Goal: Task Accomplishment & Management: Use online tool/utility

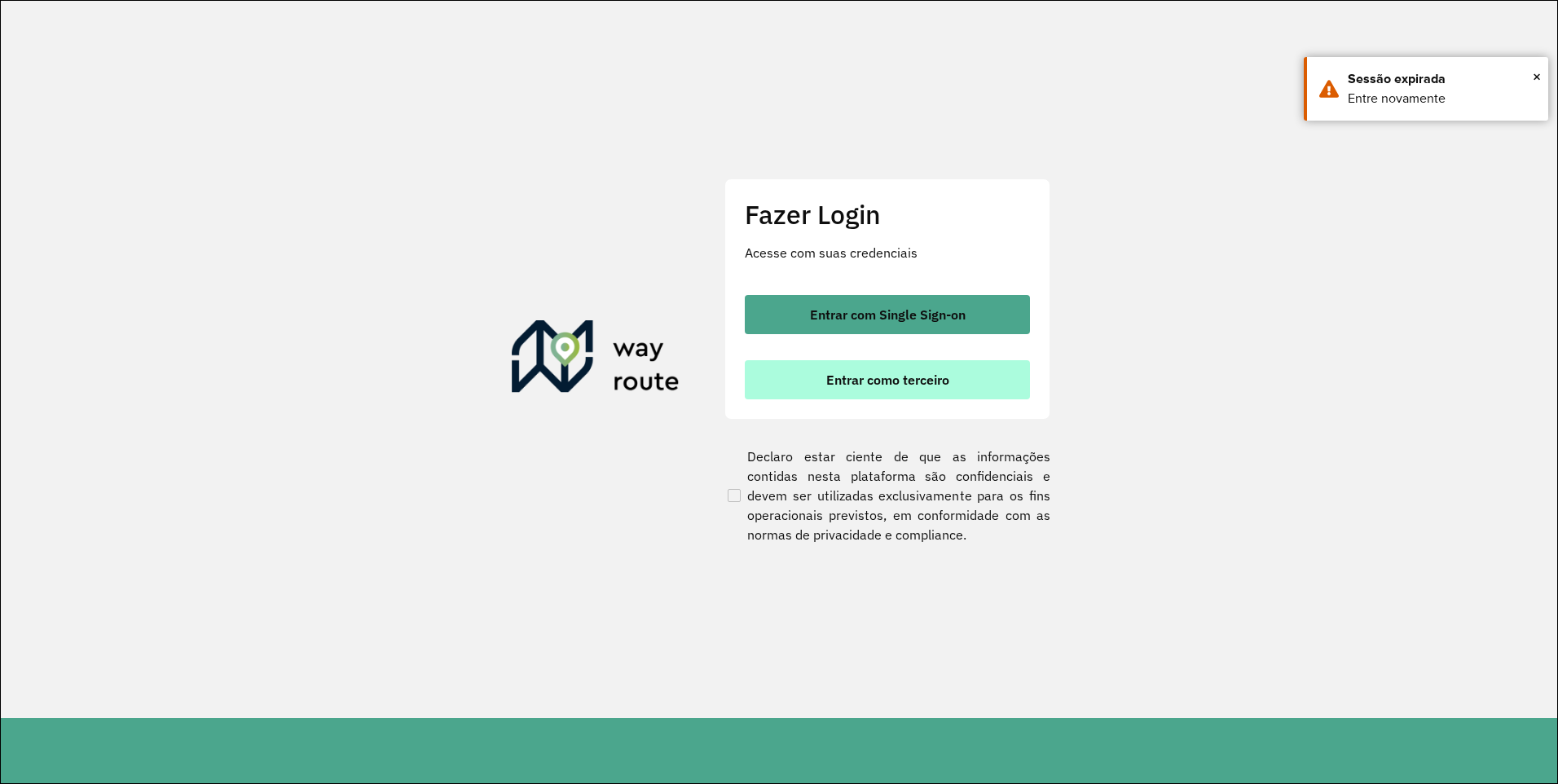
click at [914, 370] on button "Entrar como terceiro" at bounding box center [887, 380] width 285 height 39
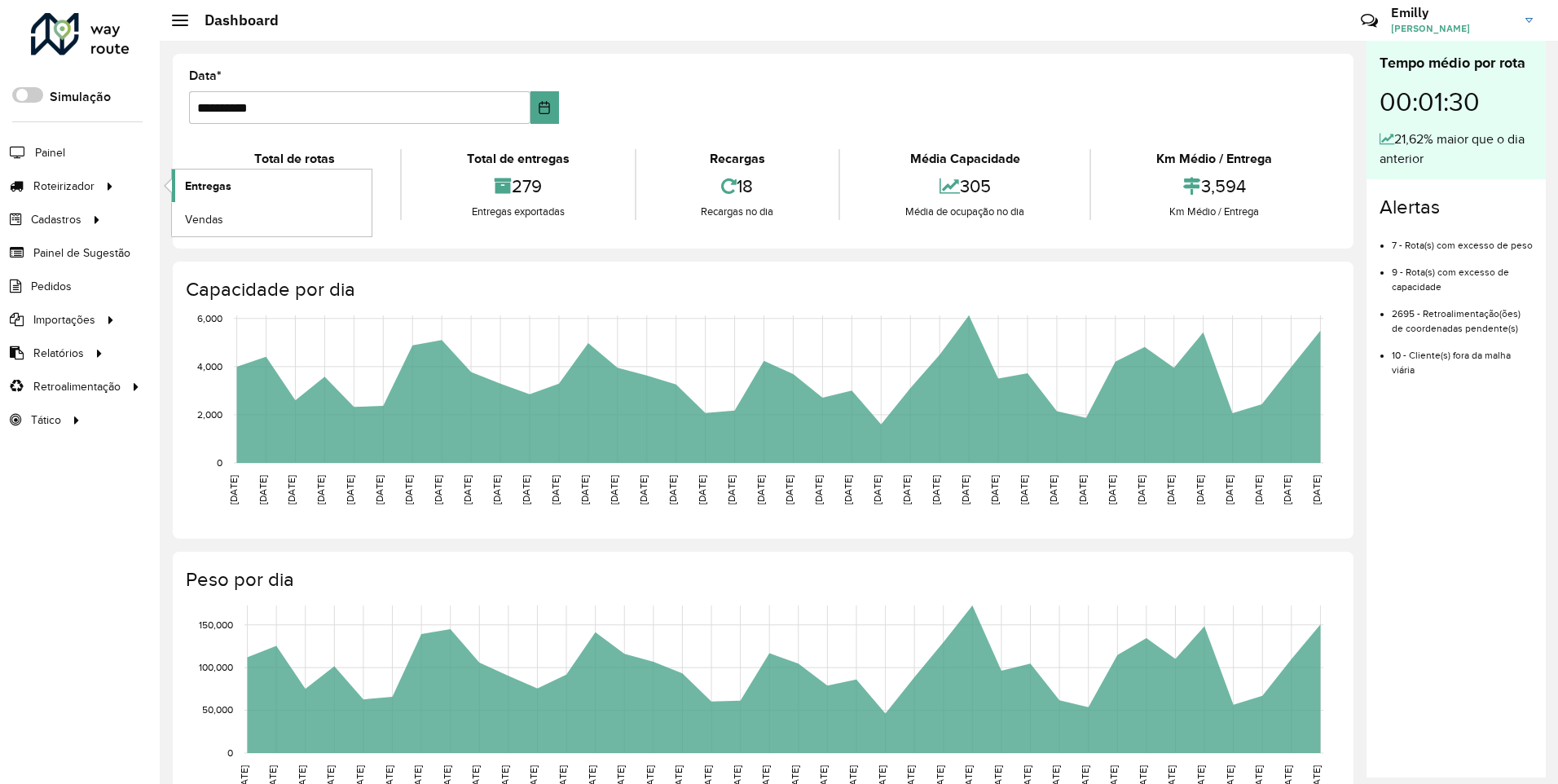
click at [242, 183] on link "Entregas" at bounding box center [272, 186] width 200 height 33
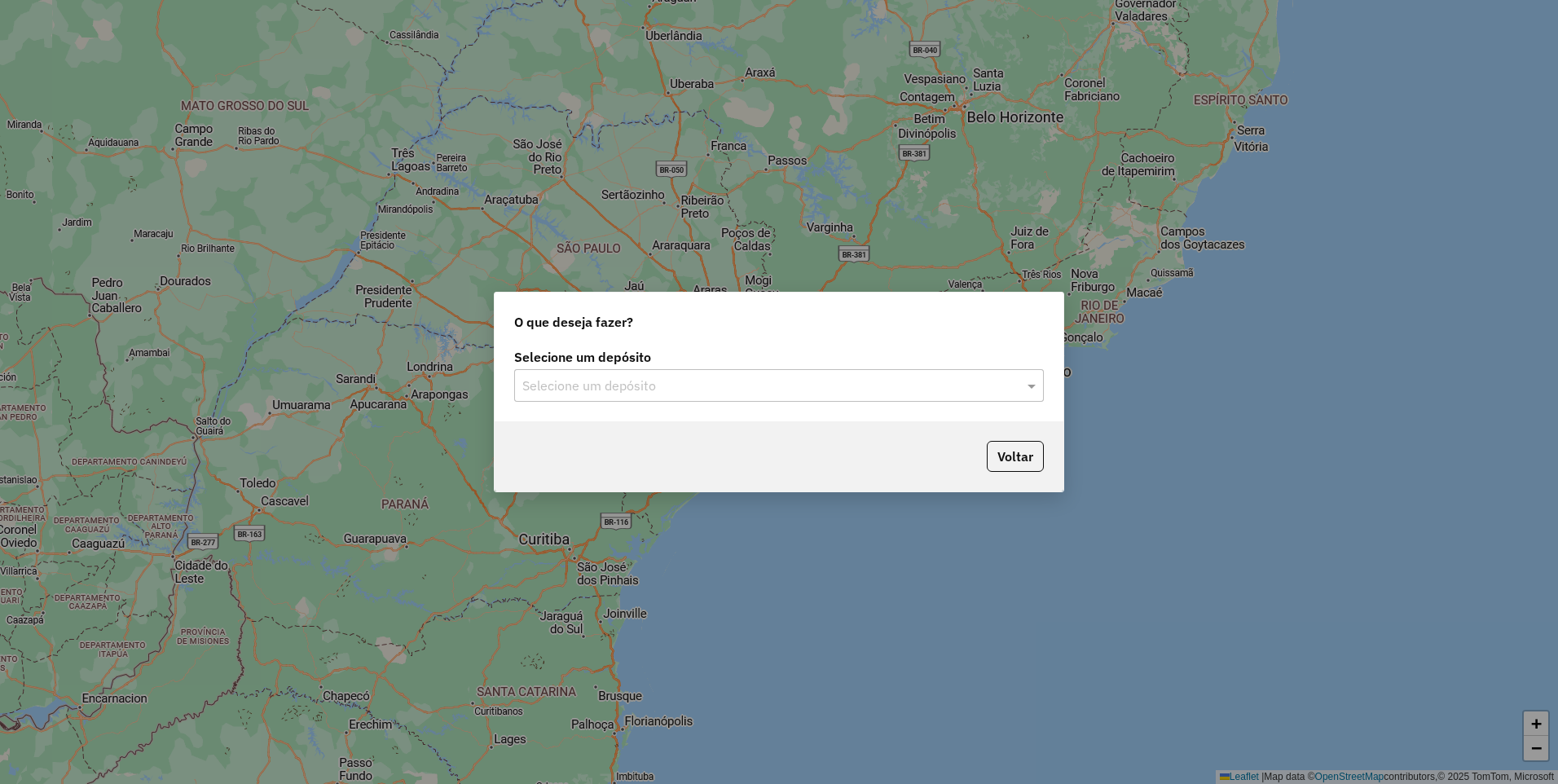
click at [627, 385] on input "text" at bounding box center [763, 386] width 481 height 20
click at [584, 434] on div "CARAJAS" at bounding box center [779, 433] width 528 height 27
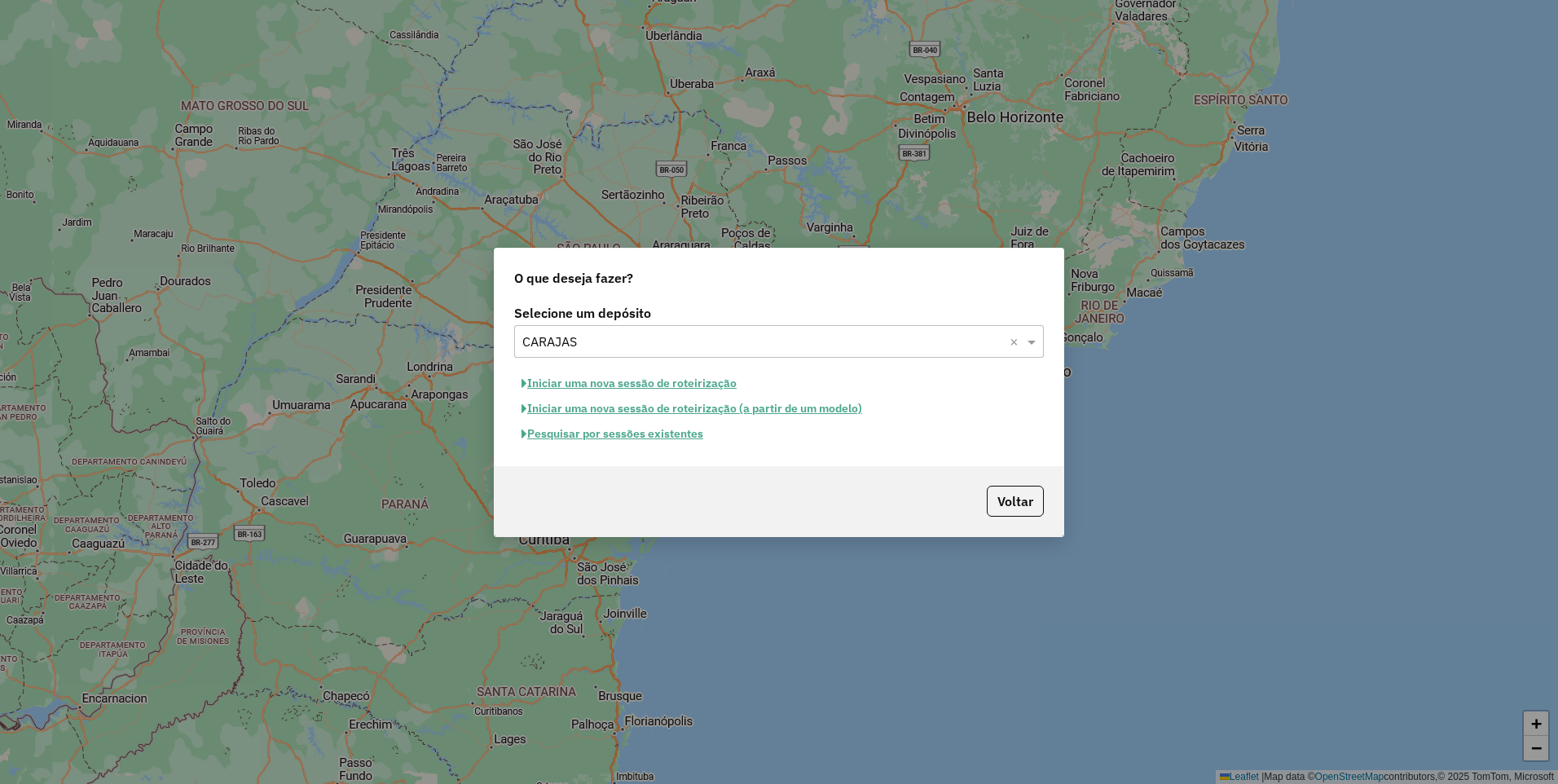
click at [608, 383] on button "Iniciar uma nova sessão de roteirização" at bounding box center [629, 383] width 230 height 25
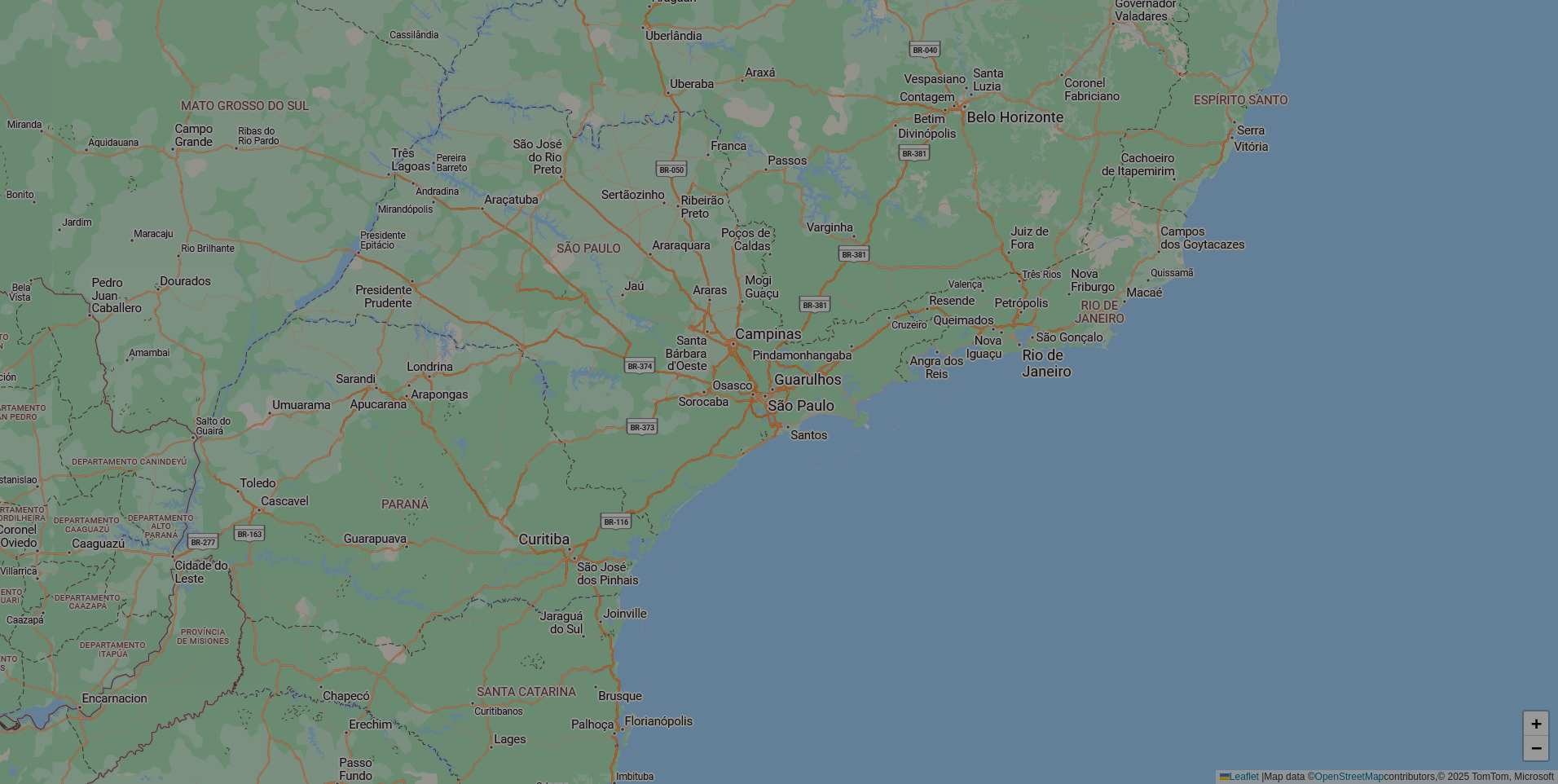
select select "*"
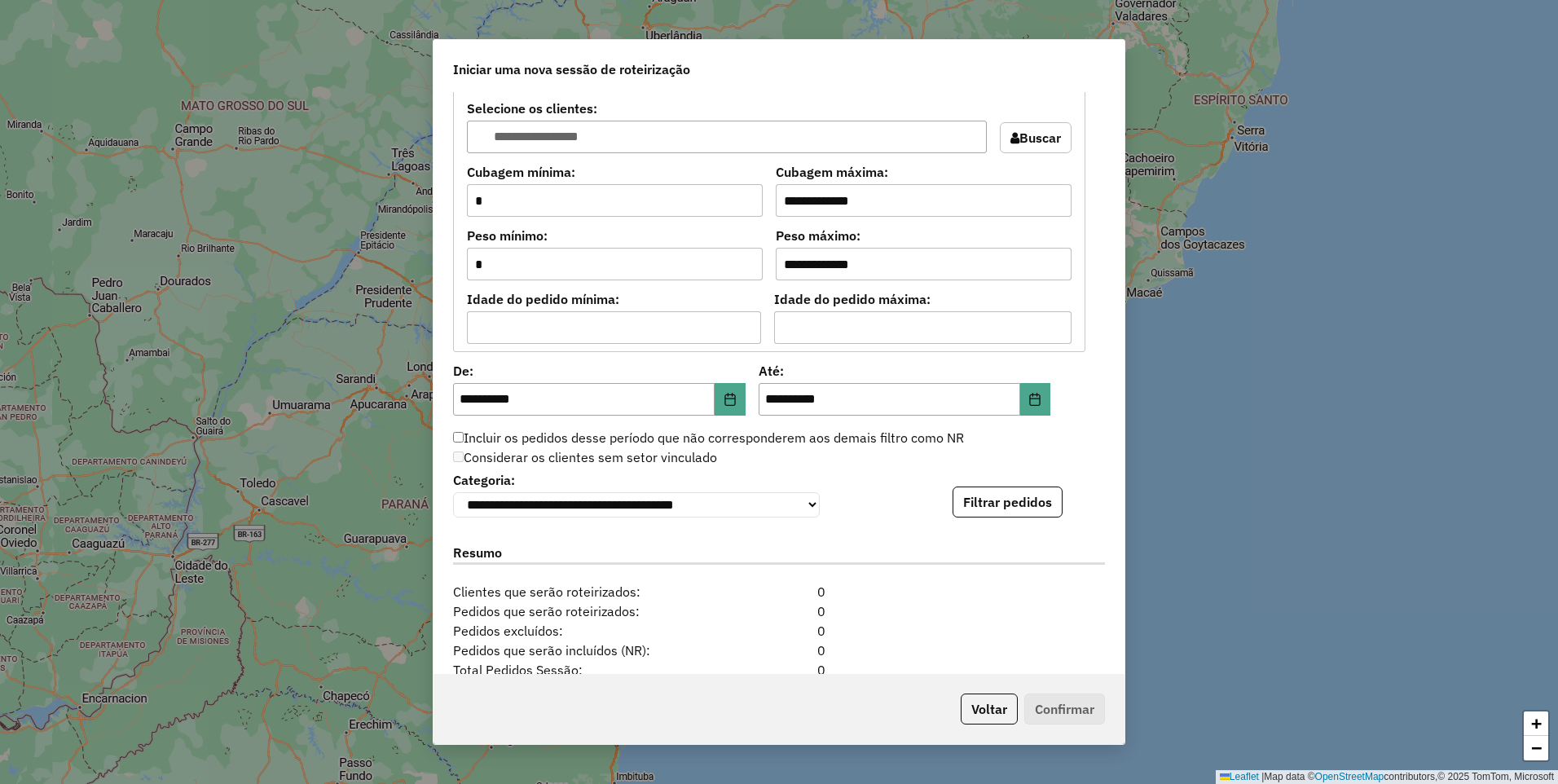
scroll to position [1467, 0]
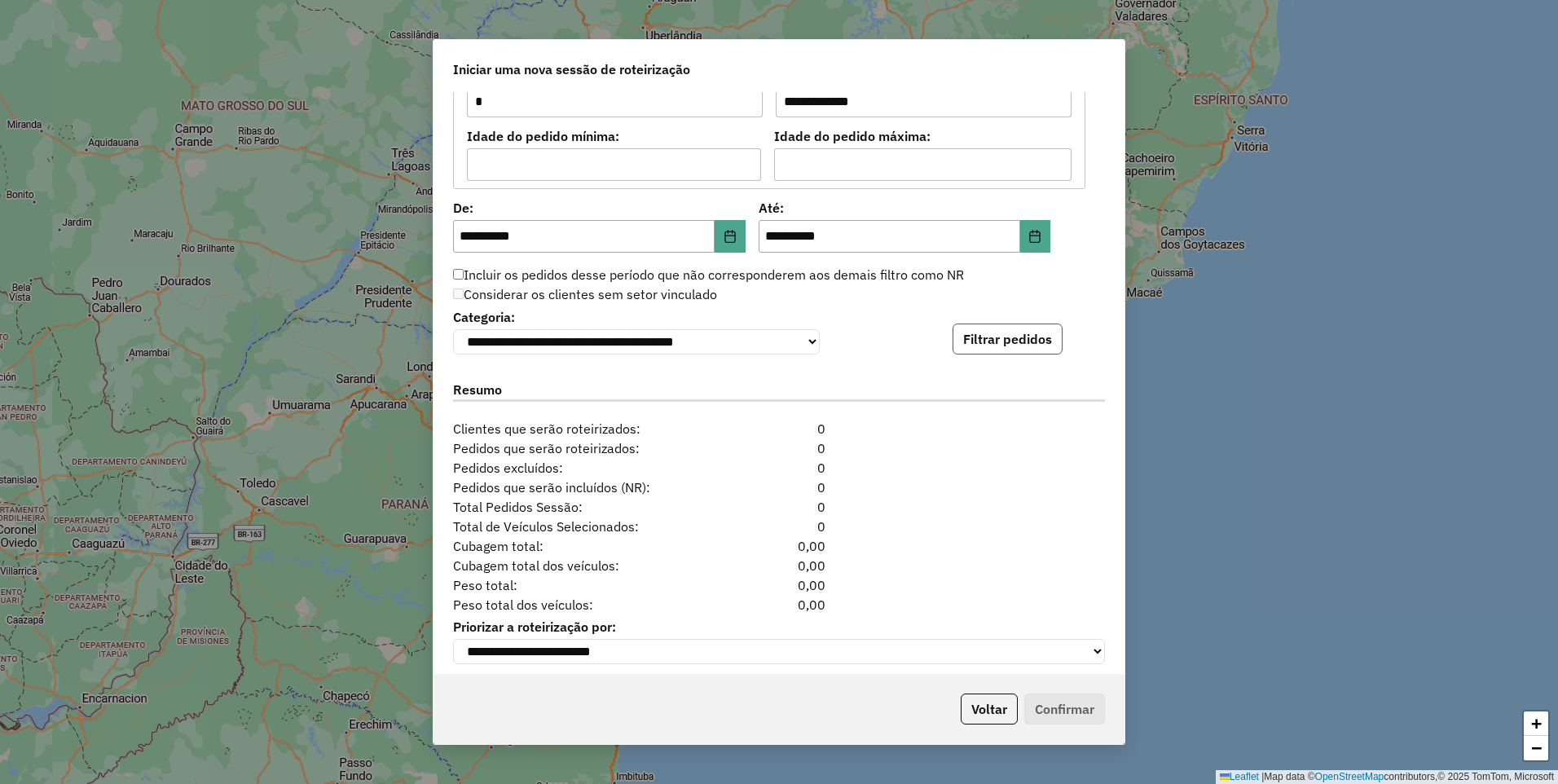
click at [986, 341] on button "Filtrar pedidos" at bounding box center [1008, 339] width 110 height 31
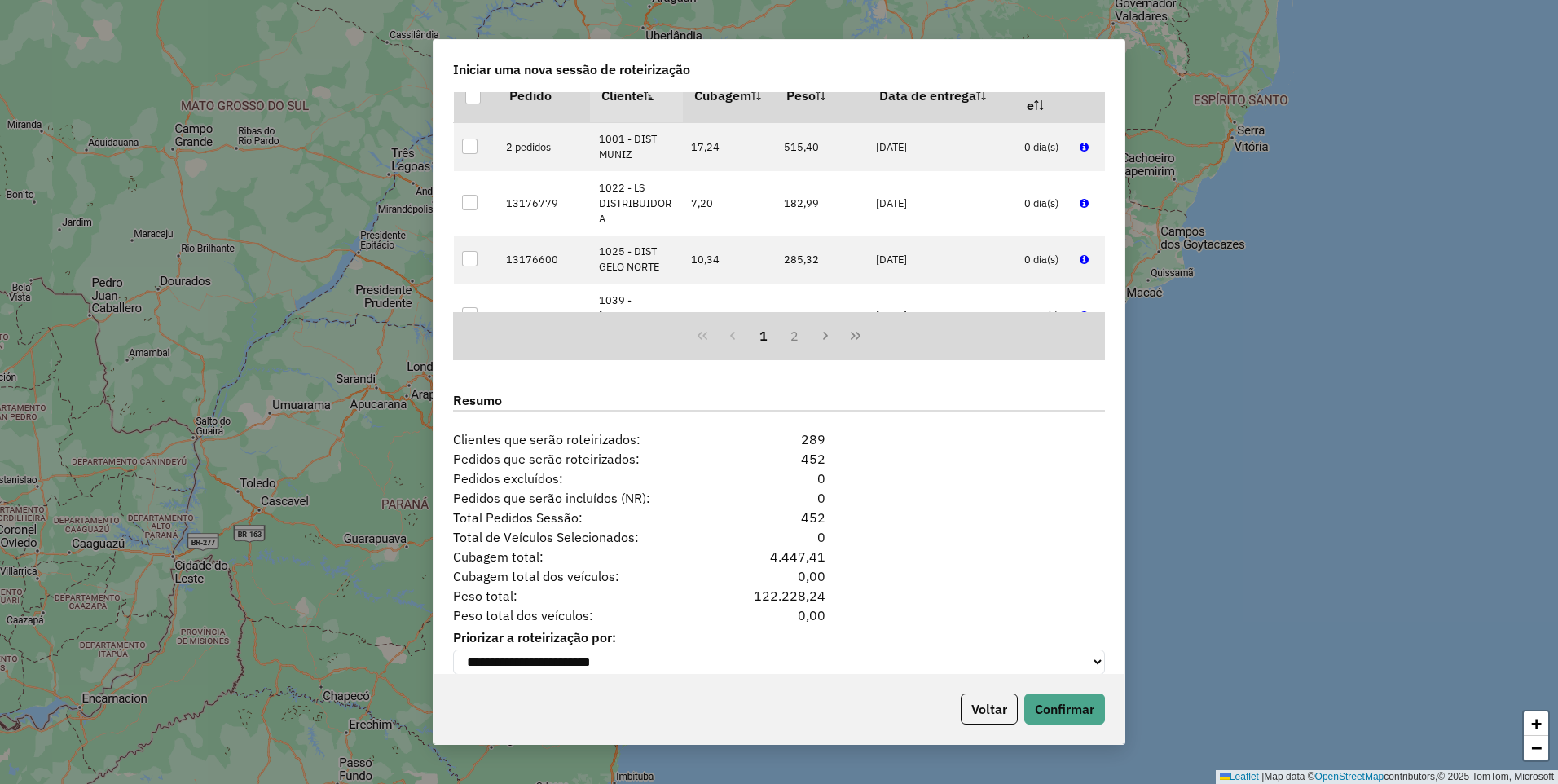
scroll to position [1822, 0]
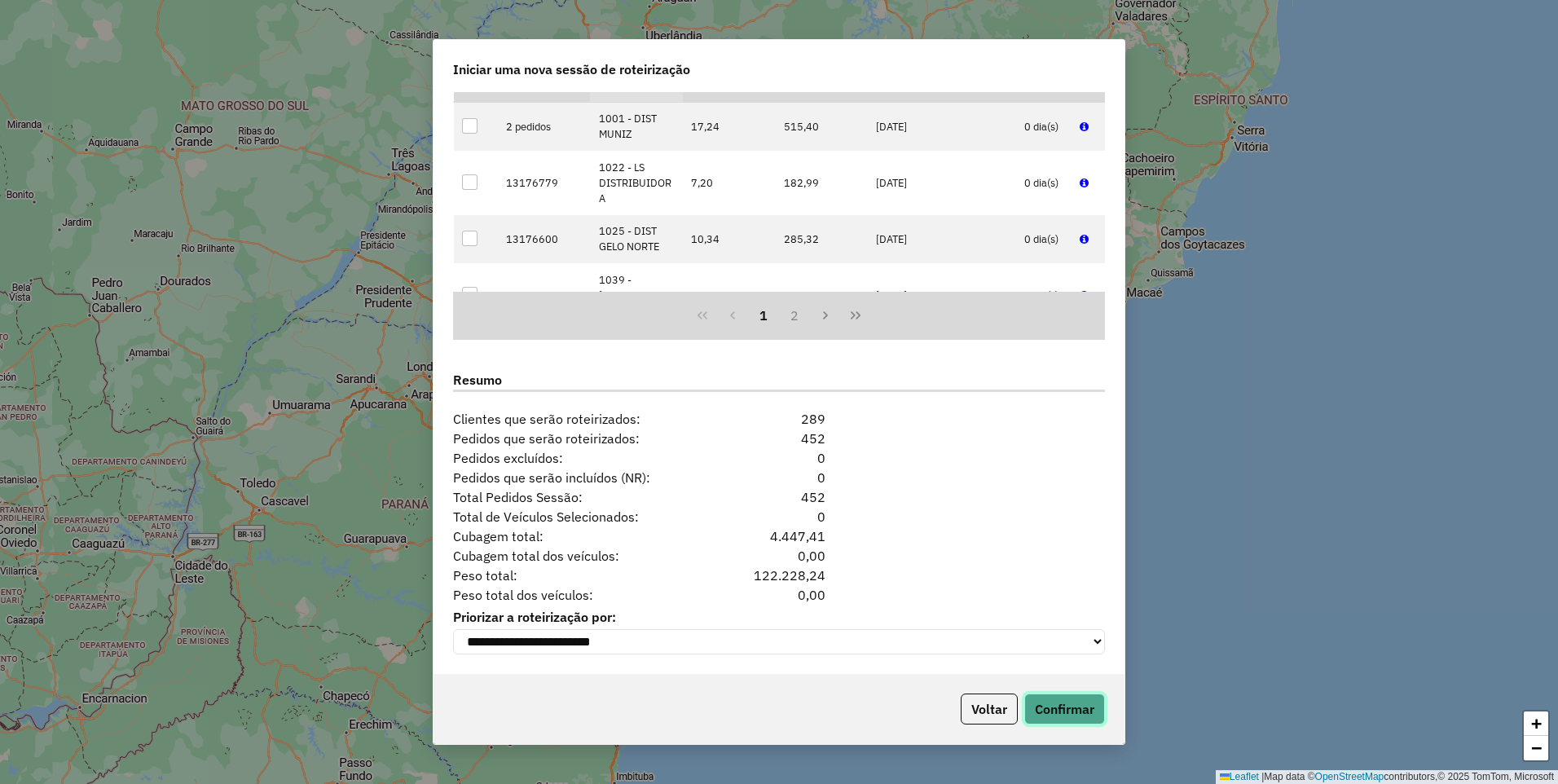
click at [1064, 718] on button "Confirmar" at bounding box center [1064, 709] width 81 height 31
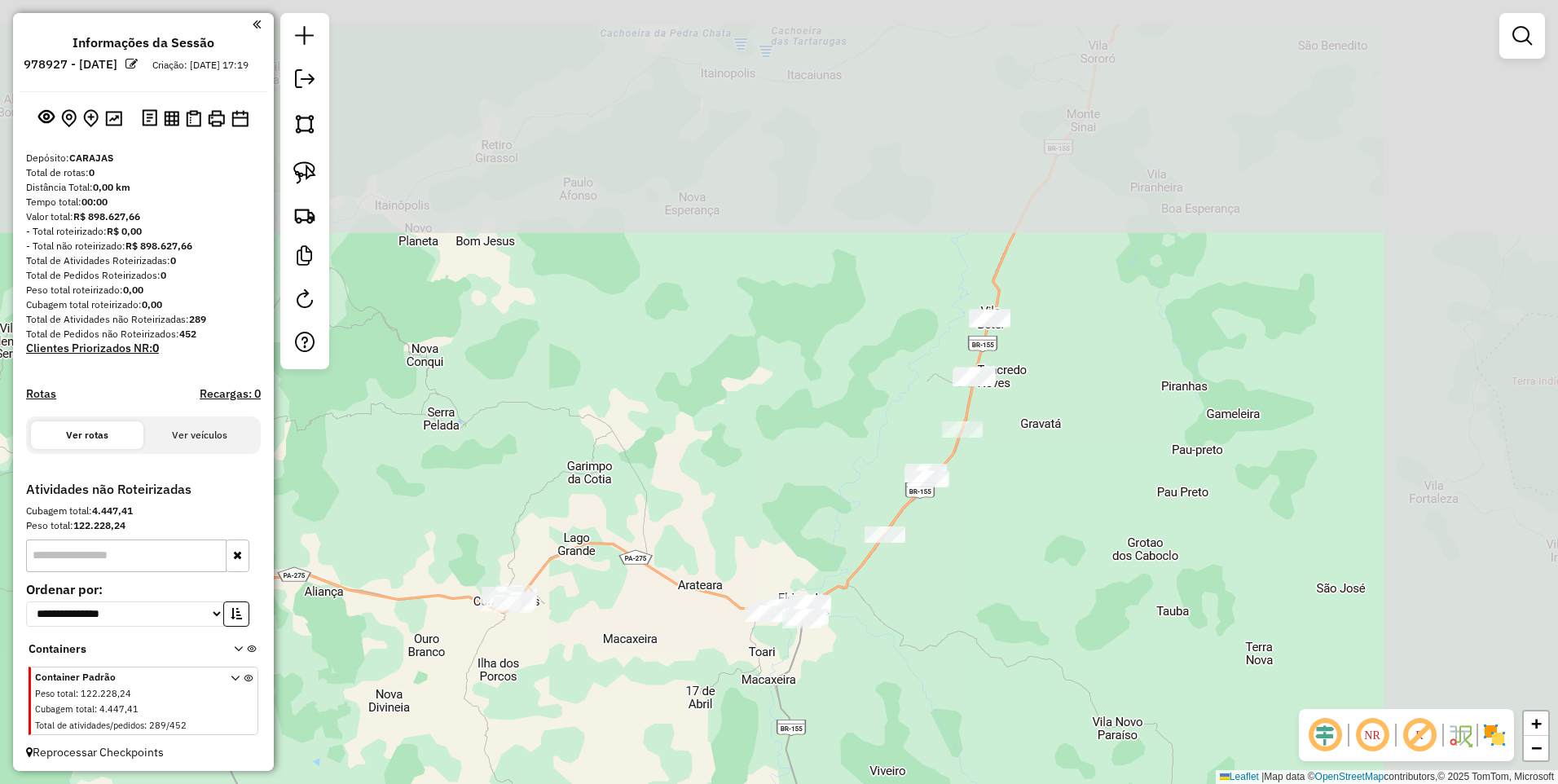
drag, startPoint x: 1191, startPoint y: 351, endPoint x: 1003, endPoint y: 691, distance: 388.5
click at [1002, 691] on div "Janela de atendimento Grade de atendimento Capacidade Transportadoras Veículos …" at bounding box center [779, 392] width 1558 height 784
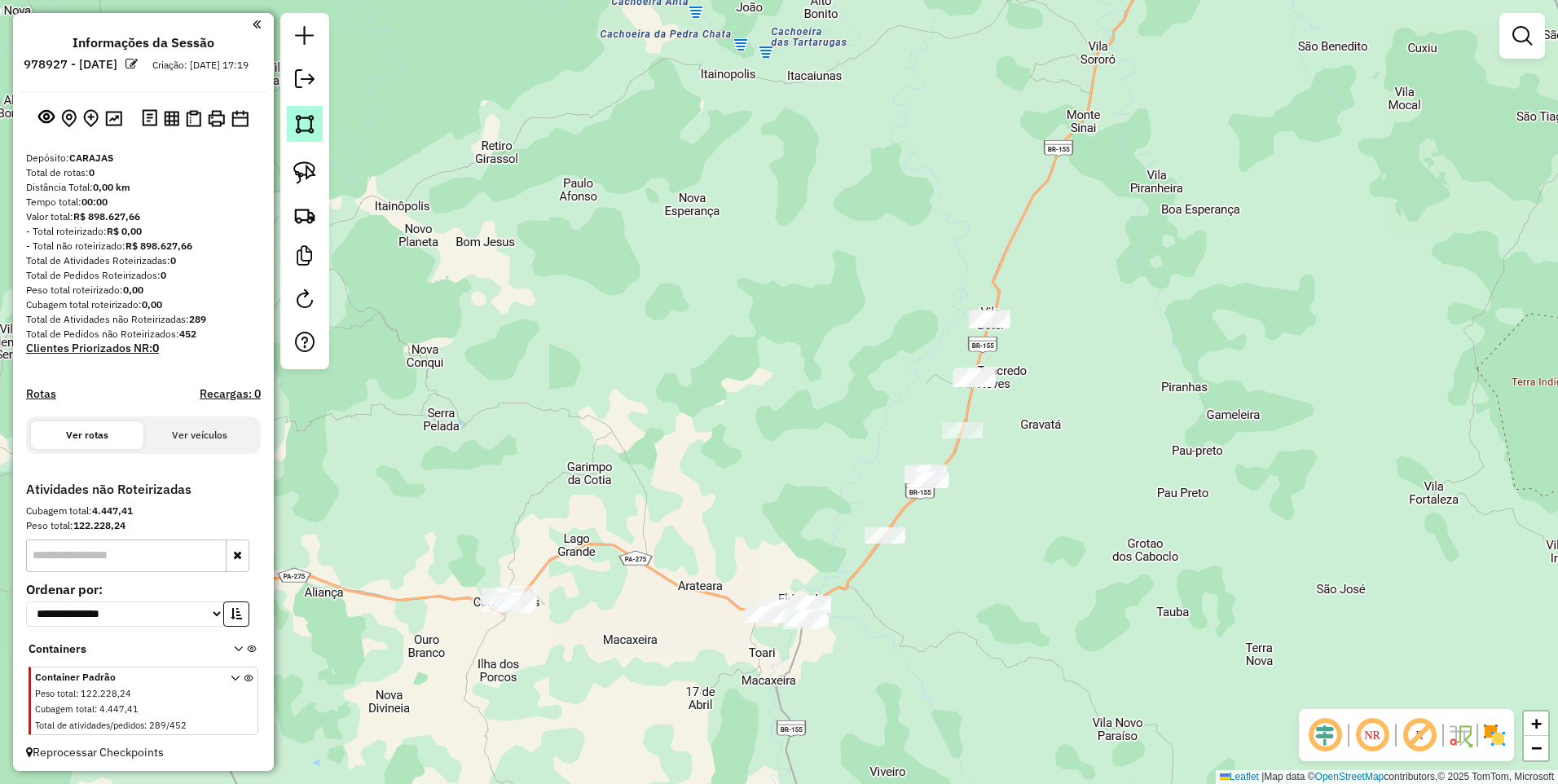
click at [312, 125] on img at bounding box center [304, 123] width 23 height 23
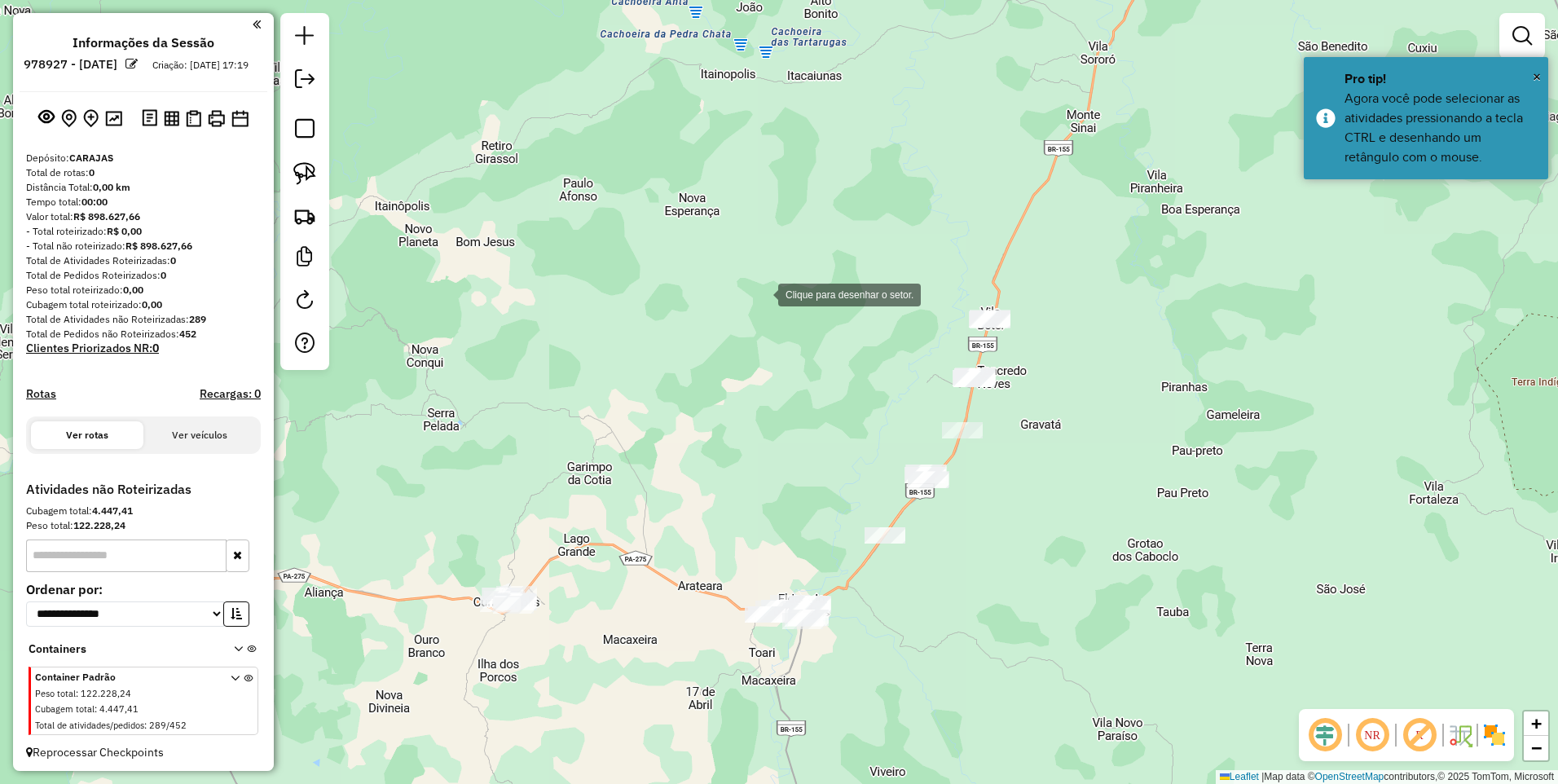
click at [762, 277] on div at bounding box center [762, 293] width 33 height 33
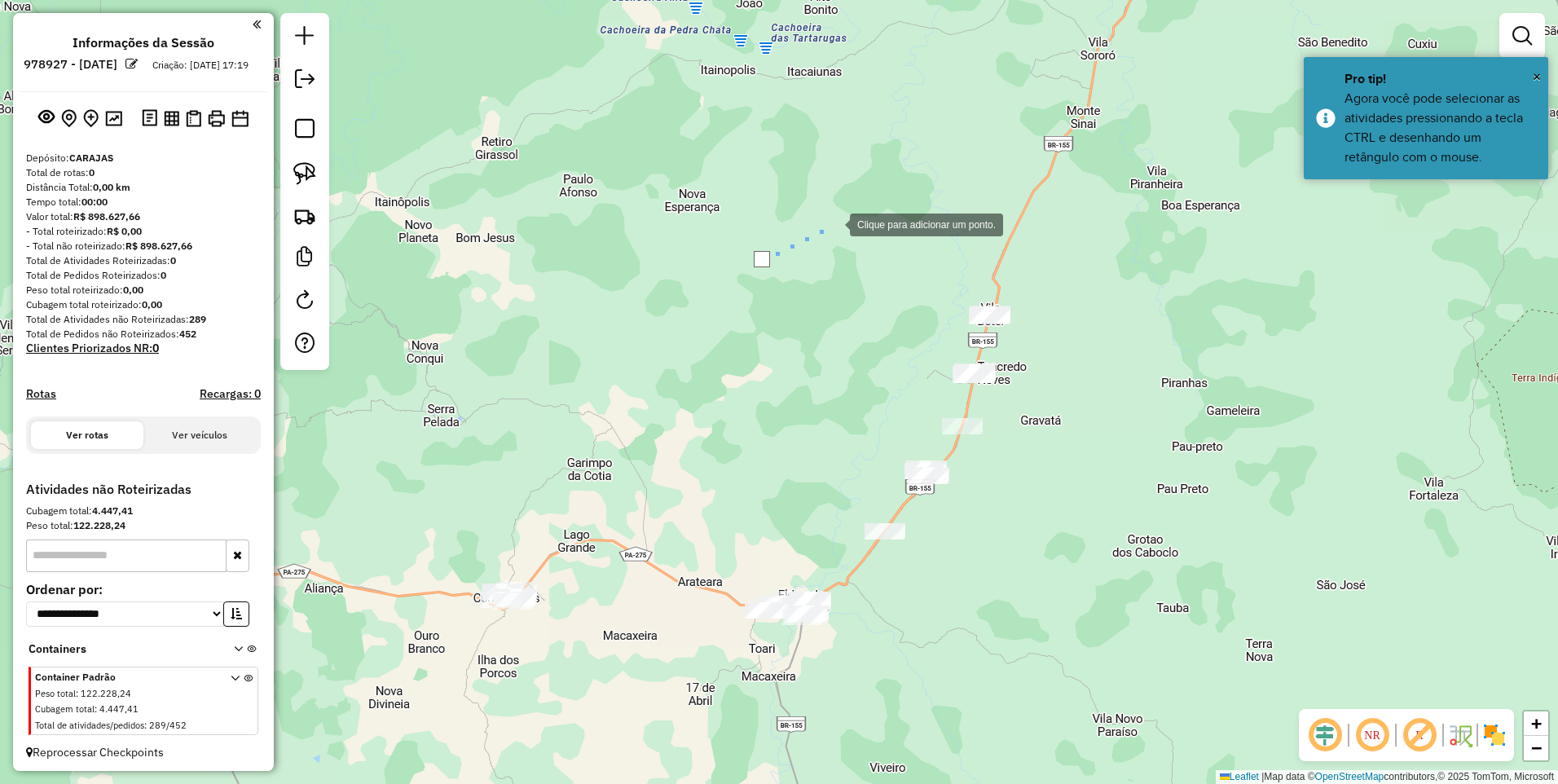
click at [850, 207] on div at bounding box center [834, 224] width 33 height 33
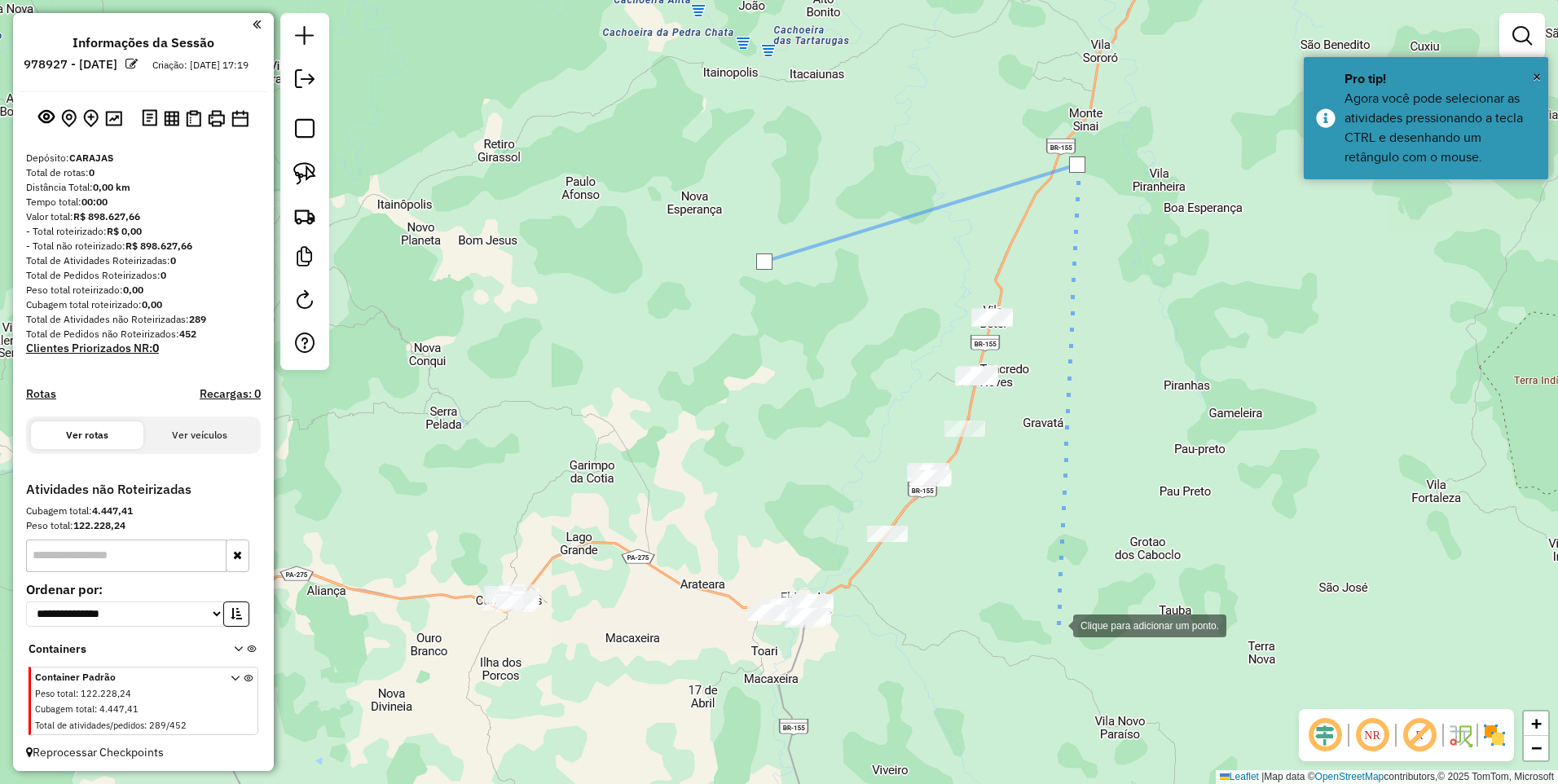
click at [1041, 641] on div at bounding box center [1058, 624] width 33 height 33
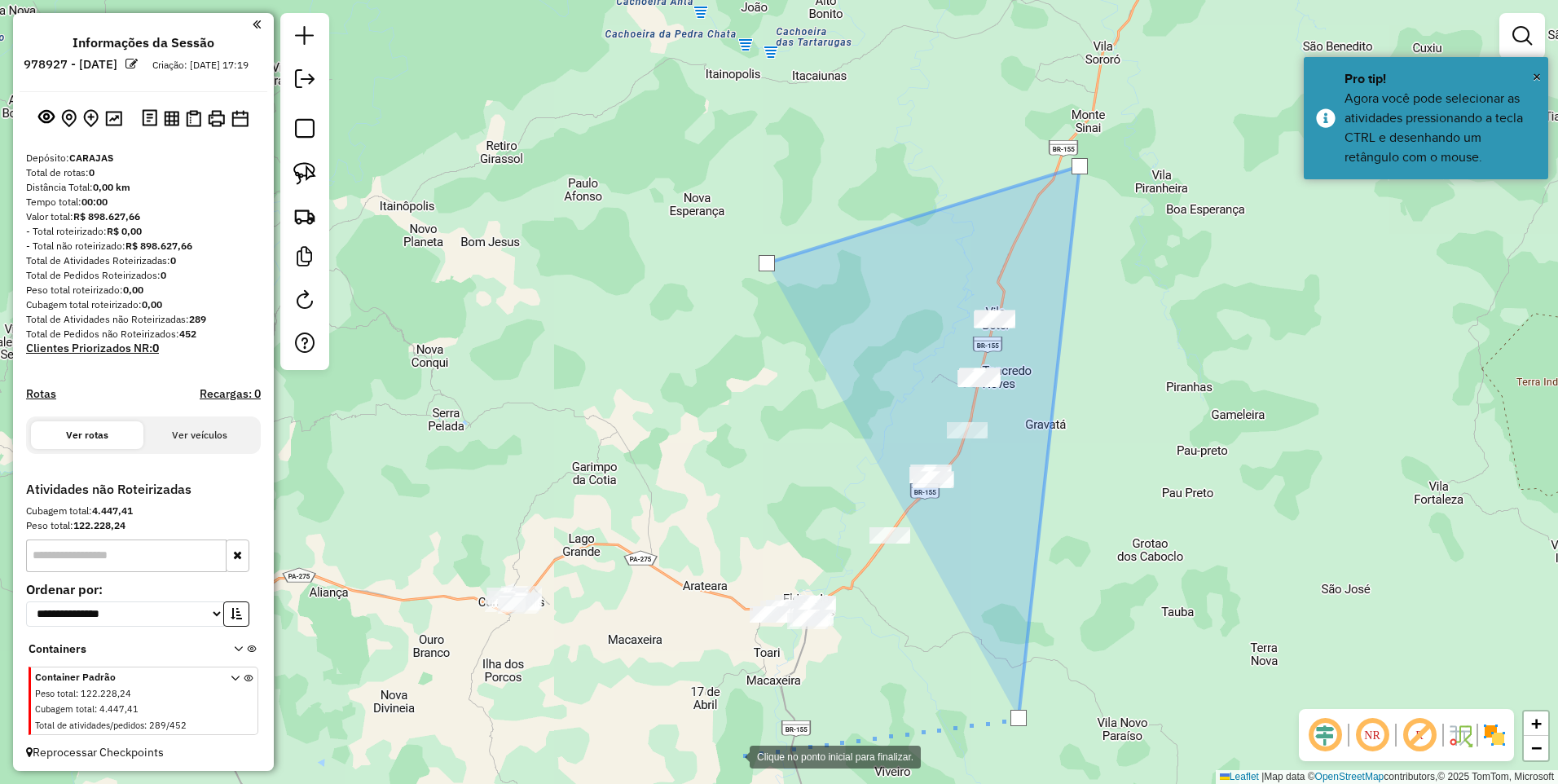
click at [734, 756] on div at bounding box center [734, 756] width 33 height 33
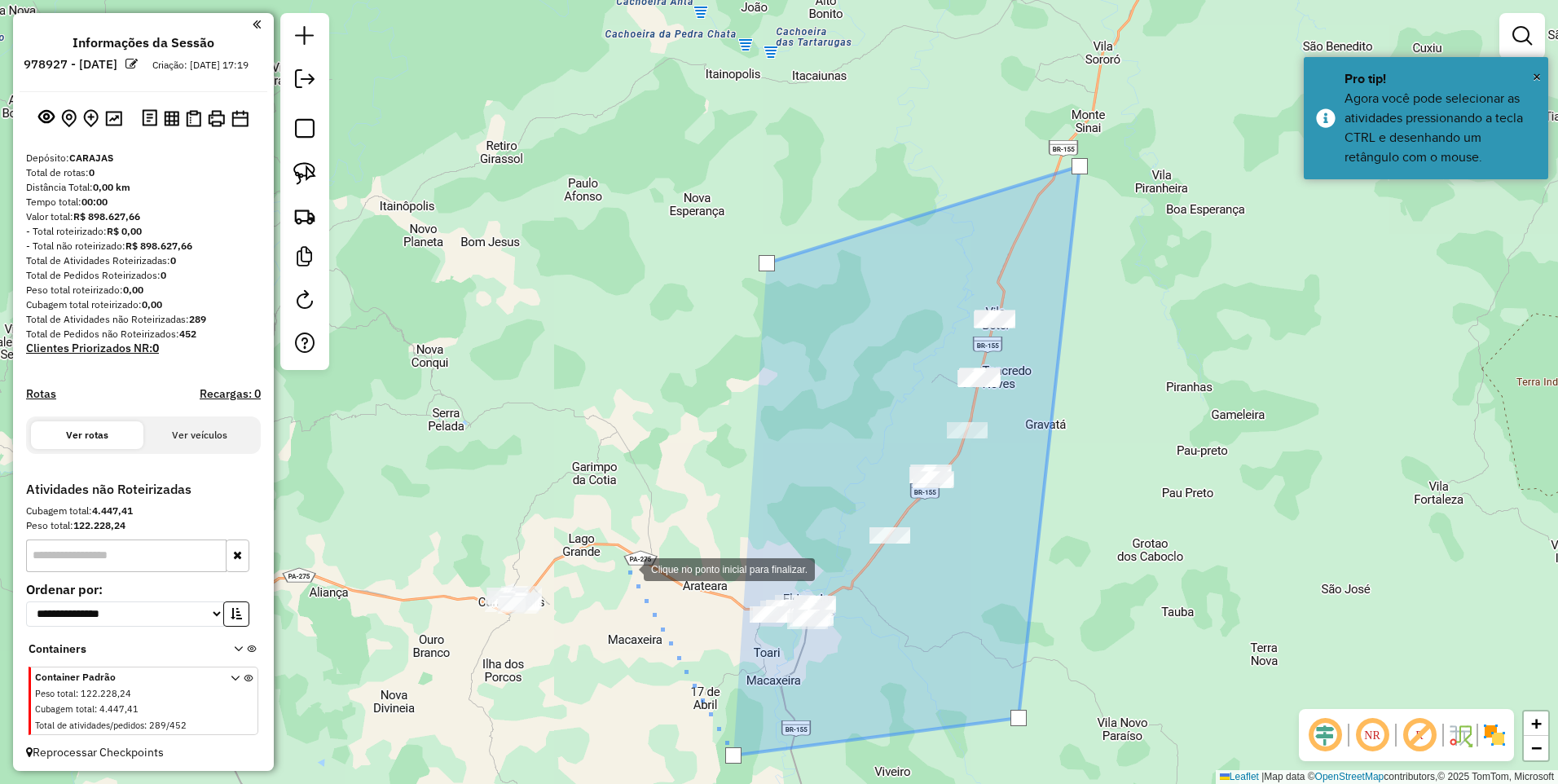
click at [632, 574] on div at bounding box center [627, 568] width 33 height 33
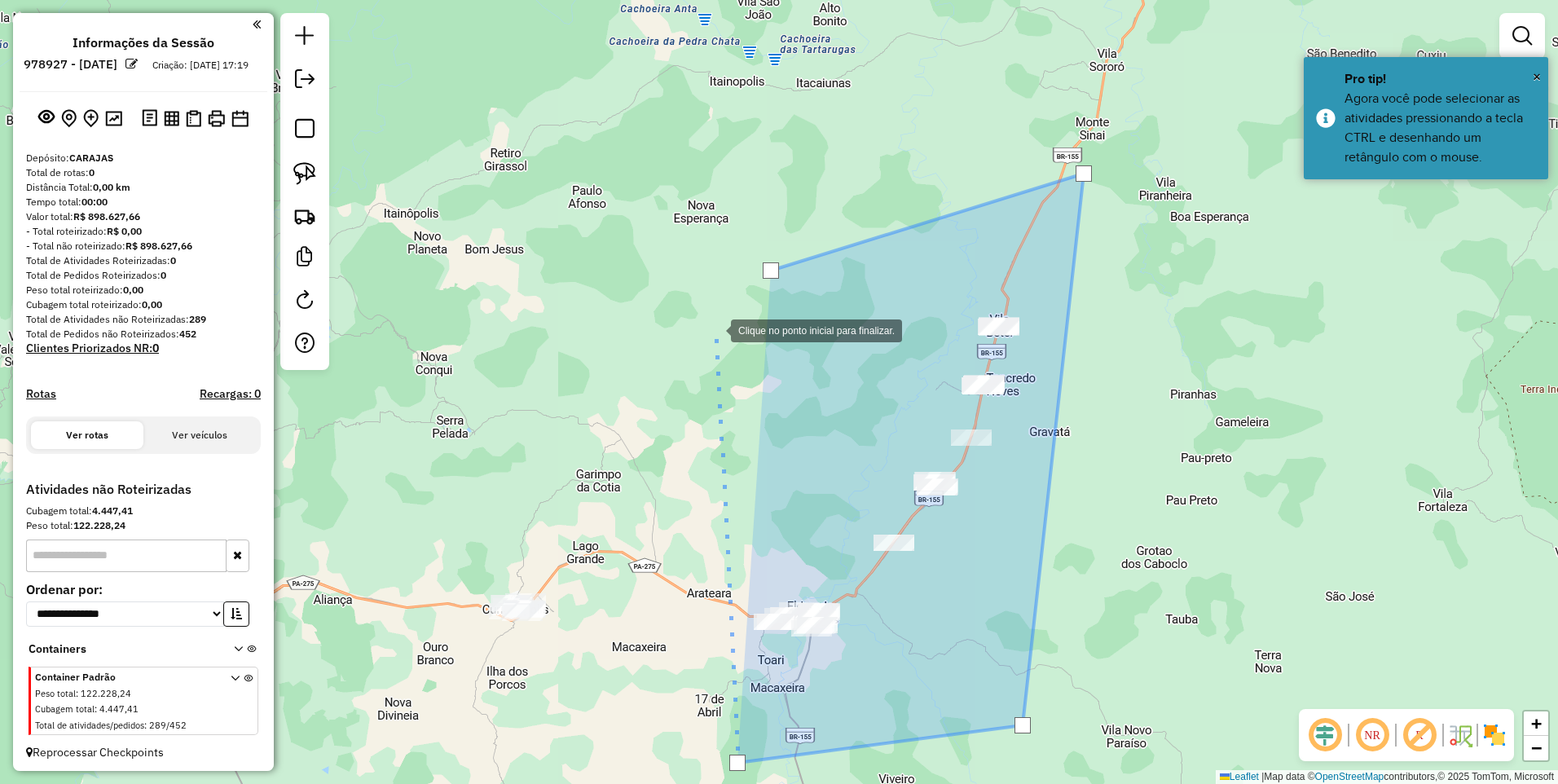
click at [715, 329] on div at bounding box center [715, 329] width 33 height 33
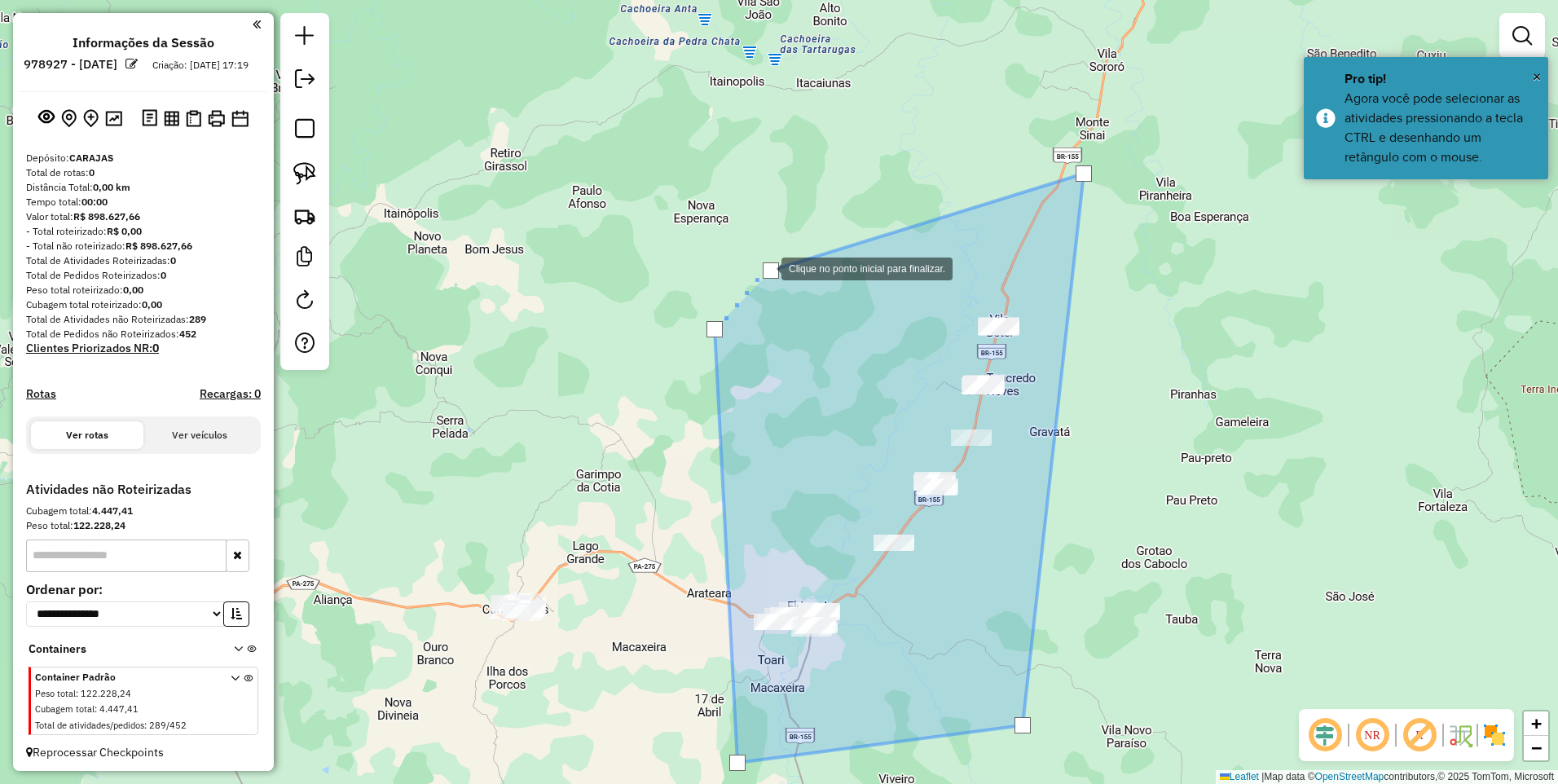
click at [771, 268] on div at bounding box center [770, 270] width 16 height 16
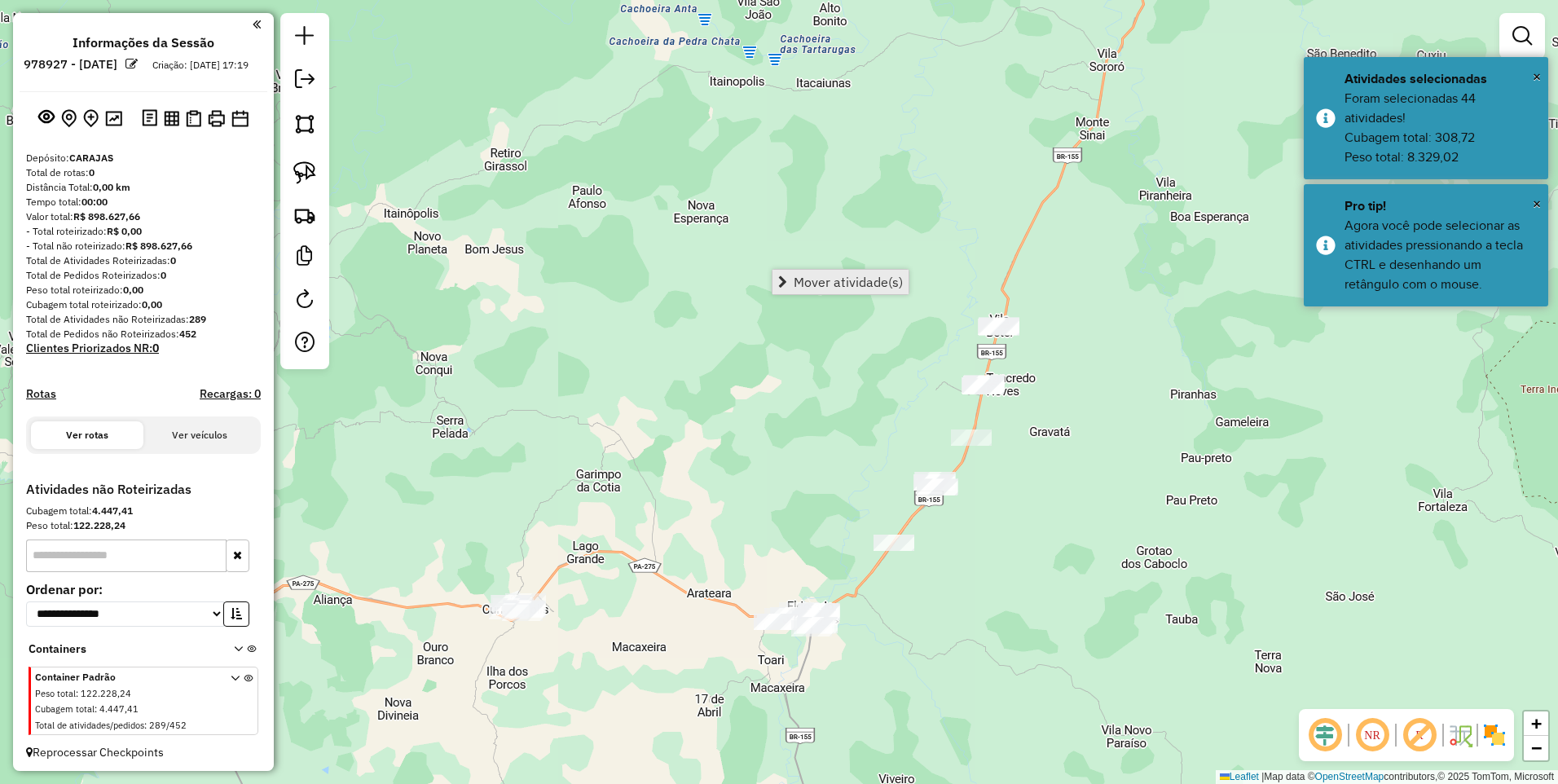
click at [815, 284] on span "Mover atividade(s)" at bounding box center [848, 281] width 109 height 13
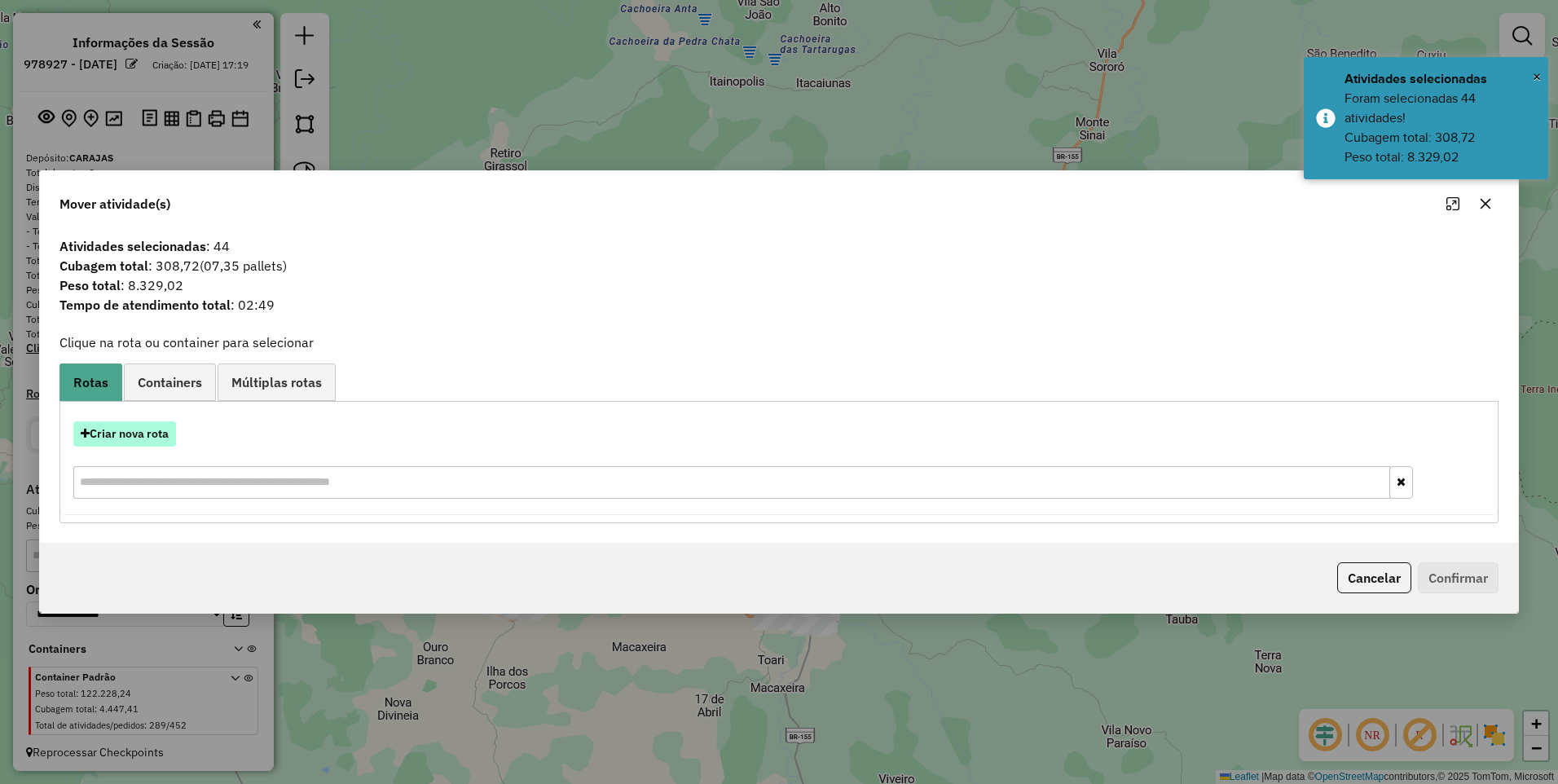
click at [132, 433] on button "Criar nova rota" at bounding box center [125, 434] width 103 height 25
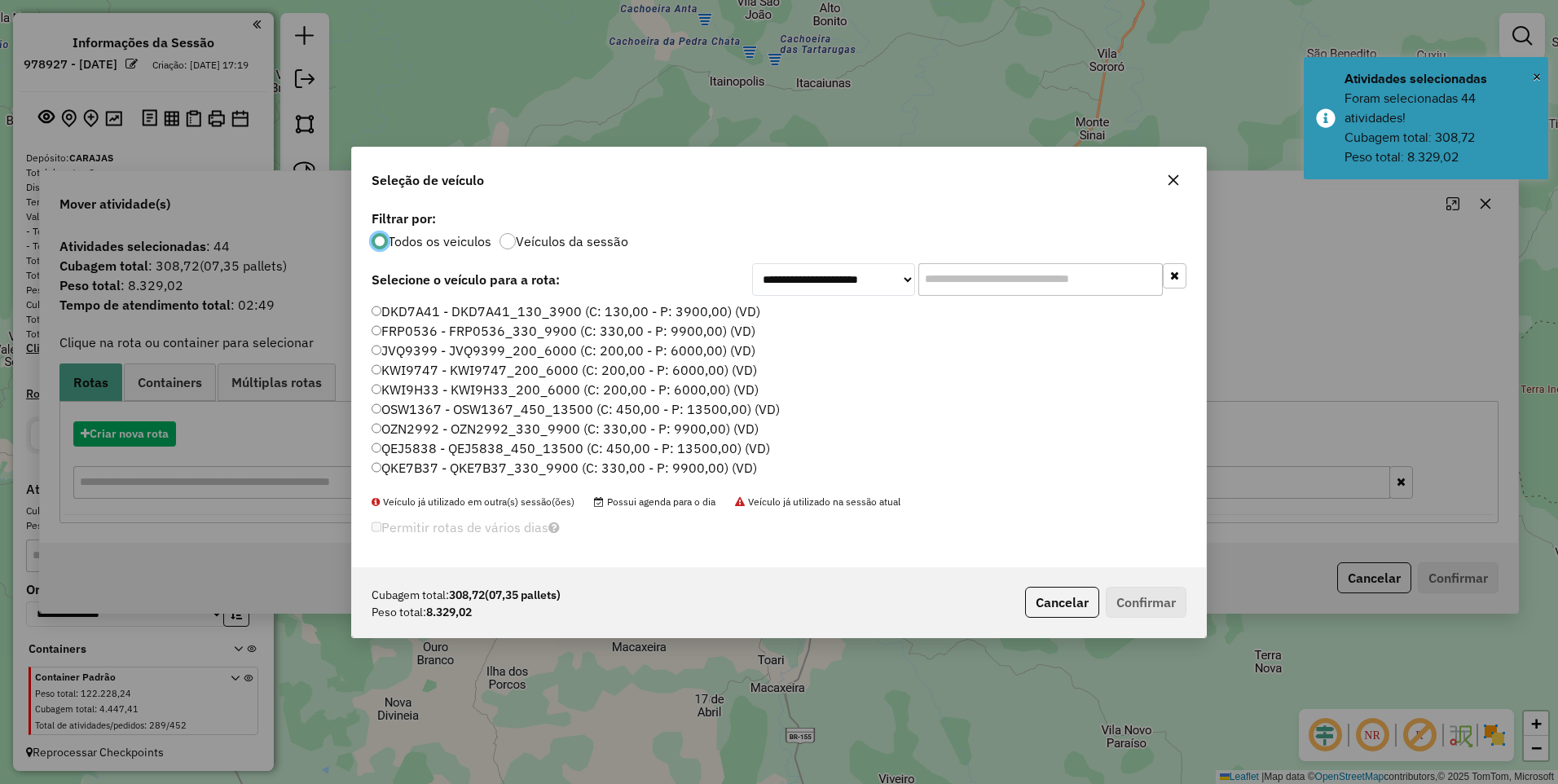
scroll to position [9, 5]
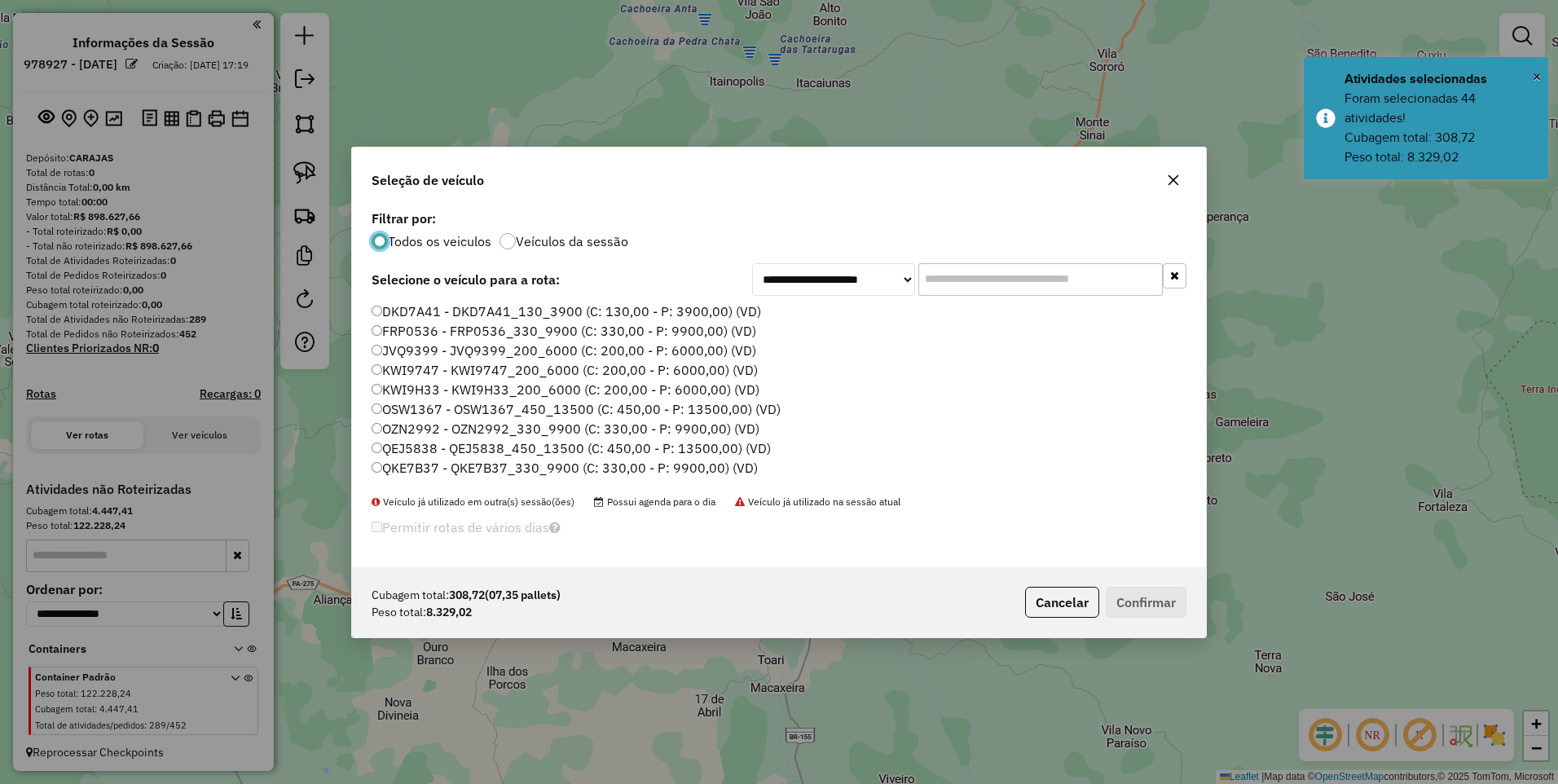
click at [446, 444] on label "QEJ5838 - QEJ5838_450_13500 (C: 450,00 - P: 13500,00) (VD)" at bounding box center [572, 448] width 399 height 20
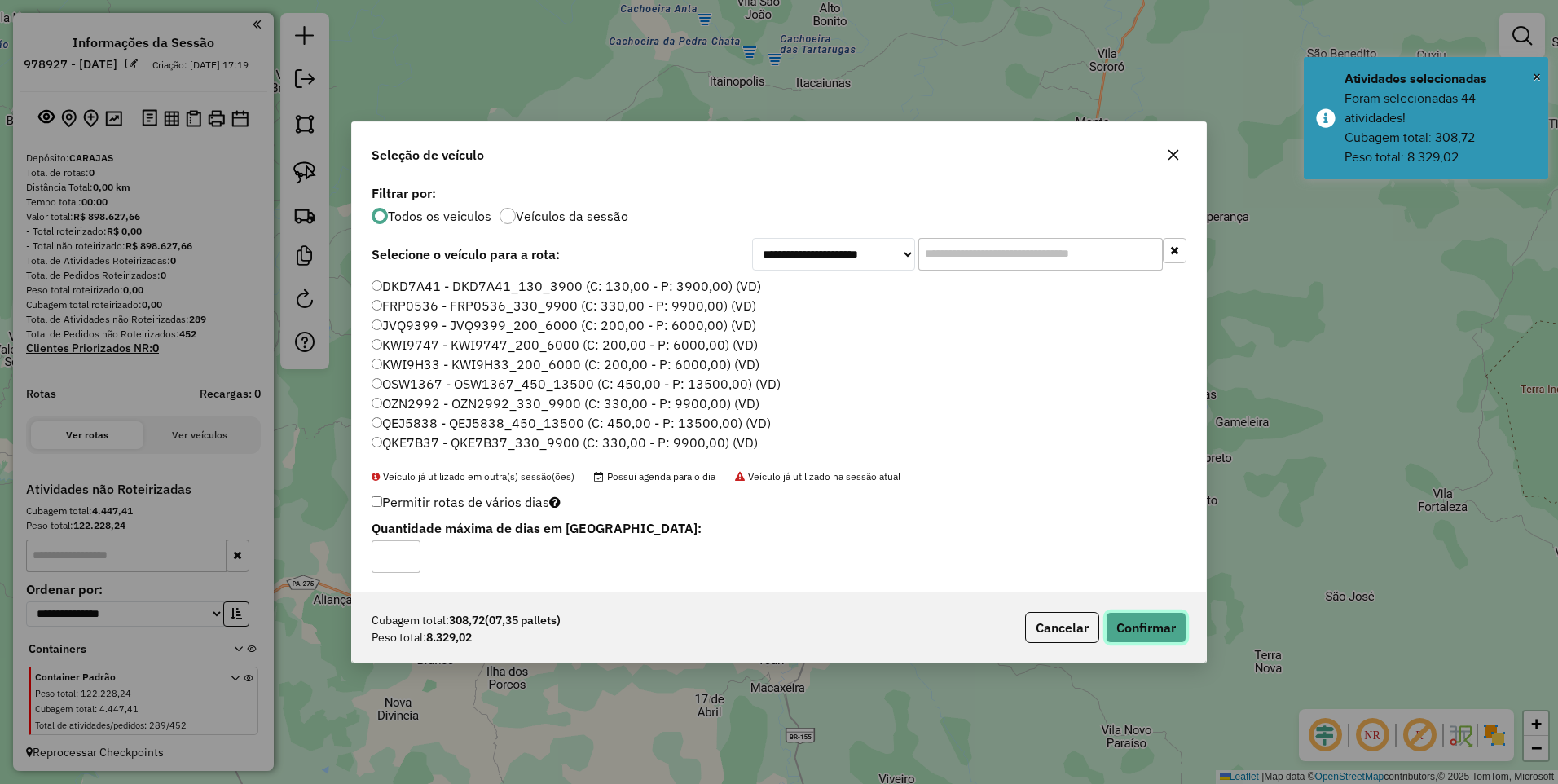
click at [1162, 627] on button "Confirmar" at bounding box center [1147, 627] width 81 height 31
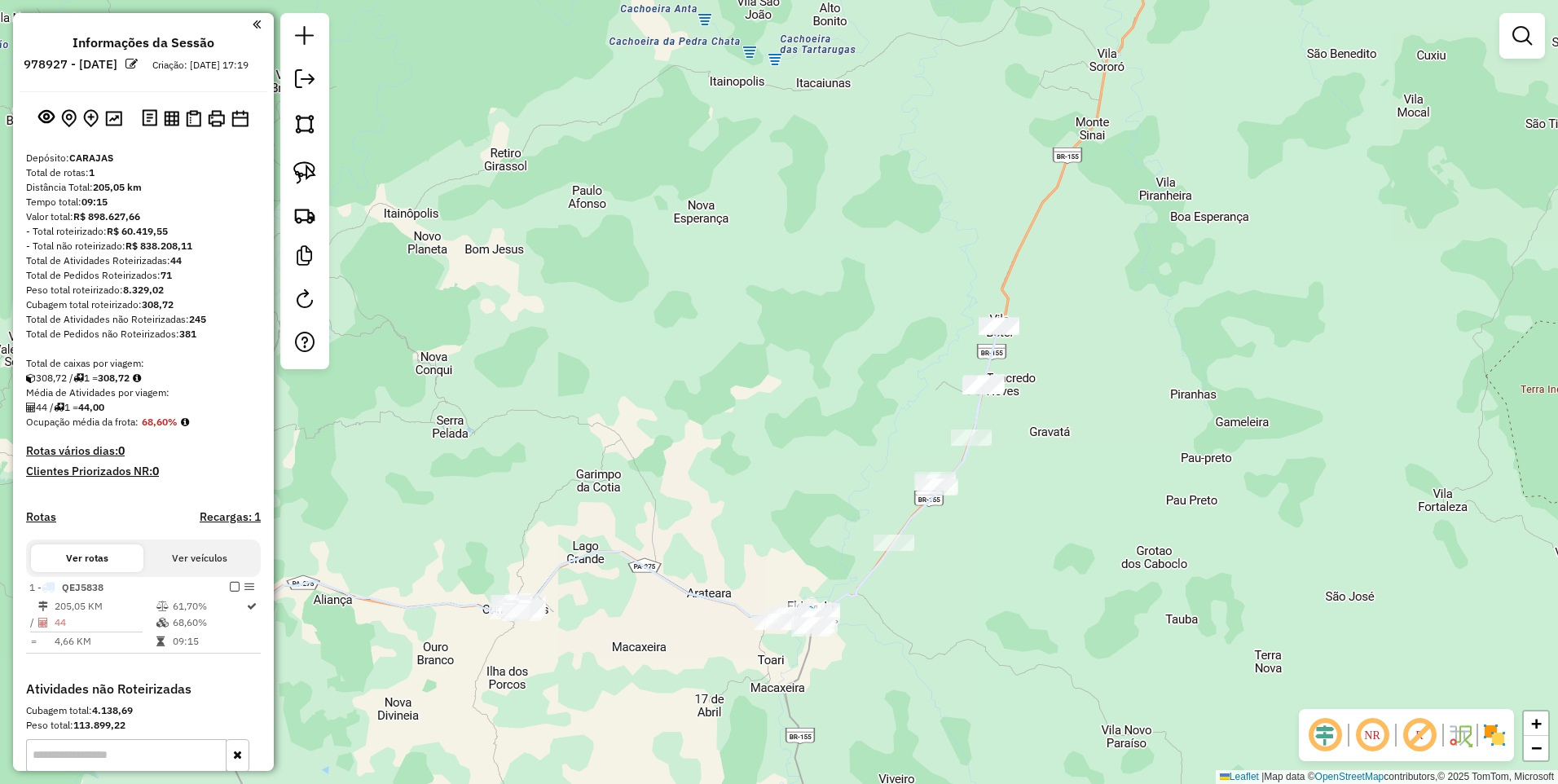
drag, startPoint x: 560, startPoint y: 639, endPoint x: 627, endPoint y: 600, distance: 77.5
click at [627, 600] on div "Janela de atendimento Grade de atendimento Capacidade Transportadoras Veículos …" at bounding box center [779, 392] width 1558 height 784
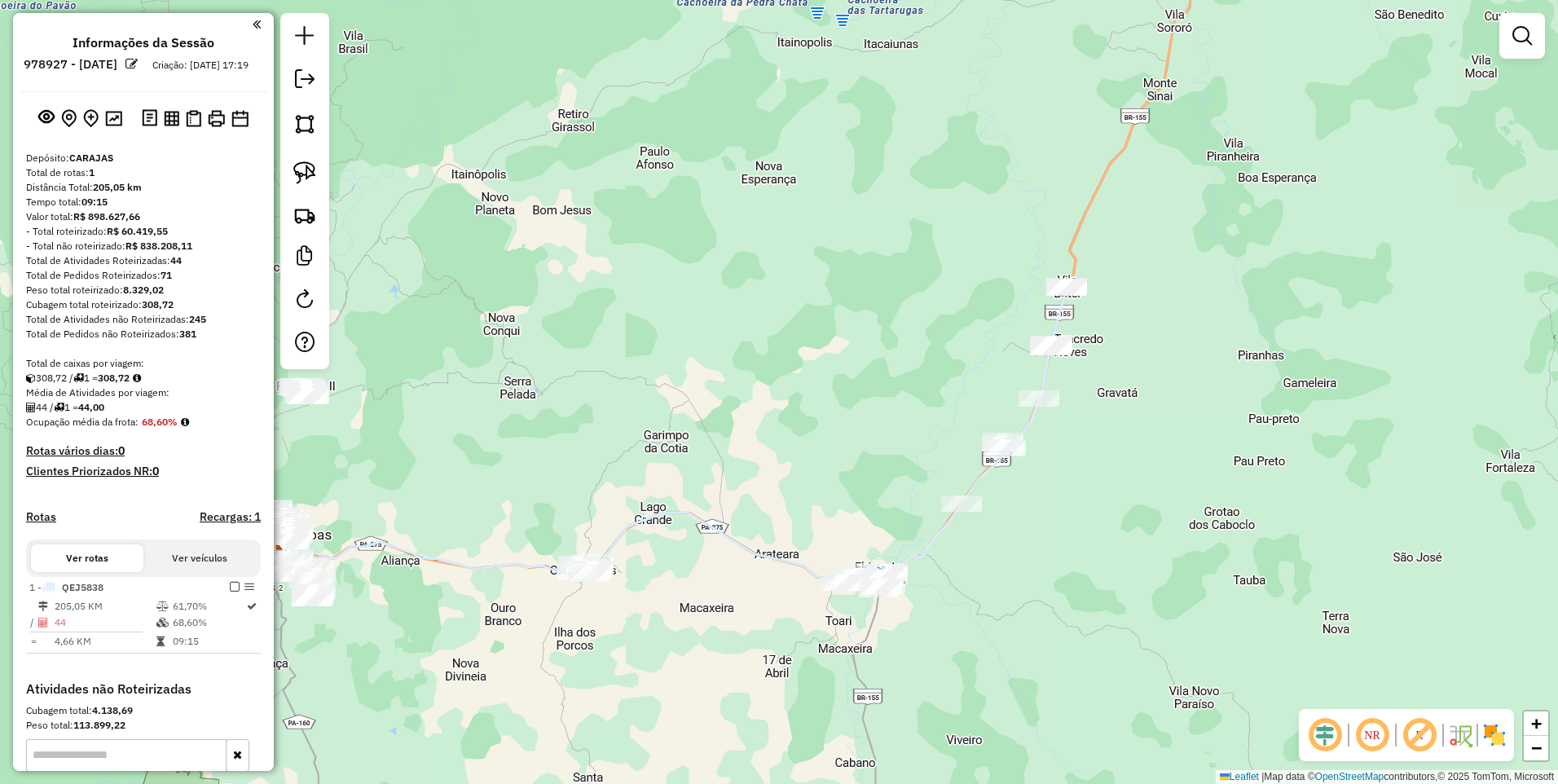
click at [284, 108] on div at bounding box center [304, 191] width 49 height 356
click at [300, 129] on img at bounding box center [304, 123] width 23 height 23
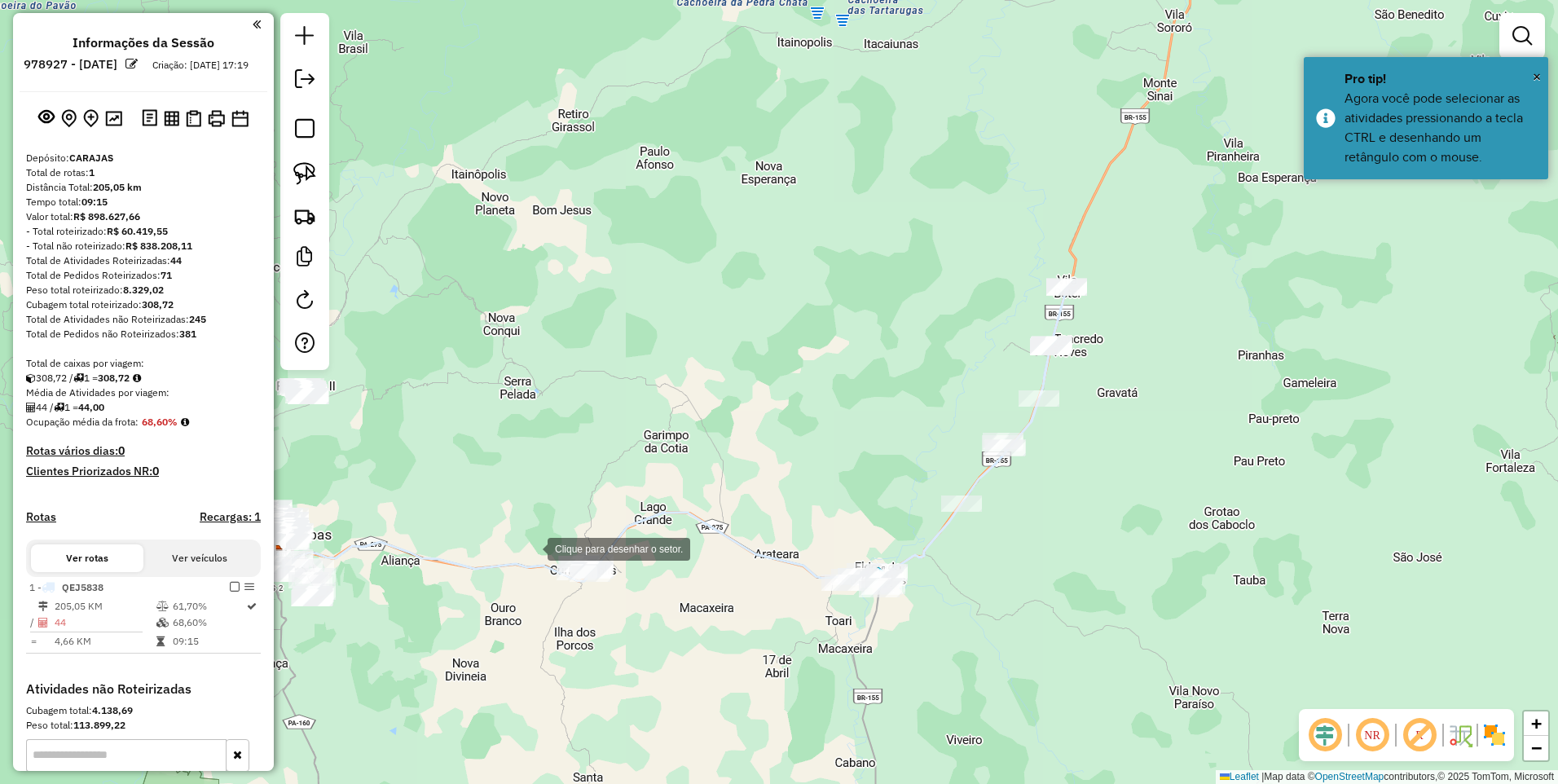
drag, startPoint x: 526, startPoint y: 524, endPoint x: 524, endPoint y: 589, distance: 65.0
click at [526, 531] on div at bounding box center [531, 548] width 33 height 33
click at [531, 647] on div at bounding box center [524, 631] width 33 height 33
click at [619, 658] on div at bounding box center [602, 659] width 33 height 33
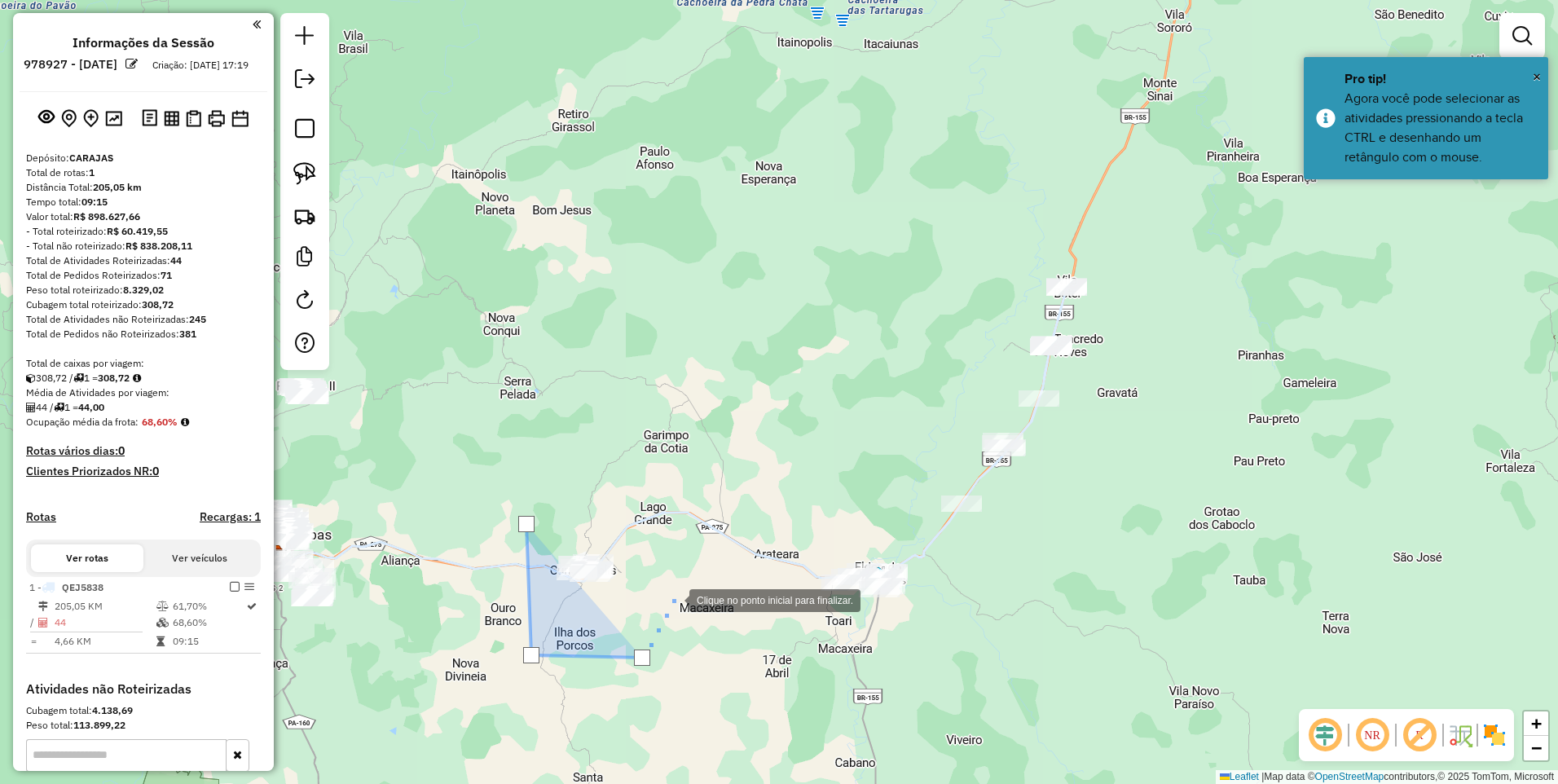
drag, startPoint x: 696, startPoint y: 537, endPoint x: 655, endPoint y: 501, distance: 54.6
click at [690, 583] on div at bounding box center [674, 599] width 33 height 33
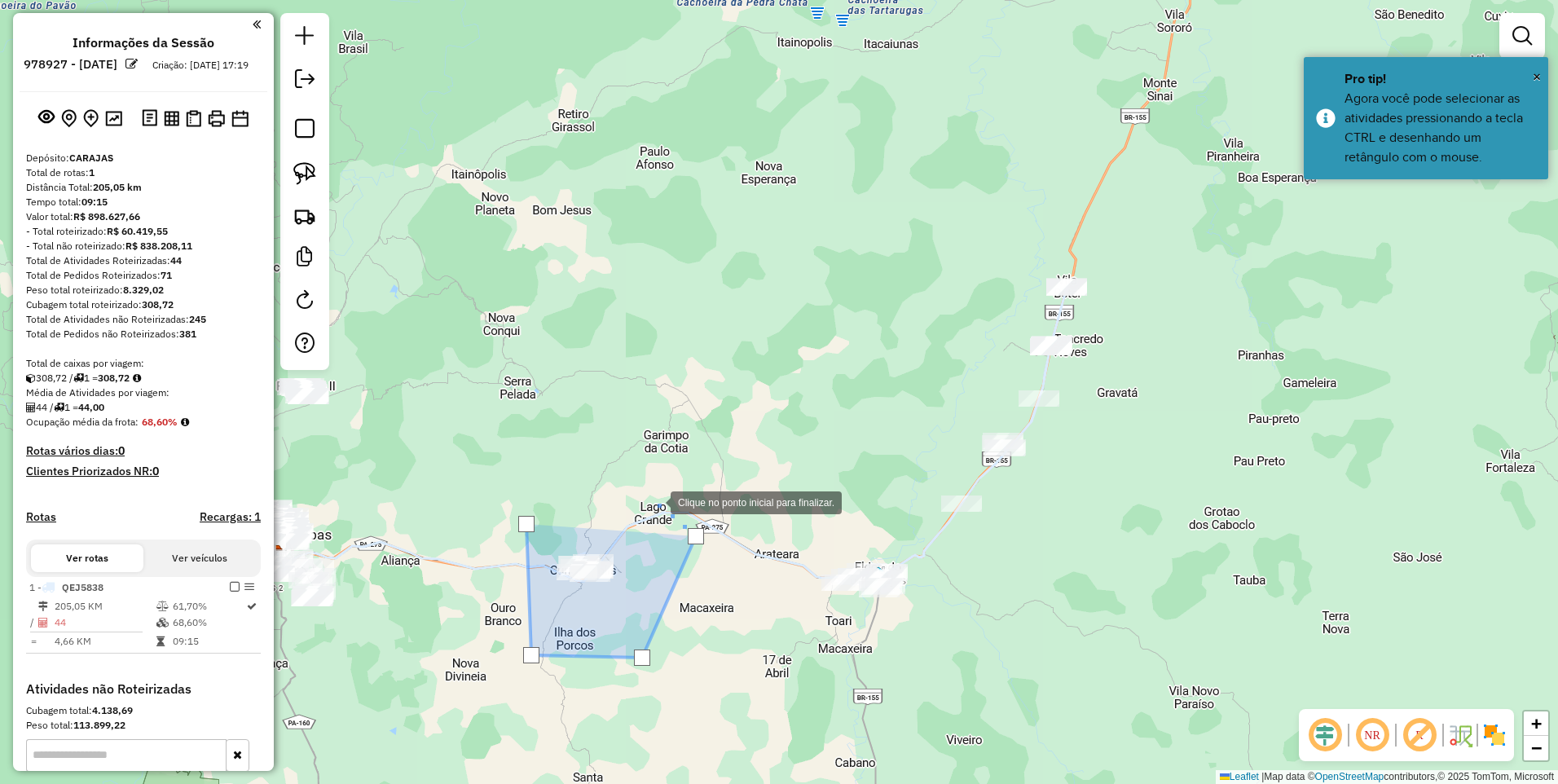
drag, startPoint x: 620, startPoint y: 449, endPoint x: 592, endPoint y: 464, distance: 31.8
click at [638, 485] on div at bounding box center [655, 501] width 33 height 33
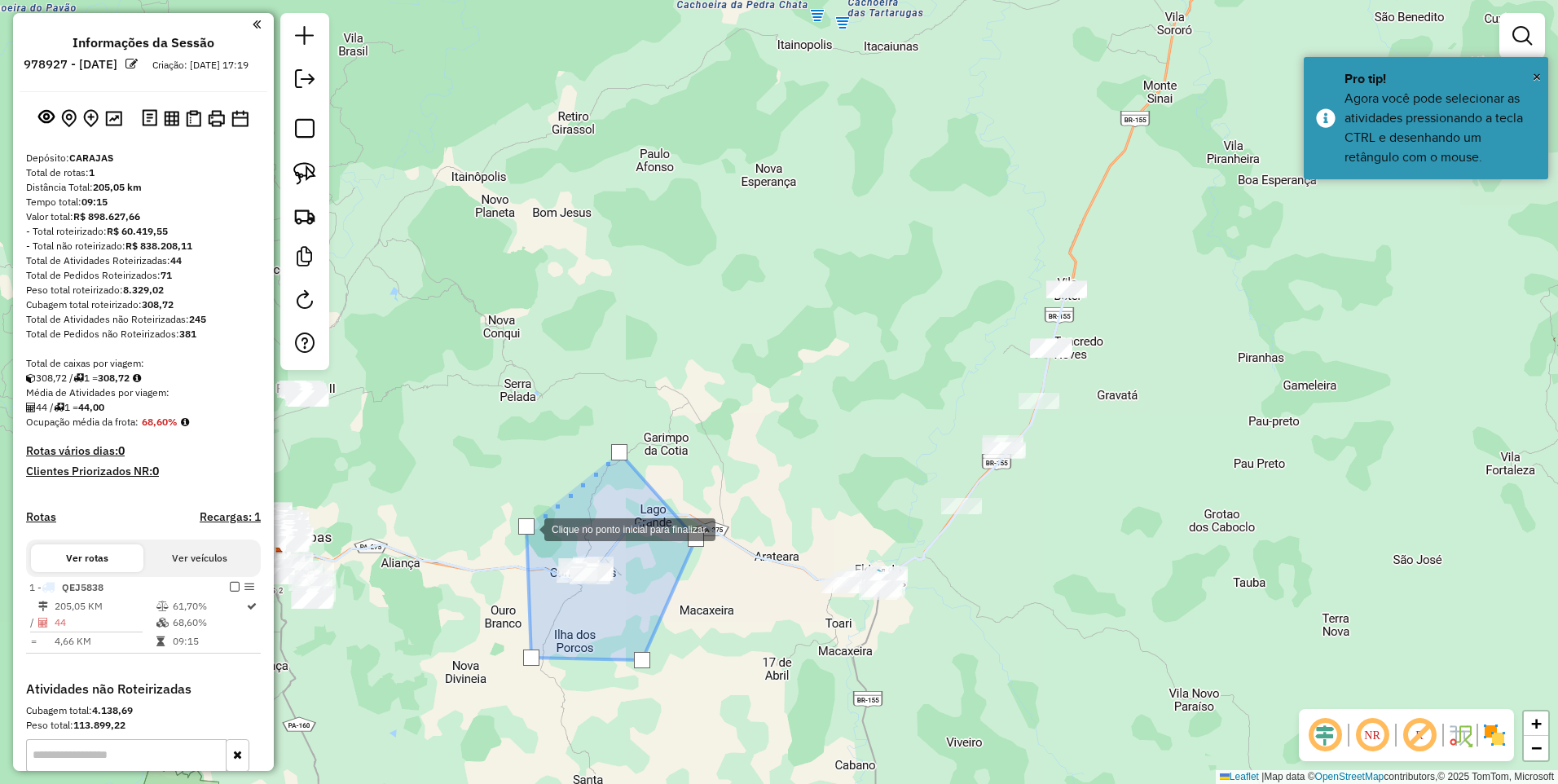
click at [527, 527] on div at bounding box center [526, 526] width 16 height 16
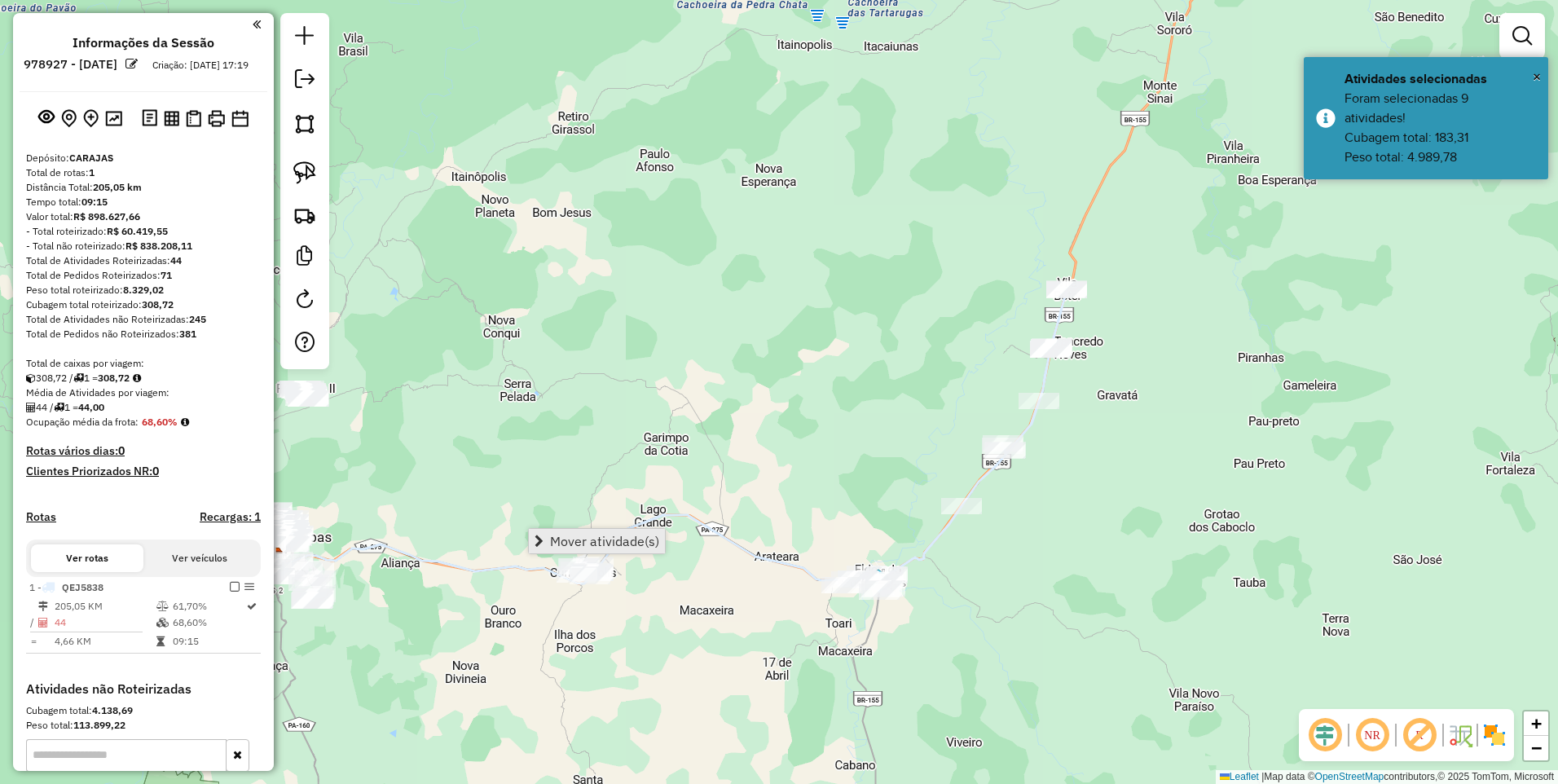
click at [584, 539] on span "Mover atividade(s)" at bounding box center [604, 541] width 109 height 13
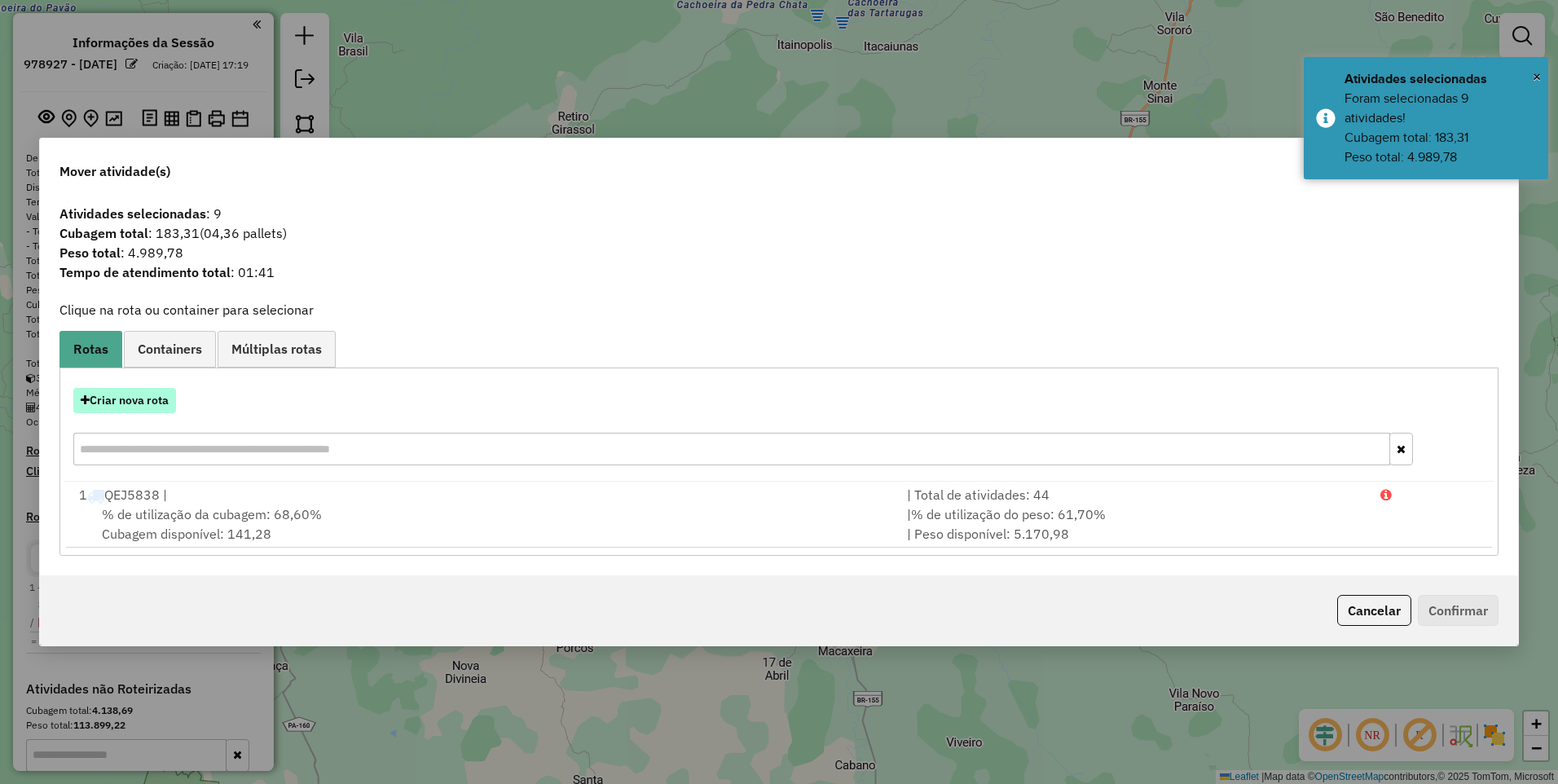
click at [125, 390] on button "Criar nova rota" at bounding box center [125, 400] width 103 height 25
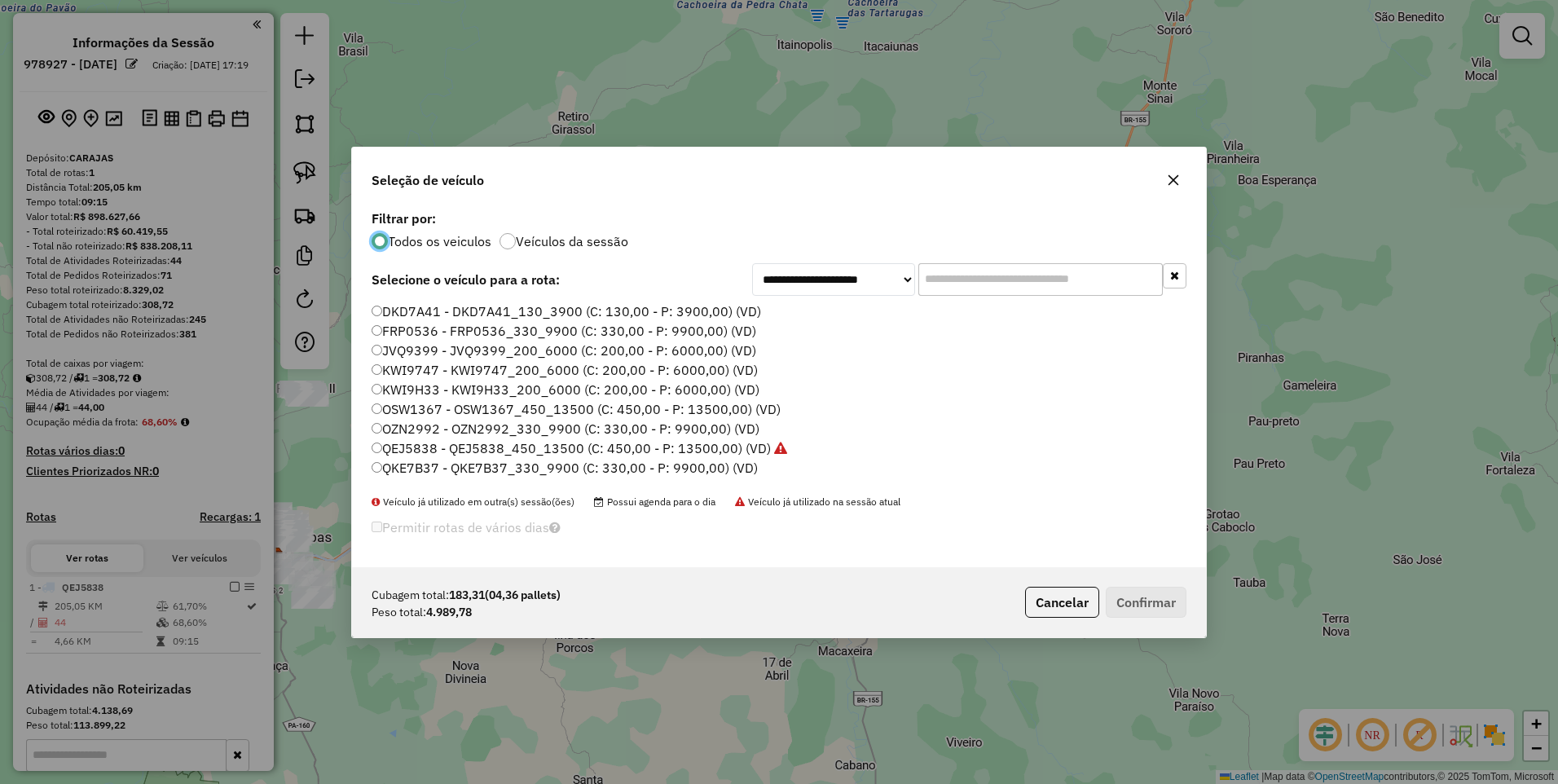
scroll to position [349, 0]
click at [444, 469] on label "SZU0G51 - QVM1F15_260_7800 (C: 260,00 - P: 7800,00) (VD)" at bounding box center [566, 470] width 389 height 20
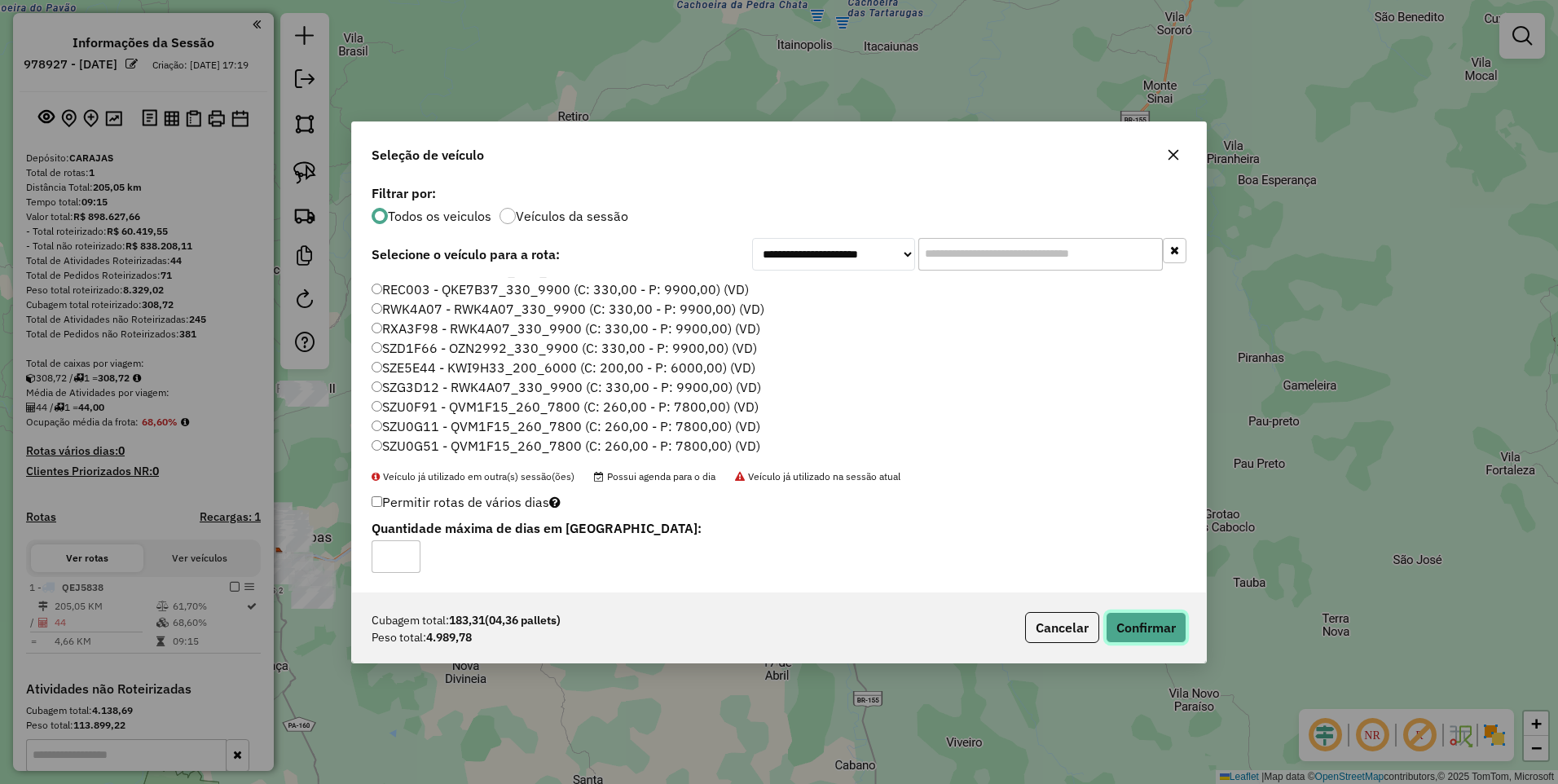
click at [1139, 626] on button "Confirmar" at bounding box center [1147, 627] width 81 height 31
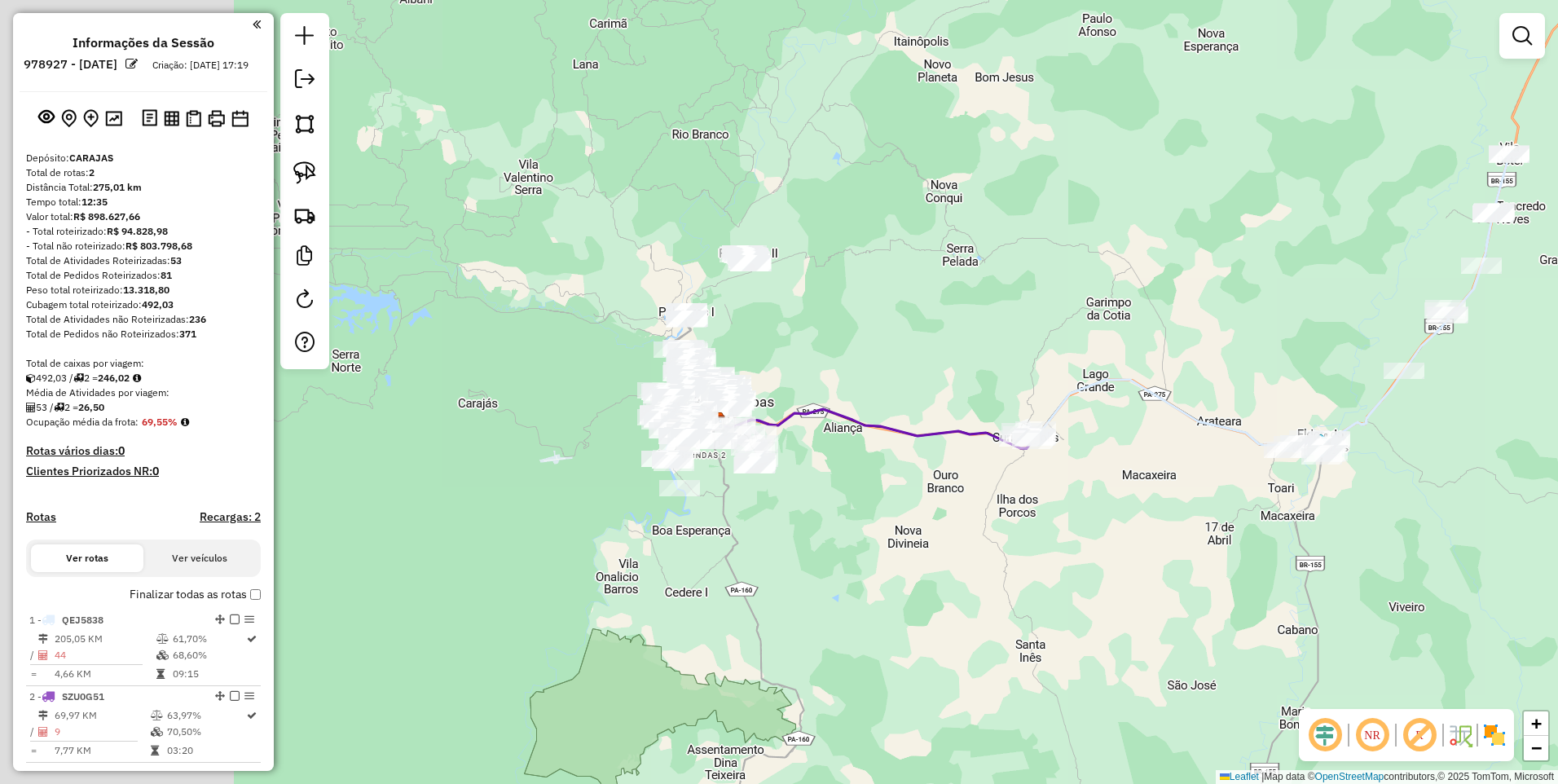
drag, startPoint x: 524, startPoint y: 656, endPoint x: 966, endPoint y: 521, distance: 462.2
click at [966, 521] on div "Janela de atendimento Grade de atendimento Capacidade Transportadoras Veículos …" at bounding box center [779, 392] width 1558 height 784
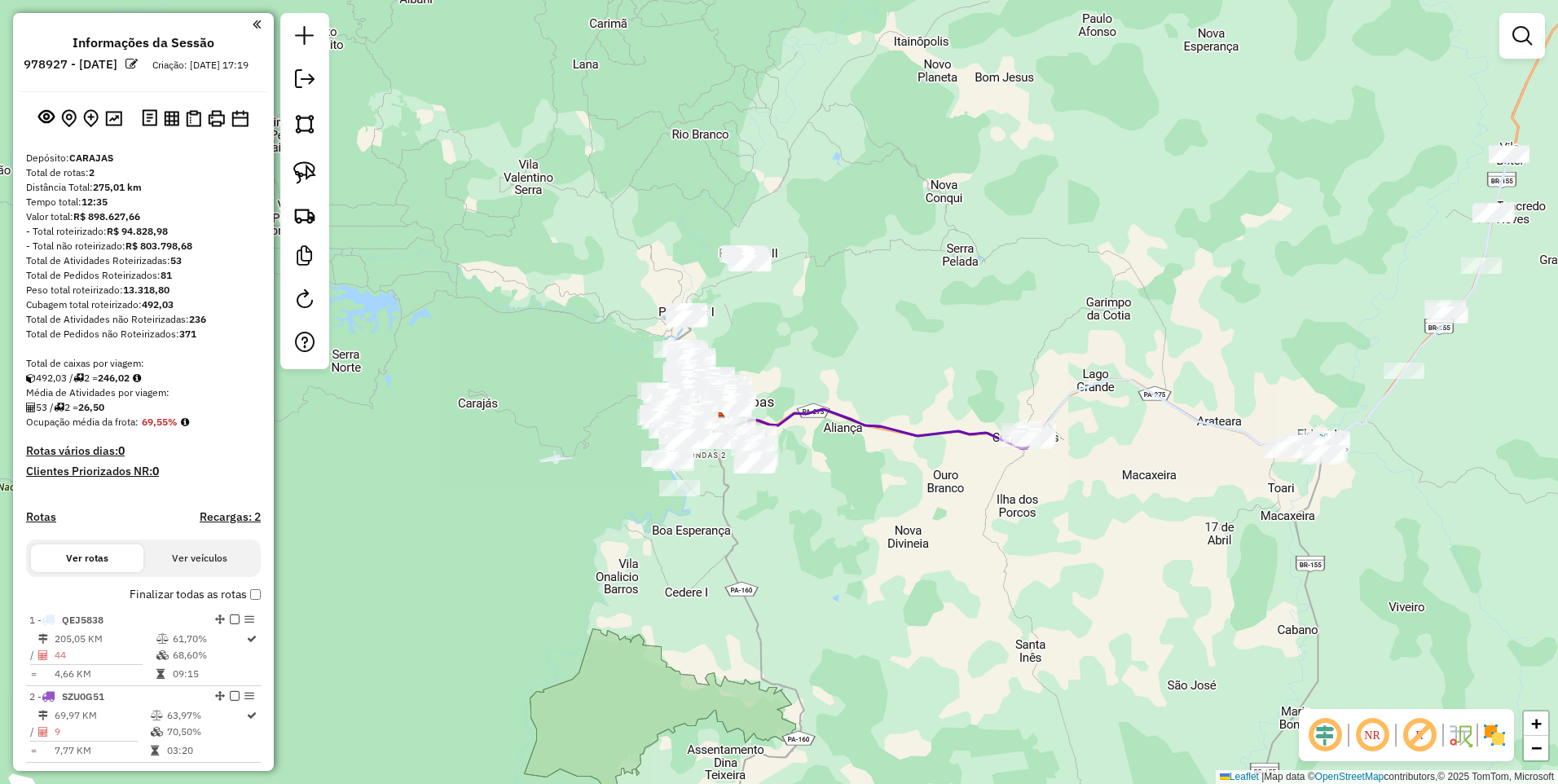
drag, startPoint x: 887, startPoint y: 562, endPoint x: 874, endPoint y: 606, distance: 45.9
click at [904, 626] on div "Janela de atendimento Grade de atendimento Capacidade Transportadoras Veículos …" at bounding box center [779, 392] width 1558 height 784
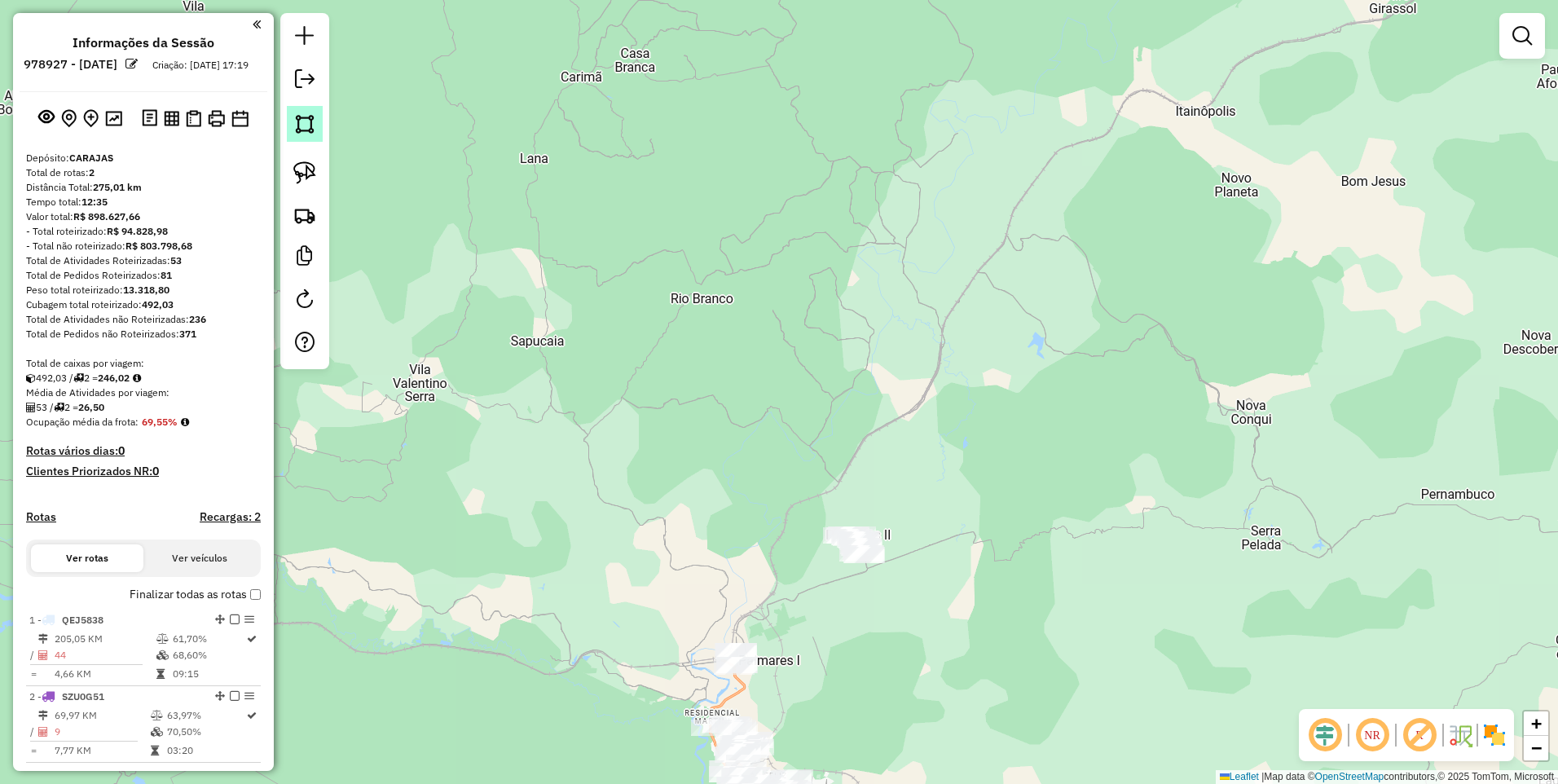
click at [317, 123] on link at bounding box center [305, 124] width 36 height 36
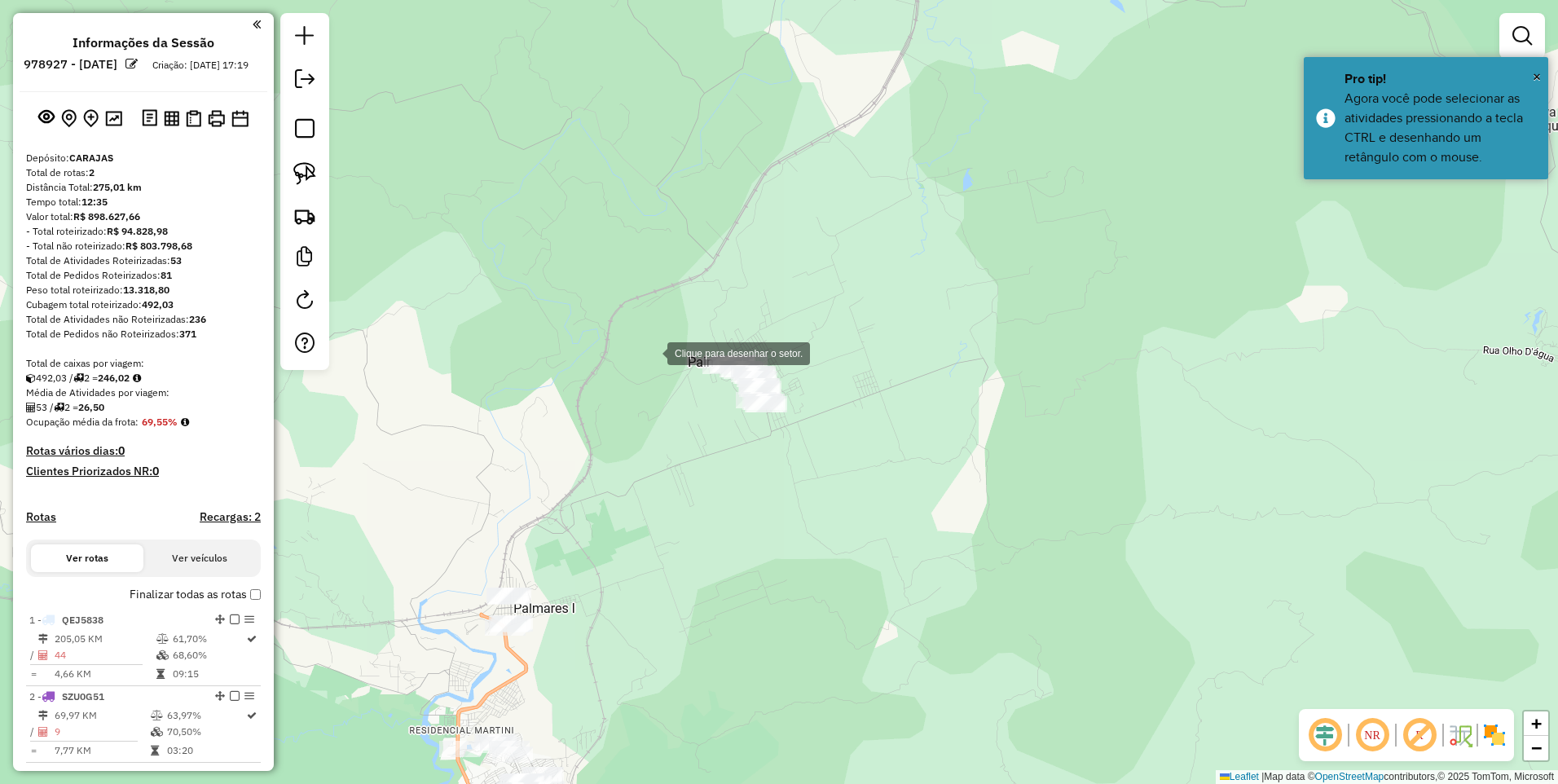
click at [646, 336] on div at bounding box center [651, 352] width 33 height 33
click at [740, 511] on div at bounding box center [740, 510] width 33 height 33
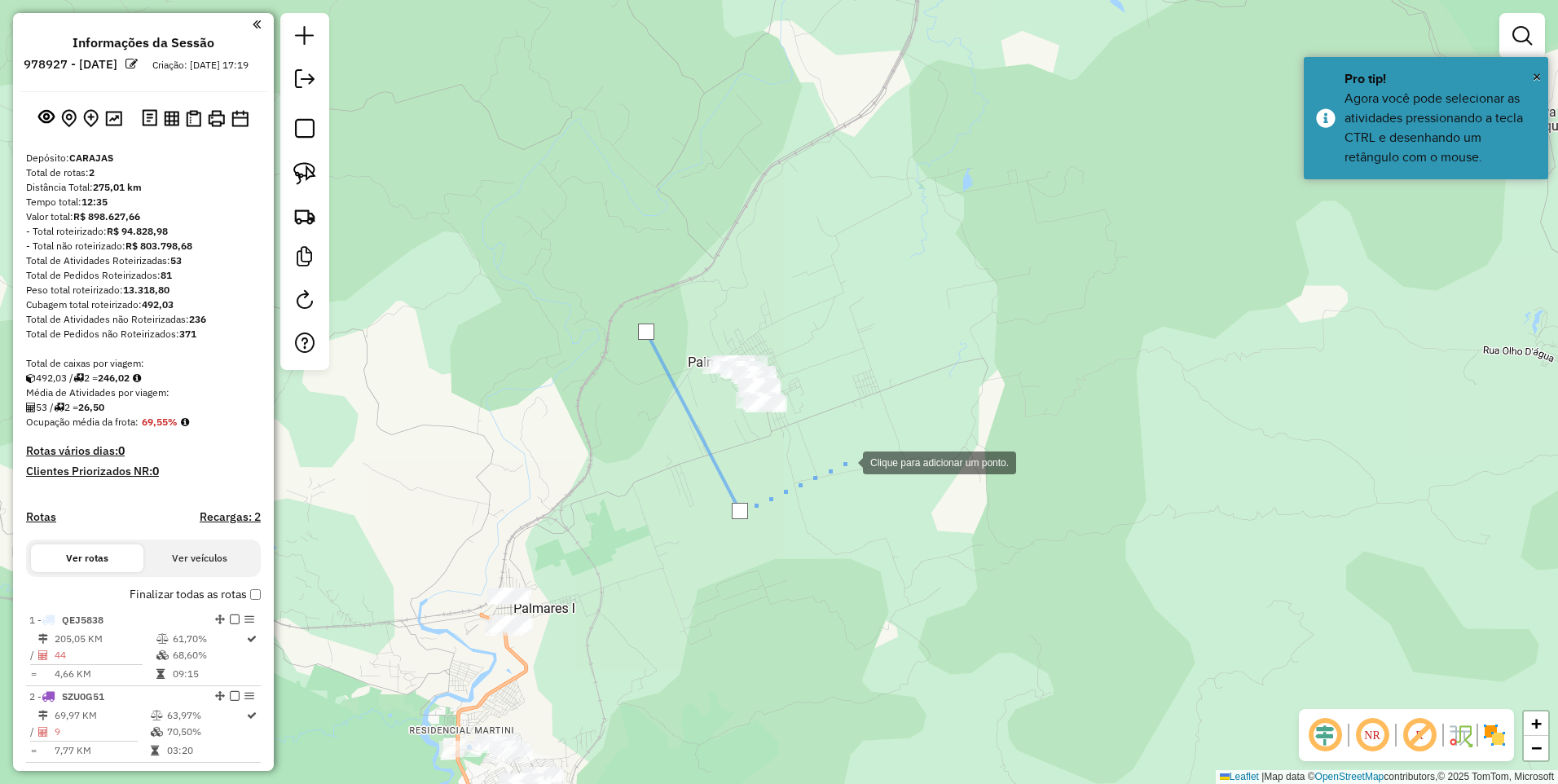
click at [850, 461] on div at bounding box center [847, 461] width 33 height 33
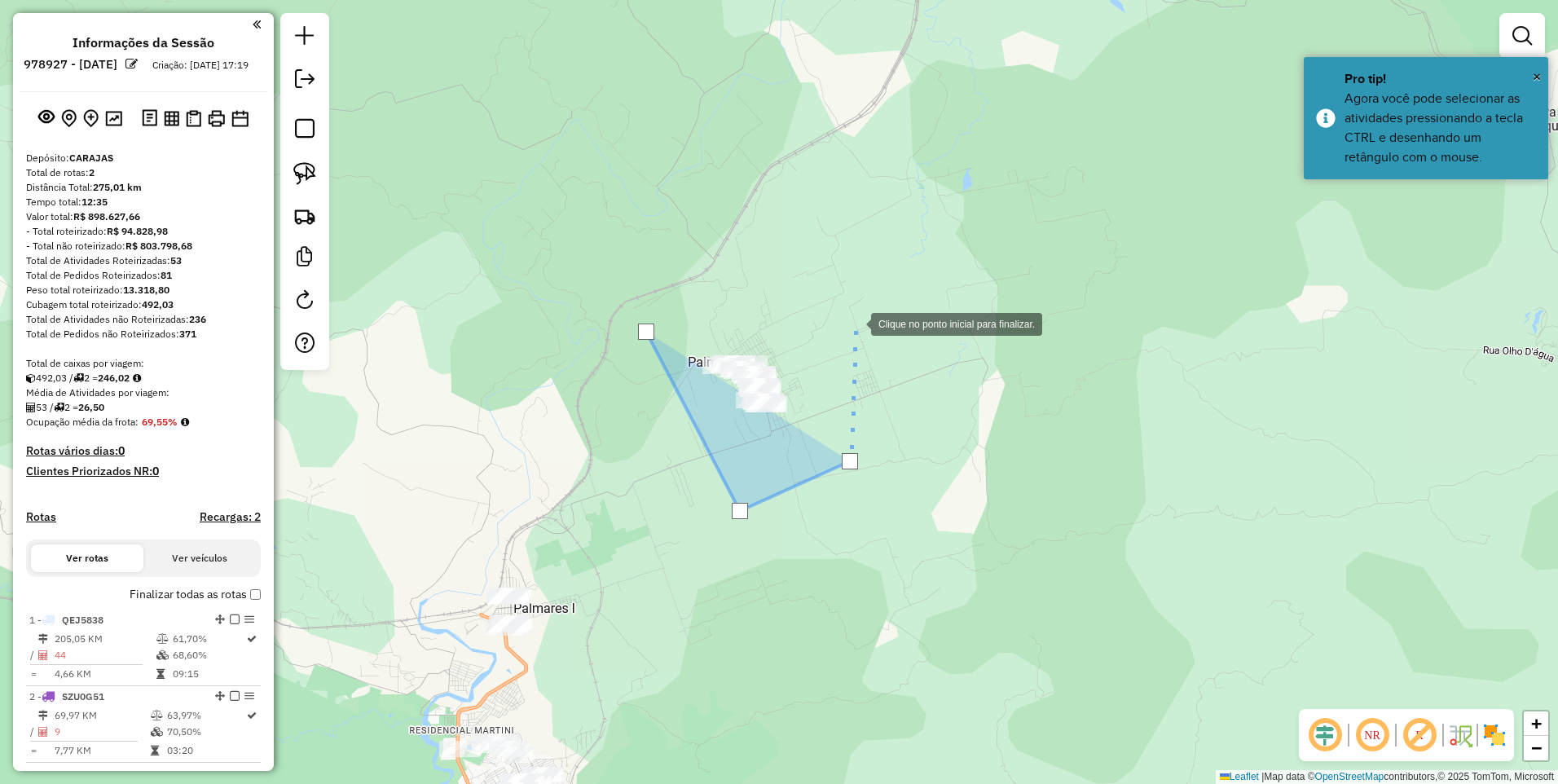
click at [855, 322] on div at bounding box center [855, 323] width 33 height 33
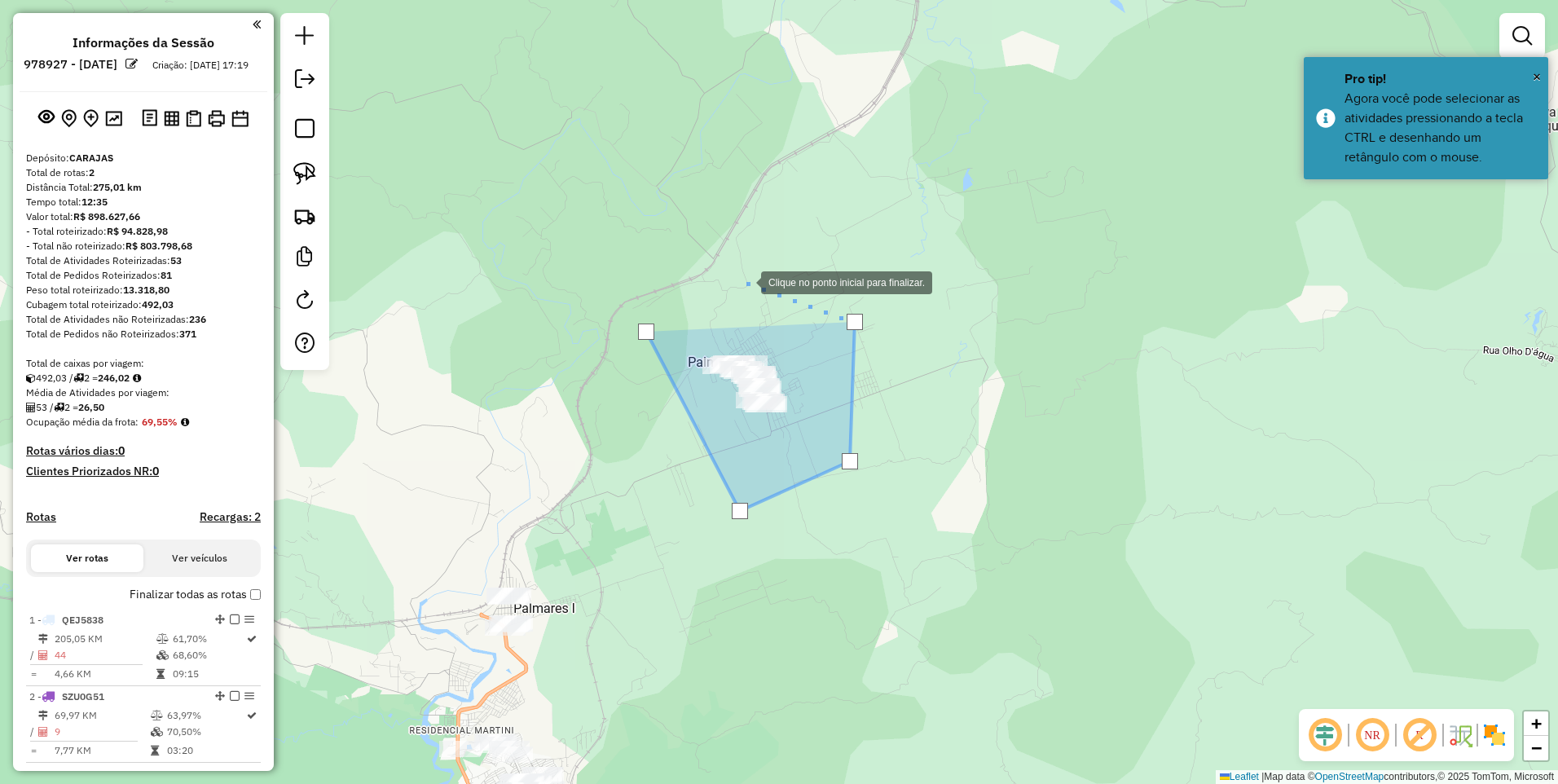
click at [745, 281] on div at bounding box center [745, 281] width 33 height 33
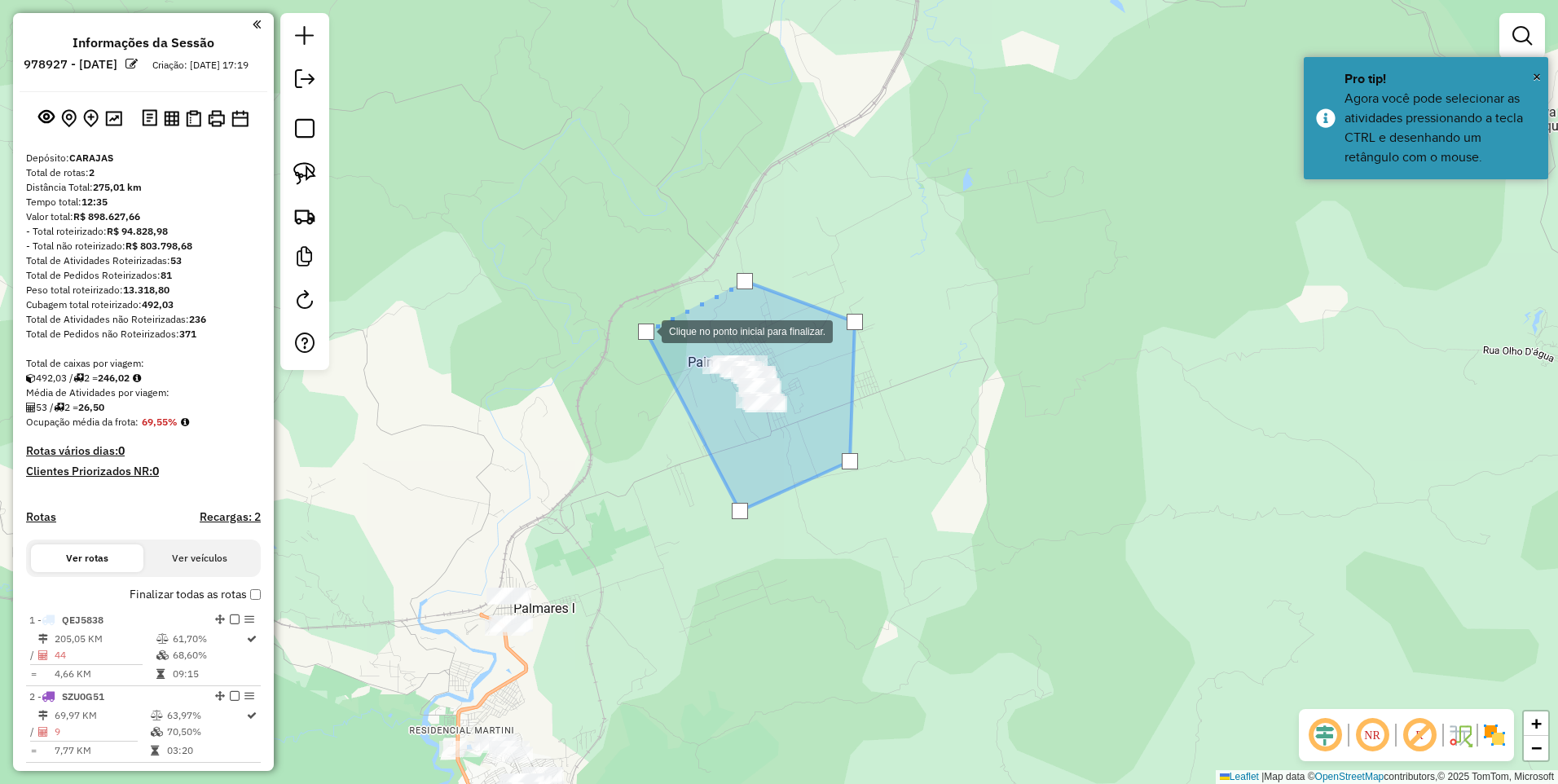
click at [645, 330] on div at bounding box center [646, 332] width 16 height 16
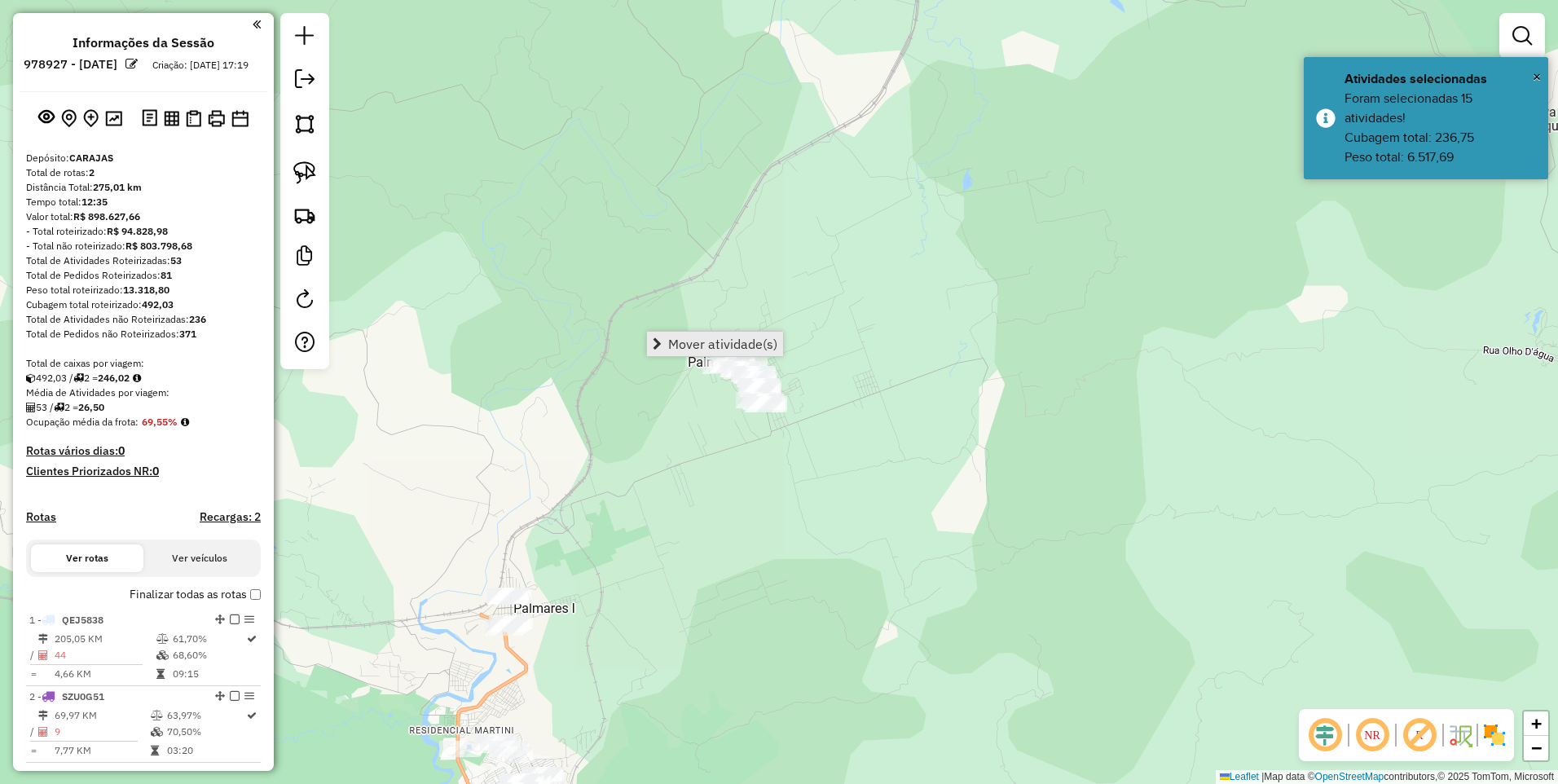
click at [682, 341] on span "Mover atividade(s)" at bounding box center [722, 344] width 109 height 13
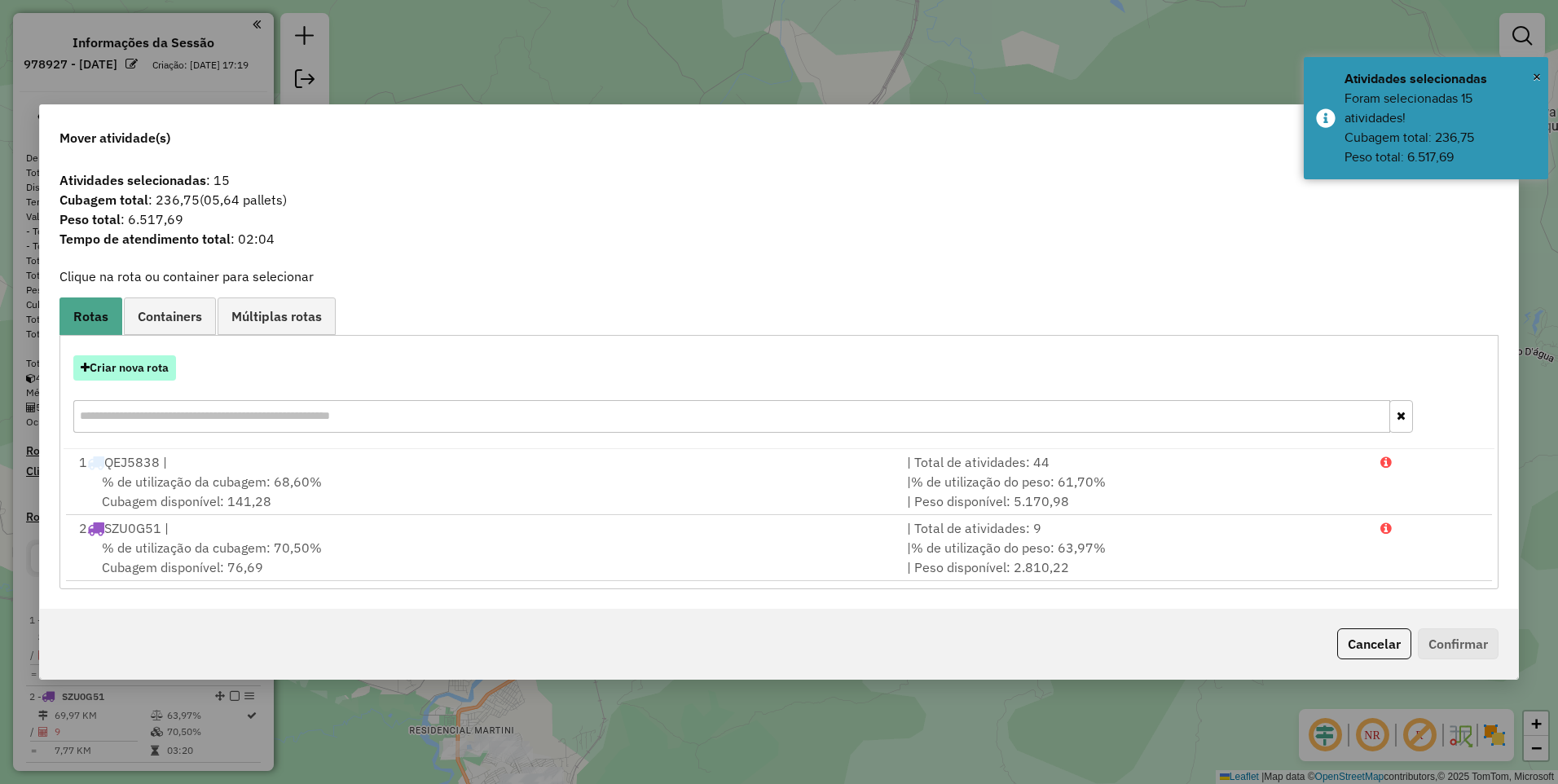
click at [149, 378] on button "Criar nova rota" at bounding box center [125, 368] width 103 height 25
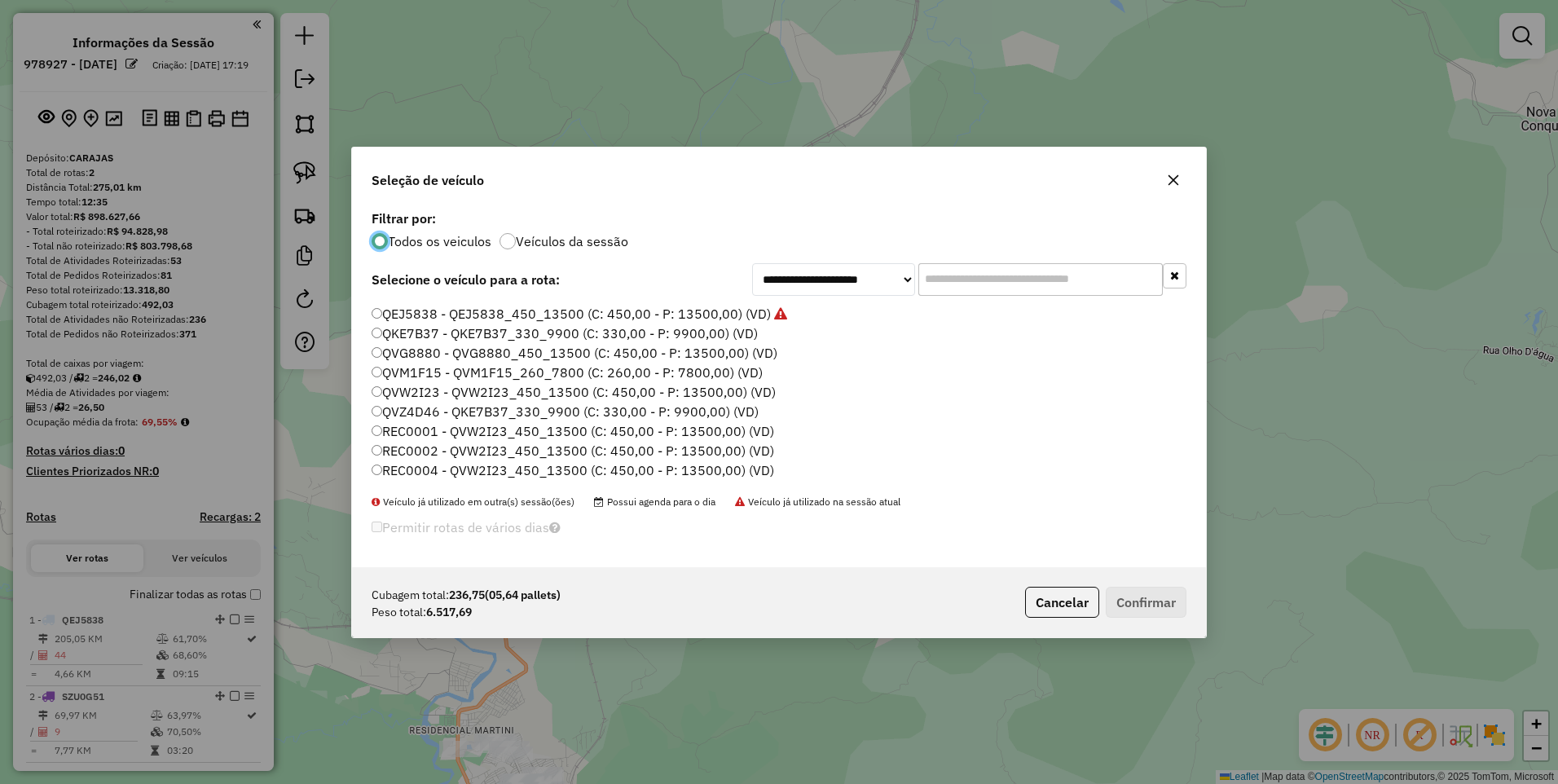
scroll to position [163, 0]
click at [437, 344] on label "QVM1F15 - QVM1F15_260_7800 (C: 260,00 - P: 7800,00) (VD)" at bounding box center [567, 344] width 392 height 20
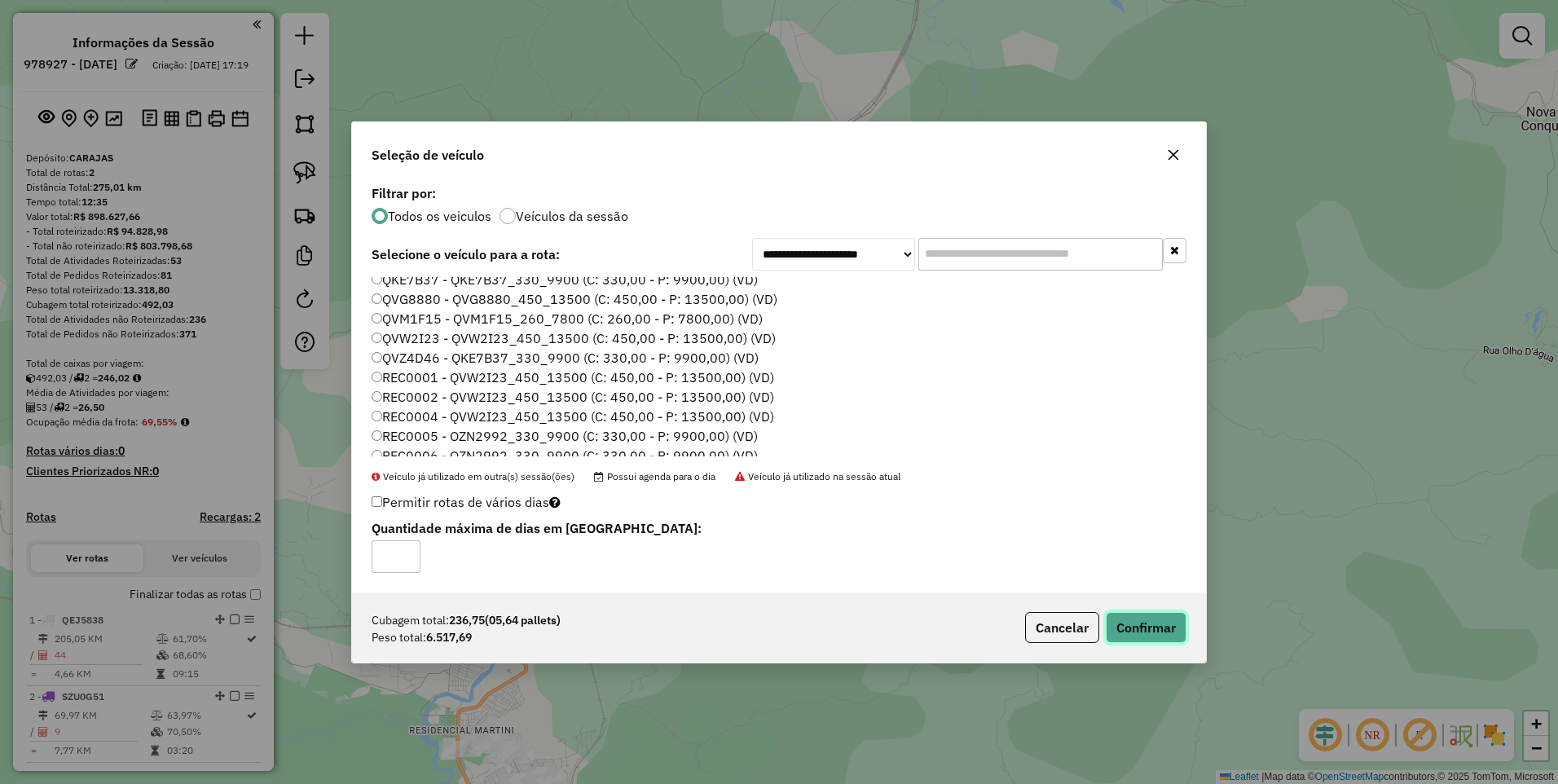
click at [1135, 613] on button "Confirmar" at bounding box center [1147, 627] width 81 height 31
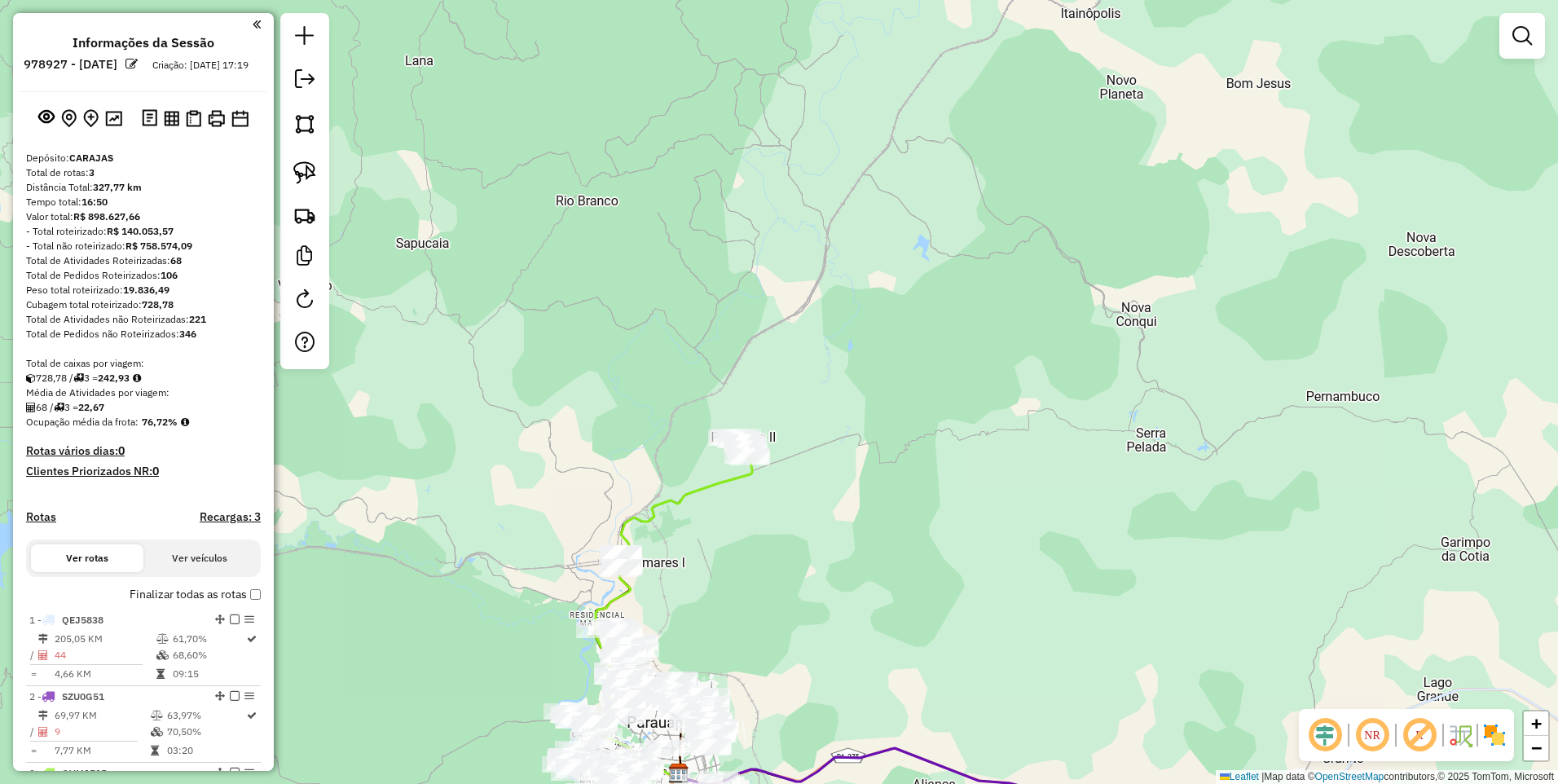
drag, startPoint x: 303, startPoint y: 117, endPoint x: 325, endPoint y: 153, distance: 42.2
click at [303, 117] on img at bounding box center [304, 123] width 23 height 23
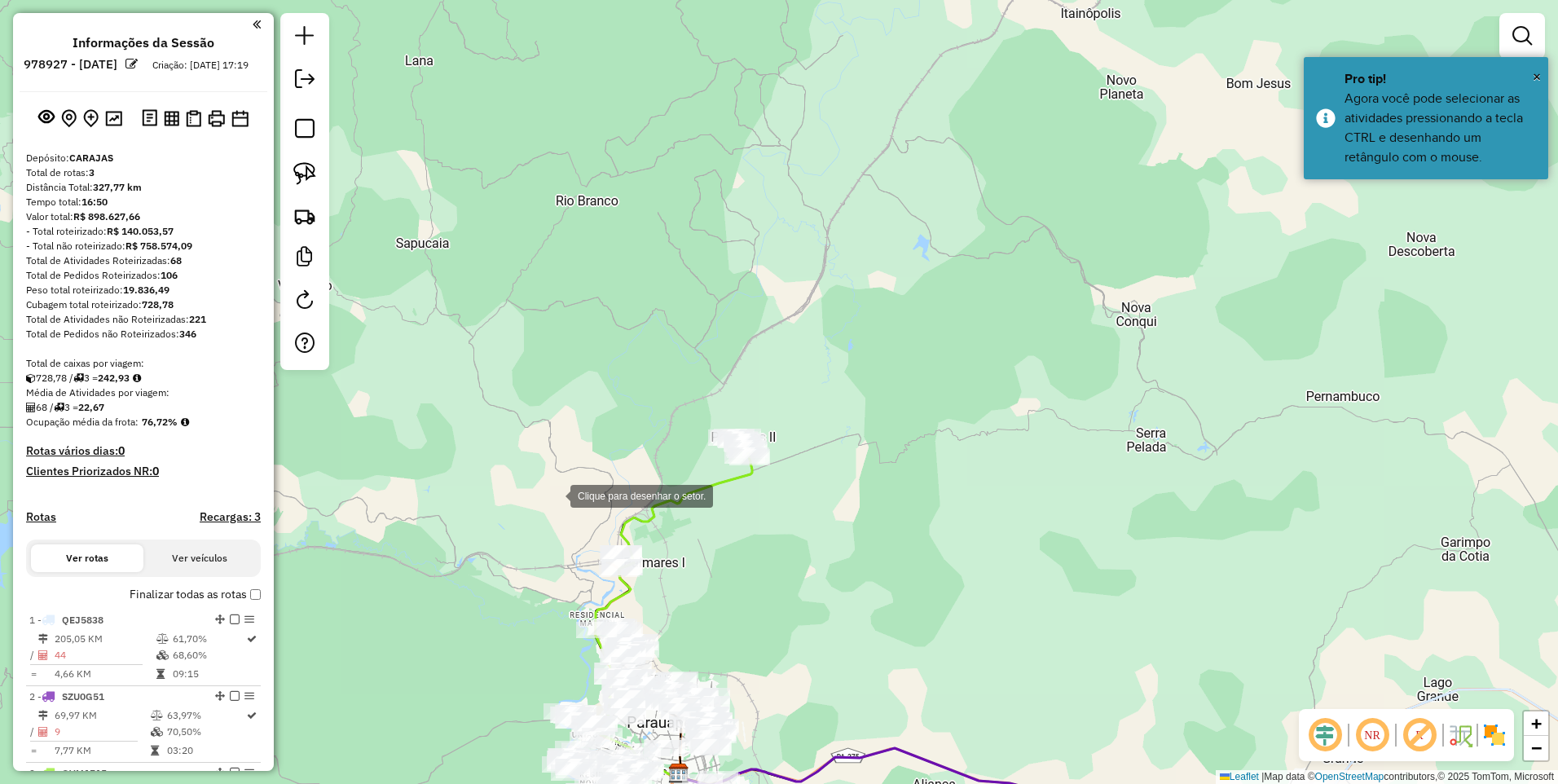
click at [571, 493] on div at bounding box center [554, 494] width 33 height 33
click at [695, 517] on div at bounding box center [695, 517] width 33 height 33
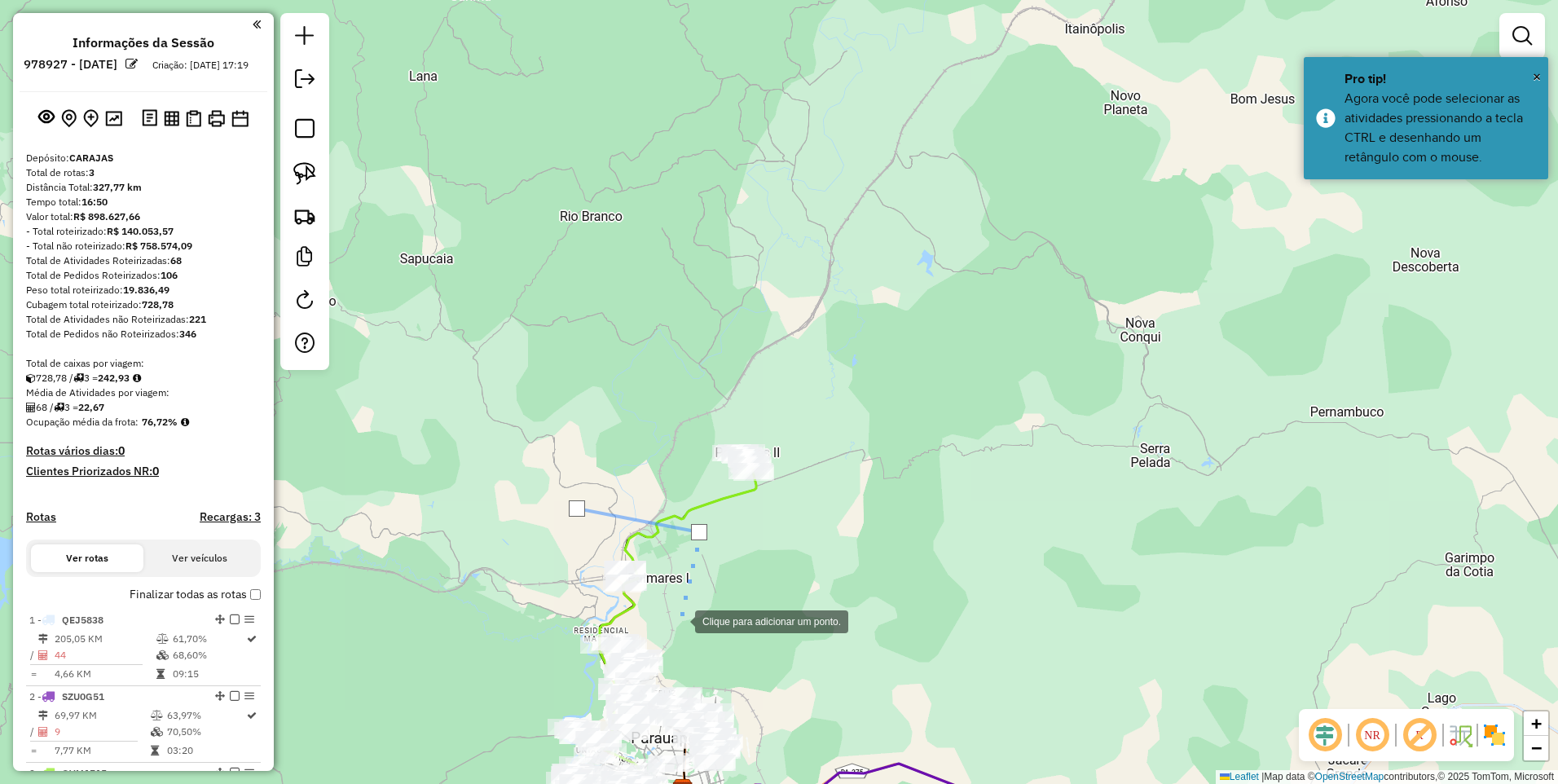
drag, startPoint x: 677, startPoint y: 610, endPoint x: 666, endPoint y: 619, distance: 14.2
click at [679, 618] on div at bounding box center [679, 620] width 33 height 33
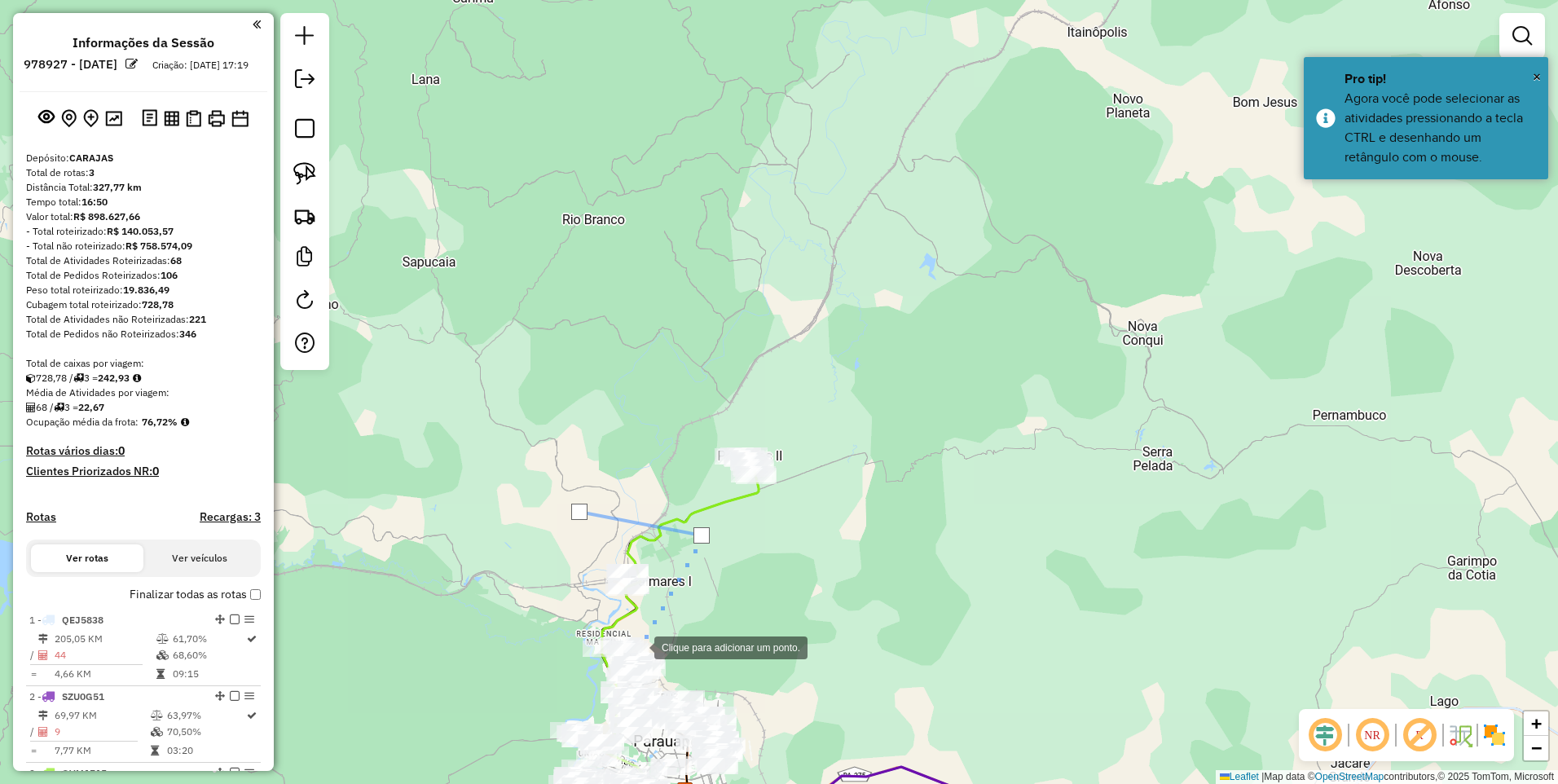
click at [637, 645] on div at bounding box center [638, 646] width 33 height 33
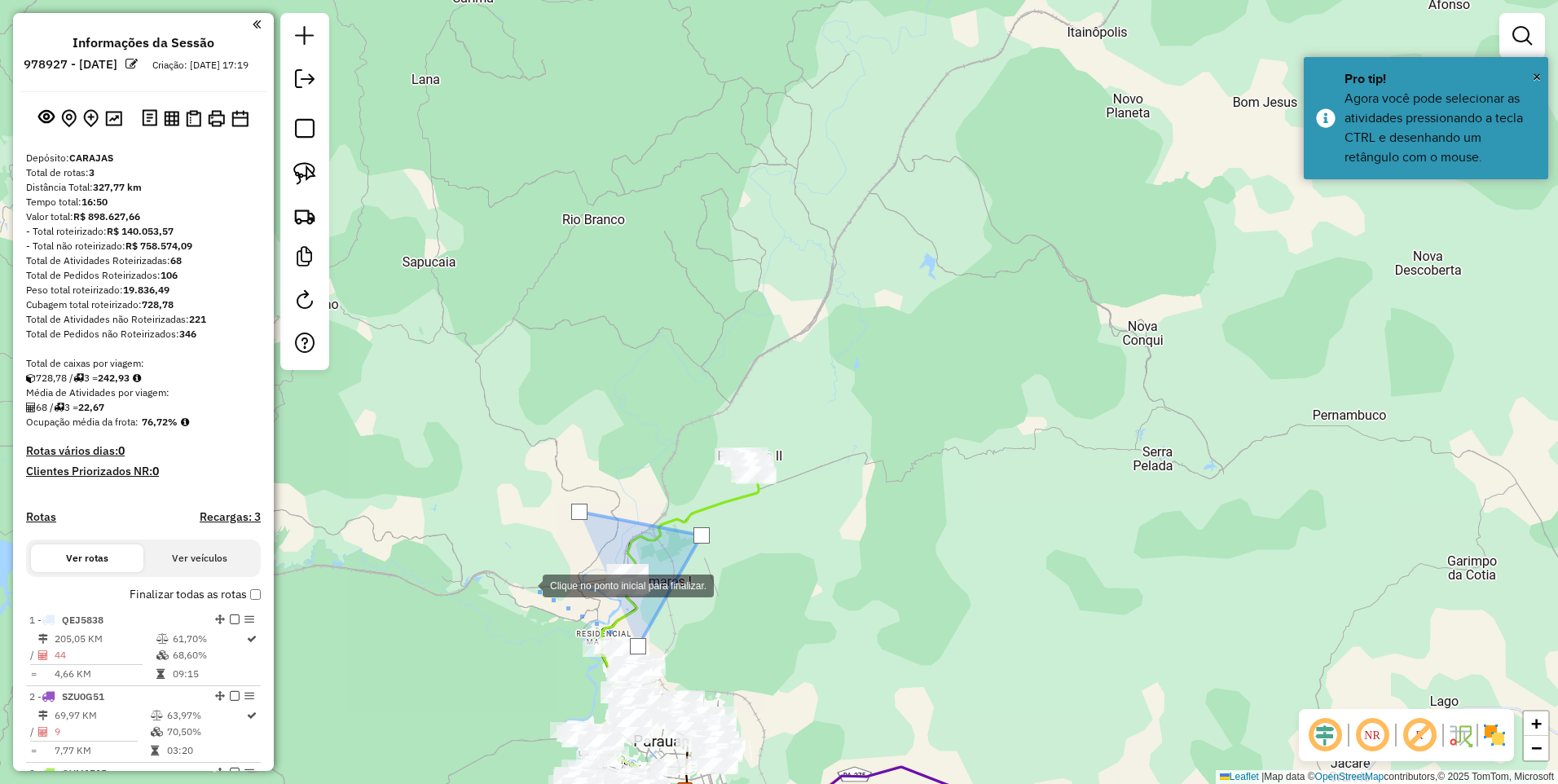
click at [518, 583] on div at bounding box center [526, 584] width 33 height 33
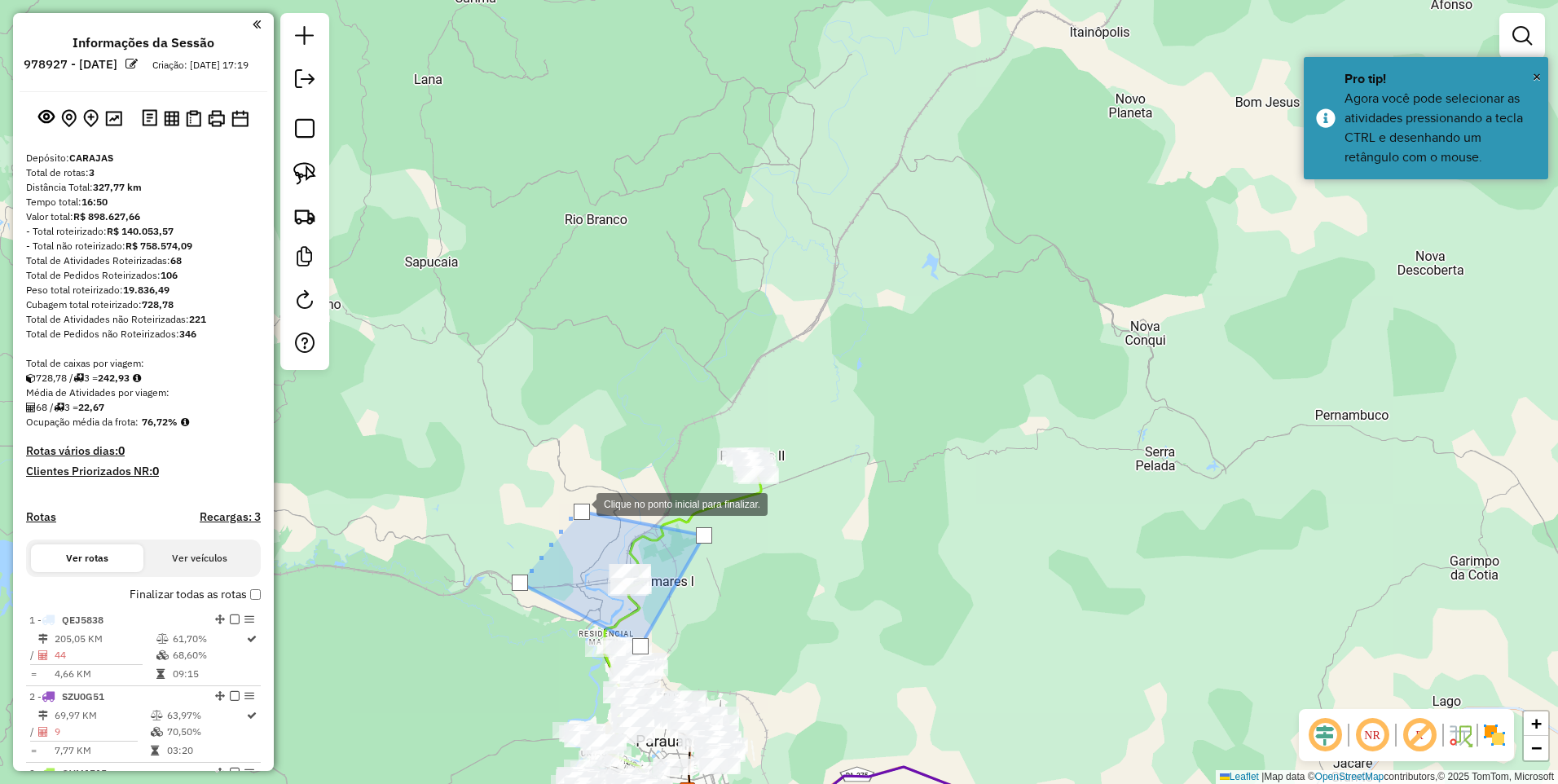
click at [580, 503] on div at bounding box center [580, 503] width 33 height 33
click at [584, 518] on div at bounding box center [582, 512] width 16 height 16
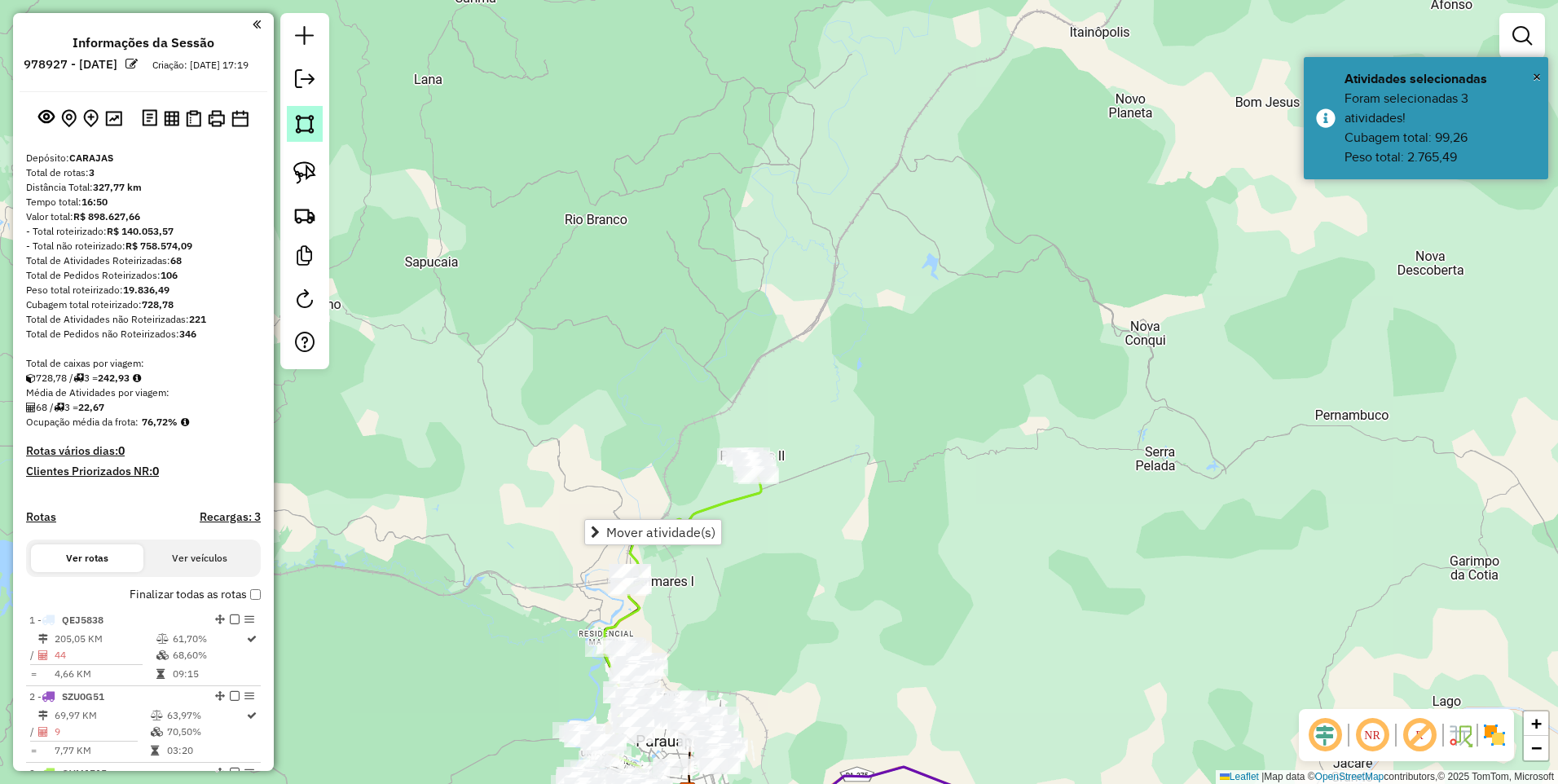
click at [299, 123] on img at bounding box center [304, 123] width 23 height 23
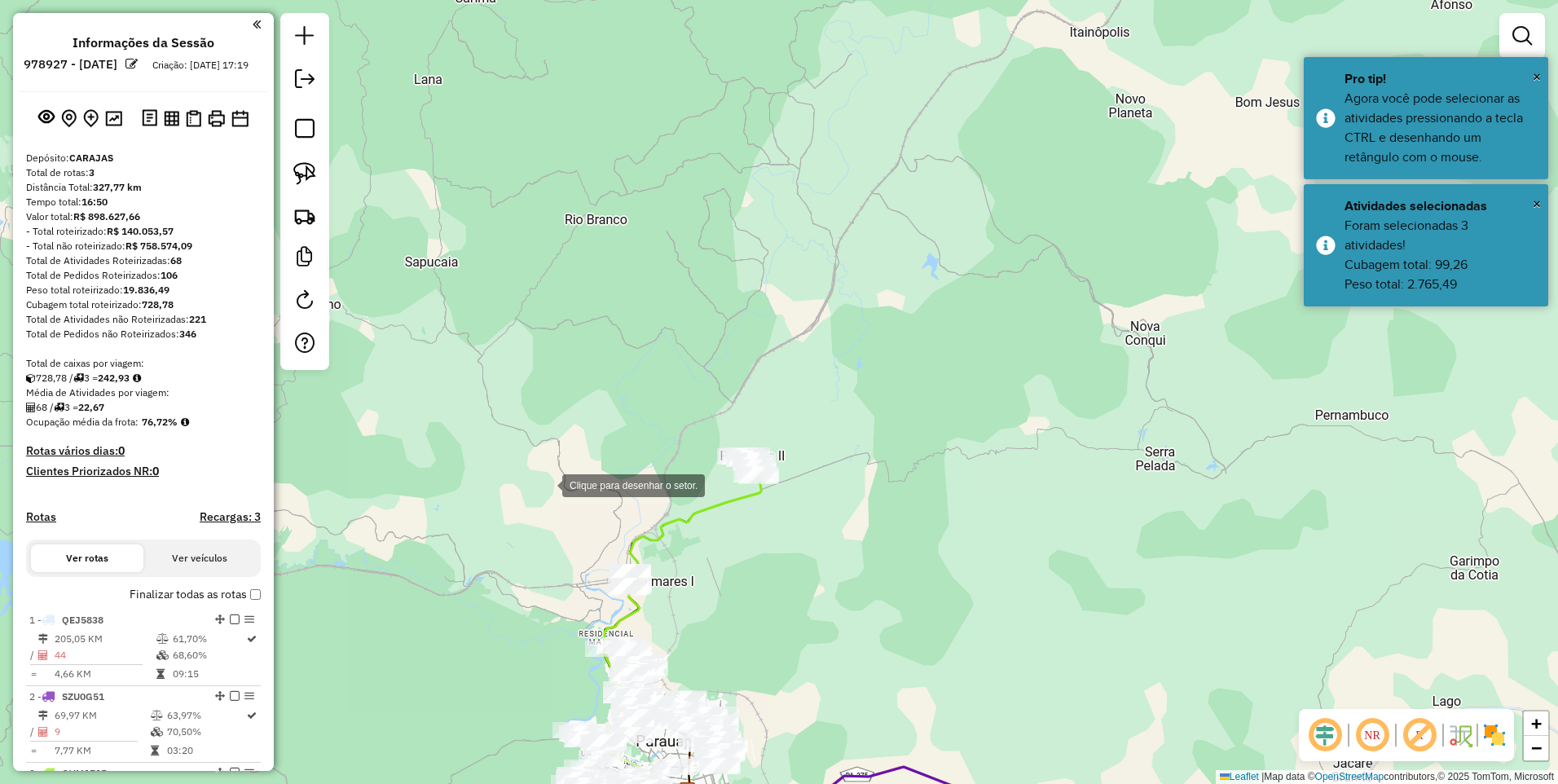
click at [551, 486] on div at bounding box center [546, 484] width 33 height 33
drag, startPoint x: 691, startPoint y: 533, endPoint x: 666, endPoint y: 593, distance: 65.0
click at [694, 536] on div at bounding box center [691, 533] width 33 height 33
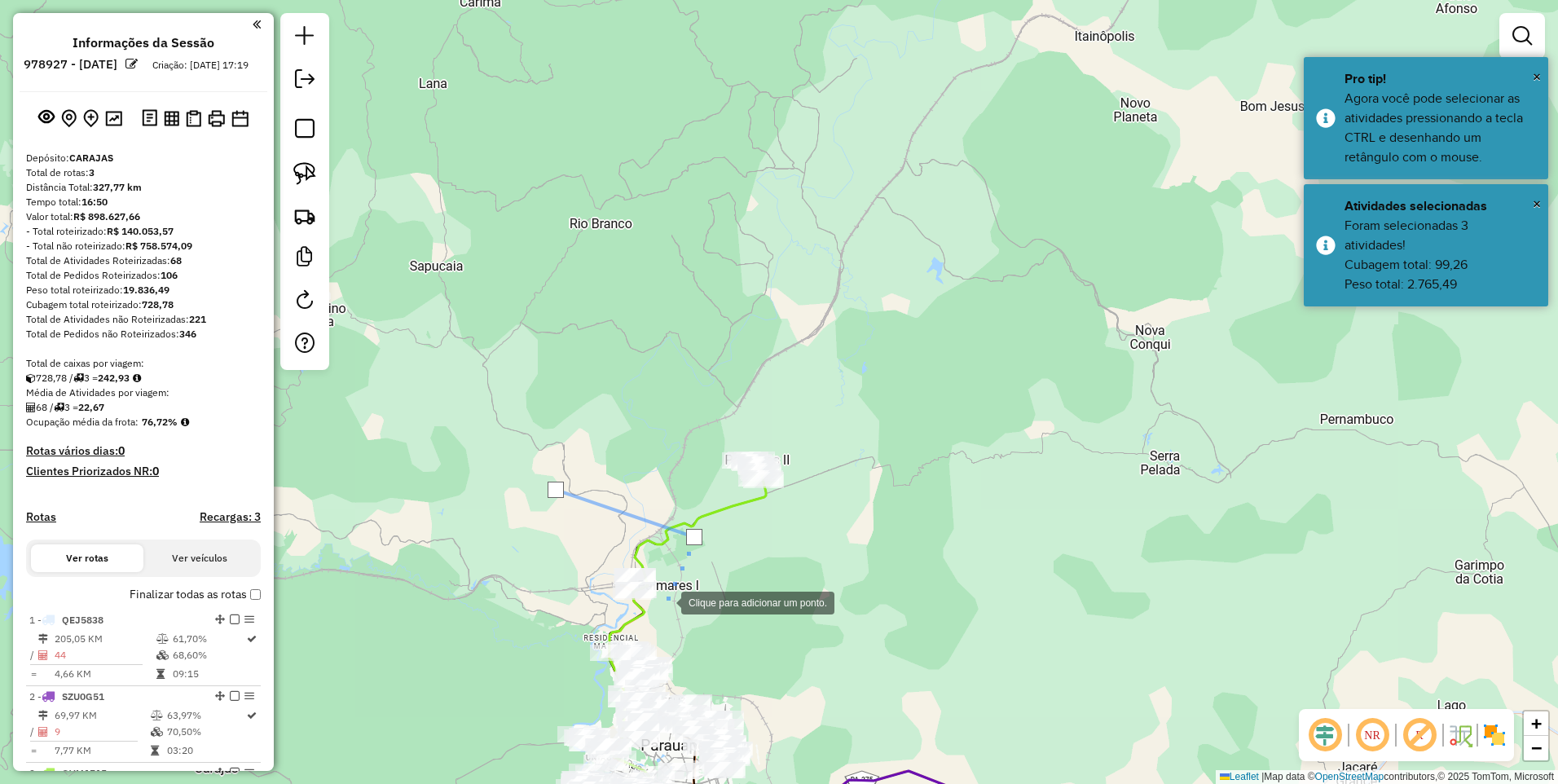
click at [668, 618] on div at bounding box center [665, 601] width 33 height 33
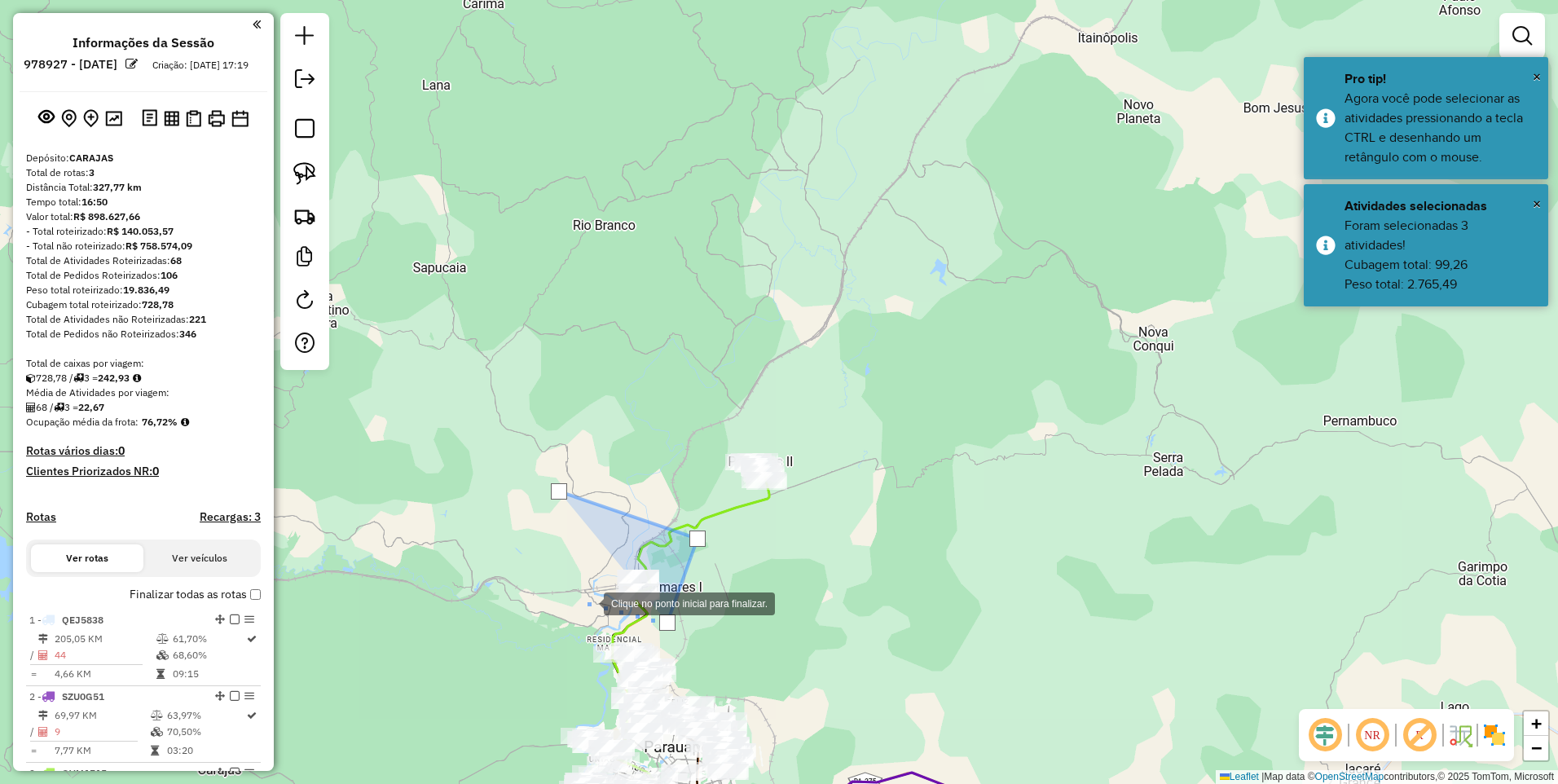
click at [588, 602] on div at bounding box center [588, 602] width 33 height 33
drag, startPoint x: 544, startPoint y: 508, endPoint x: 554, endPoint y: 498, distance: 14.1
click at [545, 508] on div at bounding box center [544, 507] width 33 height 33
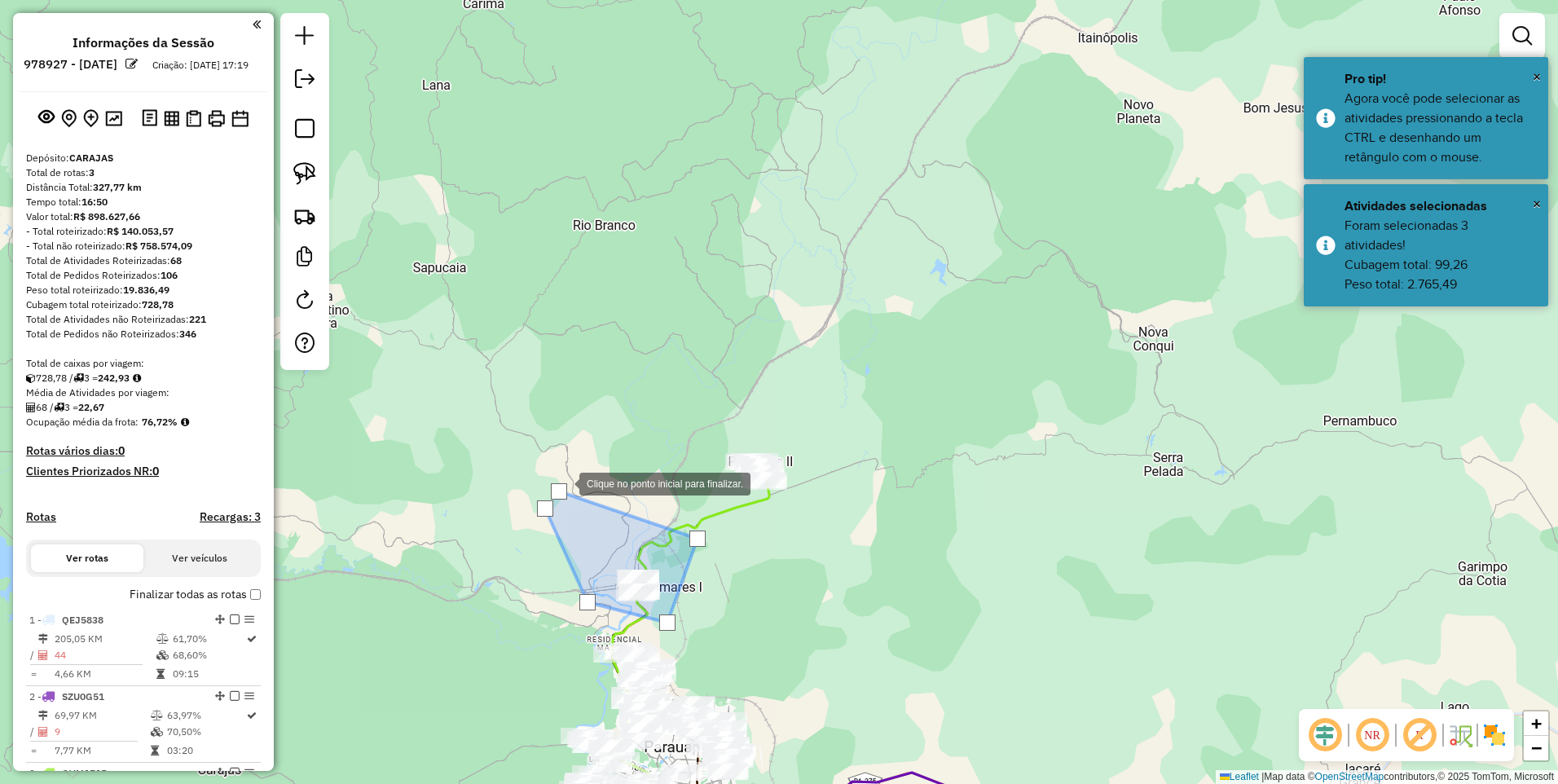
click at [563, 482] on div at bounding box center [563, 482] width 33 height 33
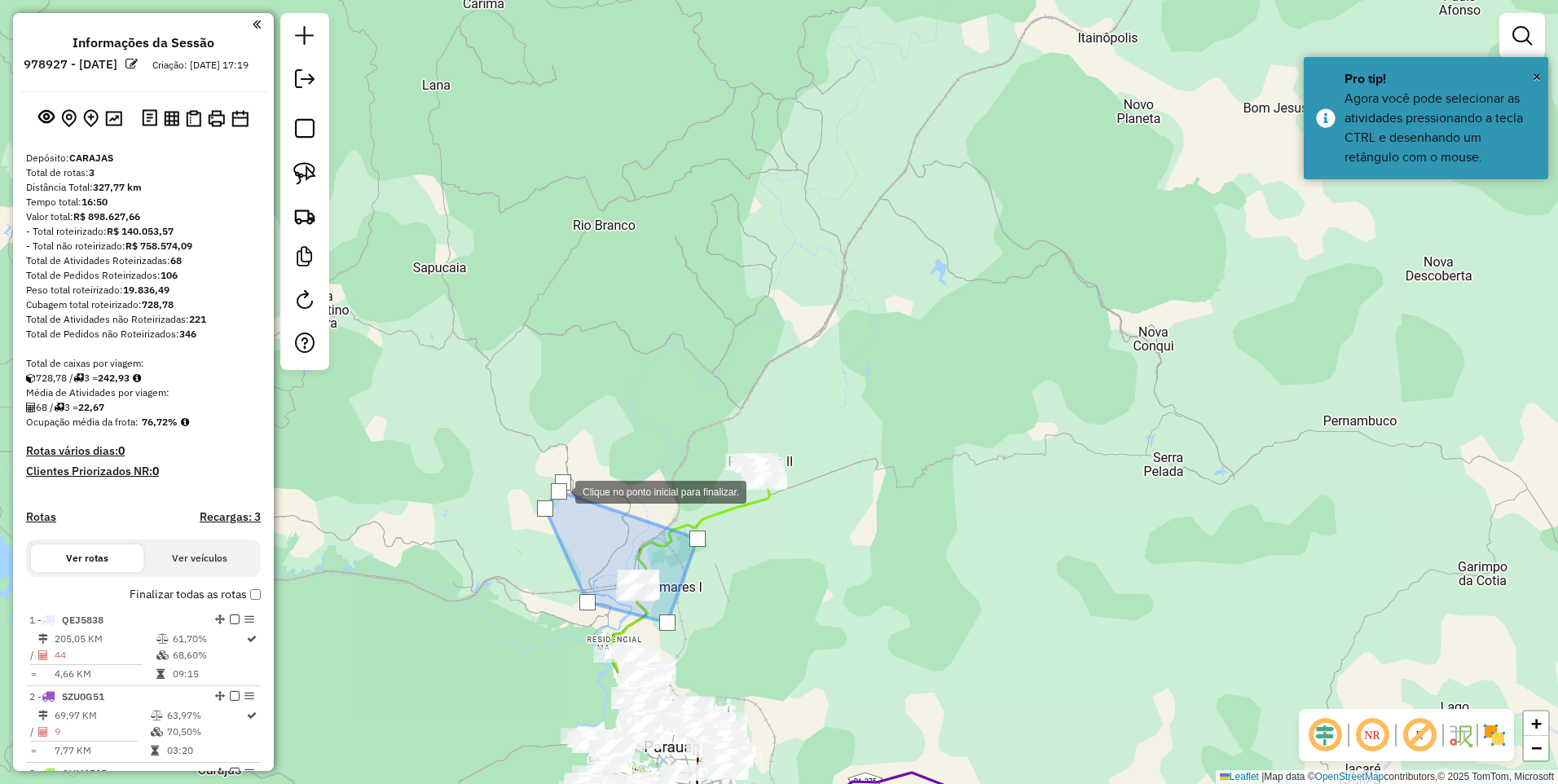
click at [558, 491] on div at bounding box center [559, 491] width 16 height 16
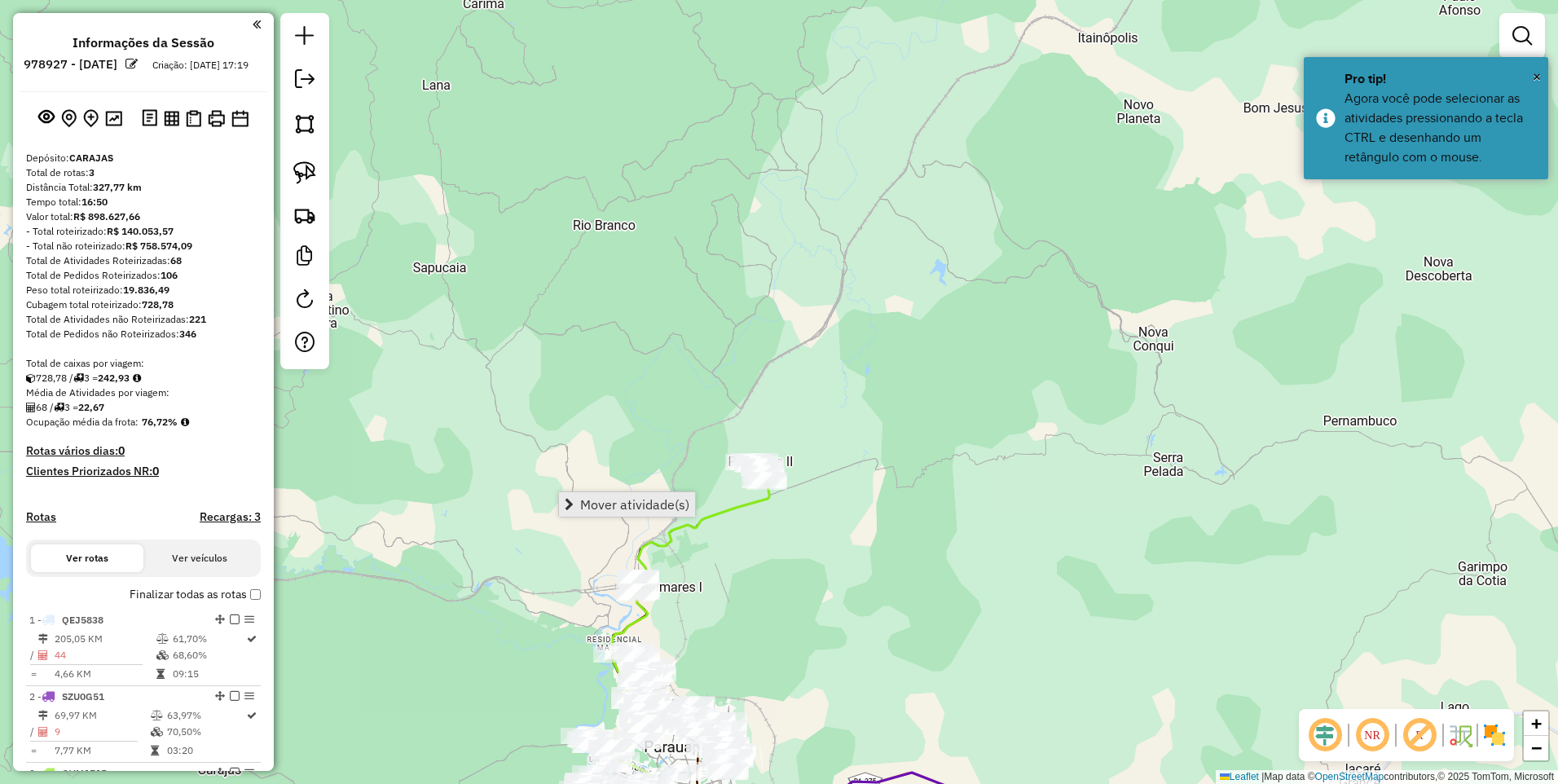
click at [614, 494] on link "Mover atividade(s)" at bounding box center [626, 504] width 136 height 25
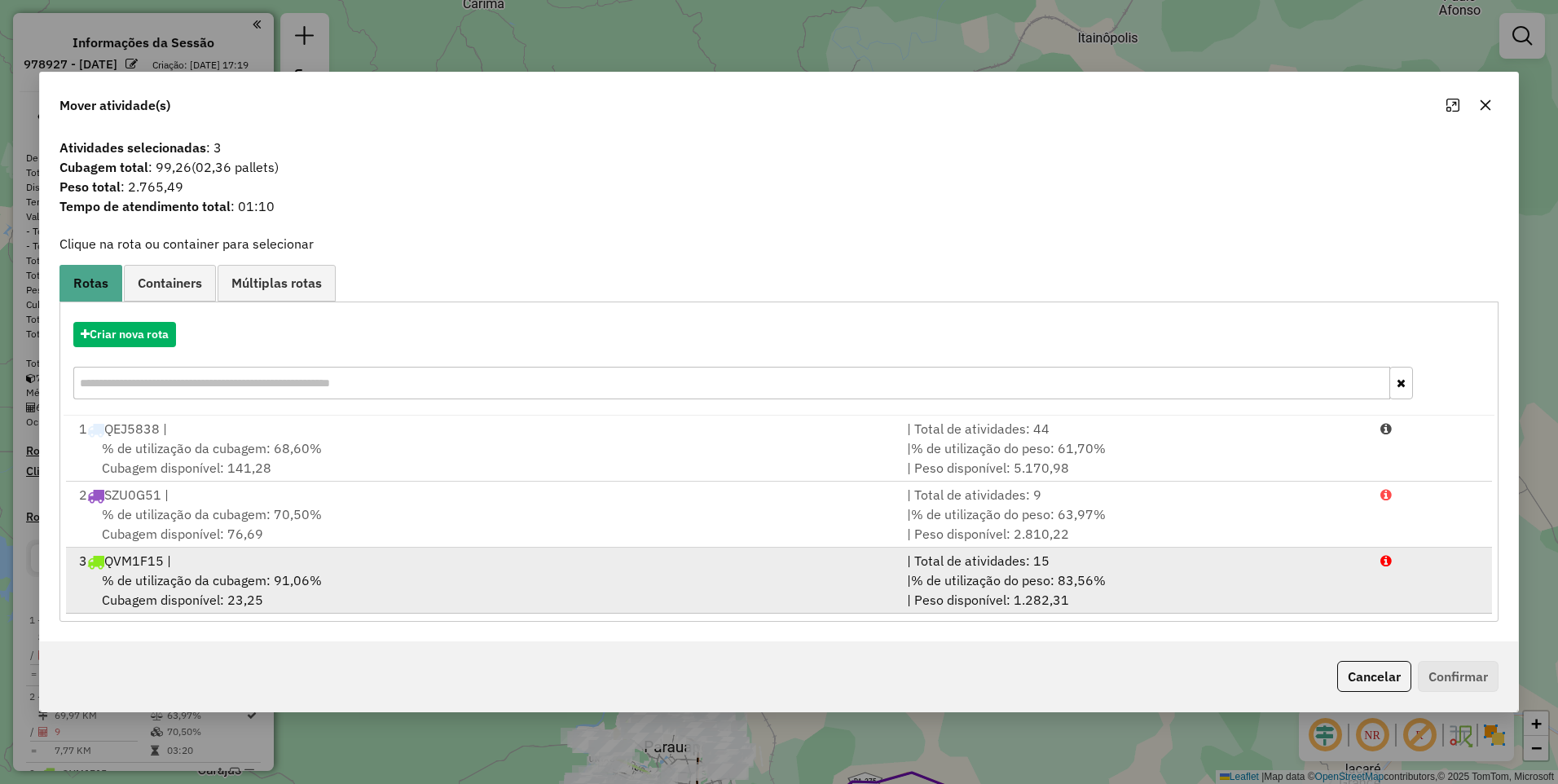
click at [330, 580] on div "% de utilização da cubagem: 91,06% Cubagem disponível: 23,25" at bounding box center [483, 590] width 828 height 39
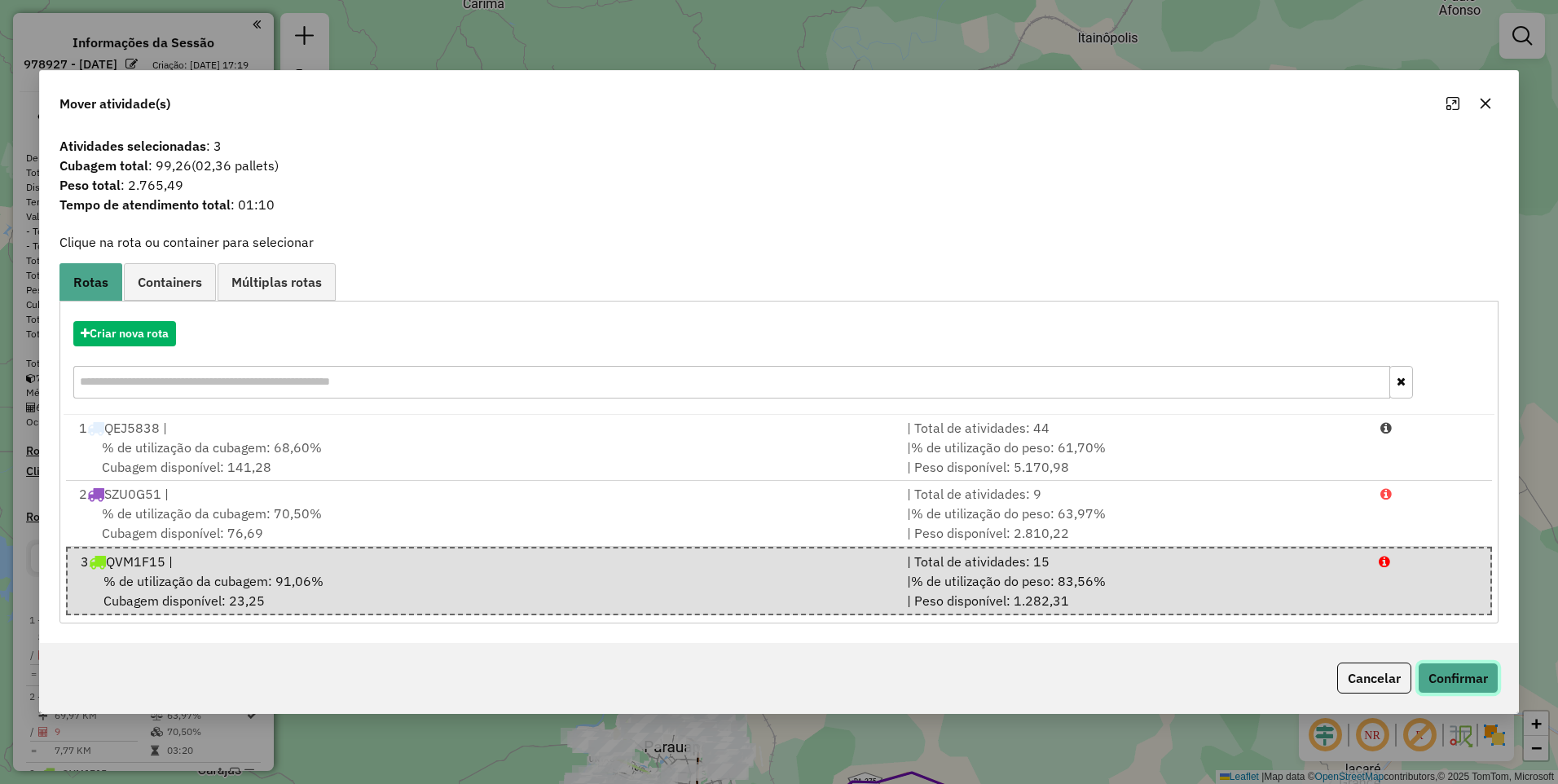
click at [1482, 691] on button "Confirmar" at bounding box center [1459, 678] width 81 height 31
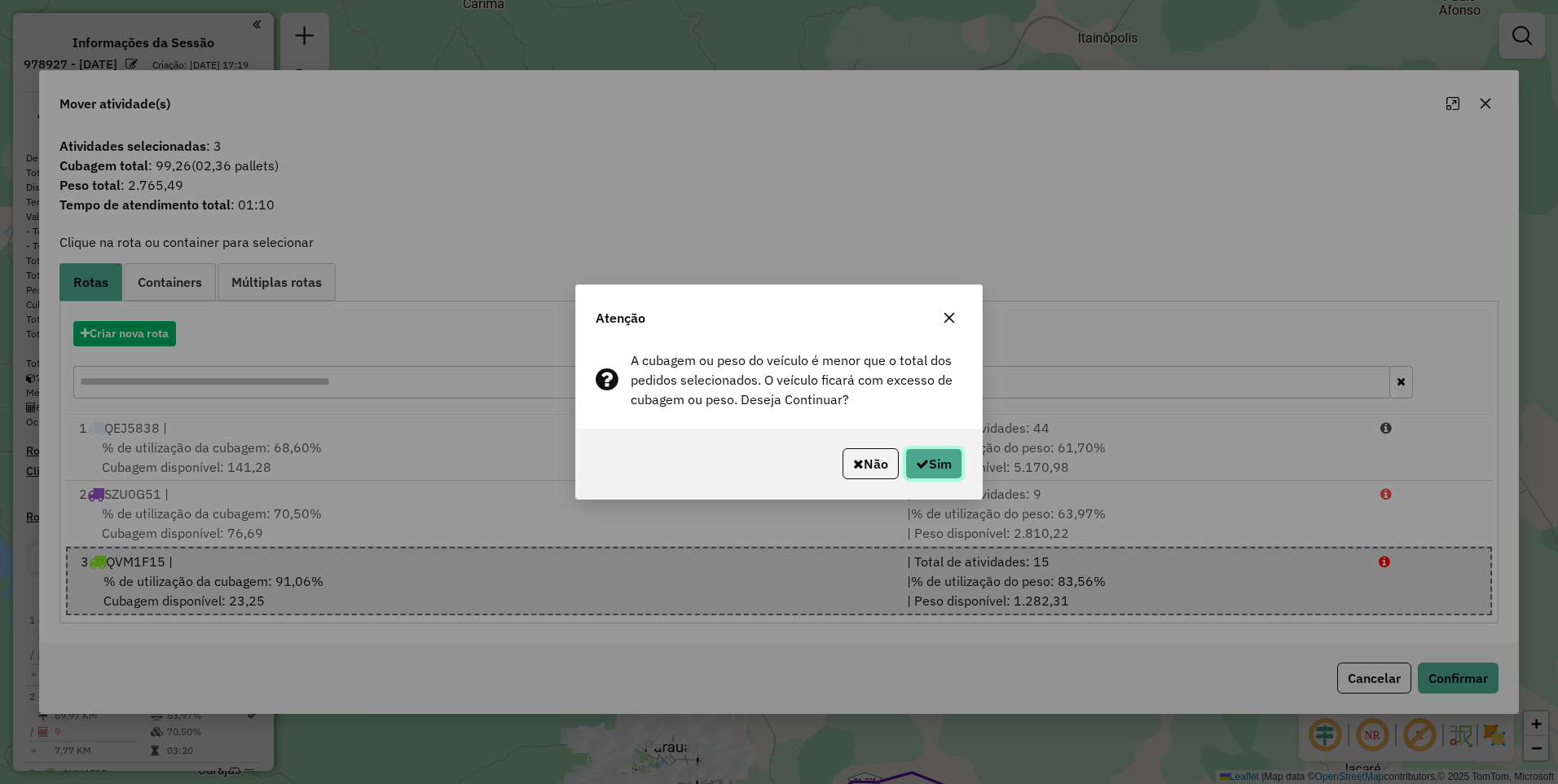
click at [957, 457] on button "Sim" at bounding box center [934, 464] width 57 height 31
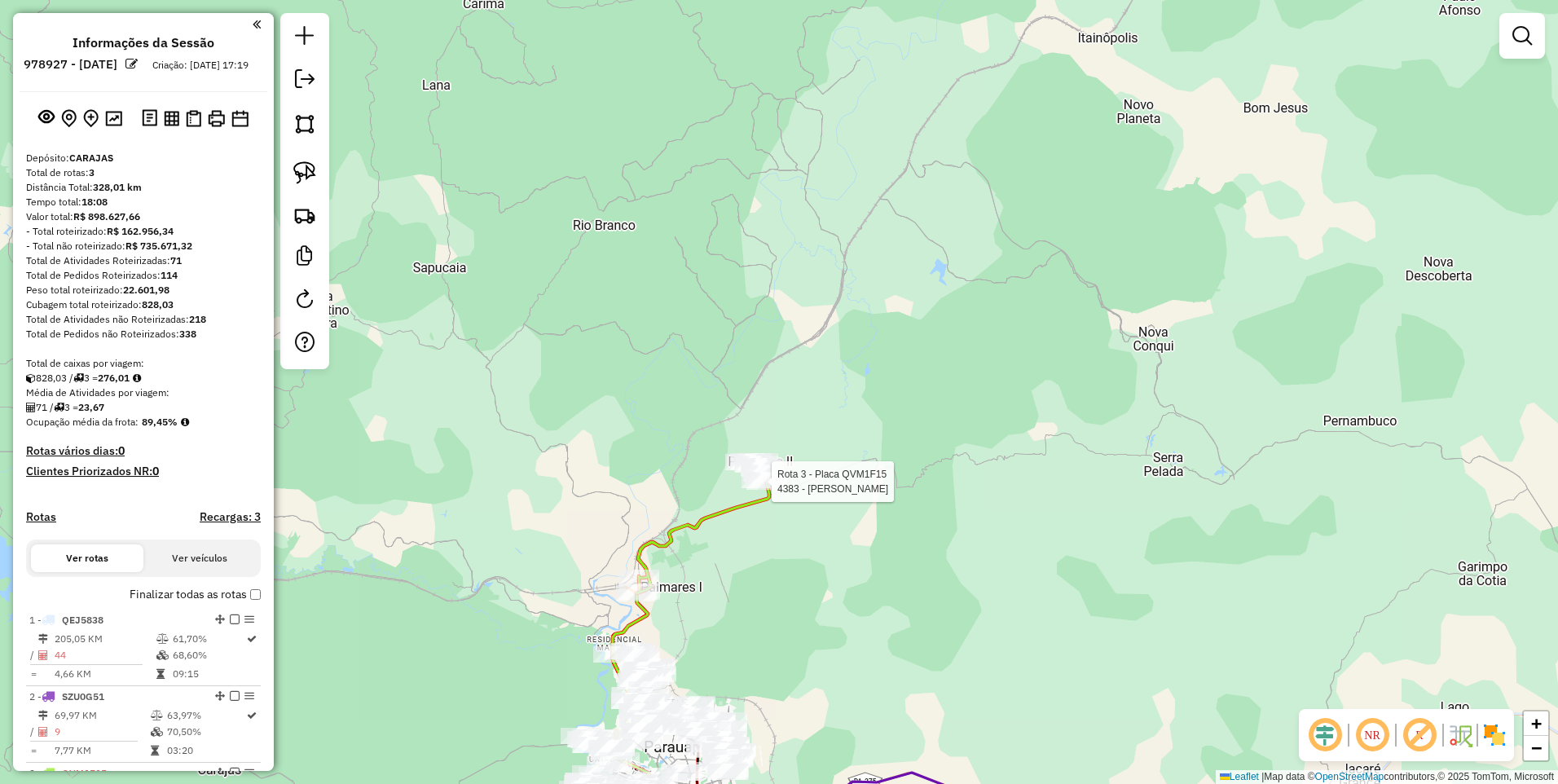
select select "**********"
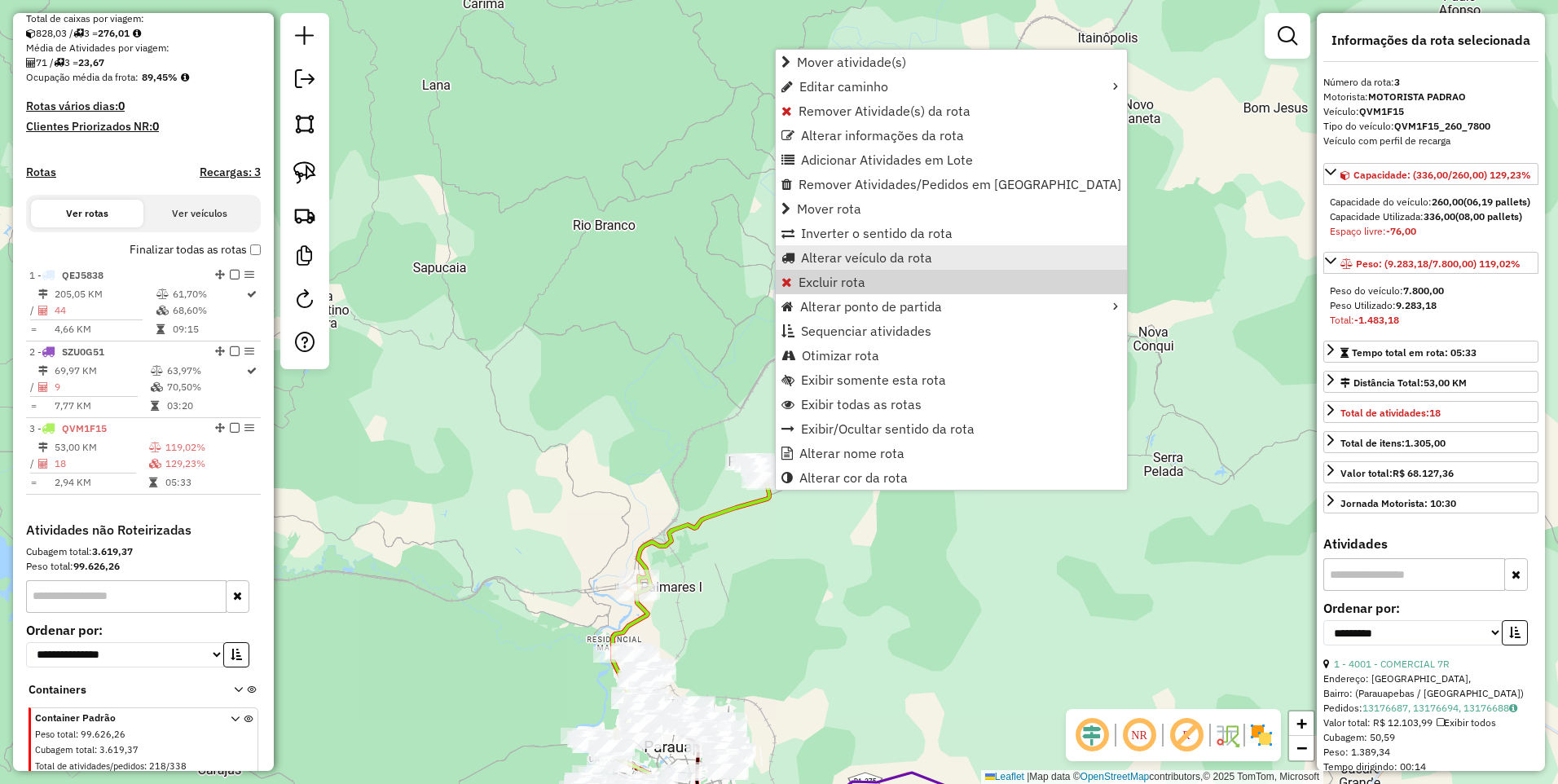
scroll to position [404, 0]
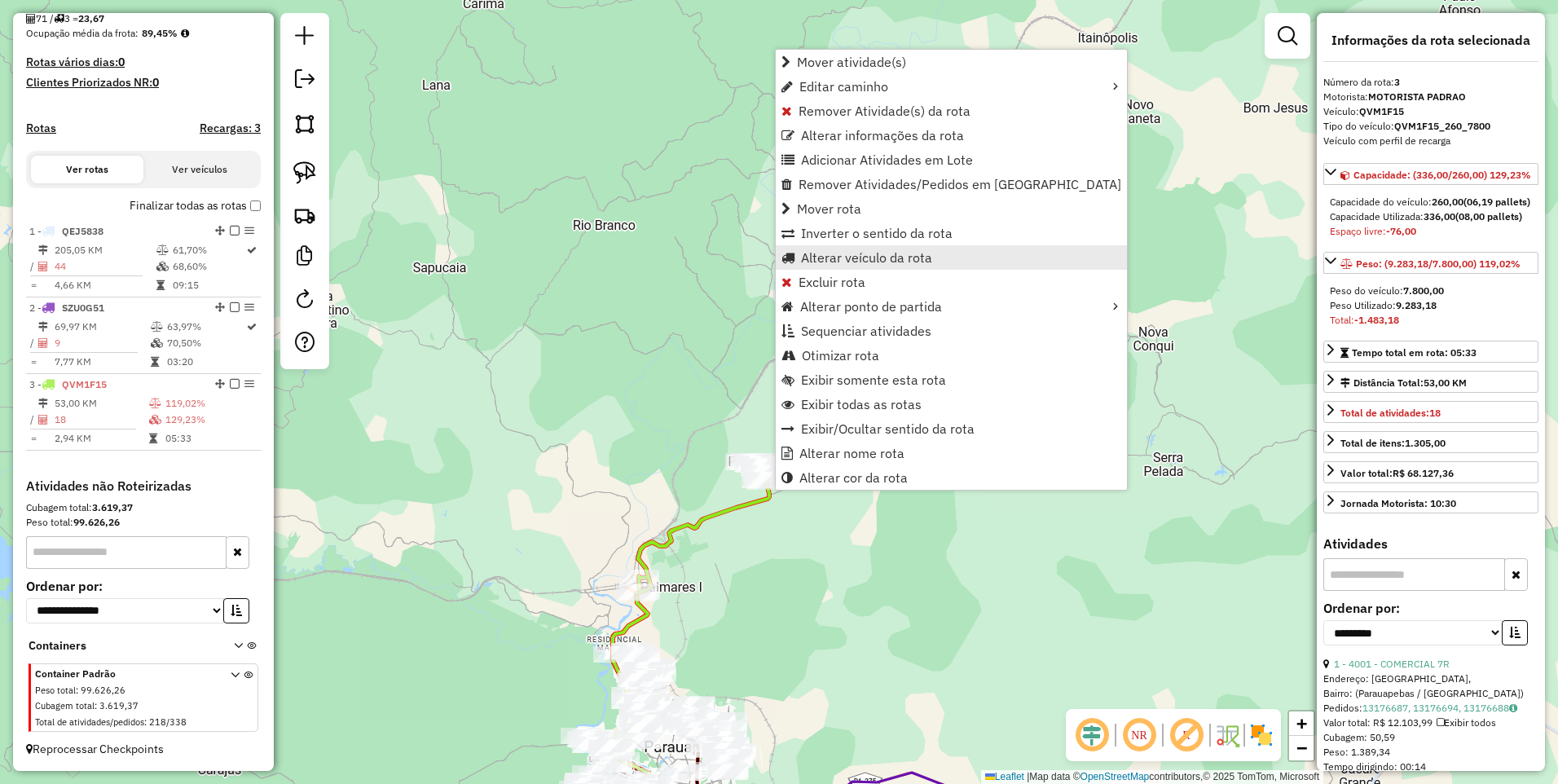
click at [823, 258] on span "Alterar veículo da rota" at bounding box center [866, 257] width 131 height 13
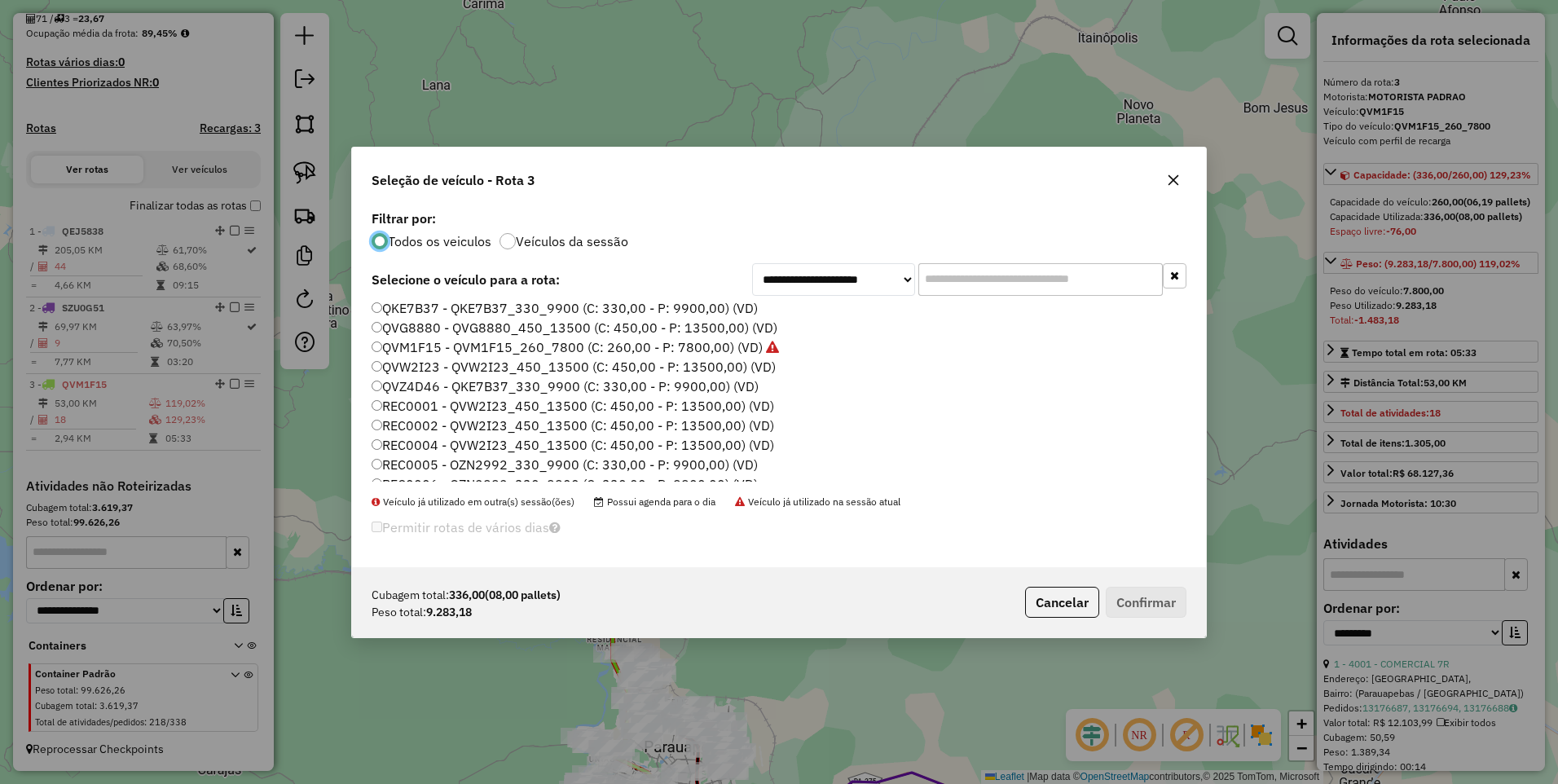
scroll to position [349, 0]
click at [445, 410] on label "SZG3D12 - RWK4A07_330_9900 (C: 330,00 - P: 9900,00) (VD)" at bounding box center [566, 412] width 390 height 20
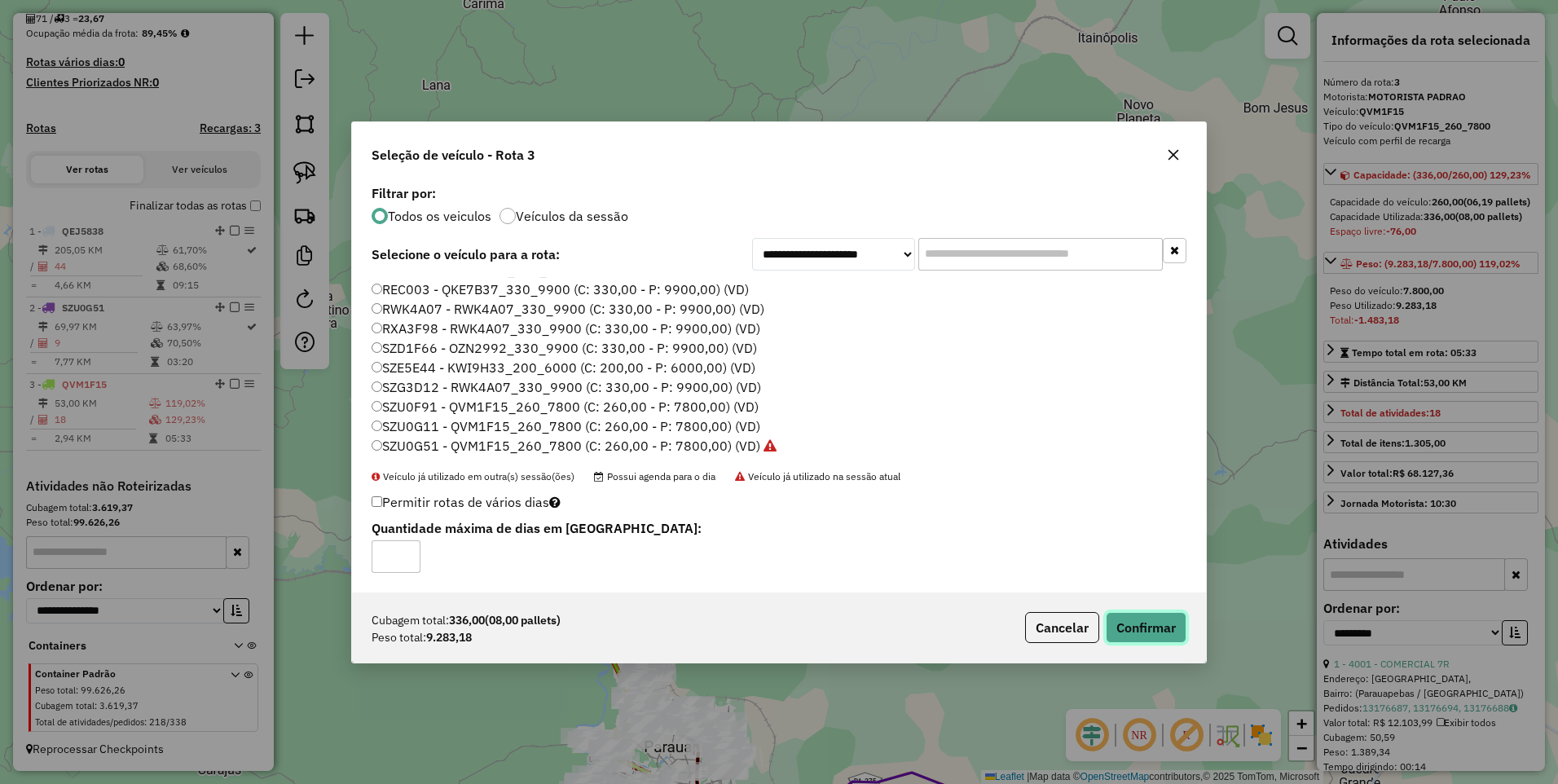
click at [1147, 631] on button "Confirmar" at bounding box center [1147, 627] width 81 height 31
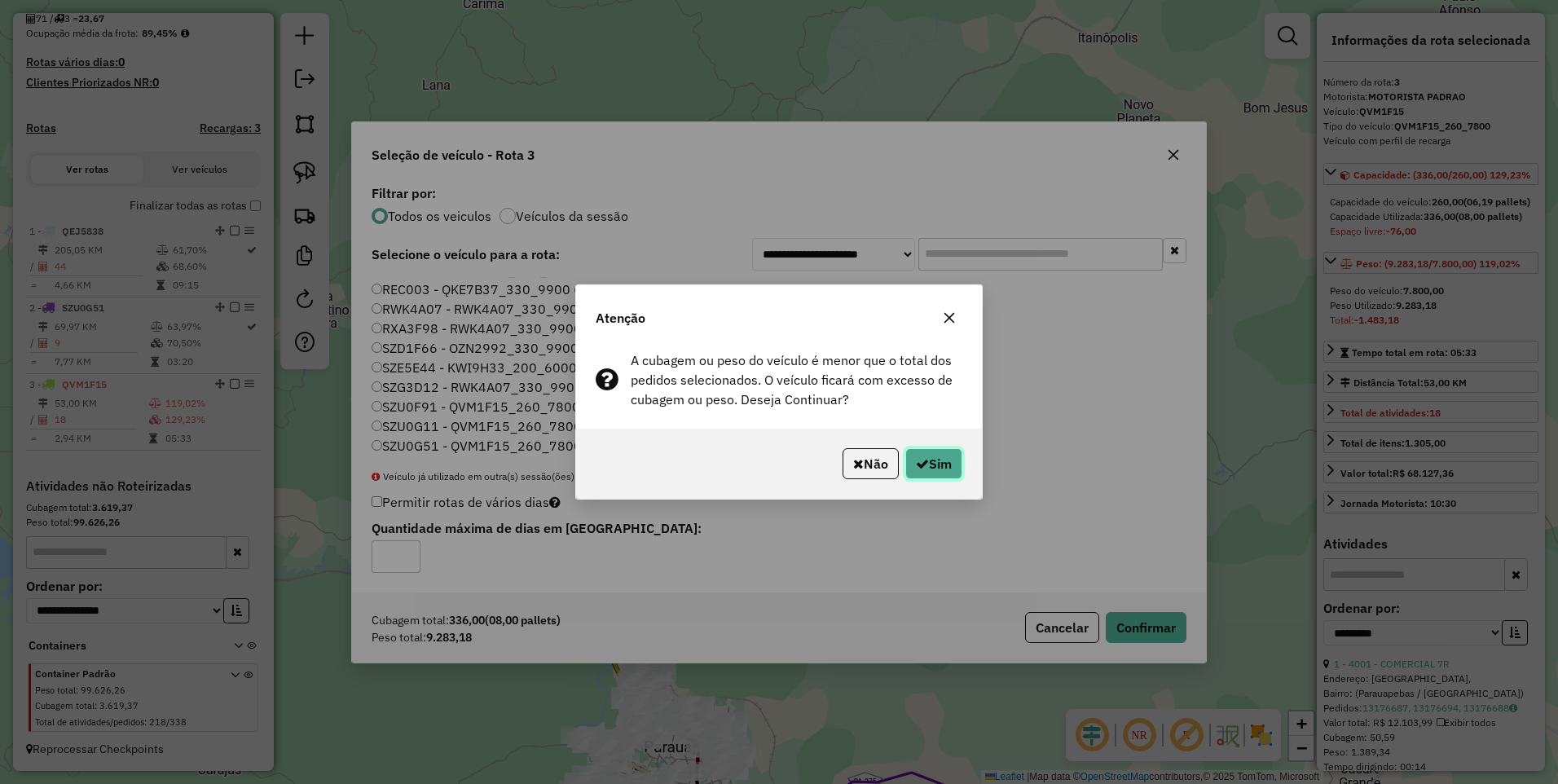
click at [932, 449] on button "Sim" at bounding box center [934, 464] width 57 height 31
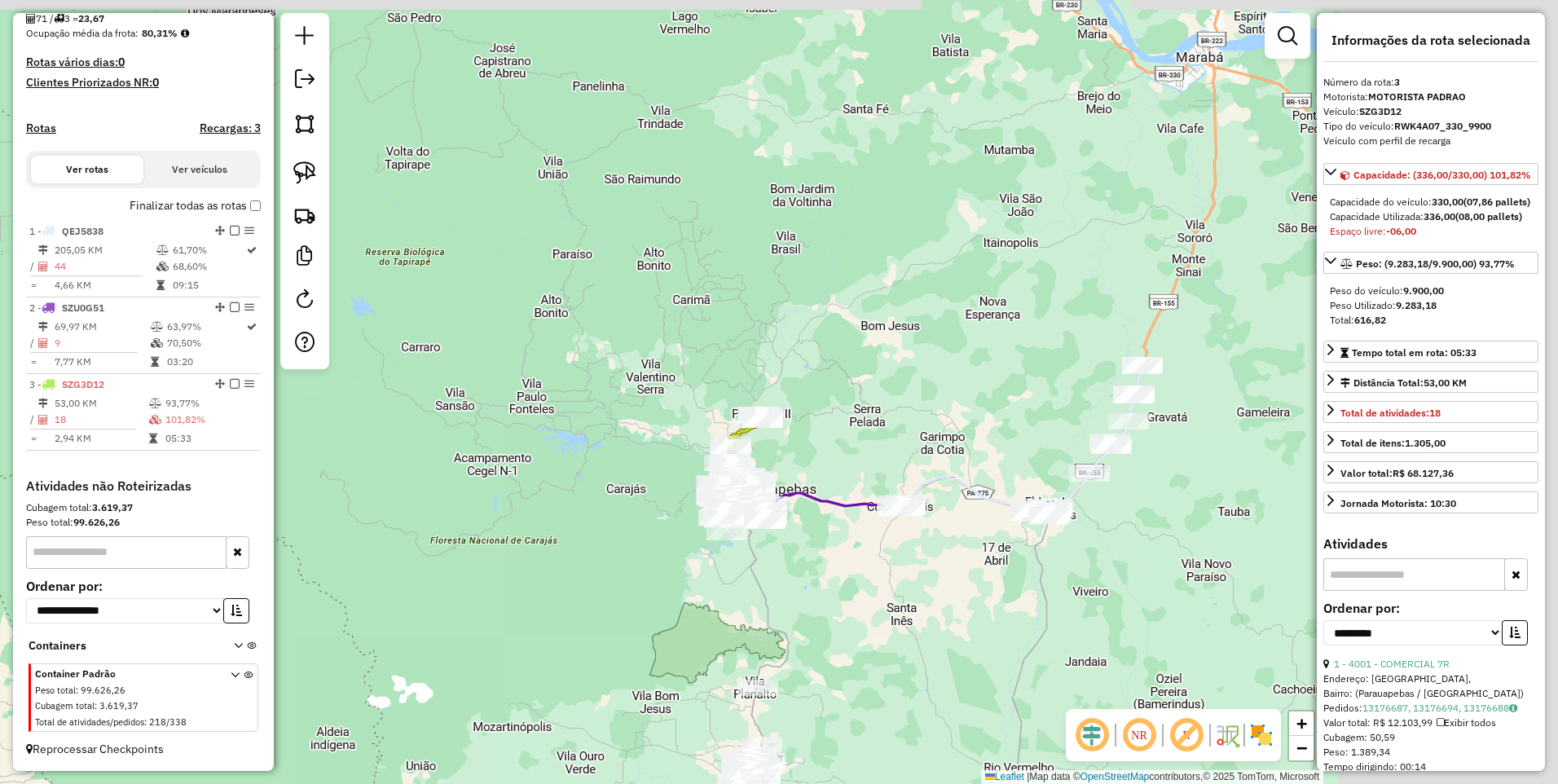
drag, startPoint x: 942, startPoint y: 465, endPoint x: 860, endPoint y: 443, distance: 84.9
click at [860, 443] on div "Janela de atendimento Grade de atendimento Capacidade Transportadoras Veículos …" at bounding box center [779, 392] width 1558 height 784
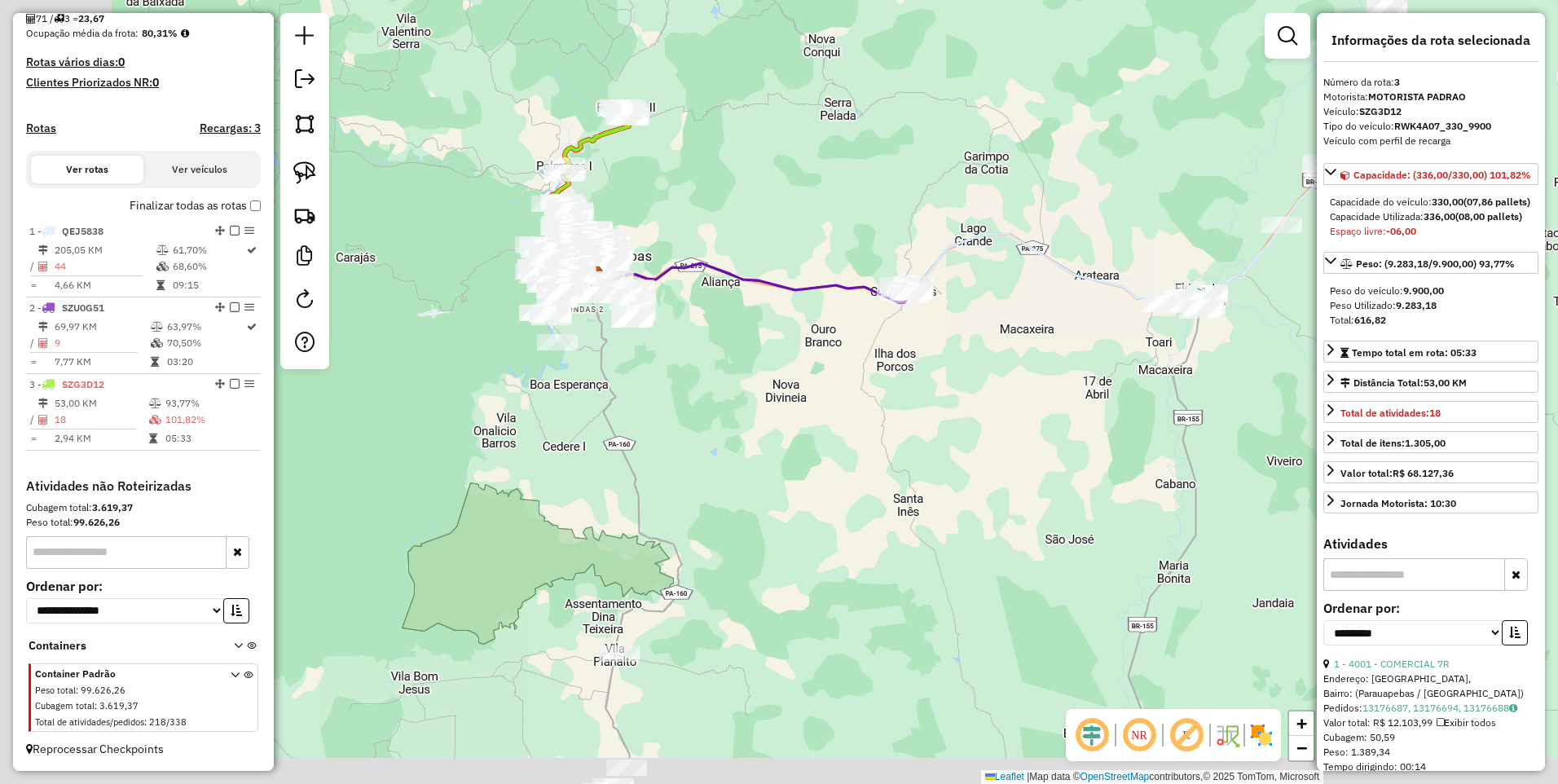
drag, startPoint x: 697, startPoint y: 603, endPoint x: 898, endPoint y: 302, distance: 361.9
click at [893, 314] on div "Janela de atendimento Grade de atendimento Capacidade Transportadoras Veículos …" at bounding box center [779, 392] width 1558 height 784
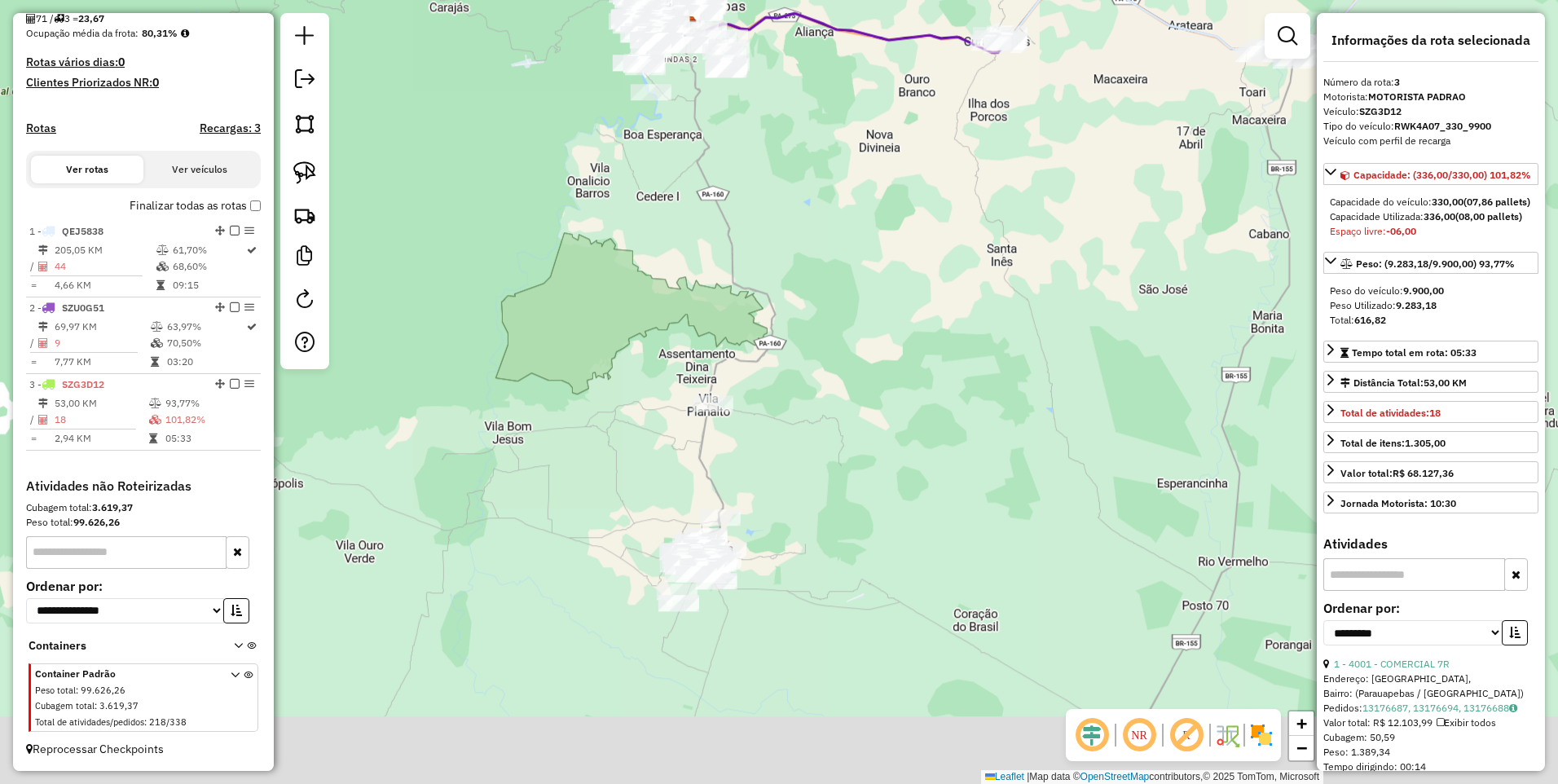
drag, startPoint x: 848, startPoint y: 491, endPoint x: 652, endPoint y: 350, distance: 241.4
click at [847, 470] on div "Janela de atendimento Grade de atendimento Capacidade Transportadoras Veículos …" at bounding box center [779, 392] width 1558 height 784
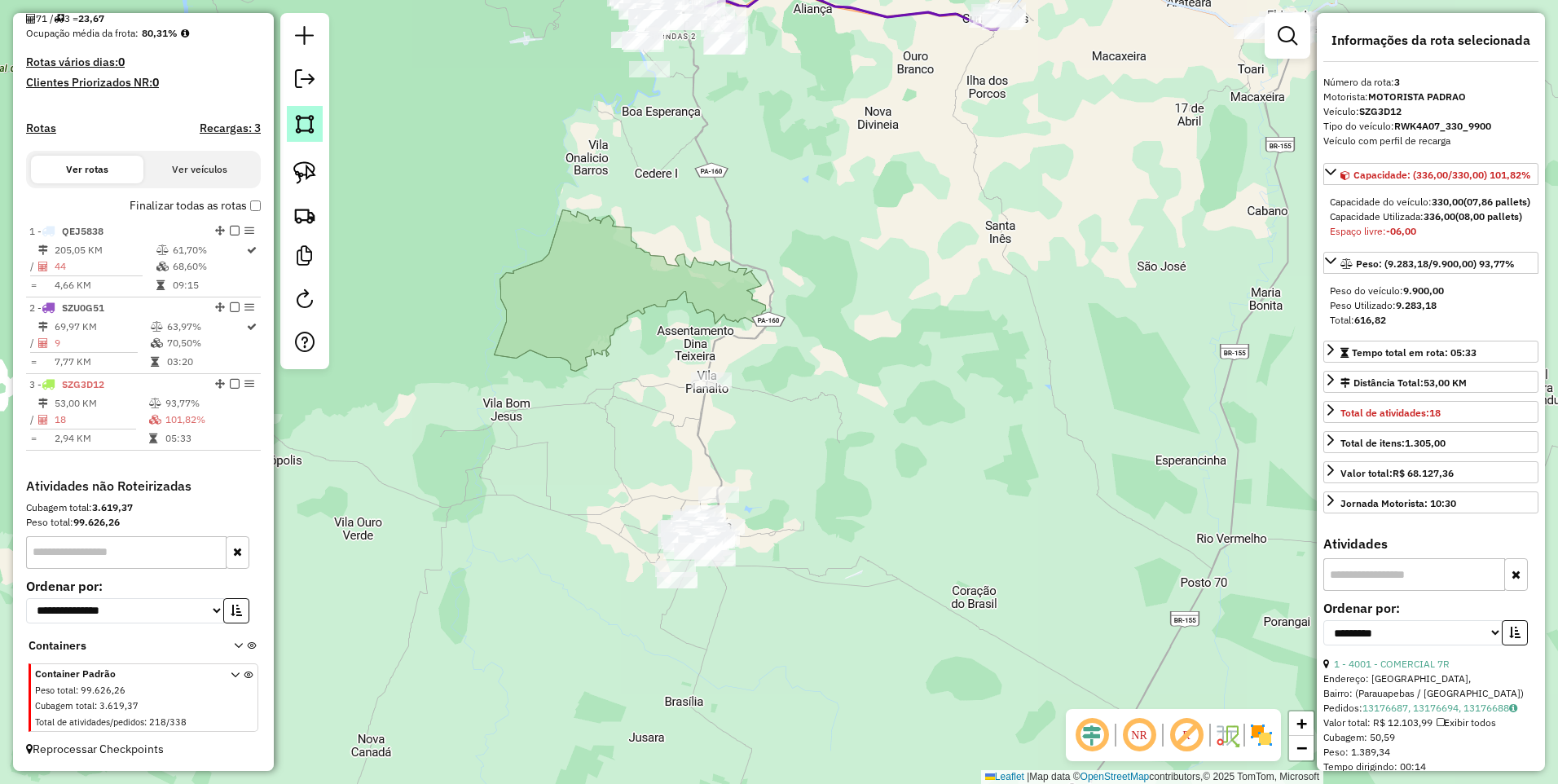
click at [301, 136] on link at bounding box center [305, 124] width 36 height 36
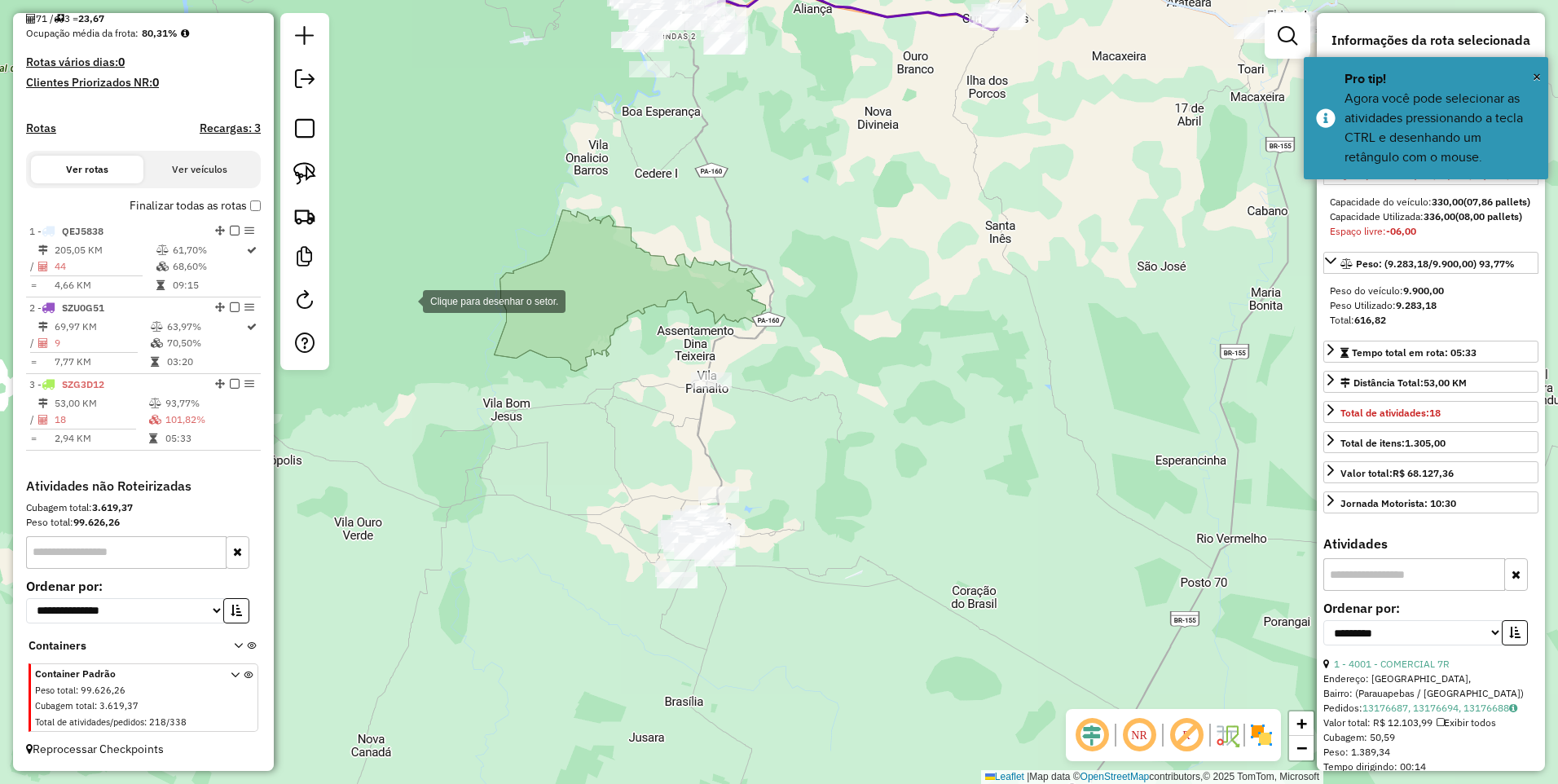
click at [413, 314] on div at bounding box center [407, 300] width 33 height 33
drag, startPoint x: 628, startPoint y: 316, endPoint x: 668, endPoint y: 321, distance: 40.3
click at [574, 323] on div at bounding box center [558, 320] width 33 height 33
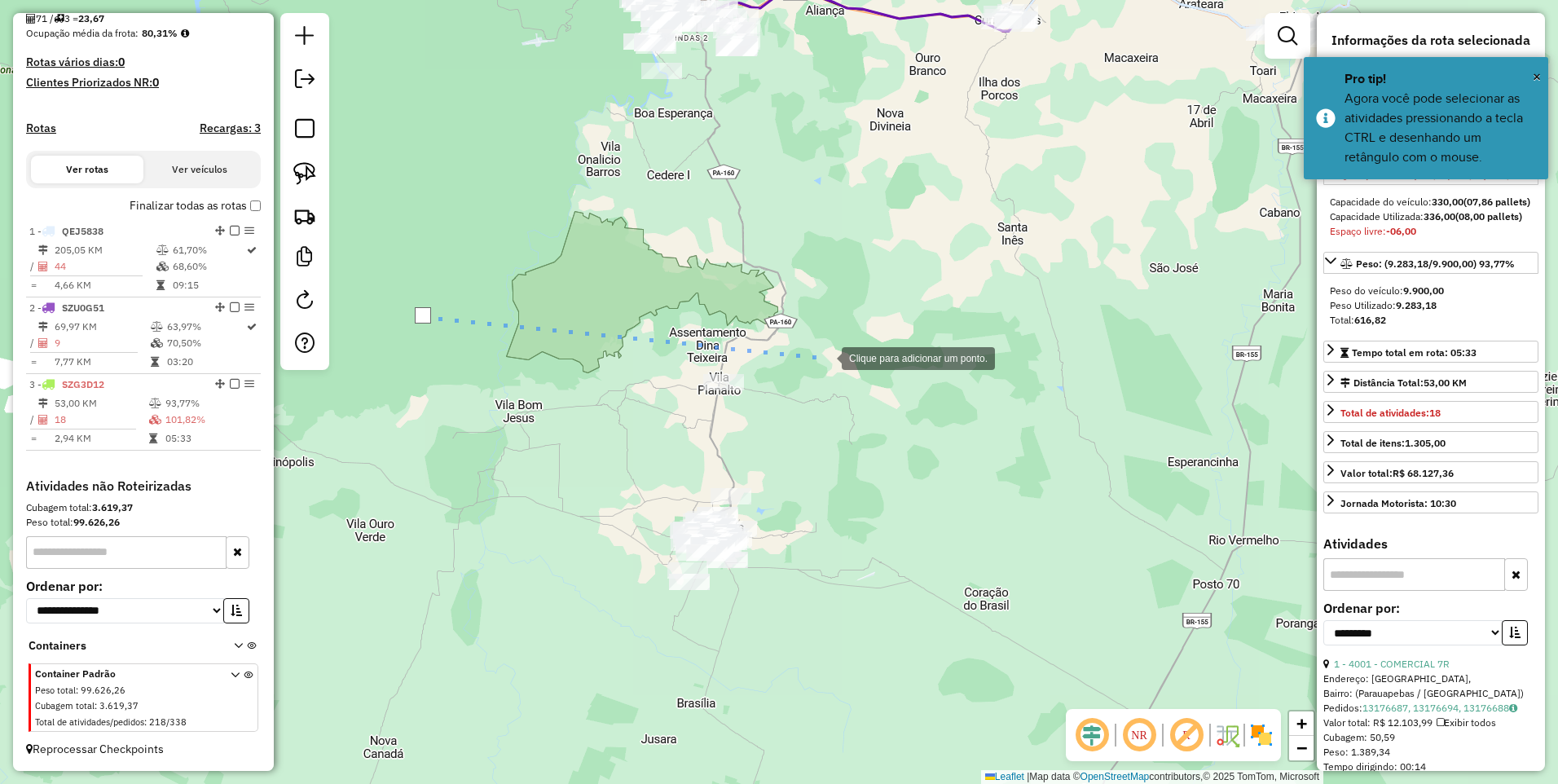
drag, startPoint x: 837, startPoint y: 358, endPoint x: 807, endPoint y: 458, distance: 104.4
click at [837, 358] on div at bounding box center [825, 357] width 33 height 33
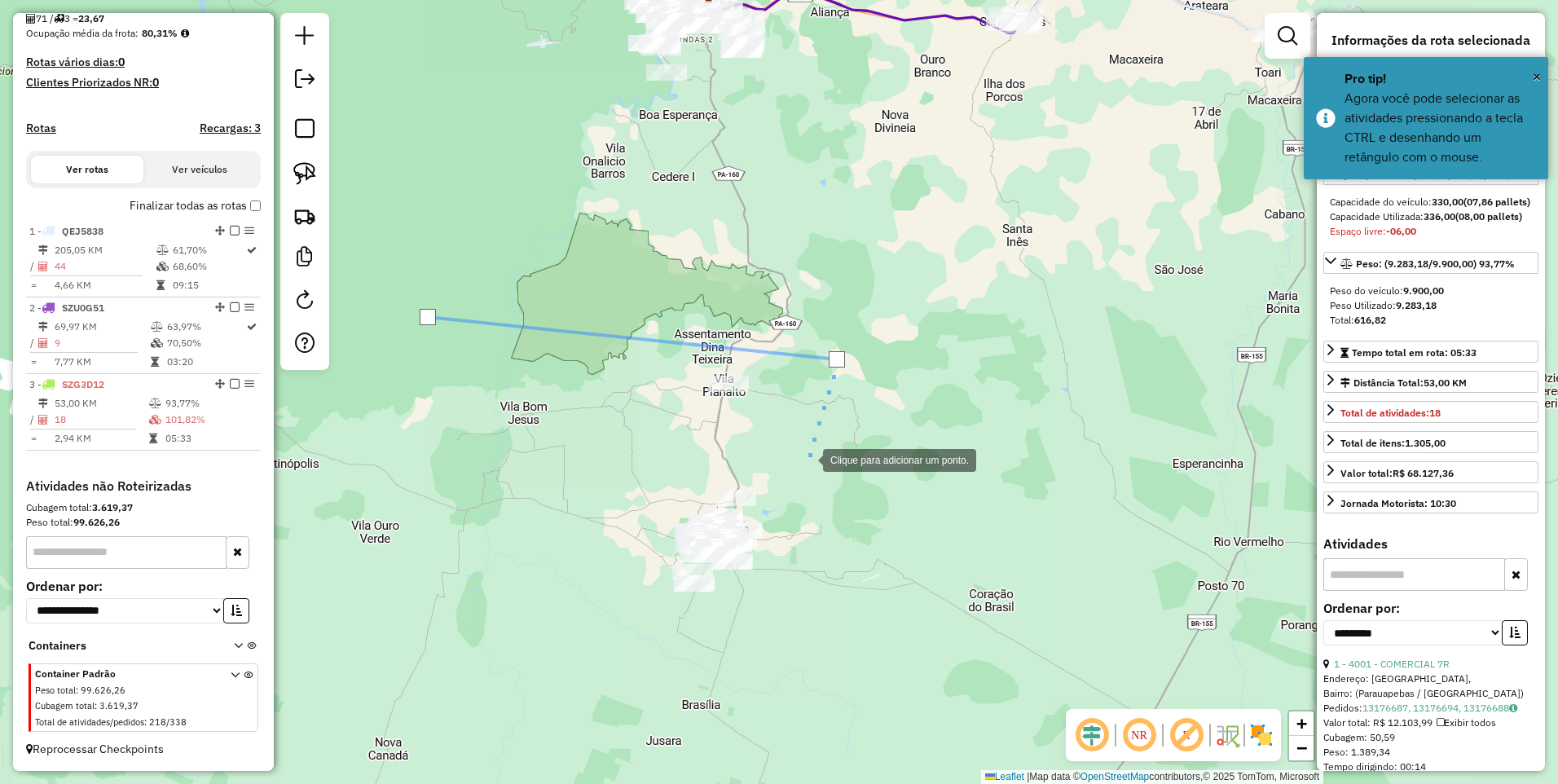
click at [806, 475] on div at bounding box center [807, 458] width 33 height 33
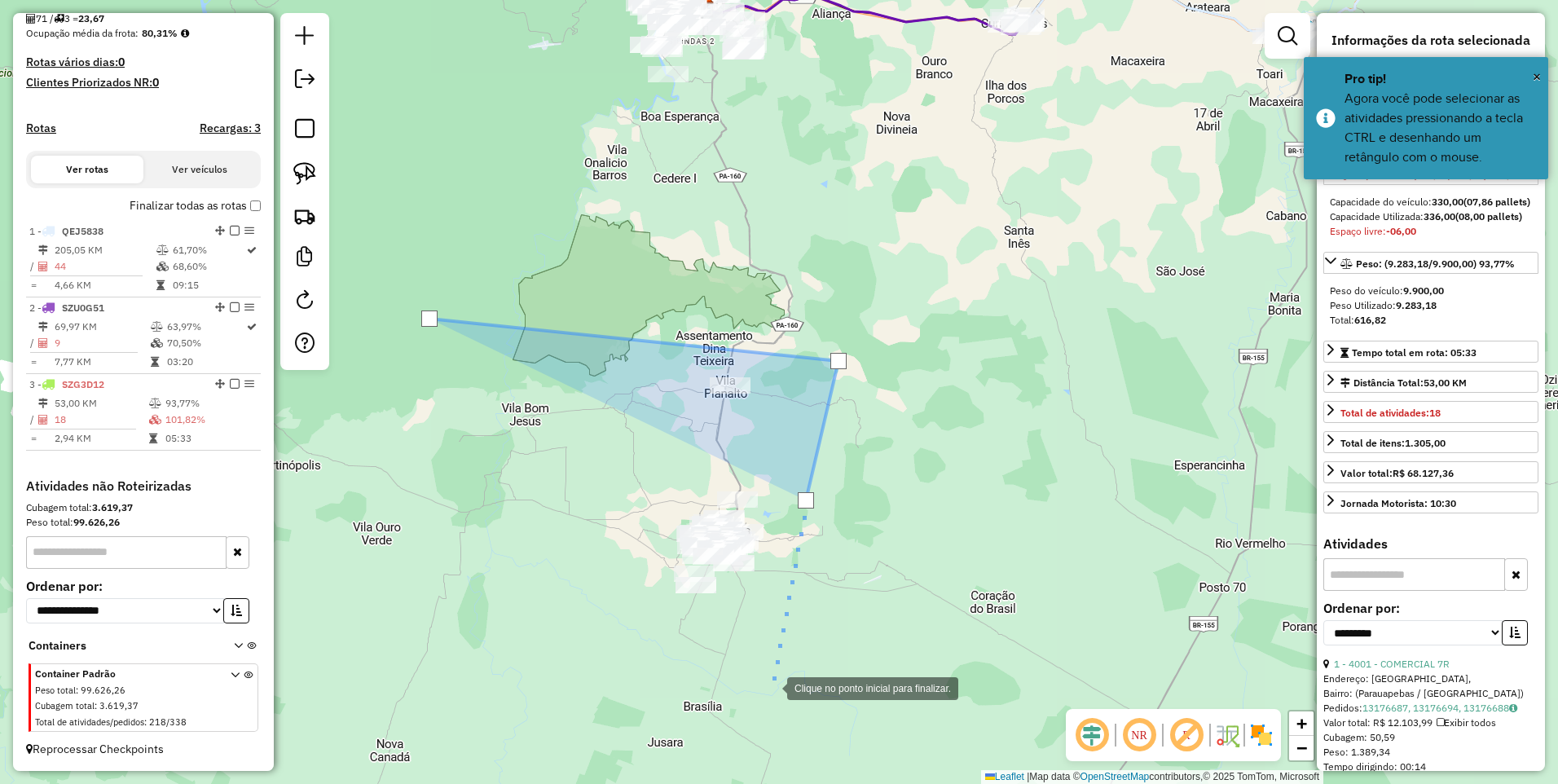
click at [771, 687] on div at bounding box center [771, 687] width 33 height 33
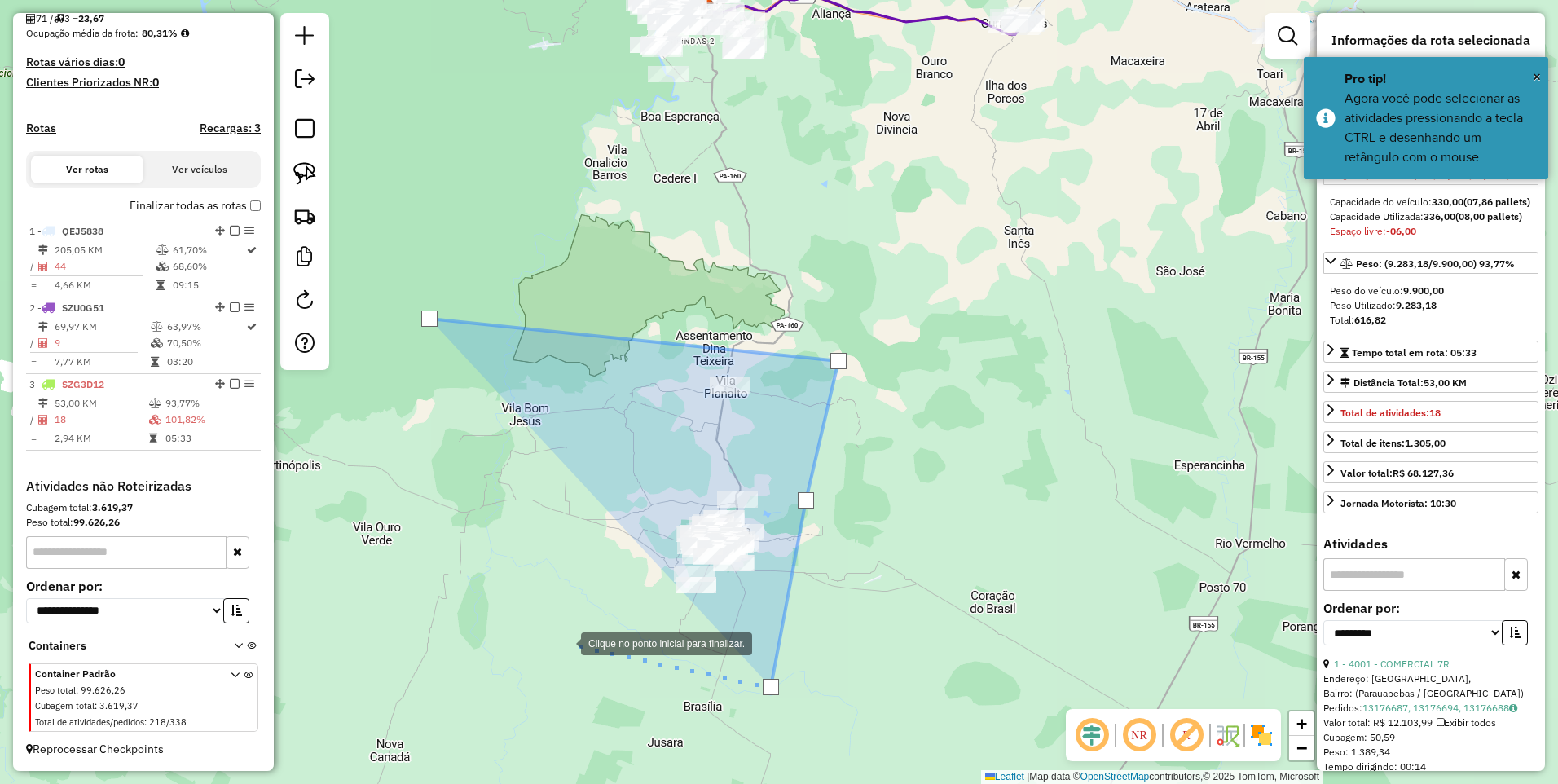
click at [565, 642] on div at bounding box center [565, 642] width 33 height 33
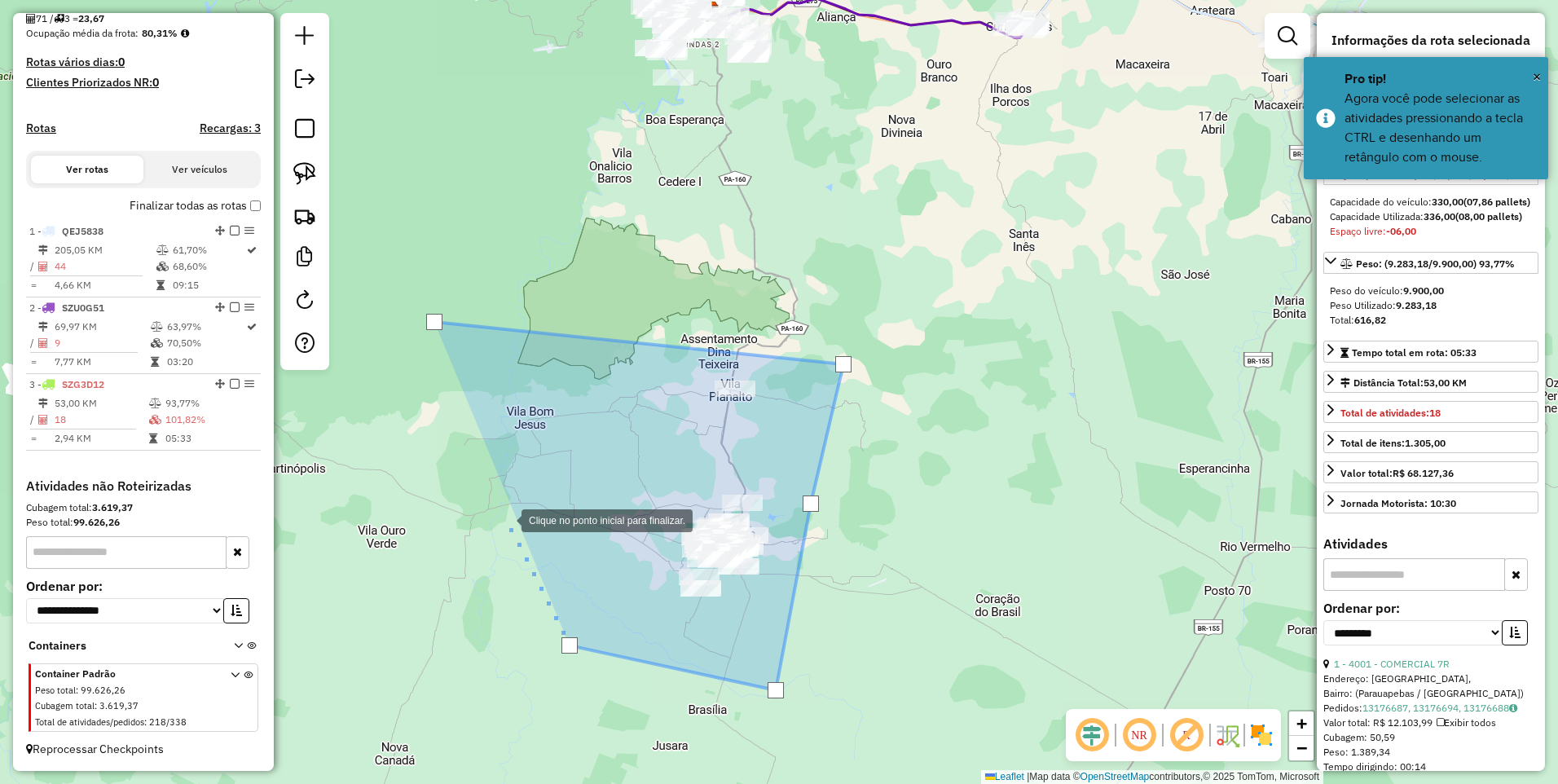
drag, startPoint x: 506, startPoint y: 518, endPoint x: 508, endPoint y: 491, distance: 27.1
click at [506, 518] on div at bounding box center [506, 519] width 33 height 33
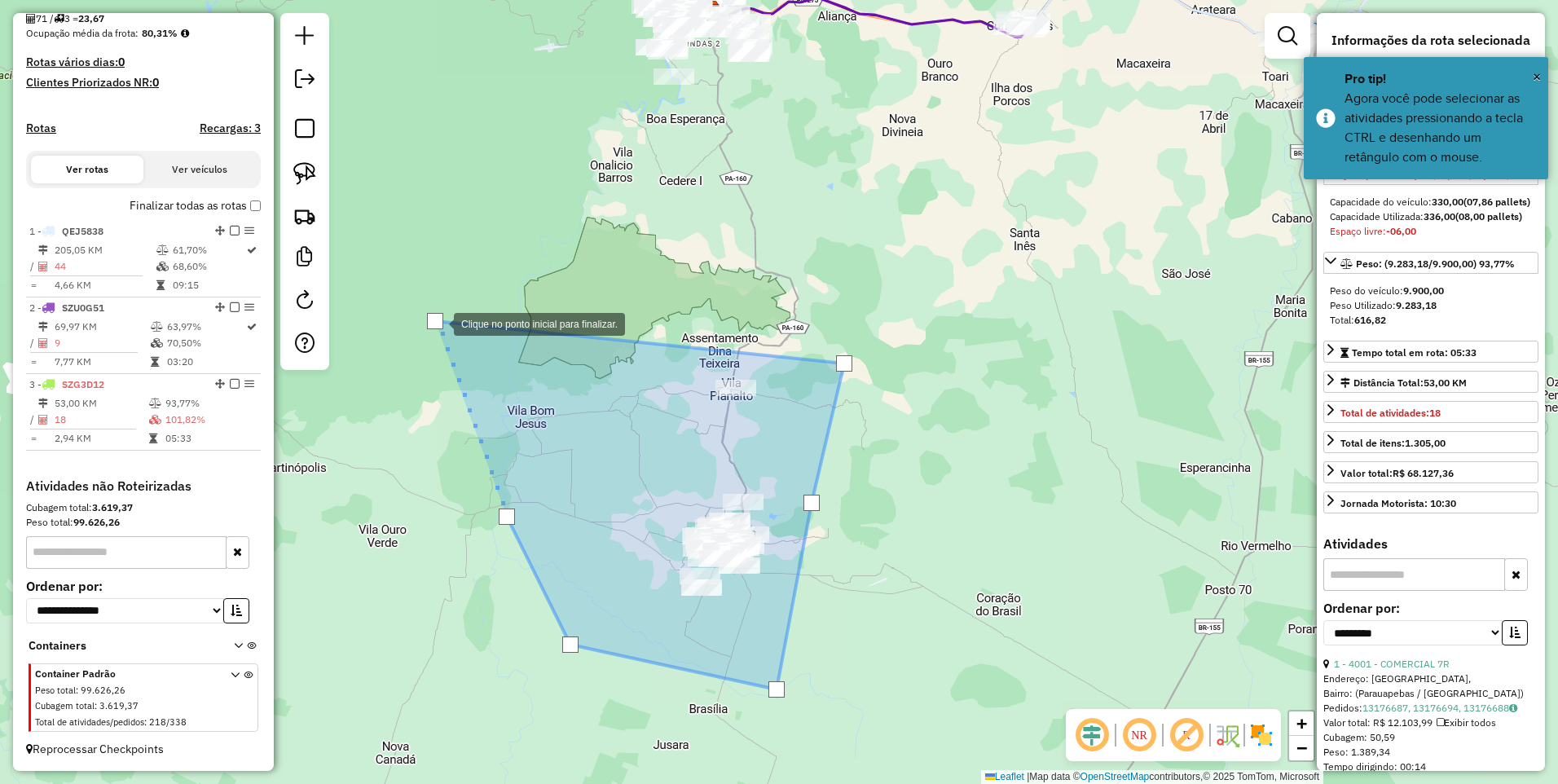
click at [437, 320] on div at bounding box center [434, 320] width 16 height 16
click at [434, 319] on div at bounding box center [434, 318] width 16 height 16
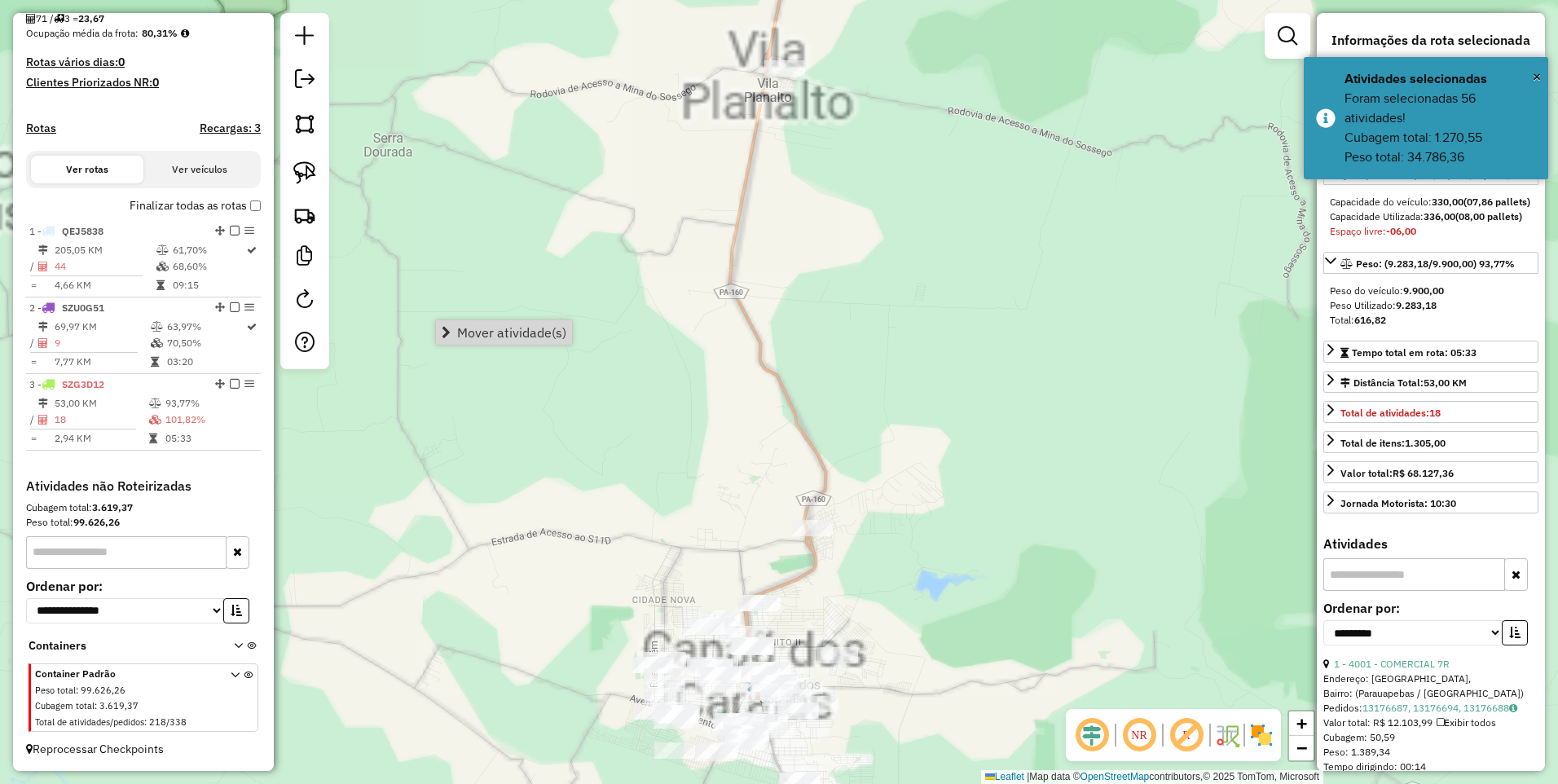
click at [630, 434] on div "Janela de atendimento Grade de atendimento Capacidade Transportadoras Veículos …" at bounding box center [779, 392] width 1558 height 784
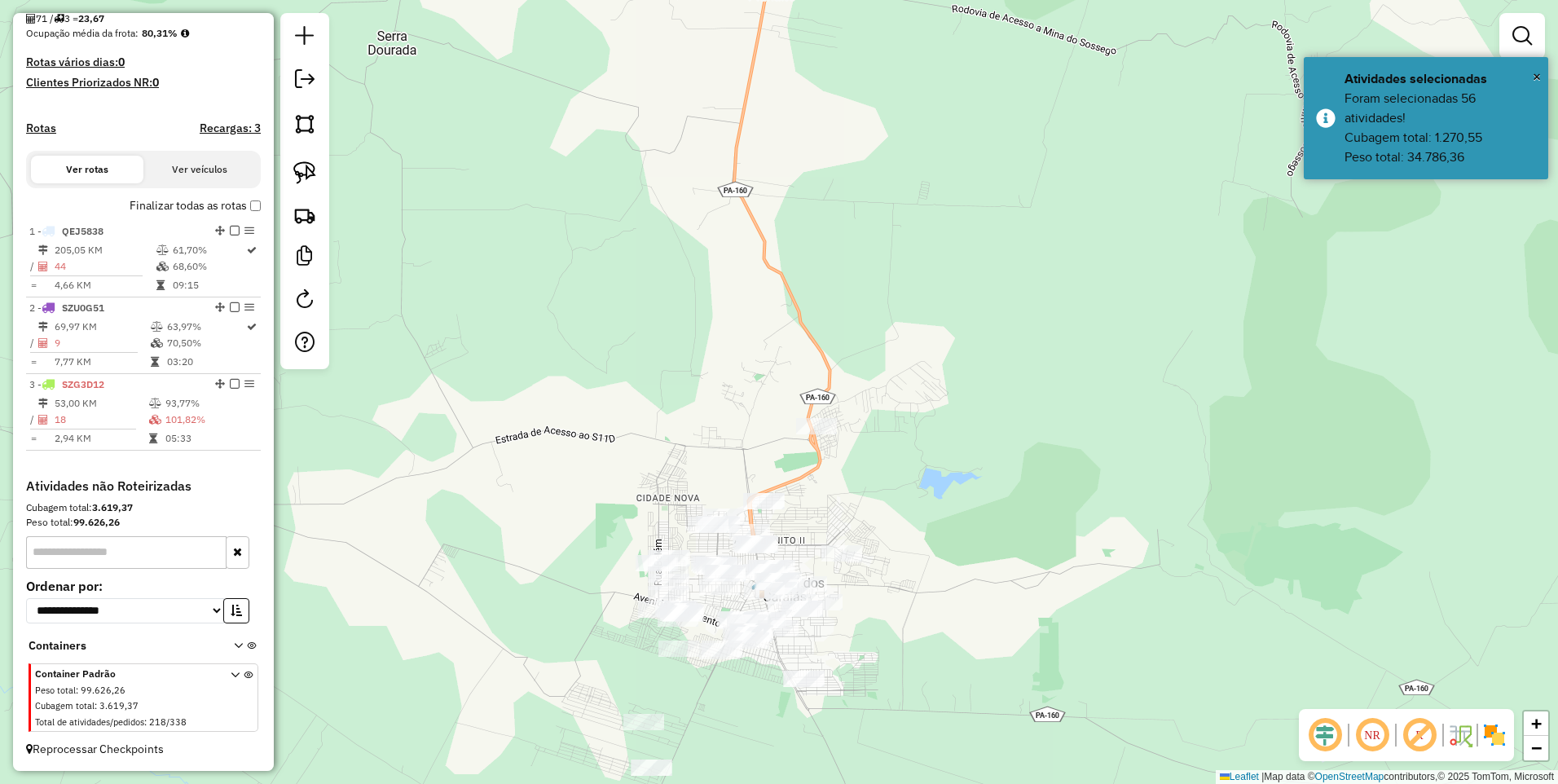
drag, startPoint x: 711, startPoint y: 553, endPoint x: 710, endPoint y: 387, distance: 166.0
click at [710, 387] on div "Janela de atendimento Grade de atendimento Capacidade Transportadoras Veículos …" at bounding box center [779, 392] width 1558 height 784
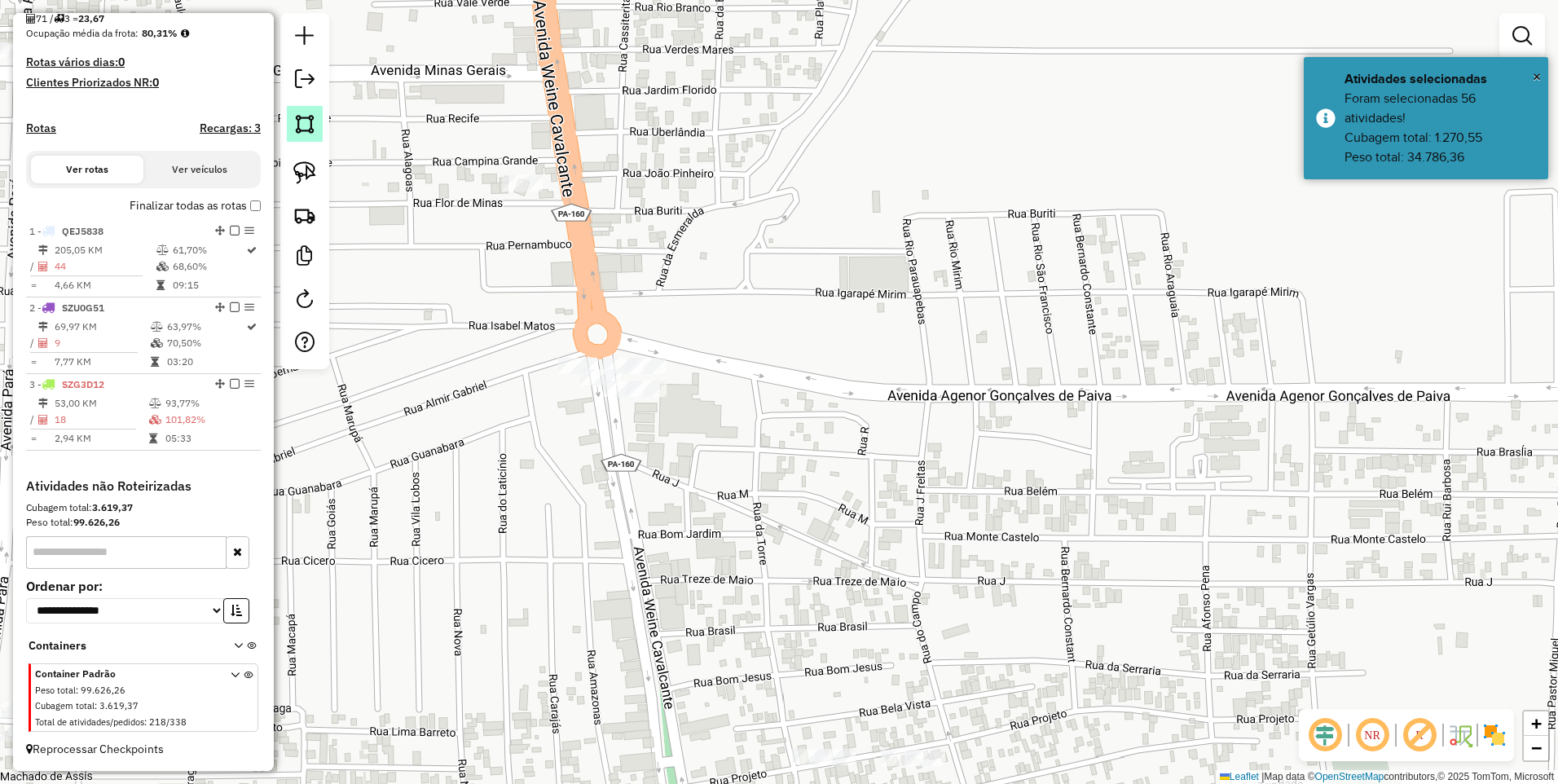
click at [297, 122] on img at bounding box center [304, 123] width 23 height 23
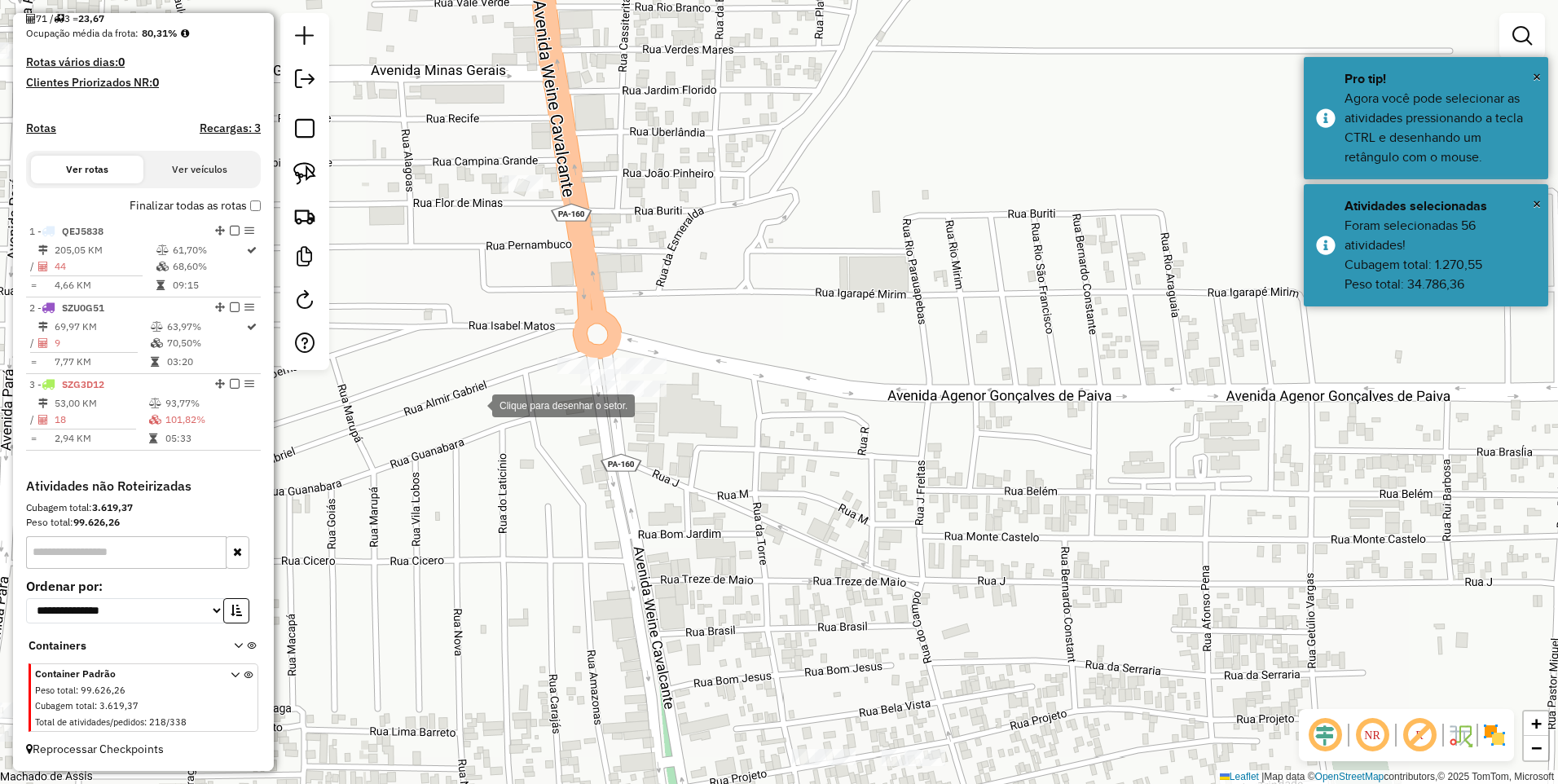
drag, startPoint x: 476, startPoint y: 404, endPoint x: 503, endPoint y: 343, distance: 66.7
click at [476, 402] on div at bounding box center [476, 404] width 33 height 33
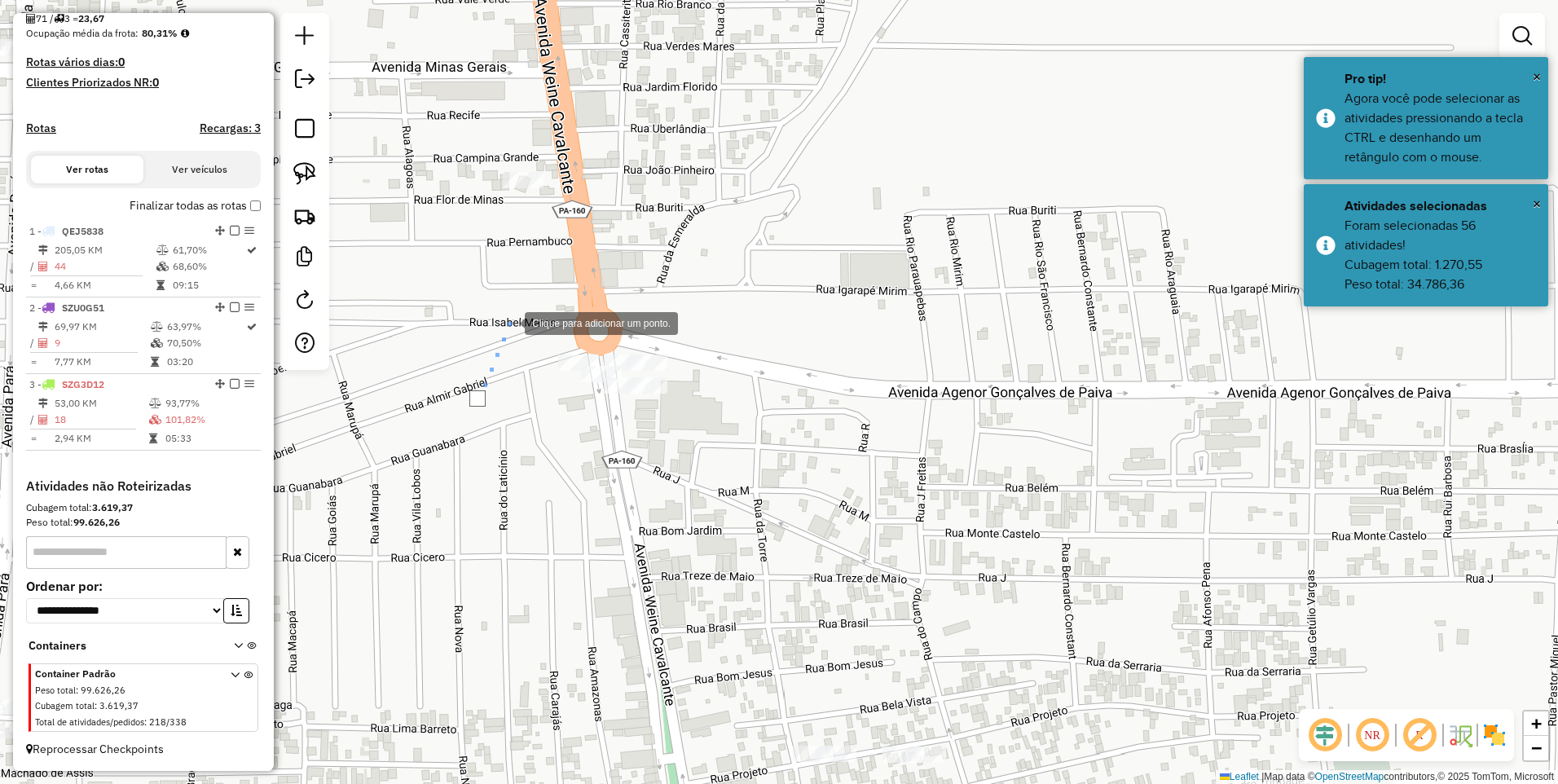
click at [524, 306] on div at bounding box center [508, 322] width 33 height 33
click at [556, 293] on div at bounding box center [540, 277] width 33 height 33
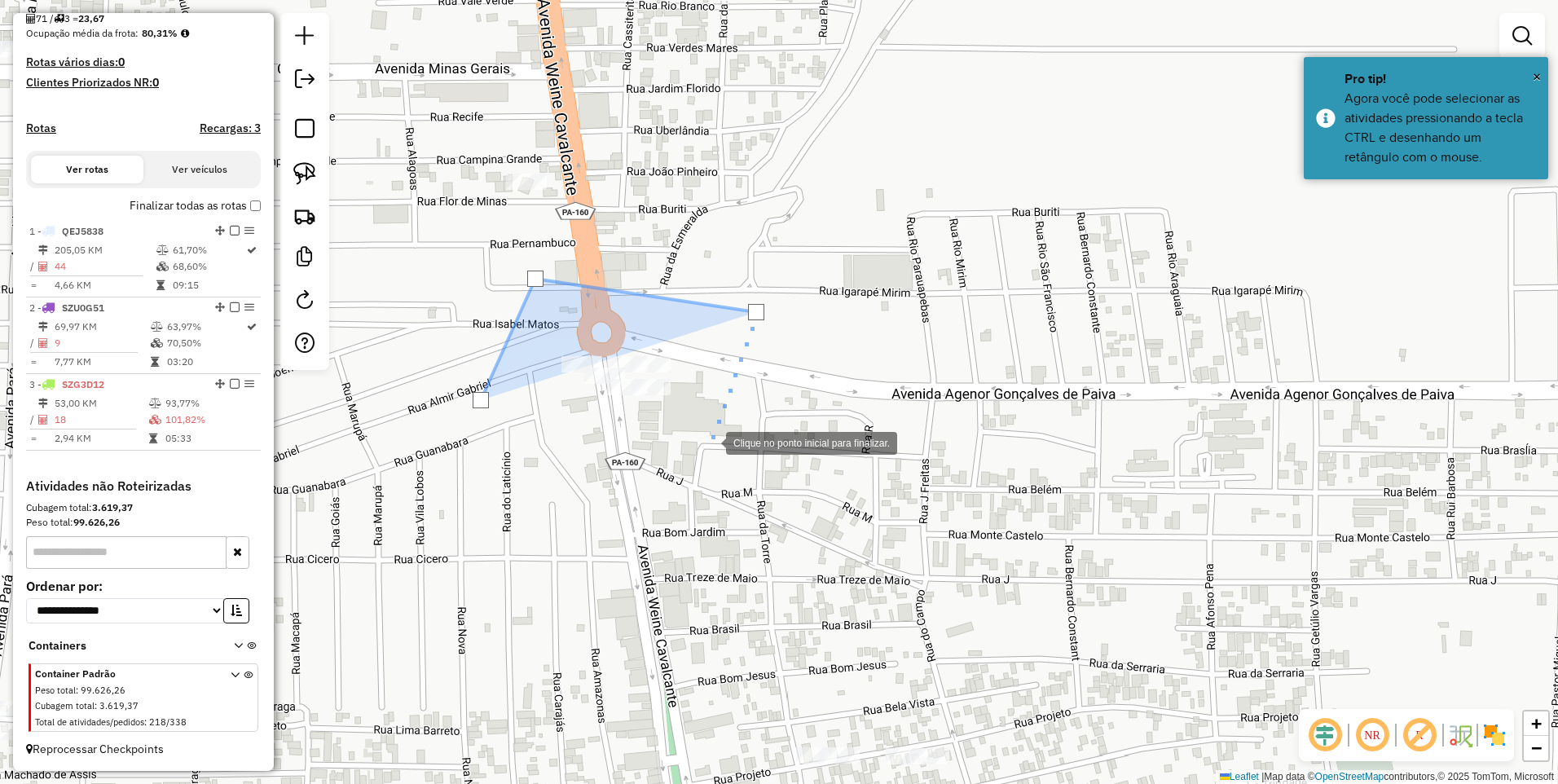
click at [707, 440] on div at bounding box center [710, 441] width 33 height 33
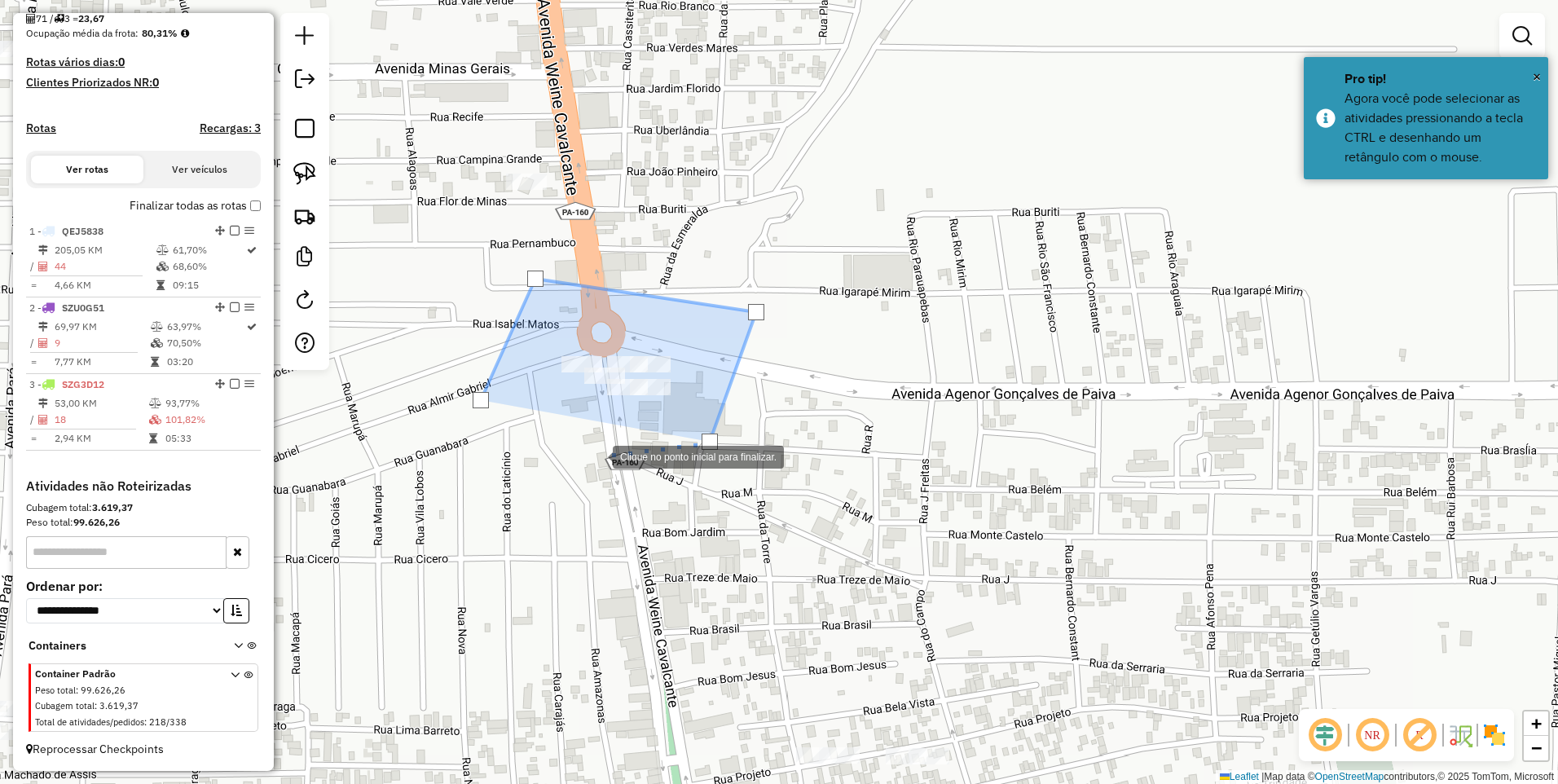
click at [596, 456] on div at bounding box center [596, 456] width 33 height 33
click at [476, 396] on div at bounding box center [481, 399] width 16 height 16
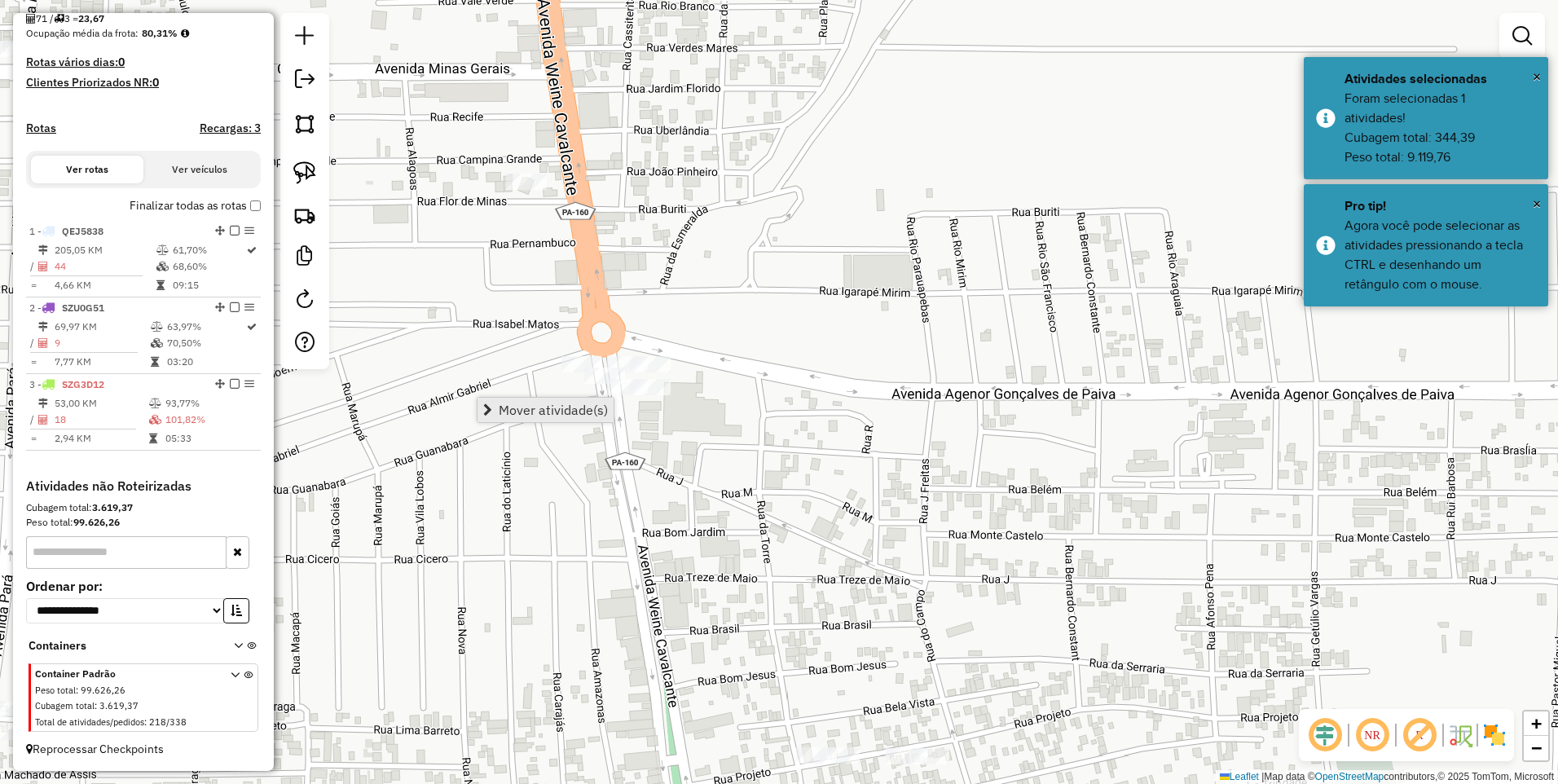
click at [576, 406] on span "Mover atividade(s)" at bounding box center [553, 410] width 109 height 13
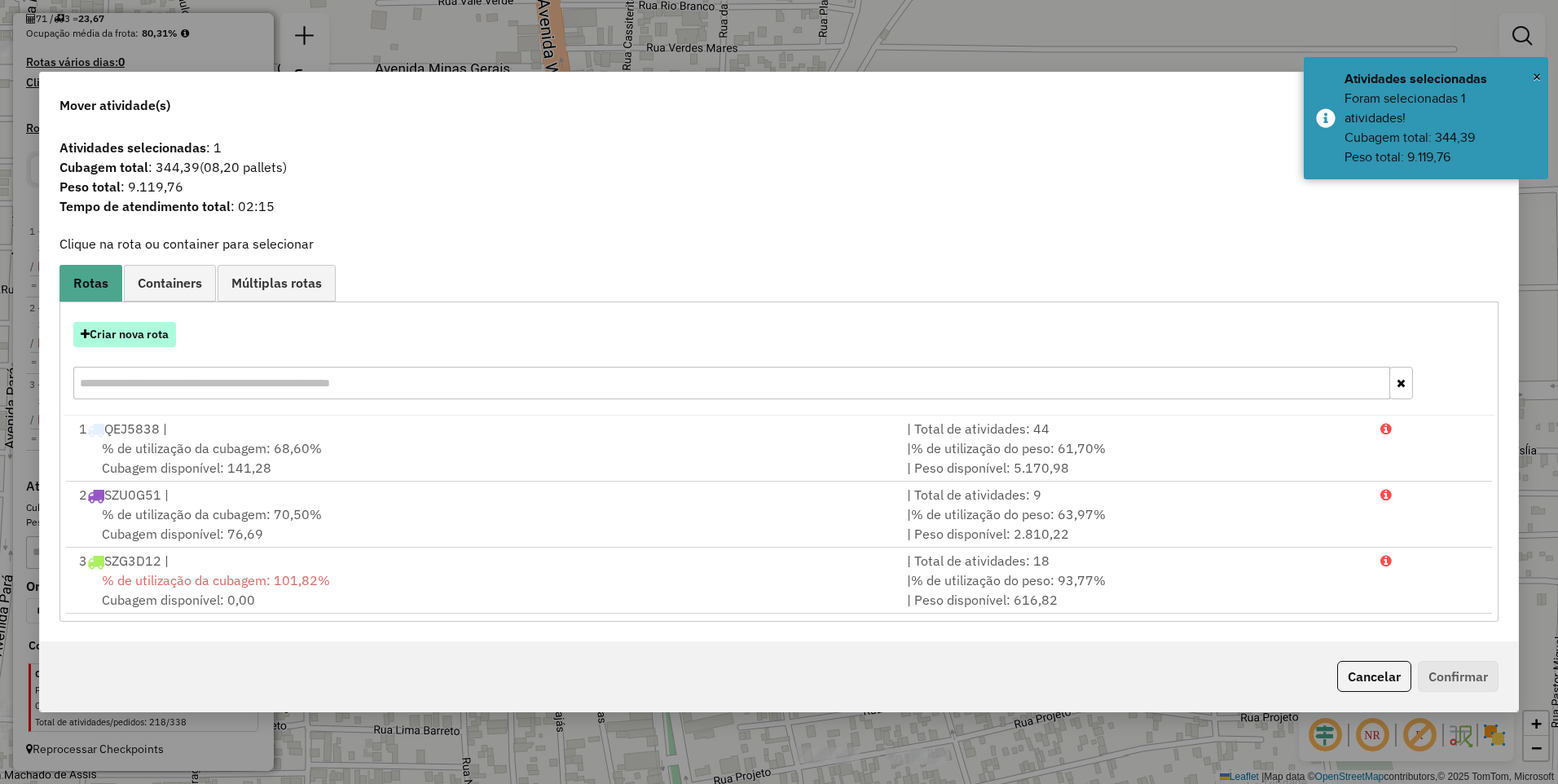
click at [148, 334] on button "Criar nova rota" at bounding box center [125, 334] width 103 height 25
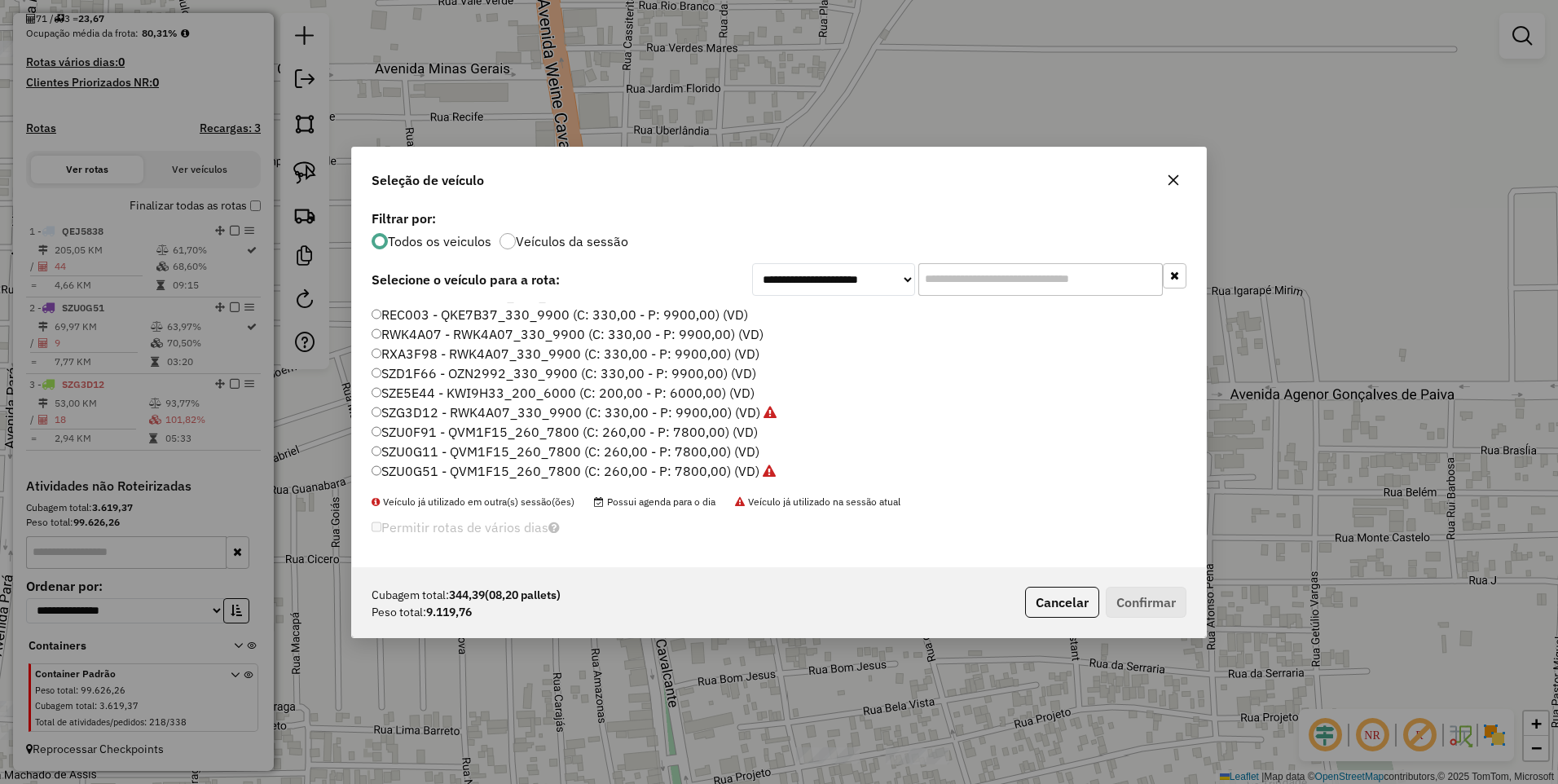
click at [426, 353] on label "RXA3F98 - RWK4A07_330_9900 (C: 330,00 - P: 9900,00) (VD)" at bounding box center [566, 353] width 388 height 20
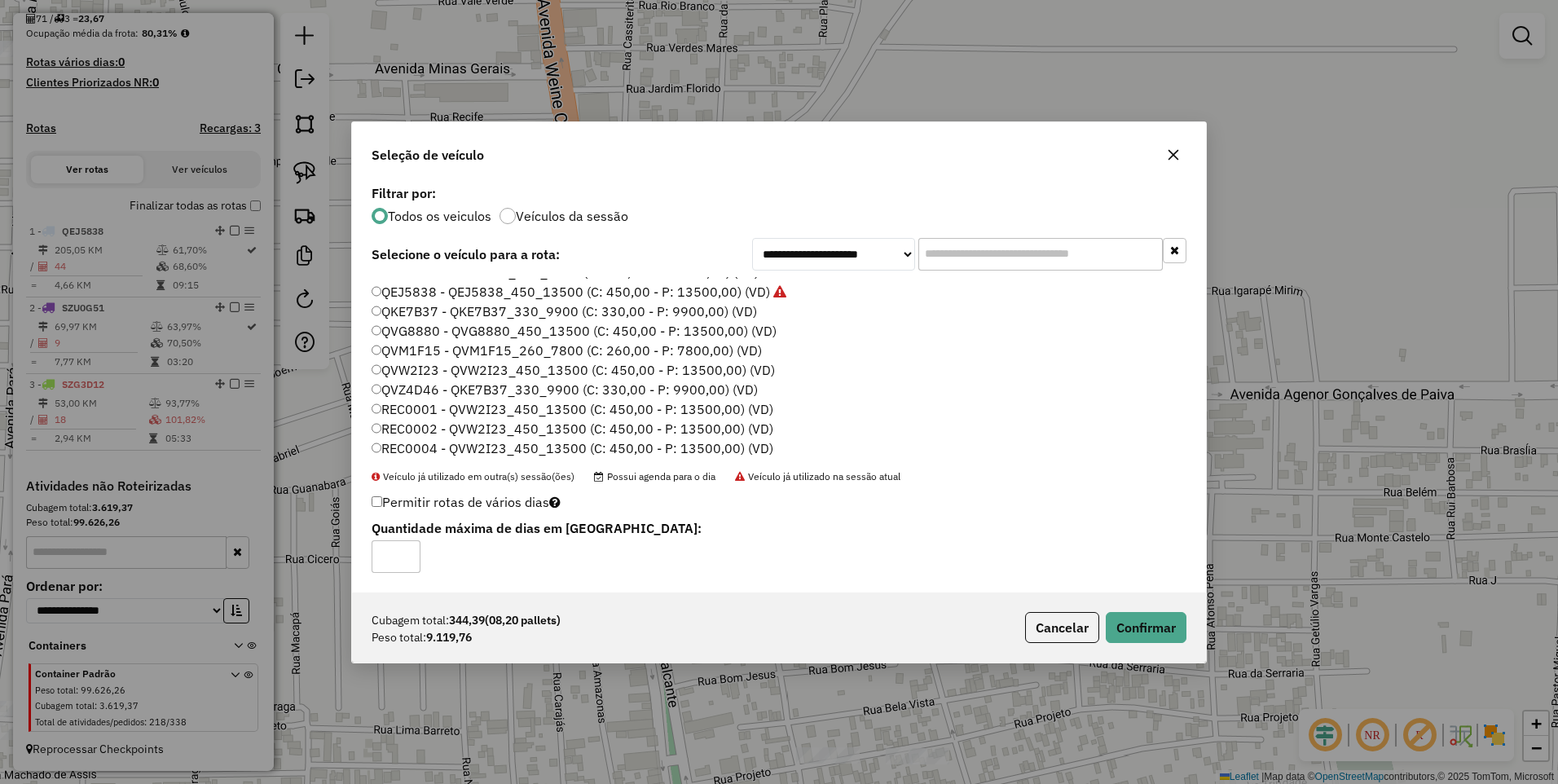
scroll to position [105, 0]
click at [425, 399] on label "QVW2I23 - QVW2I23_450_13500 (C: 450,00 - P: 13500,00) (VD)" at bounding box center [573, 397] width 404 height 20
click at [1151, 625] on button "Confirmar" at bounding box center [1147, 627] width 81 height 31
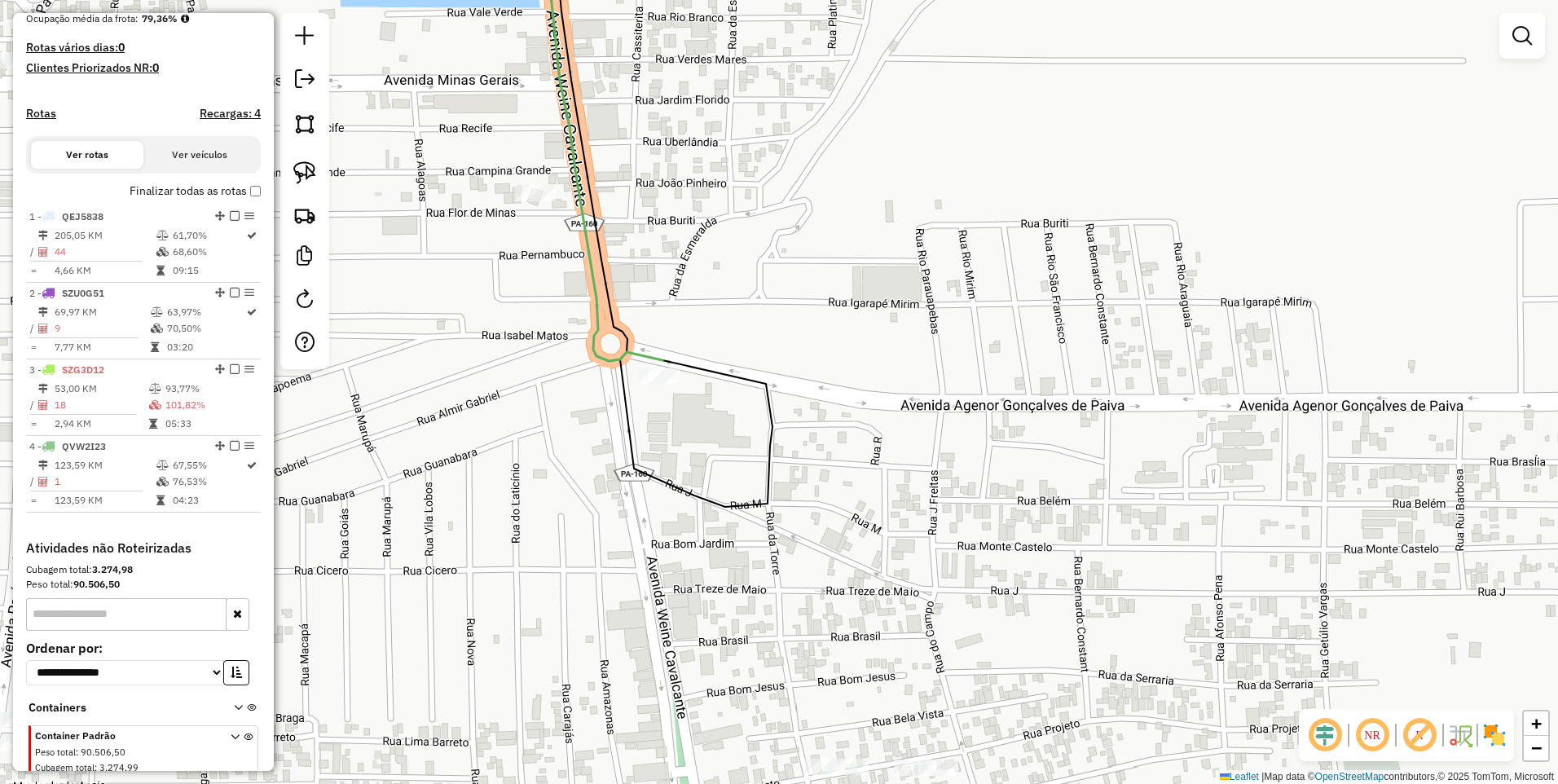
drag, startPoint x: 707, startPoint y: 283, endPoint x: 770, endPoint y: 374, distance: 110.7
click at [794, 386] on div "Janela de atendimento Grade de atendimento Capacidade Transportadoras Veículos …" at bounding box center [779, 392] width 1558 height 784
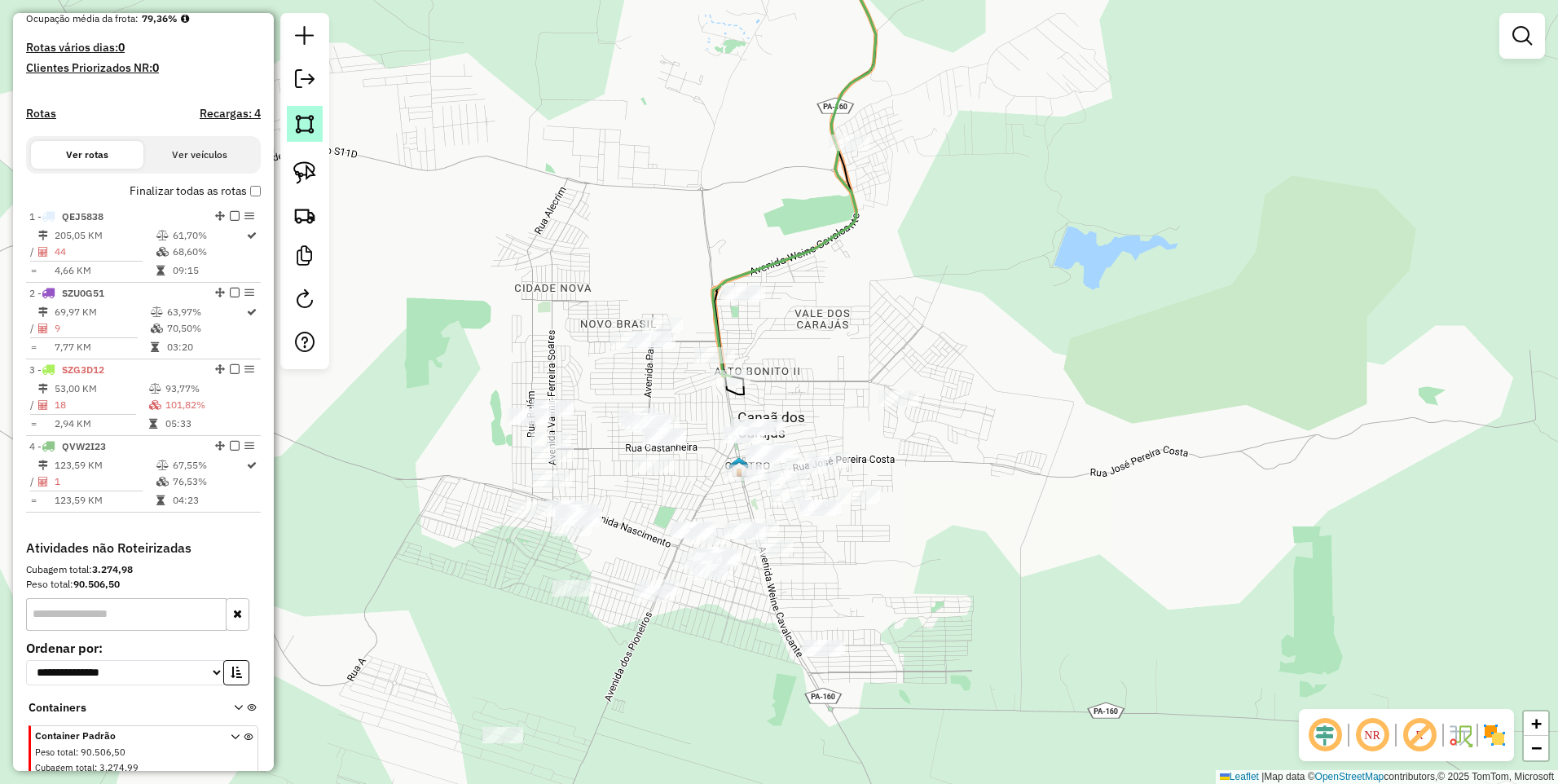
click at [309, 126] on img at bounding box center [304, 123] width 23 height 23
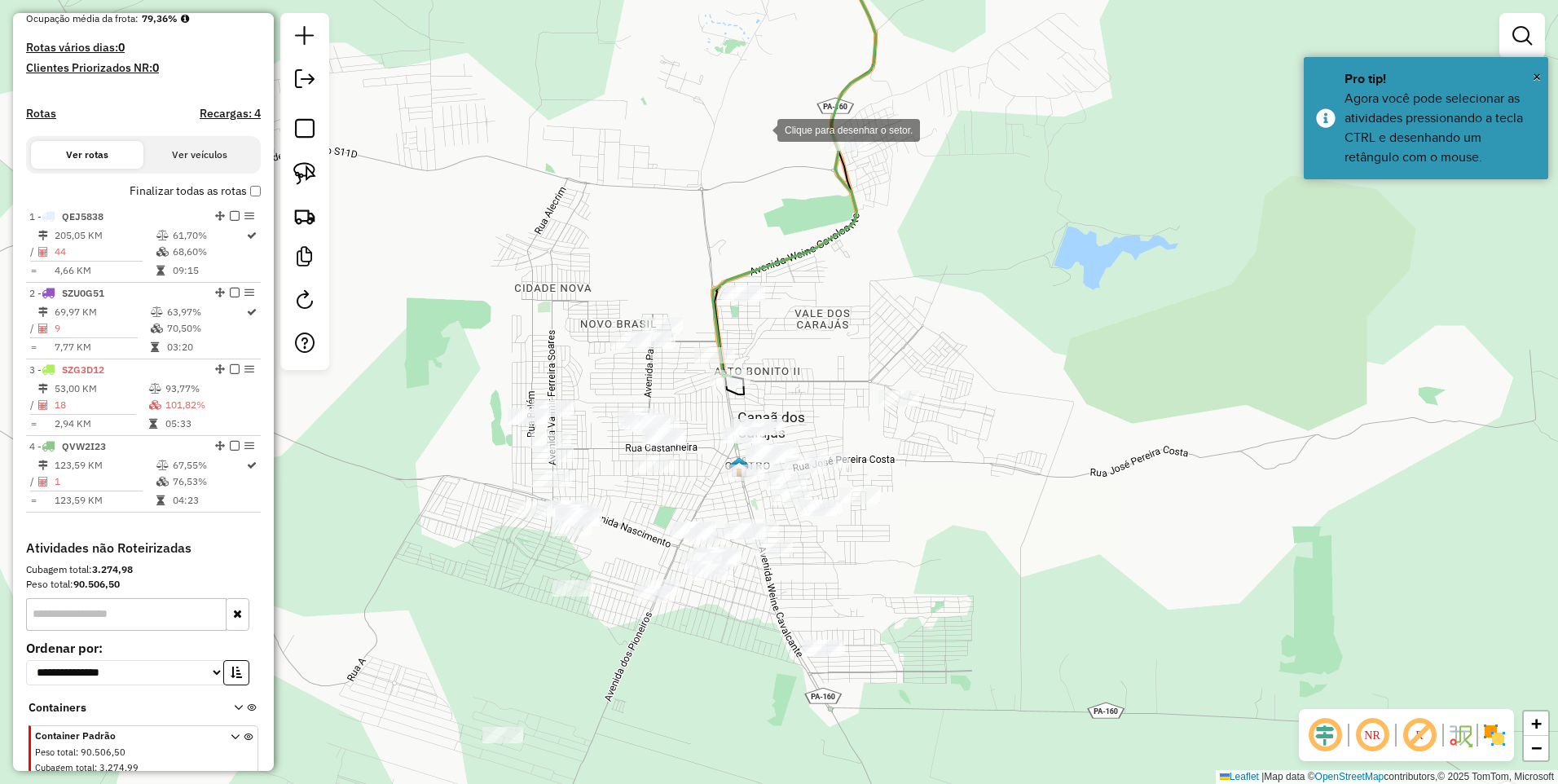
click at [761, 129] on div at bounding box center [761, 129] width 33 height 33
click at [874, 87] on div at bounding box center [857, 92] width 33 height 33
click at [897, 128] on div at bounding box center [914, 111] width 33 height 33
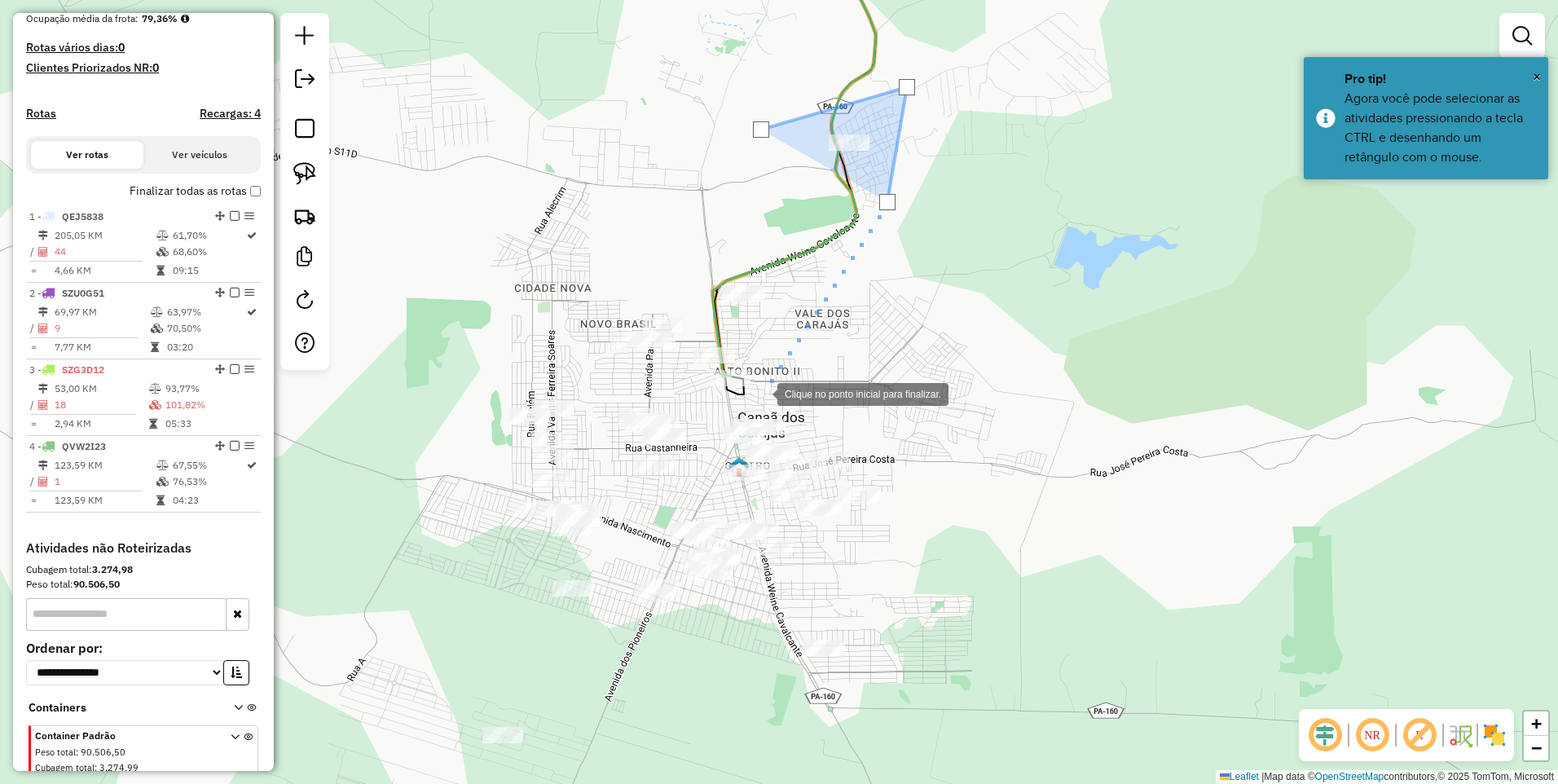
click at [762, 394] on div at bounding box center [761, 392] width 33 height 33
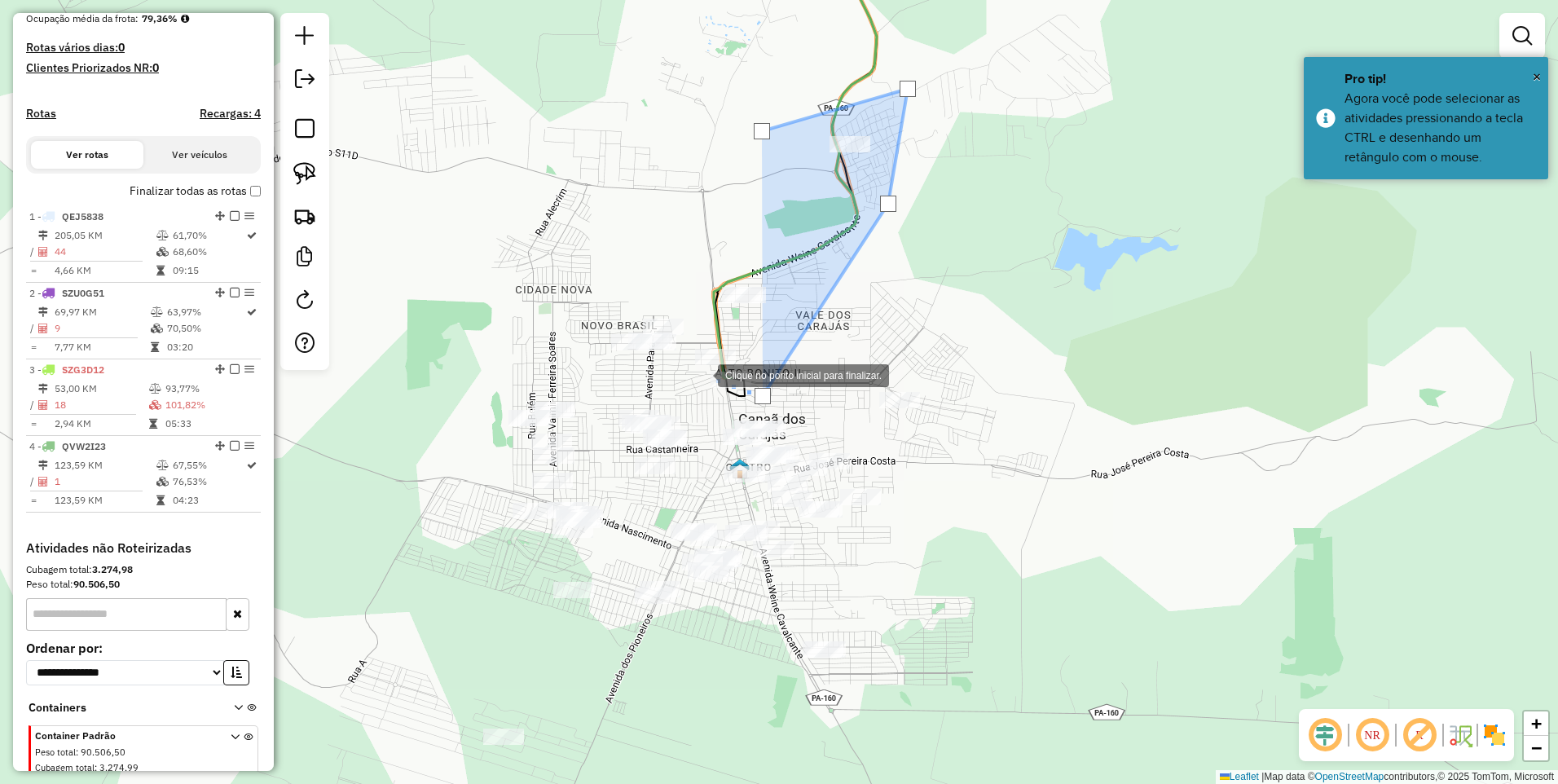
click at [692, 376] on div at bounding box center [702, 374] width 33 height 33
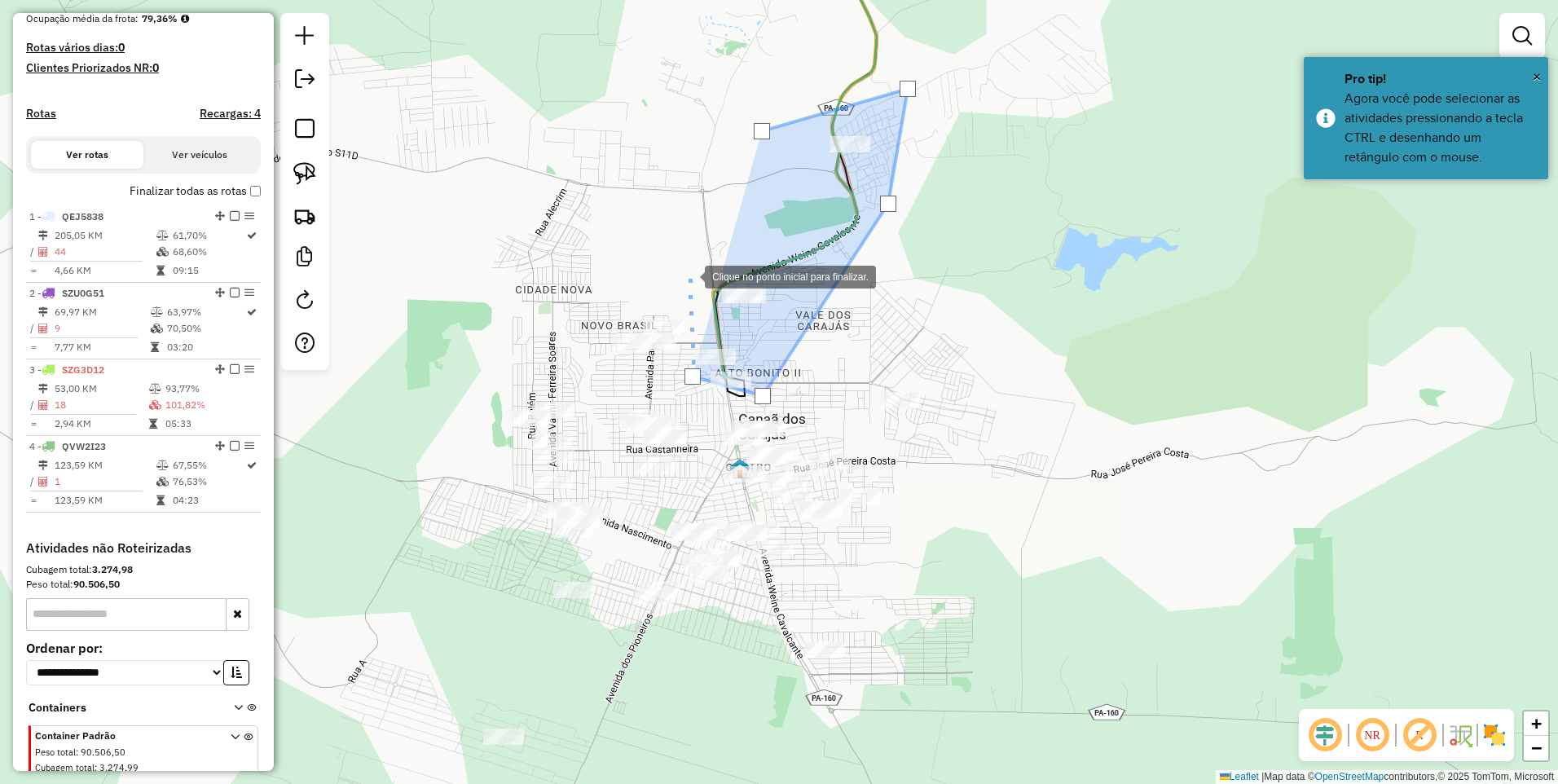
click at [689, 275] on div at bounding box center [689, 275] width 33 height 33
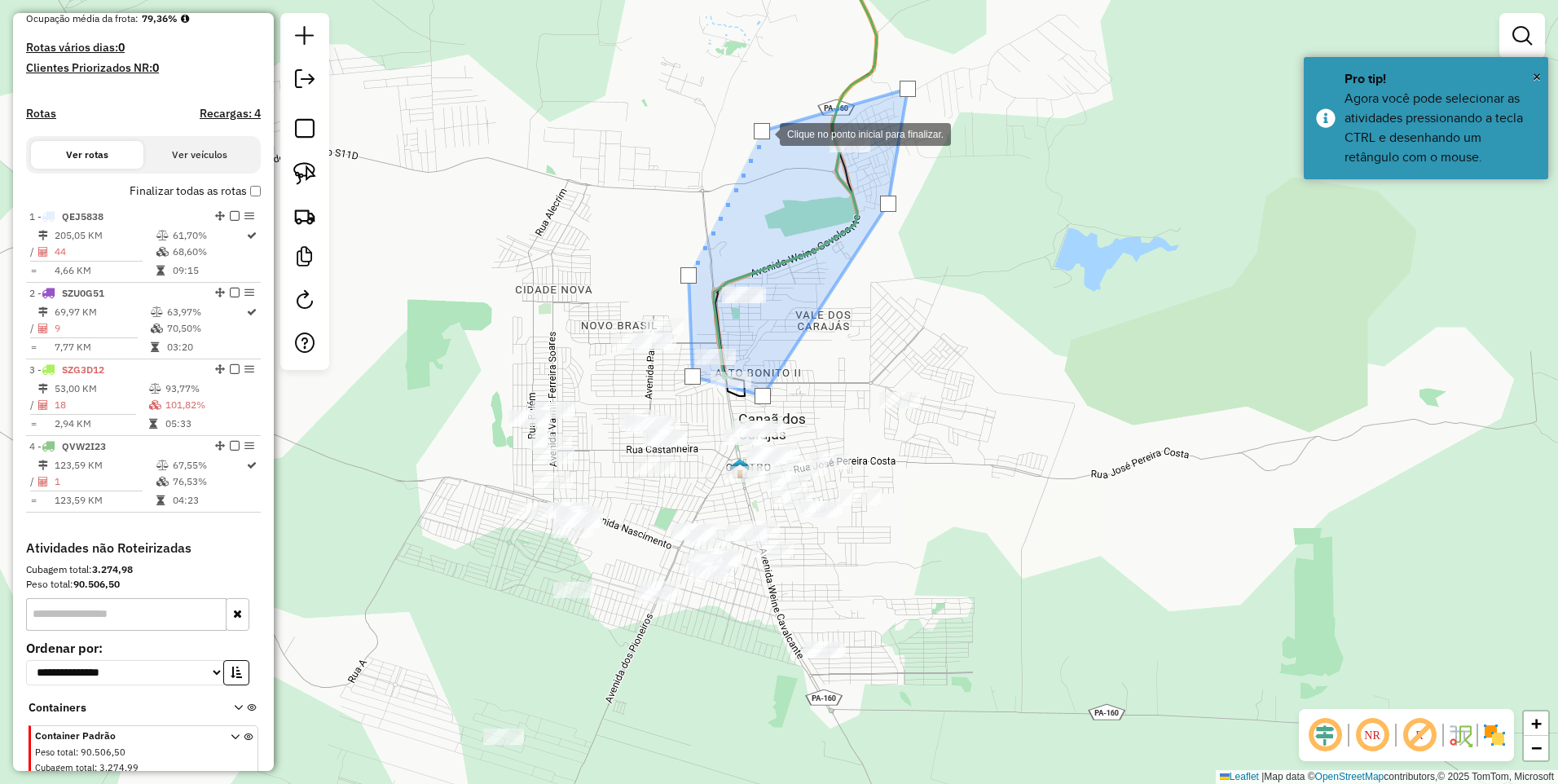
click at [758, 133] on div at bounding box center [762, 131] width 16 height 16
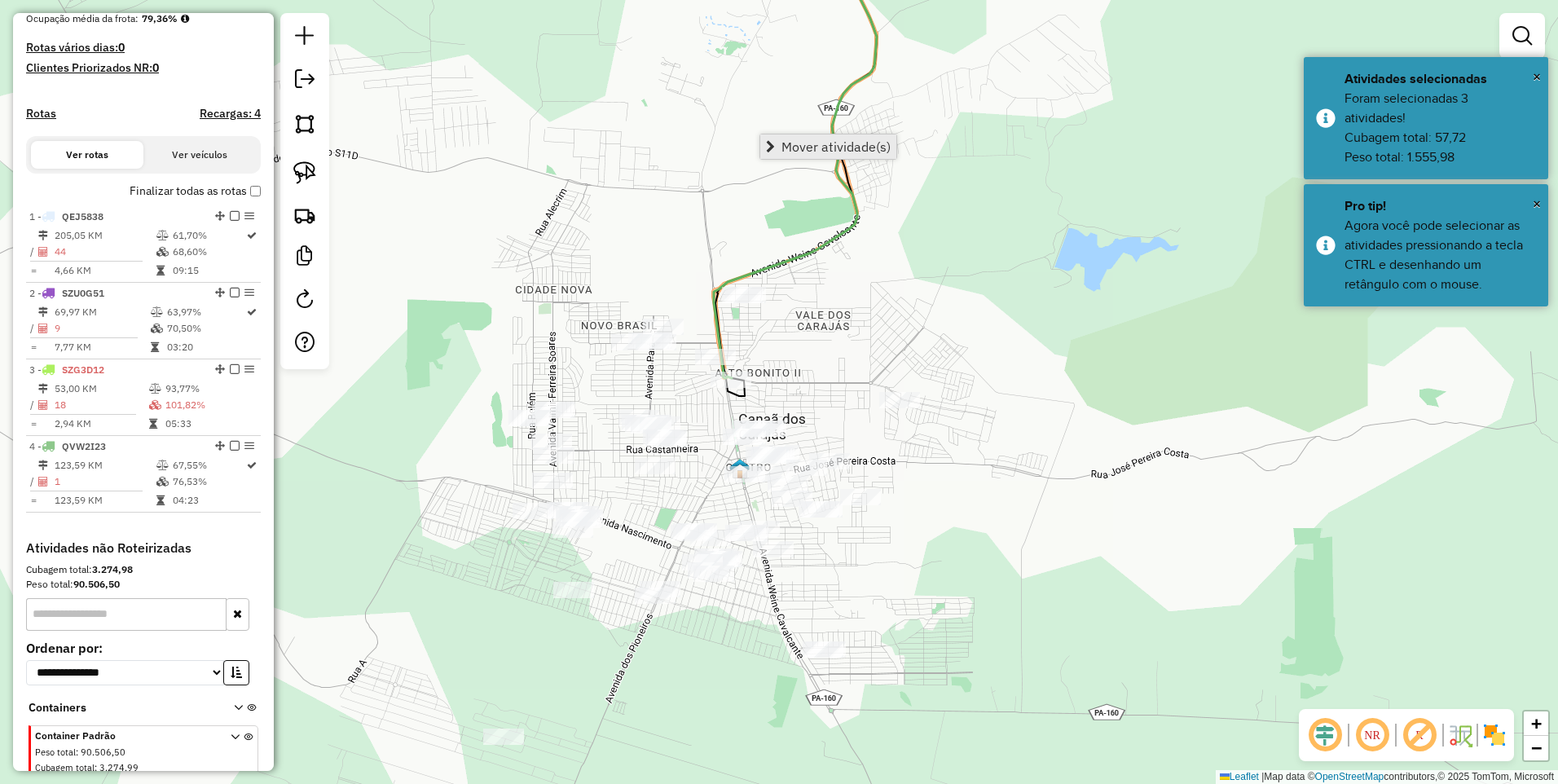
click at [802, 141] on span "Mover atividade(s)" at bounding box center [836, 147] width 109 height 13
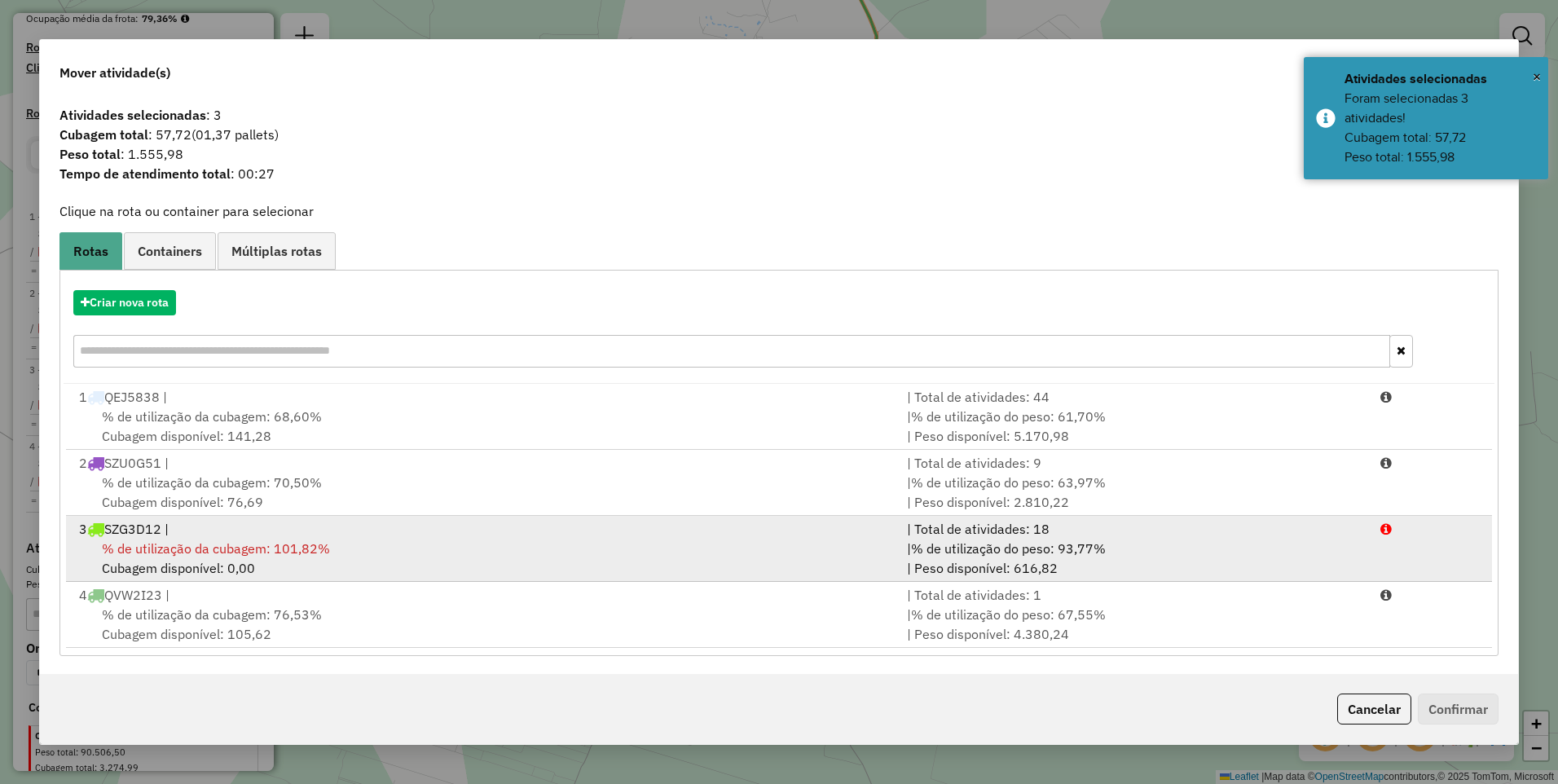
scroll to position [2, 0]
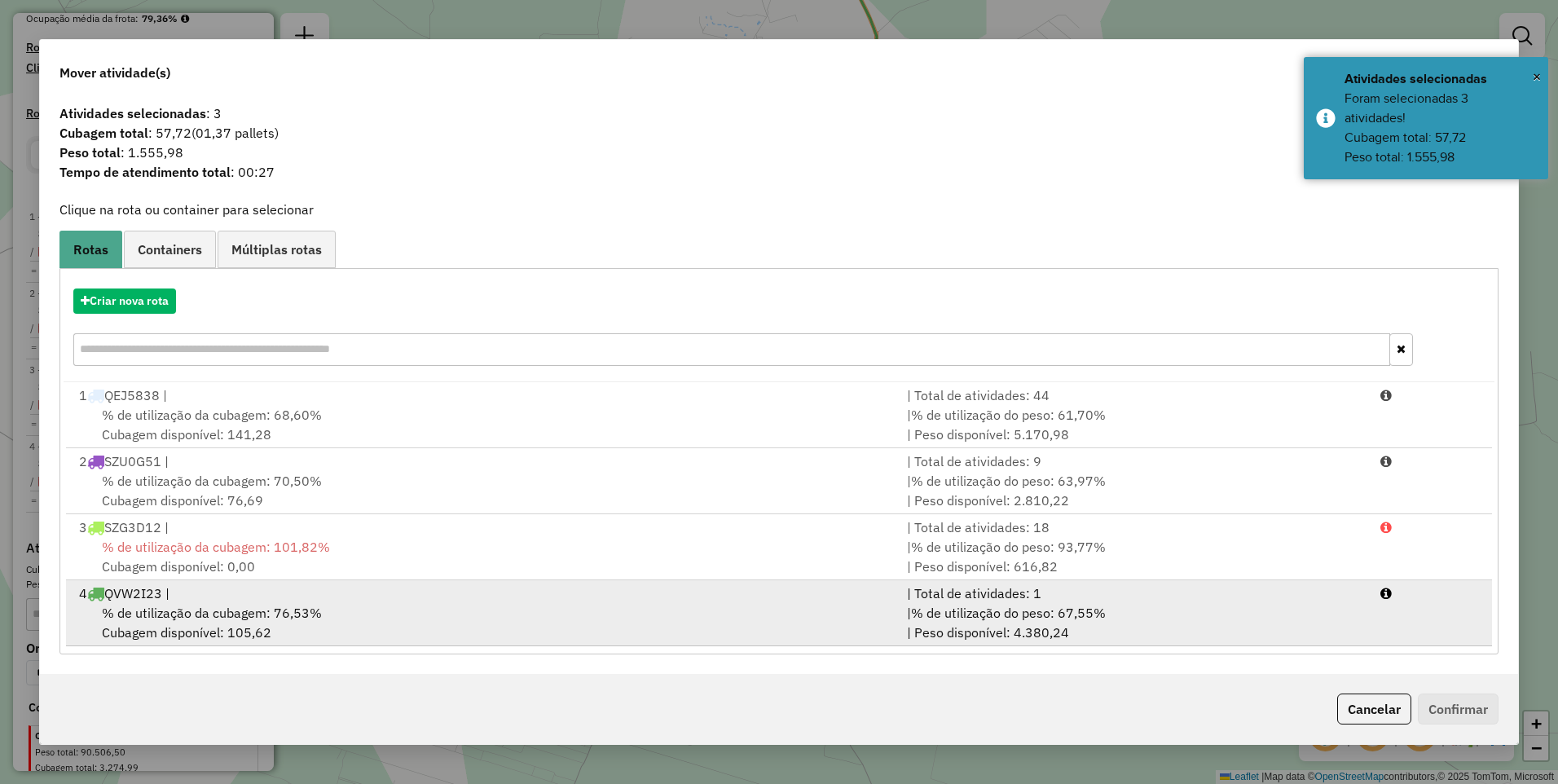
click at [292, 586] on div "4 QVW2I23 |" at bounding box center [483, 593] width 828 height 20
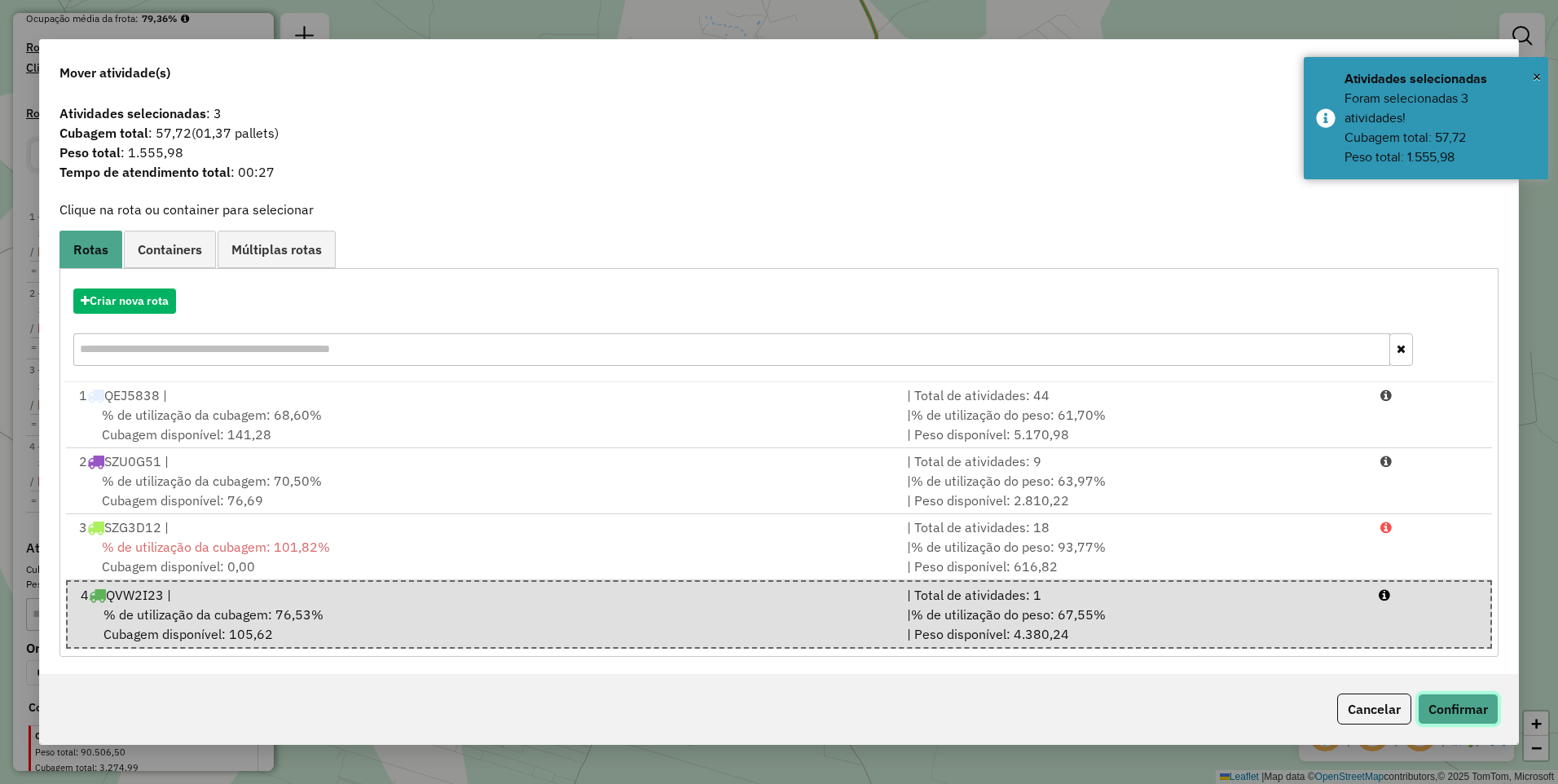
drag, startPoint x: 1453, startPoint y: 699, endPoint x: 1432, endPoint y: 695, distance: 21.4
click at [1454, 699] on button "Confirmar" at bounding box center [1459, 709] width 81 height 31
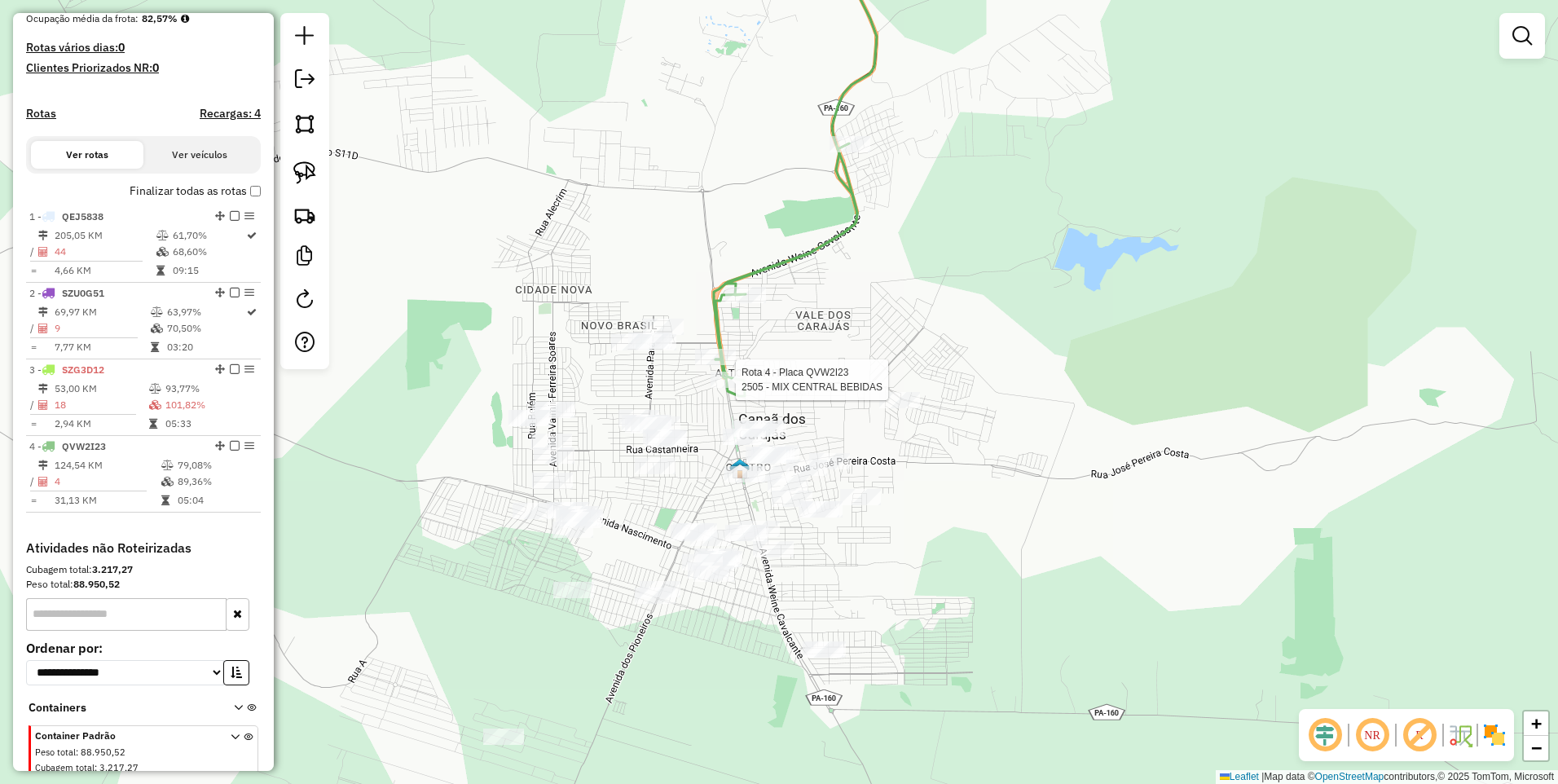
scroll to position [480, 0]
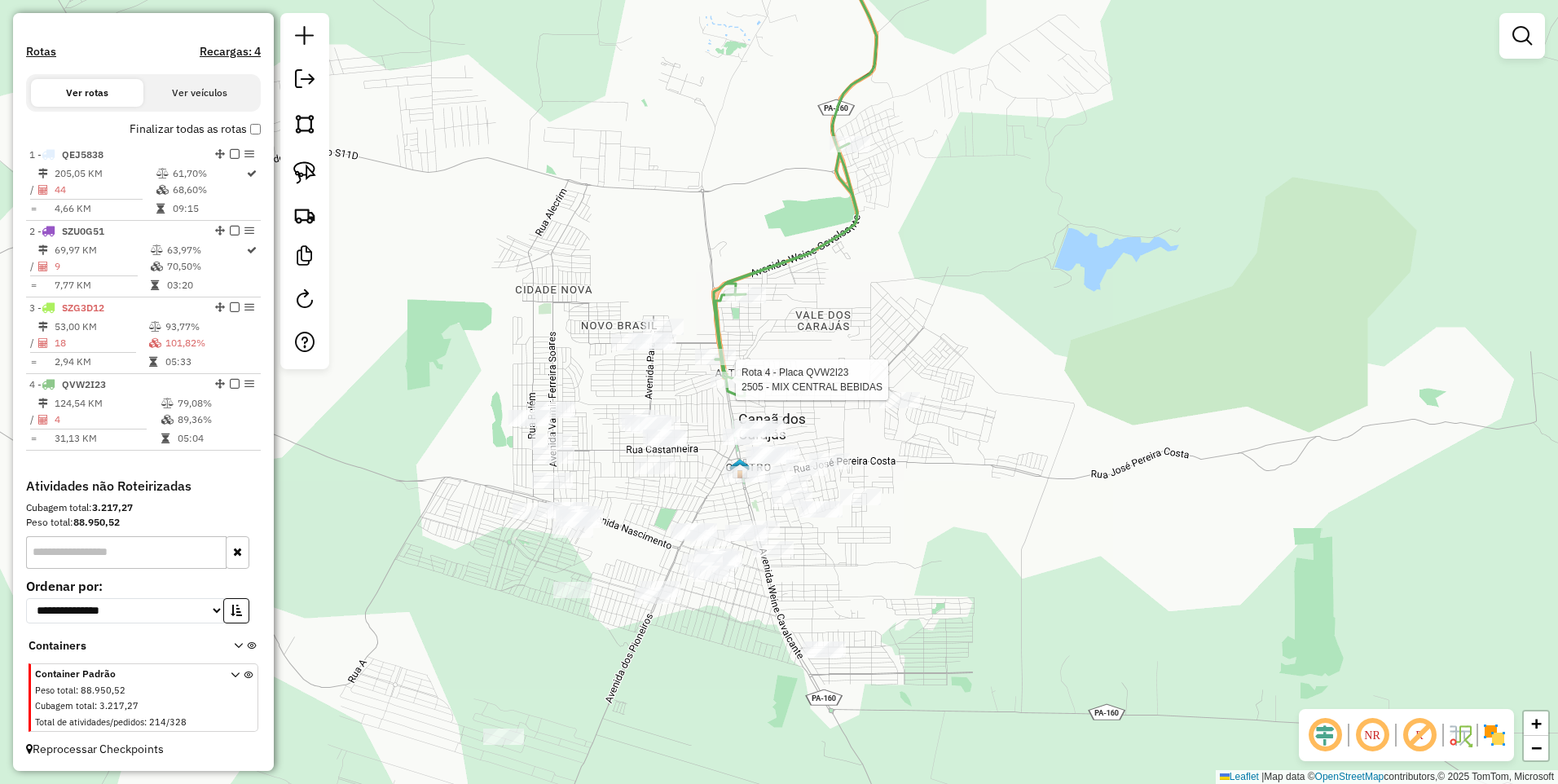
select select "**********"
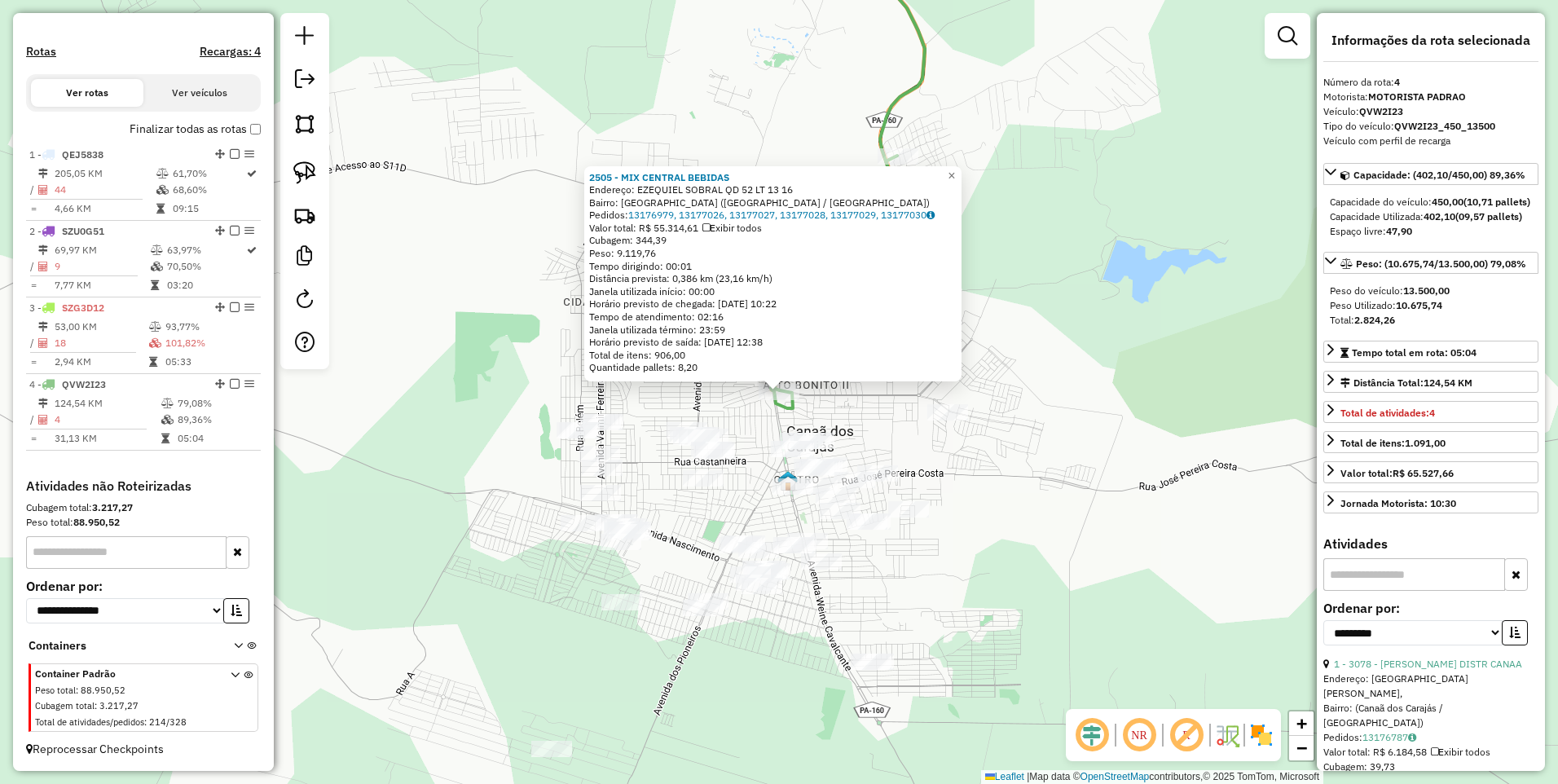
click at [918, 376] on div "2505 - MIX CENTRAL BEBIDAS Endereço: [PERSON_NAME] QD 52 LT 13 16 Bairro: [GEOG…" at bounding box center [773, 274] width 377 height 216
click at [852, 414] on div "2505 - MIX CENTRAL BEBIDAS Endereço: [PERSON_NAME] QD 52 LT 13 16 Bairro: [GEOG…" at bounding box center [779, 392] width 1558 height 784
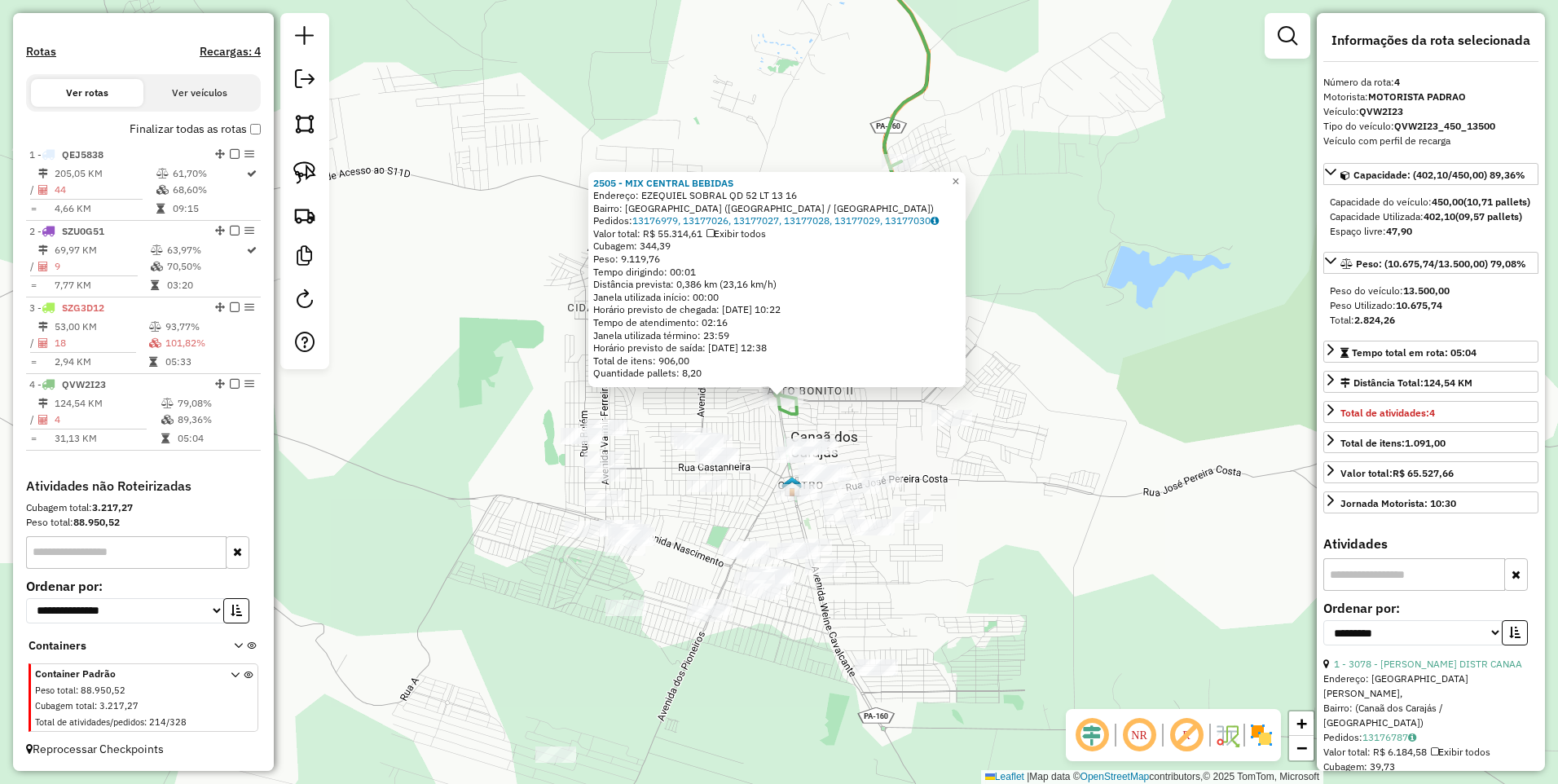
click at [849, 411] on div "2505 - MIX CENTRAL BEBIDAS Endereço: [PERSON_NAME] QD 52 LT 13 16 Bairro: [GEOG…" at bounding box center [779, 392] width 1558 height 784
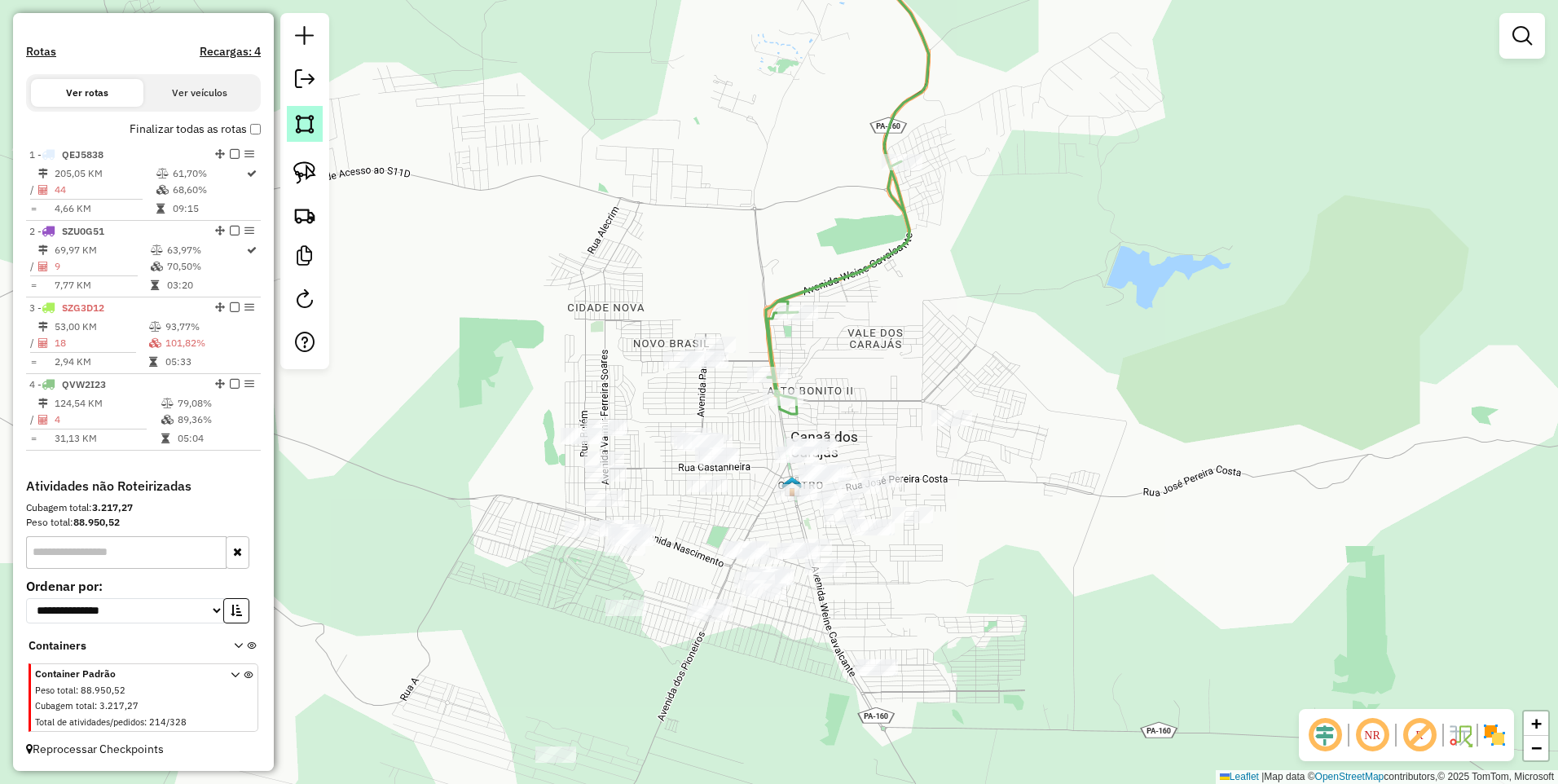
click at [299, 117] on img at bounding box center [304, 123] width 23 height 23
select select "**********"
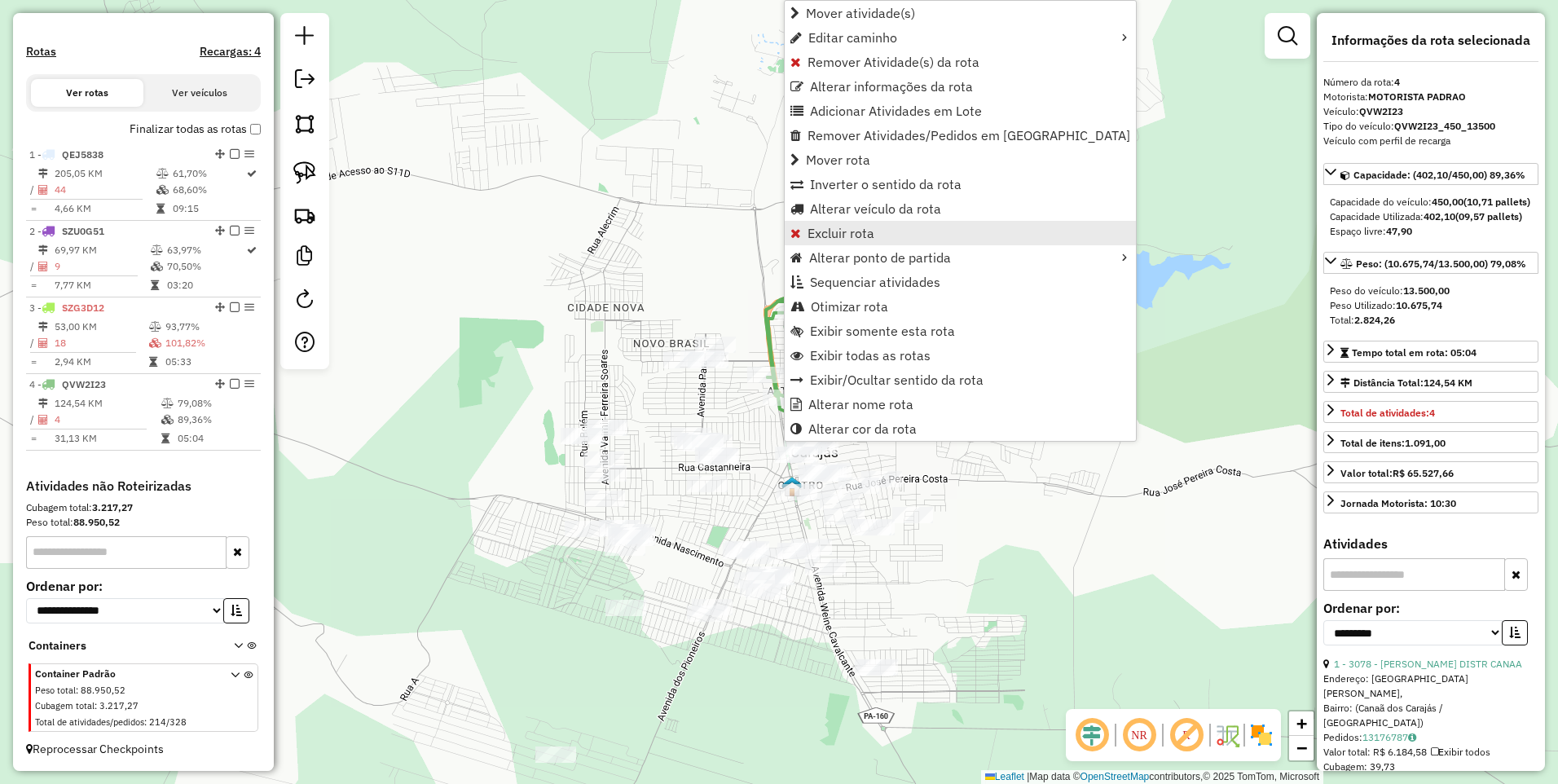
click at [876, 228] on link "Excluir rota" at bounding box center [961, 233] width 351 height 25
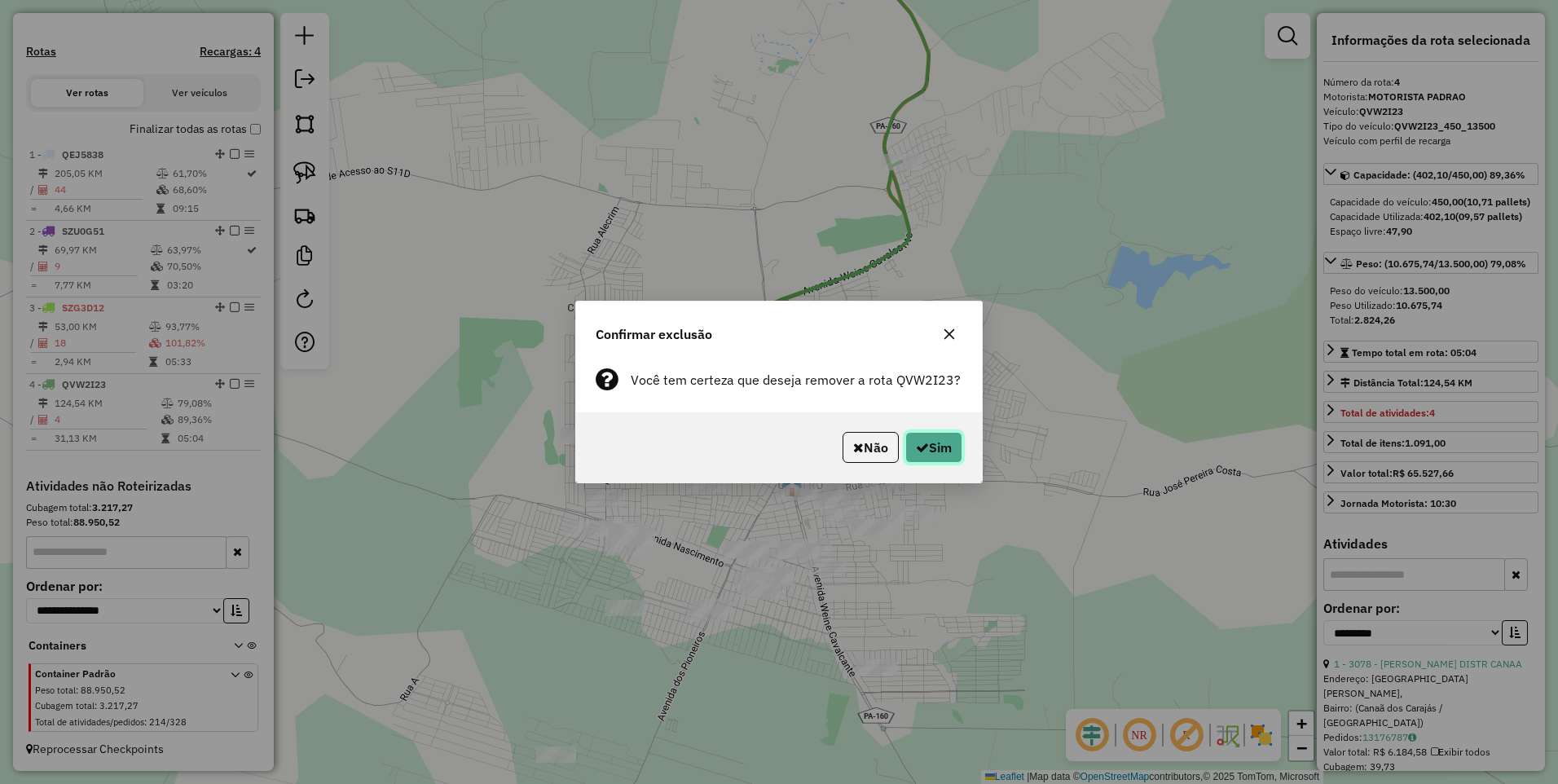
click at [948, 452] on button "Sim" at bounding box center [934, 447] width 57 height 31
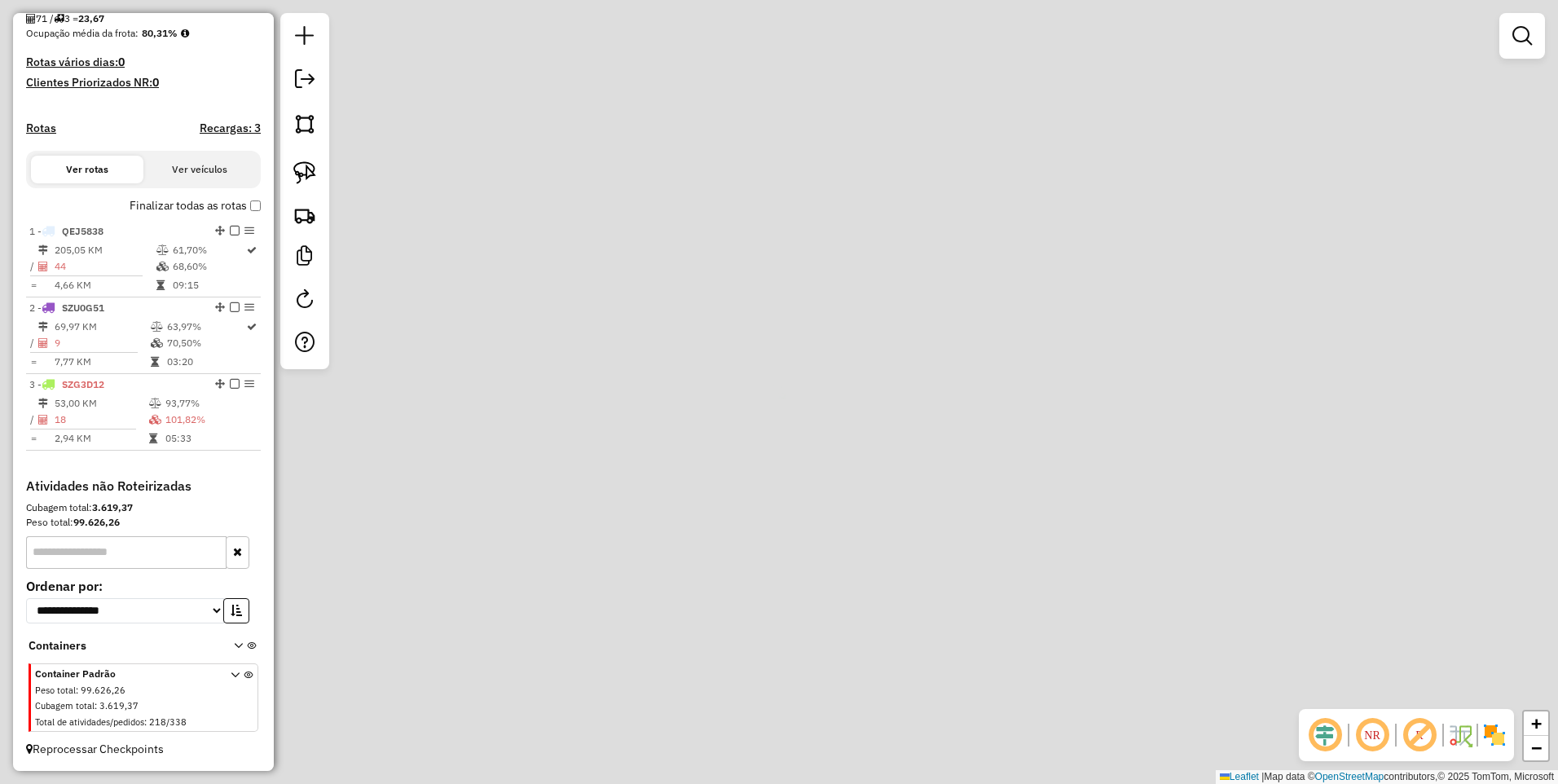
scroll to position [404, 0]
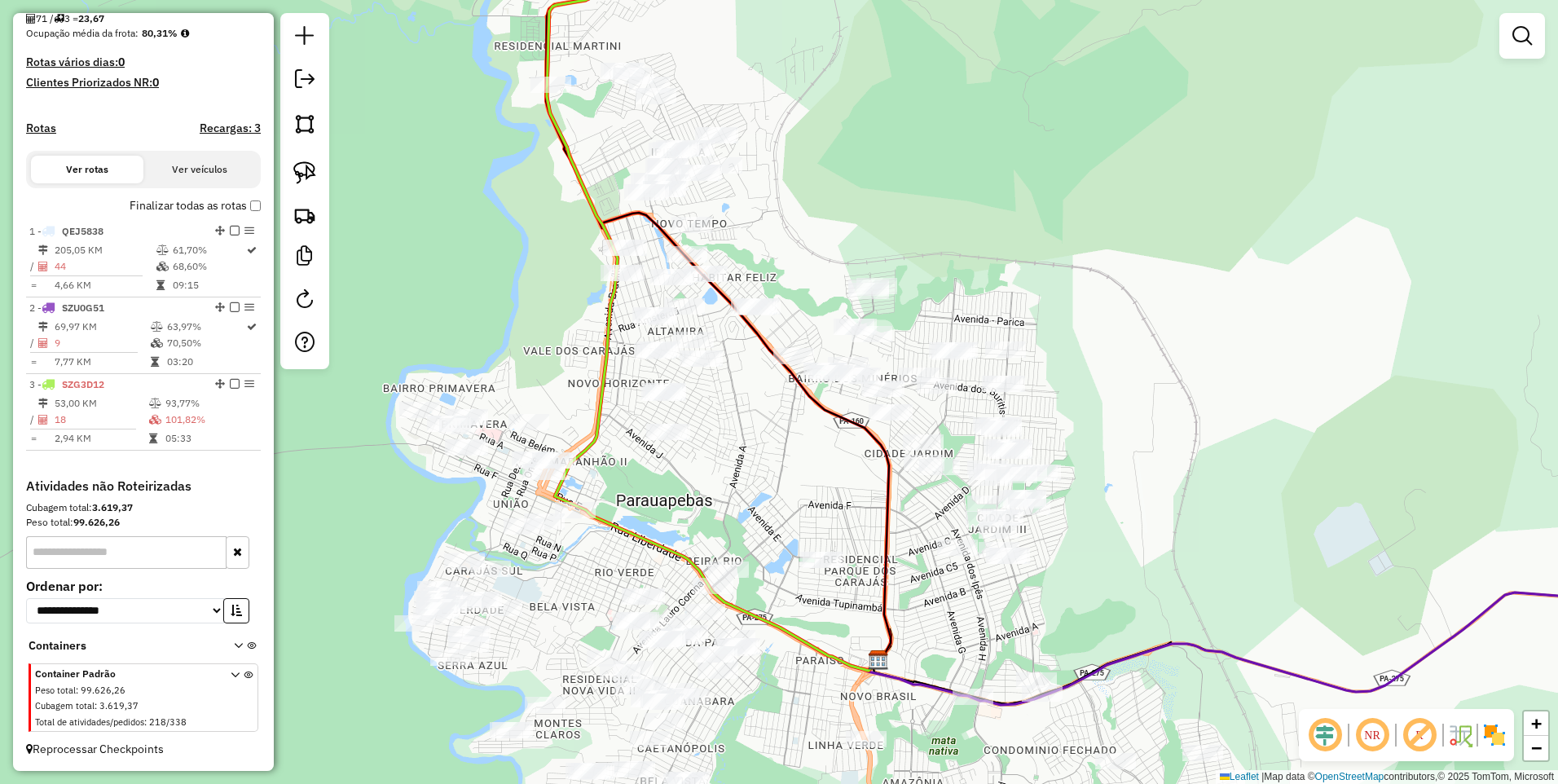
drag, startPoint x: 806, startPoint y: 206, endPoint x: 793, endPoint y: 353, distance: 147.6
click at [793, 353] on div "Janela de atendimento Grade de atendimento Capacidade Transportadoras Veículos …" at bounding box center [779, 392] width 1558 height 784
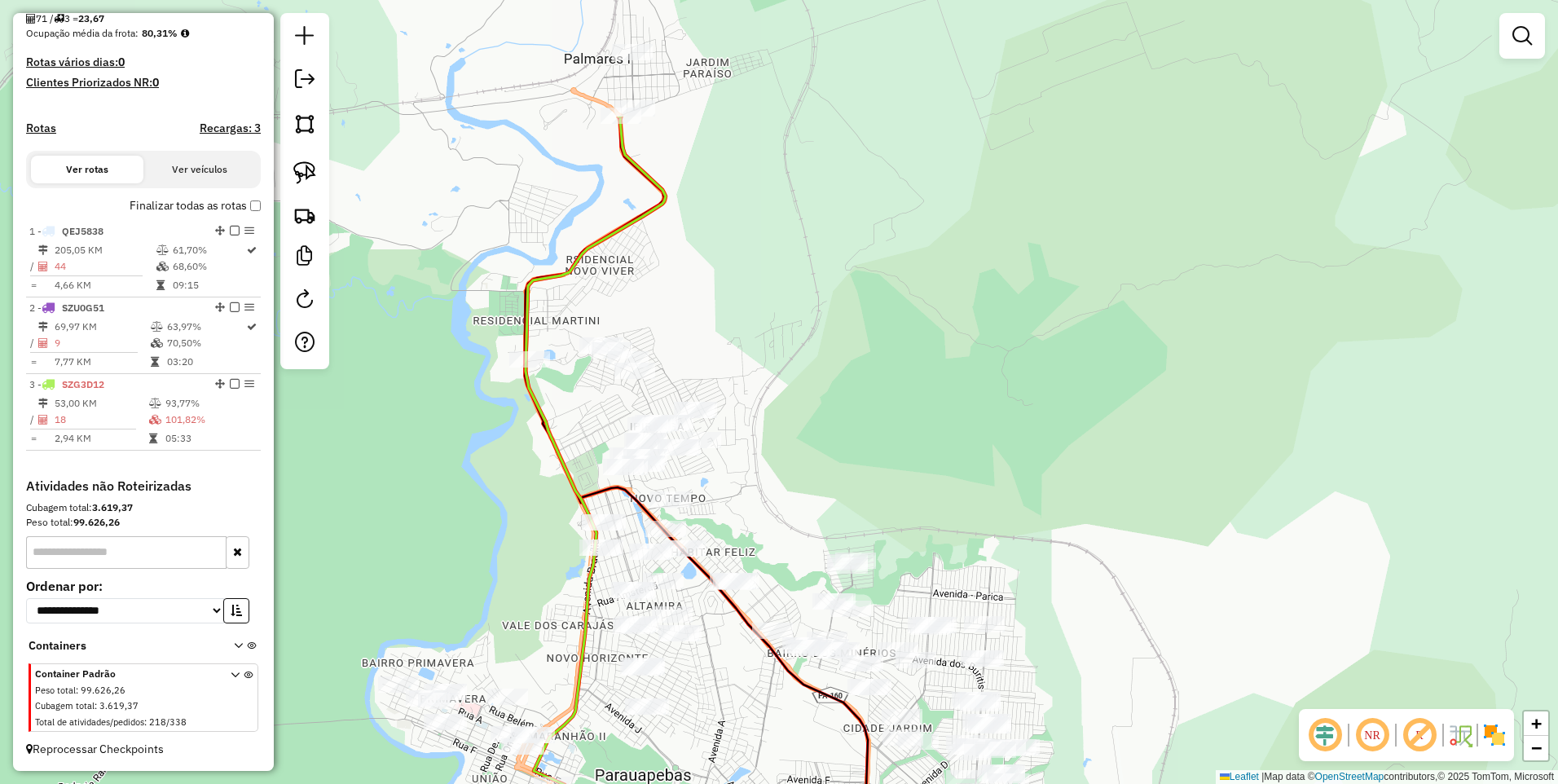
drag, startPoint x: 787, startPoint y: 242, endPoint x: 777, endPoint y: 426, distance: 184.3
click at [782, 428] on div "Janela de atendimento Grade de atendimento Capacidade Transportadoras Veículos …" at bounding box center [779, 392] width 1558 height 784
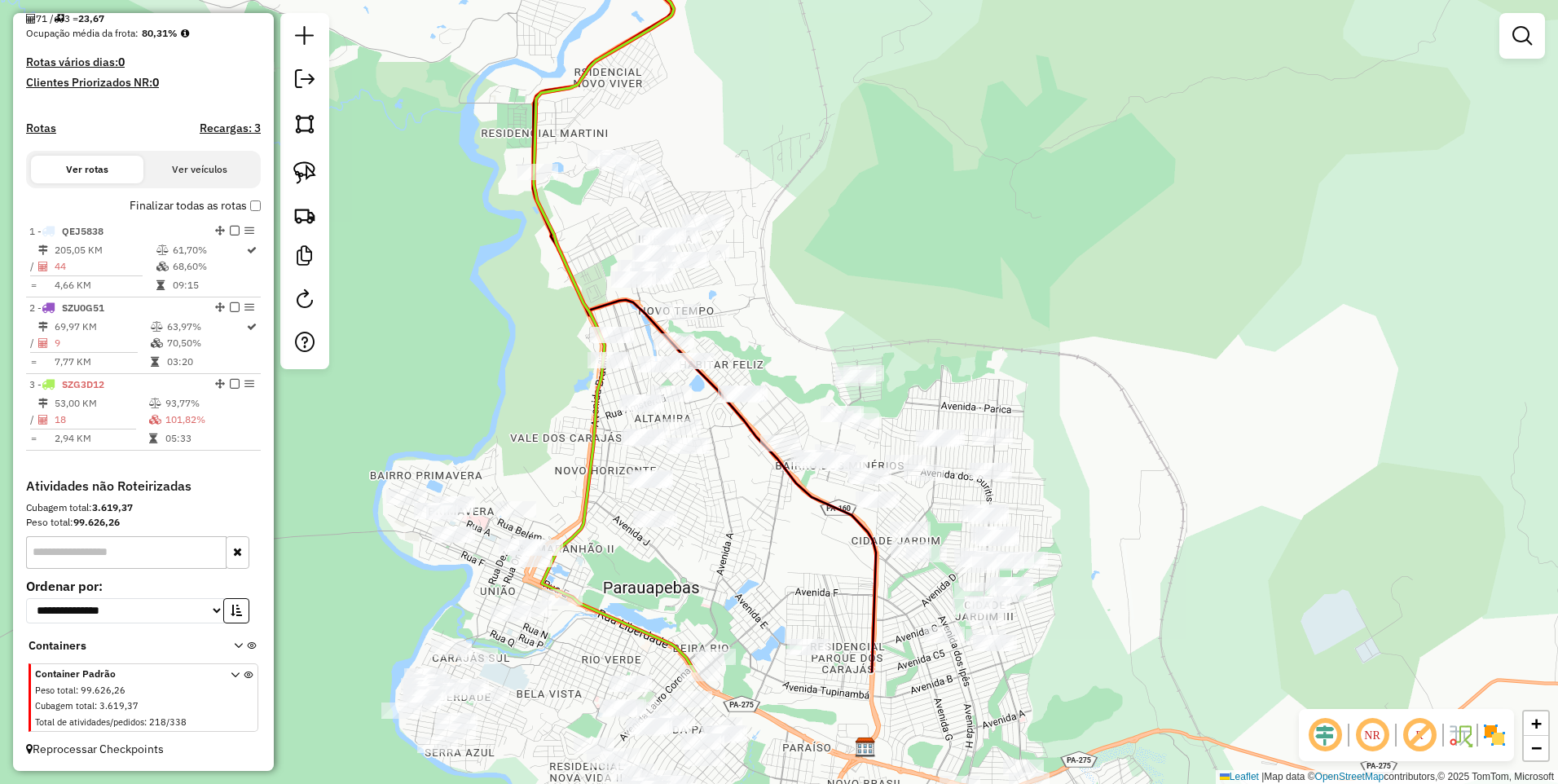
drag, startPoint x: 725, startPoint y: 524, endPoint x: 736, endPoint y: 332, distance: 192.3
click at [736, 332] on div "Janela de atendimento Grade de atendimento Capacidade Transportadoras Veículos …" at bounding box center [779, 392] width 1558 height 784
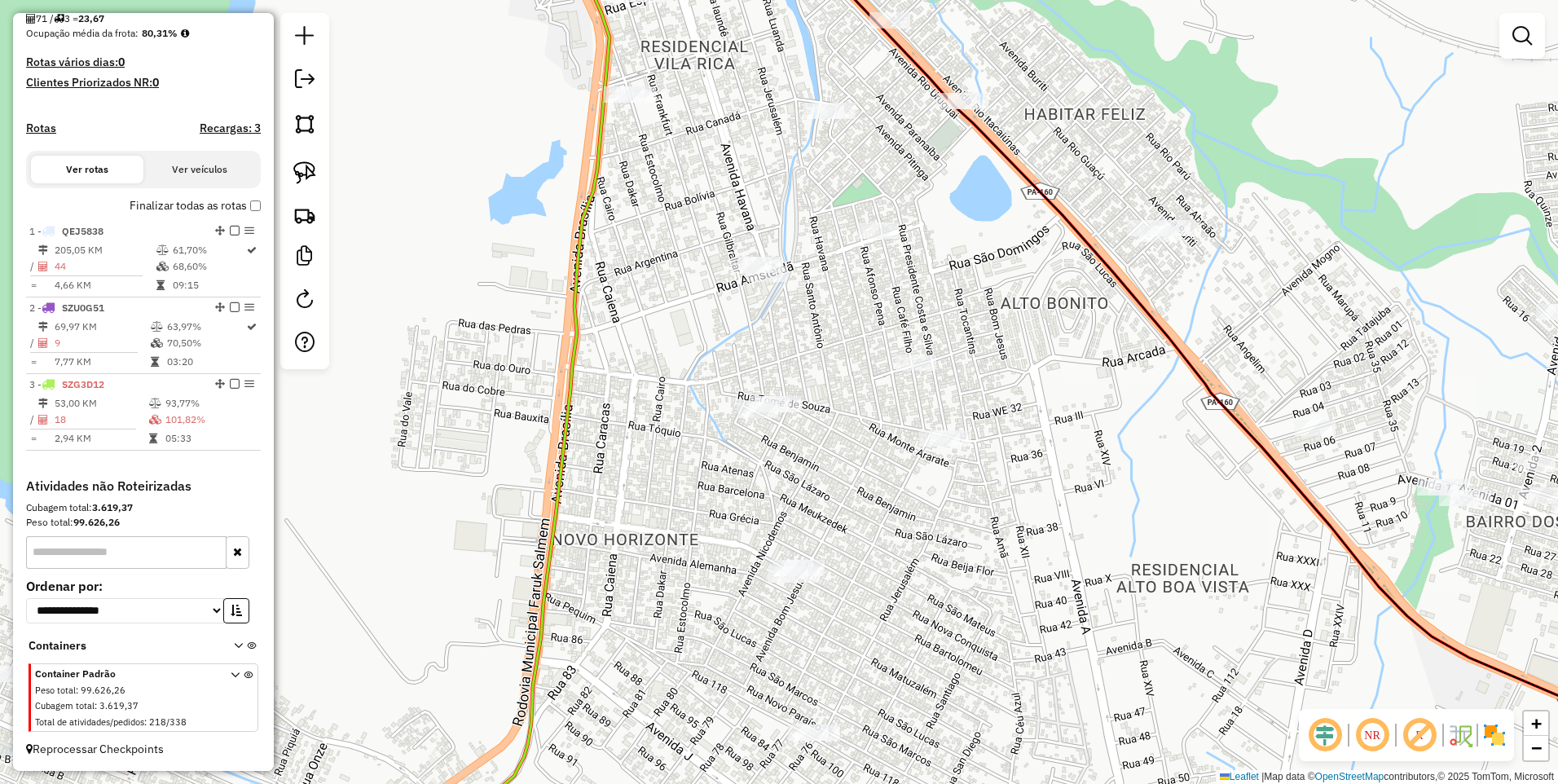
drag, startPoint x: 892, startPoint y: 324, endPoint x: 608, endPoint y: 517, distance: 343.4
click at [654, 489] on div "Janela de atendimento Grade de atendimento Capacidade Transportadoras Veículos …" at bounding box center [779, 392] width 1558 height 784
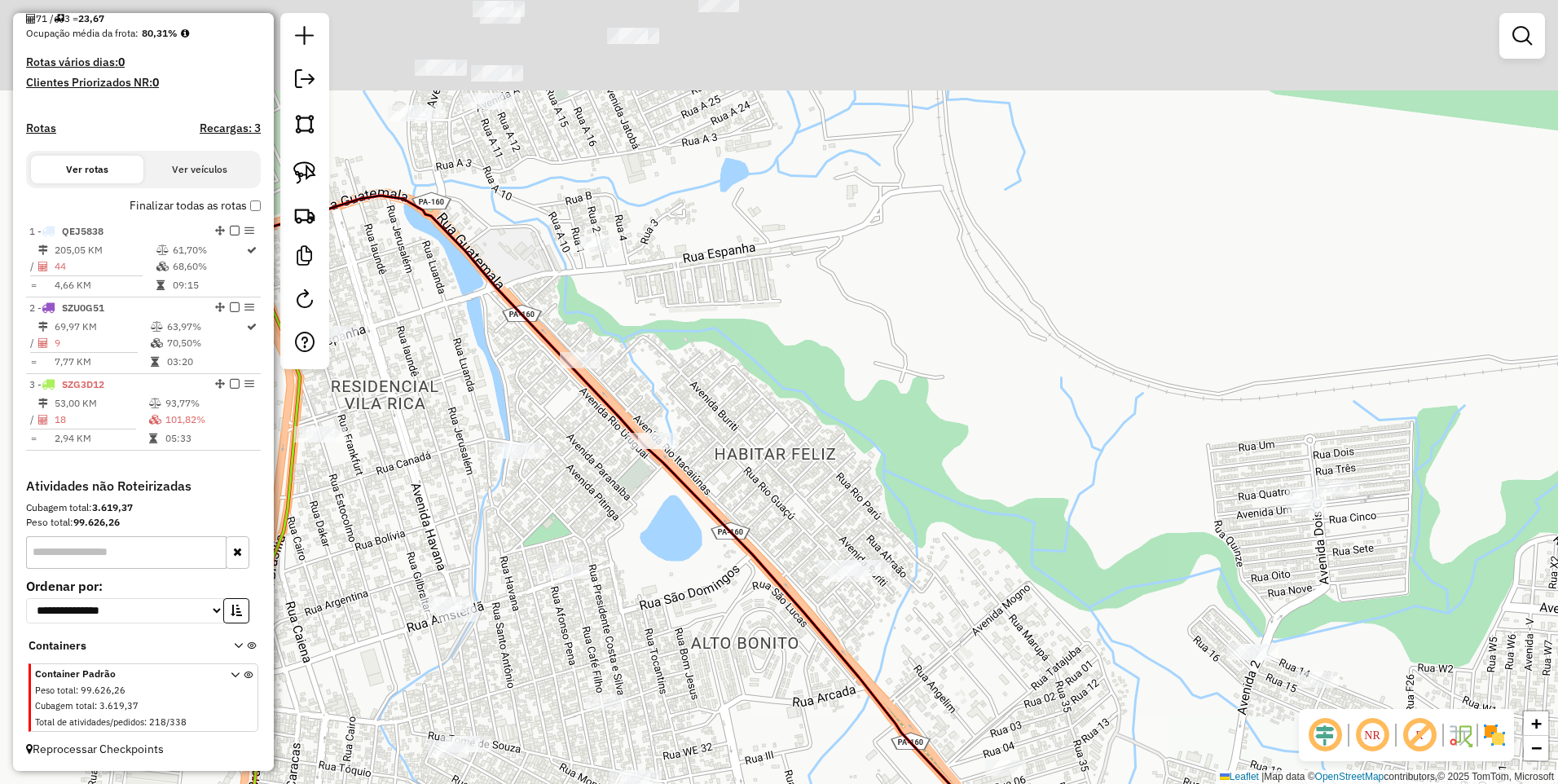
drag, startPoint x: 891, startPoint y: 307, endPoint x: 658, endPoint y: 508, distance: 307.7
click at [766, 559] on div "Janela de atendimento Grade de atendimento Capacidade Transportadoras Veículos …" at bounding box center [779, 392] width 1558 height 784
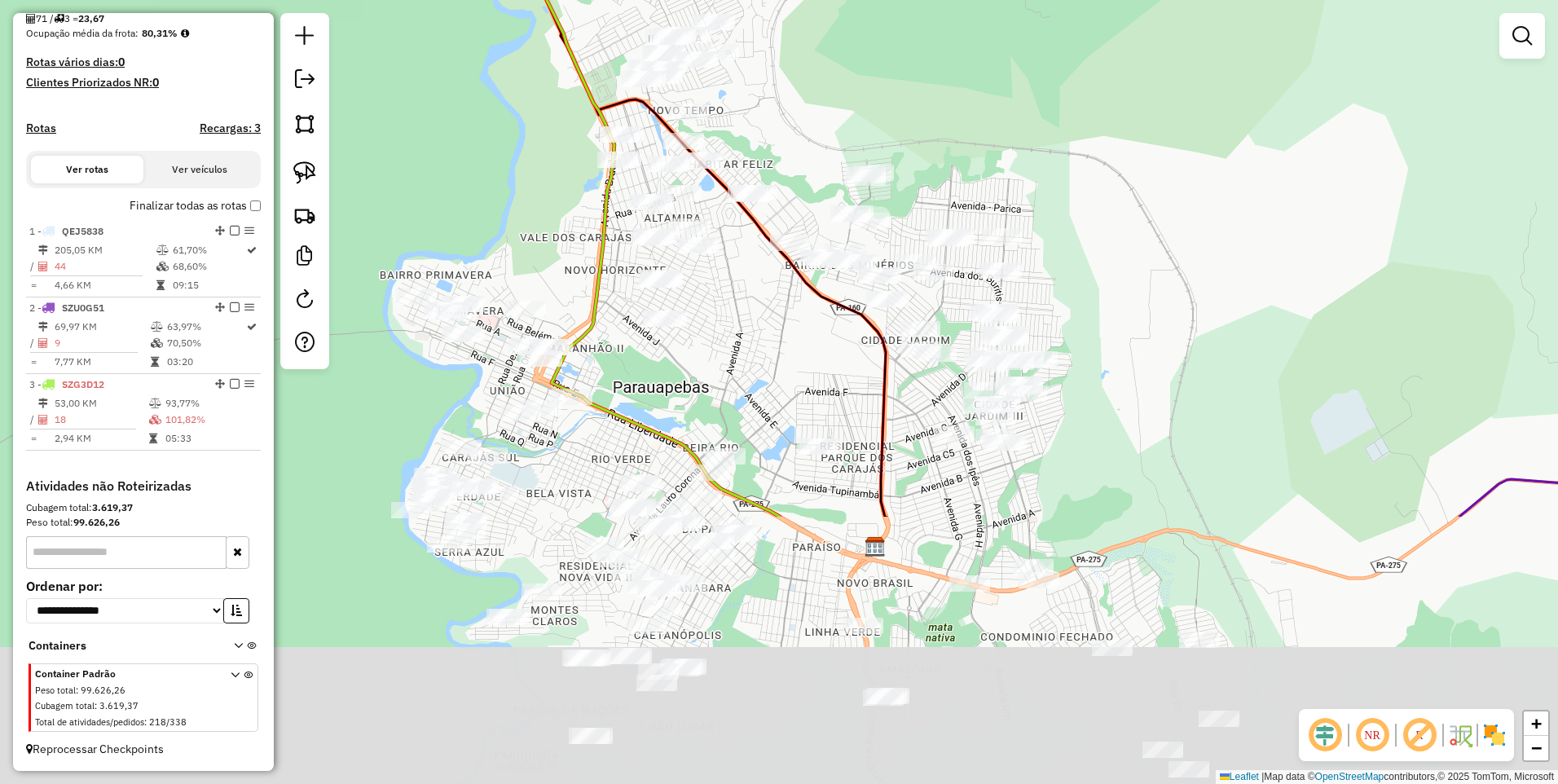
drag, startPoint x: 752, startPoint y: 417, endPoint x: 824, endPoint y: 81, distance: 343.6
click at [826, 36] on div "Janela de atendimento Grade de atendimento Capacidade Transportadoras Veículos …" at bounding box center [779, 392] width 1558 height 784
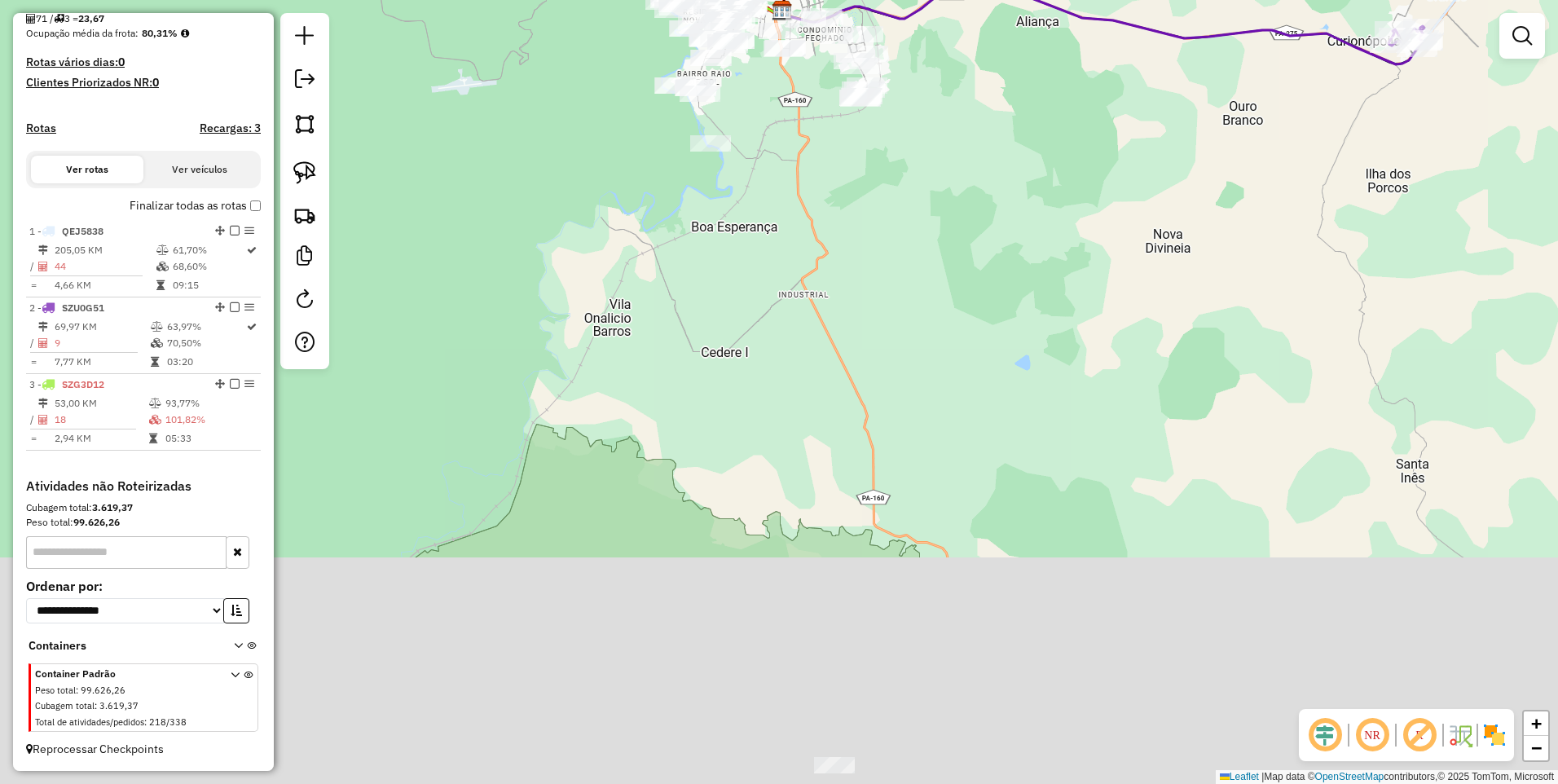
drag, startPoint x: 830, startPoint y: 246, endPoint x: 791, endPoint y: 147, distance: 106.4
click at [829, 81] on div "Janela de atendimento Grade de atendimento Capacidade Transportadoras Veículos …" at bounding box center [779, 392] width 1558 height 784
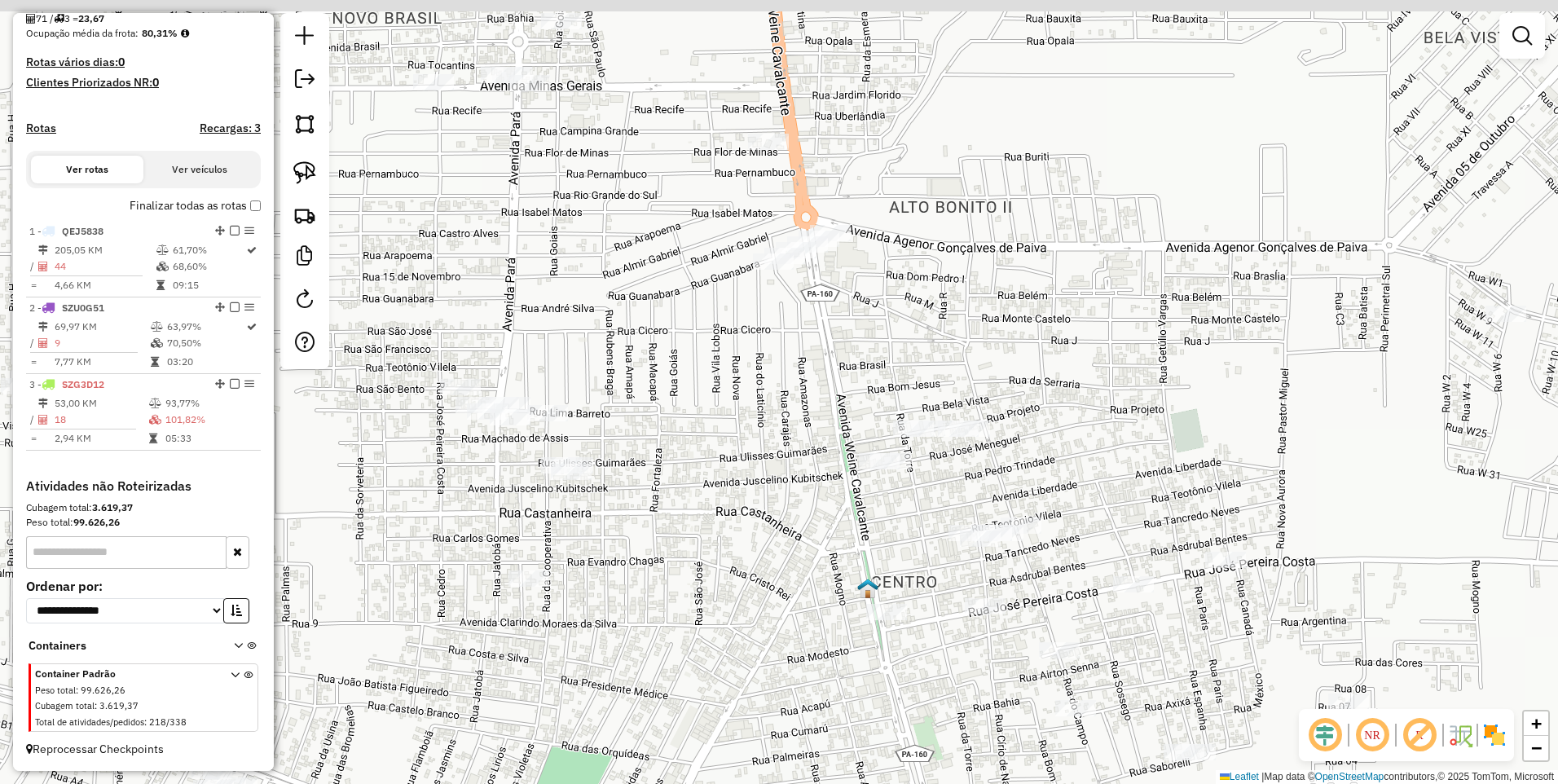
drag, startPoint x: 837, startPoint y: 313, endPoint x: 819, endPoint y: 340, distance: 32.4
click at [821, 339] on div "Janela de atendimento Grade de atendimento Capacidade Transportadoras Veículos …" at bounding box center [779, 392] width 1558 height 784
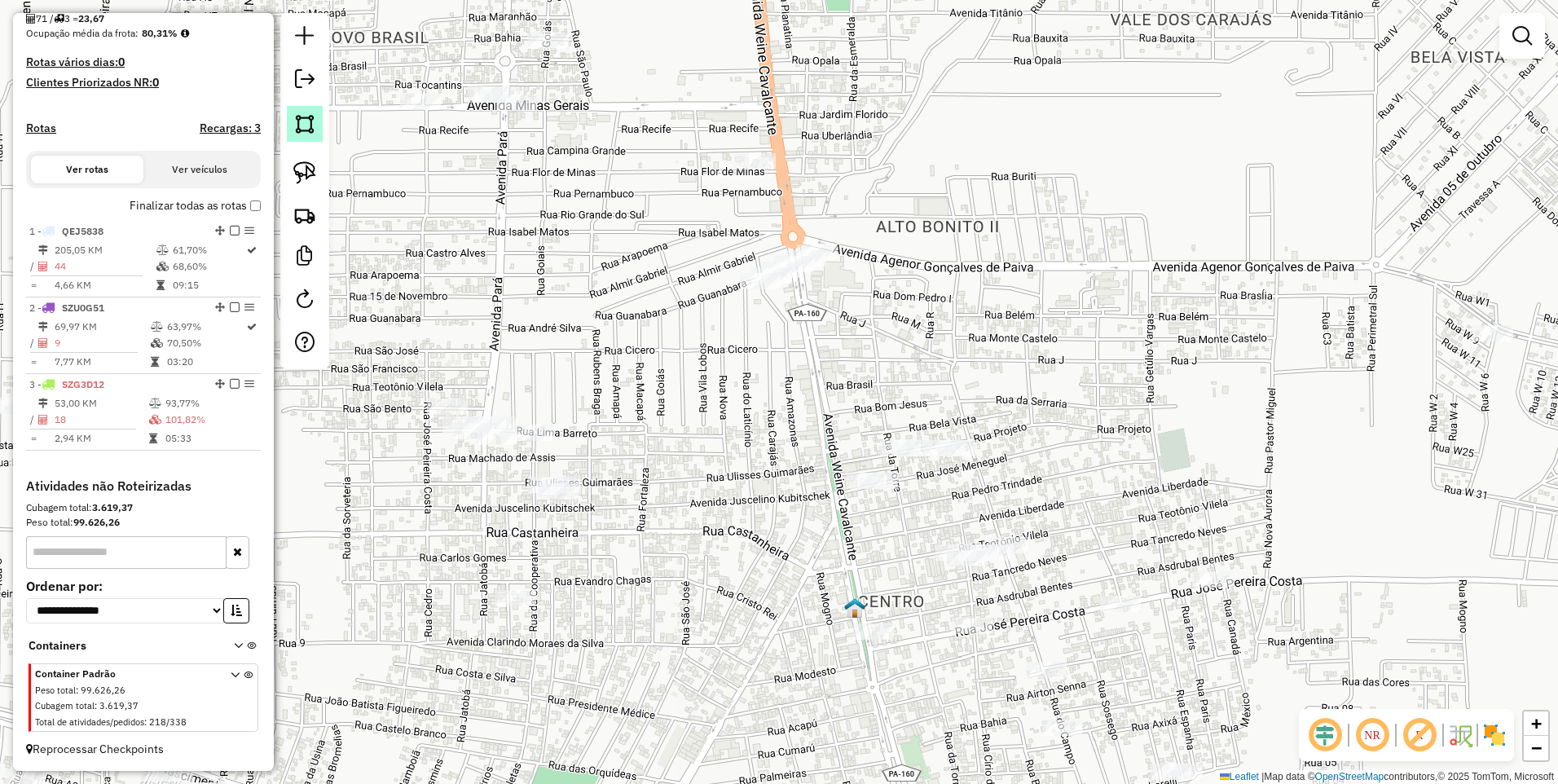
click at [313, 128] on img at bounding box center [304, 123] width 23 height 23
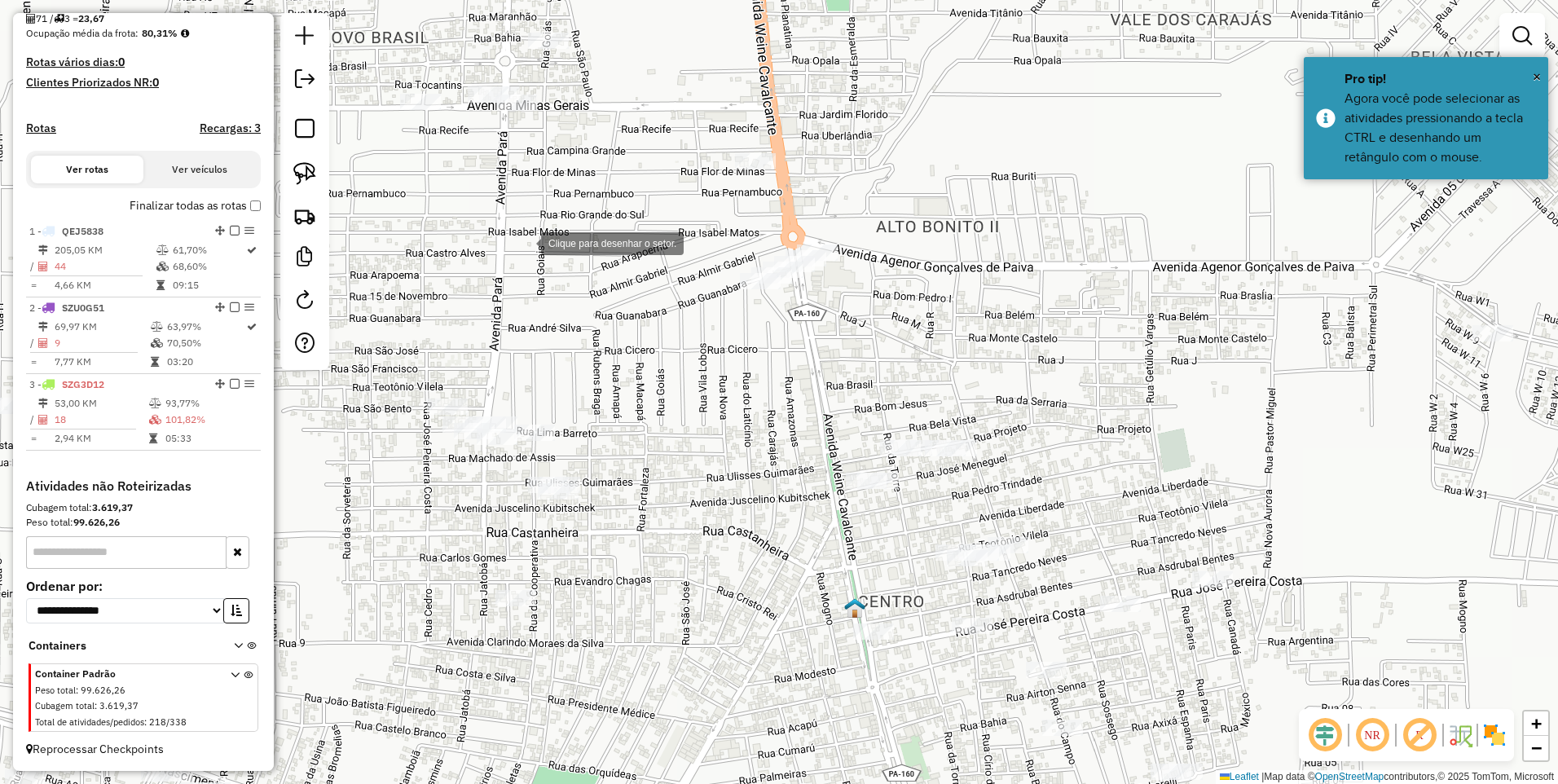
click at [542, 225] on div at bounding box center [524, 242] width 33 height 33
click at [859, 182] on div at bounding box center [854, 186] width 33 height 33
click at [908, 276] on div at bounding box center [908, 276] width 33 height 33
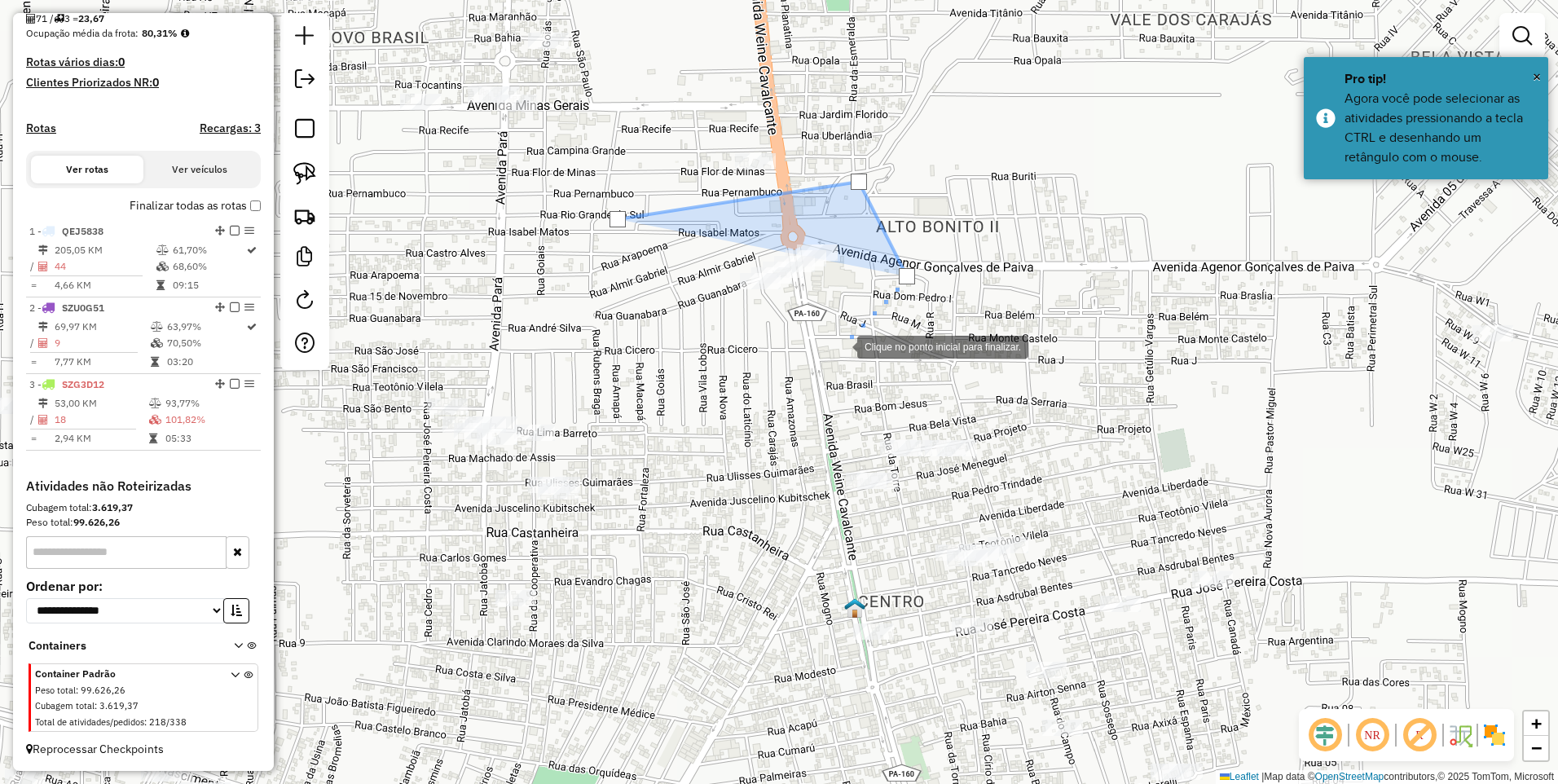
click at [845, 350] on div at bounding box center [841, 345] width 33 height 33
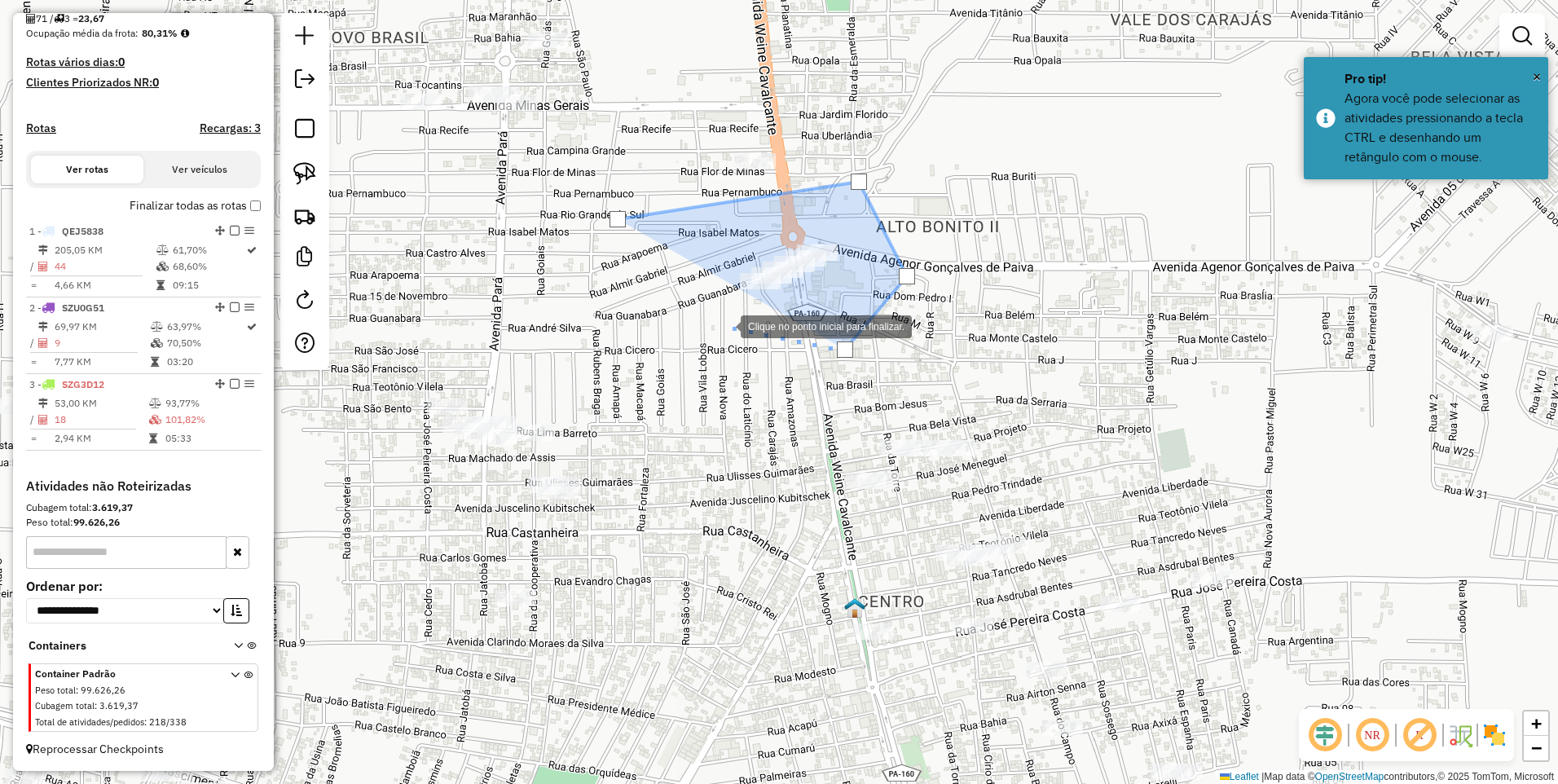
click at [724, 326] on div at bounding box center [724, 325] width 33 height 33
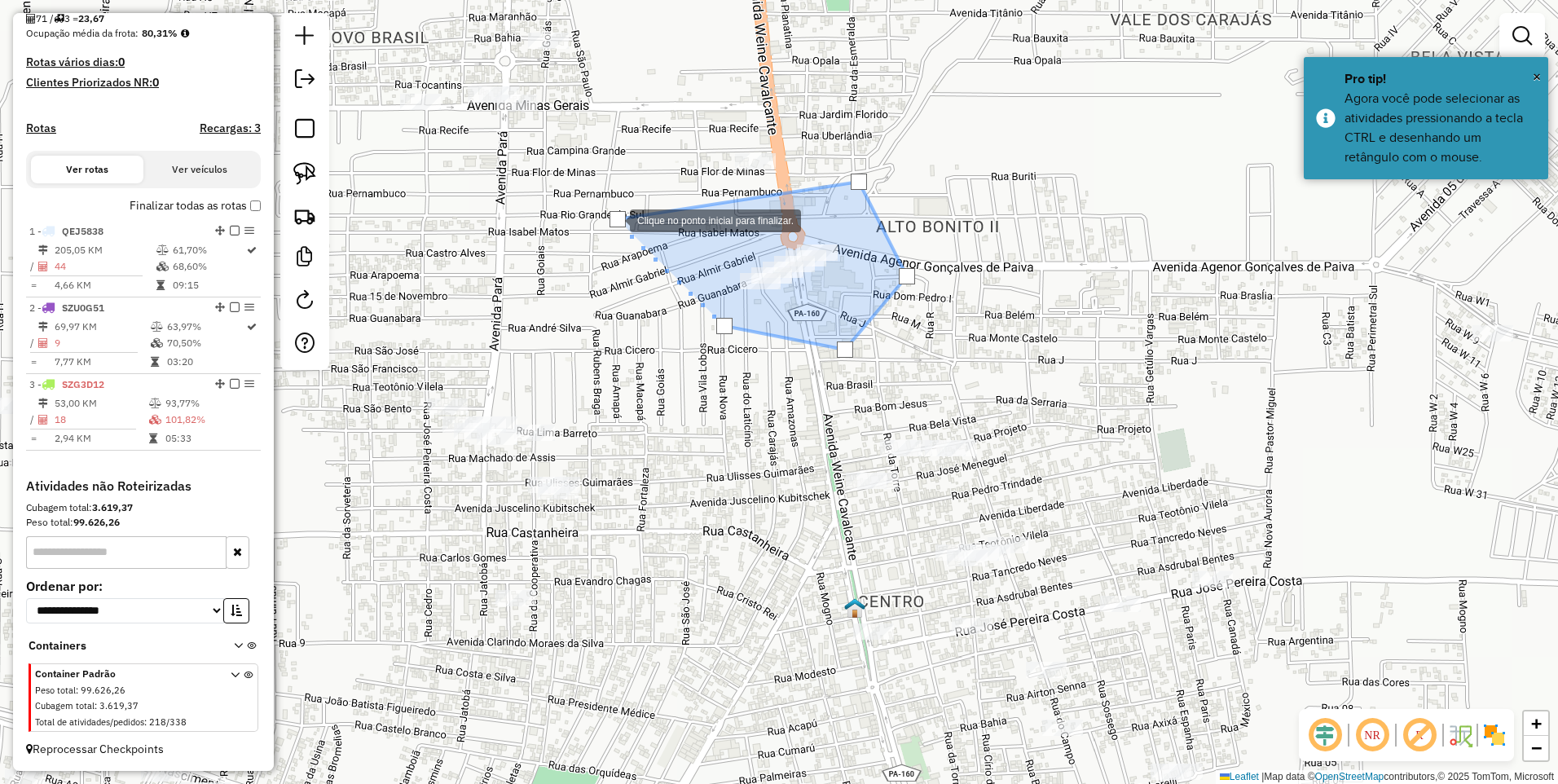
click at [614, 219] on div at bounding box center [617, 218] width 16 height 16
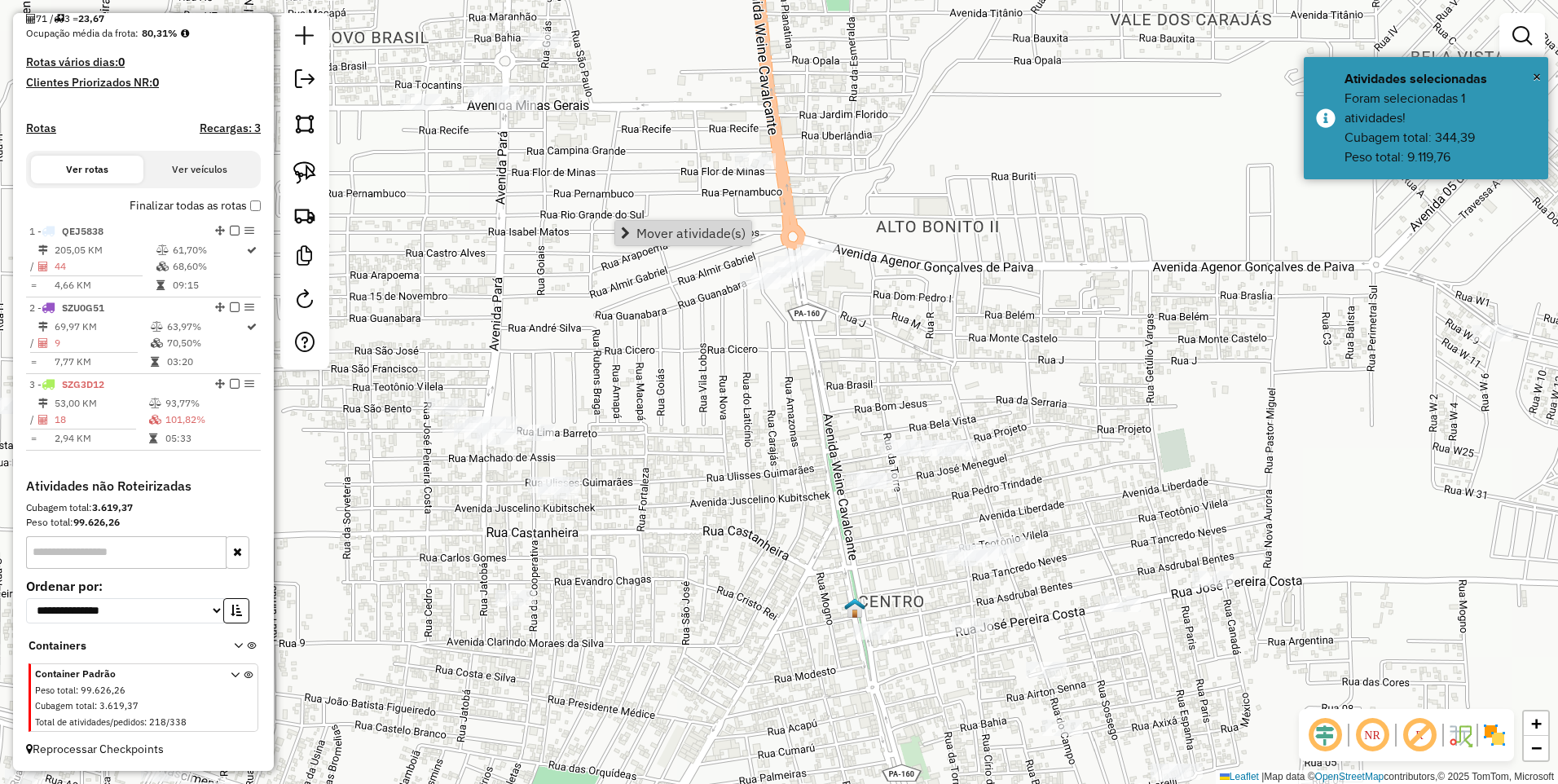
click at [722, 230] on span "Mover atividade(s)" at bounding box center [691, 232] width 109 height 13
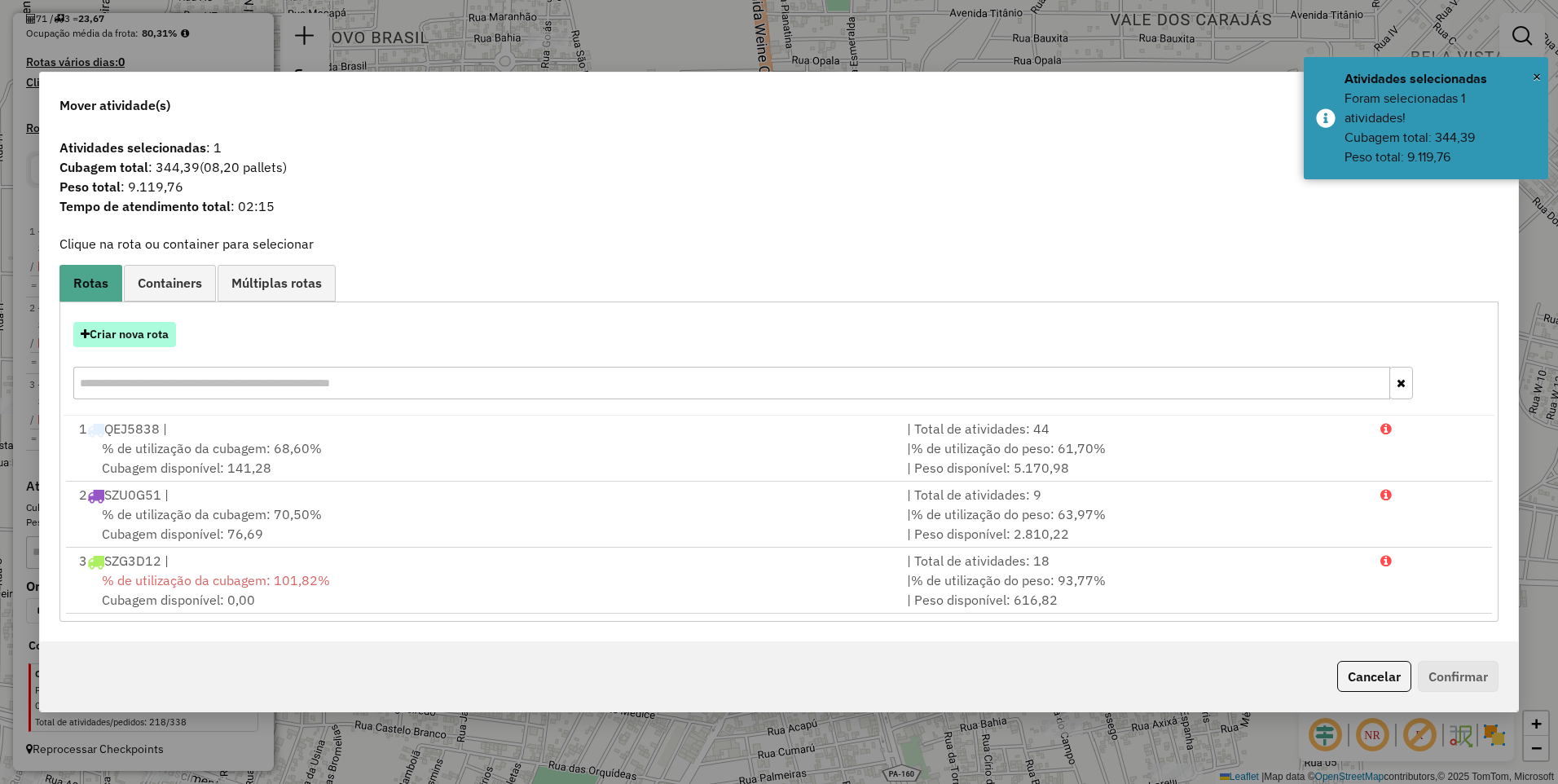
click at [155, 332] on button "Criar nova rota" at bounding box center [125, 334] width 103 height 25
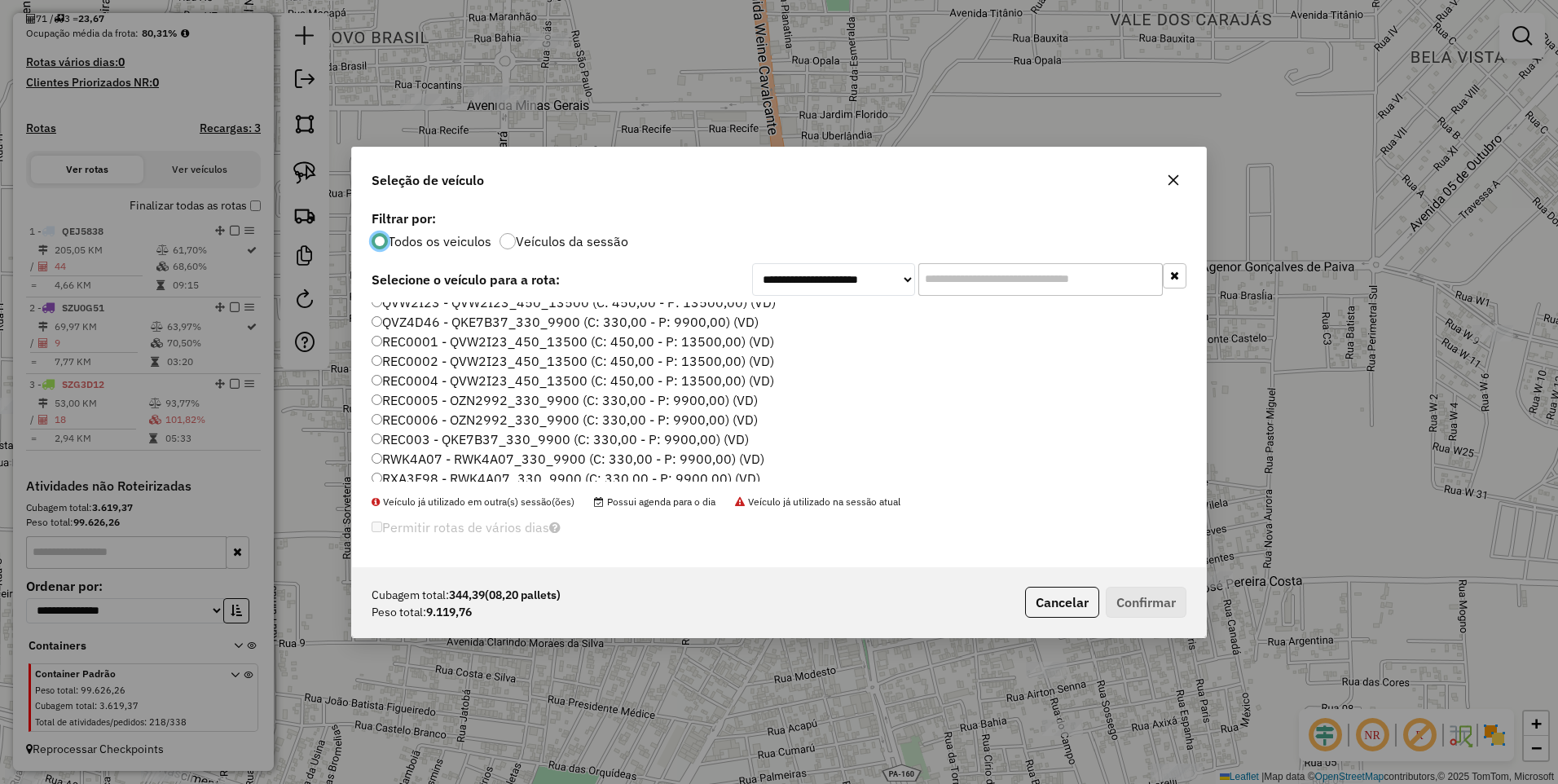
scroll to position [186, 0]
click at [421, 378] on label "REC0001 - QVW2I23_450_13500 (C: 450,00 - P: 13500,00) (VD)" at bounding box center [573, 380] width 403 height 20
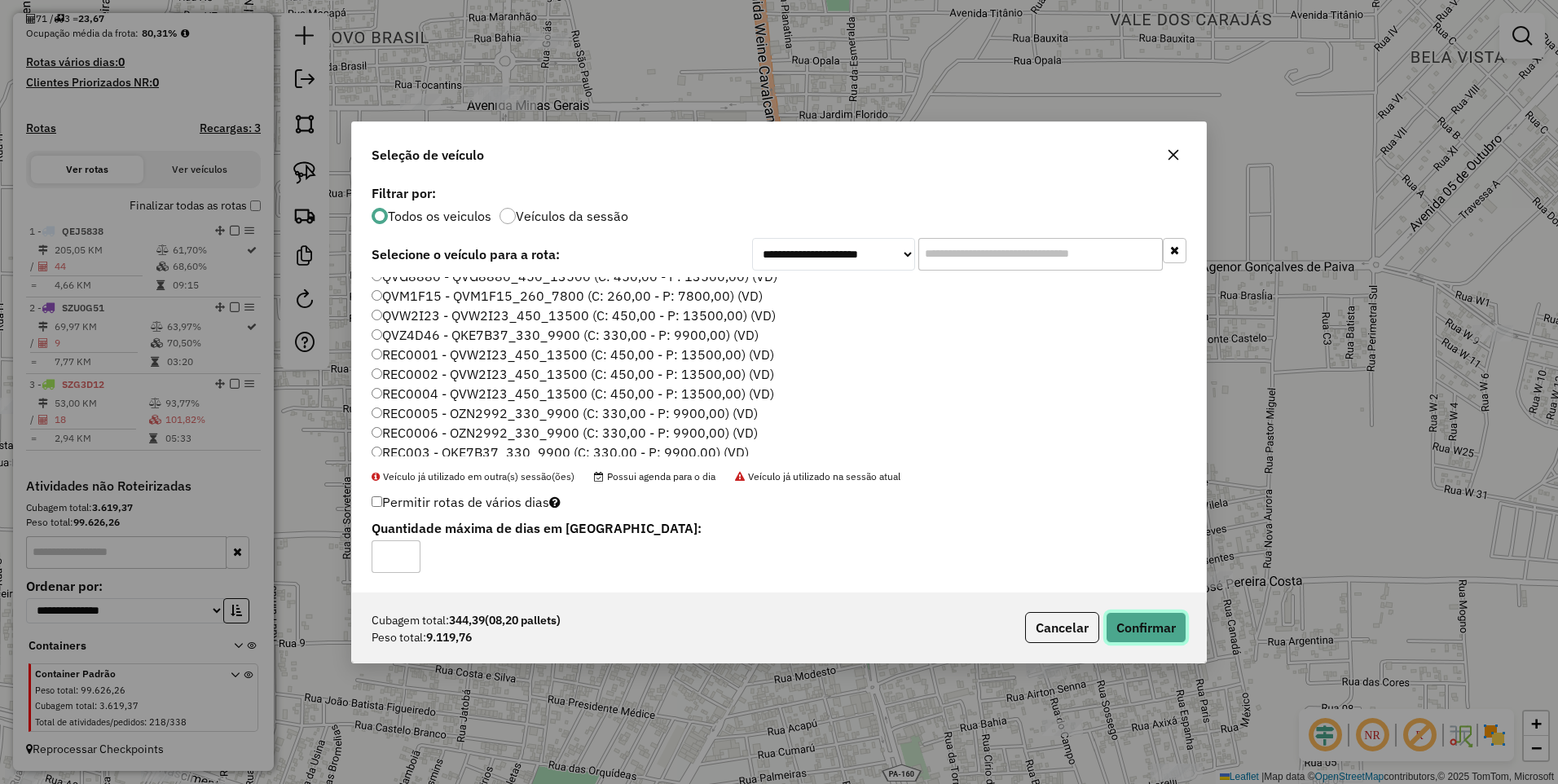
click at [1137, 620] on button "Confirmar" at bounding box center [1147, 627] width 81 height 31
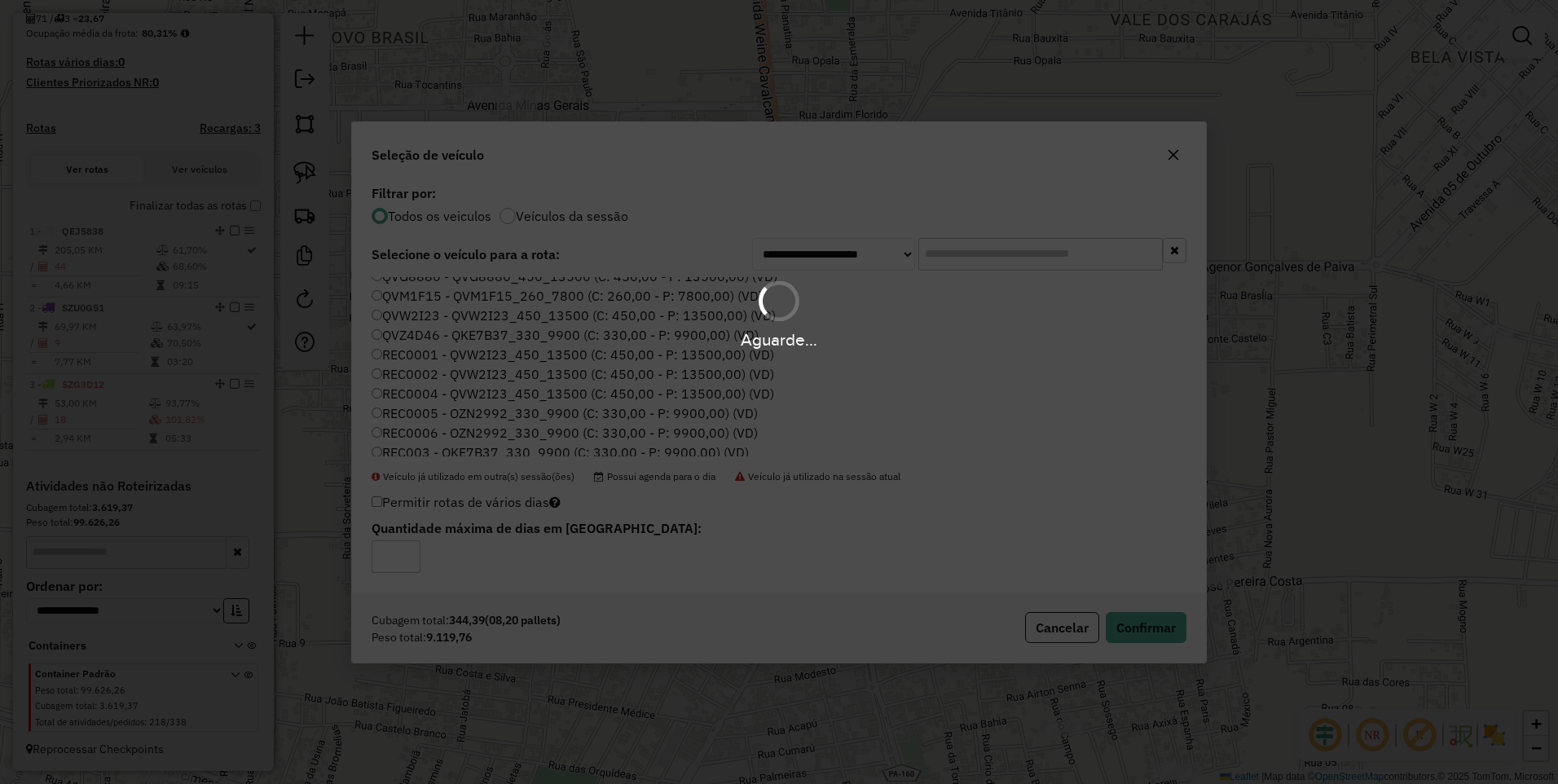
scroll to position [480, 0]
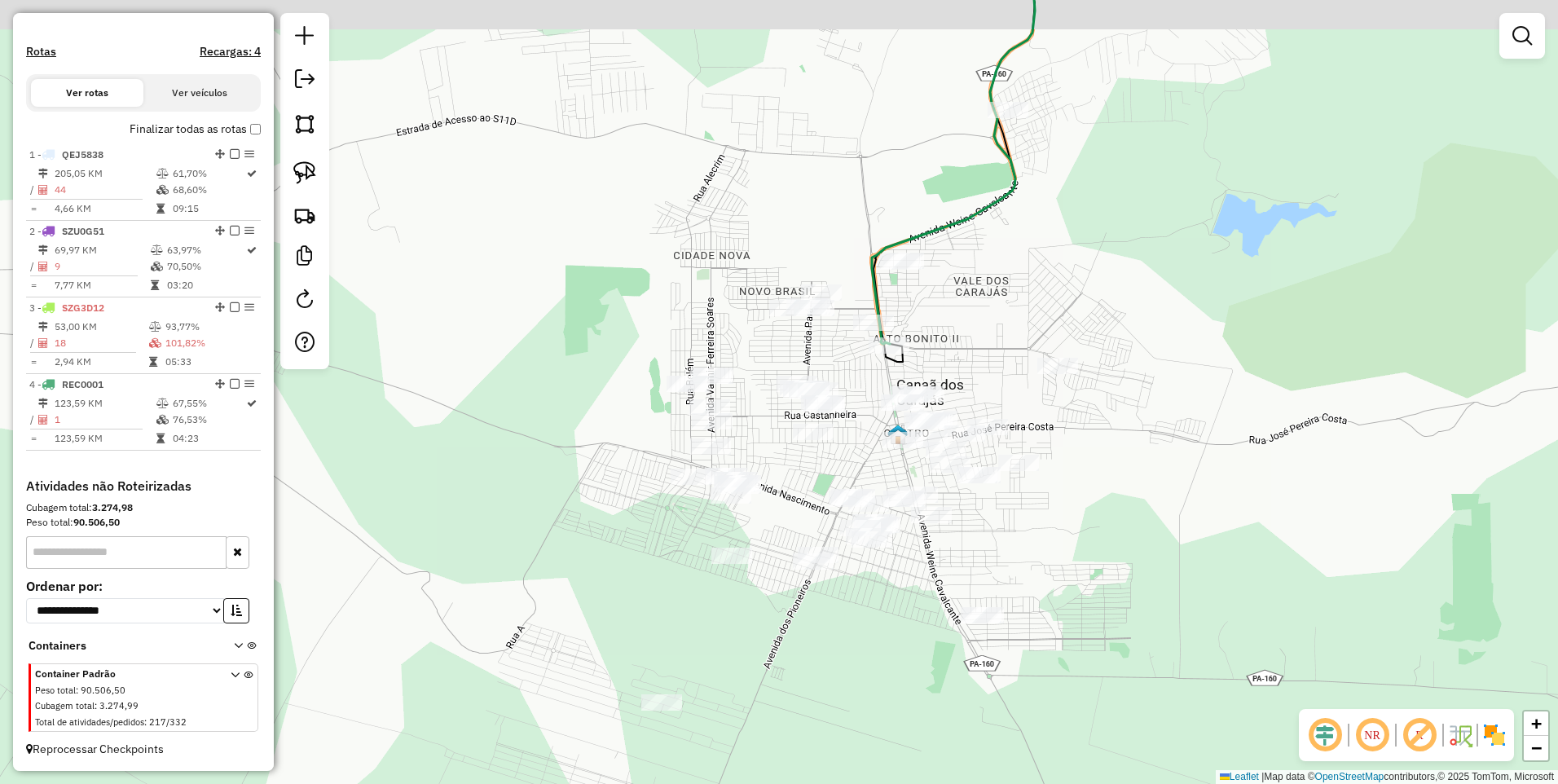
drag, startPoint x: 970, startPoint y: 278, endPoint x: 915, endPoint y: 341, distance: 83.6
click at [915, 341] on div "Janela de atendimento Grade de atendimento Capacidade Transportadoras Veículos …" at bounding box center [779, 392] width 1558 height 784
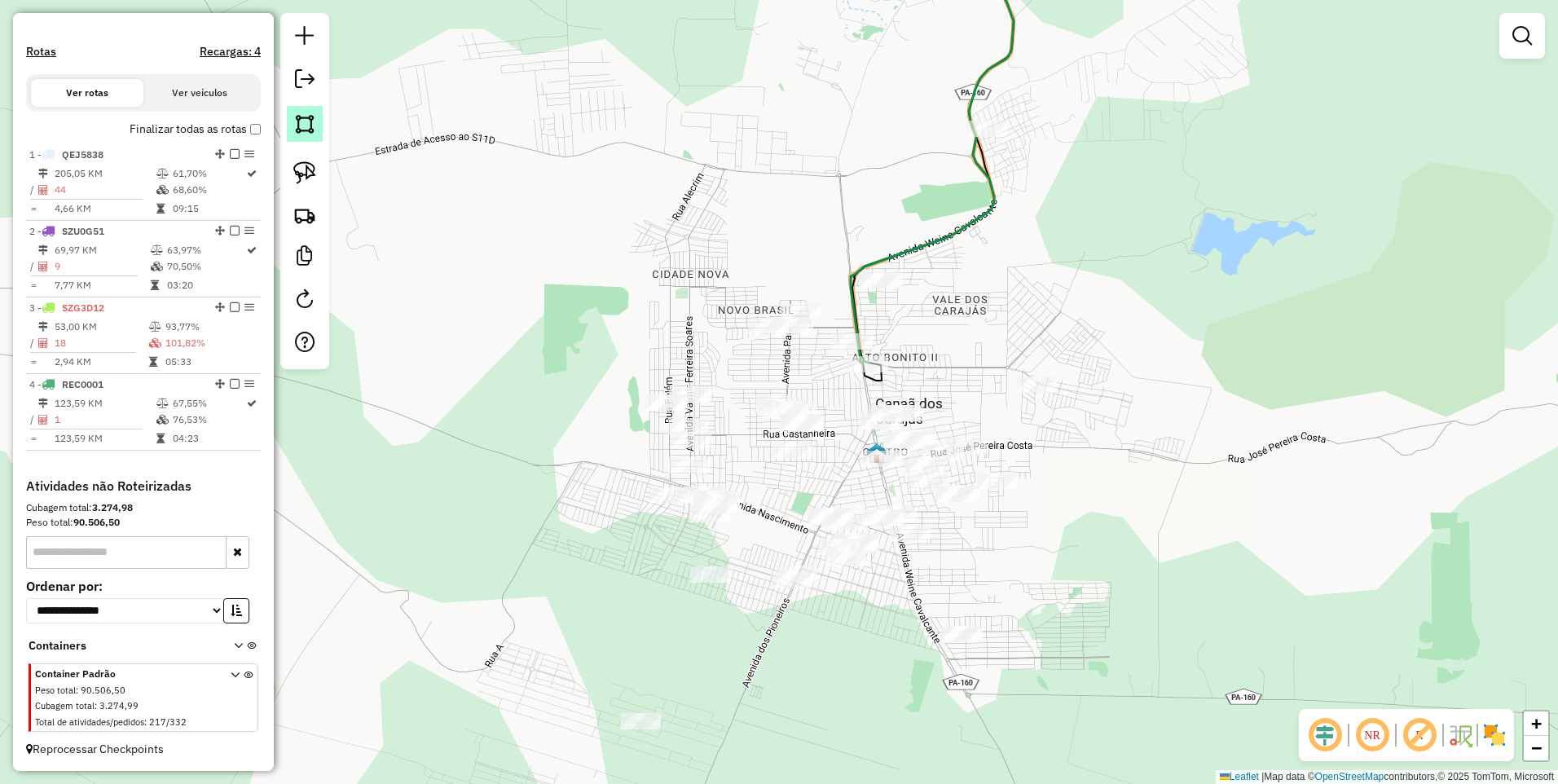
click at [299, 116] on img at bounding box center [304, 123] width 23 height 23
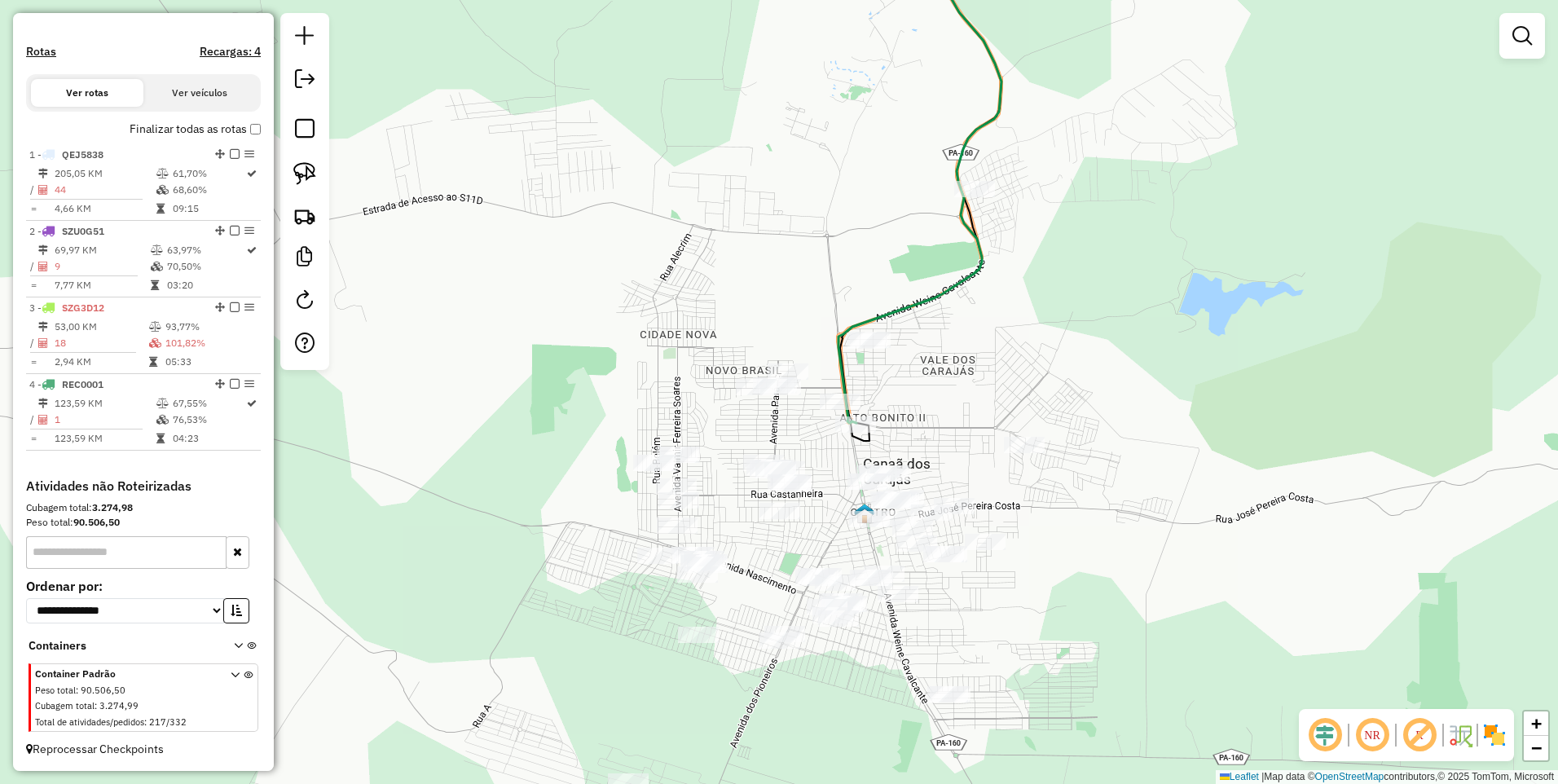
drag, startPoint x: 946, startPoint y: 123, endPoint x: 797, endPoint y: 362, distance: 281.6
click at [908, 208] on div at bounding box center [924, 192] width 33 height 33
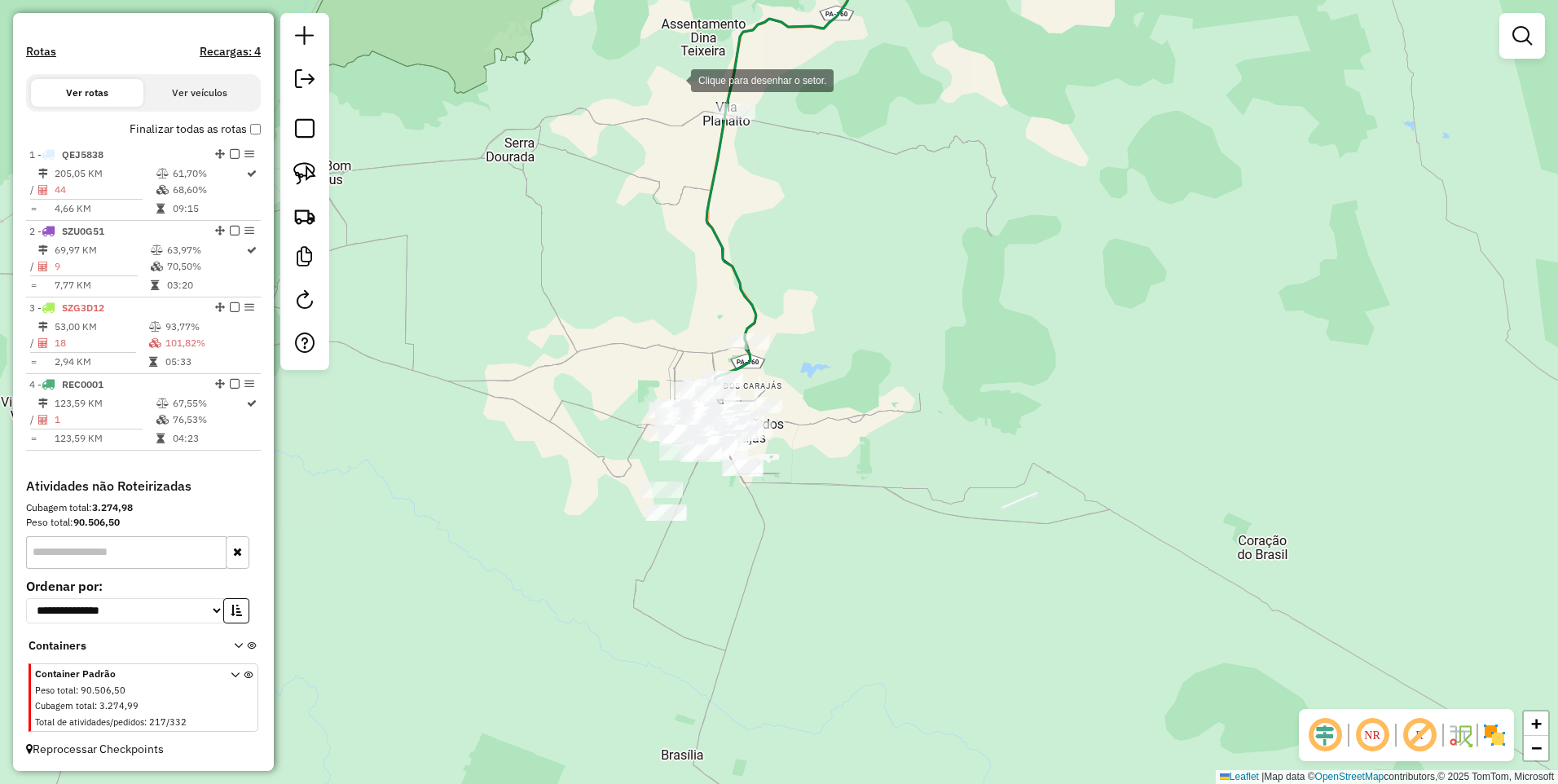
drag, startPoint x: 635, startPoint y: 30, endPoint x: 640, endPoint y: 42, distance: 13.0
click at [658, 63] on div at bounding box center [674, 79] width 33 height 33
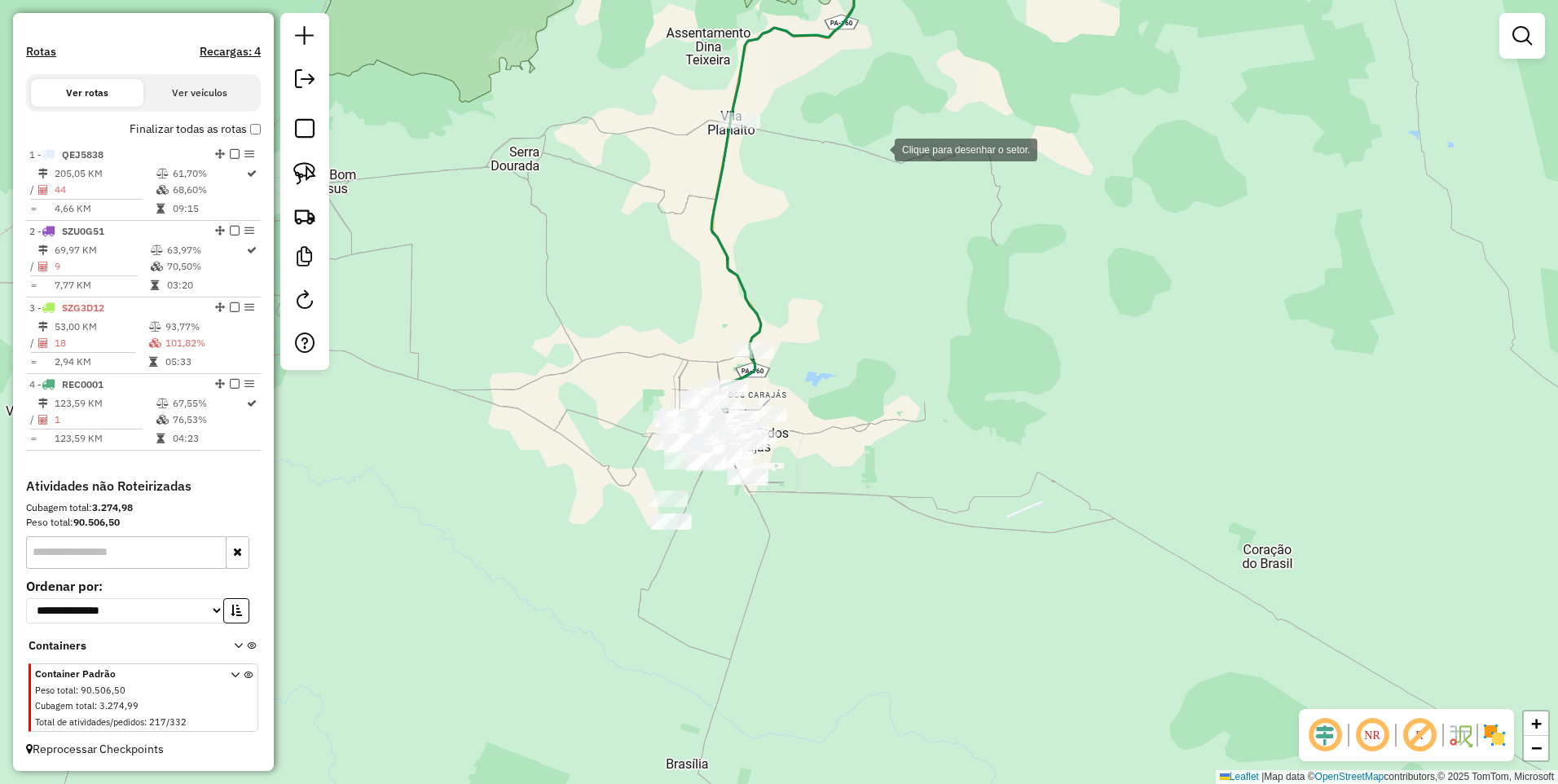
click at [878, 148] on div at bounding box center [878, 148] width 33 height 33
drag, startPoint x: 685, startPoint y: 70, endPoint x: 666, endPoint y: 84, distance: 23.6
click at [685, 69] on div at bounding box center [685, 70] width 33 height 33
click at [650, 94] on div at bounding box center [650, 94] width 33 height 33
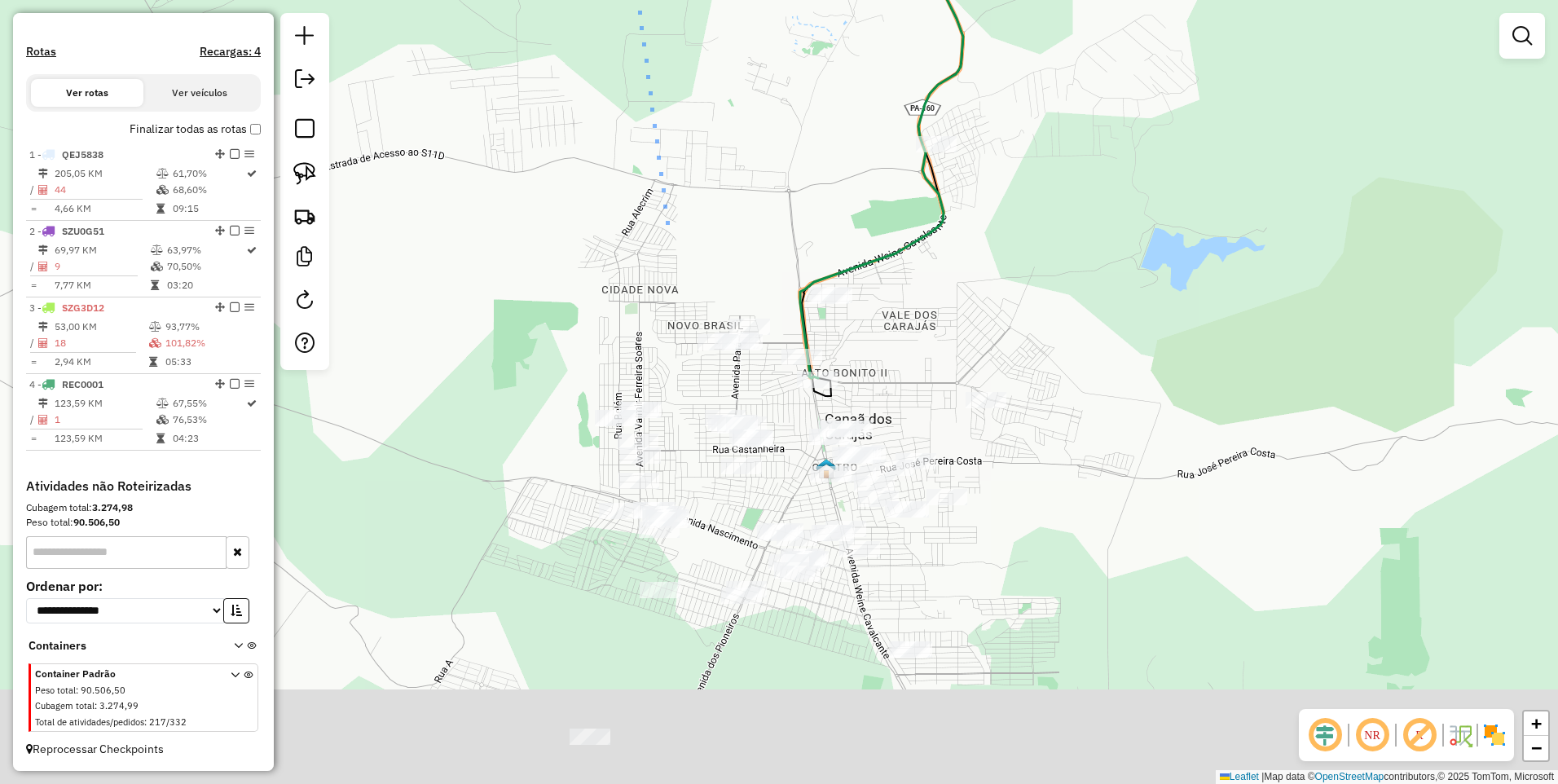
drag, startPoint x: 693, startPoint y: 331, endPoint x: 656, endPoint y: 233, distance: 104.8
click at [667, 220] on div at bounding box center [667, 225] width 33 height 33
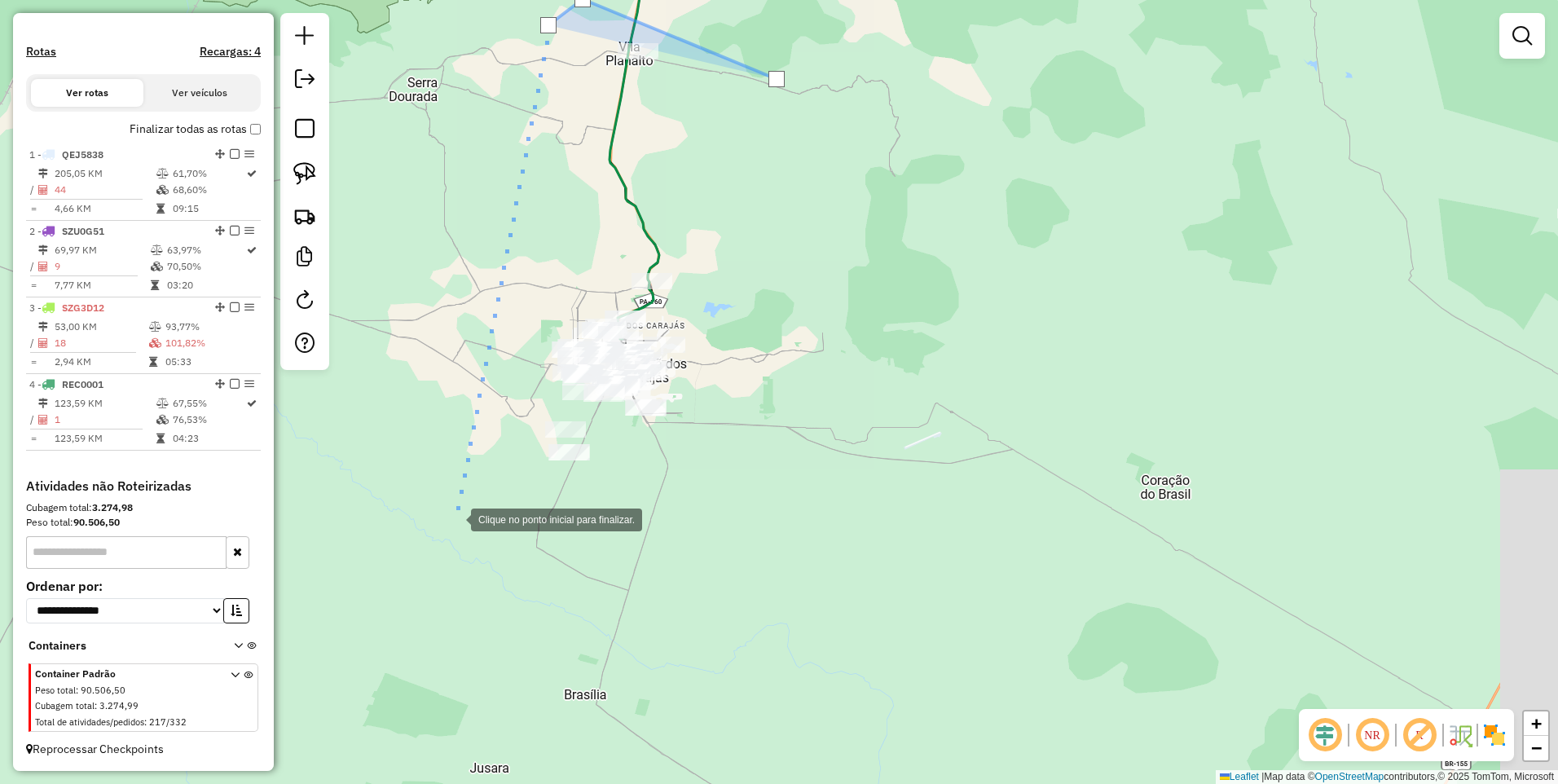
drag, startPoint x: 455, startPoint y: 518, endPoint x: 575, endPoint y: 596, distance: 143.1
click at [455, 519] on div at bounding box center [455, 518] width 33 height 33
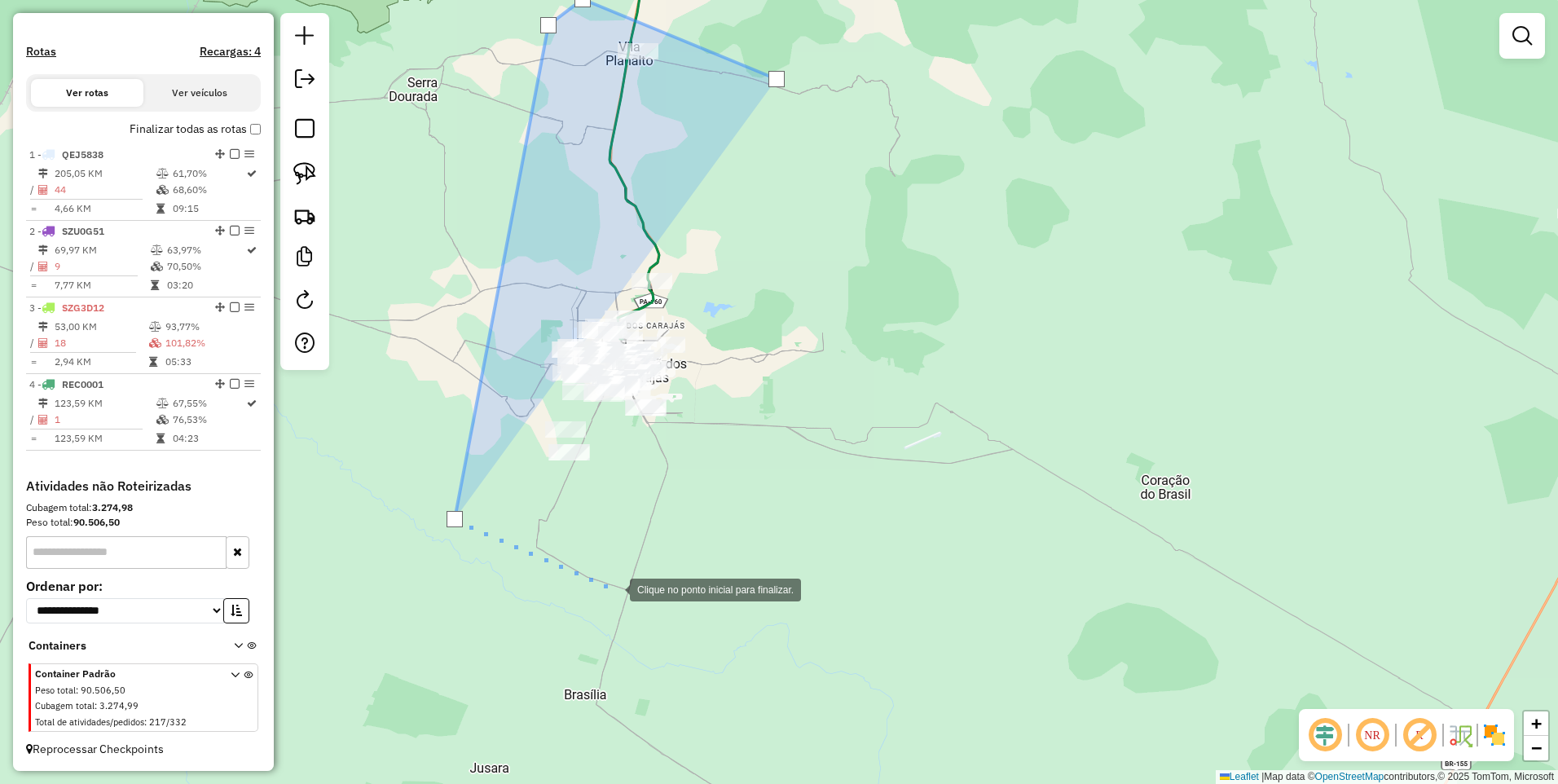
drag, startPoint x: 614, startPoint y: 589, endPoint x: 614, endPoint y: 574, distance: 15.0
click at [614, 587] on div at bounding box center [614, 589] width 33 height 33
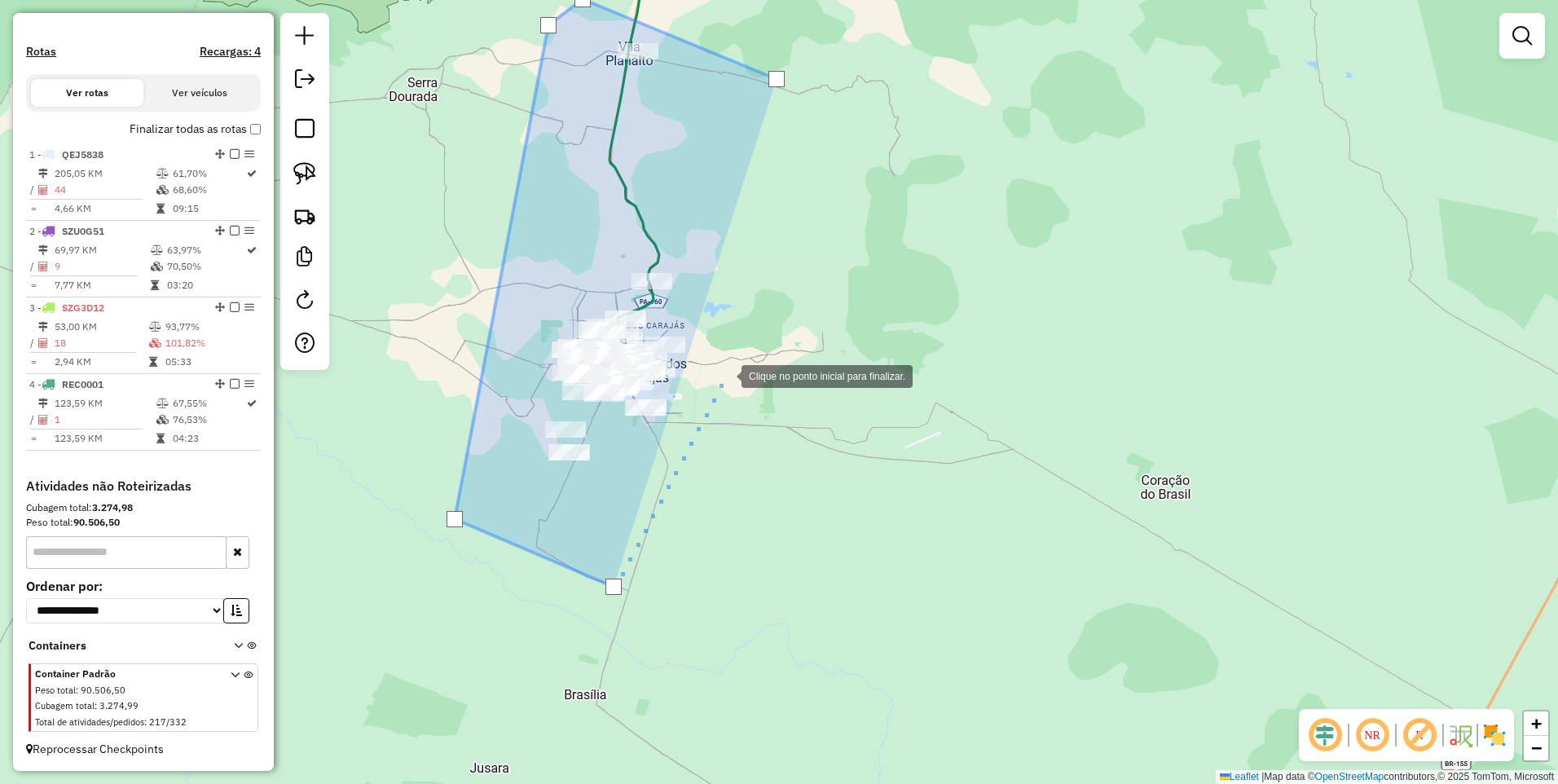
drag, startPoint x: 725, startPoint y: 374, endPoint x: 733, endPoint y: 244, distance: 130.2
click at [726, 375] on div at bounding box center [725, 374] width 33 height 33
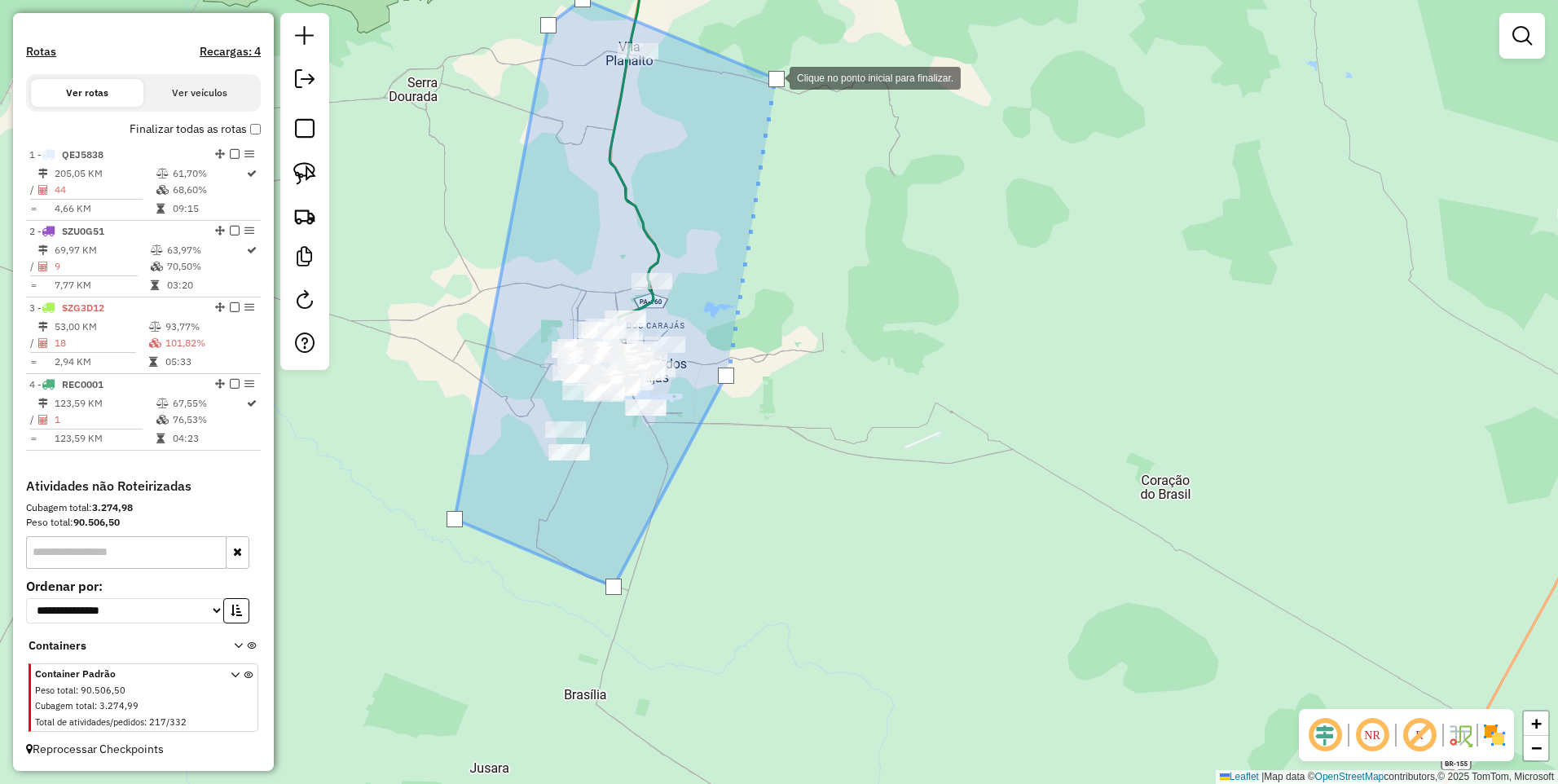
click at [774, 76] on div at bounding box center [776, 79] width 16 height 16
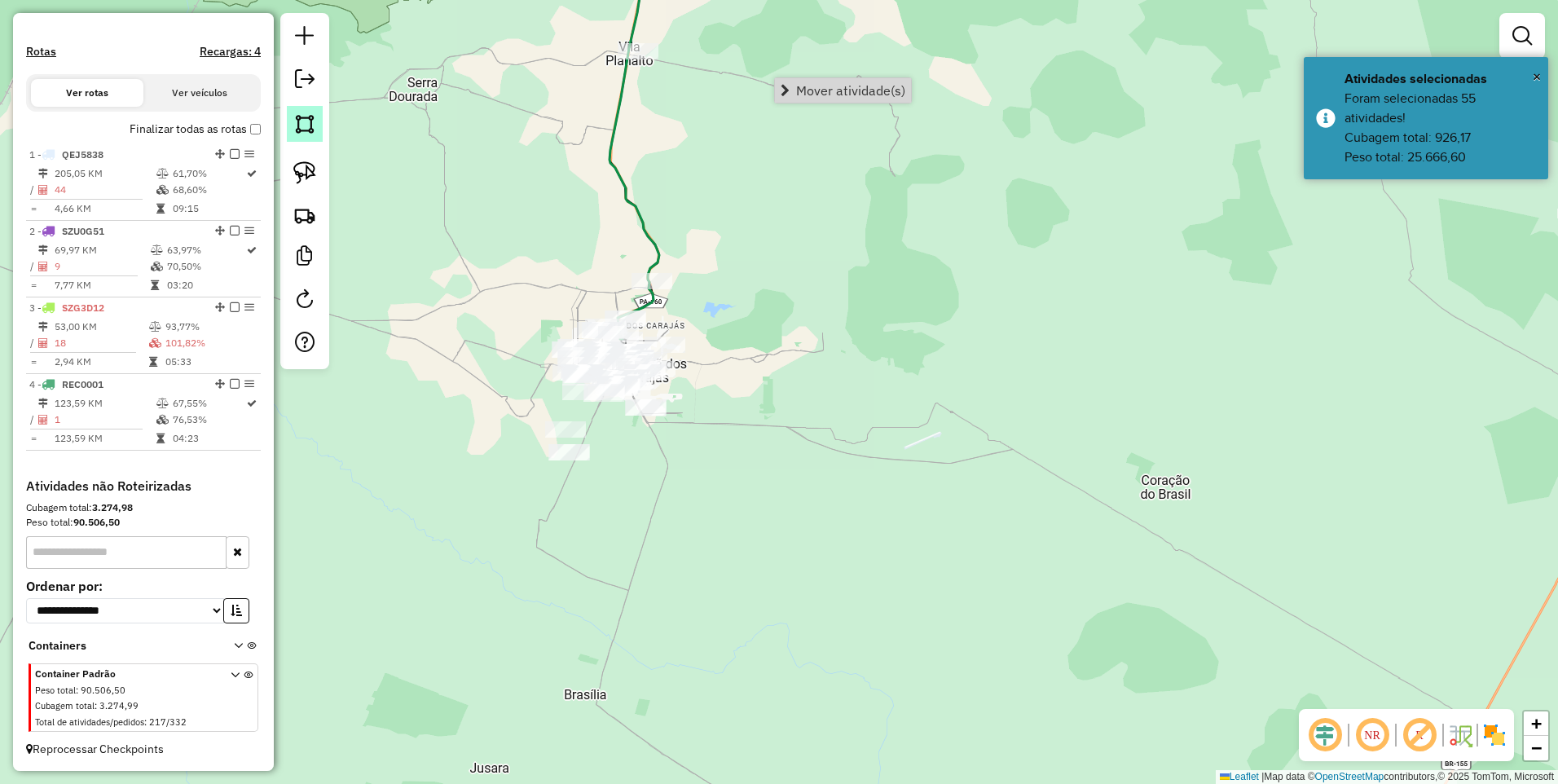
click at [308, 126] on img at bounding box center [304, 123] width 23 height 23
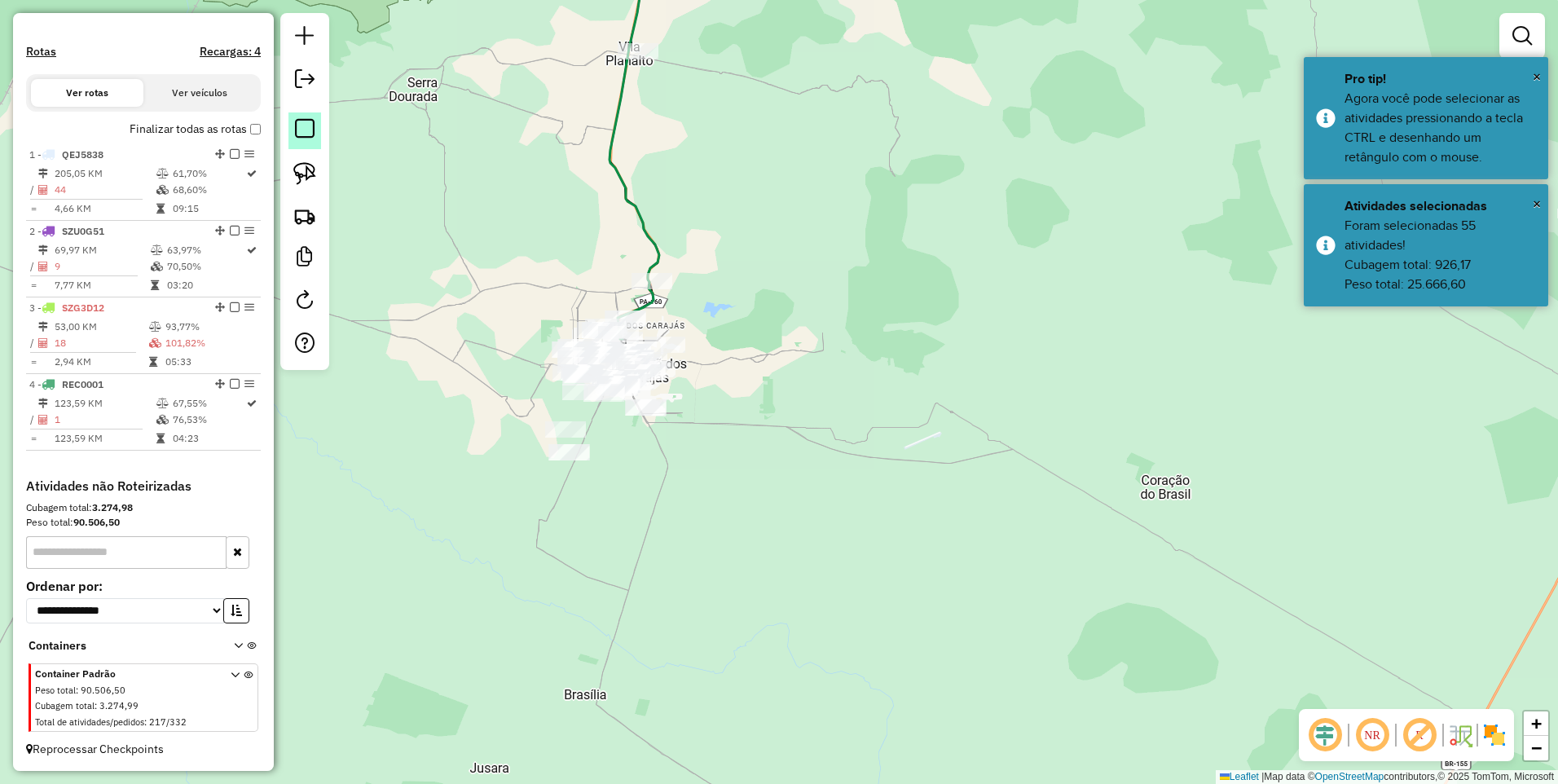
click at [307, 126] on em at bounding box center [304, 129] width 20 height 20
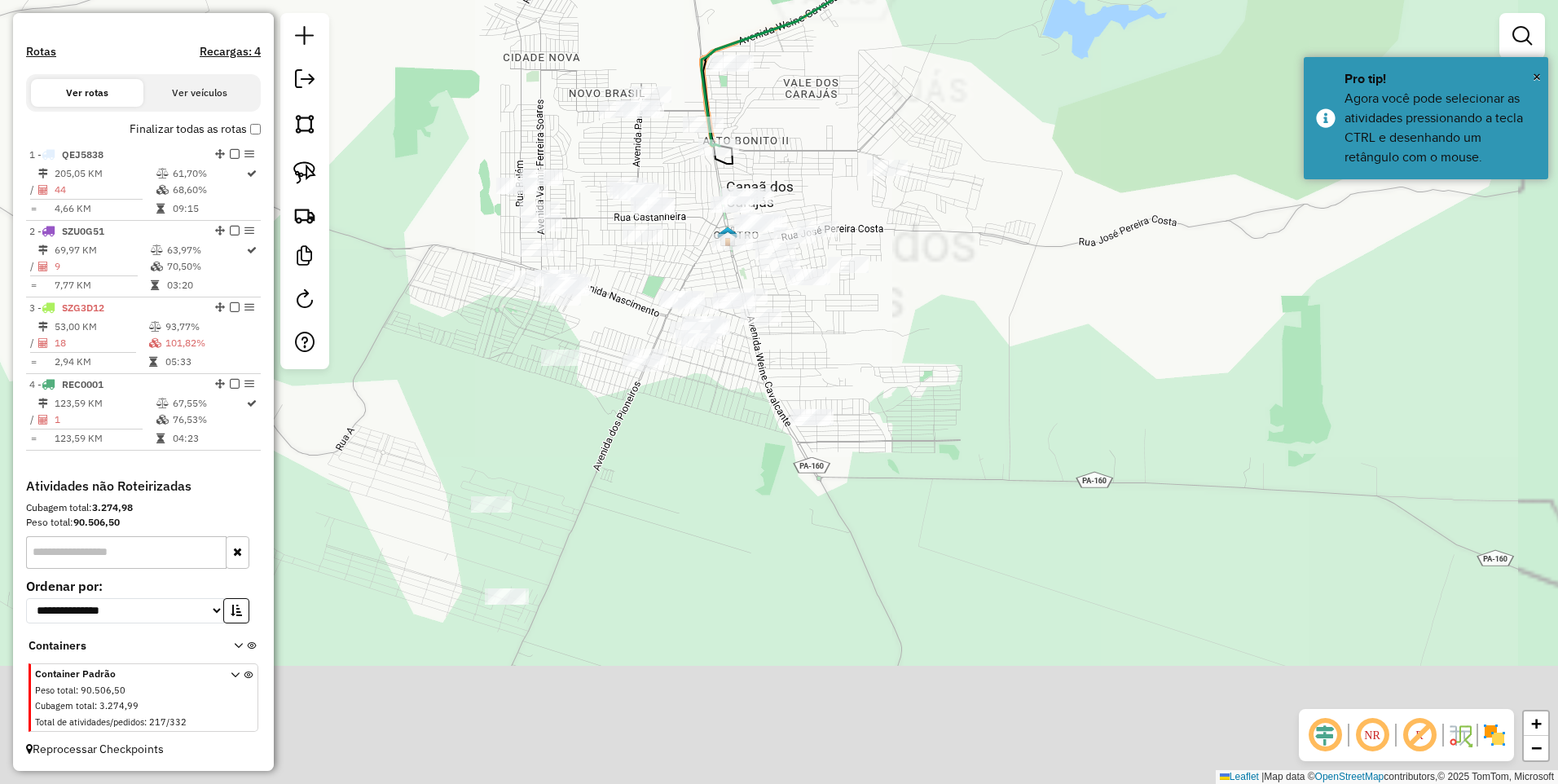
drag, startPoint x: 569, startPoint y: 310, endPoint x: 609, endPoint y: 280, distance: 50.0
click at [569, 308] on div "Janela de atendimento Grade de atendimento Capacidade Transportadoras Veículos …" at bounding box center [779, 392] width 1558 height 784
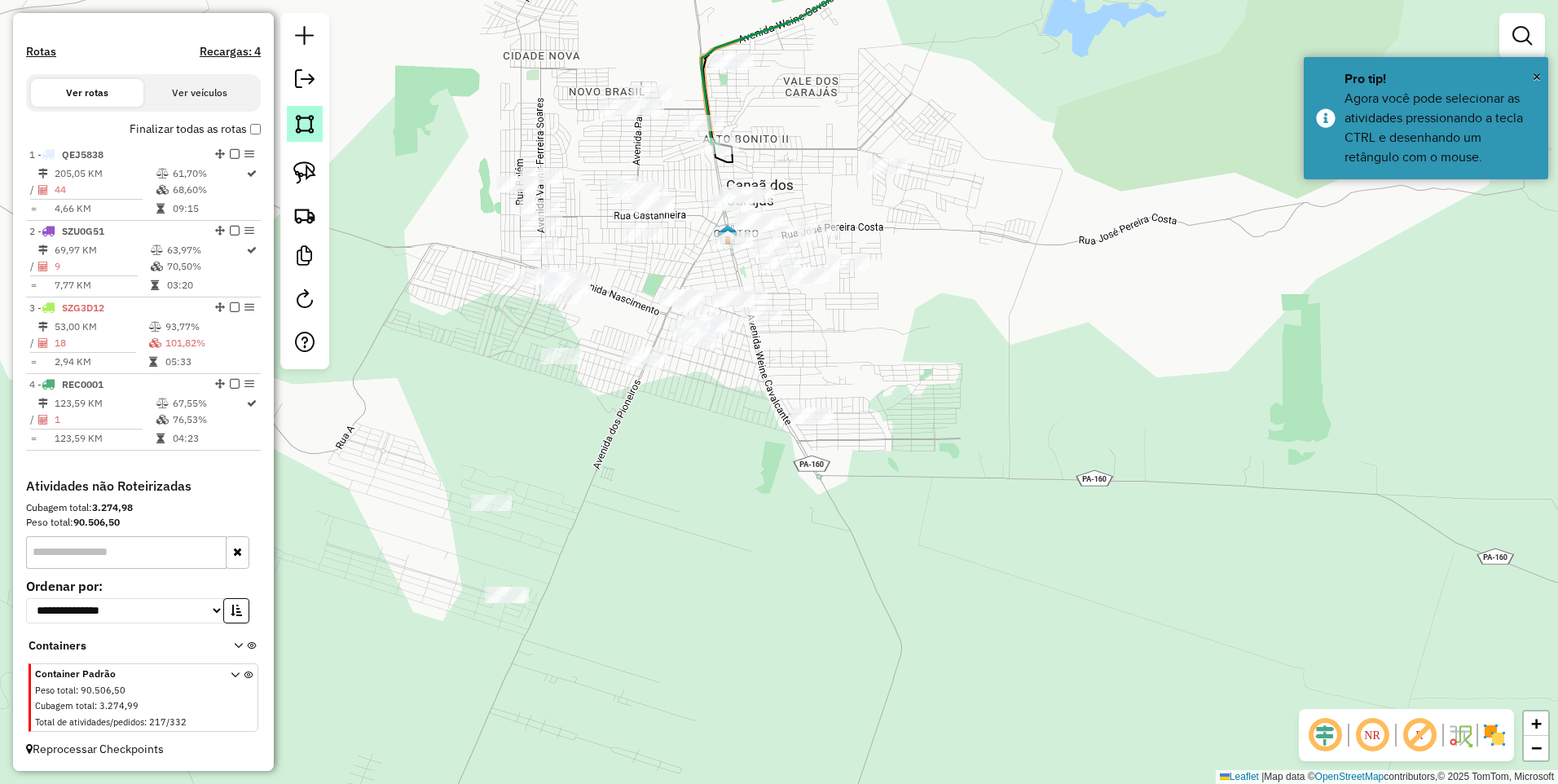
click at [314, 132] on img at bounding box center [304, 123] width 23 height 23
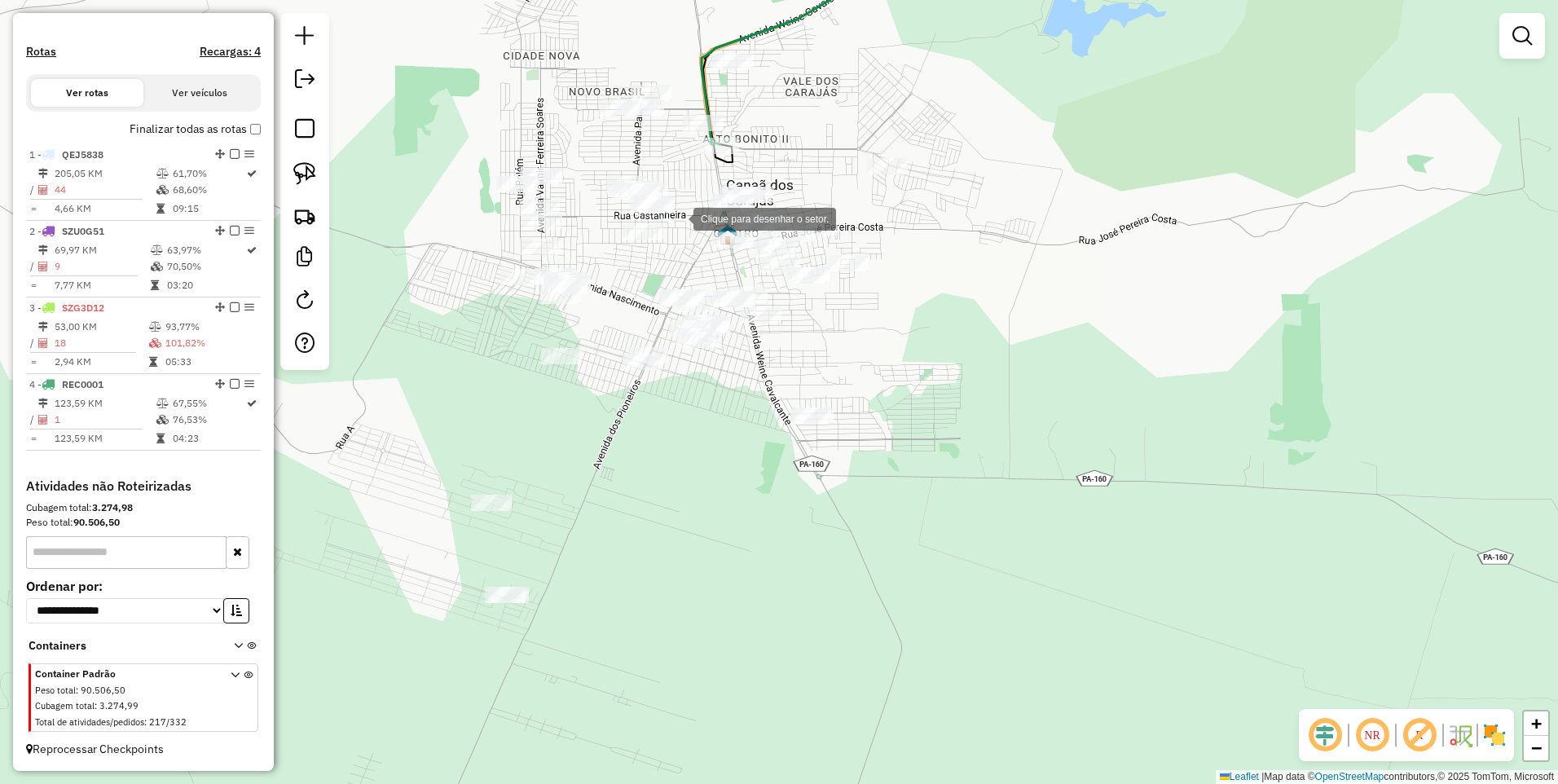
click at [677, 218] on div at bounding box center [677, 218] width 33 height 33
click at [732, 166] on div at bounding box center [727, 165] width 33 height 33
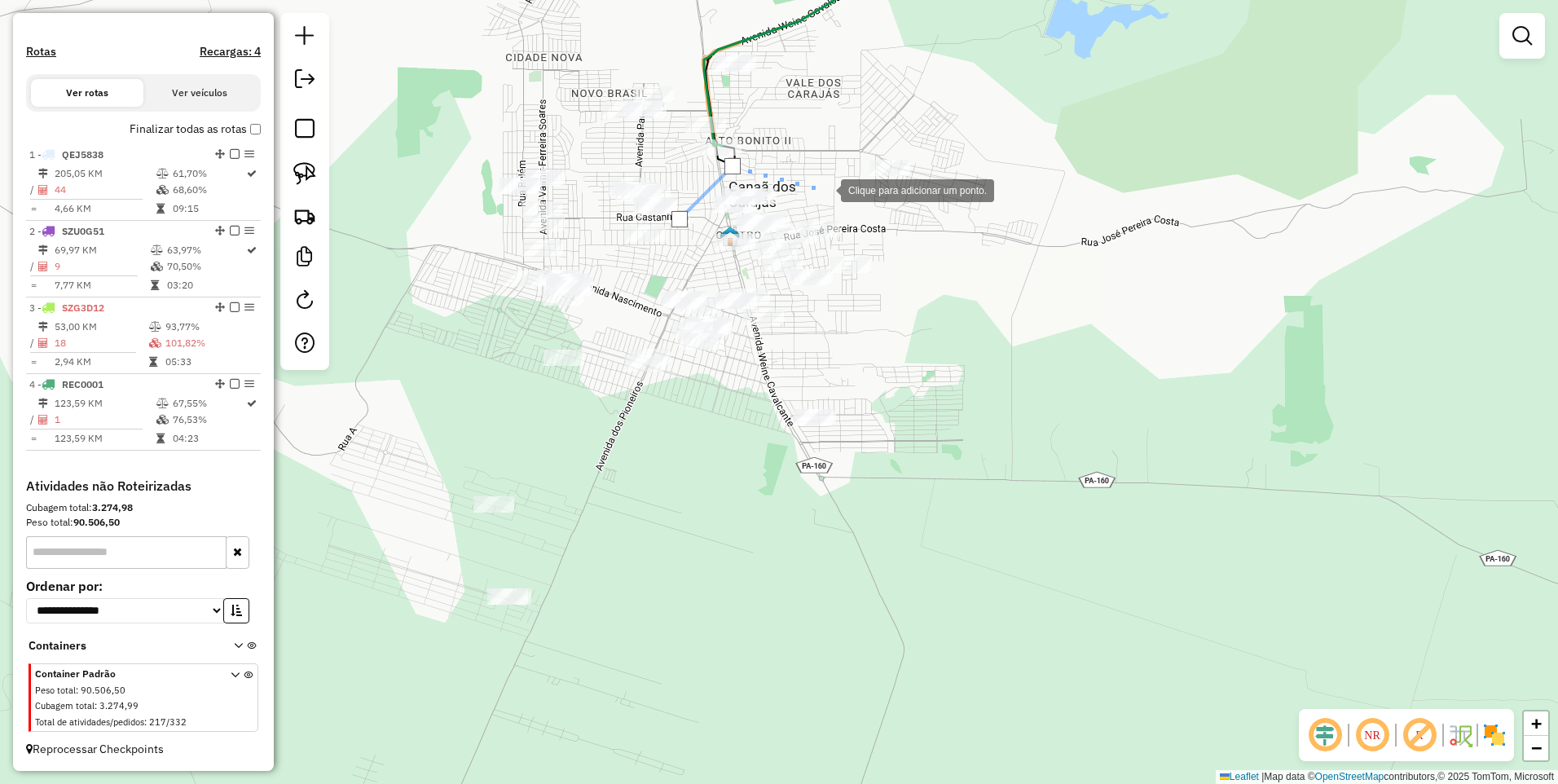
click at [827, 190] on div at bounding box center [824, 189] width 33 height 33
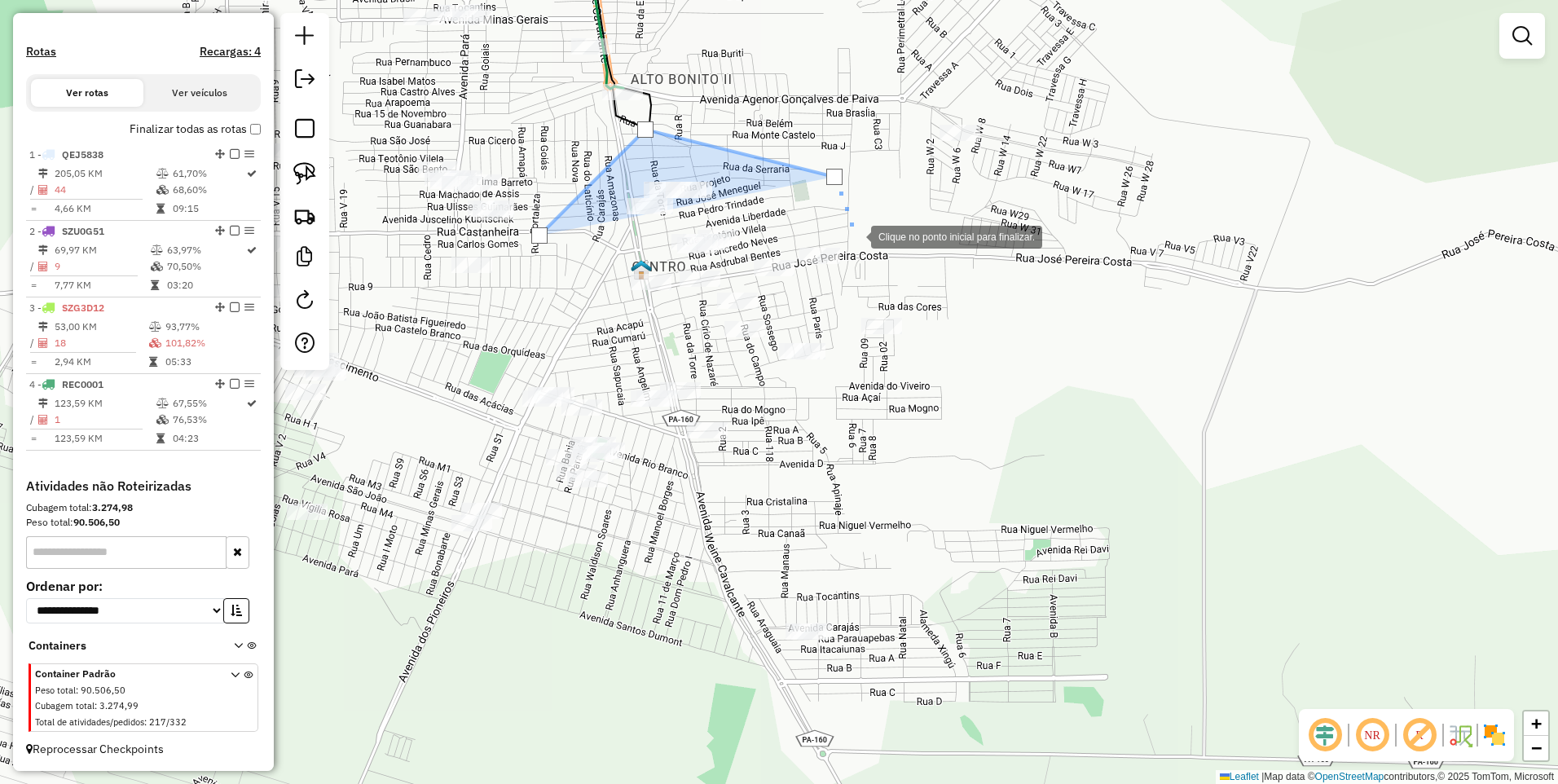
drag, startPoint x: 855, startPoint y: 236, endPoint x: 842, endPoint y: 266, distance: 32.7
click at [855, 236] on div at bounding box center [855, 236] width 33 height 33
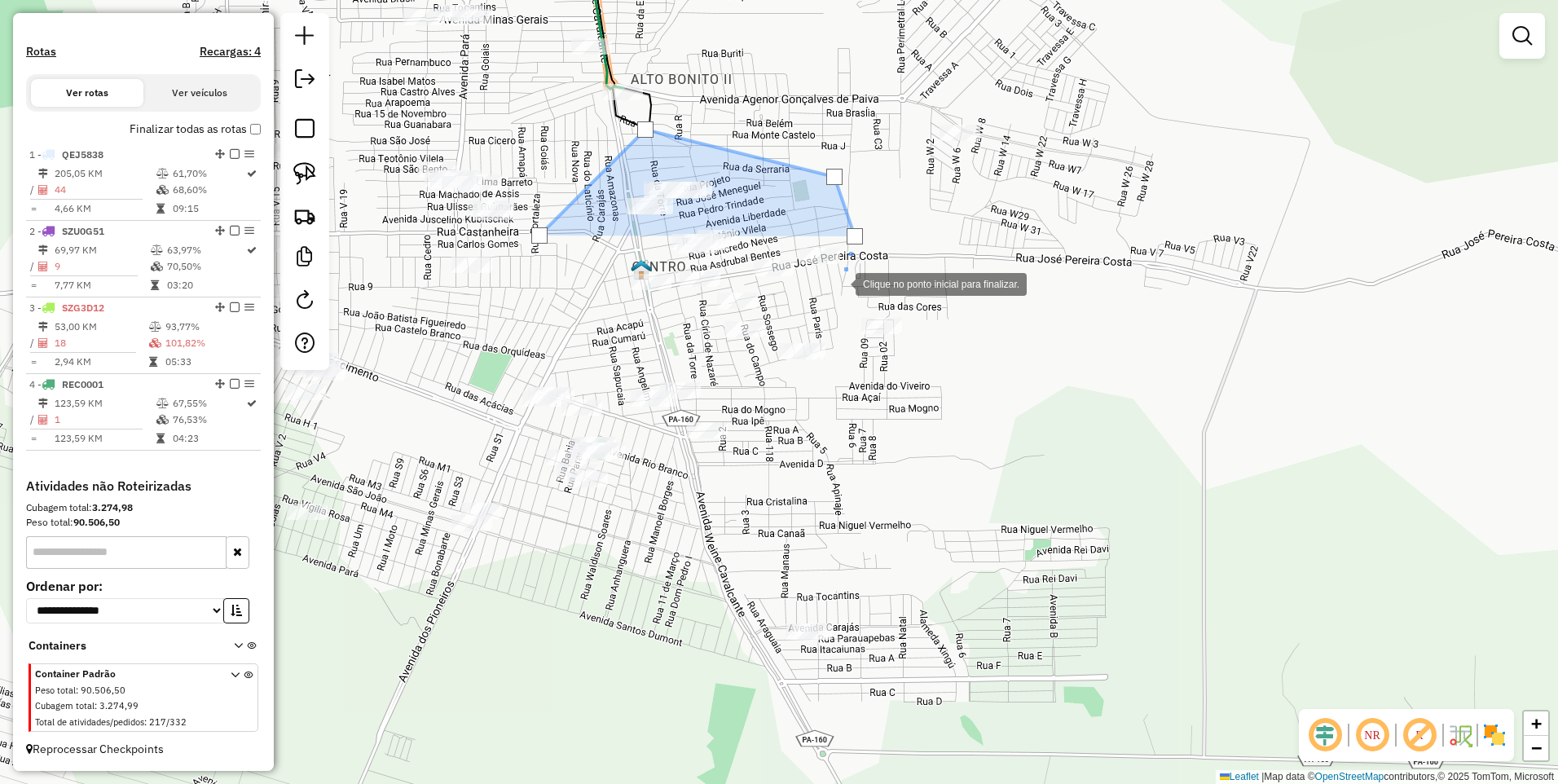
click at [830, 299] on div at bounding box center [840, 283] width 33 height 33
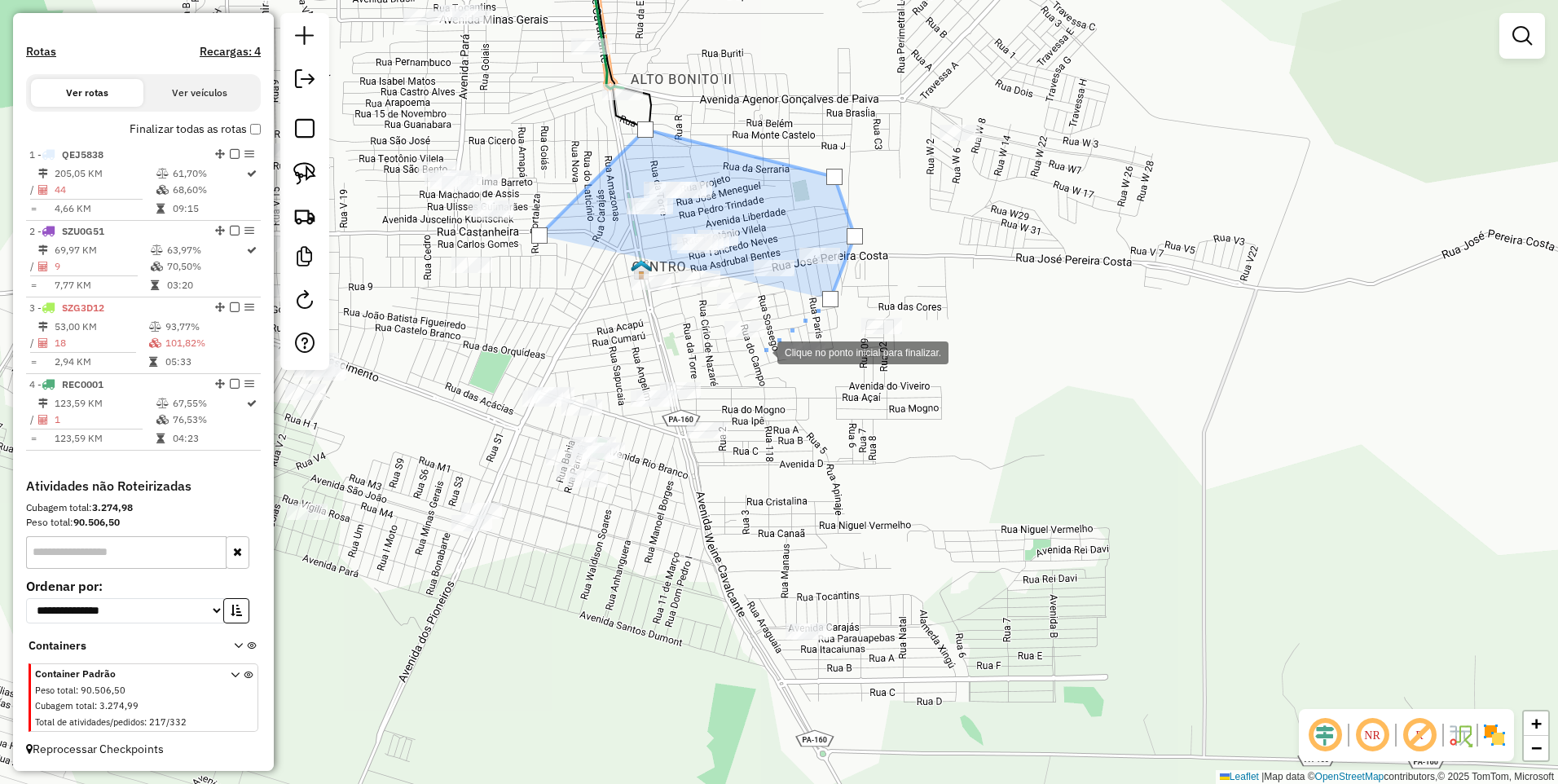
click at [764, 357] on div at bounding box center [761, 351] width 33 height 33
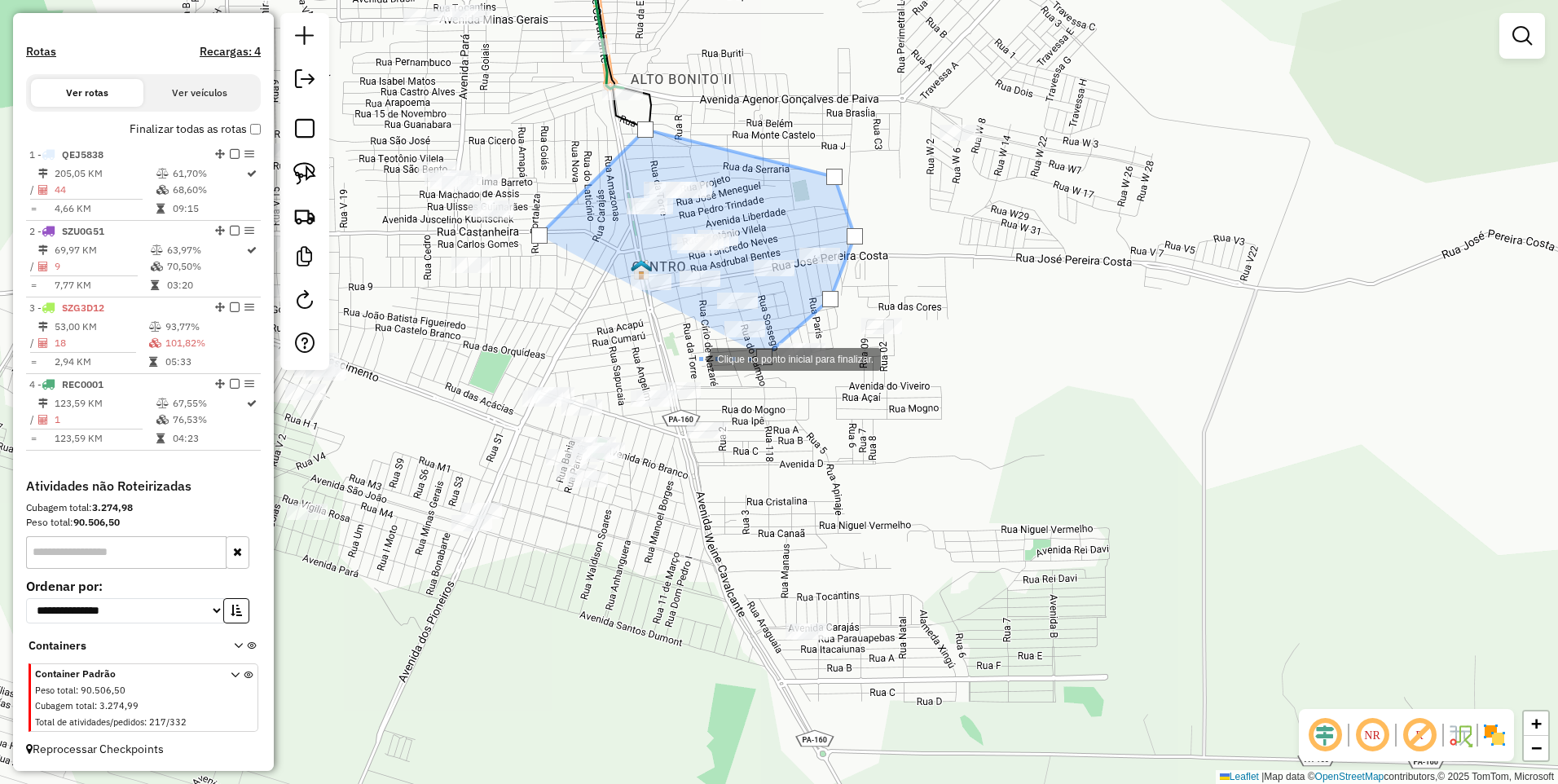
click at [677, 356] on div at bounding box center [693, 357] width 33 height 33
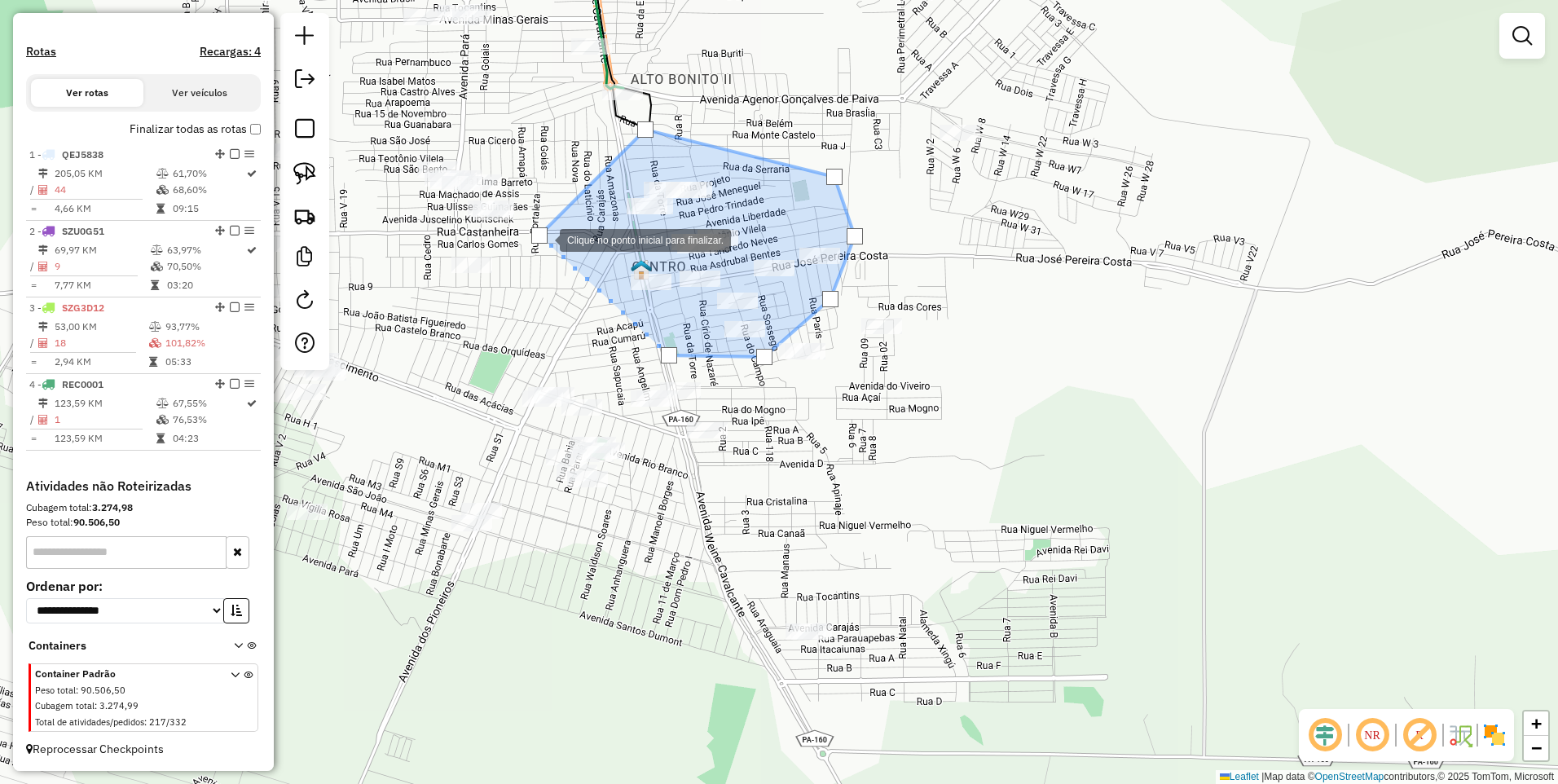
click at [543, 239] on div at bounding box center [539, 235] width 16 height 16
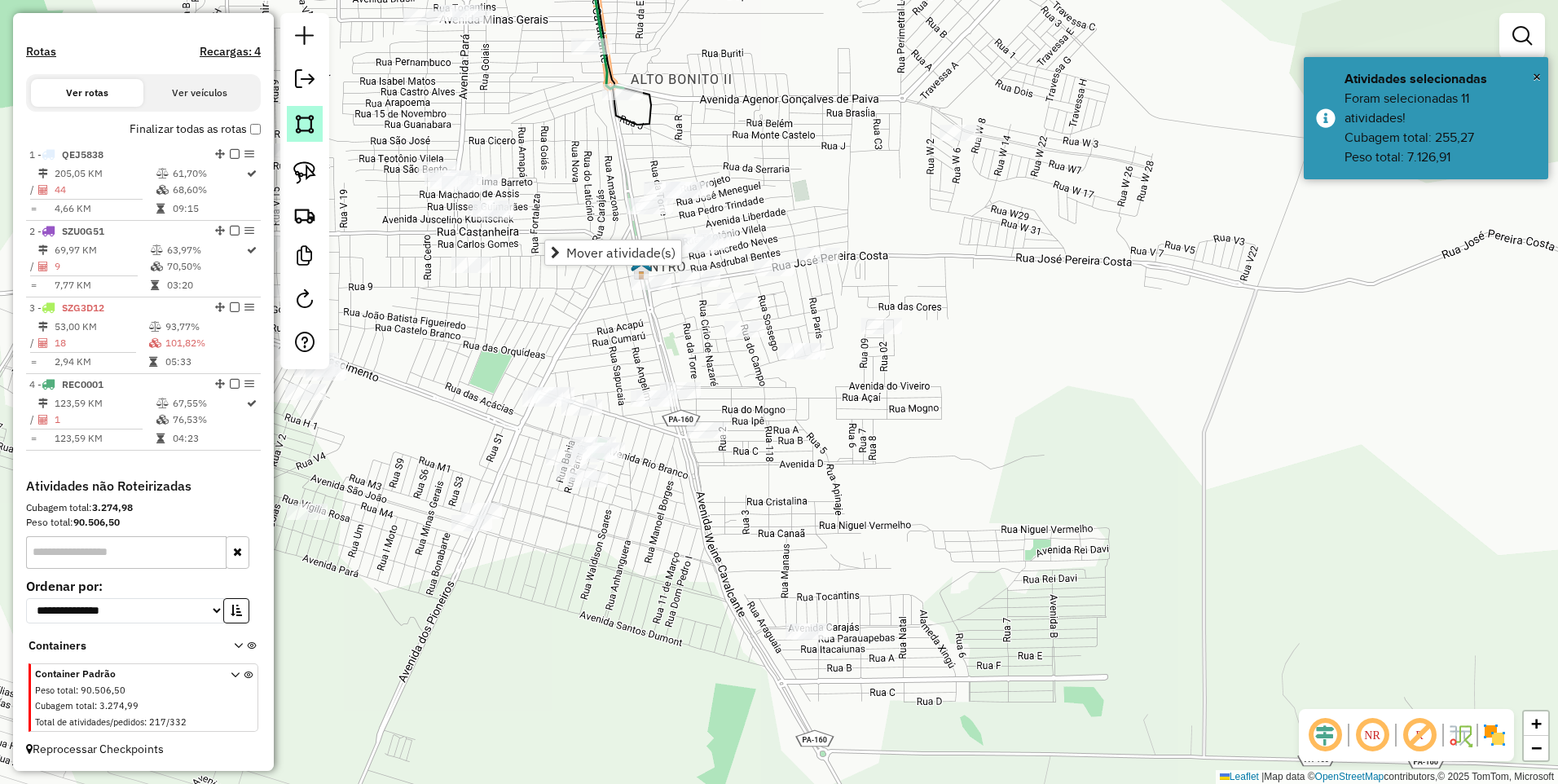
click at [315, 125] on img at bounding box center [304, 123] width 23 height 23
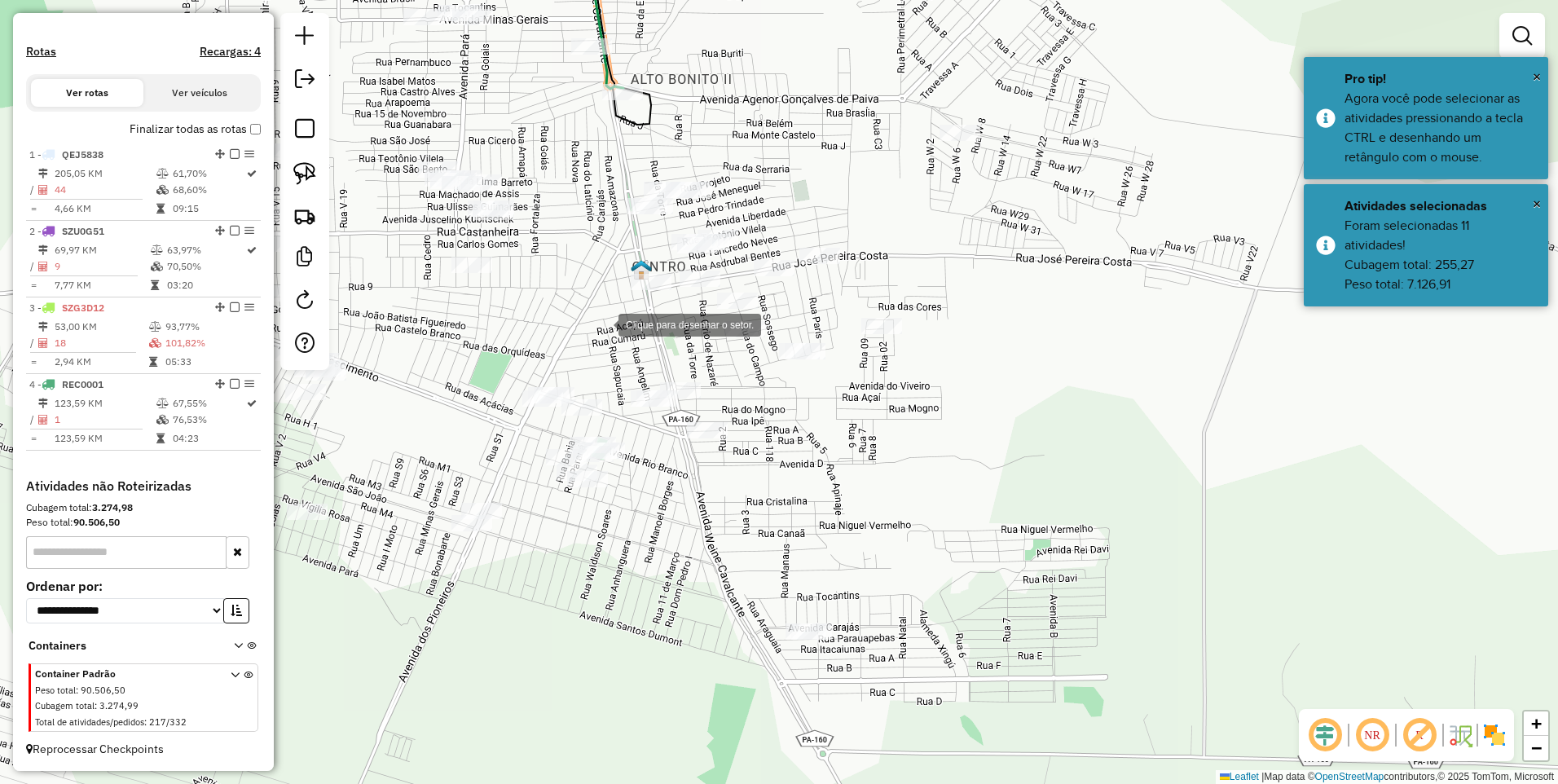
click at [601, 318] on div at bounding box center [602, 324] width 33 height 33
click at [608, 156] on div at bounding box center [608, 156] width 33 height 33
click at [788, 149] on div at bounding box center [788, 150] width 33 height 33
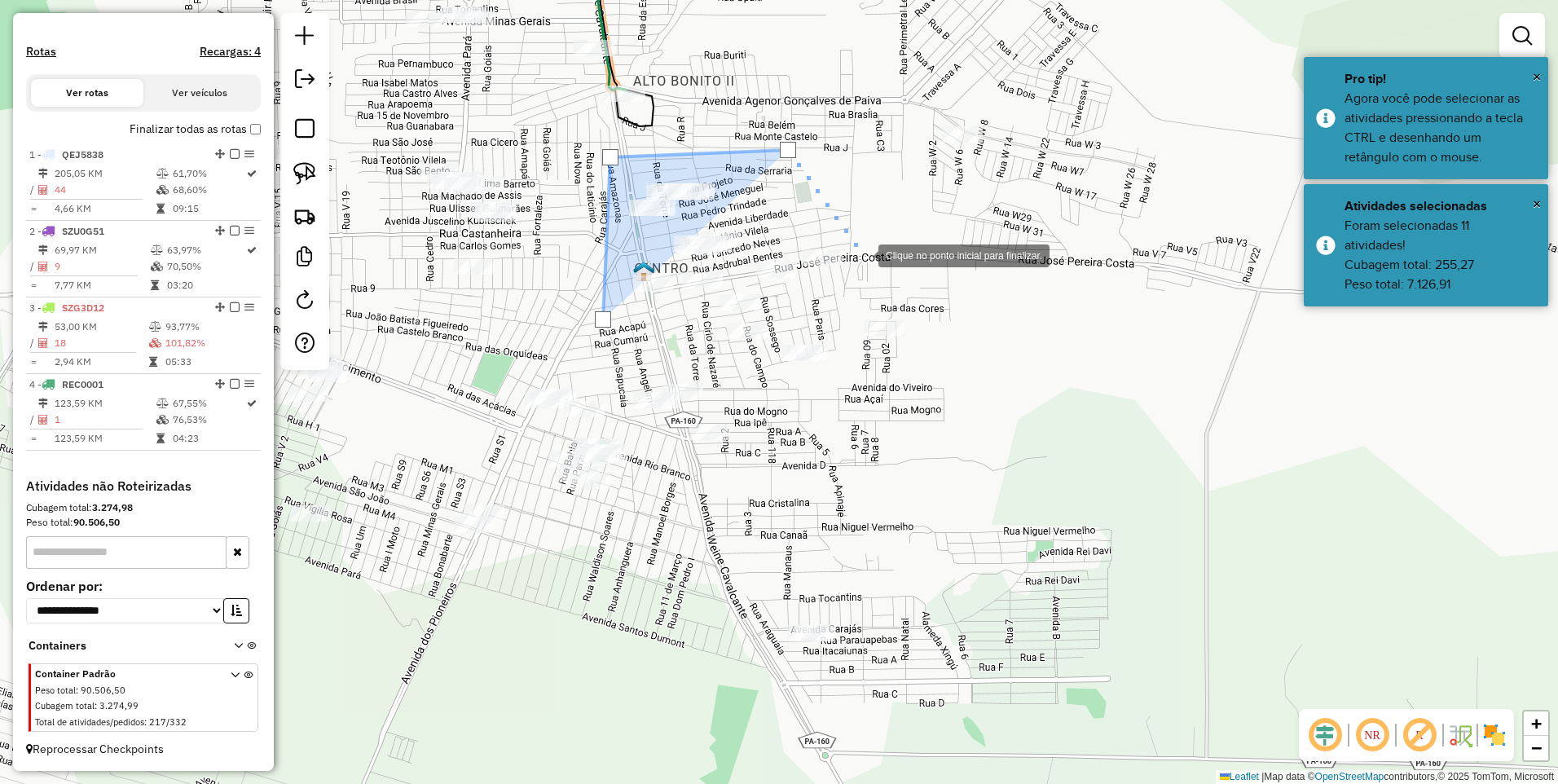
click at [862, 253] on div at bounding box center [862, 254] width 33 height 33
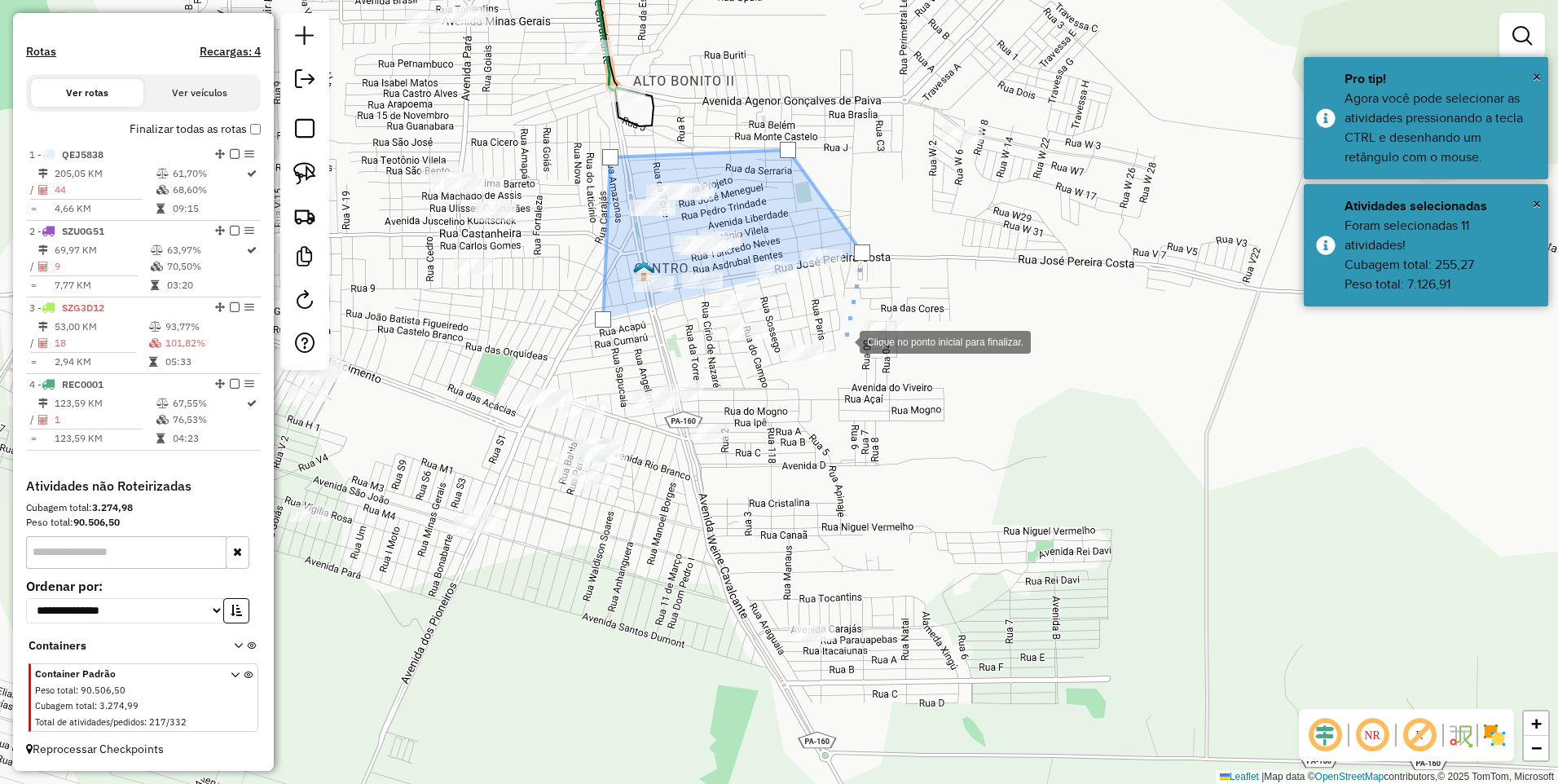
click at [844, 344] on div at bounding box center [843, 341] width 33 height 33
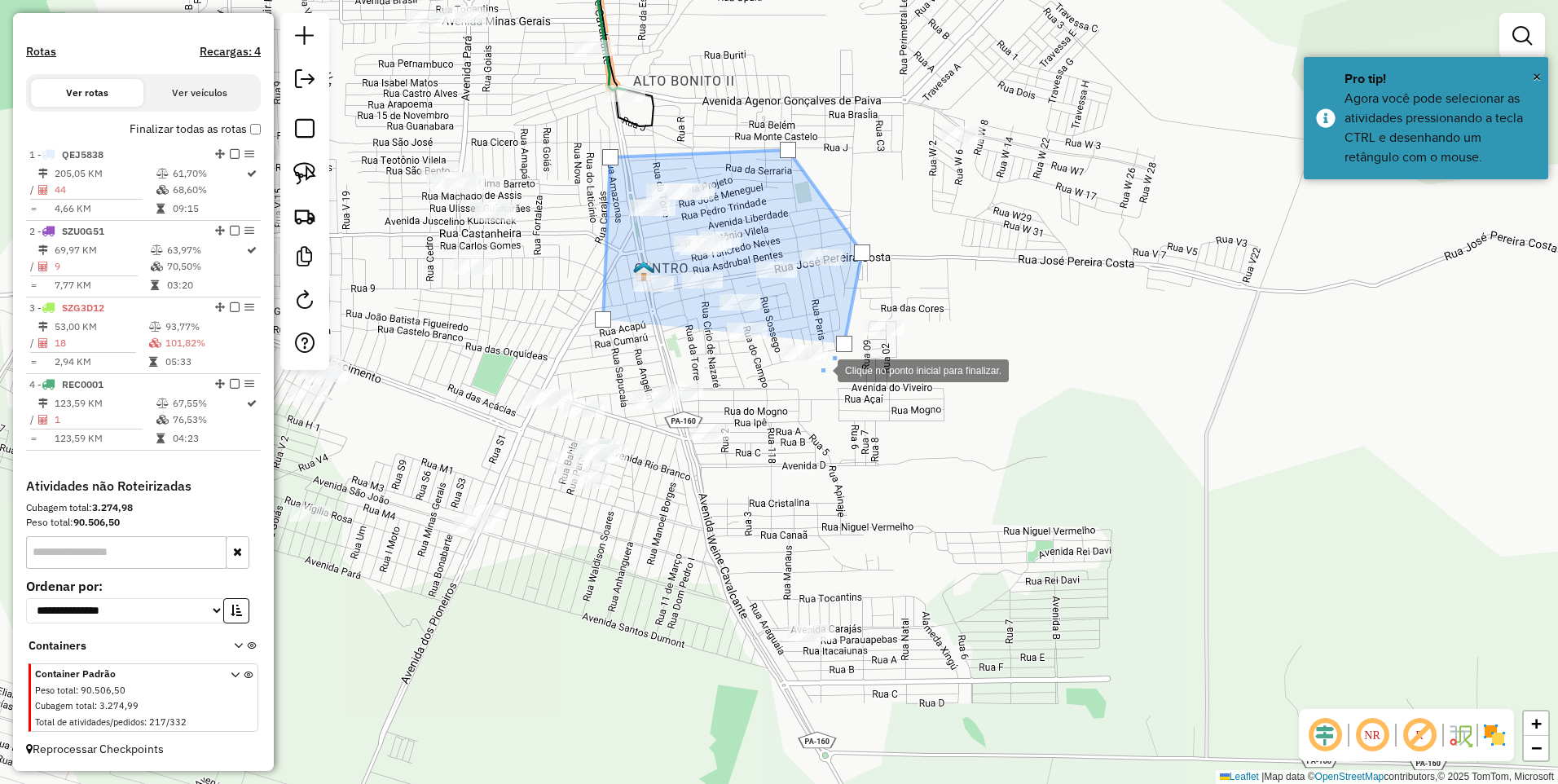
click at [817, 375] on div at bounding box center [822, 369] width 33 height 33
click at [680, 347] on div at bounding box center [686, 348] width 33 height 33
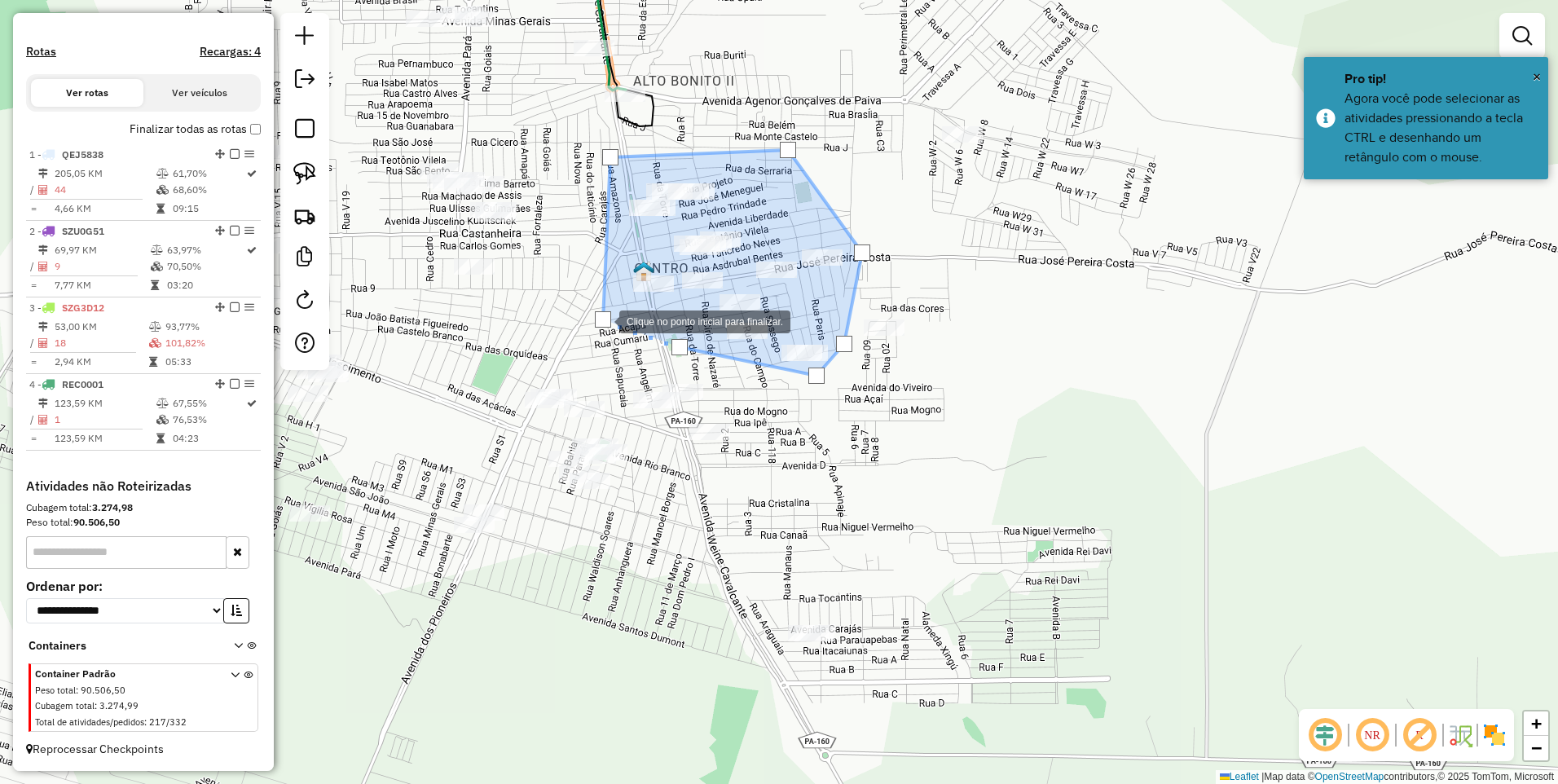
click at [599, 317] on div at bounding box center [602, 319] width 16 height 16
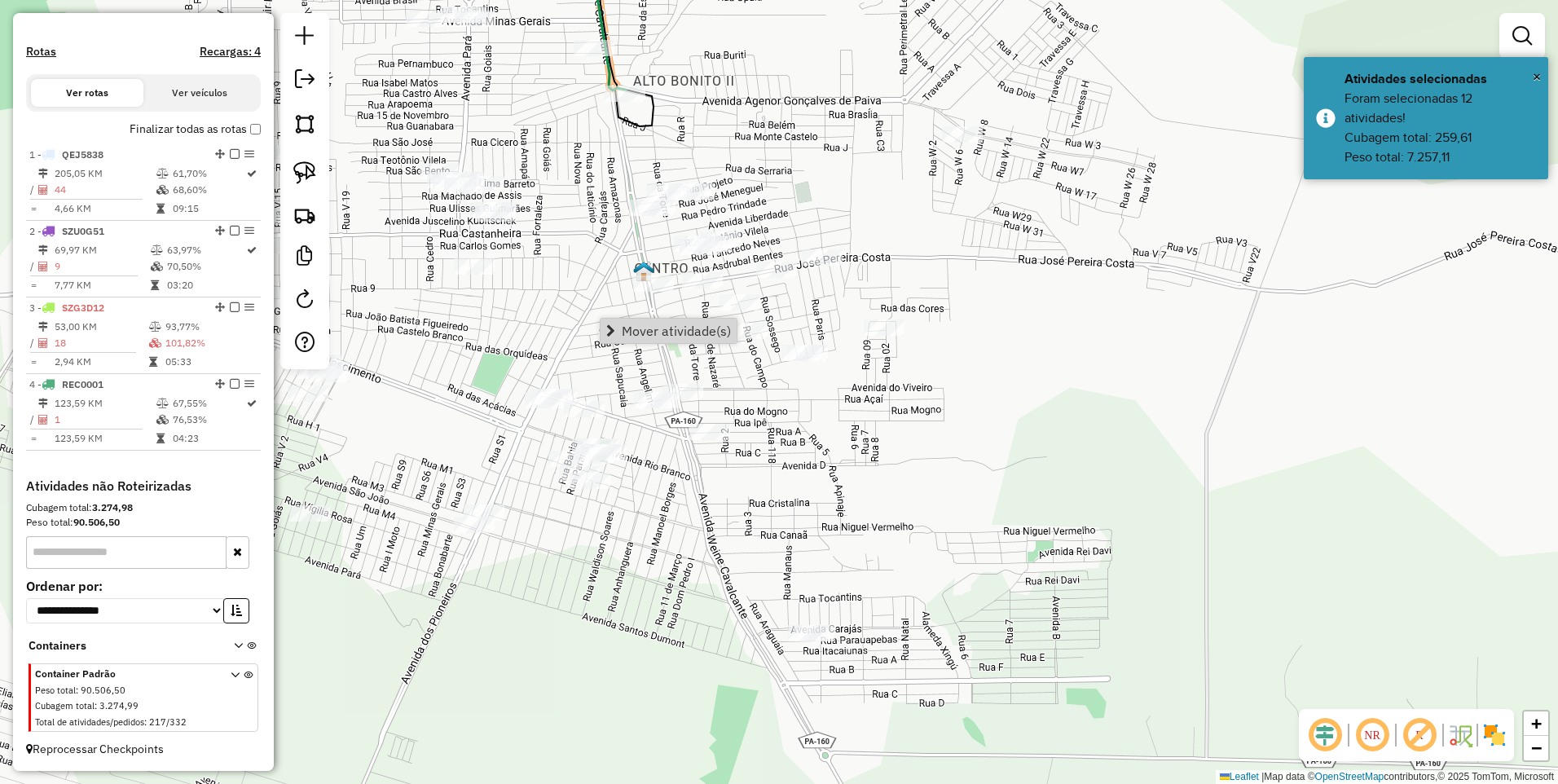
drag, startPoint x: 638, startPoint y: 327, endPoint x: 628, endPoint y: 326, distance: 10.0
click at [638, 326] on span "Mover atividade(s)" at bounding box center [676, 331] width 109 height 13
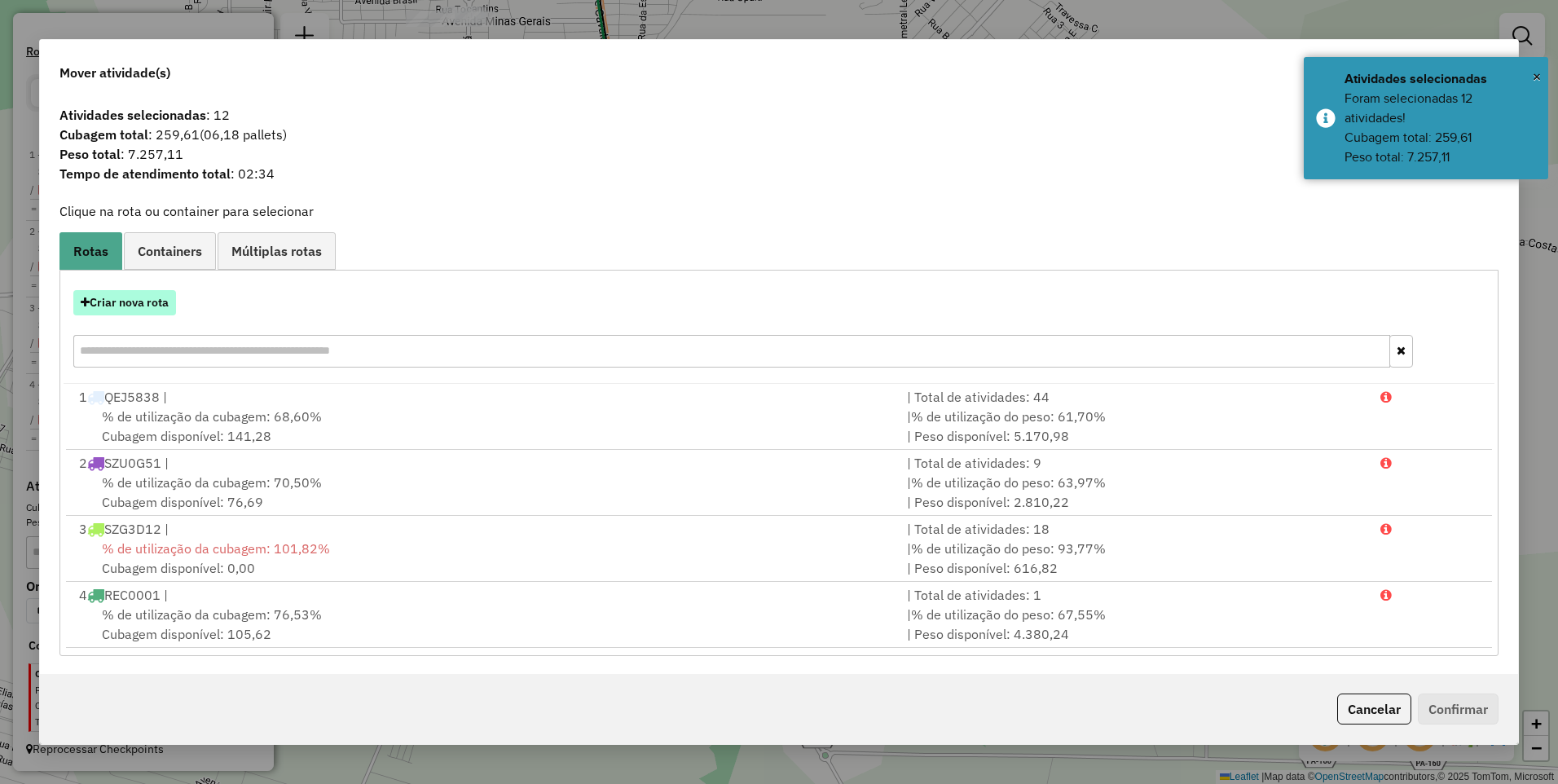
click at [147, 306] on button "Criar nova rota" at bounding box center [125, 302] width 103 height 25
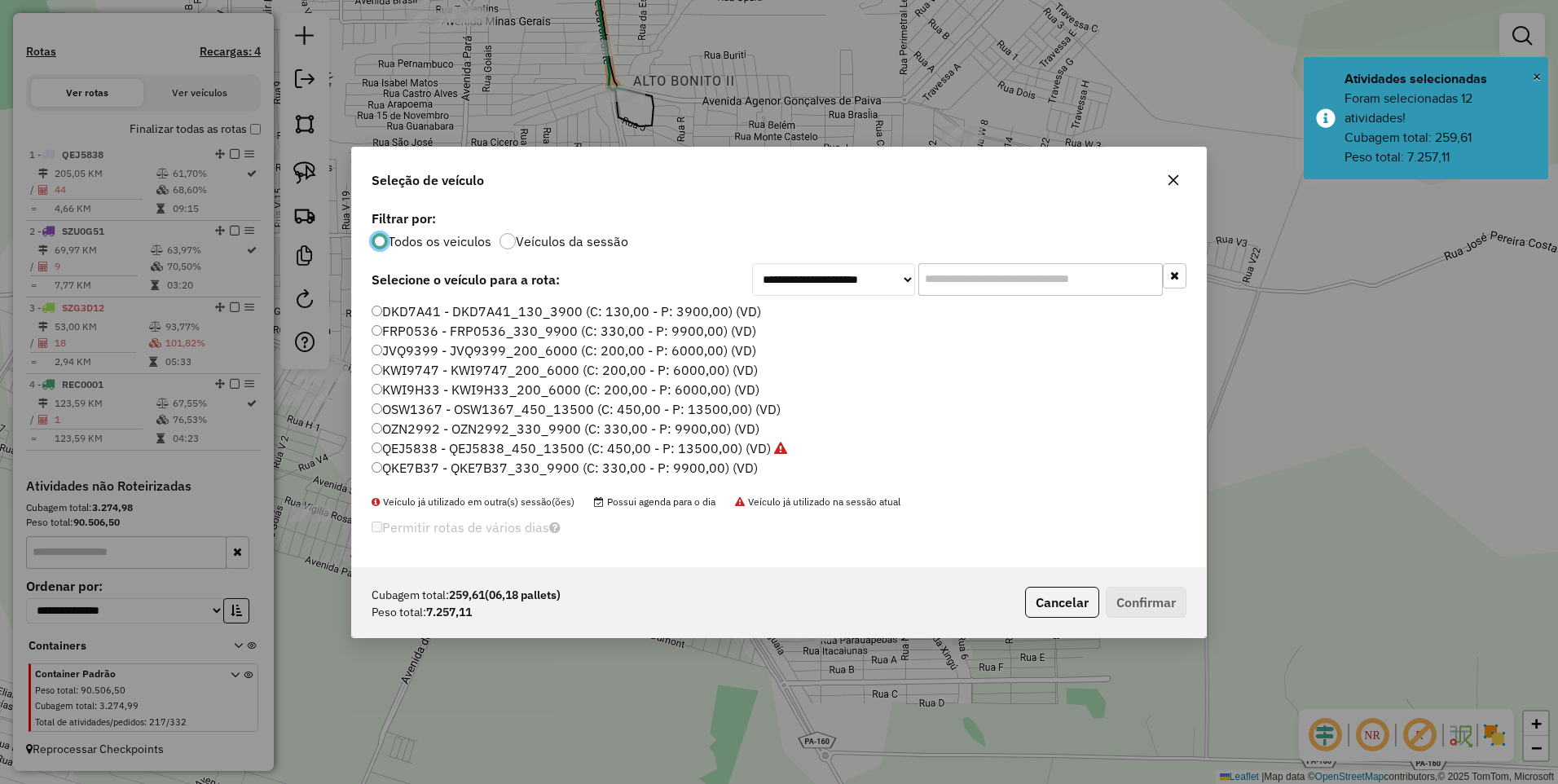
scroll to position [349, 0]
click at [483, 453] on label "SZU0G11 - QVM1F15_260_7800 (C: 260,00 - P: 7800,00) (VD)" at bounding box center [566, 451] width 389 height 20
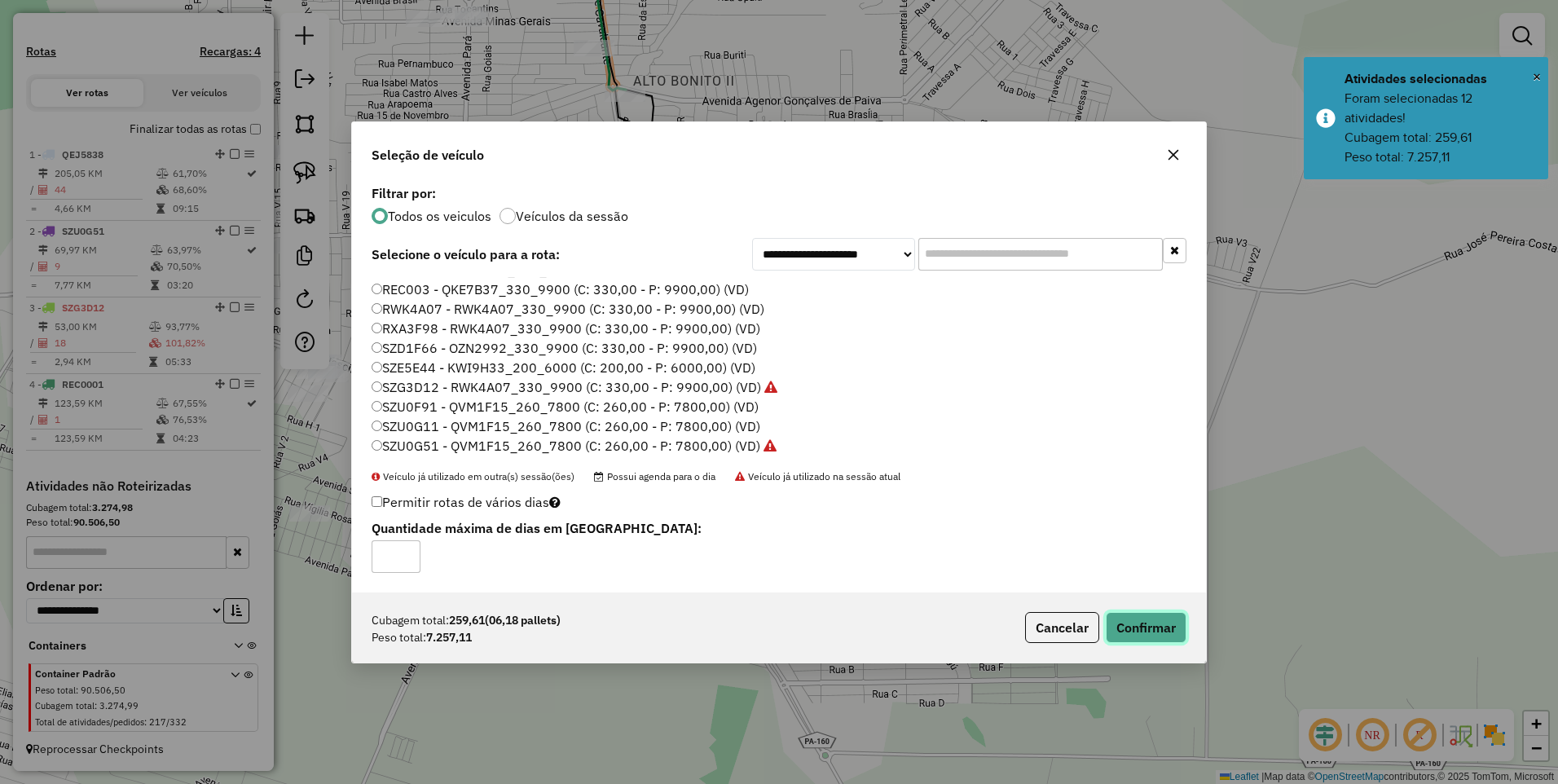
click at [1142, 619] on button "Confirmar" at bounding box center [1147, 627] width 81 height 31
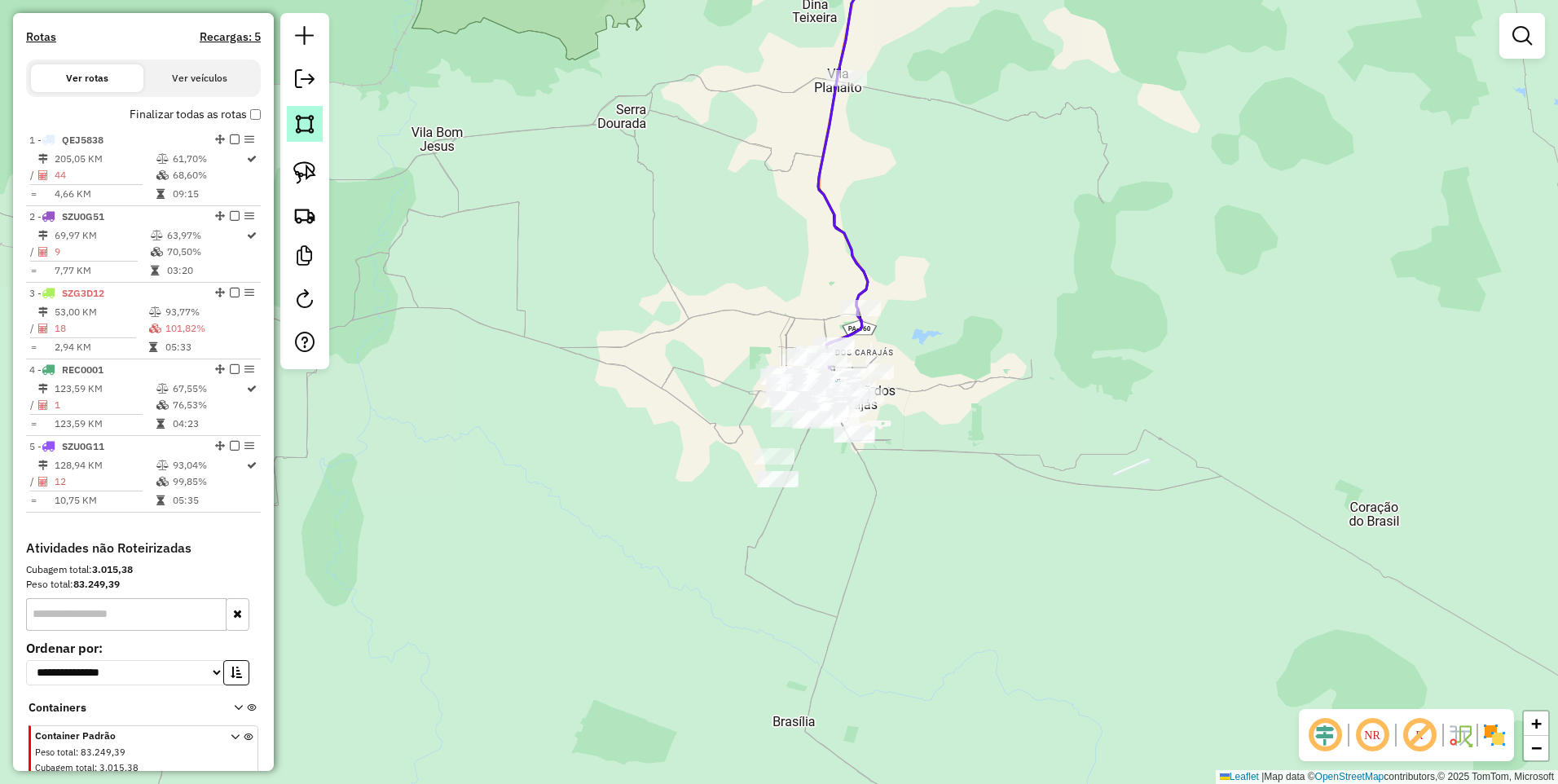
drag, startPoint x: 318, startPoint y: 125, endPoint x: 347, endPoint y: 127, distance: 29.1
click at [318, 126] on link at bounding box center [305, 124] width 36 height 36
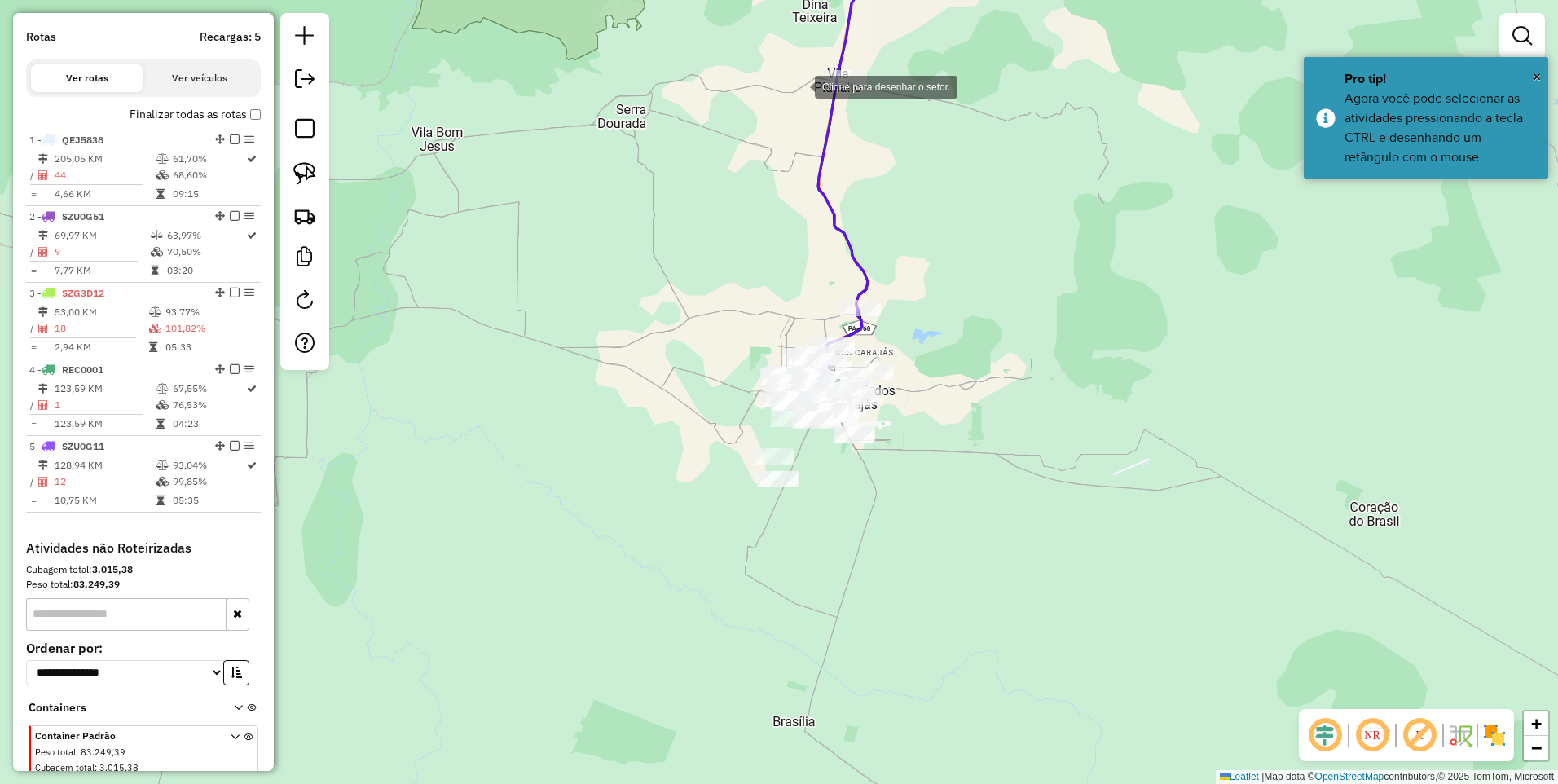
click at [813, 76] on div at bounding box center [799, 86] width 33 height 33
click at [877, 51] on div at bounding box center [874, 51] width 33 height 33
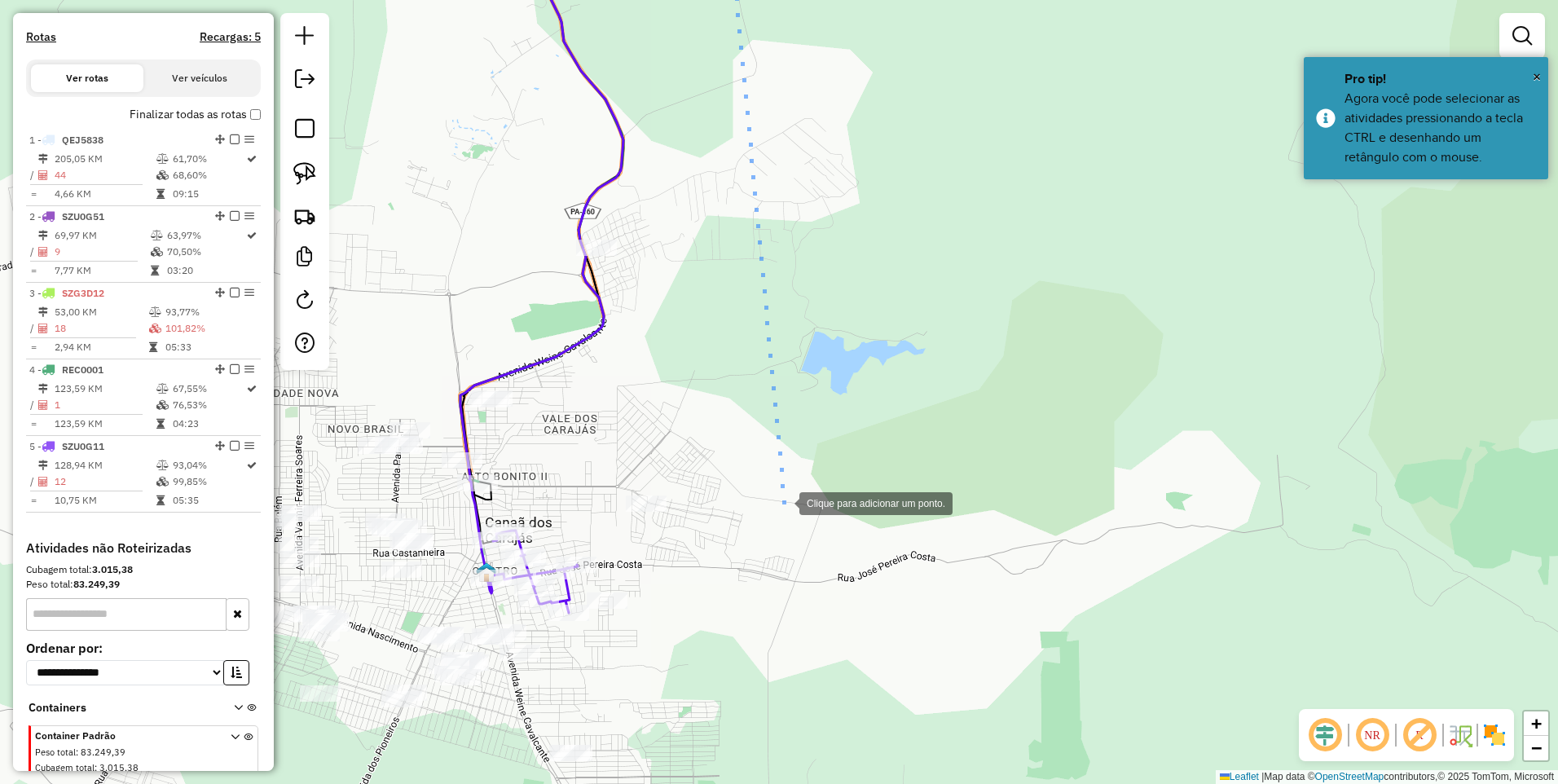
drag, startPoint x: 782, startPoint y: 544, endPoint x: 834, endPoint y: 425, distance: 129.9
click at [833, 425] on div "Clique para adicionar um ponto. Janela de atendimento Grade de atendimento Capa…" at bounding box center [779, 392] width 1558 height 784
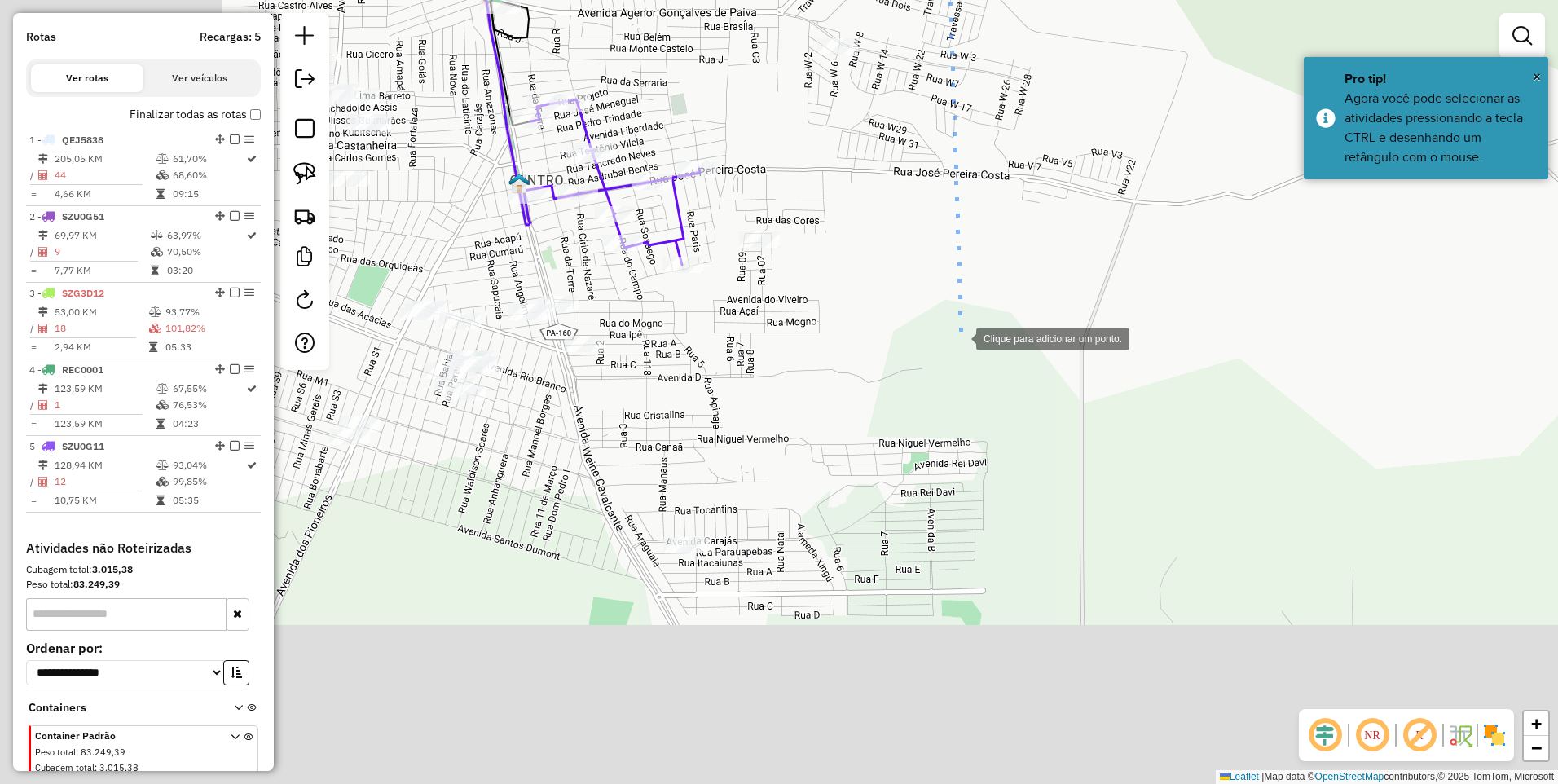
drag, startPoint x: 693, startPoint y: 559, endPoint x: 923, endPoint y: 393, distance: 283.6
click at [944, 354] on div at bounding box center [960, 338] width 33 height 33
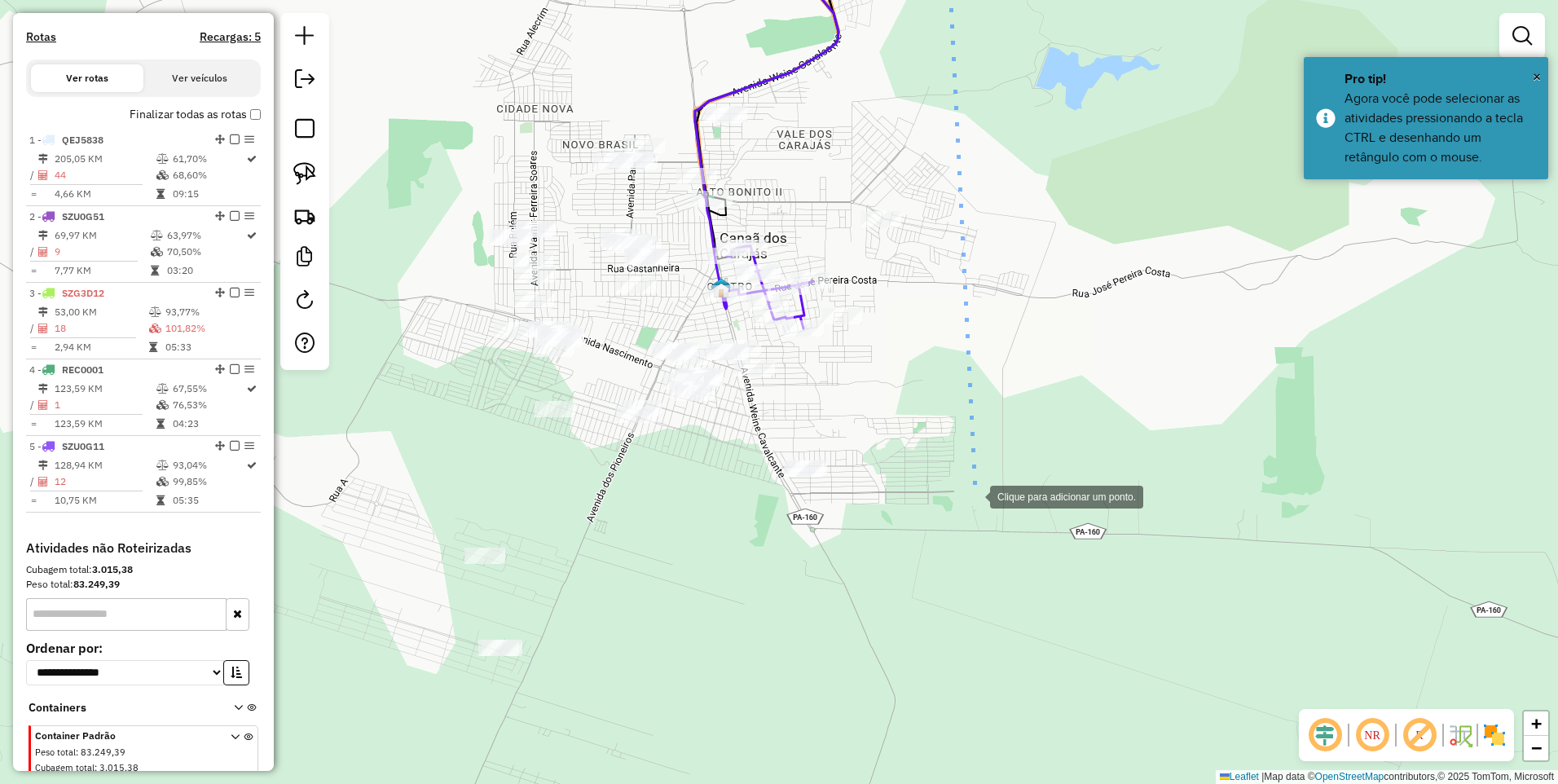
click at [974, 495] on div at bounding box center [974, 495] width 33 height 33
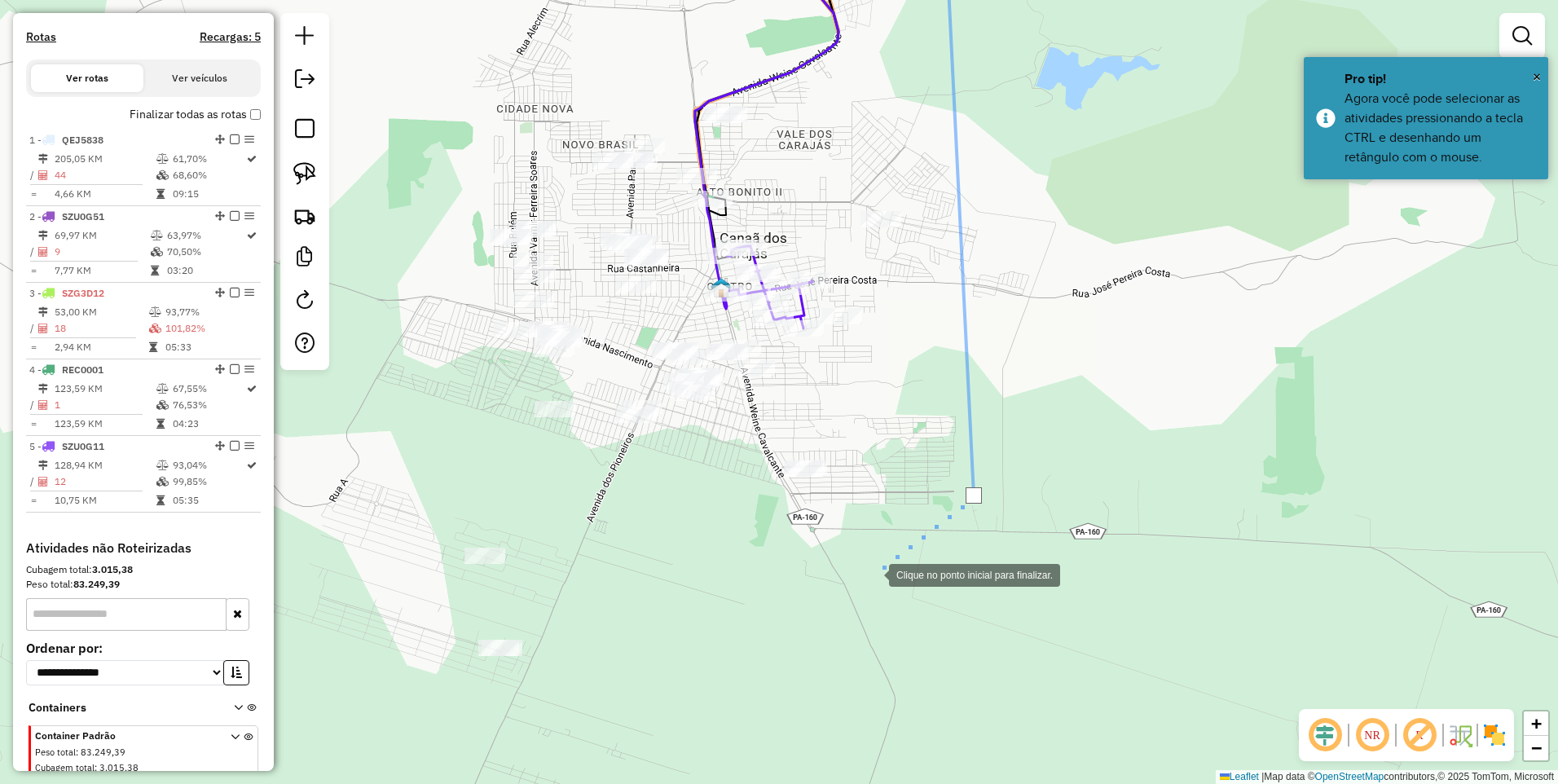
click at [857, 584] on div at bounding box center [873, 574] width 33 height 33
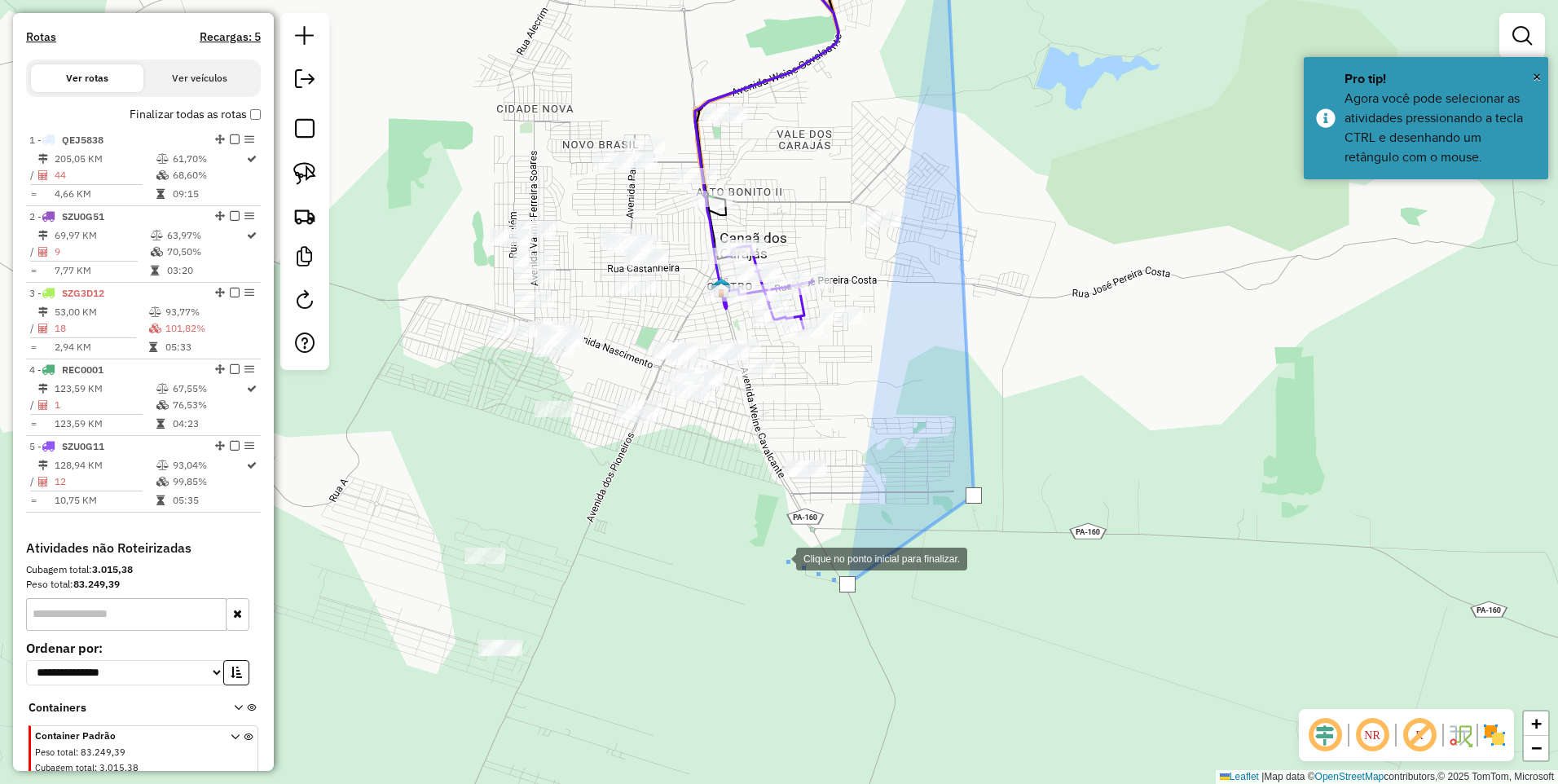
click at [764, 542] on div at bounding box center [780, 558] width 33 height 33
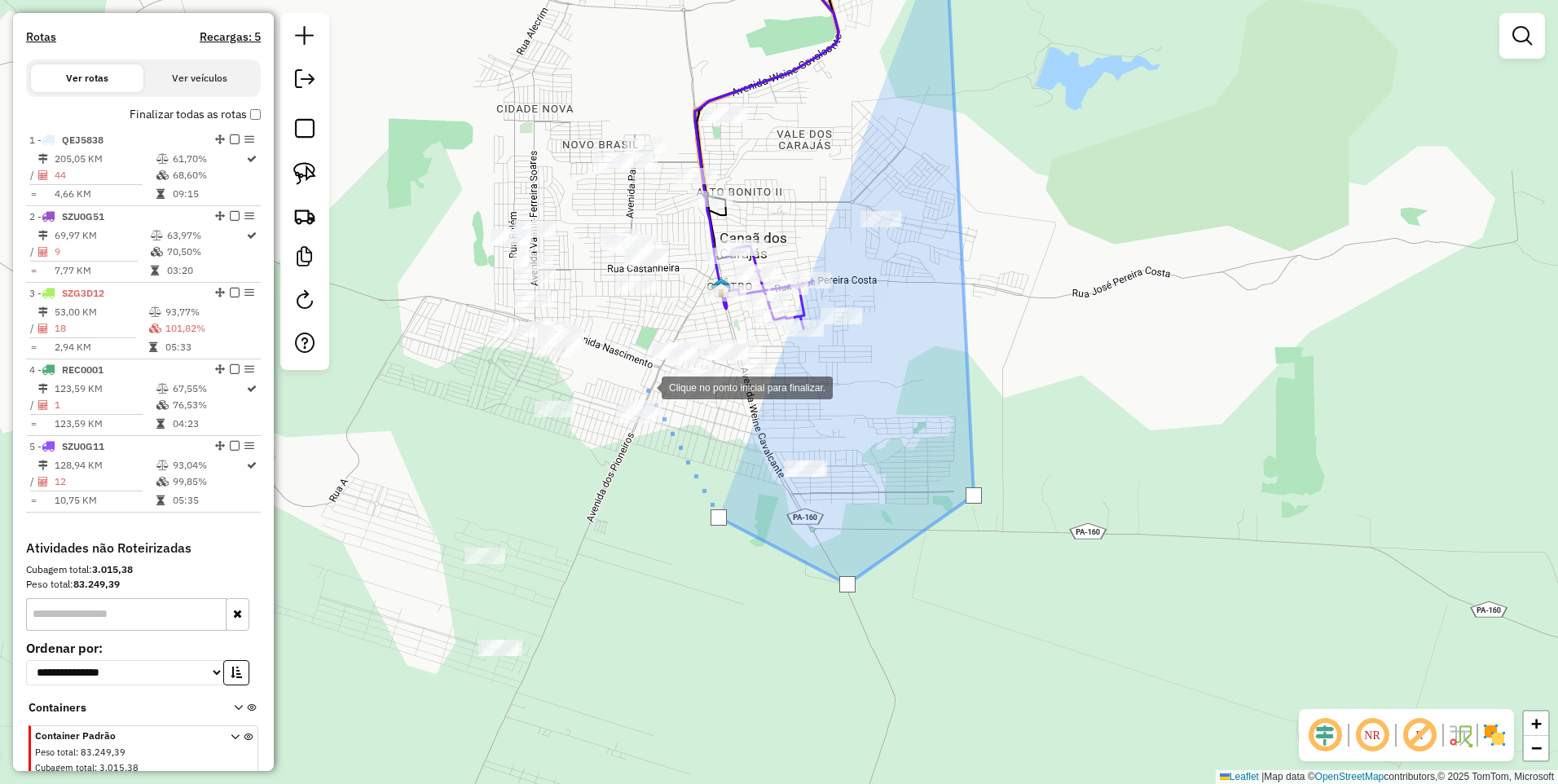
click at [645, 386] on div at bounding box center [645, 386] width 33 height 33
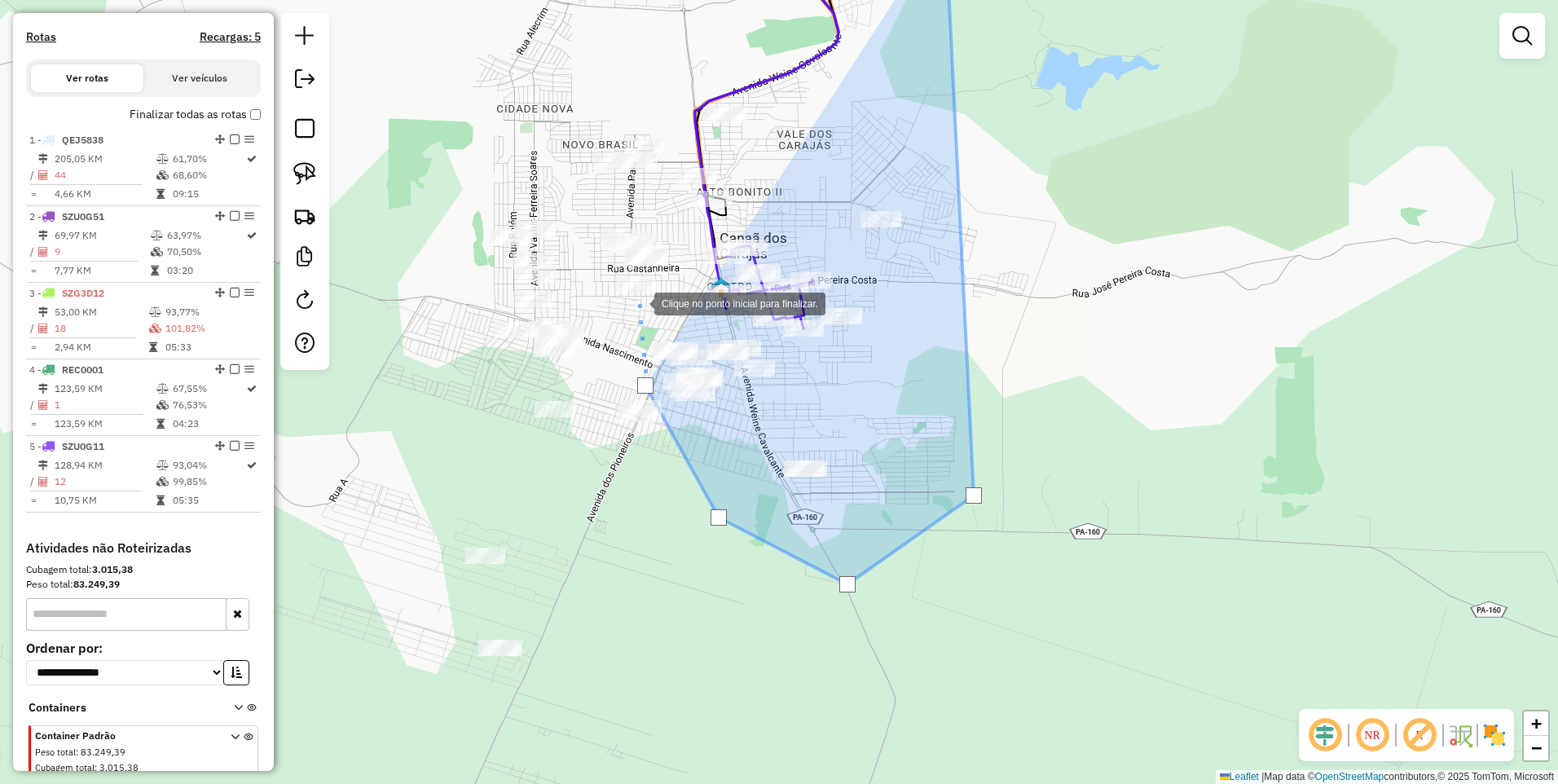
click at [644, 306] on div at bounding box center [638, 302] width 33 height 33
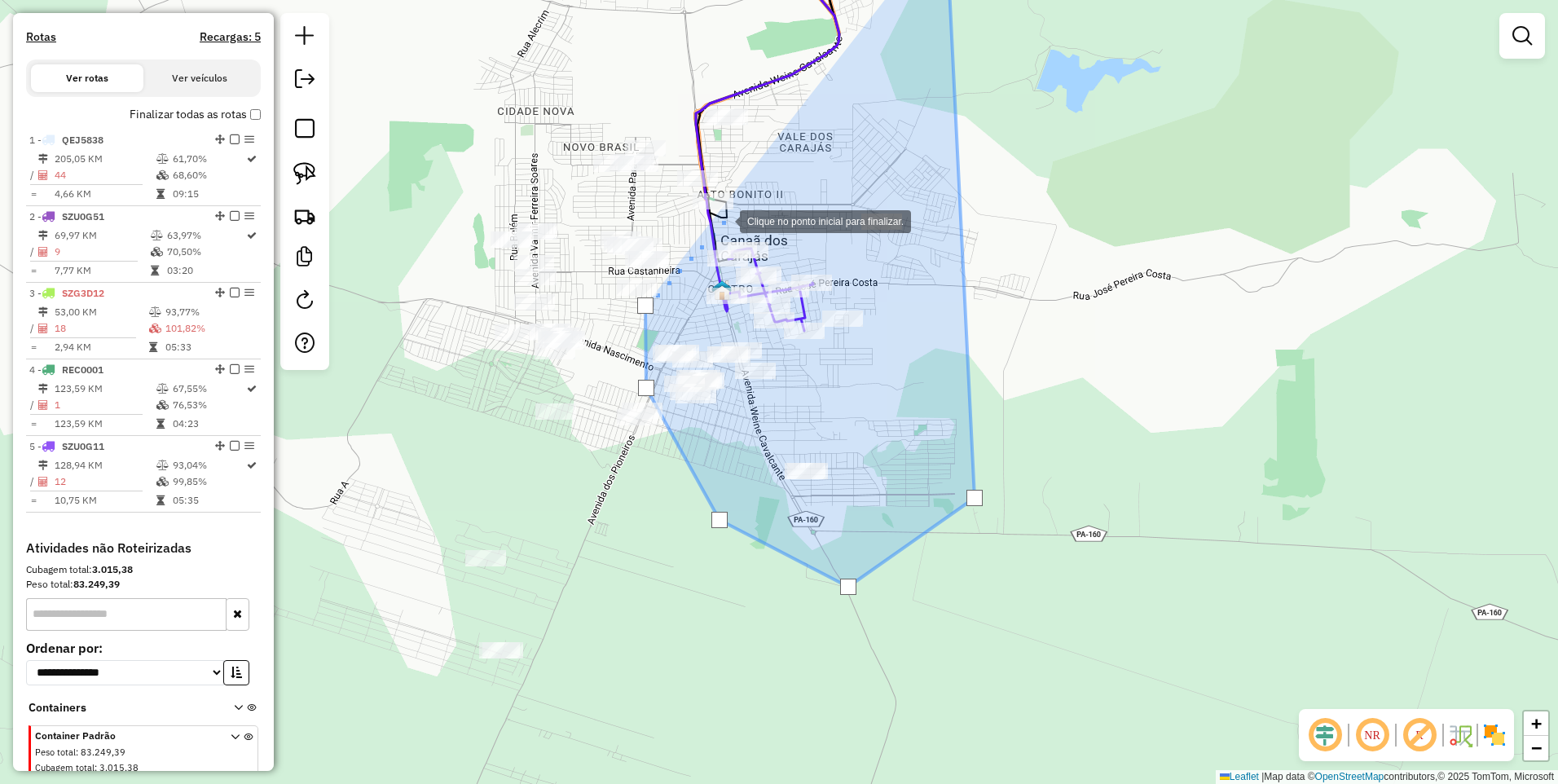
click at [724, 220] on div at bounding box center [724, 220] width 33 height 33
click at [575, 200] on div at bounding box center [588, 208] width 33 height 33
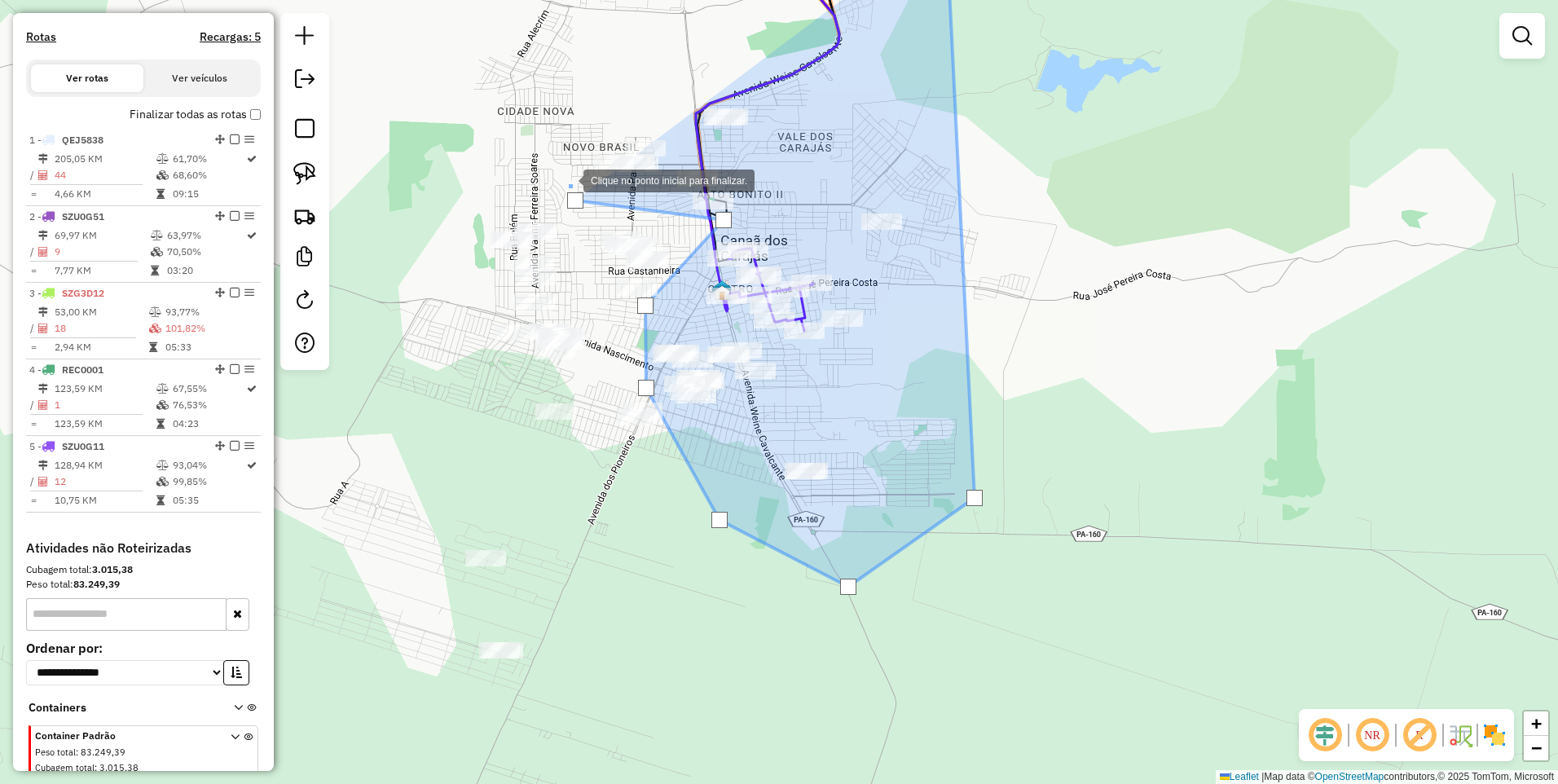
click at [574, 163] on div at bounding box center [567, 179] width 33 height 33
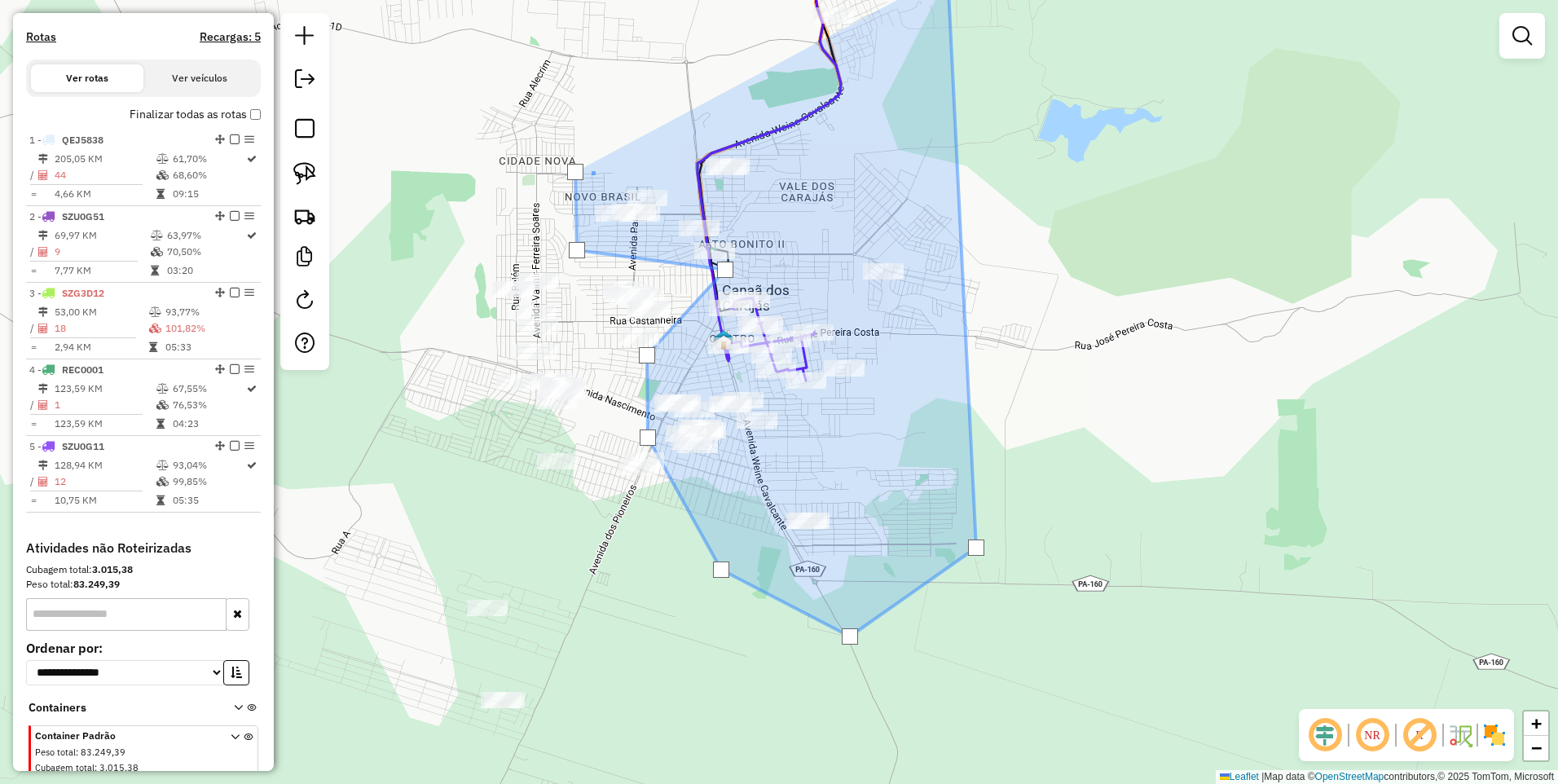
drag, startPoint x: 593, startPoint y: 103, endPoint x: 542, endPoint y: 386, distance: 287.6
click at [577, 188] on div at bounding box center [593, 171] width 33 height 33
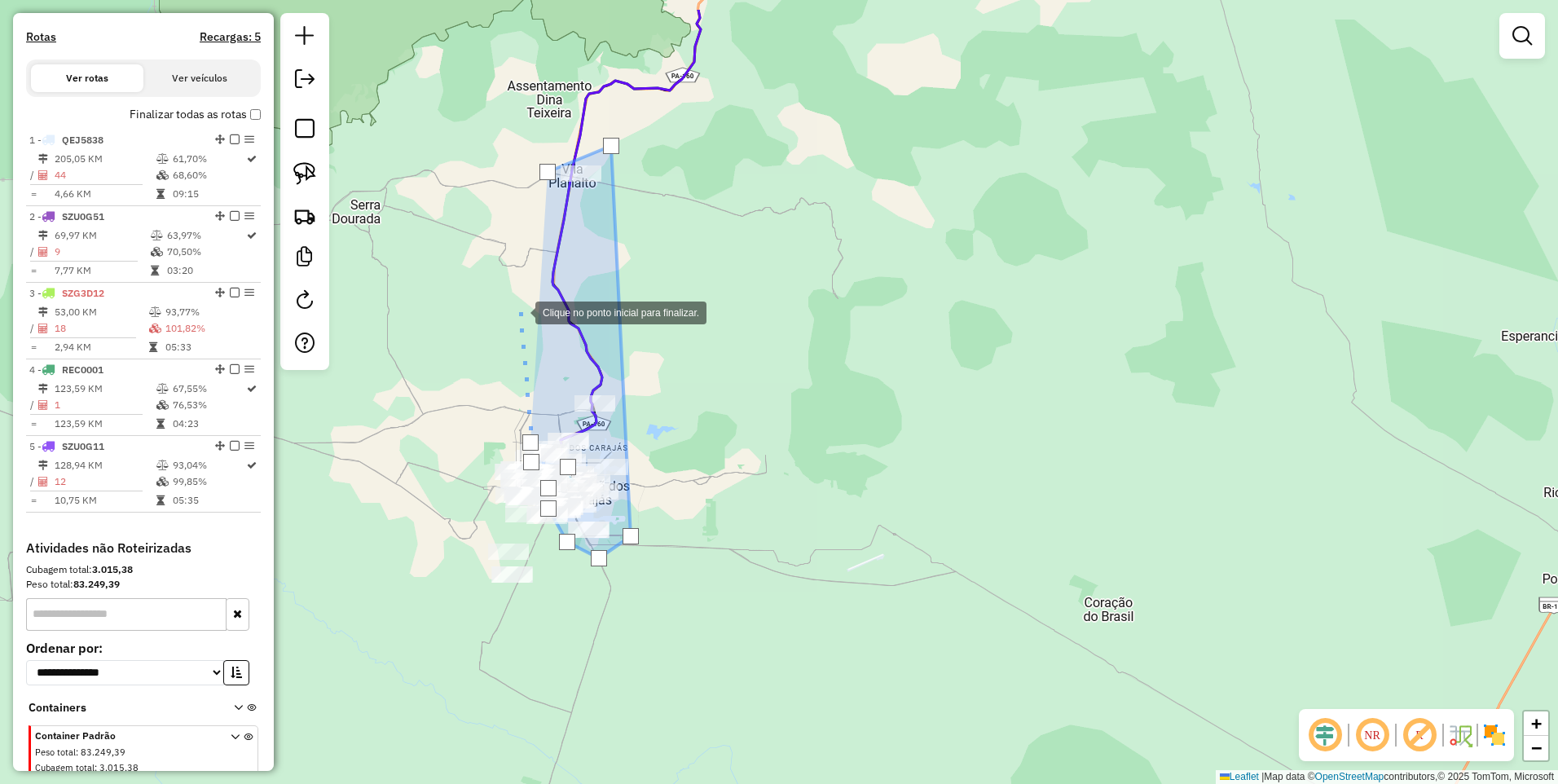
drag, startPoint x: 517, startPoint y: 302, endPoint x: 524, endPoint y: 250, distance: 52.5
click at [520, 312] on div at bounding box center [519, 311] width 33 height 33
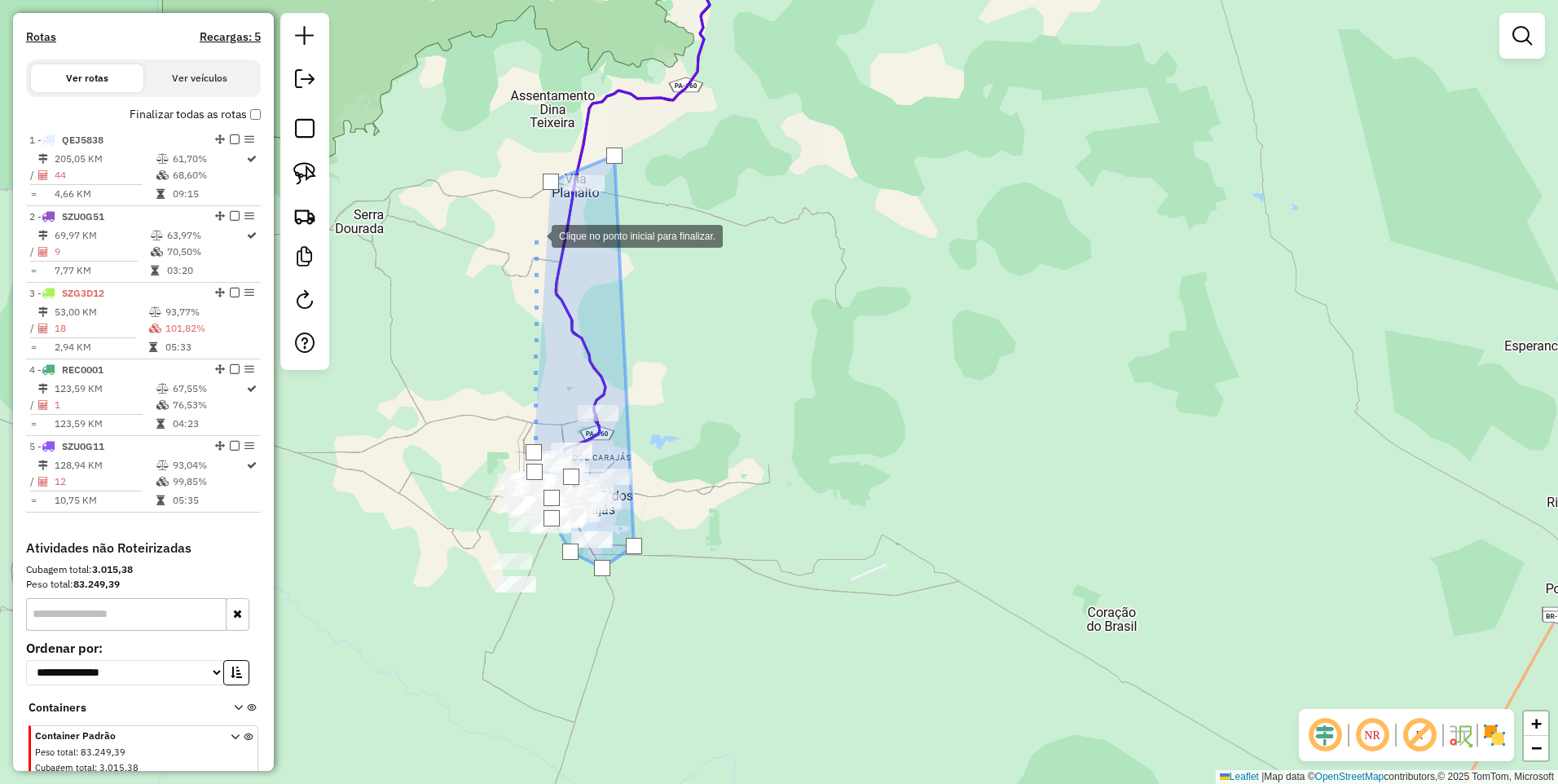
click at [539, 229] on div at bounding box center [536, 235] width 33 height 33
click at [553, 177] on div at bounding box center [550, 182] width 16 height 16
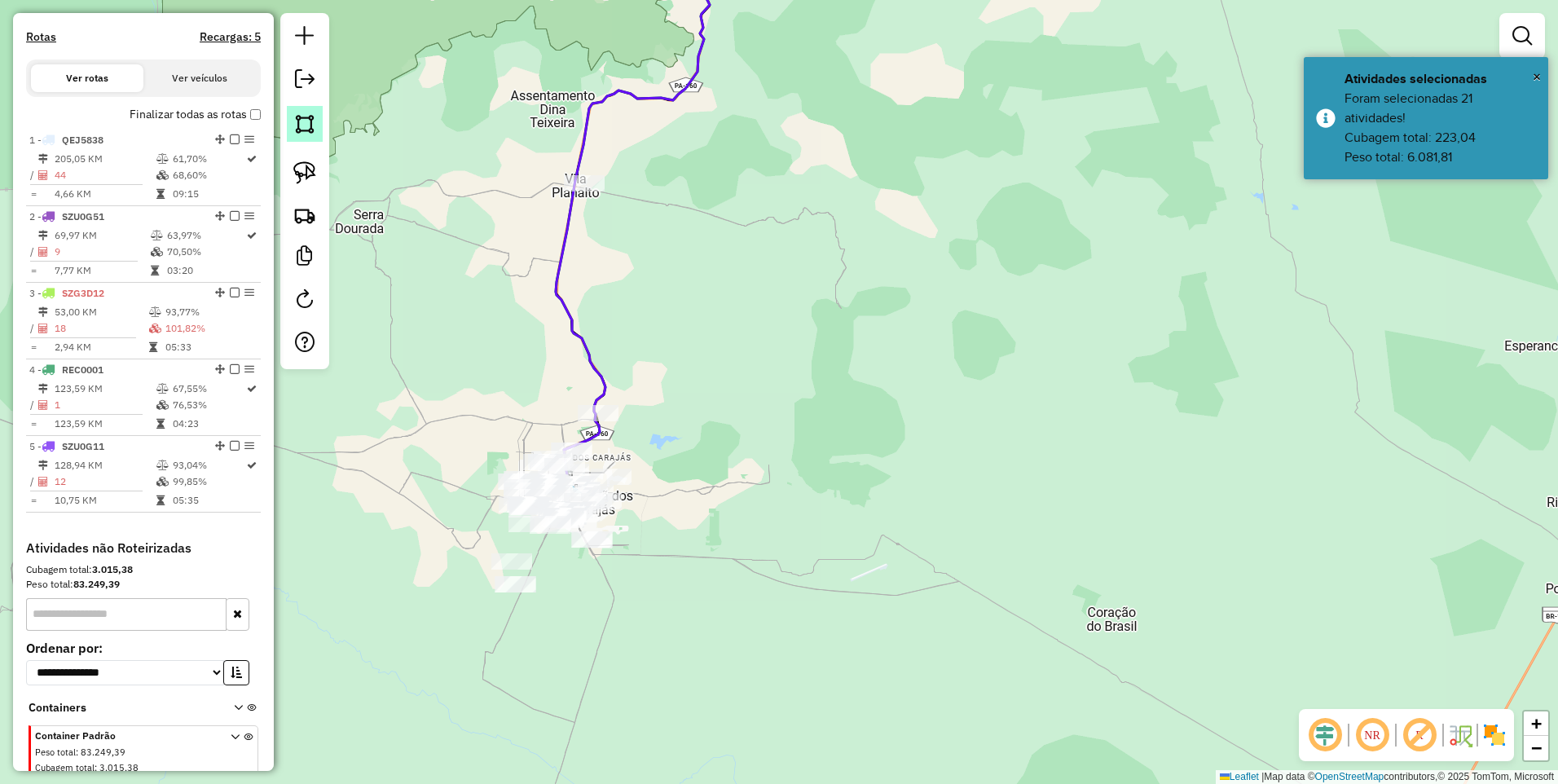
click at [312, 126] on img at bounding box center [304, 123] width 23 height 23
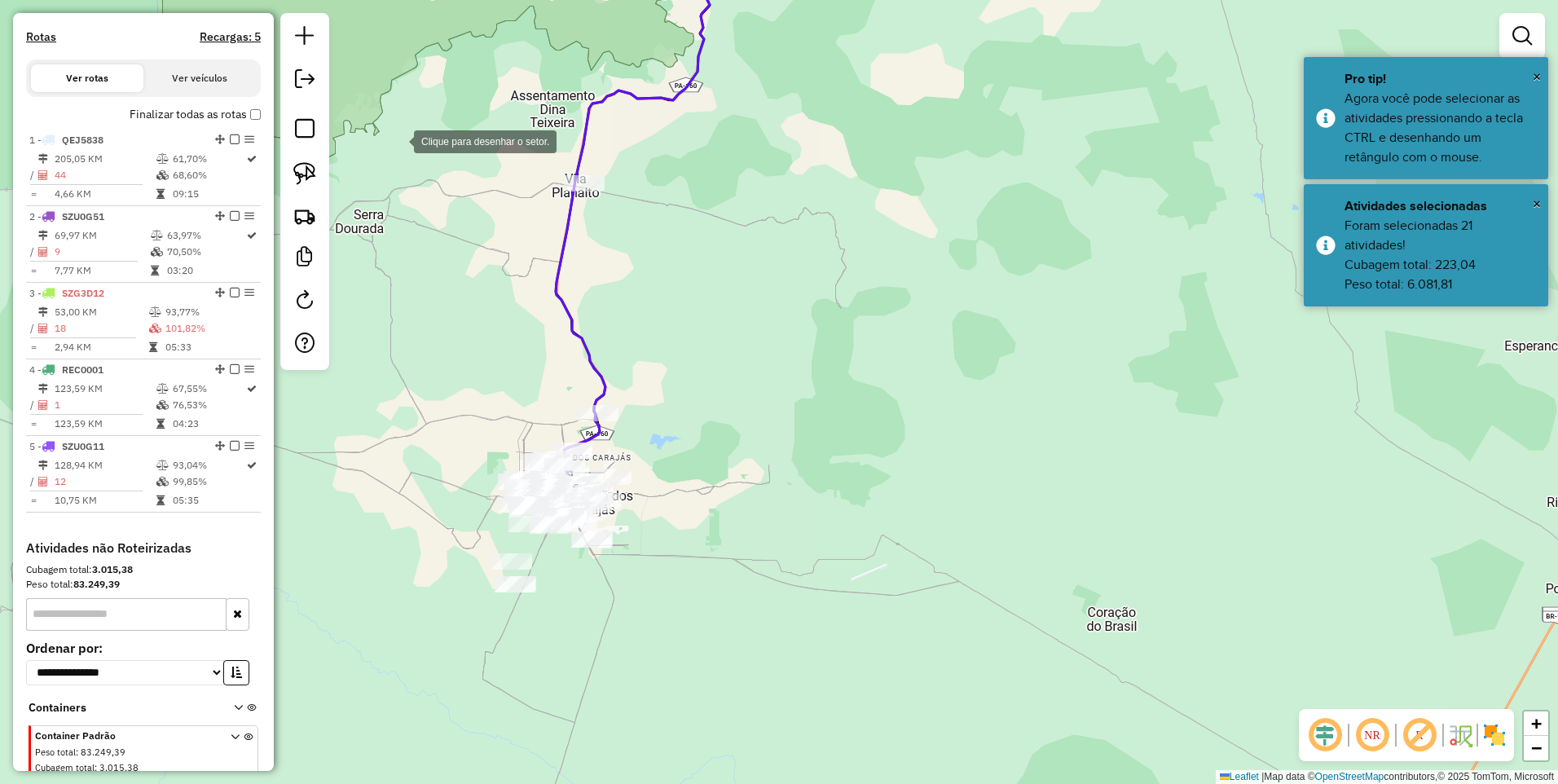
click at [399, 141] on div at bounding box center [398, 141] width 33 height 33
click at [667, 144] on div at bounding box center [657, 147] width 33 height 33
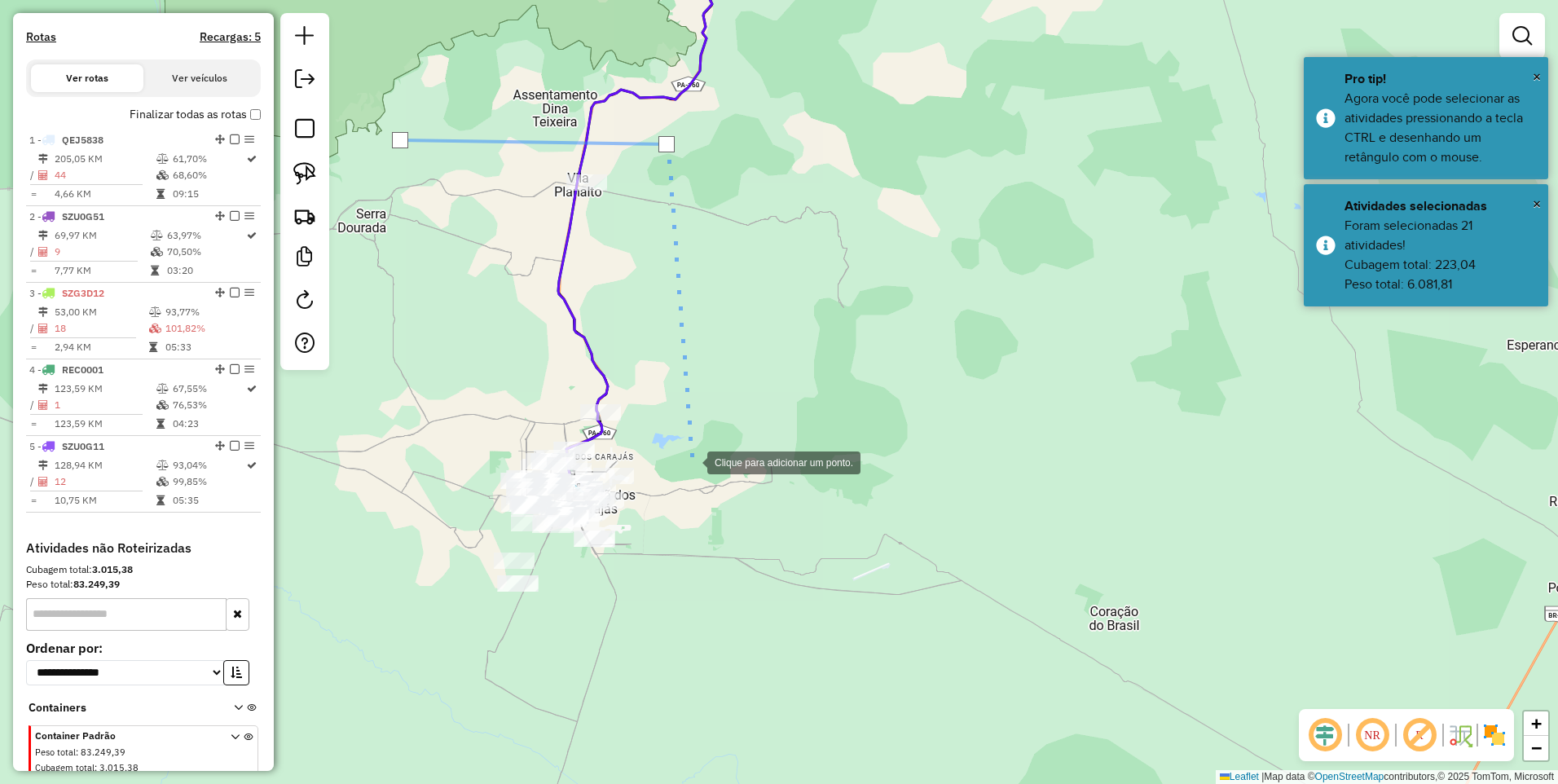
click at [703, 477] on div at bounding box center [691, 461] width 33 height 33
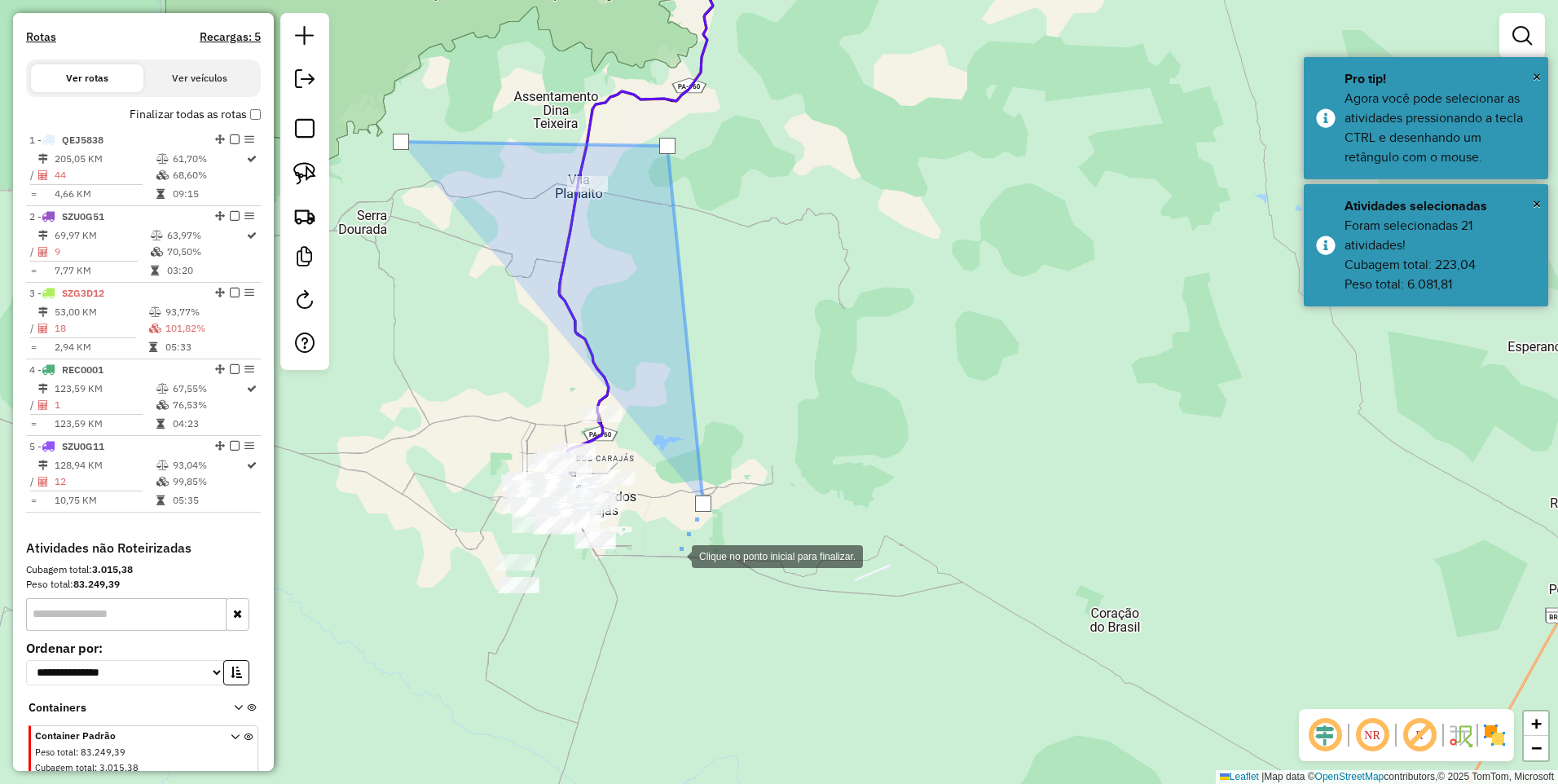
click at [659, 572] on div at bounding box center [675, 555] width 33 height 33
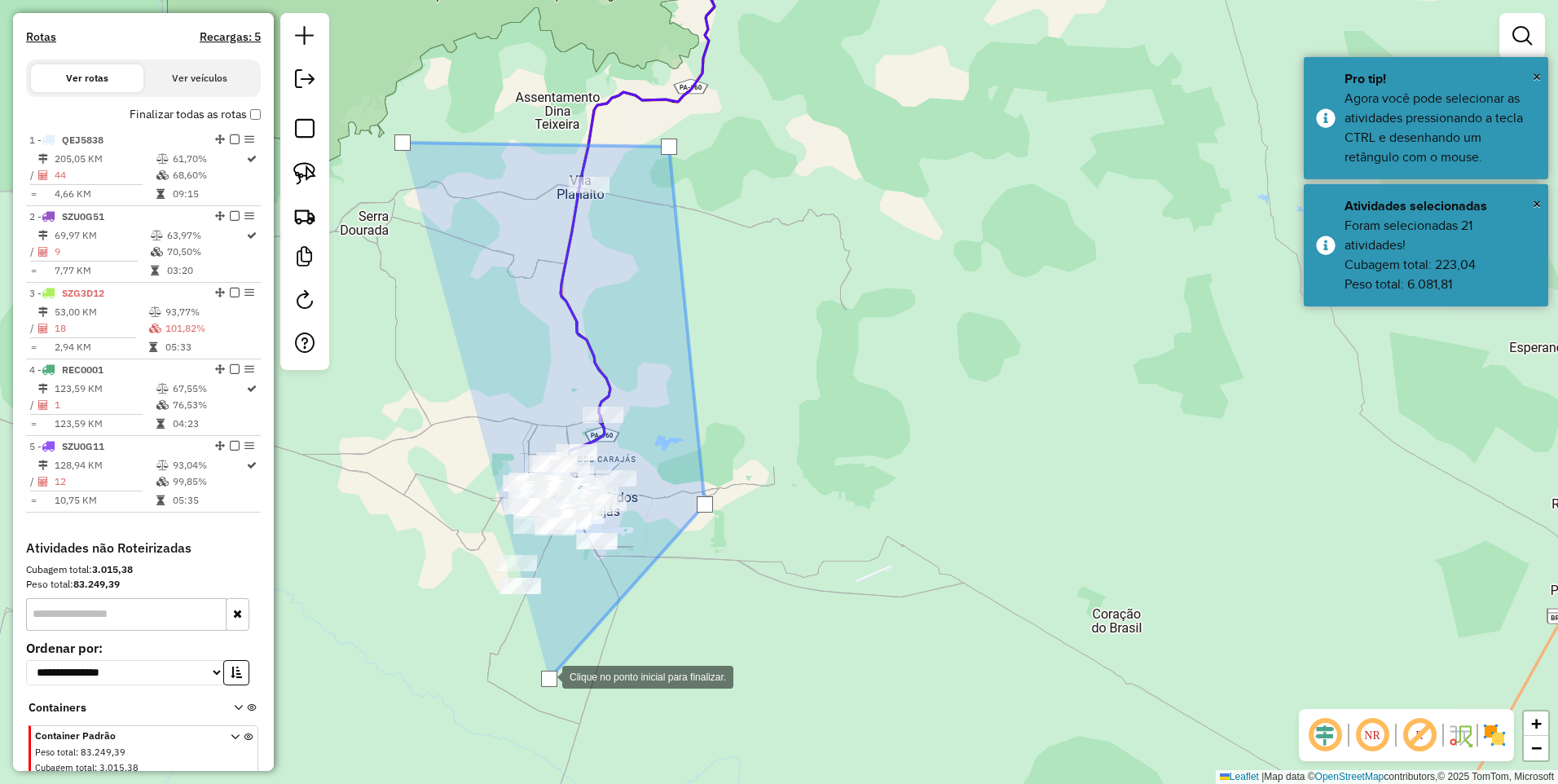
click at [530, 659] on div at bounding box center [546, 675] width 33 height 33
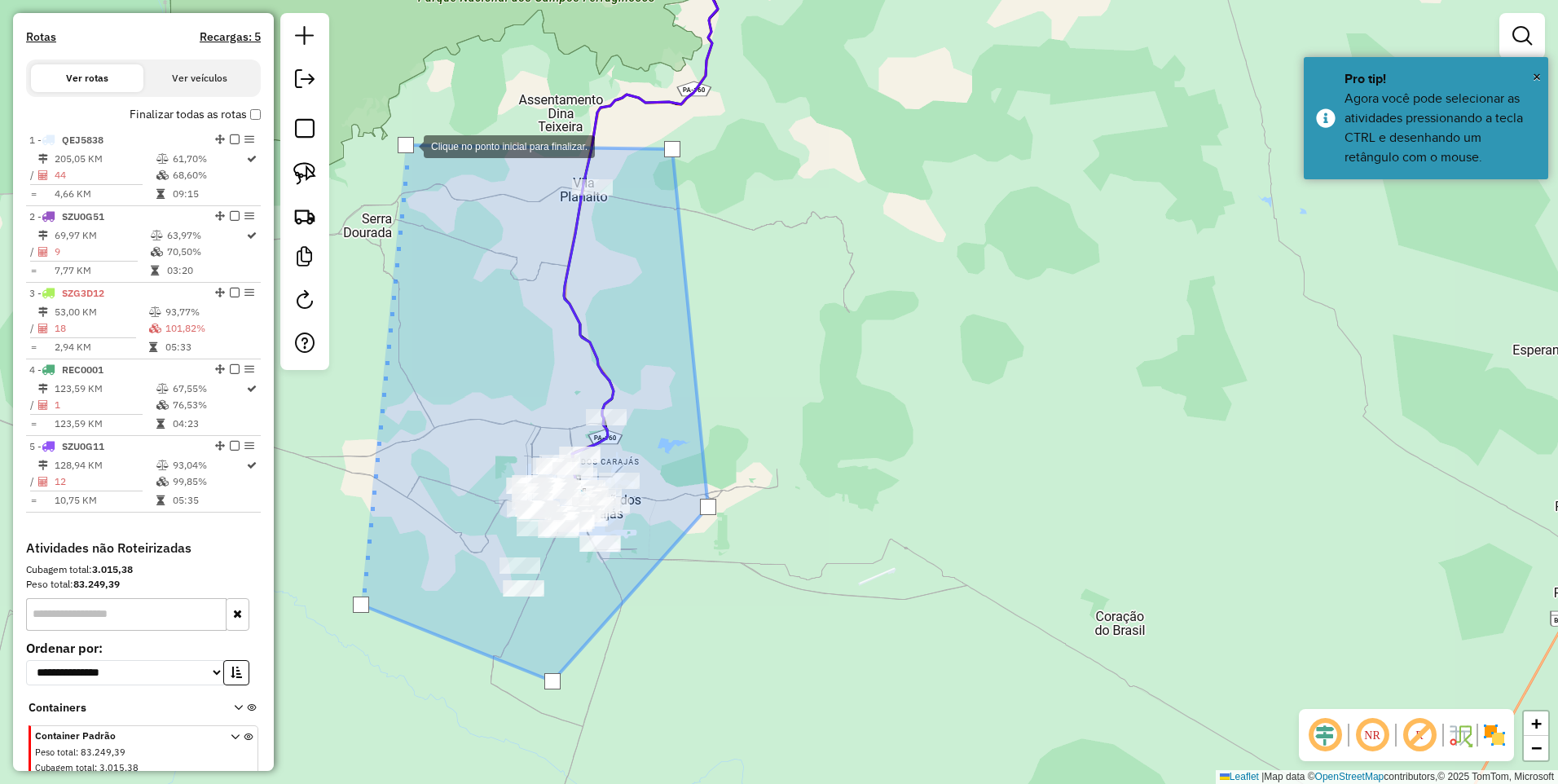
click at [408, 145] on div at bounding box center [405, 145] width 16 height 16
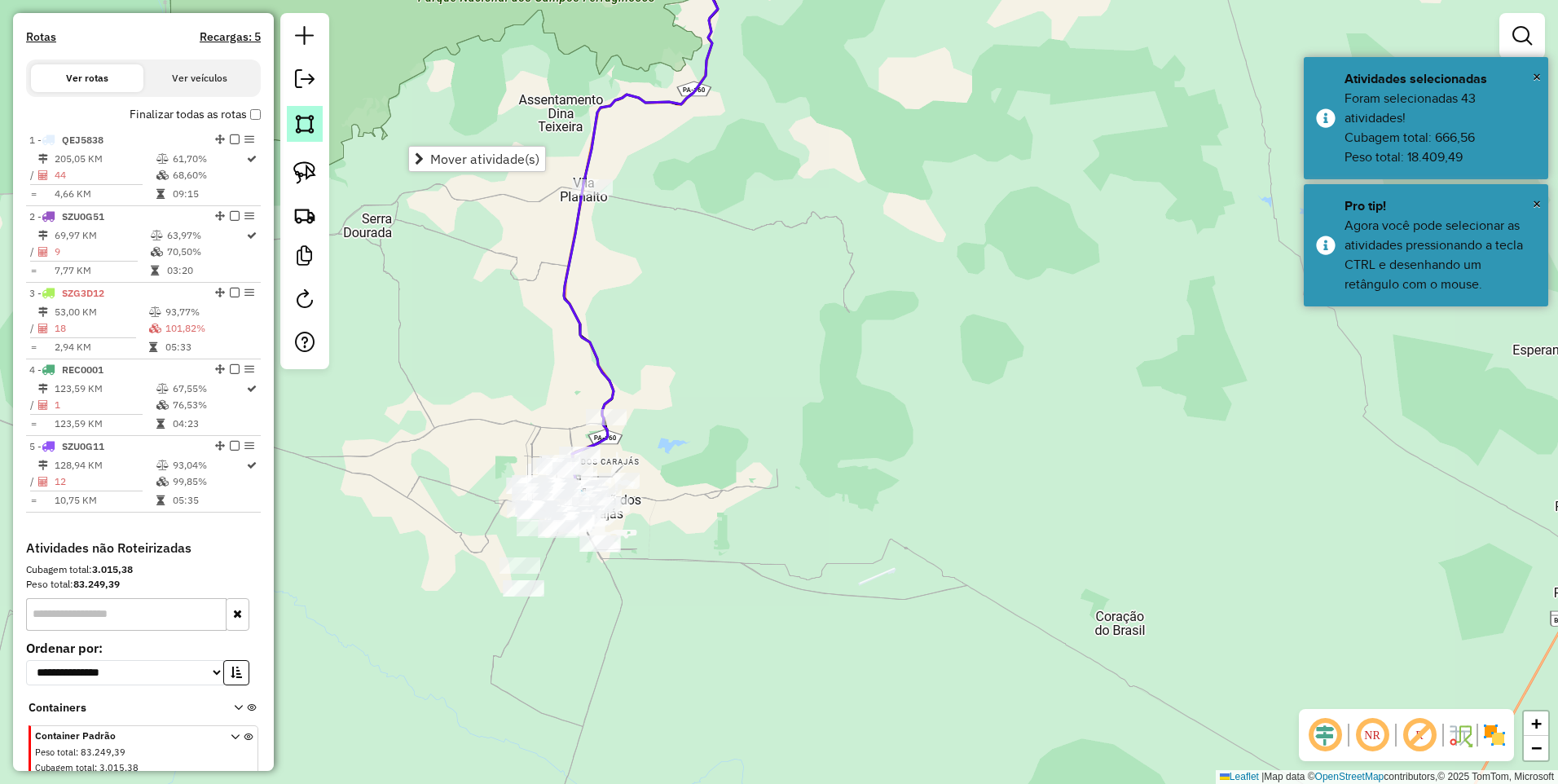
click at [309, 130] on img at bounding box center [304, 123] width 23 height 23
click at [496, 159] on div at bounding box center [490, 175] width 33 height 33
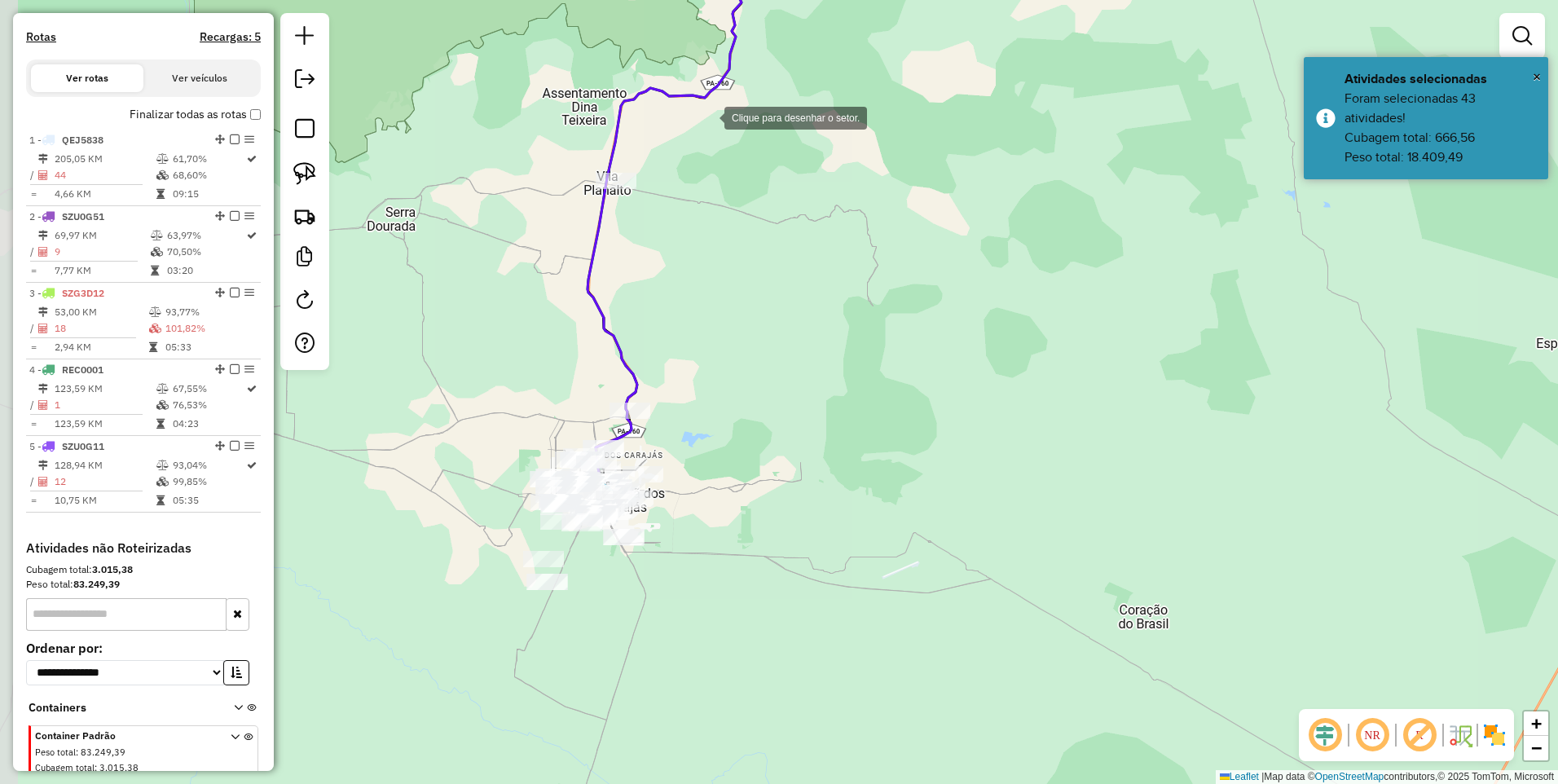
drag, startPoint x: 702, startPoint y: 117, endPoint x: 713, endPoint y: 125, distance: 13.6
click at [708, 117] on div at bounding box center [708, 117] width 33 height 33
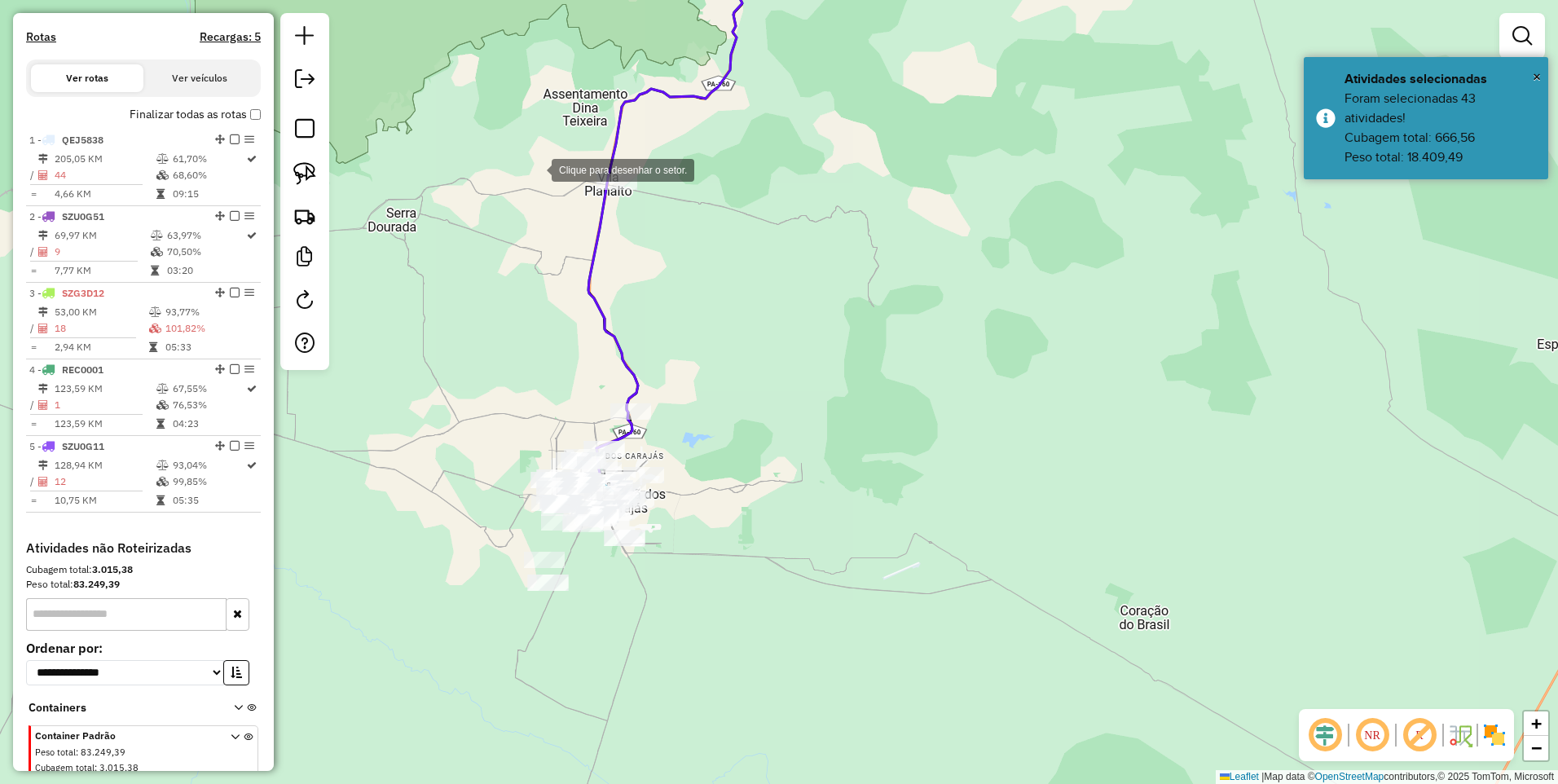
click at [539, 167] on div at bounding box center [536, 169] width 33 height 33
click at [618, 145] on div at bounding box center [602, 153] width 33 height 33
click at [706, 527] on div at bounding box center [706, 527] width 33 height 33
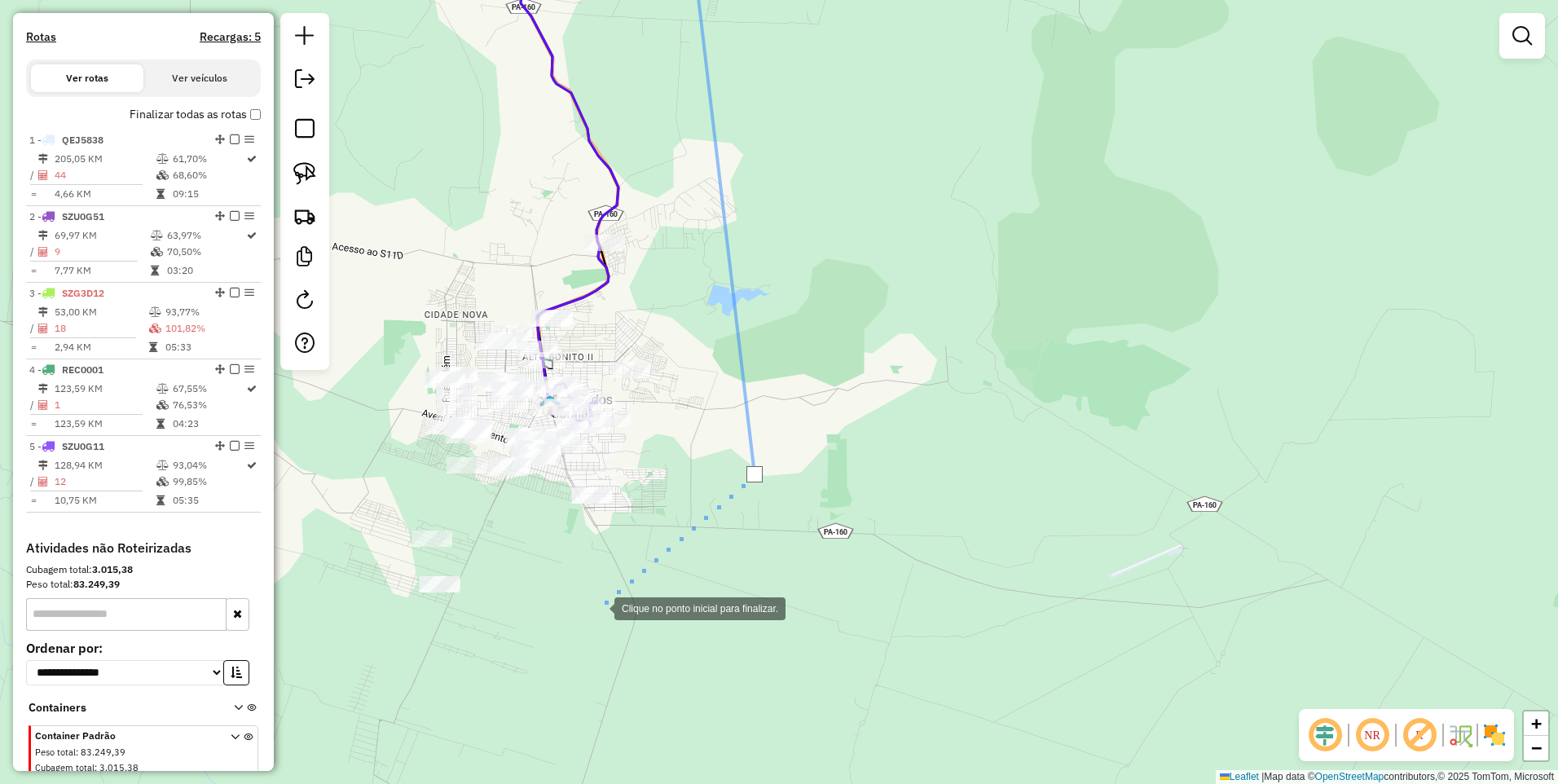
click at [598, 607] on div at bounding box center [598, 607] width 33 height 33
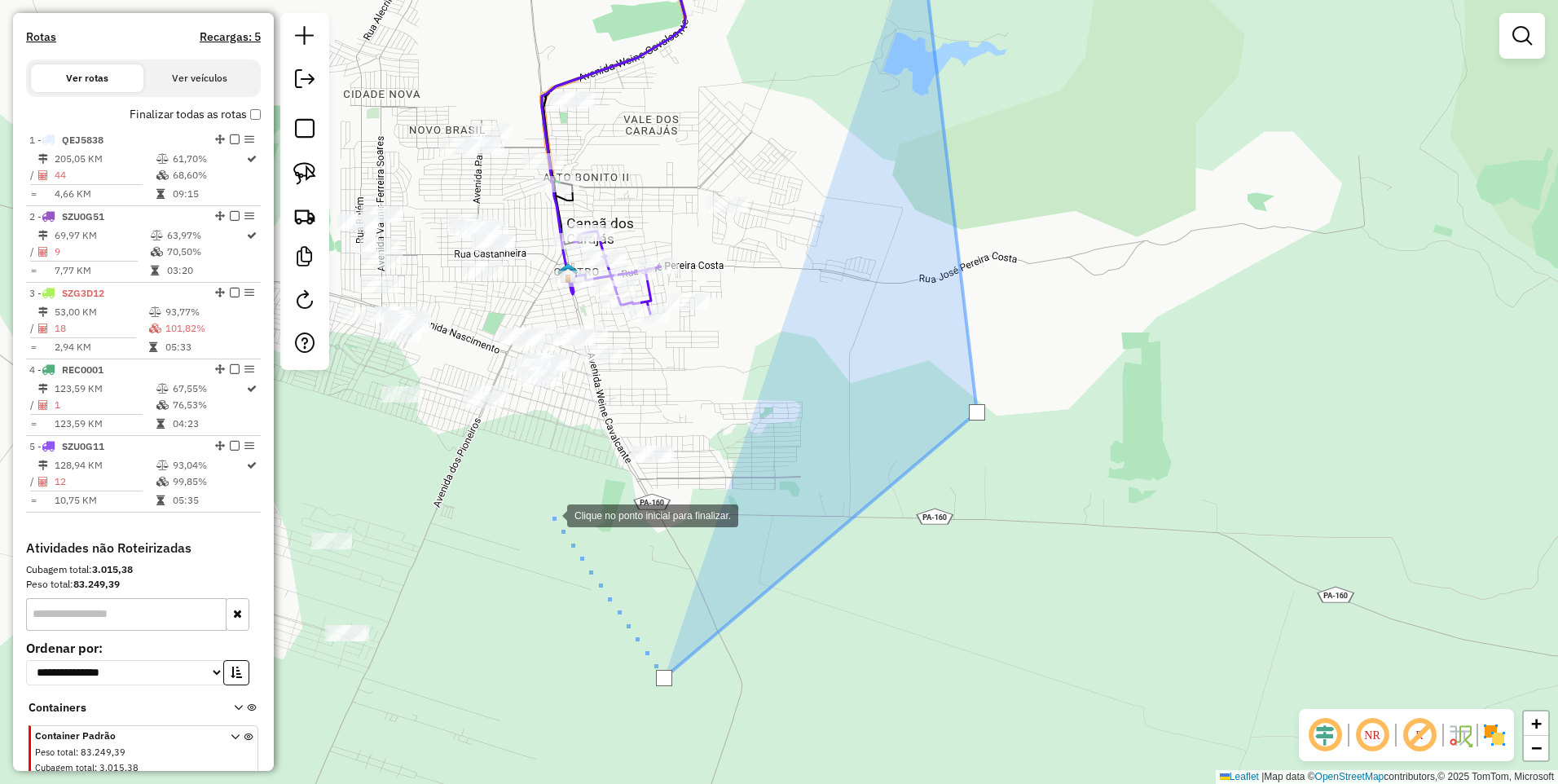
click at [558, 498] on div at bounding box center [551, 514] width 33 height 33
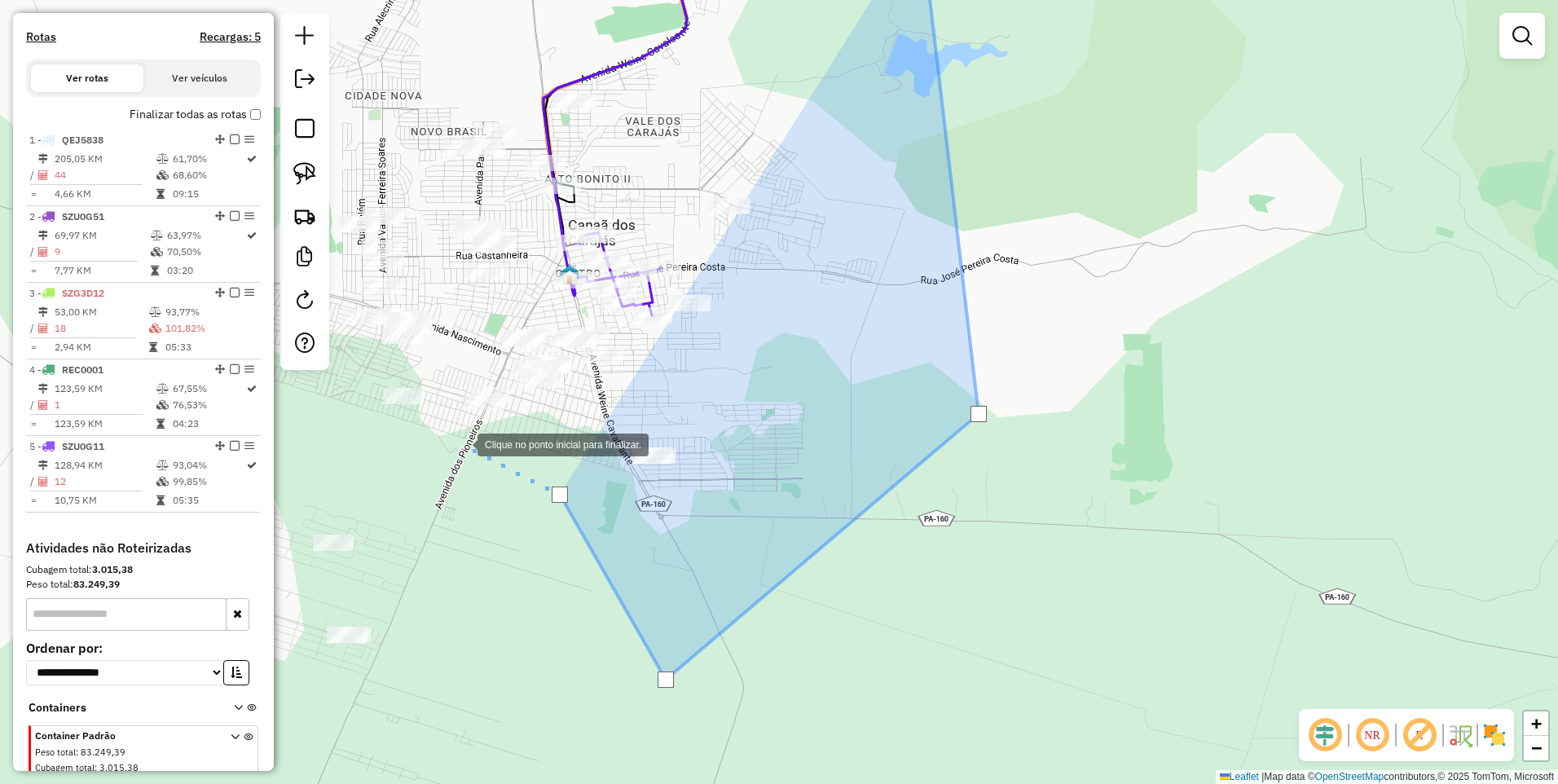
click at [453, 427] on div at bounding box center [461, 443] width 33 height 33
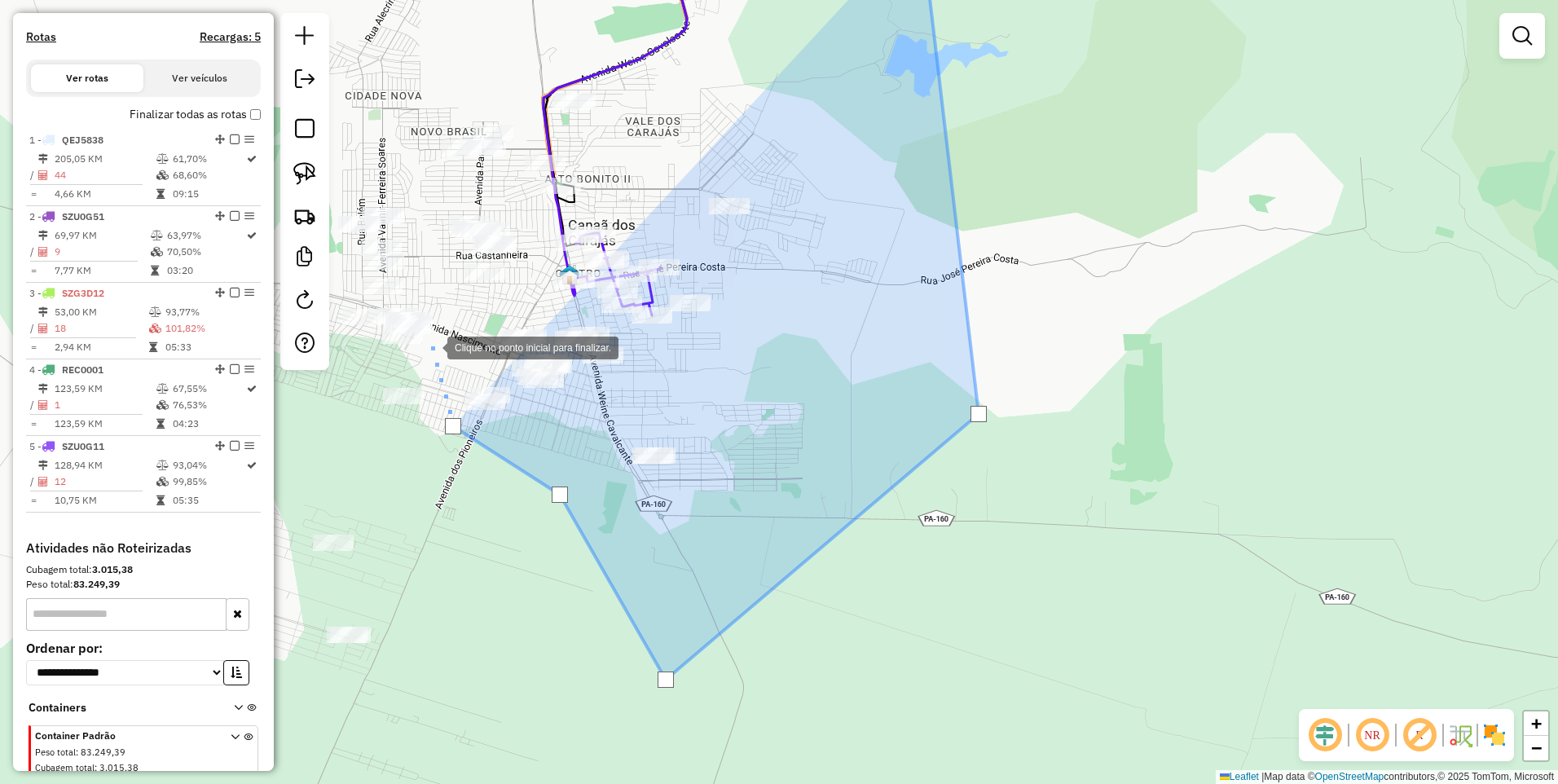
click at [432, 346] on div at bounding box center [431, 346] width 33 height 33
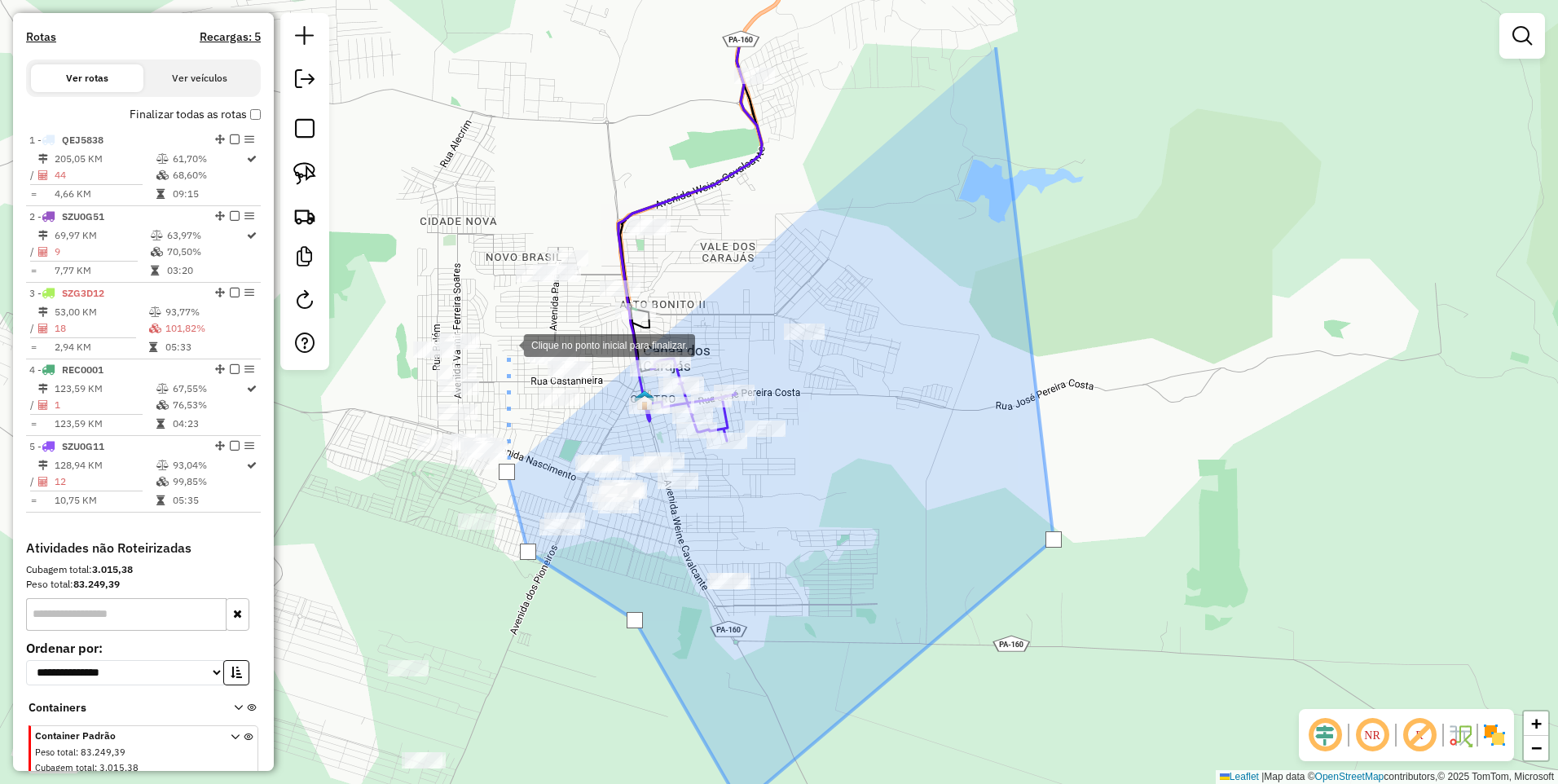
drag, startPoint x: 463, startPoint y: 267, endPoint x: 538, endPoint y: 366, distance: 124.2
click at [524, 360] on div at bounding box center [507, 344] width 33 height 33
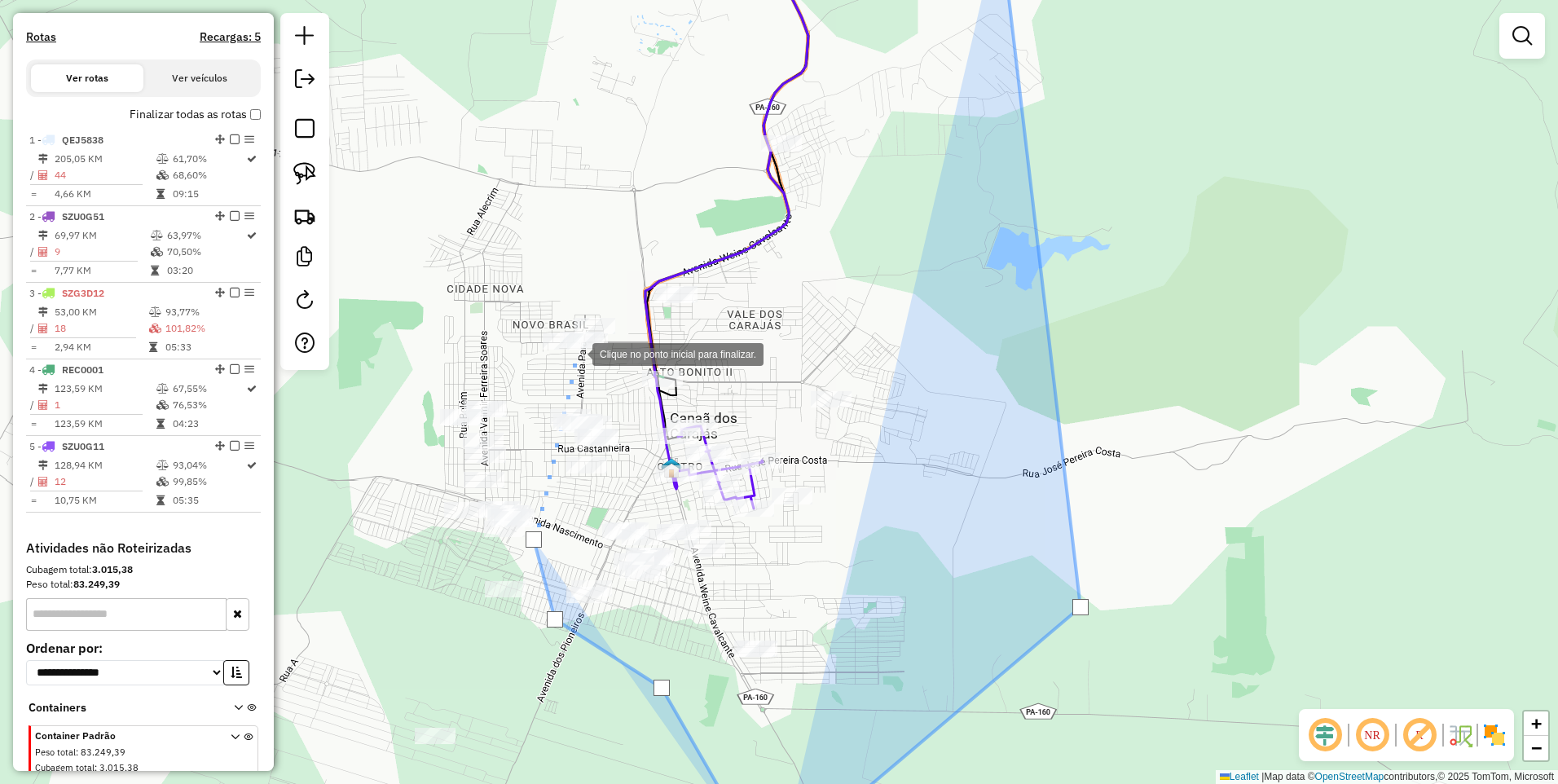
click at [576, 353] on div at bounding box center [576, 353] width 33 height 33
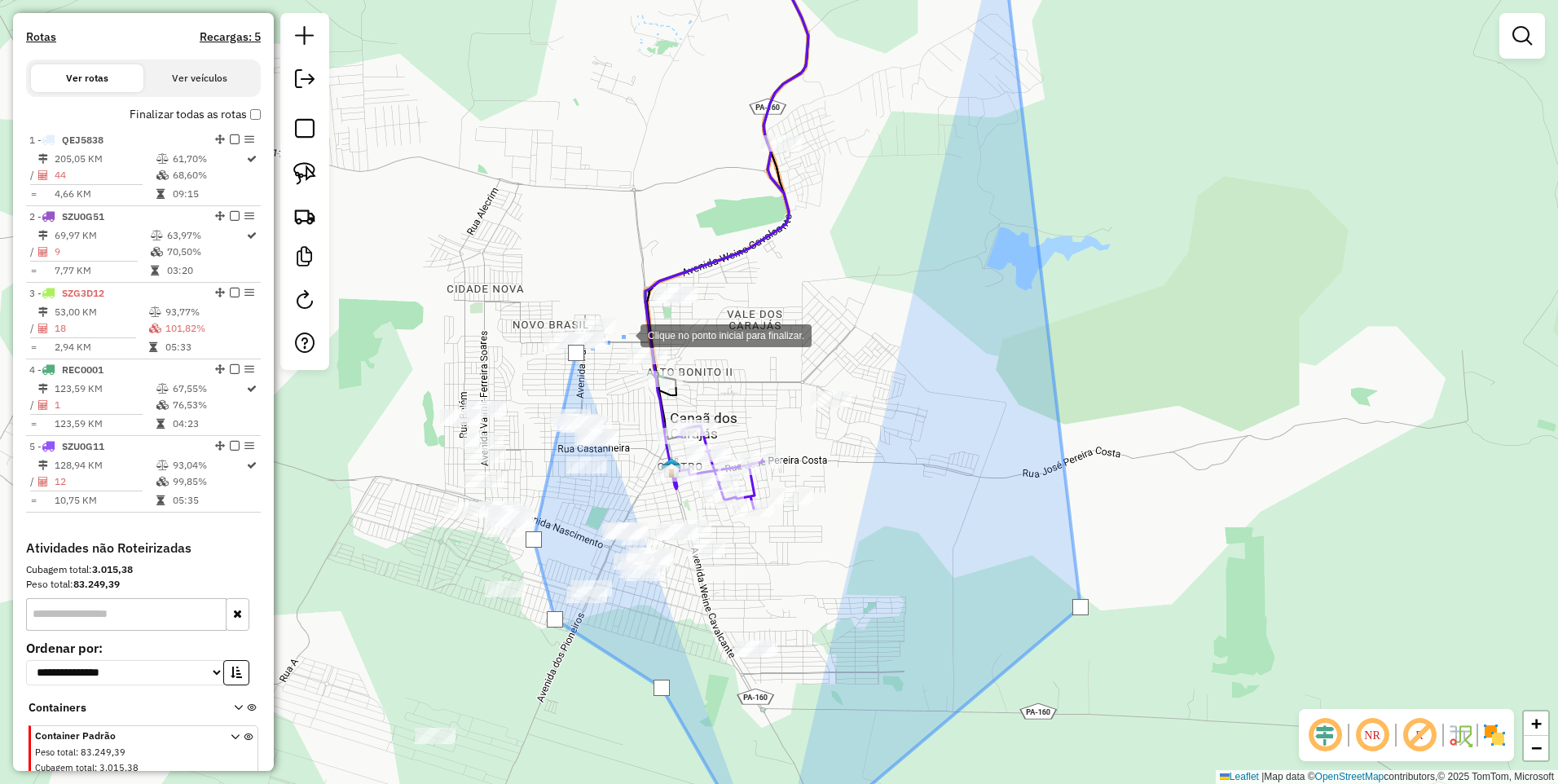
click at [640, 334] on div at bounding box center [624, 334] width 33 height 33
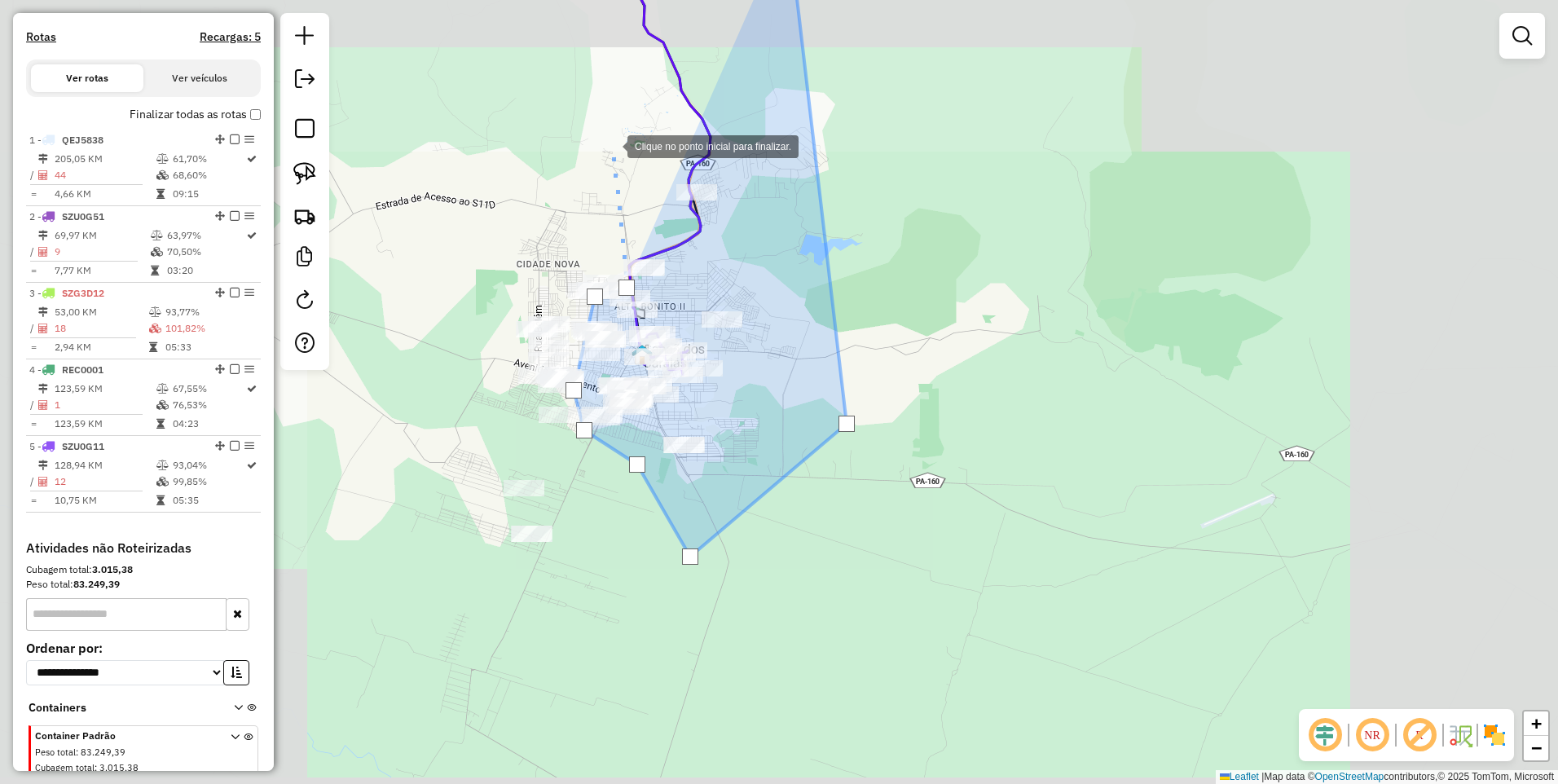
drag, startPoint x: 610, startPoint y: 145, endPoint x: 642, endPoint y: 302, distance: 160.2
click at [627, 161] on div at bounding box center [611, 145] width 33 height 33
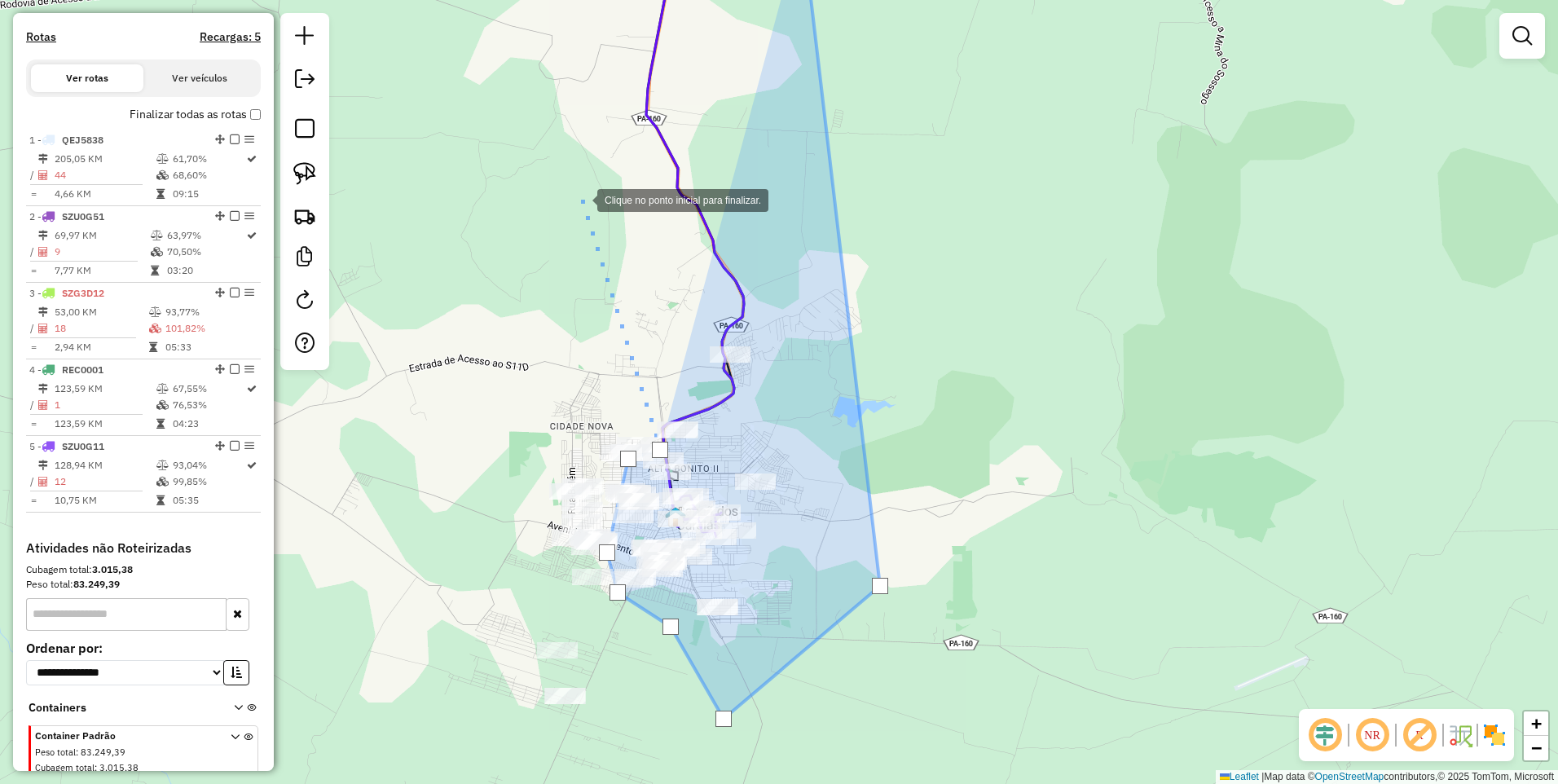
click at [586, 201] on div at bounding box center [581, 199] width 33 height 33
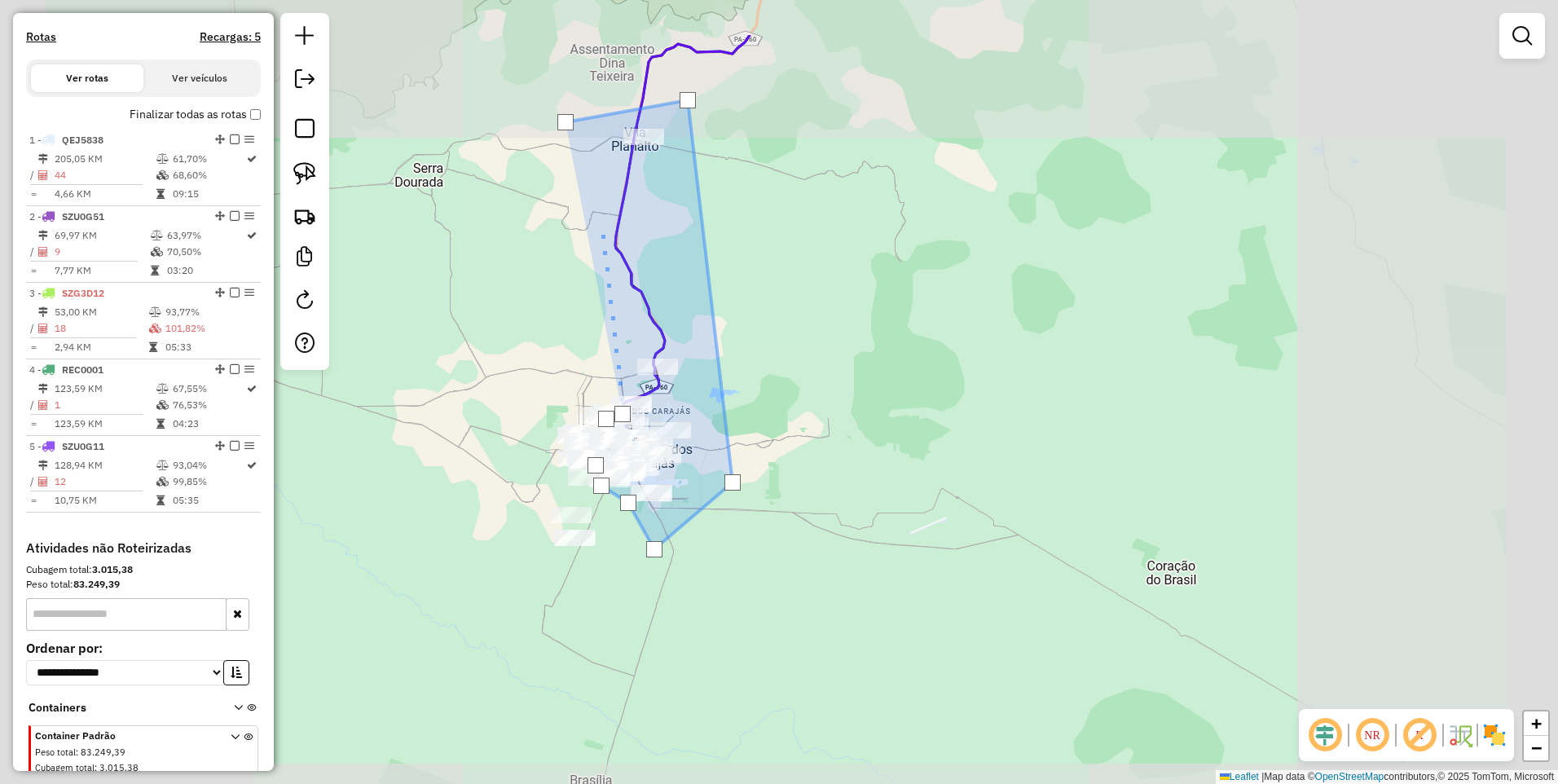
drag, startPoint x: 600, startPoint y: 199, endPoint x: 582, endPoint y: 194, distance: 18.7
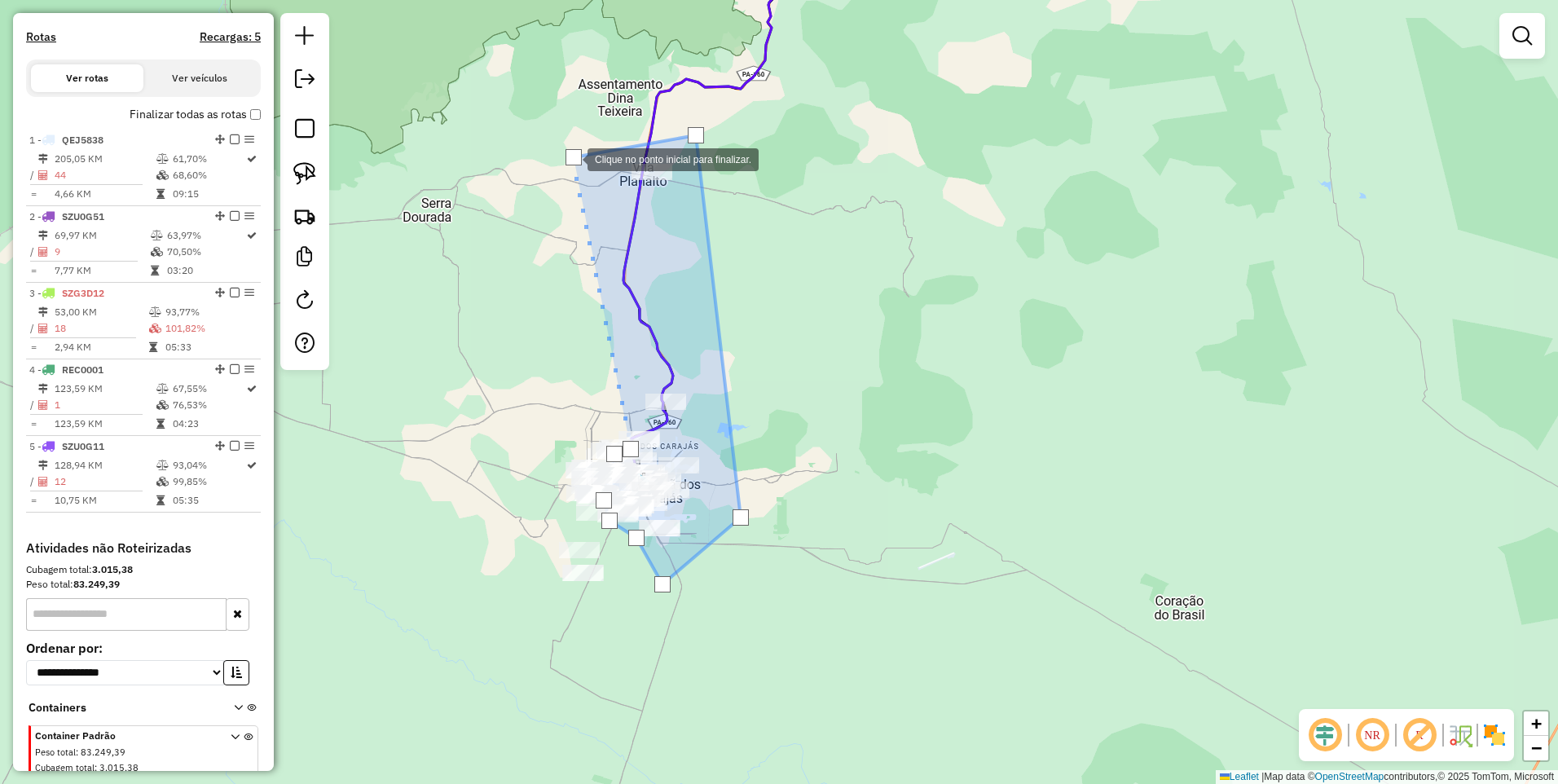
click at [572, 157] on div at bounding box center [573, 157] width 16 height 16
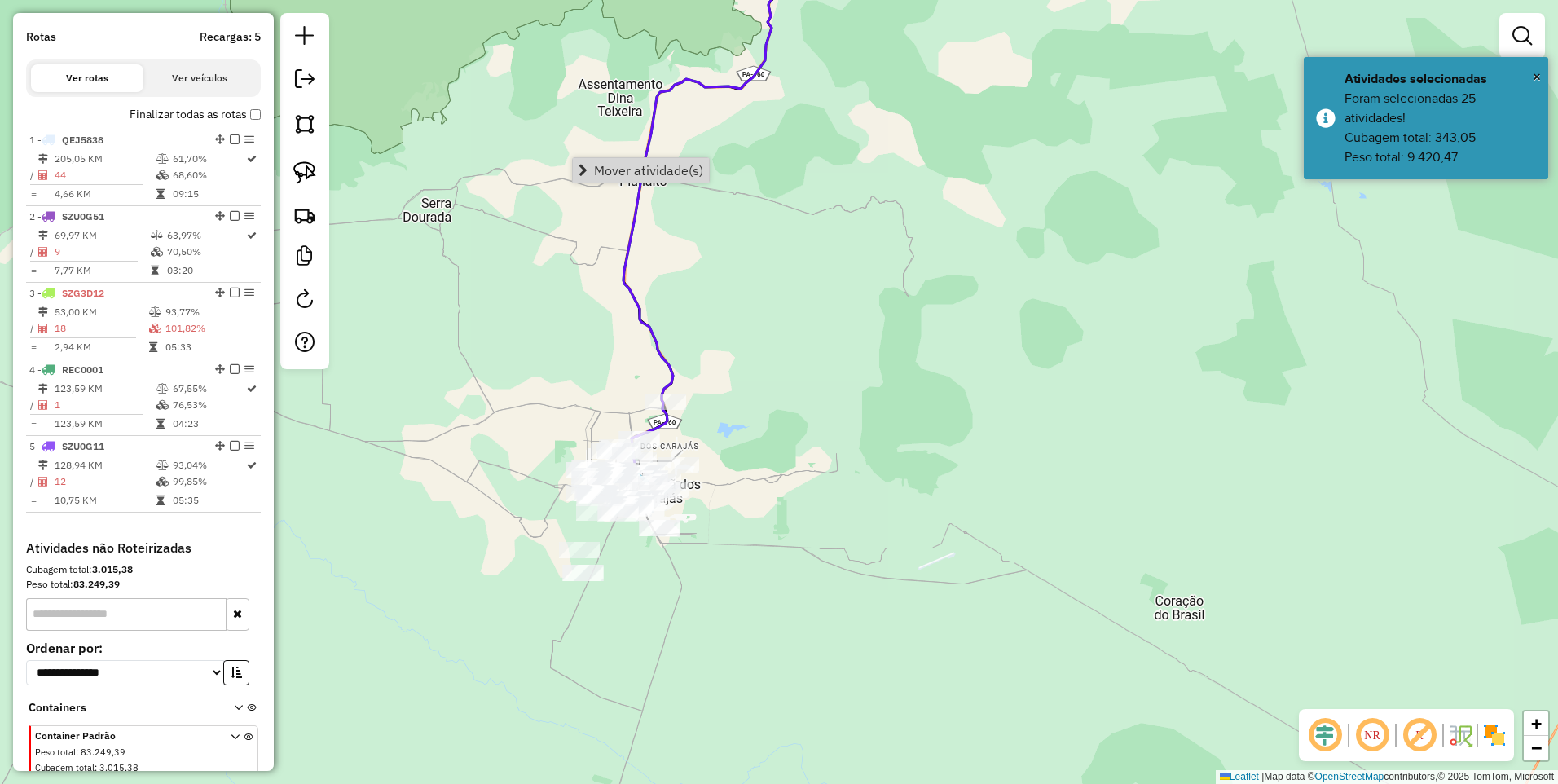
click at [600, 173] on span "Mover atividade(s)" at bounding box center [648, 170] width 109 height 13
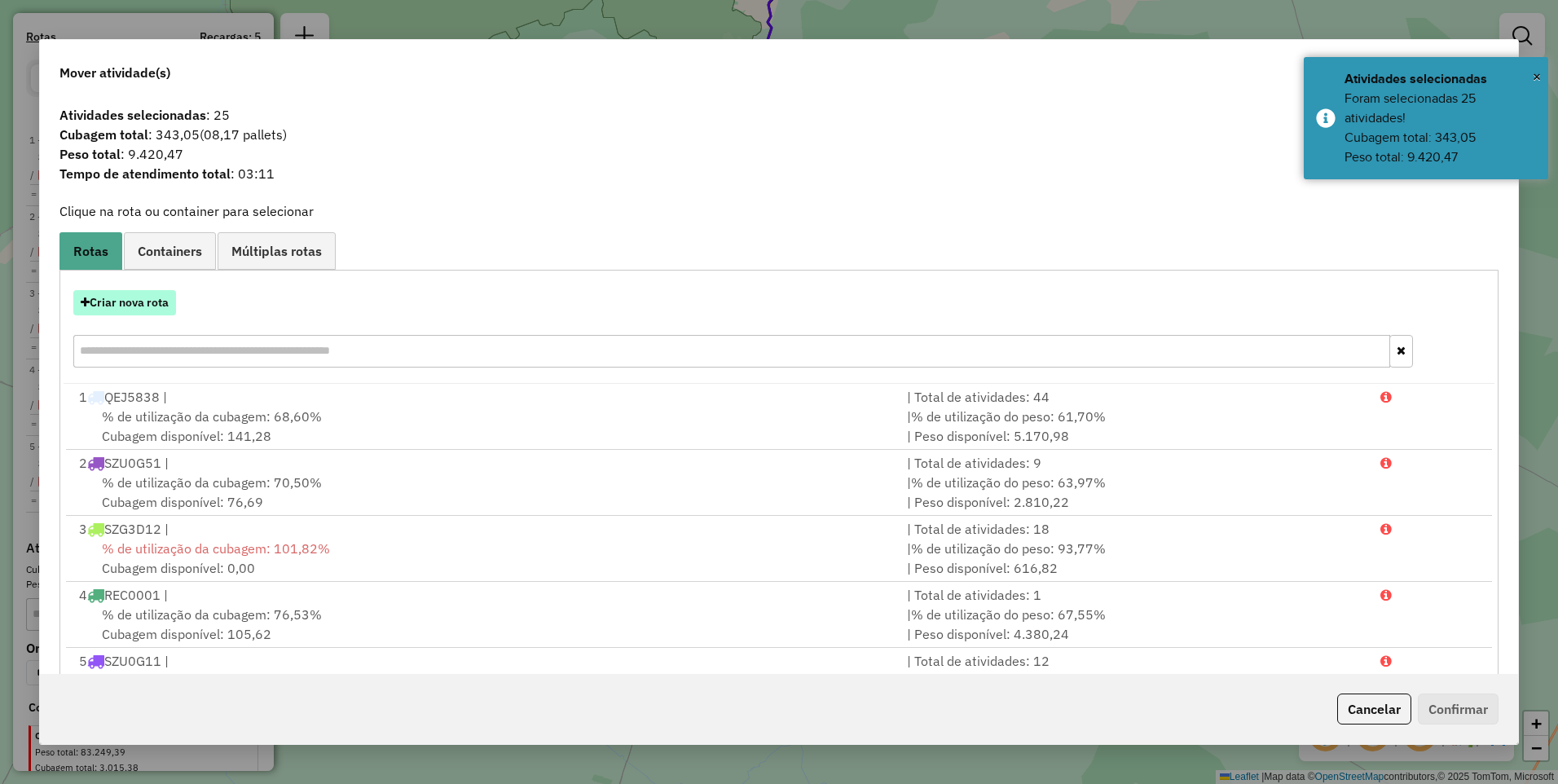
click at [150, 296] on button "Criar nova rota" at bounding box center [125, 302] width 103 height 25
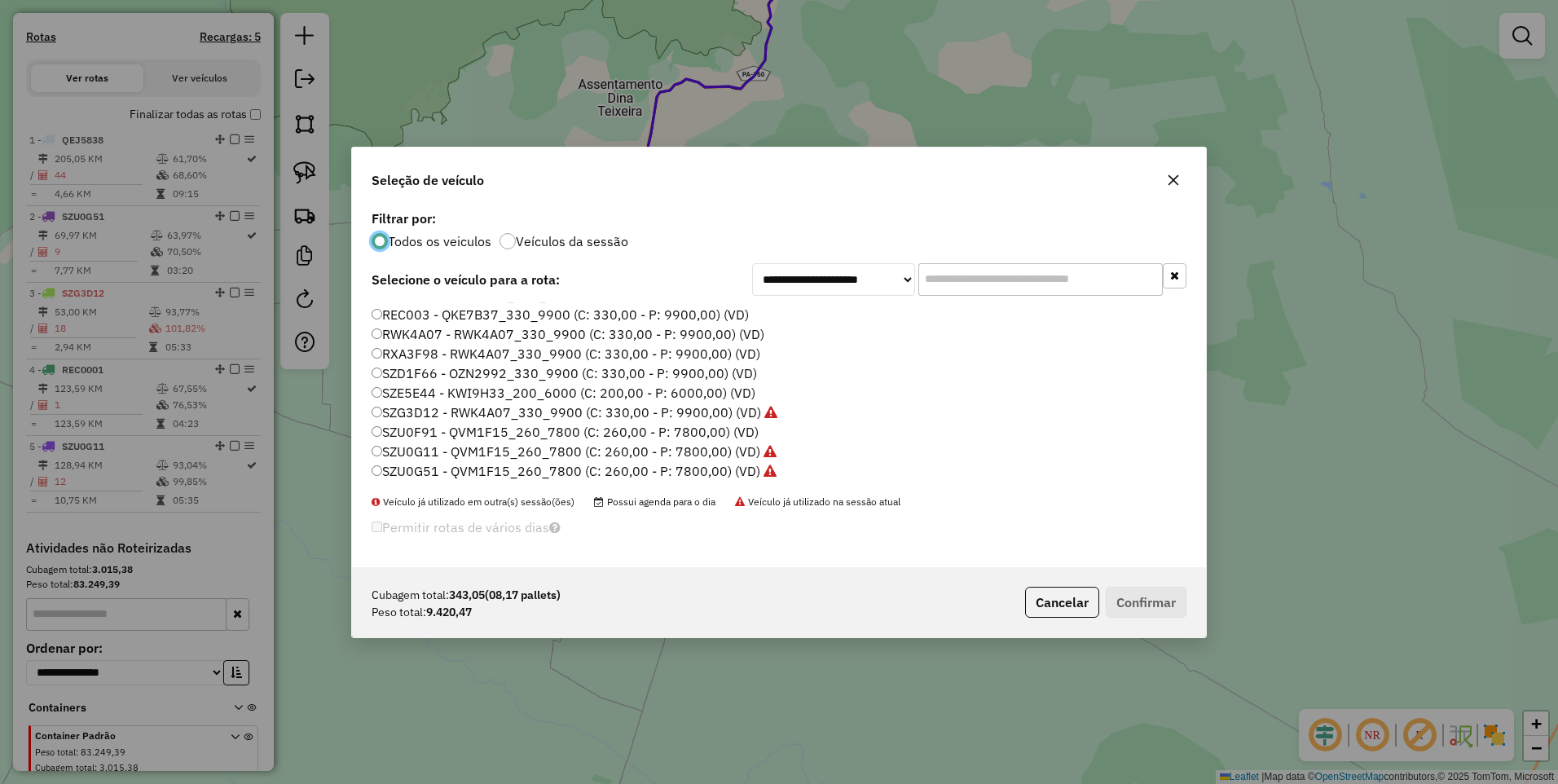
click at [451, 350] on label "RXA3F98 - RWK4A07_330_9900 (C: 330,00 - P: 9900,00) (VD)" at bounding box center [566, 353] width 389 height 20
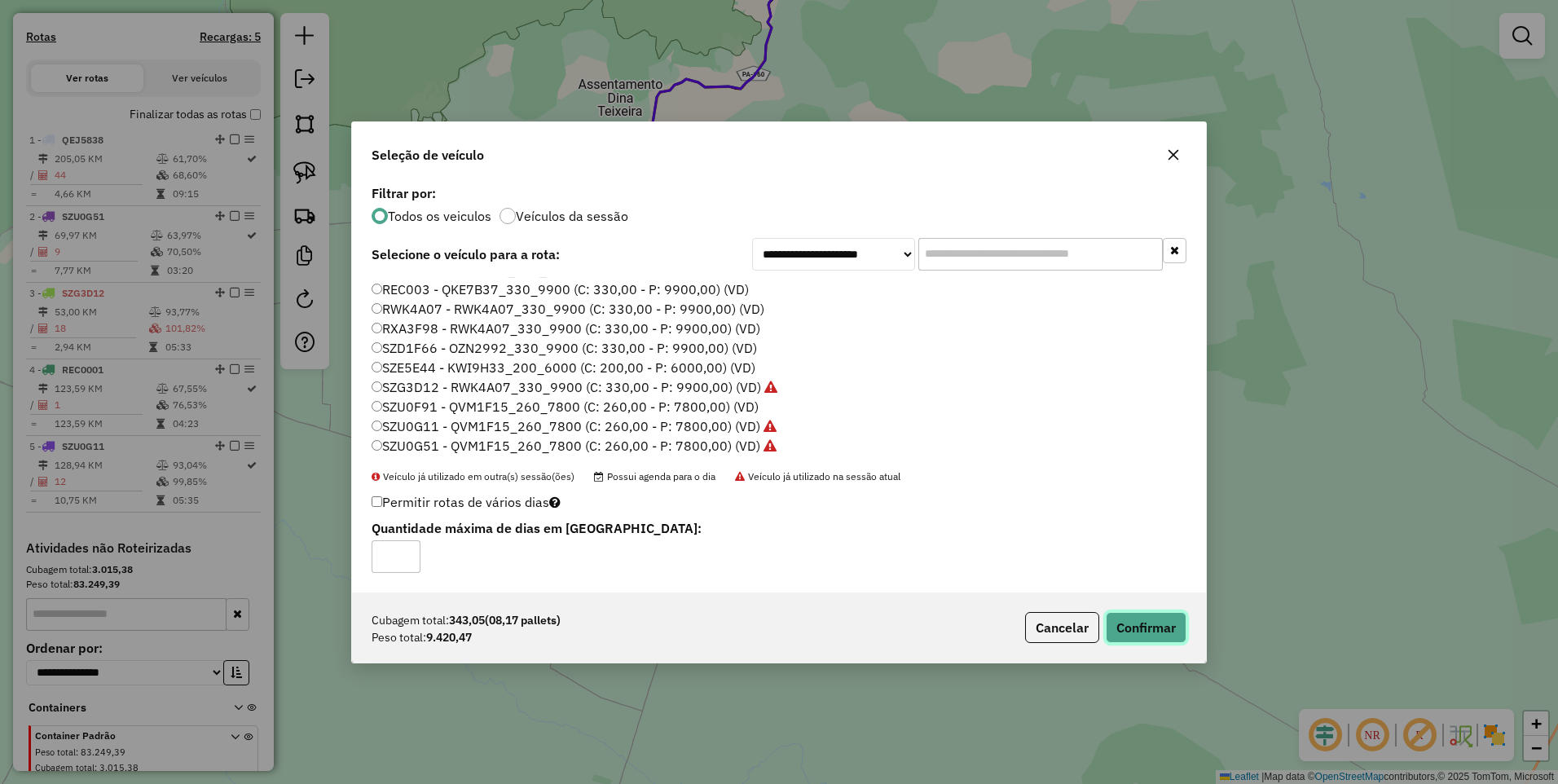
click at [1142, 616] on button "Confirmar" at bounding box center [1147, 627] width 81 height 31
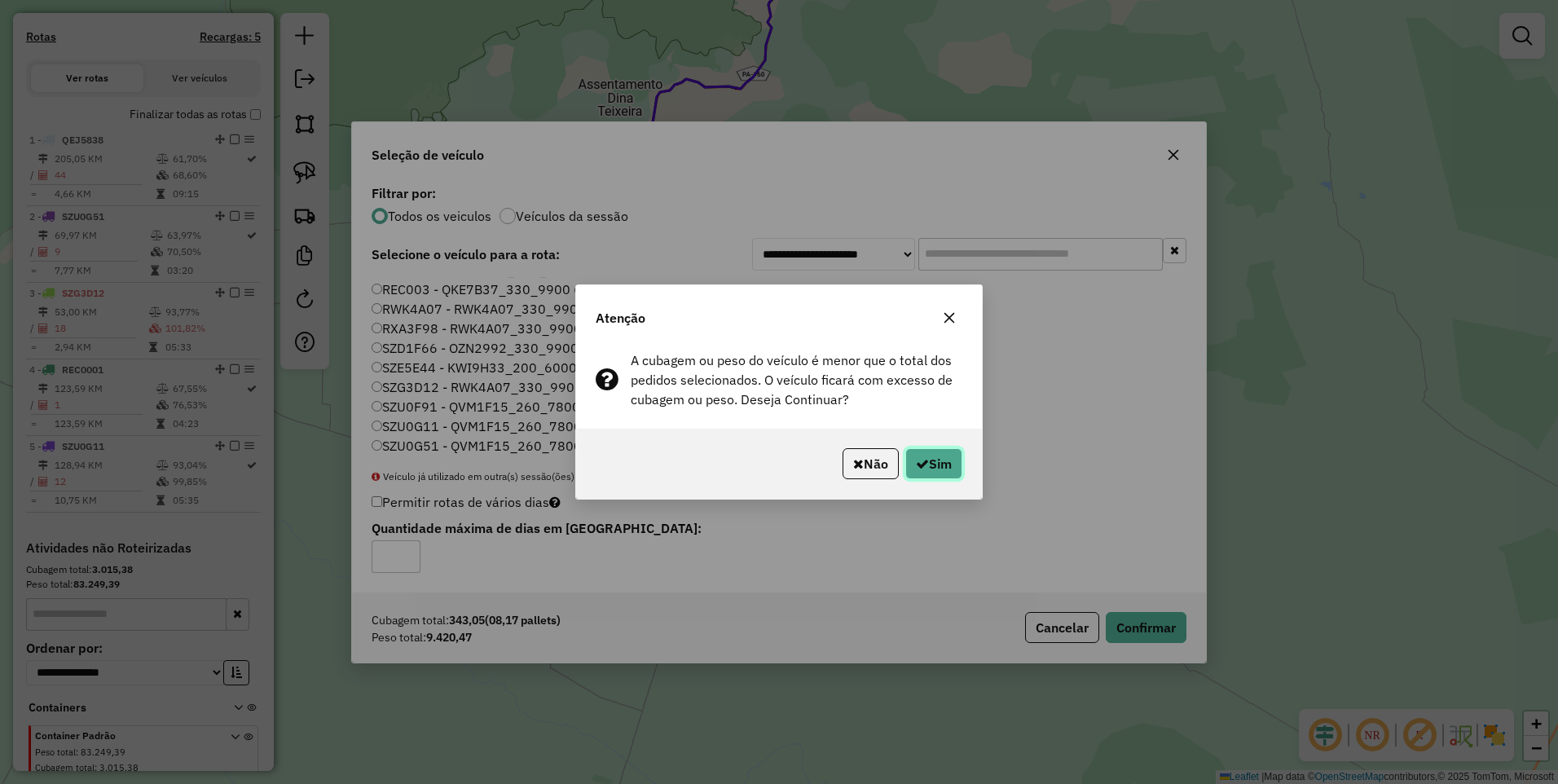
click at [940, 464] on button "Sim" at bounding box center [934, 464] width 57 height 31
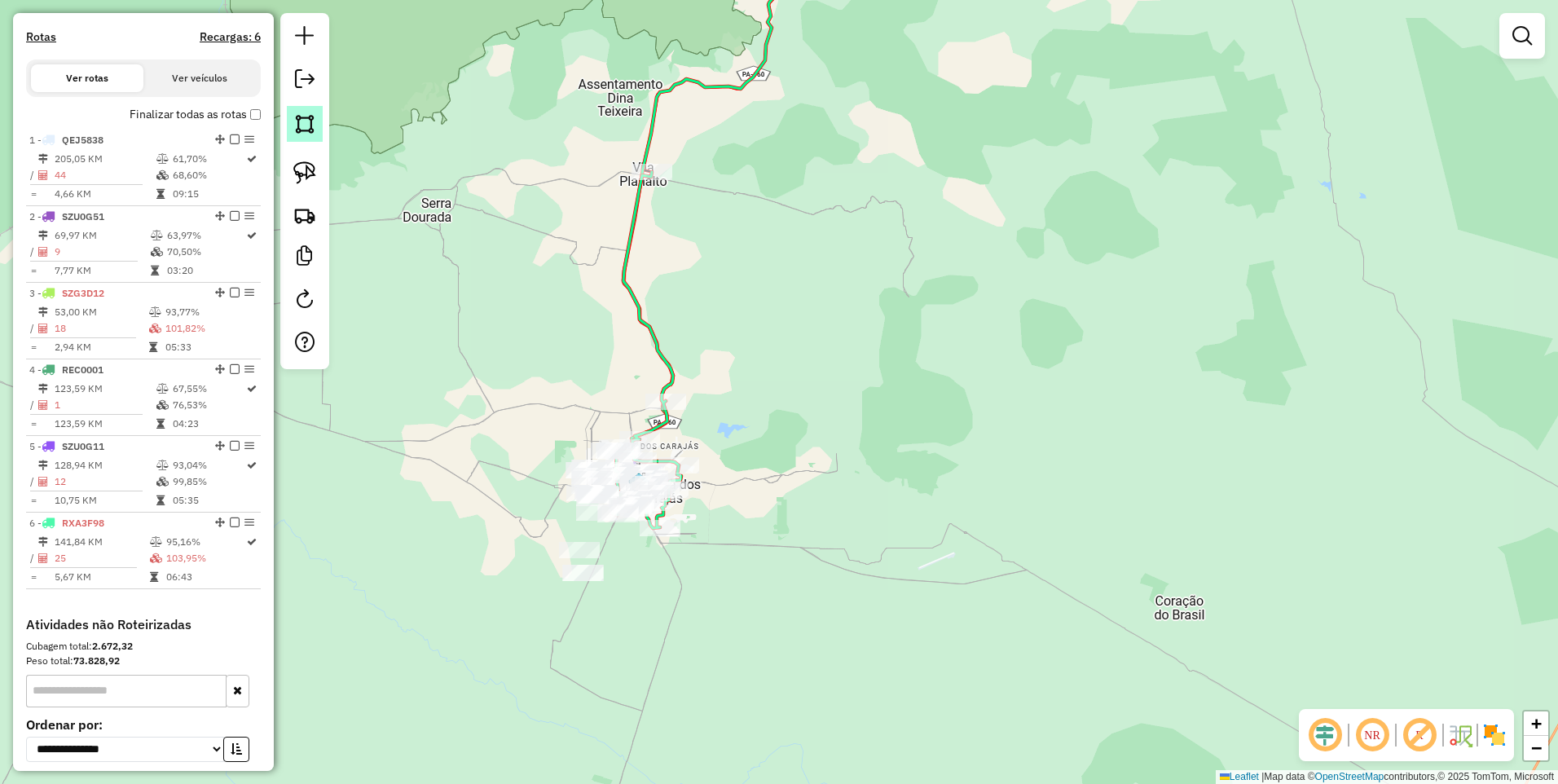
click at [306, 124] on img at bounding box center [304, 123] width 23 height 23
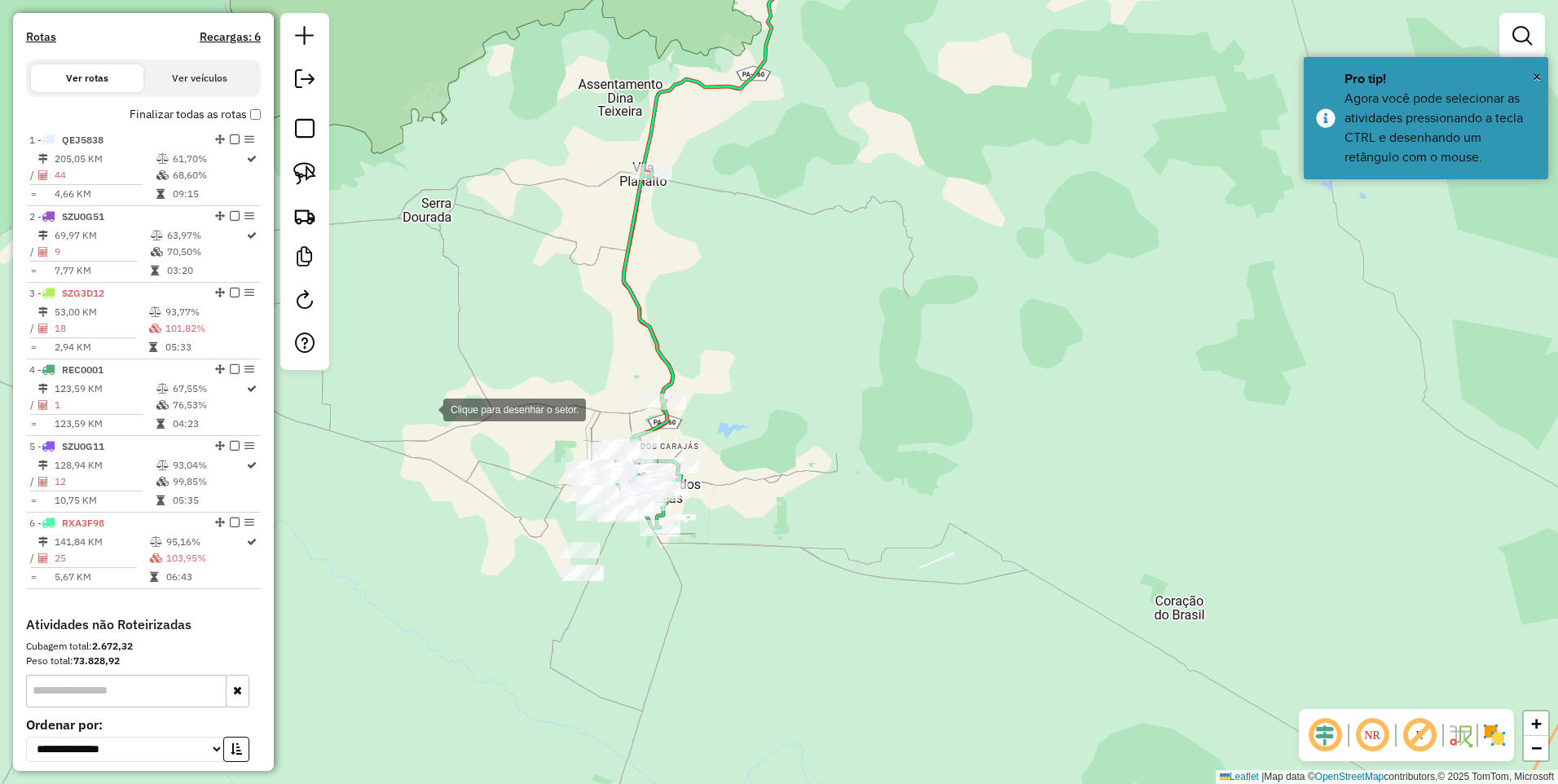
drag, startPoint x: 427, startPoint y: 408, endPoint x: 506, endPoint y: 384, distance: 82.6
click at [428, 408] on div at bounding box center [427, 408] width 33 height 33
drag, startPoint x: 728, startPoint y: 380, endPoint x: 716, endPoint y: 463, distance: 83.9
click at [728, 381] on div at bounding box center [726, 379] width 33 height 33
click at [700, 479] on div at bounding box center [716, 463] width 33 height 33
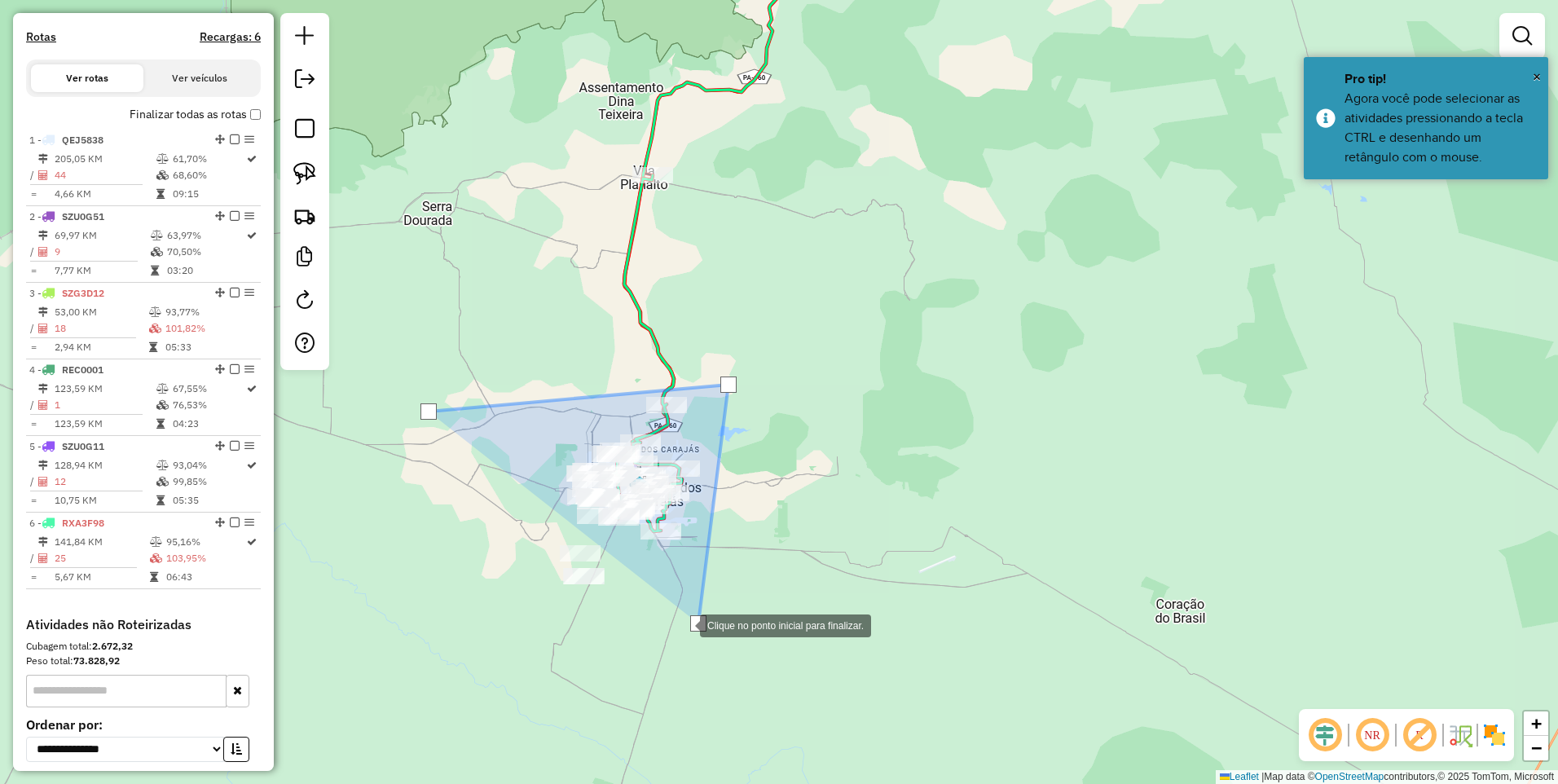
click at [668, 641] on div at bounding box center [684, 624] width 33 height 33
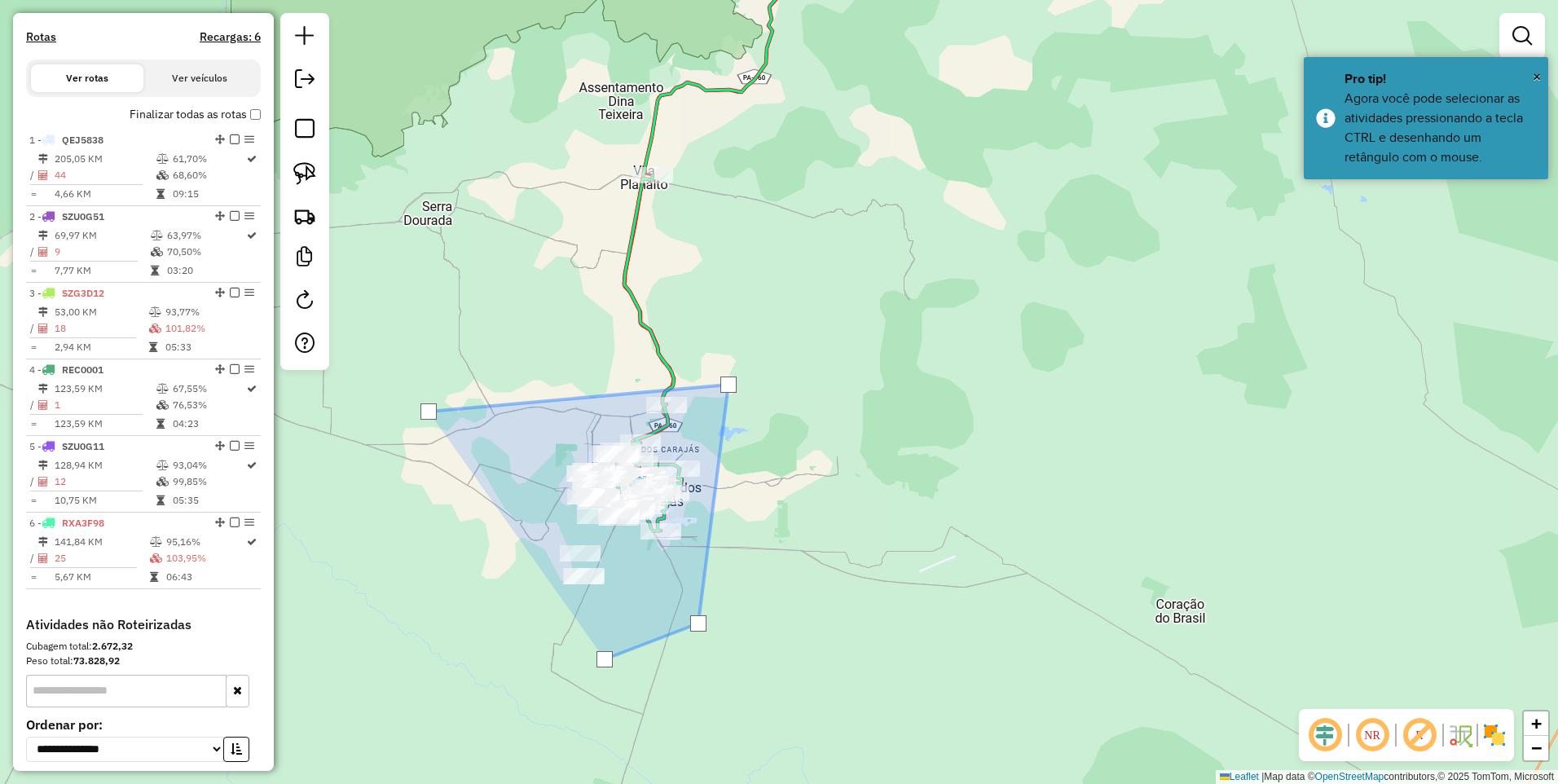
click at [589, 643] on div at bounding box center [605, 659] width 33 height 33
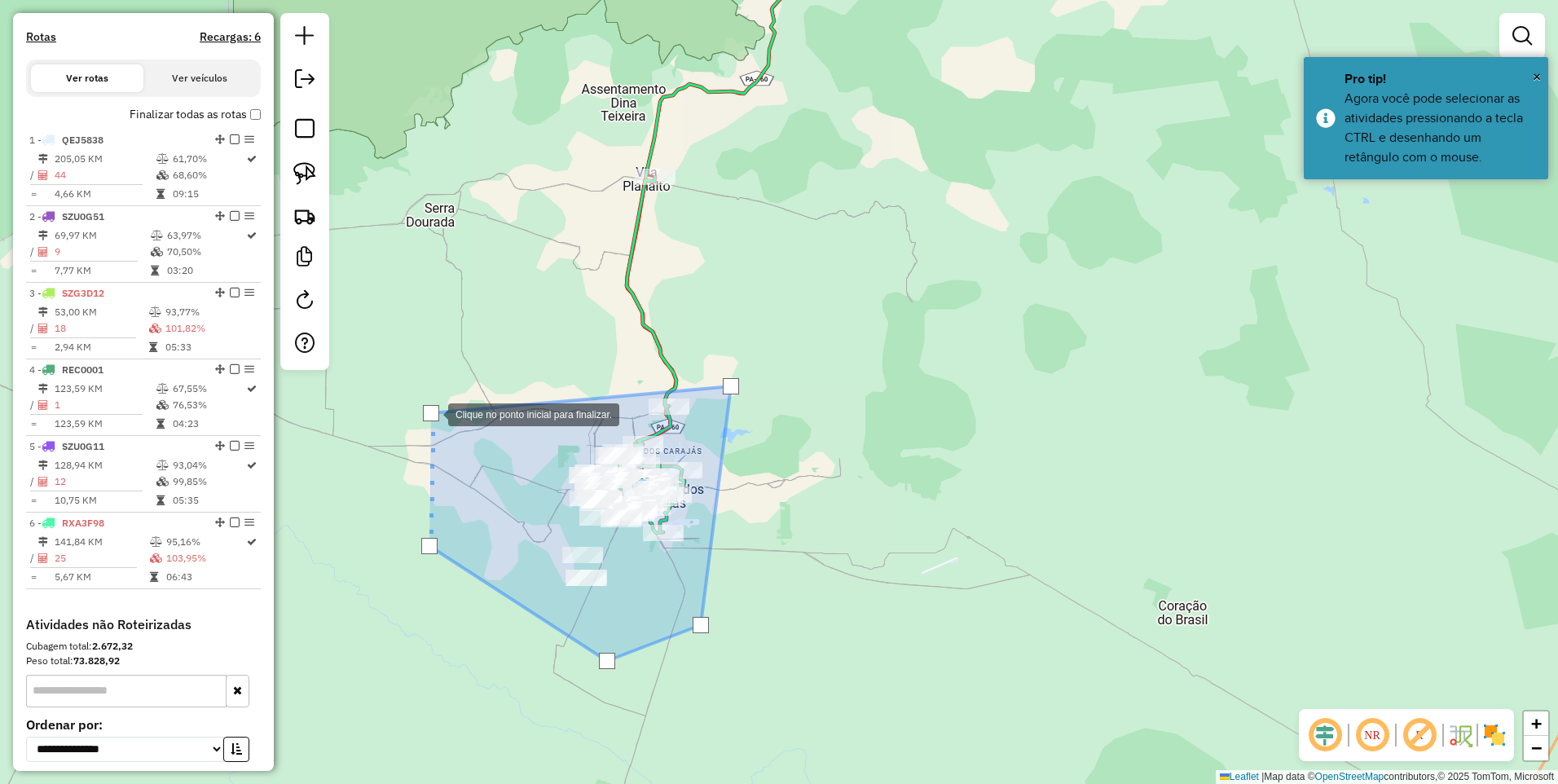
click at [432, 413] on div at bounding box center [431, 413] width 16 height 16
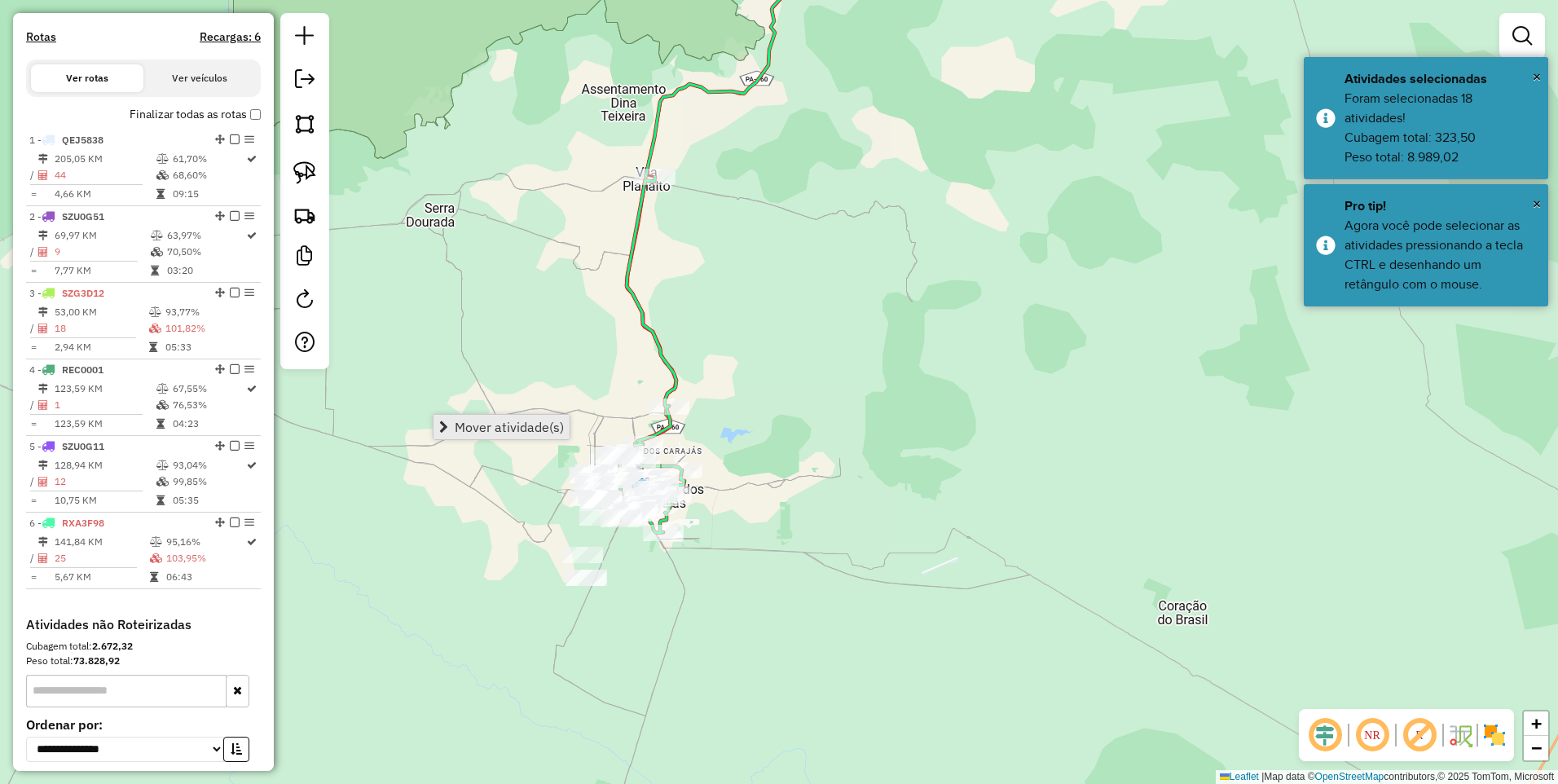
click at [495, 422] on span "Mover atividade(s)" at bounding box center [509, 427] width 109 height 13
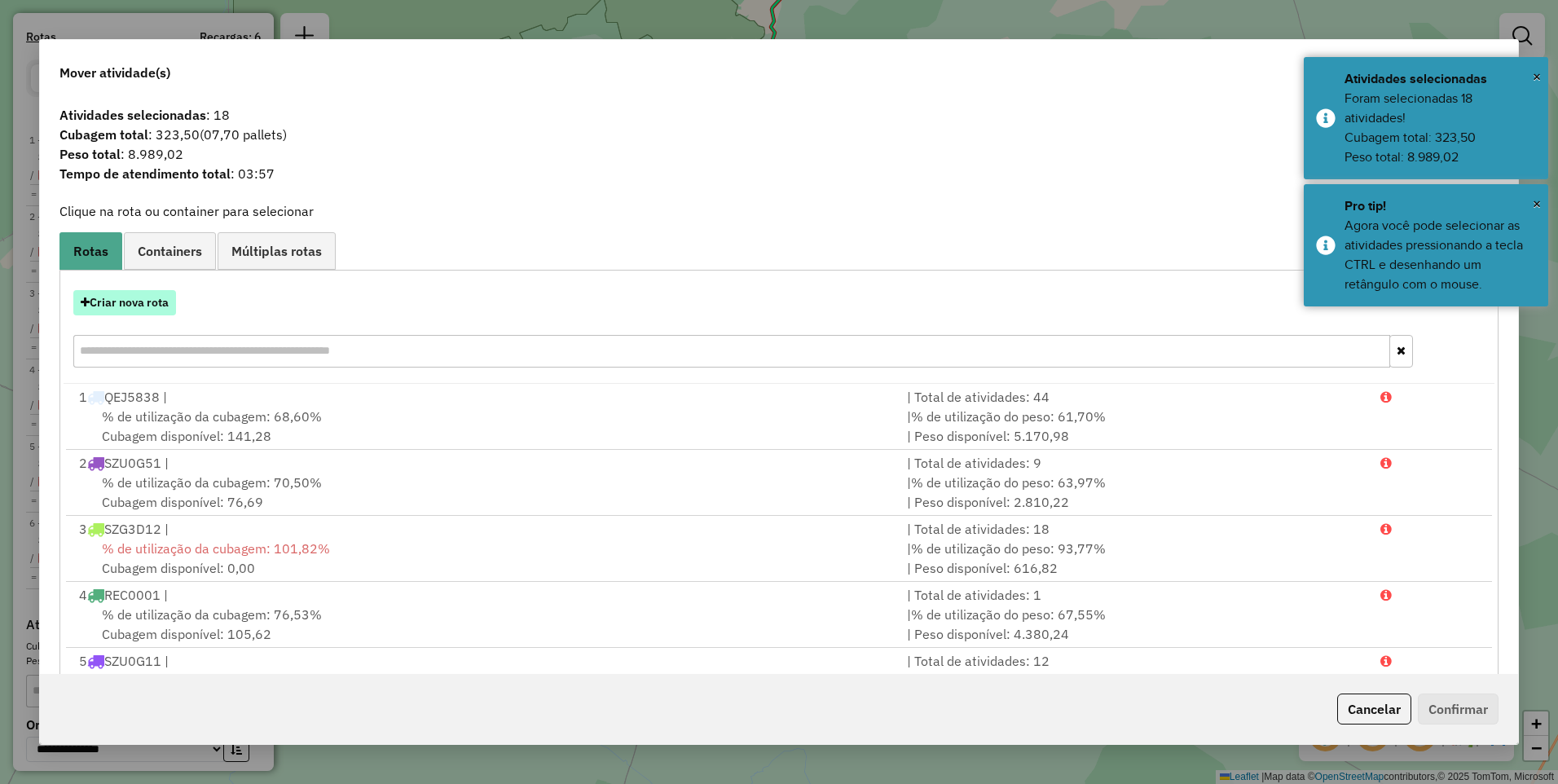
click at [126, 300] on button "Criar nova rota" at bounding box center [125, 302] width 103 height 25
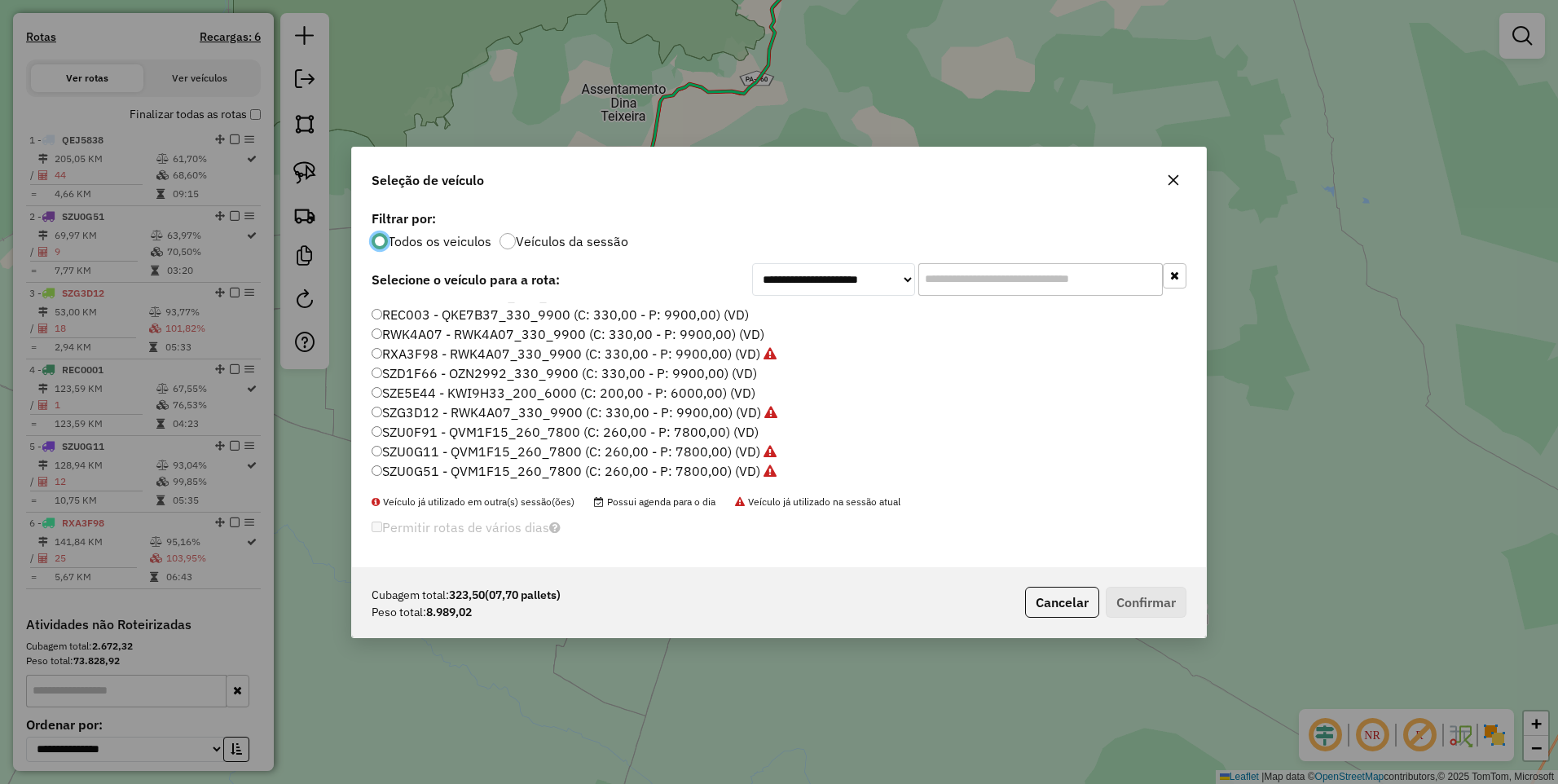
click at [430, 332] on label "RWK4A07 - RWK4A07_330_9900 (C: 330,00 - P: 9900,00) (VD)" at bounding box center [568, 334] width 392 height 20
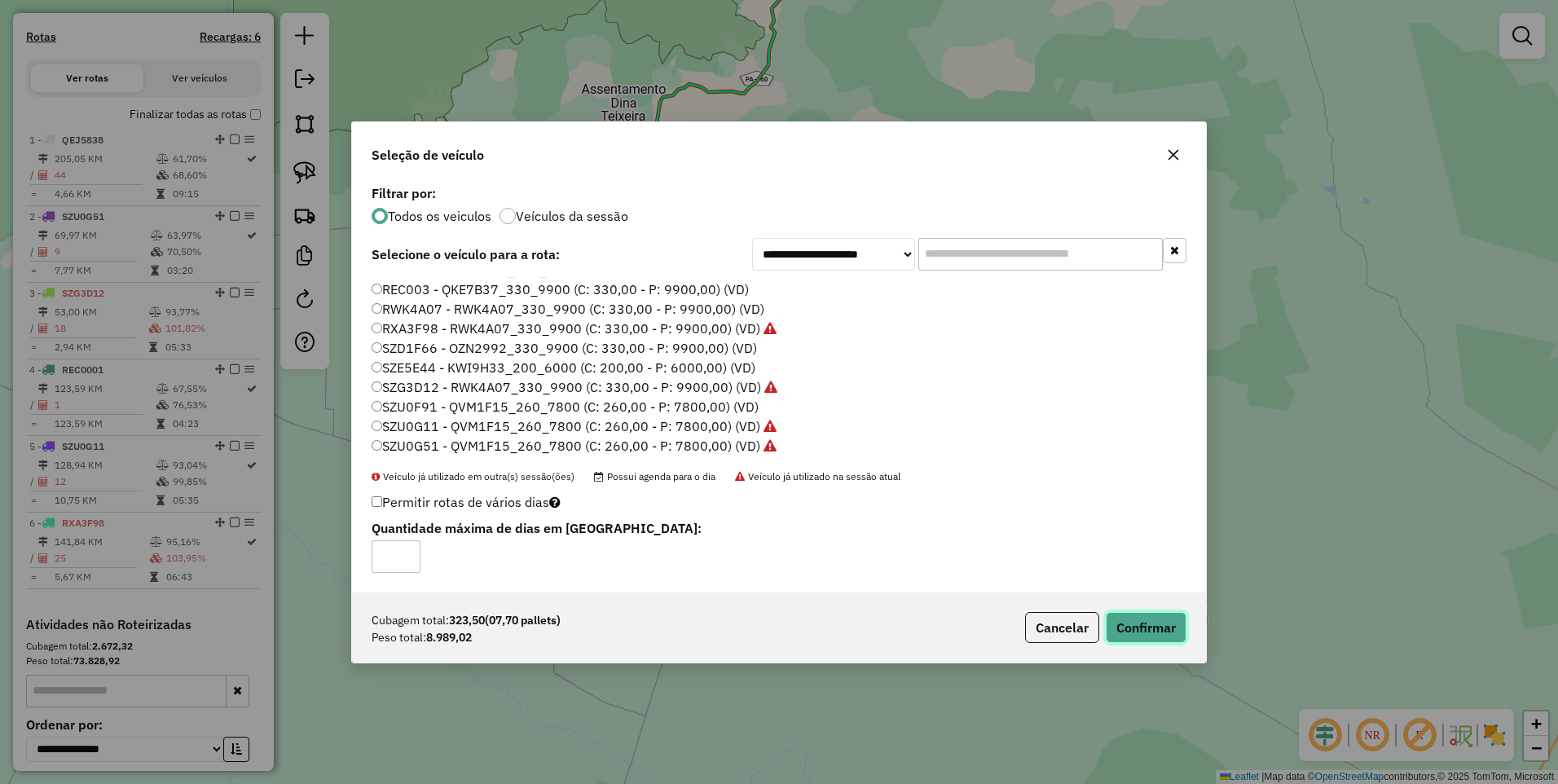
click at [1131, 629] on button "Confirmar" at bounding box center [1147, 627] width 81 height 31
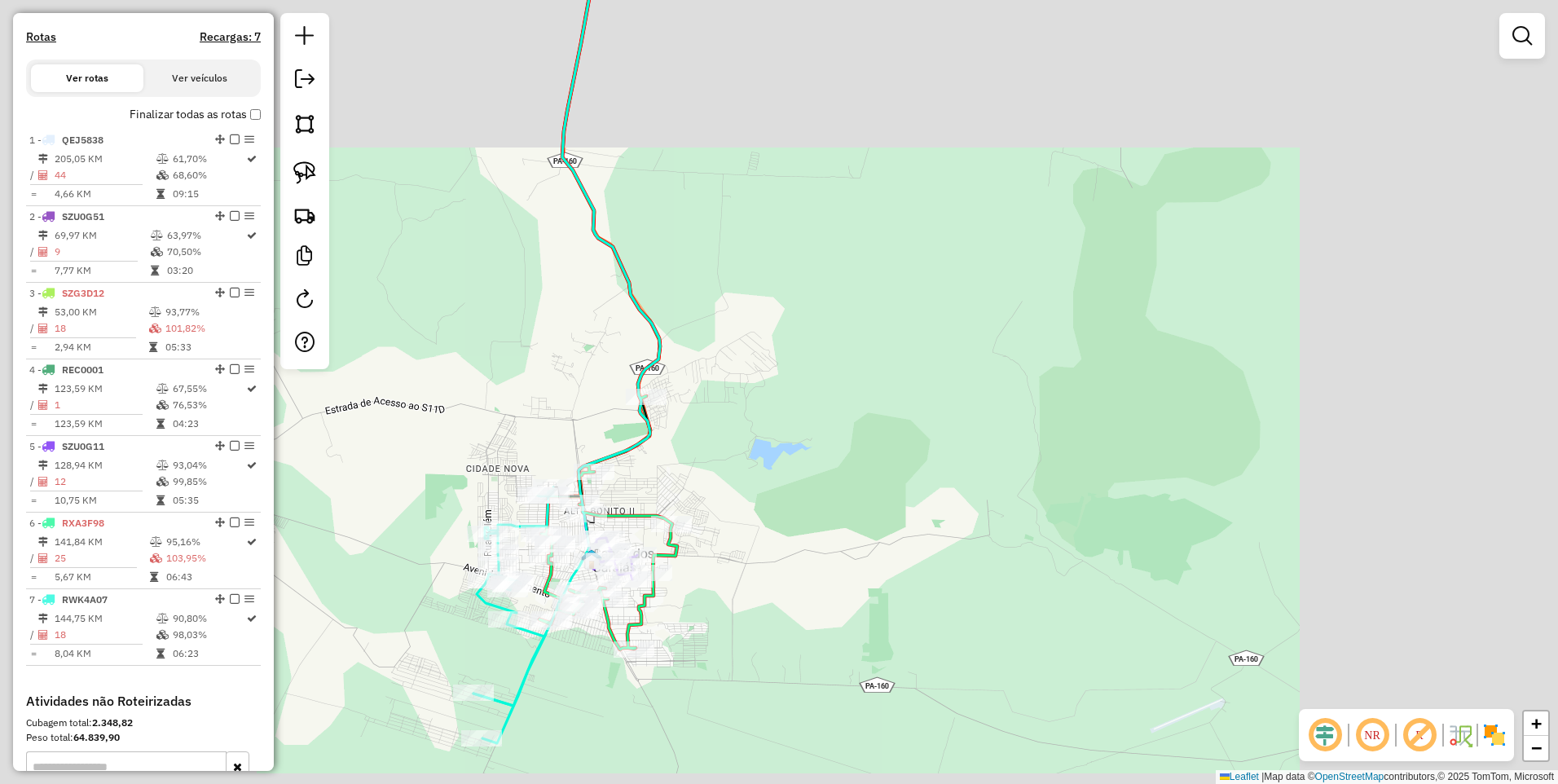
drag, startPoint x: 528, startPoint y: 452, endPoint x: 590, endPoint y: 543, distance: 110.1
click at [582, 558] on div "Janela de atendimento Grade de atendimento Capacidade Transportadoras Veículos …" at bounding box center [779, 392] width 1558 height 784
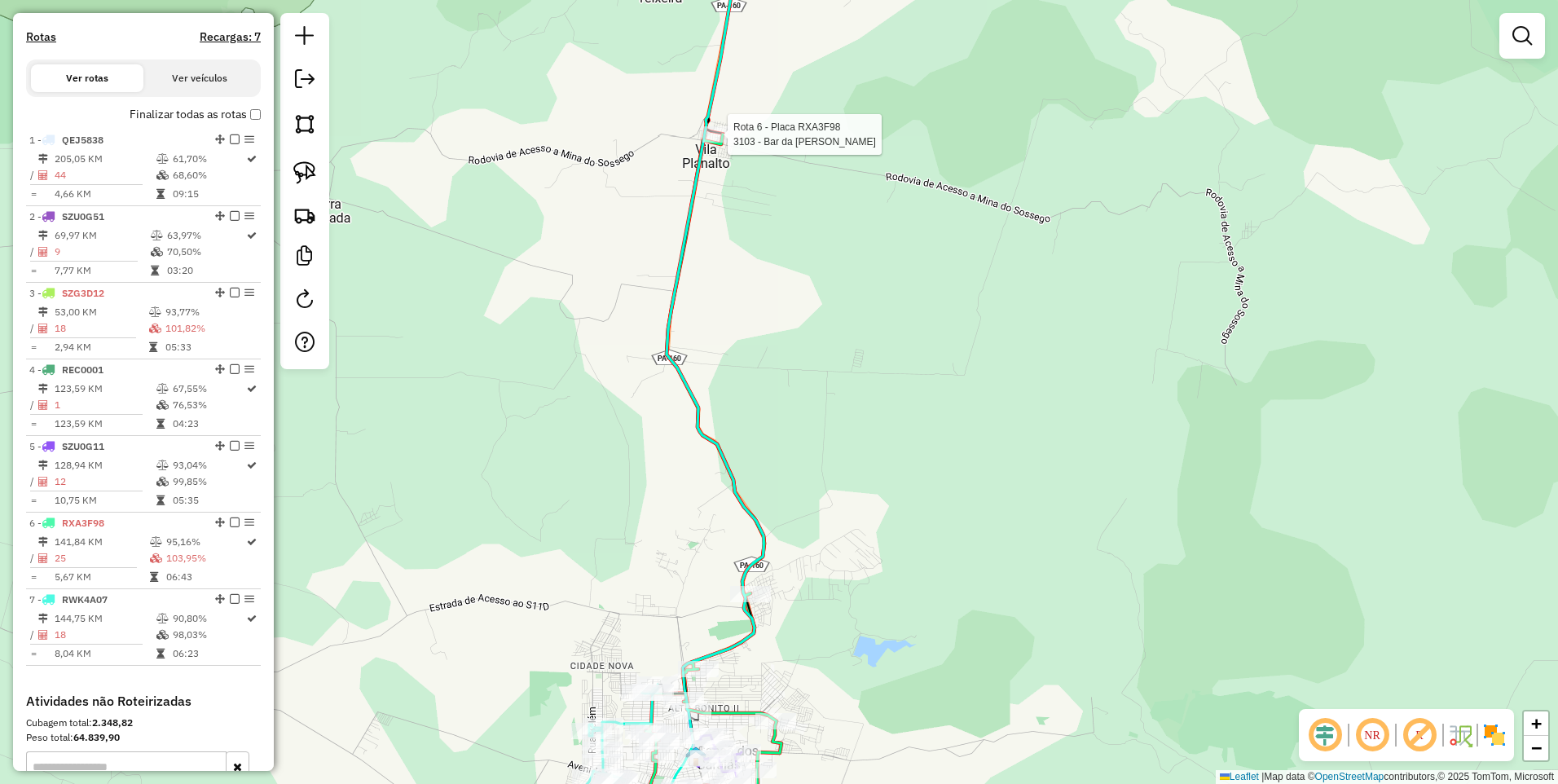
select select "**********"
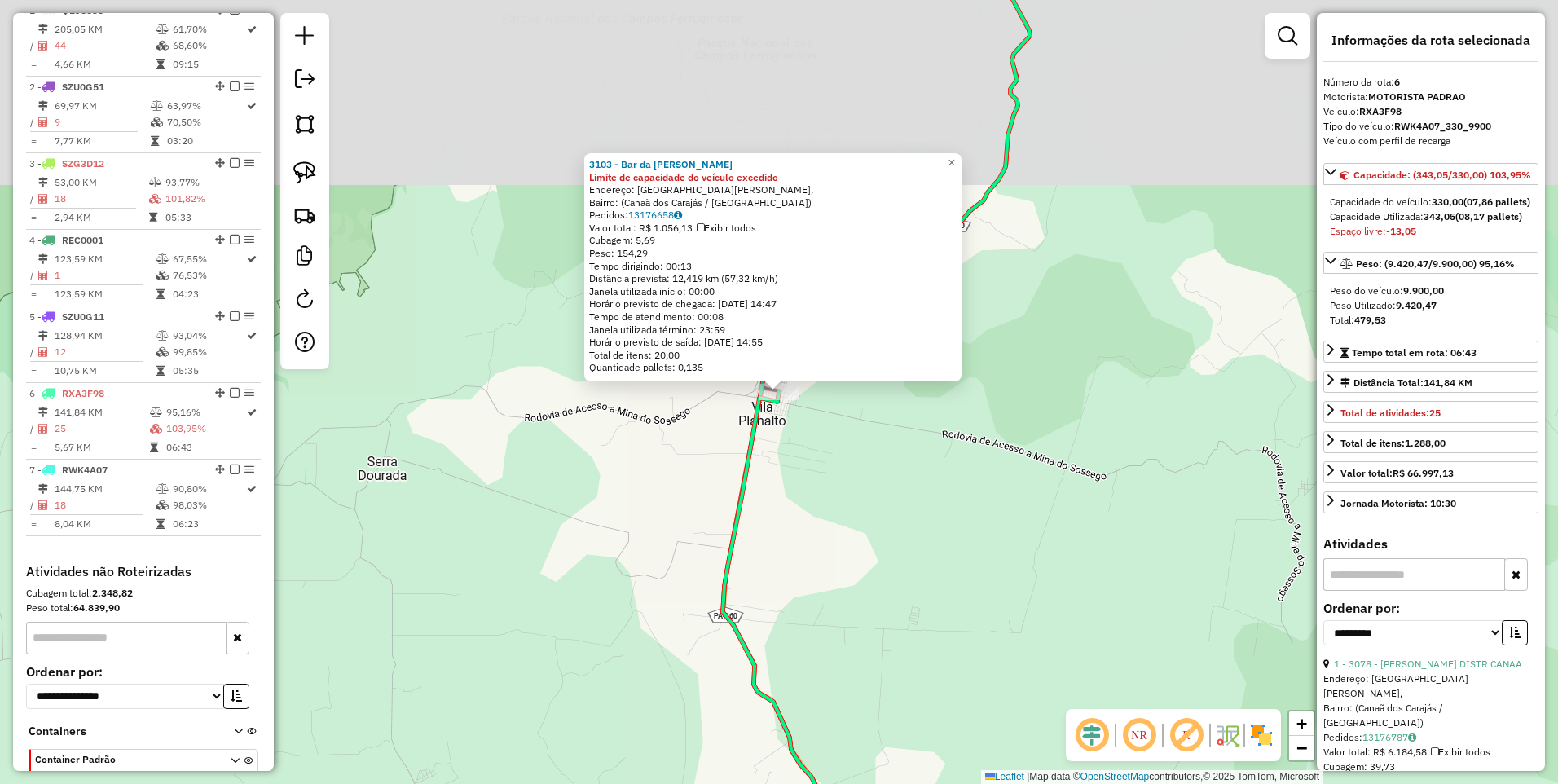
scroll to position [709, 0]
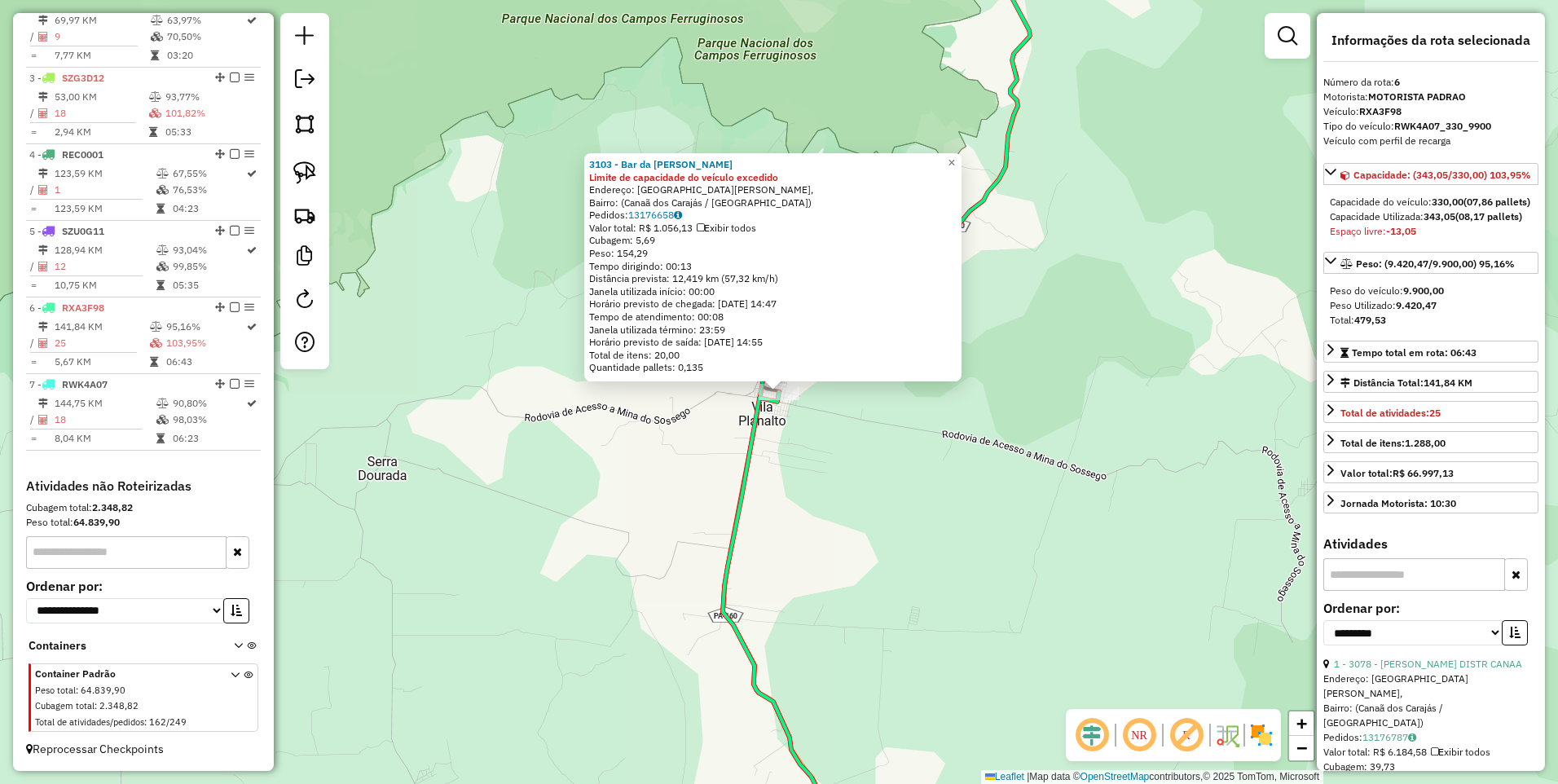
click at [772, 536] on div "3103 - Bar da Luiza Limite de capacidade do veículo excedido Endereço: [GEOGRAP…" at bounding box center [779, 392] width 1558 height 784
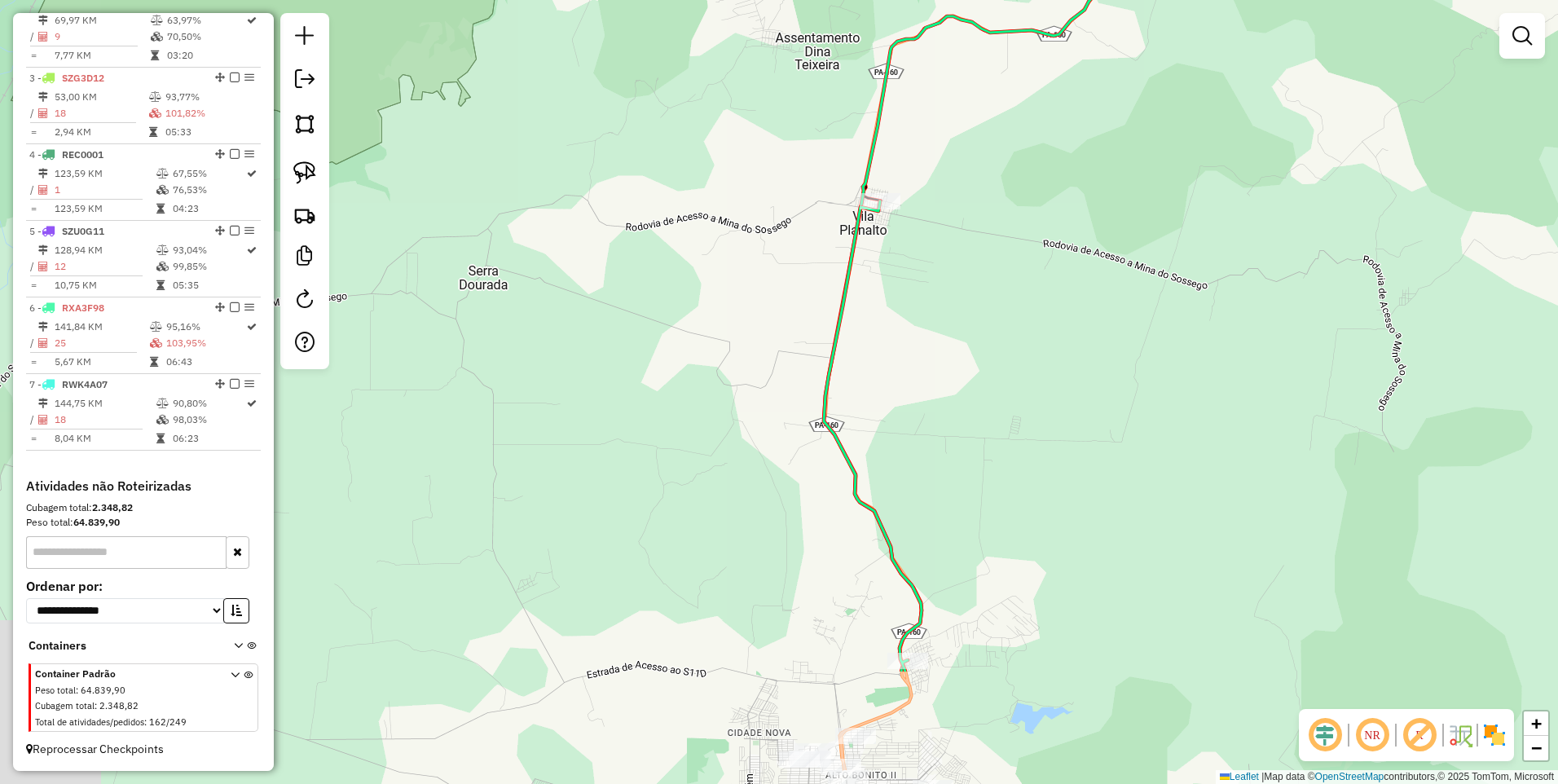
drag, startPoint x: 611, startPoint y: 499, endPoint x: 776, endPoint y: 259, distance: 291.2
click at [679, 360] on div "Janela de atendimento Grade de atendimento Capacidade Transportadoras Veículos …" at bounding box center [779, 392] width 1558 height 784
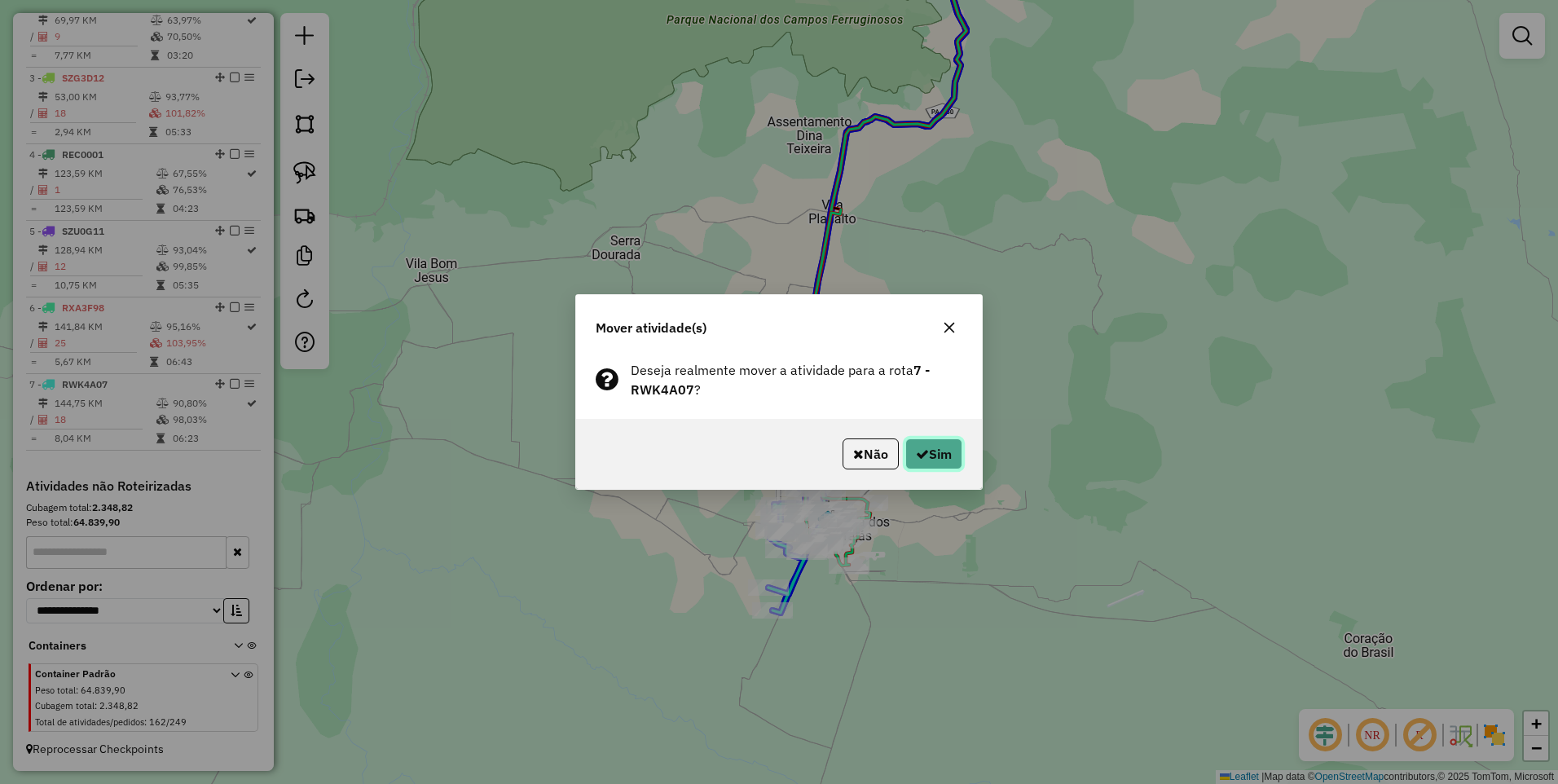
click at [941, 452] on button "Sim" at bounding box center [934, 454] width 57 height 31
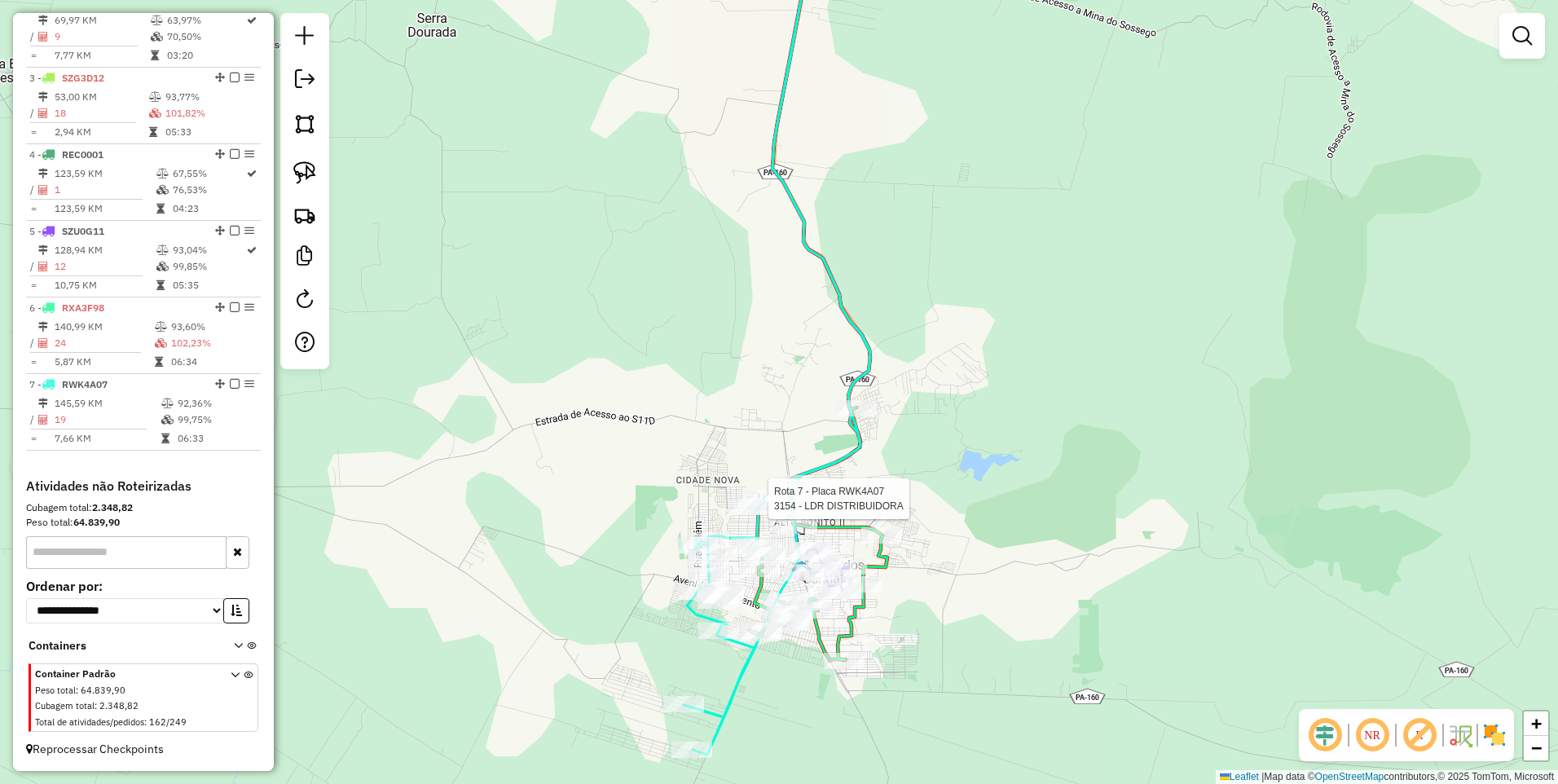
select select "**********"
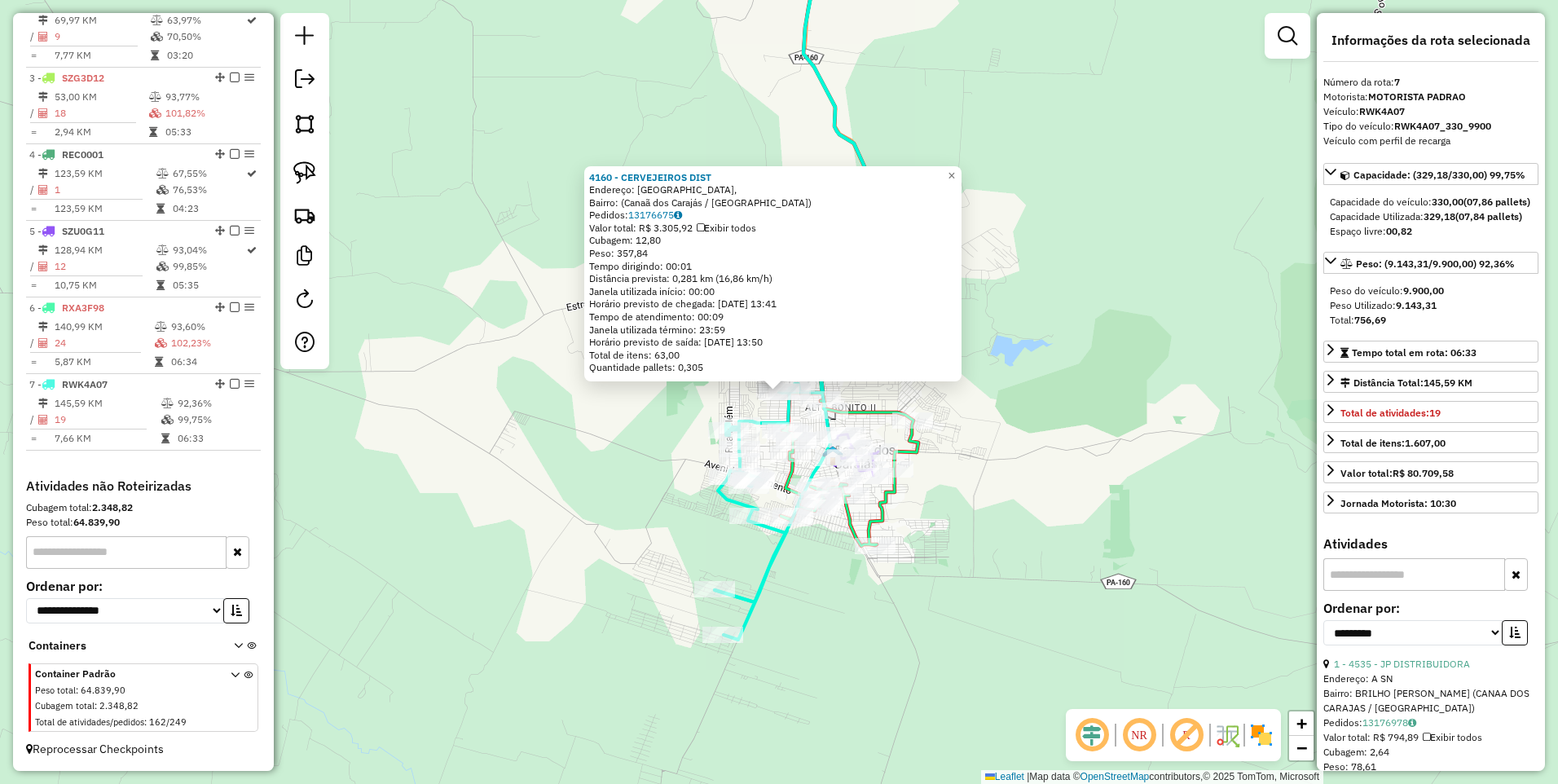
click at [759, 405] on div "Rota 7 - Placa RWK4A07 4160 - CERVEJEIROS DIST × 4160 - CERVEJEIROS DIST Endere…" at bounding box center [779, 392] width 1558 height 784
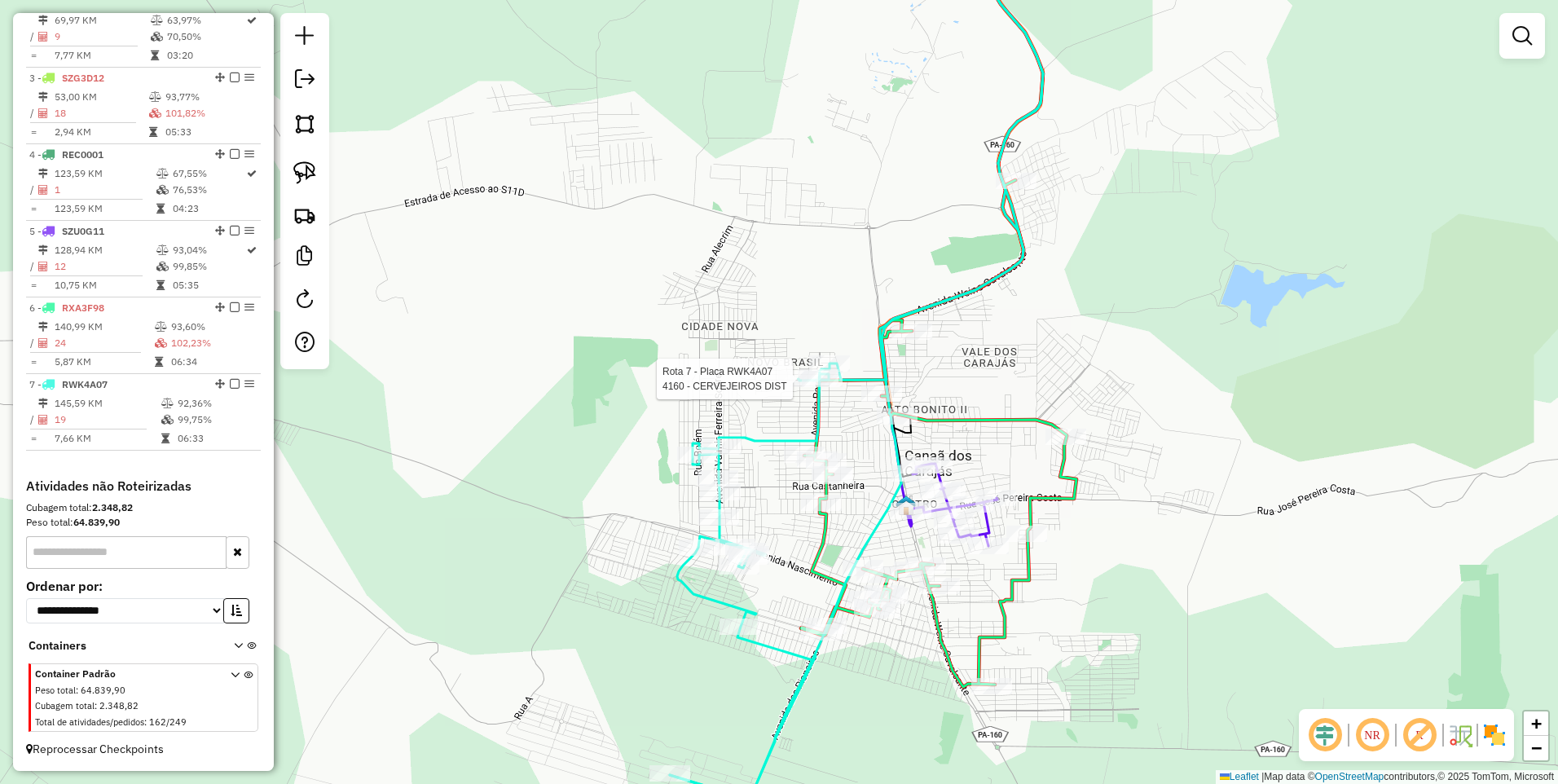
select select "**********"
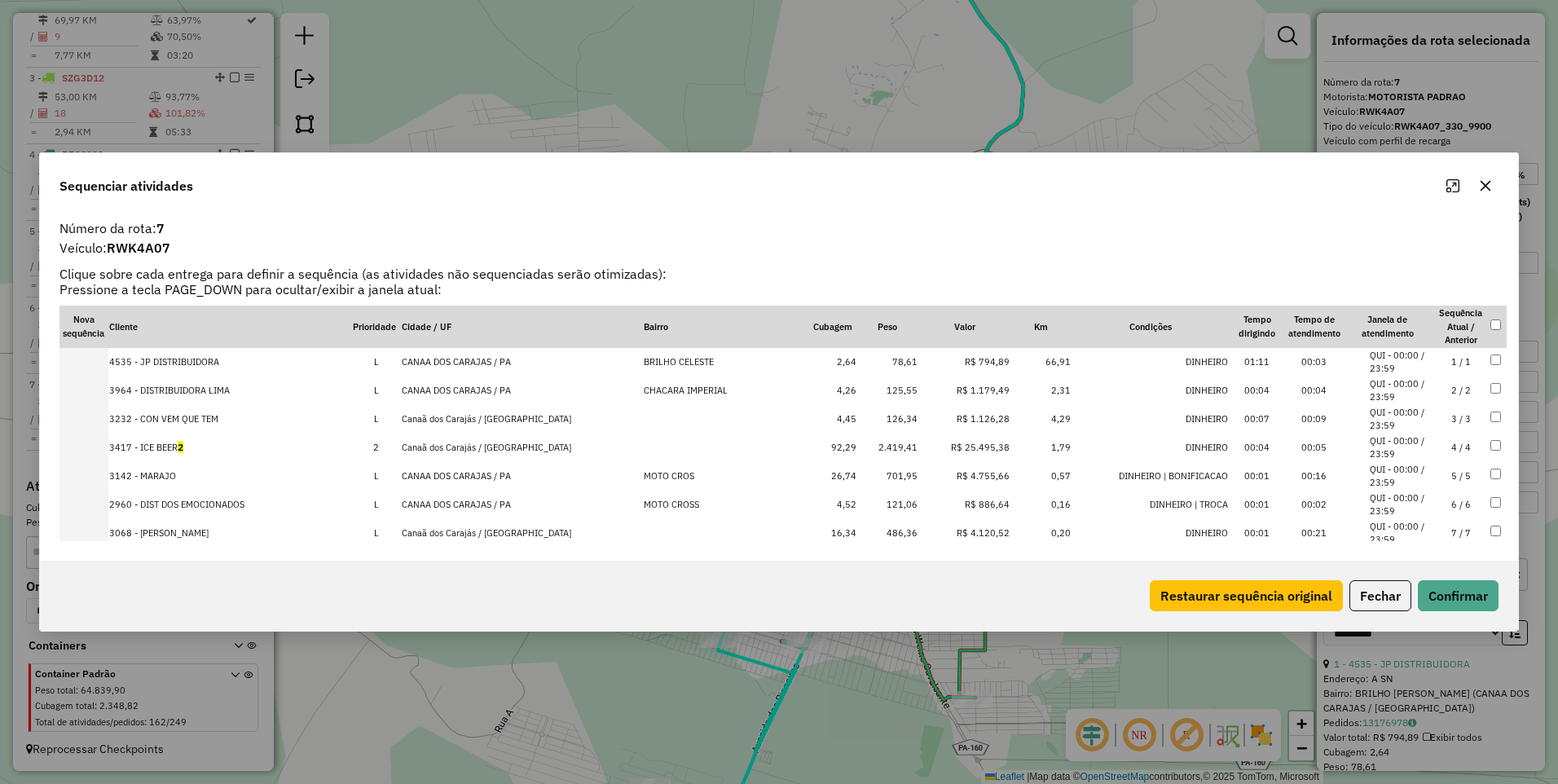
scroll to position [363, 0]
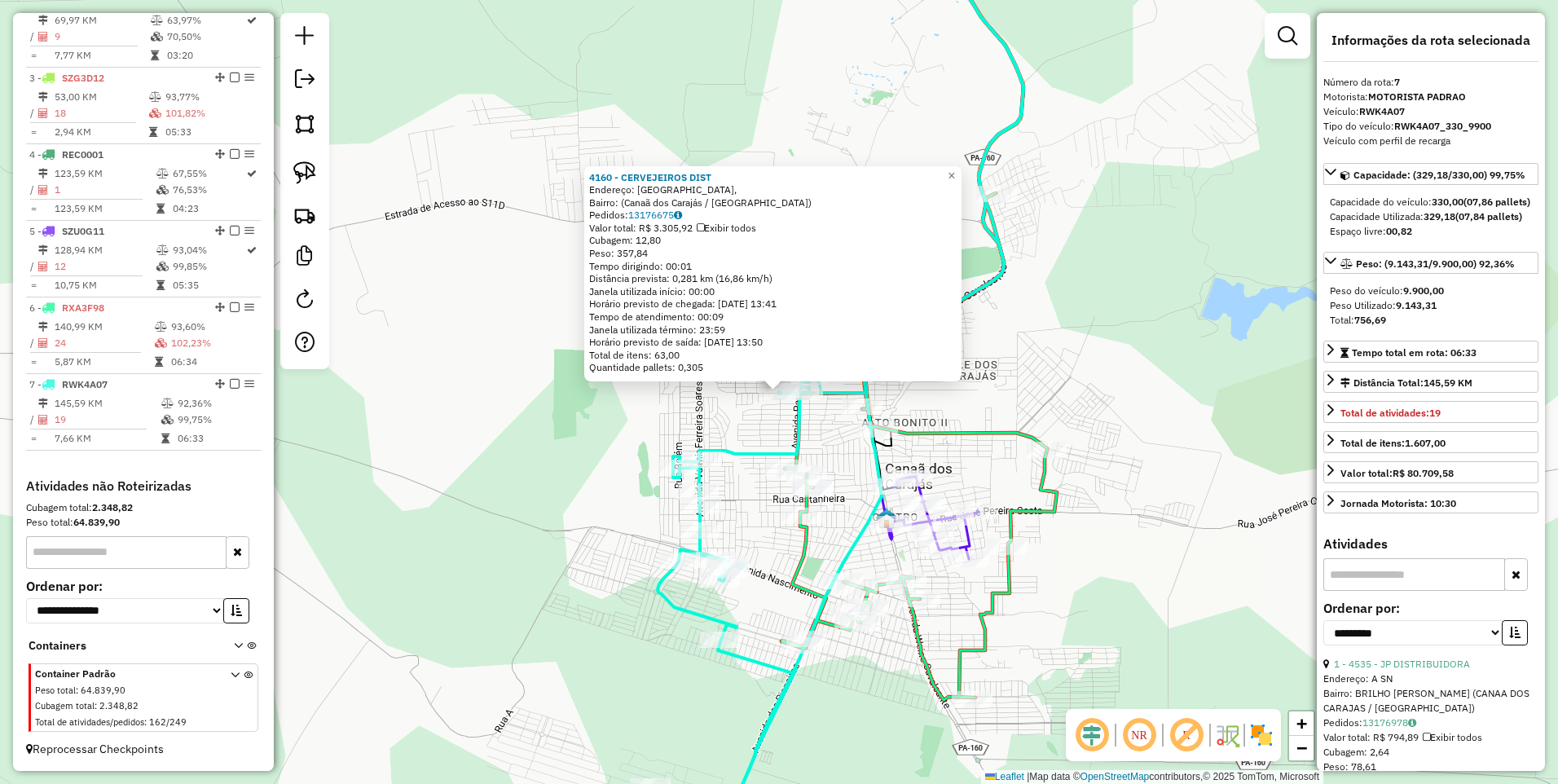
click at [1061, 388] on div "Rota 4 - Placa REC0001 2505 - MIX CENTRAL BEBIDAS 4160 - CERVEJEIROS DIST Ender…" at bounding box center [779, 392] width 1558 height 784
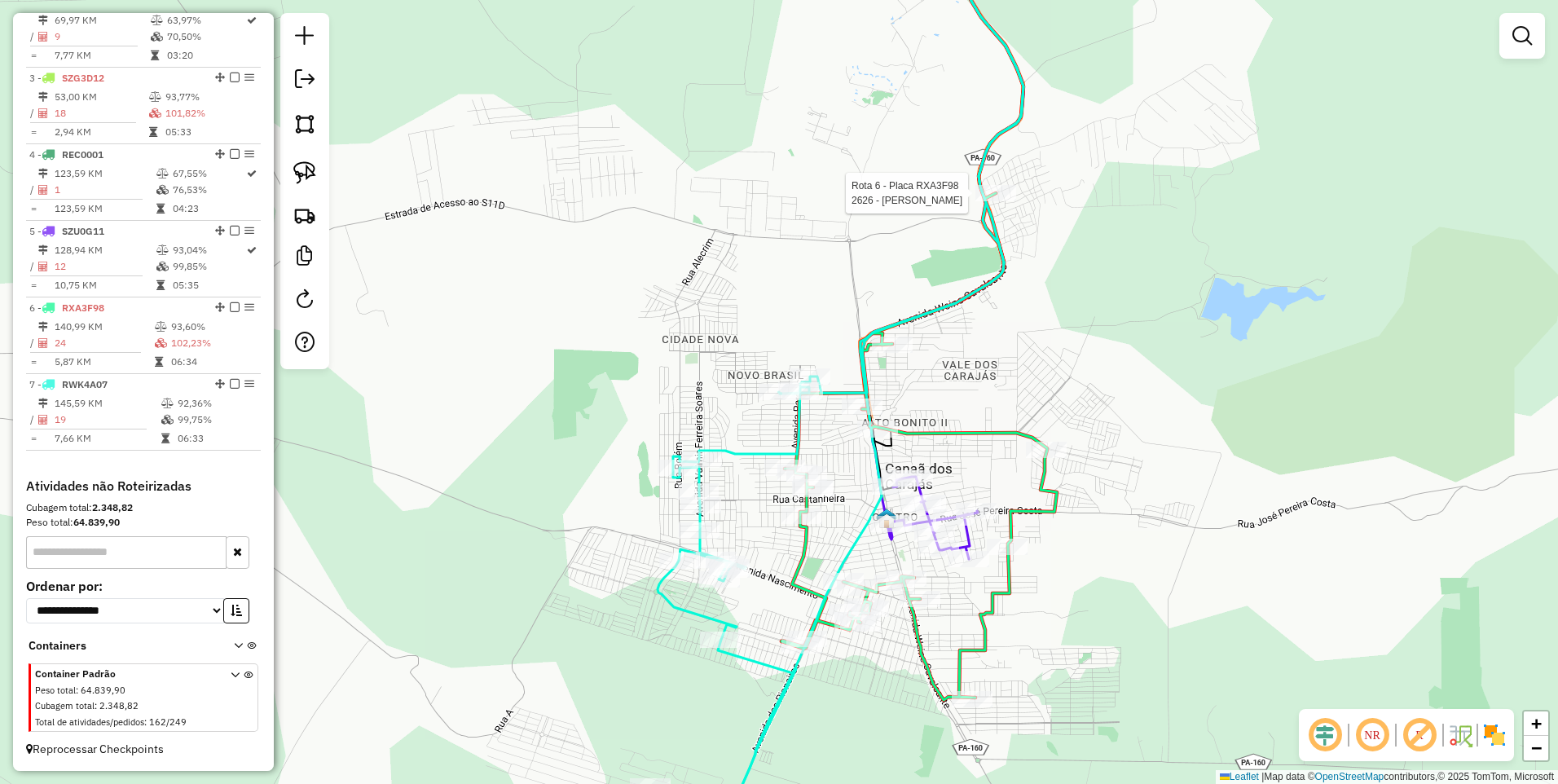
select select "**********"
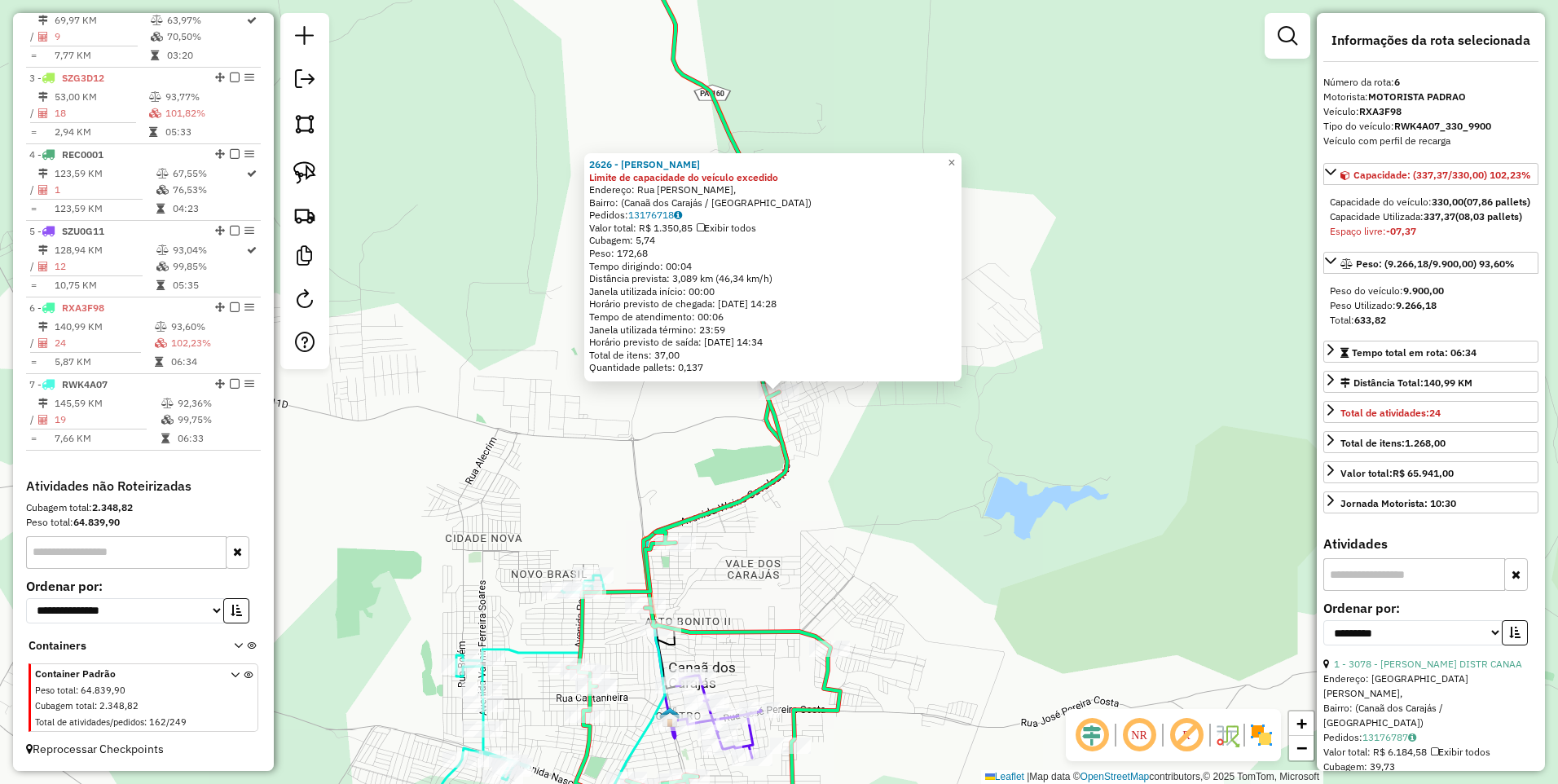
click at [776, 509] on div "2626 - COMERCIAL MORAES Limite de capacidade do veículo excedido Endereço: [GEO…" at bounding box center [779, 392] width 1558 height 784
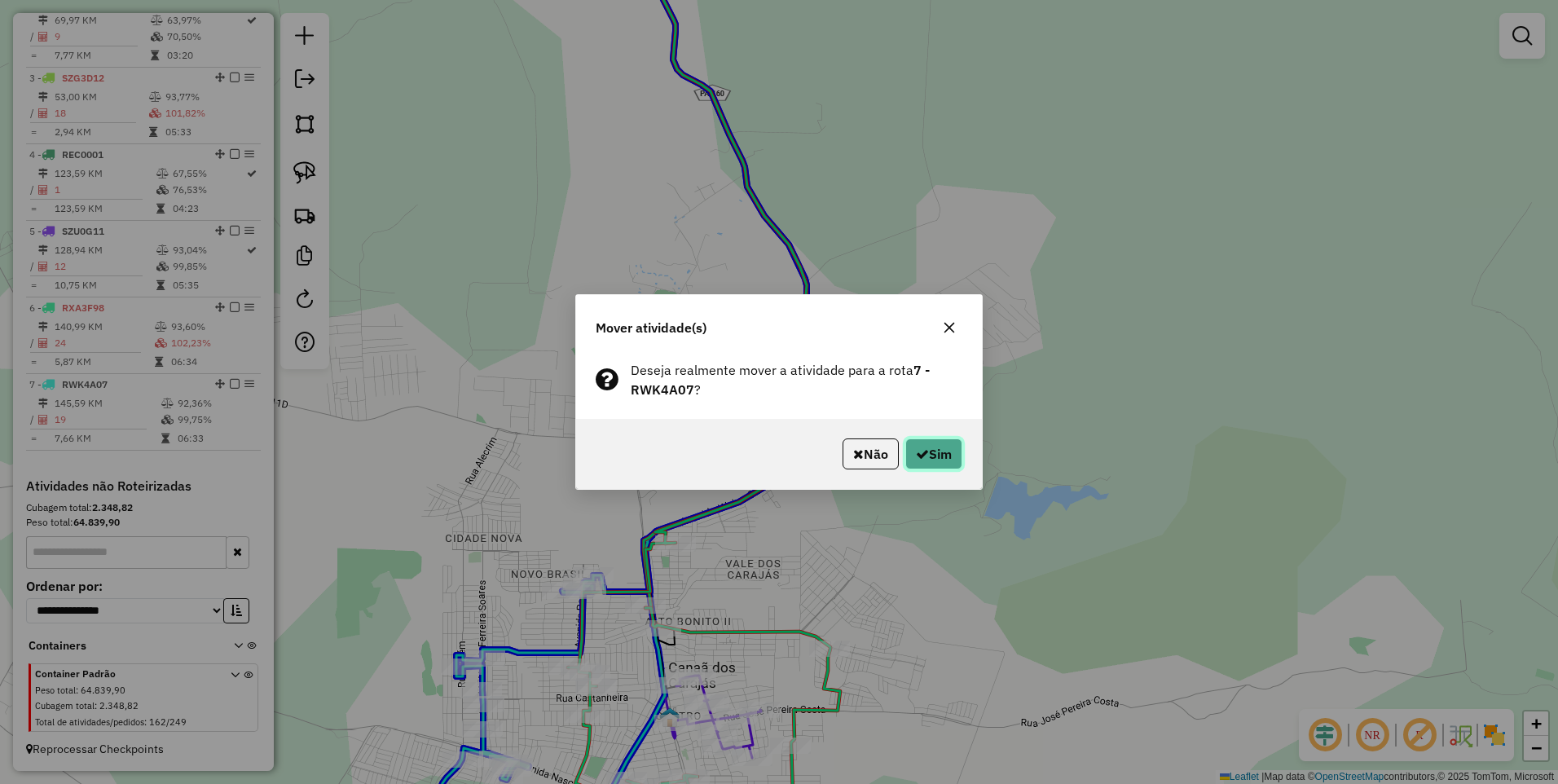
click at [931, 450] on button "Sim" at bounding box center [934, 454] width 57 height 31
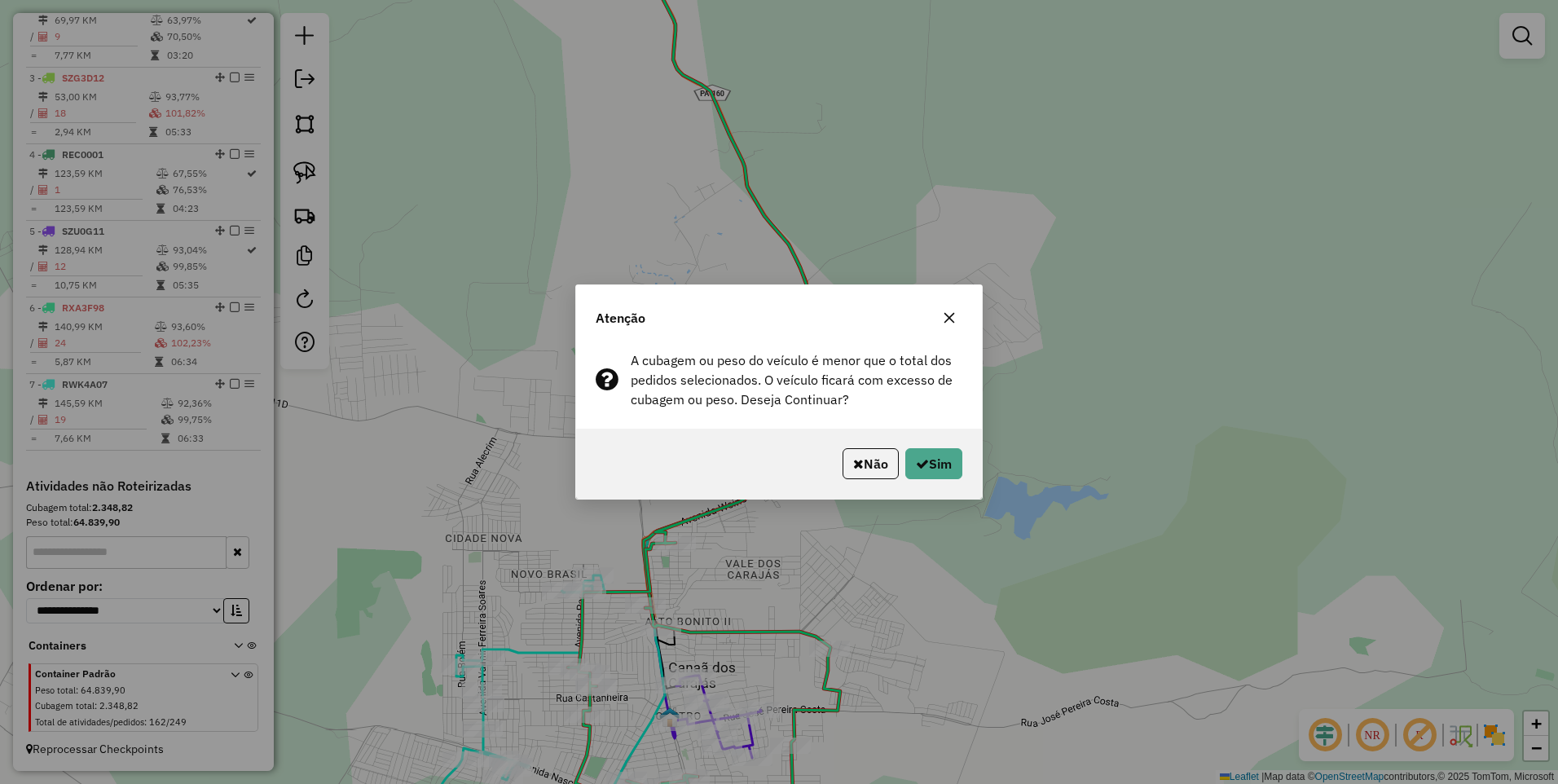
click at [926, 448] on button "Sim" at bounding box center [934, 464] width 57 height 31
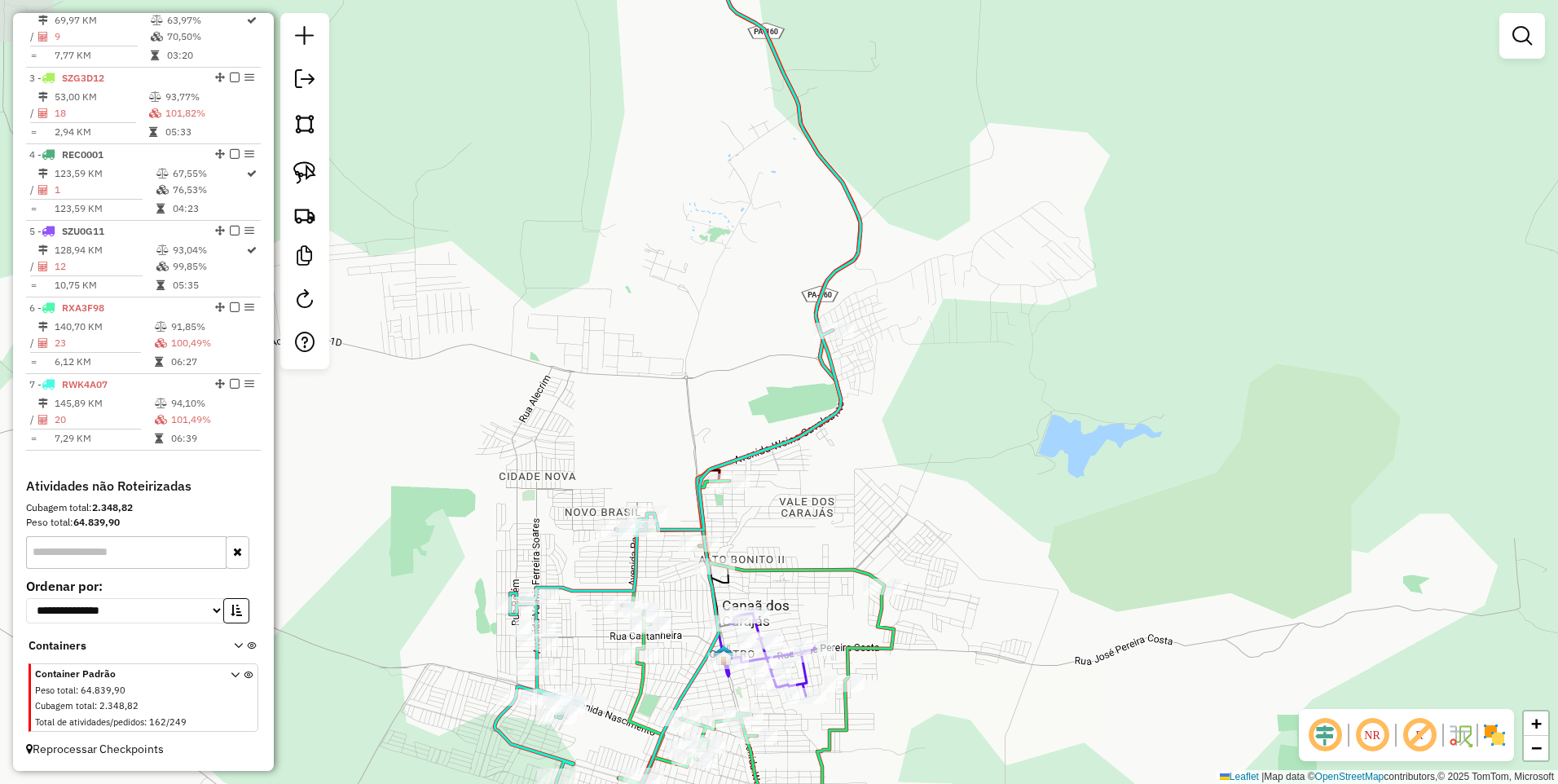
drag, startPoint x: 824, startPoint y: 530, endPoint x: 953, endPoint y: 434, distance: 160.8
click at [953, 435] on div "Janela de atendimento Grade de atendimento Capacidade Transportadoras Veículos …" at bounding box center [779, 392] width 1558 height 784
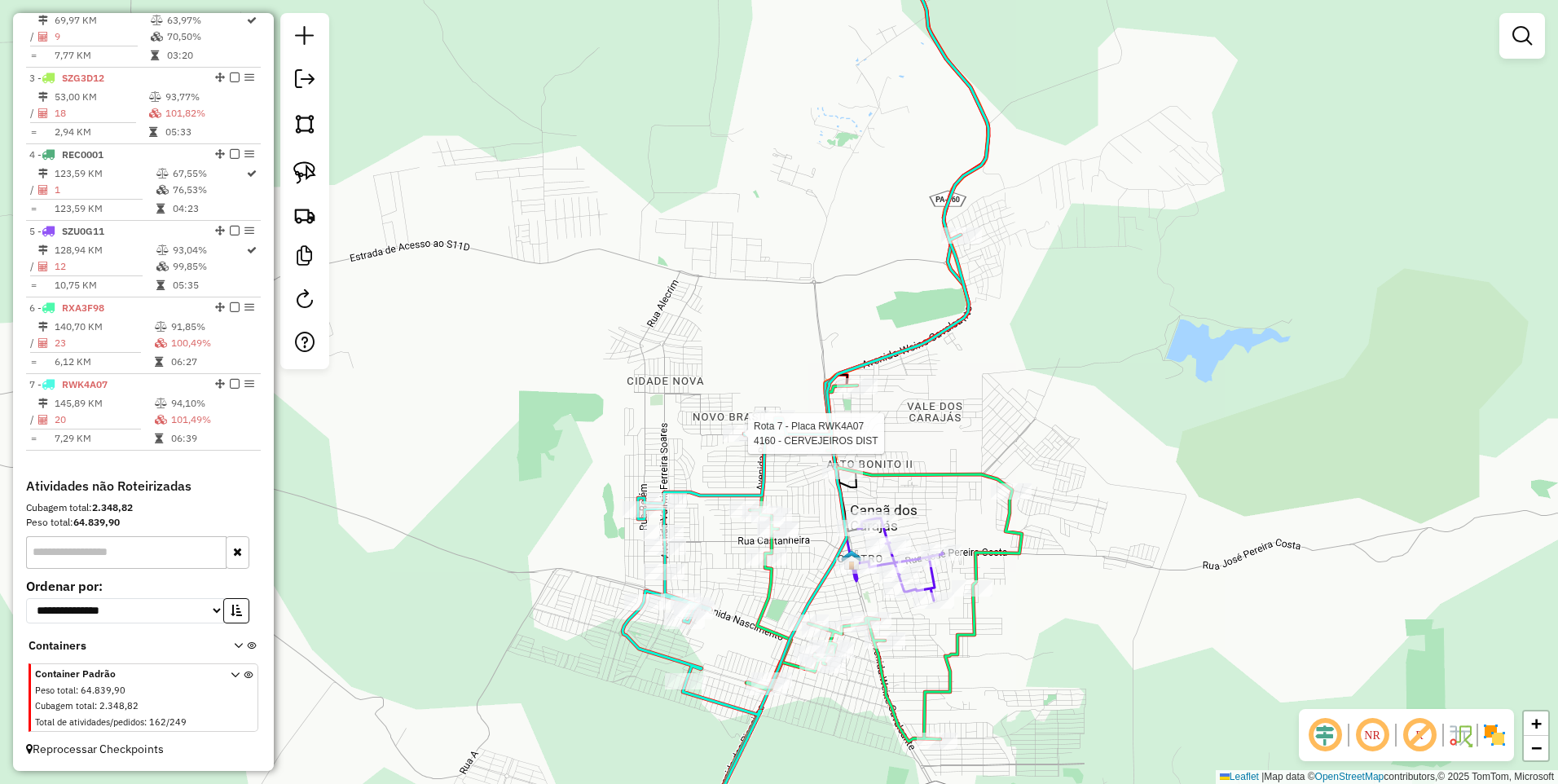
select select "**********"
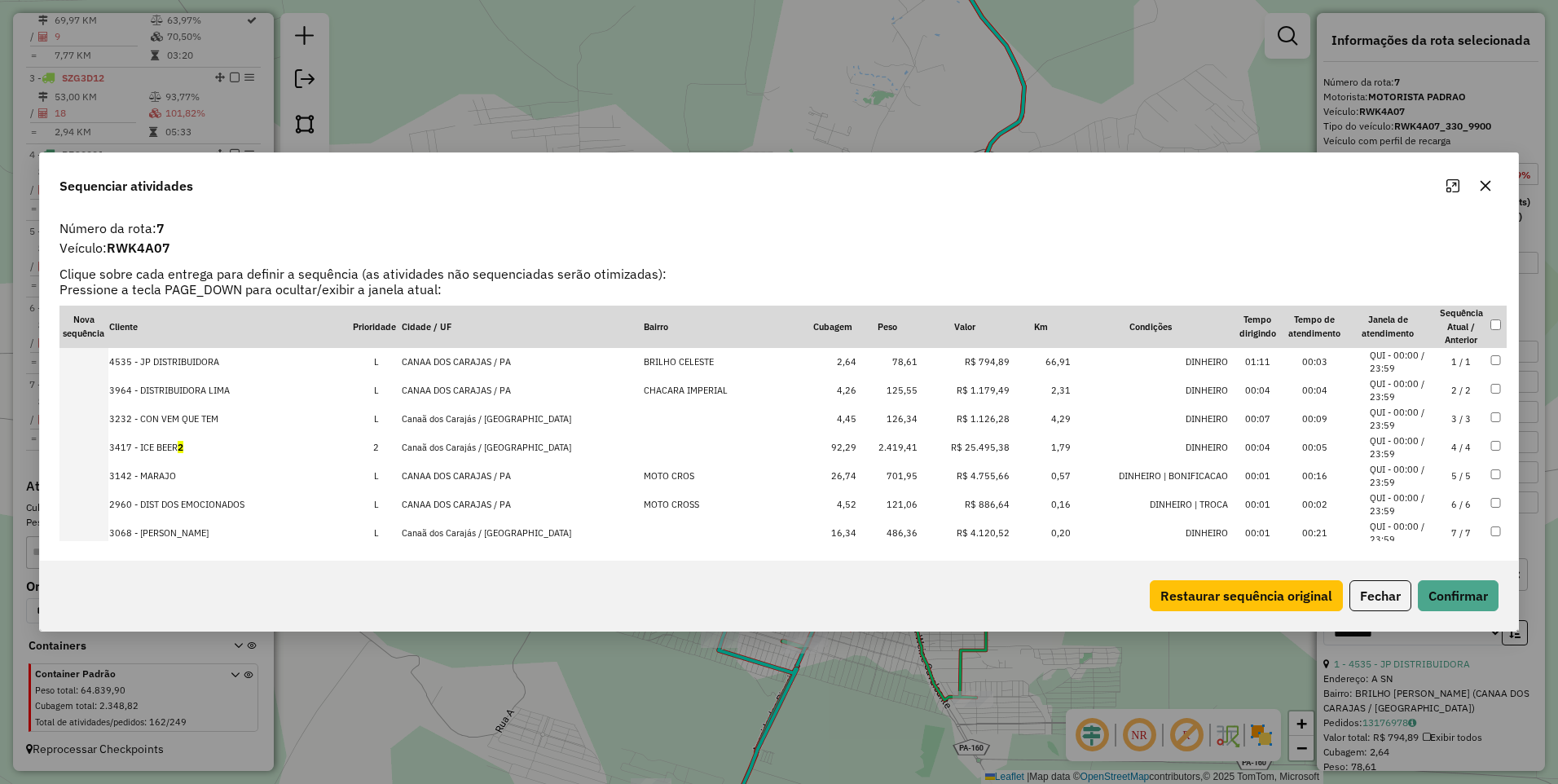
scroll to position [392, 0]
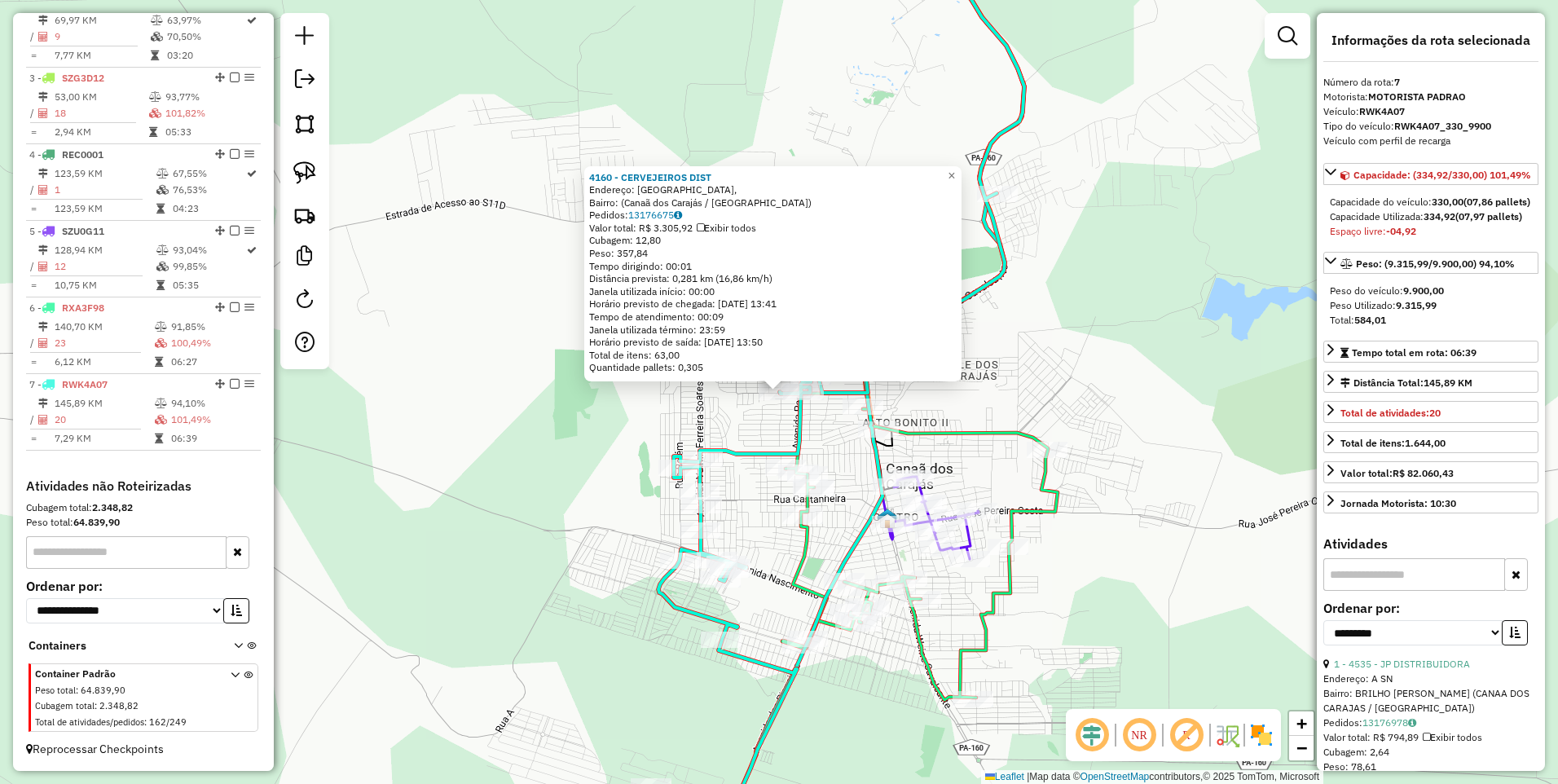
click at [1051, 350] on div "Rota 4 - Placa REC0001 2505 - MIX CENTRAL BEBIDAS 4160 - CERVEJEIROS DIST Ender…" at bounding box center [779, 392] width 1558 height 784
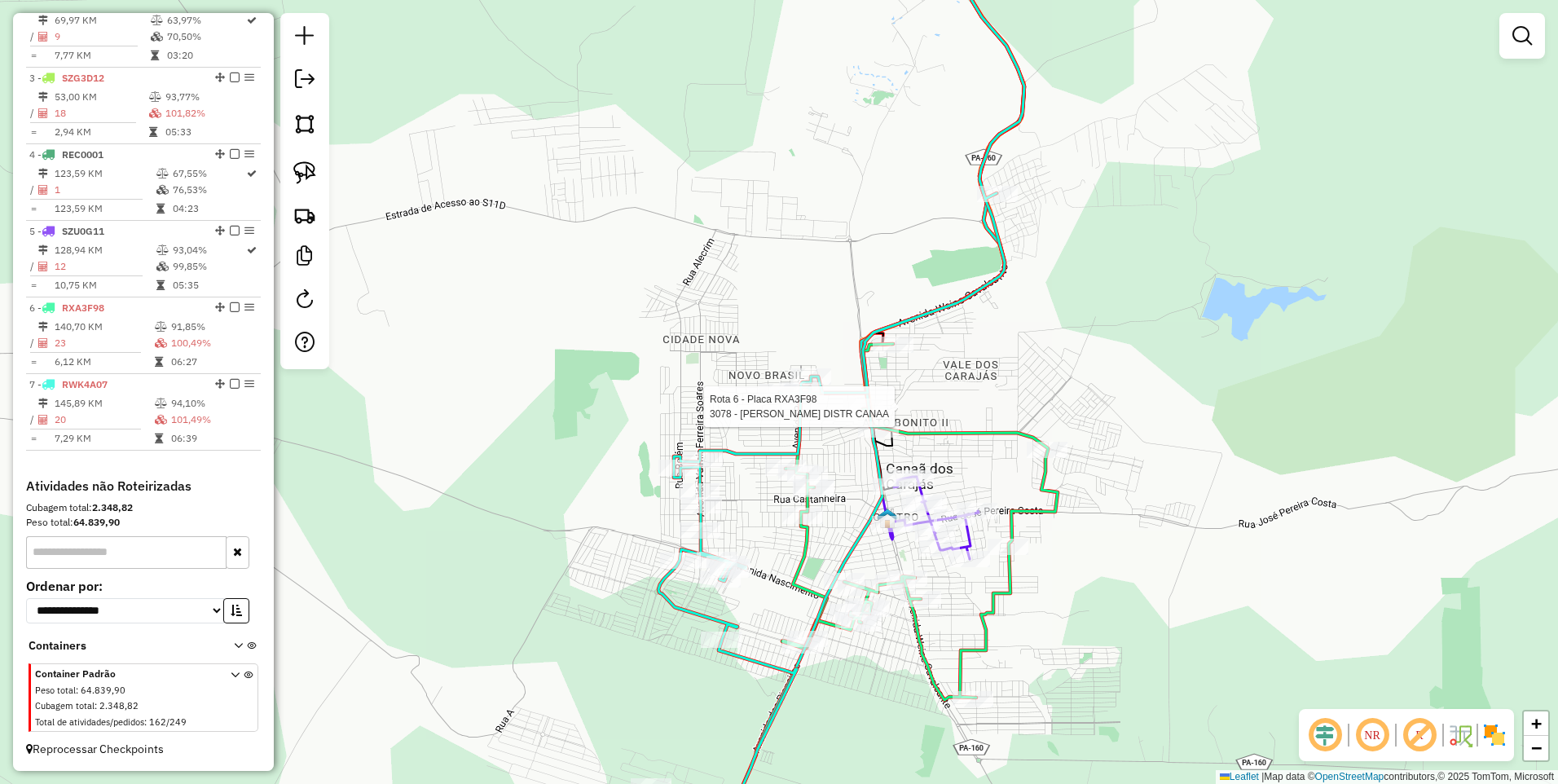
select select "**********"
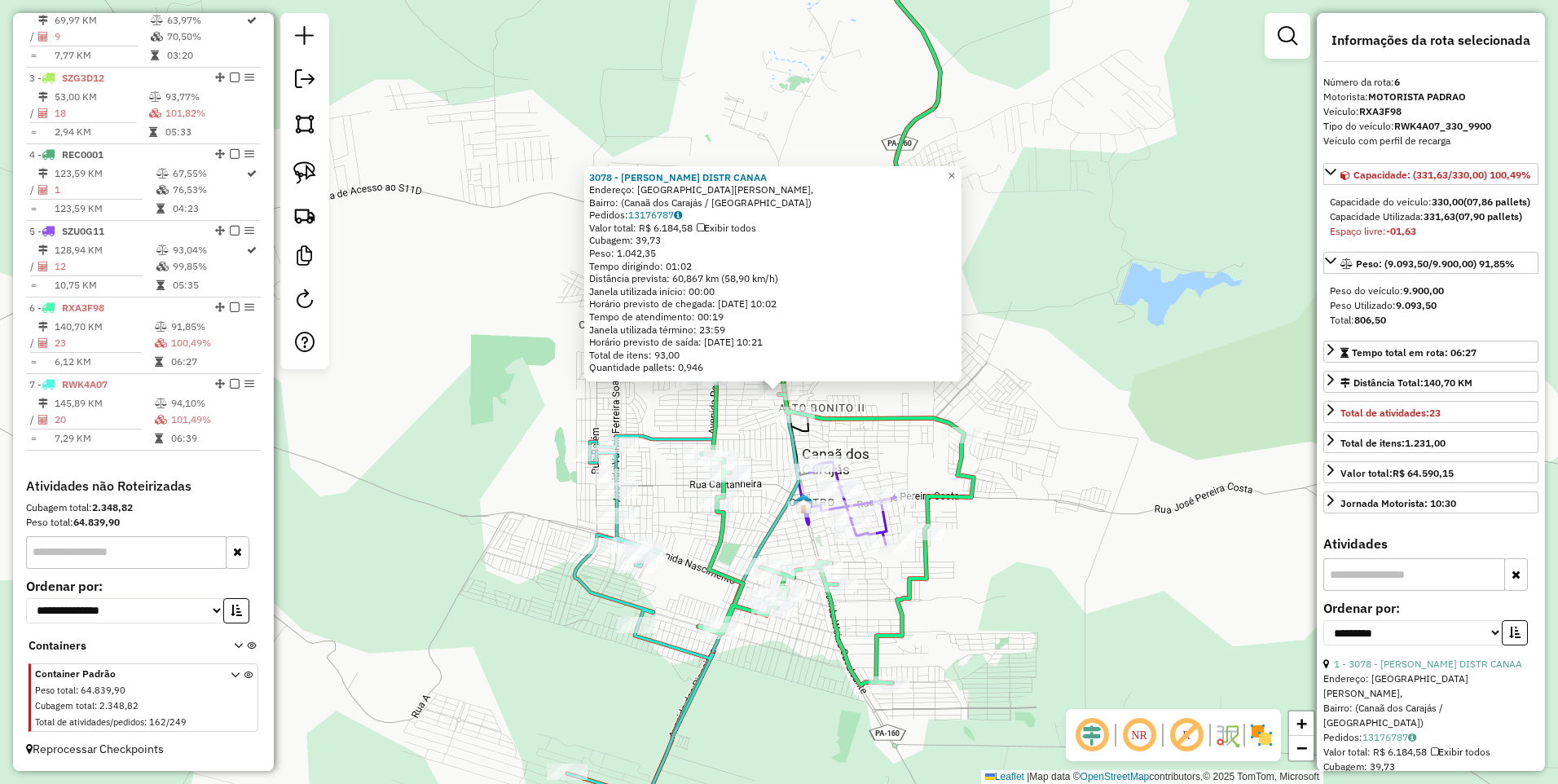
click at [777, 386] on div at bounding box center [772, 379] width 20 height 20
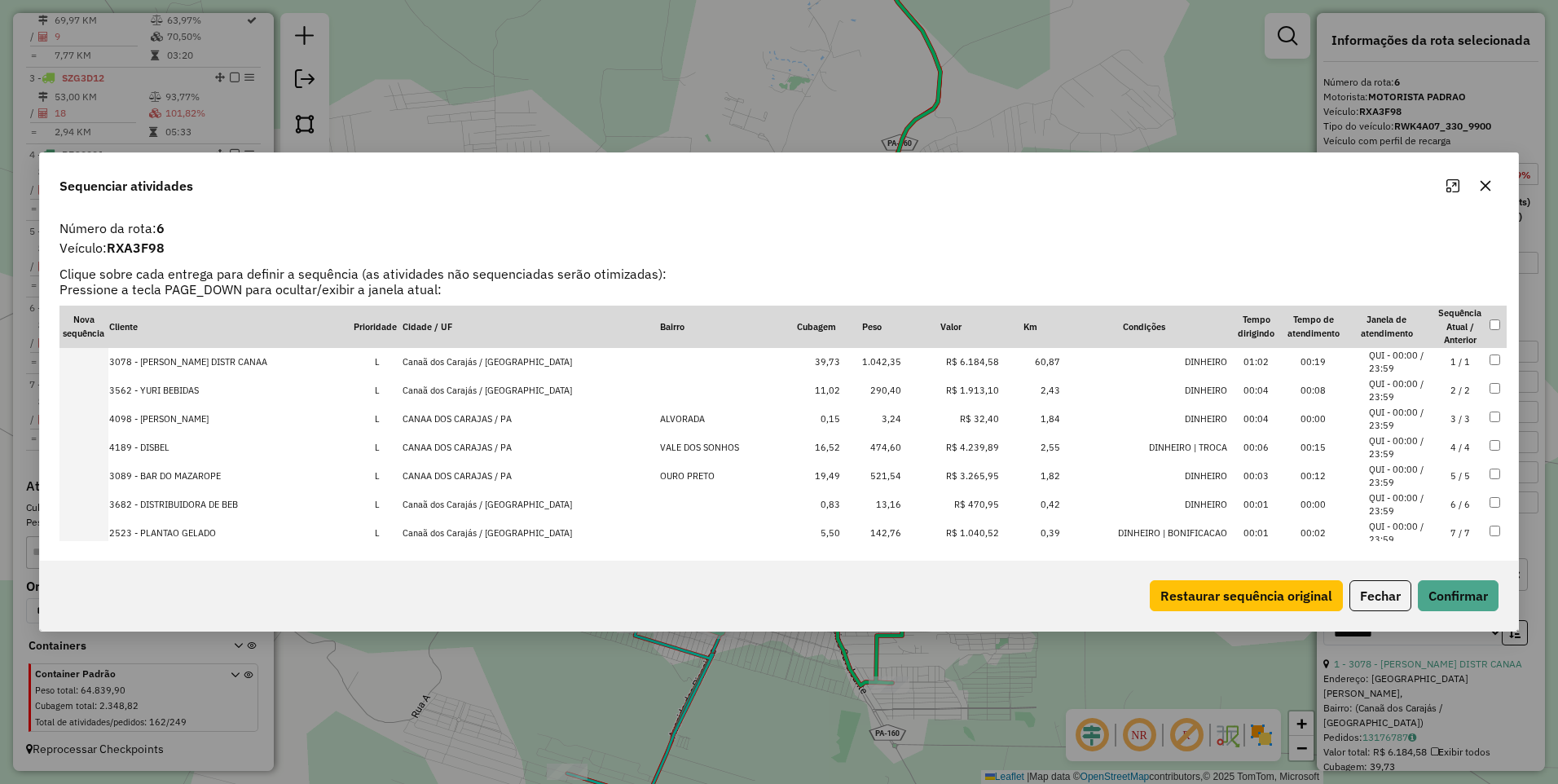
scroll to position [477, 0]
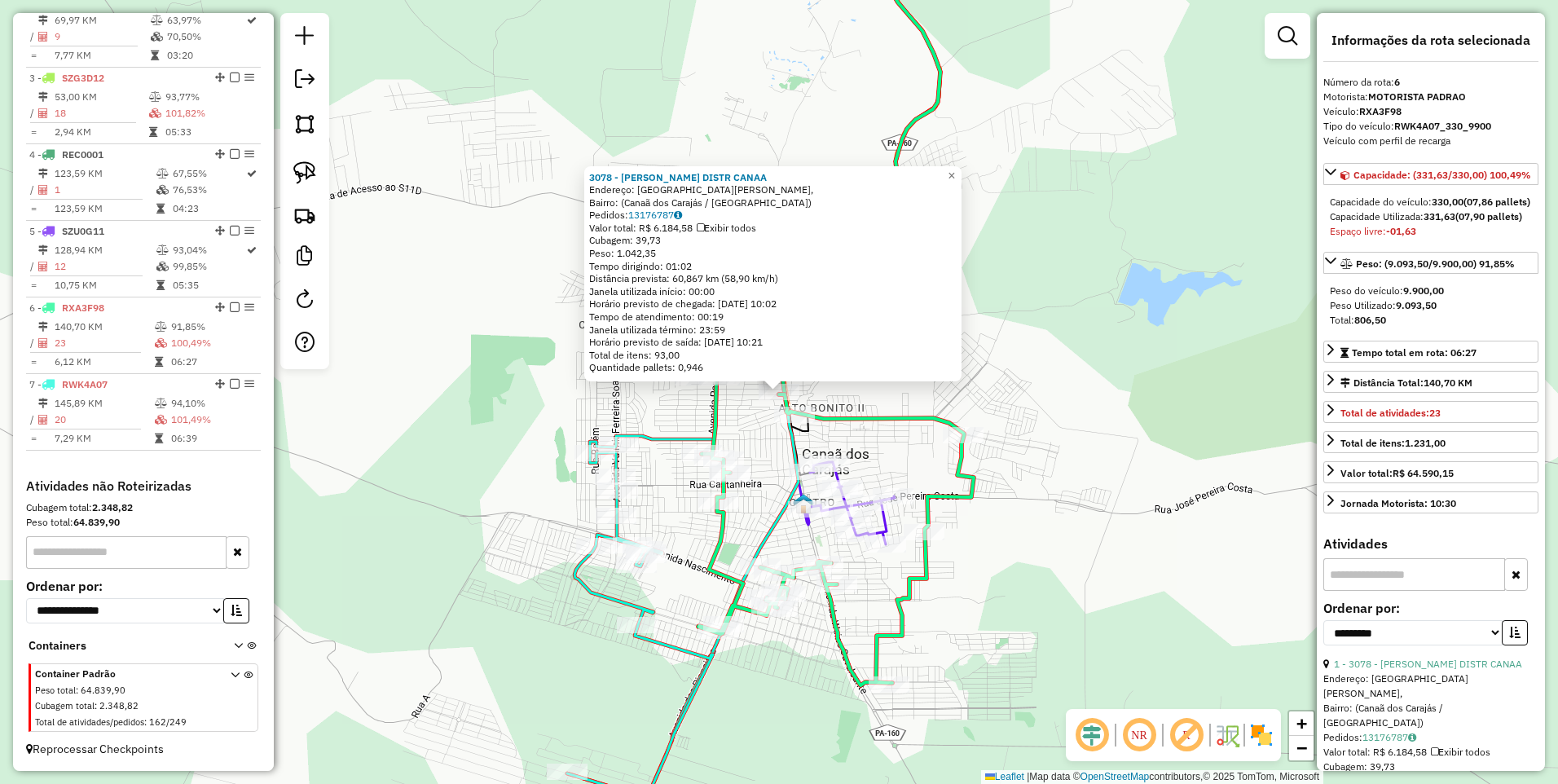
click at [1044, 341] on div "3078 - [PERSON_NAME] DISTR CANAA Endereço: [GEOGRAPHIC_DATA][PERSON_NAME], Bair…" at bounding box center [779, 392] width 1558 height 784
drag, startPoint x: 968, startPoint y: 377, endPoint x: 973, endPoint y: 385, distance: 9.4
click at [962, 382] on div "3078 - [PERSON_NAME] DISTR CANAA Endereço: [GEOGRAPHIC_DATA][PERSON_NAME], Bair…" at bounding box center [774, 277] width 377 height 216
click at [1100, 337] on div "3078 - [PERSON_NAME] DISTR CANAA Endereço: [GEOGRAPHIC_DATA][PERSON_NAME], Bair…" at bounding box center [779, 392] width 1558 height 784
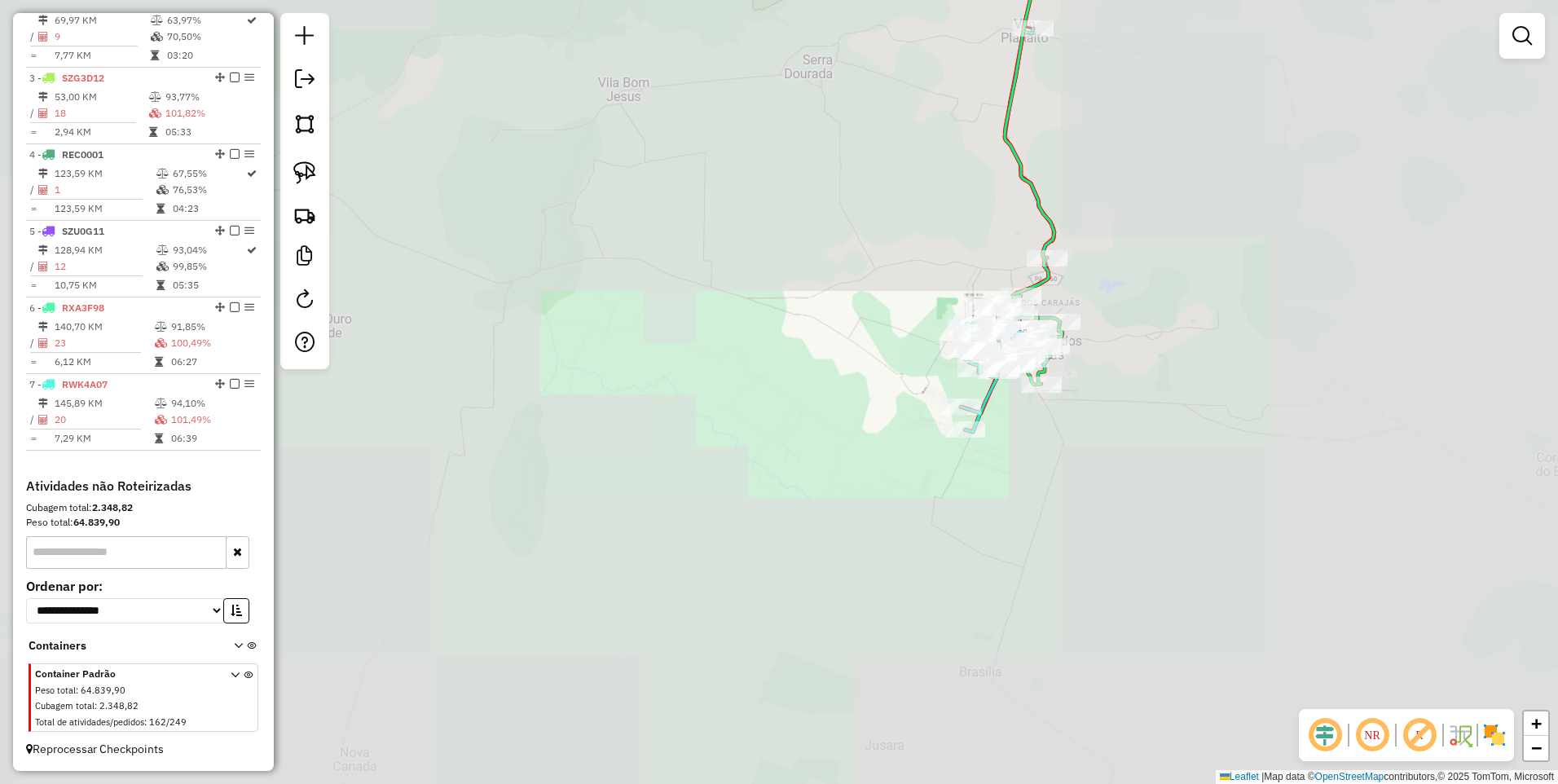
drag, startPoint x: 1127, startPoint y: 185, endPoint x: 970, endPoint y: 632, distance: 473.8
click at [974, 625] on div "Janela de atendimento Grade de atendimento Capacidade Transportadoras Veículos …" at bounding box center [779, 392] width 1558 height 784
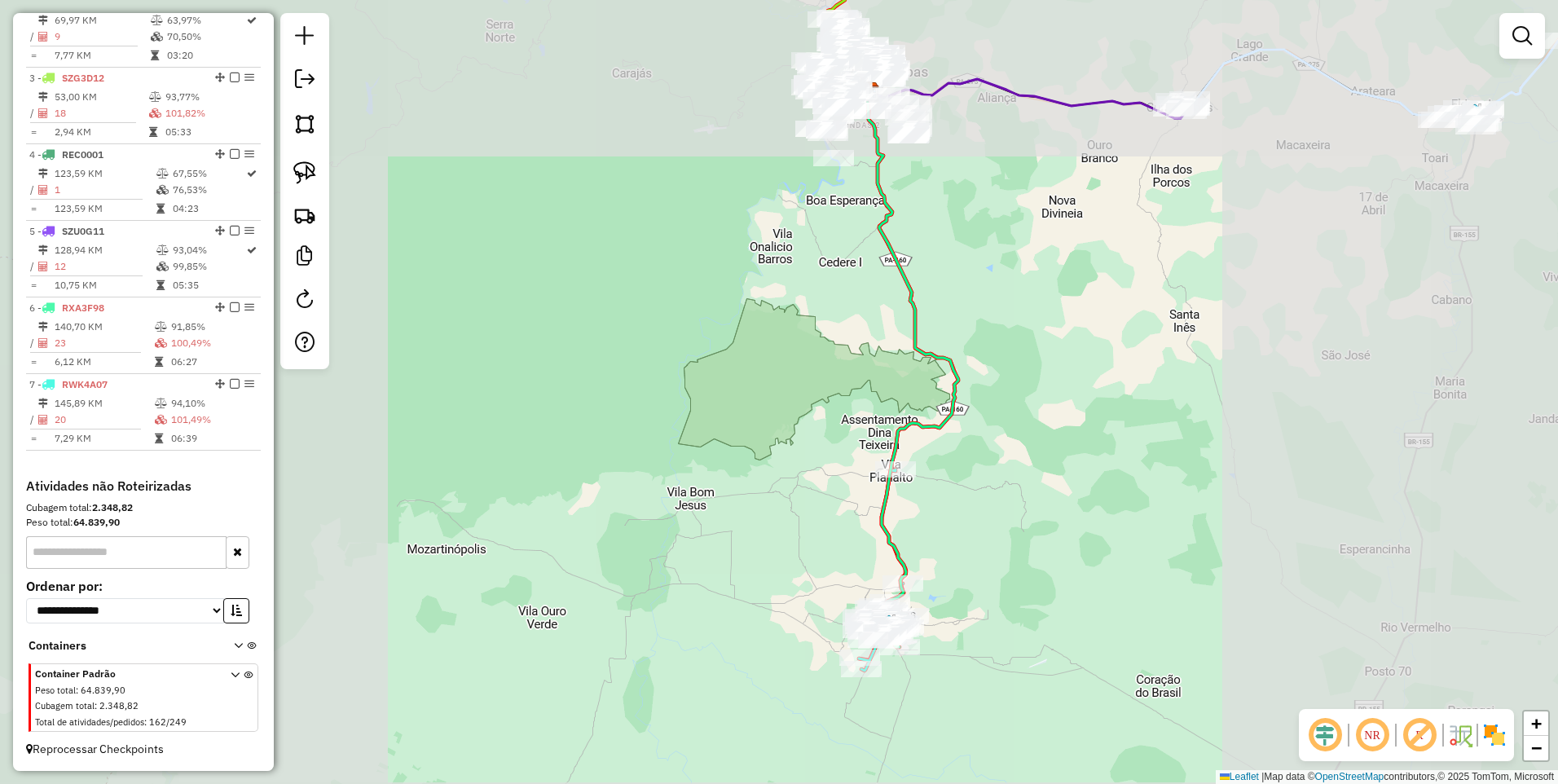
drag, startPoint x: 940, startPoint y: 494, endPoint x: 902, endPoint y: 612, distance: 124.0
click at [909, 603] on div "Janela de atendimento Grade de atendimento Capacidade Transportadoras Veículos …" at bounding box center [779, 392] width 1558 height 784
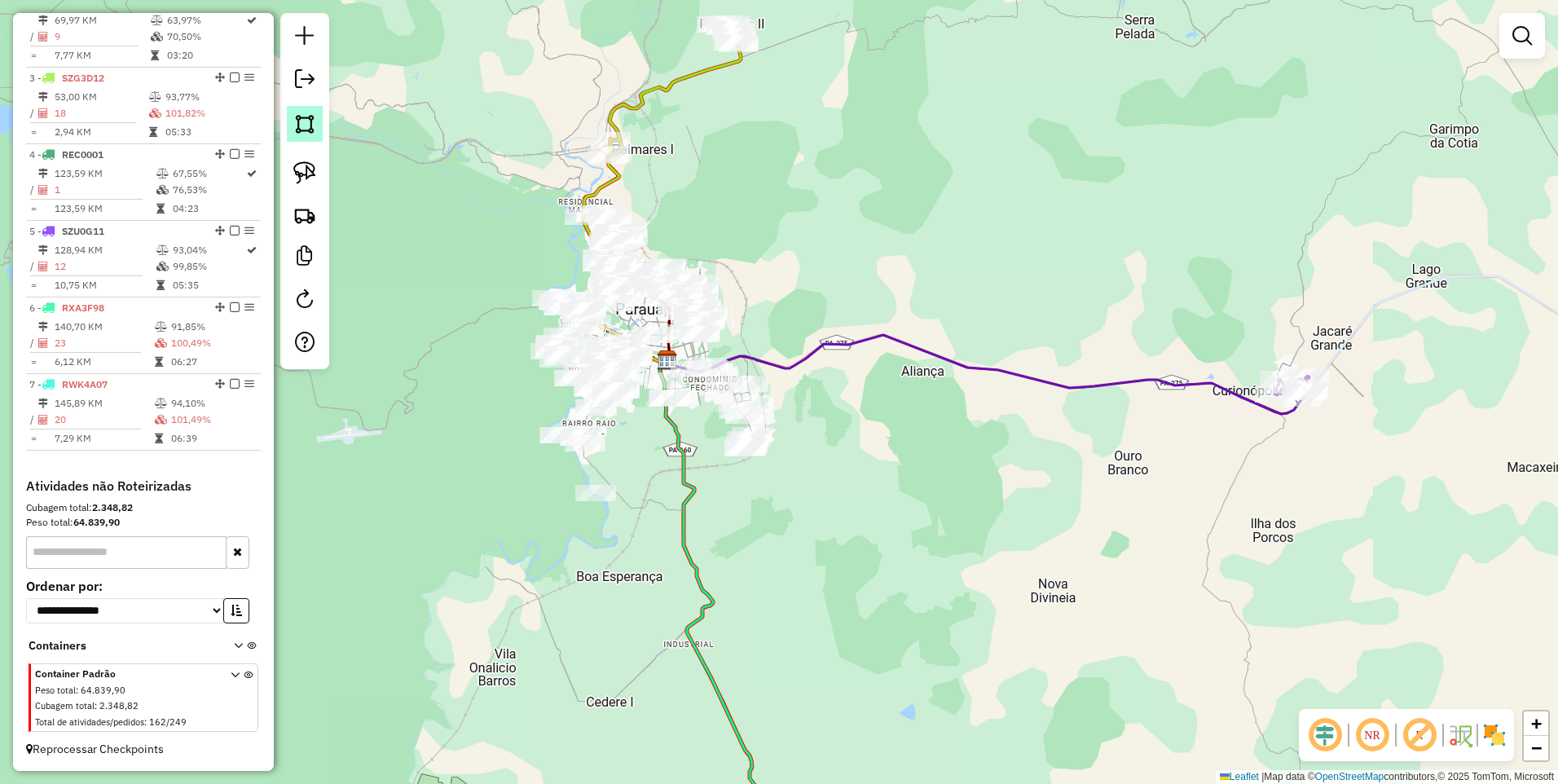
click at [315, 125] on img at bounding box center [304, 123] width 23 height 23
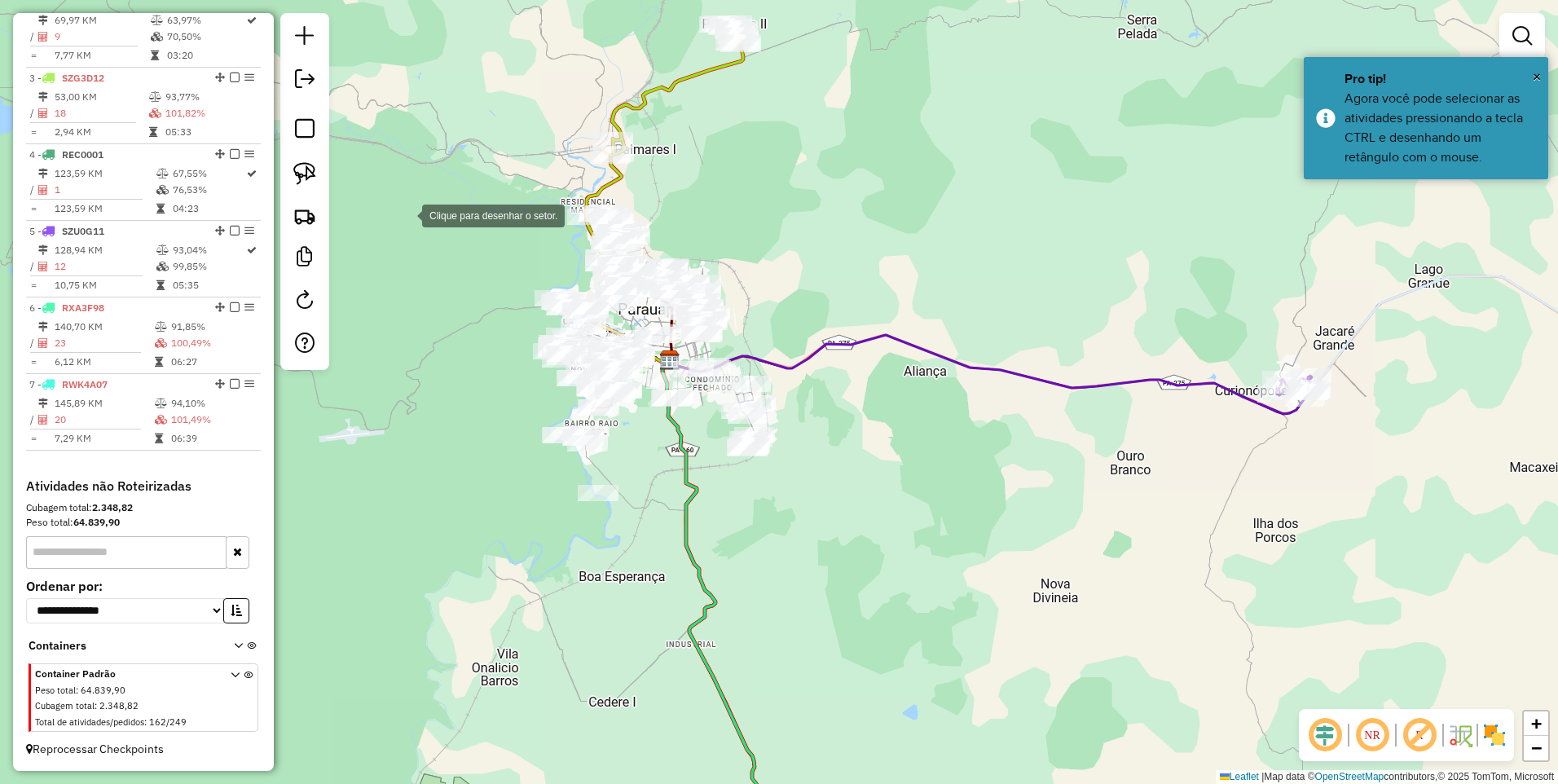
drag, startPoint x: 404, startPoint y: 214, endPoint x: 500, endPoint y: 271, distance: 111.6
click at [404, 215] on div at bounding box center [406, 214] width 33 height 33
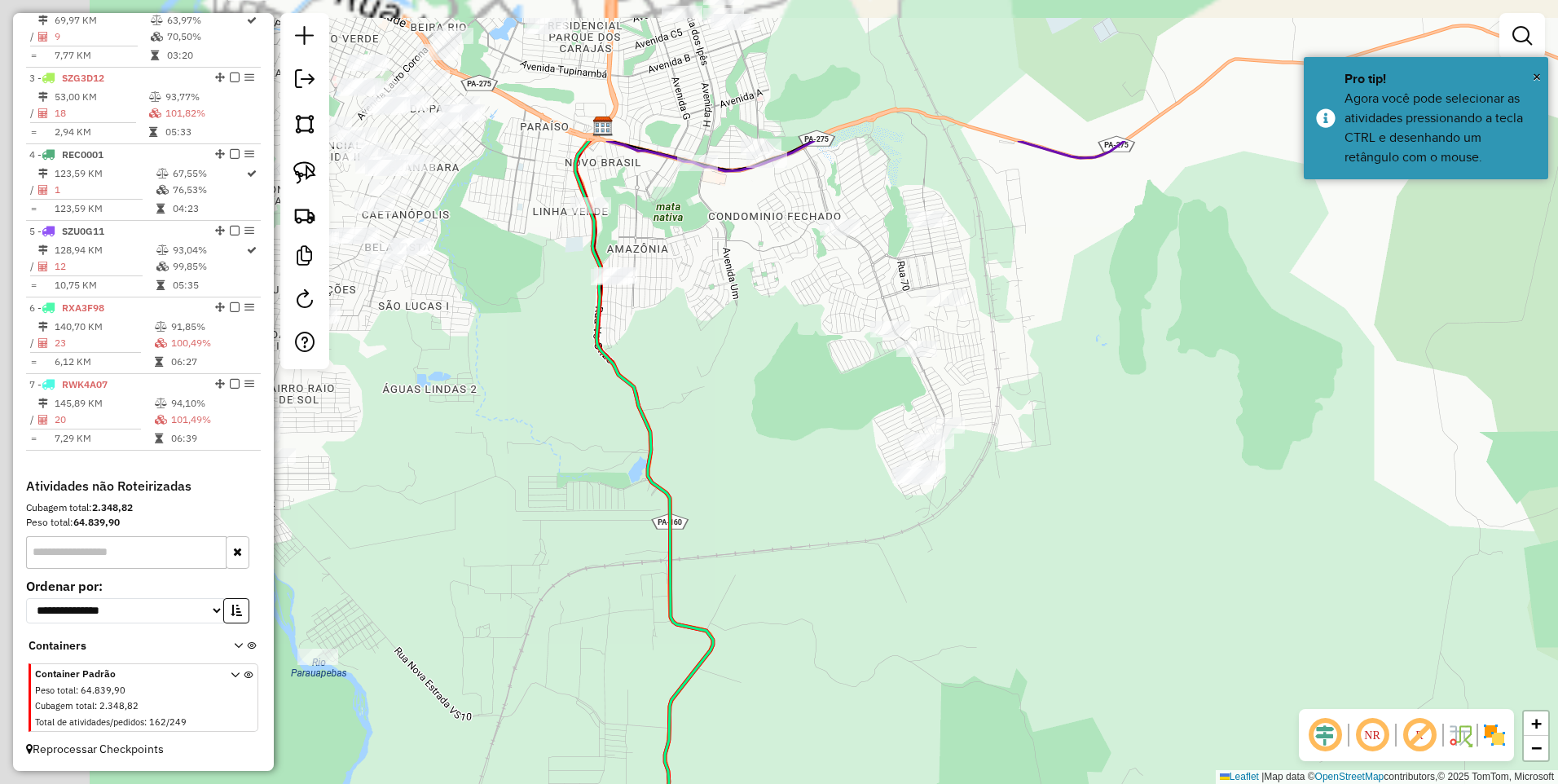
drag, startPoint x: 723, startPoint y: 518, endPoint x: 707, endPoint y: 553, distance: 38.5
click at [728, 560] on div "Janela de atendimento Grade de atendimento Capacidade Transportadoras Veículos …" at bounding box center [779, 392] width 1558 height 784
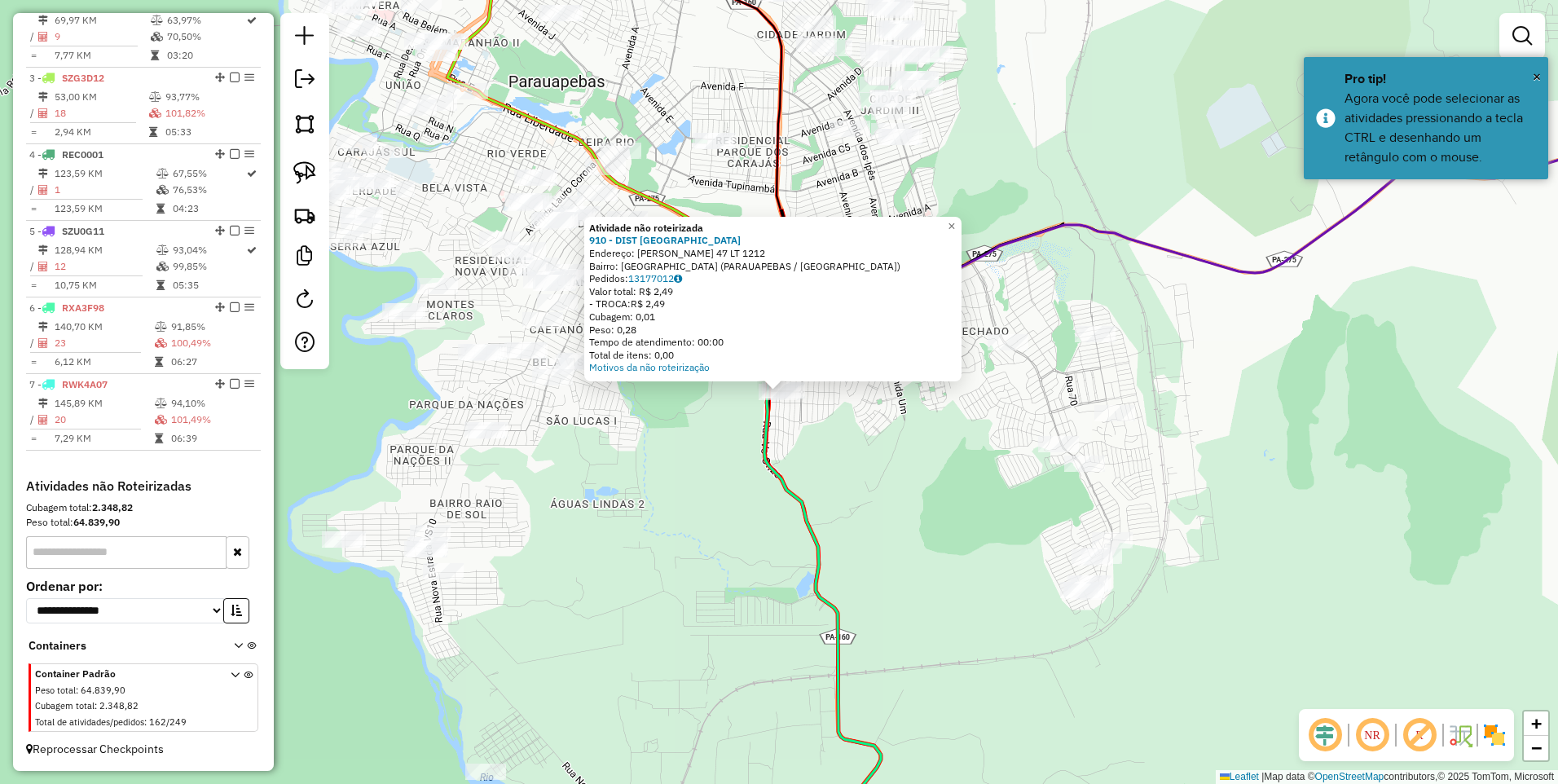
drag, startPoint x: 793, startPoint y: 476, endPoint x: 778, endPoint y: 413, distance: 64.8
click at [793, 475] on div "Atividade não roteirizada 910 - DIST LIMA Endereço: EVARISTO FLAUDINO QD 47 LT …" at bounding box center [779, 392] width 1558 height 784
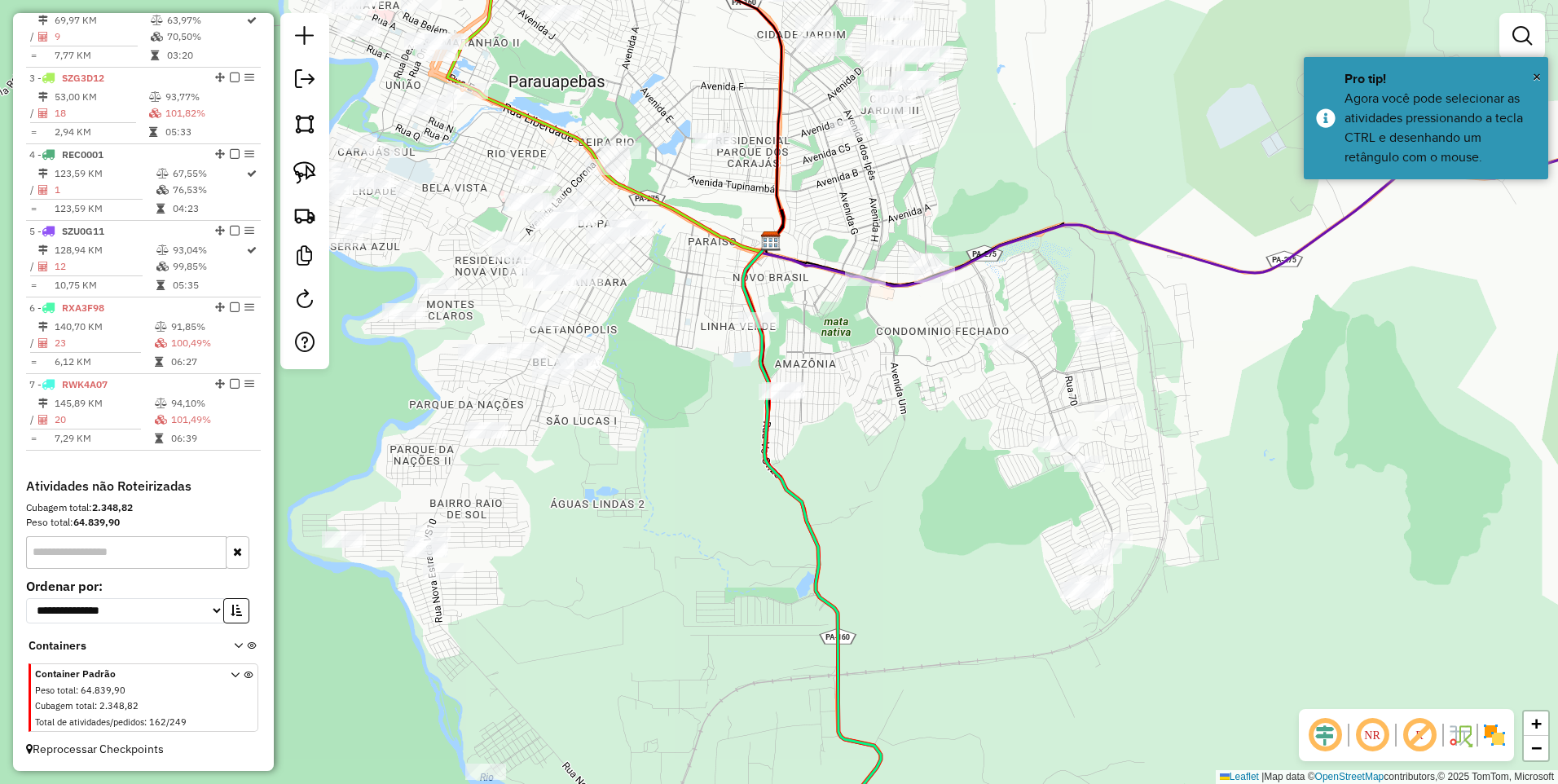
click at [758, 308] on icon at bounding box center [812, 552] width 138 height 621
select select "**********"
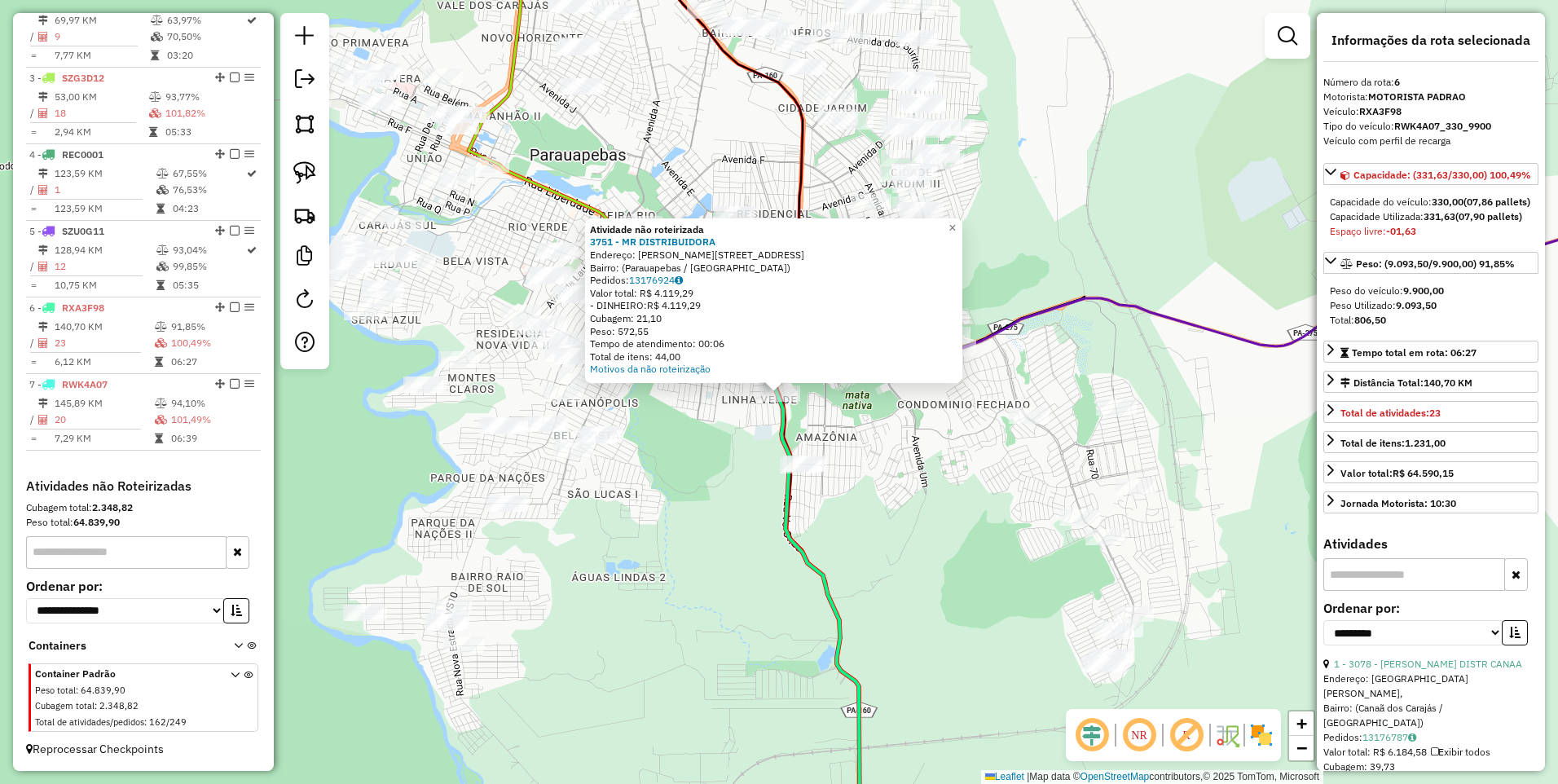
drag, startPoint x: 722, startPoint y: 475, endPoint x: 602, endPoint y: 394, distance: 144.8
click at [723, 476] on div "Atividade não roteirizada 3751 - MR DISTRIBUIDORA Endereço: [STREET_ADDRESS] Pe…" at bounding box center [779, 392] width 1558 height 784
click at [316, 122] on link at bounding box center [305, 124] width 36 height 36
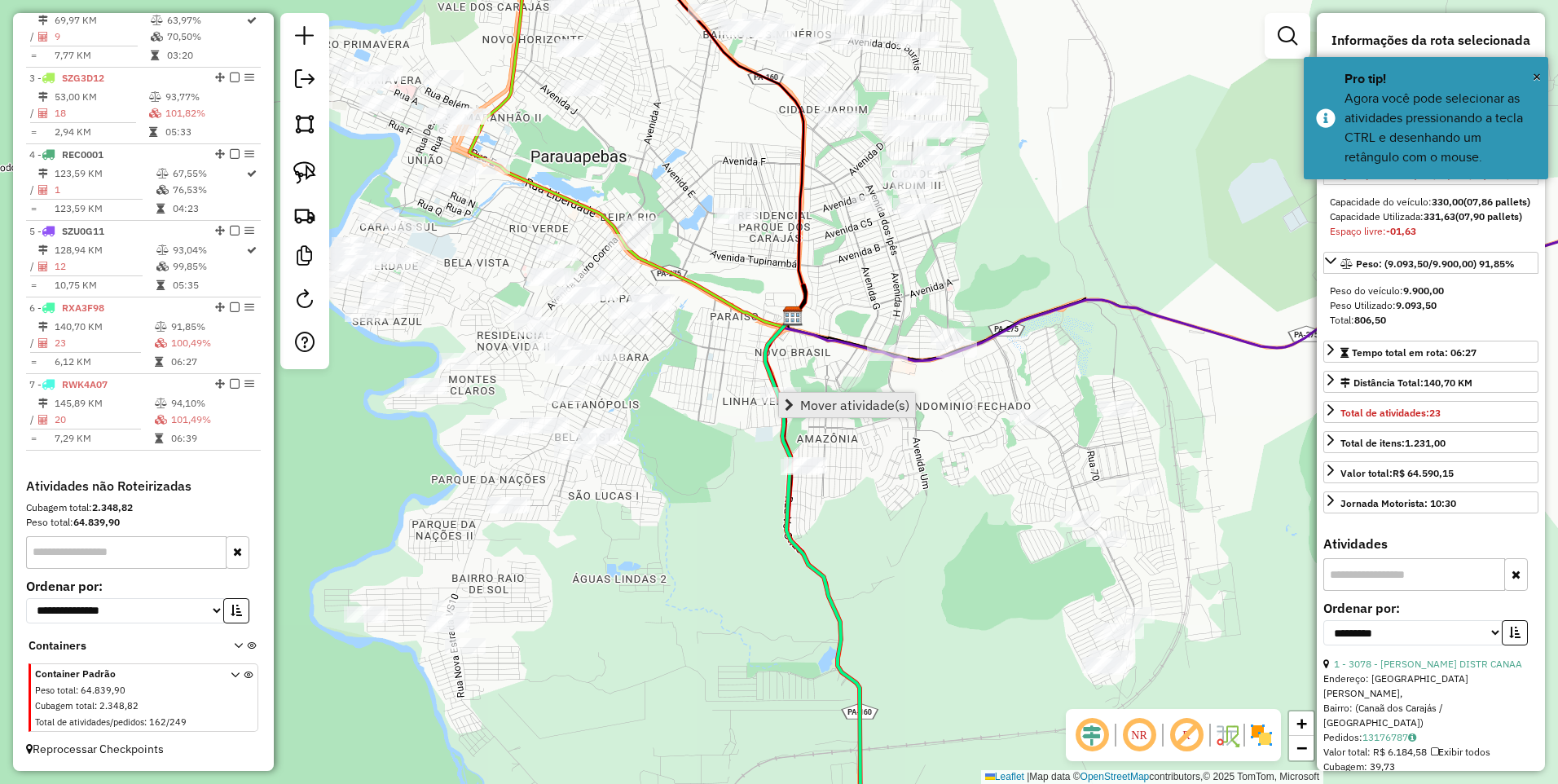
click at [812, 402] on span "Mover atividade(s)" at bounding box center [854, 404] width 109 height 13
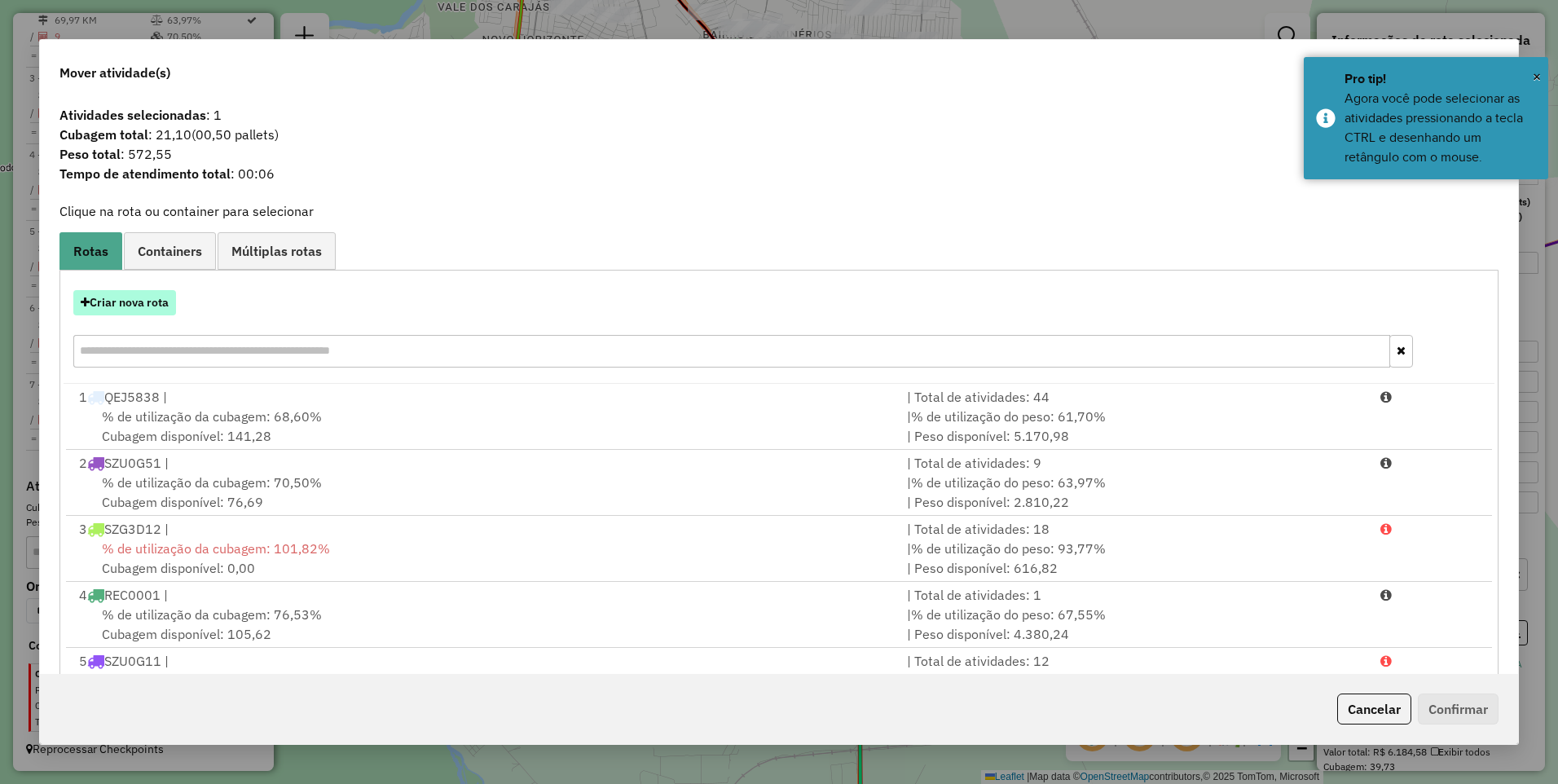
click at [152, 309] on button "Criar nova rota" at bounding box center [125, 302] width 103 height 25
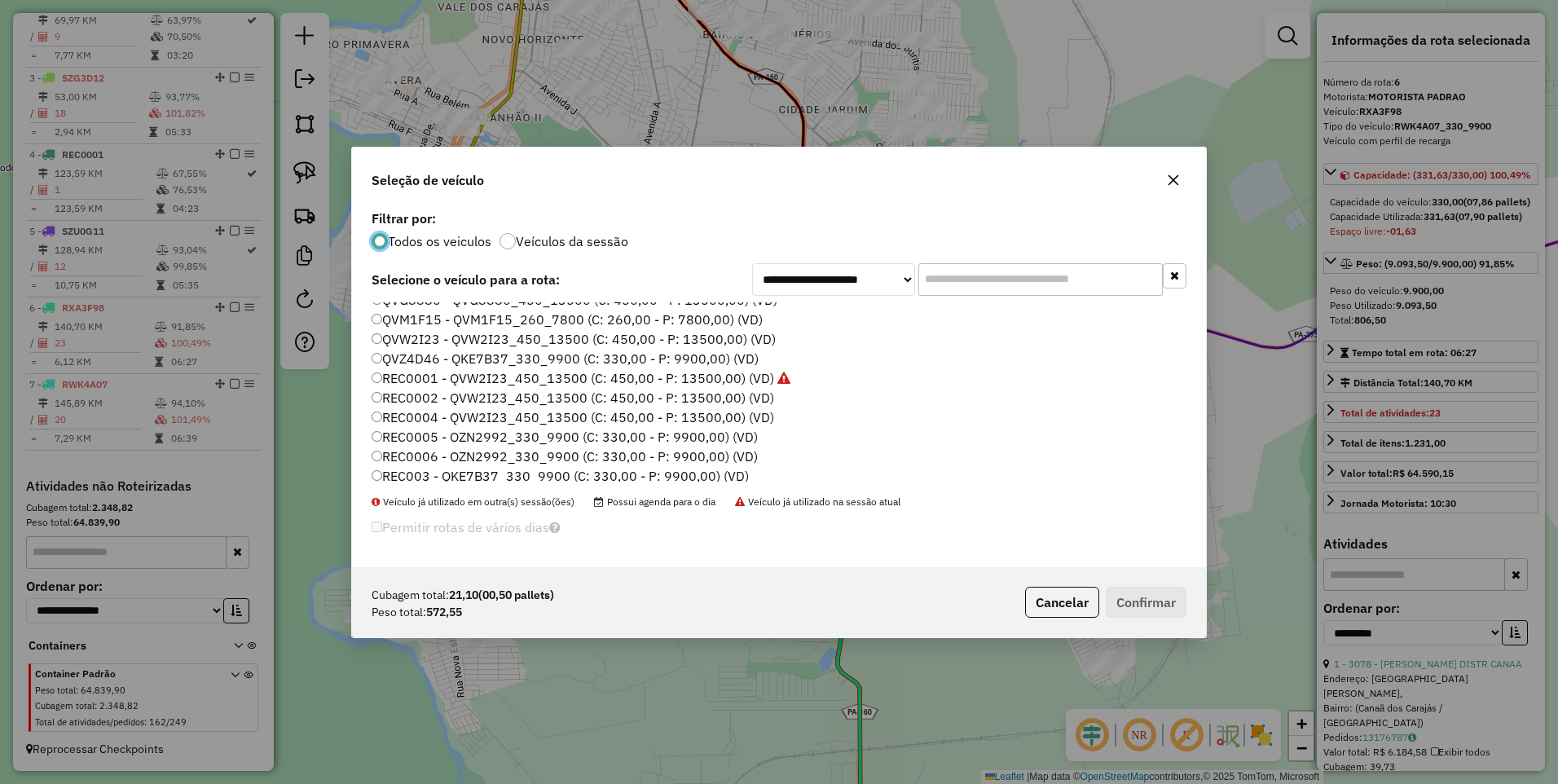
scroll to position [186, 0]
click at [422, 376] on label "REC0001 - QVW2I23_450_13500 (C: 450,00 - P: 13500,00) (VD)" at bounding box center [581, 380] width 419 height 20
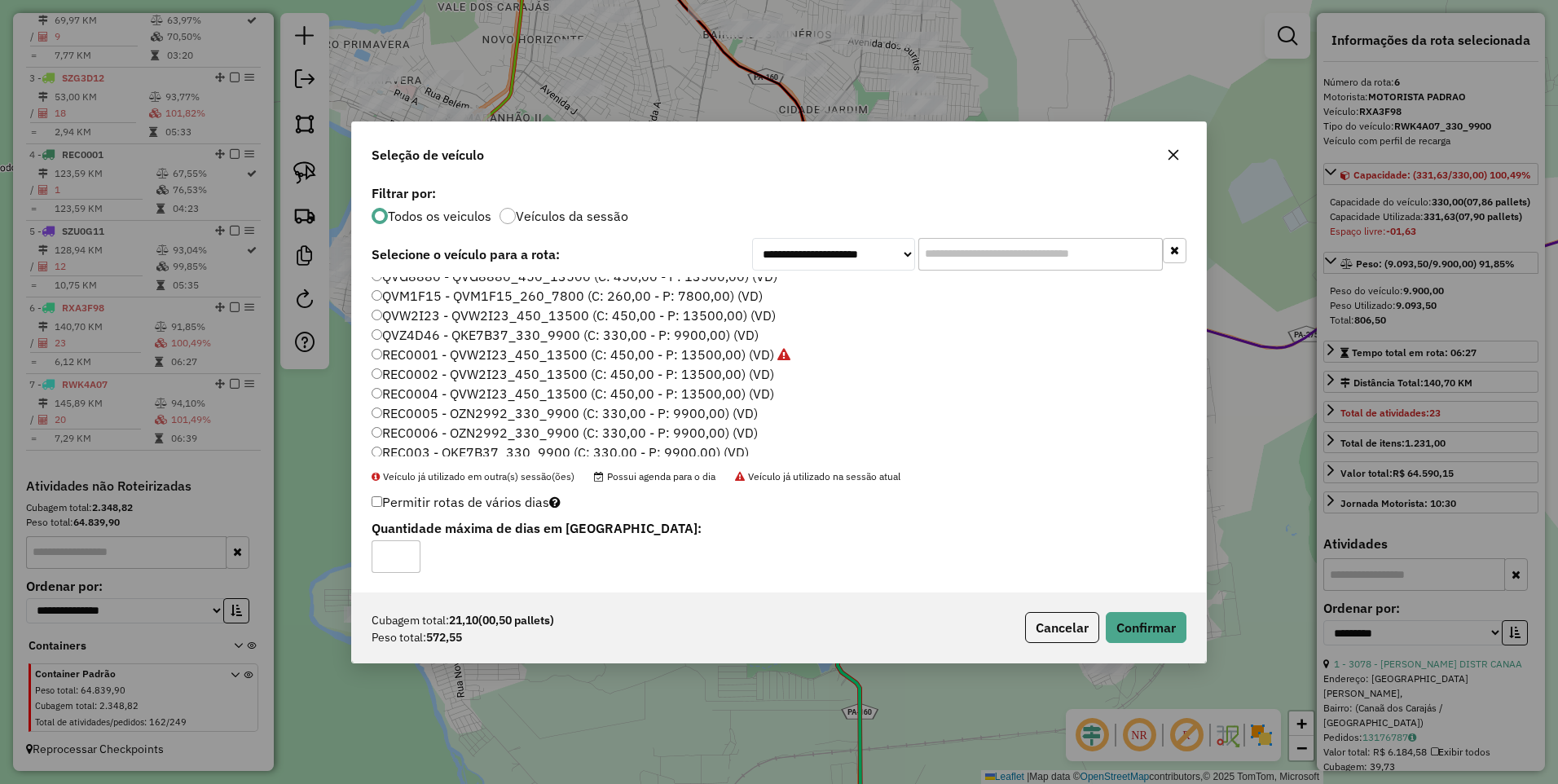
click at [448, 374] on label "REC0002 - QVW2I23_450_13500 (C: 450,00 - P: 13500,00) (VD)" at bounding box center [573, 374] width 403 height 20
click at [1136, 616] on button "Confirmar" at bounding box center [1147, 627] width 81 height 31
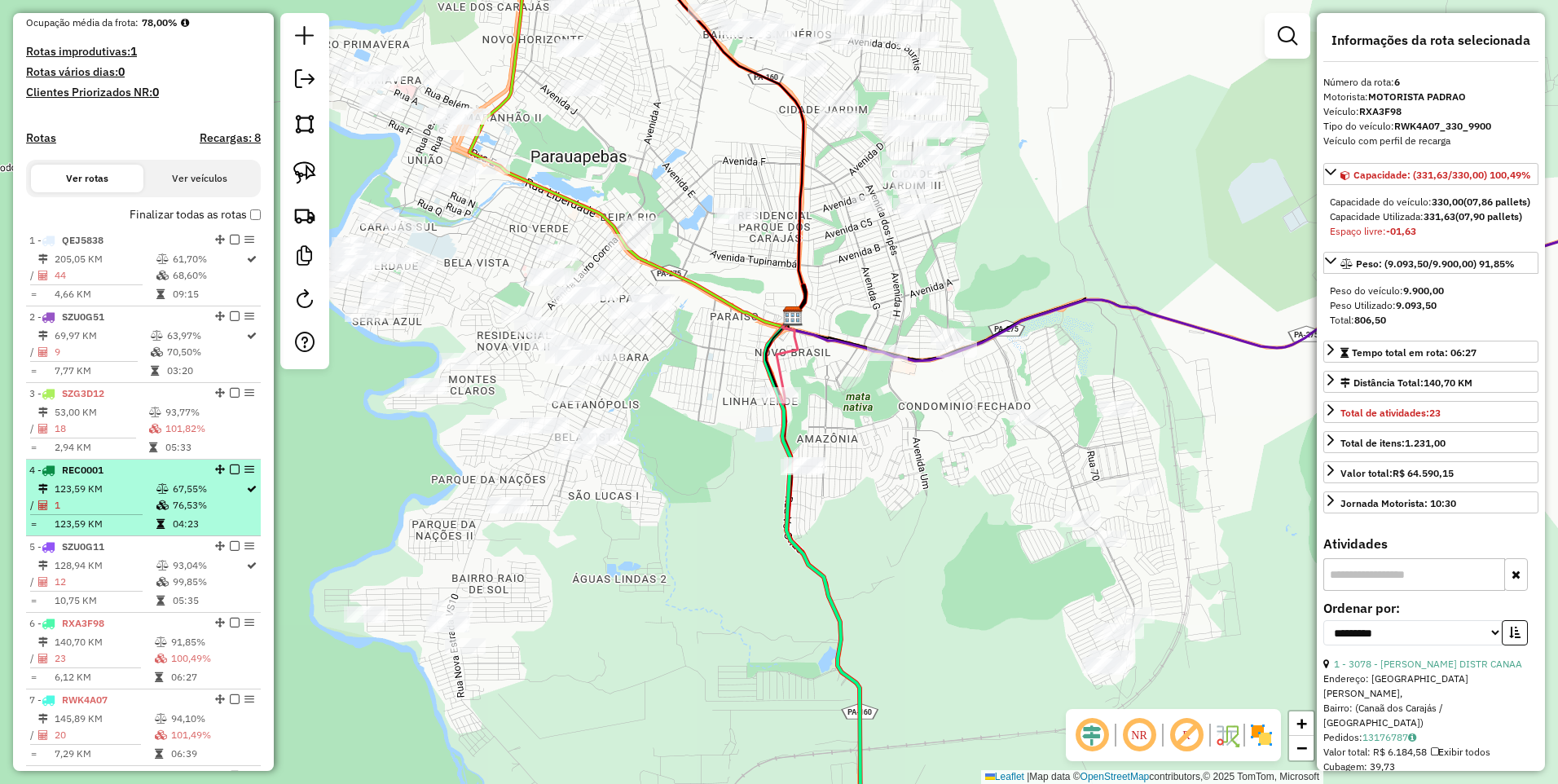
scroll to position [481, 0]
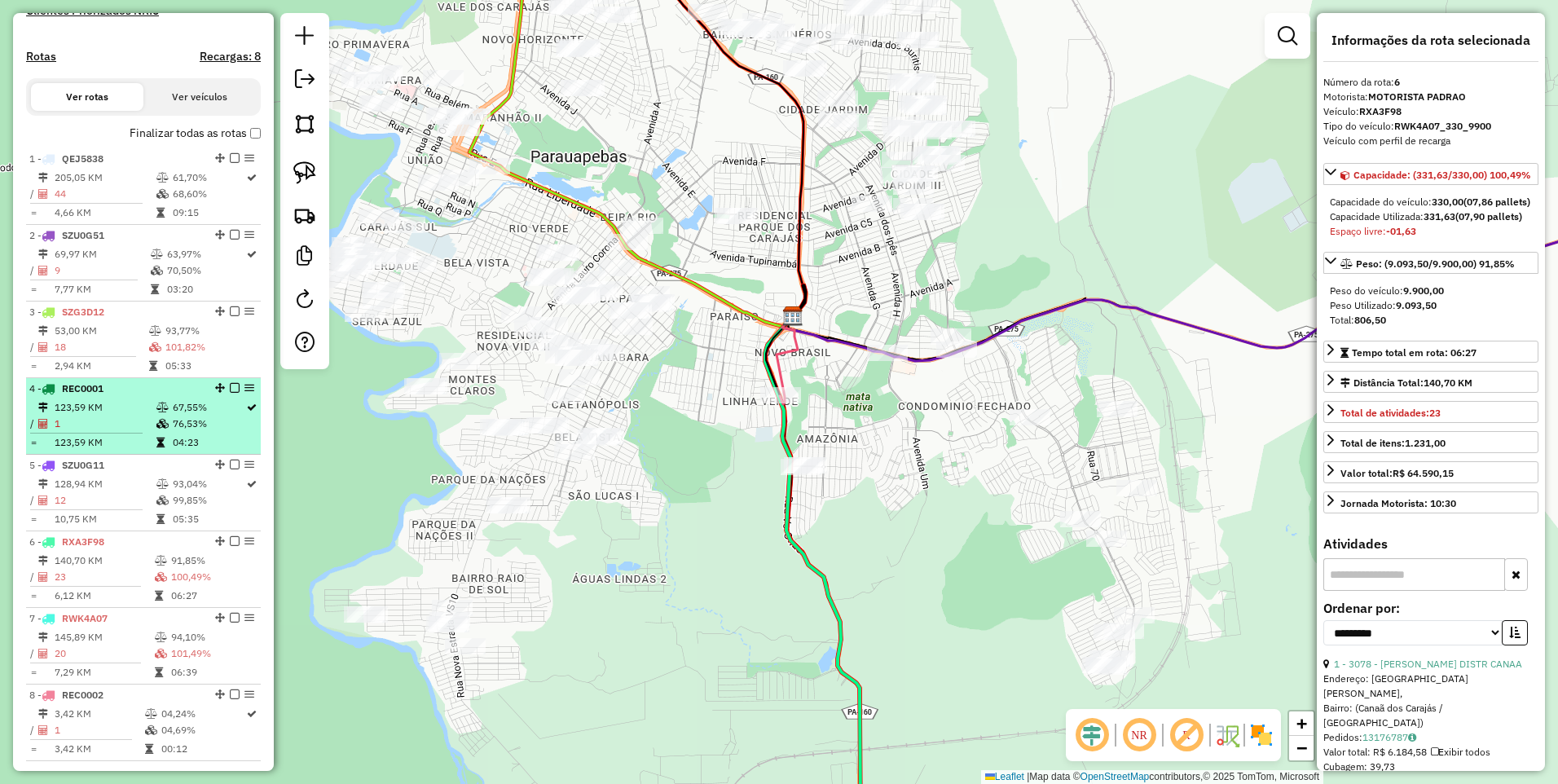
click at [108, 416] on td "123,59 KM" at bounding box center [105, 407] width 102 height 16
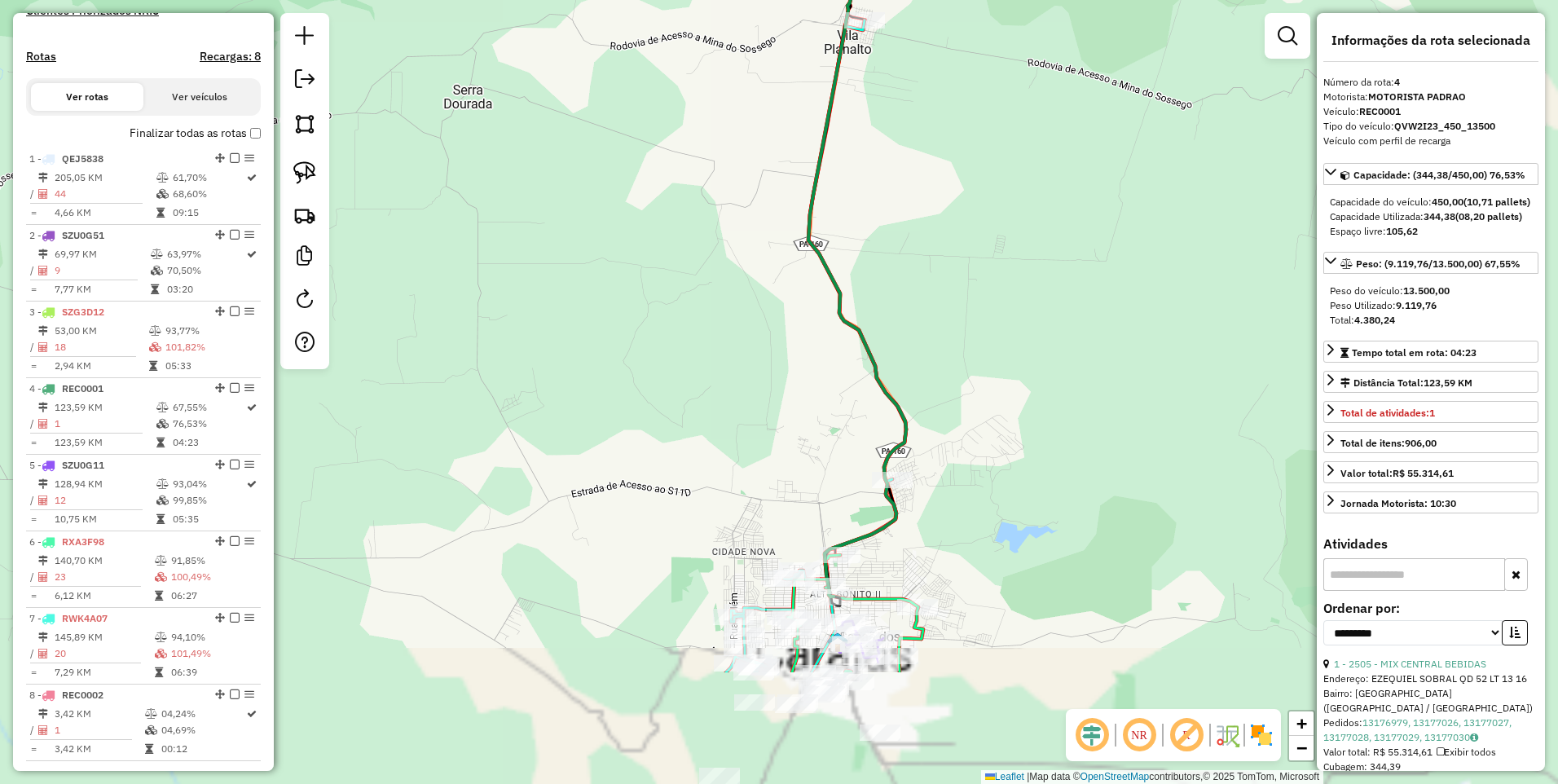
drag, startPoint x: 962, startPoint y: 514, endPoint x: 888, endPoint y: 291, distance: 235.0
click at [888, 293] on div "Janela de atendimento Grade de atendimento Capacidade Transportadoras Veículos …" at bounding box center [779, 392] width 1558 height 784
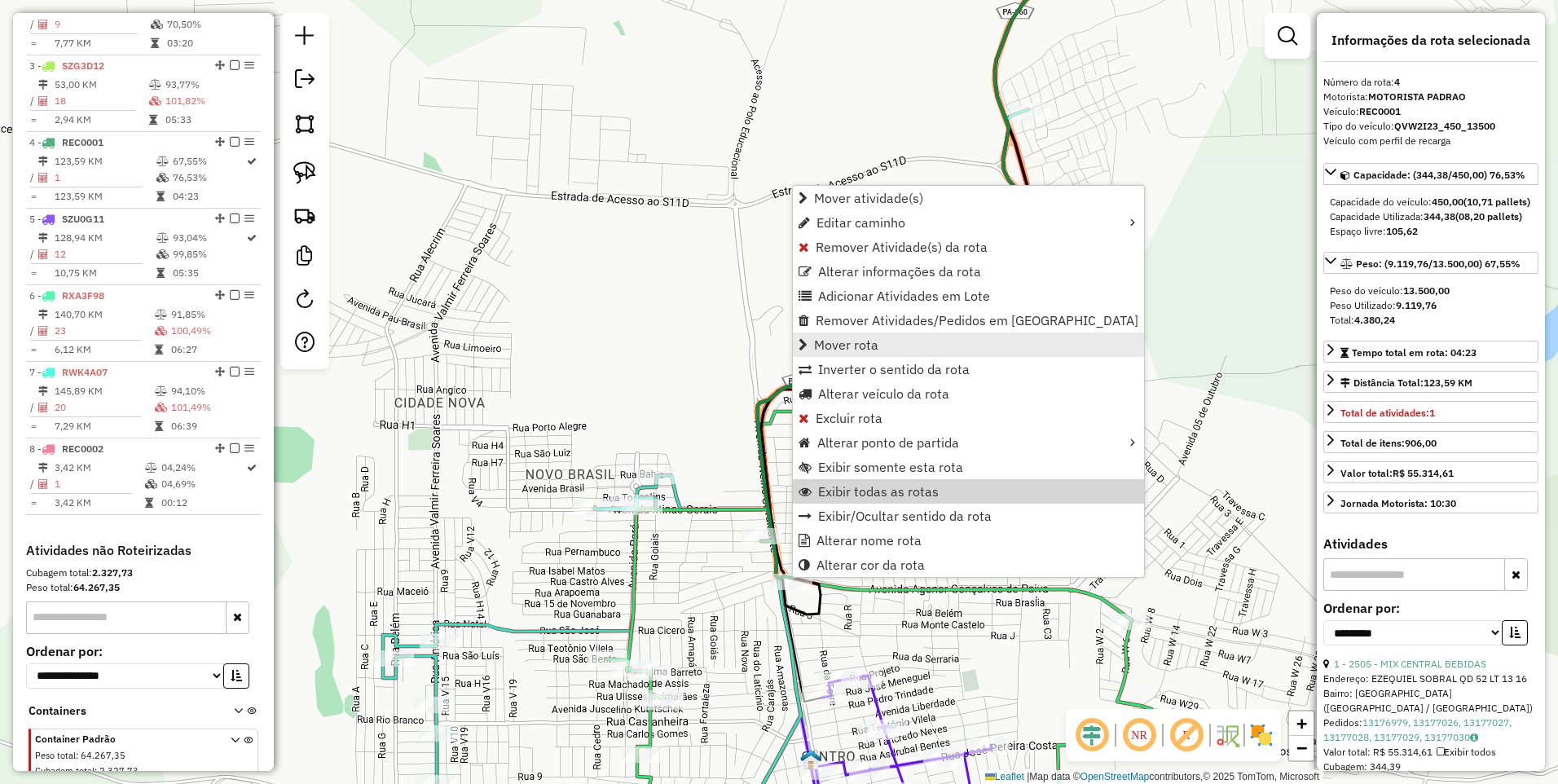
scroll to position [807, 0]
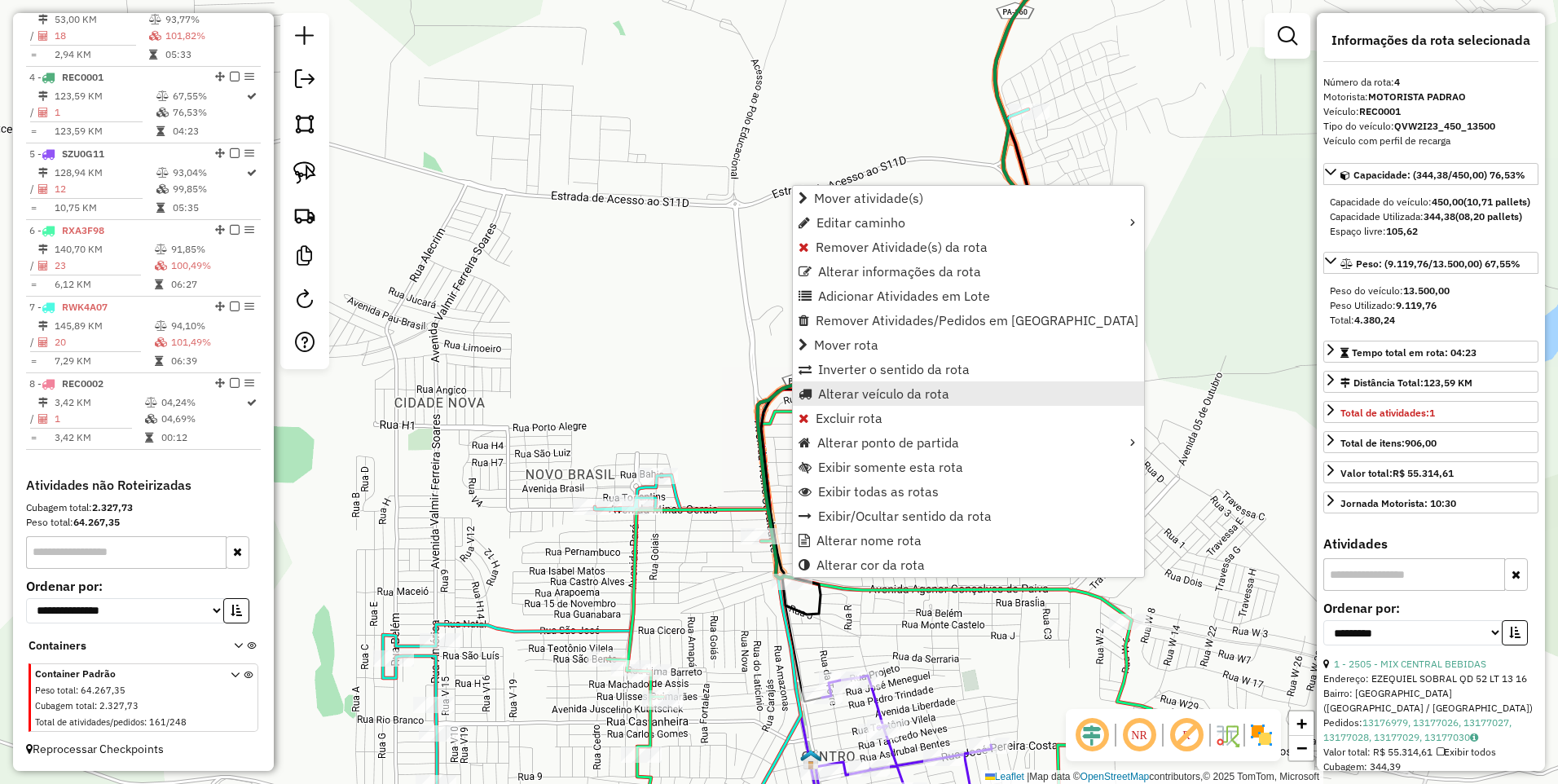
click at [863, 400] on span "Alterar veículo da rota" at bounding box center [884, 393] width 131 height 13
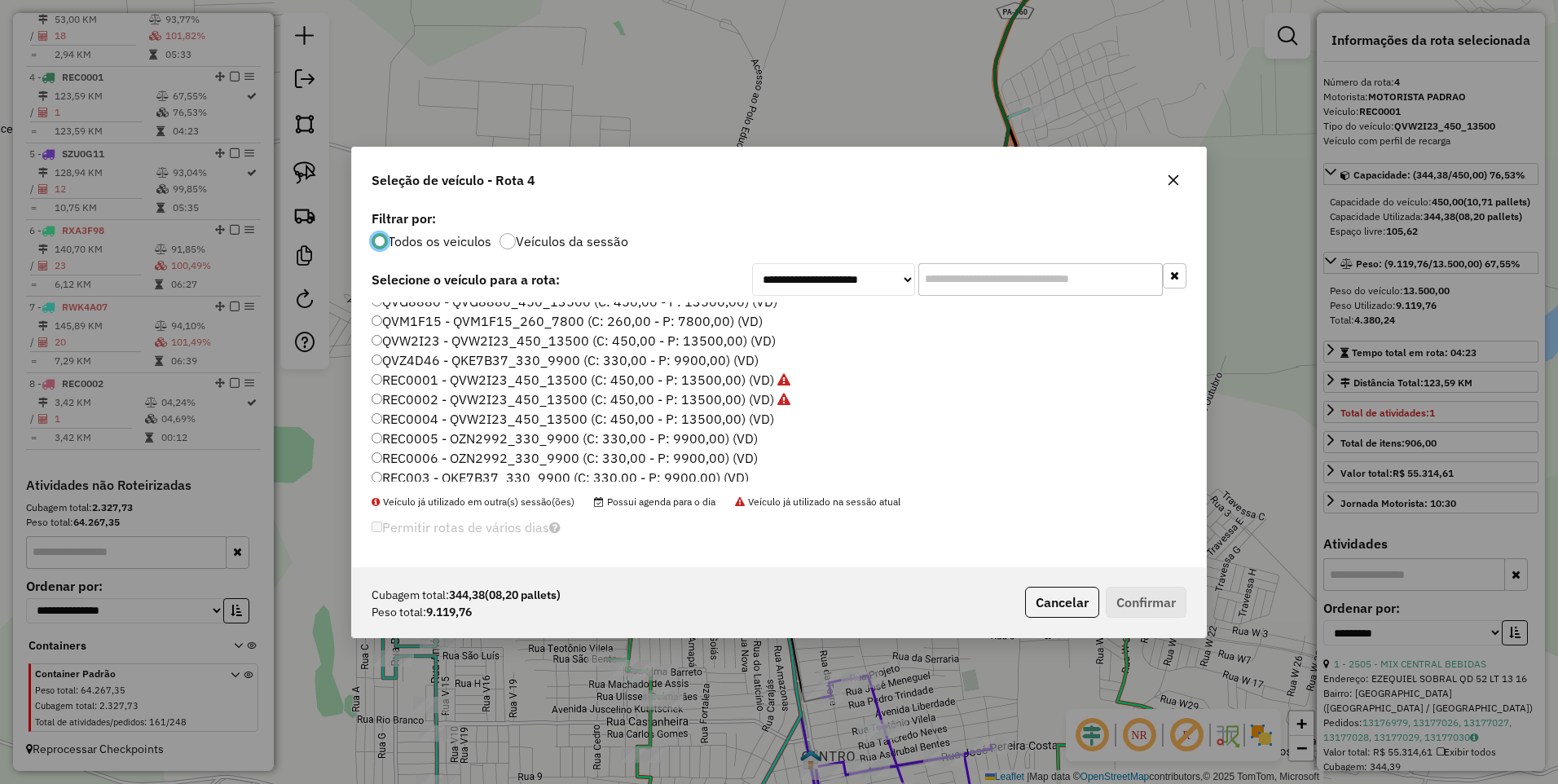
scroll to position [105, 0]
click at [439, 424] on label "QVW2I23 - QVW2I23_450_13500 (C: 450,00 - P: 13500,00) (VD)" at bounding box center [574, 422] width 404 height 20
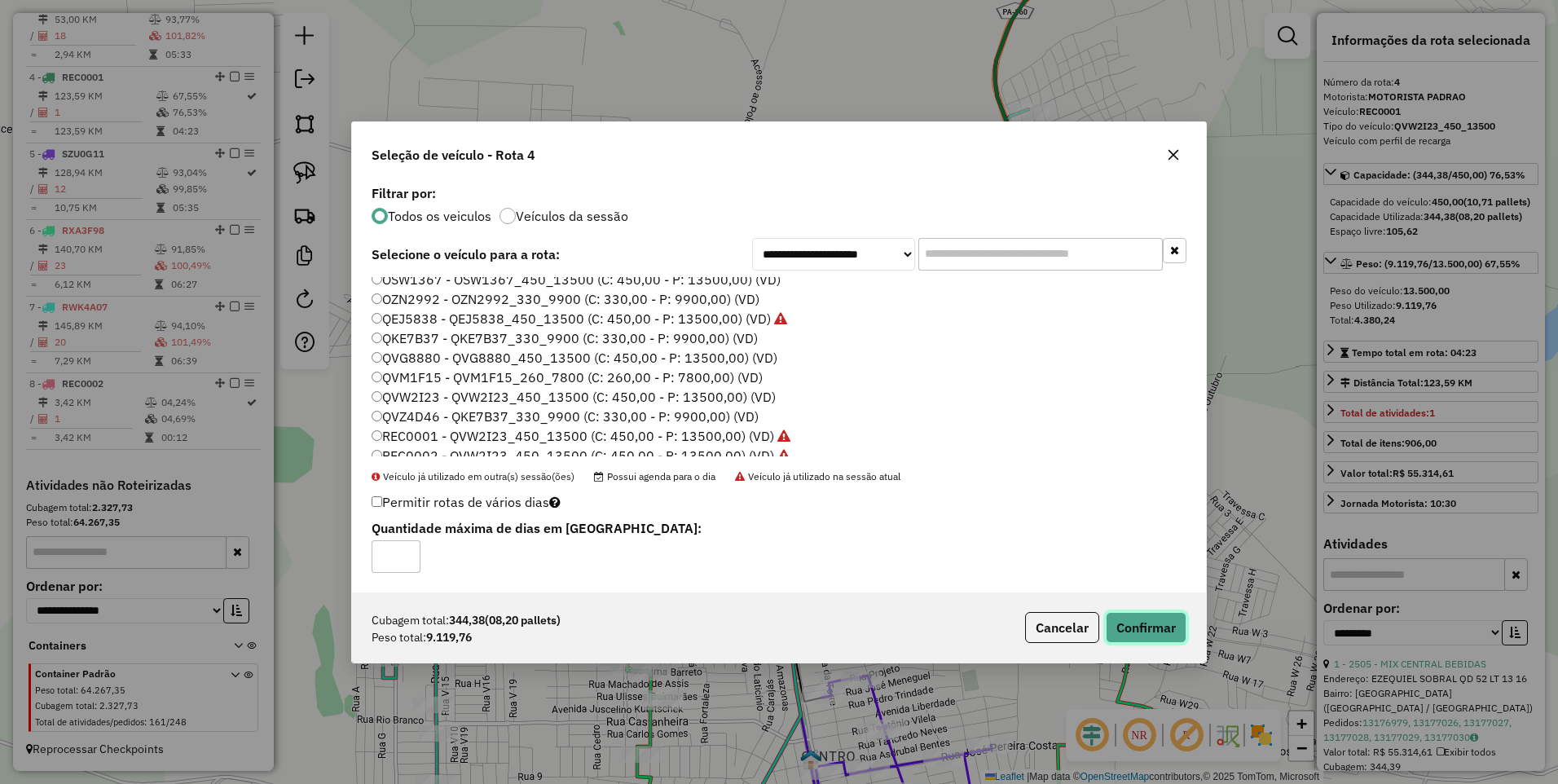
click at [1166, 621] on button "Confirmar" at bounding box center [1147, 627] width 81 height 31
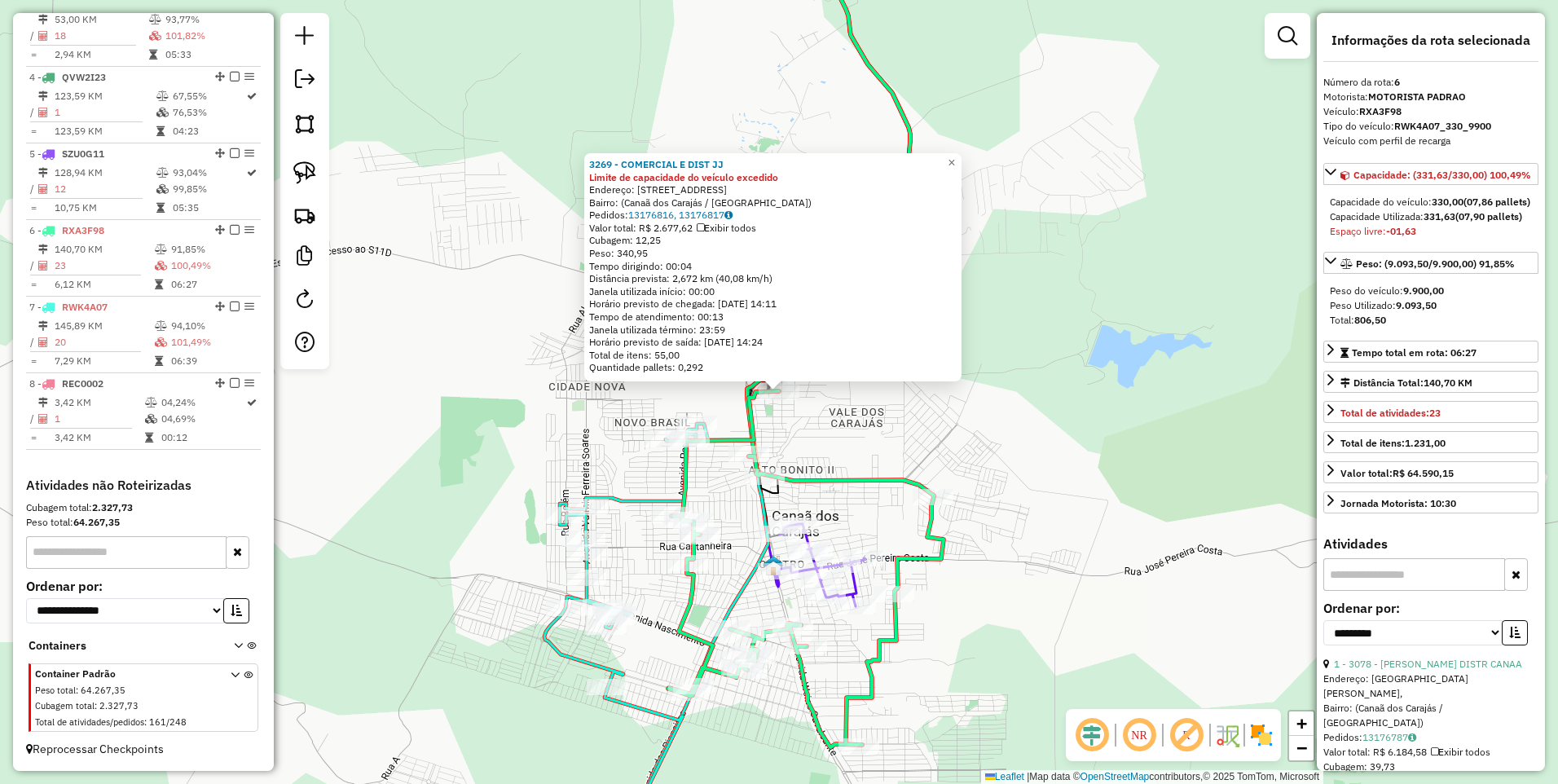
click at [1272, 303] on div "3269 - COMERCIAL E DIST JJ Limite de capacidade do veículo excedido Endereço: […" at bounding box center [779, 392] width 1558 height 784
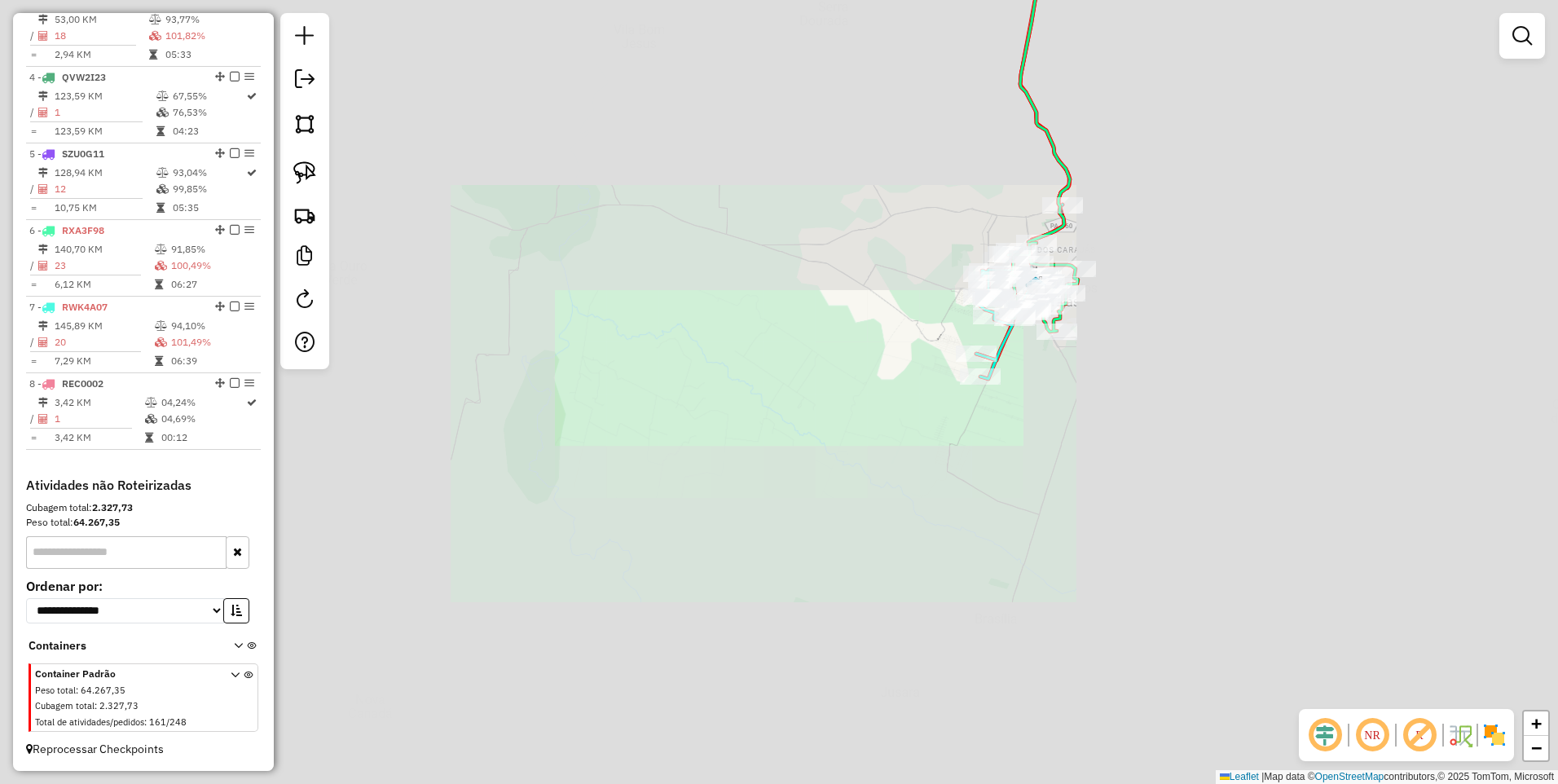
drag, startPoint x: 1030, startPoint y: 293, endPoint x: 954, endPoint y: 545, distance: 263.2
click at [1021, 259] on icon at bounding box center [1046, 91] width 50 height 338
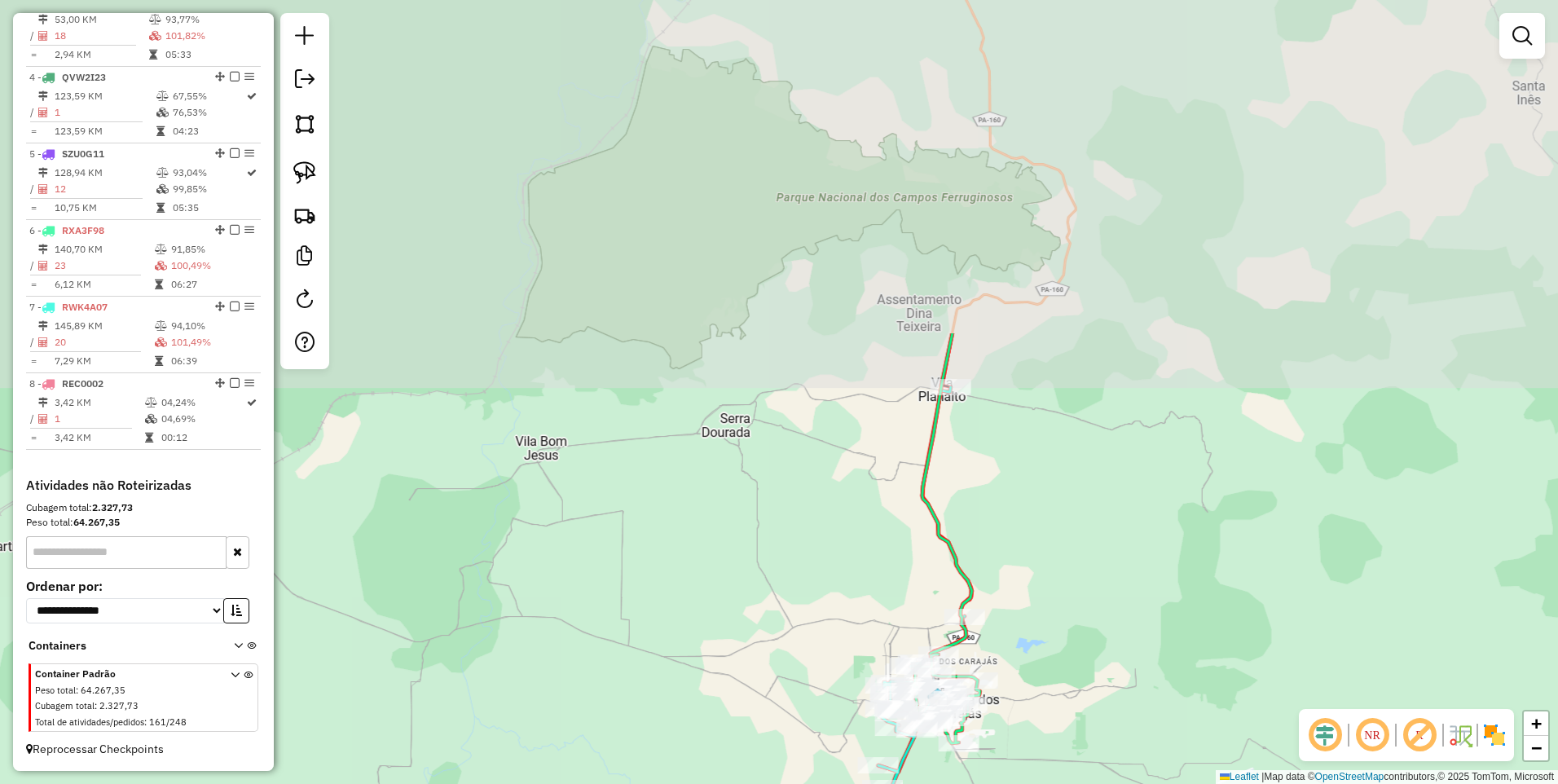
drag, startPoint x: 1024, startPoint y: 331, endPoint x: 960, endPoint y: 536, distance: 214.8
click at [970, 535] on div "Janela de atendimento Grade de atendimento Capacidade Transportadoras Veículos …" at bounding box center [779, 392] width 1558 height 784
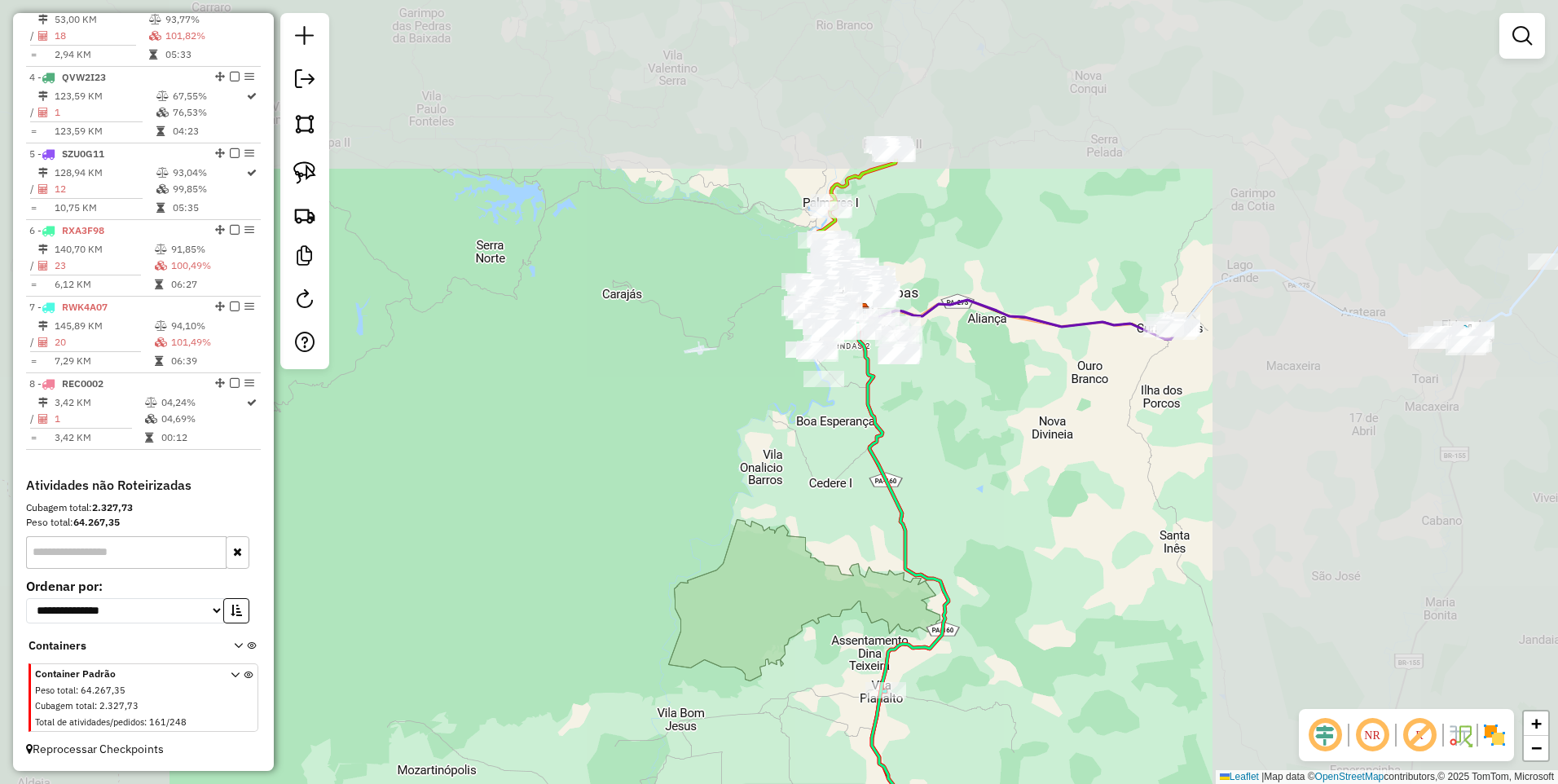
drag, startPoint x: 855, startPoint y: 377, endPoint x: 872, endPoint y: 372, distance: 17.7
click at [852, 392] on div "Rota 7 - Placa RWK4A07 2626 - COMERCIAL MORAES Rota 6 - Placa RXA3F98 3269 - CO…" at bounding box center [779, 392] width 1558 height 784
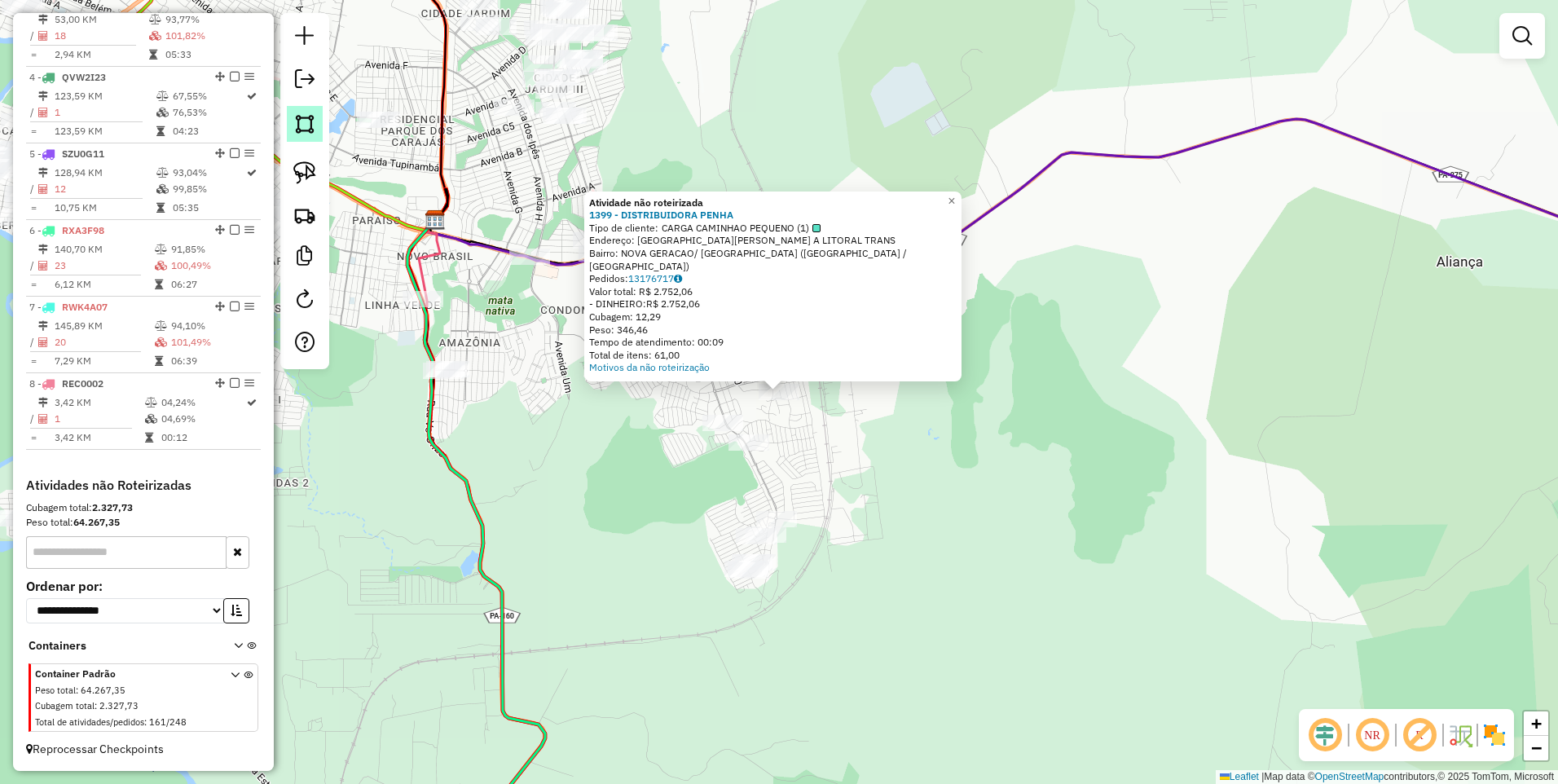
click at [297, 127] on img at bounding box center [304, 123] width 23 height 23
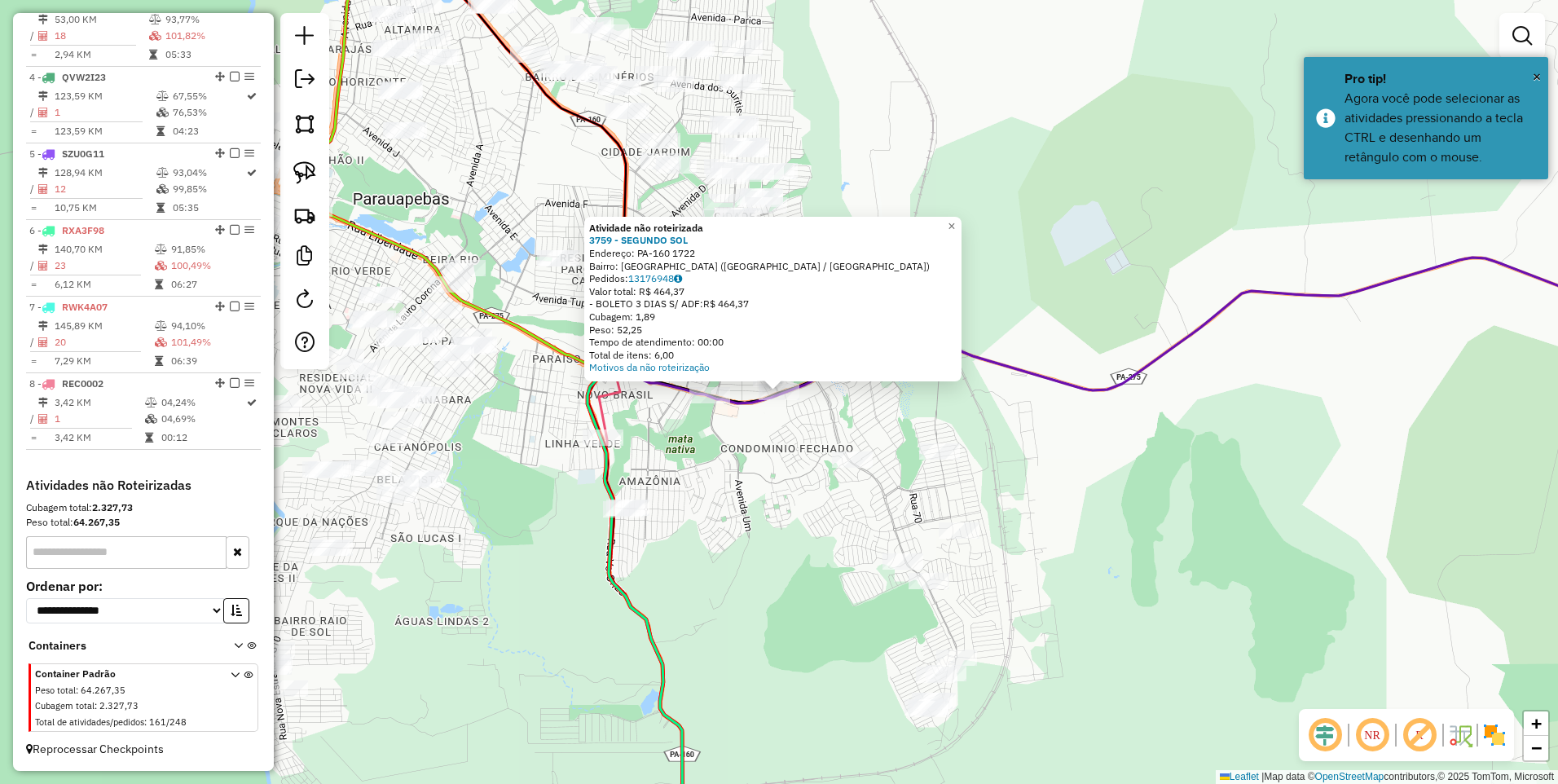
click at [762, 465] on div "Atividade não roteirizada 3759 - SEGUNDO SOL Endereço: PA-160 1722 Bairro: [GEO…" at bounding box center [779, 392] width 1558 height 784
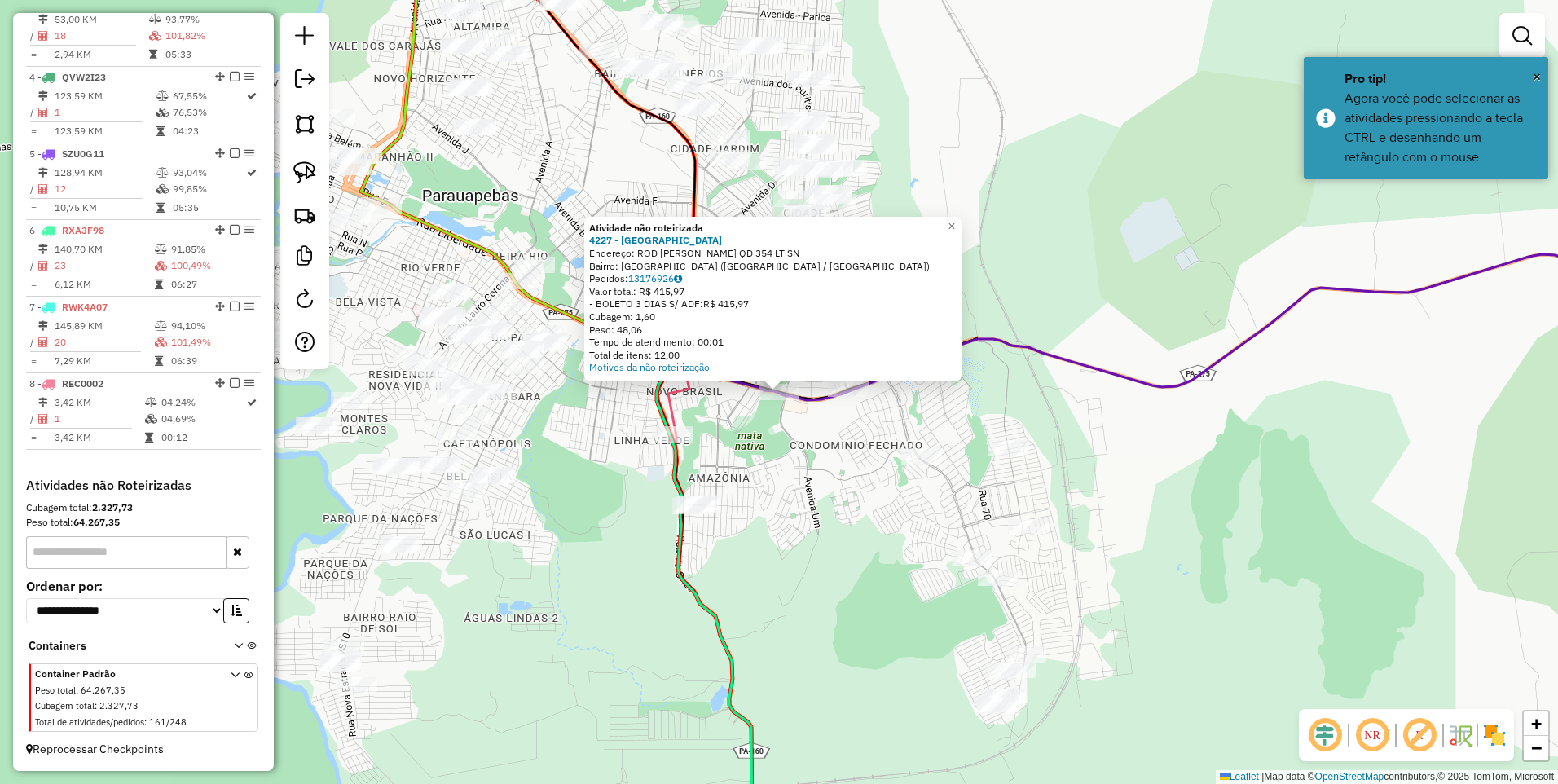
click at [783, 491] on div "Atividade não roteirizada 4227 - HOTEL [GEOGRAPHIC_DATA][PERSON_NAME] Endereço:…" at bounding box center [779, 392] width 1558 height 784
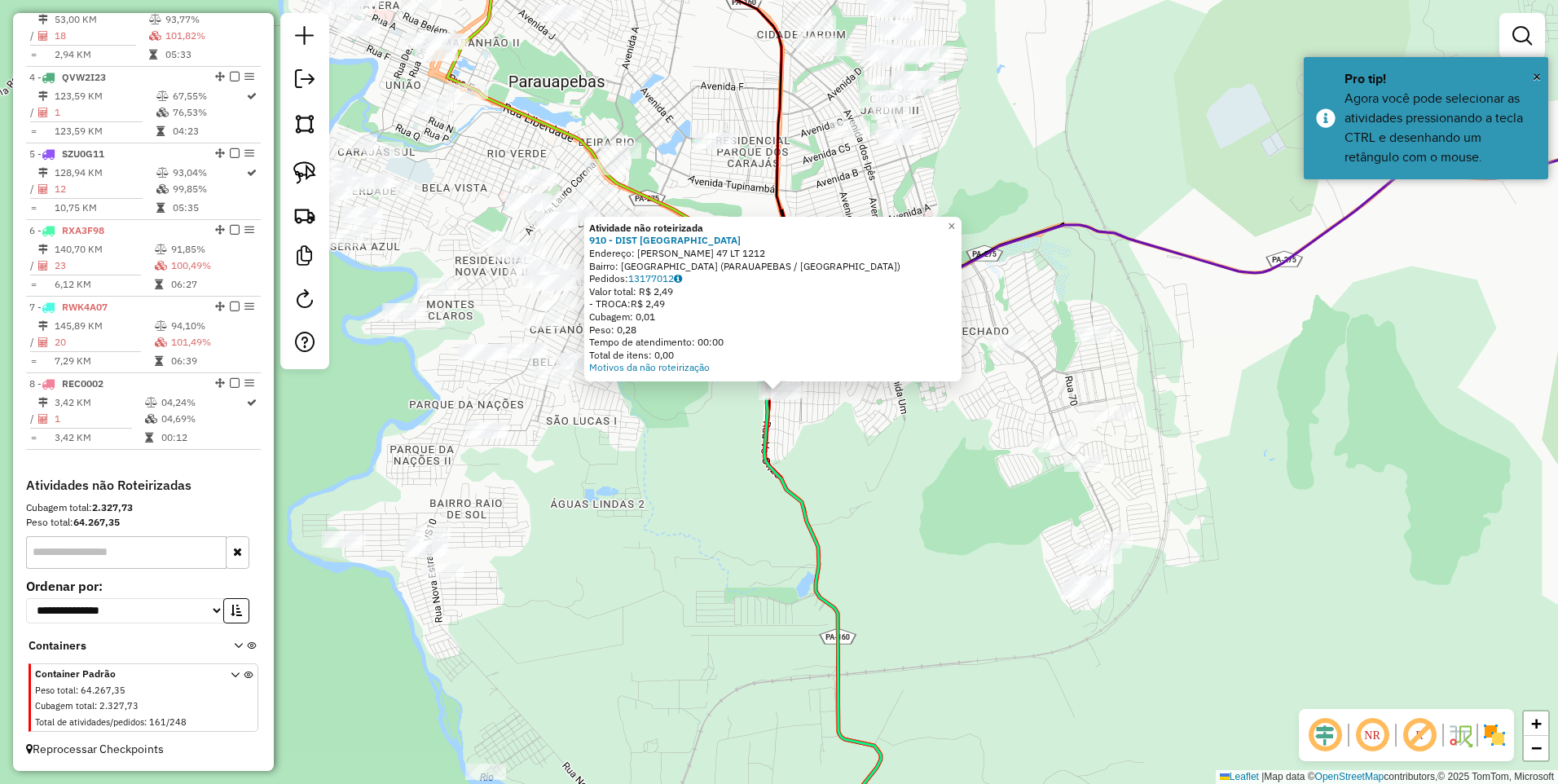
click at [720, 503] on div "Atividade não roteirizada 910 - DIST LIMA Endereço: EVARISTO FLAUDINO QD 47 LT …" at bounding box center [779, 392] width 1558 height 784
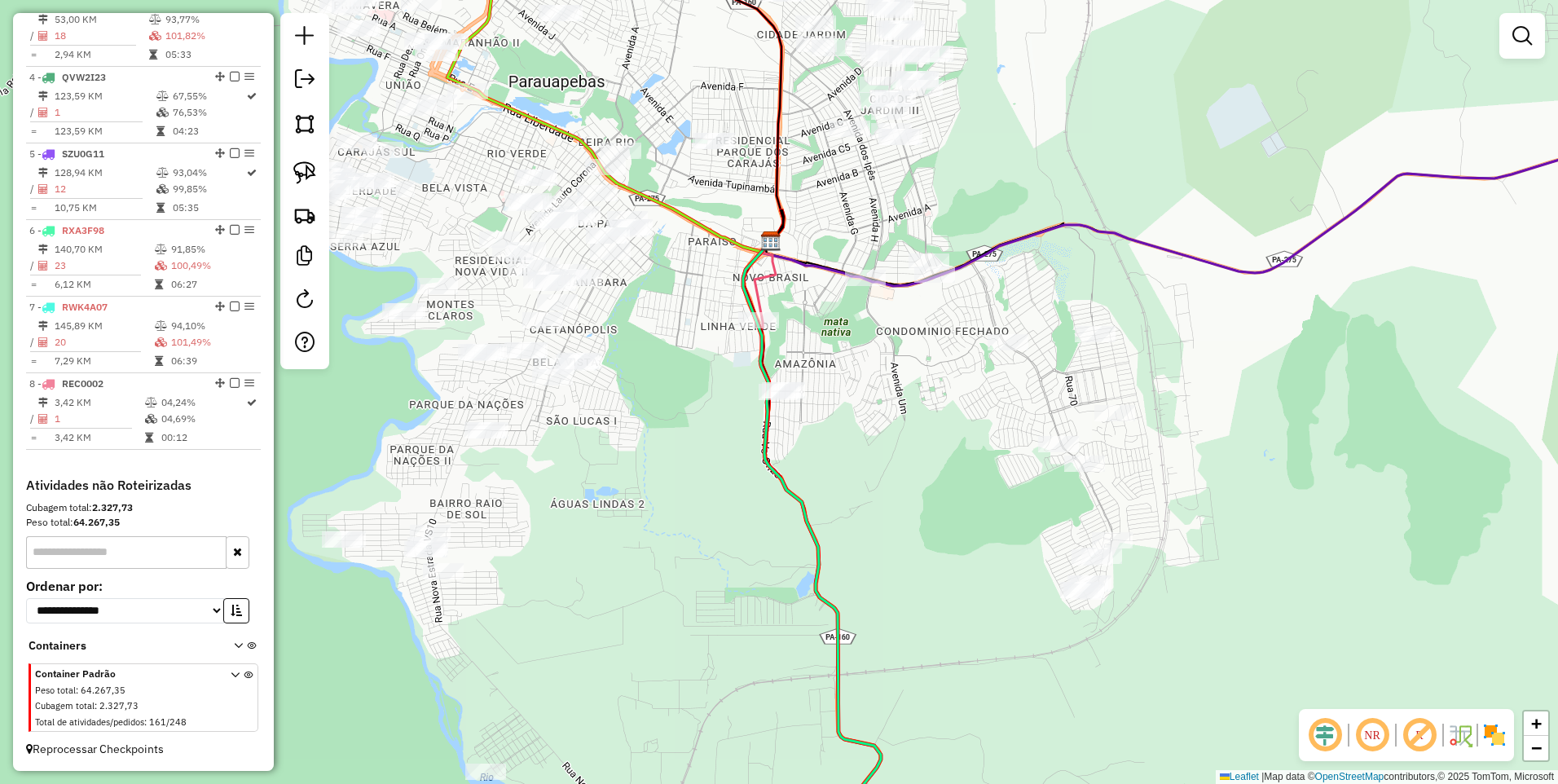
drag, startPoint x: 308, startPoint y: 132, endPoint x: 506, endPoint y: 335, distance: 283.6
click at [309, 132] on img at bounding box center [304, 123] width 23 height 23
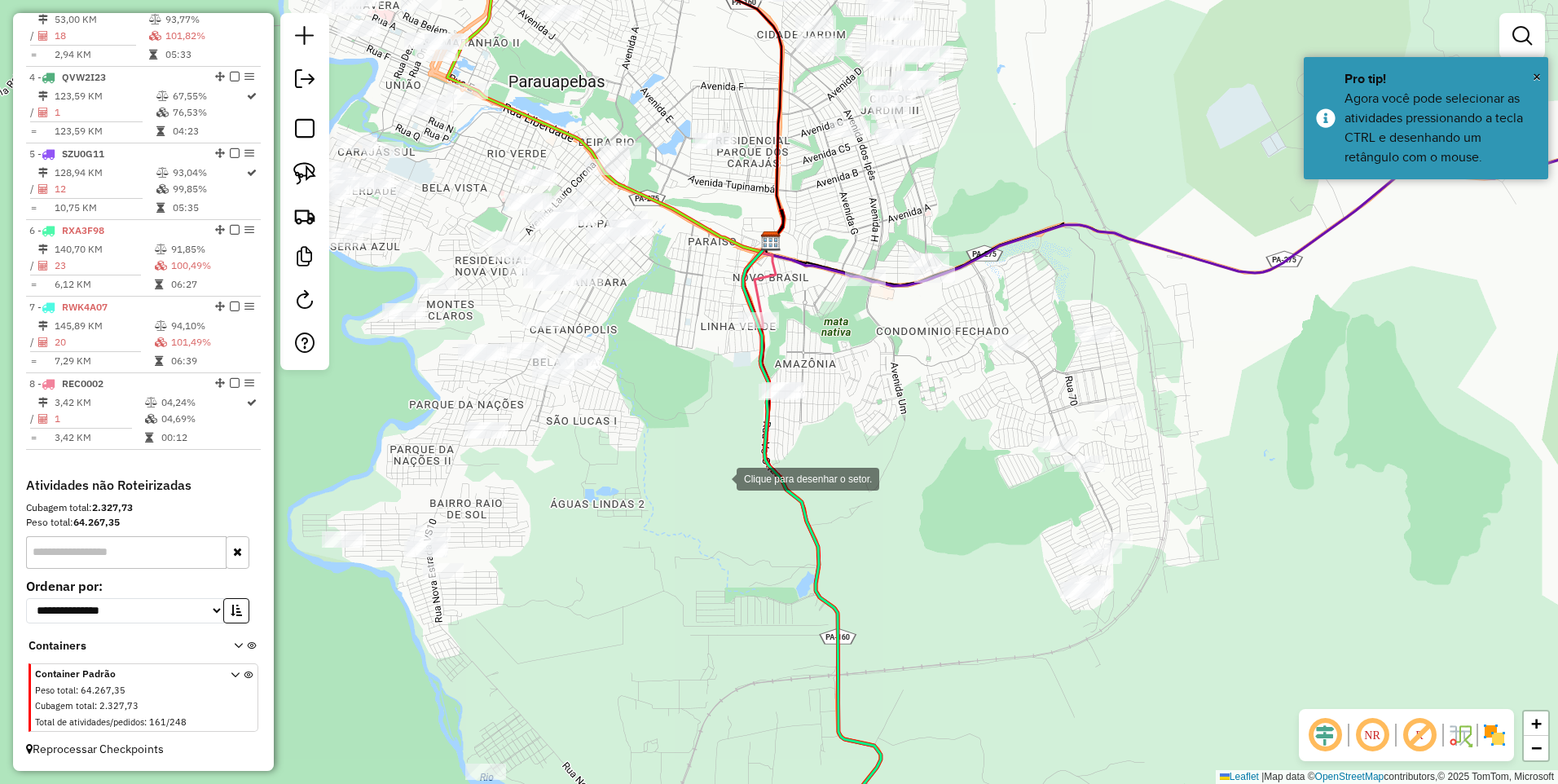
click at [721, 478] on div at bounding box center [721, 477] width 33 height 33
drag, startPoint x: 742, startPoint y: 375, endPoint x: 782, endPoint y: 370, distance: 40.3
click at [742, 376] on div at bounding box center [742, 375] width 33 height 33
click at [1037, 291] on div at bounding box center [1037, 291] width 33 height 33
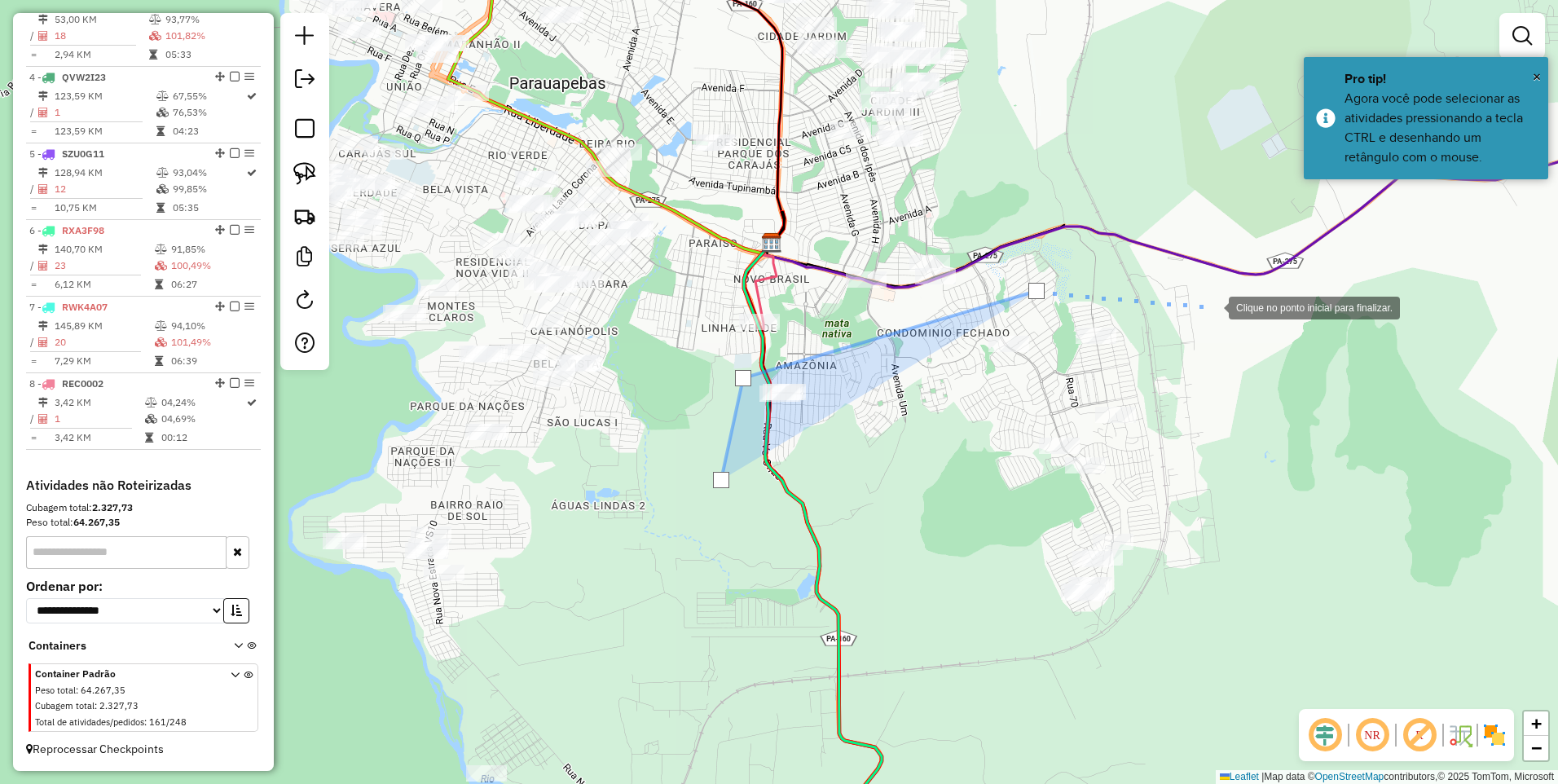
click at [1216, 304] on div at bounding box center [1213, 307] width 33 height 33
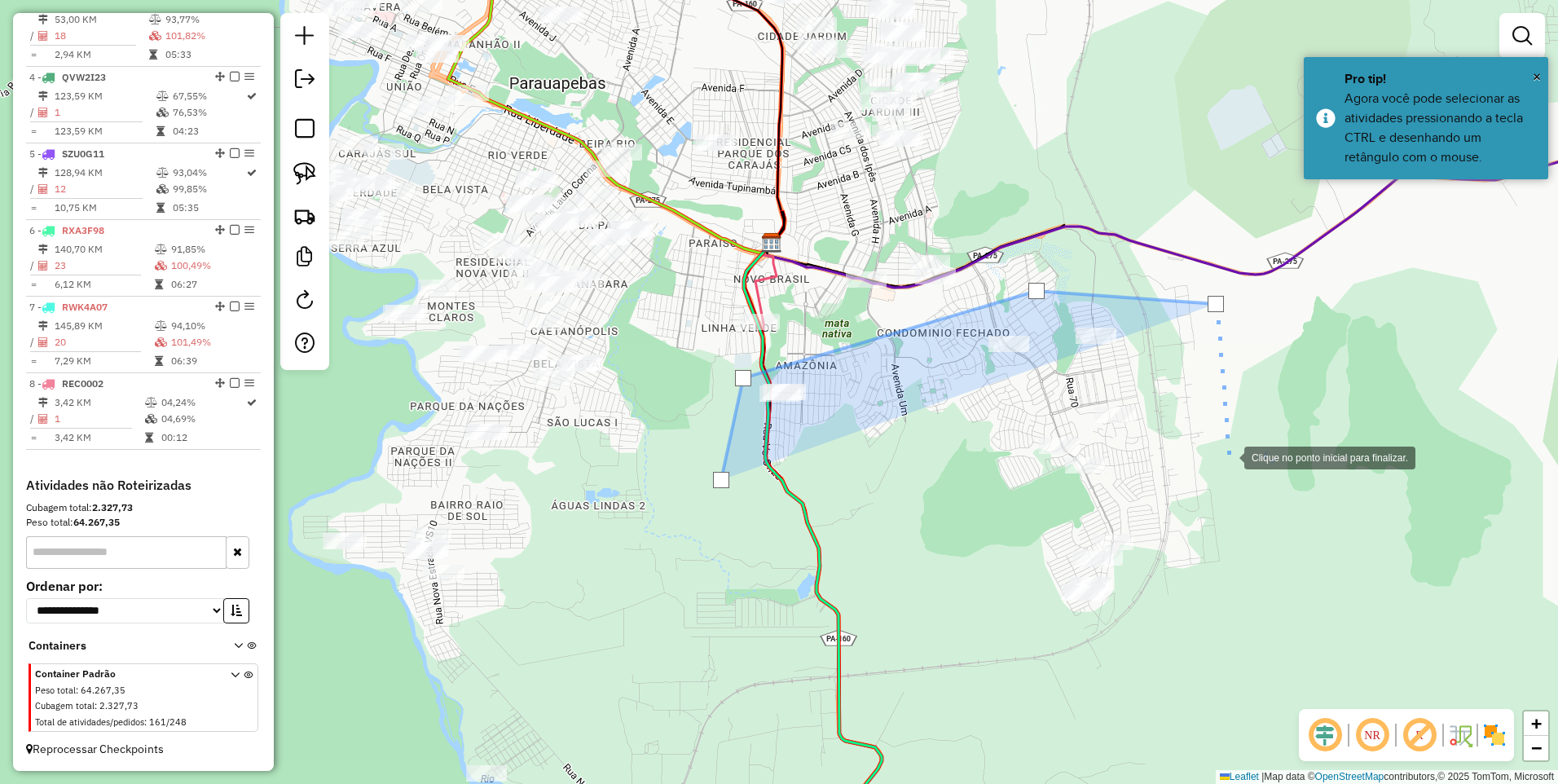
click at [1229, 473] on div at bounding box center [1228, 457] width 33 height 33
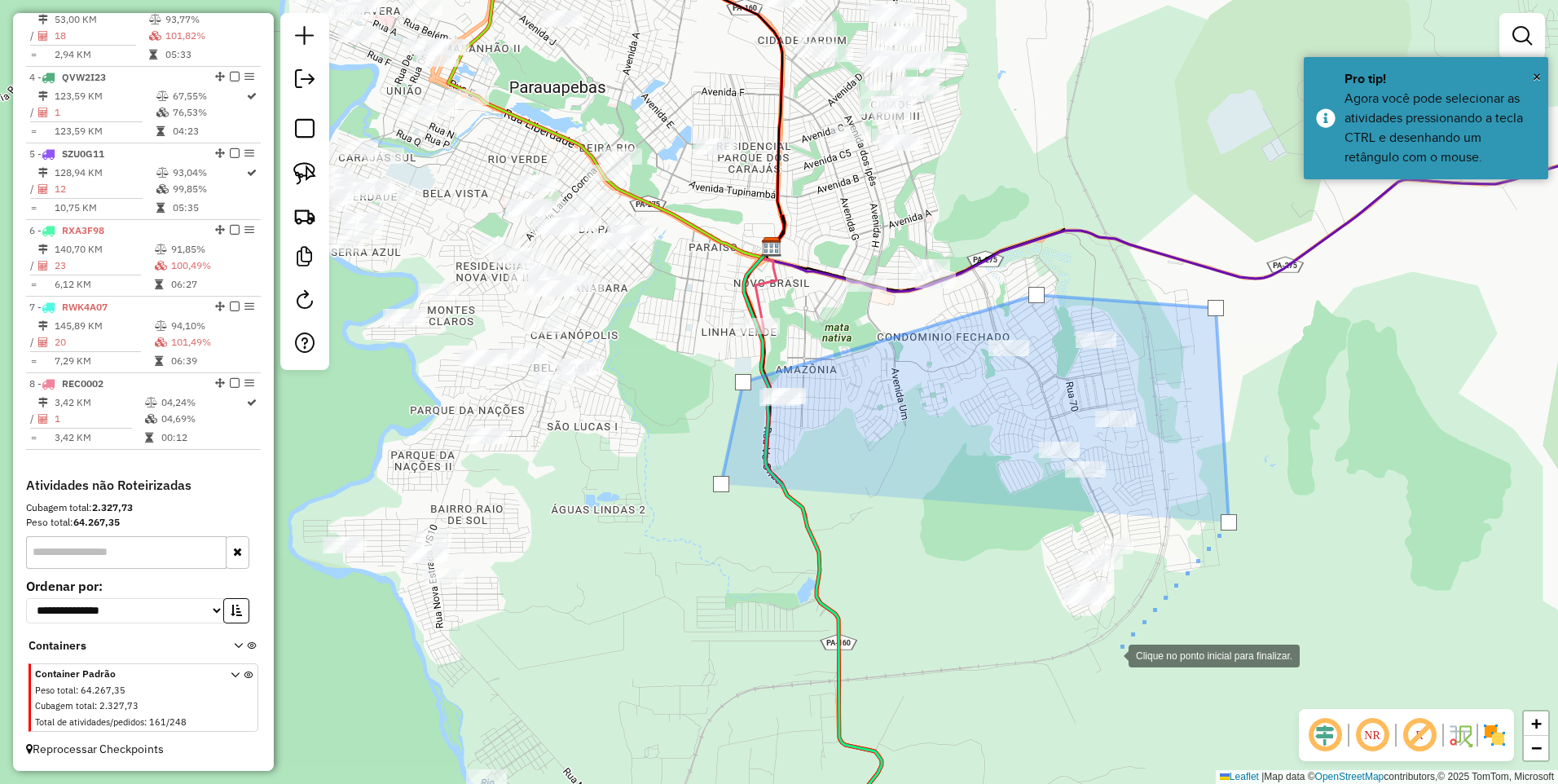
click at [1114, 657] on div at bounding box center [1112, 655] width 33 height 33
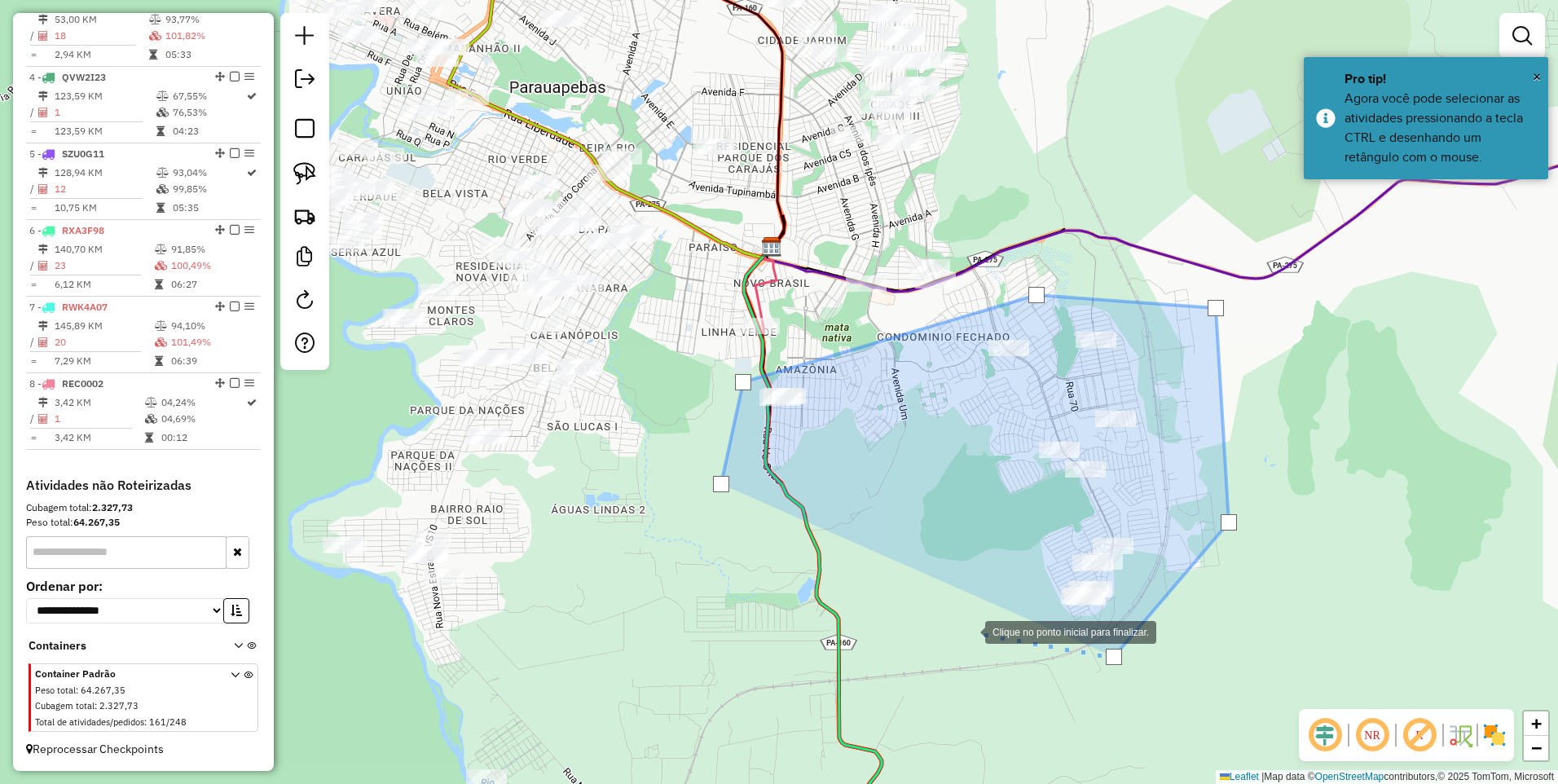
click at [965, 631] on div at bounding box center [969, 631] width 33 height 33
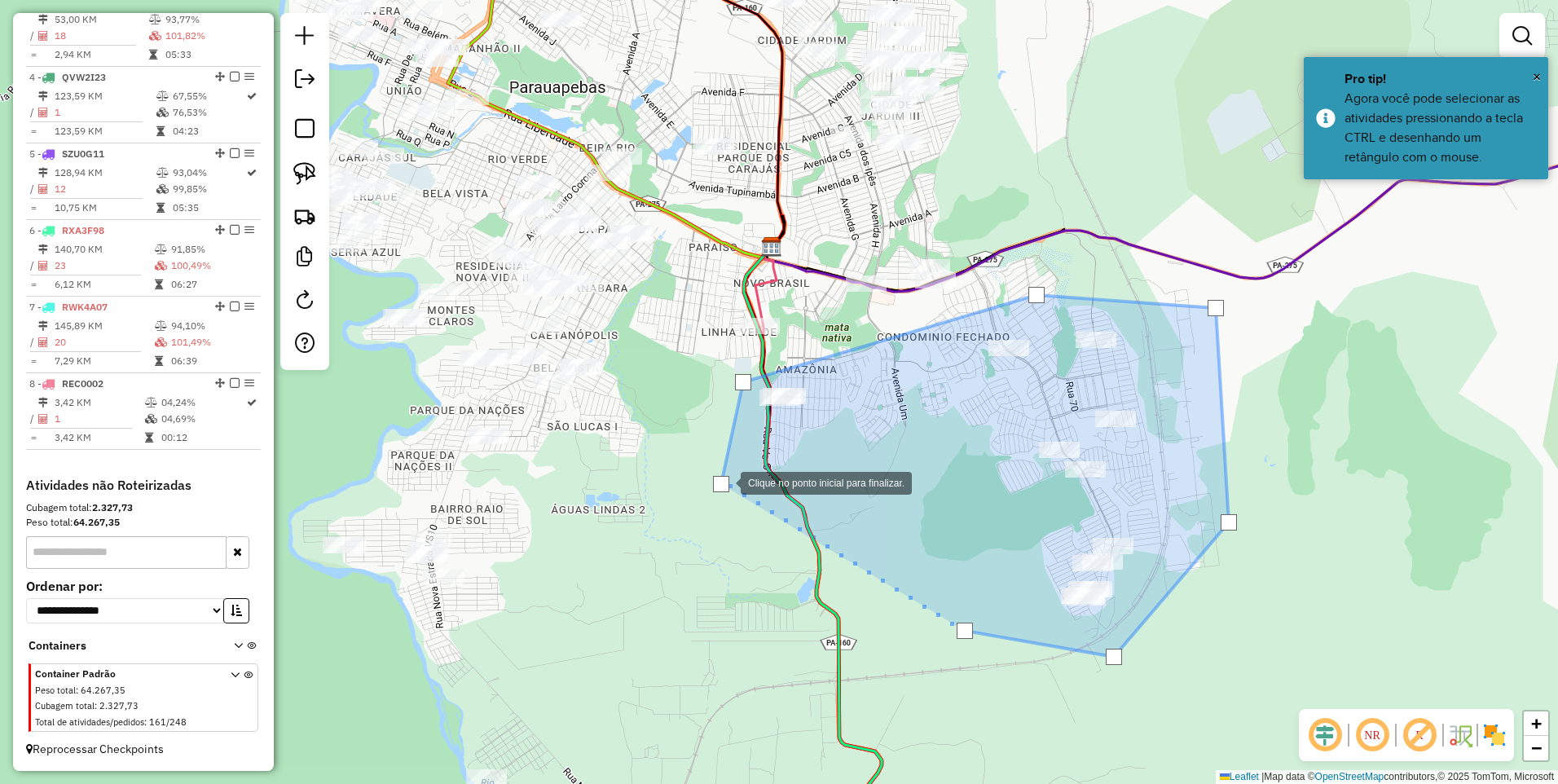
click at [724, 482] on div at bounding box center [721, 483] width 16 height 16
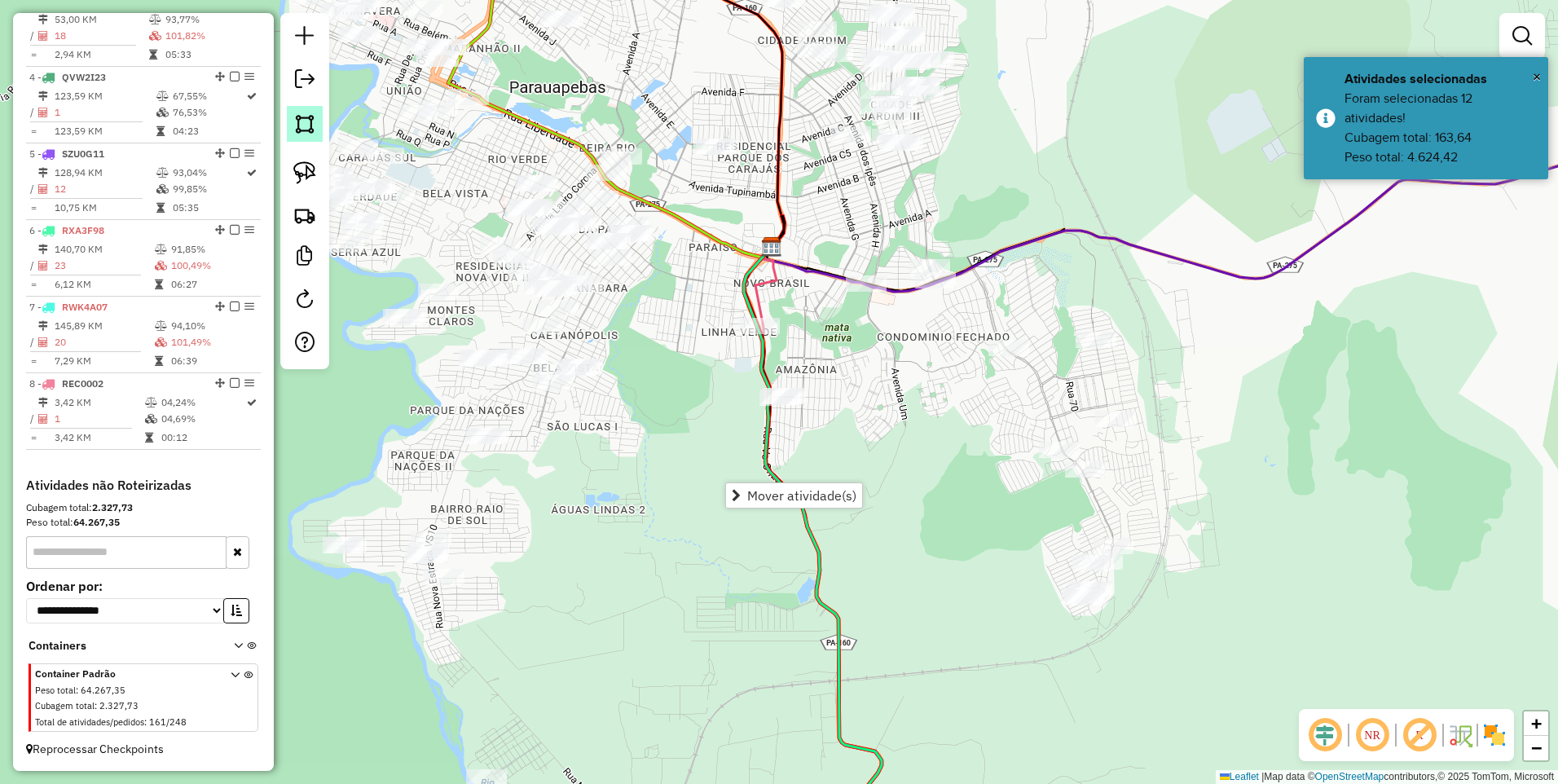
click at [314, 128] on img at bounding box center [304, 123] width 23 height 23
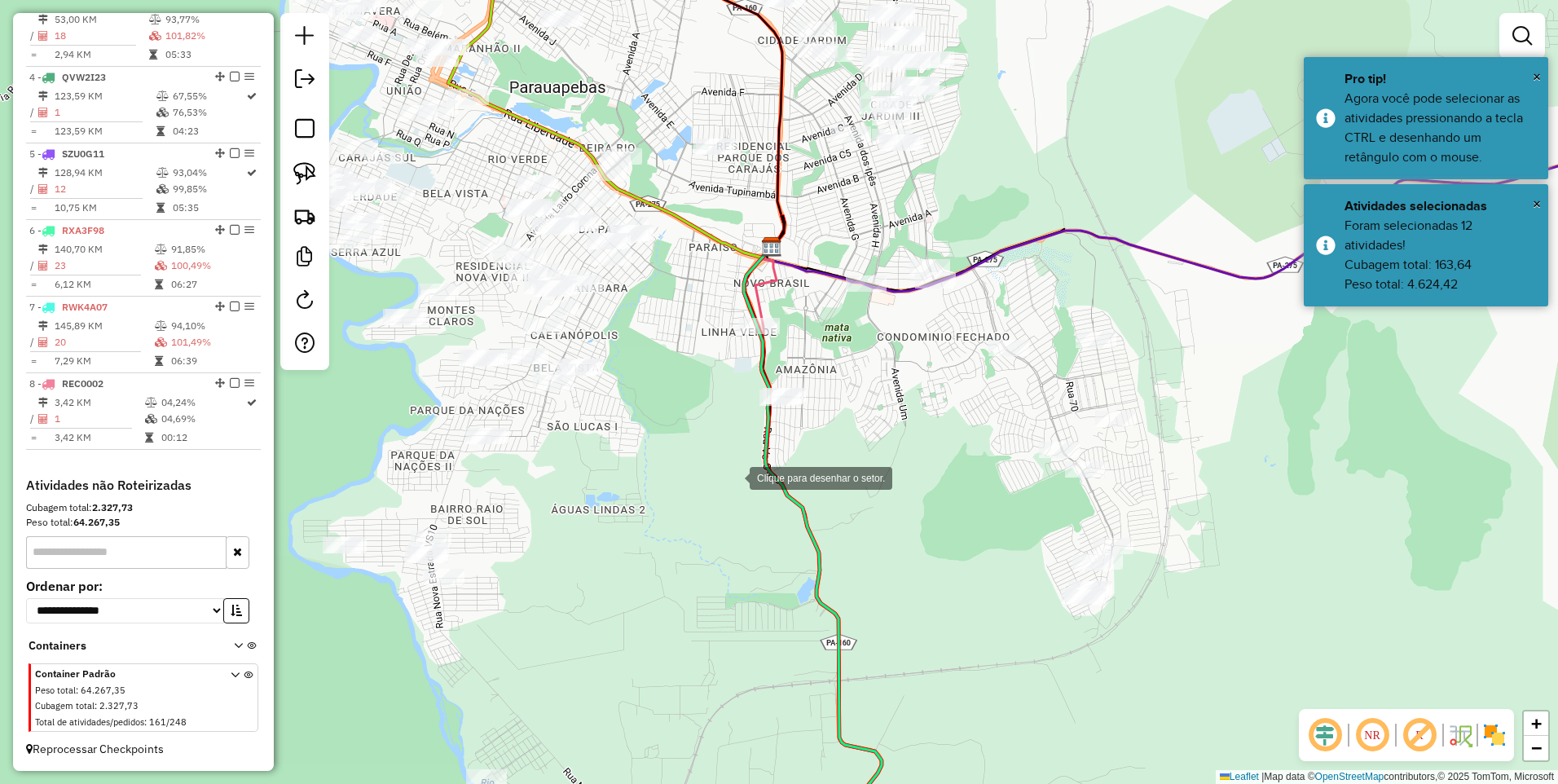
click at [737, 480] on div at bounding box center [734, 476] width 33 height 33
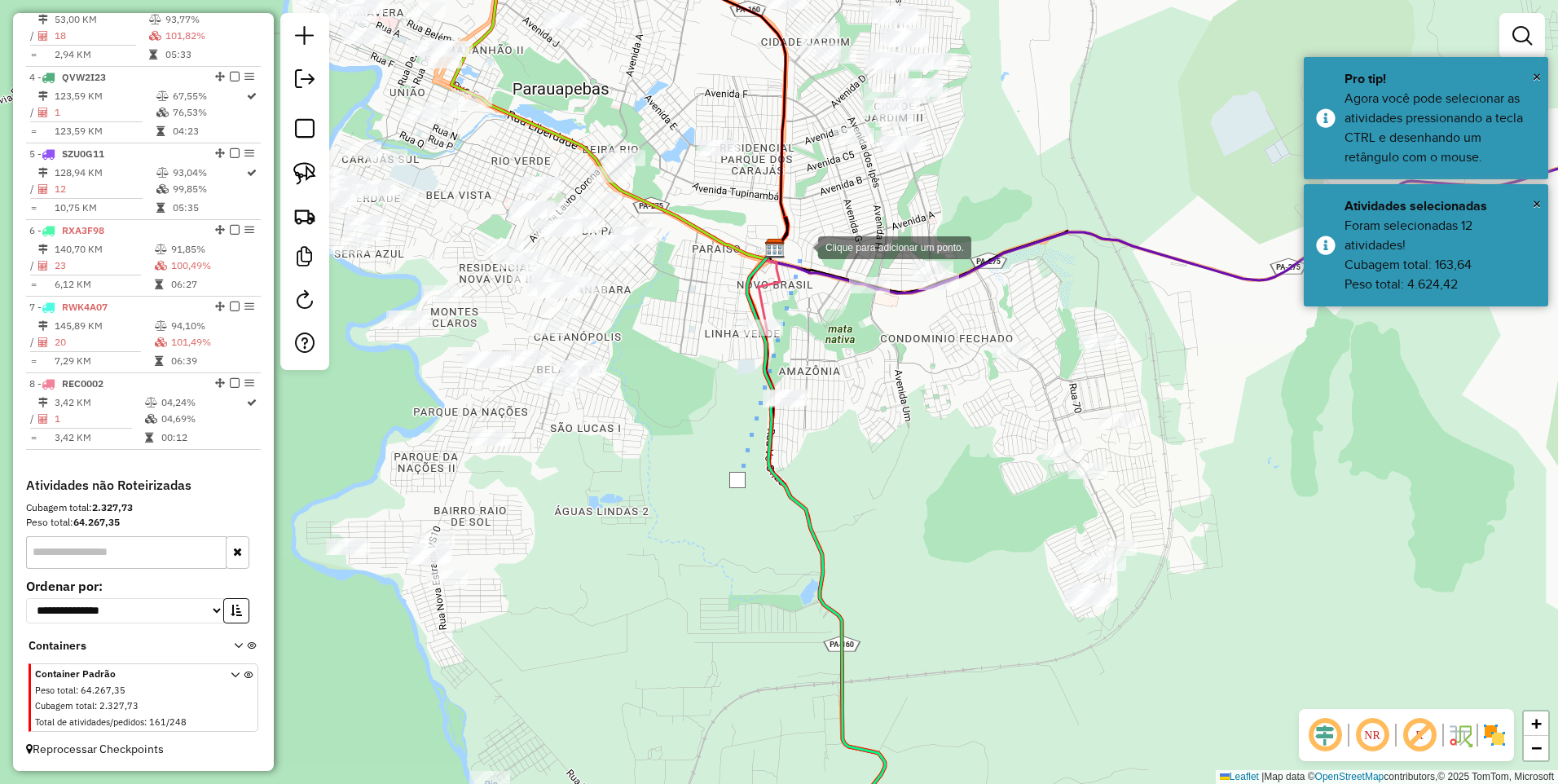
click at [802, 246] on div at bounding box center [802, 246] width 33 height 33
drag, startPoint x: 1026, startPoint y: 185, endPoint x: 1044, endPoint y: 201, distance: 24.1
click at [1027, 186] on div at bounding box center [1026, 185] width 33 height 33
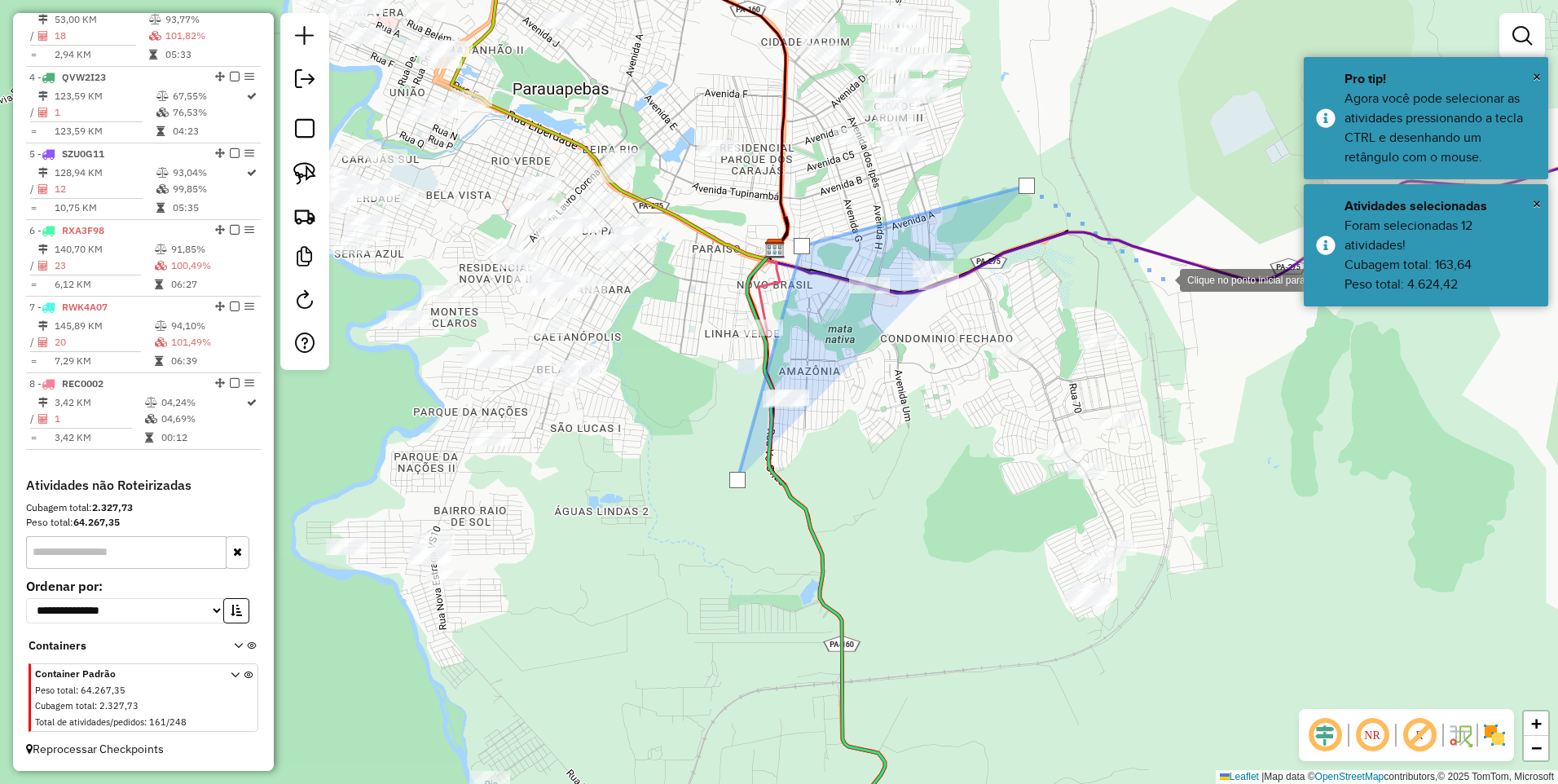
click at [1180, 295] on div at bounding box center [1164, 278] width 33 height 33
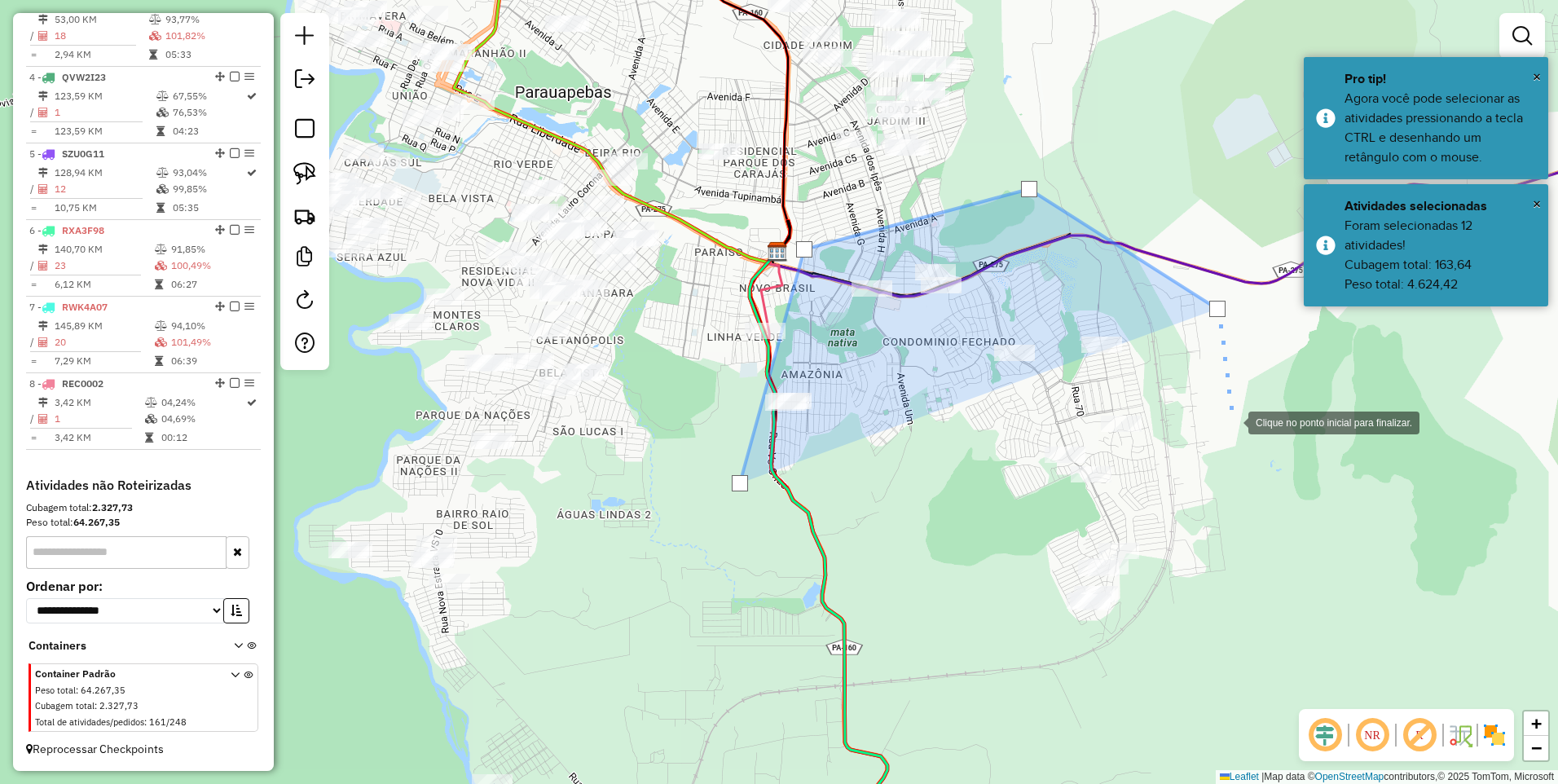
drag, startPoint x: 1279, startPoint y: 525, endPoint x: 1263, endPoint y: 538, distance: 20.6
click at [1249, 438] on div at bounding box center [1232, 422] width 33 height 33
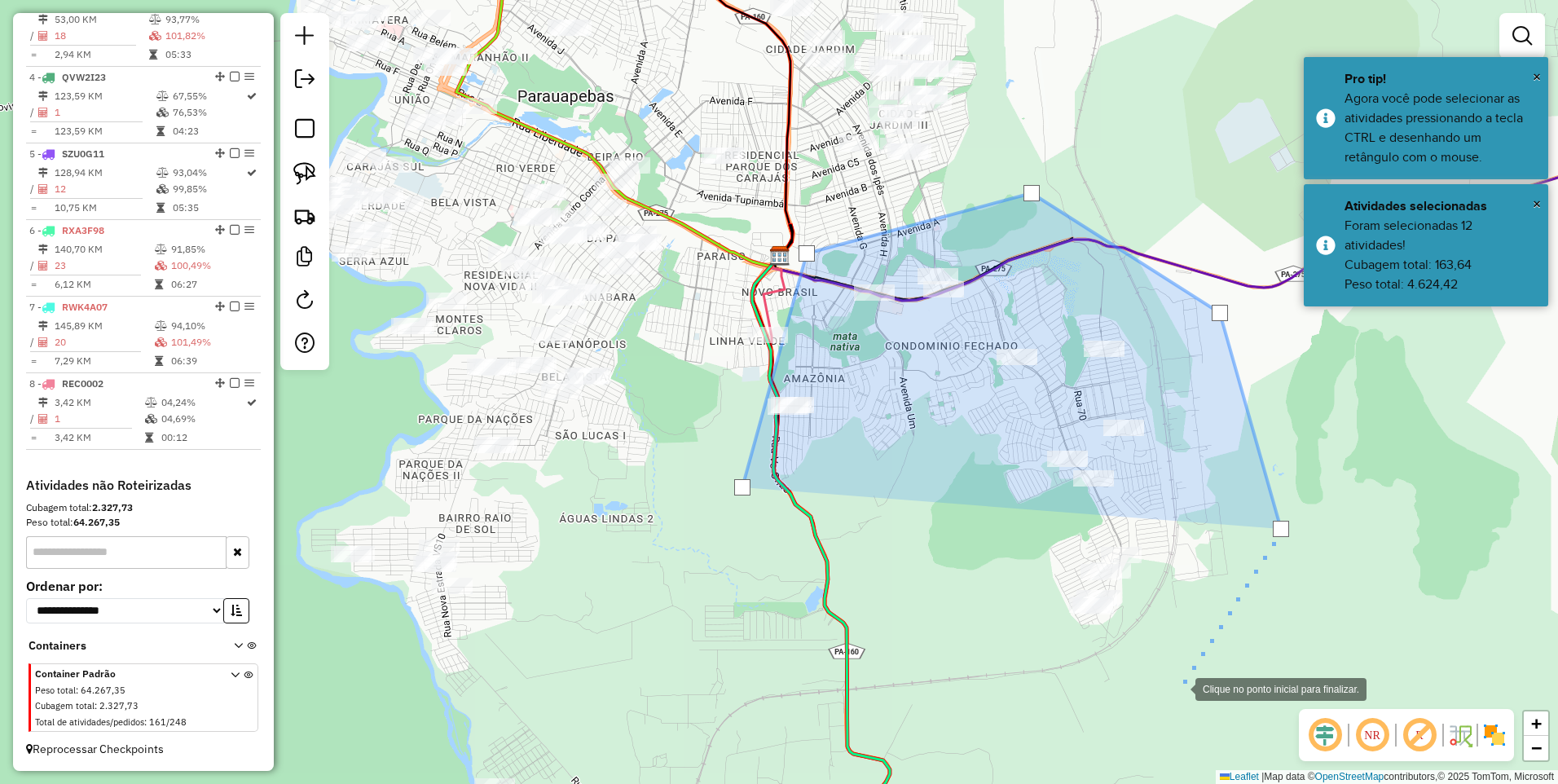
click at [1179, 688] on div at bounding box center [1179, 688] width 33 height 33
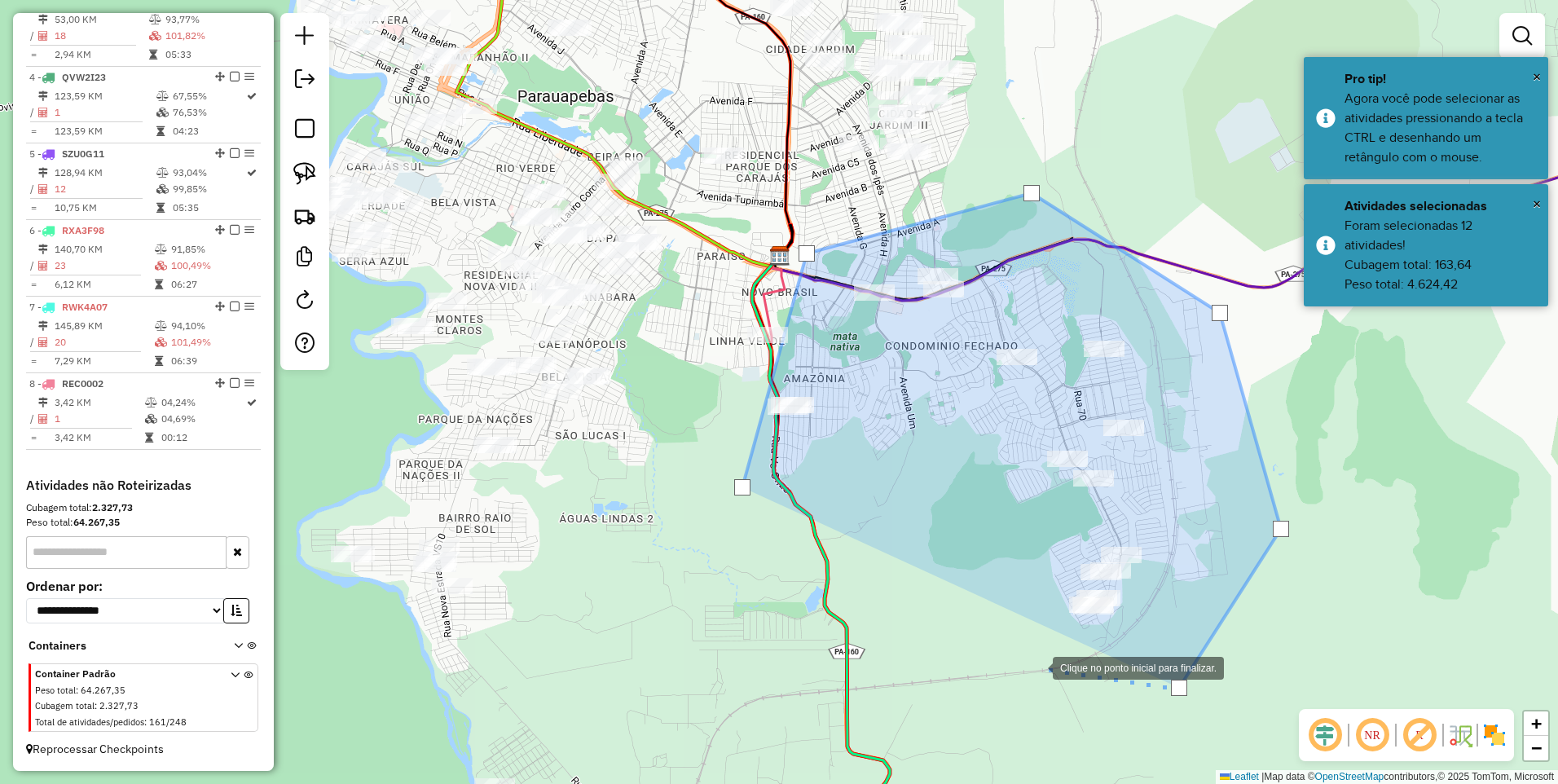
click at [1037, 667] on div at bounding box center [1037, 667] width 33 height 33
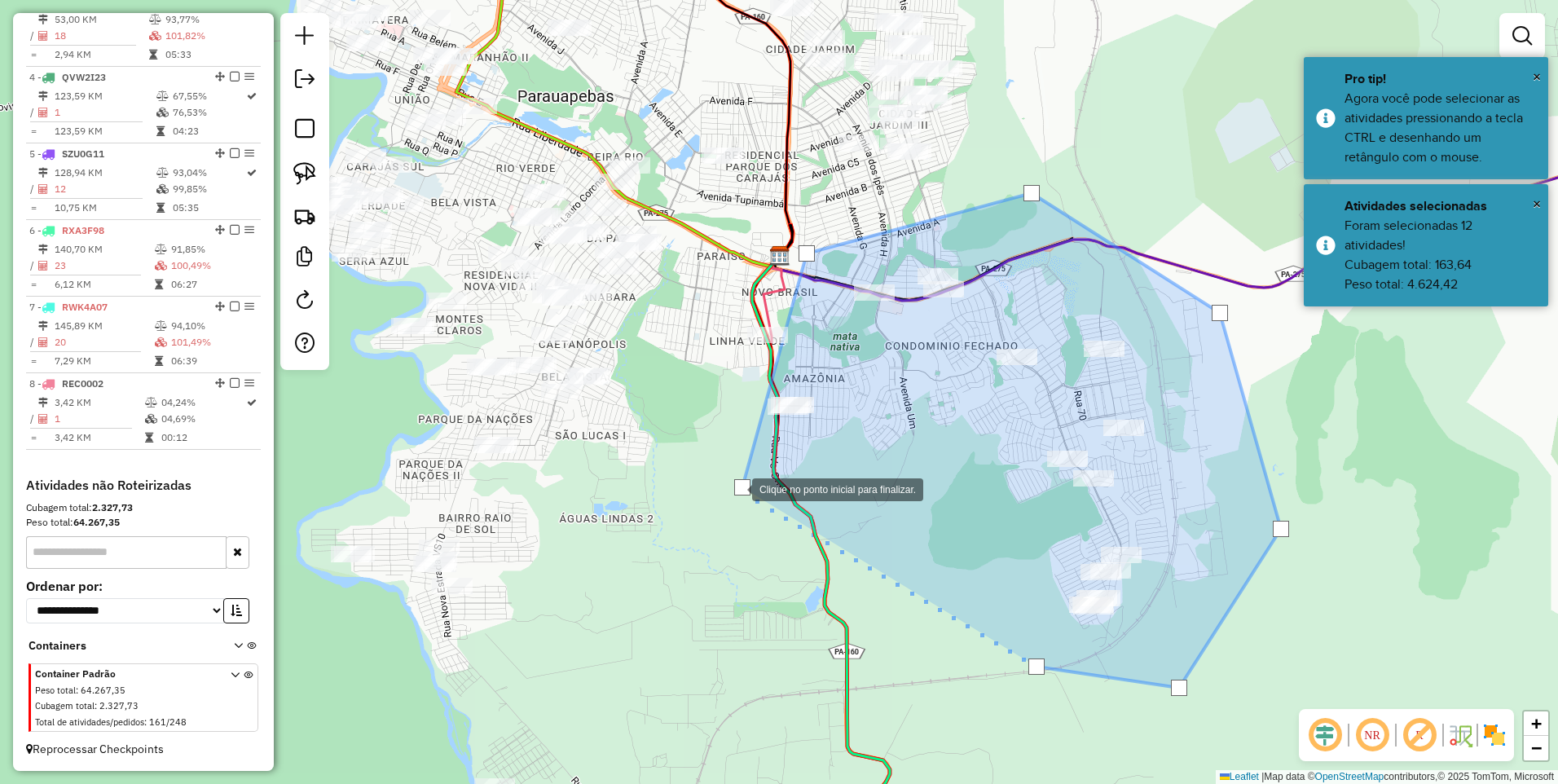
click at [737, 489] on div at bounding box center [742, 487] width 16 height 16
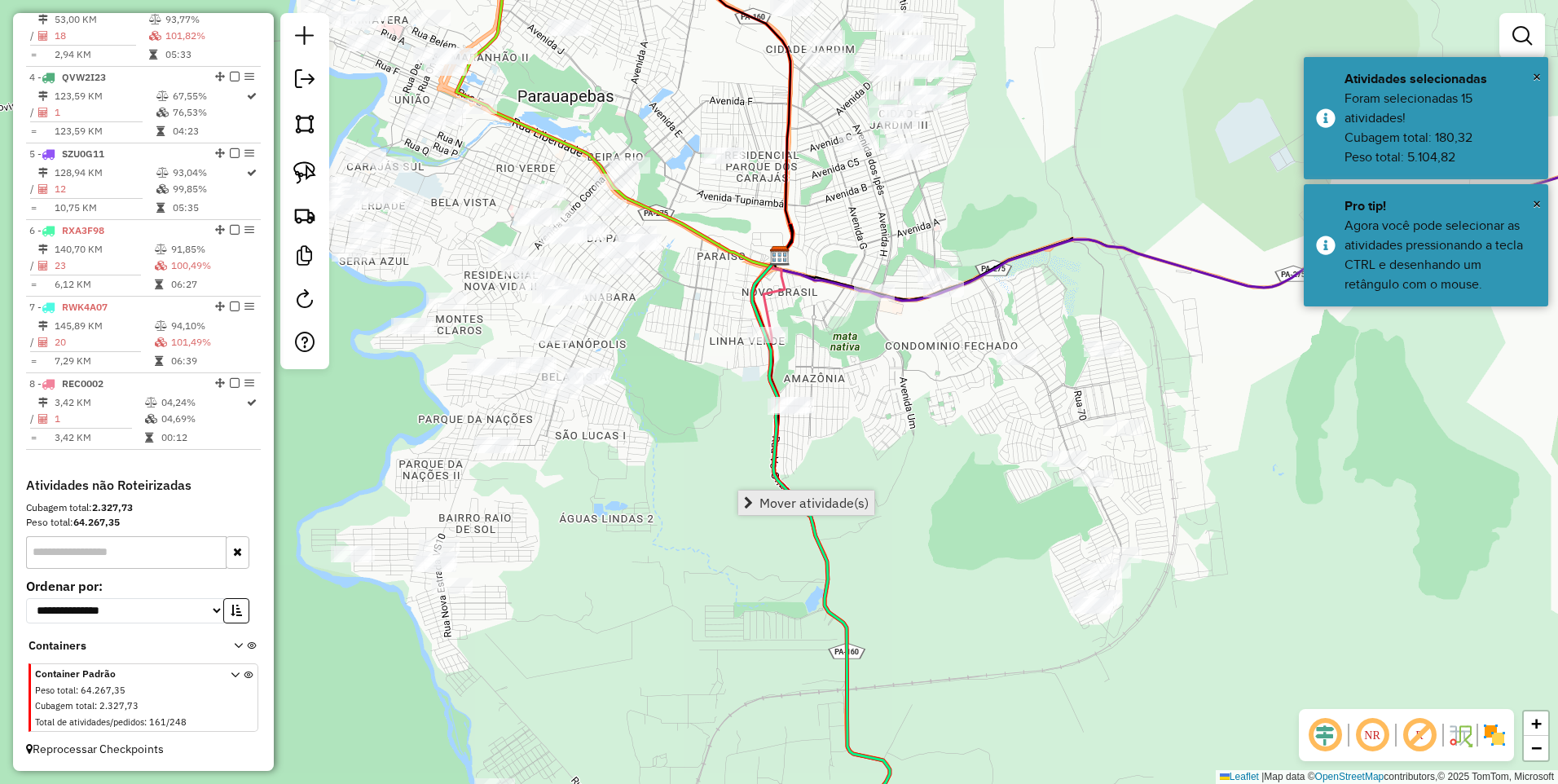
click at [761, 496] on span "Mover atividade(s)" at bounding box center [813, 502] width 109 height 13
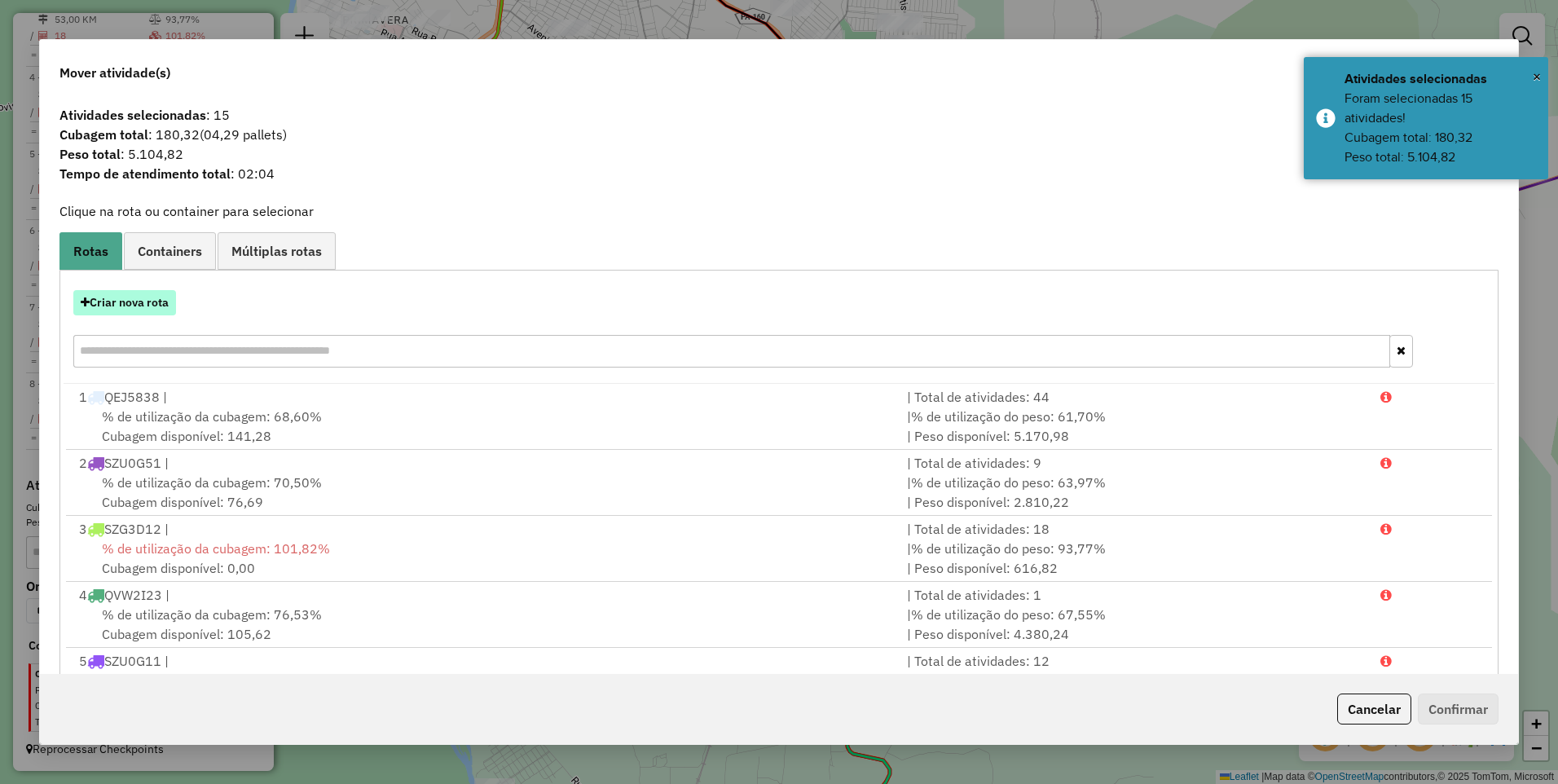
click at [150, 291] on button "Criar nova rota" at bounding box center [125, 302] width 103 height 25
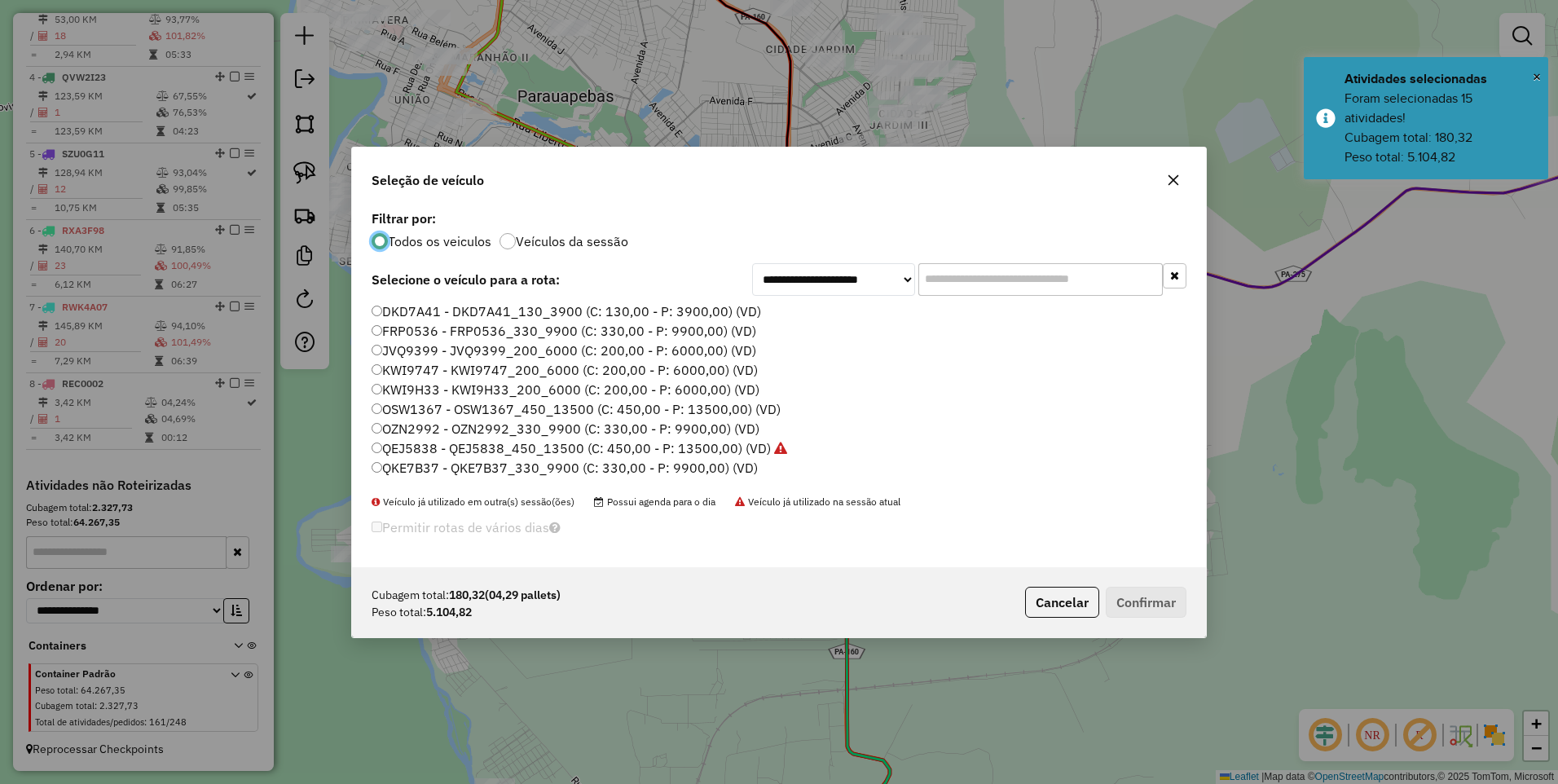
scroll to position [349, 0]
click at [435, 392] on label "SZE5E44 - KWI9H33_200_6000 (C: 200,00 - P: 6000,00) (VD)" at bounding box center [564, 392] width 384 height 20
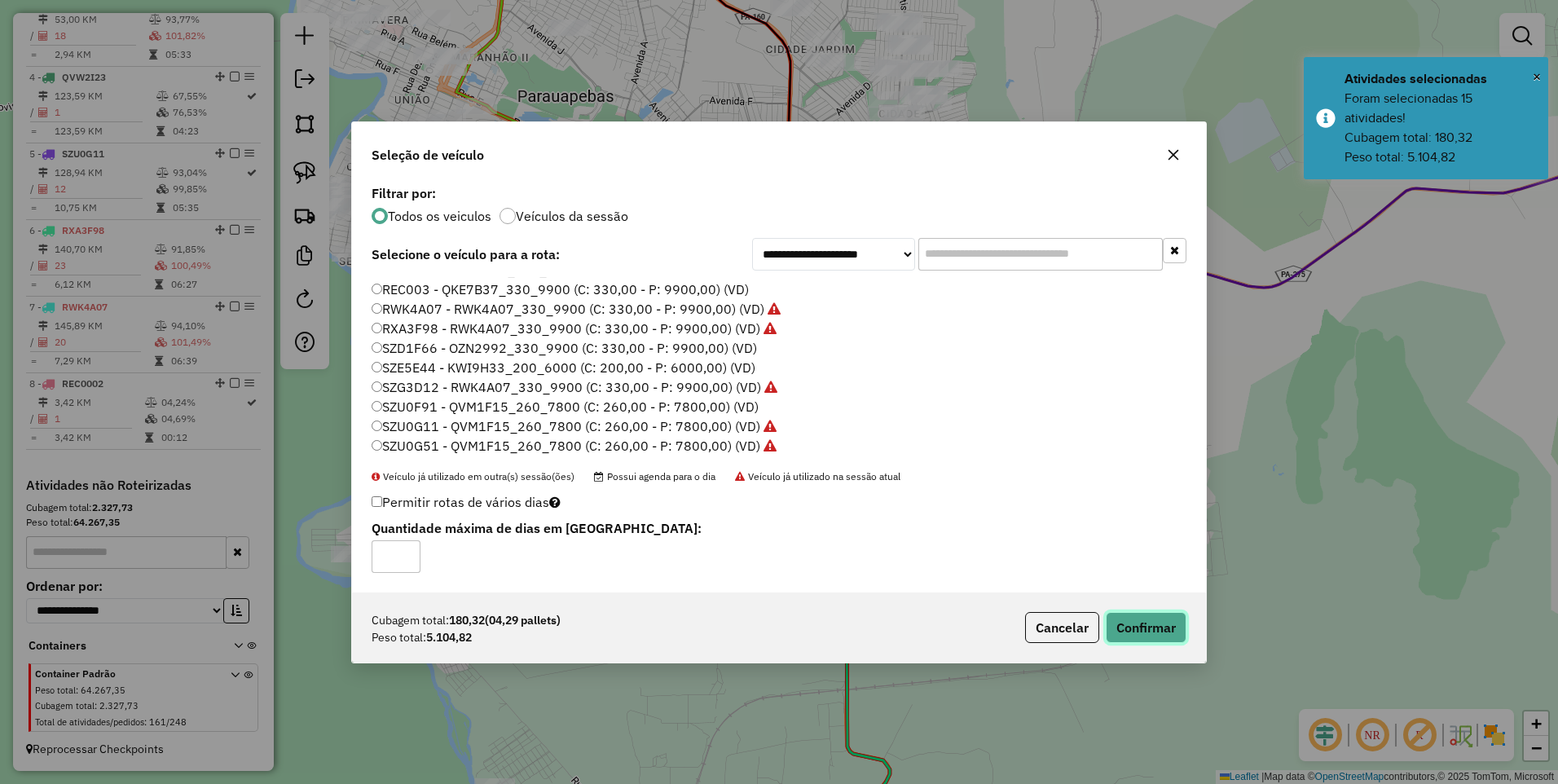
click at [1138, 619] on button "Confirmar" at bounding box center [1147, 627] width 81 height 31
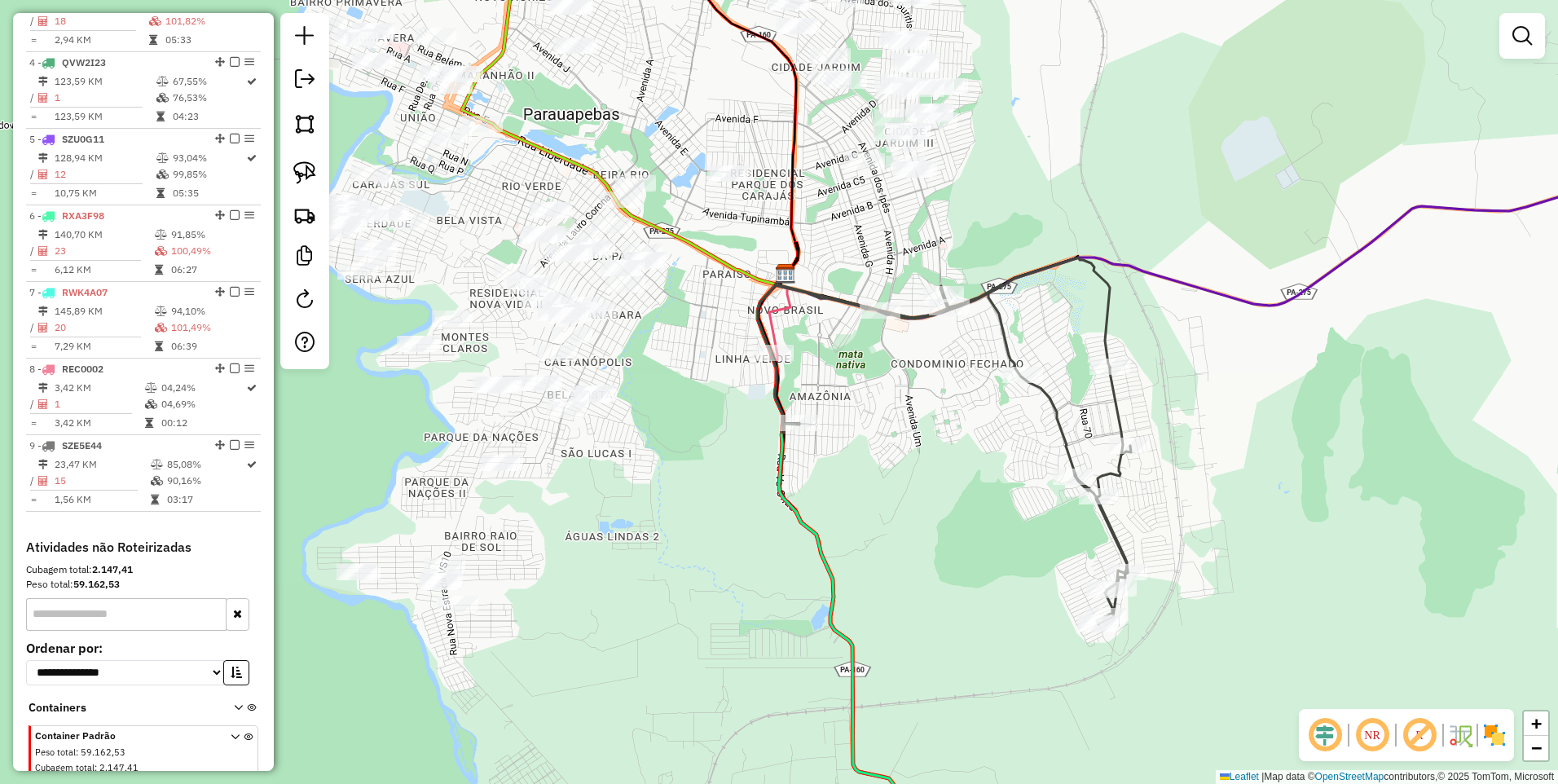
drag, startPoint x: 1003, startPoint y: 257, endPoint x: 1016, endPoint y: 472, distance: 215.4
click at [1016, 472] on div "Janela de atendimento Grade de atendimento Capacidade Transportadoras Veículos …" at bounding box center [779, 392] width 1558 height 784
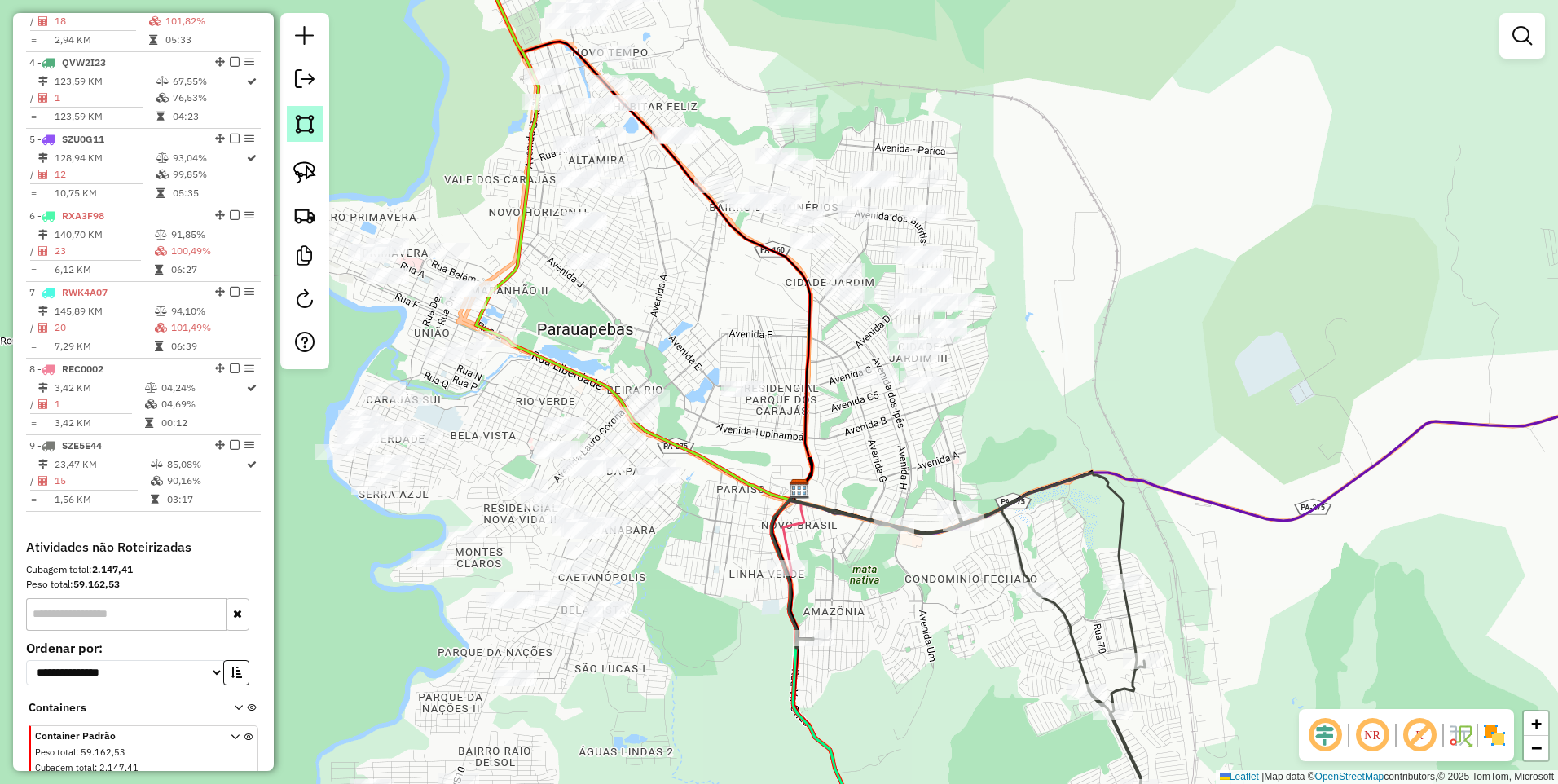
click at [309, 120] on img at bounding box center [304, 123] width 23 height 23
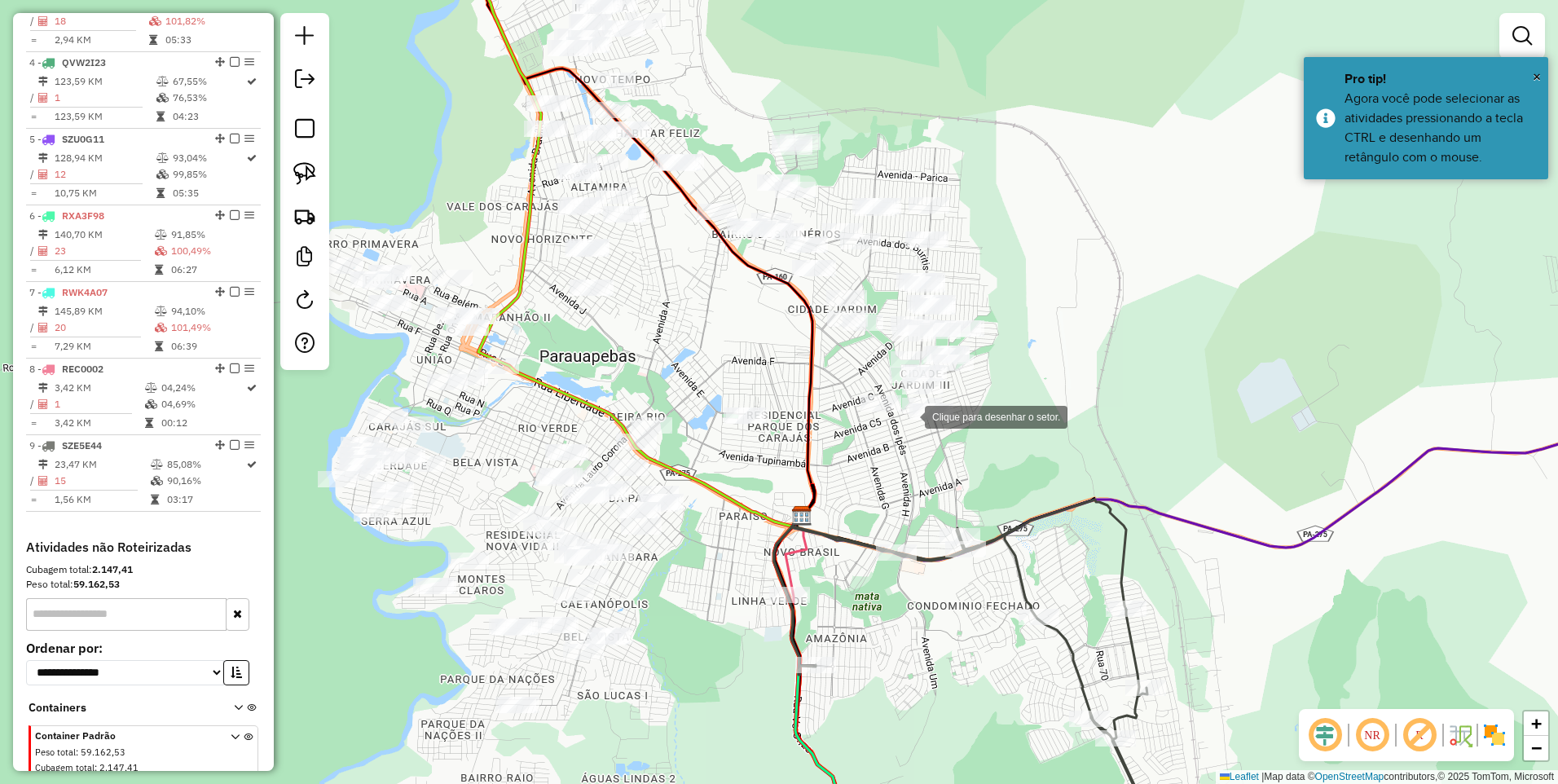
drag, startPoint x: 908, startPoint y: 386, endPoint x: 863, endPoint y: 434, distance: 65.8
click at [895, 432] on div at bounding box center [908, 416] width 33 height 33
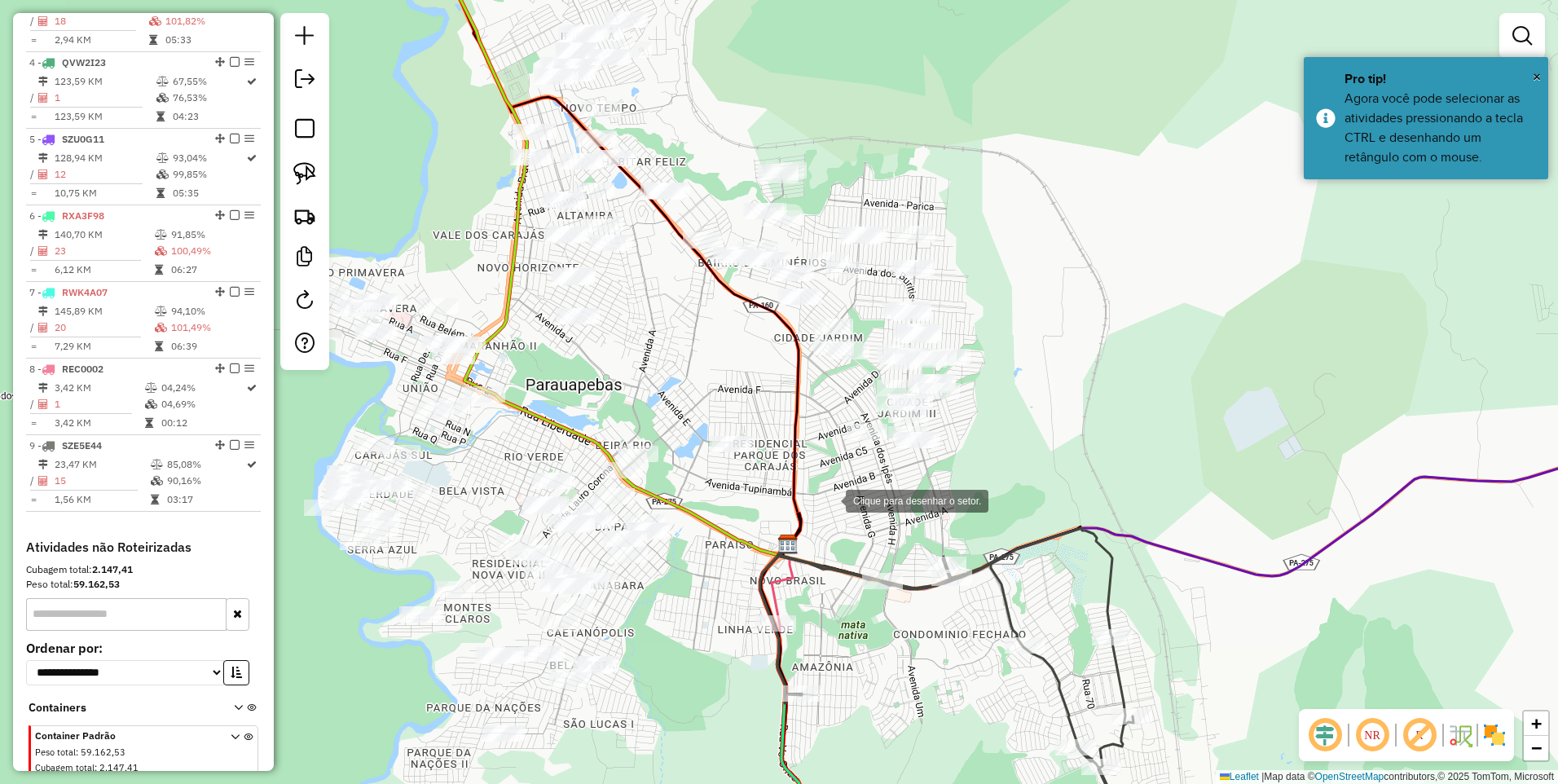
click at [830, 500] on div at bounding box center [830, 500] width 33 height 33
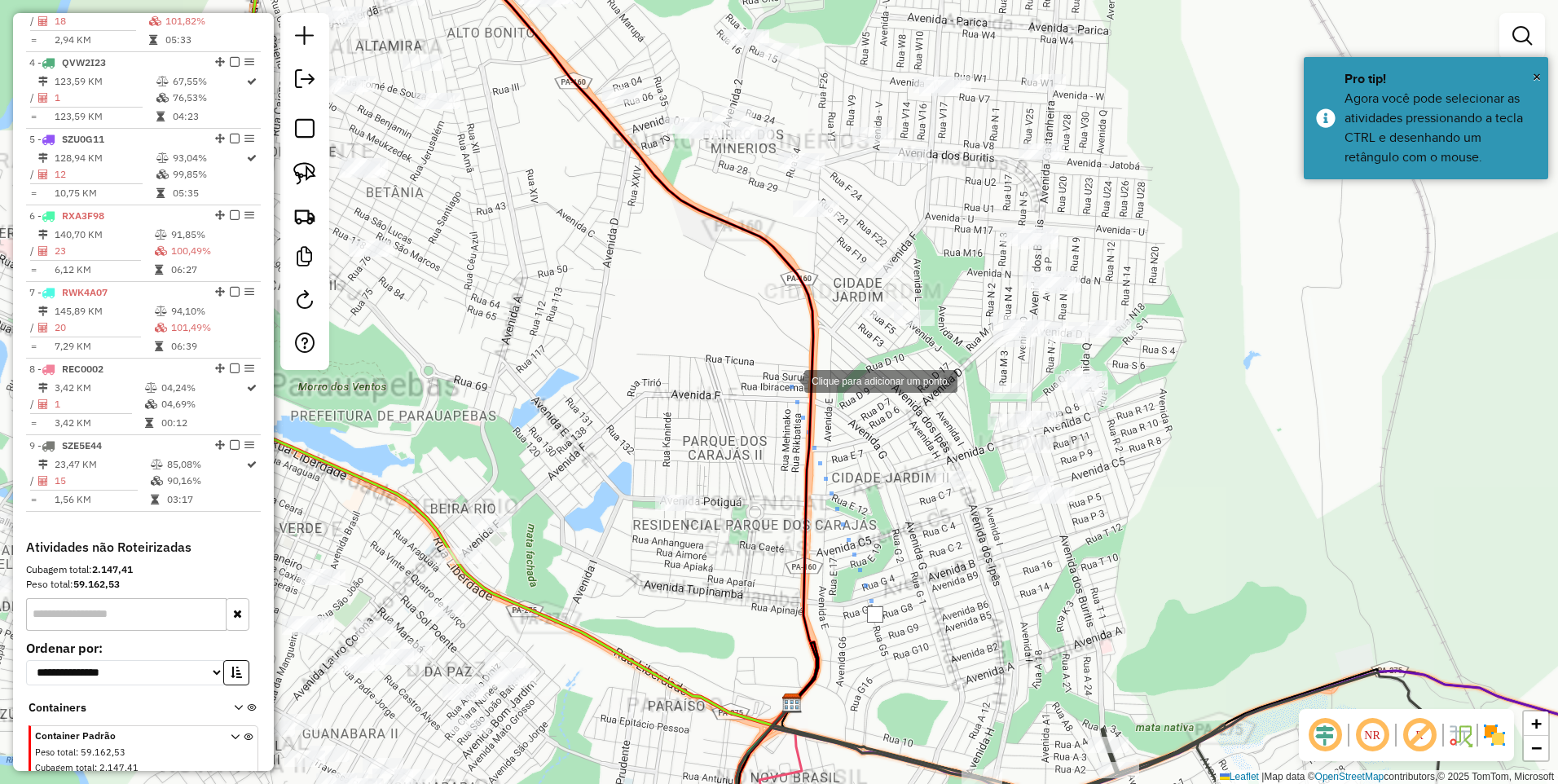
click at [790, 374] on div at bounding box center [788, 380] width 33 height 33
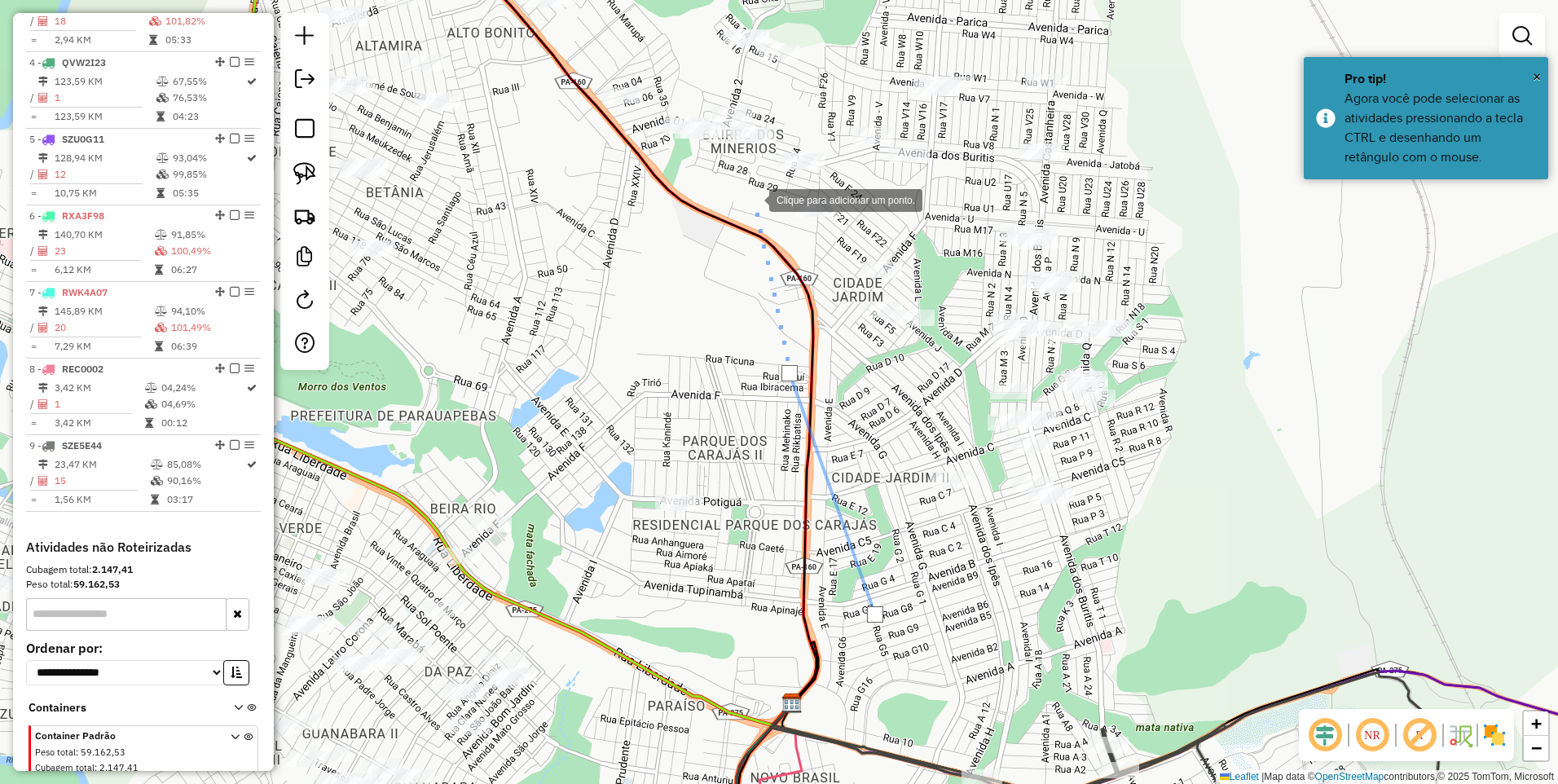
click at [753, 198] on div at bounding box center [753, 199] width 33 height 33
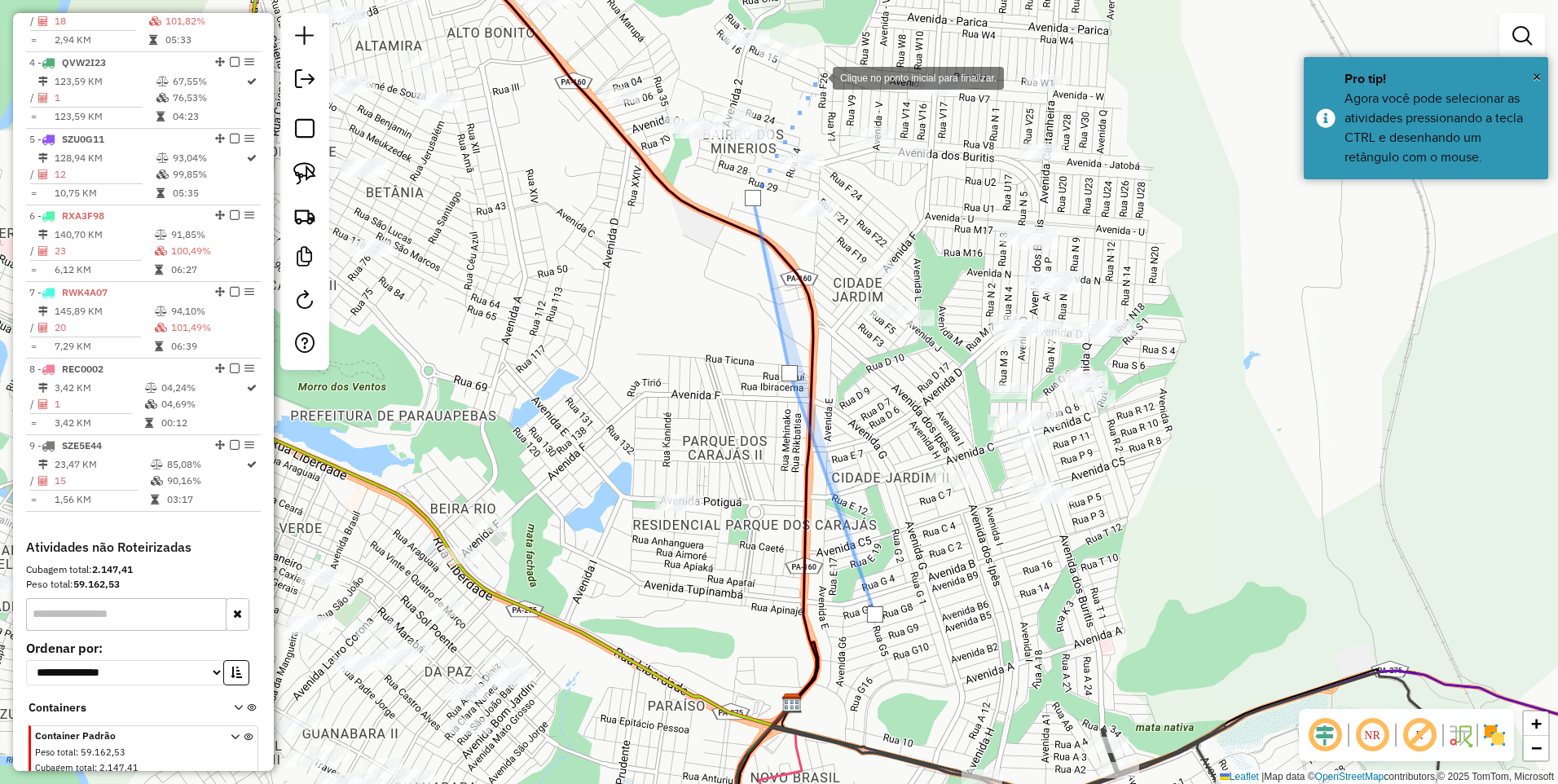
click at [817, 76] on div at bounding box center [817, 76] width 33 height 33
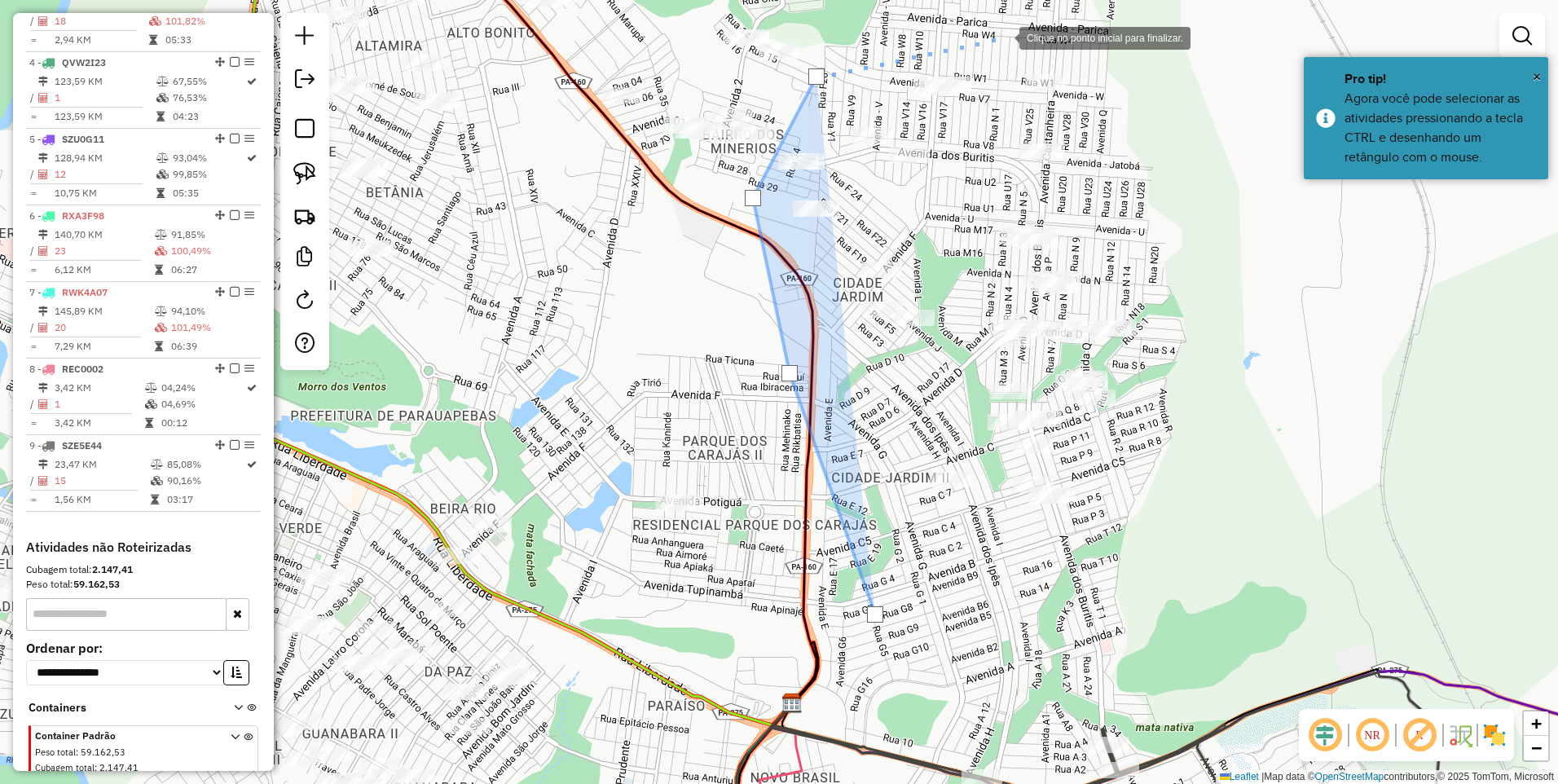
click at [1020, 36] on div at bounding box center [1004, 37] width 33 height 33
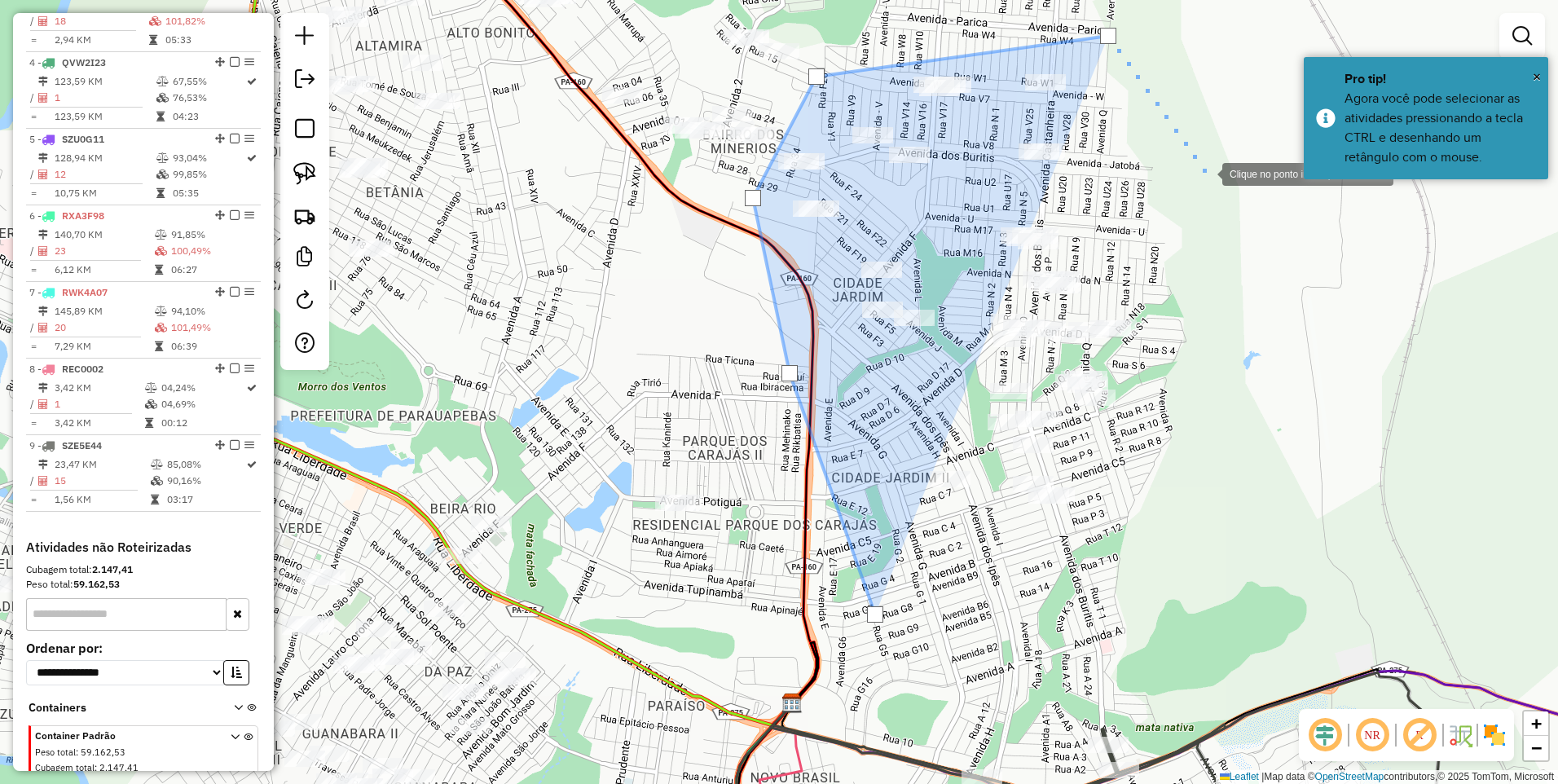
click at [1207, 173] on div at bounding box center [1207, 173] width 33 height 33
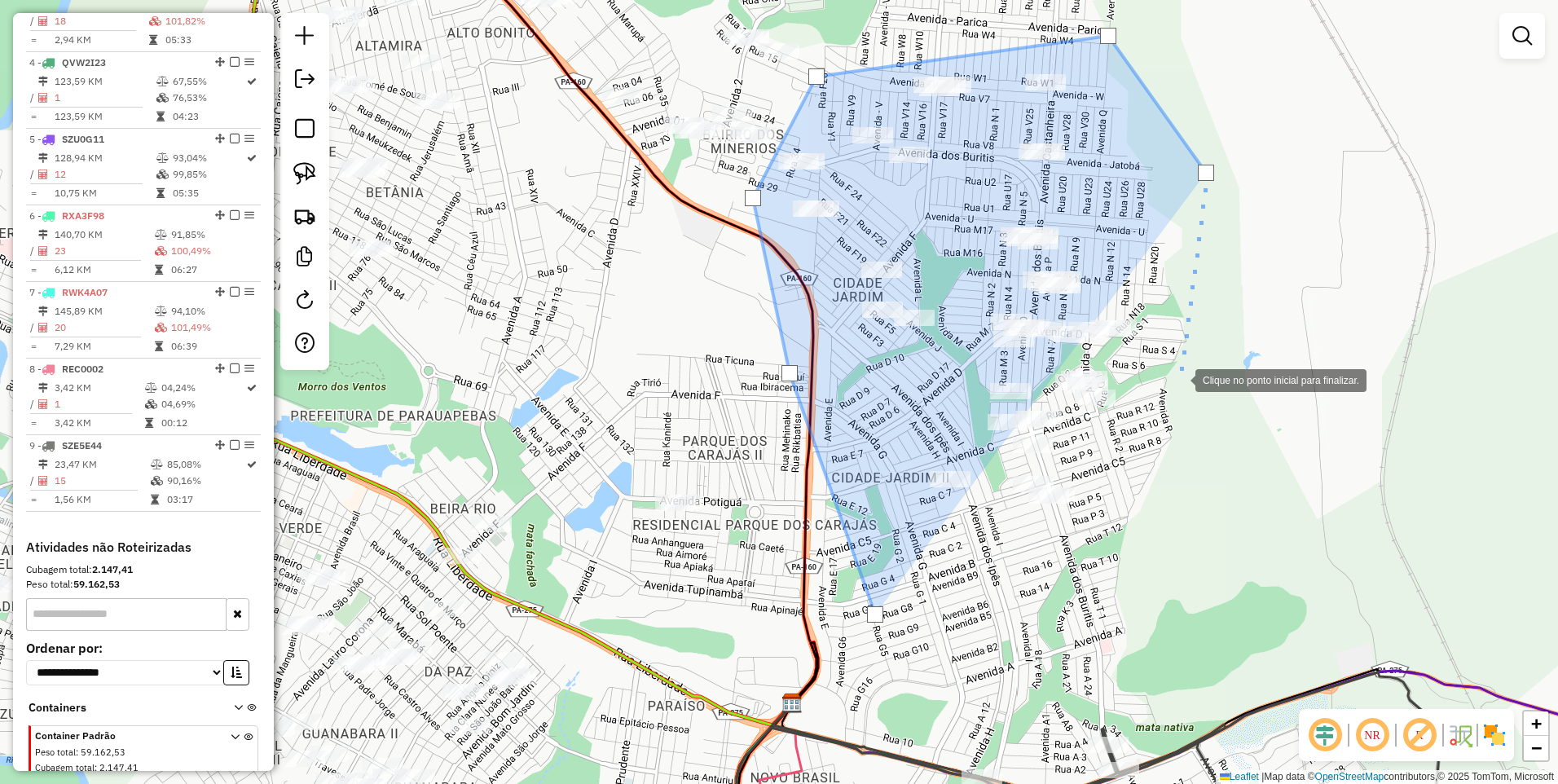
click at [1180, 387] on div at bounding box center [1179, 379] width 33 height 33
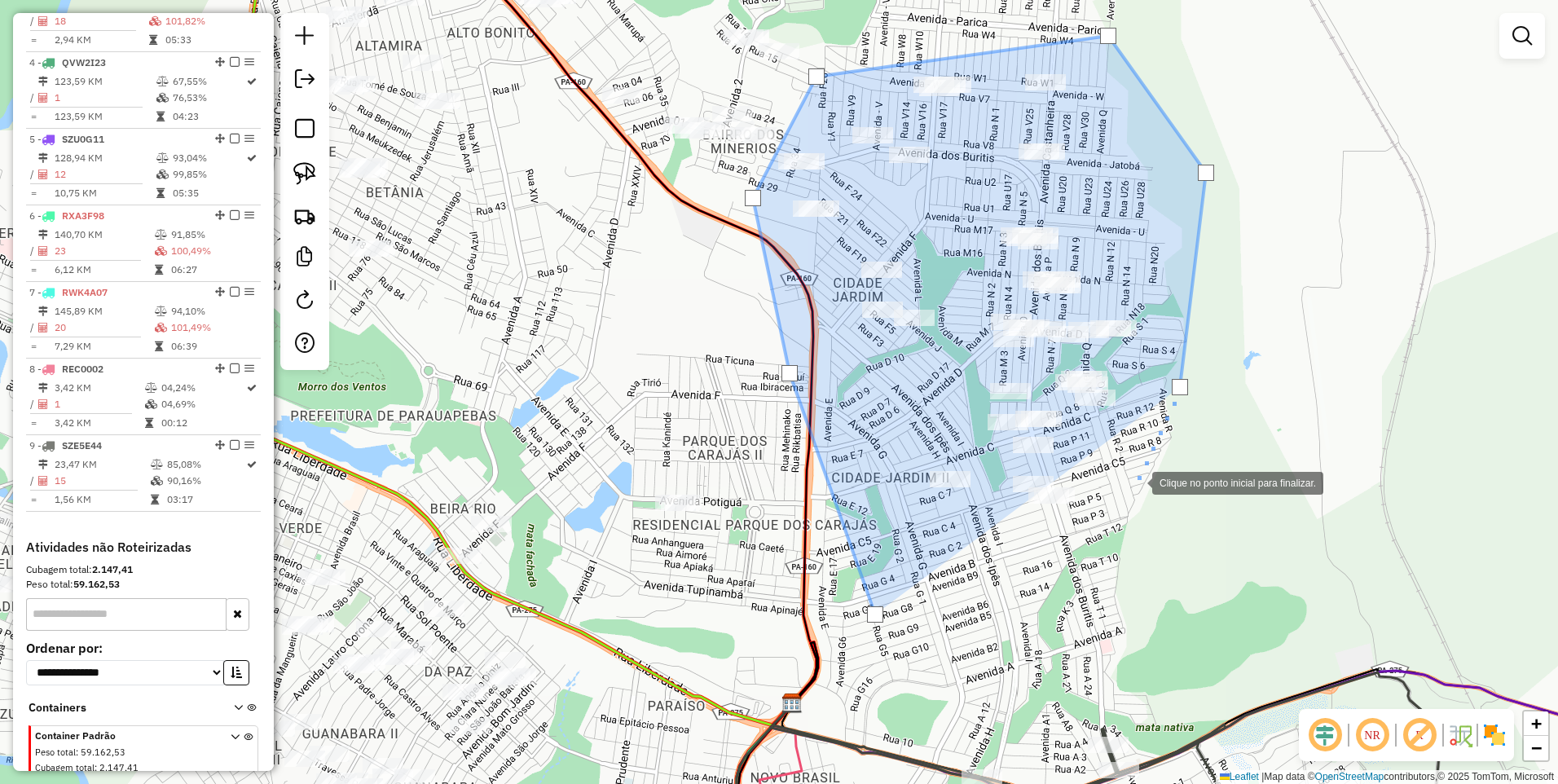
click at [1137, 491] on div at bounding box center [1136, 482] width 33 height 33
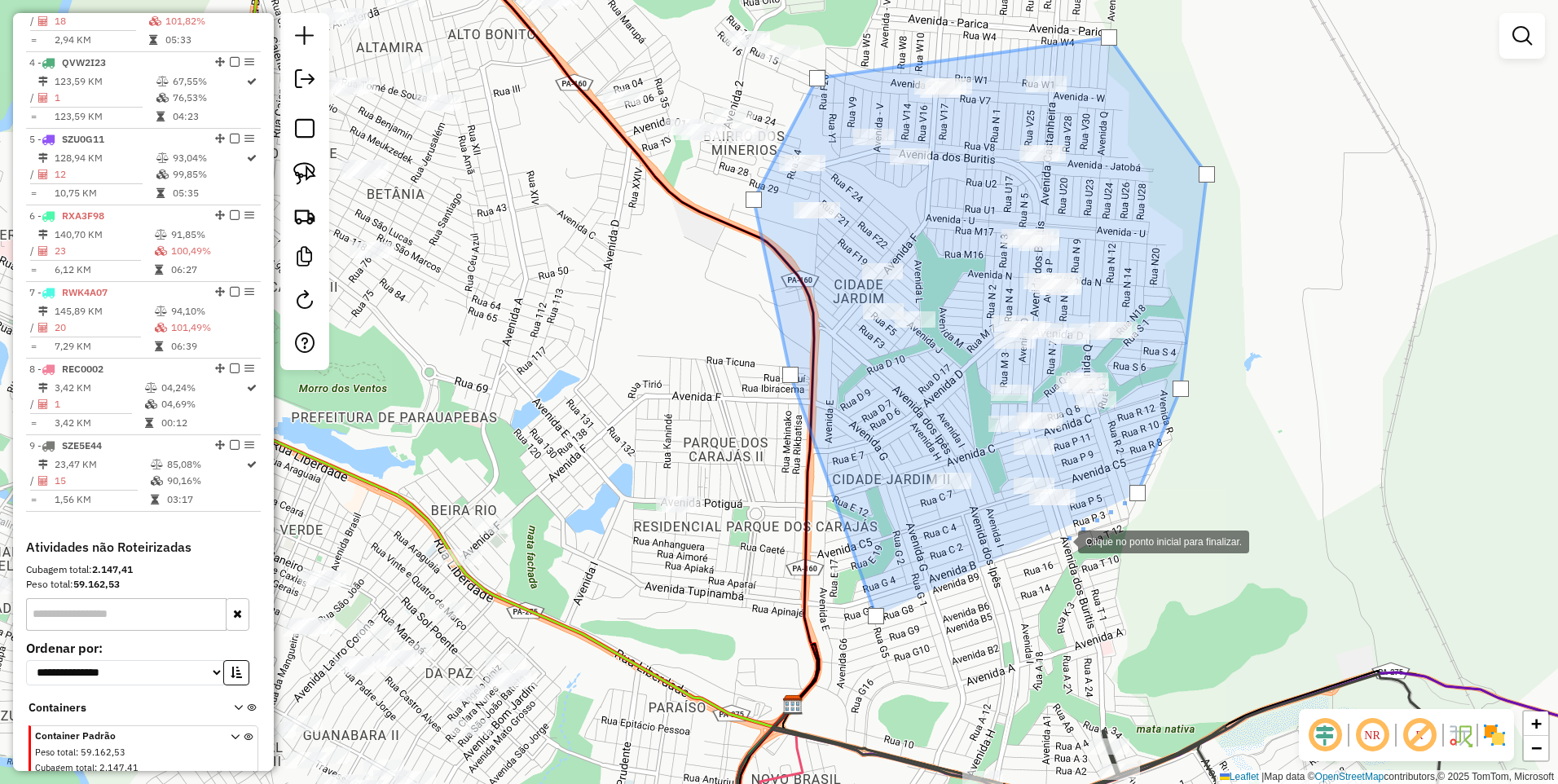
click at [1062, 541] on div at bounding box center [1062, 541] width 33 height 33
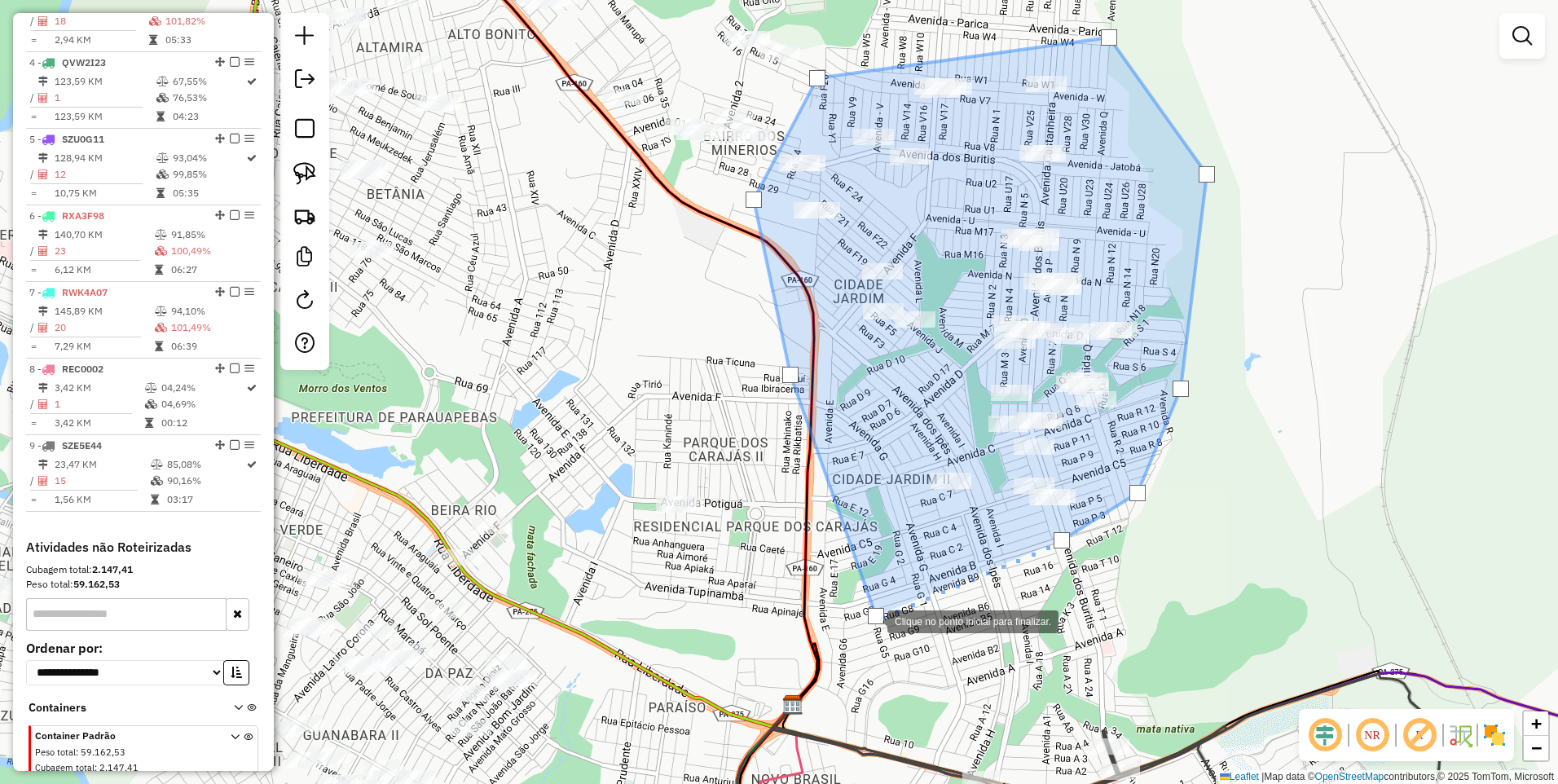
click at [872, 619] on div at bounding box center [876, 615] width 16 height 16
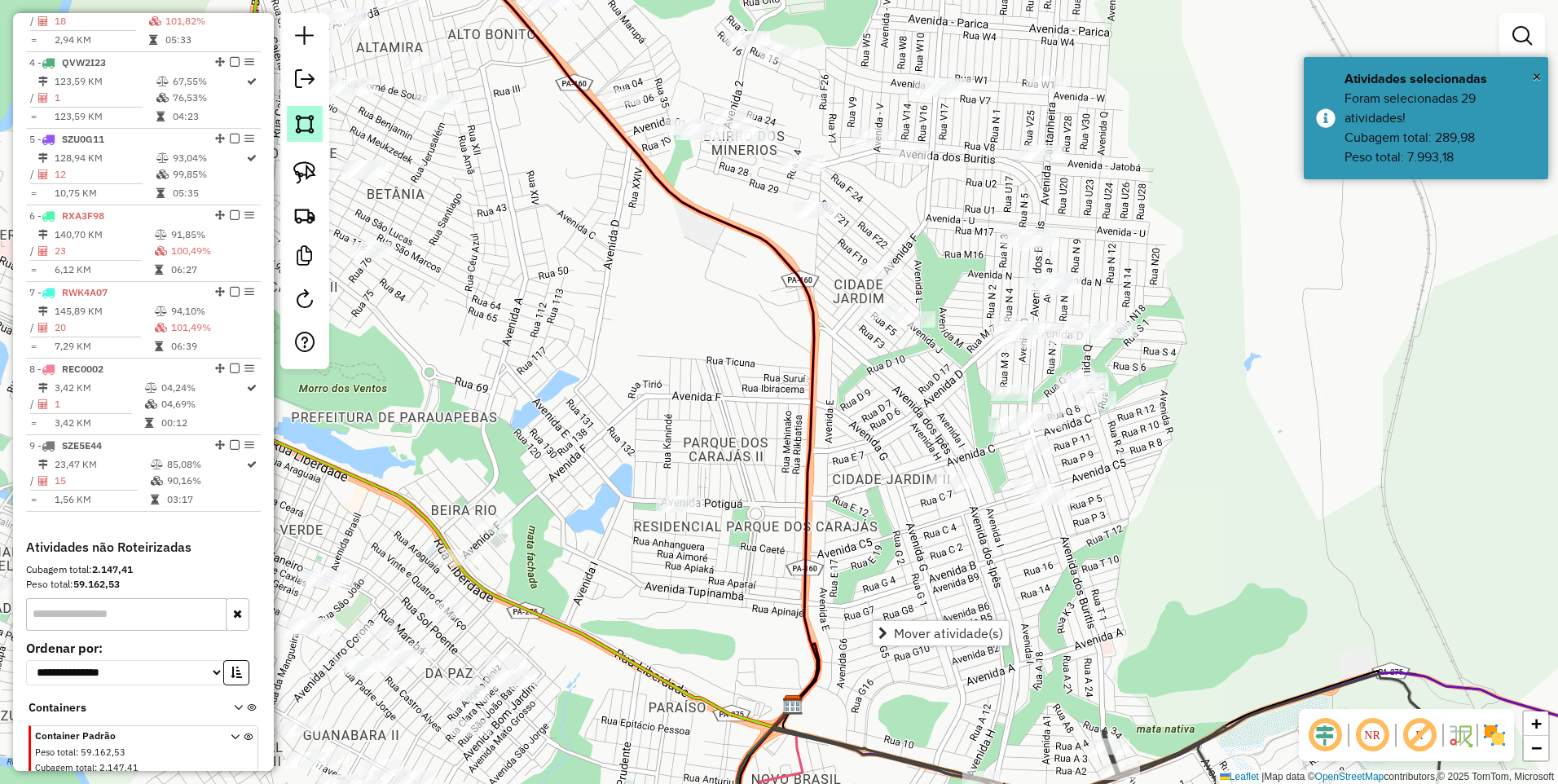
drag, startPoint x: 303, startPoint y: 119, endPoint x: 353, endPoint y: 155, distance: 61.6
click at [303, 120] on img at bounding box center [304, 123] width 23 height 23
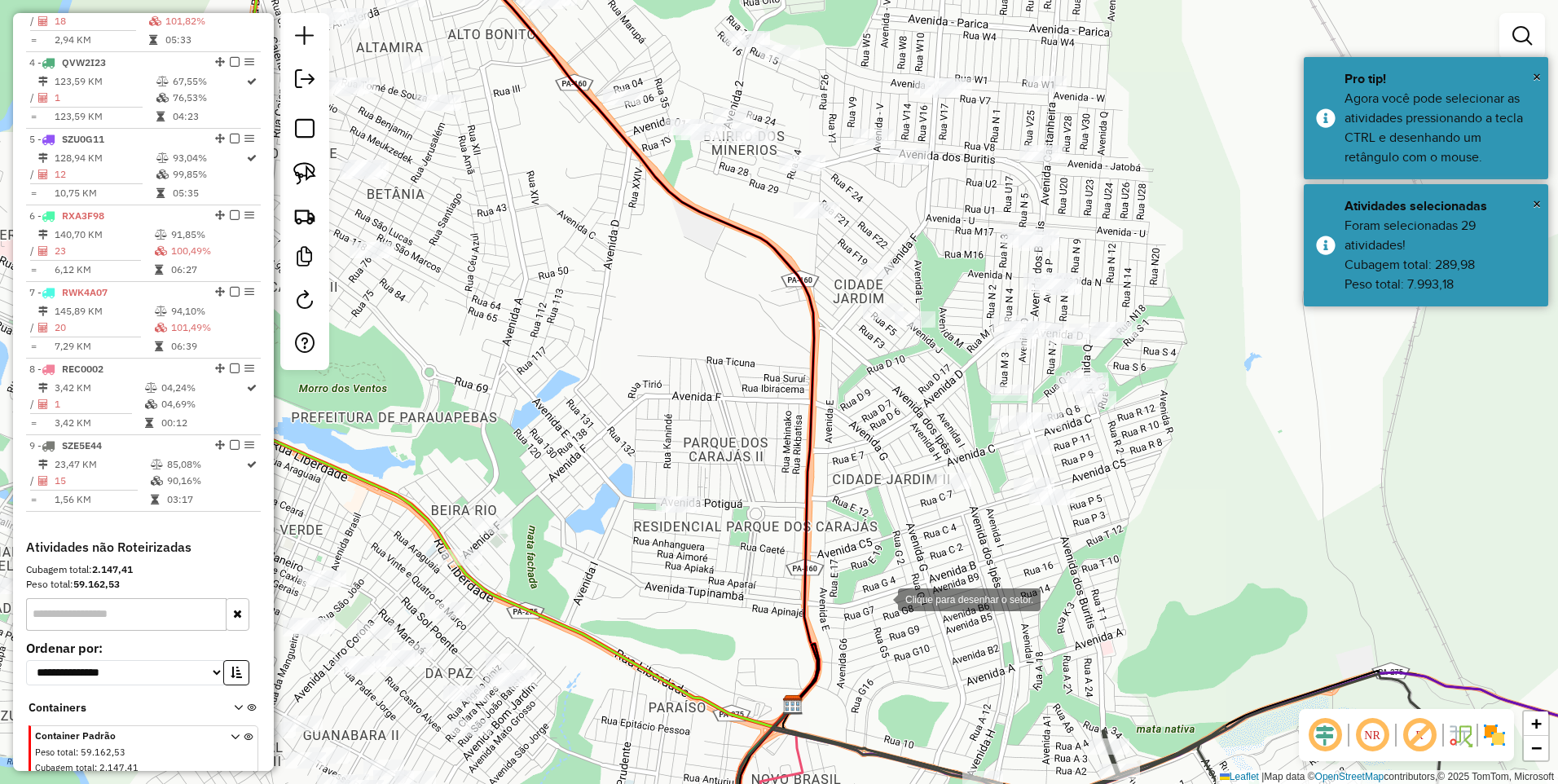
drag, startPoint x: 881, startPoint y: 597, endPoint x: 840, endPoint y: 554, distance: 59.4
click at [881, 595] on div at bounding box center [882, 598] width 33 height 33
click at [710, 226] on div at bounding box center [700, 242] width 33 height 33
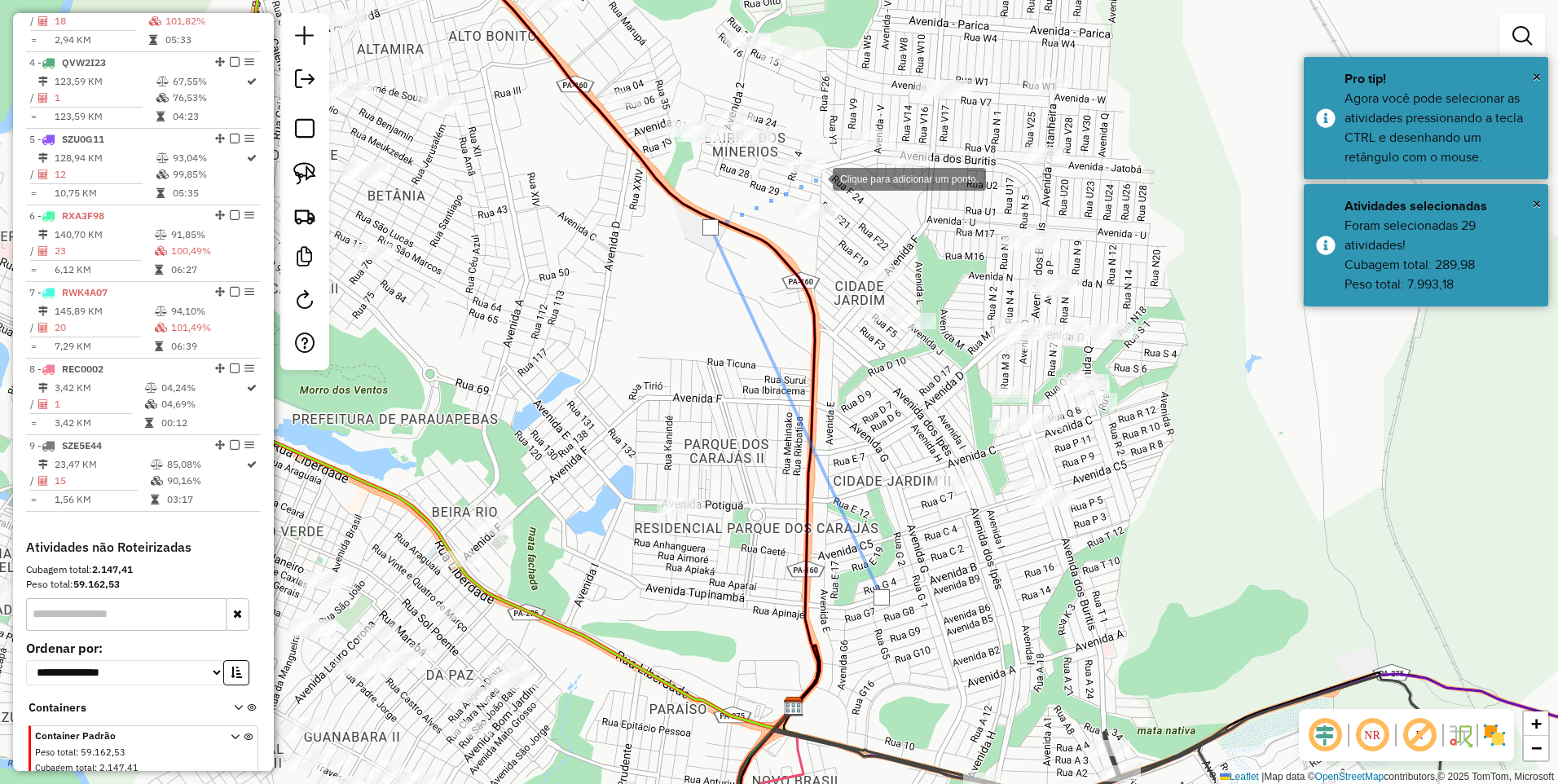
click at [817, 173] on div at bounding box center [817, 177] width 33 height 33
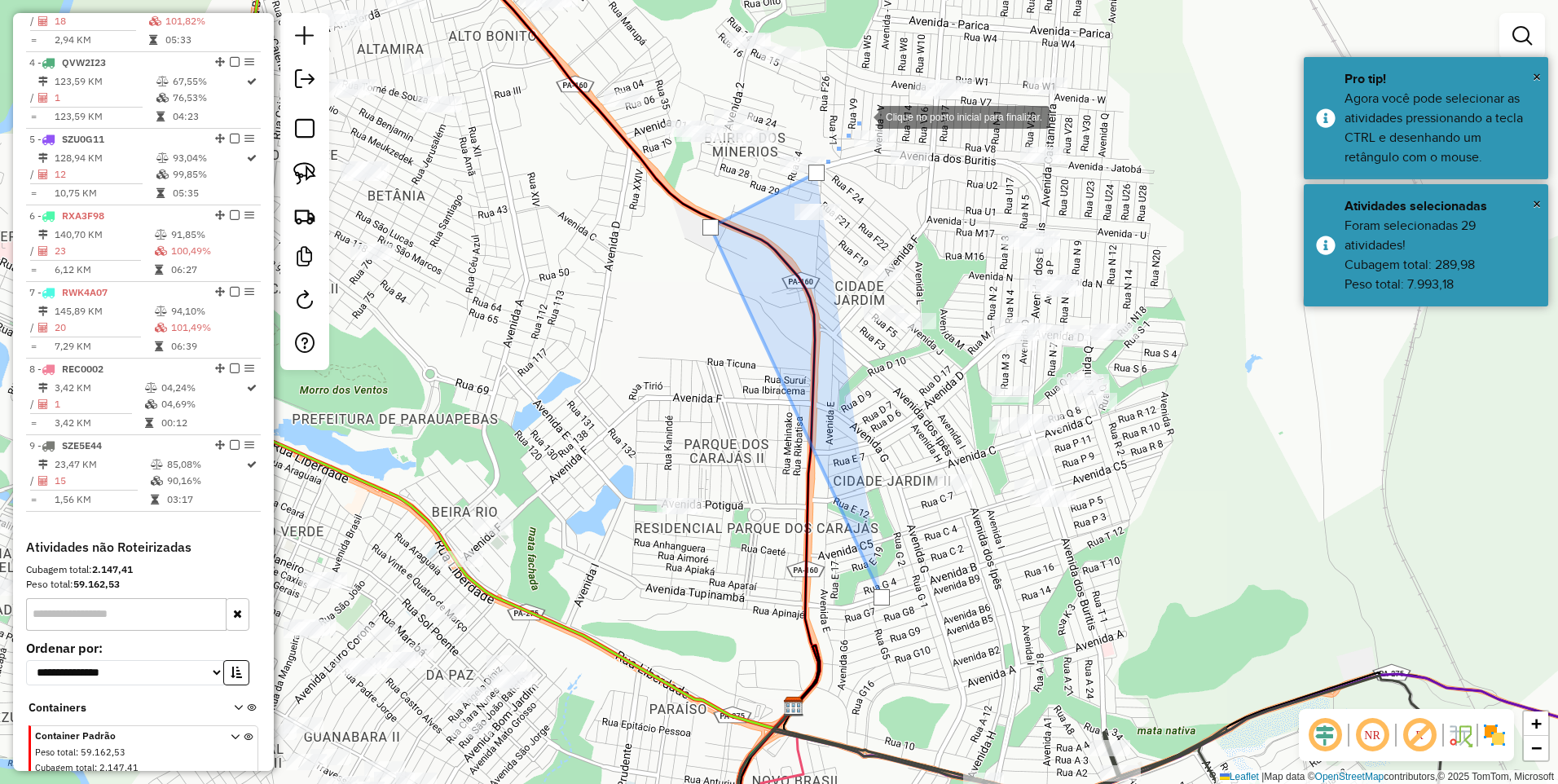
click at [864, 104] on div at bounding box center [862, 116] width 33 height 33
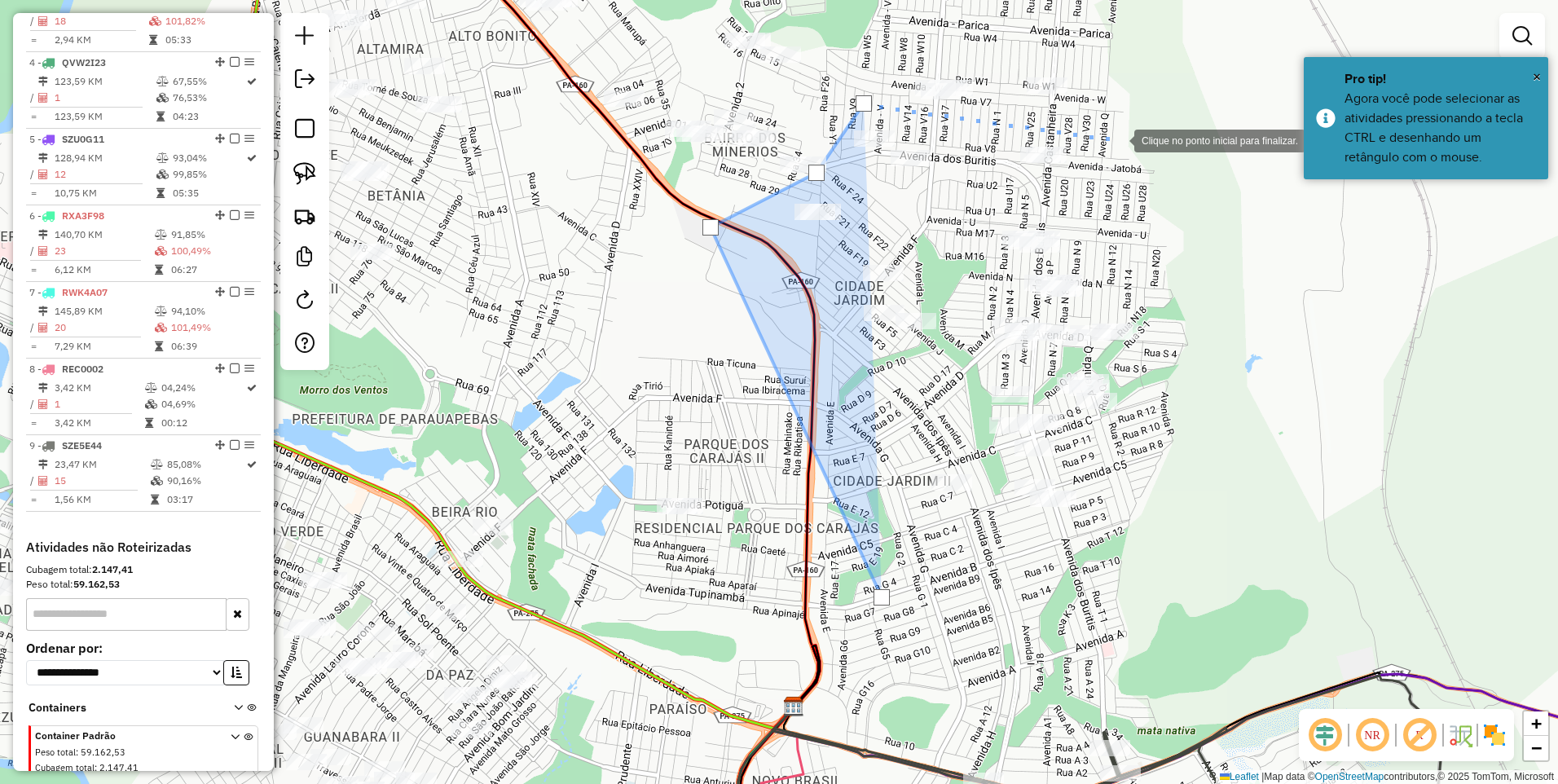
drag, startPoint x: 1118, startPoint y: 138, endPoint x: 1125, endPoint y: 160, distance: 23.1
click at [1119, 137] on div at bounding box center [1118, 140] width 33 height 33
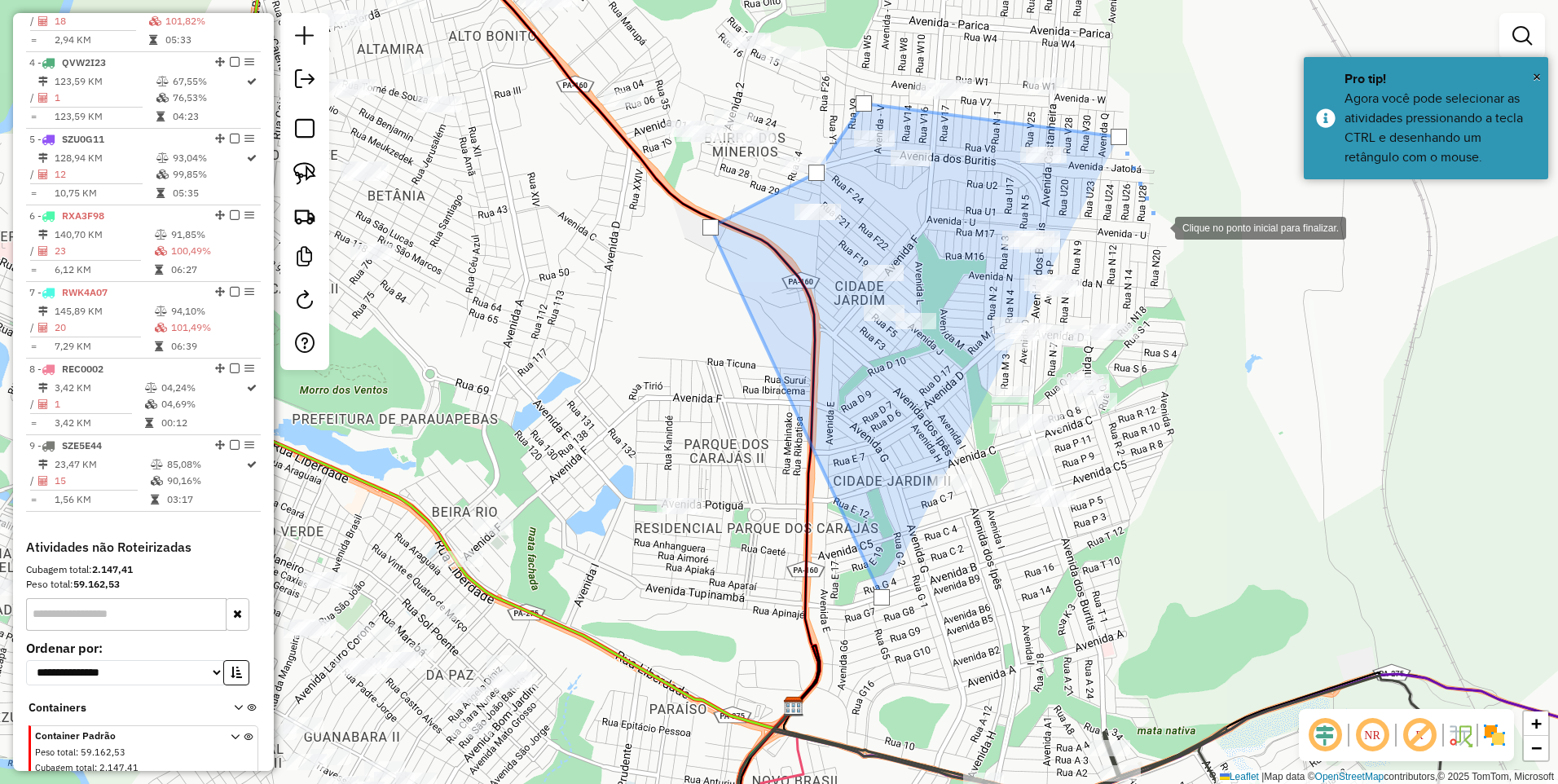
click at [1175, 242] on div at bounding box center [1159, 226] width 33 height 33
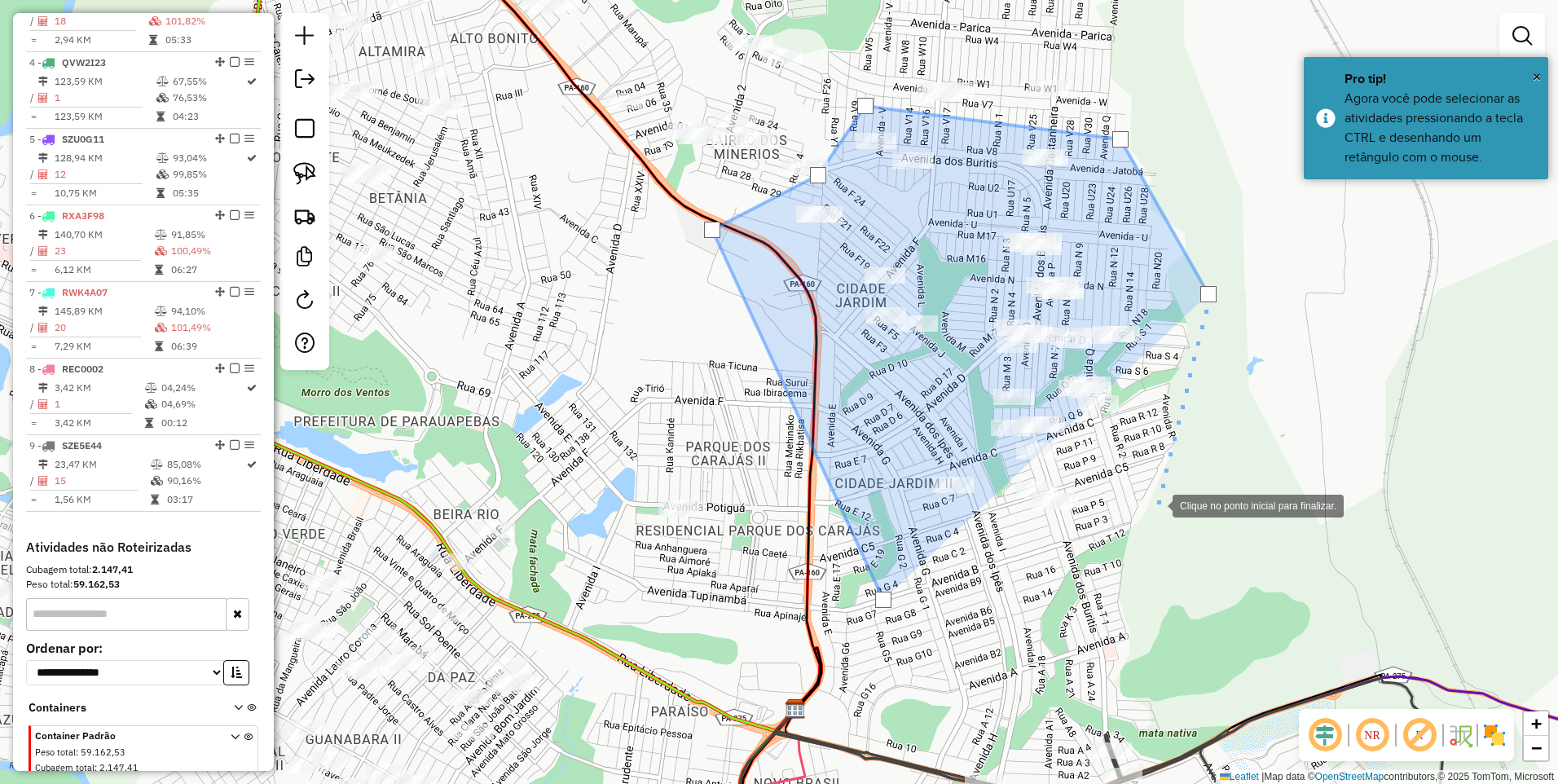
click at [1158, 506] on div at bounding box center [1157, 505] width 33 height 33
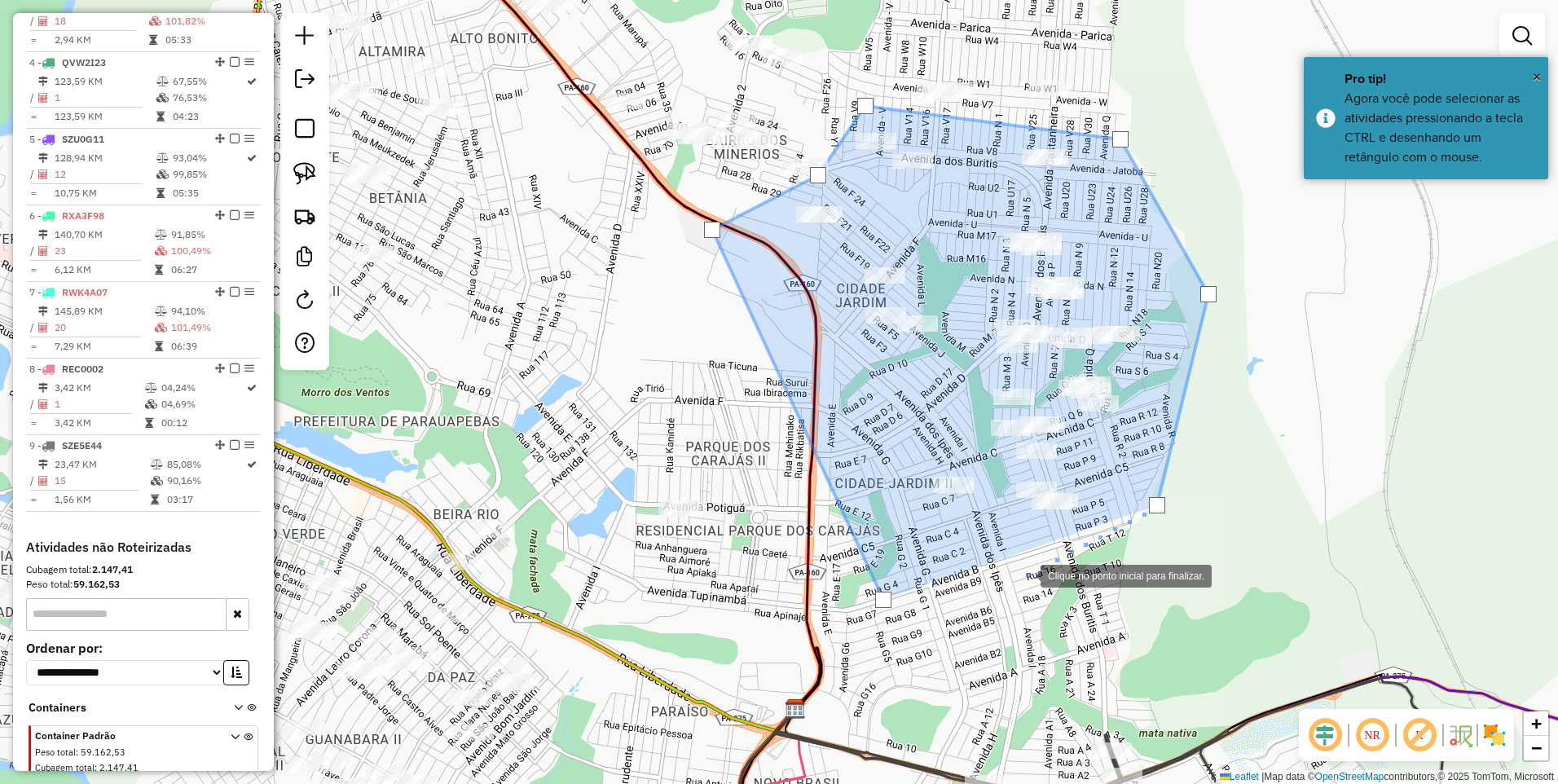
click at [1024, 574] on div at bounding box center [1024, 574] width 33 height 33
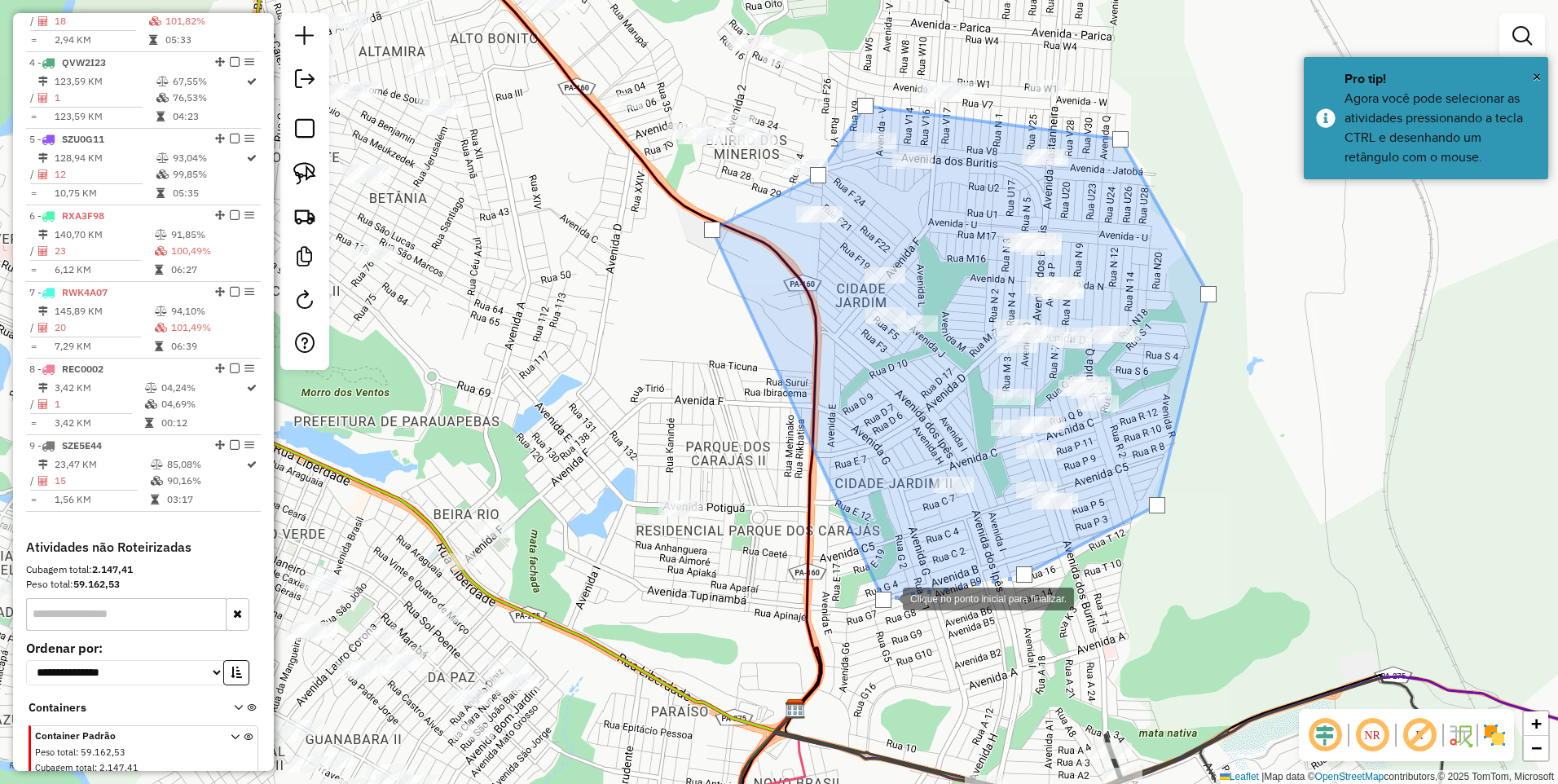
click at [887, 597] on div at bounding box center [883, 599] width 16 height 16
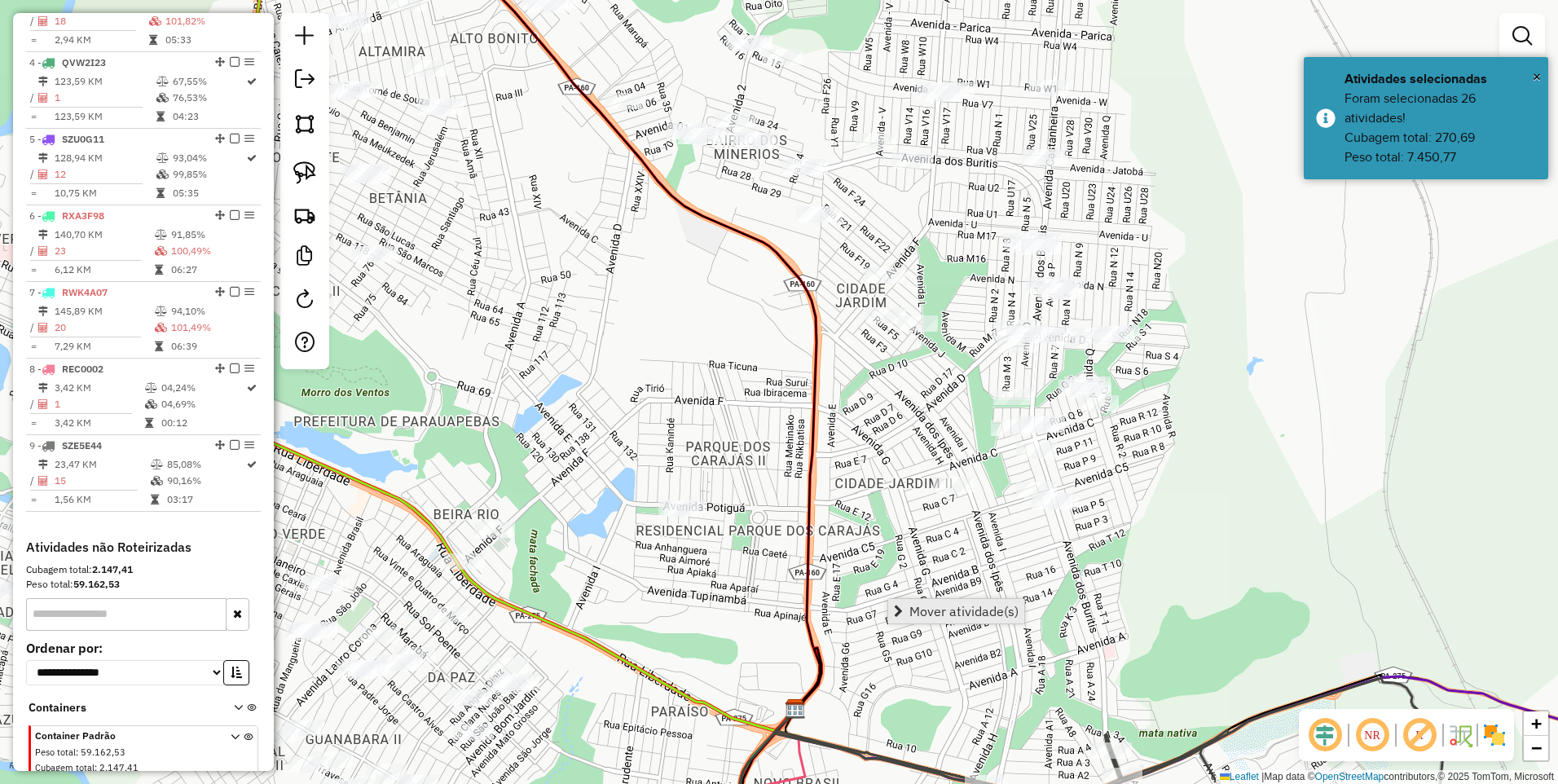
click at [938, 613] on span "Mover atividade(s)" at bounding box center [963, 611] width 109 height 13
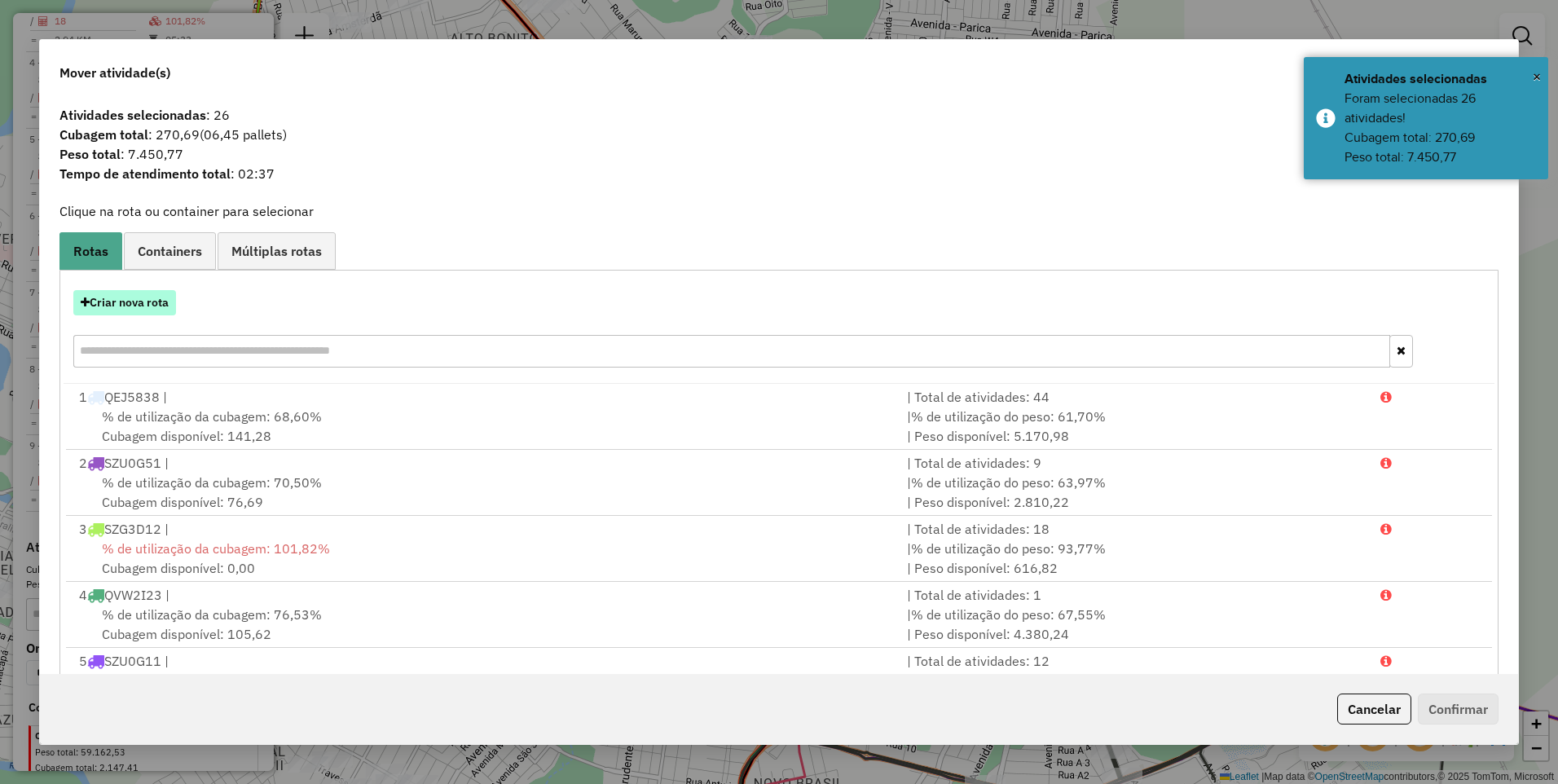
click at [159, 308] on button "Criar nova rota" at bounding box center [125, 302] width 103 height 25
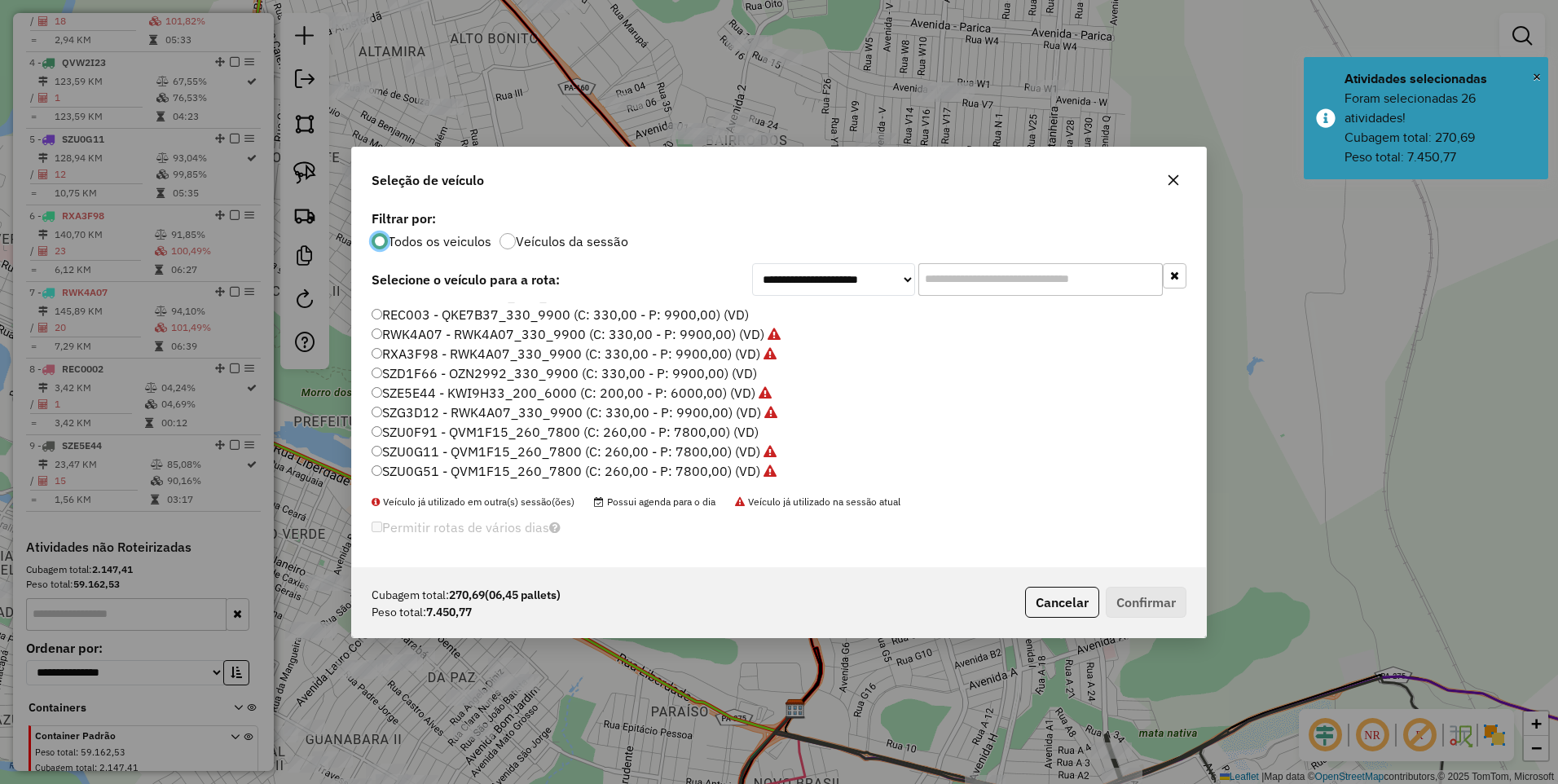
click at [494, 431] on label "SZU0F91 - QVM1F15_260_7800 (C: 260,00 - P: 7800,00) (VD)" at bounding box center [566, 432] width 387 height 20
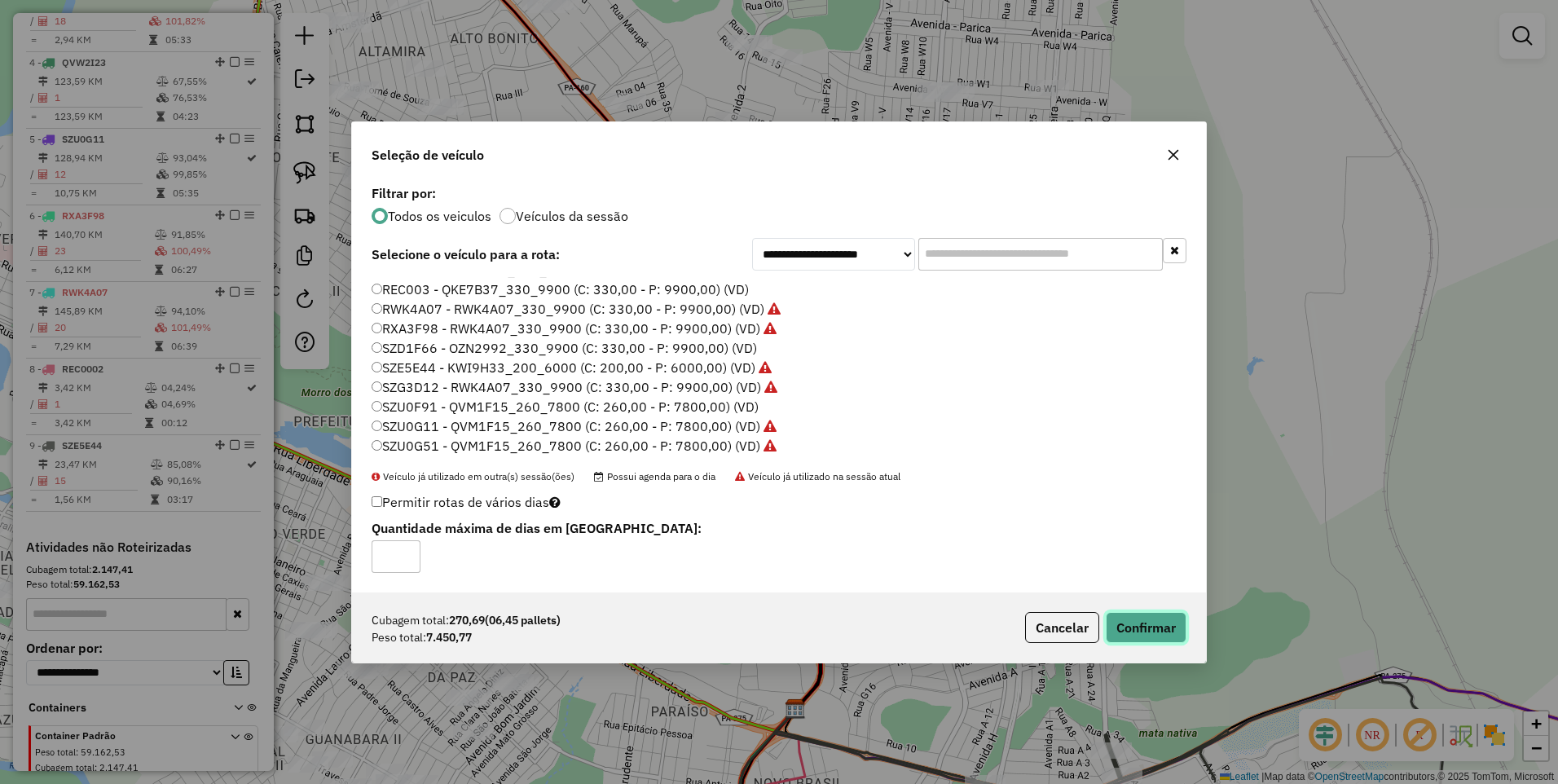
click at [1154, 630] on button "Confirmar" at bounding box center [1147, 627] width 81 height 31
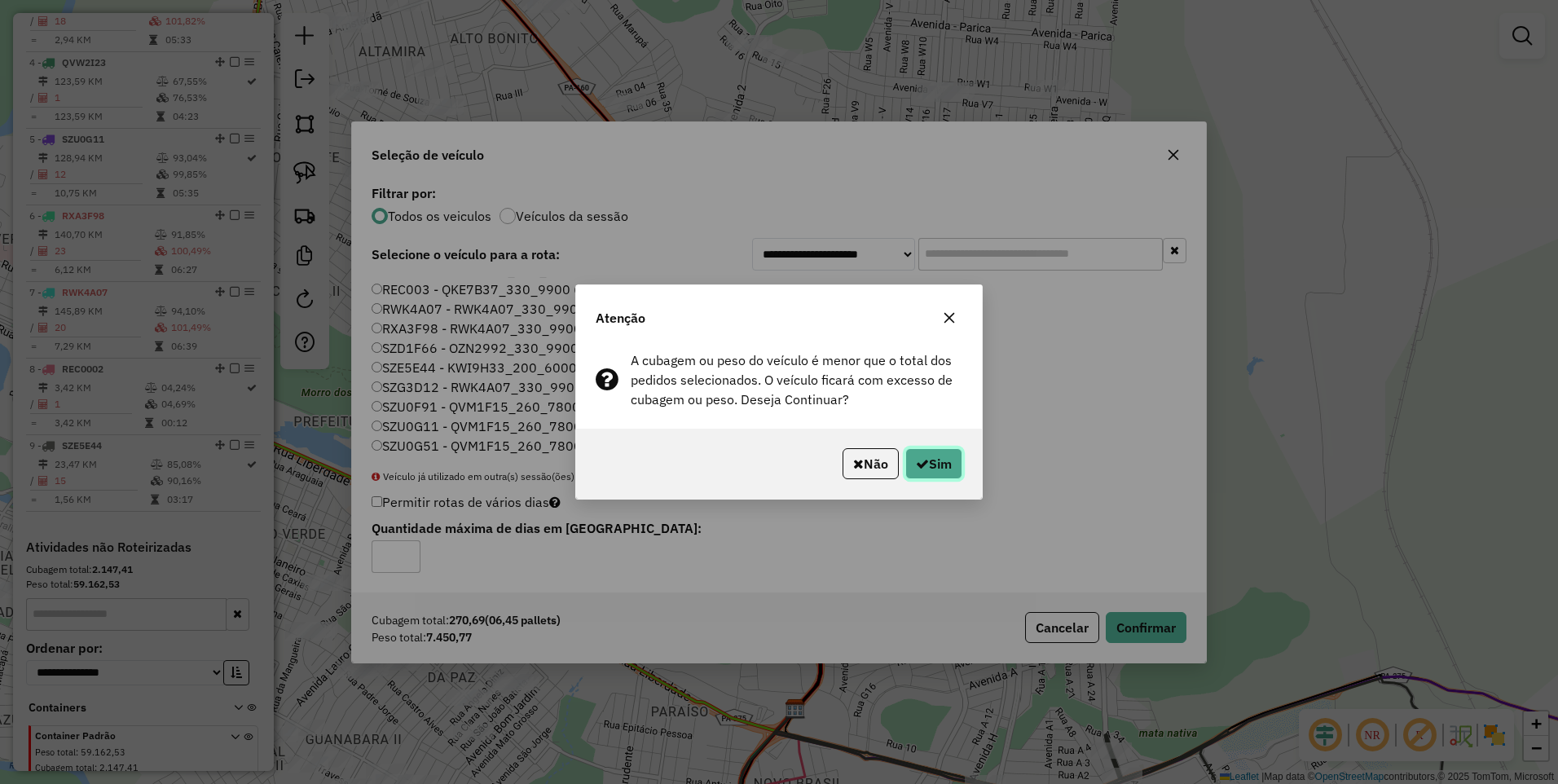
click at [937, 474] on button "Sim" at bounding box center [934, 464] width 57 height 31
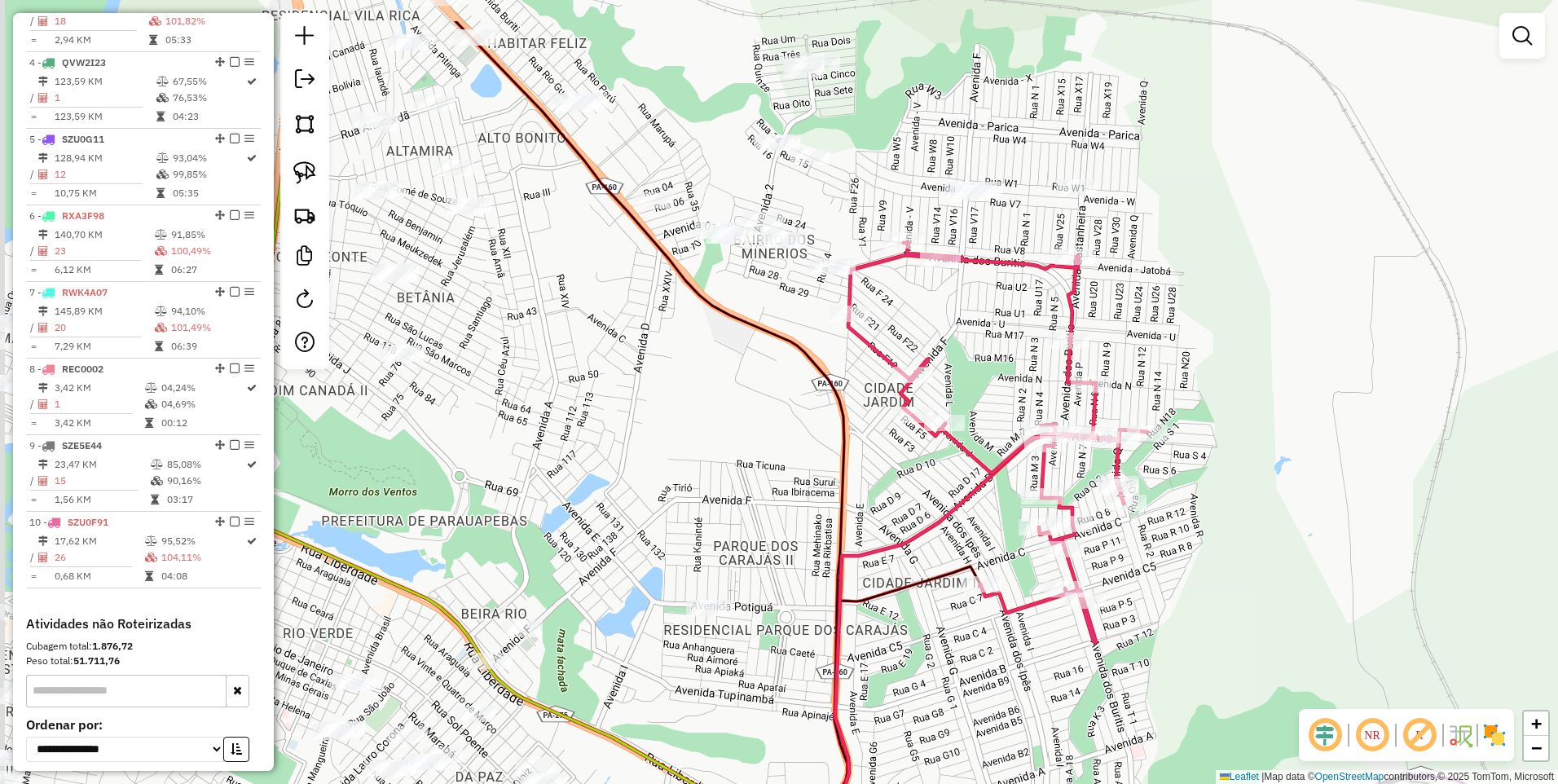
drag, startPoint x: 1181, startPoint y: 137, endPoint x: 1158, endPoint y: 352, distance: 216.2
click at [1242, 362] on div "Janela de atendimento Grade de atendimento Capacidade Transportadoras Veículos …" at bounding box center [779, 392] width 1558 height 784
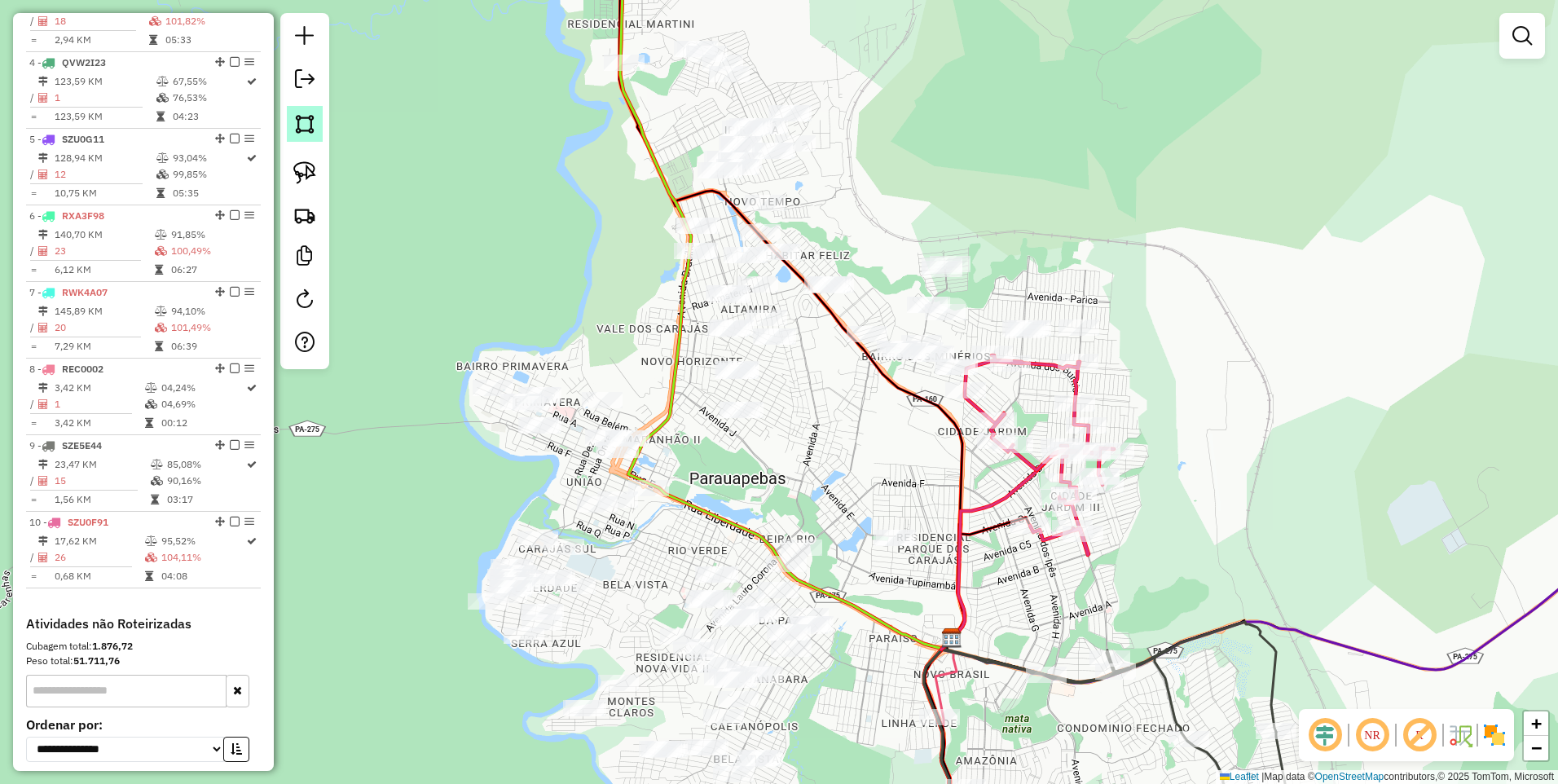
click at [309, 124] on img at bounding box center [304, 123] width 23 height 23
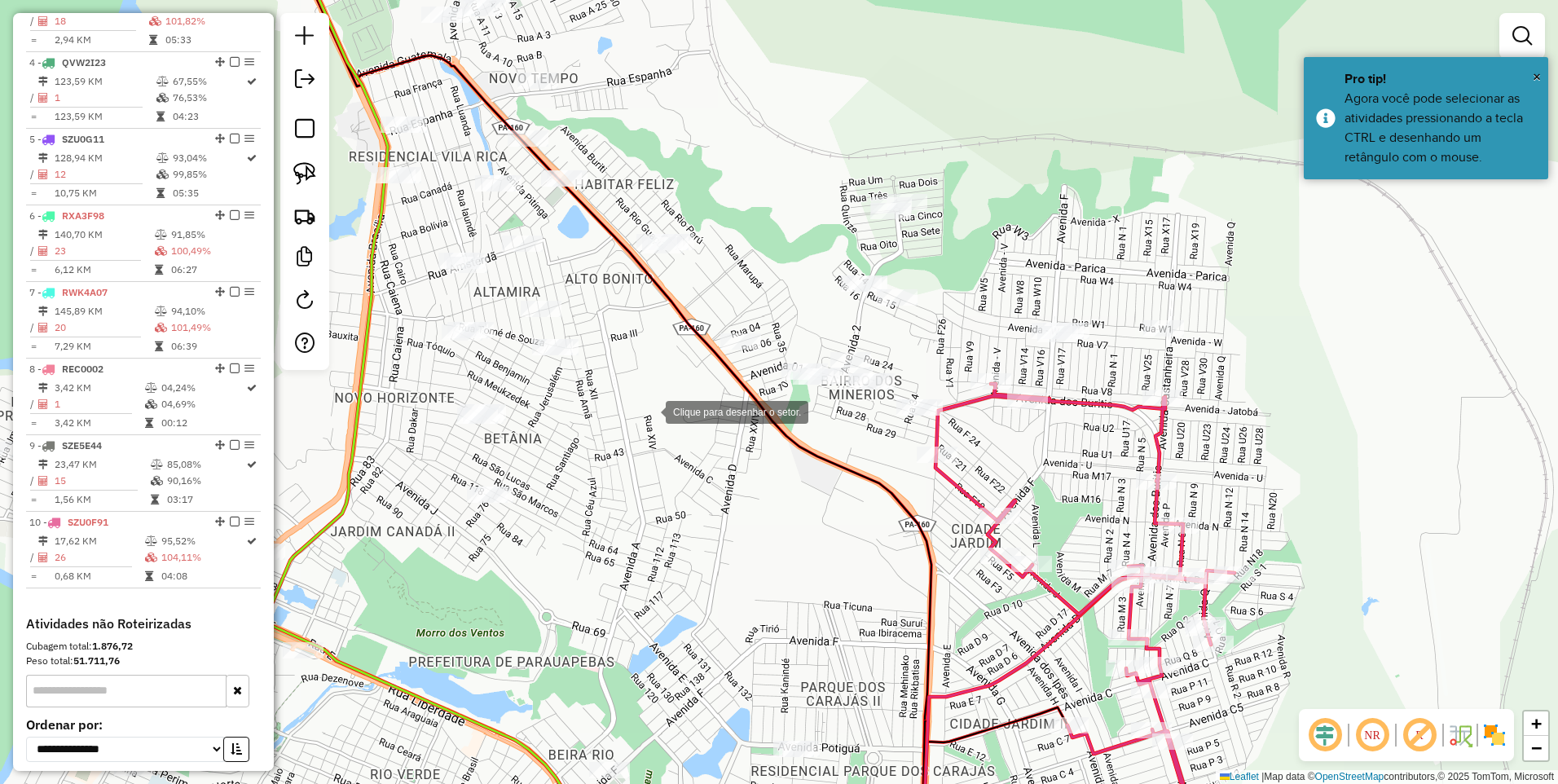
click at [650, 411] on div at bounding box center [650, 410] width 33 height 33
drag, startPoint x: 523, startPoint y: 176, endPoint x: 515, endPoint y: 165, distance: 13.6
click at [523, 177] on div at bounding box center [520, 177] width 33 height 33
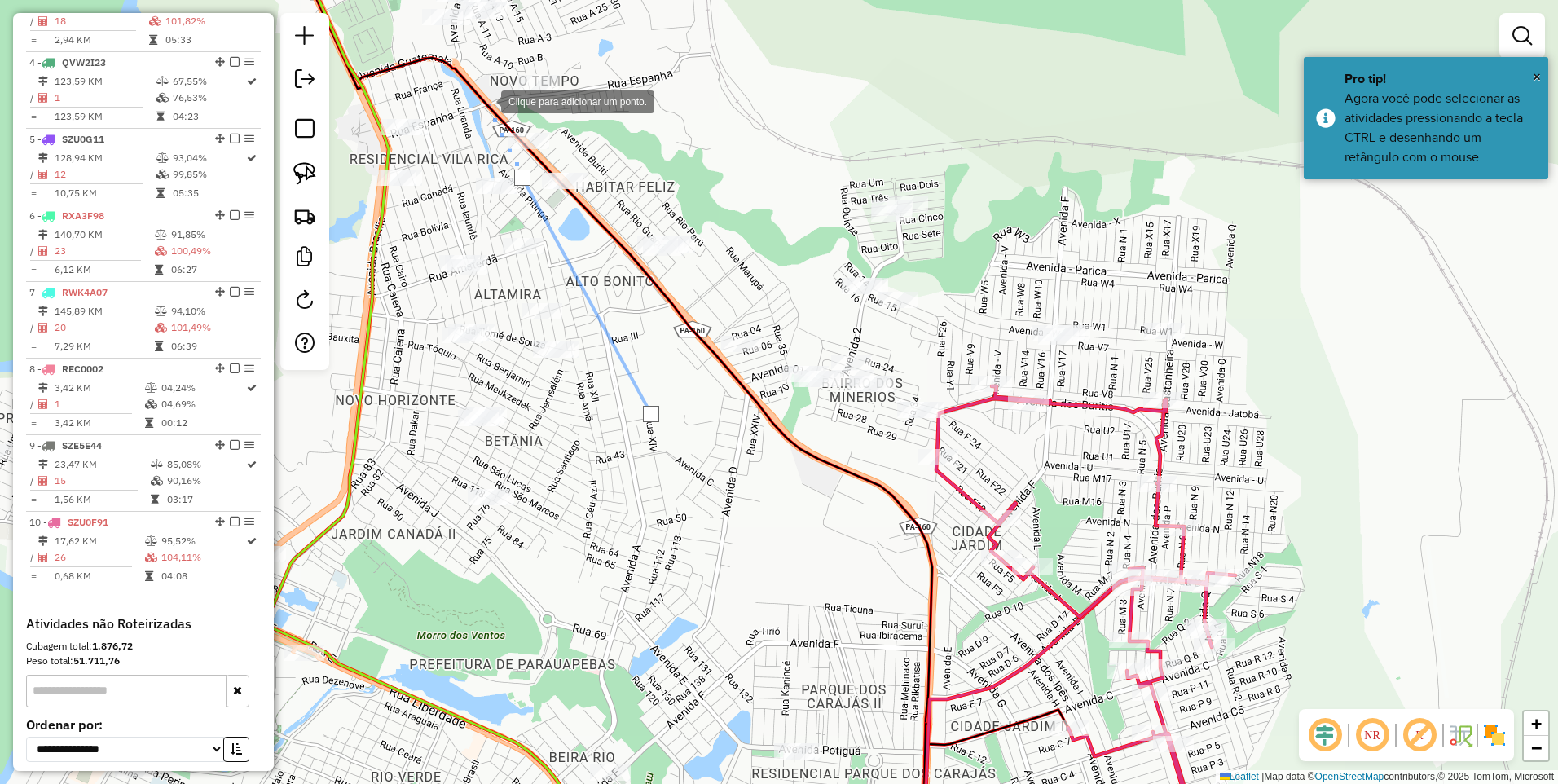
click at [485, 100] on div at bounding box center [485, 100] width 33 height 33
click at [518, 45] on div at bounding box center [501, 61] width 33 height 33
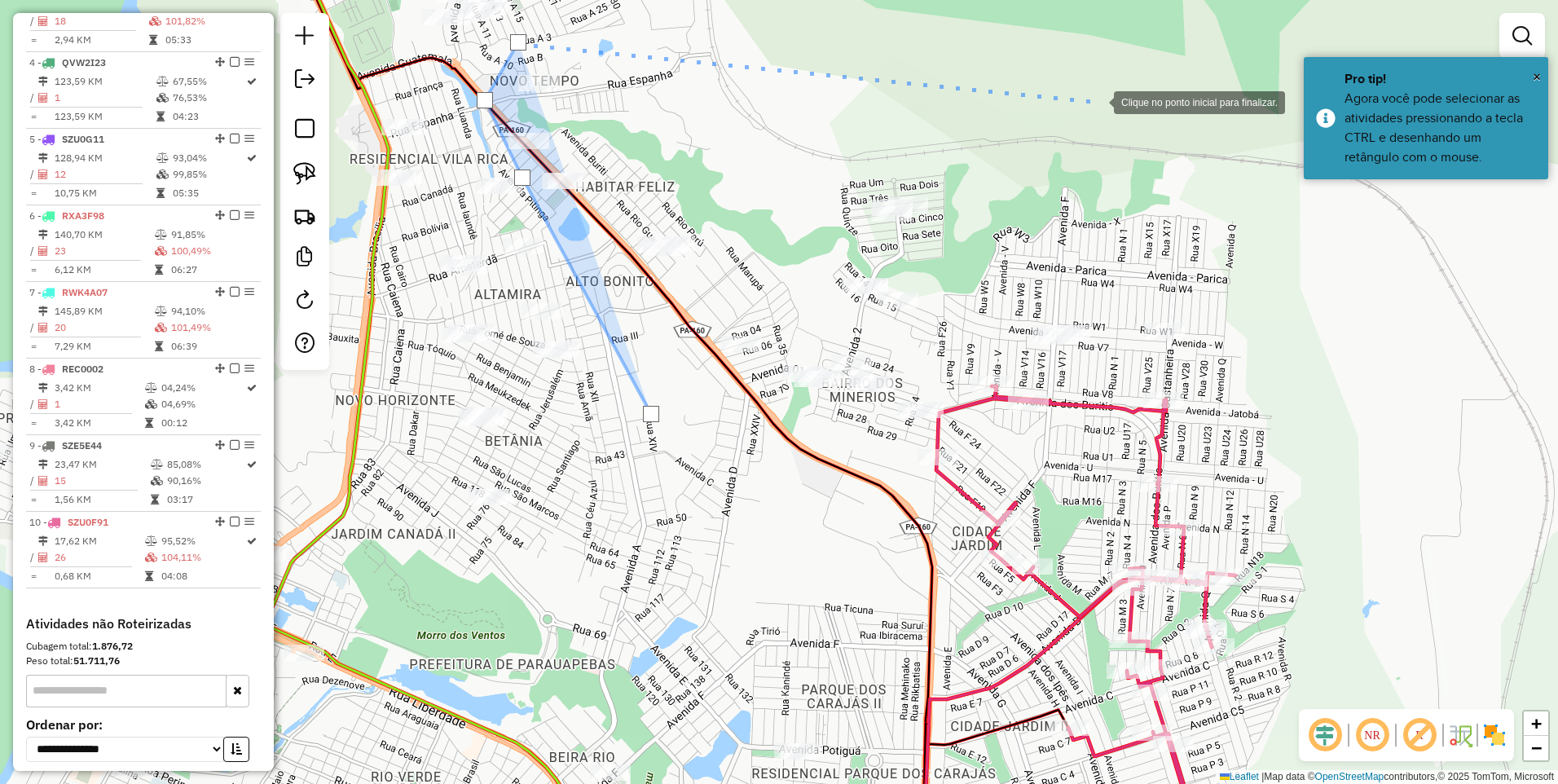
drag, startPoint x: 1141, startPoint y: 101, endPoint x: 1148, endPoint y: 128, distance: 27.9
click at [1114, 102] on div at bounding box center [1098, 101] width 33 height 33
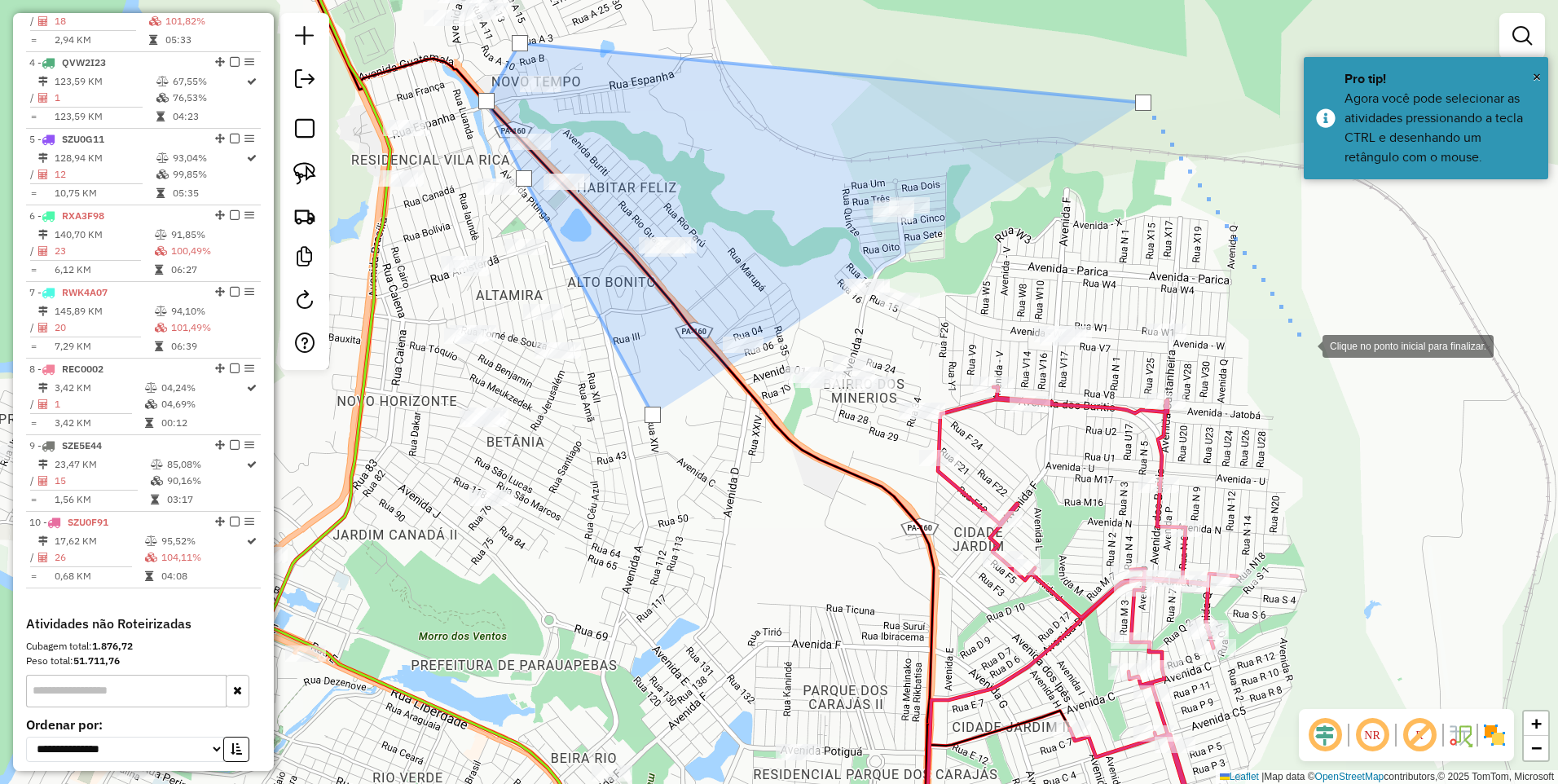
click at [1308, 346] on div at bounding box center [1307, 344] width 33 height 33
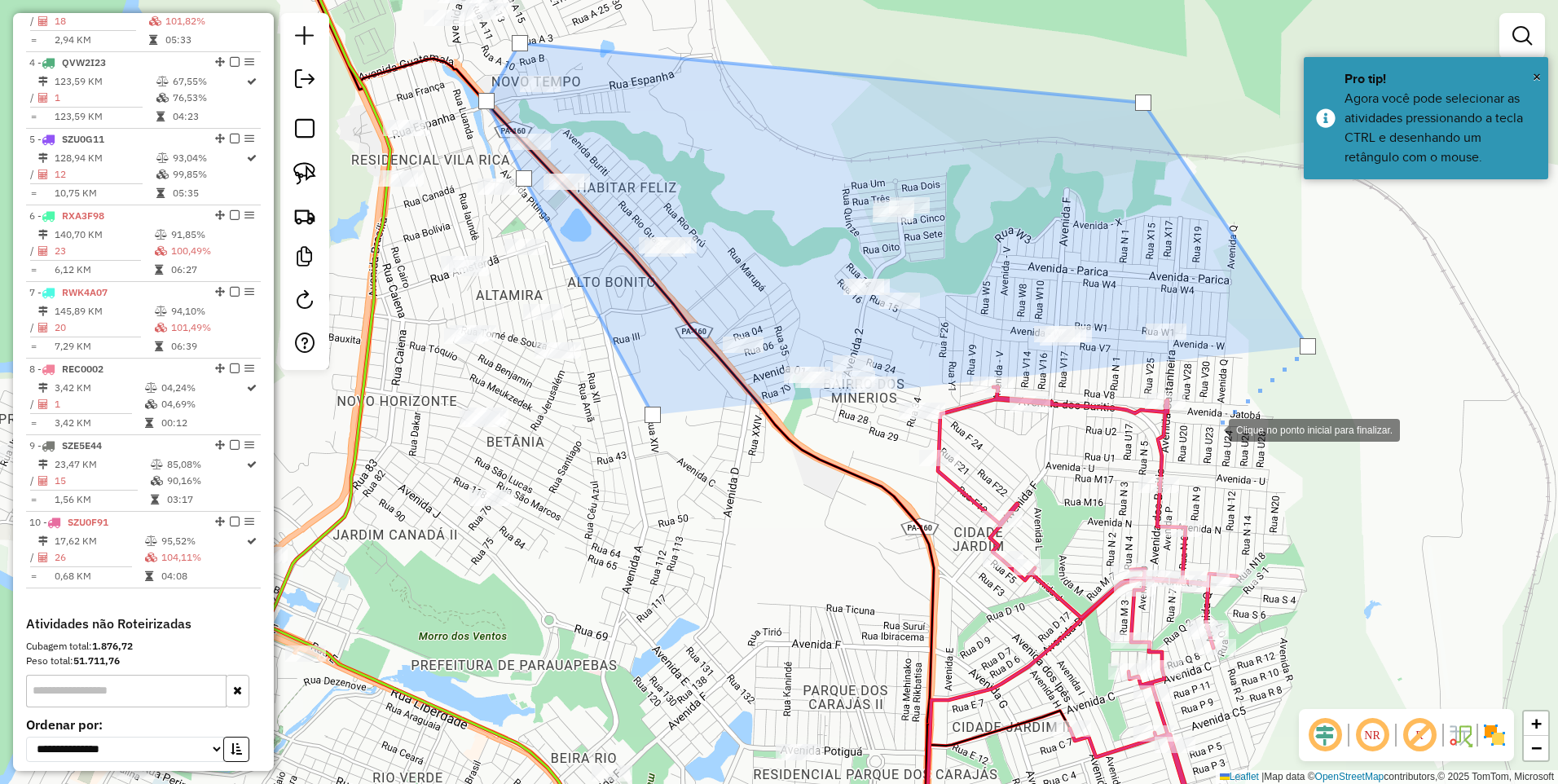
click at [1209, 432] on div at bounding box center [1213, 428] width 33 height 33
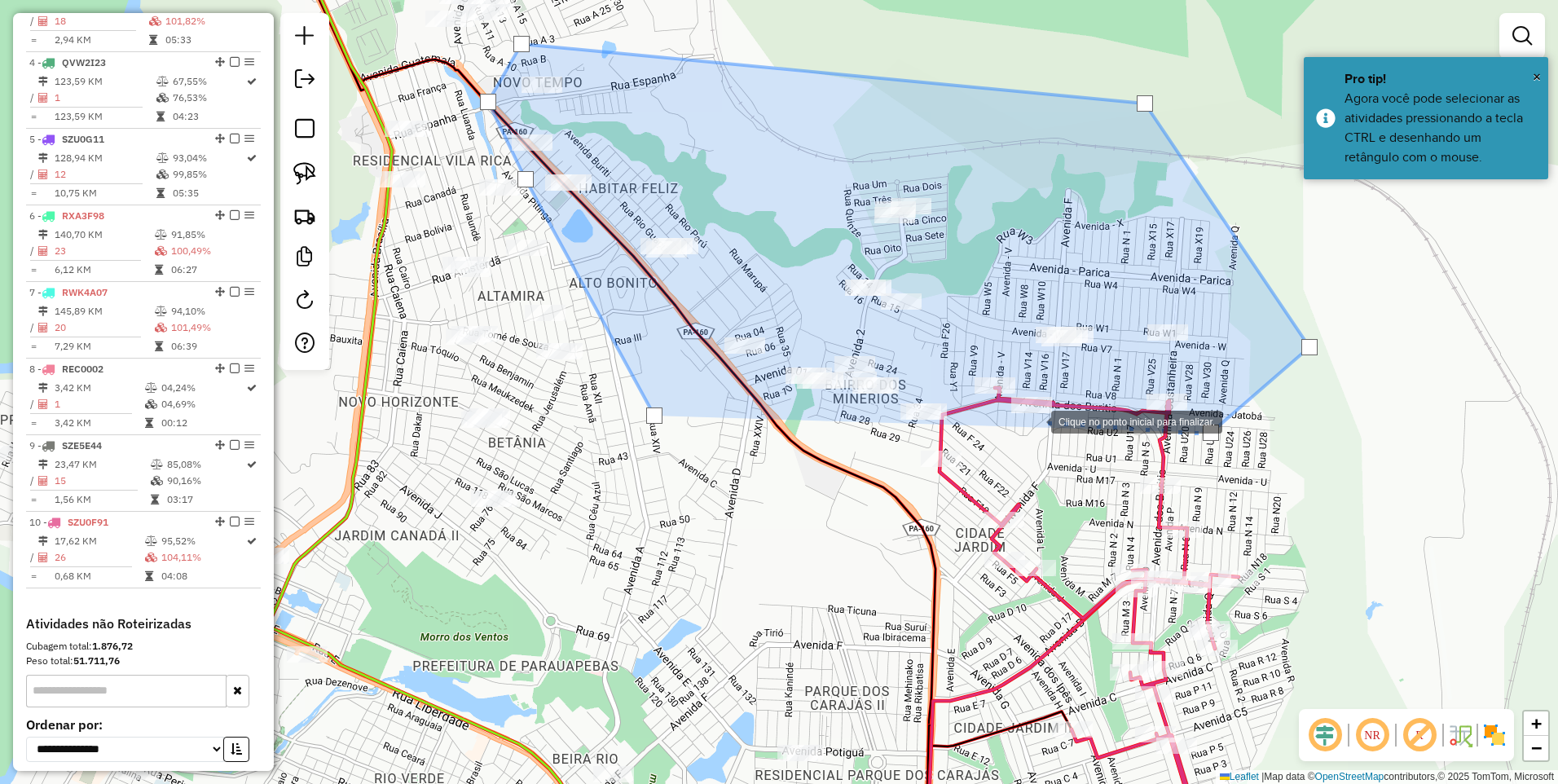
click at [1019, 426] on div at bounding box center [1035, 421] width 33 height 33
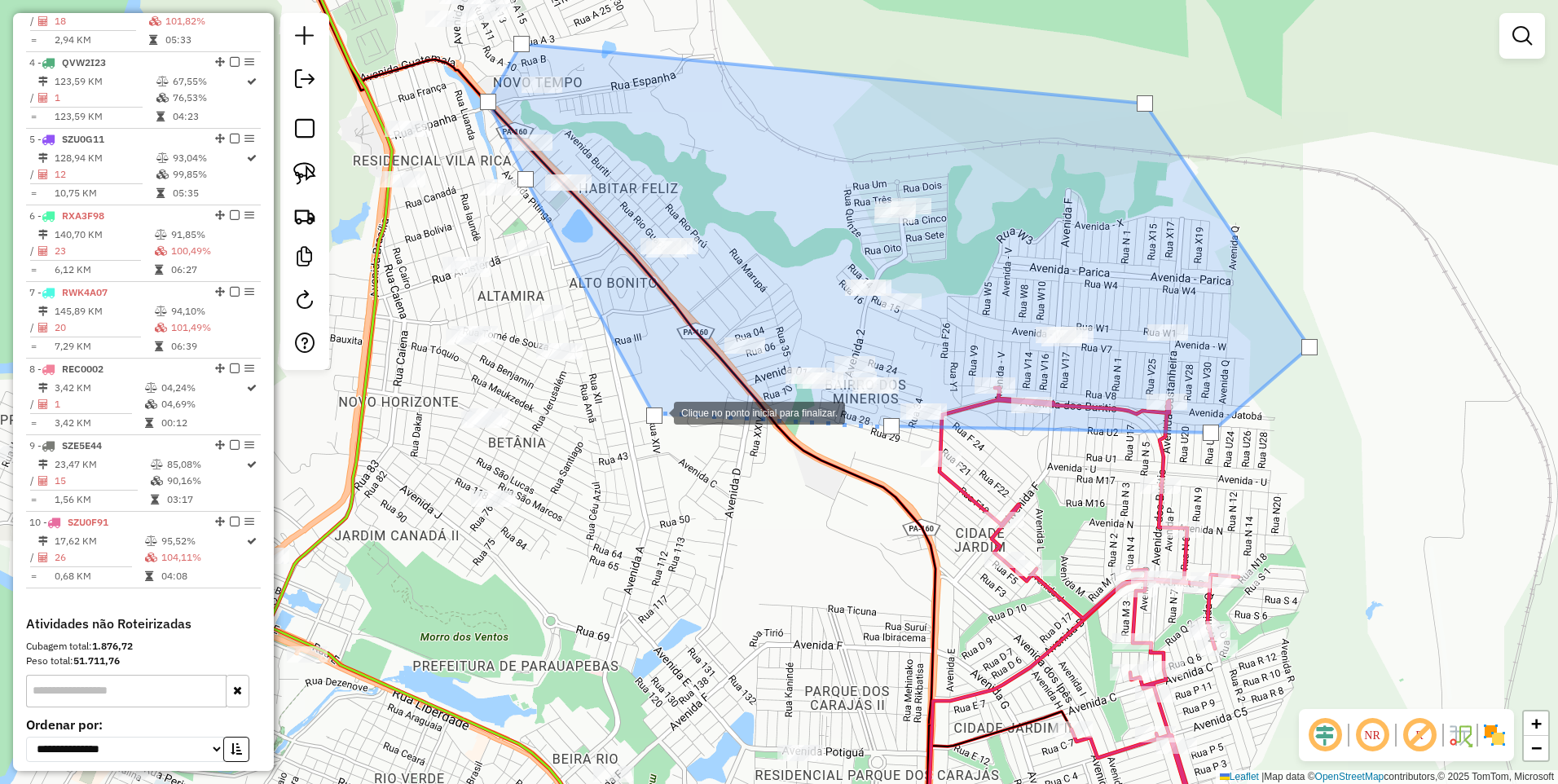
click at [657, 412] on div at bounding box center [654, 416] width 16 height 16
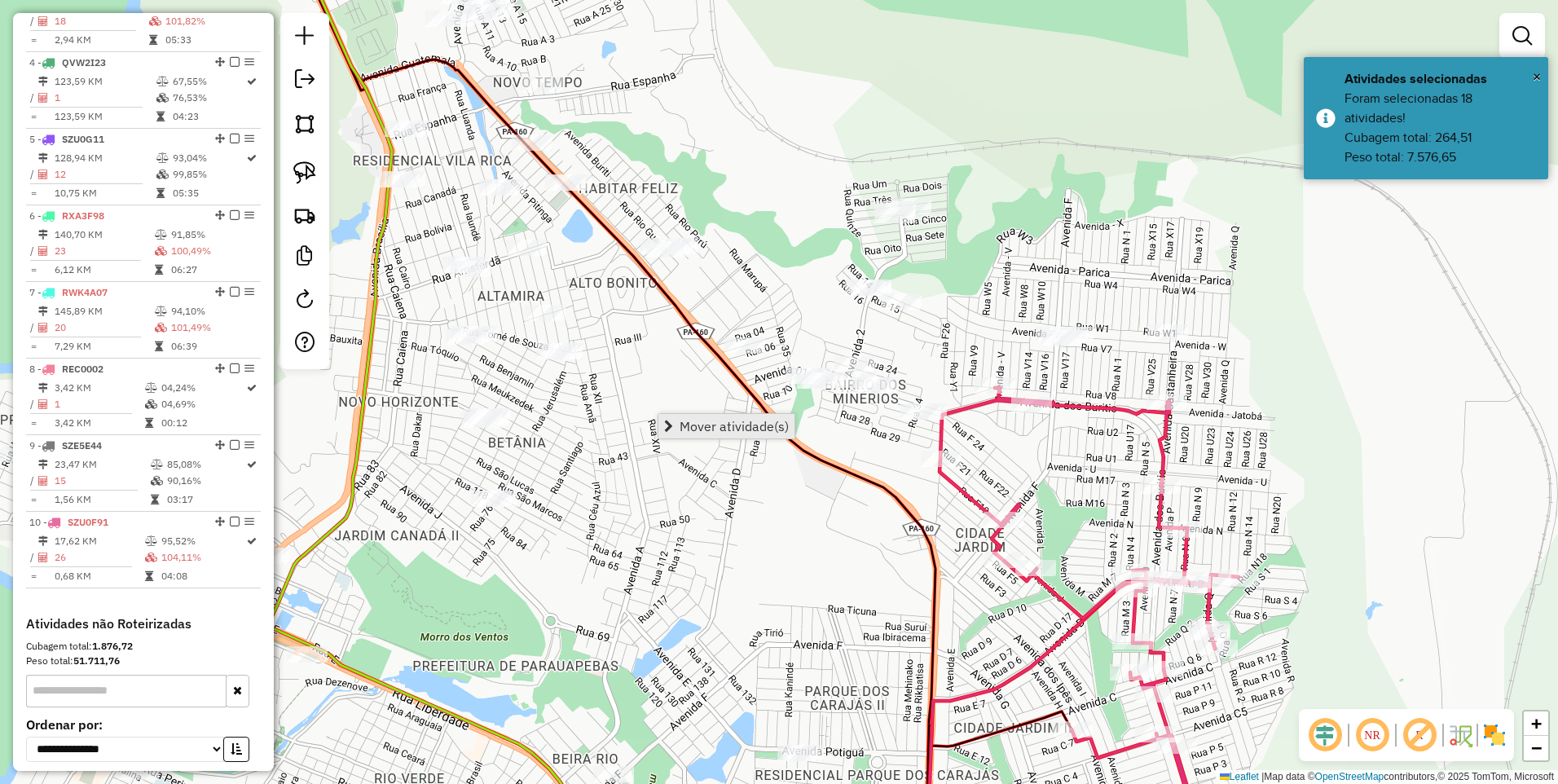
click at [698, 421] on span "Mover atividade(s)" at bounding box center [734, 426] width 109 height 13
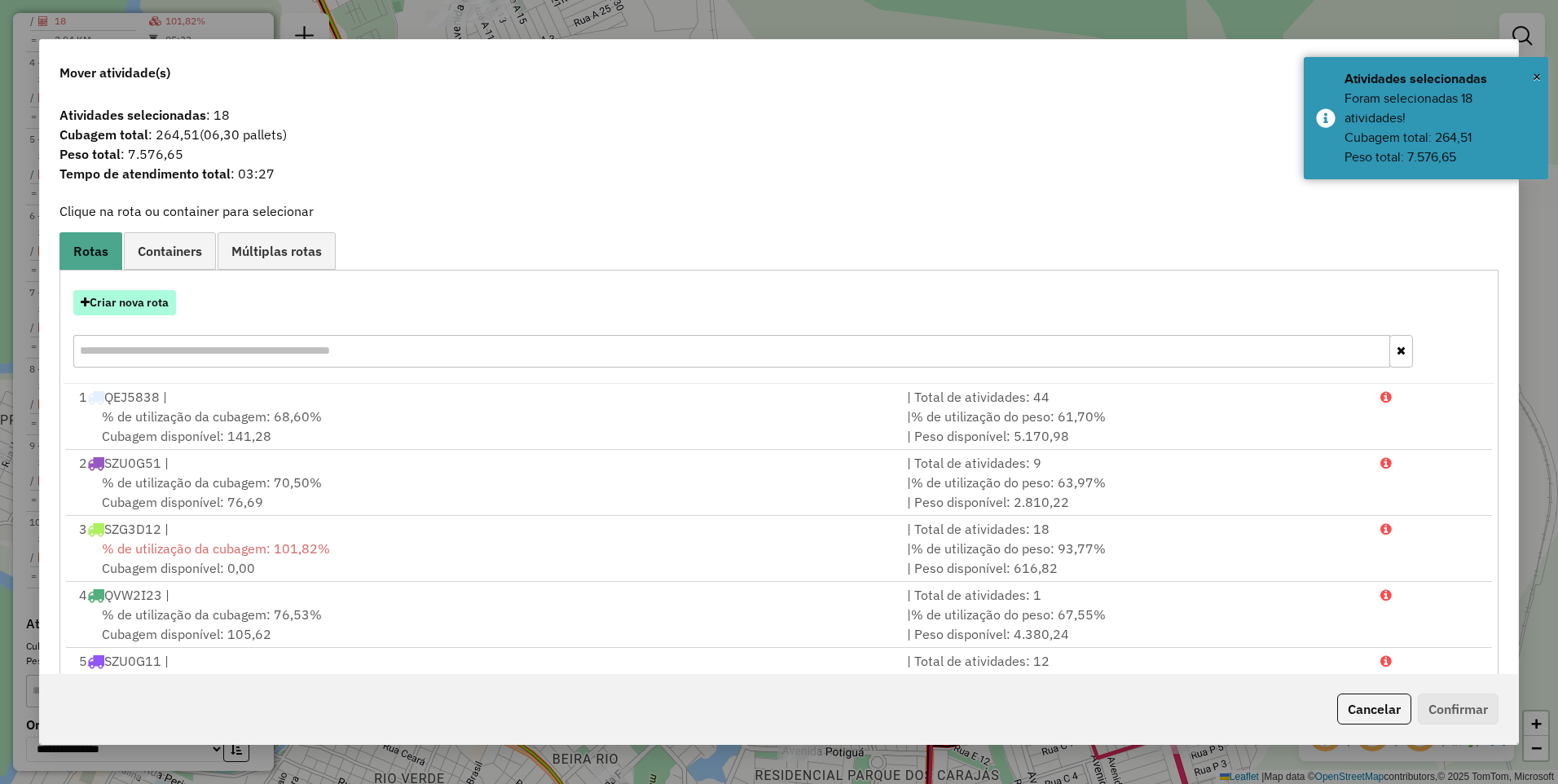
click at [129, 308] on button "Criar nova rota" at bounding box center [125, 302] width 103 height 25
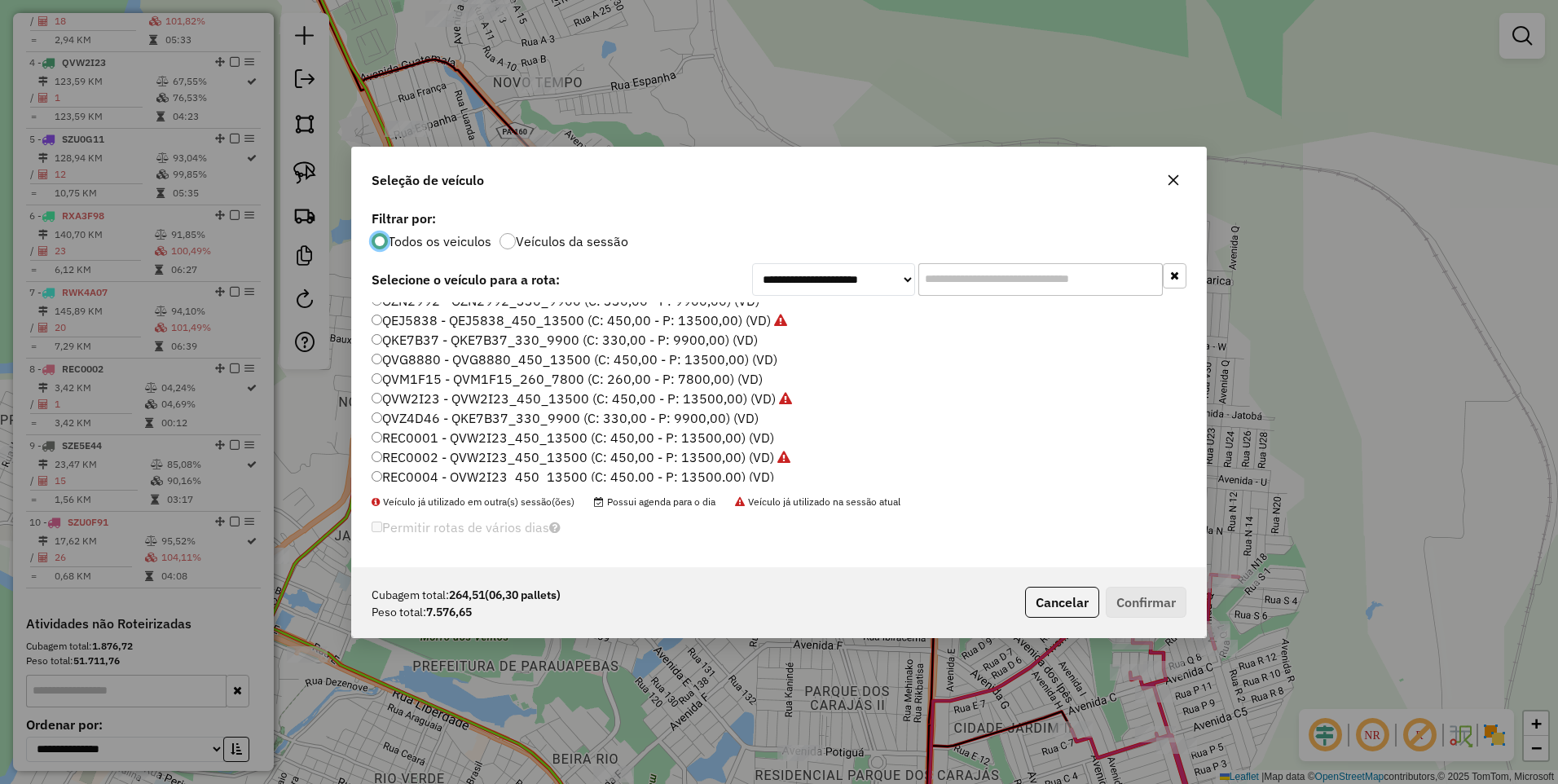
scroll to position [105, 0]
click at [504, 403] on label "QVM1F15 - QVM1F15_260_7800 (C: 260,00 - P: 7800,00) (VD)" at bounding box center [567, 402] width 392 height 20
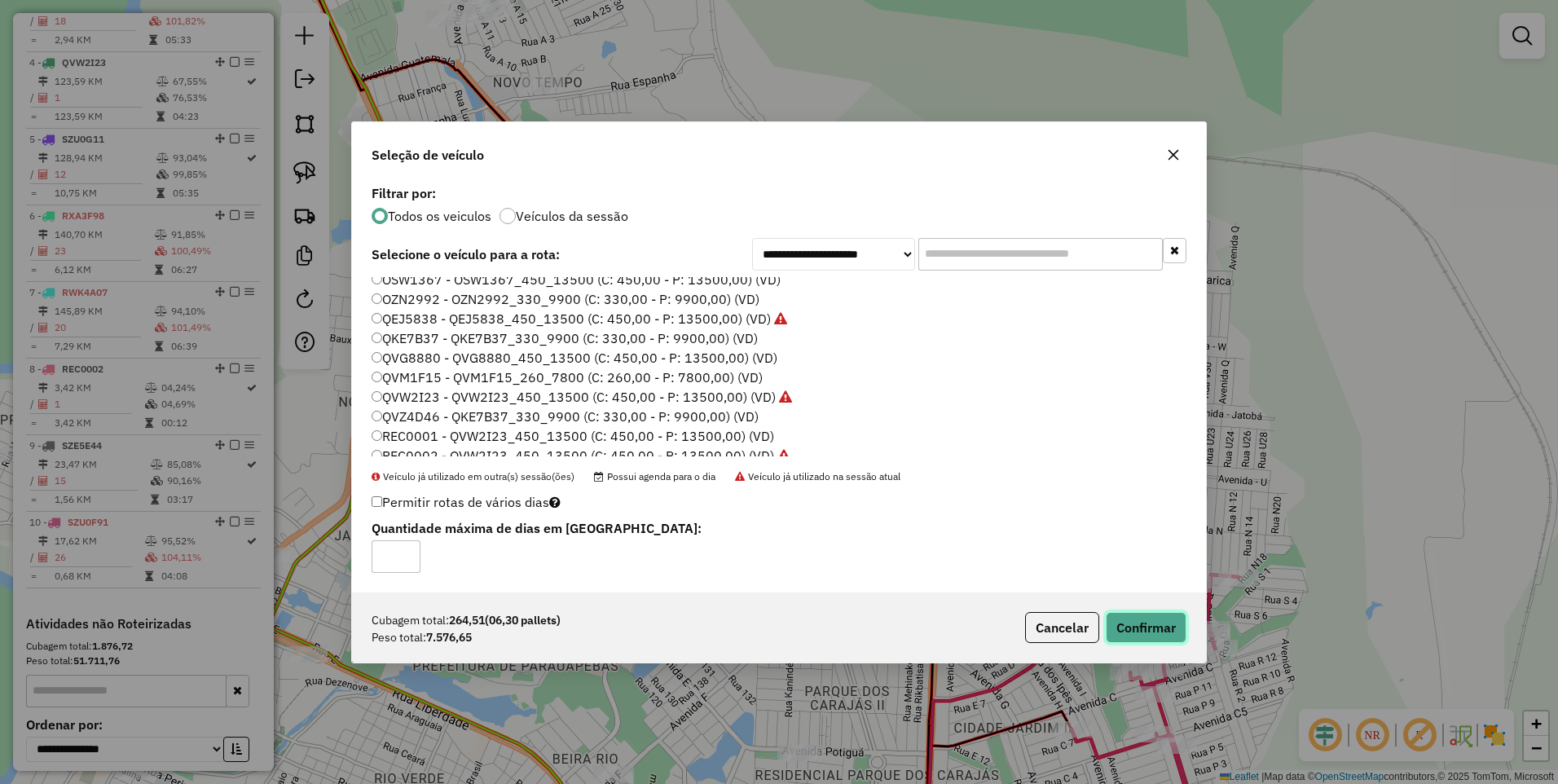
click at [1143, 627] on button "Confirmar" at bounding box center [1147, 627] width 81 height 31
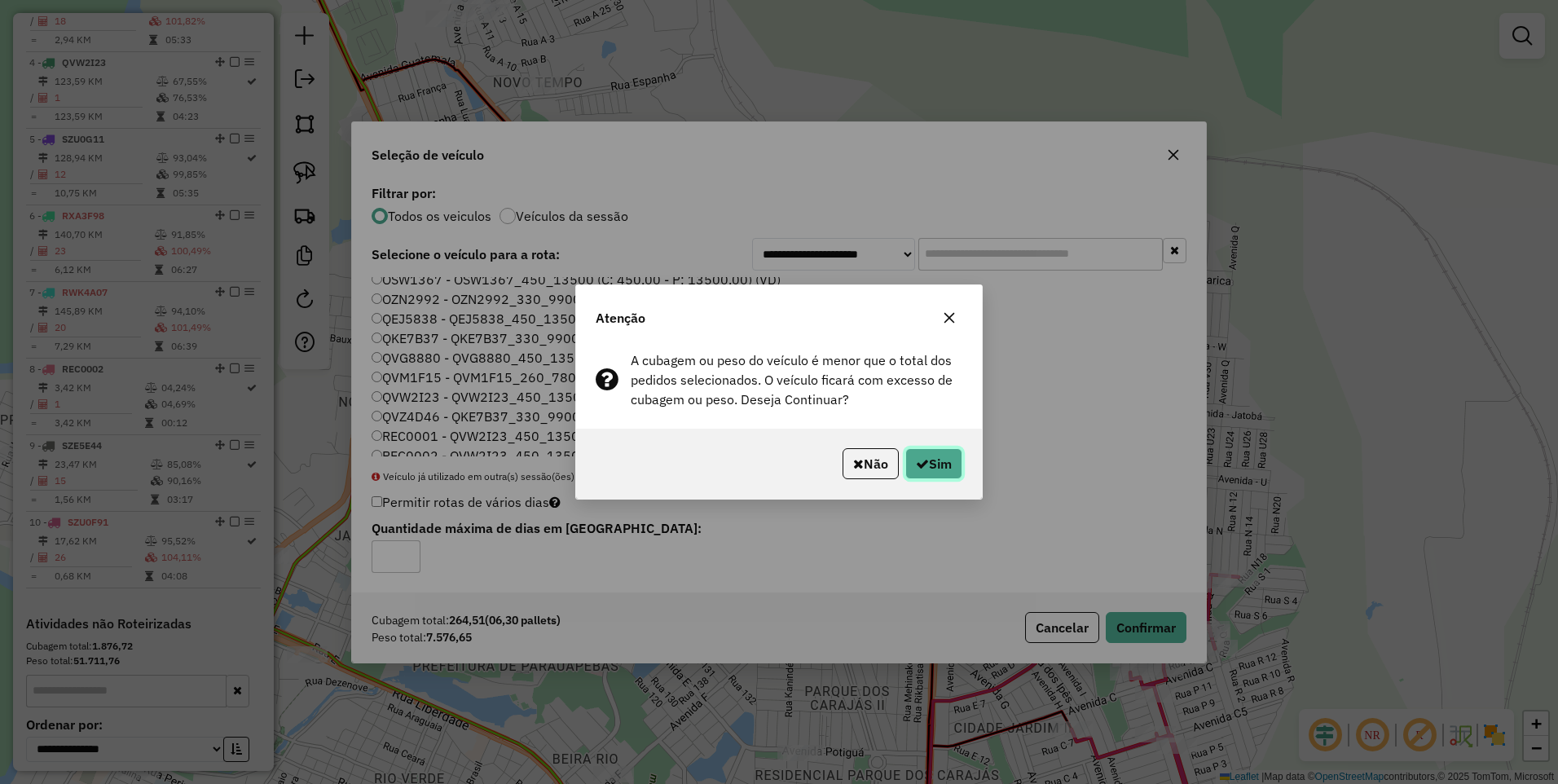
click at [928, 461] on button "Sim" at bounding box center [934, 464] width 57 height 31
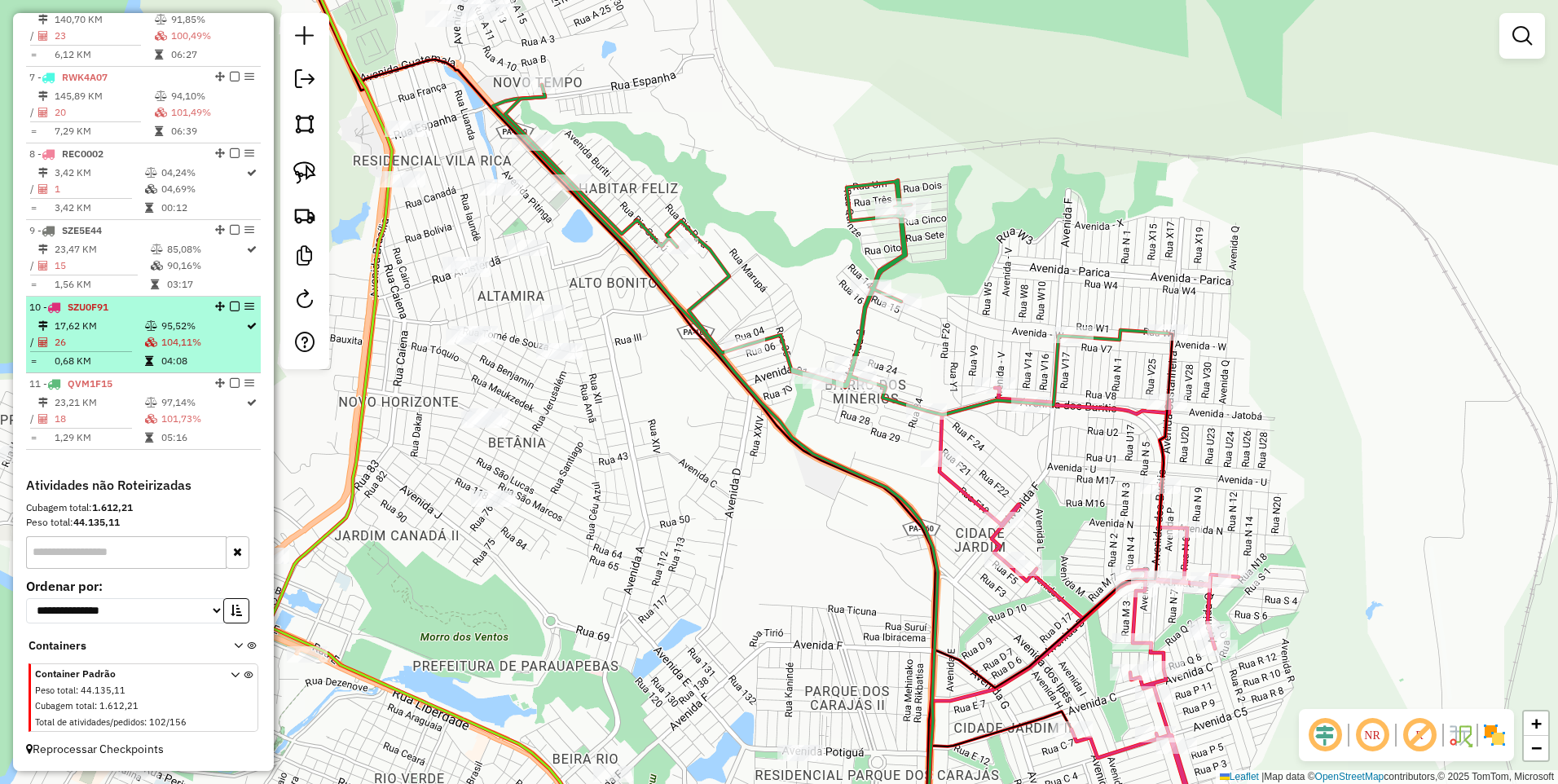
scroll to position [1037, 0]
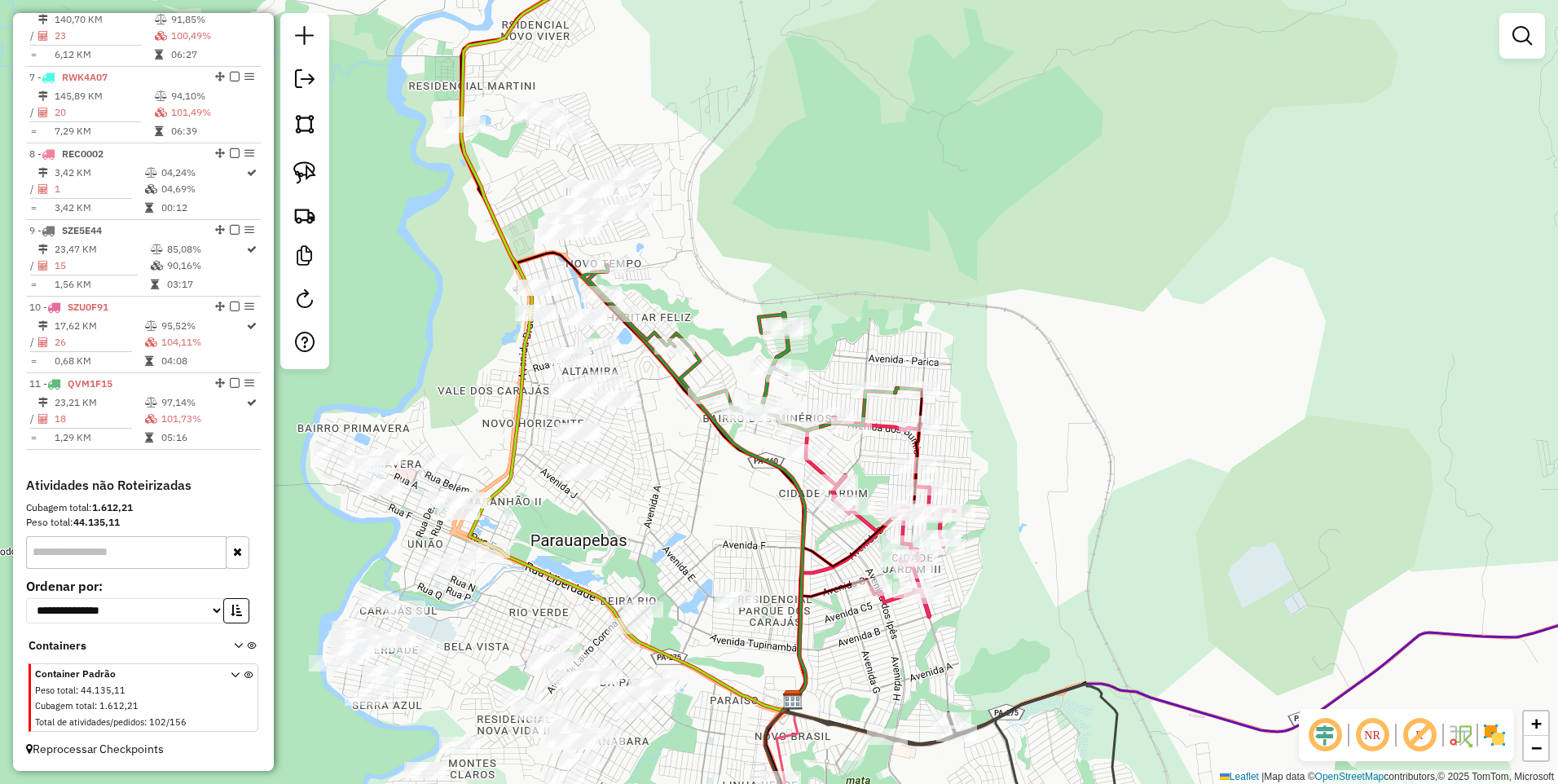
drag, startPoint x: 725, startPoint y: 458, endPoint x: 717, endPoint y: 462, distance: 8.9
click at [717, 462] on div "Janela de atendimento Grade de atendimento Capacidade Transportadoras Veículos …" at bounding box center [779, 392] width 1558 height 784
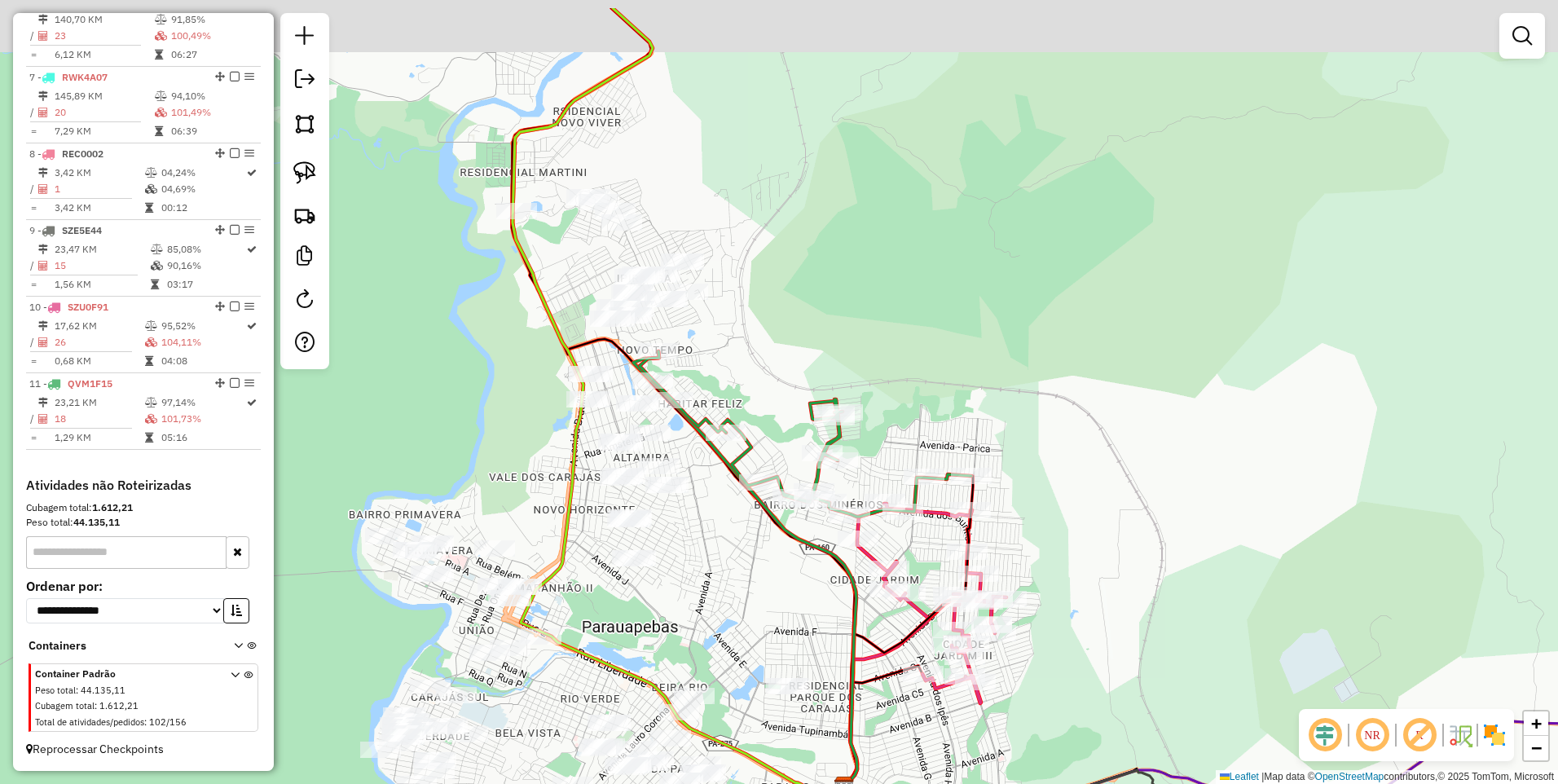
drag, startPoint x: 808, startPoint y: 270, endPoint x: 612, endPoint y: 304, distance: 198.9
click at [914, 386] on div "Janela de atendimento Grade de atendimento Capacidade Transportadoras Veículos …" at bounding box center [779, 392] width 1558 height 784
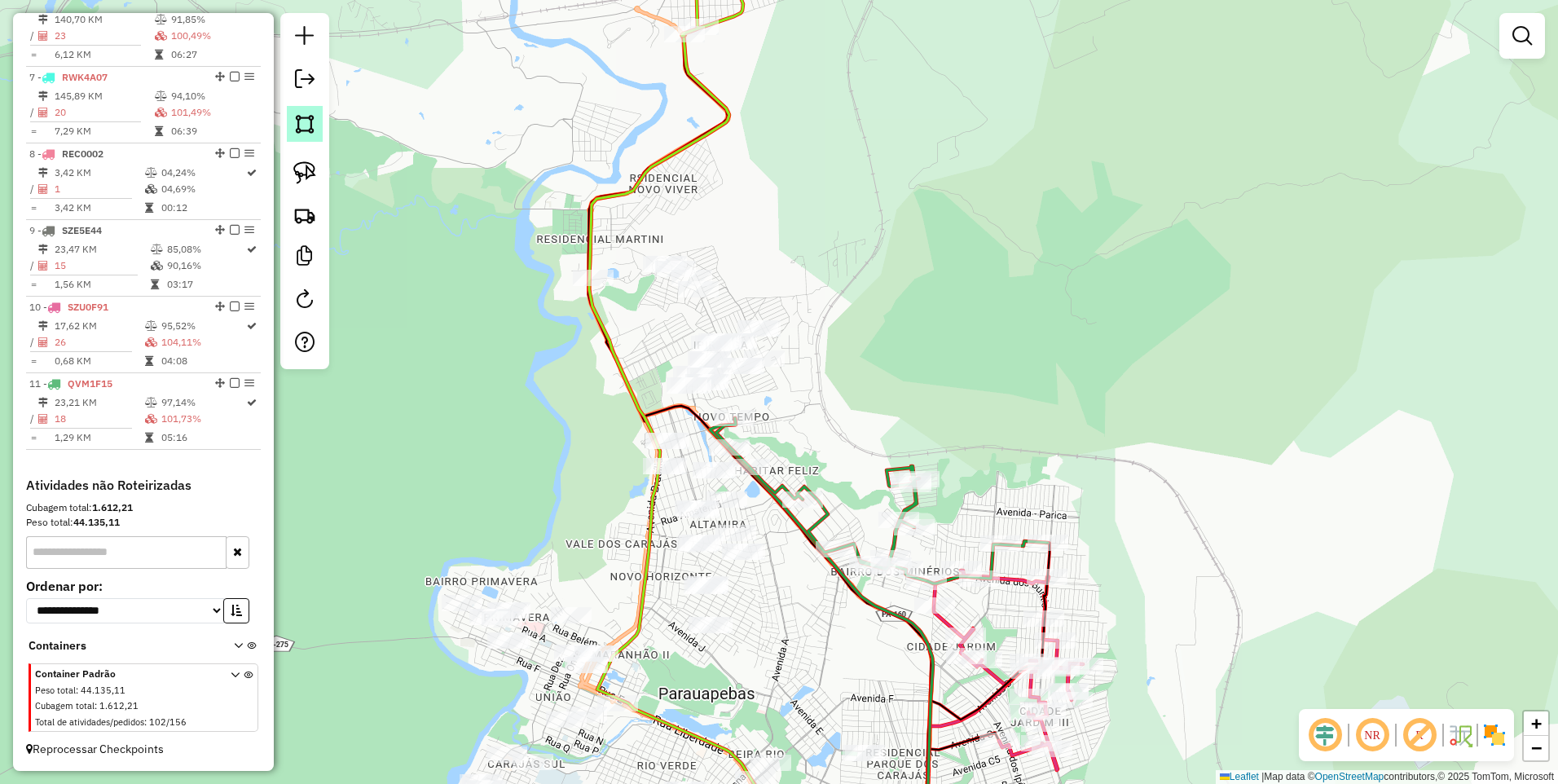
click at [309, 117] on img at bounding box center [304, 123] width 23 height 23
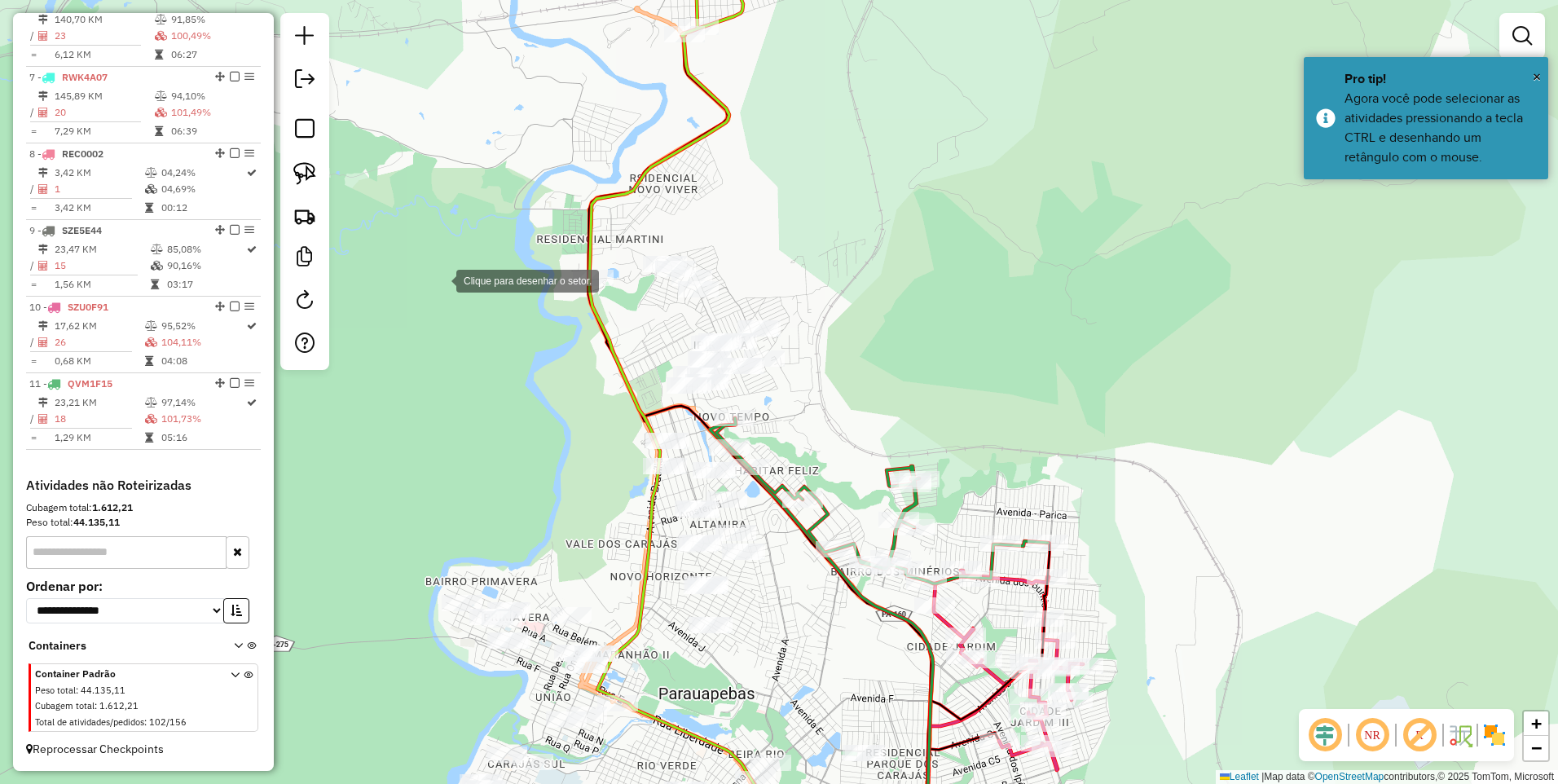
click at [439, 284] on div at bounding box center [440, 279] width 33 height 33
drag, startPoint x: 583, startPoint y: 161, endPoint x: 596, endPoint y: 161, distance: 13.0
click at [584, 161] on div at bounding box center [583, 161] width 33 height 33
click at [902, 275] on div at bounding box center [902, 274] width 33 height 33
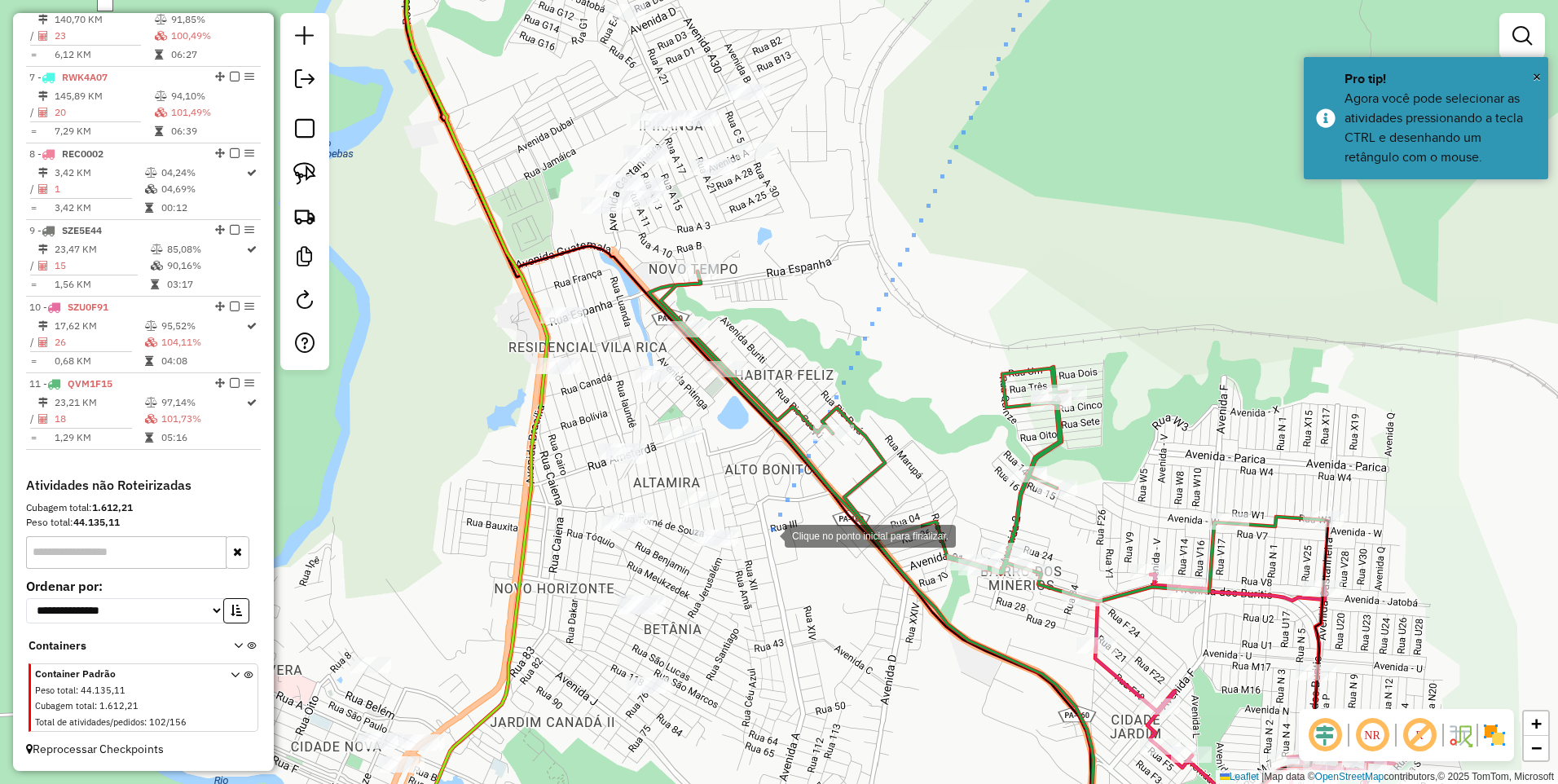
drag, startPoint x: 769, startPoint y: 535, endPoint x: 754, endPoint y: 530, distance: 15.8
click at [769, 534] on div at bounding box center [769, 535] width 33 height 33
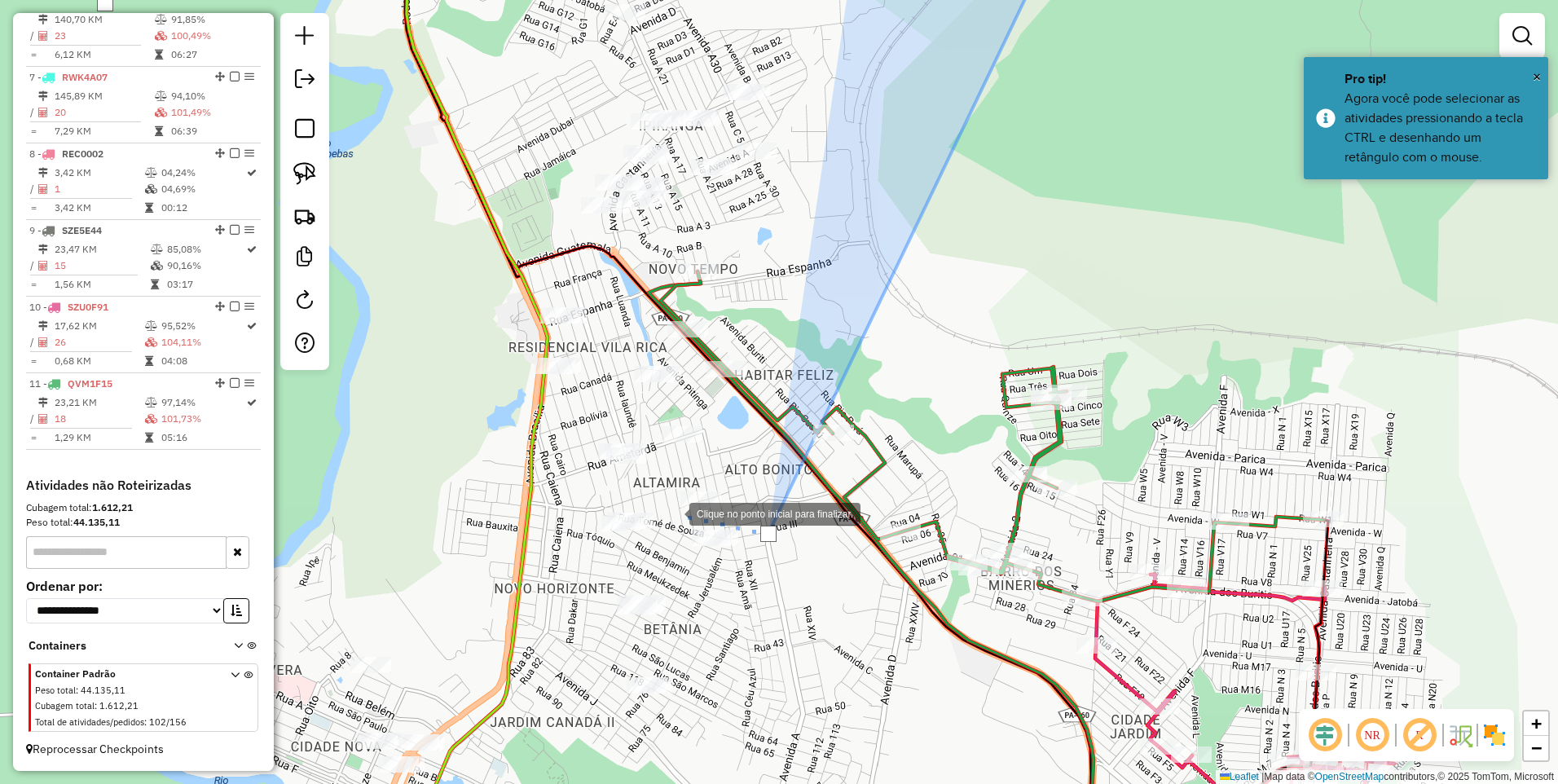
click at [674, 512] on div at bounding box center [674, 512] width 33 height 33
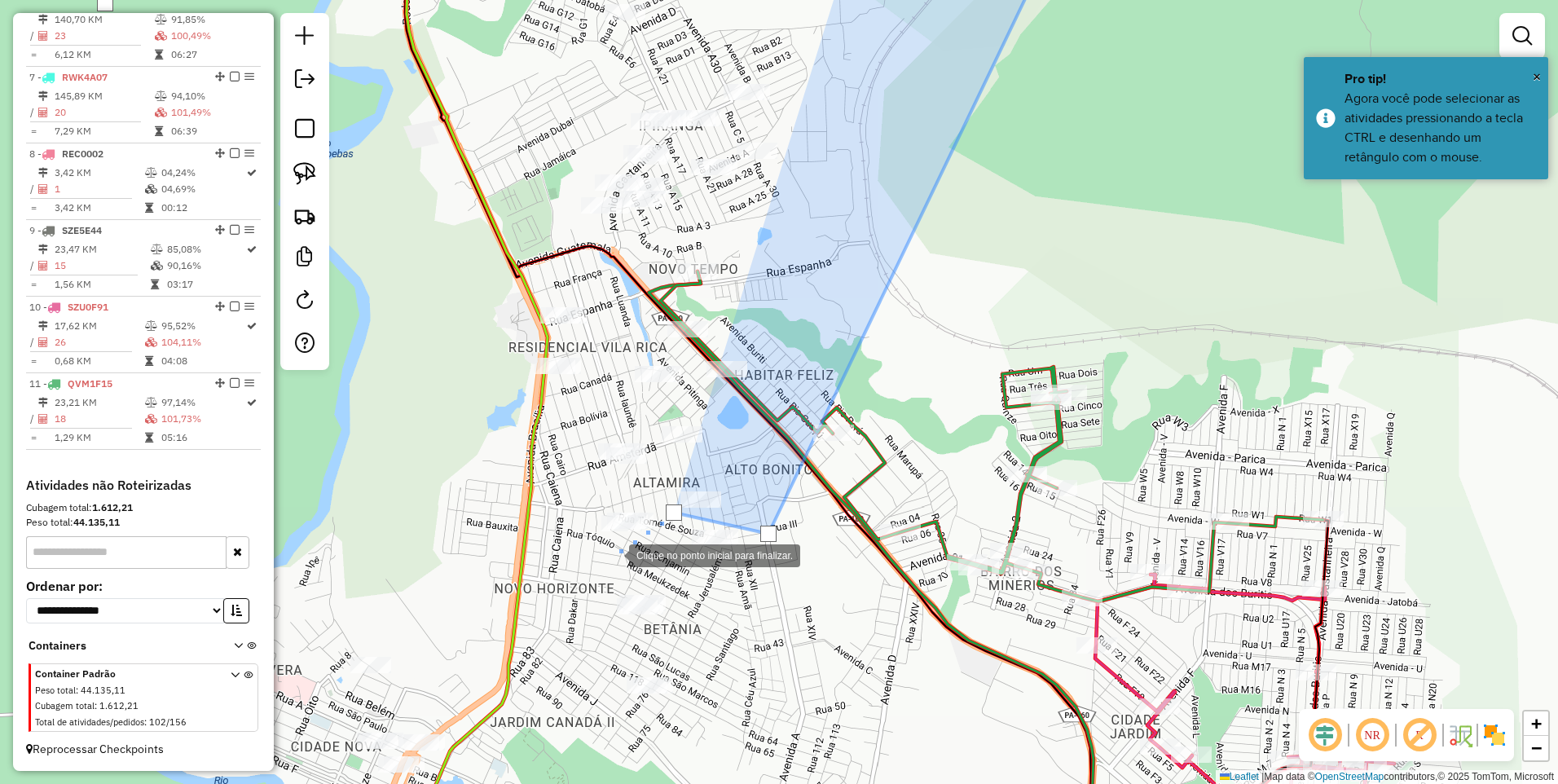
click at [596, 566] on div at bounding box center [613, 554] width 33 height 33
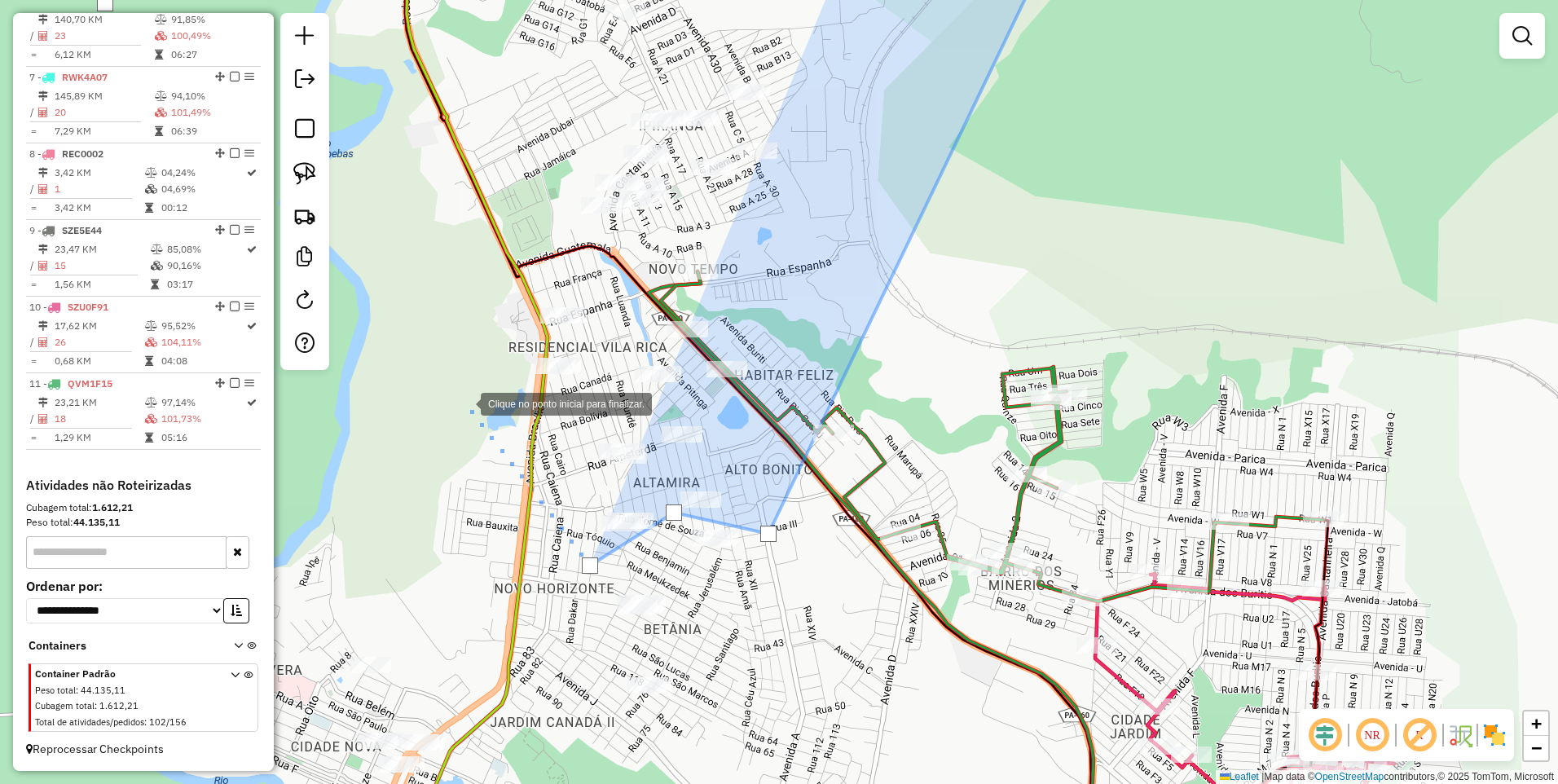
click at [464, 403] on div at bounding box center [464, 403] width 33 height 33
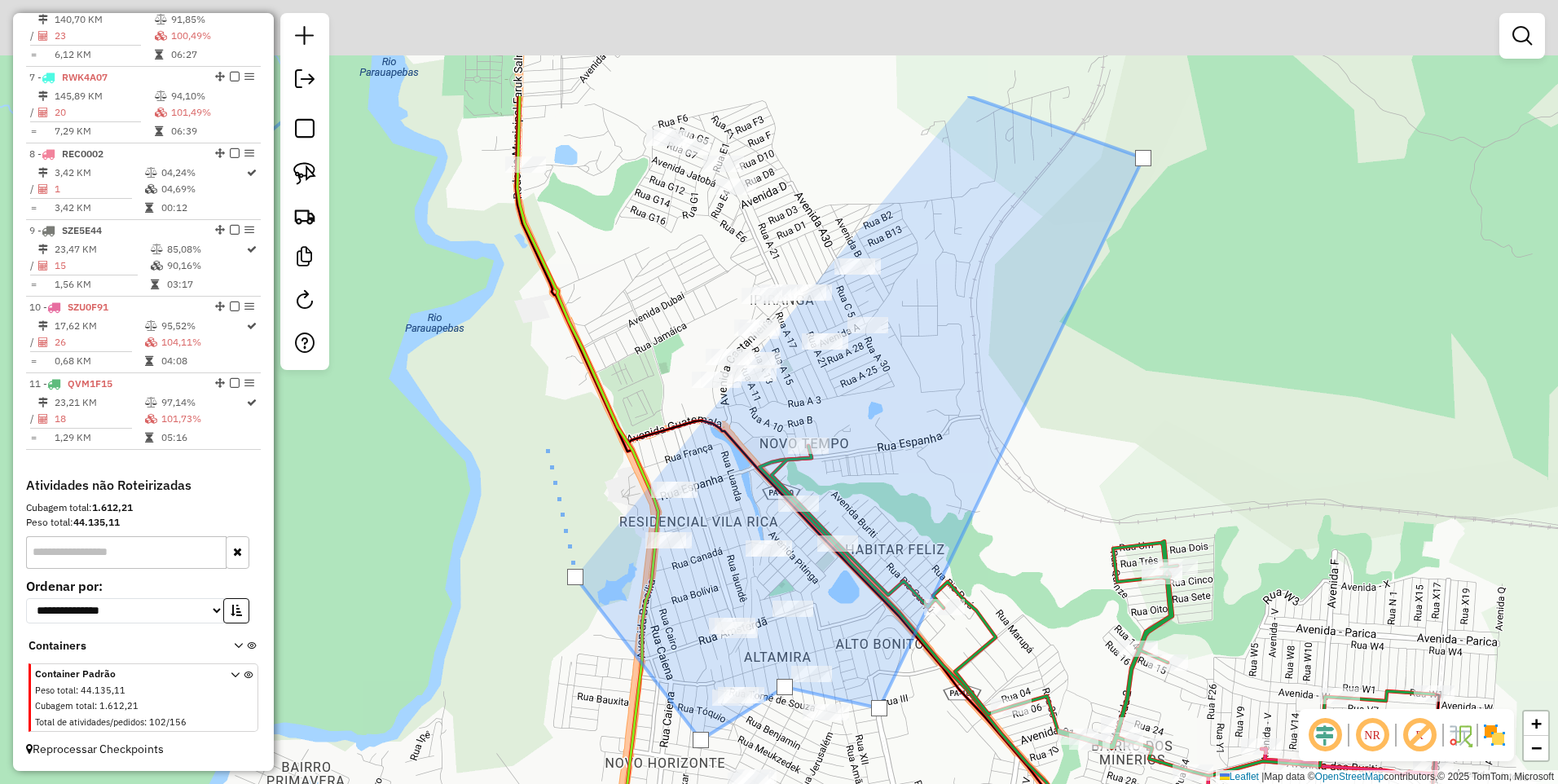
drag, startPoint x: 420, startPoint y: 248, endPoint x: 644, endPoint y: 567, distance: 389.8
click at [562, 463] on div at bounding box center [546, 446] width 33 height 33
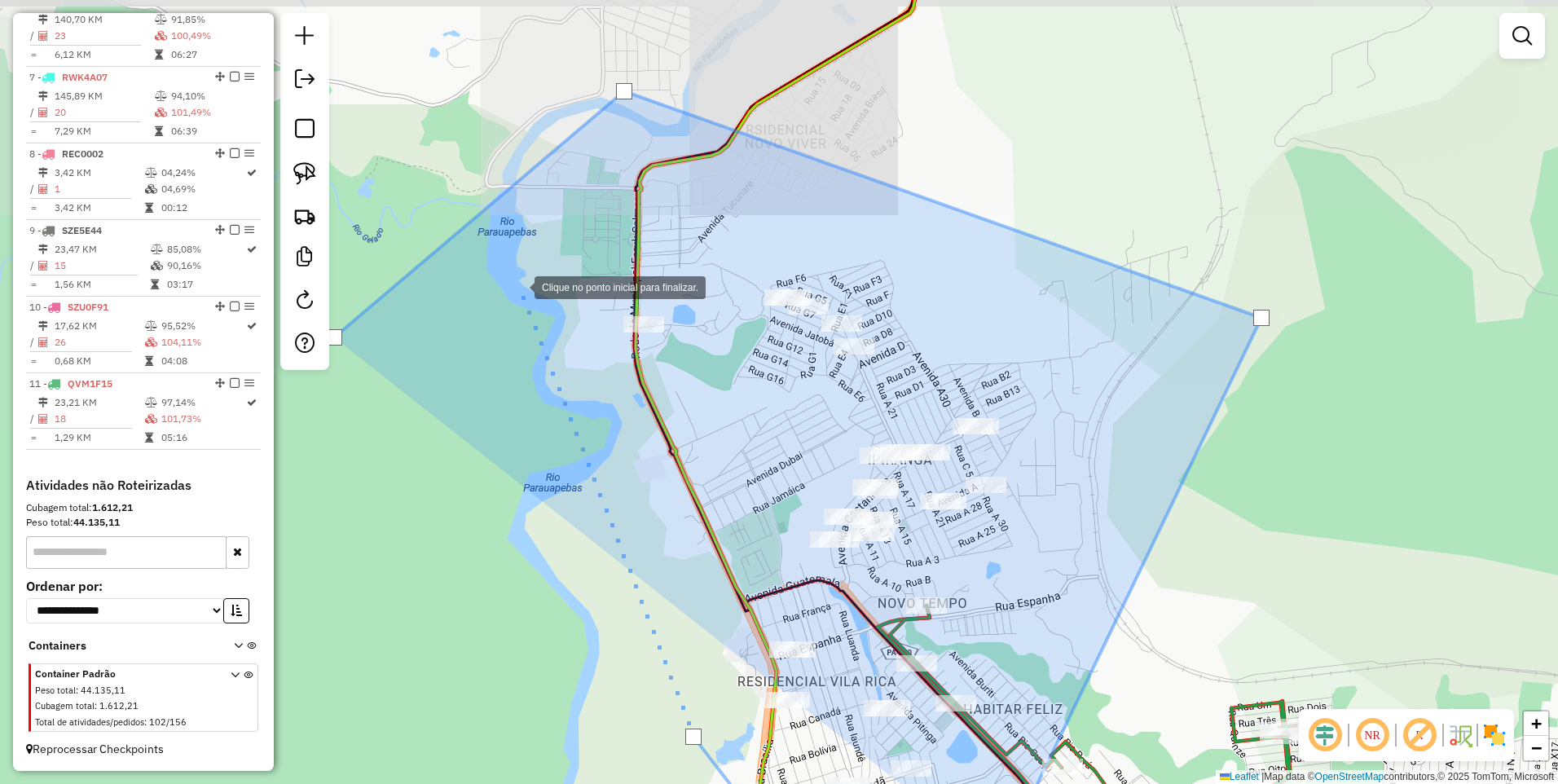
click at [518, 290] on div at bounding box center [518, 286] width 33 height 33
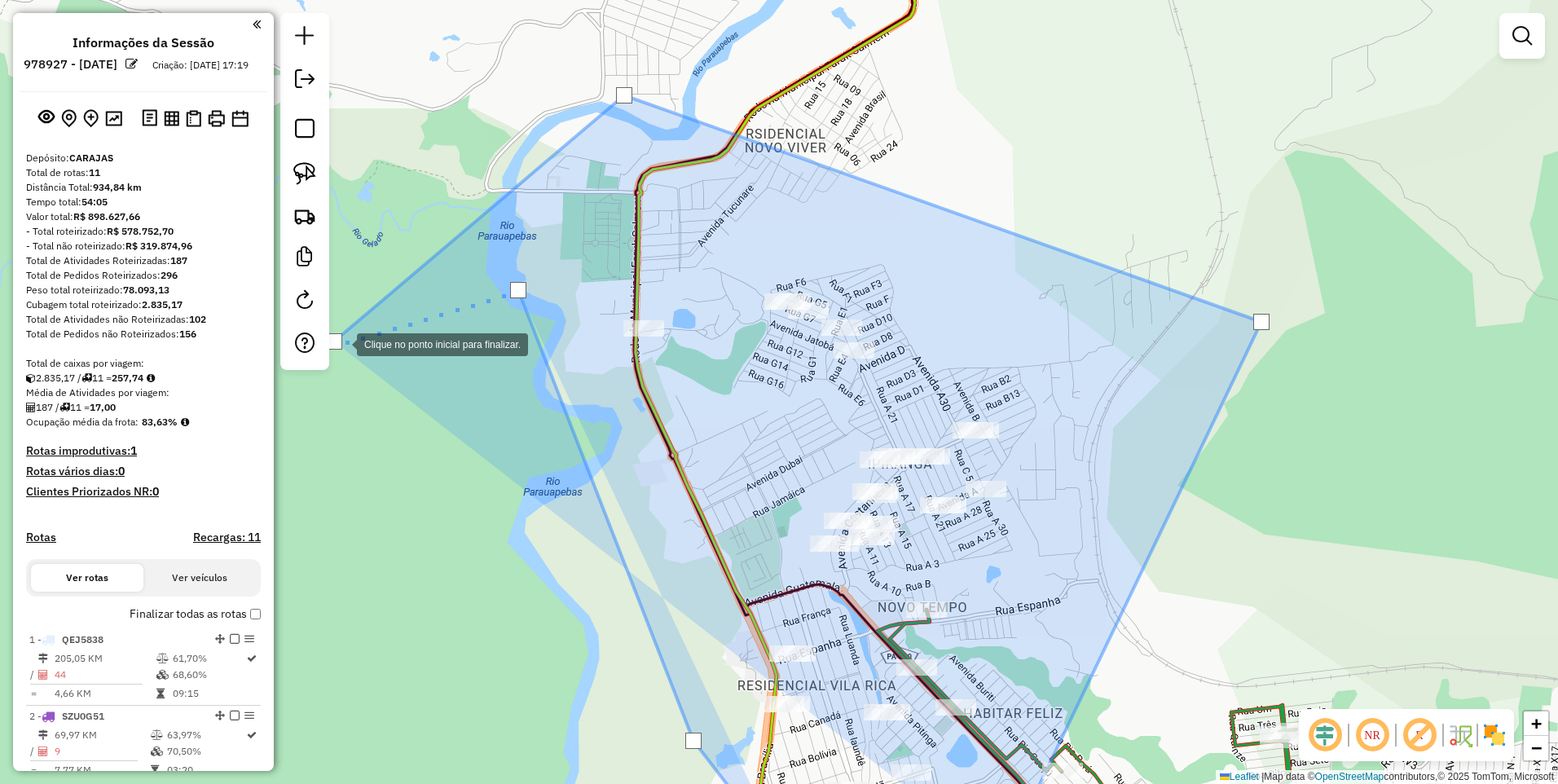
scroll to position [1037, 0]
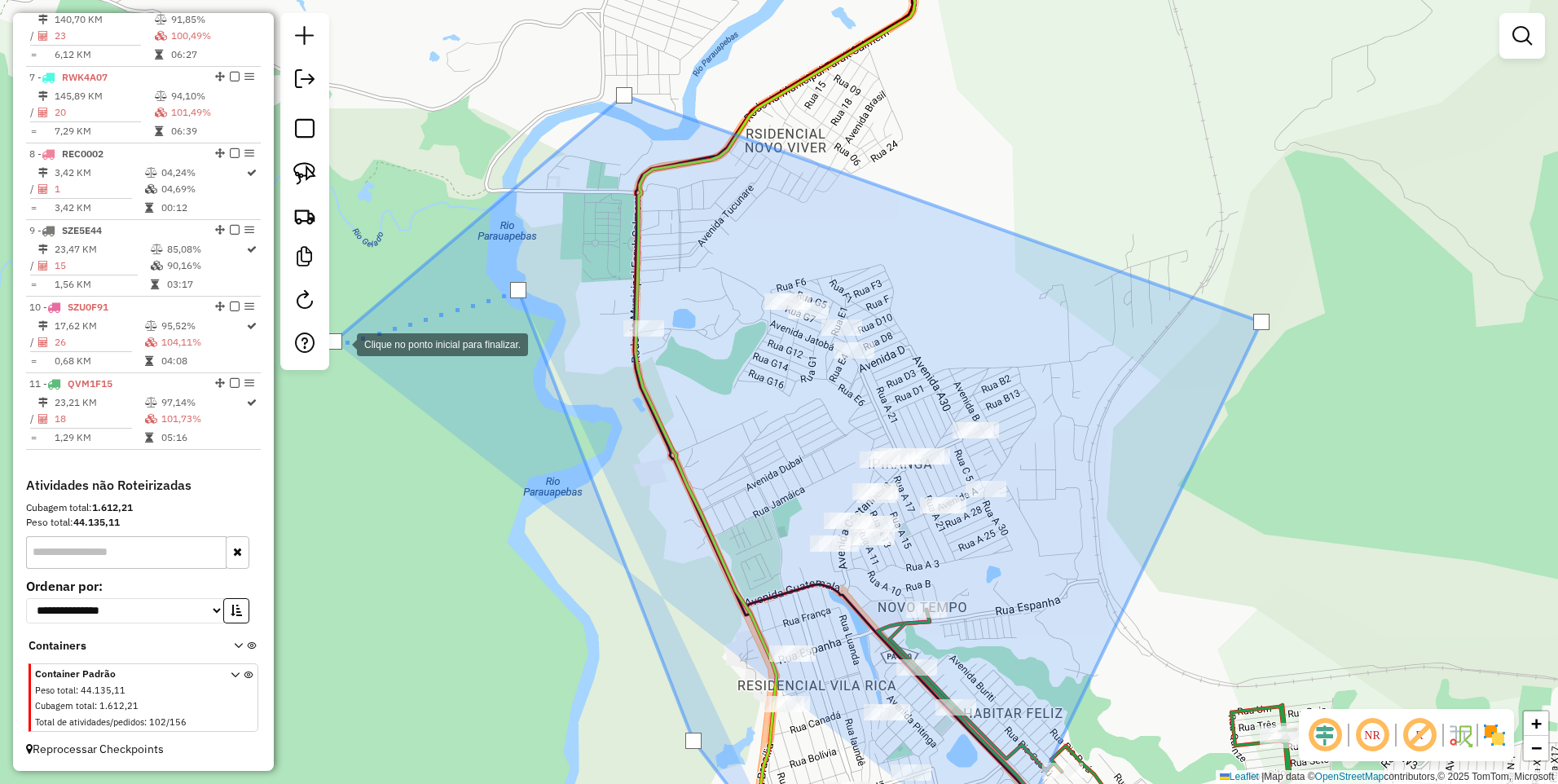
click at [338, 340] on div at bounding box center [333, 341] width 16 height 16
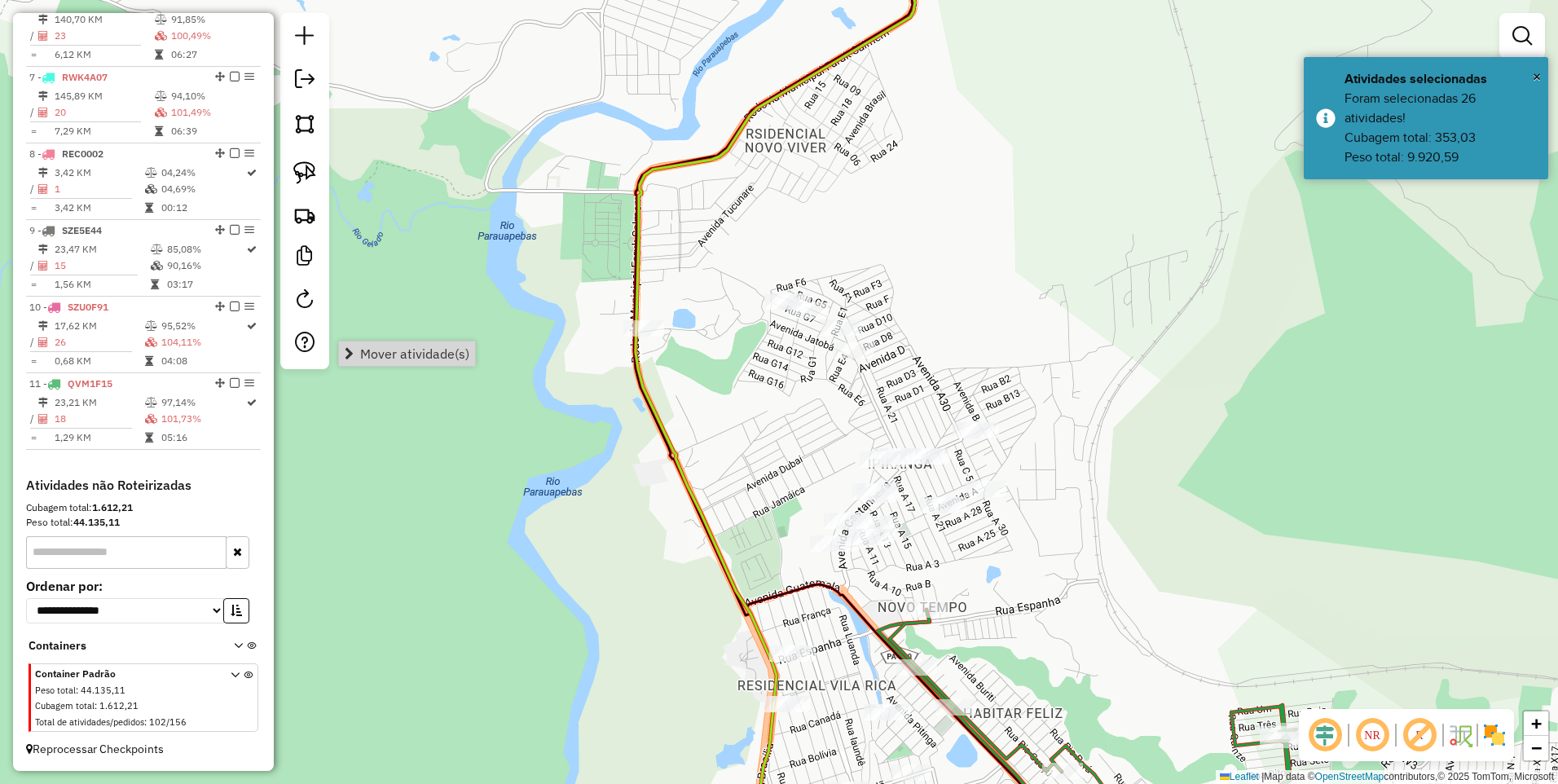
drag, startPoint x: 659, startPoint y: 404, endPoint x: 566, endPoint y: 344, distance: 110.7
click at [662, 406] on icon at bounding box center [776, 392] width 279 height 941
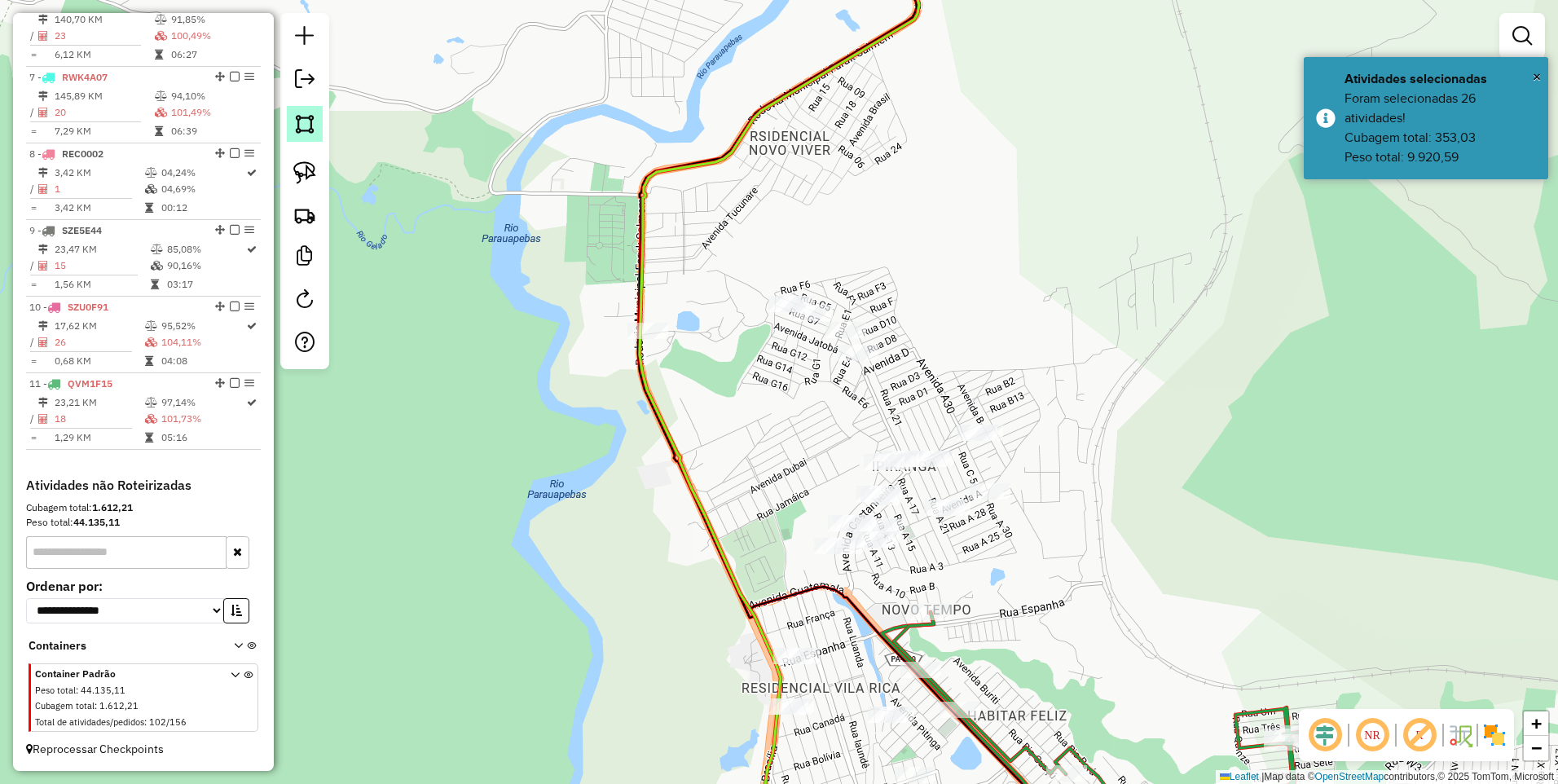
click at [303, 132] on img at bounding box center [304, 123] width 23 height 23
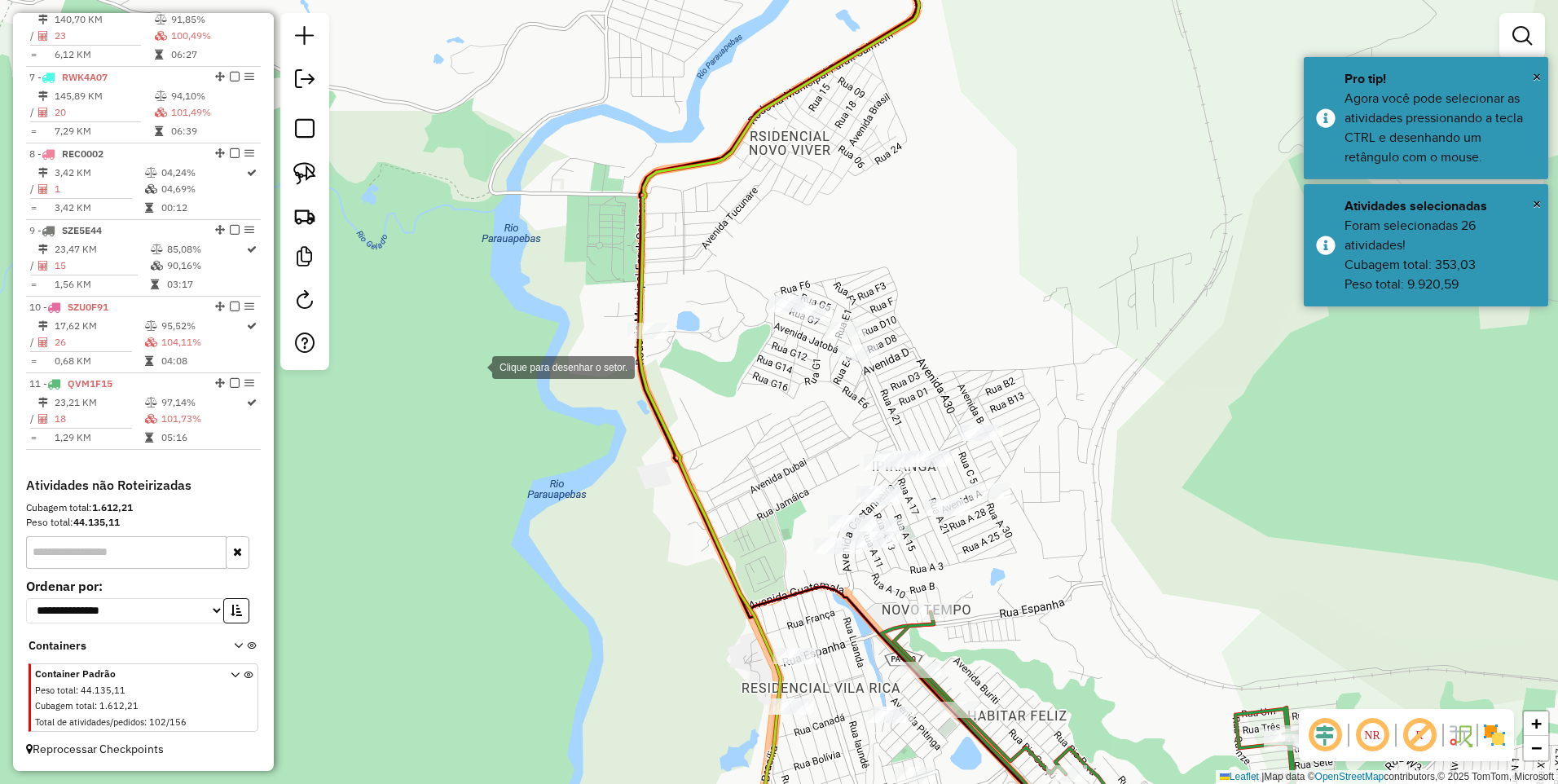
click at [478, 366] on div at bounding box center [476, 366] width 33 height 33
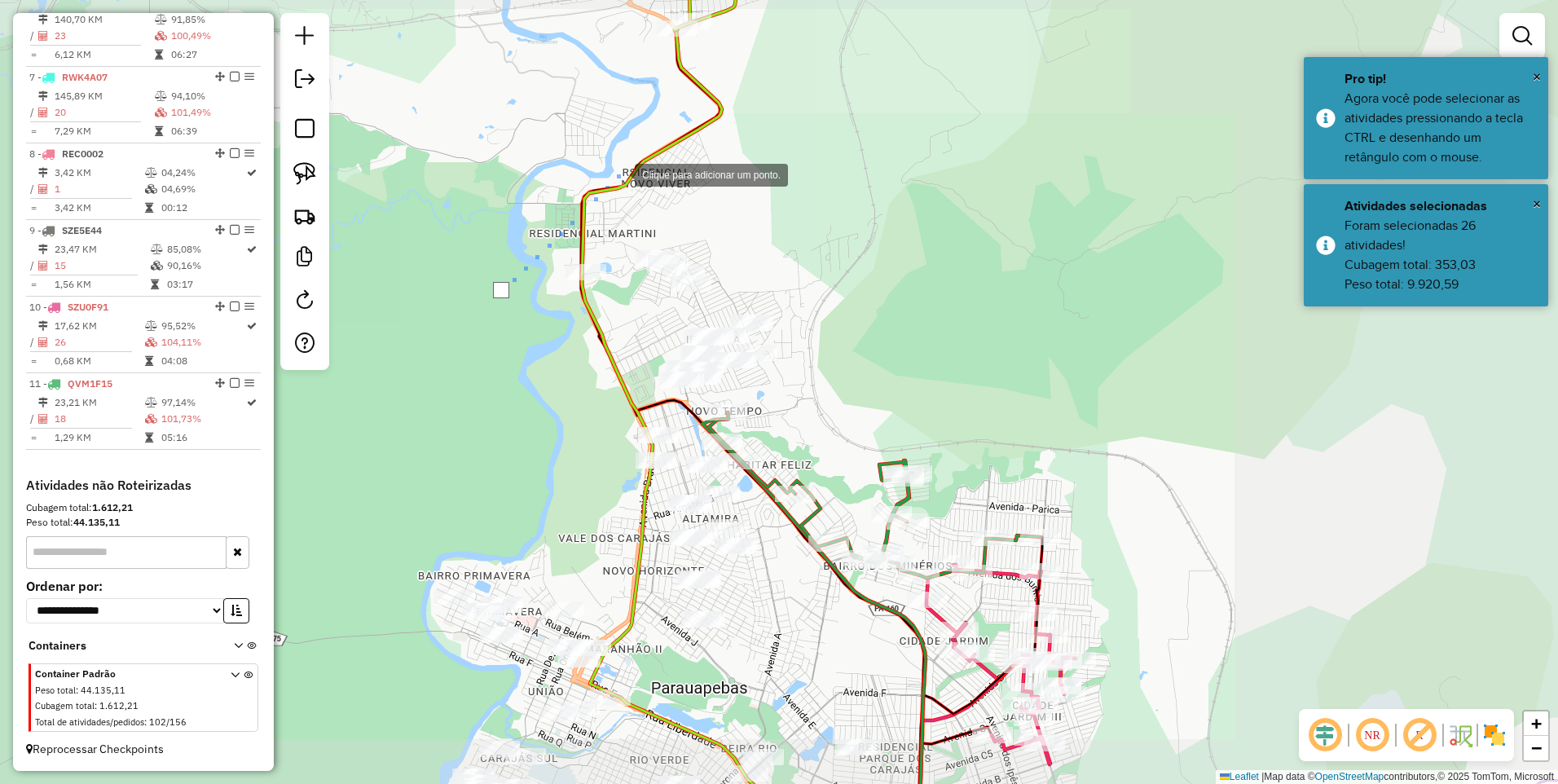
click at [619, 174] on div at bounding box center [619, 174] width 33 height 33
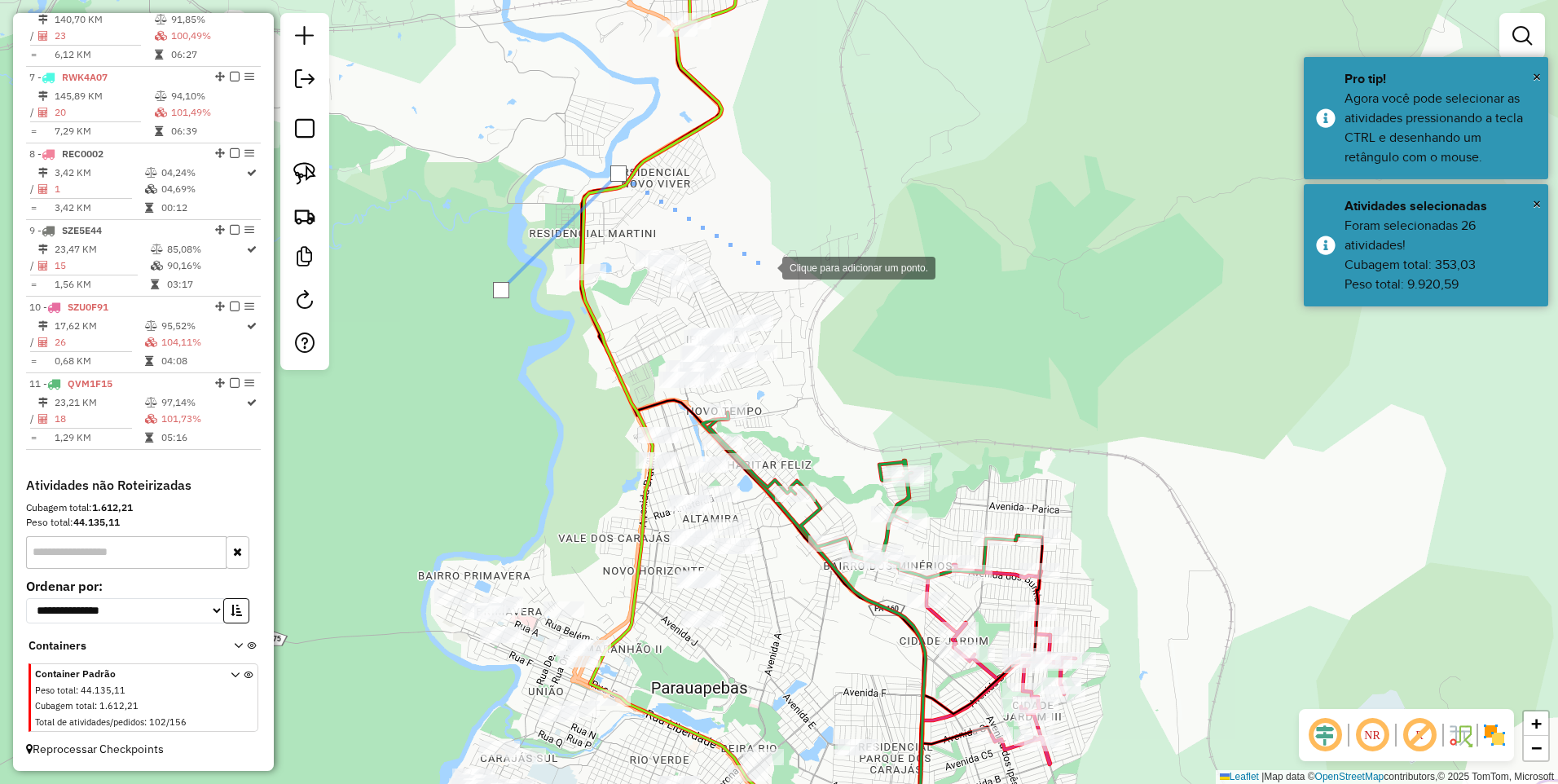
click at [782, 282] on div at bounding box center [766, 266] width 33 height 33
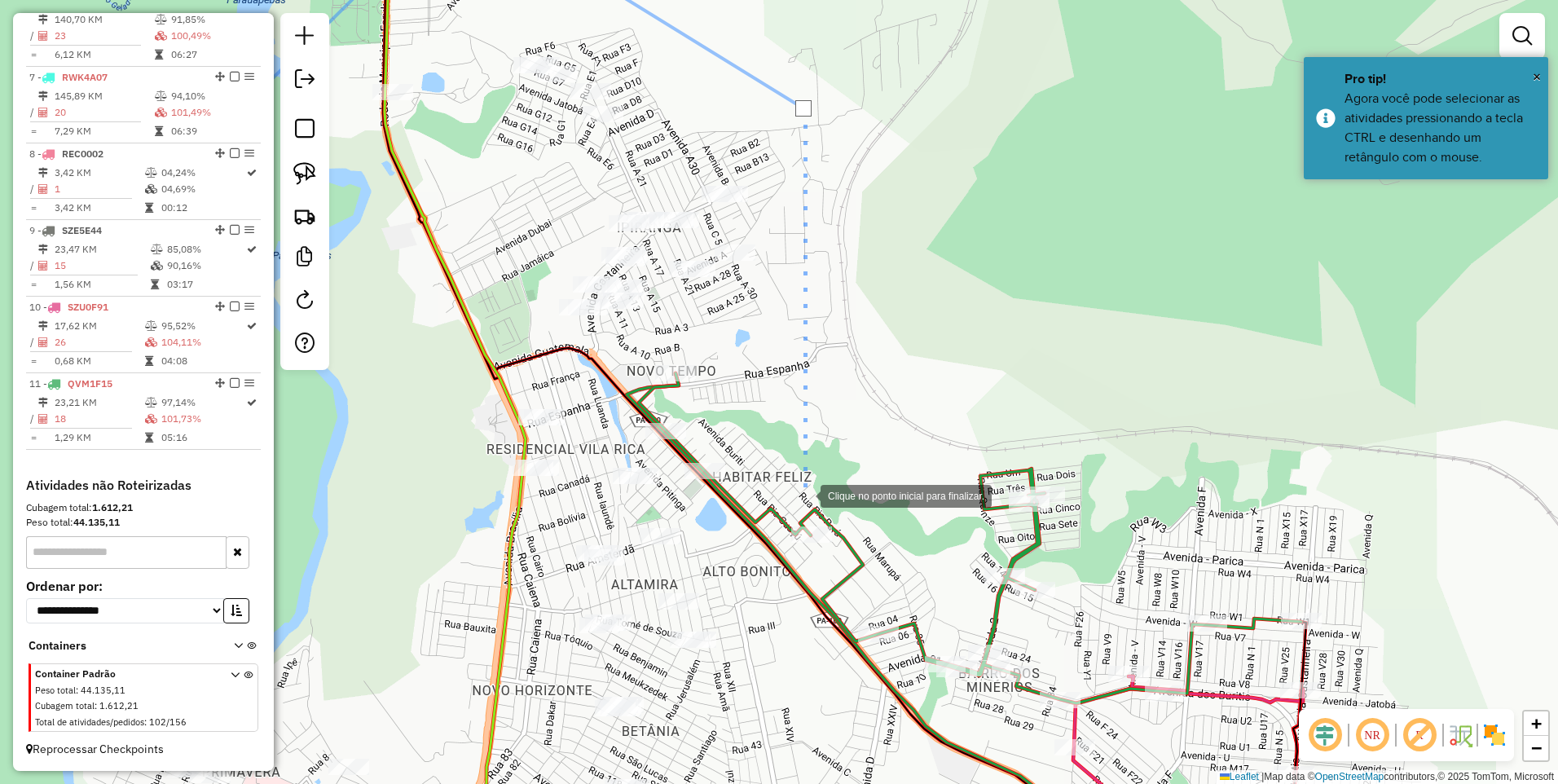
click at [806, 496] on div at bounding box center [805, 494] width 33 height 33
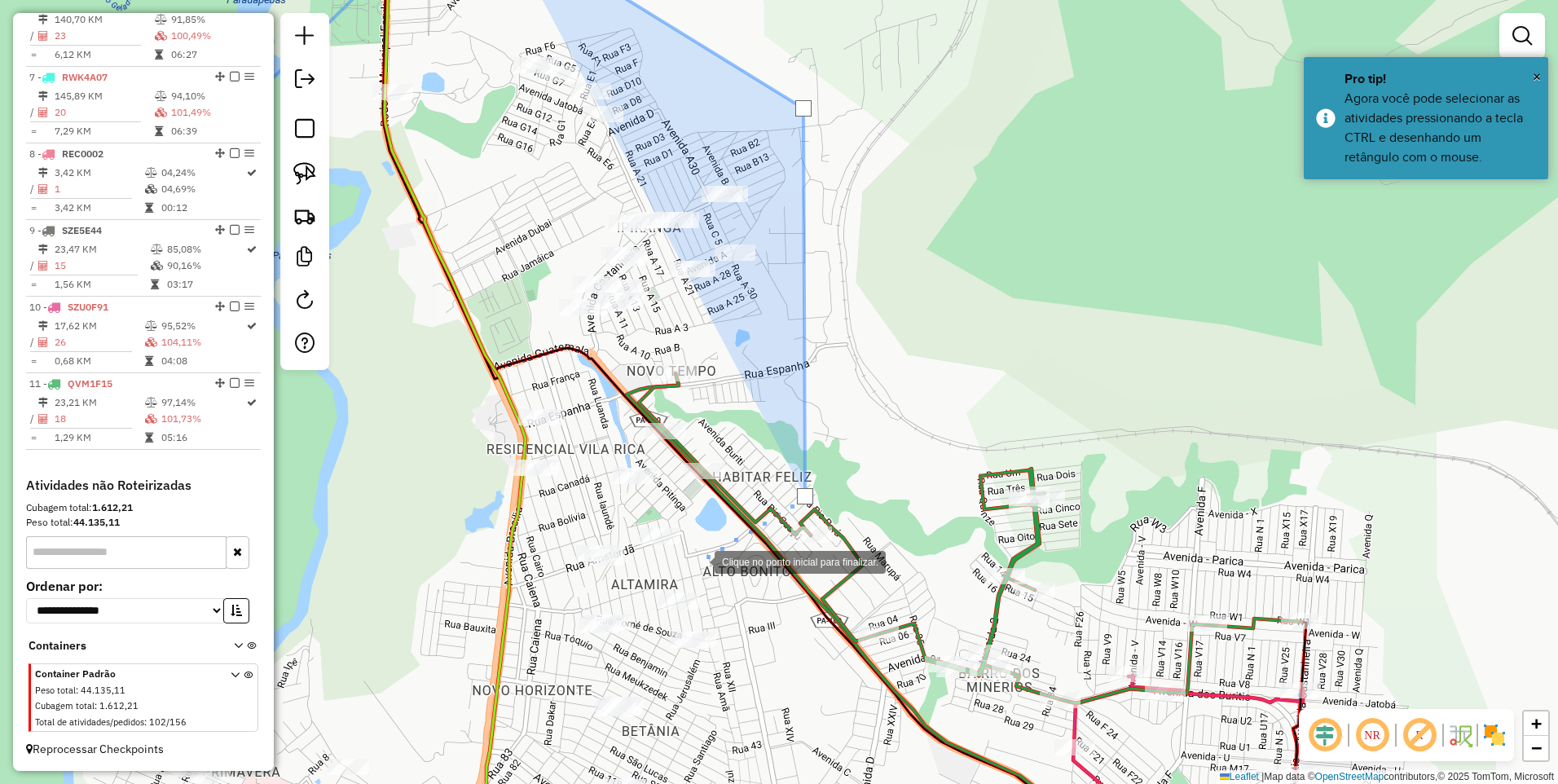
click at [692, 558] on div at bounding box center [698, 560] width 33 height 33
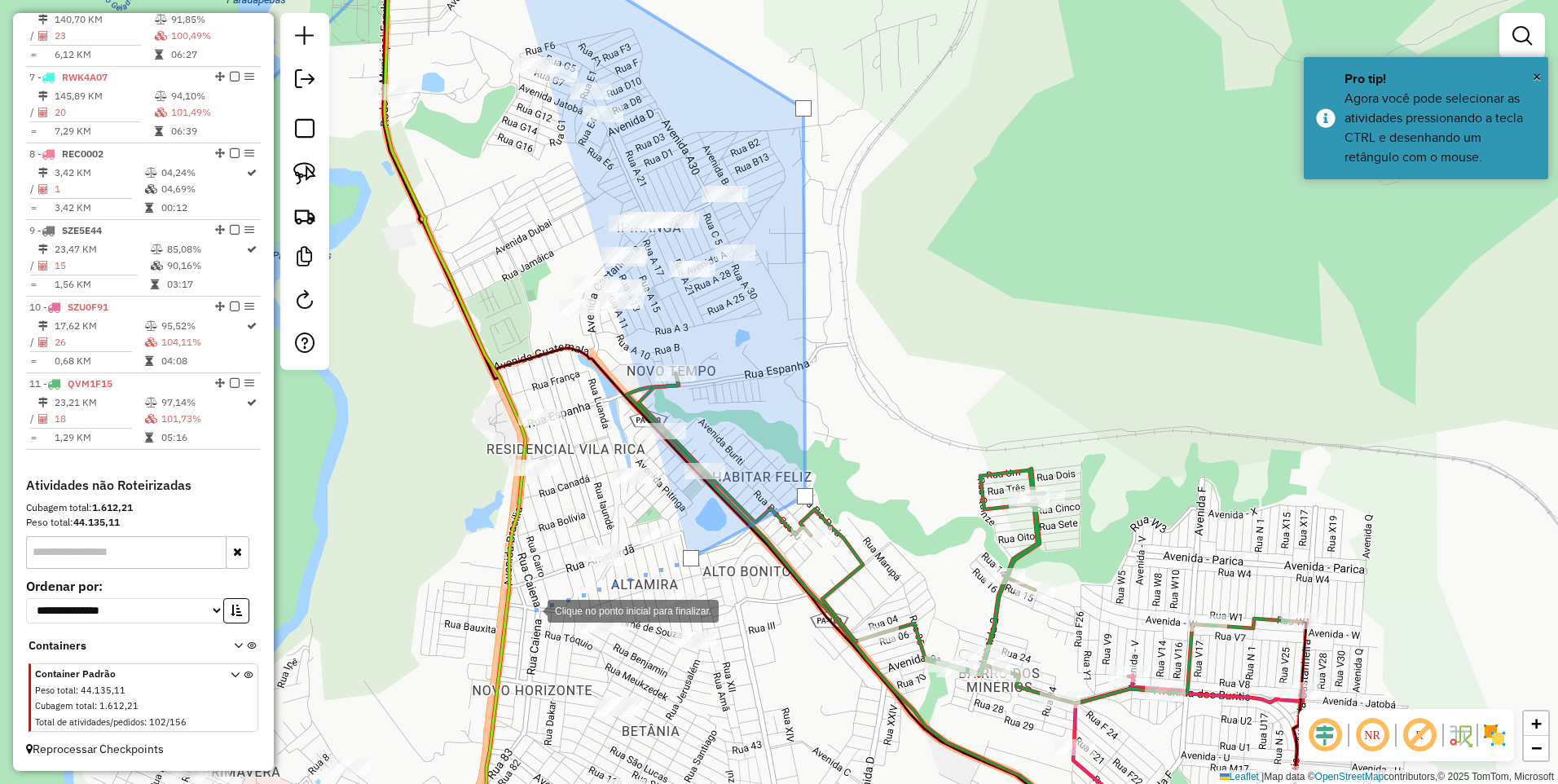
click at [531, 609] on div at bounding box center [531, 609] width 33 height 33
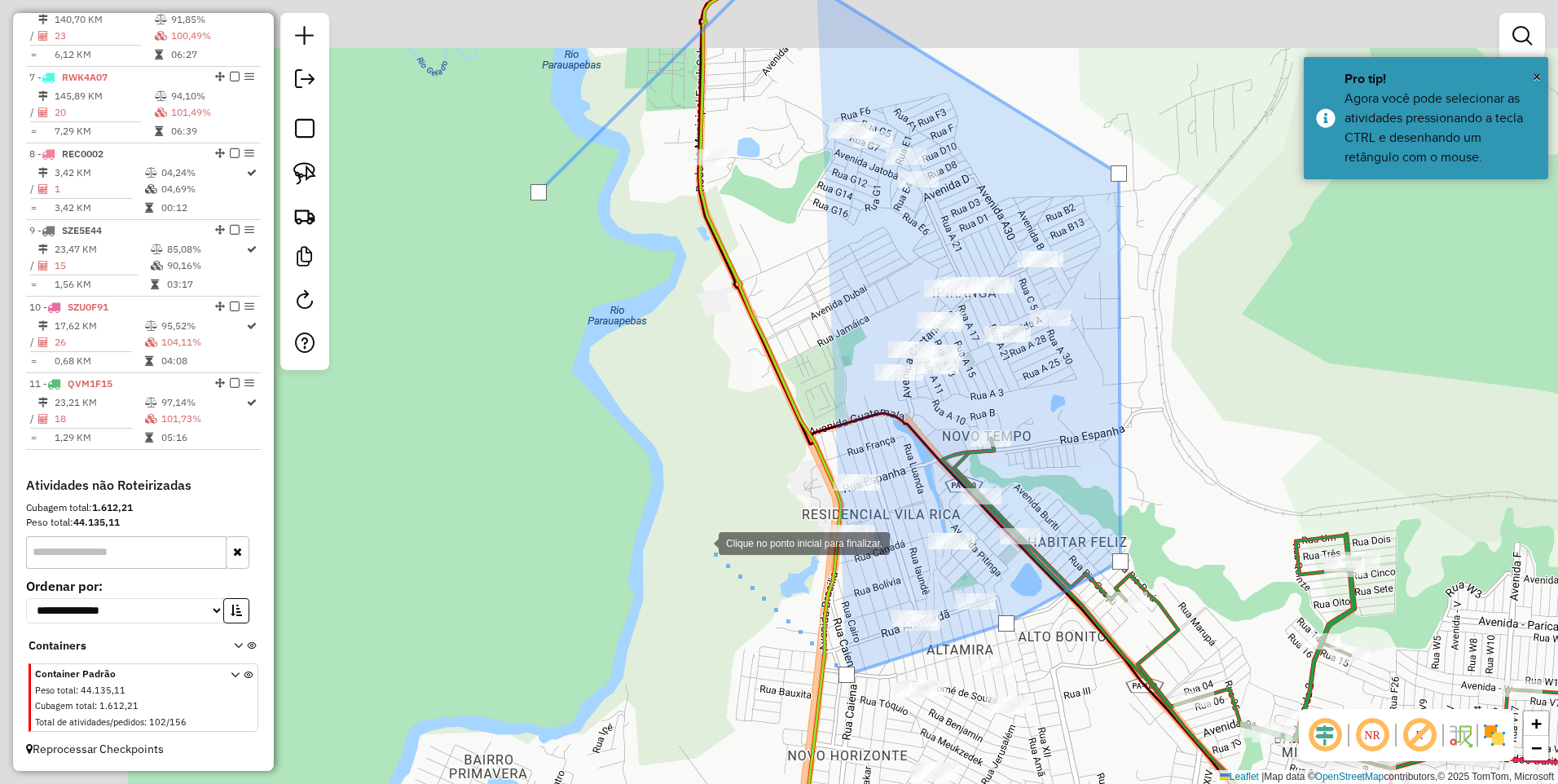
drag, startPoint x: 472, startPoint y: 495, endPoint x: 693, endPoint y: 539, distance: 225.3
click at [693, 539] on div at bounding box center [703, 542] width 33 height 33
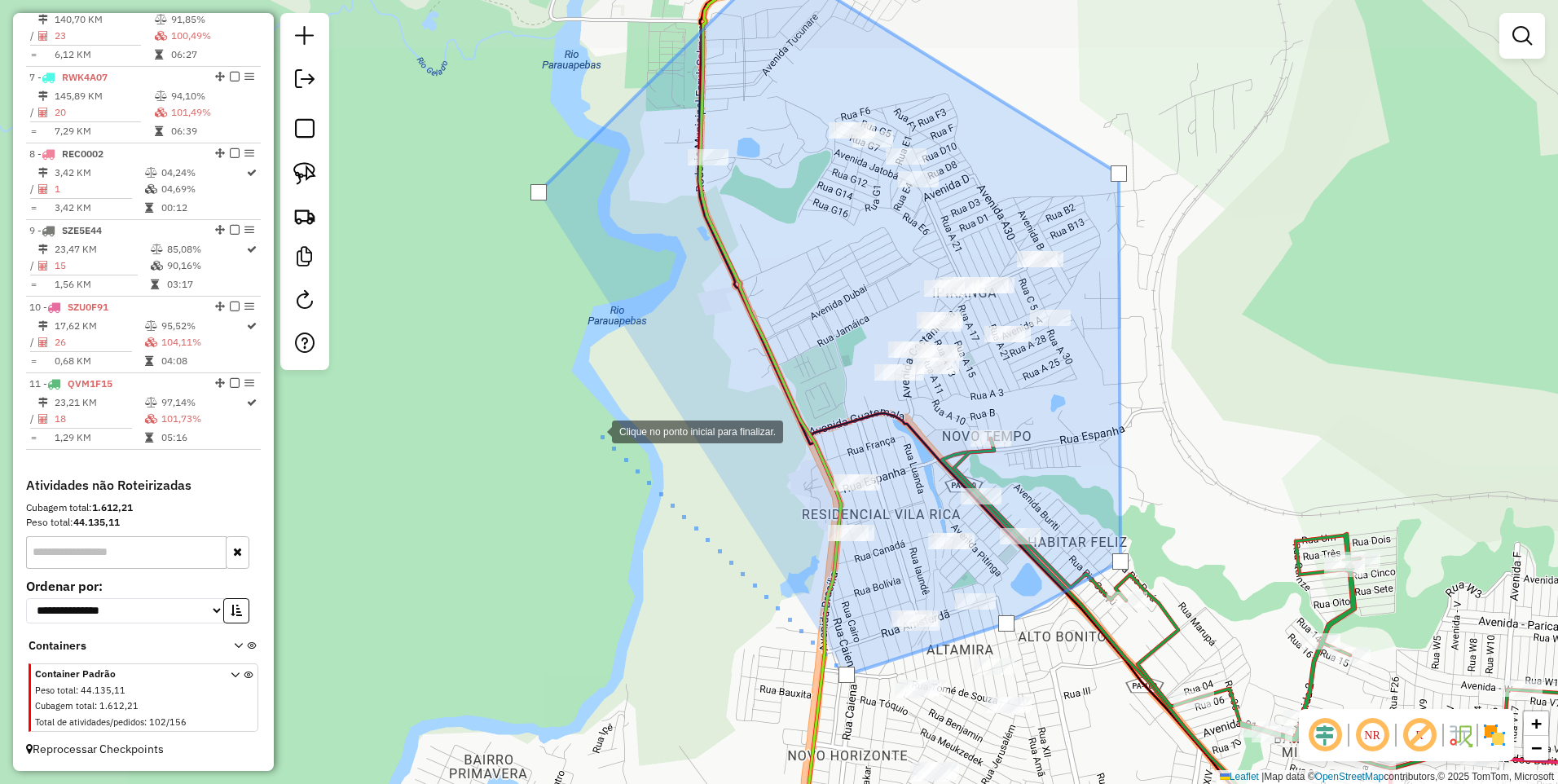
click at [596, 428] on div at bounding box center [596, 430] width 33 height 33
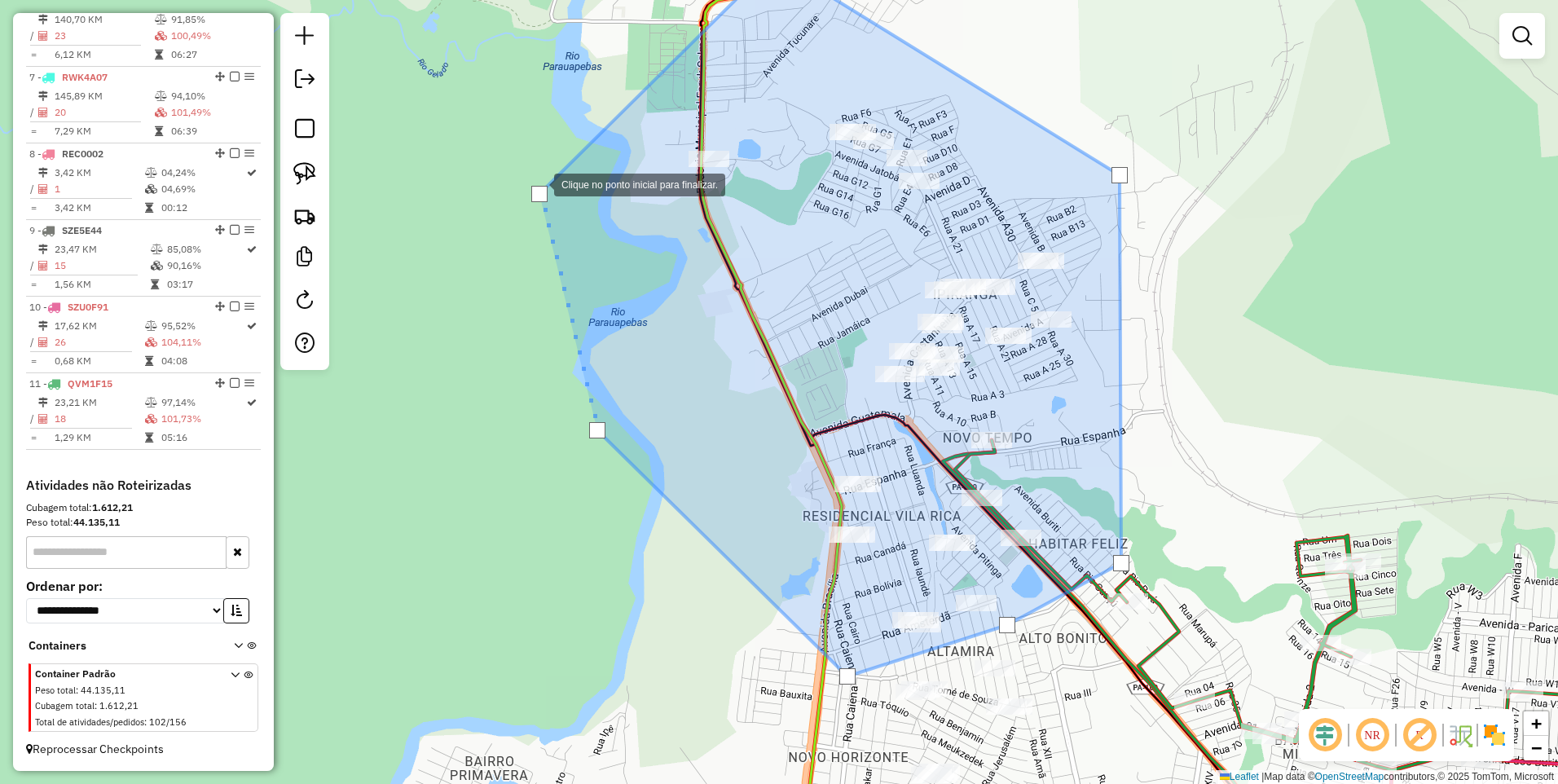
click at [538, 185] on div at bounding box center [538, 183] width 33 height 33
click at [542, 199] on div at bounding box center [539, 194] width 16 height 16
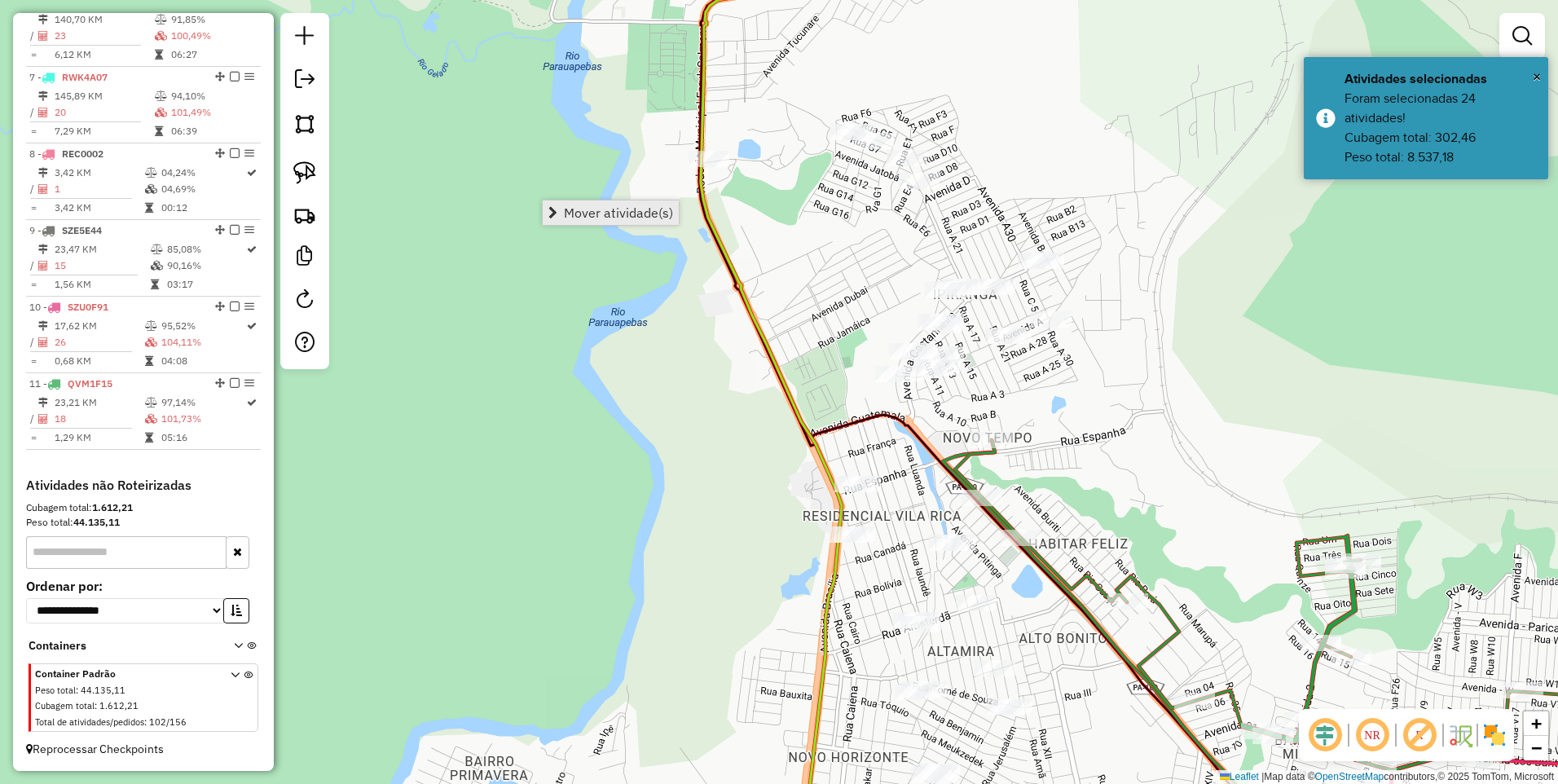
click at [596, 212] on span "Mover atividade(s)" at bounding box center [618, 212] width 109 height 13
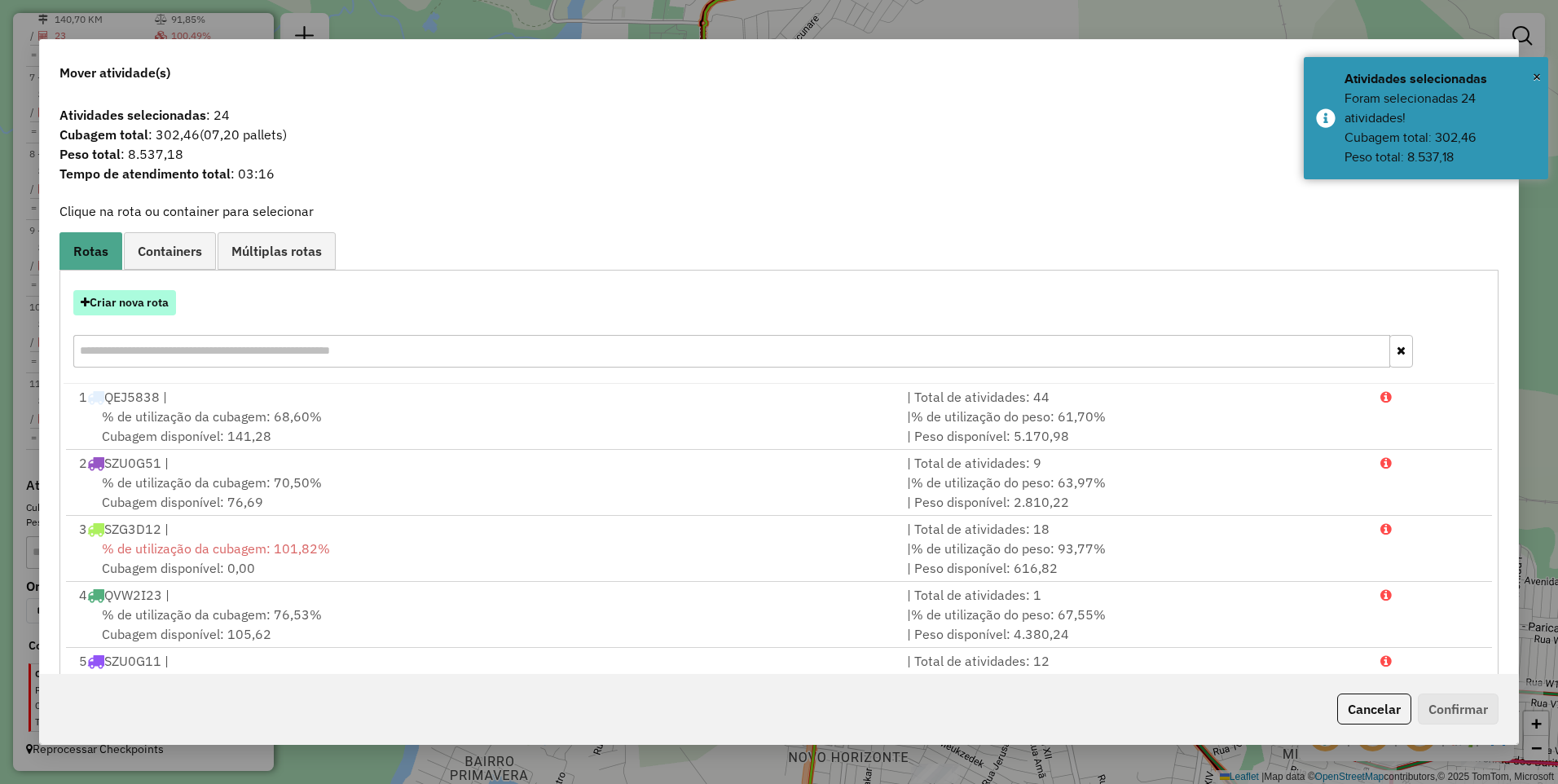
click at [176, 301] on button "Criar nova rota" at bounding box center [125, 302] width 103 height 25
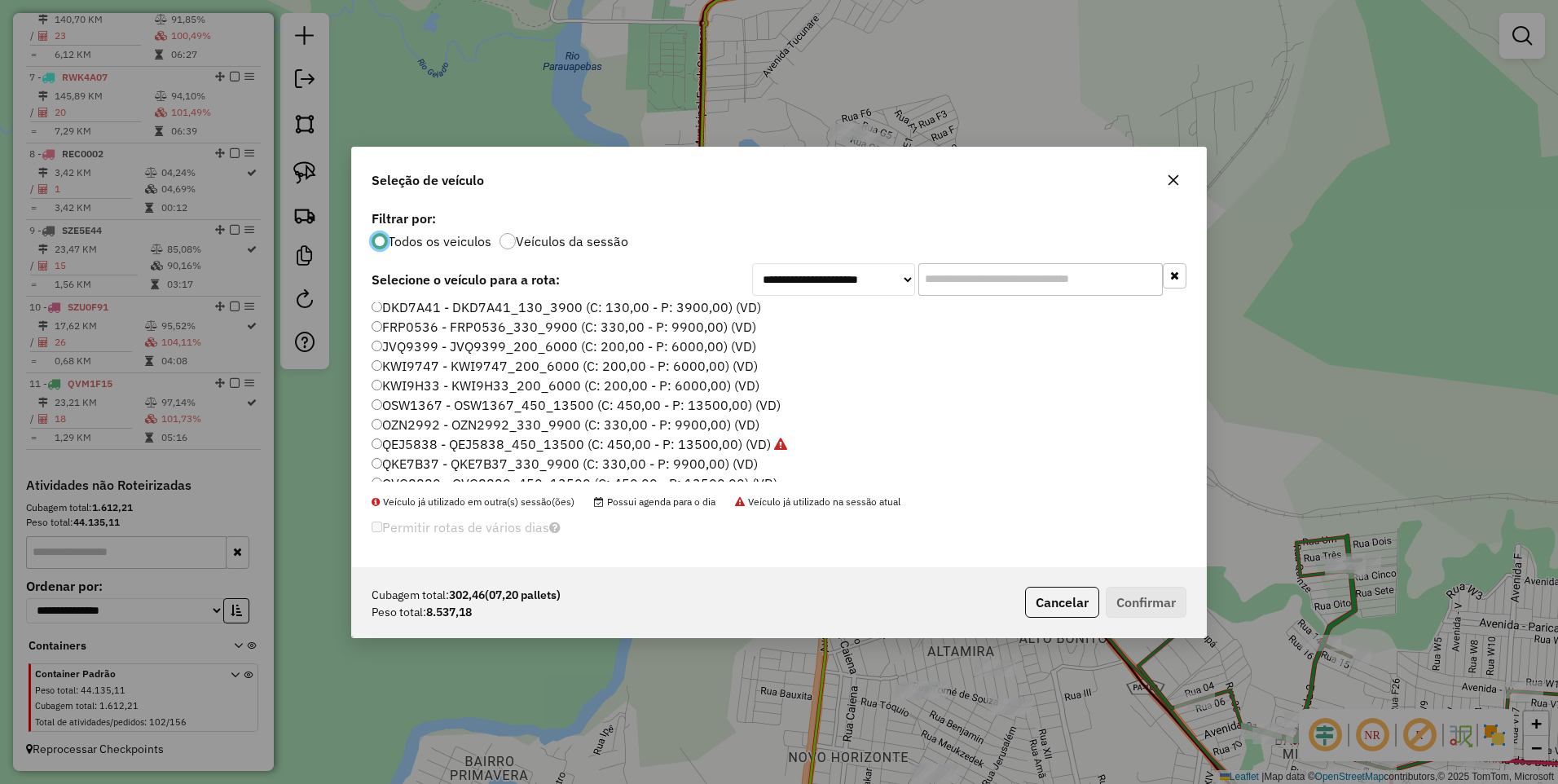
scroll to position [0, 0]
click at [453, 427] on label "OZN2992 - OZN2992_330_9900 (C: 330,00 - P: 9900,00) (VD)" at bounding box center [566, 428] width 388 height 20
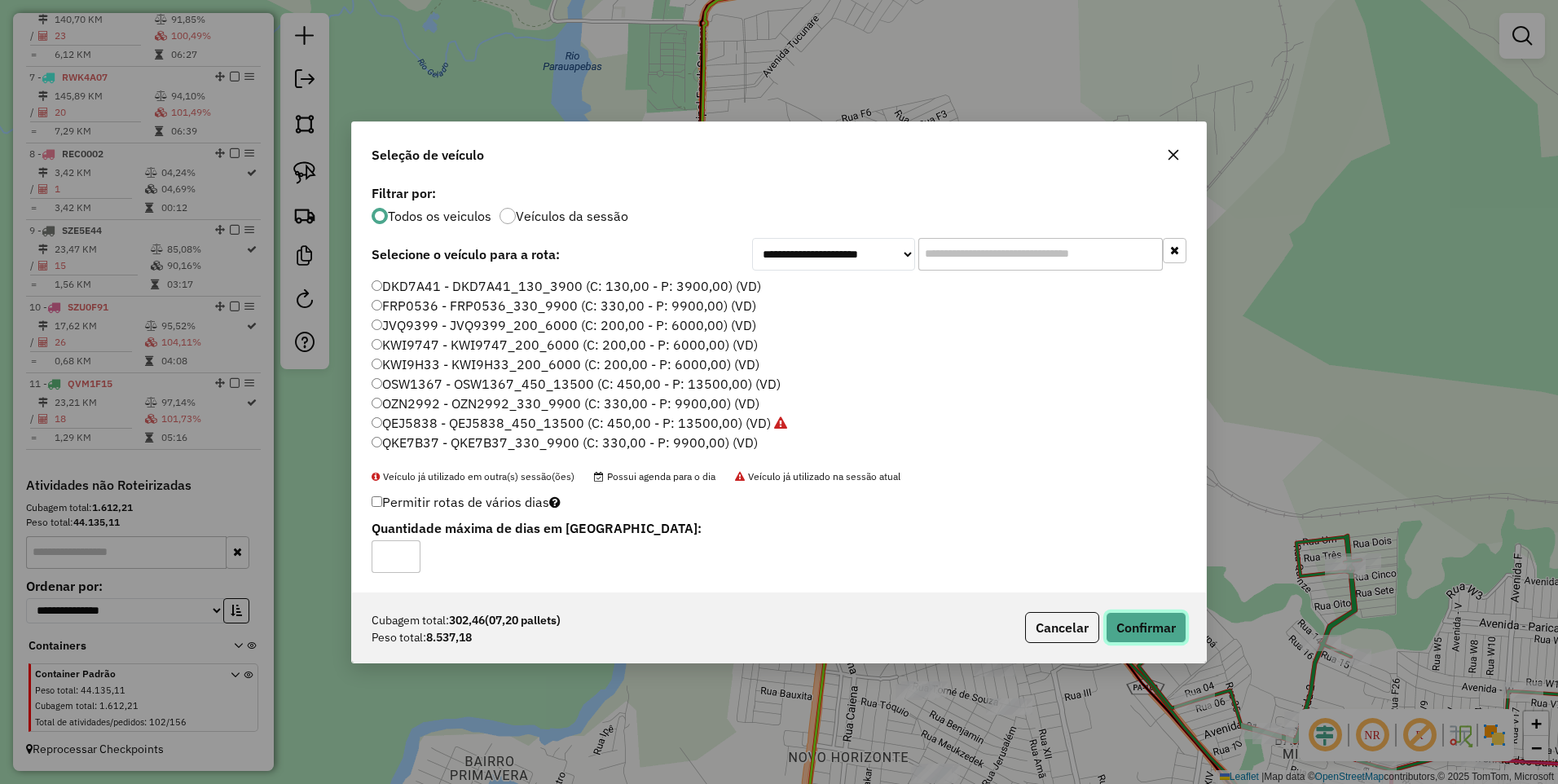
click at [1159, 620] on button "Confirmar" at bounding box center [1147, 627] width 81 height 31
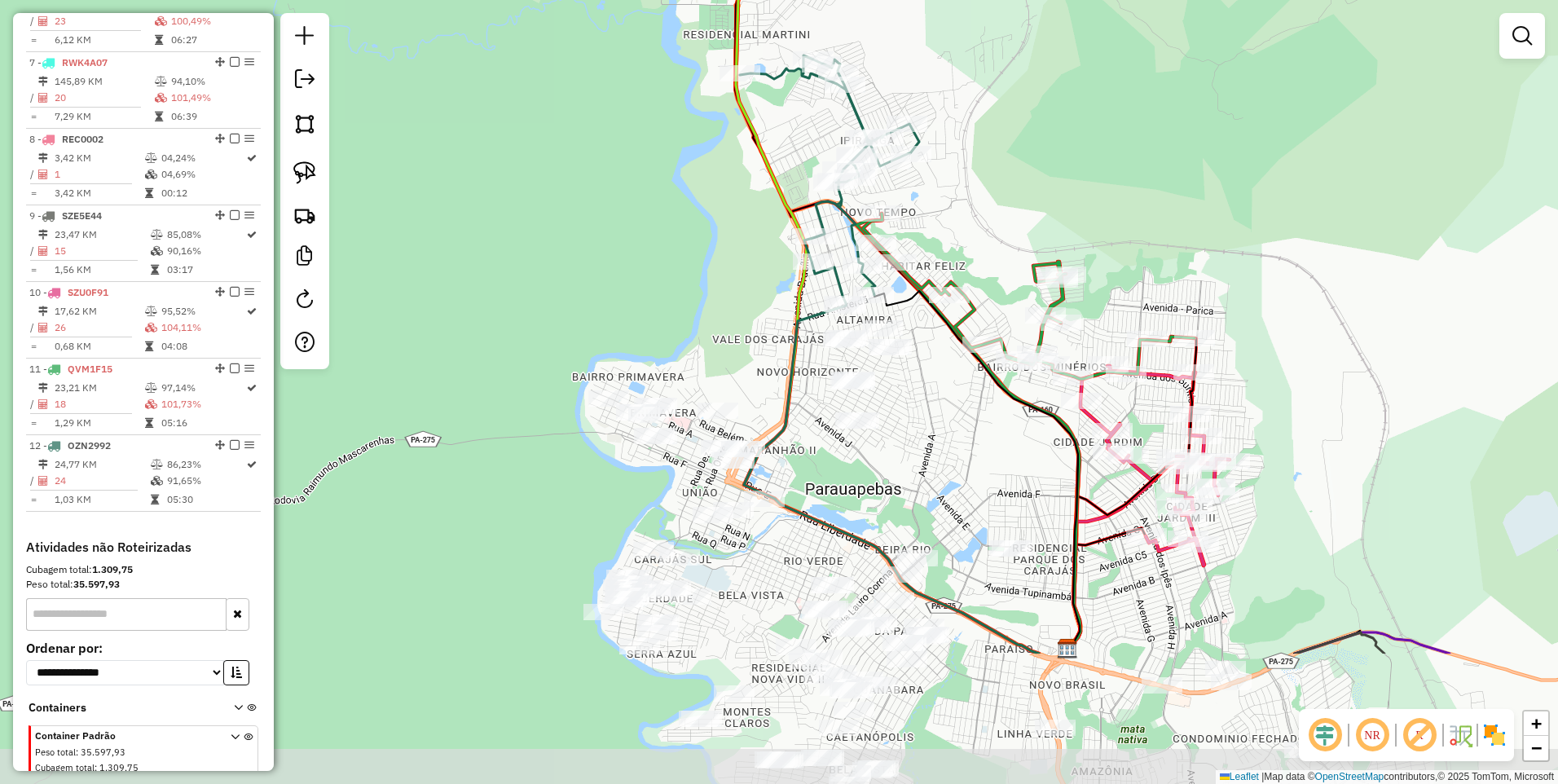
drag, startPoint x: 1140, startPoint y: 365, endPoint x: 1077, endPoint y: 193, distance: 183.2
click at [1077, 193] on div "Janela de atendimento Grade de atendimento Capacidade Transportadoras Veículos …" at bounding box center [779, 392] width 1558 height 784
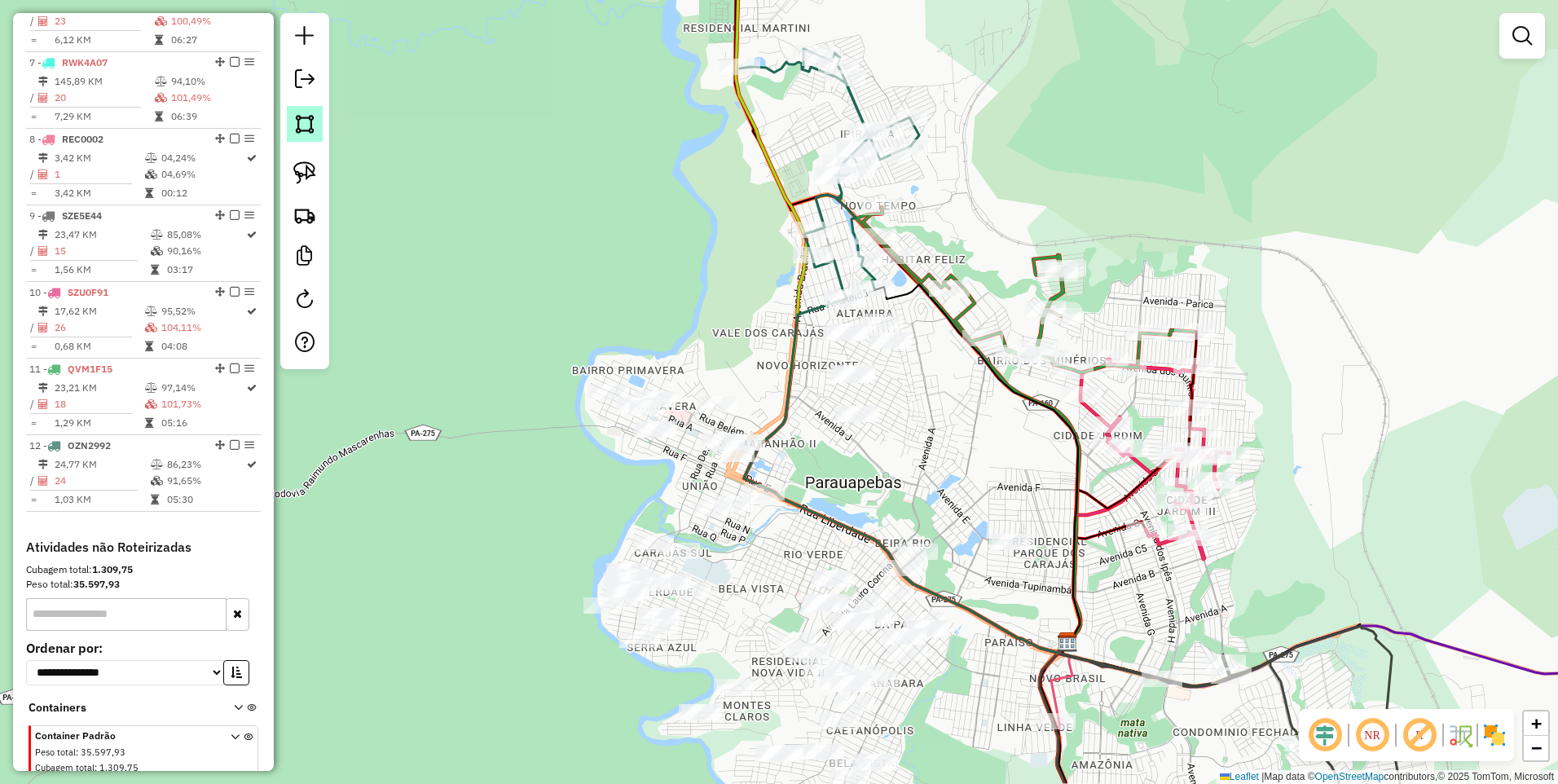
click at [309, 125] on img at bounding box center [304, 123] width 23 height 23
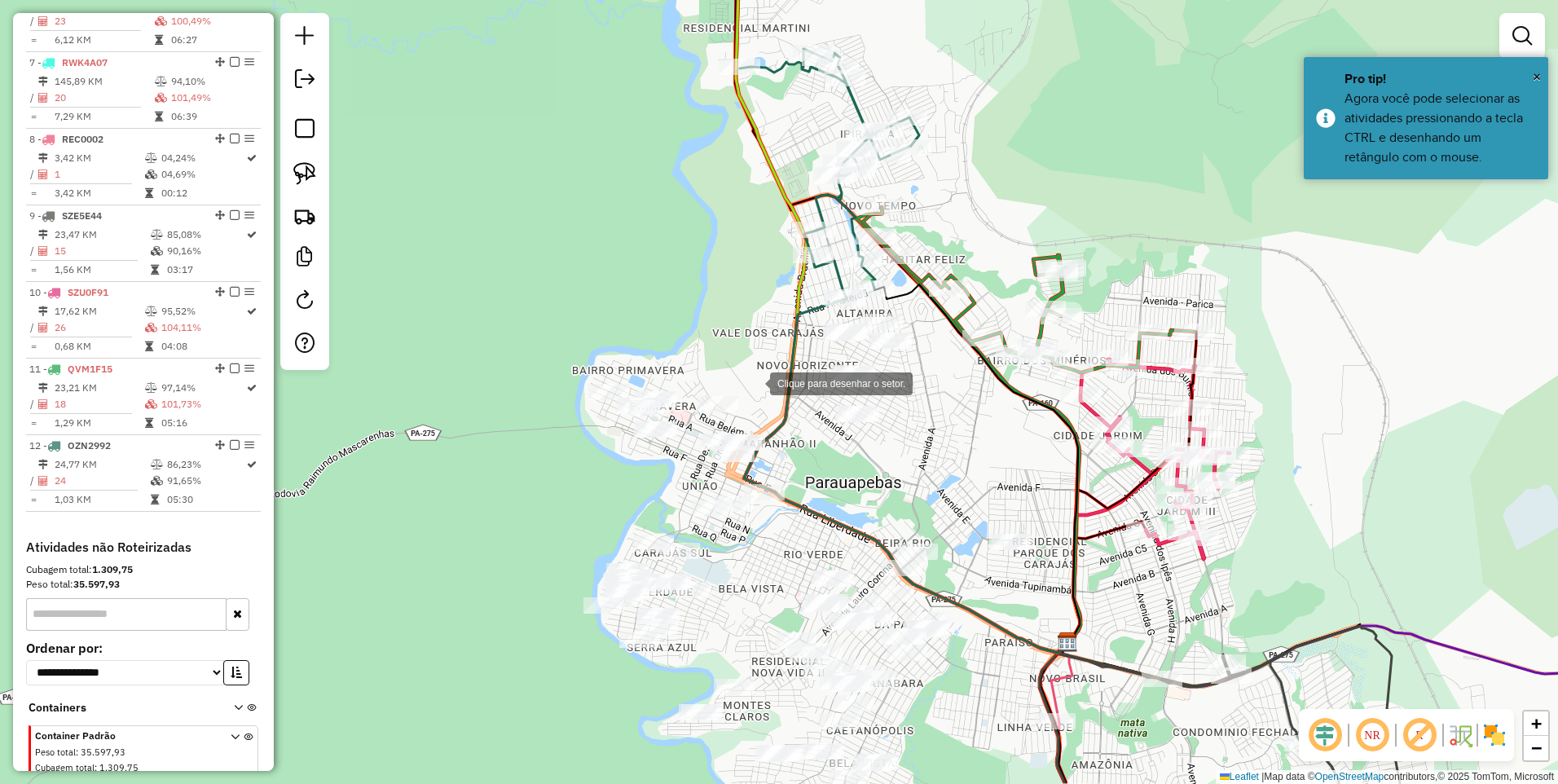
click at [754, 382] on div at bounding box center [754, 382] width 33 height 33
click at [794, 288] on div at bounding box center [777, 304] width 33 height 33
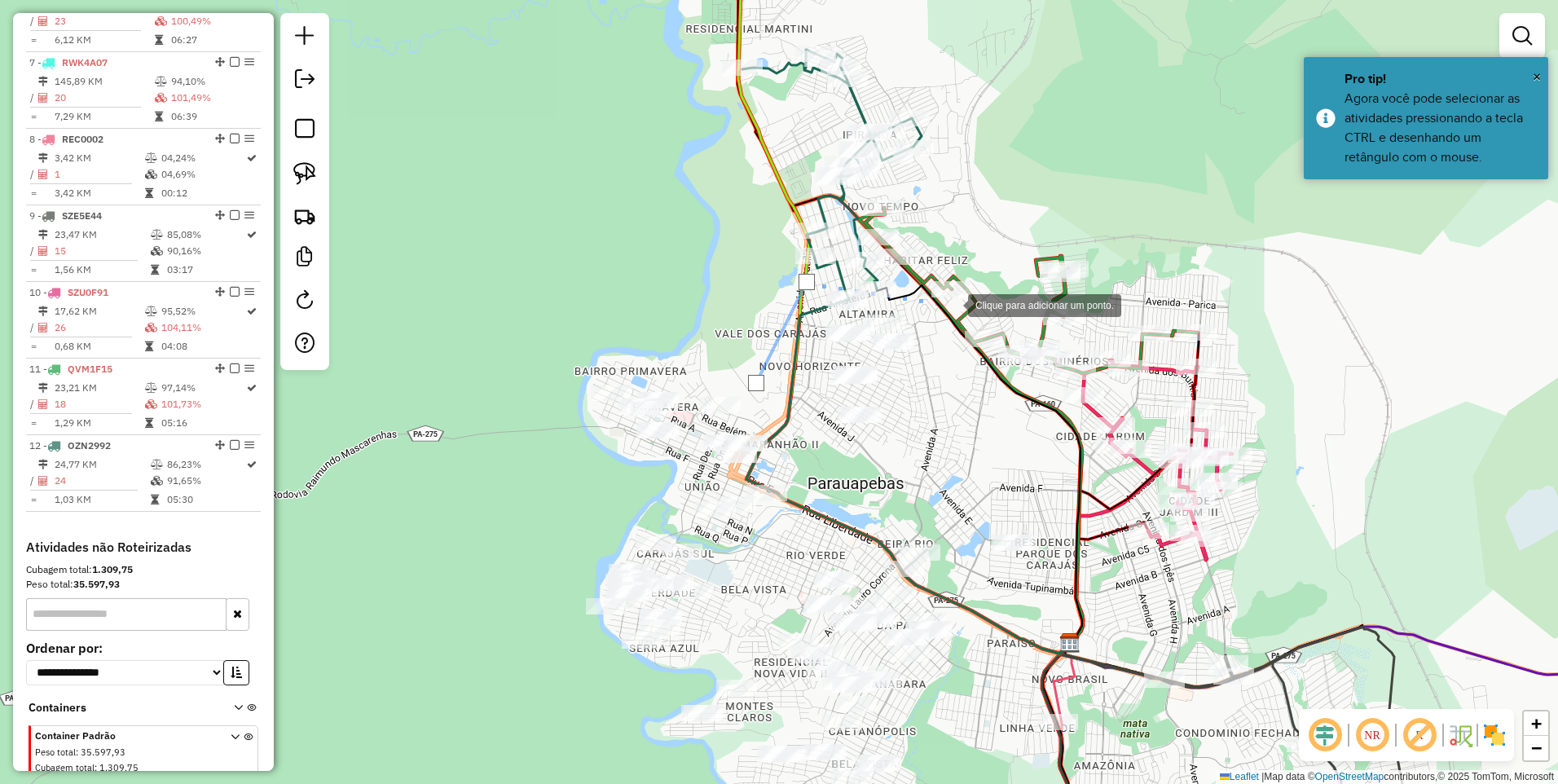
click at [954, 306] on div at bounding box center [952, 304] width 33 height 33
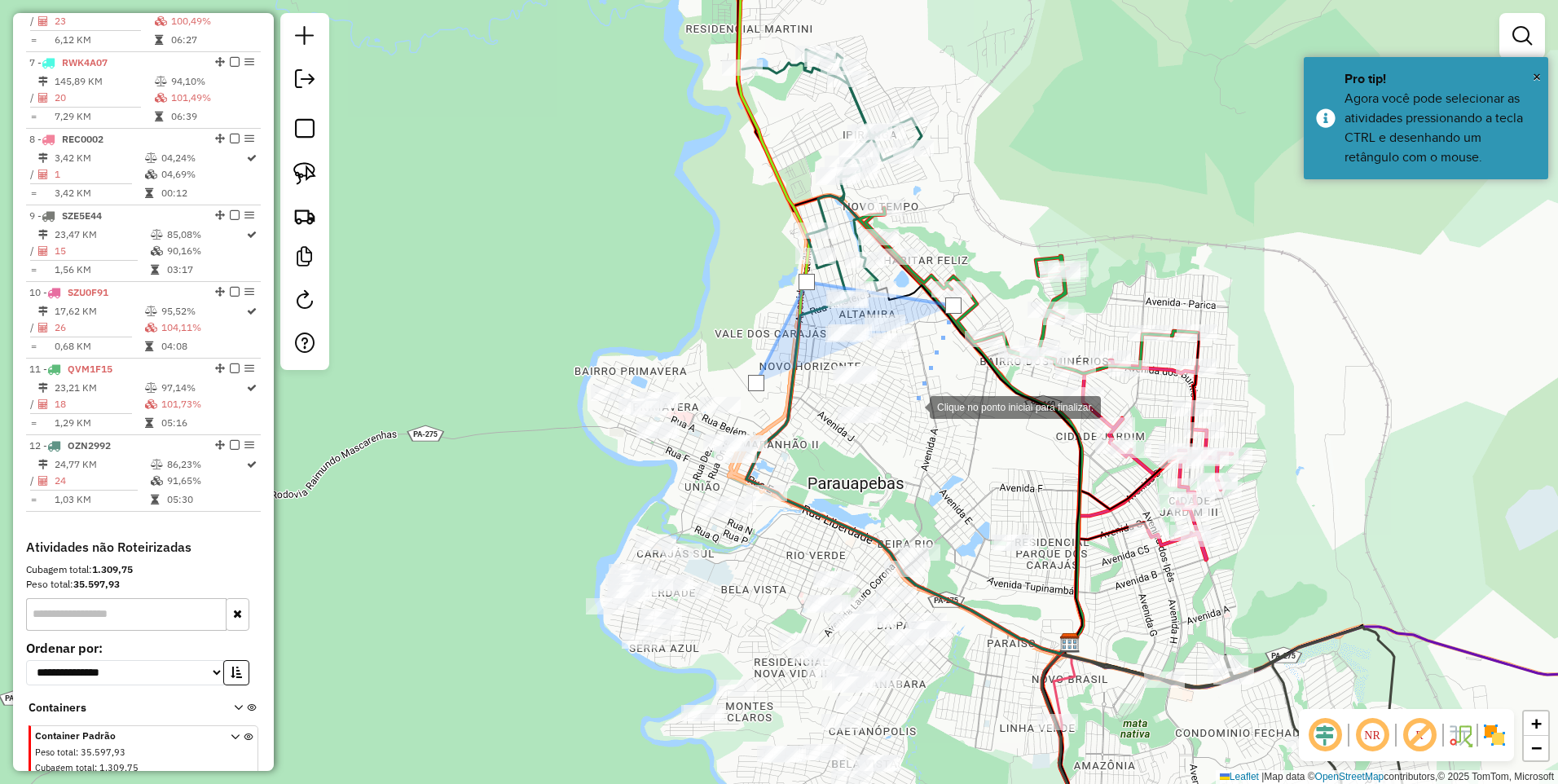
click at [916, 422] on div at bounding box center [914, 406] width 33 height 33
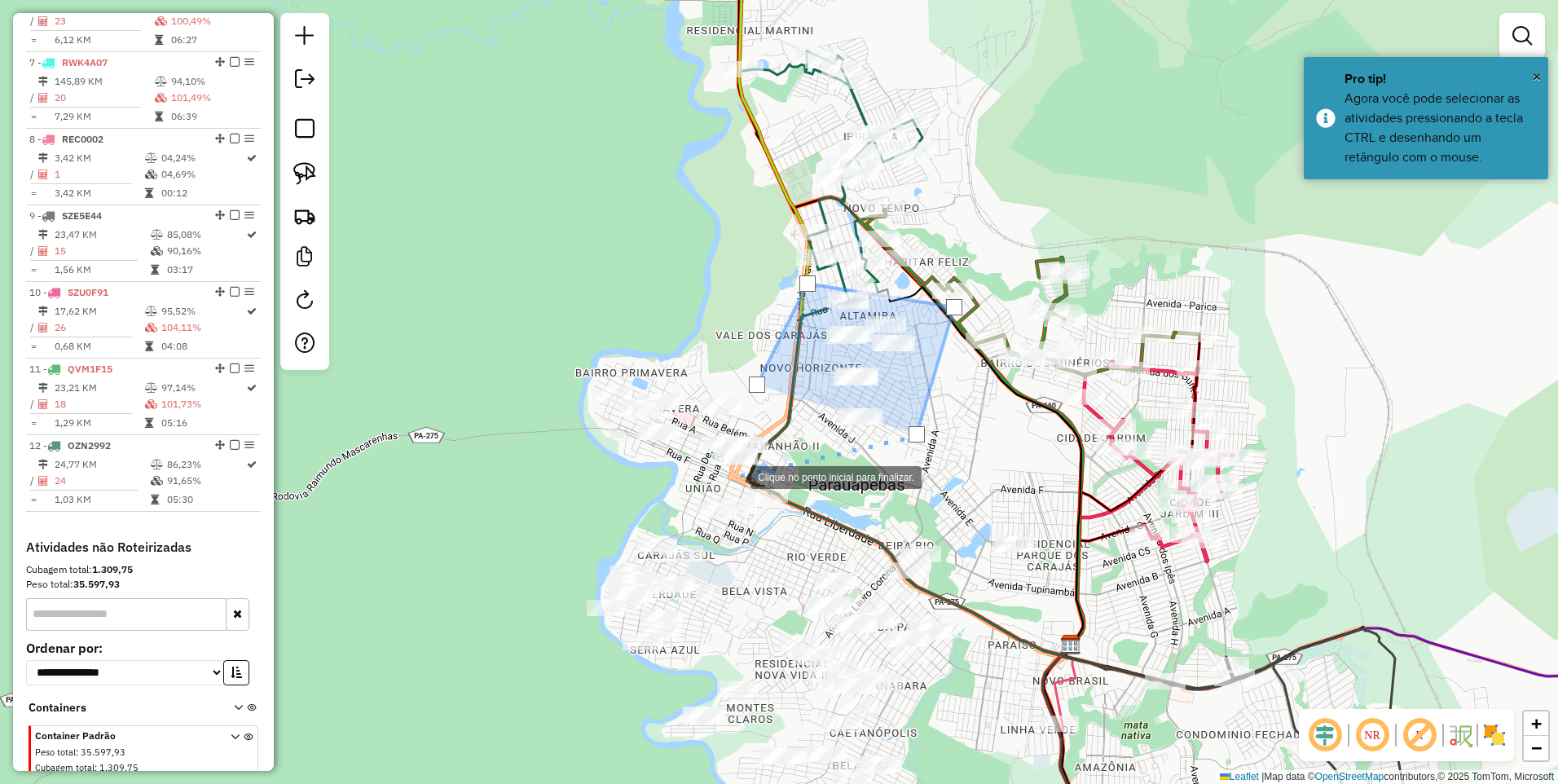
click at [734, 476] on div at bounding box center [734, 476] width 33 height 33
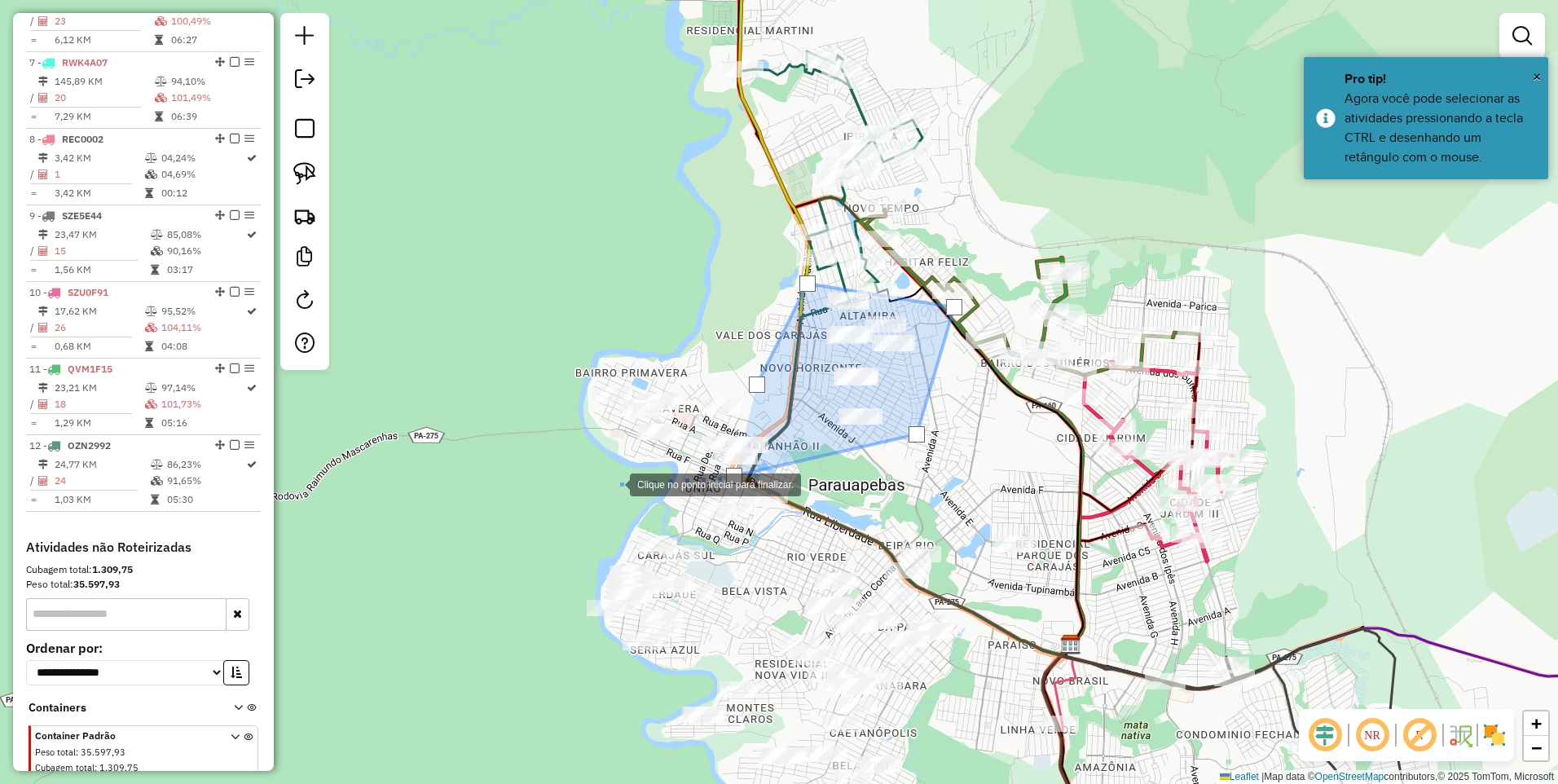
click at [608, 481] on div at bounding box center [614, 483] width 33 height 33
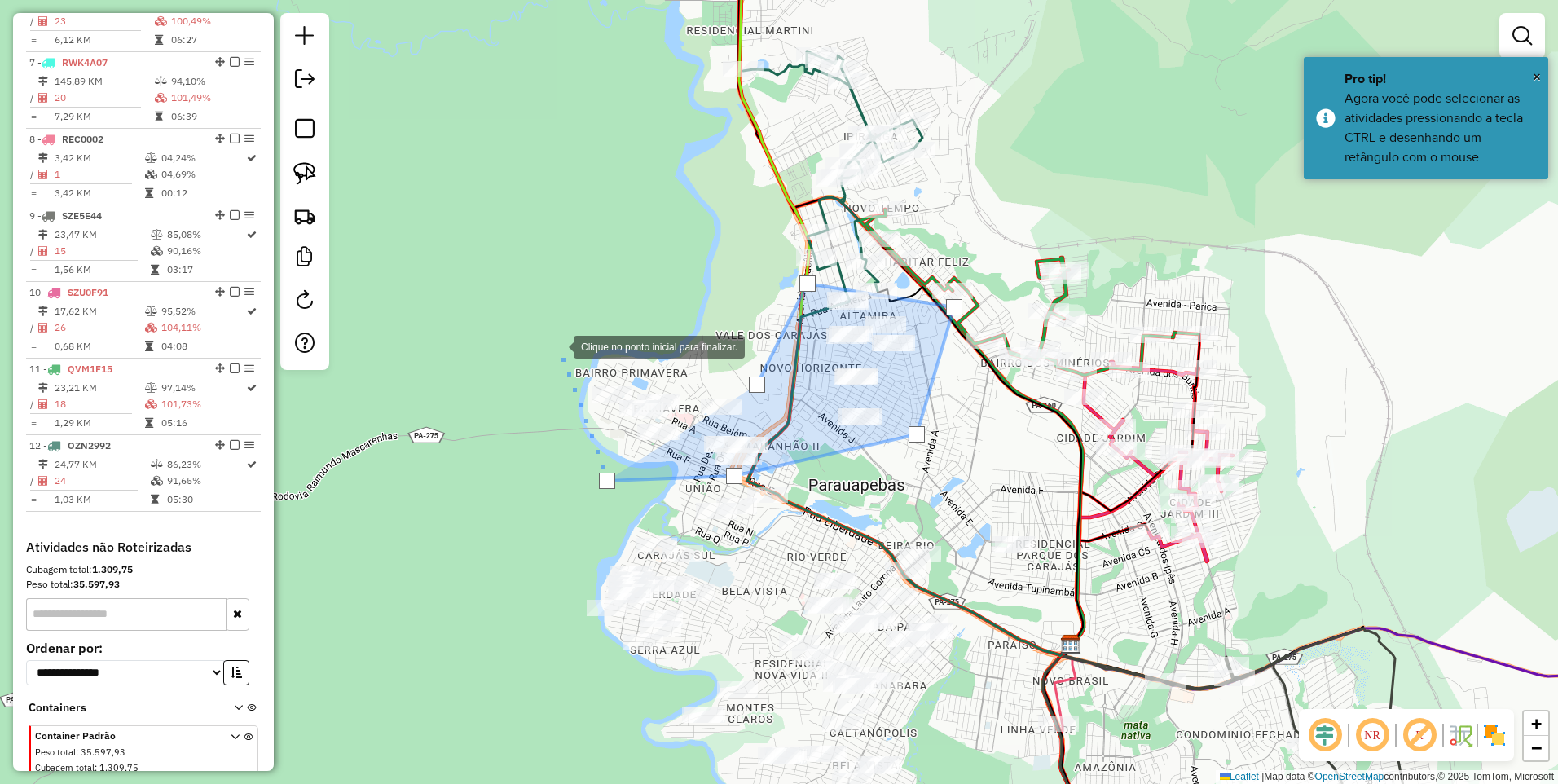
click at [558, 346] on div at bounding box center [558, 345] width 33 height 33
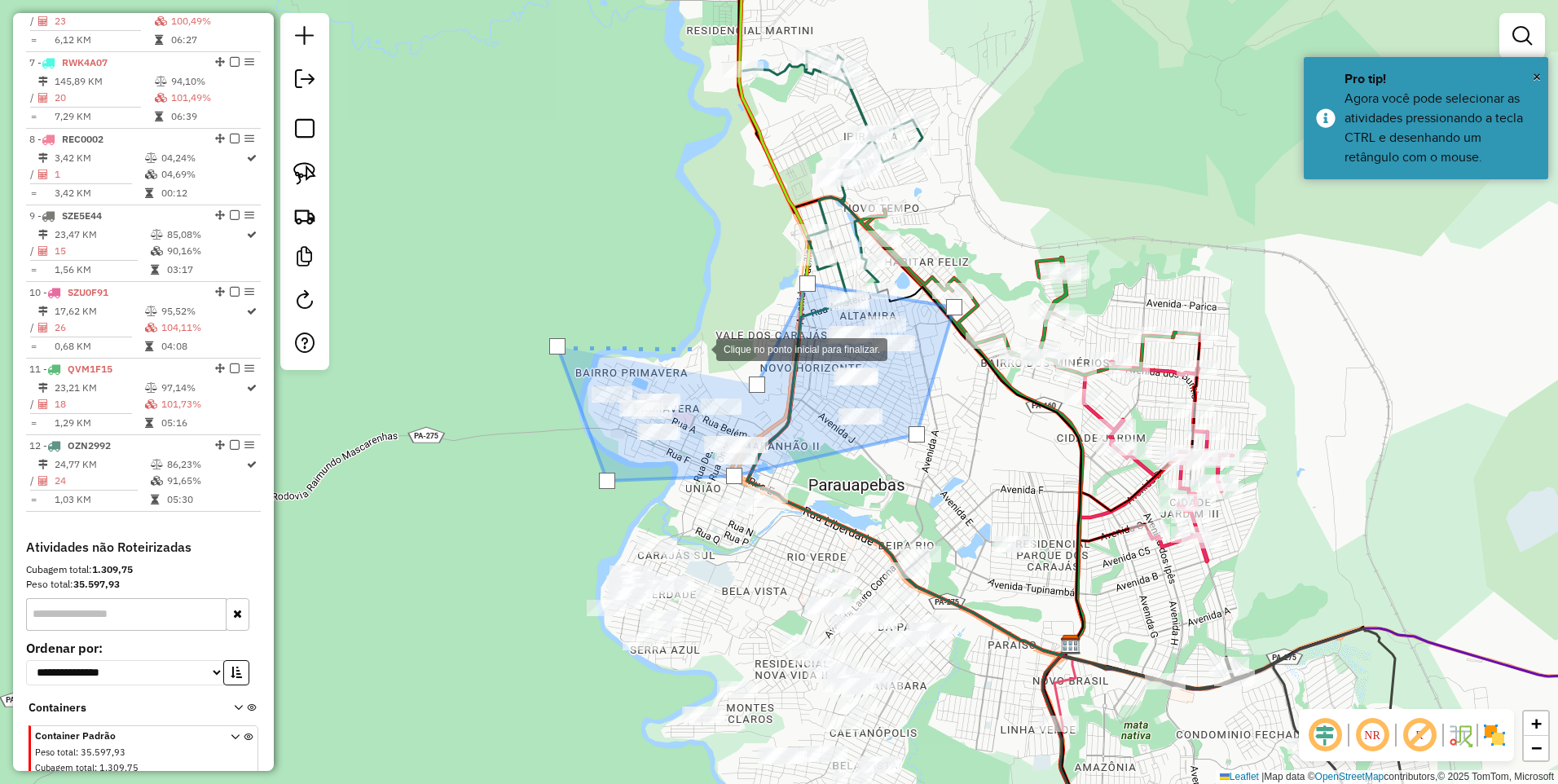
click at [704, 351] on div at bounding box center [700, 348] width 33 height 33
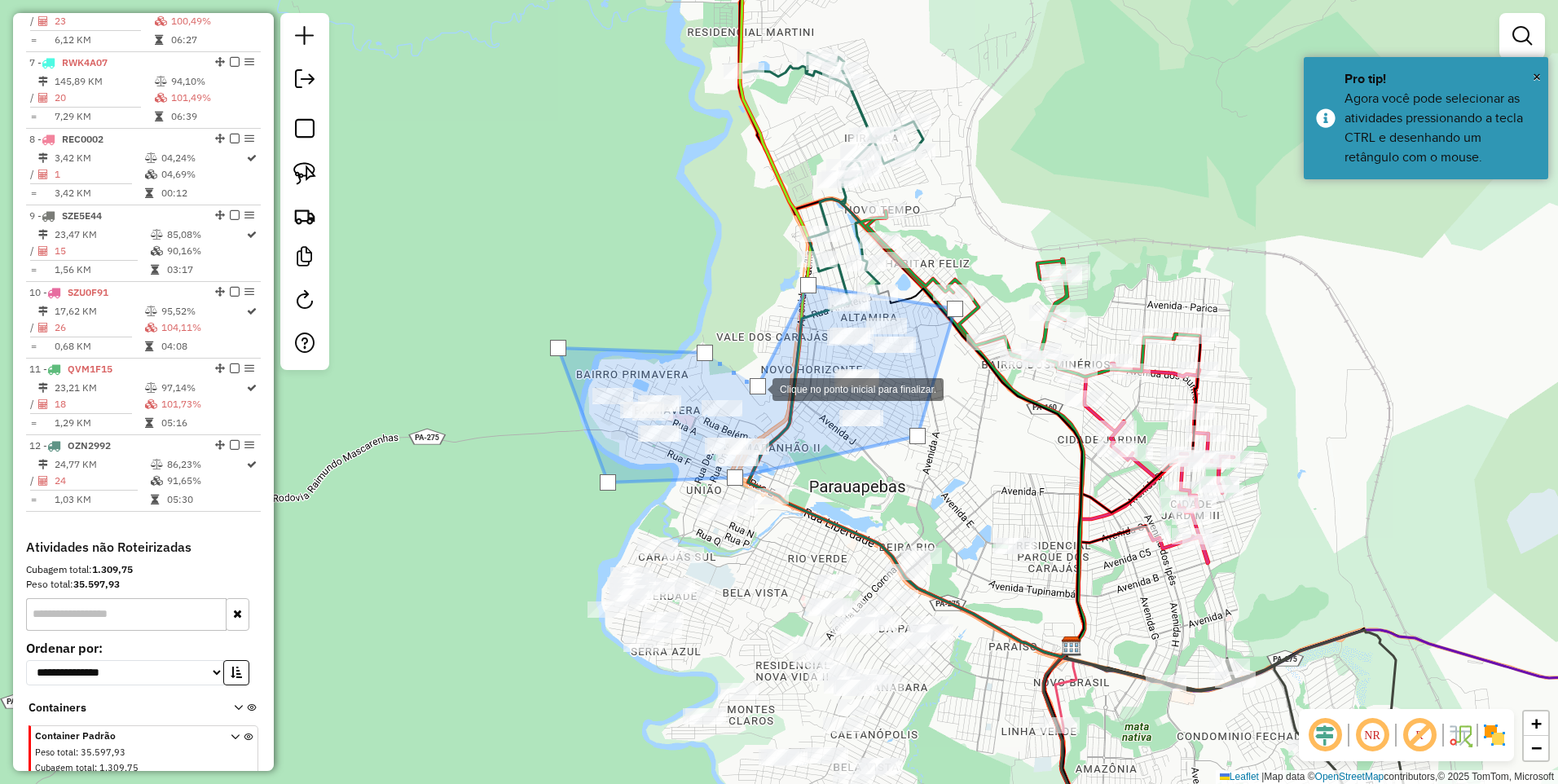
click at [757, 387] on div at bounding box center [758, 386] width 16 height 16
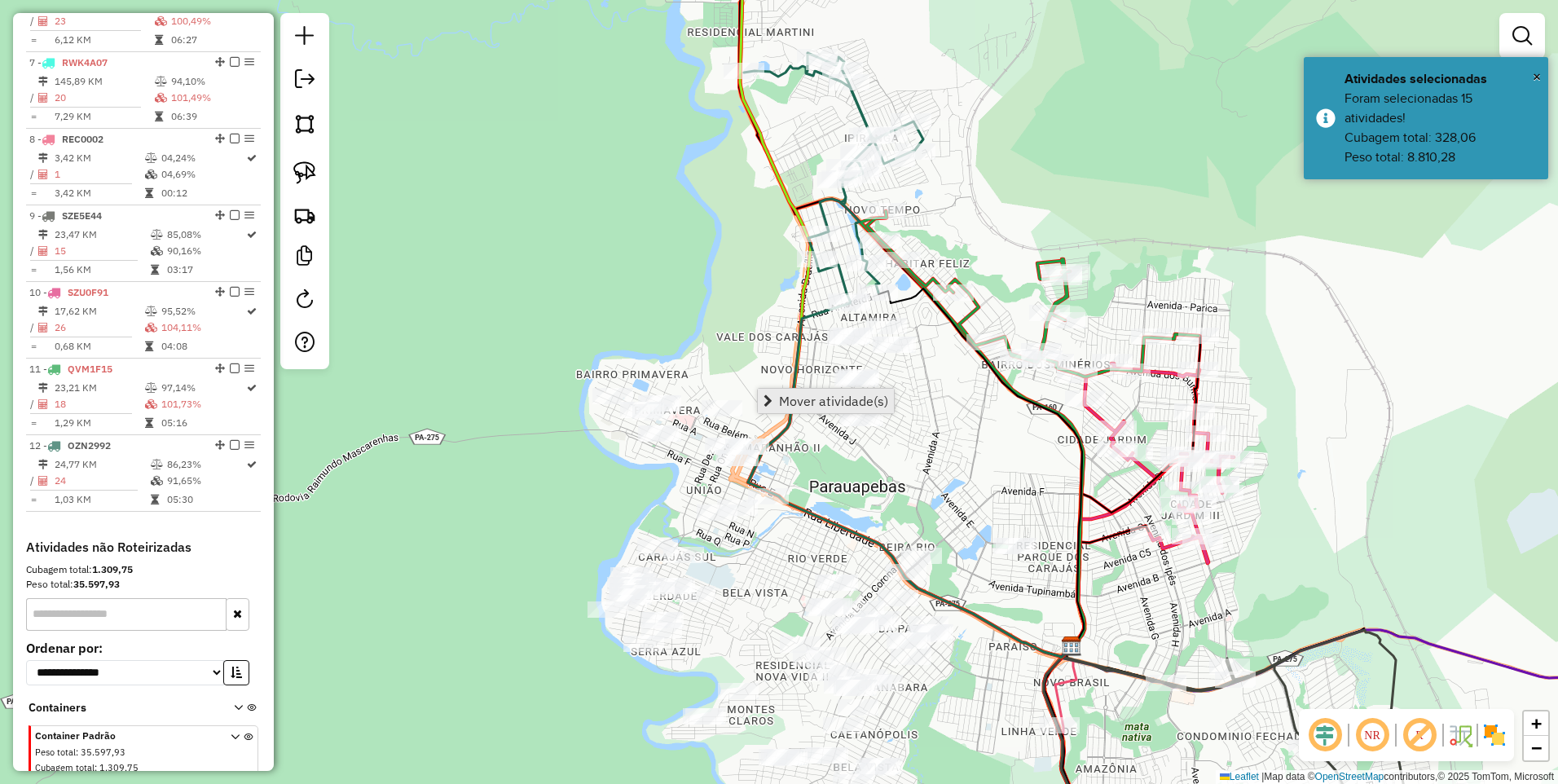
click at [770, 397] on span "Mover atividade(s)" at bounding box center [768, 400] width 9 height 13
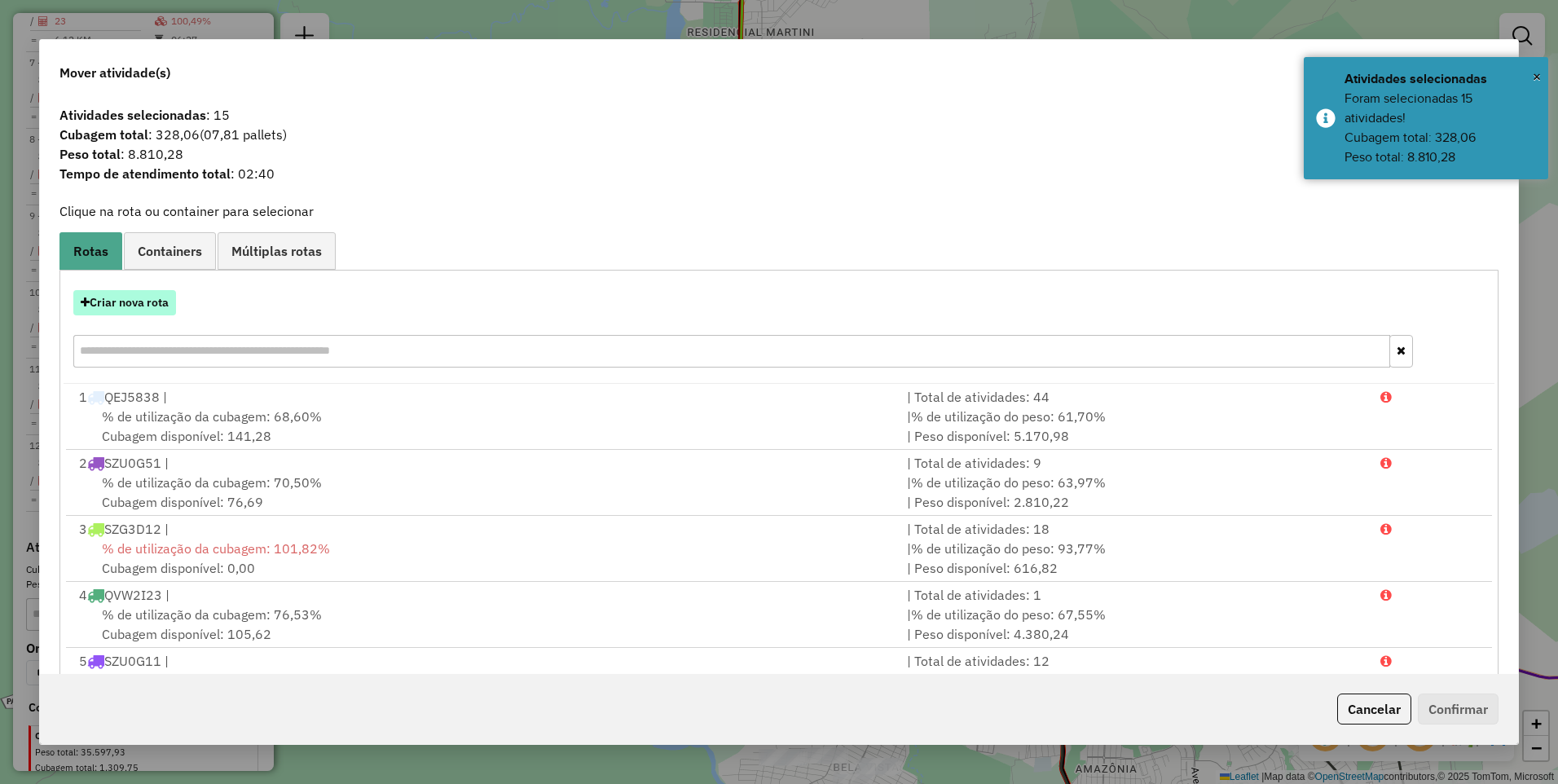
click at [135, 296] on button "Criar nova rota" at bounding box center [125, 302] width 103 height 25
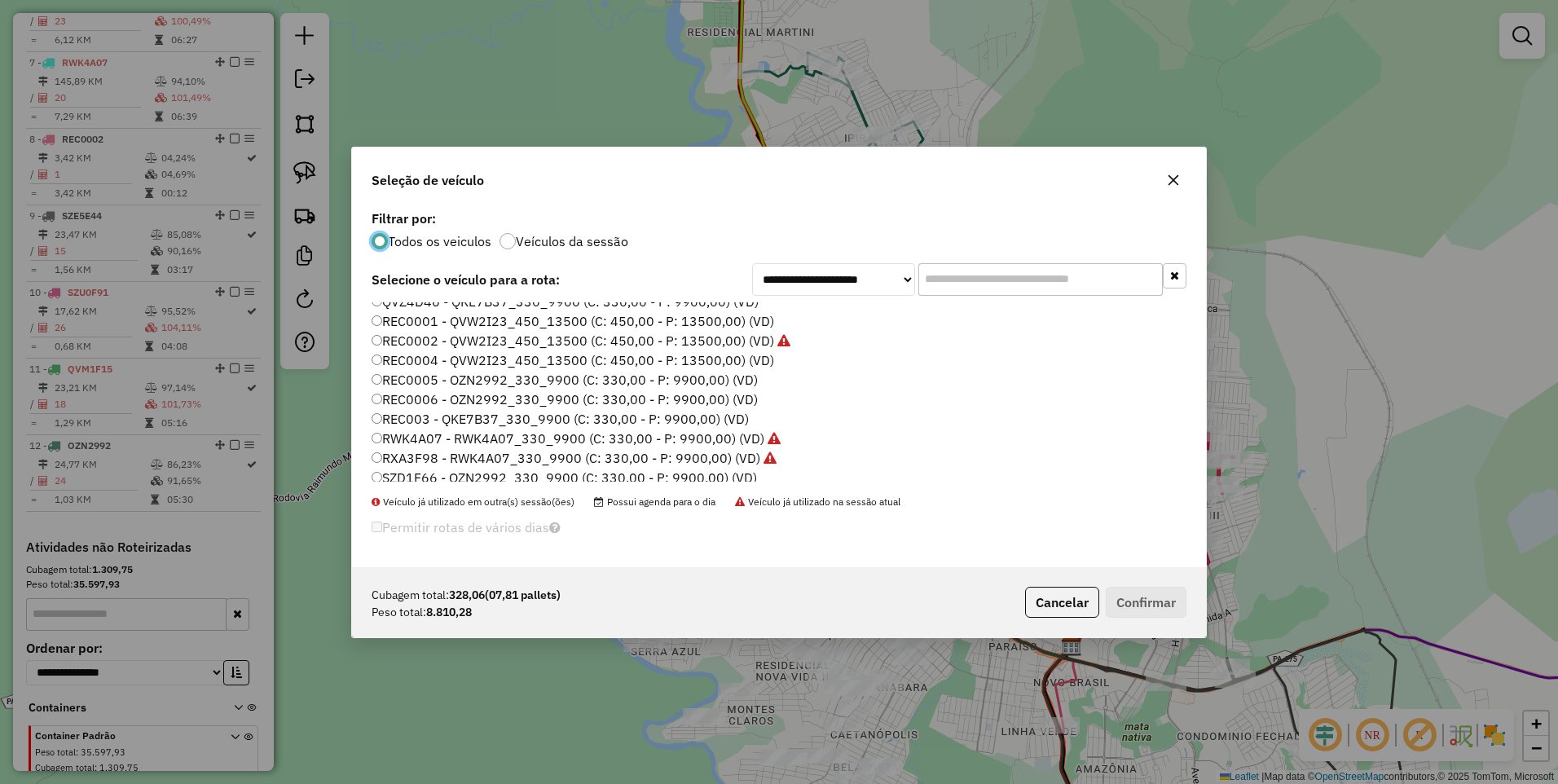
scroll to position [326, 0]
click at [486, 394] on label "SZD1F66 - OZN2992_330_9900 (C: 330,00 - P: 9900,00) (VD)" at bounding box center [565, 396] width 386 height 20
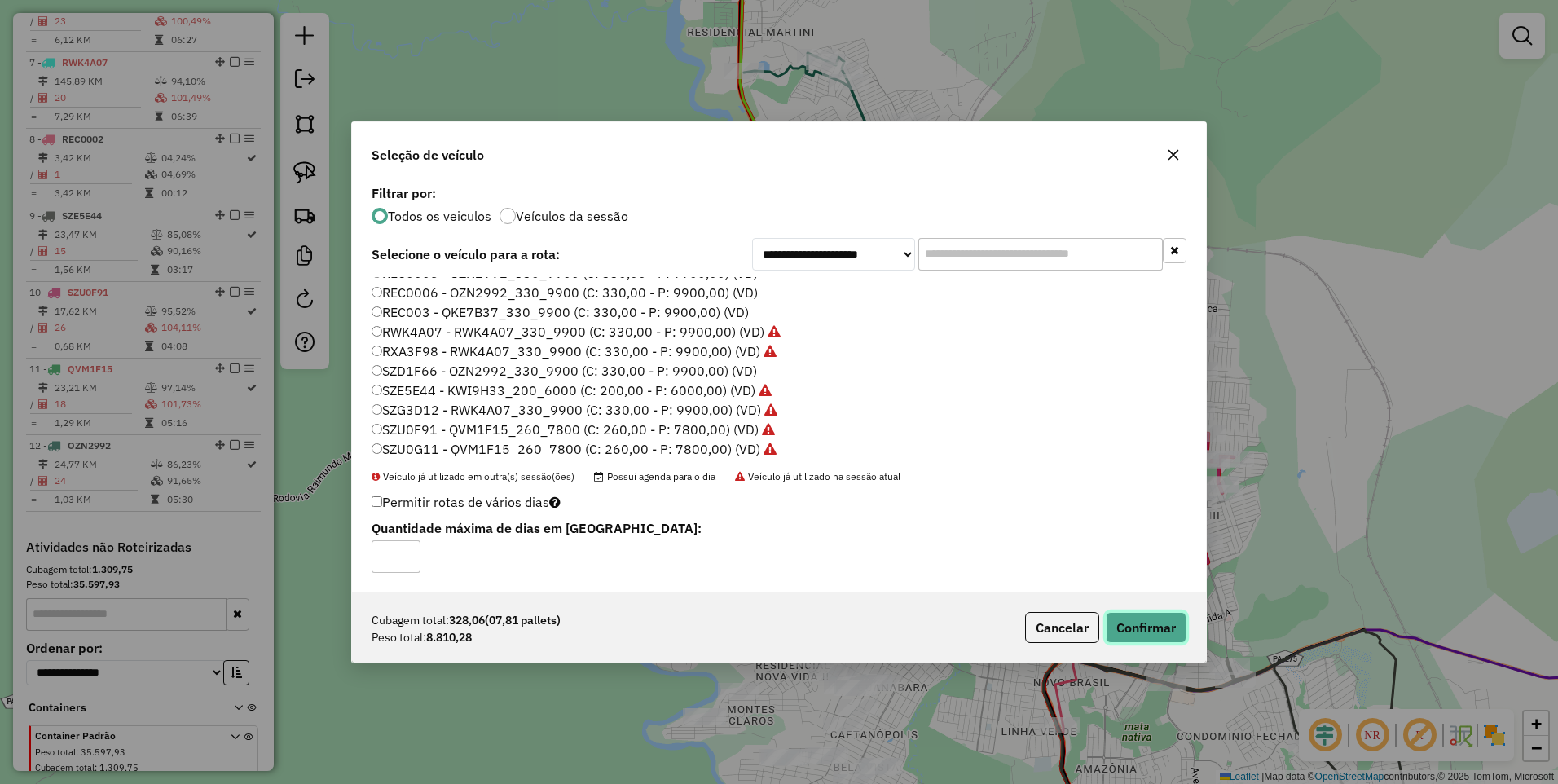
click at [1148, 623] on button "Confirmar" at bounding box center [1147, 627] width 81 height 31
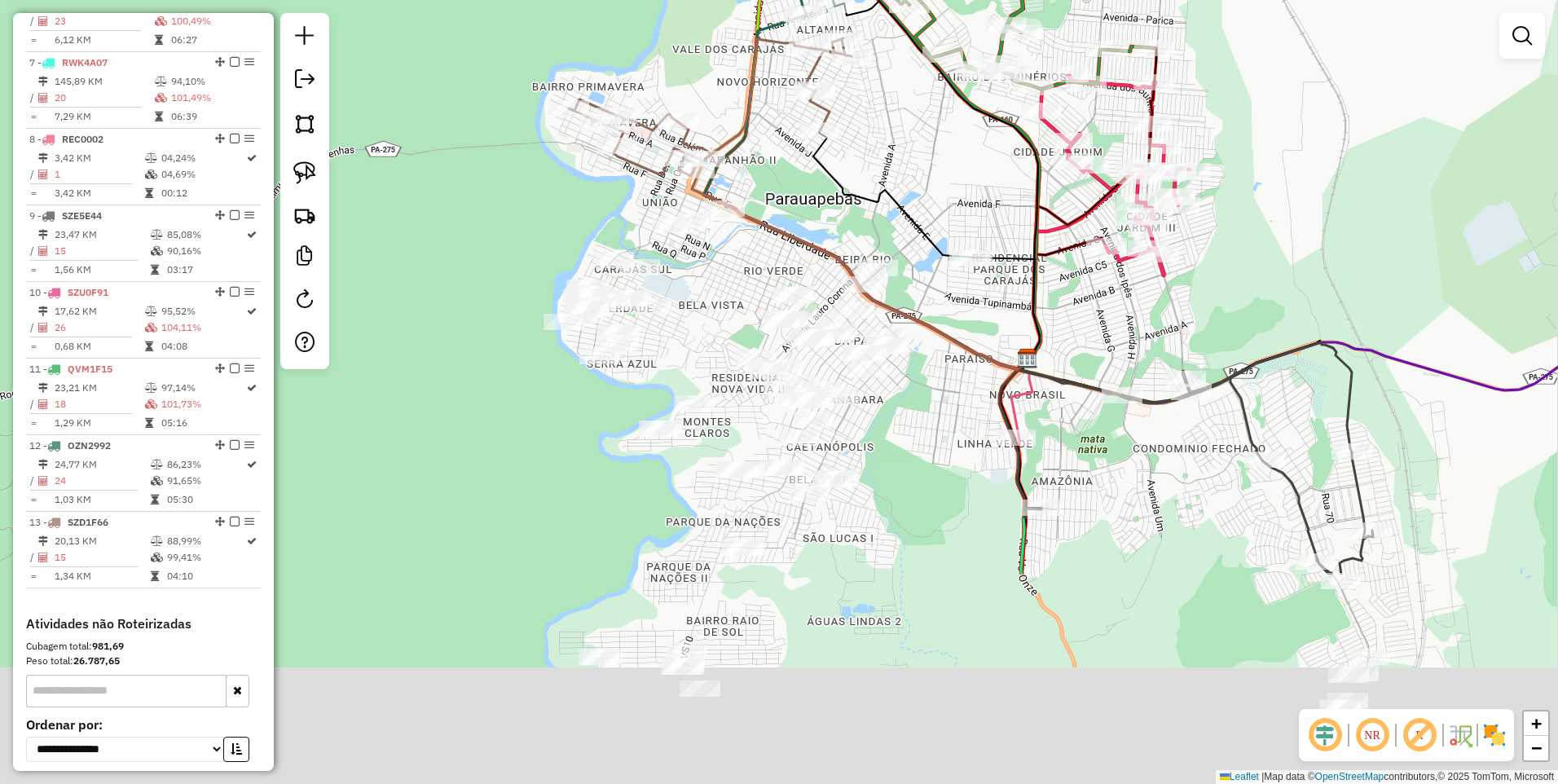
drag, startPoint x: 991, startPoint y: 520, endPoint x: 937, endPoint y: 193, distance: 331.4
click at [937, 193] on icon at bounding box center [926, 244] width 226 height 227
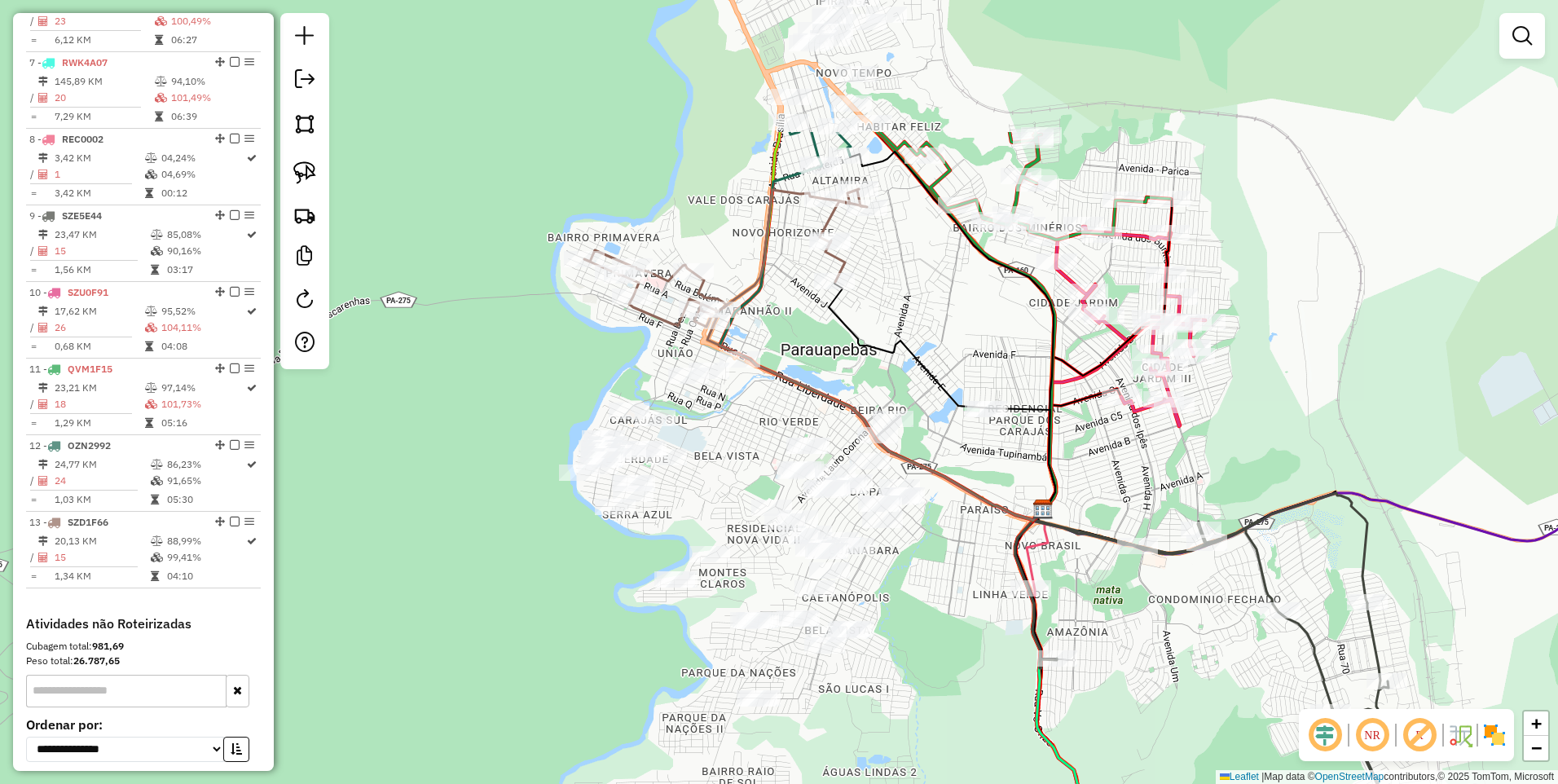
drag, startPoint x: 488, startPoint y: 418, endPoint x: 513, endPoint y: 627, distance: 210.5
click at [513, 627] on div "Janela de atendimento Grade de atendimento Capacidade Transportadoras Veículos …" at bounding box center [779, 392] width 1558 height 784
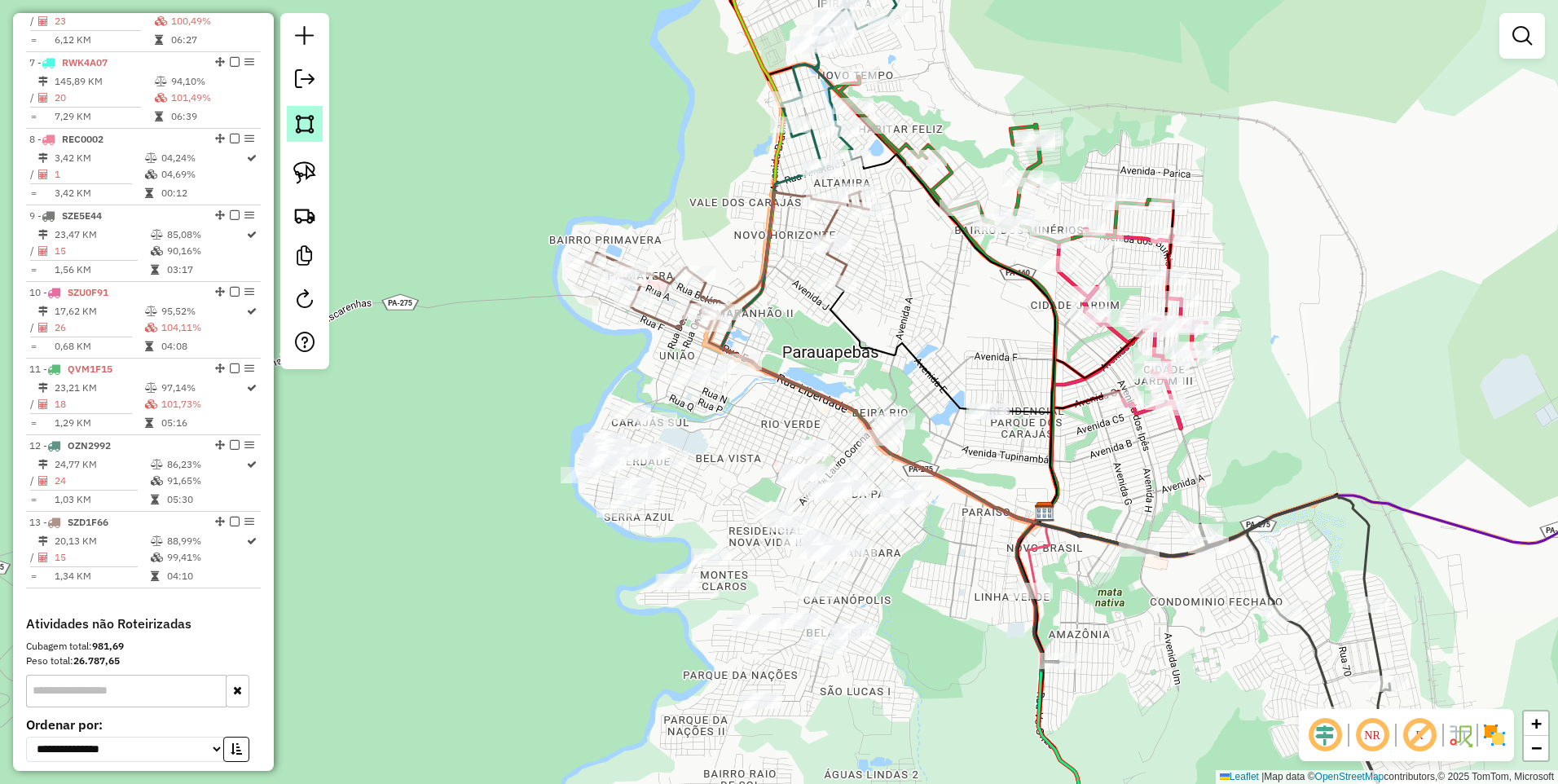
click at [302, 125] on img at bounding box center [304, 123] width 23 height 23
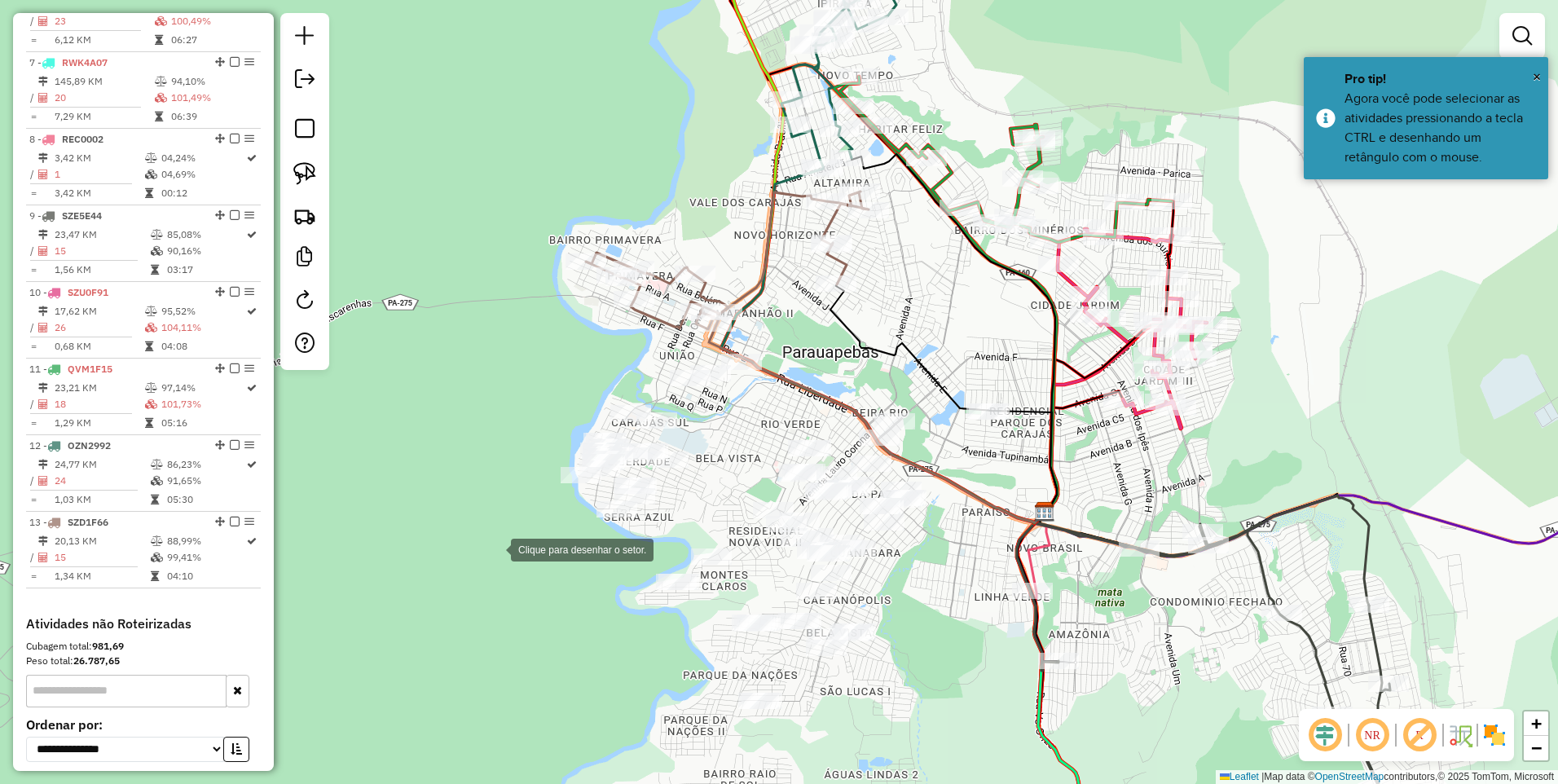
click at [496, 548] on div at bounding box center [494, 548] width 33 height 33
click at [523, 384] on div at bounding box center [521, 400] width 33 height 33
click at [801, 309] on div at bounding box center [785, 317] width 33 height 33
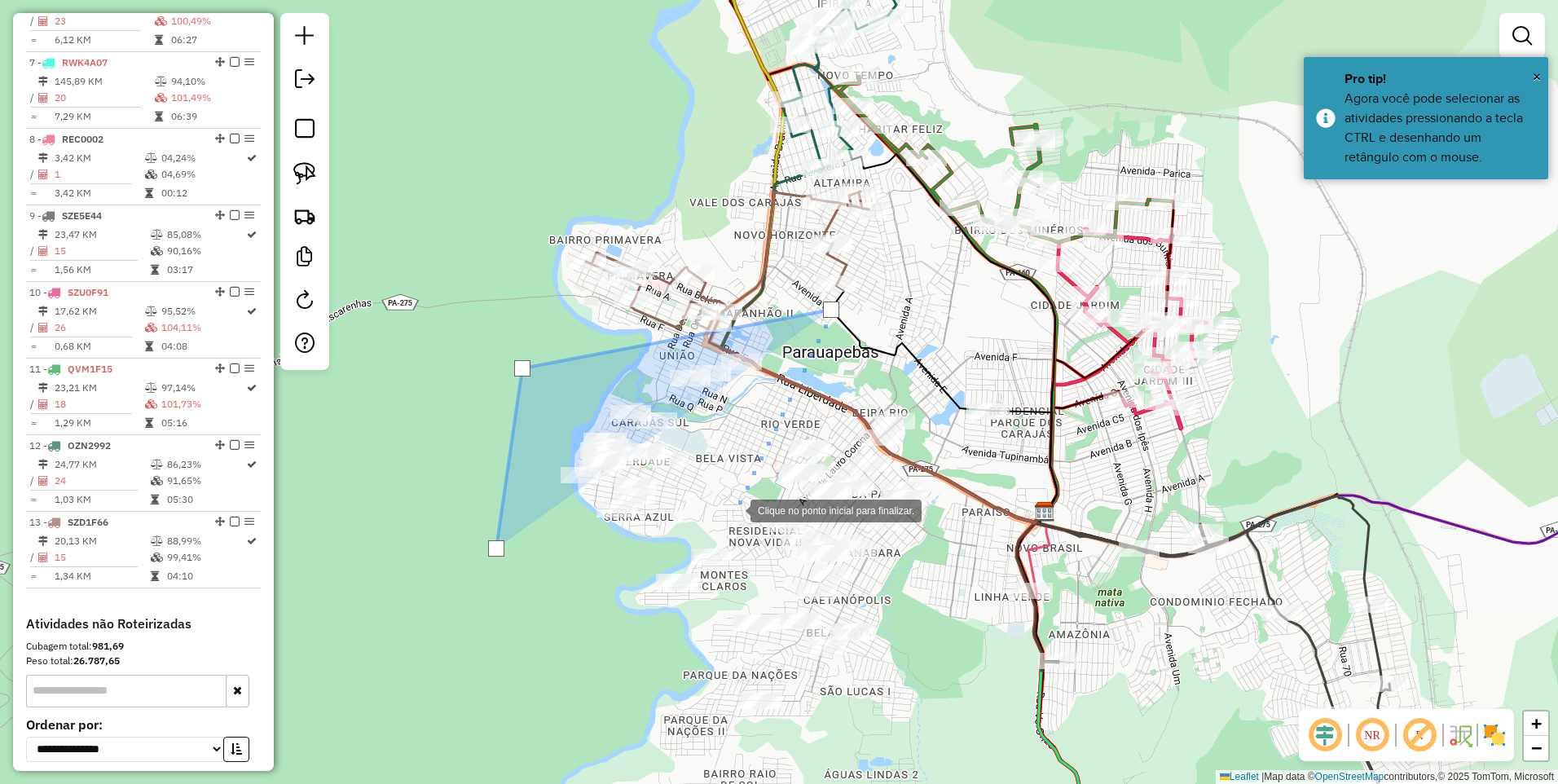
click at [735, 506] on div at bounding box center [734, 509] width 33 height 33
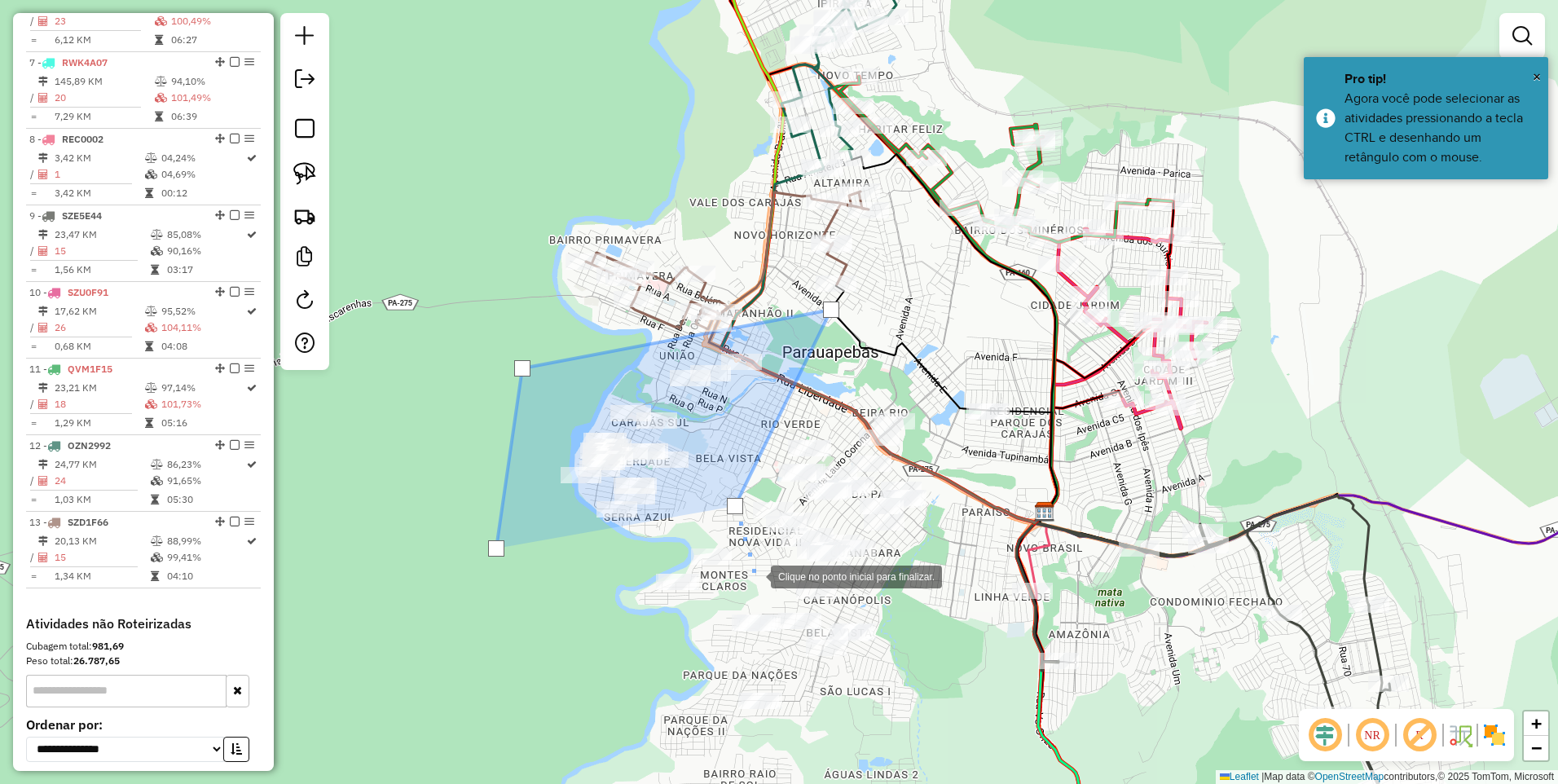
click at [752, 582] on div at bounding box center [755, 575] width 33 height 33
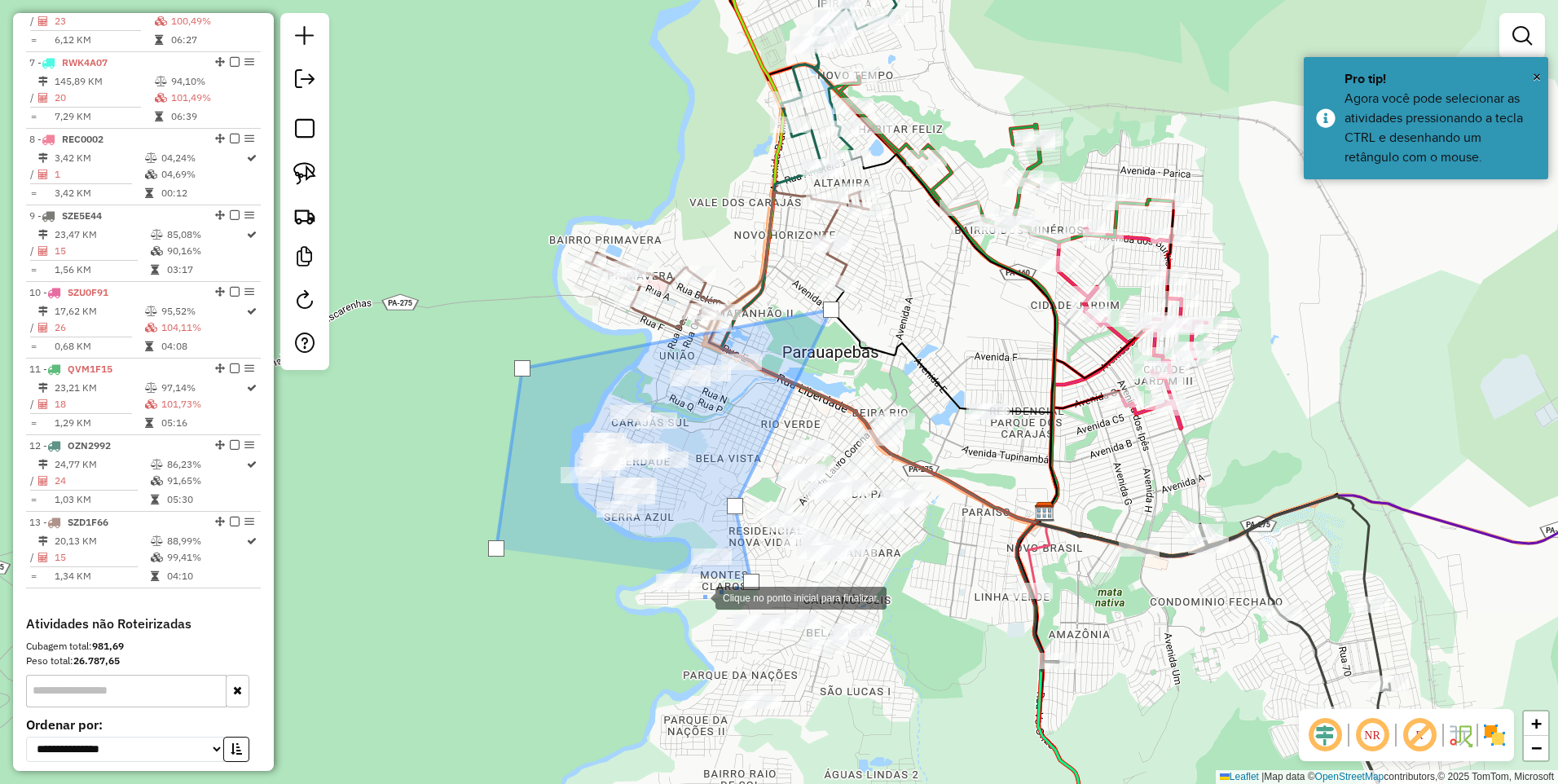
click at [683, 613] on div at bounding box center [699, 596] width 33 height 33
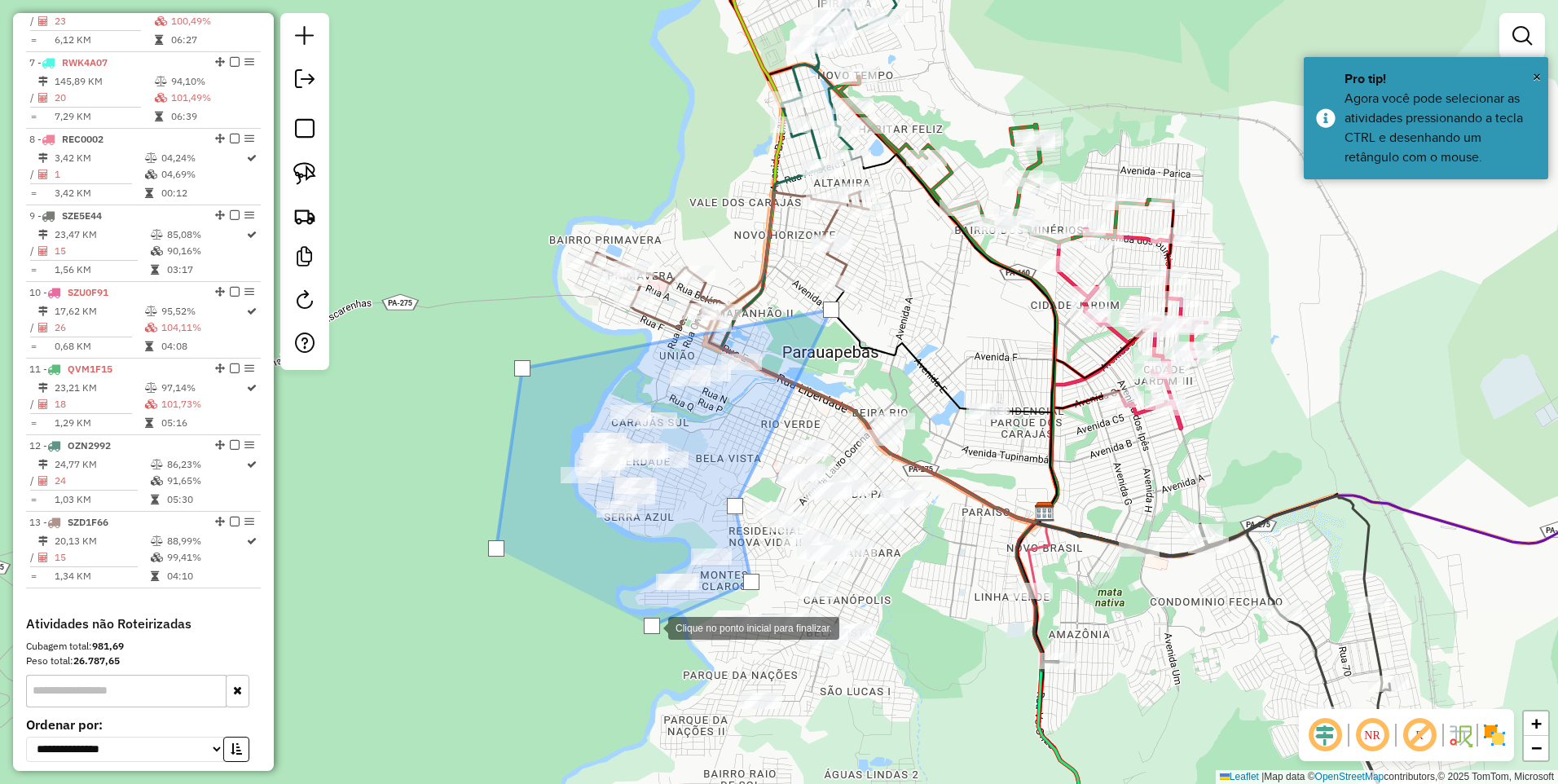
click at [636, 610] on div at bounding box center [652, 626] width 33 height 33
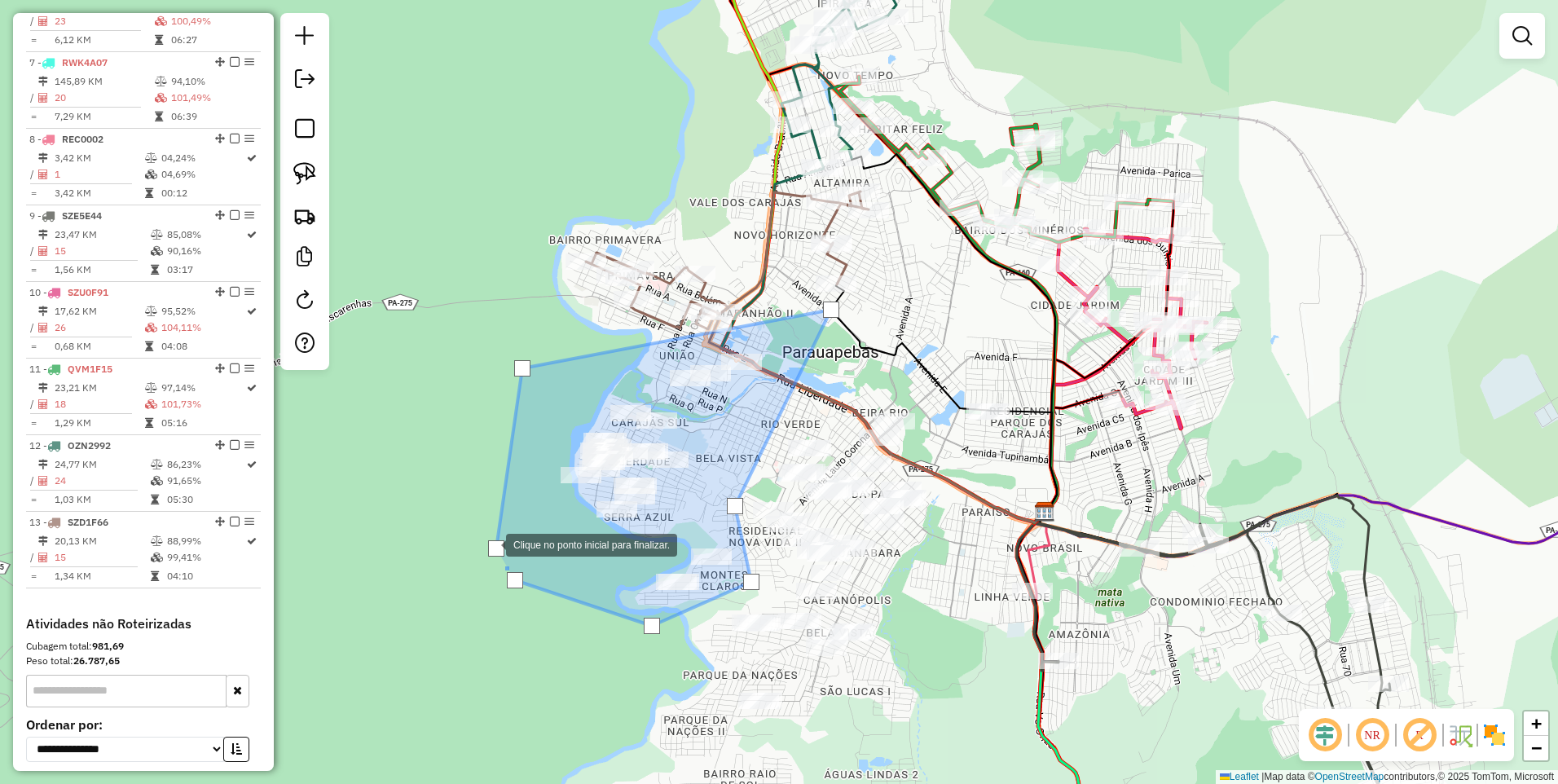
click at [490, 543] on div at bounding box center [496, 548] width 16 height 16
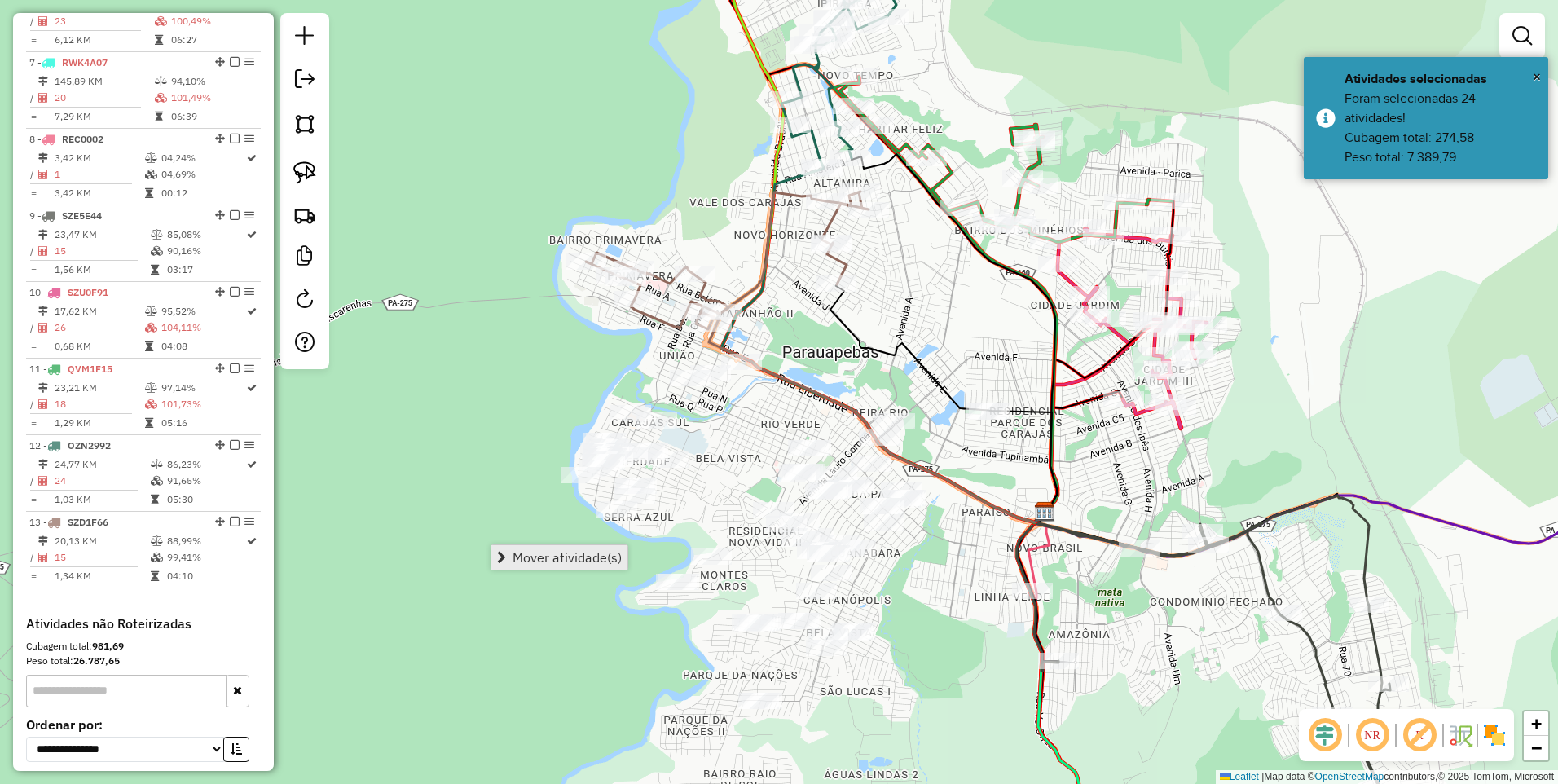
click at [584, 560] on span "Mover atividade(s)" at bounding box center [566, 557] width 109 height 13
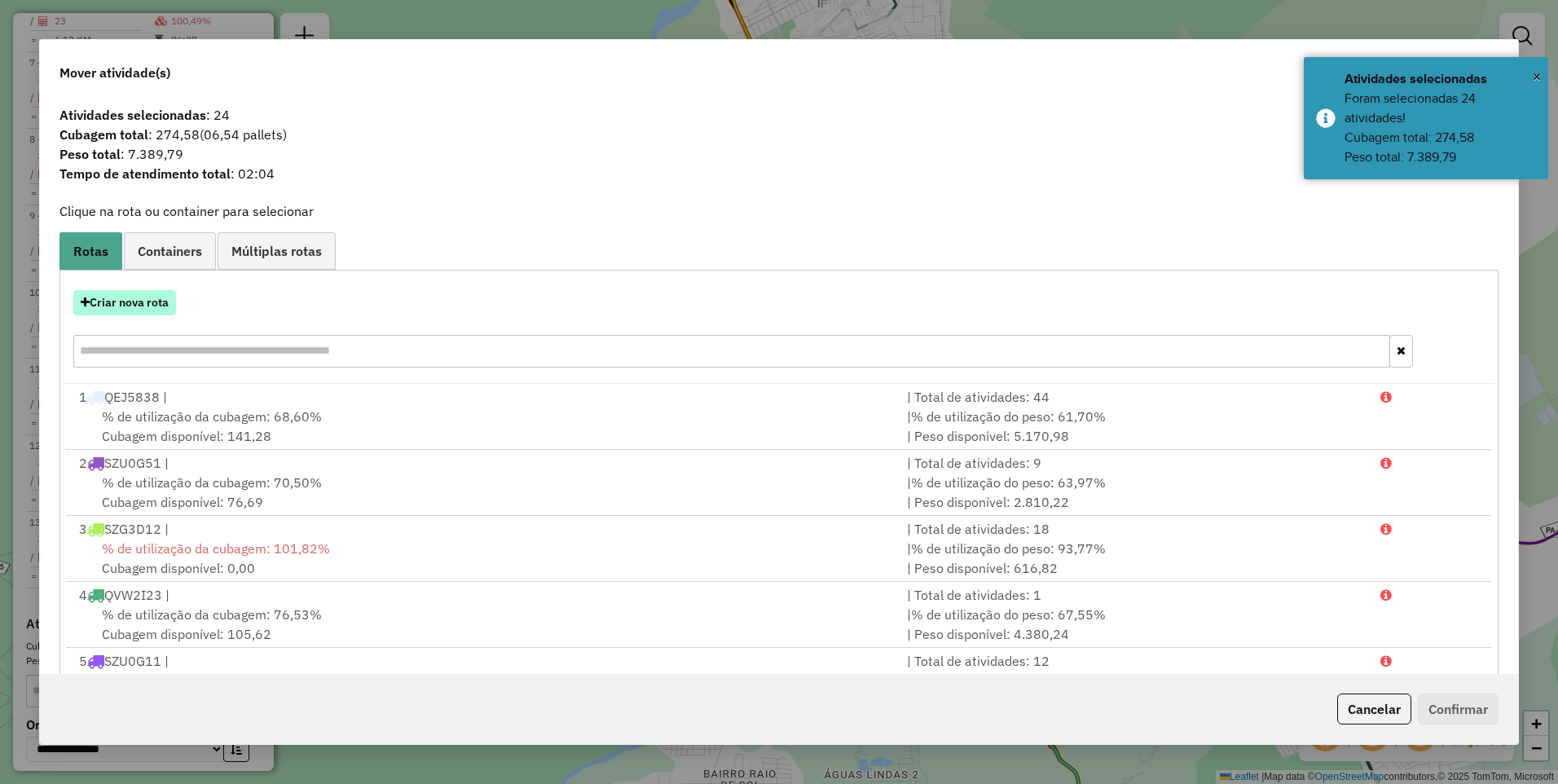
click at [141, 305] on button "Criar nova rota" at bounding box center [125, 302] width 103 height 25
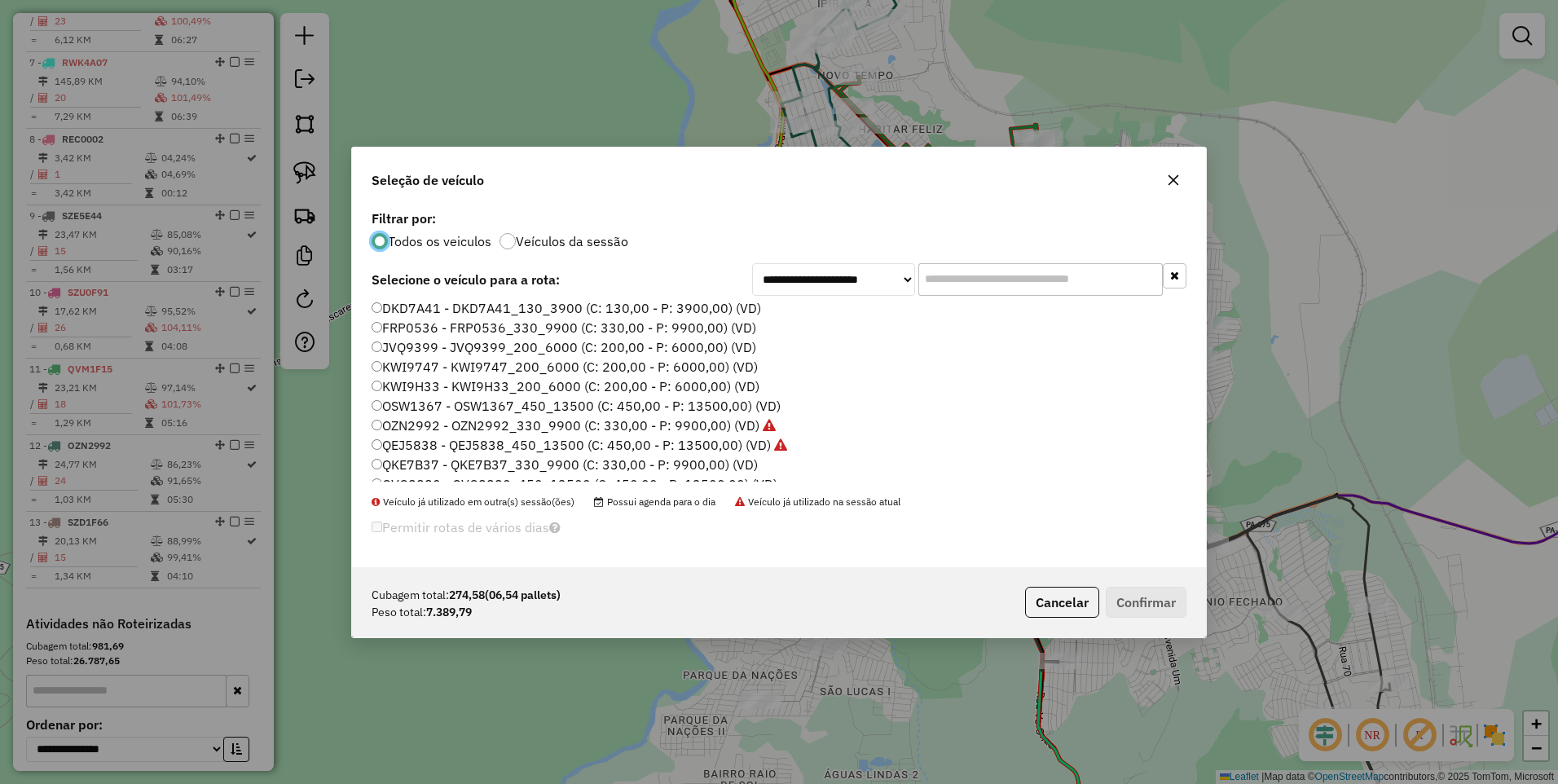
scroll to position [0, 0]
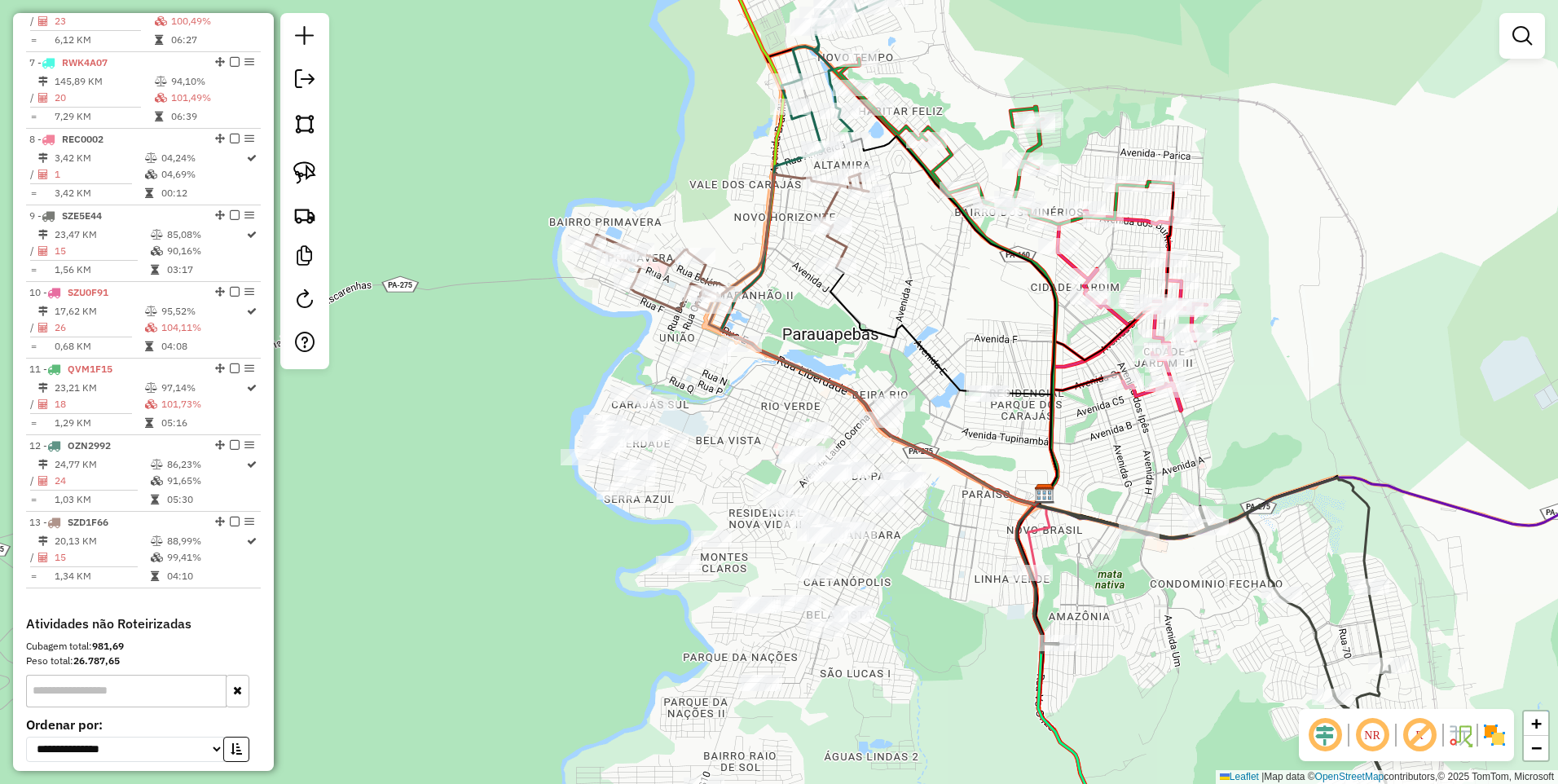
drag, startPoint x: 686, startPoint y: 489, endPoint x: 557, endPoint y: 369, distance: 176.2
click at [683, 465] on div "Janela de atendimento Grade de atendimento Capacidade Transportadoras Veículos …" at bounding box center [779, 392] width 1558 height 784
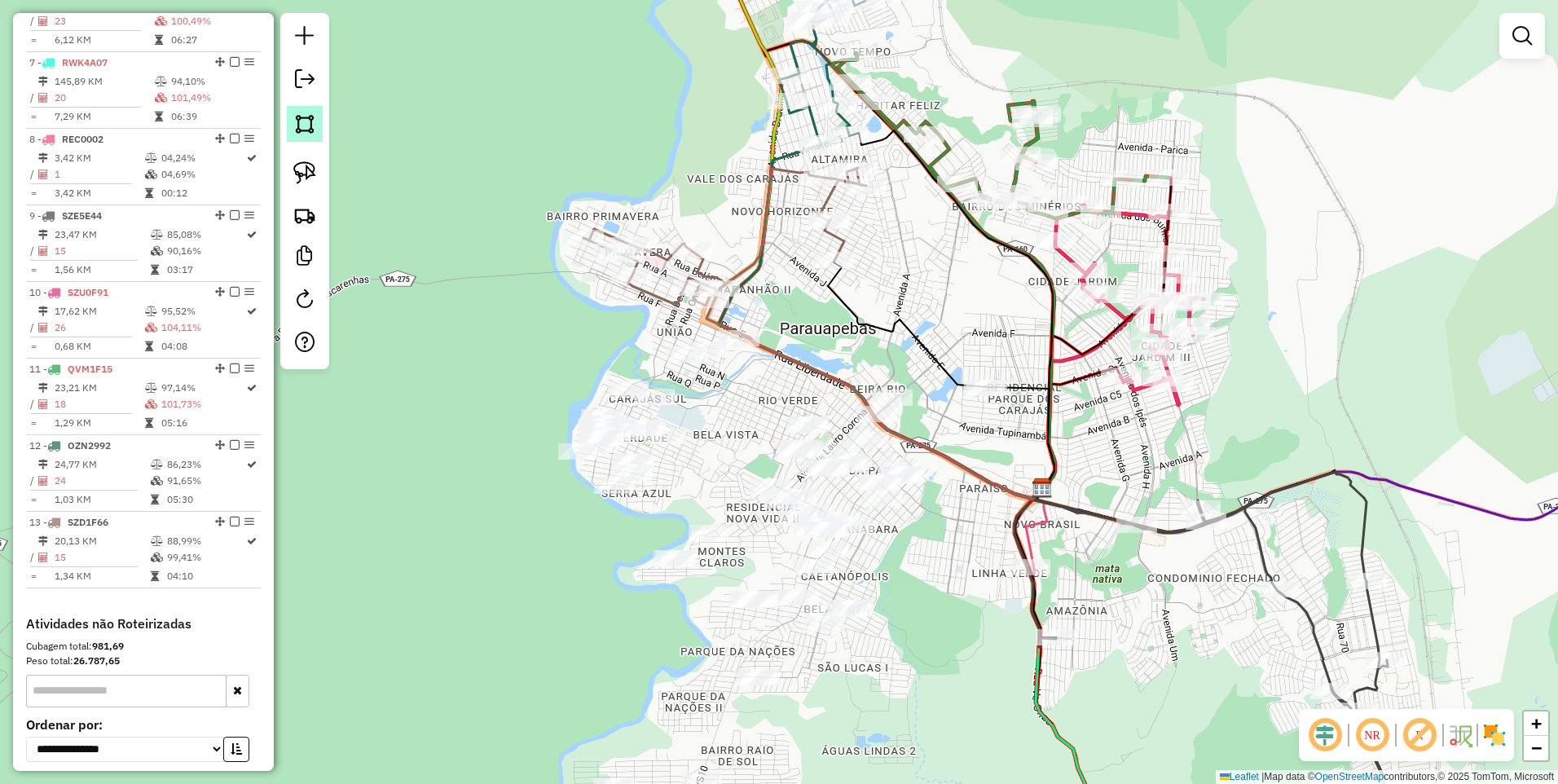
click at [301, 128] on img at bounding box center [304, 123] width 23 height 23
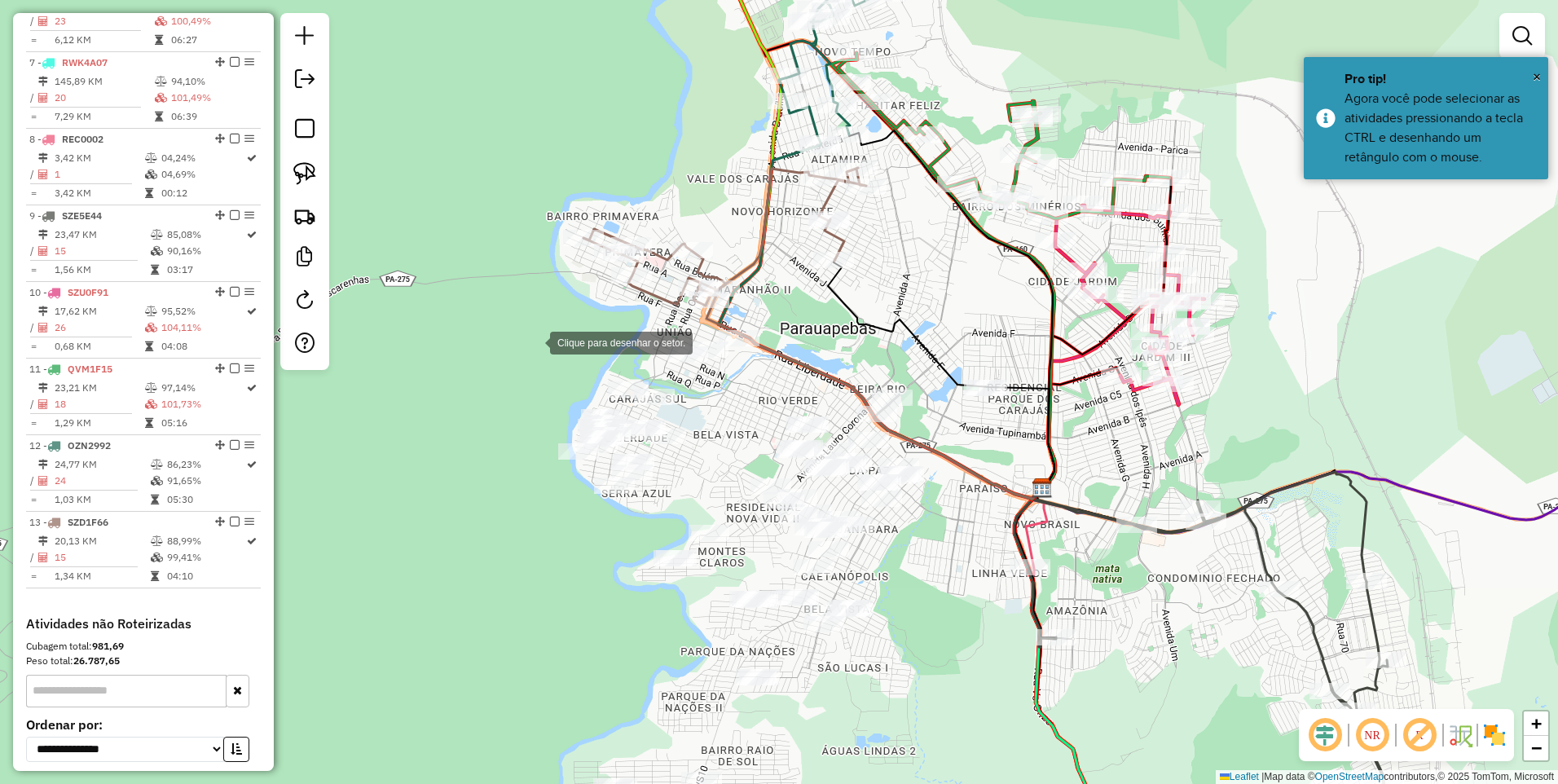
click at [537, 341] on div at bounding box center [534, 341] width 33 height 33
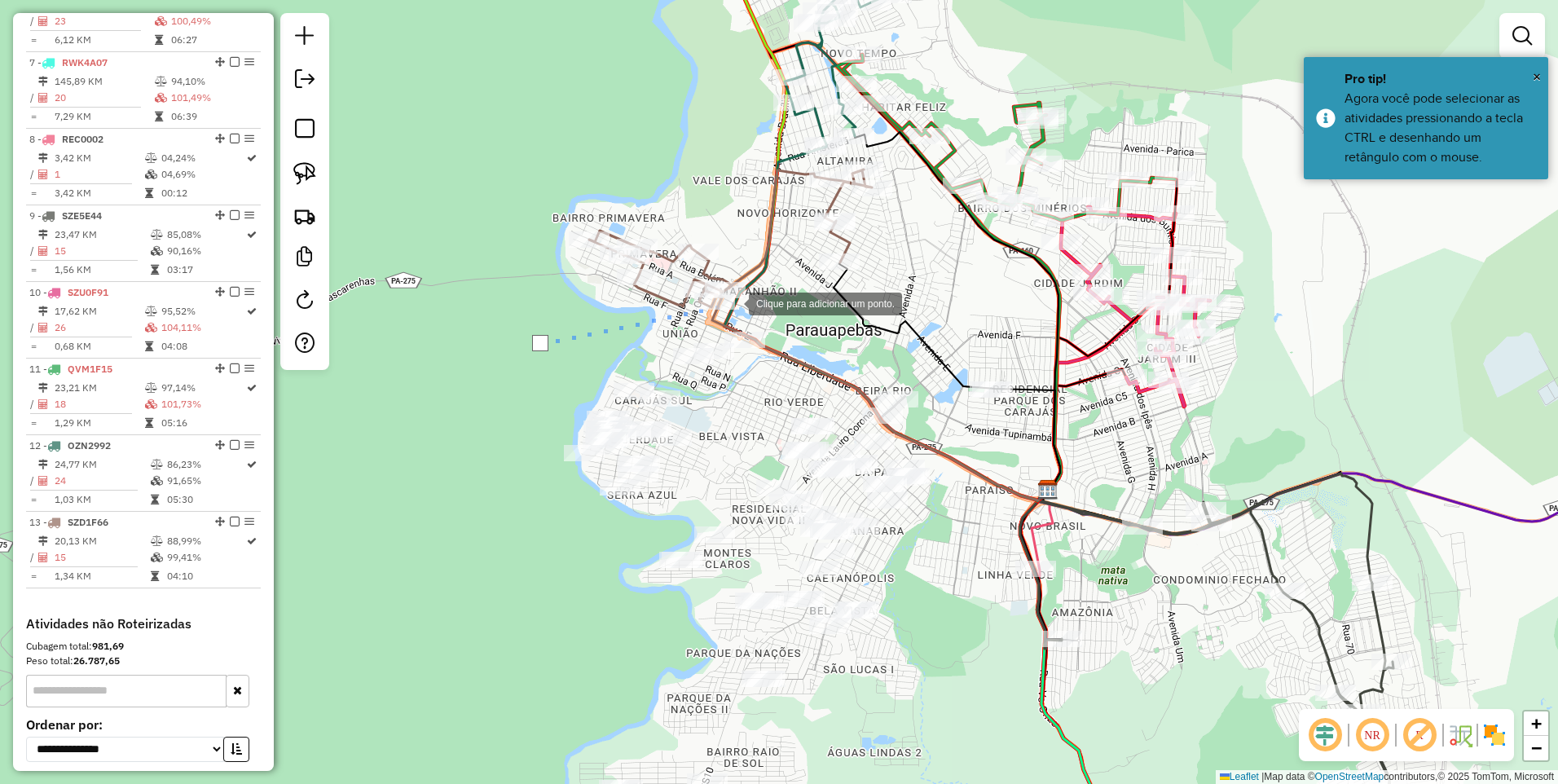
click at [733, 302] on div at bounding box center [733, 302] width 33 height 33
click at [794, 371] on div at bounding box center [794, 371] width 33 height 33
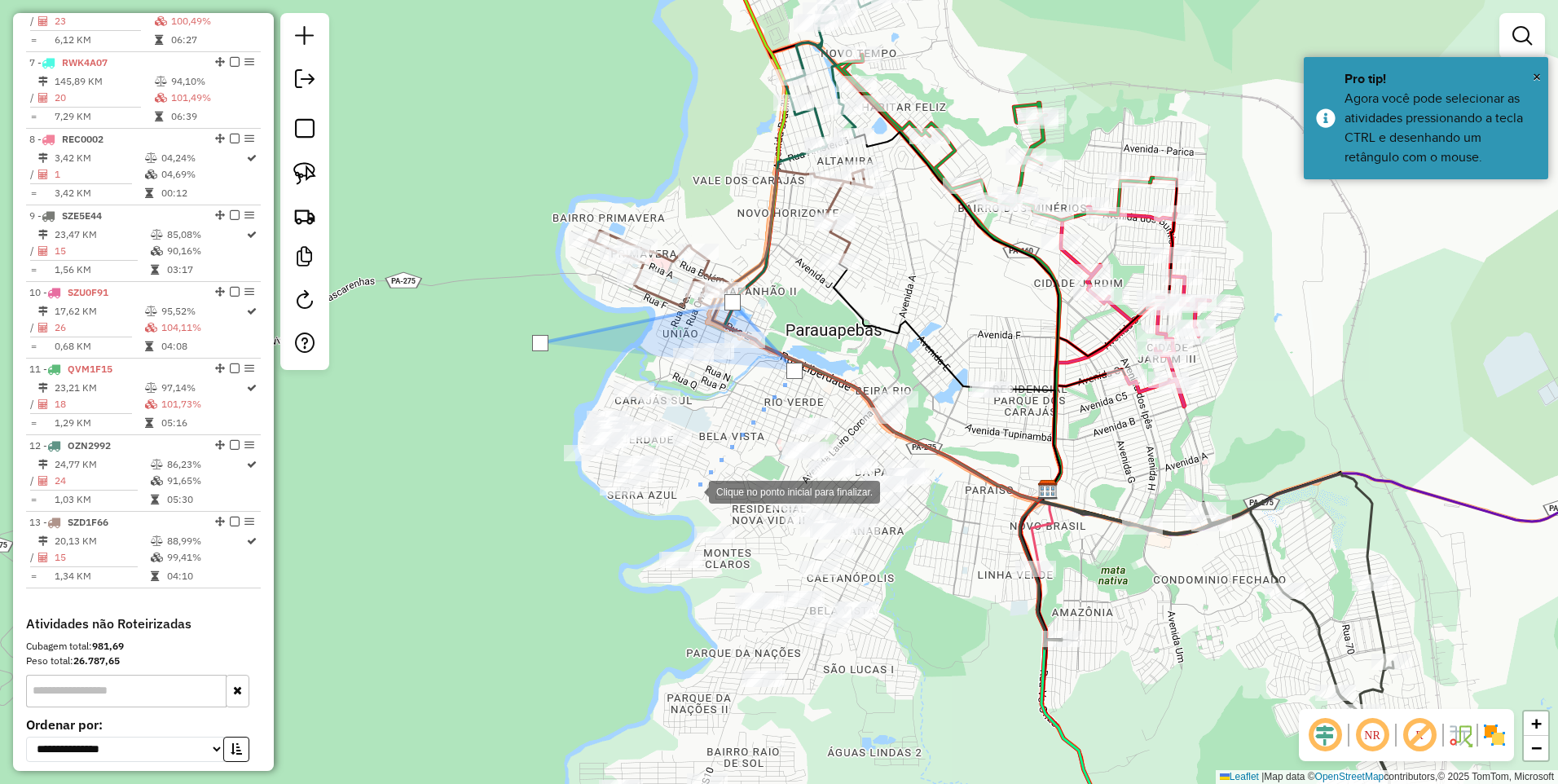
click at [693, 491] on div at bounding box center [692, 491] width 33 height 33
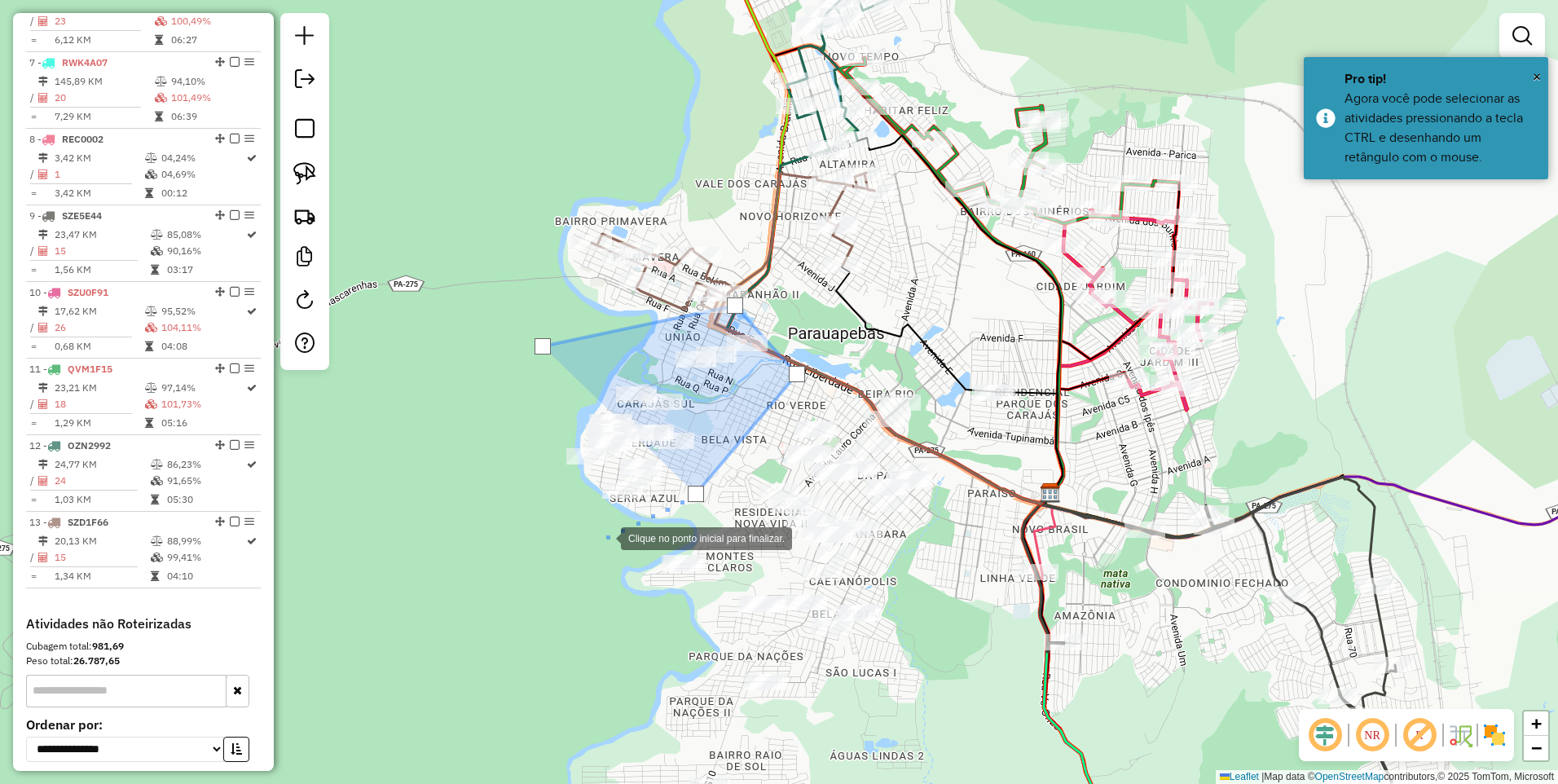
click at [603, 535] on div at bounding box center [605, 537] width 33 height 33
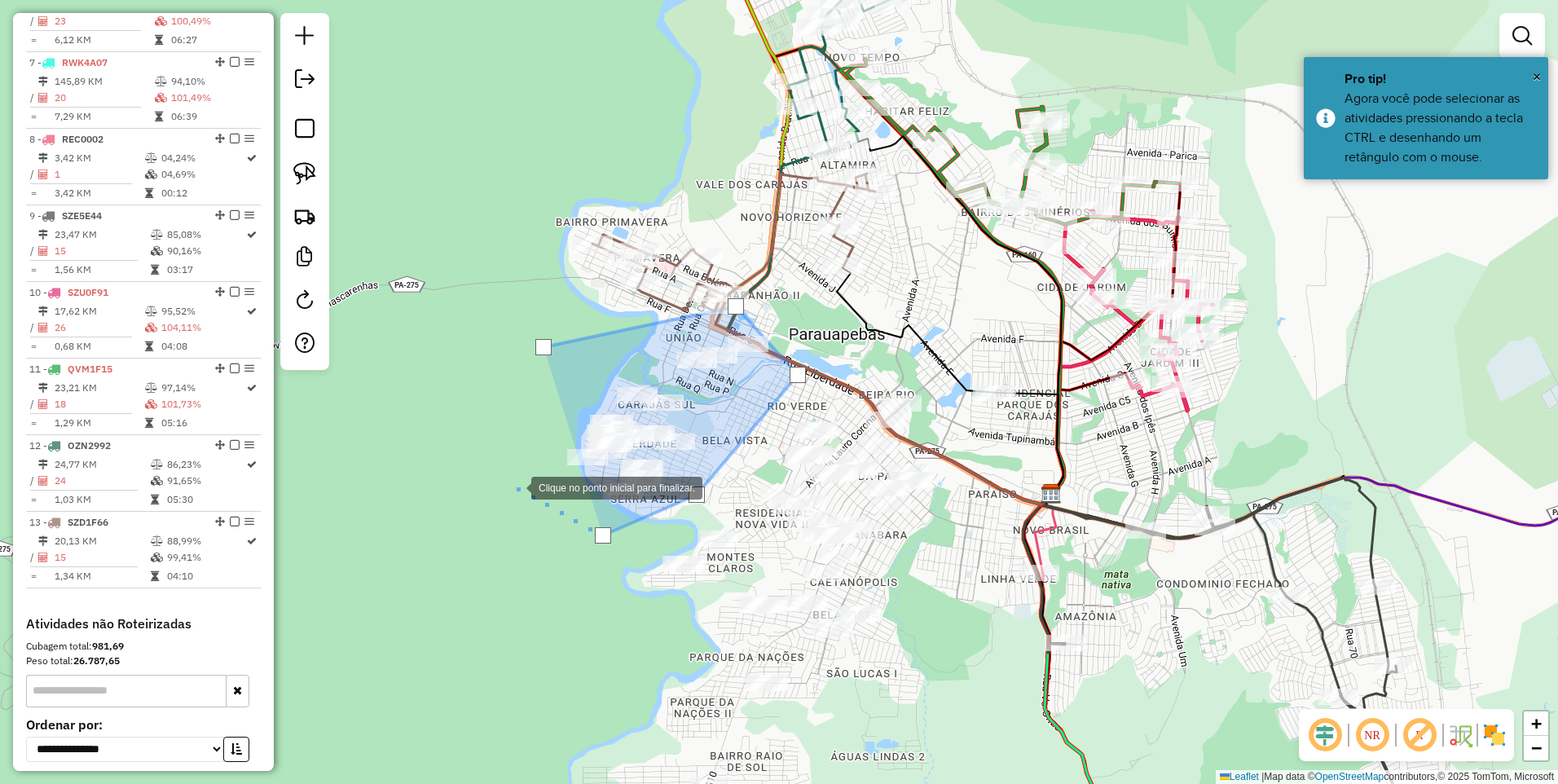
drag, startPoint x: 509, startPoint y: 481, endPoint x: 524, endPoint y: 441, distance: 42.7
click at [512, 485] on div at bounding box center [515, 487] width 33 height 33
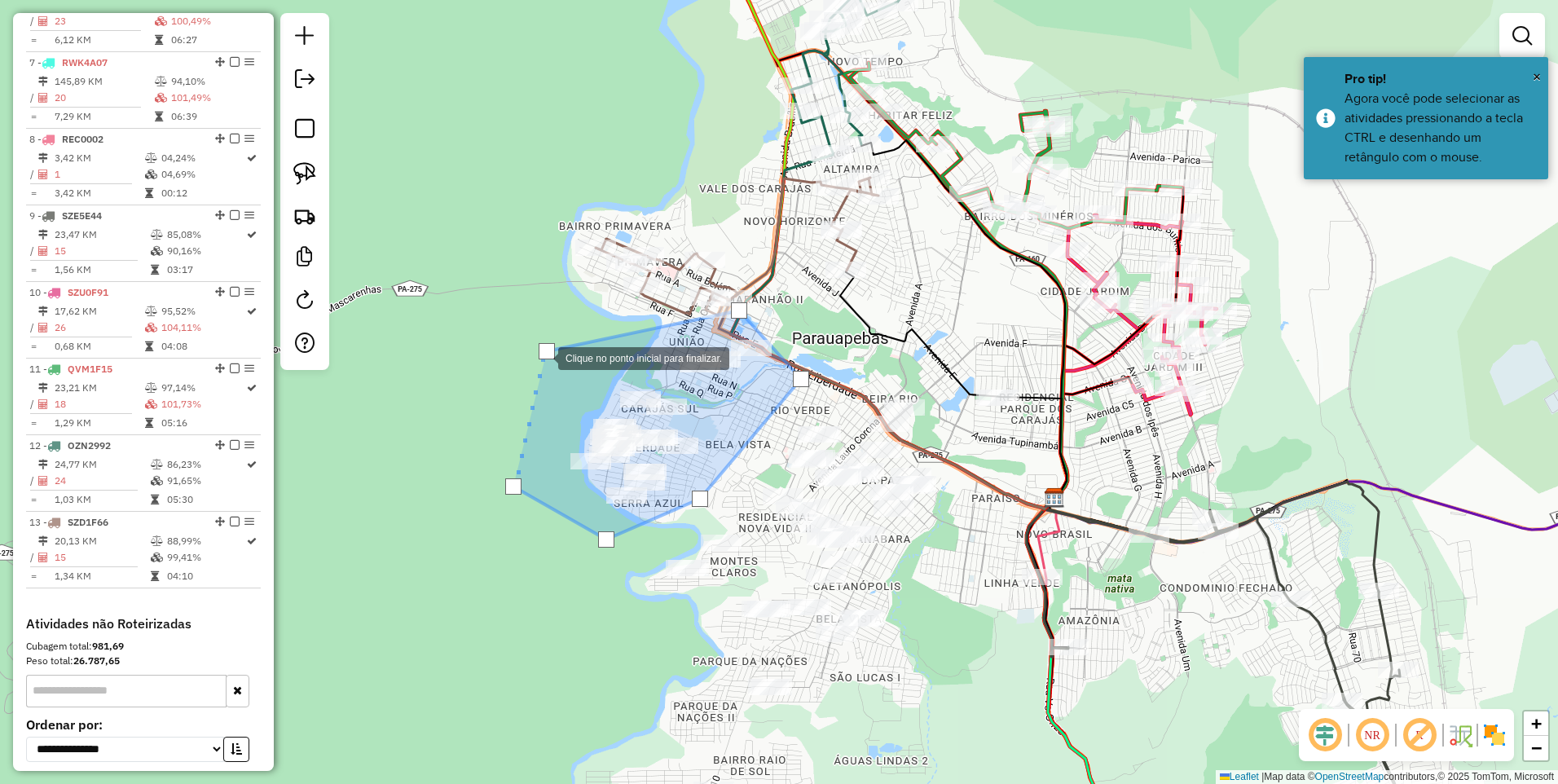
click at [542, 356] on div at bounding box center [547, 350] width 16 height 16
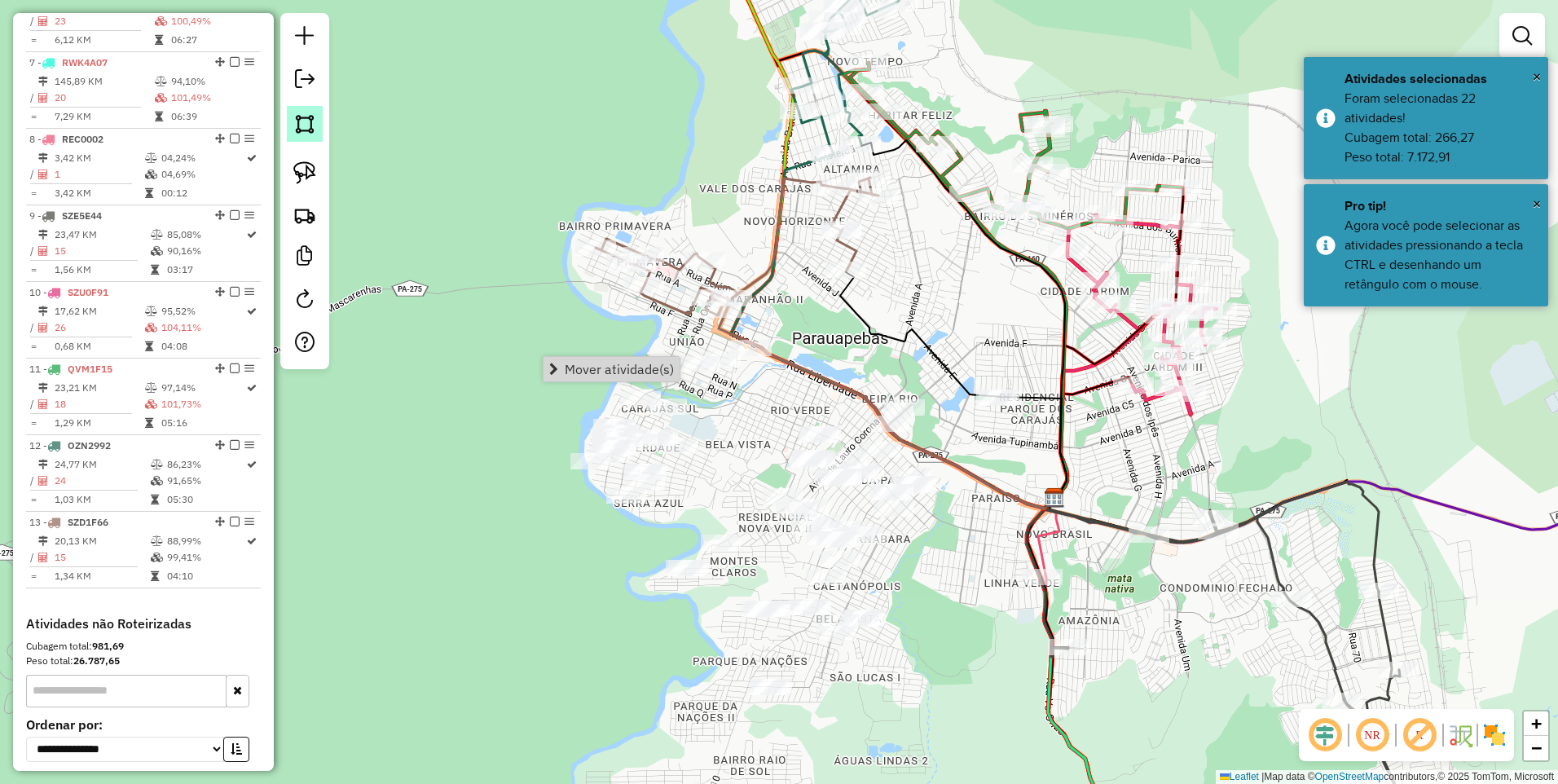
click at [301, 124] on img at bounding box center [304, 123] width 23 height 23
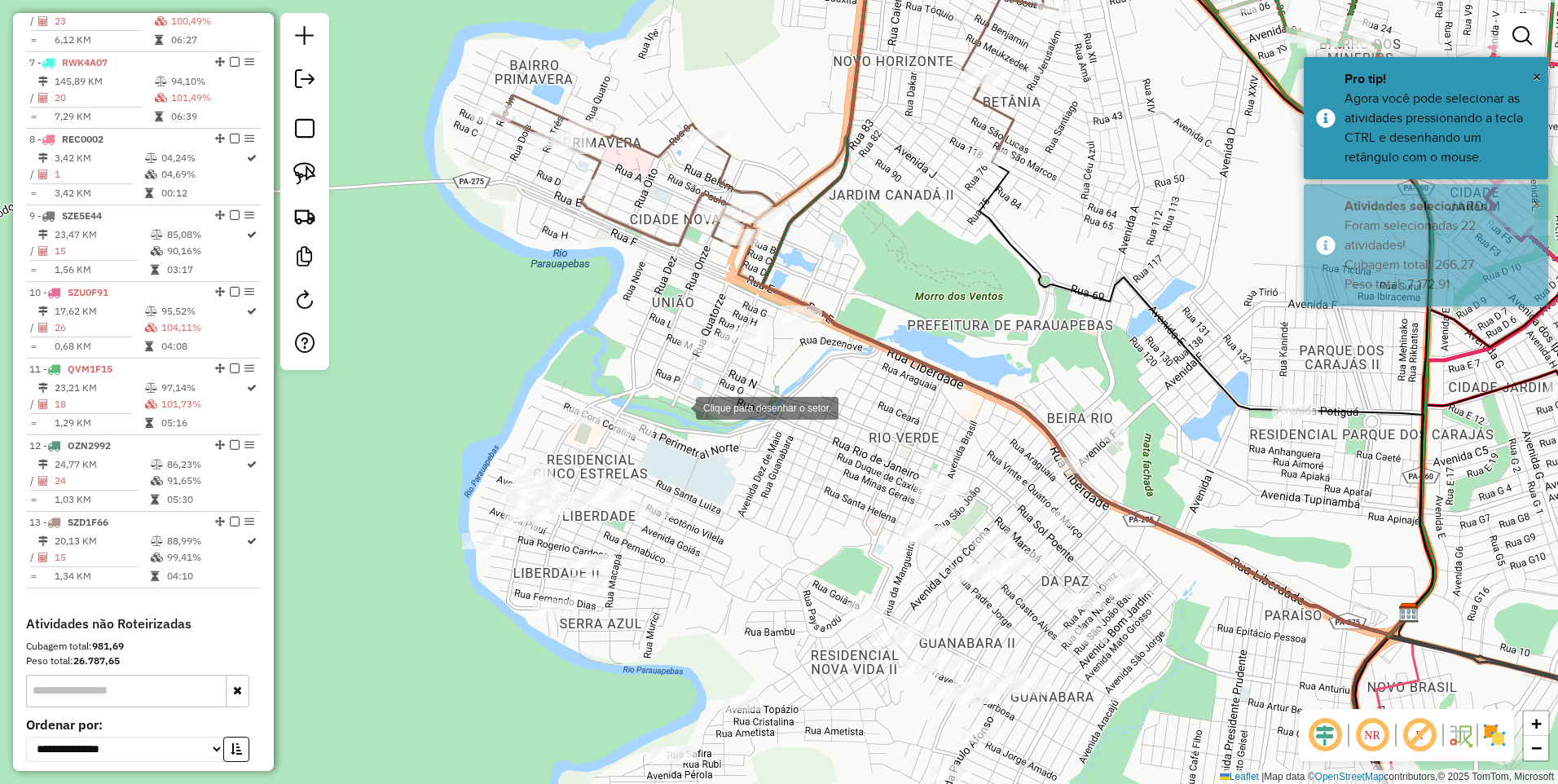
drag, startPoint x: 783, startPoint y: 398, endPoint x: 680, endPoint y: 407, distance: 103.4
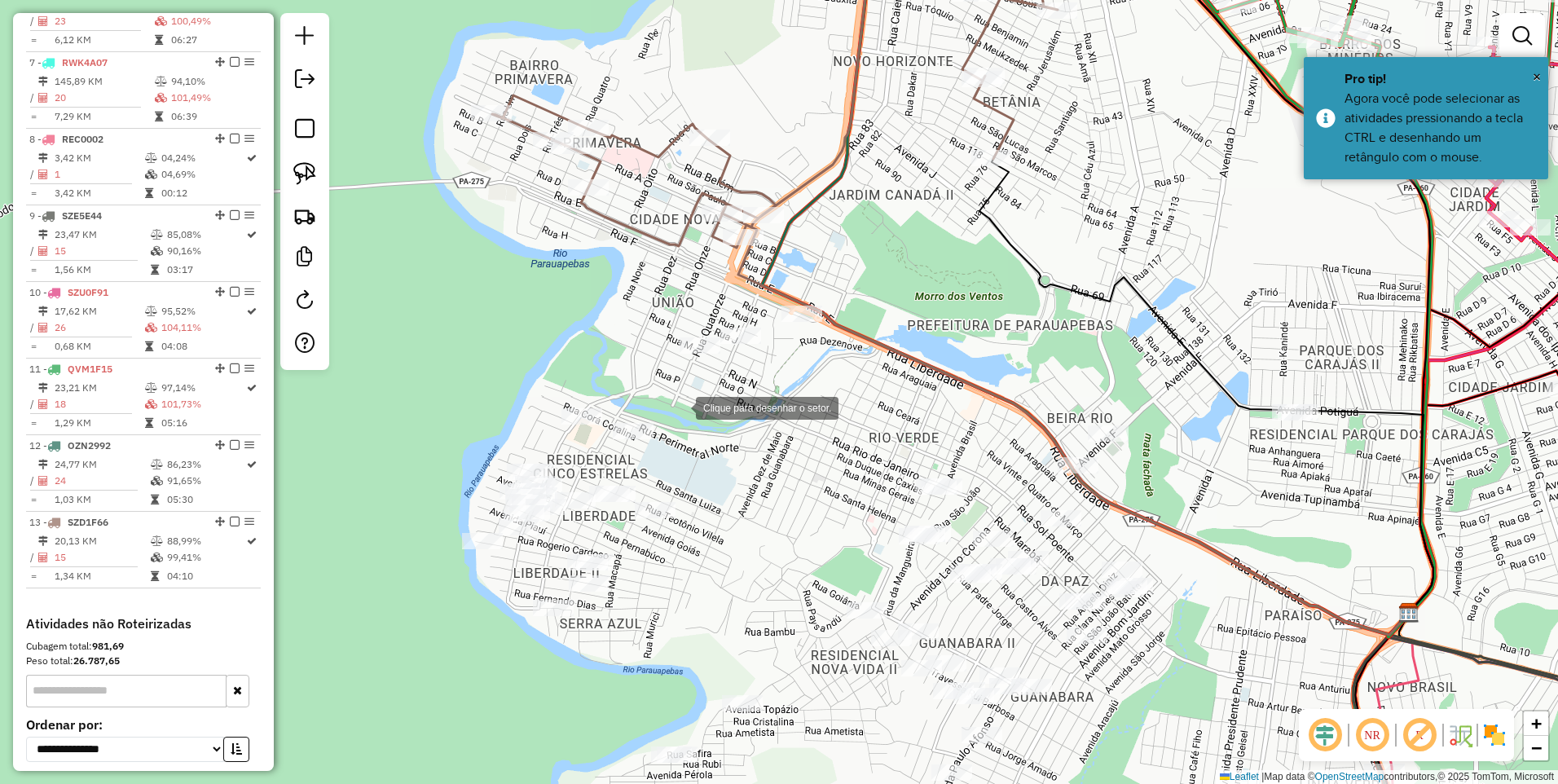
click at [680, 407] on div at bounding box center [680, 407] width 33 height 33
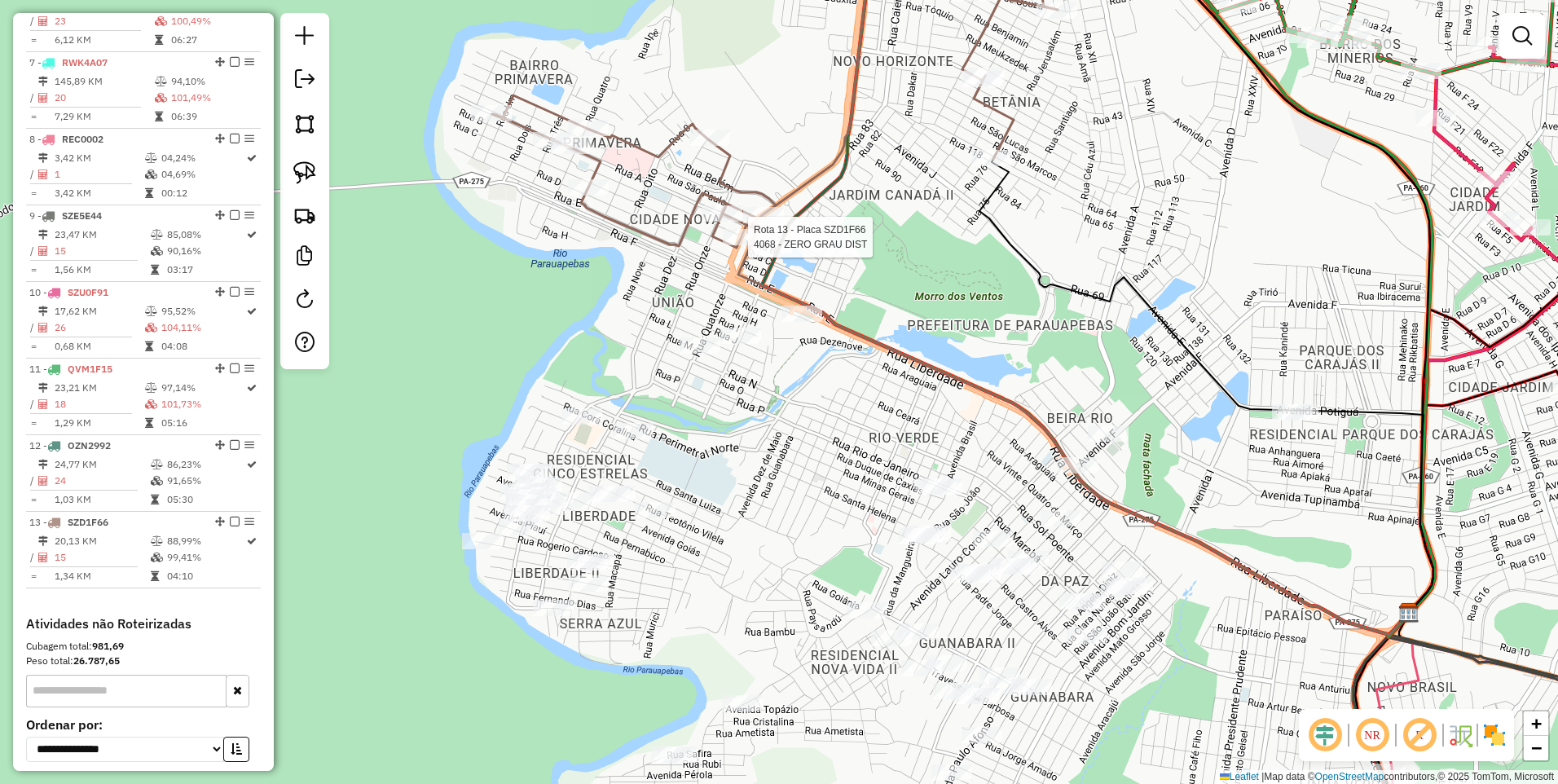
scroll to position [1190, 0]
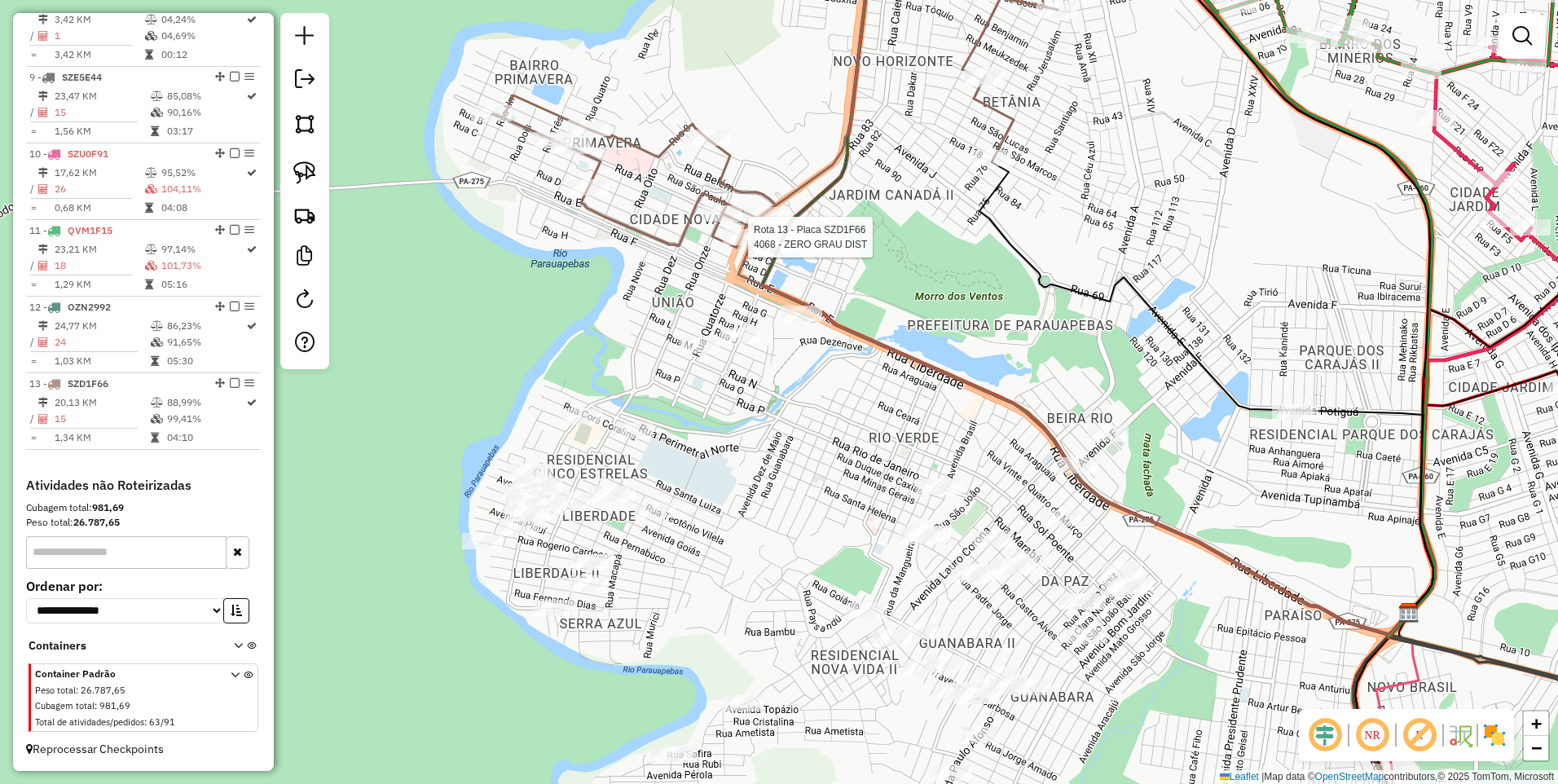
select select "**********"
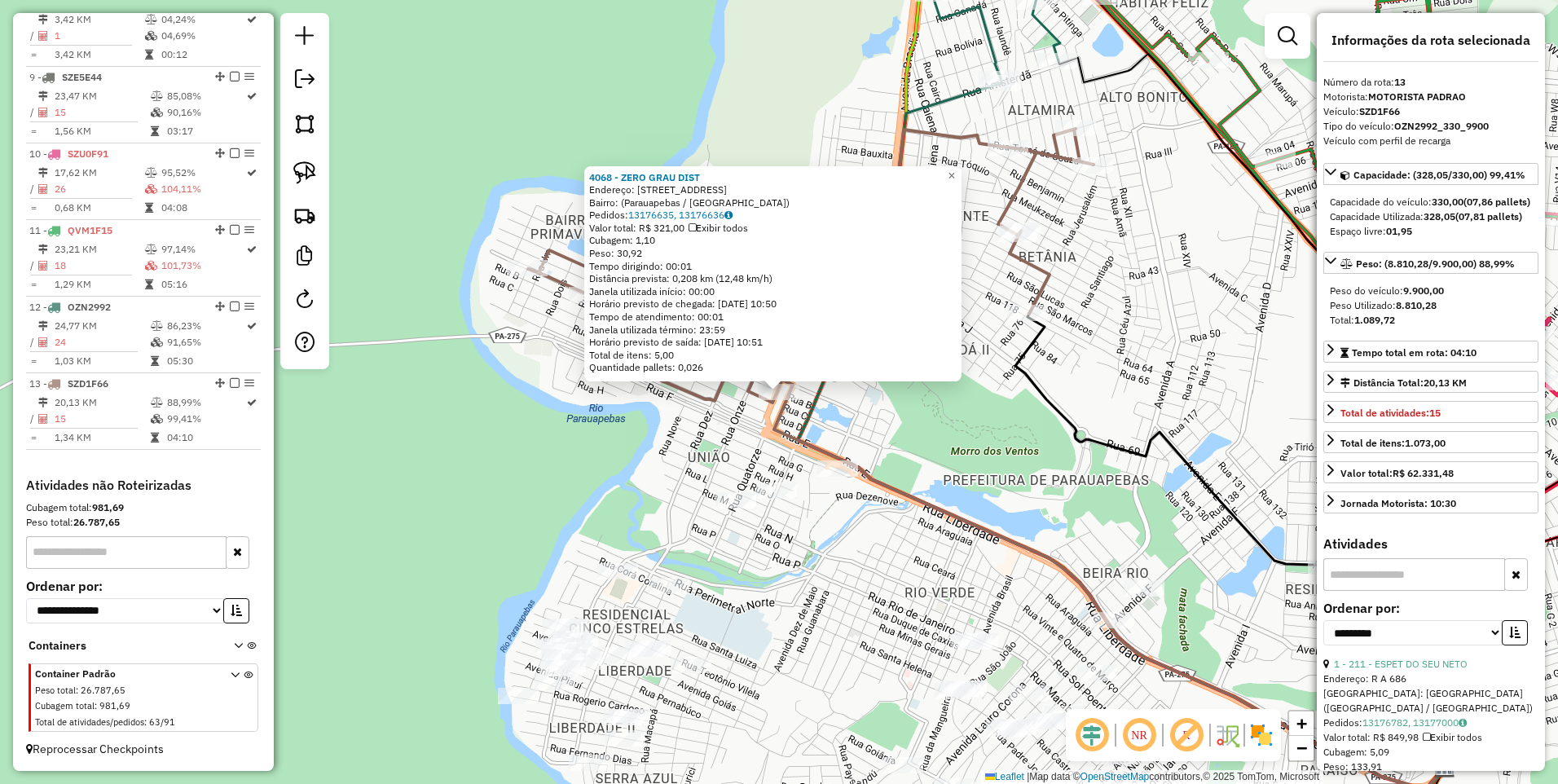
click at [777, 386] on div at bounding box center [772, 379] width 20 height 20
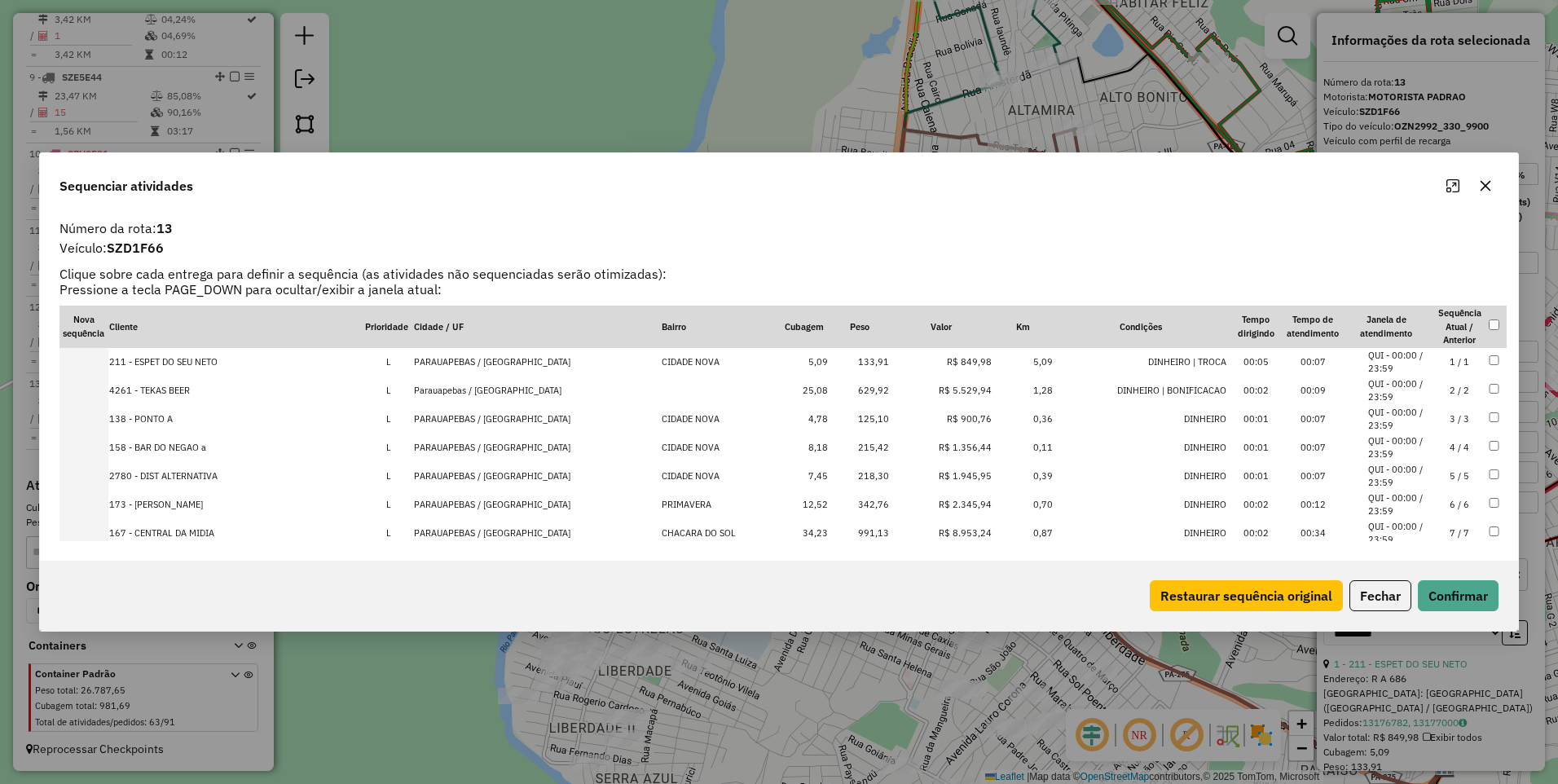
scroll to position [249, 0]
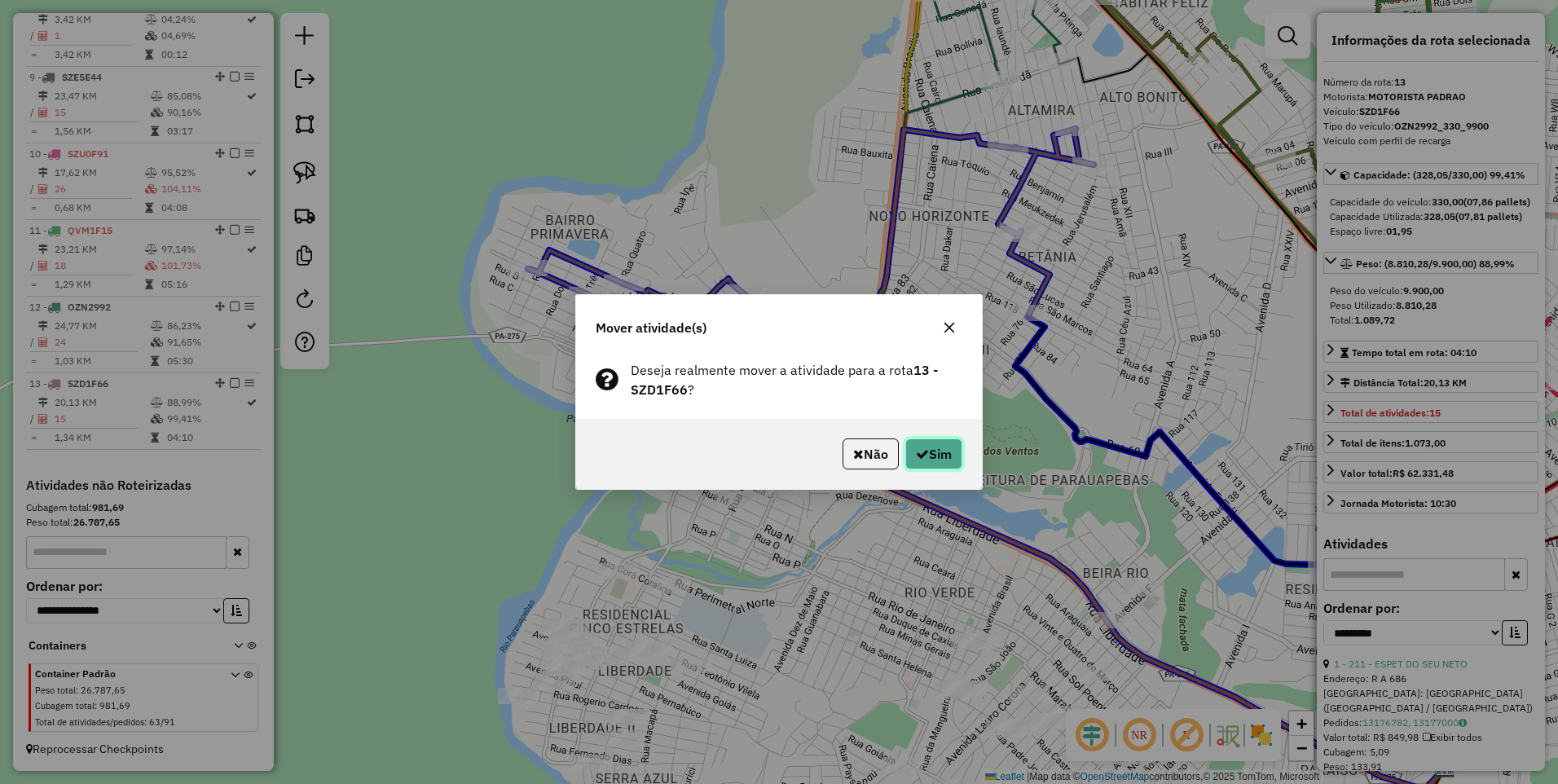
click at [929, 462] on button "Sim" at bounding box center [934, 454] width 57 height 31
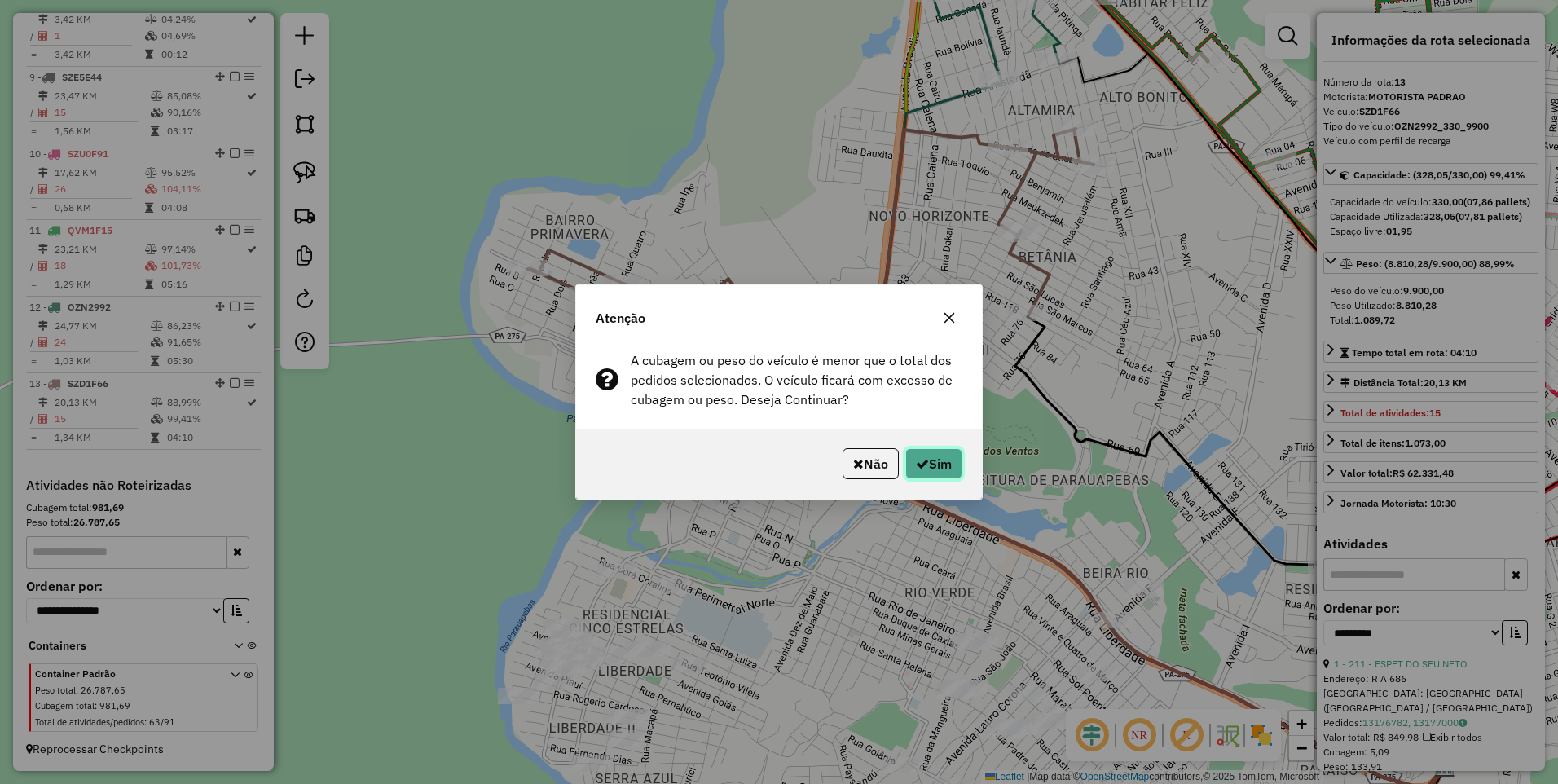
click at [928, 459] on button "Sim" at bounding box center [934, 464] width 57 height 31
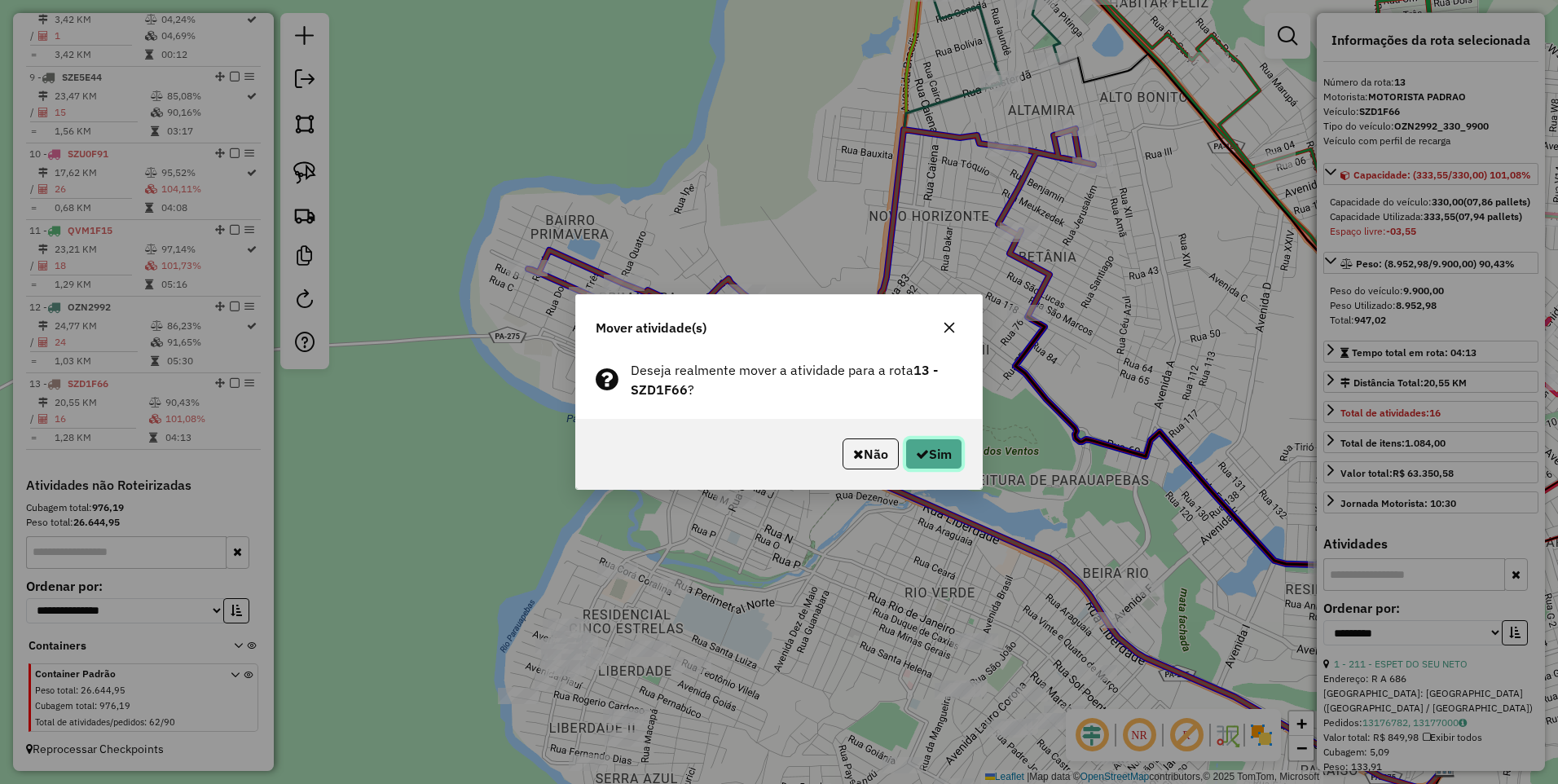
click at [926, 456] on button "Sim" at bounding box center [934, 454] width 57 height 31
click at [930, 450] on button "Sim" at bounding box center [934, 454] width 57 height 31
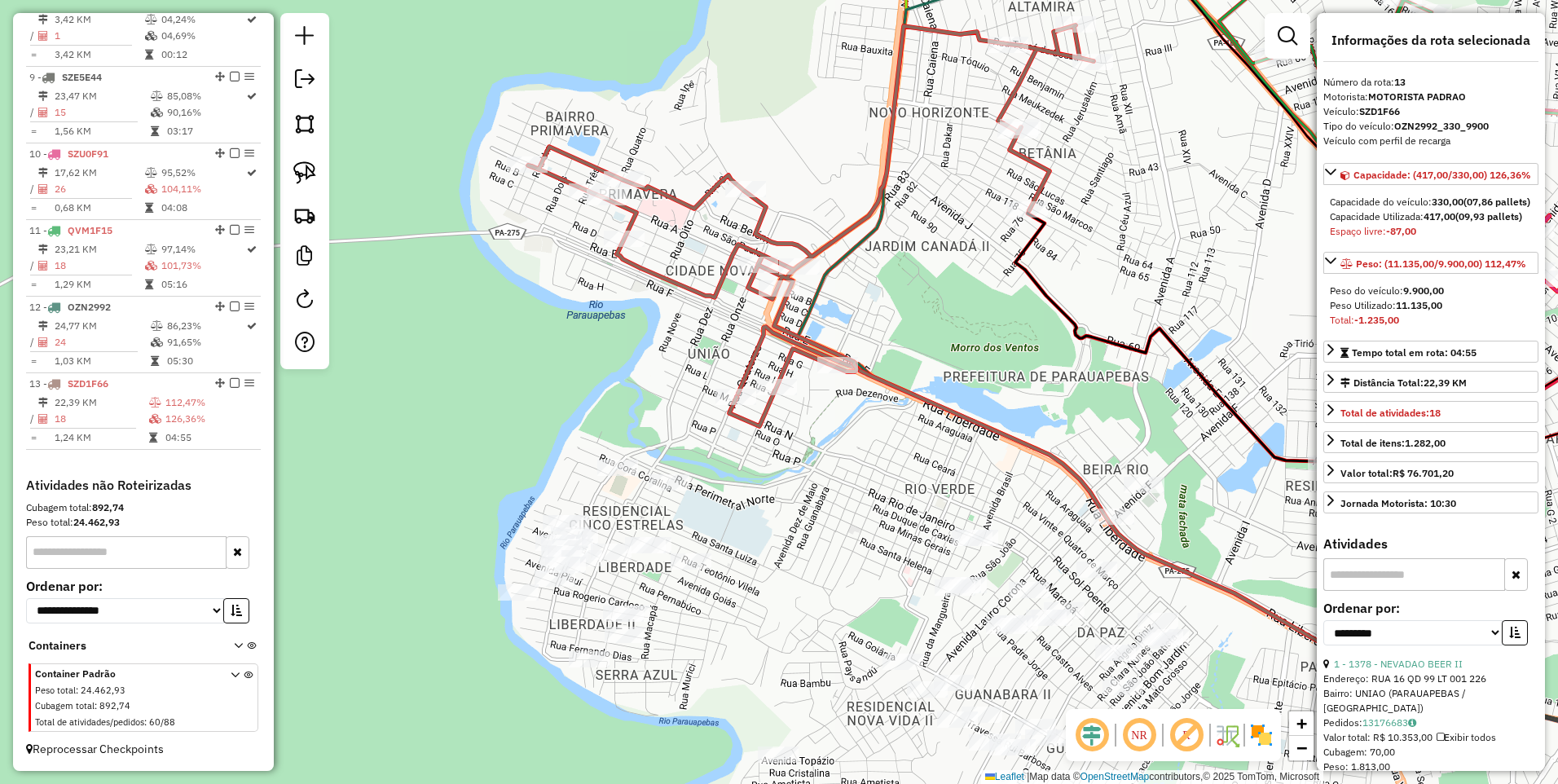
drag, startPoint x: 873, startPoint y: 589, endPoint x: 816, endPoint y: 434, distance: 165.1
click at [873, 475] on div "Janela de atendimento Grade de atendimento Capacidade Transportadoras Veículos …" at bounding box center [779, 392] width 1558 height 784
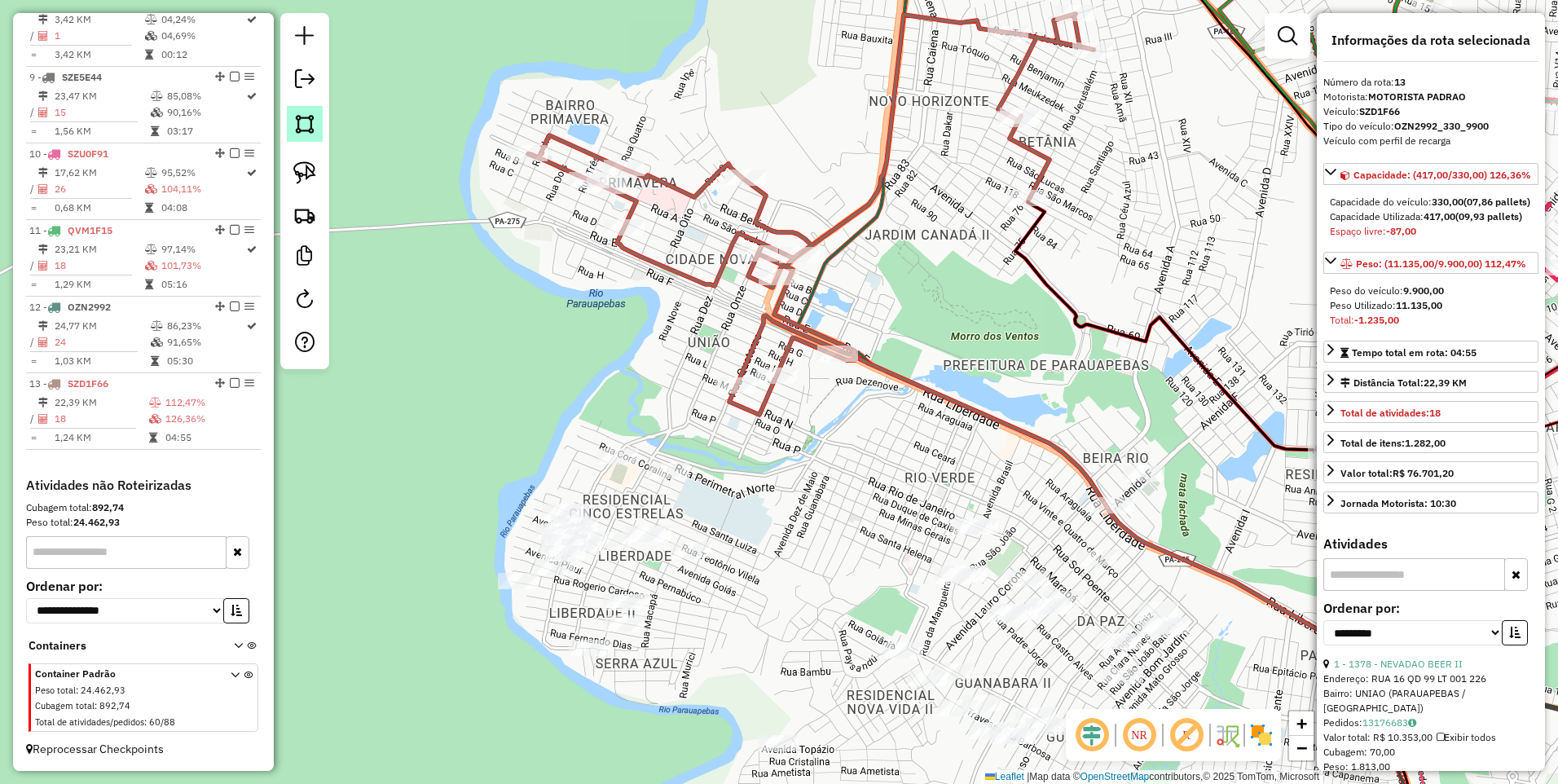
click at [317, 131] on link at bounding box center [305, 124] width 36 height 36
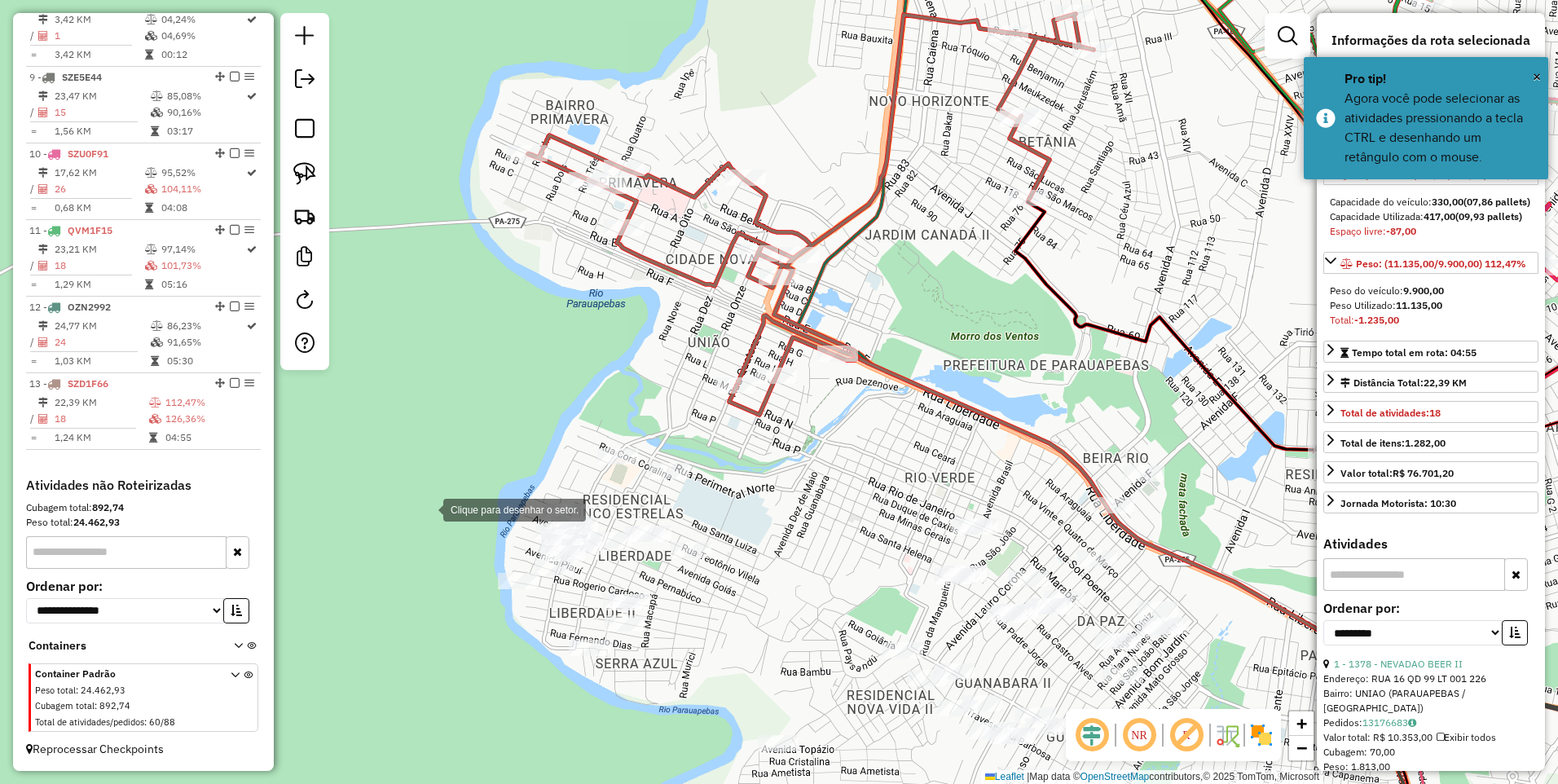
click at [427, 508] on div at bounding box center [427, 508] width 33 height 33
click at [494, 420] on div at bounding box center [478, 436] width 33 height 33
click at [767, 459] on div at bounding box center [764, 458] width 33 height 33
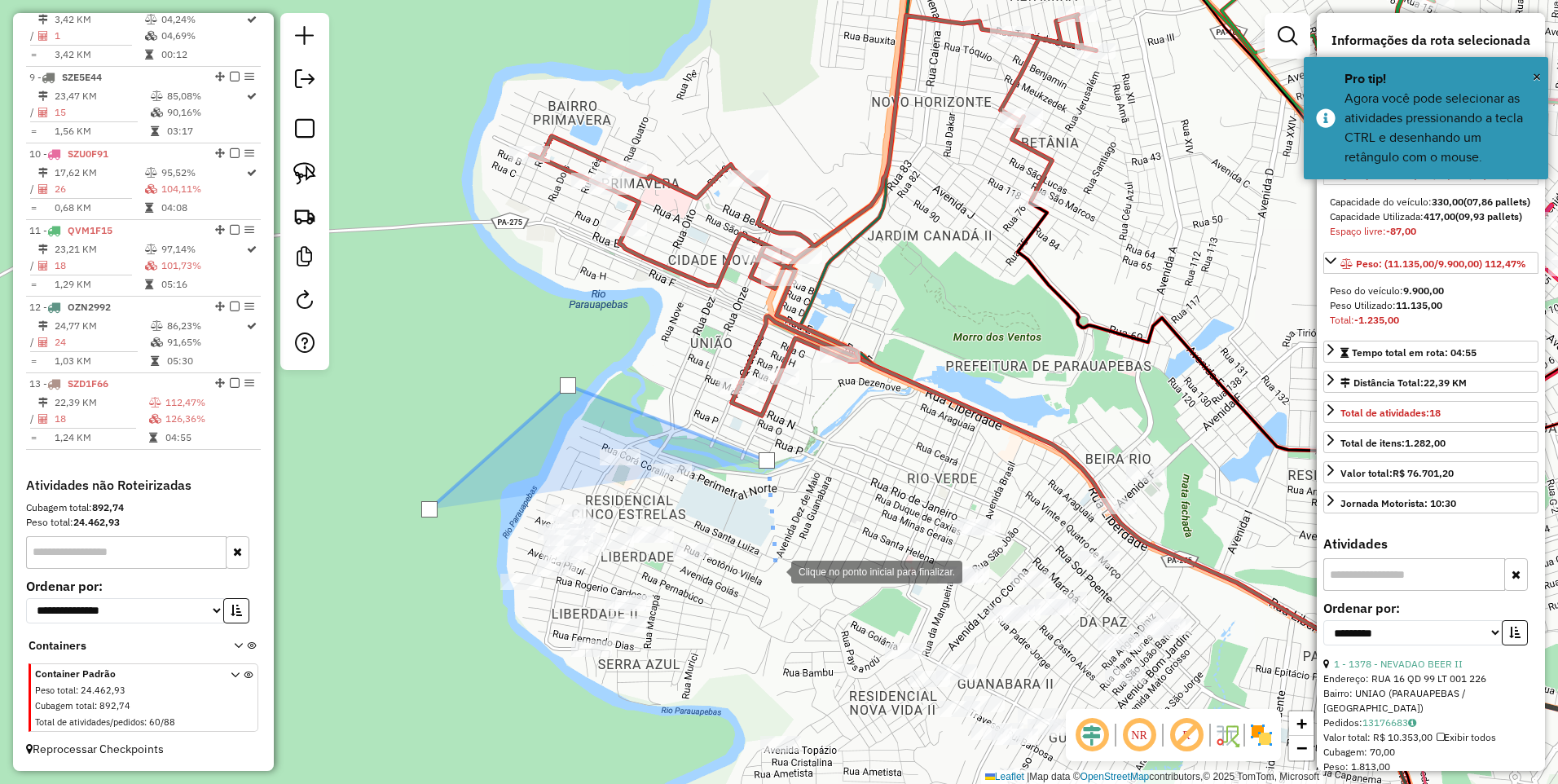
click at [758, 587] on div at bounding box center [775, 571] width 33 height 33
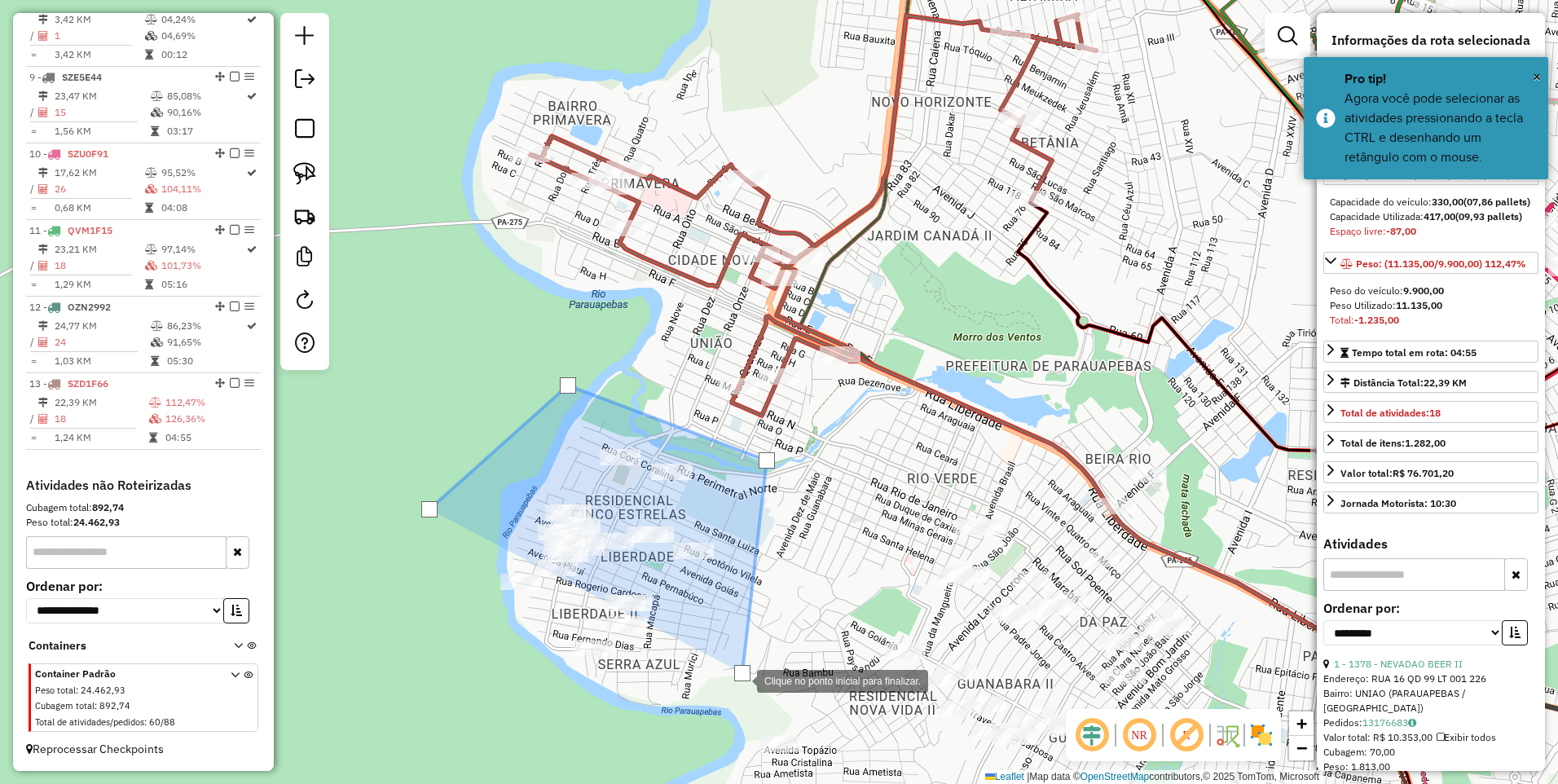
click at [724, 696] on div at bounding box center [740, 679] width 33 height 33
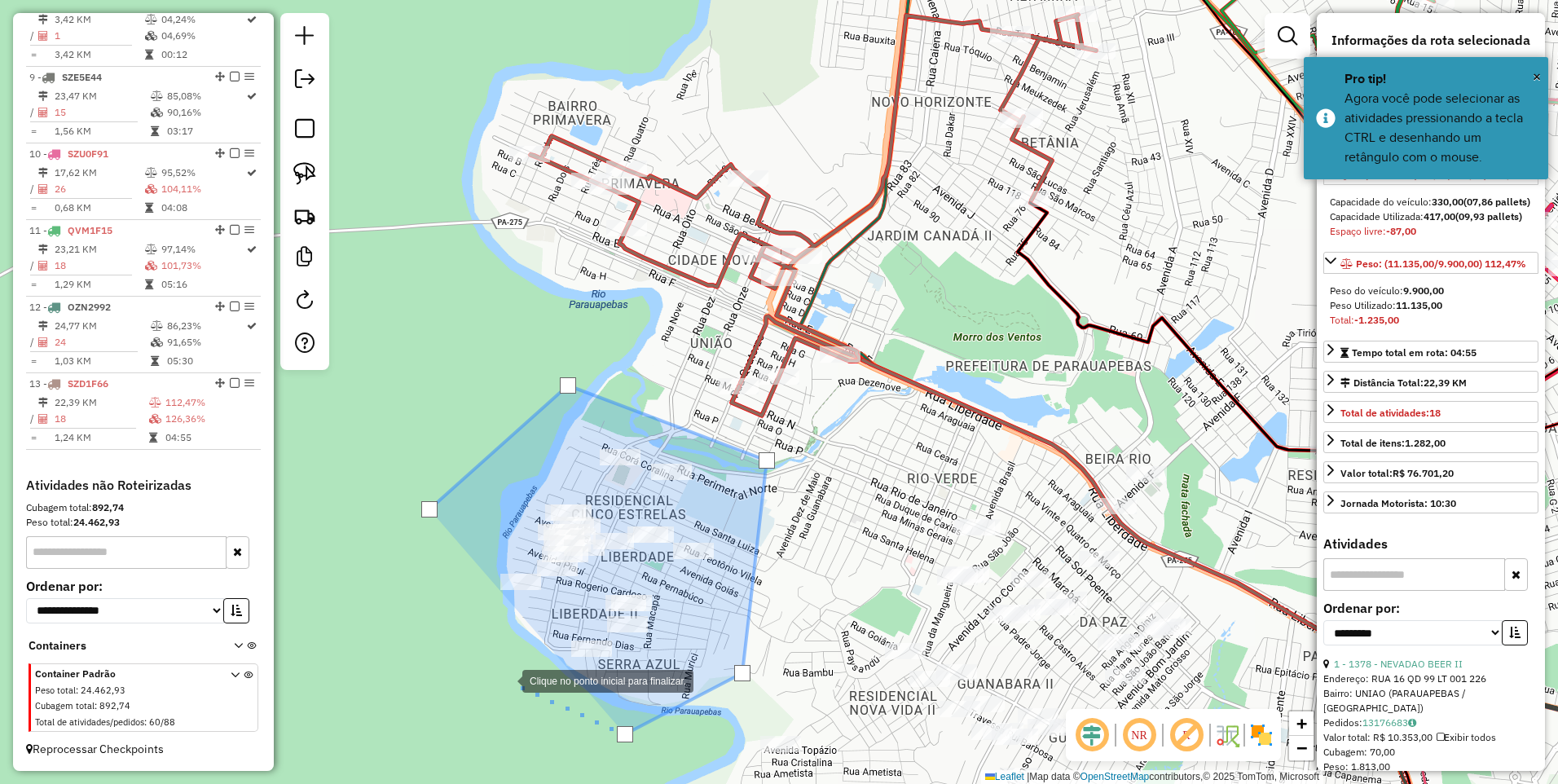
click at [506, 679] on div at bounding box center [506, 679] width 33 height 33
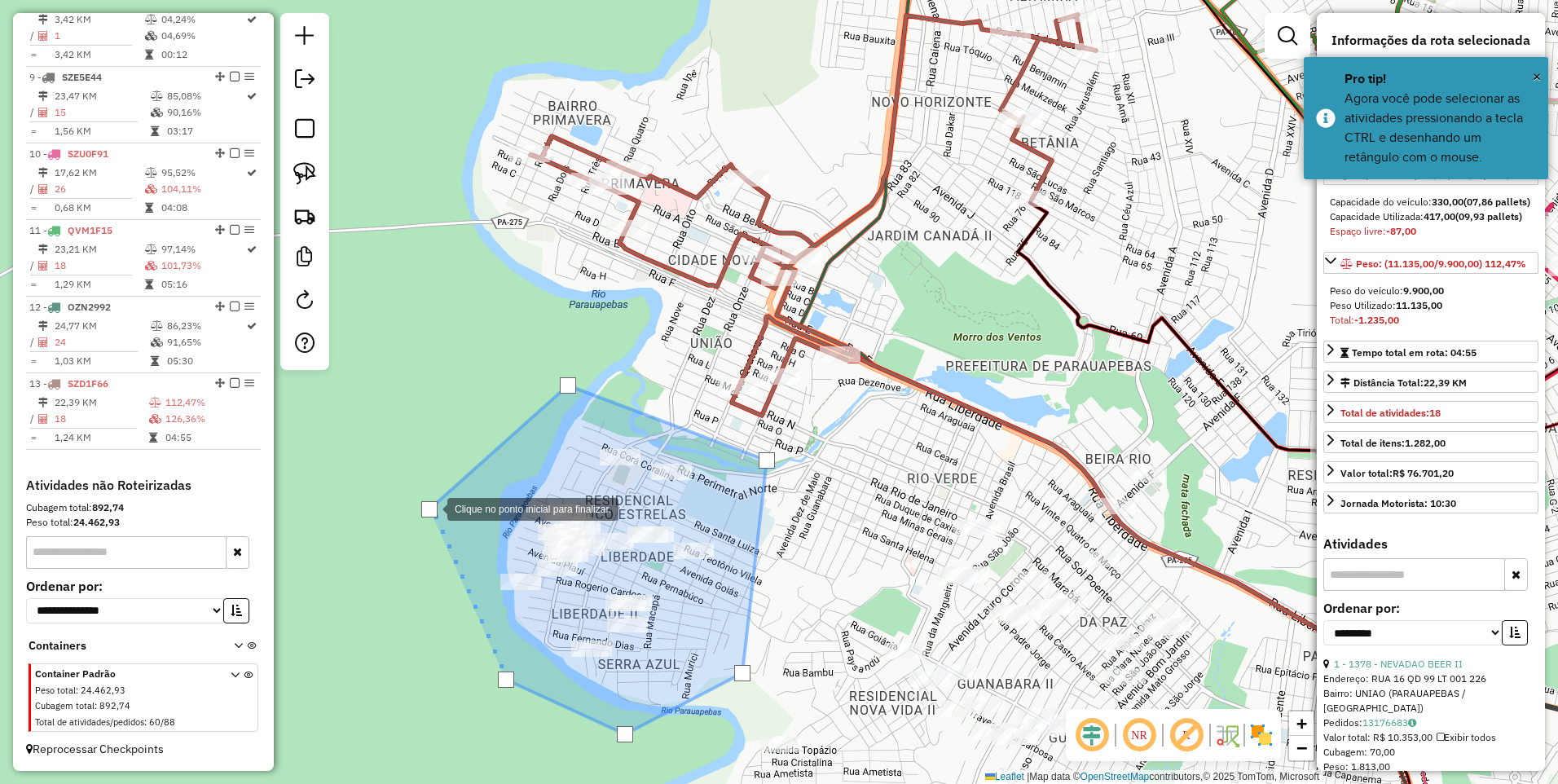
click at [429, 507] on div at bounding box center [429, 509] width 16 height 16
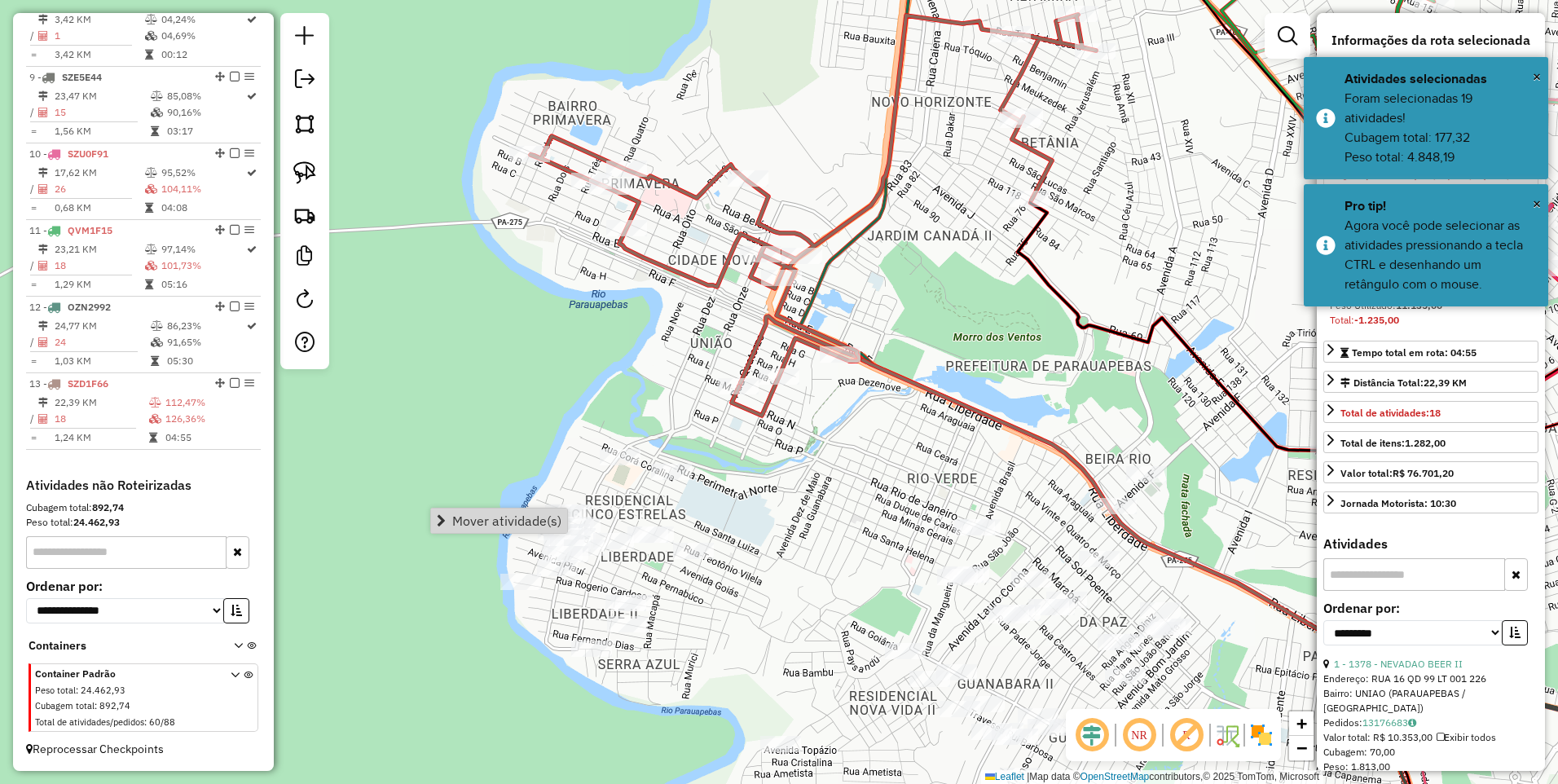
click at [782, 568] on div "Janela de atendimento Grade de atendimento Capacidade Transportadoras Veículos …" at bounding box center [779, 392] width 1558 height 784
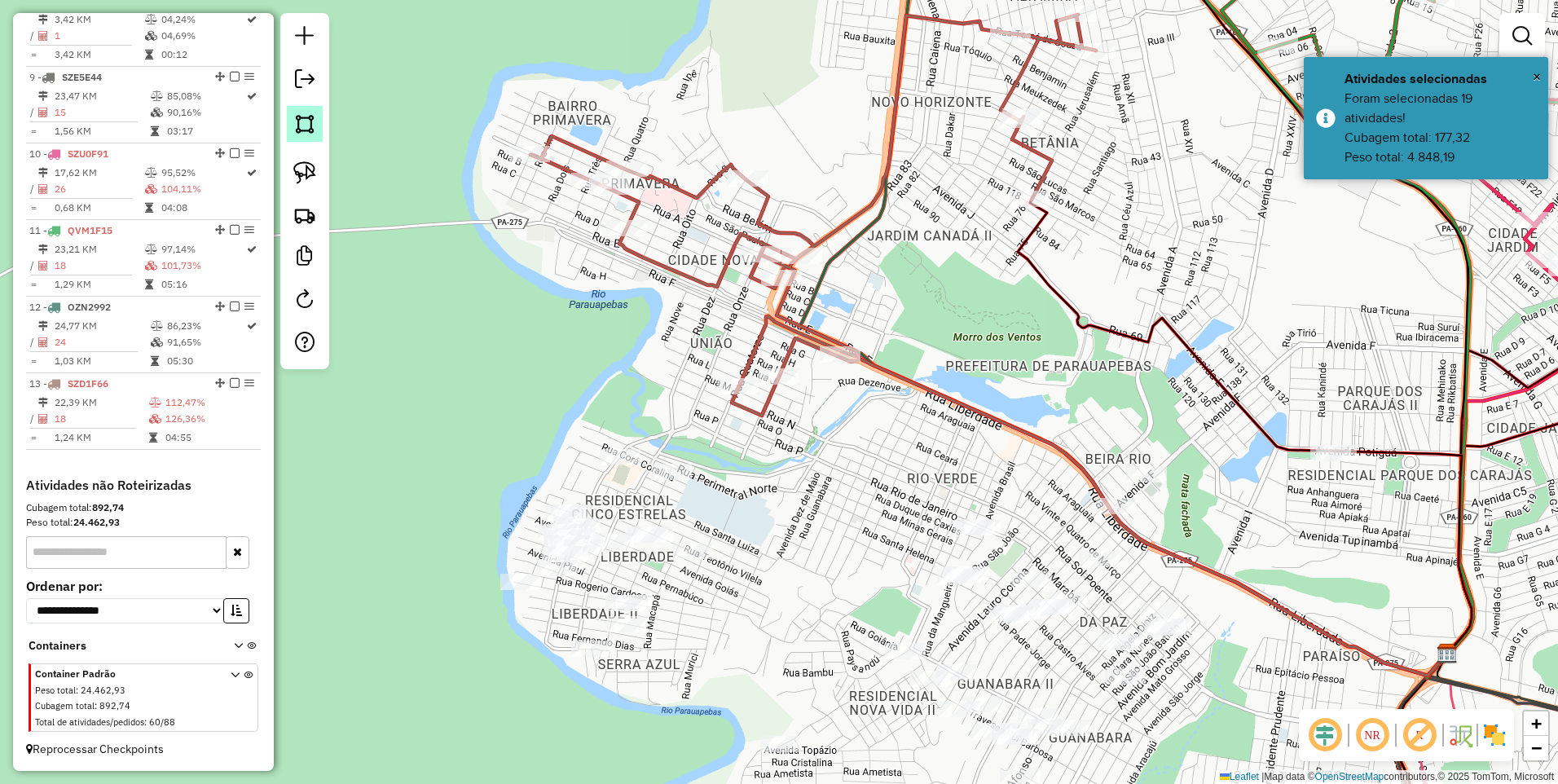
click at [308, 117] on img at bounding box center [304, 123] width 23 height 23
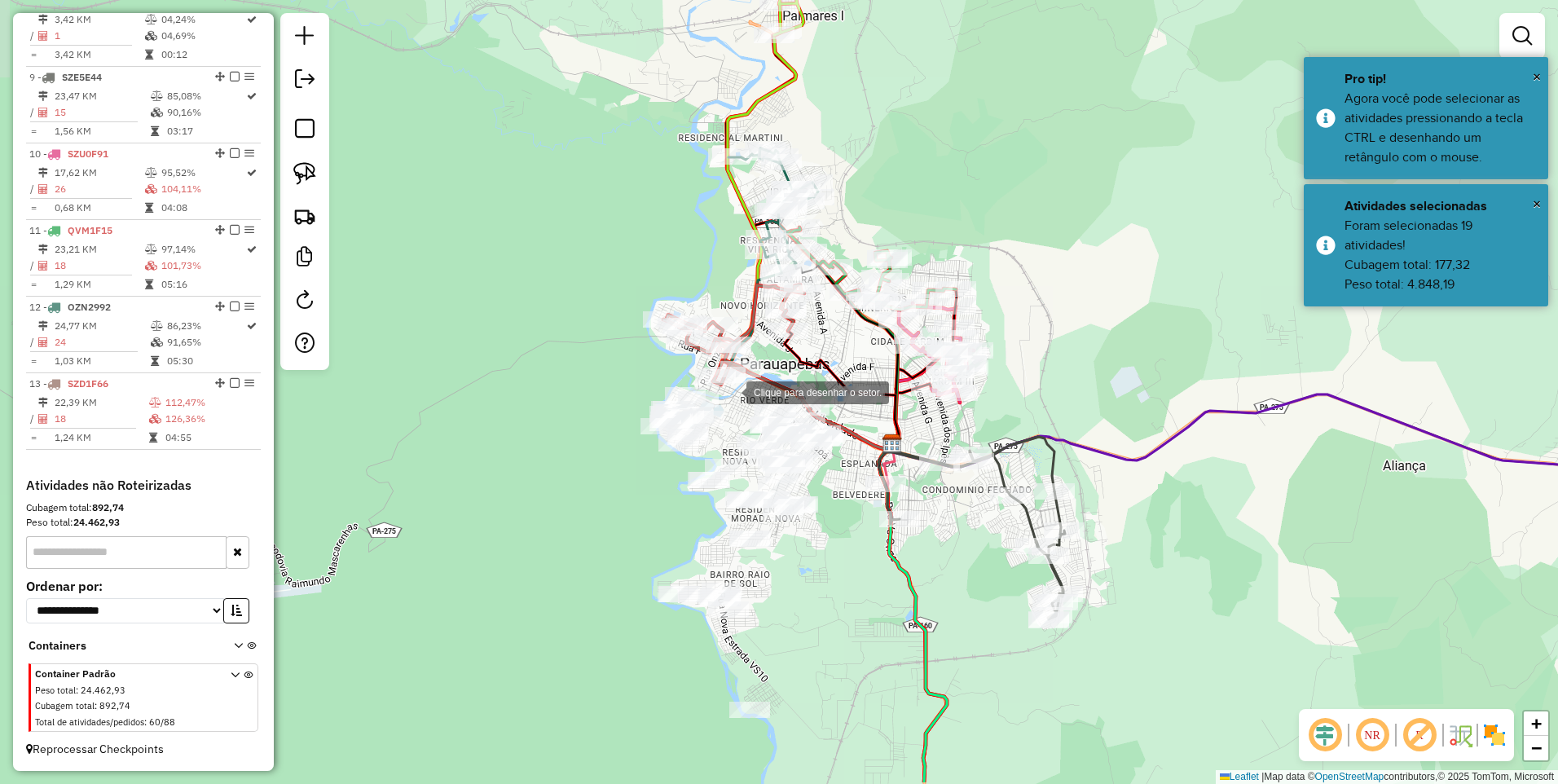
drag, startPoint x: 762, startPoint y: 460, endPoint x: 732, endPoint y: 393, distance: 73.4
click at [732, 393] on div at bounding box center [730, 391] width 33 height 33
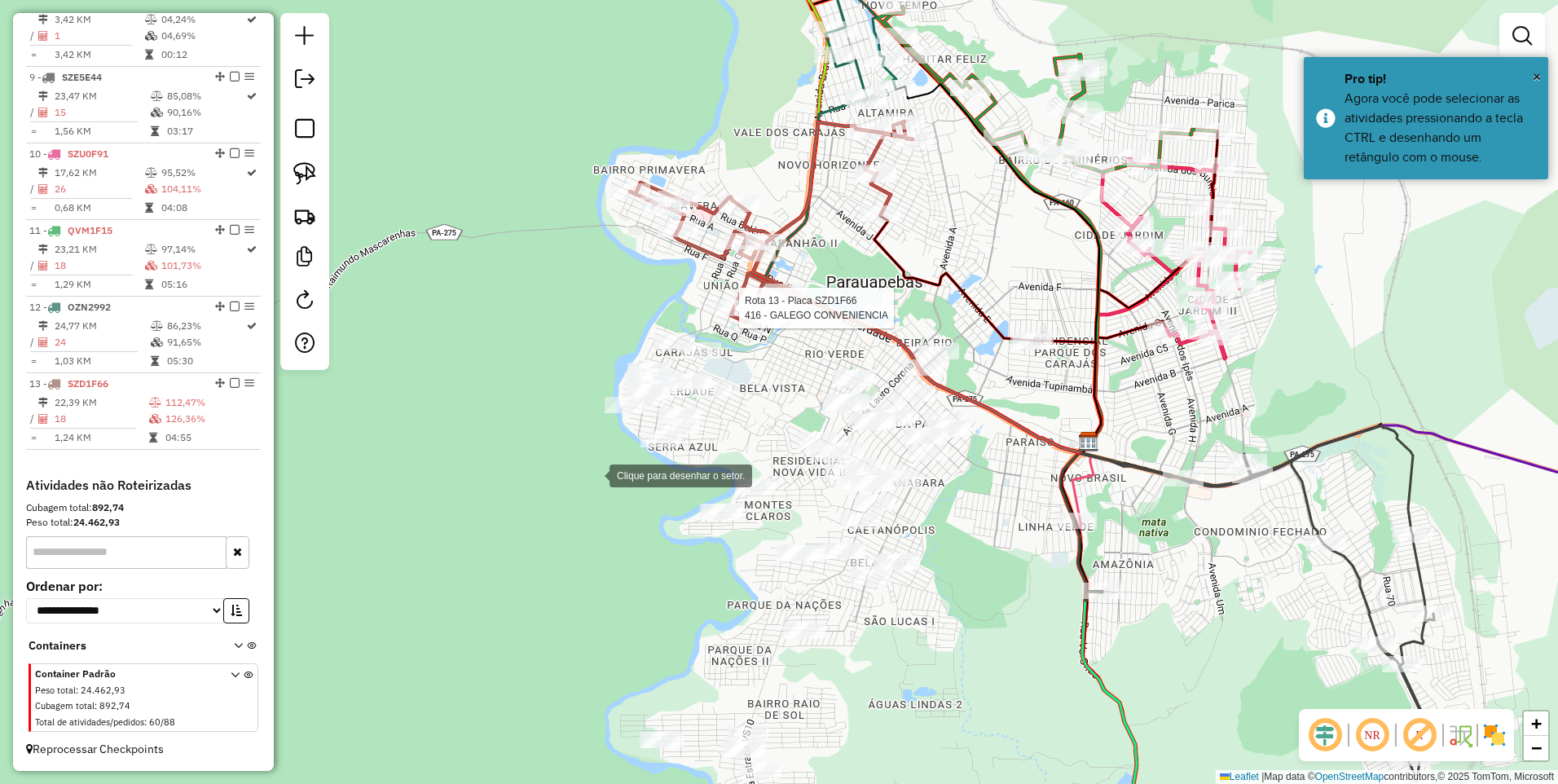
click at [593, 475] on div at bounding box center [593, 474] width 33 height 33
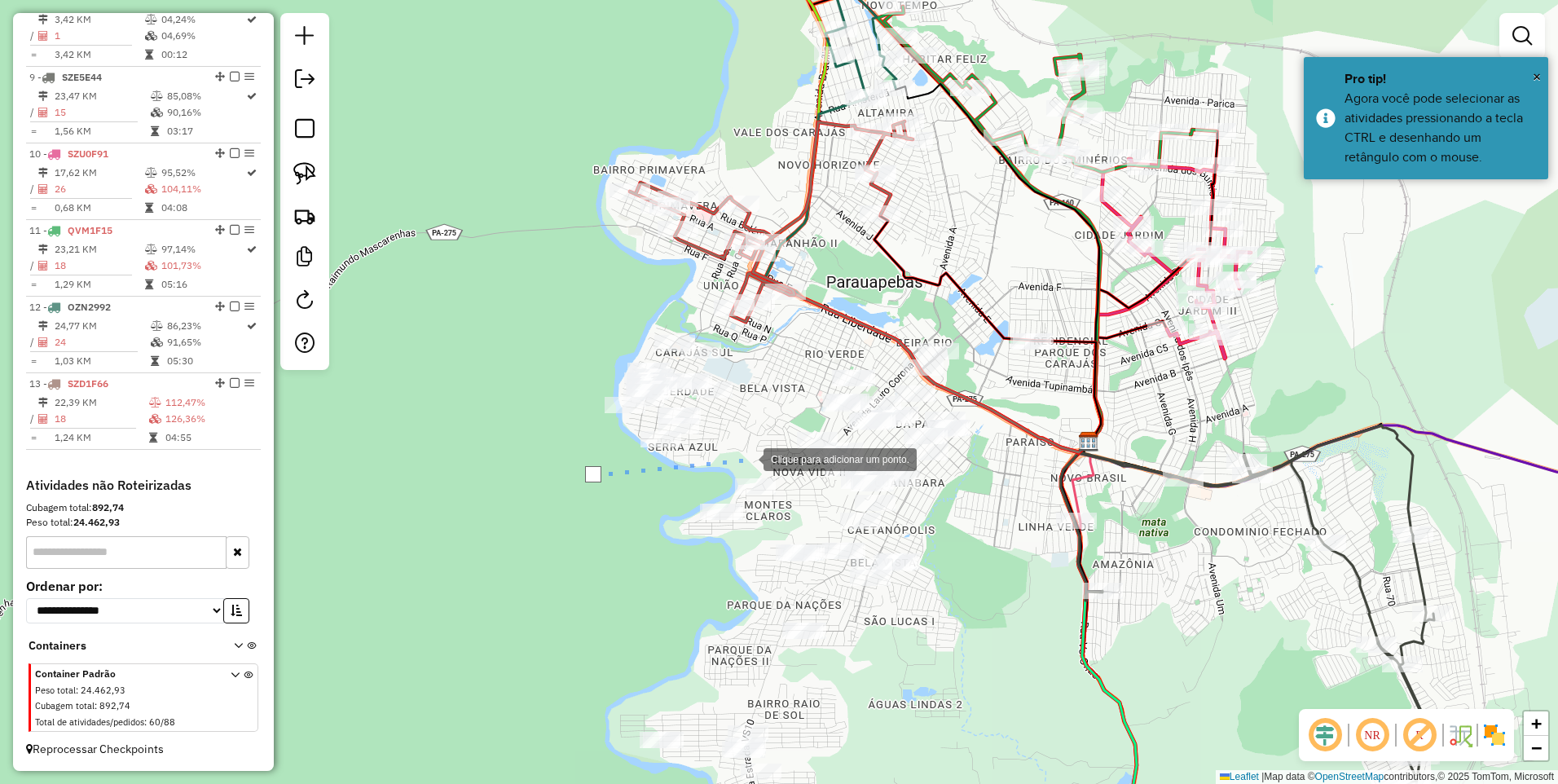
click at [747, 458] on div at bounding box center [747, 458] width 33 height 33
click at [767, 345] on div at bounding box center [756, 362] width 33 height 33
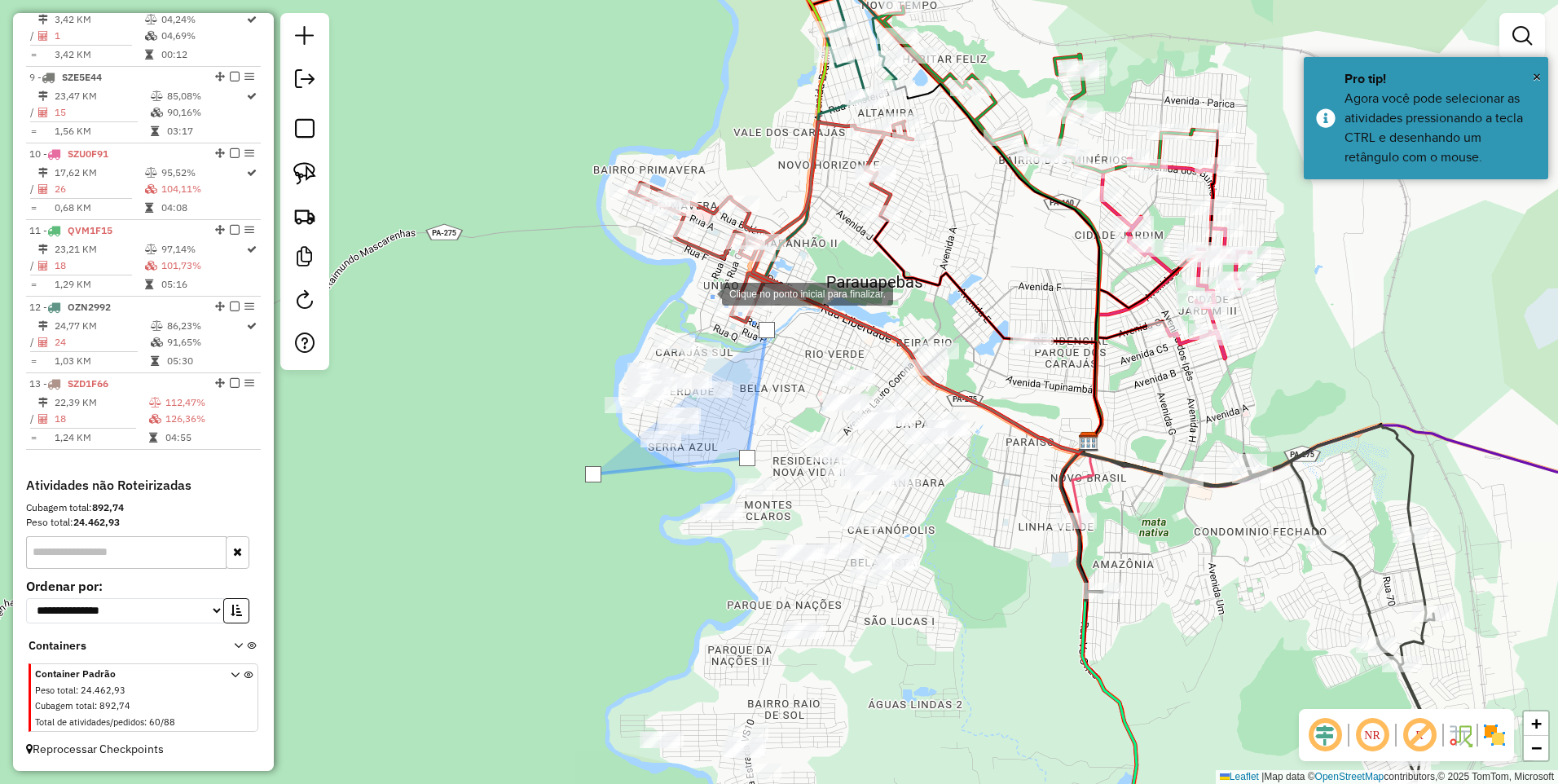
click at [690, 276] on div at bounding box center [706, 292] width 33 height 33
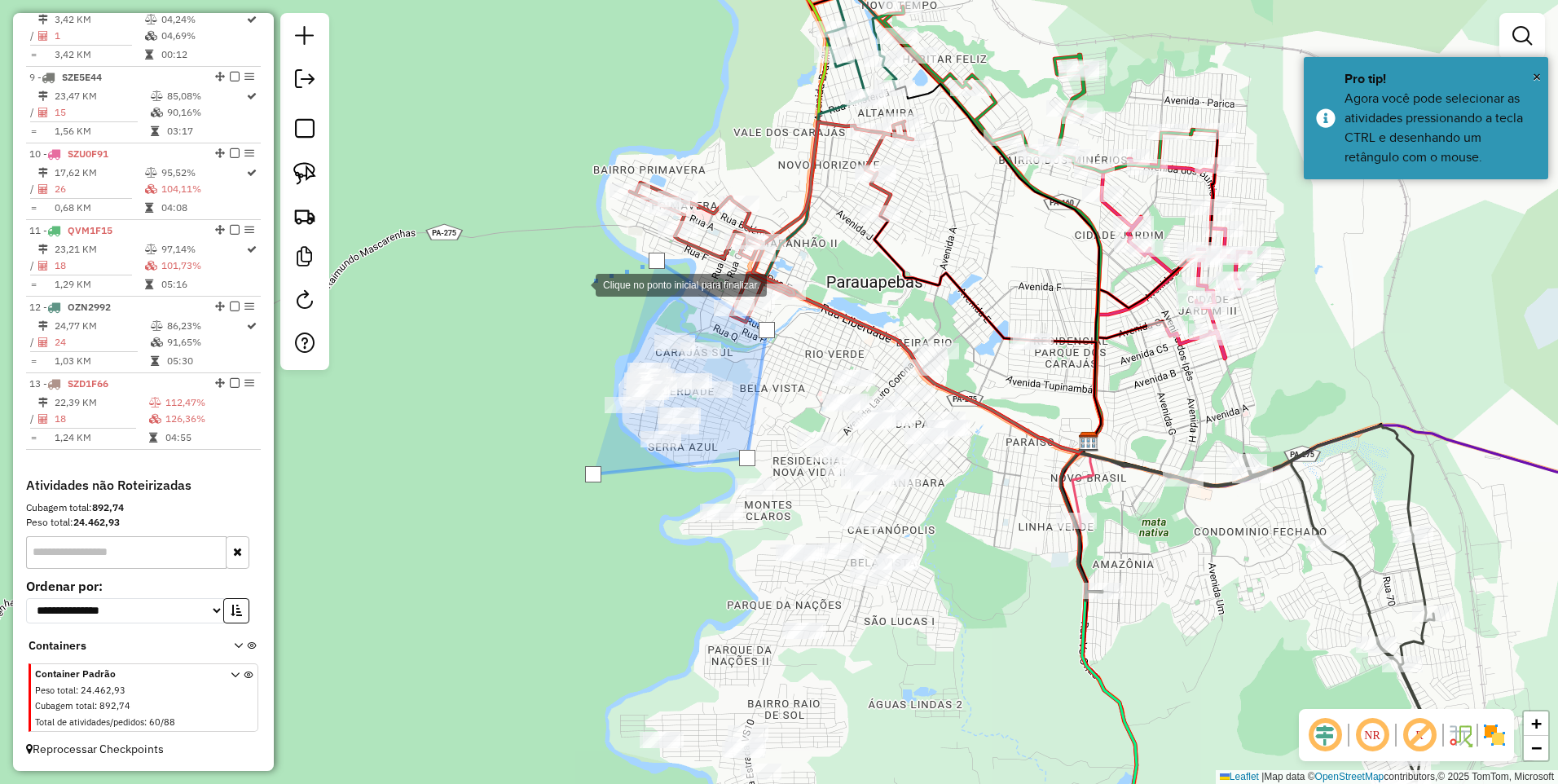
click at [566, 287] on div at bounding box center [579, 284] width 33 height 33
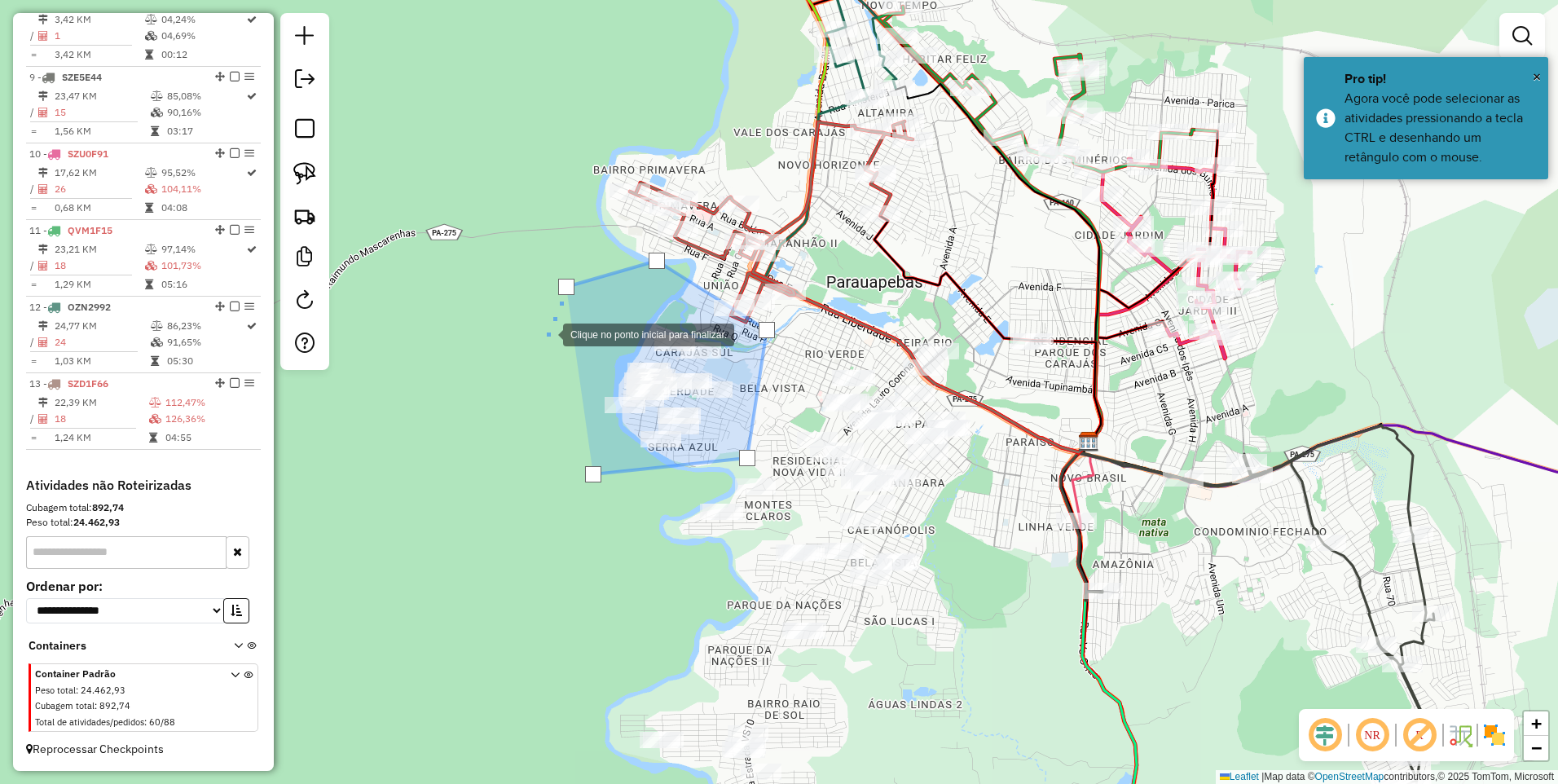
click at [553, 350] on div at bounding box center [547, 333] width 33 height 33
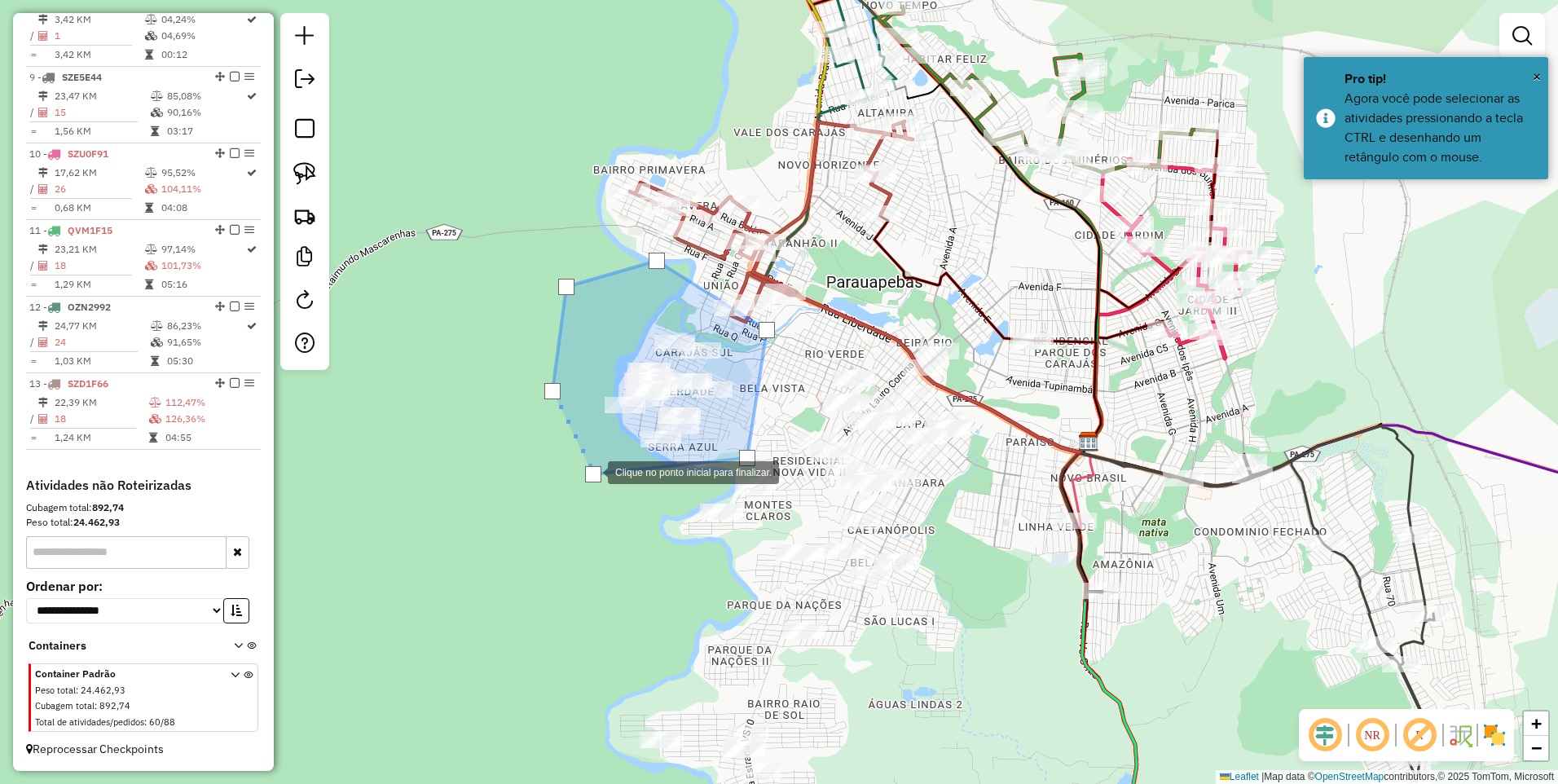
click at [591, 471] on div at bounding box center [593, 474] width 16 height 16
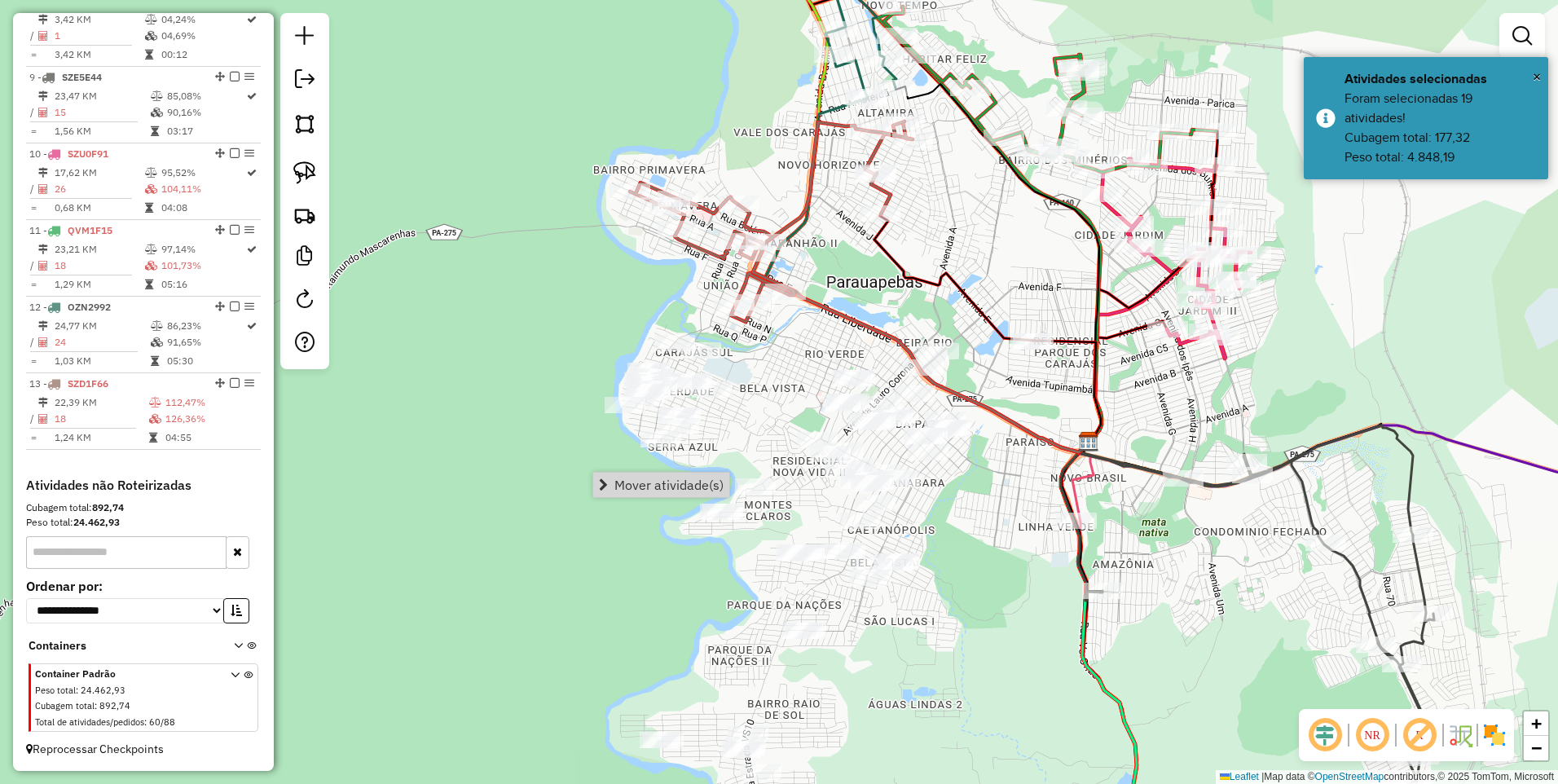
click at [645, 484] on span "Mover atividade(s)" at bounding box center [668, 484] width 109 height 13
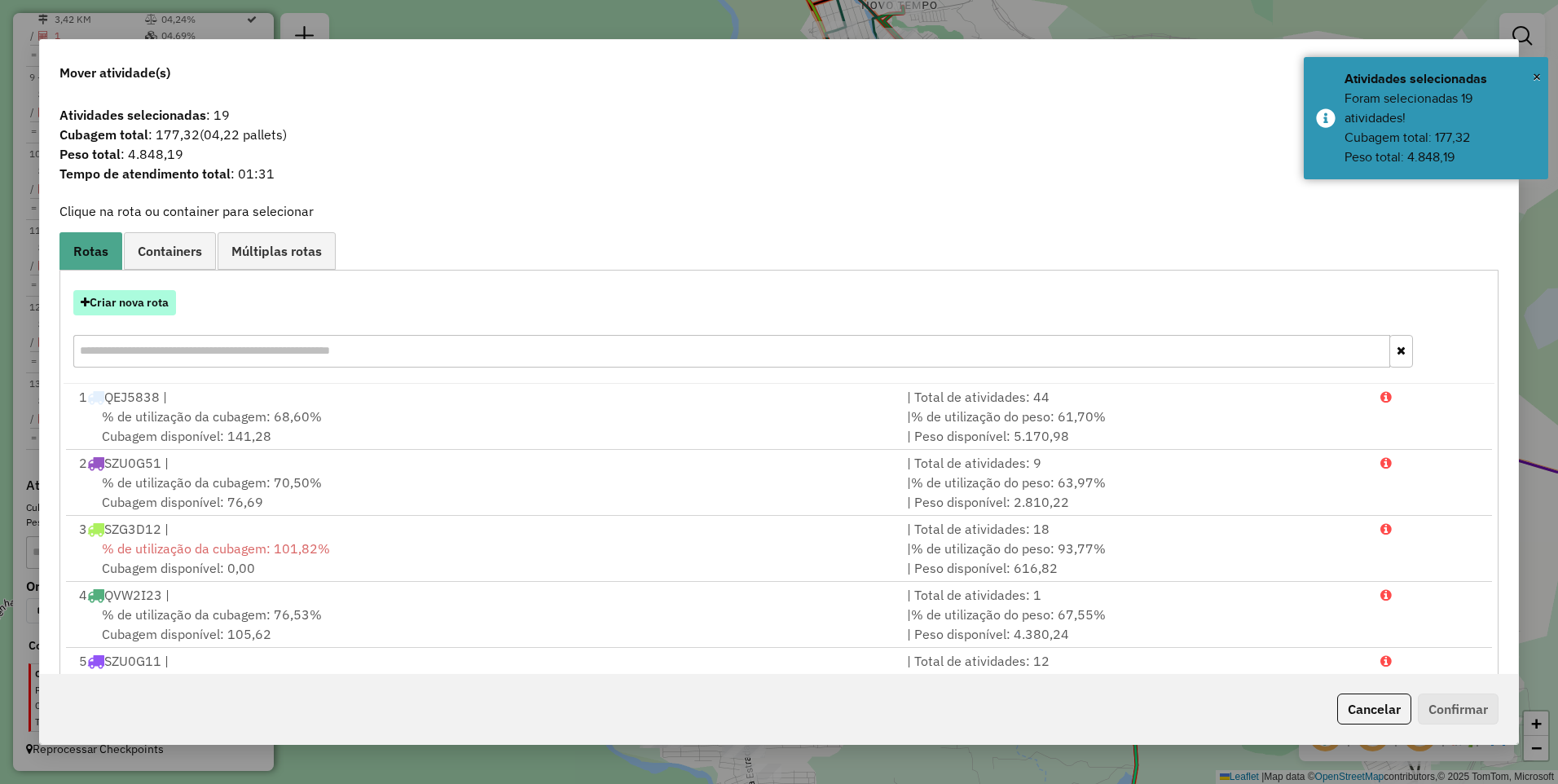
click at [155, 308] on button "Criar nova rota" at bounding box center [125, 302] width 103 height 25
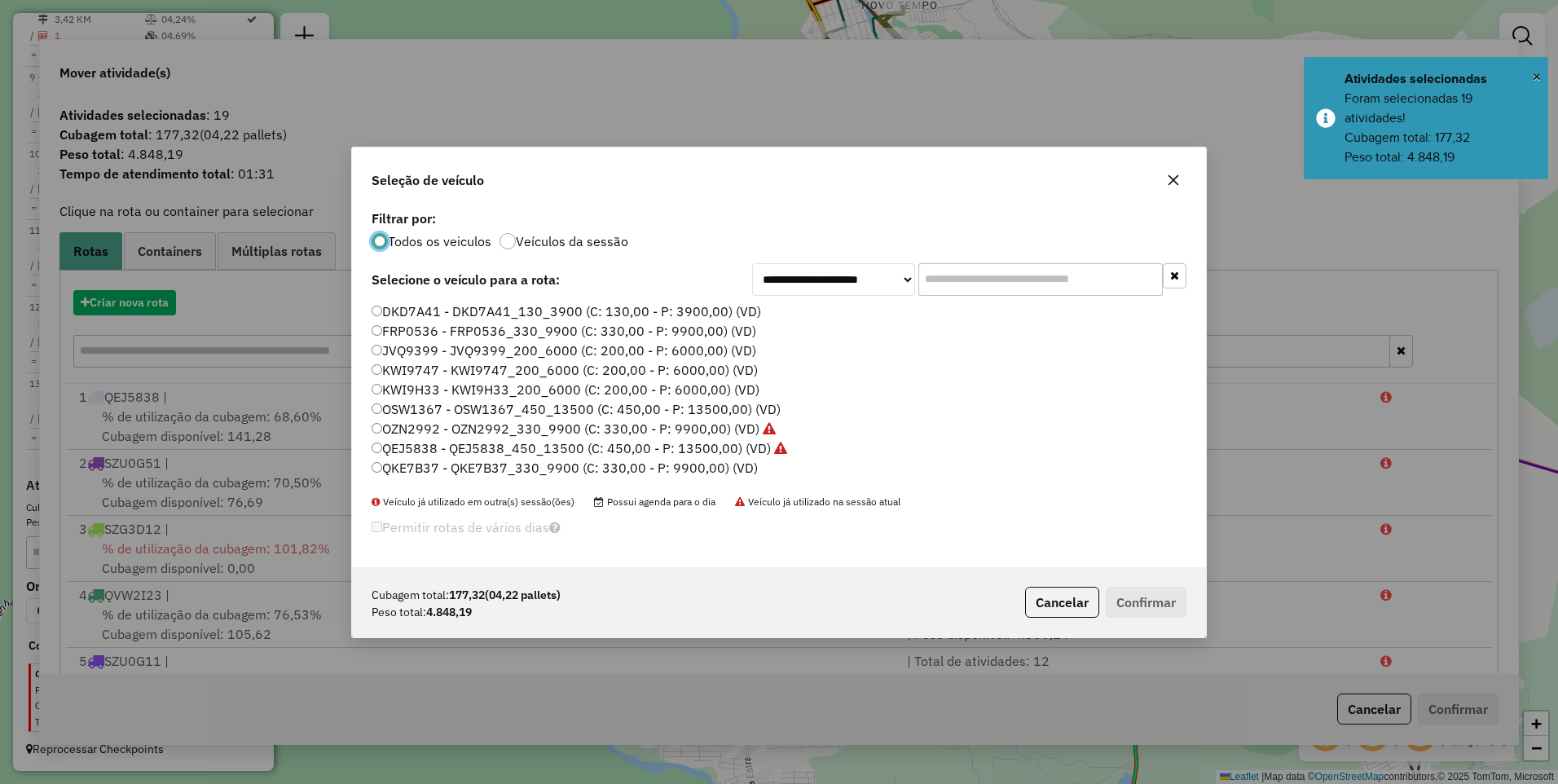
scroll to position [9, 5]
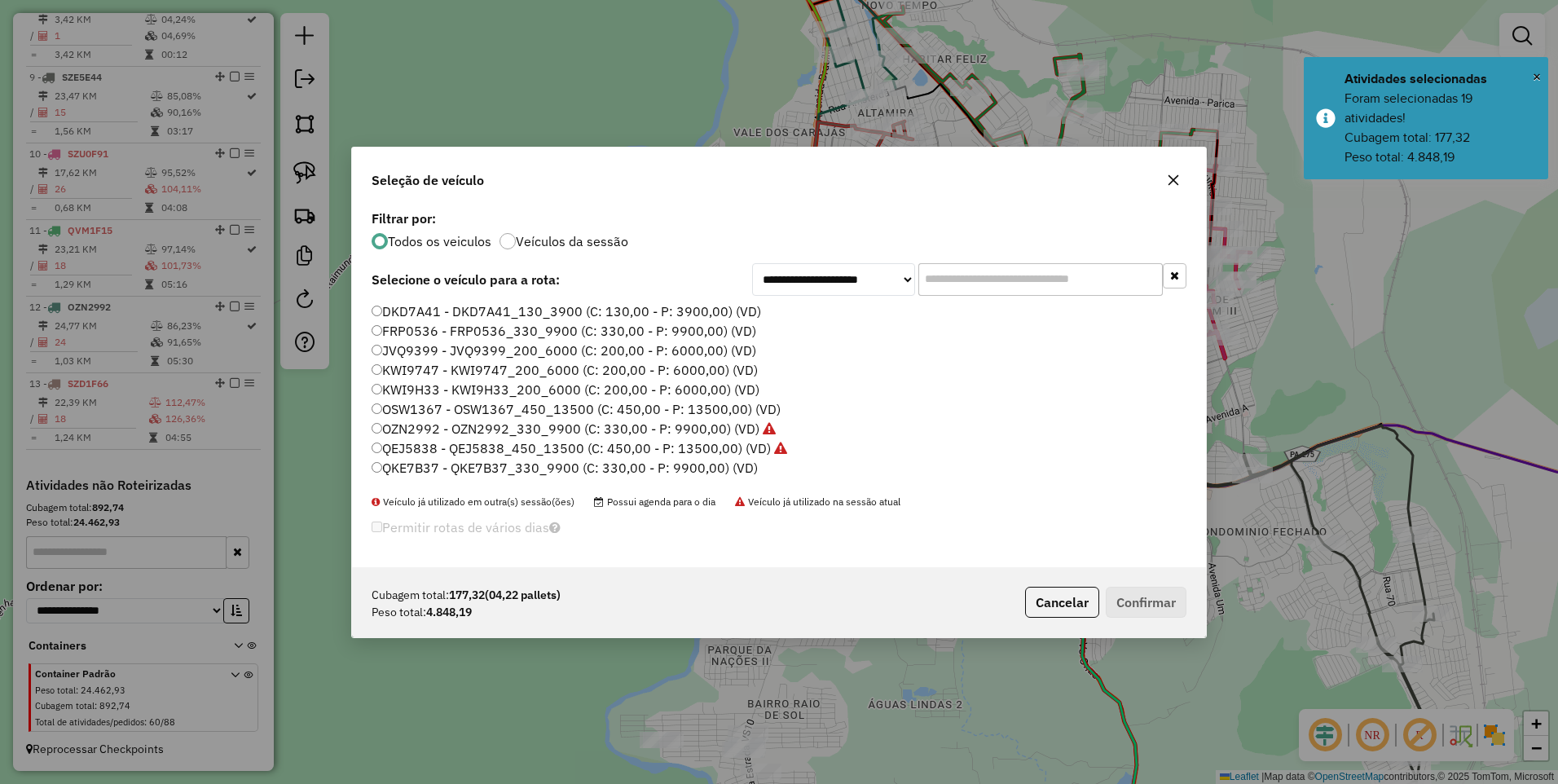
click at [439, 386] on label "KWI9H33 - KWI9H33_200_6000 (C: 200,00 - P: 6000,00) (VD)" at bounding box center [566, 389] width 388 height 20
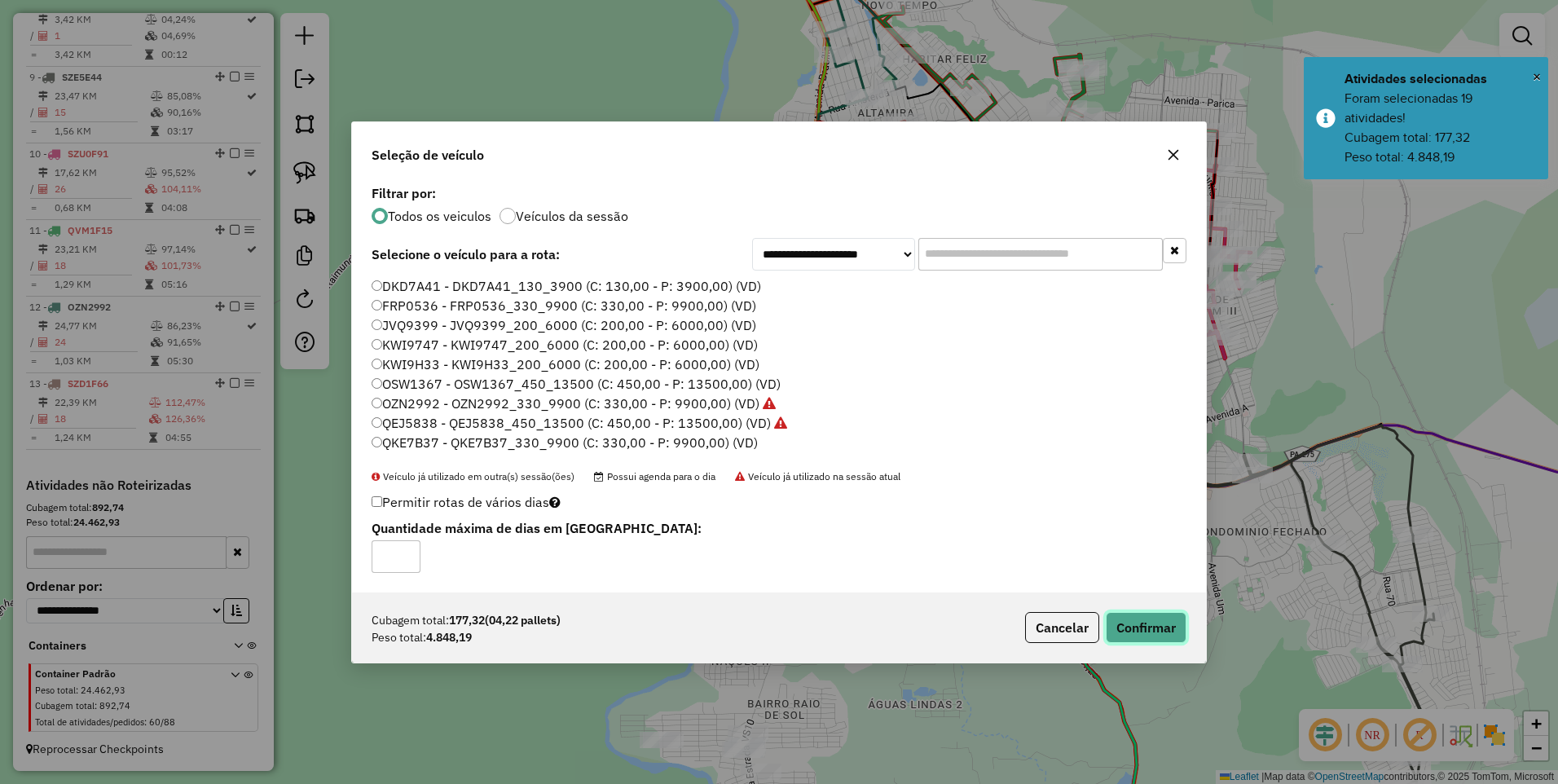
click at [1159, 625] on button "Confirmar" at bounding box center [1147, 627] width 81 height 31
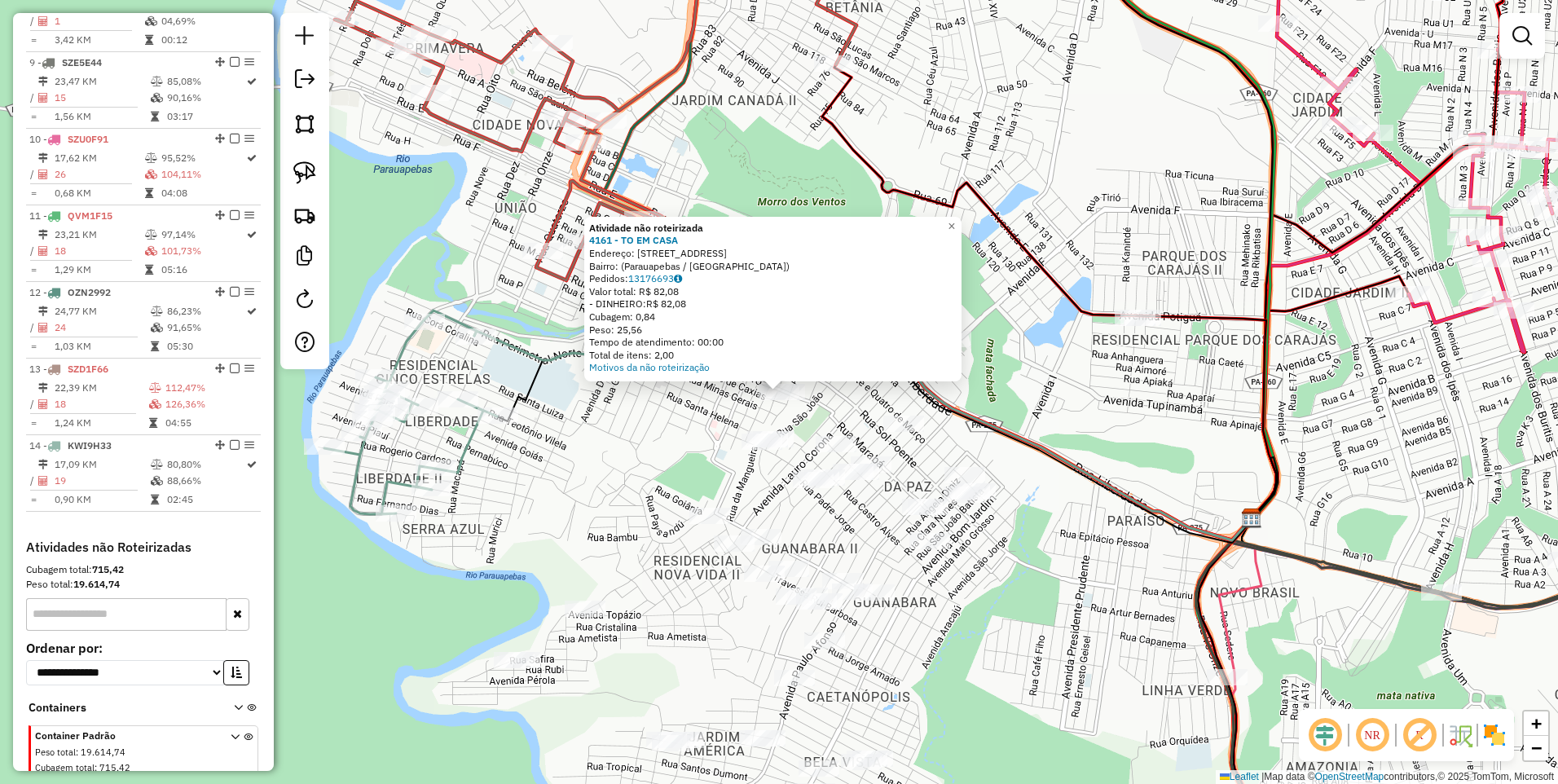
click at [686, 410] on div "Atividade não roteirizada 4161 - TO EM CASA Endereço: Rua Rio de Janeiro, 88 Ba…" at bounding box center [779, 392] width 1558 height 784
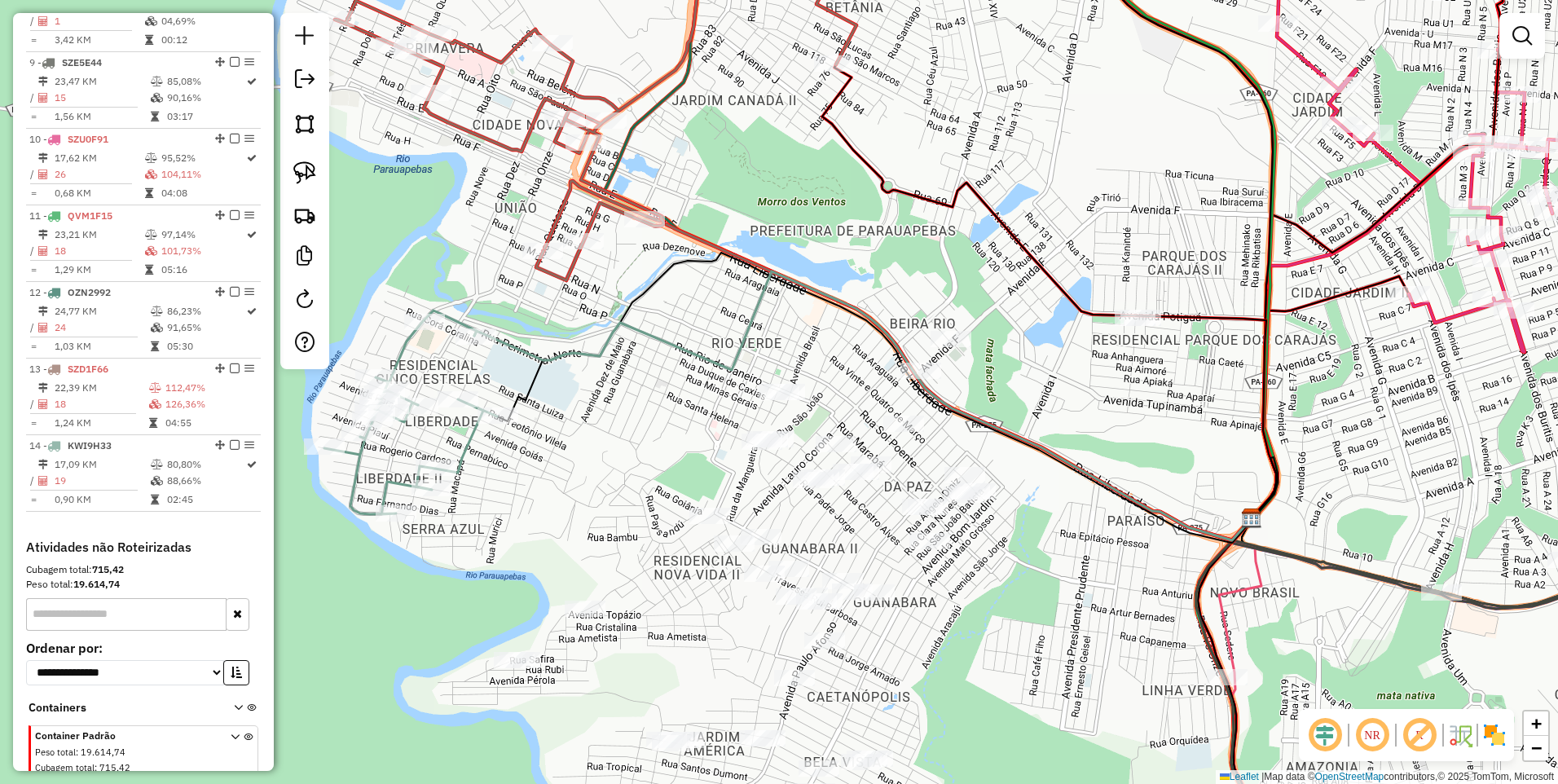
click at [941, 352] on div "Janela de atendimento Grade de atendimento Capacidade Transportadoras Veículos …" at bounding box center [779, 392] width 1558 height 784
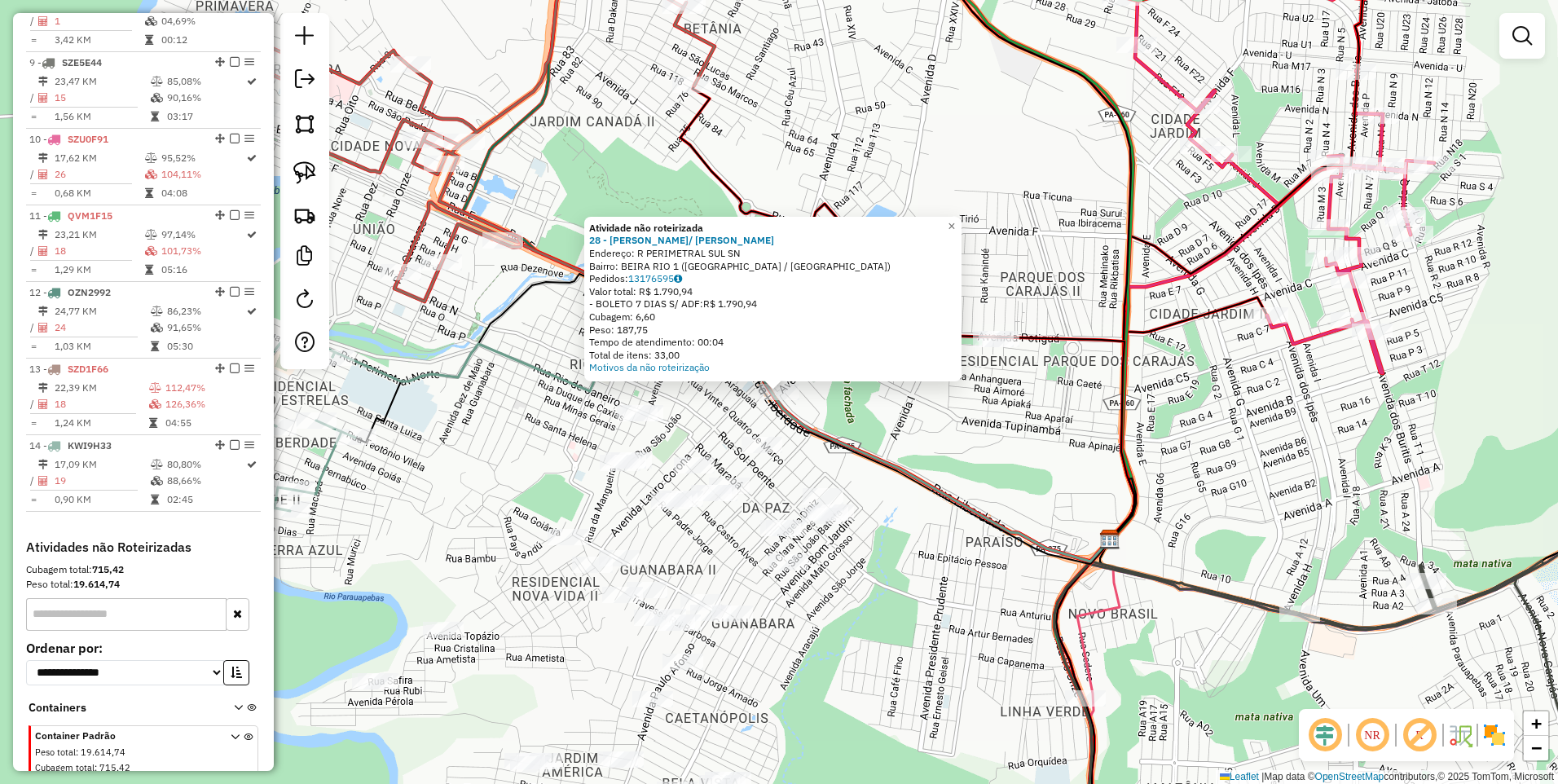
click at [830, 408] on div "Atividade não roteirizada 28 - CONV RM FILHO/ B RIO Endereço: R PERIMETRAL SUL …" at bounding box center [779, 392] width 1558 height 784
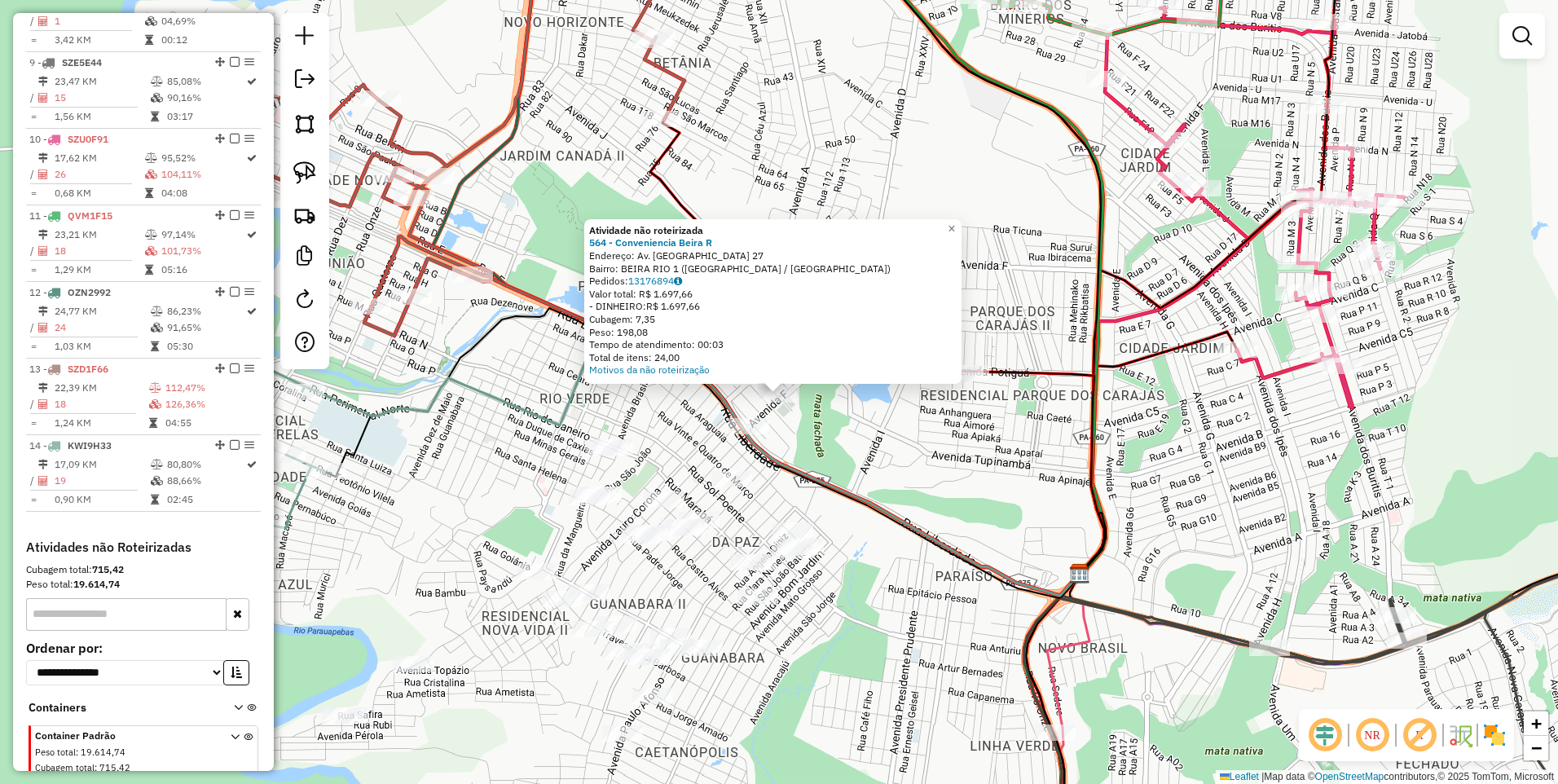
click at [811, 425] on div "Atividade não roteirizada 564 - Conveniencia Beira R Endereço: Av. Rio Grande 2…" at bounding box center [779, 392] width 1558 height 784
click at [758, 434] on div at bounding box center [749, 426] width 41 height 16
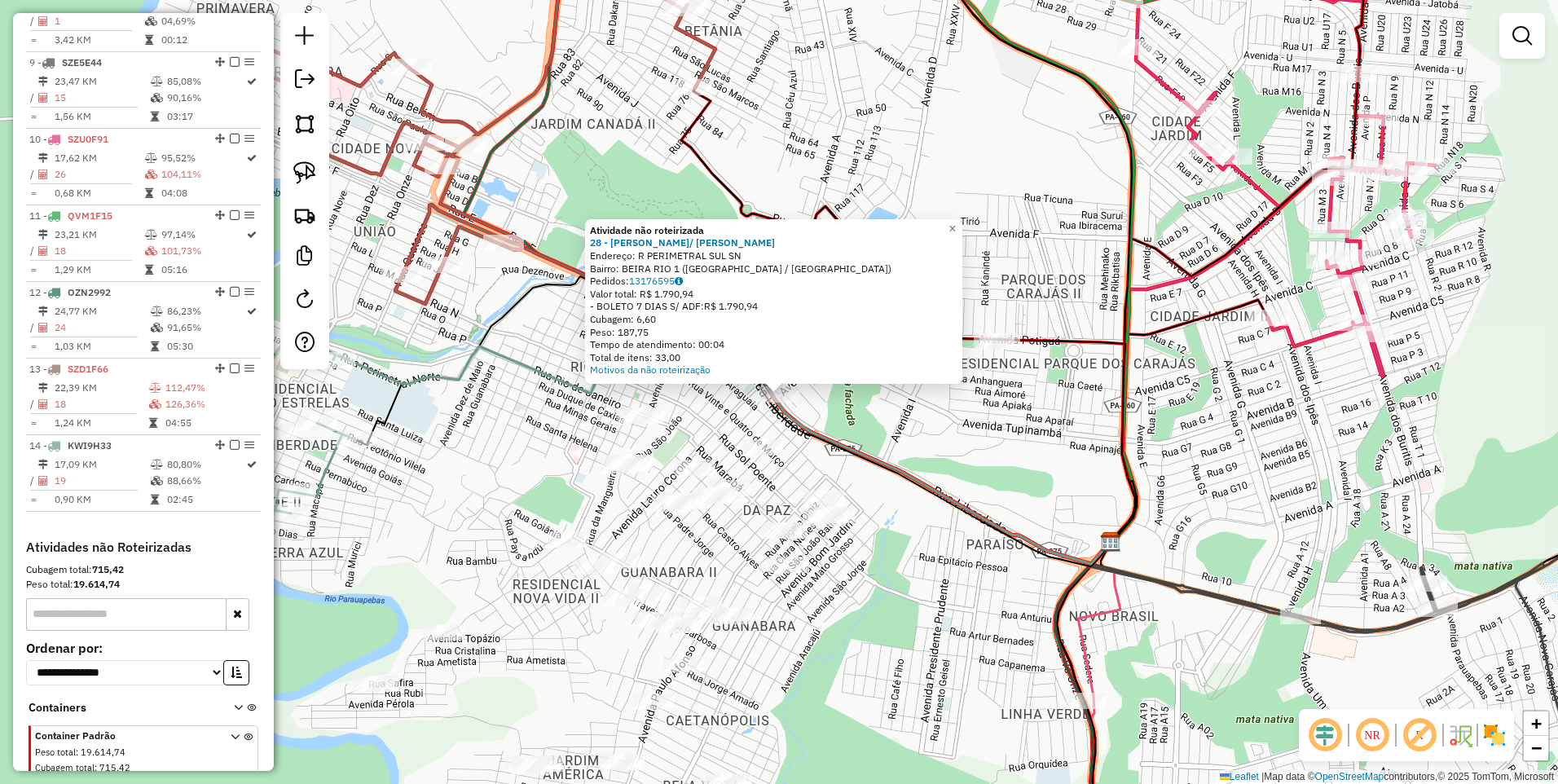
click at [897, 420] on div "Atividade não roteirizada 28 - CONV RM FILHO/ B RIO Endereço: R PERIMETRAL SUL …" at bounding box center [779, 392] width 1558 height 784
click at [934, 452] on div "Atividade não roteirizada 28 - CONV RM FILHO/ B RIO Endereço: R PERIMETRAL SUL …" at bounding box center [779, 392] width 1558 height 784
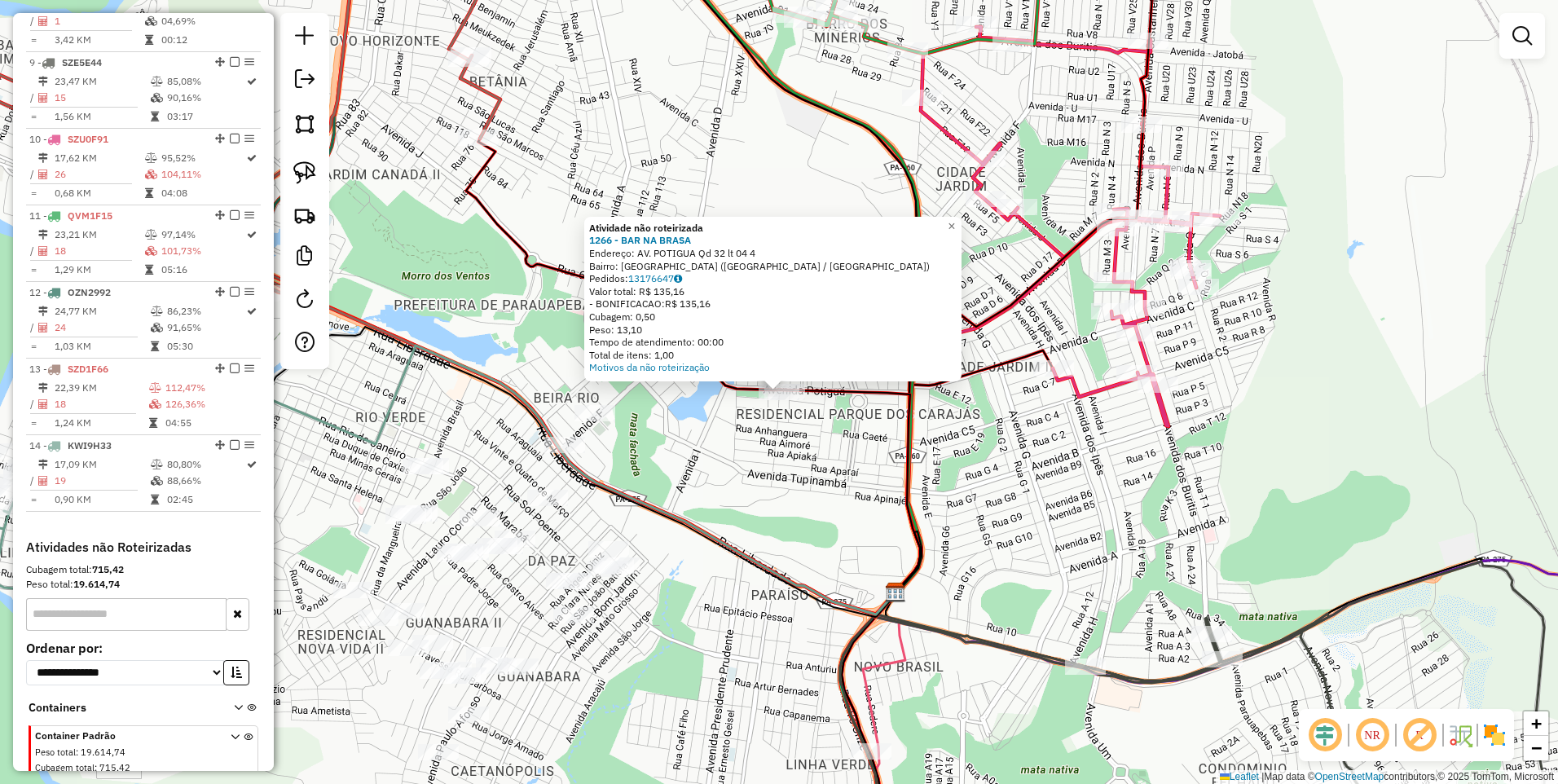
drag, startPoint x: 698, startPoint y: 540, endPoint x: 705, endPoint y: 532, distance: 10.6
click at [699, 538] on icon at bounding box center [506, 480] width 777 height 269
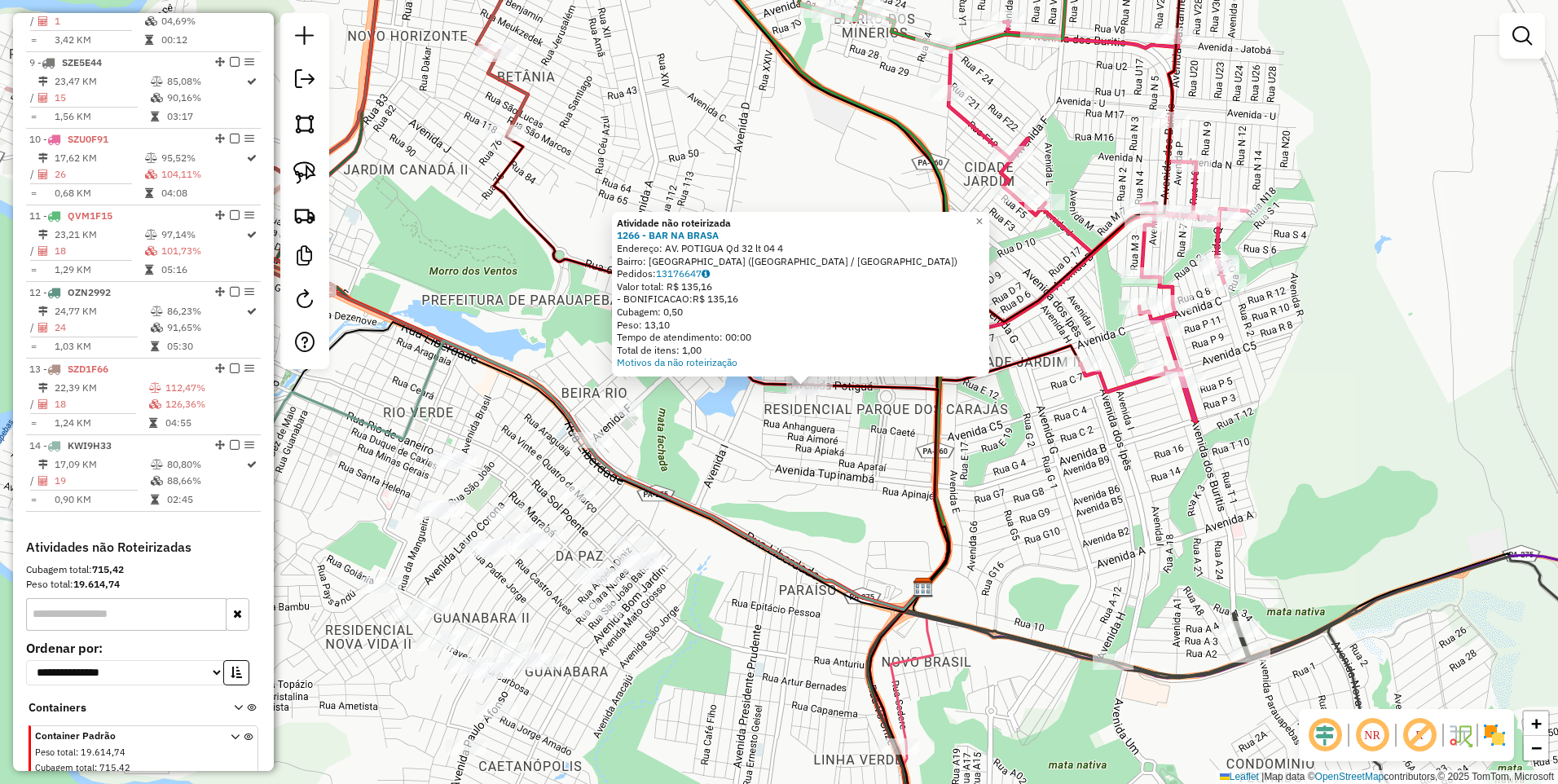
drag, startPoint x: 697, startPoint y: 519, endPoint x: 975, endPoint y: 419, distance: 295.4
click at [924, 419] on icon at bounding box center [534, 476] width 777 height 269
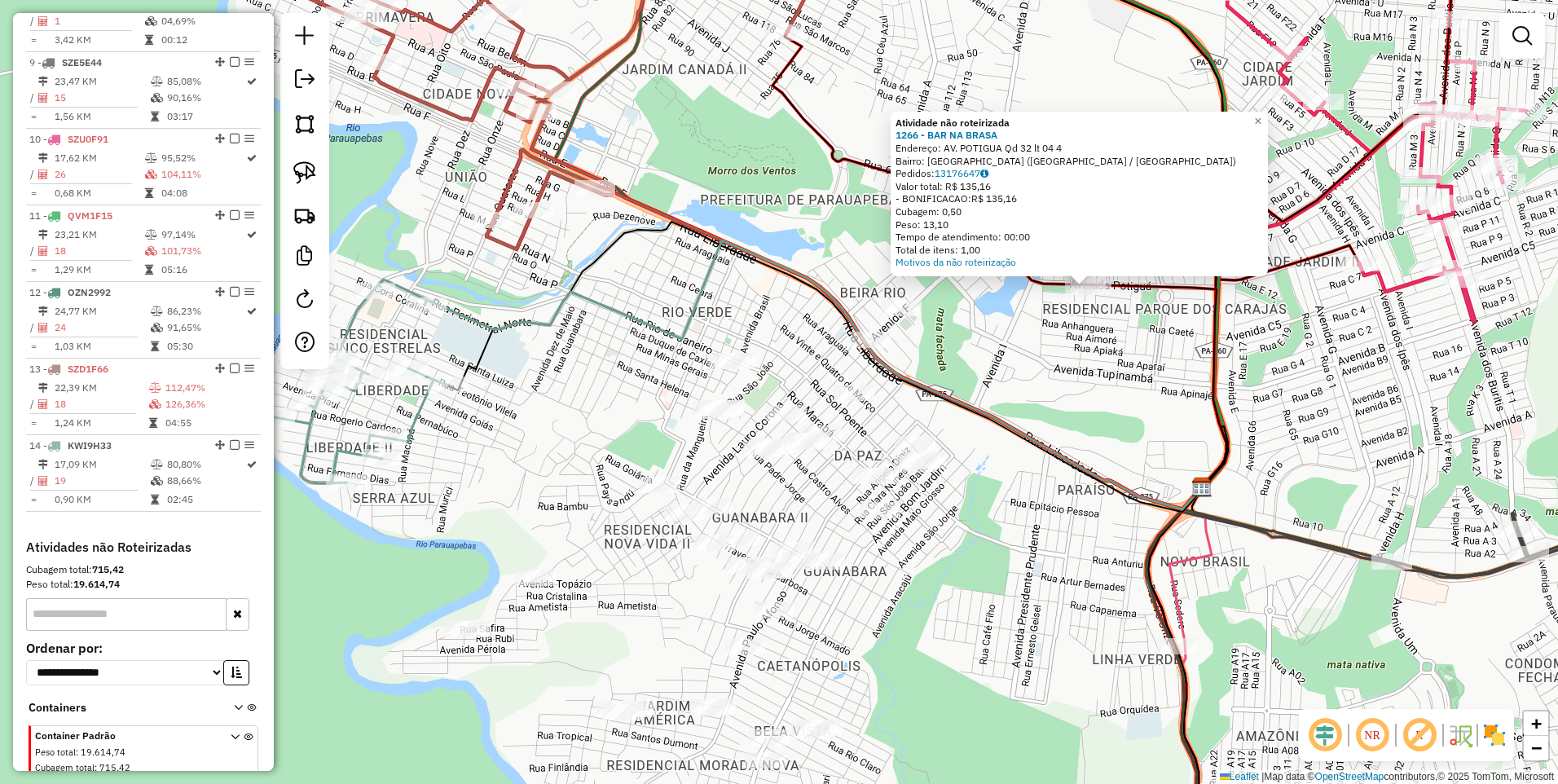
click at [608, 433] on div "Atividade não roteirizada 1266 - BAR NA BRASA Endereço: AV. POTIGUA Qd 32 lt 04…" at bounding box center [779, 392] width 1558 height 784
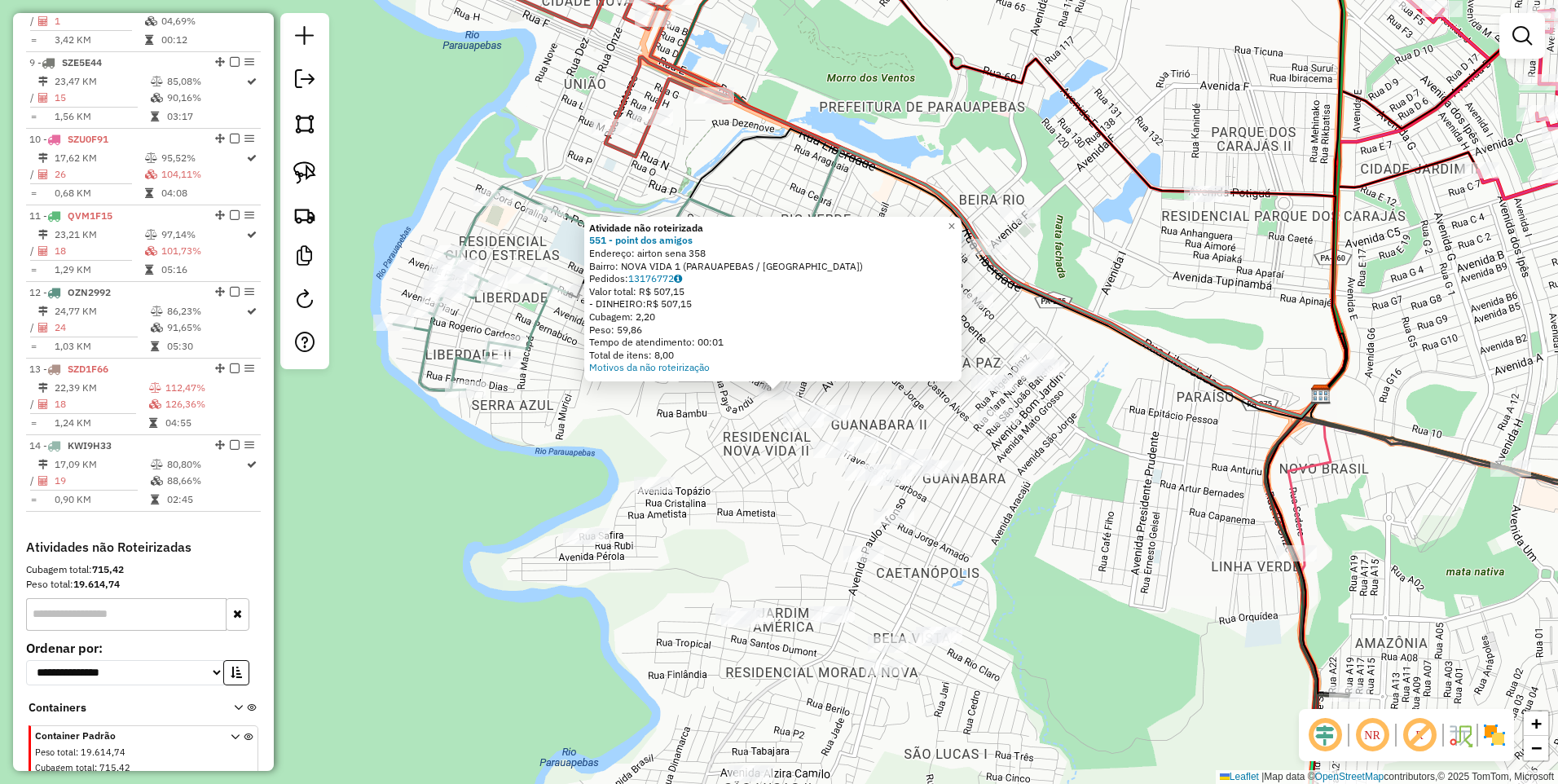
click at [760, 444] on div "Atividade não roteirizada 551 - point dos amigos Endereço: airton sena 358 Bair…" at bounding box center [779, 392] width 1558 height 784
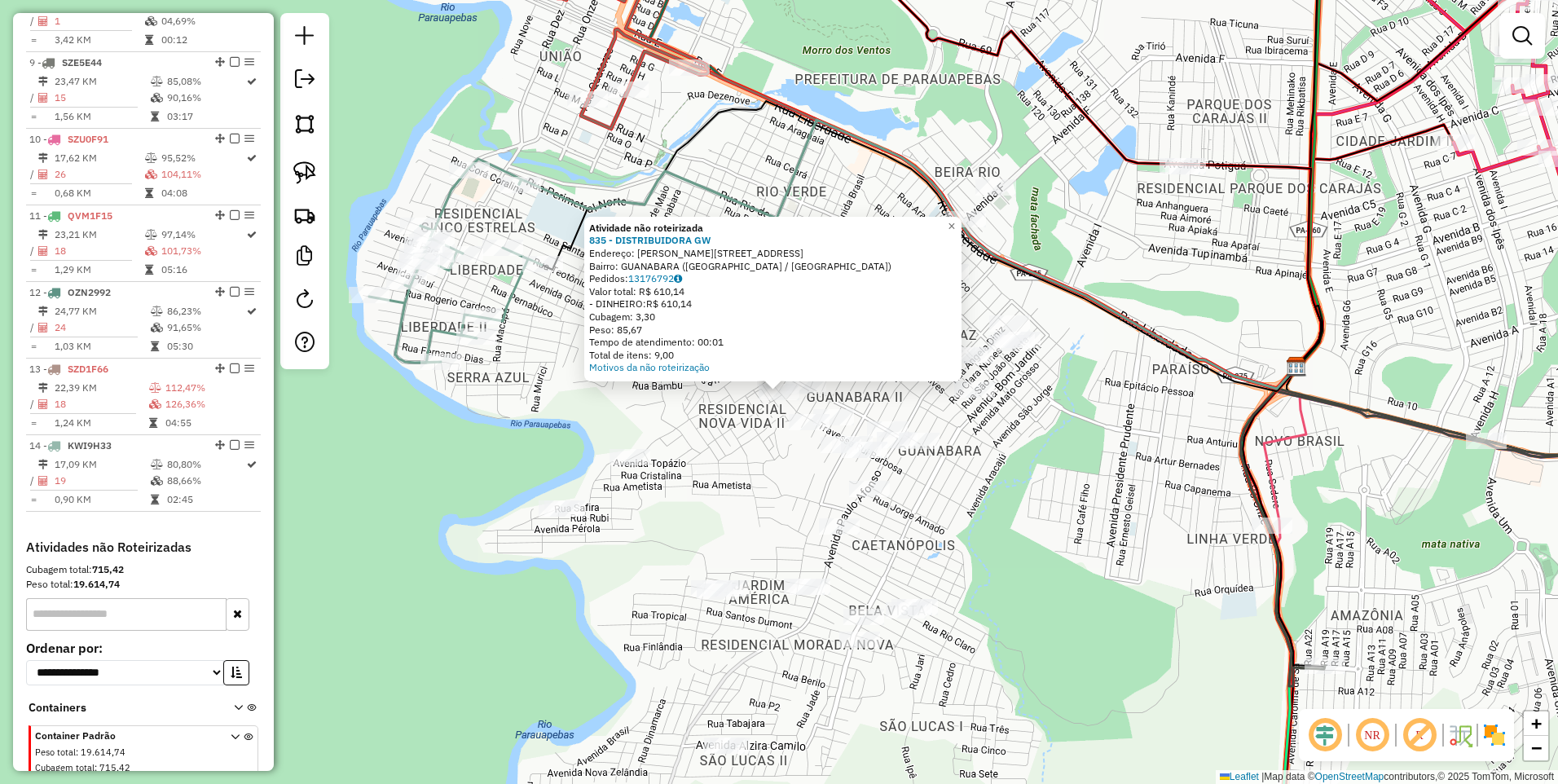
click at [754, 439] on div "Atividade não roteirizada 835 - DISTRIBUIDORA GW Endereço: R RUI BARBOSA 458 Ba…" at bounding box center [779, 392] width 1558 height 784
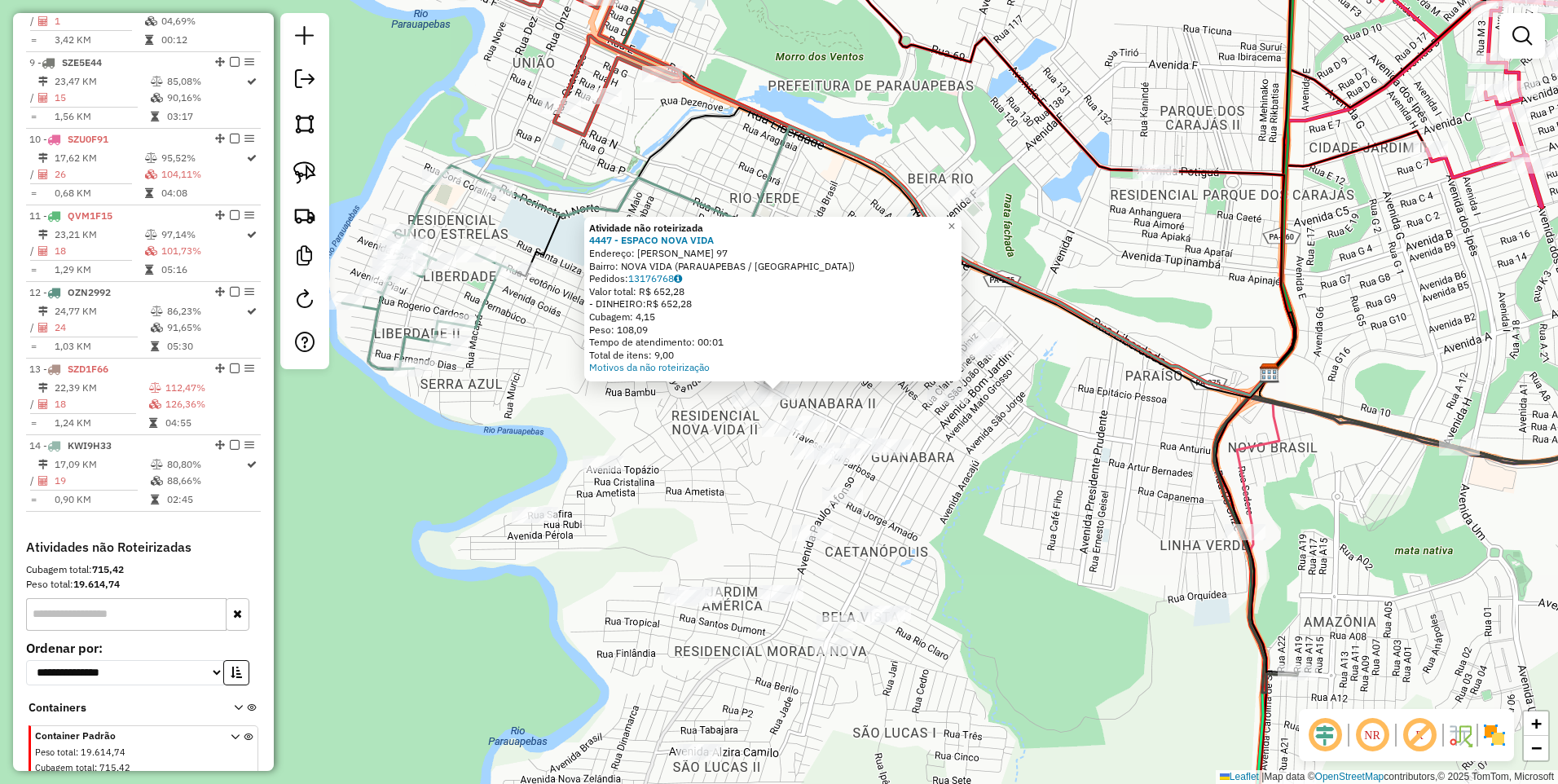
click at [686, 438] on div "Atividade não roteirizada 4447 - ESPACO NOVA VIDA Endereço: DANIELA PEREZ 97 Ba…" at bounding box center [779, 392] width 1558 height 784
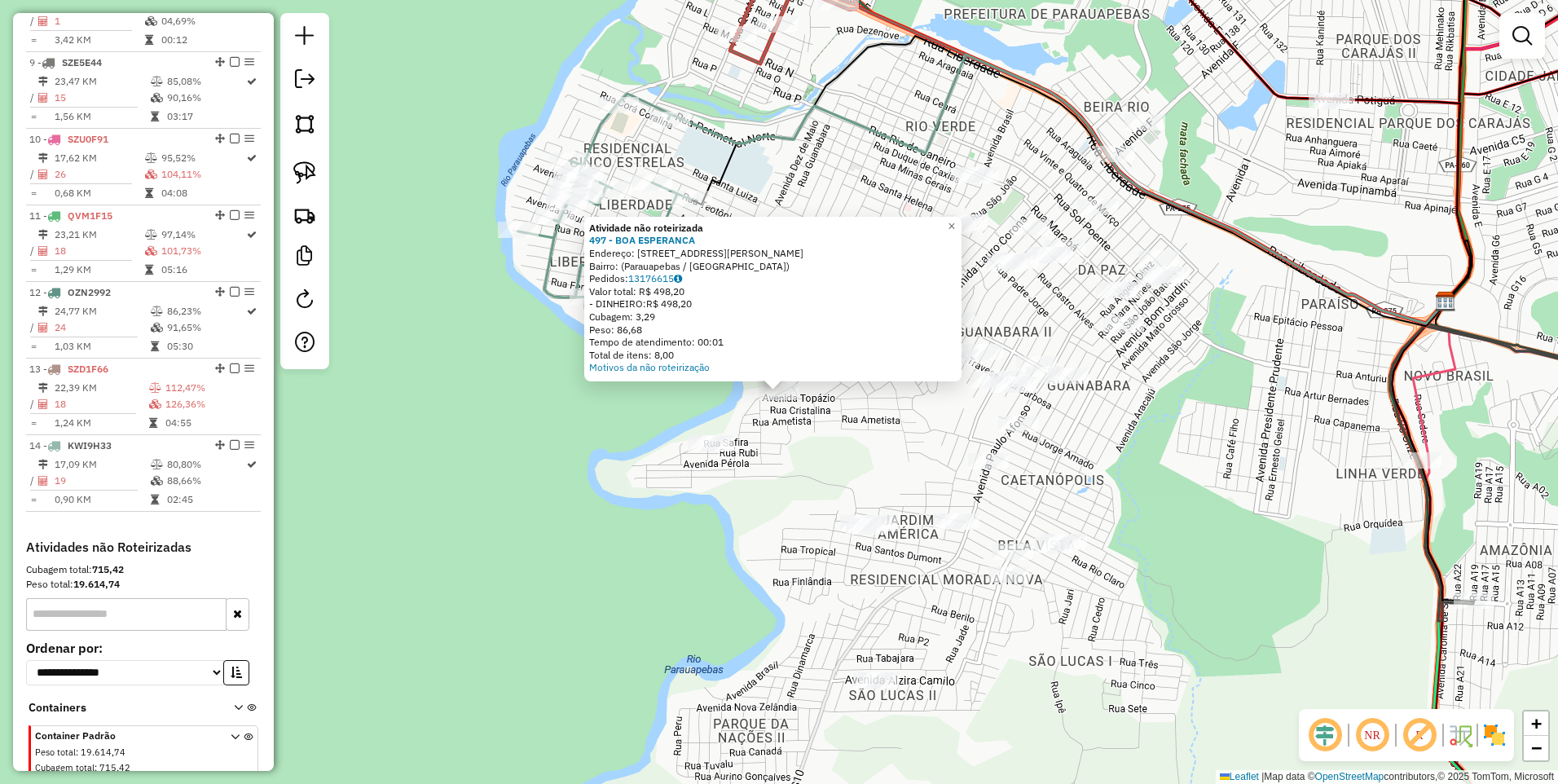
click at [776, 450] on div "Atividade não roteirizada 497 - BOA ESPERANCA Endereço: Rua Ivo Gonçalves, 580 …" at bounding box center [779, 392] width 1558 height 784
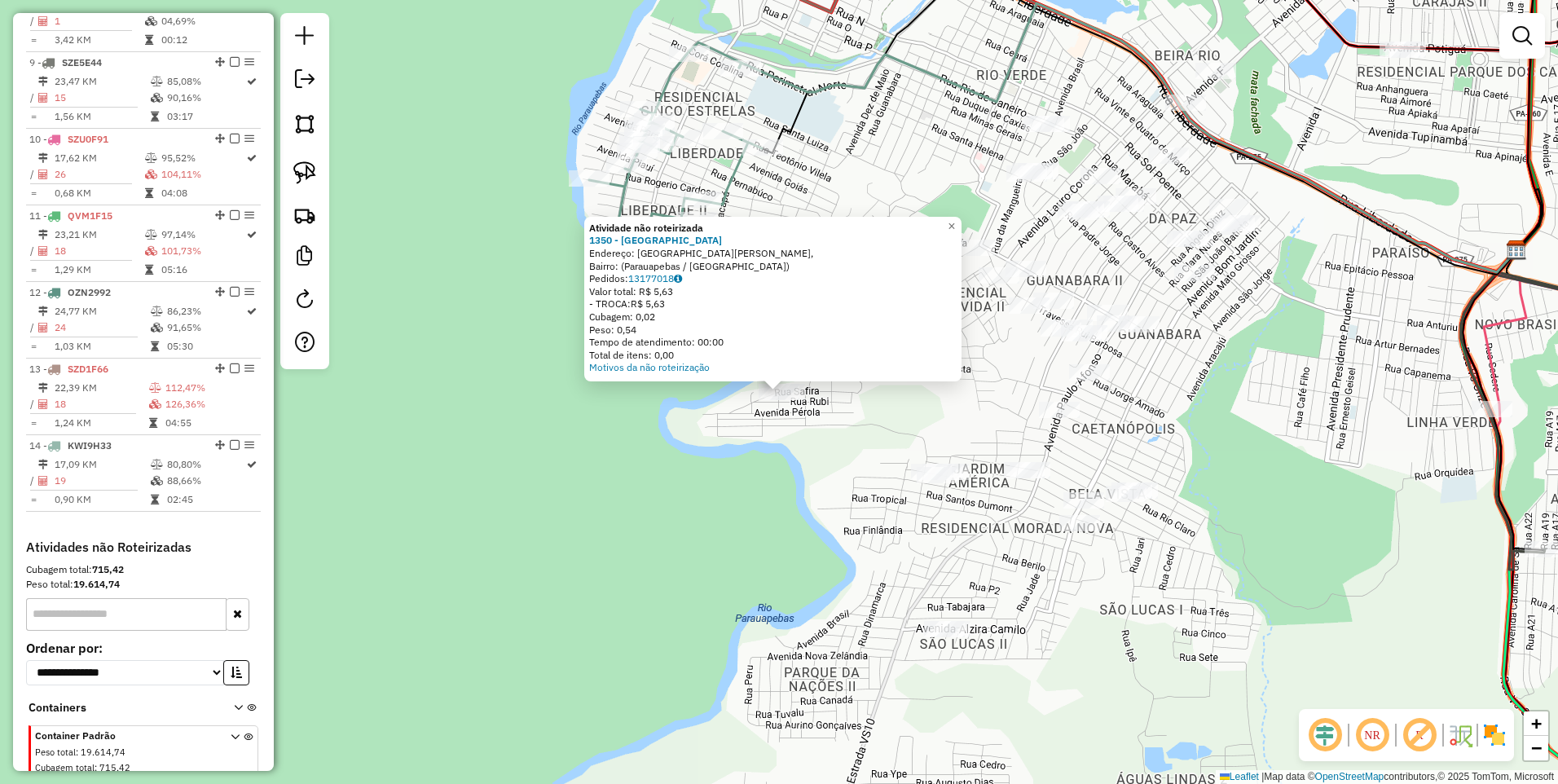
click at [878, 414] on div "Atividade não roteirizada 1350 - ARENA MAGUILAO Endereço: Rua Ivo Gonçalves, Ba…" at bounding box center [779, 392] width 1558 height 784
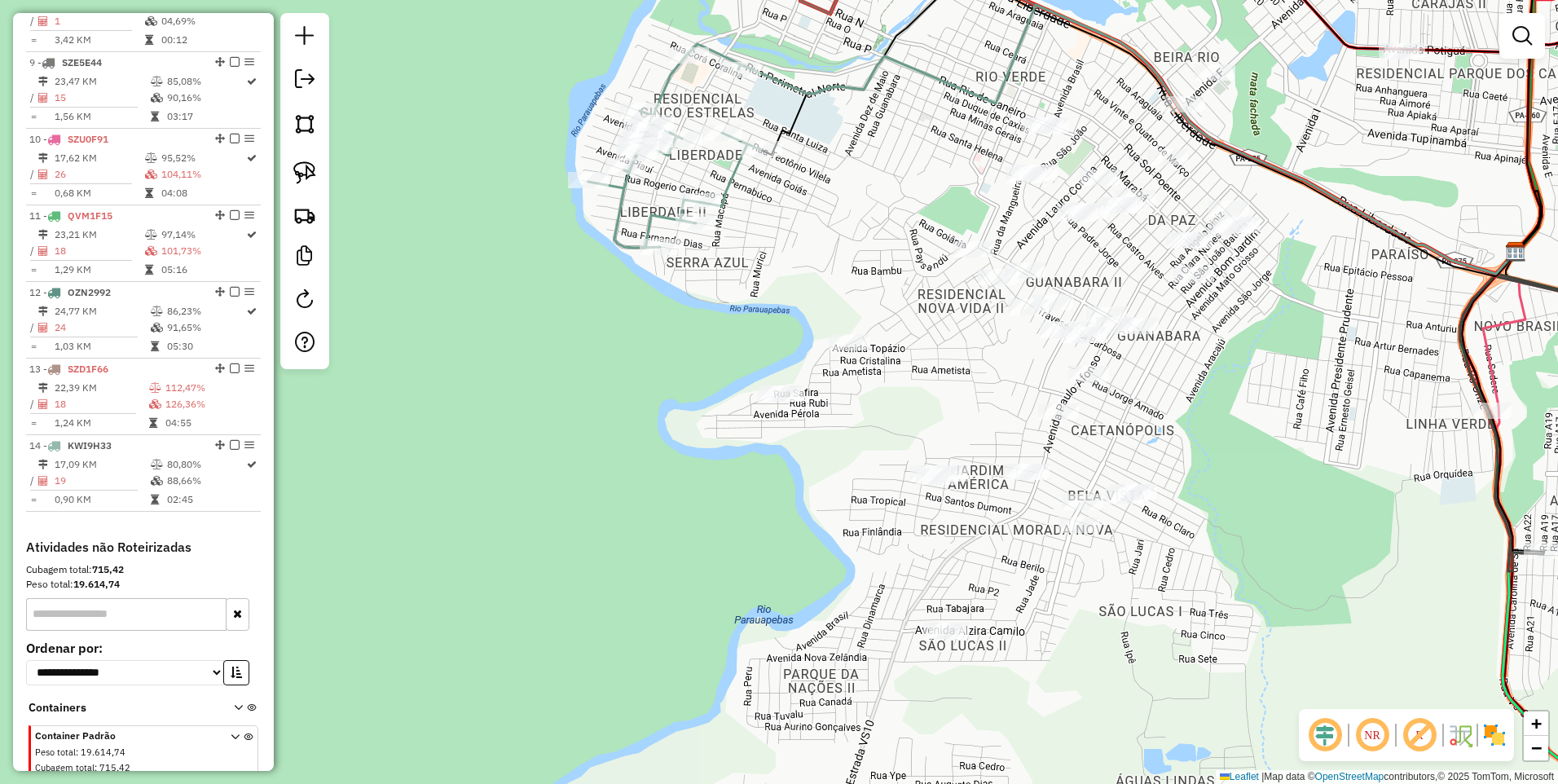
drag, startPoint x: 928, startPoint y: 405, endPoint x: 568, endPoint y: 493, distance: 370.6
click at [568, 493] on div "Janela de atendimento Grade de atendimento Capacidade Transportadoras Veículos …" at bounding box center [779, 392] width 1558 height 784
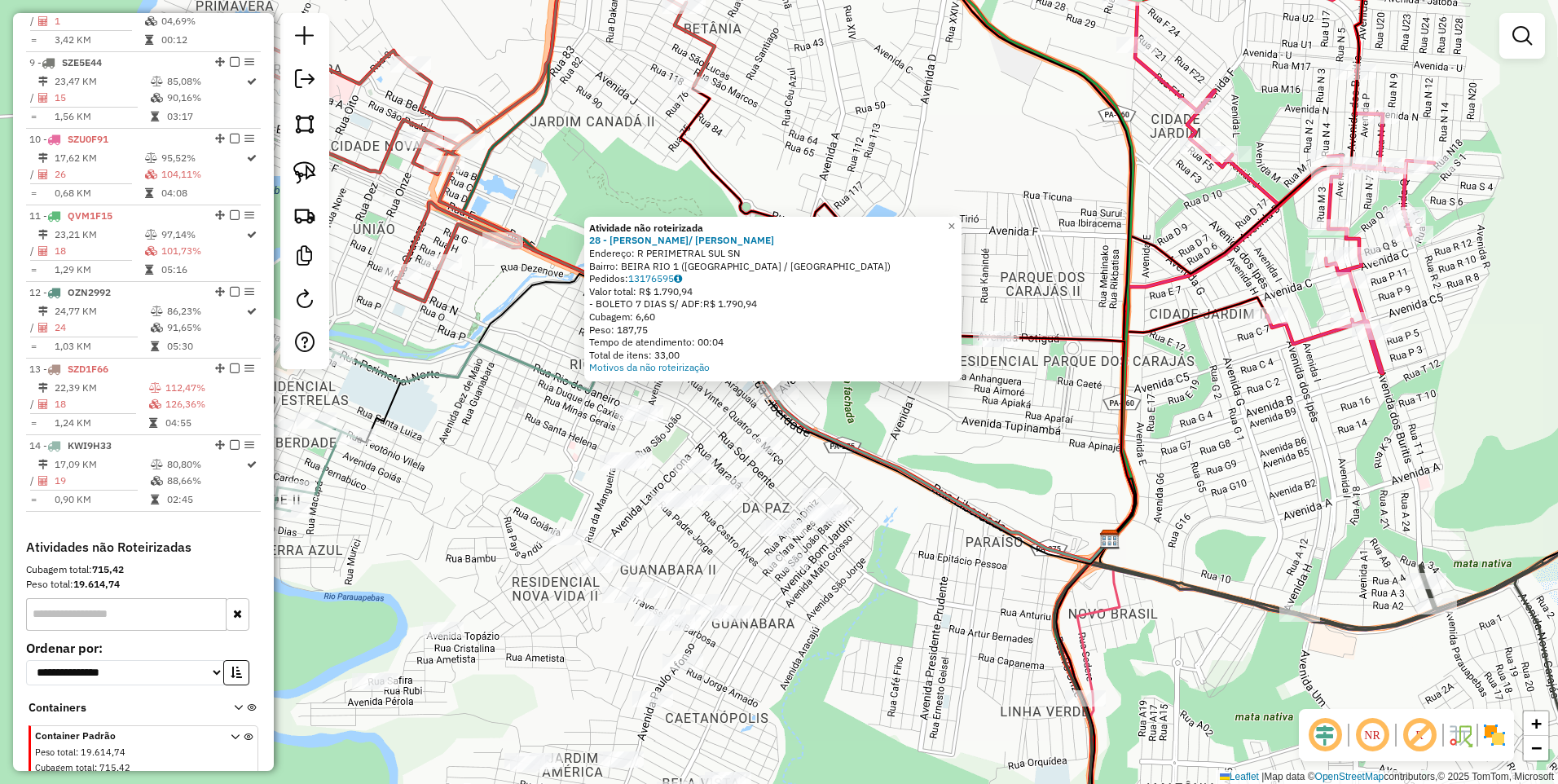
click at [525, 463] on div "Atividade não roteirizada 28 - CONV RM FILHO/ B RIO Endereço: R PERIMETRAL SUL …" at bounding box center [779, 392] width 1558 height 784
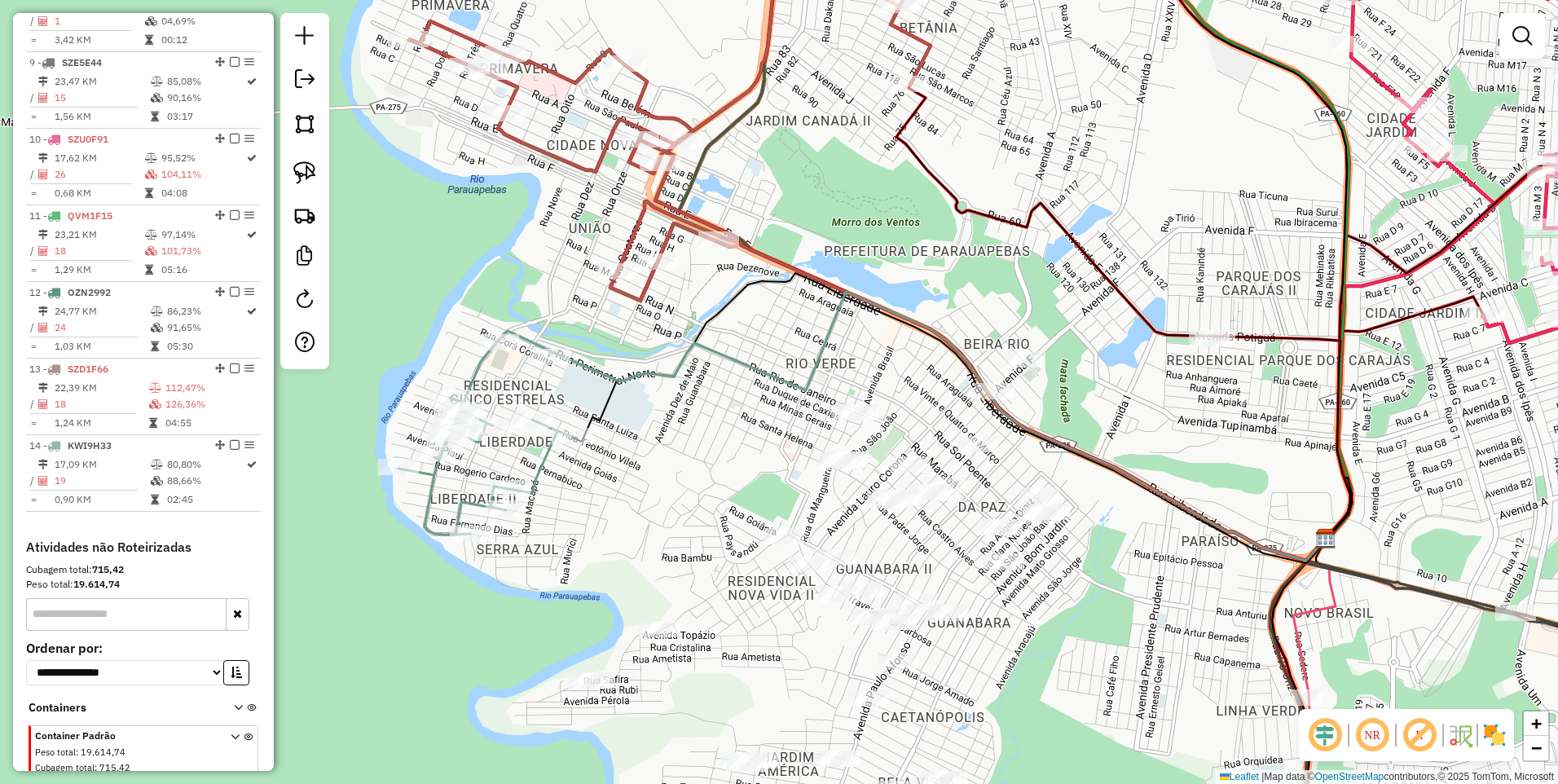
drag, startPoint x: 513, startPoint y: 470, endPoint x: 751, endPoint y: 453, distance: 238.6
click at [734, 464] on div "Janela de atendimento Grade de atendimento Capacidade Transportadoras Veículos …" at bounding box center [779, 392] width 1558 height 784
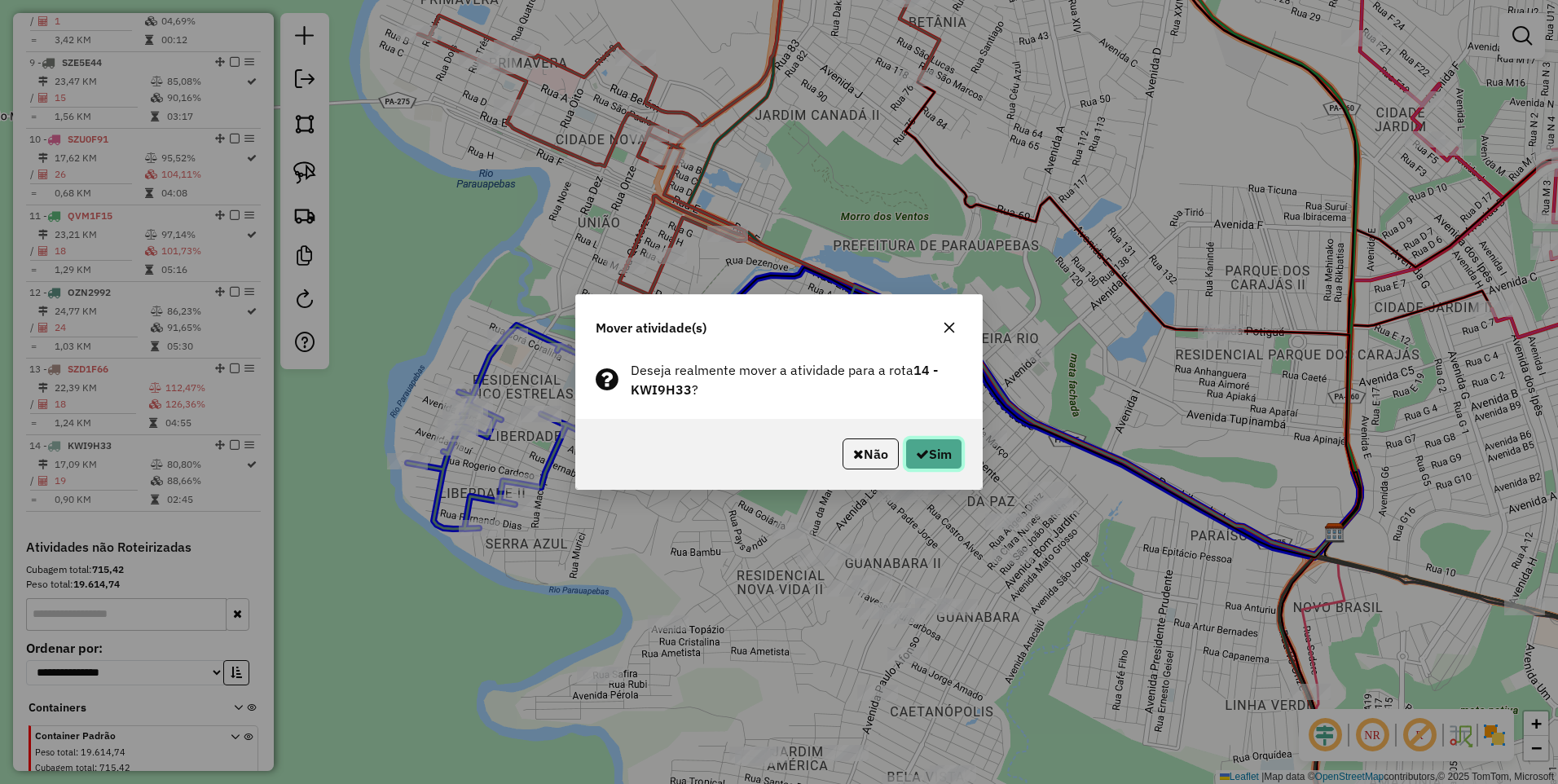
click at [936, 459] on button "Sim" at bounding box center [934, 454] width 57 height 31
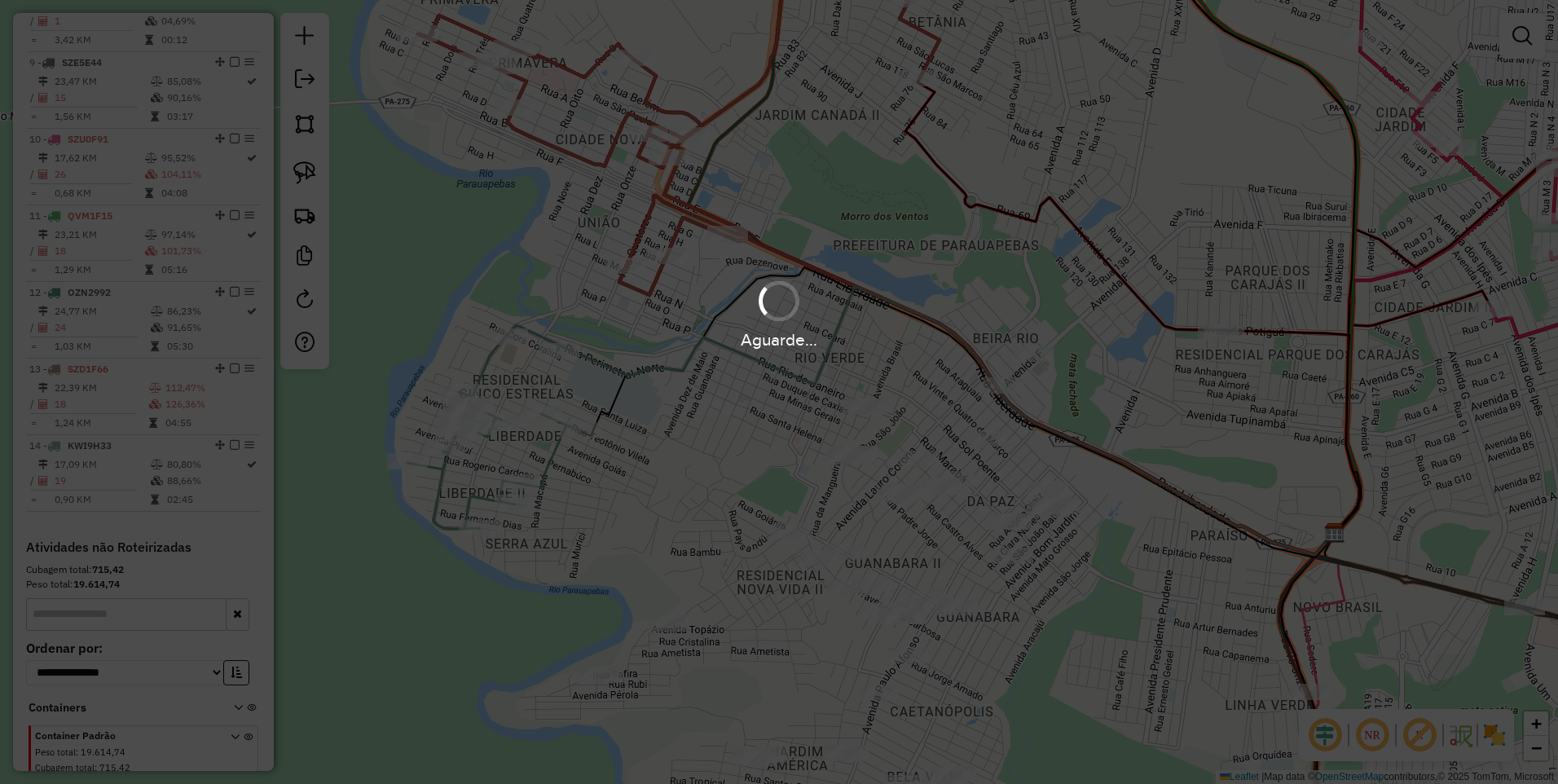
click at [927, 451] on div "Aguarde..." at bounding box center [779, 392] width 1558 height 784
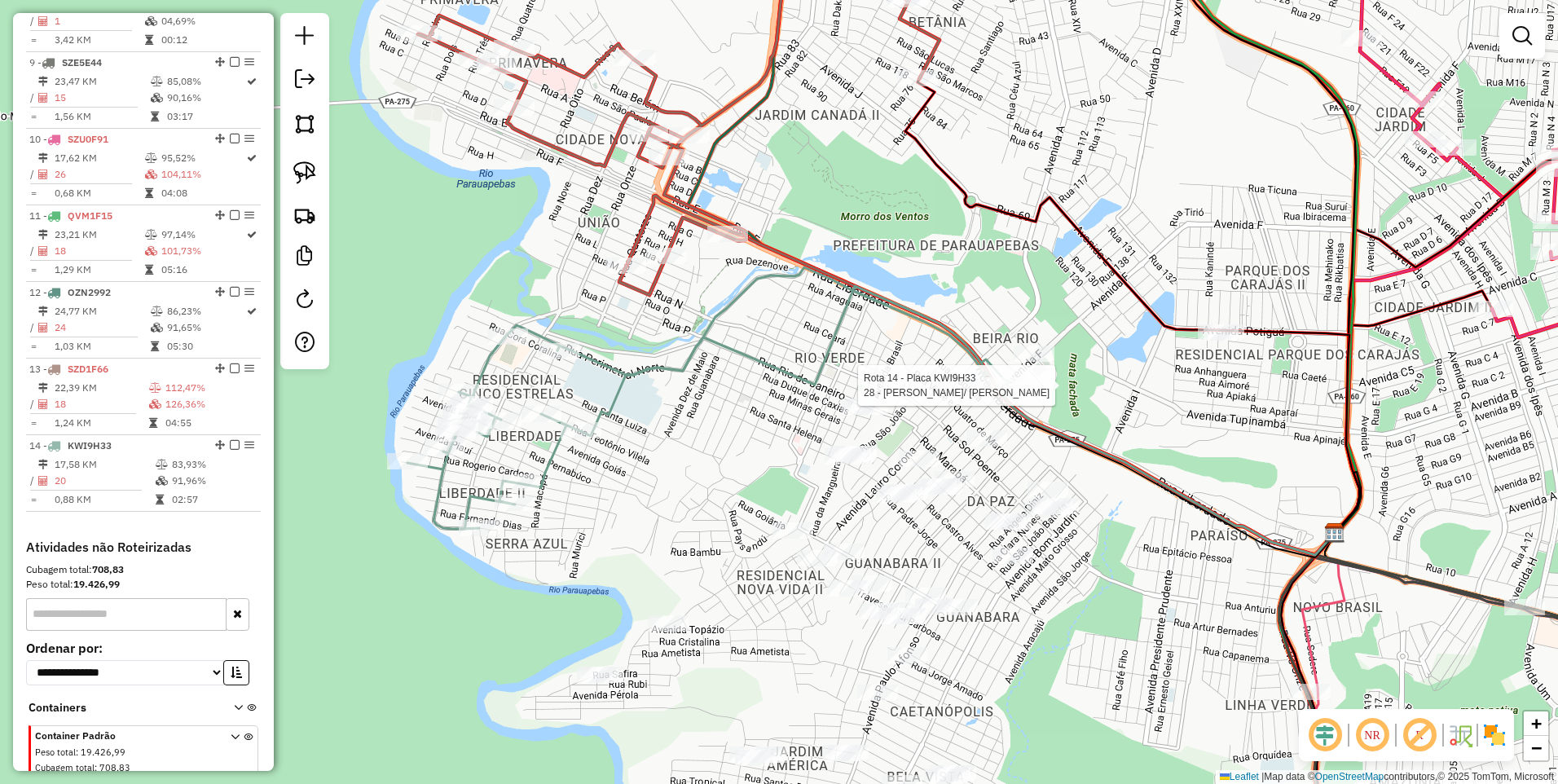
select select "**********"
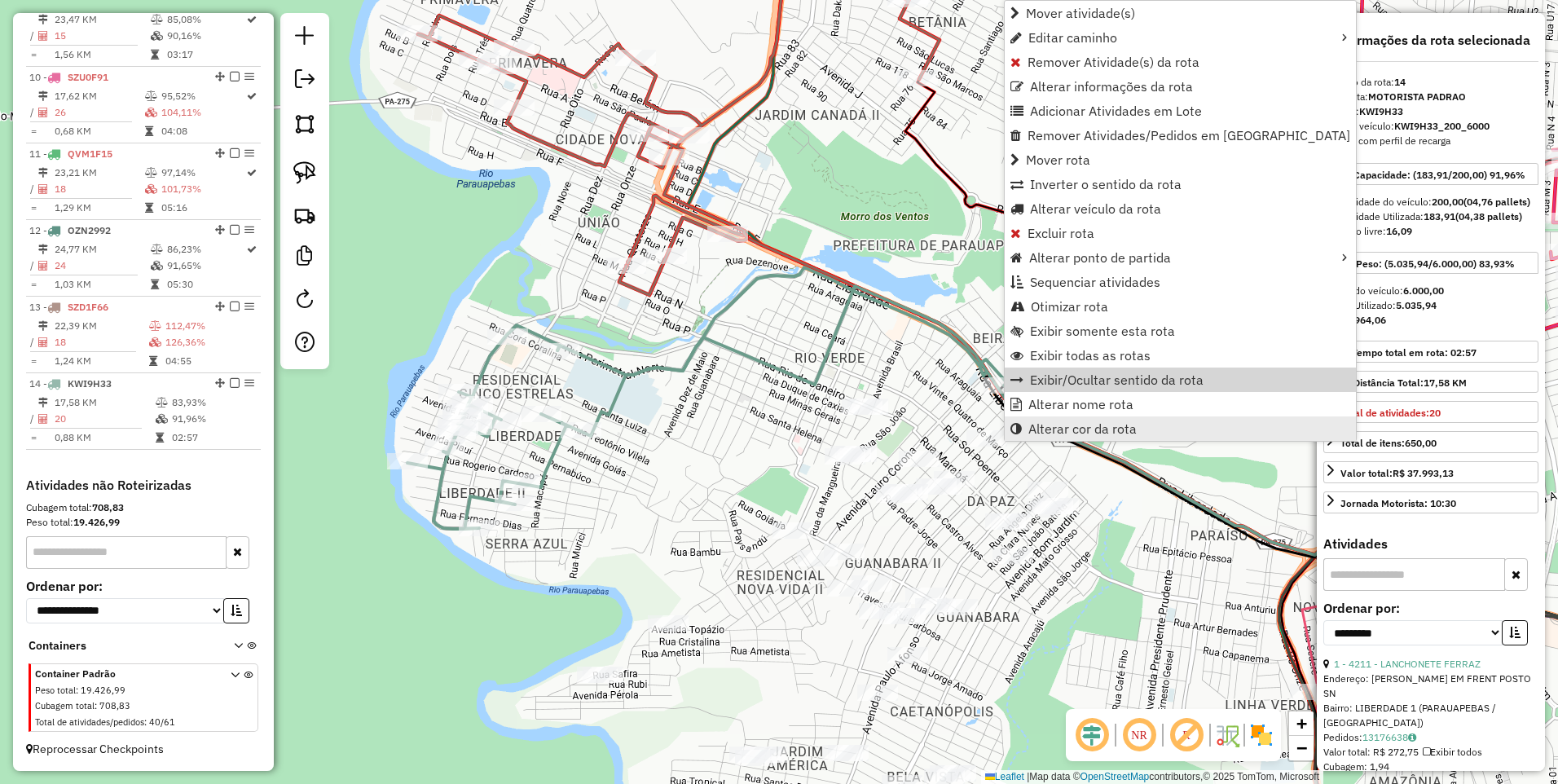
scroll to position [1266, 0]
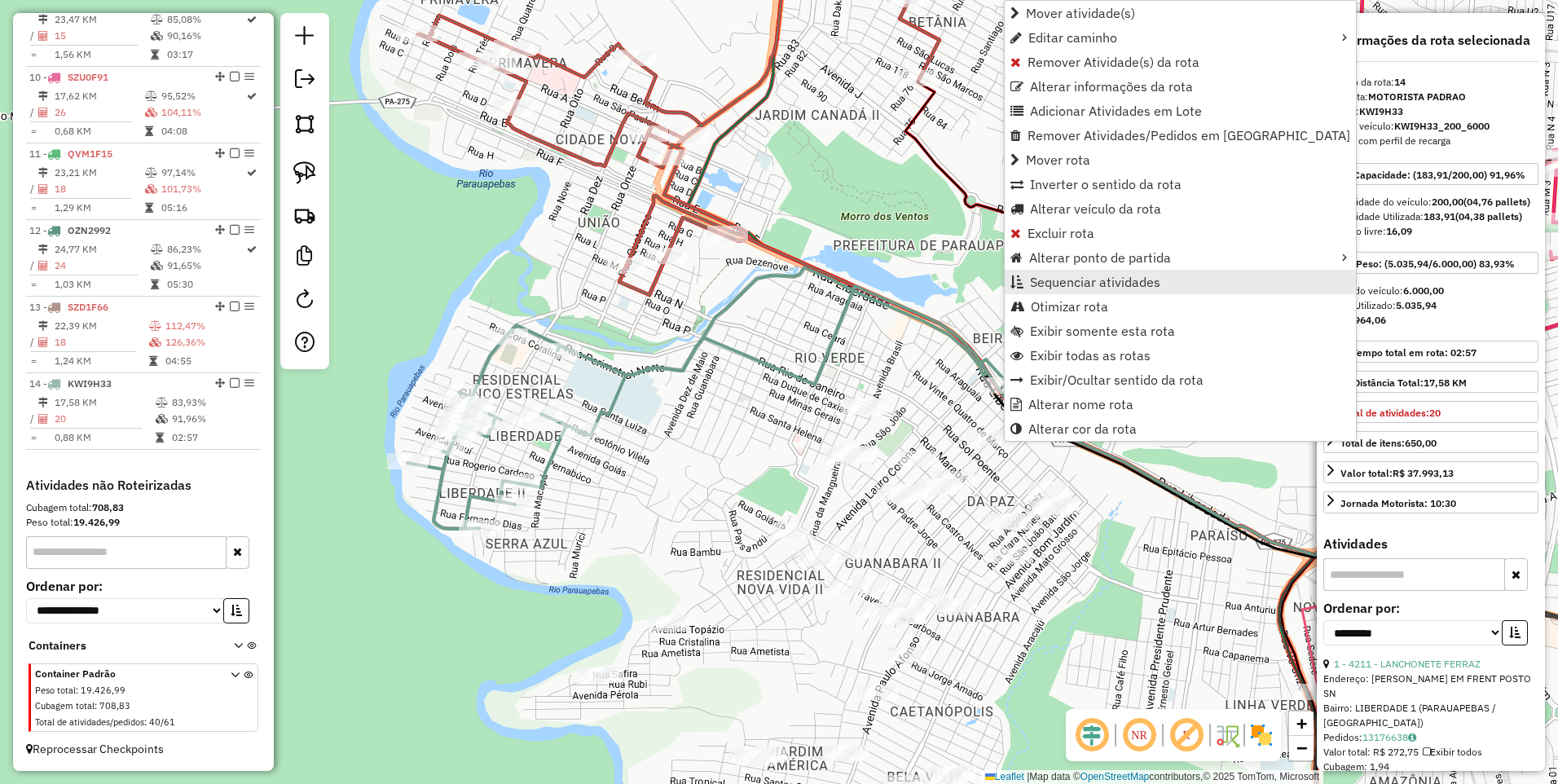
click at [1098, 282] on span "Sequenciar atividades" at bounding box center [1095, 281] width 130 height 13
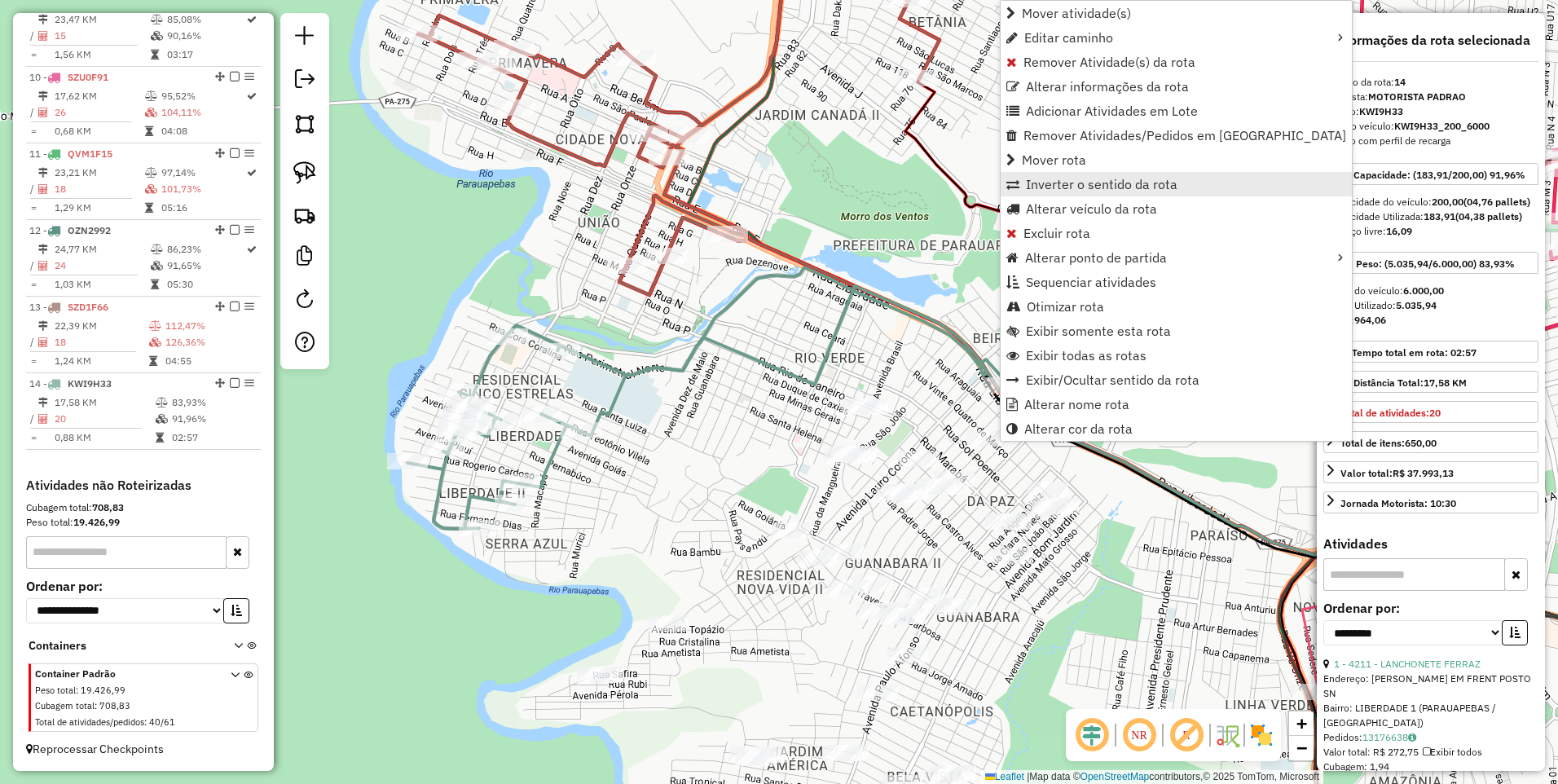
click at [1069, 183] on span "Inverter o sentido da rota" at bounding box center [1101, 183] width 152 height 13
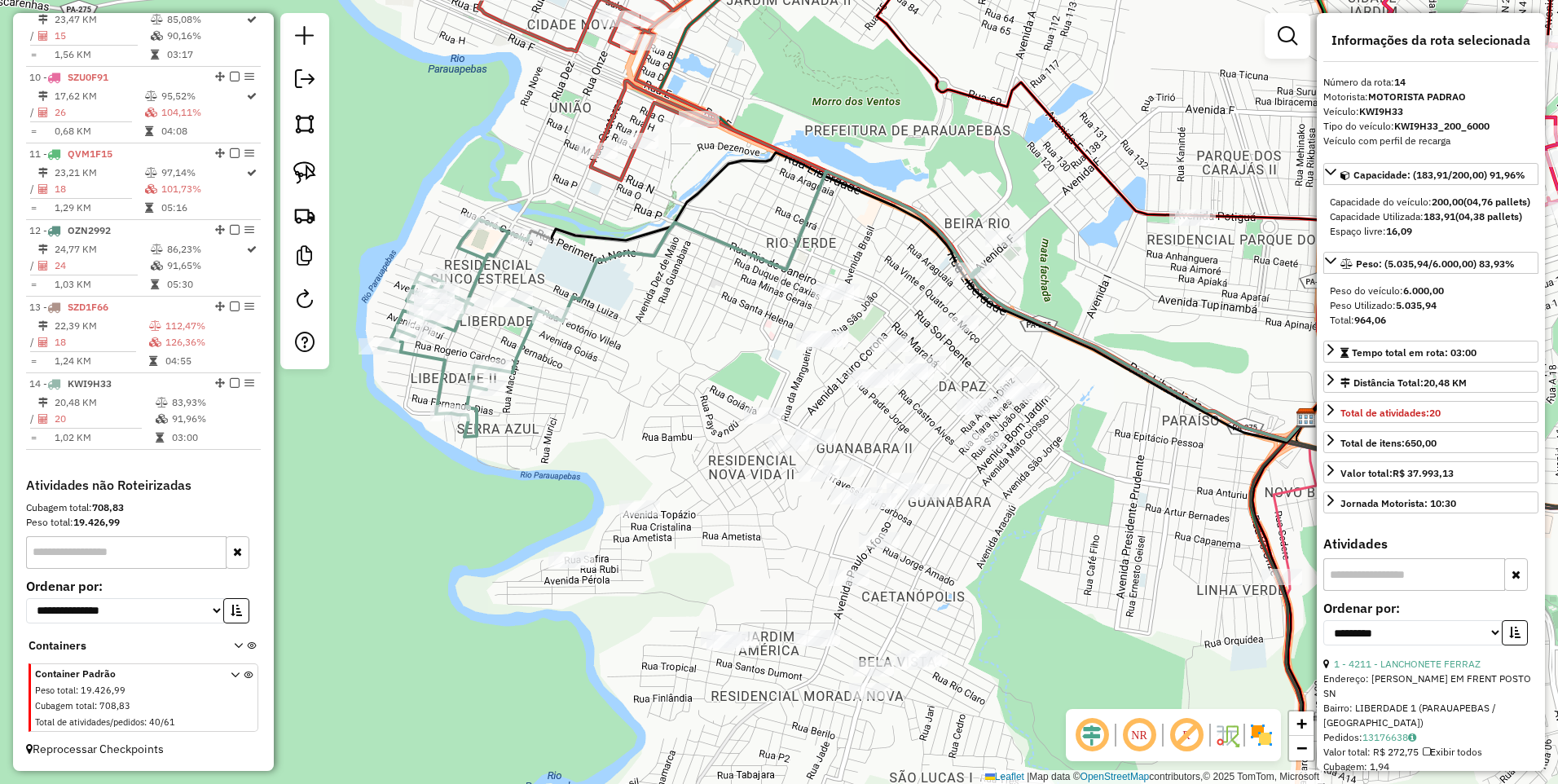
drag, startPoint x: 663, startPoint y: 362, endPoint x: 644, endPoint y: 318, distance: 47.9
click at [646, 323] on div "Janela de atendimento Grade de atendimento Capacidade Transportadoras Veículos …" at bounding box center [779, 392] width 1558 height 784
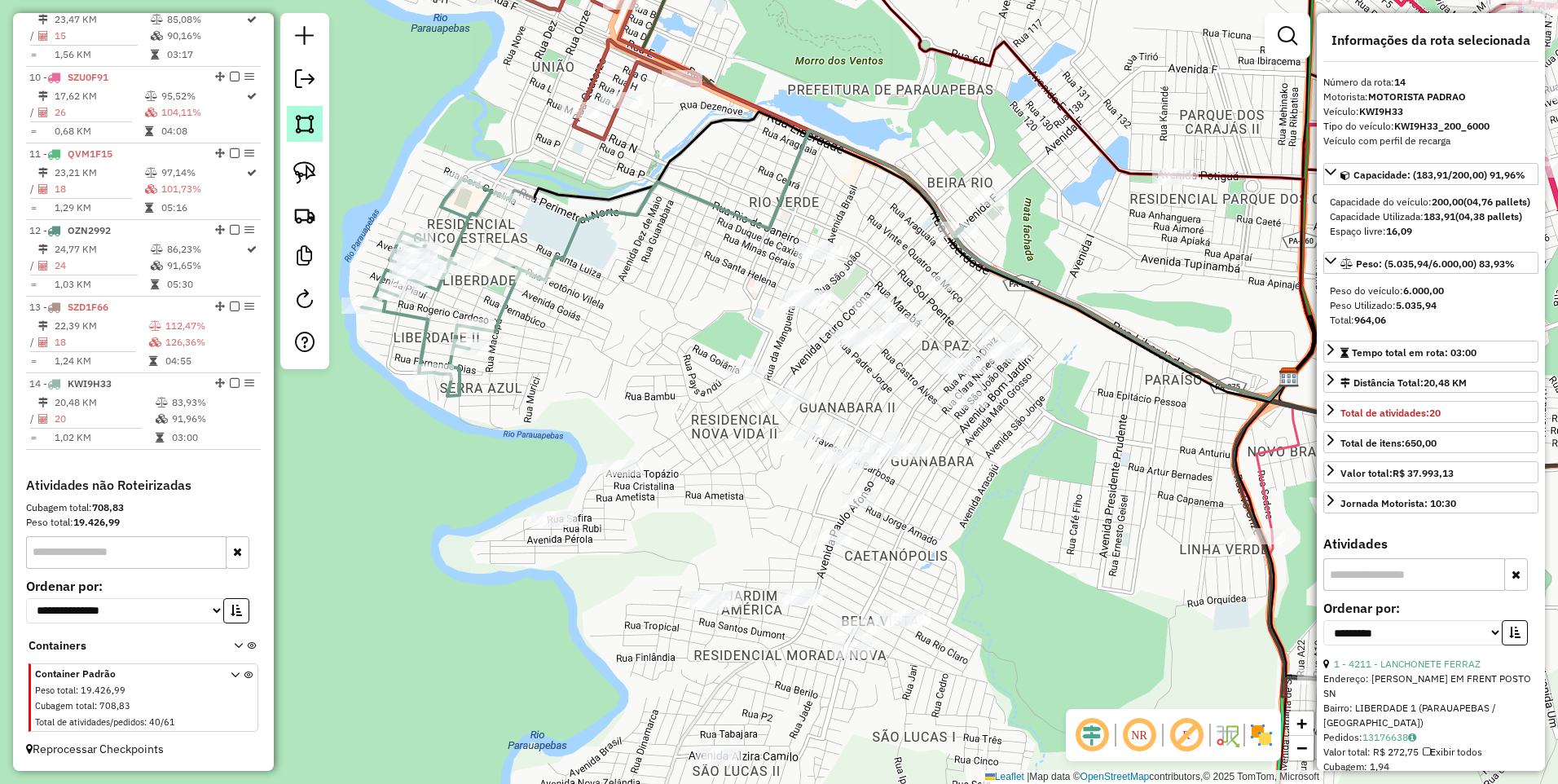
click at [318, 129] on link at bounding box center [305, 124] width 36 height 36
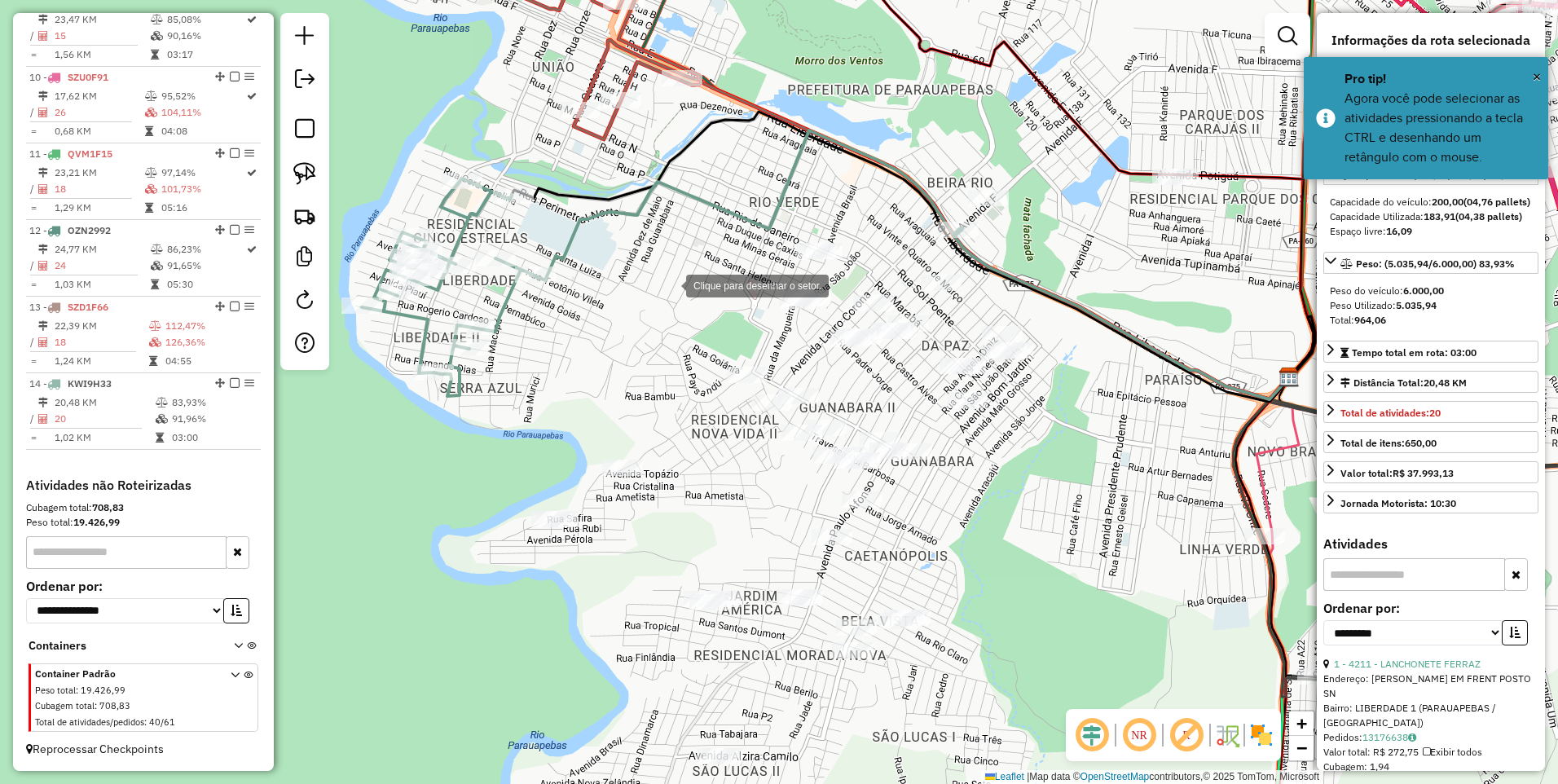
click at [654, 283] on div at bounding box center [670, 284] width 33 height 33
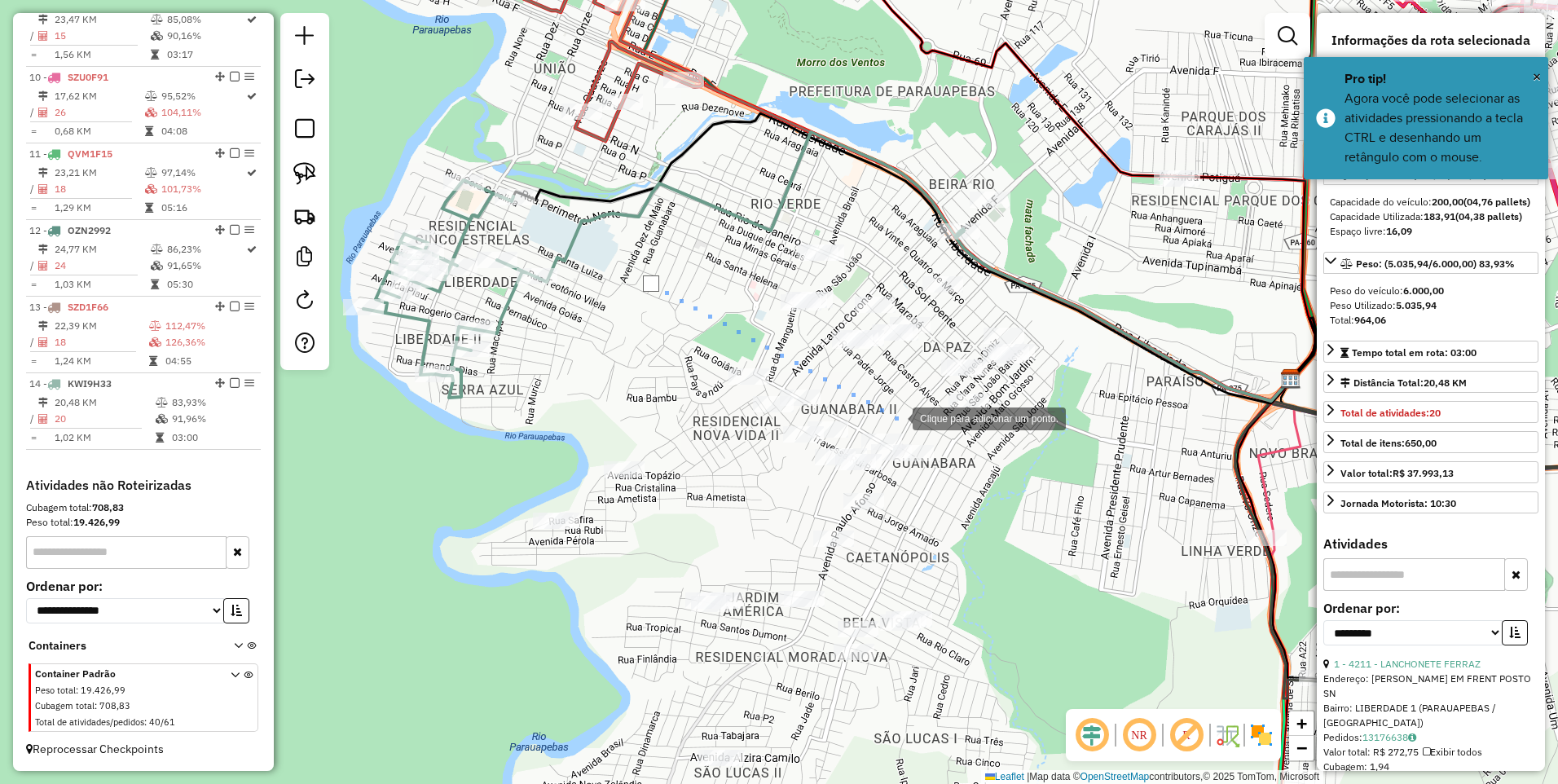
drag, startPoint x: 896, startPoint y: 417, endPoint x: 961, endPoint y: 434, distance: 67.2
click at [896, 419] on div at bounding box center [896, 417] width 33 height 33
drag, startPoint x: 1021, startPoint y: 442, endPoint x: 1021, endPoint y: 425, distance: 17.0
click at [1017, 442] on div at bounding box center [1001, 442] width 33 height 33
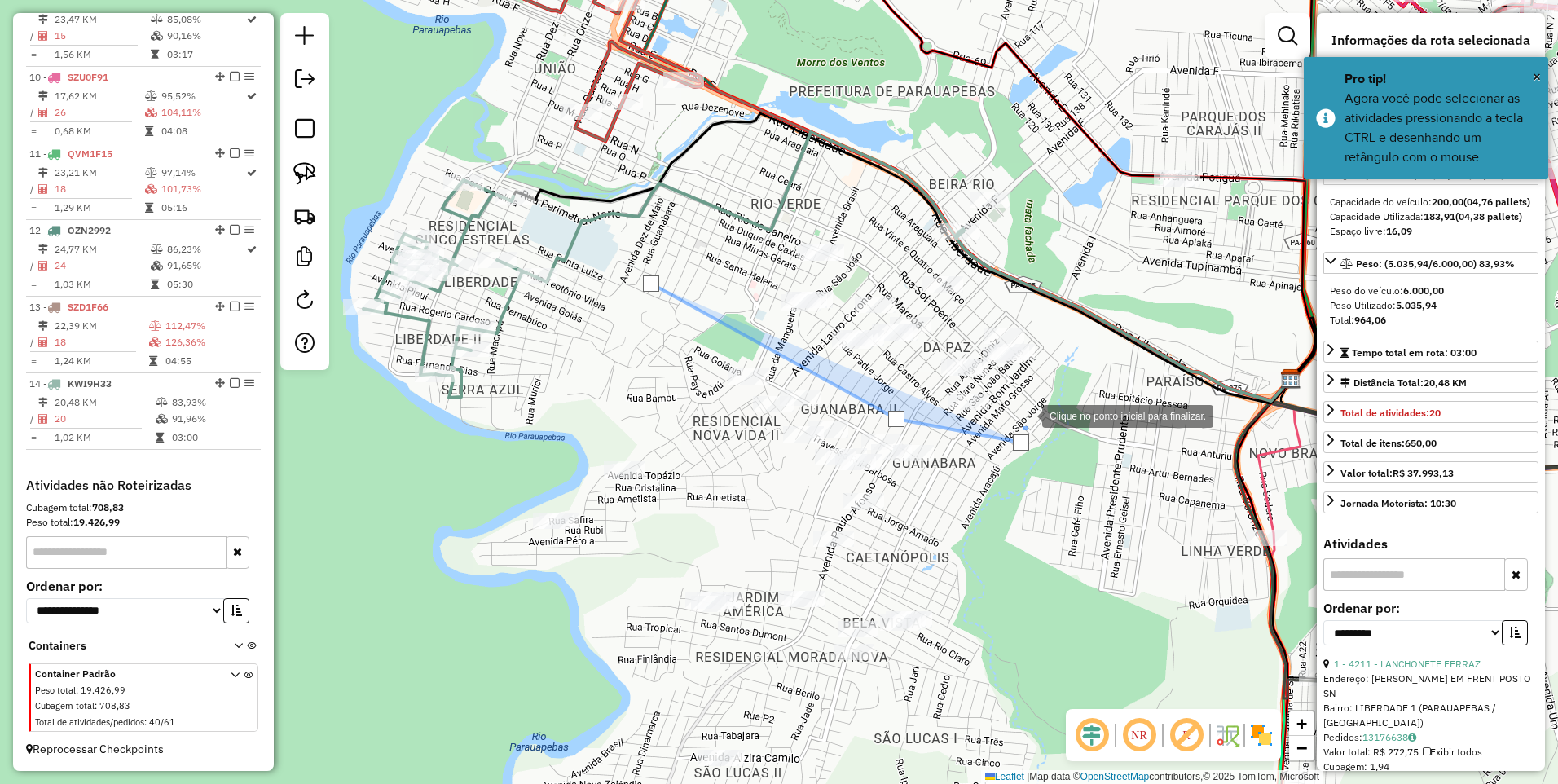
click at [1042, 398] on div at bounding box center [1026, 415] width 33 height 33
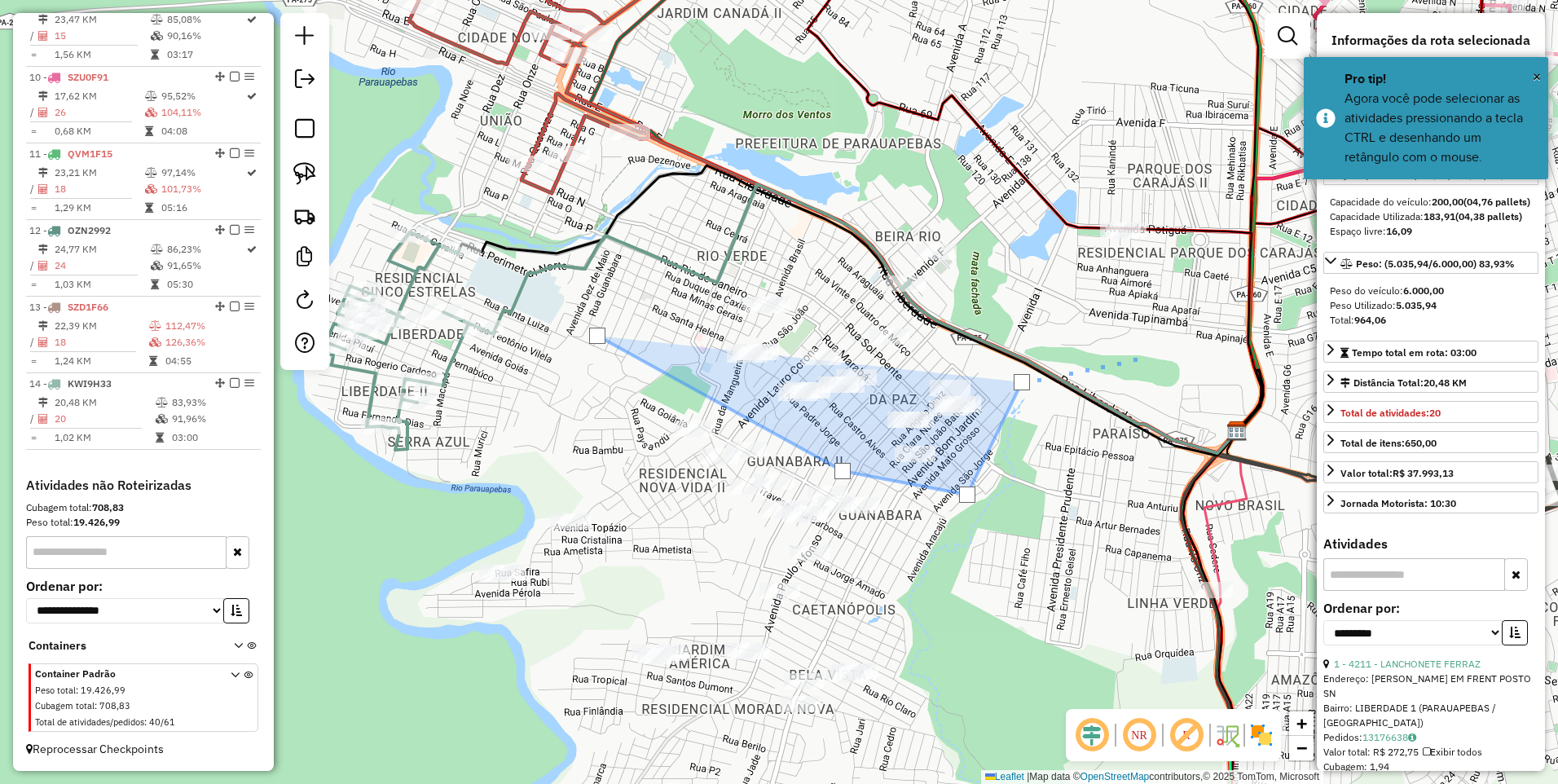
drag, startPoint x: 1170, startPoint y: 338, endPoint x: 1028, endPoint y: 412, distance: 160.1
click at [1121, 374] on div at bounding box center [1137, 357] width 33 height 33
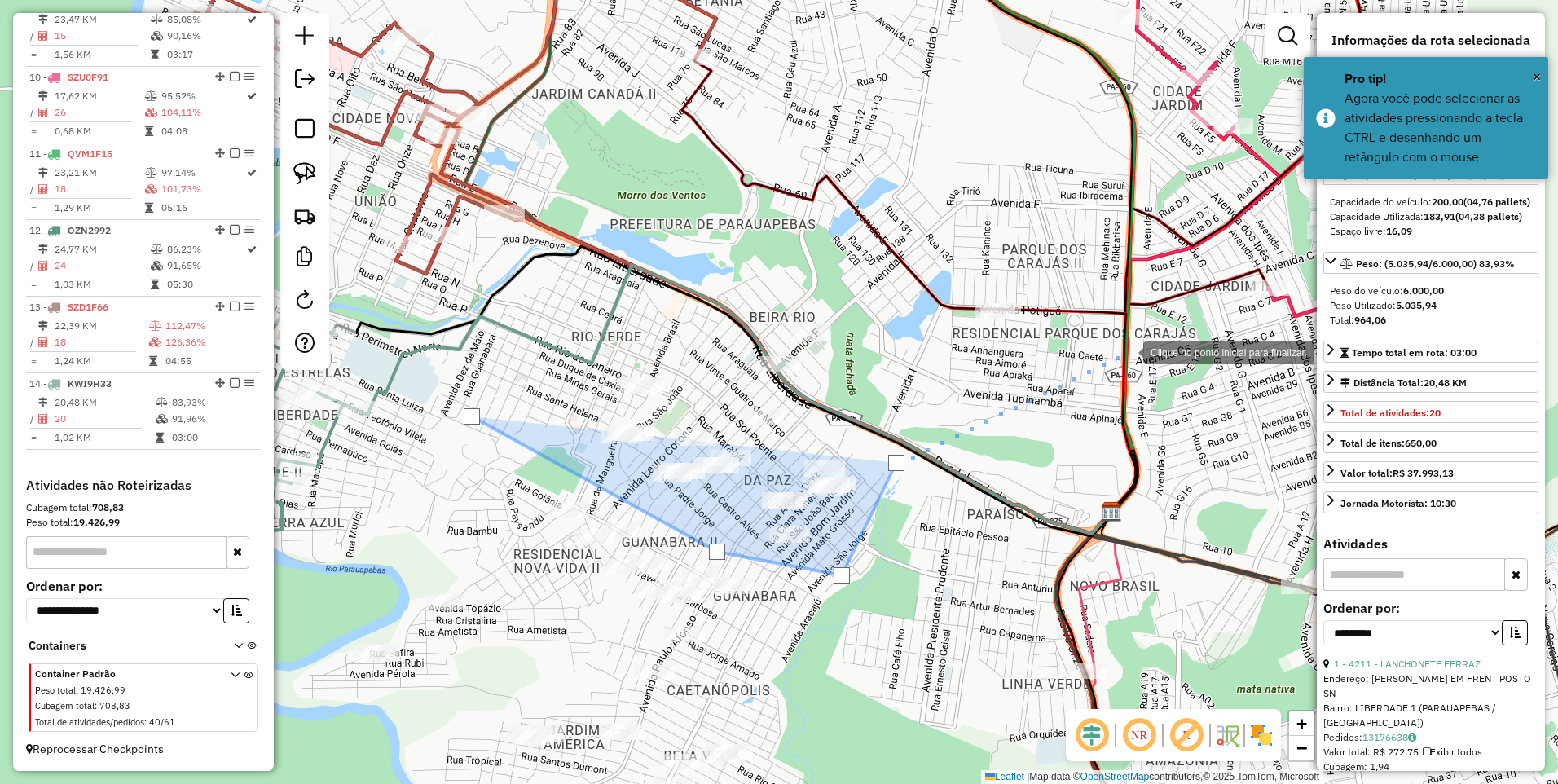
click at [1130, 348] on div at bounding box center [1127, 351] width 33 height 33
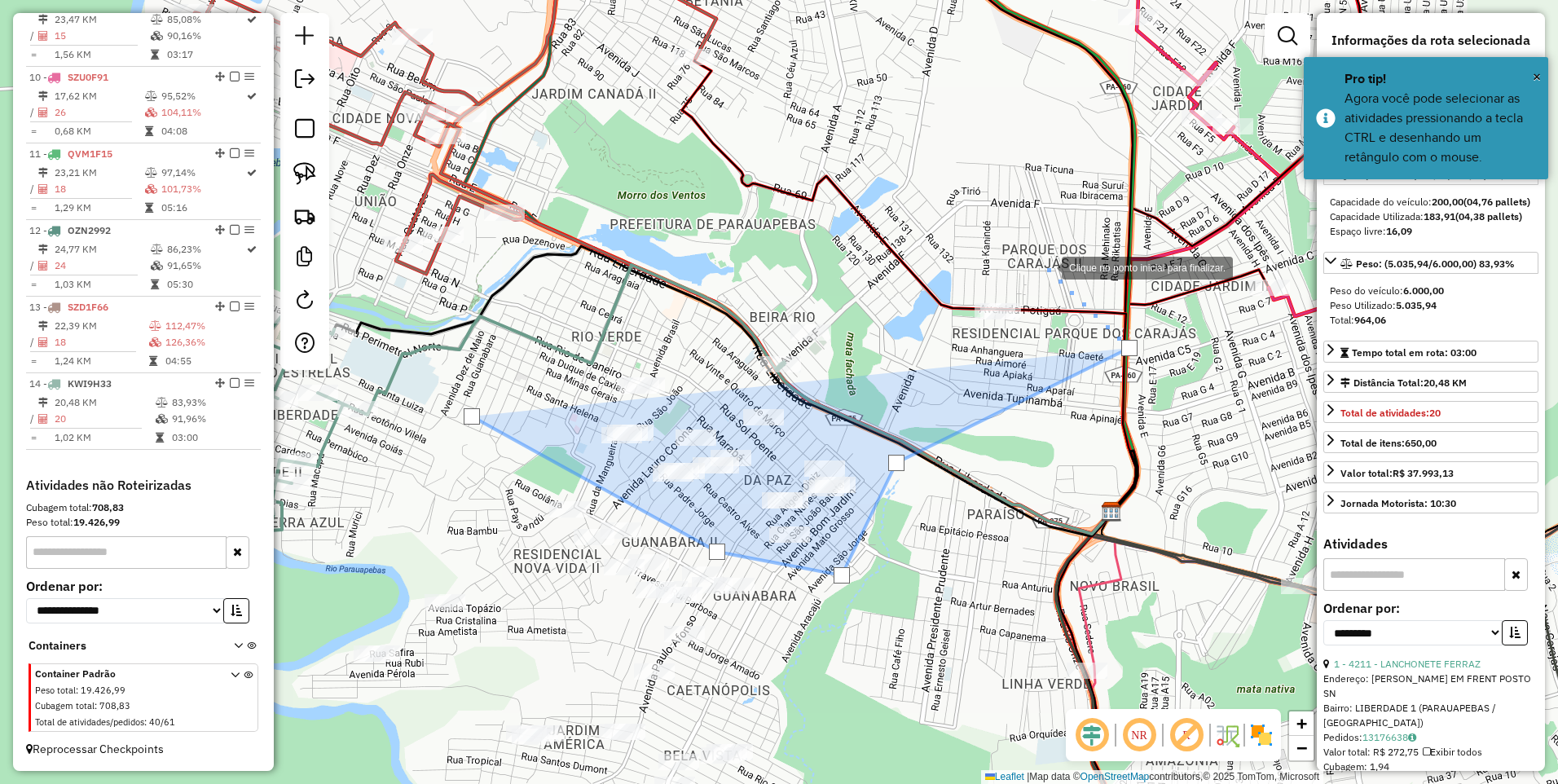
drag, startPoint x: 1016, startPoint y: 238, endPoint x: 946, endPoint y: 224, distance: 71.4
click at [1029, 250] on div at bounding box center [1046, 266] width 33 height 33
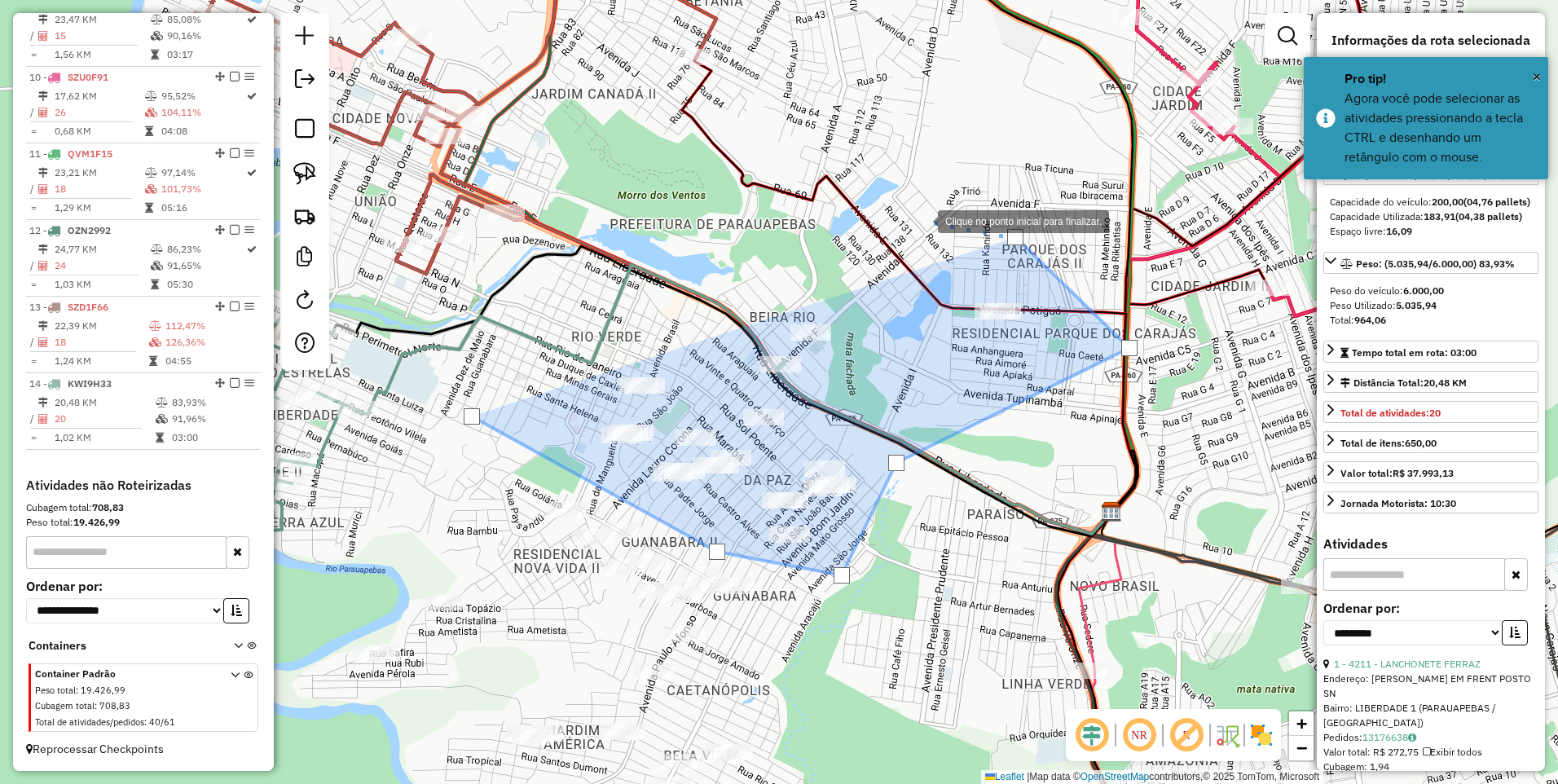
click at [906, 204] on div at bounding box center [922, 220] width 33 height 33
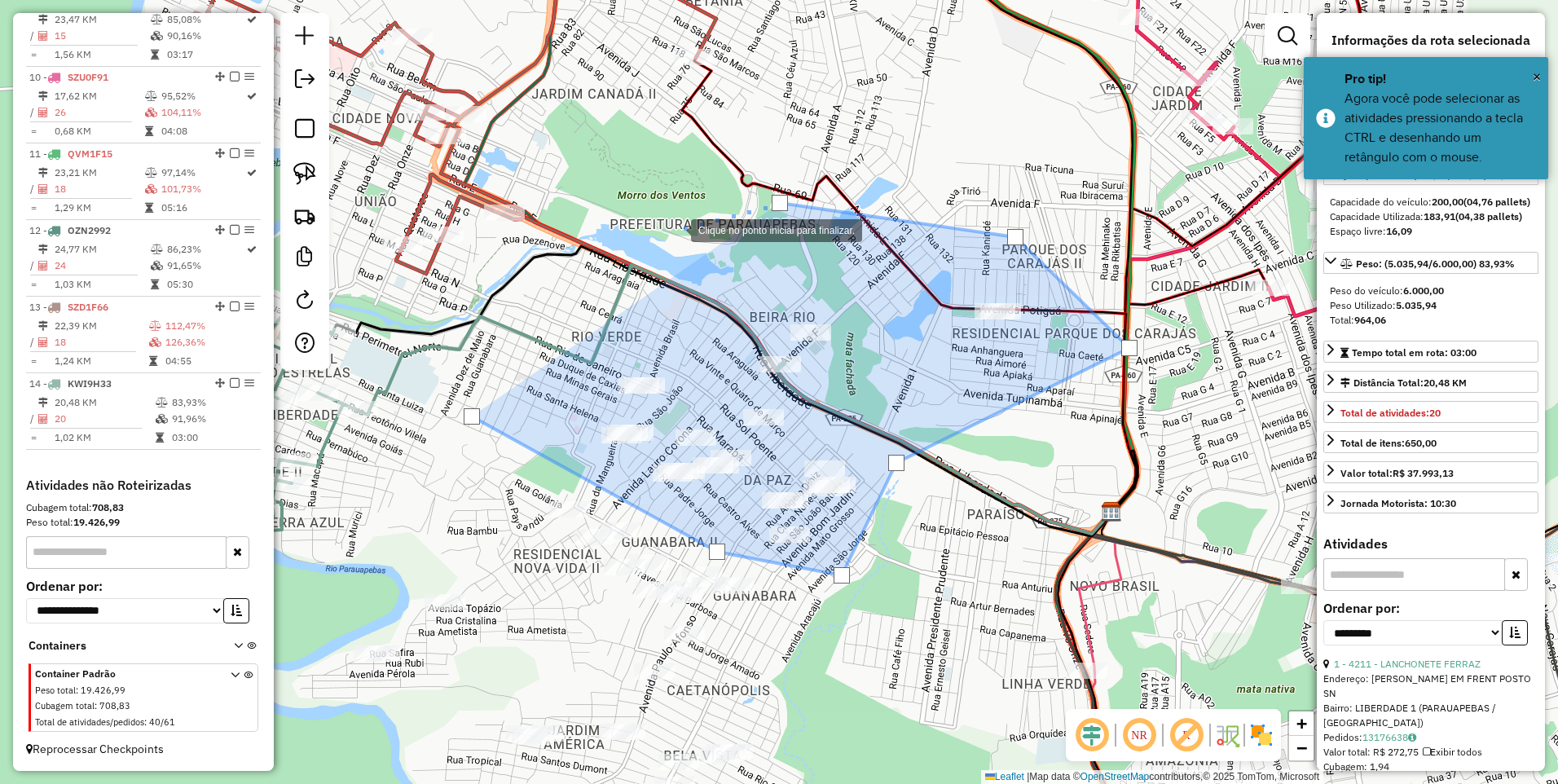
click at [658, 245] on div at bounding box center [674, 229] width 33 height 33
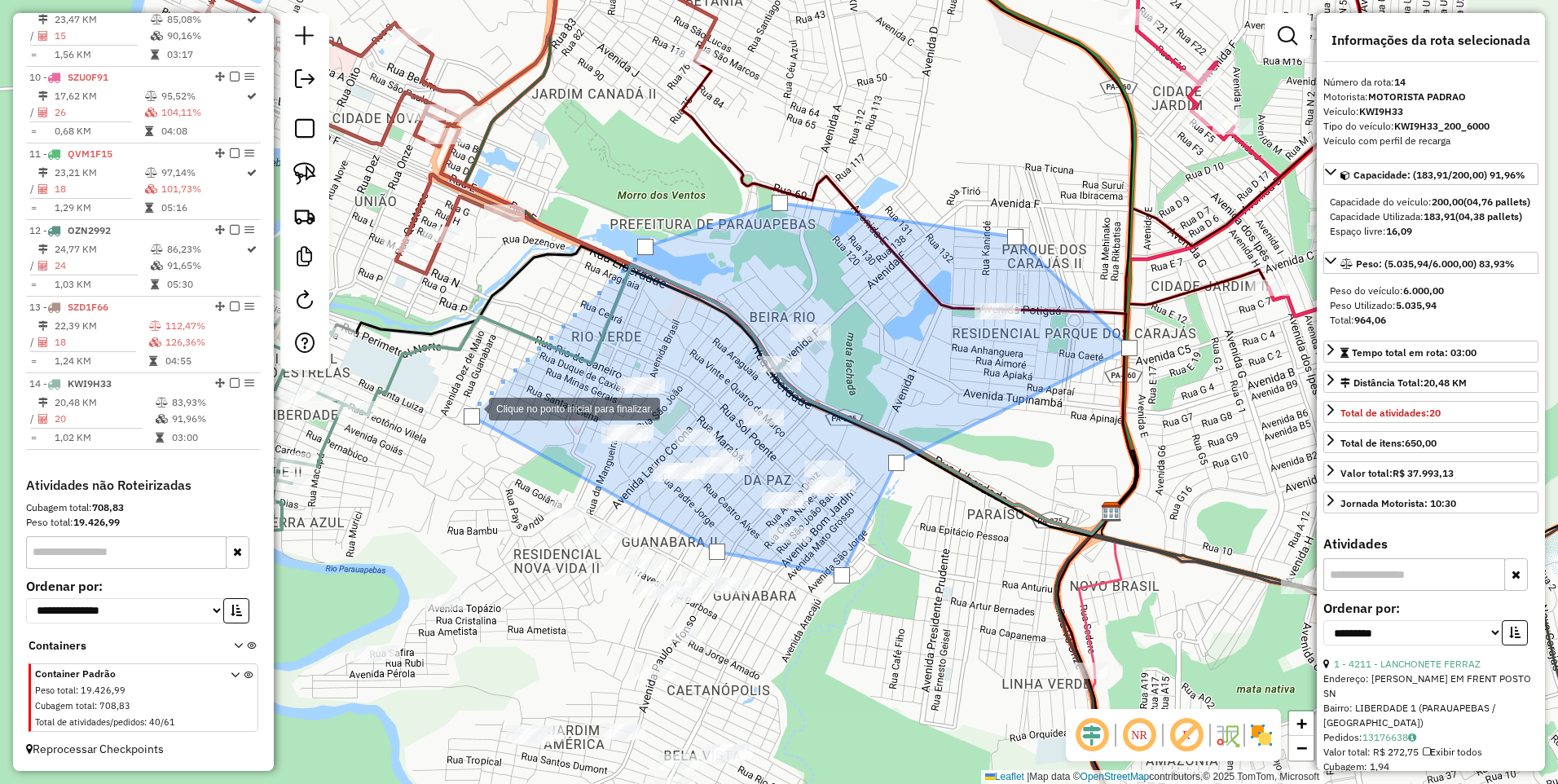
click at [473, 408] on div at bounding box center [473, 408] width 33 height 33
click at [470, 420] on div at bounding box center [471, 416] width 16 height 16
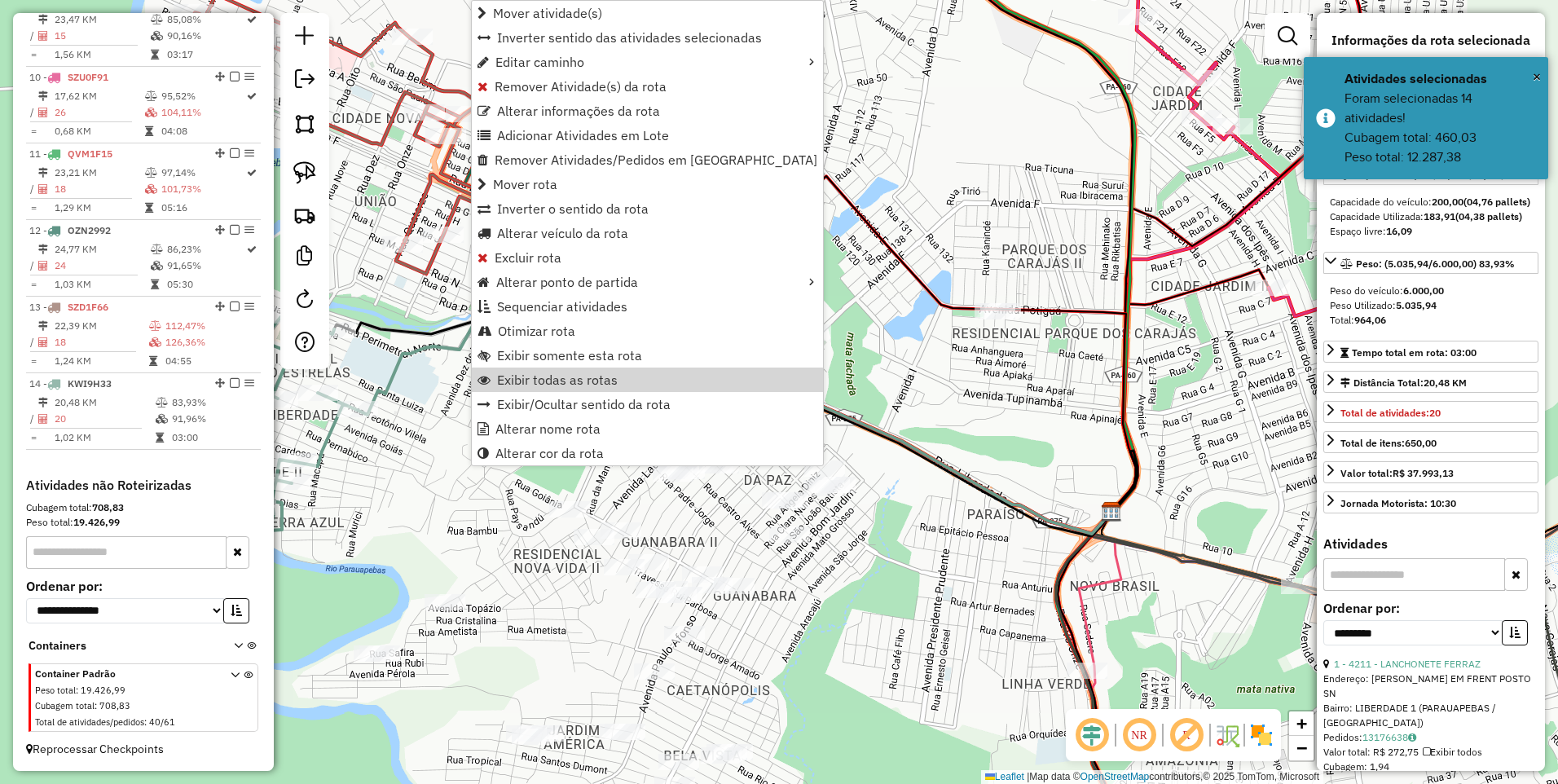
click at [887, 416] on div "Janela de atendimento Grade de atendimento Capacidade Transportadoras Veículos …" at bounding box center [779, 392] width 1558 height 784
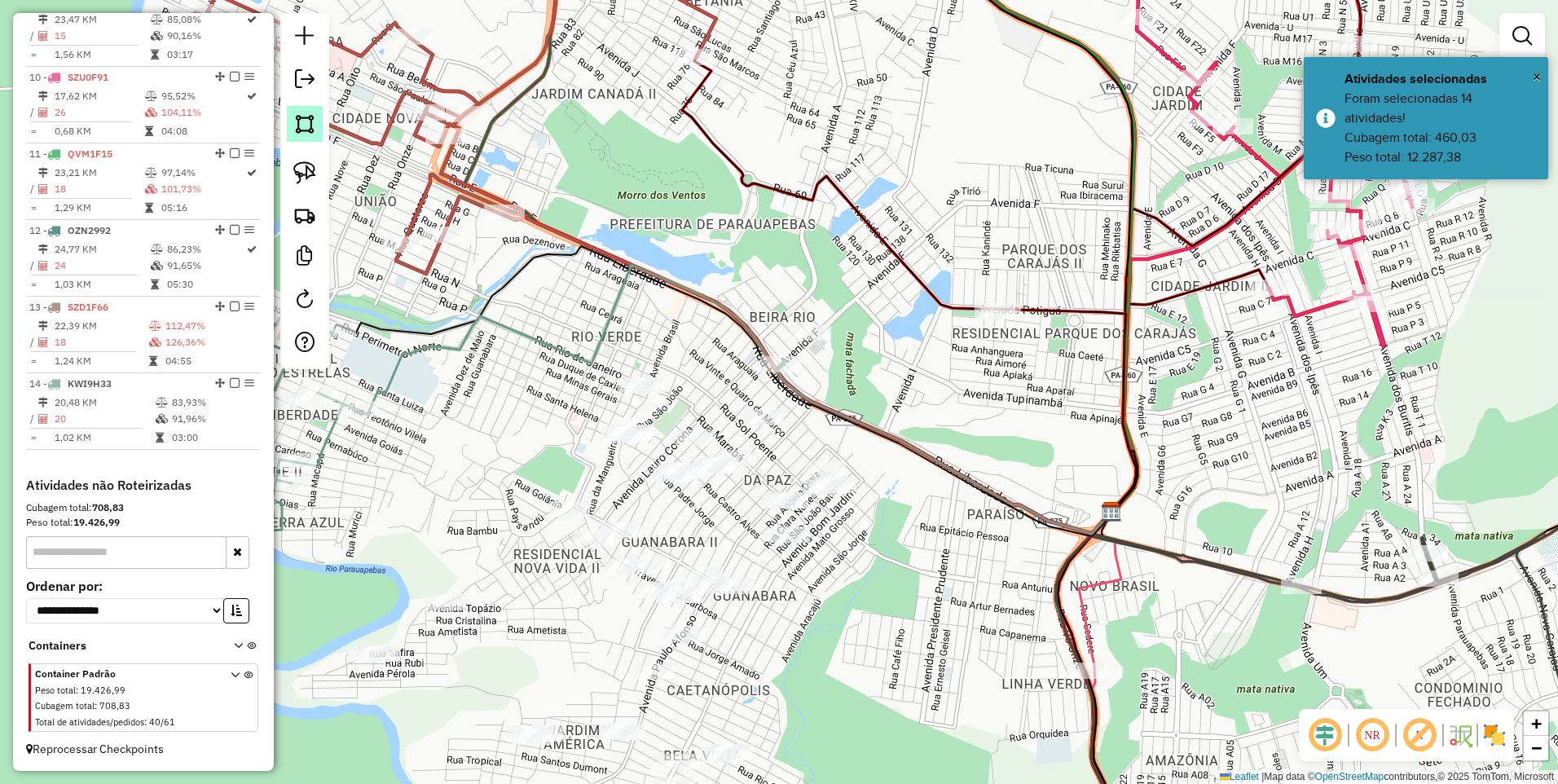
click at [307, 125] on img at bounding box center [304, 123] width 23 height 23
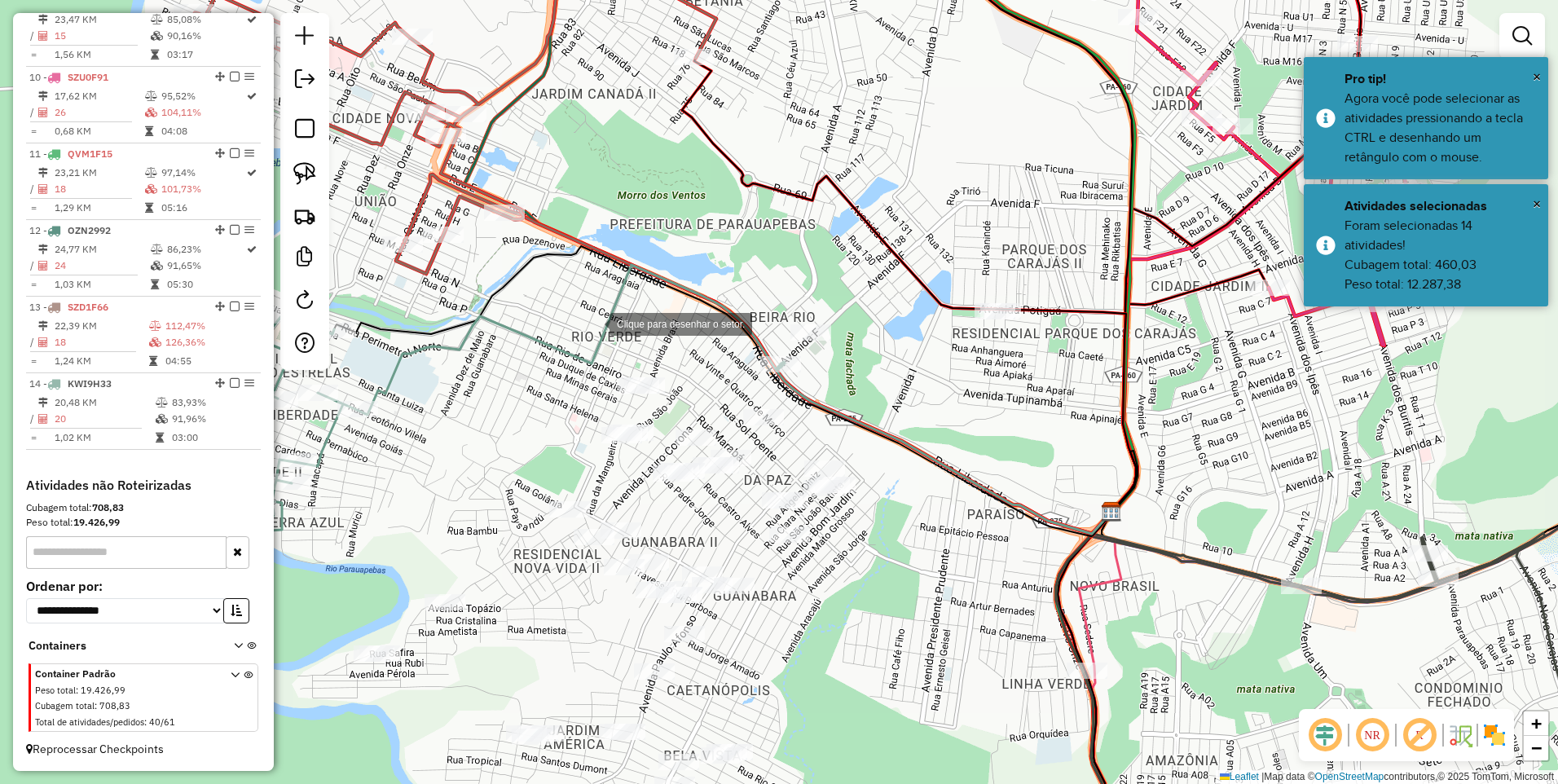
click at [593, 323] on div at bounding box center [593, 323] width 33 height 33
click at [1087, 243] on div at bounding box center [1076, 244] width 33 height 33
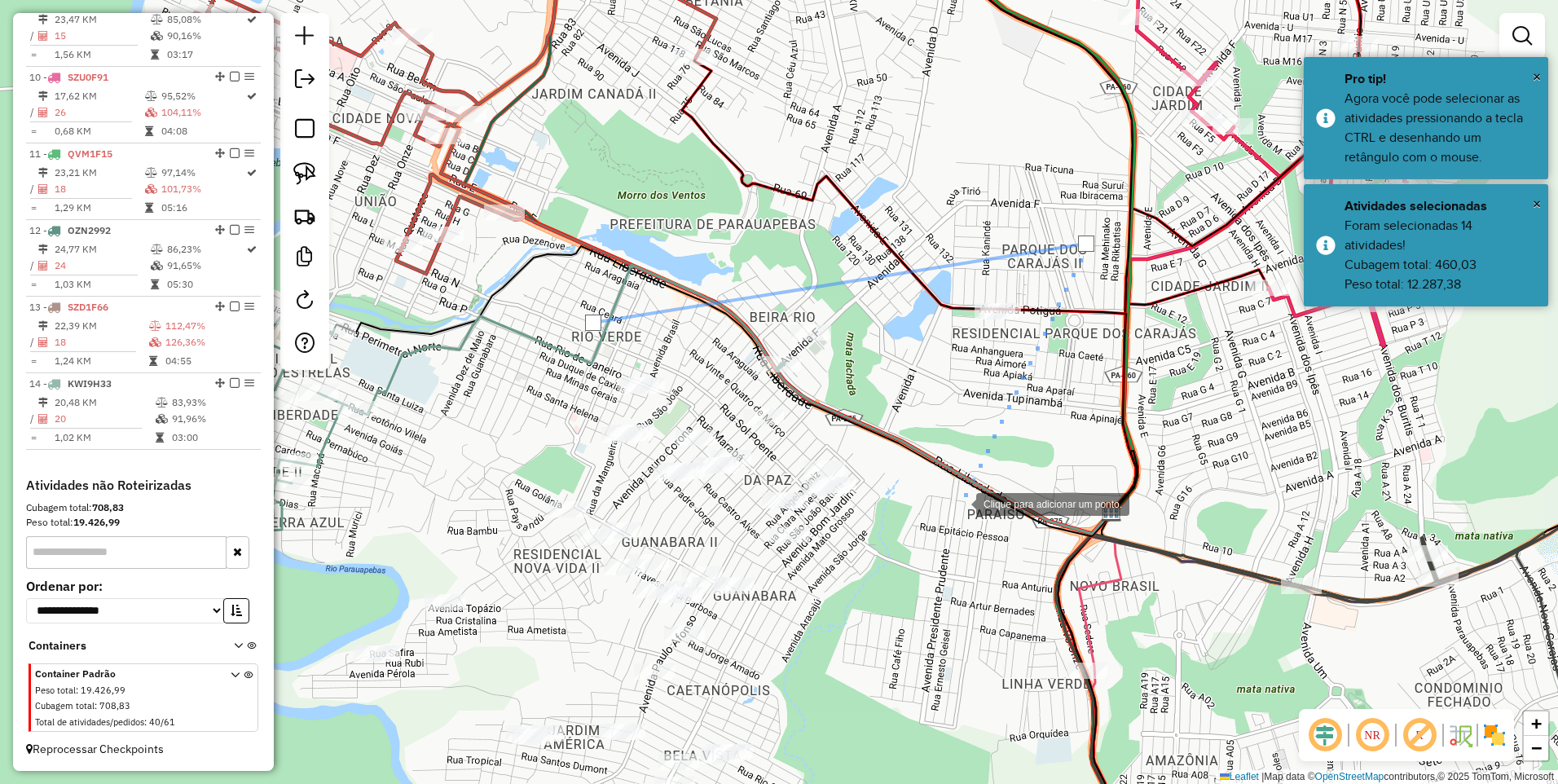
click at [952, 513] on div at bounding box center [960, 503] width 33 height 33
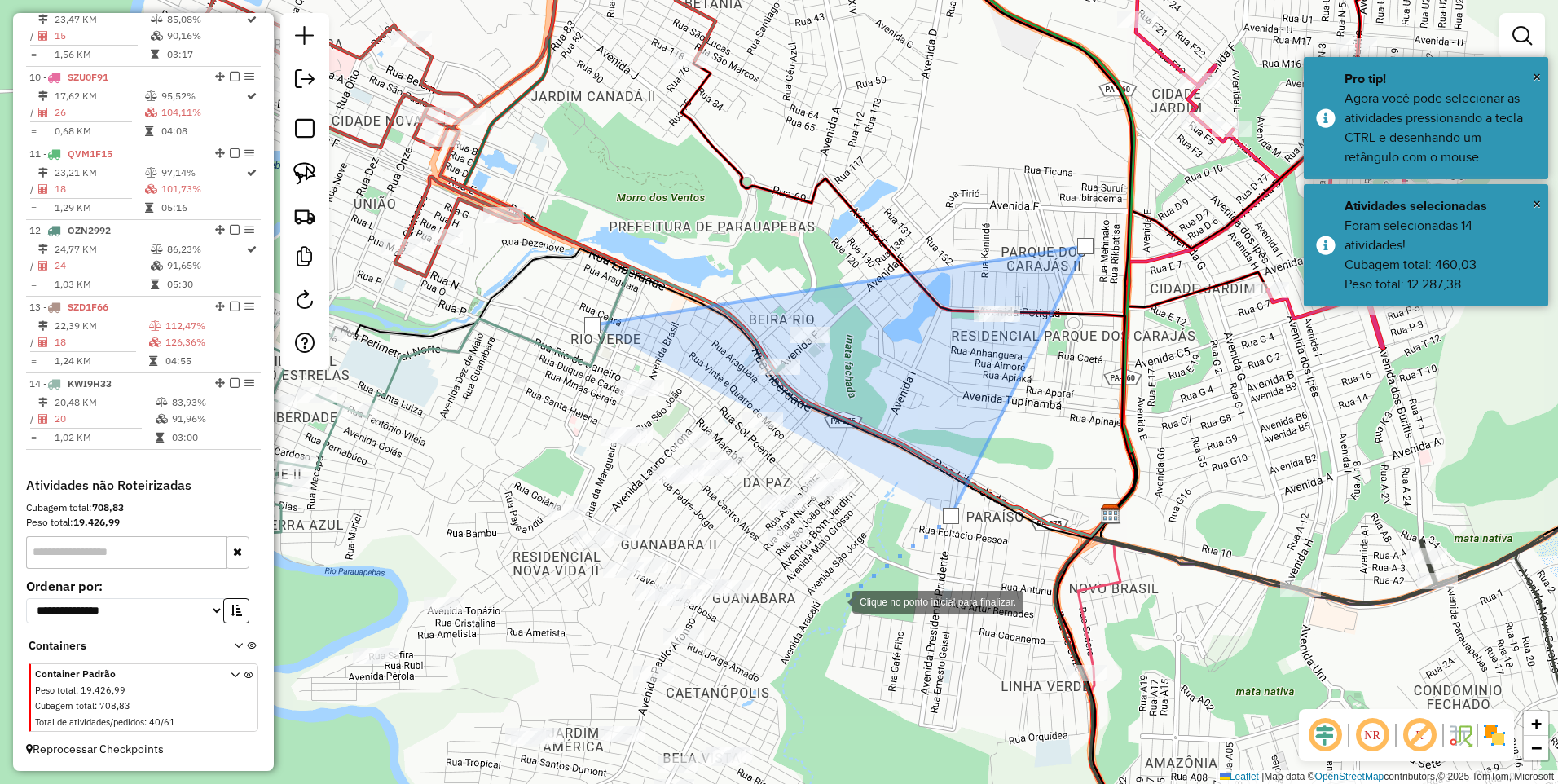
click at [820, 600] on div at bounding box center [836, 601] width 33 height 33
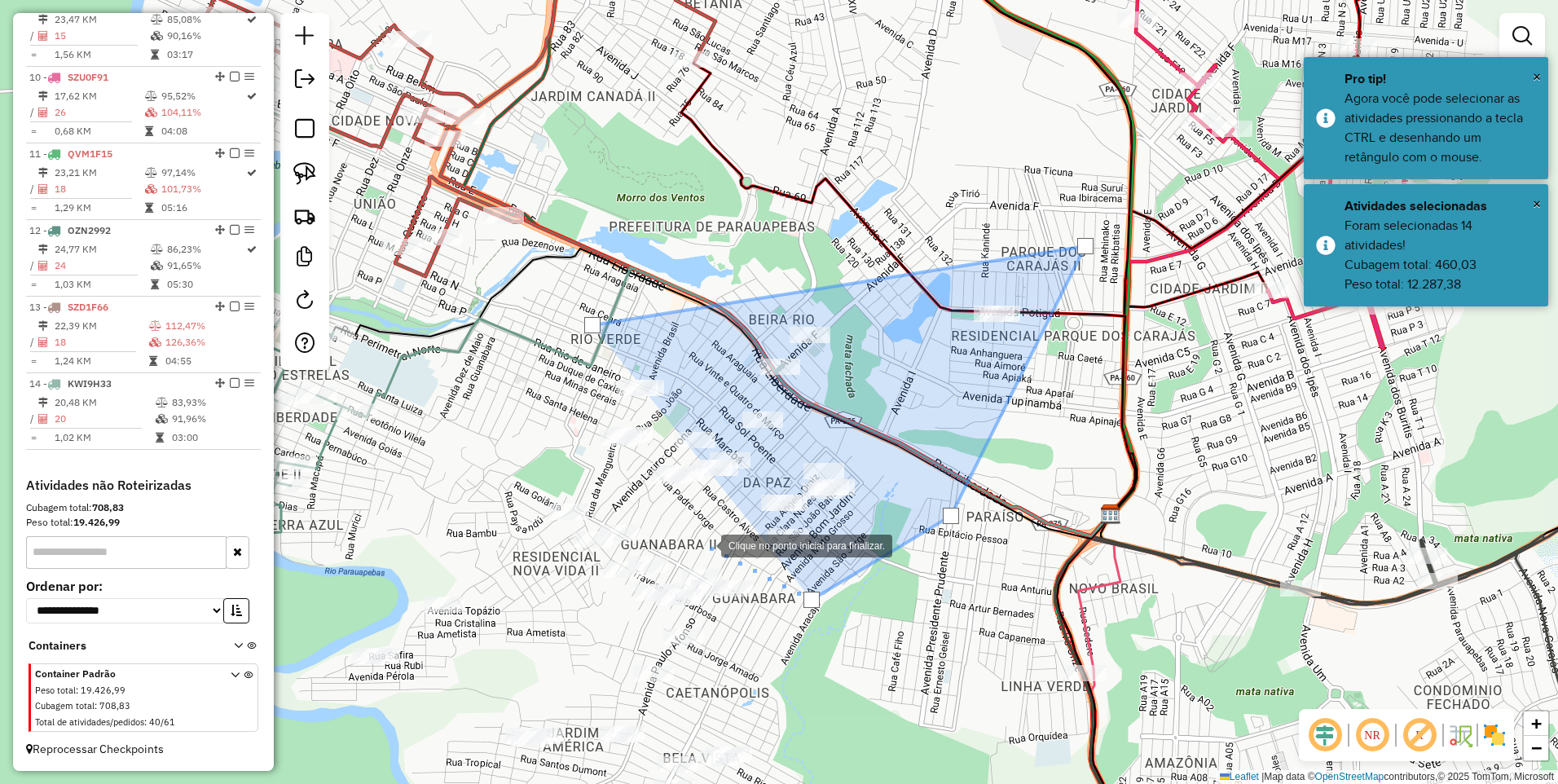
click at [709, 532] on div at bounding box center [705, 544] width 33 height 33
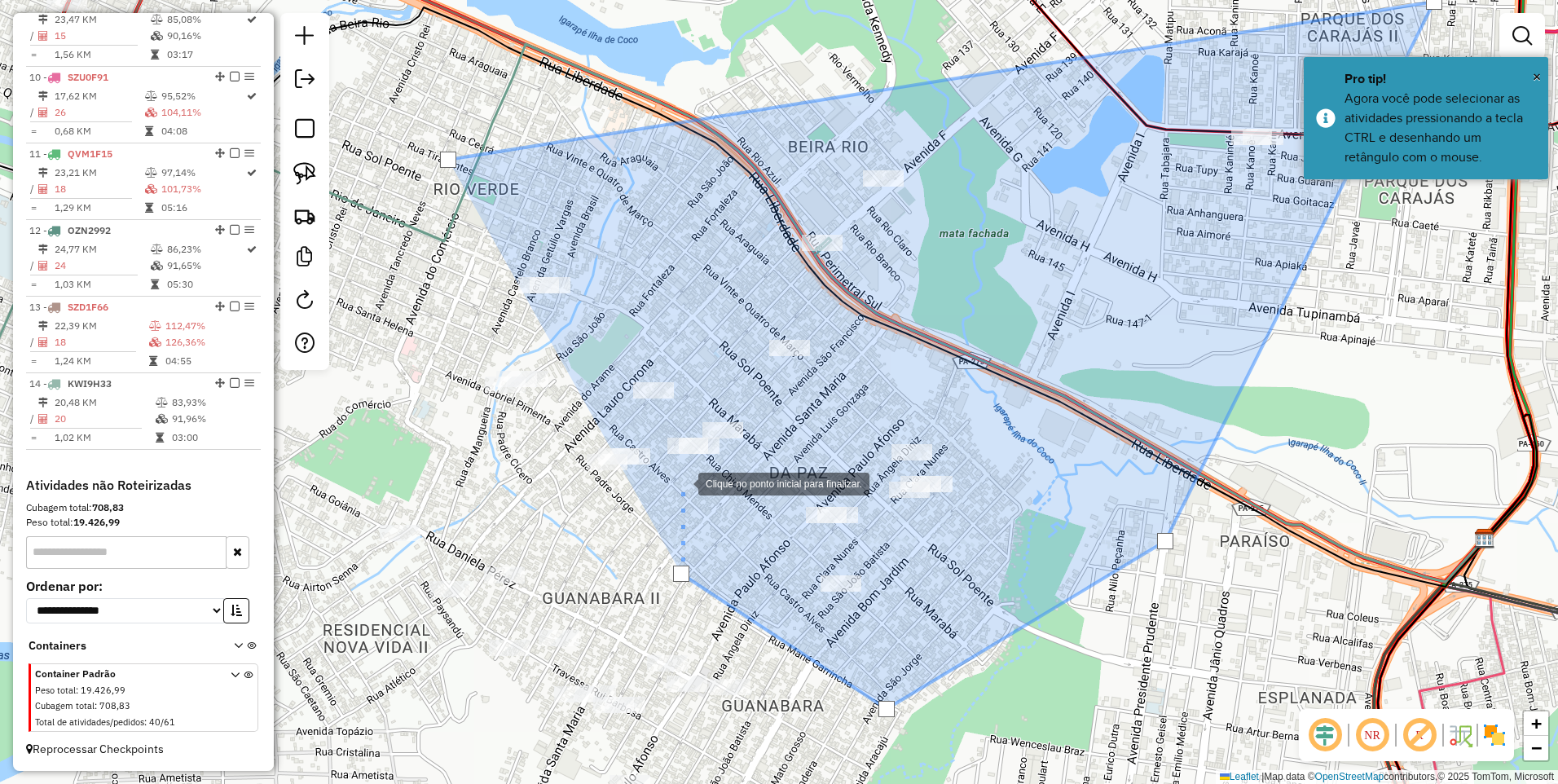
click at [682, 482] on div at bounding box center [682, 482] width 33 height 33
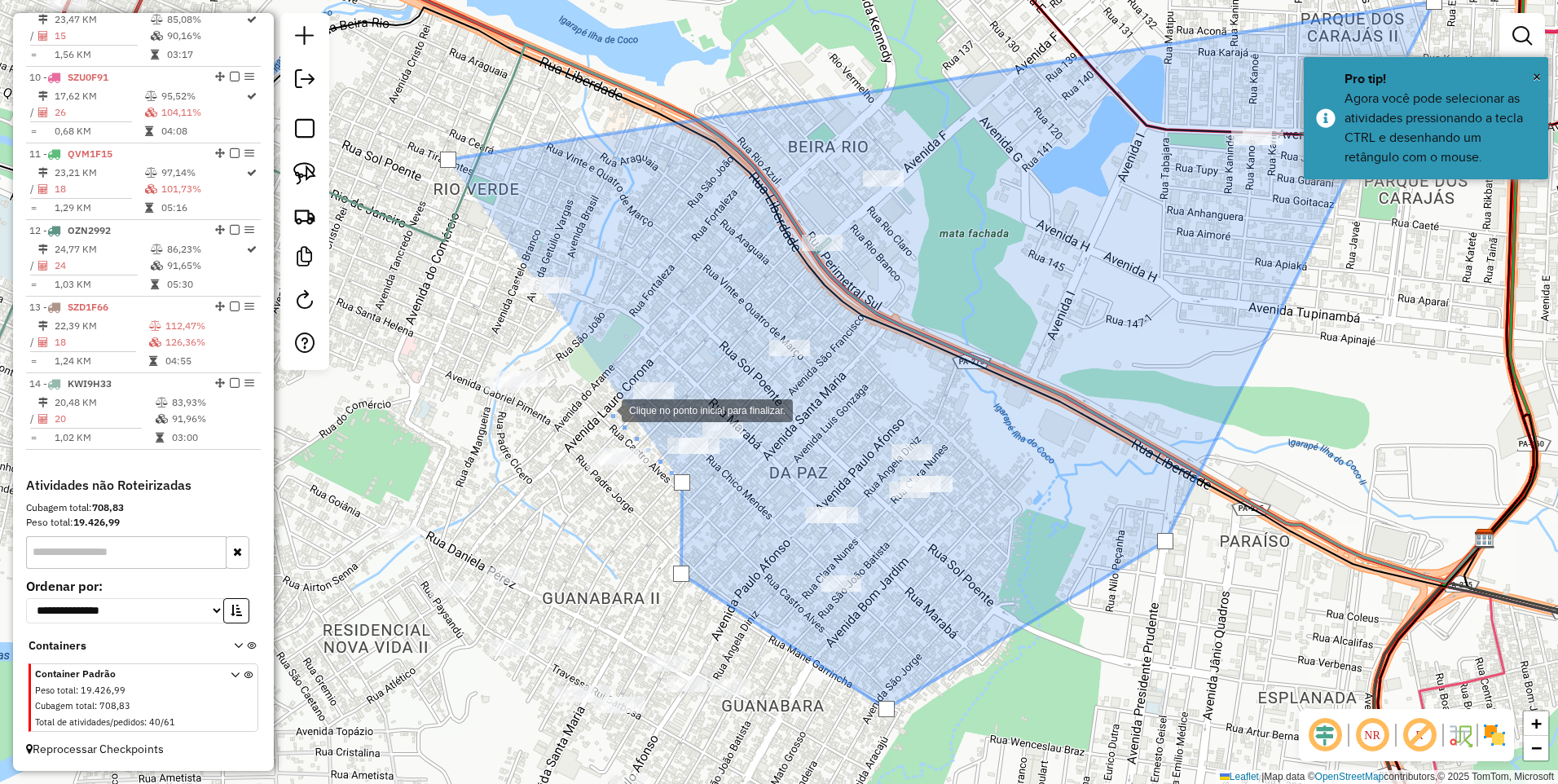
click at [606, 409] on div at bounding box center [606, 409] width 33 height 33
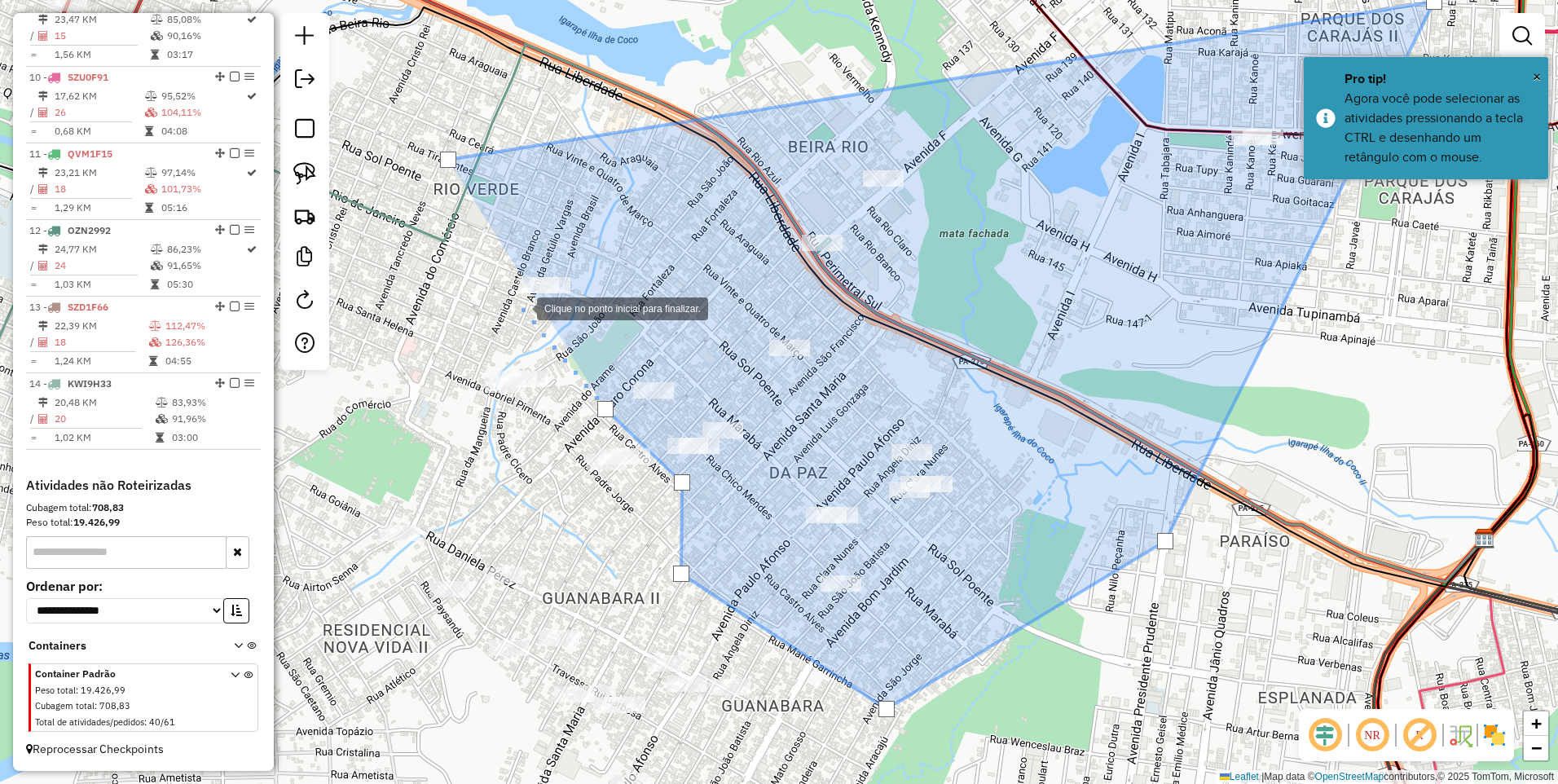
click at [505, 291] on div at bounding box center [521, 308] width 33 height 33
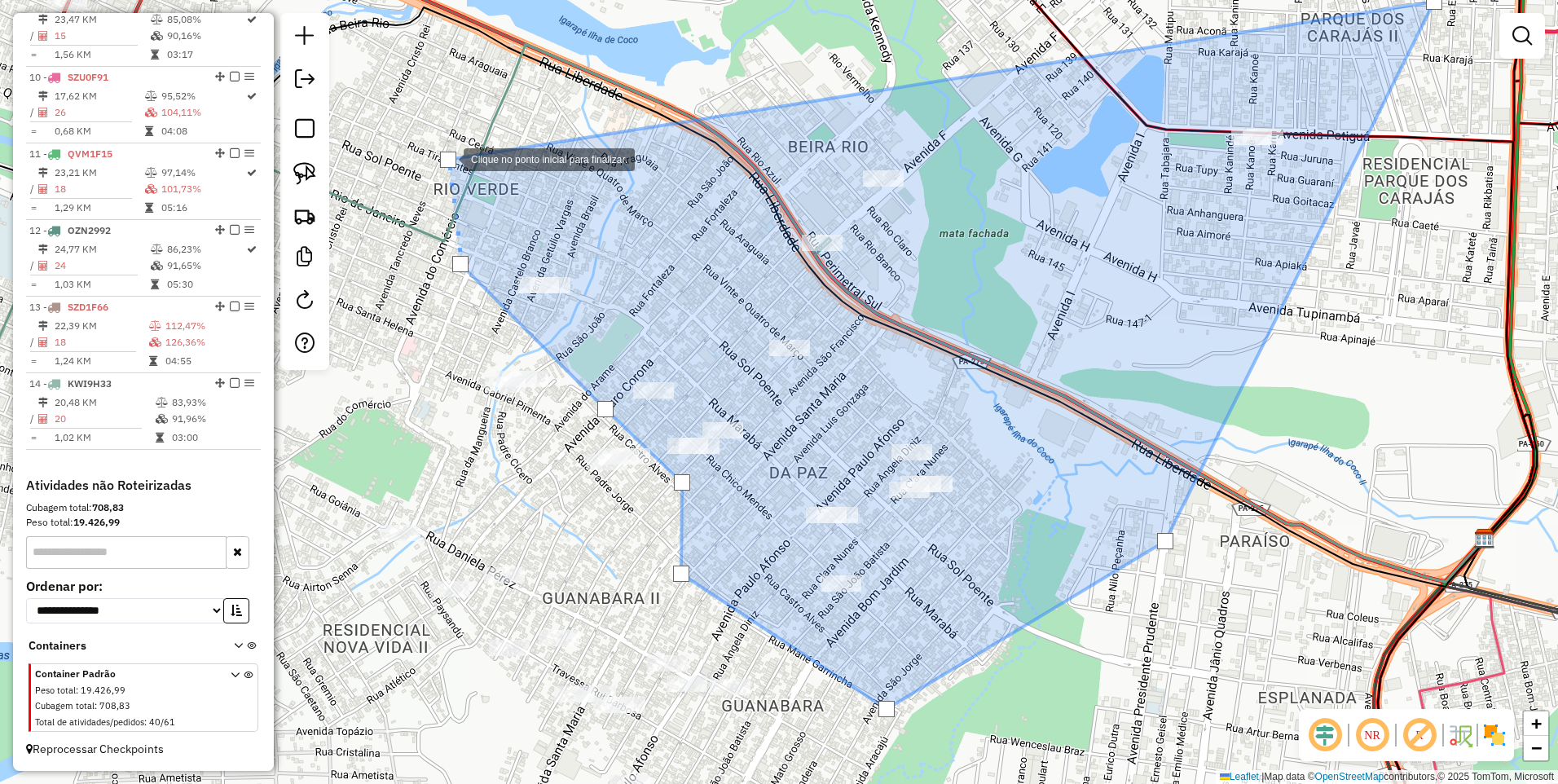
click at [447, 158] on div at bounding box center [448, 159] width 16 height 16
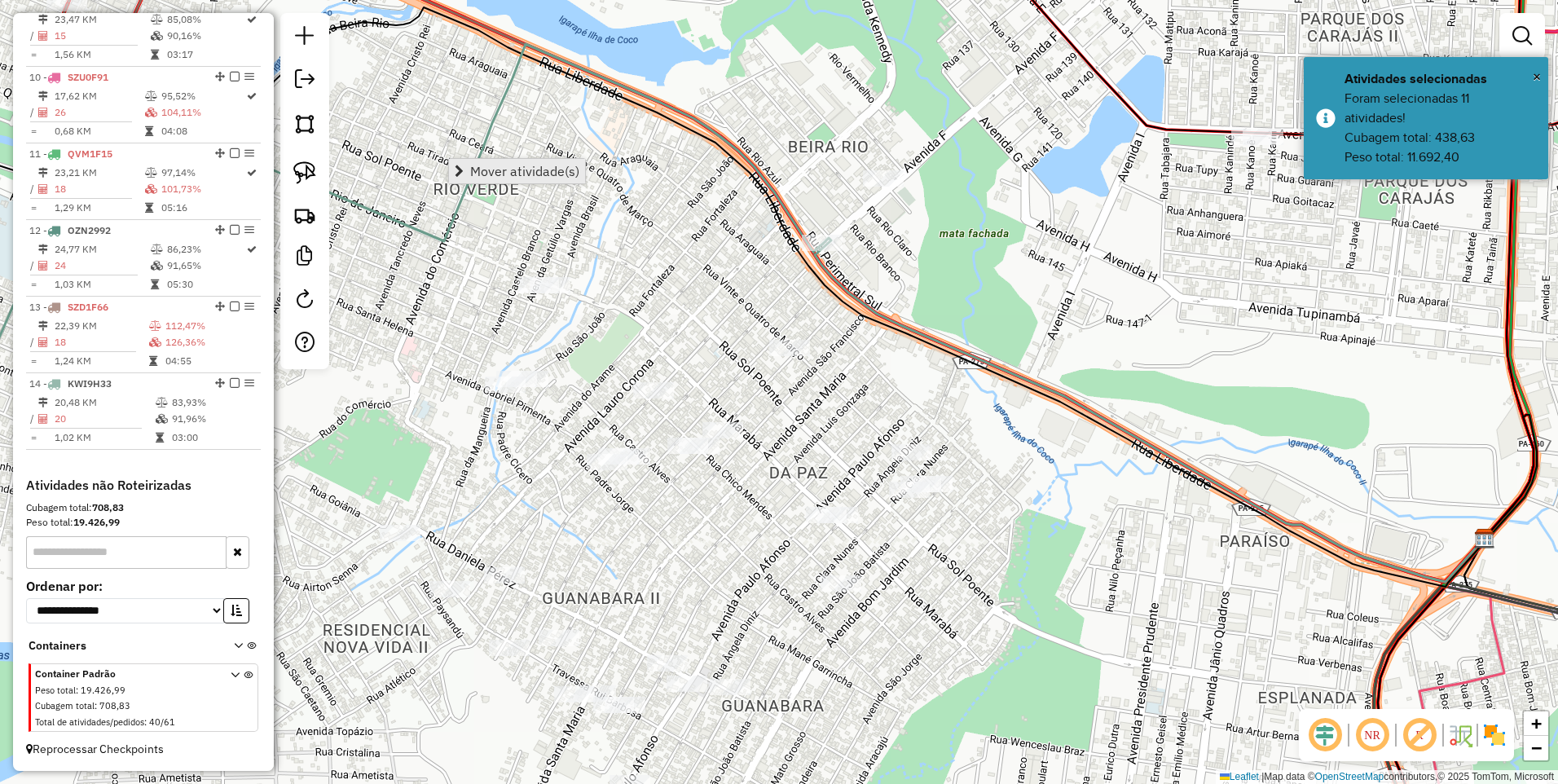
click at [491, 175] on span "Mover atividade(s)" at bounding box center [524, 171] width 109 height 13
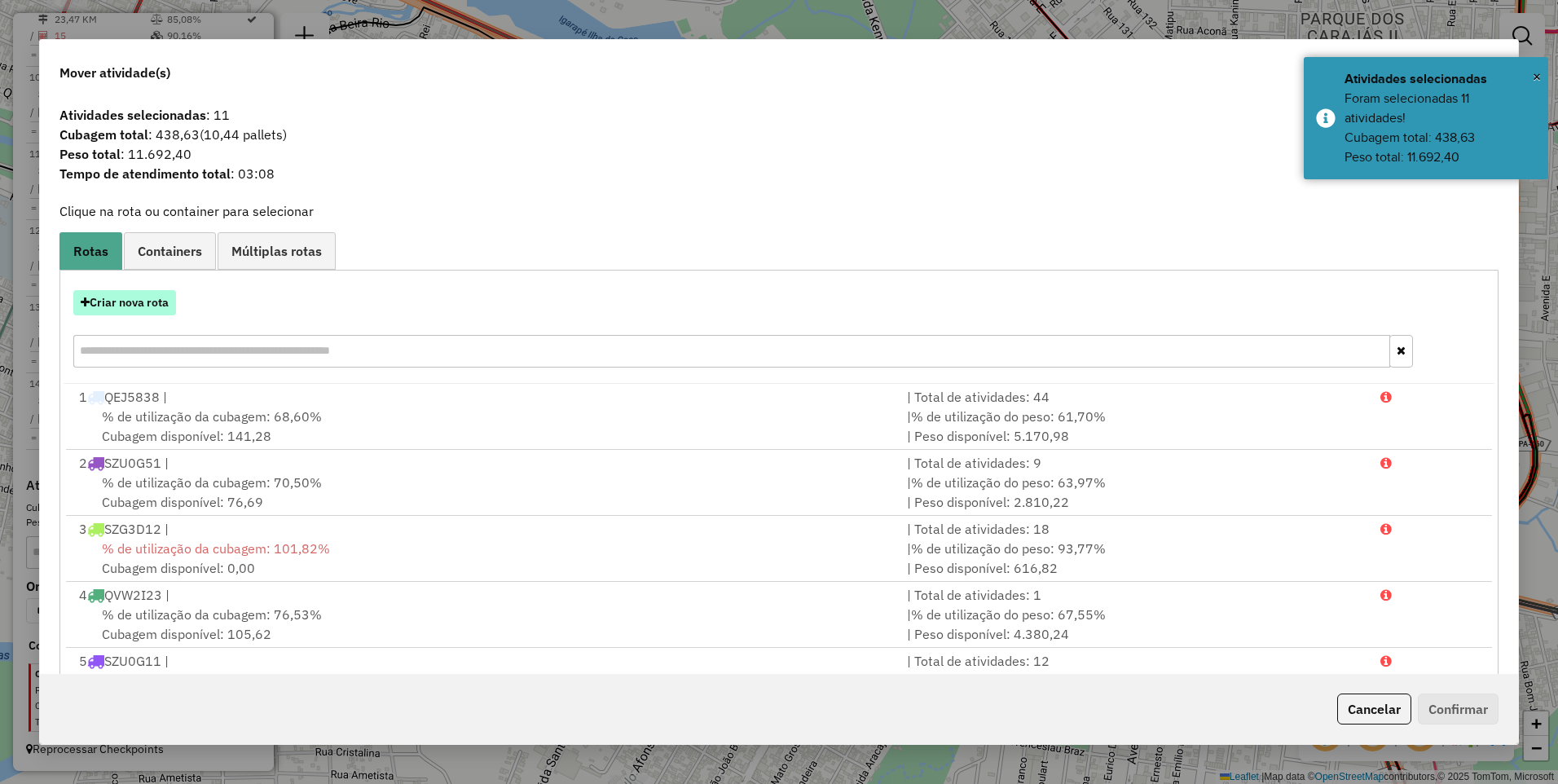
click at [168, 308] on button "Criar nova rota" at bounding box center [125, 302] width 103 height 25
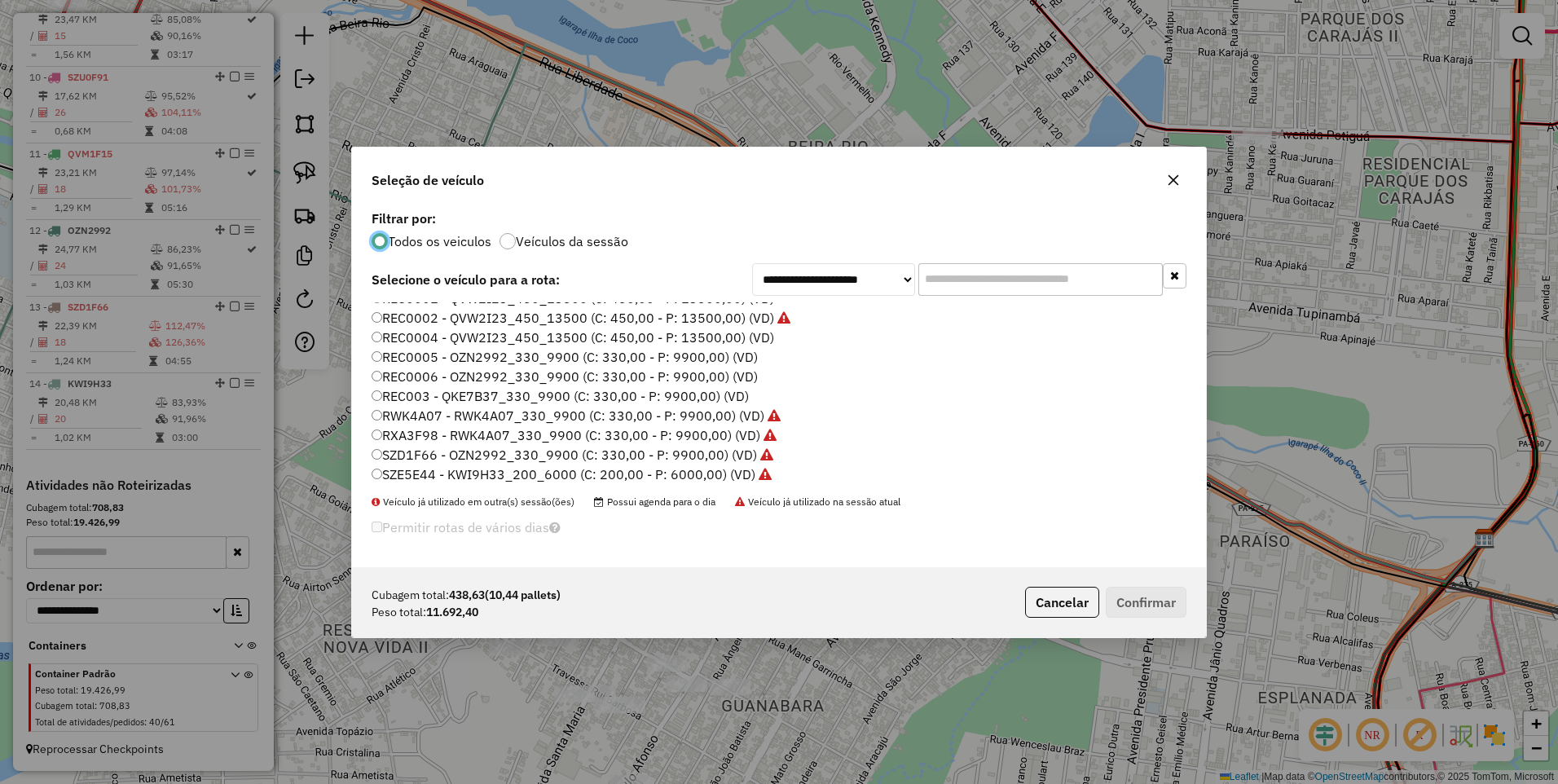
scroll to position [186, 0]
click at [441, 362] on label "QVZ4D46 - QKE7B37_330_9900 (C: 330,00 - P: 9900,00) (VD)" at bounding box center [566, 360] width 387 height 20
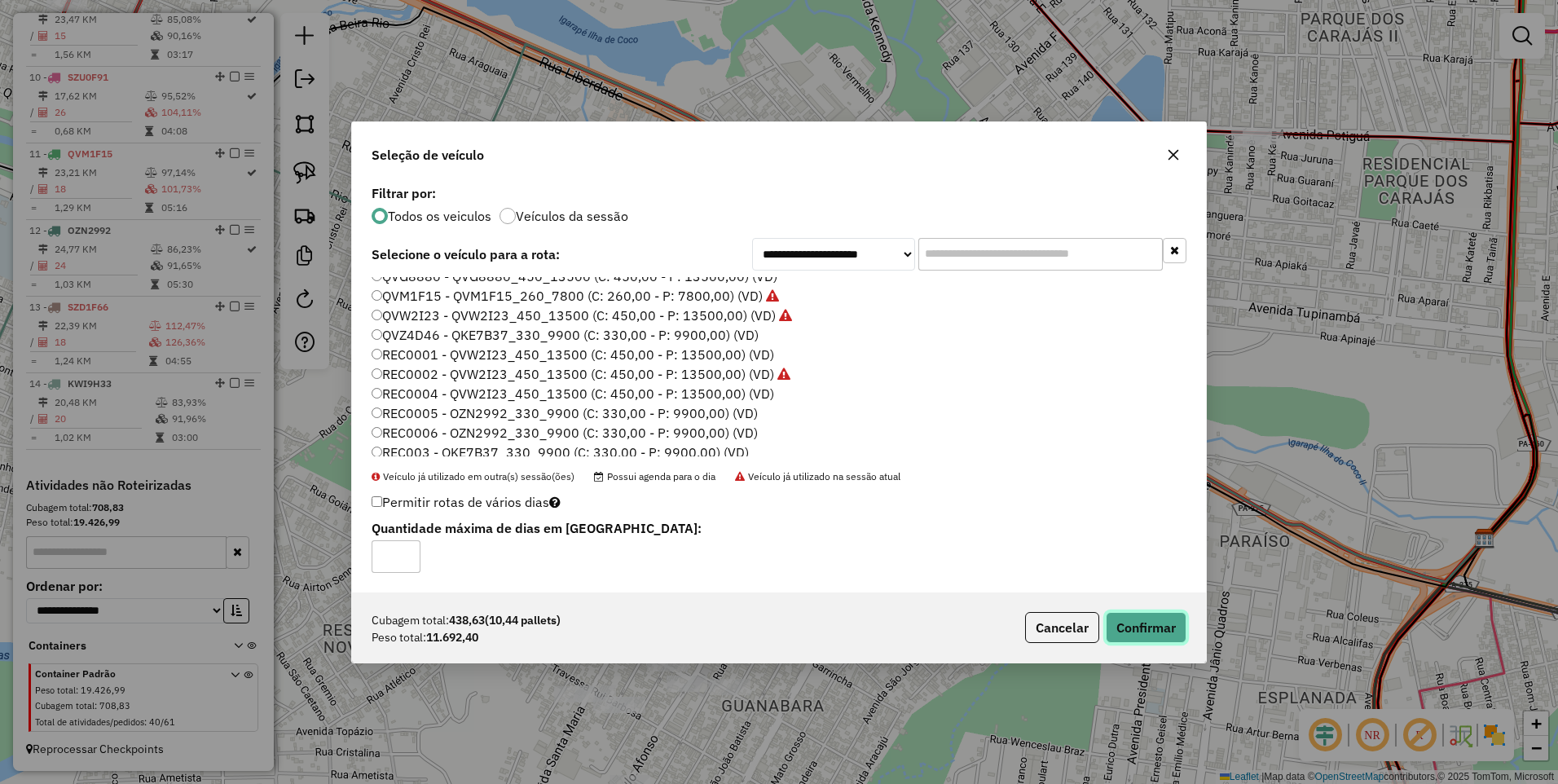
click at [1150, 625] on button "Confirmar" at bounding box center [1147, 627] width 81 height 31
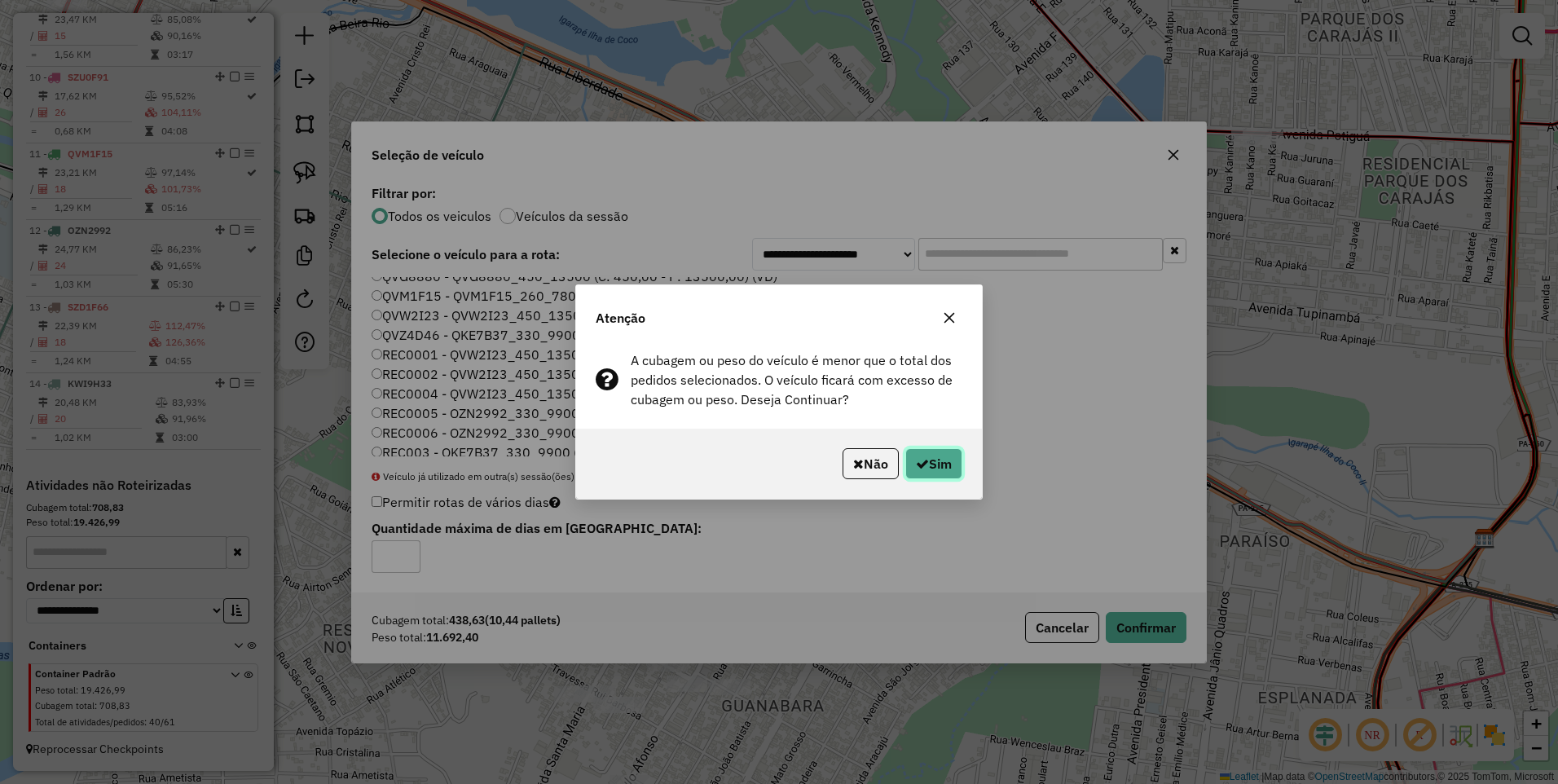
click at [932, 452] on button "Sim" at bounding box center [934, 464] width 57 height 31
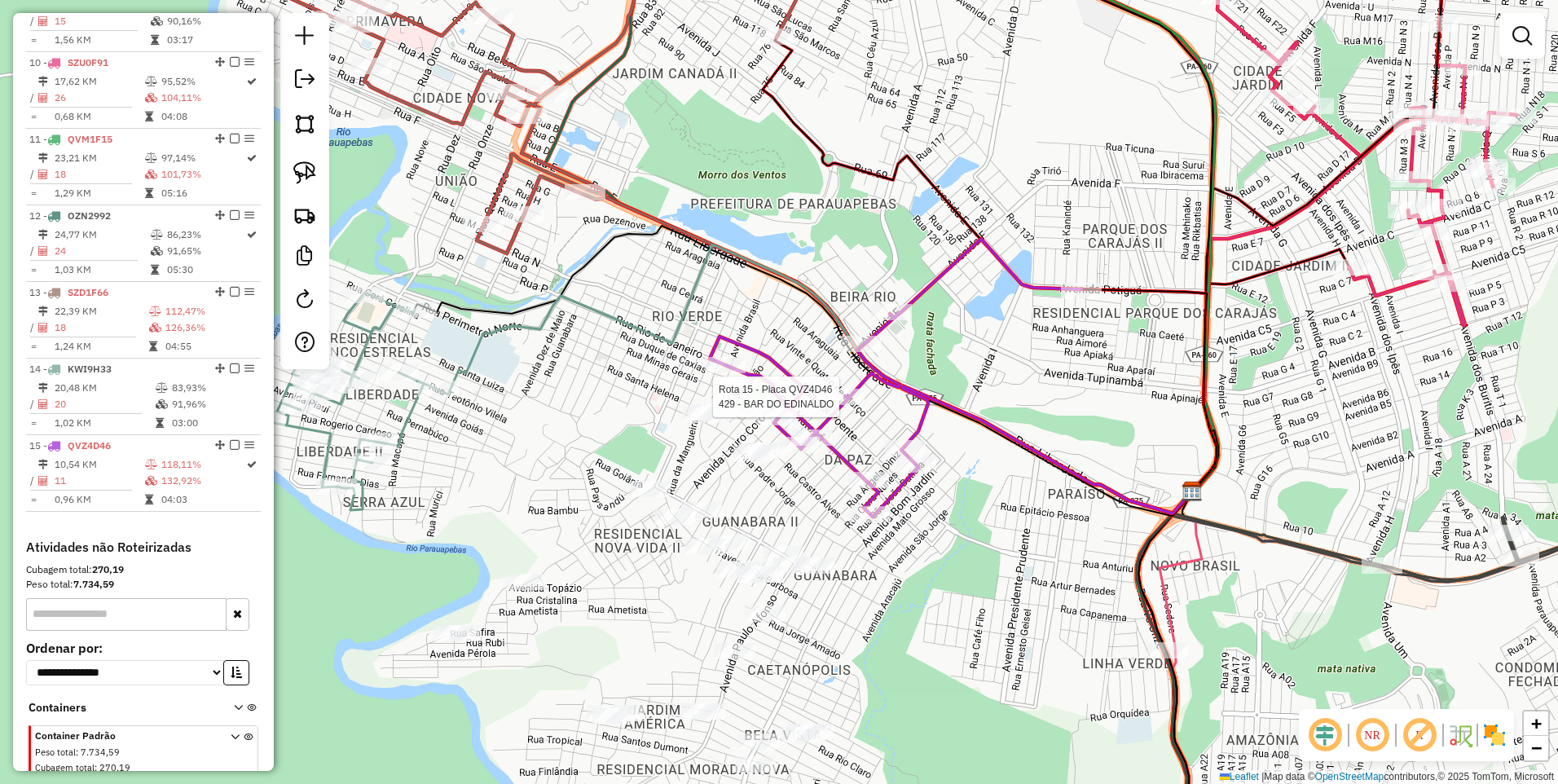
select select "**********"
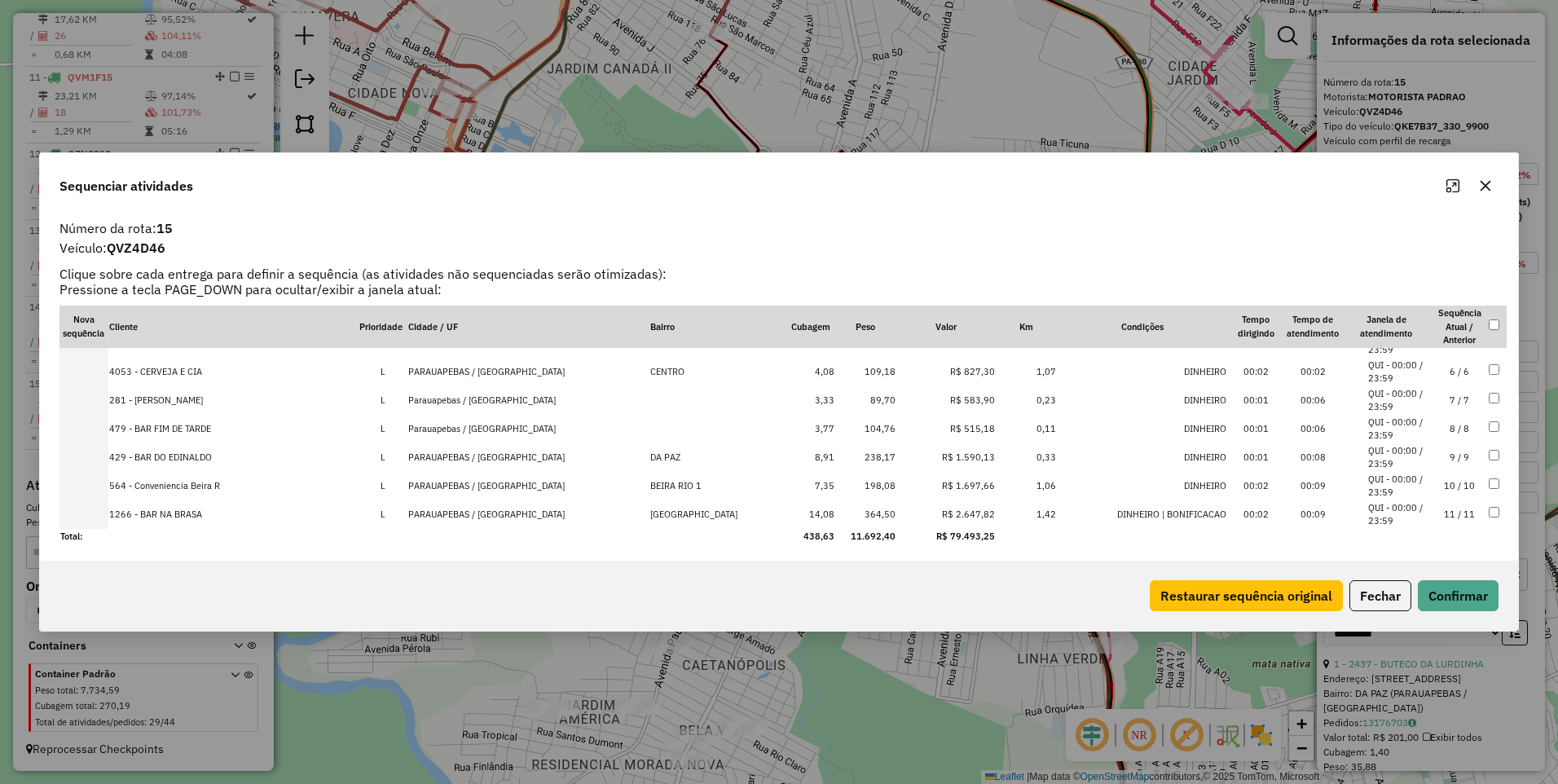
scroll to position [135, 0]
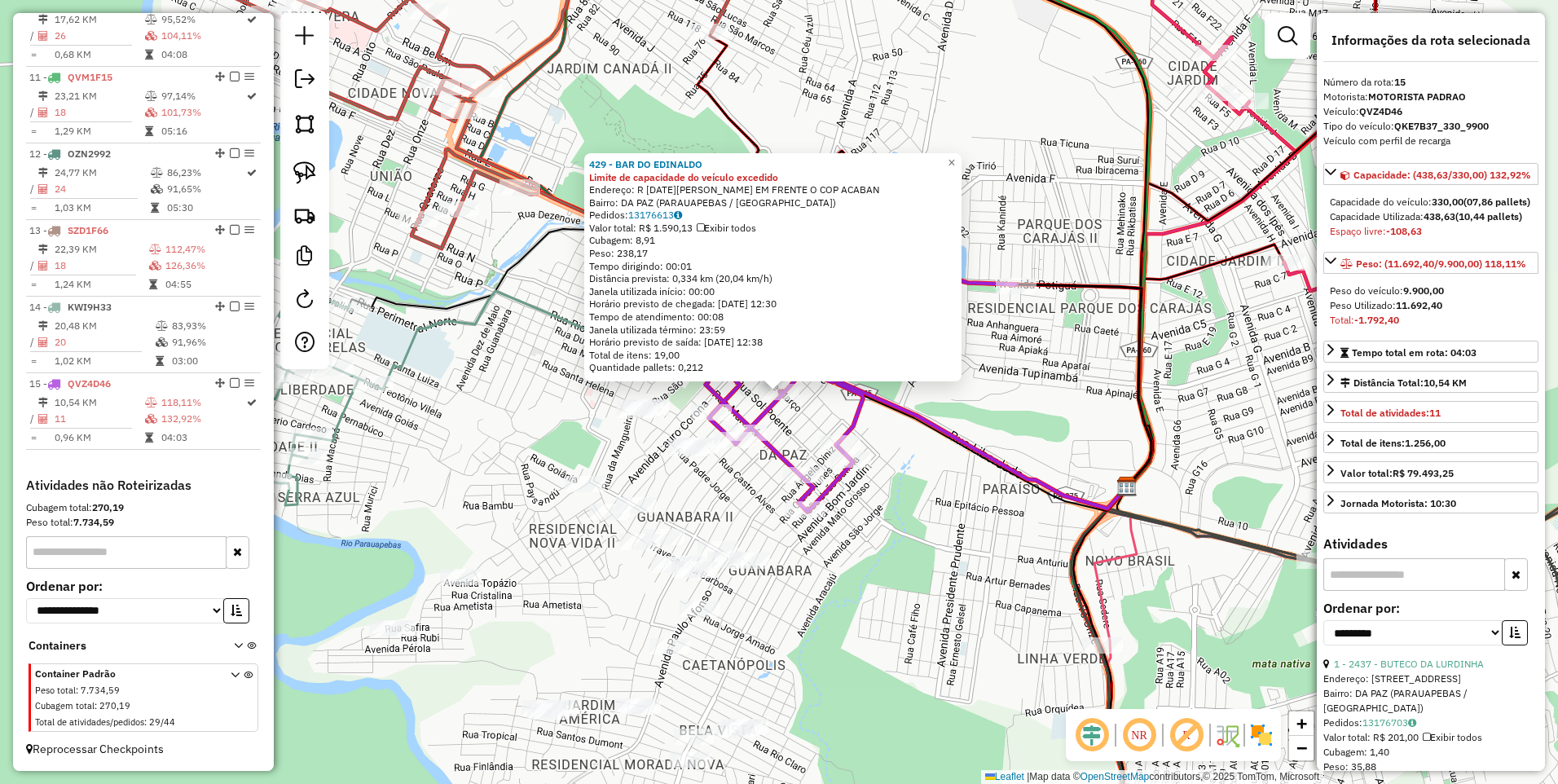
click at [997, 480] on div "429 - BAR DO EDINALDO Limite de capacidade do veículo excedido Endereço: R 24 D…" at bounding box center [779, 392] width 1558 height 784
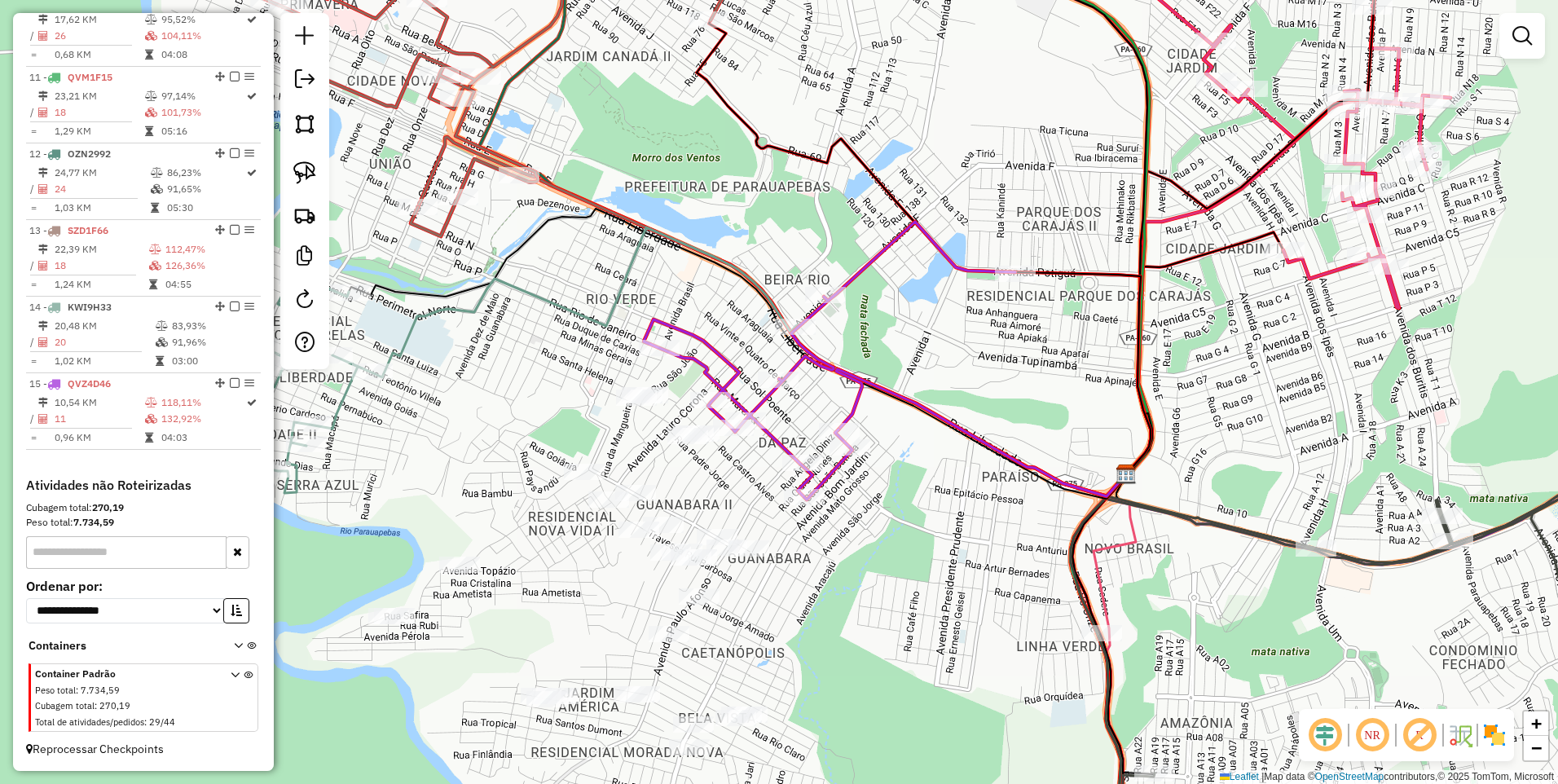
drag, startPoint x: 933, startPoint y: 607, endPoint x: 937, endPoint y: 377, distance: 230.0
click at [937, 377] on div "Janela de atendimento Grade de atendimento Capacidade Transportadoras Veículos …" at bounding box center [779, 392] width 1558 height 784
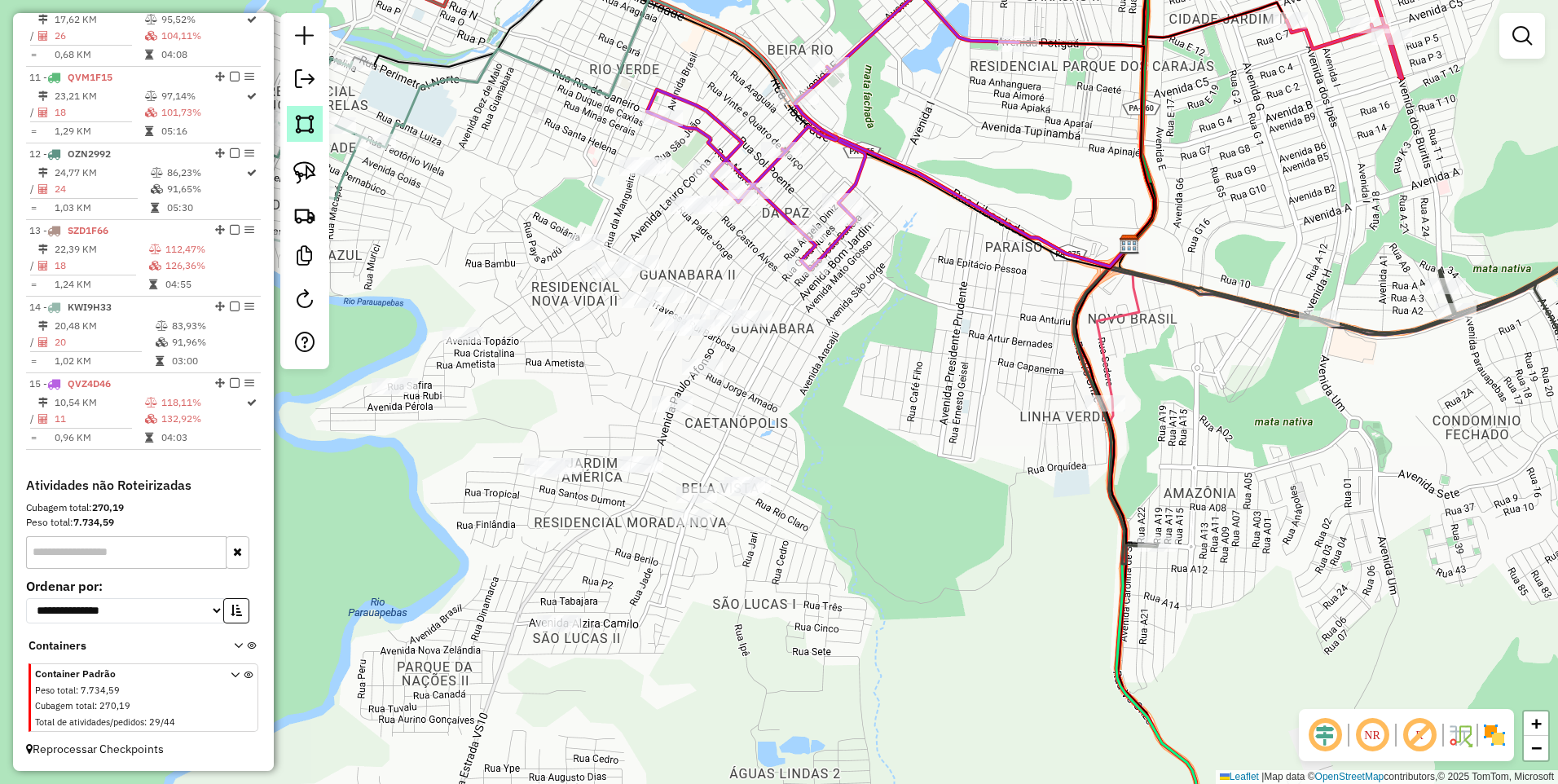
click at [295, 114] on img at bounding box center [304, 123] width 23 height 23
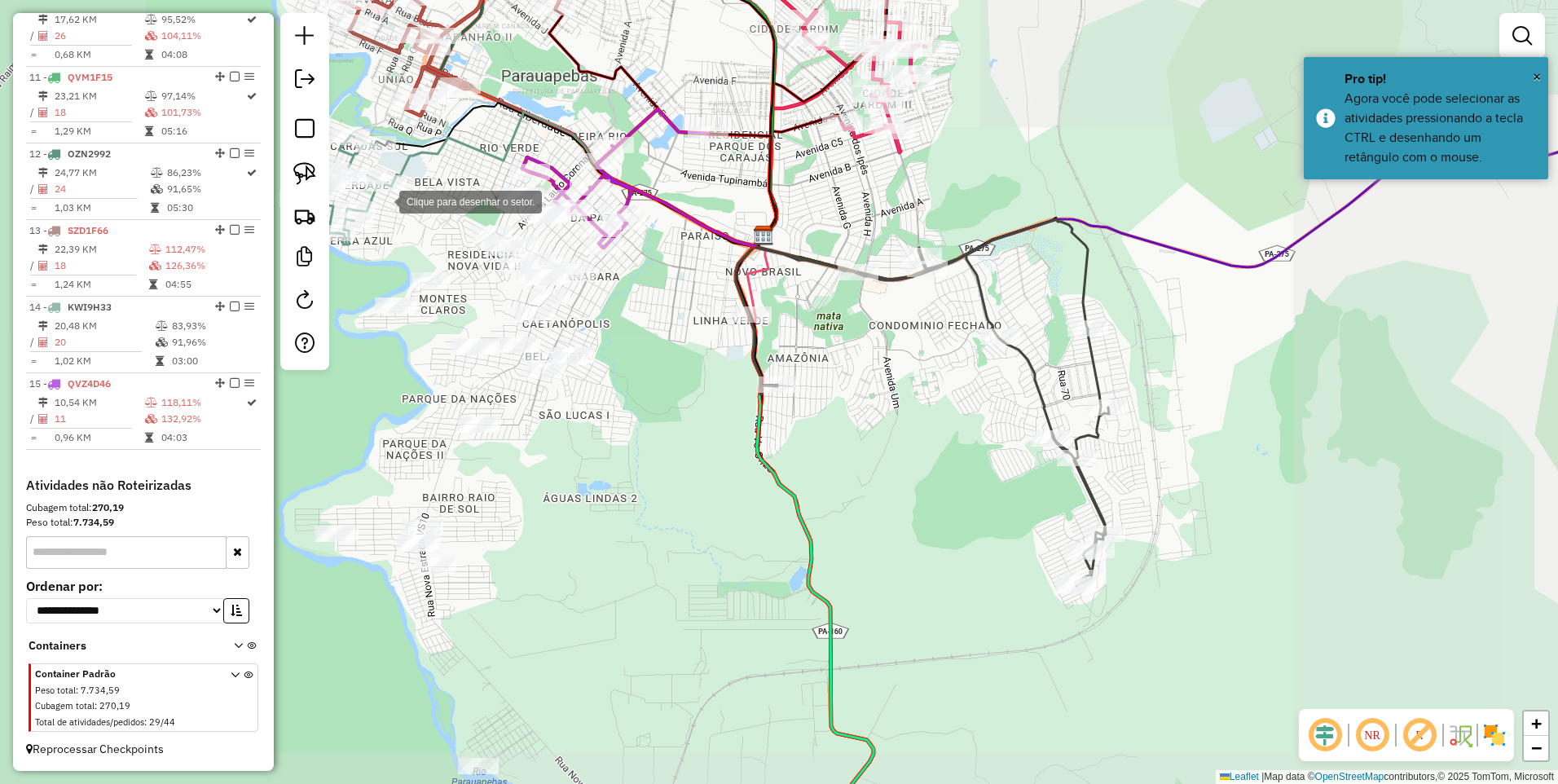
drag, startPoint x: 392, startPoint y: 193, endPoint x: 423, endPoint y: 193, distance: 31.0
click at [392, 193] on div at bounding box center [383, 200] width 33 height 33
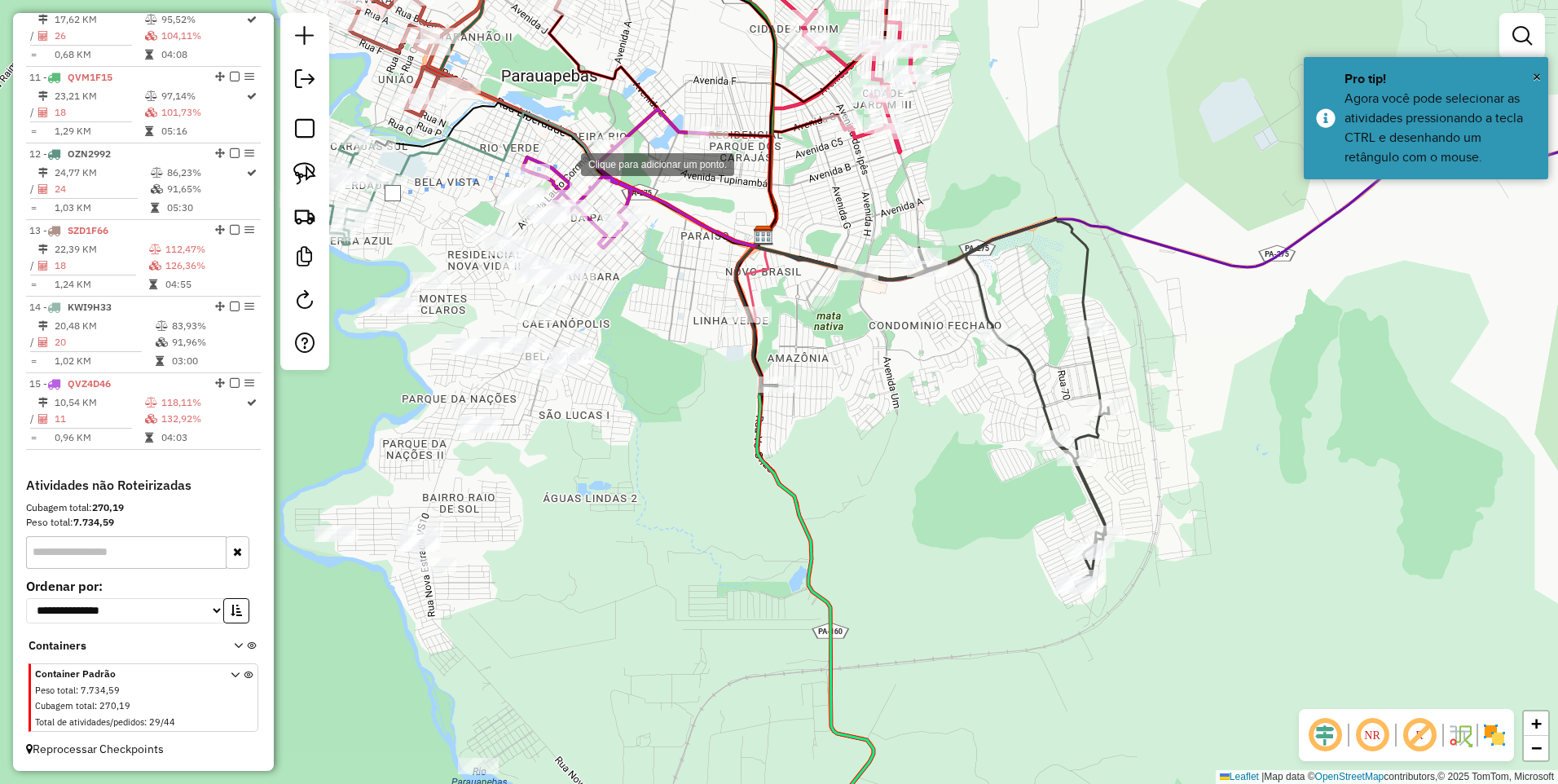
click at [566, 159] on div at bounding box center [565, 163] width 33 height 33
click at [667, 312] on div at bounding box center [666, 312] width 33 height 33
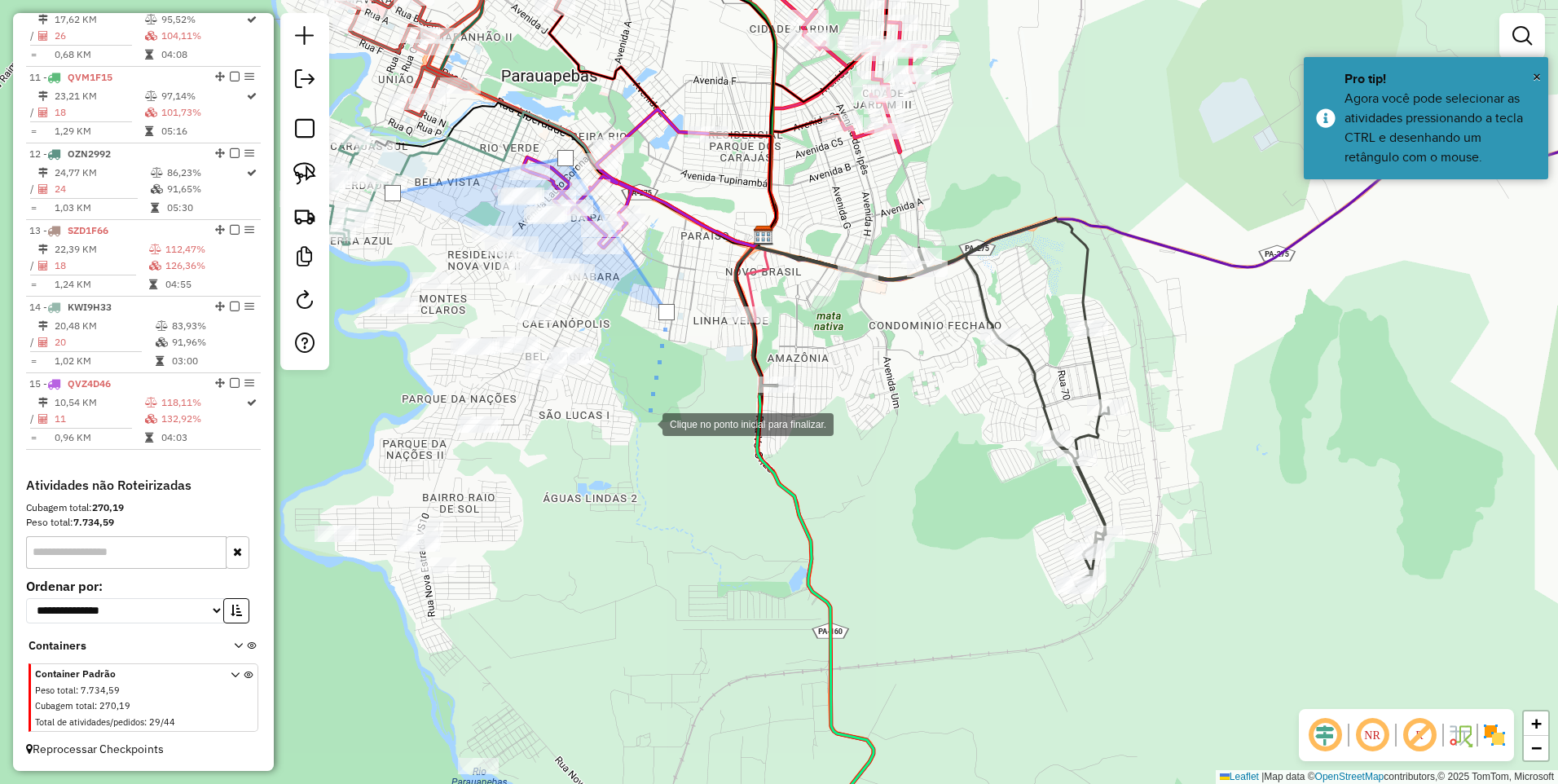
click at [630, 440] on div at bounding box center [646, 423] width 33 height 33
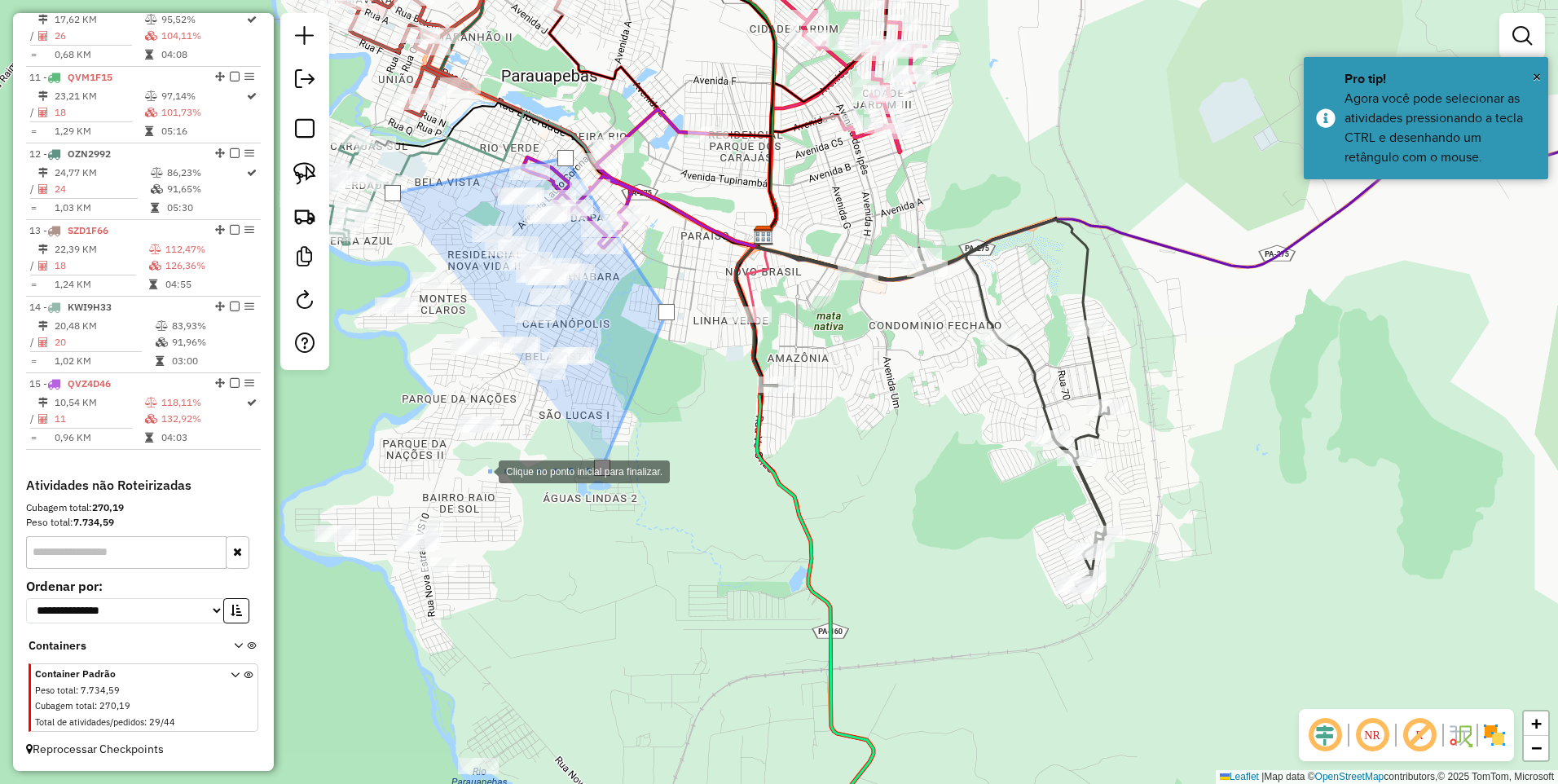
click at [466, 461] on div at bounding box center [482, 470] width 33 height 33
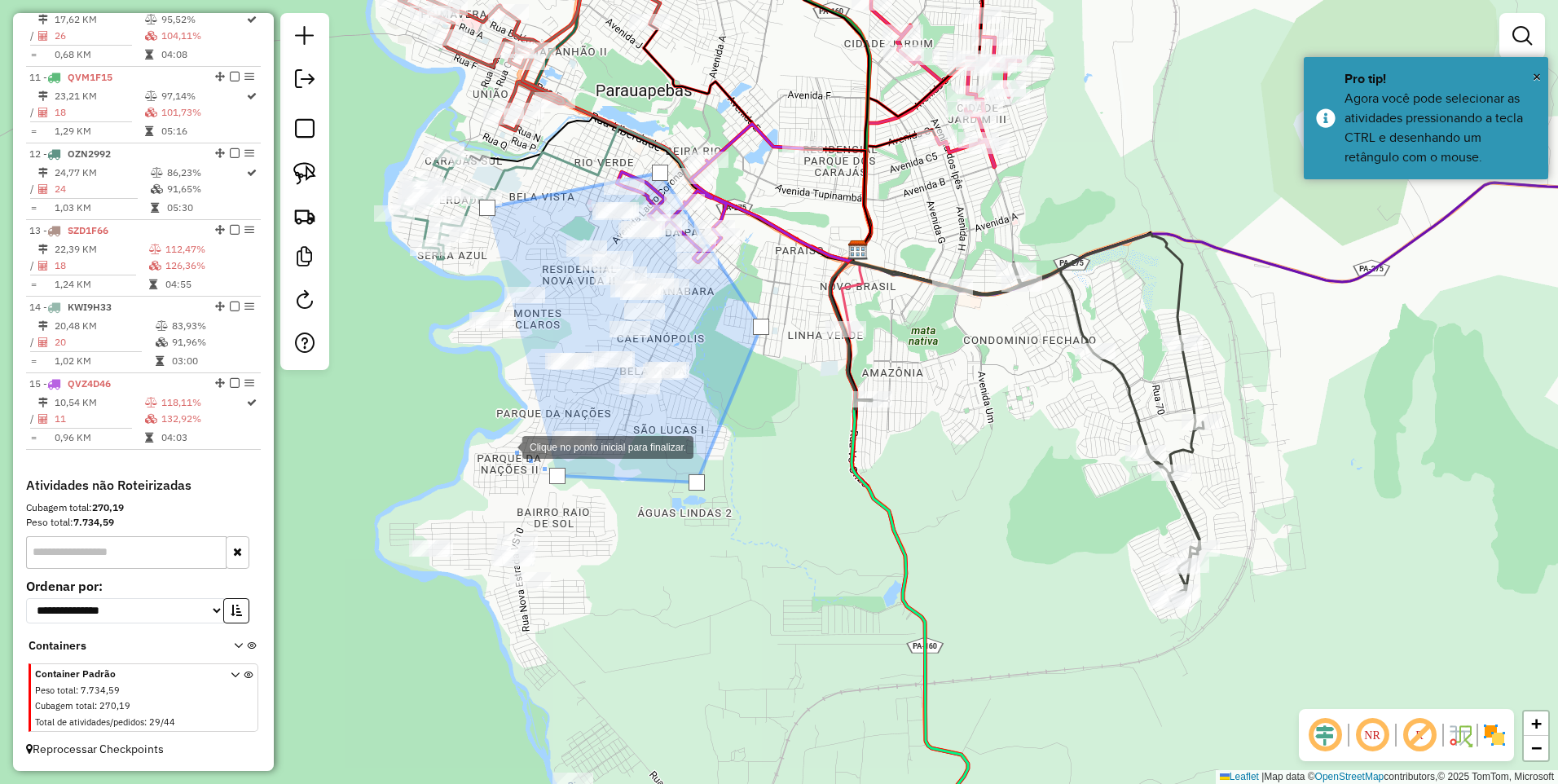
drag, startPoint x: 463, startPoint y: 437, endPoint x: 553, endPoint y: 458, distance: 92.4
click at [523, 458] on div at bounding box center [506, 446] width 33 height 33
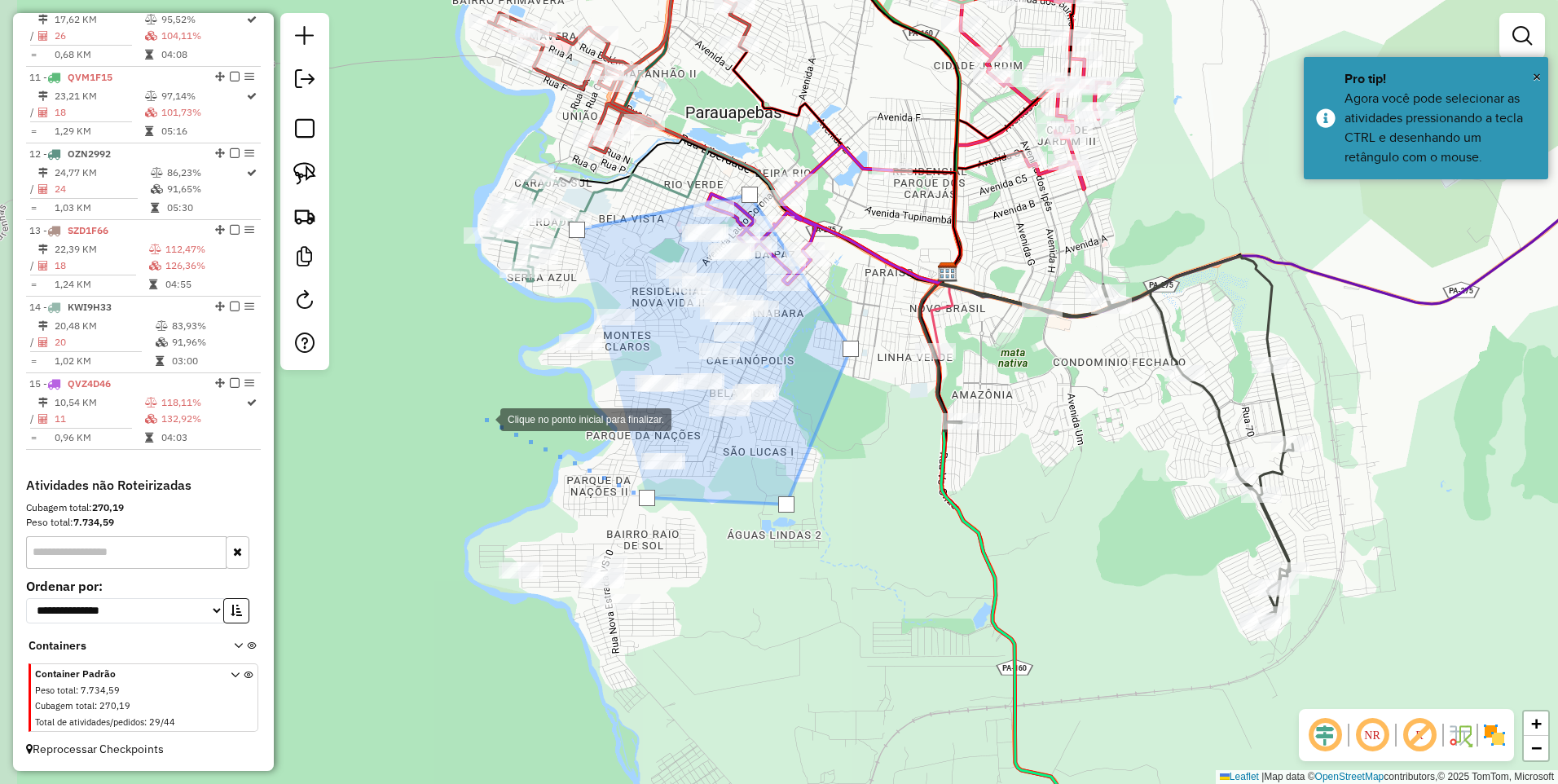
click at [482, 416] on div at bounding box center [484, 418] width 33 height 33
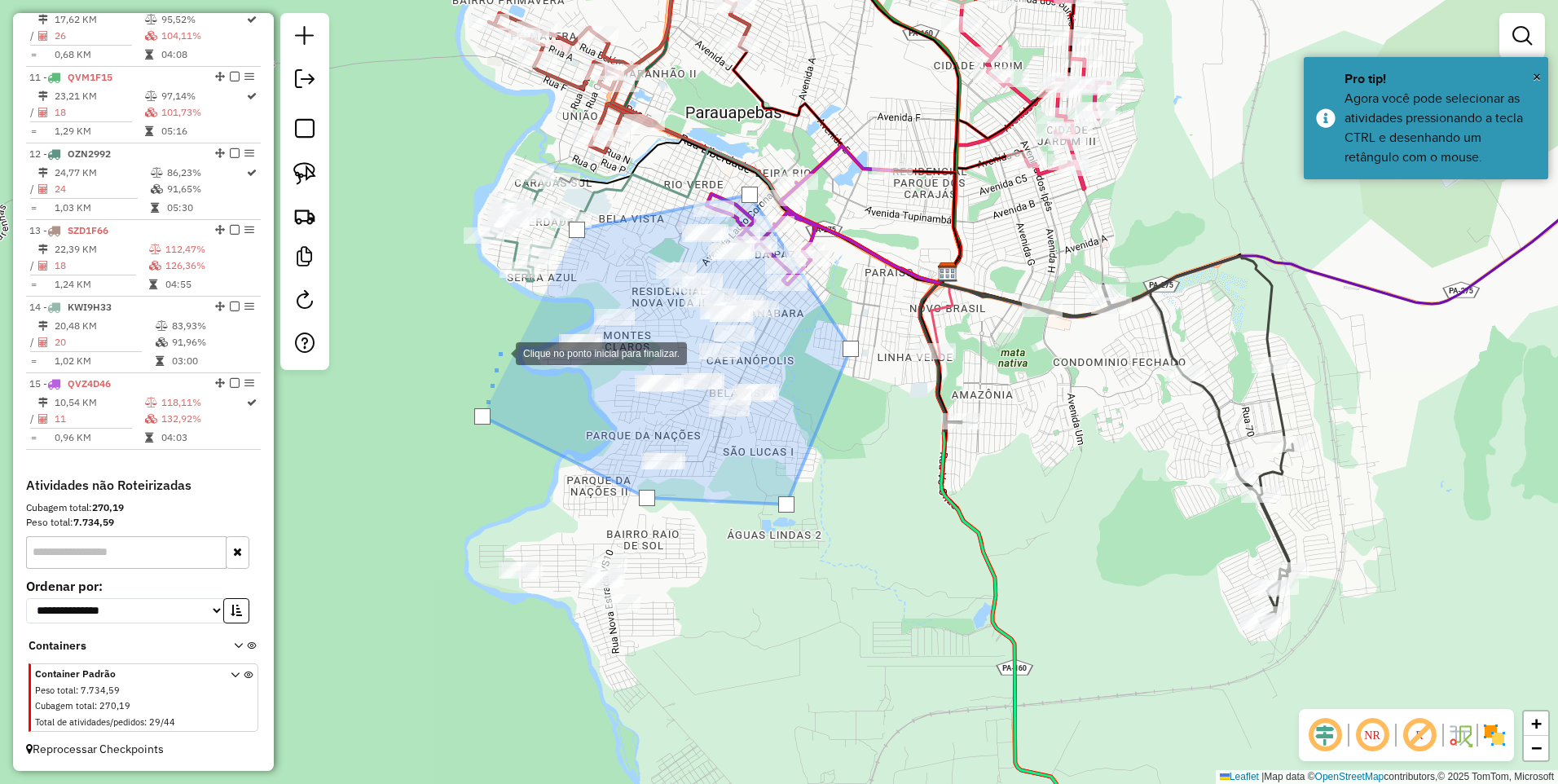
click at [514, 336] on div at bounding box center [500, 352] width 33 height 33
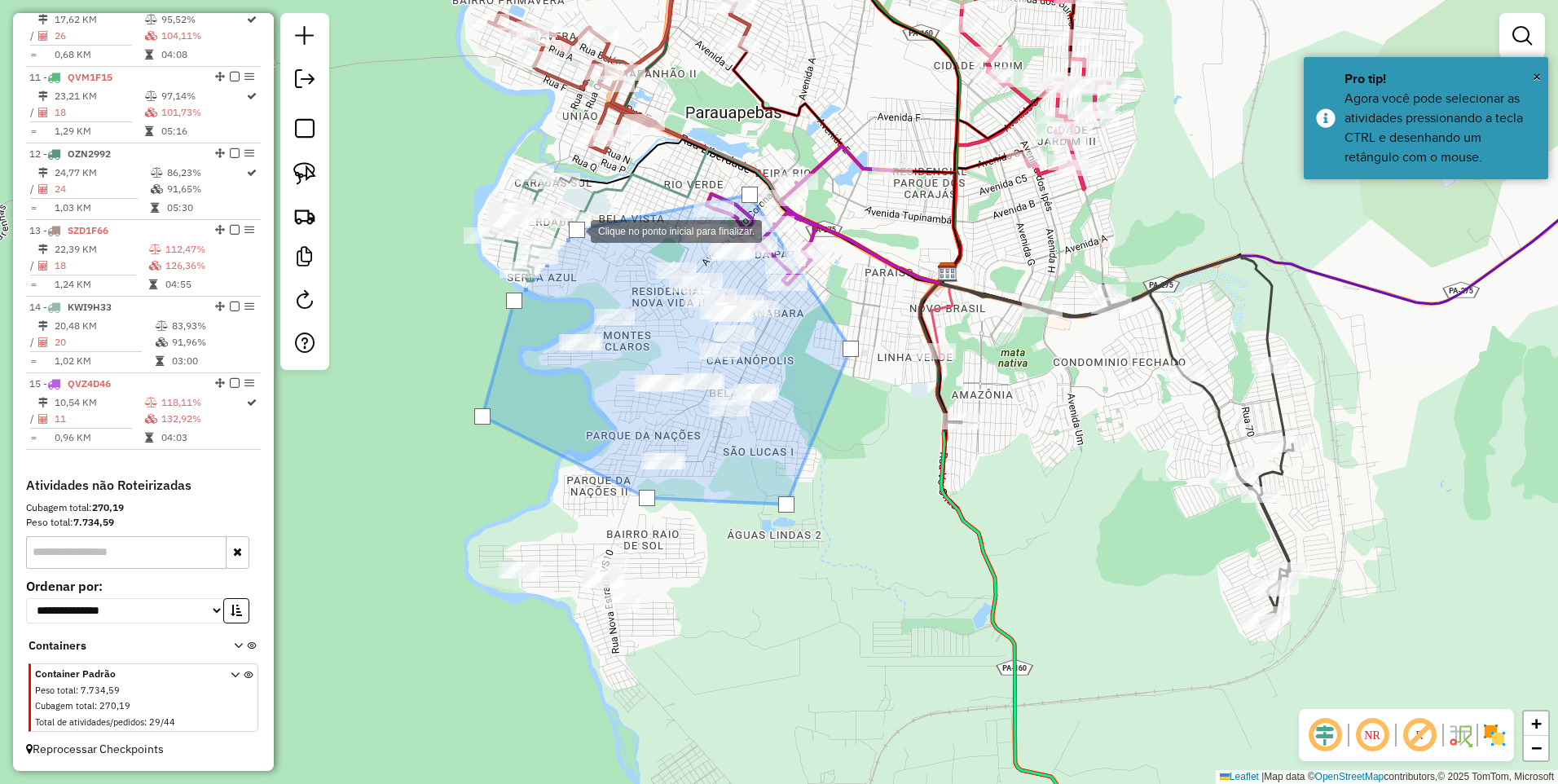
click at [574, 230] on div at bounding box center [577, 230] width 16 height 16
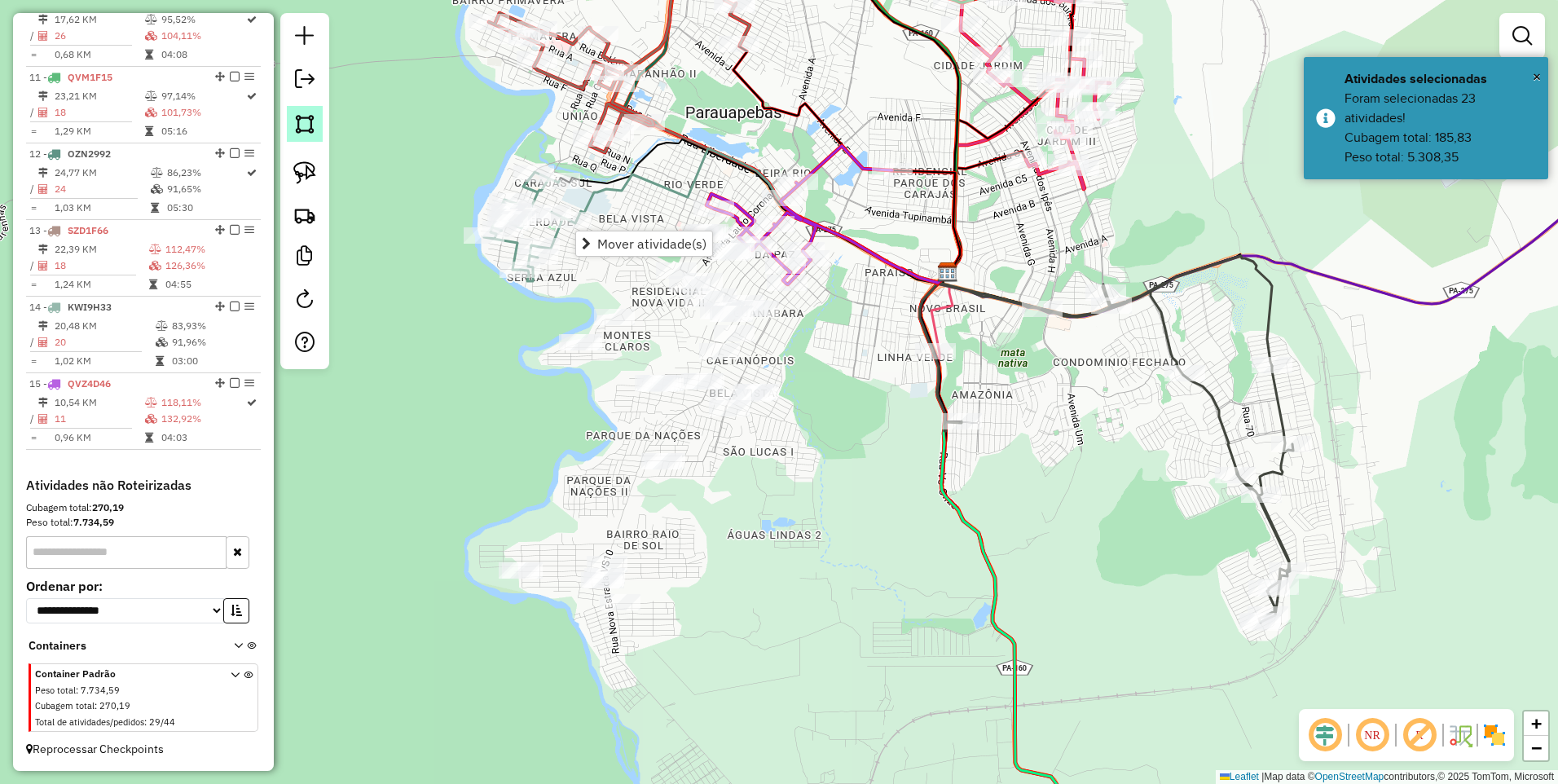
click at [302, 126] on img at bounding box center [304, 123] width 23 height 23
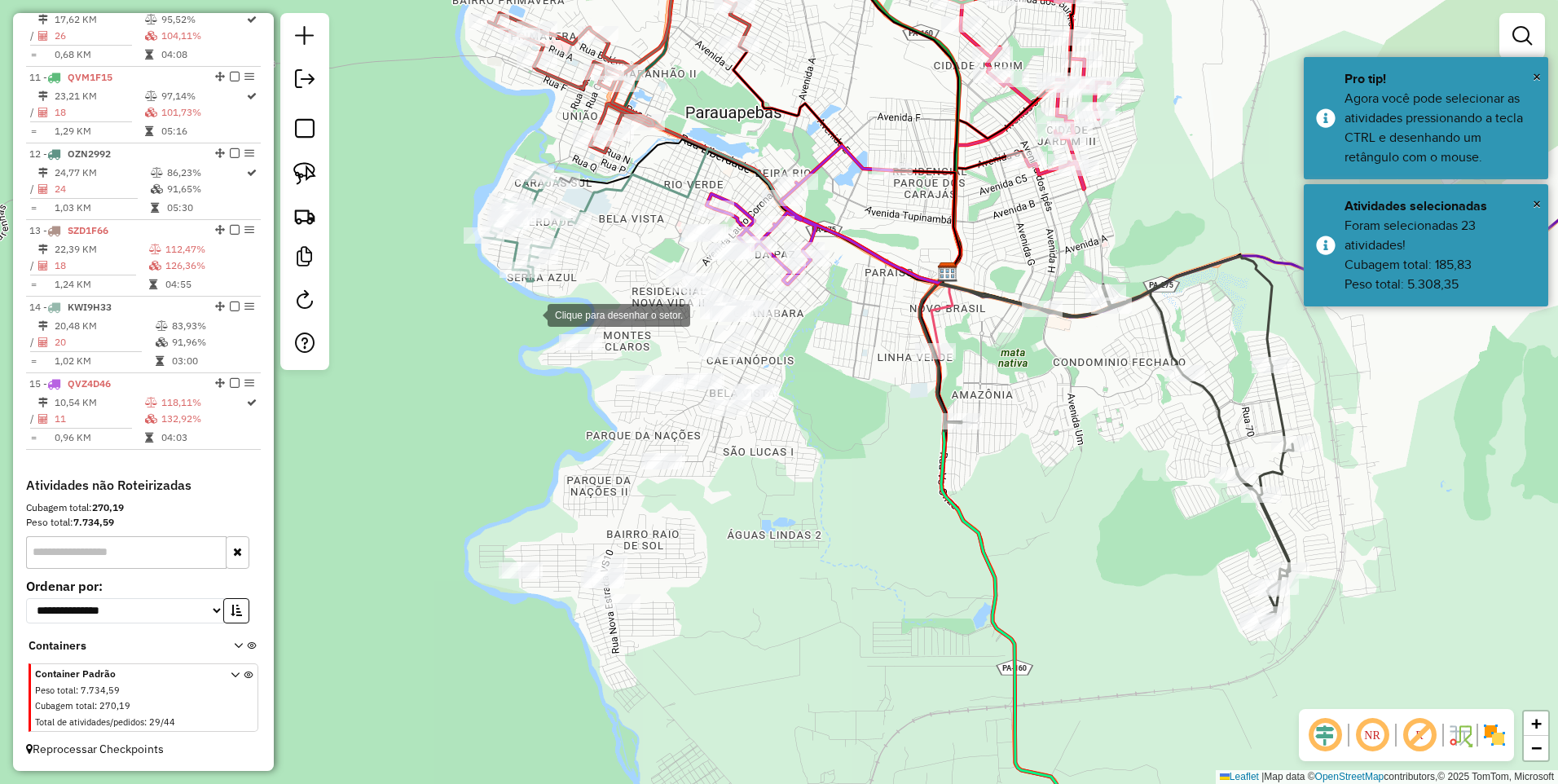
drag, startPoint x: 531, startPoint y: 314, endPoint x: 541, endPoint y: 267, distance: 48.1
click at [532, 313] on div at bounding box center [531, 314] width 33 height 33
click at [674, 174] on div at bounding box center [674, 174] width 33 height 33
click at [822, 243] on div at bounding box center [822, 243] width 33 height 33
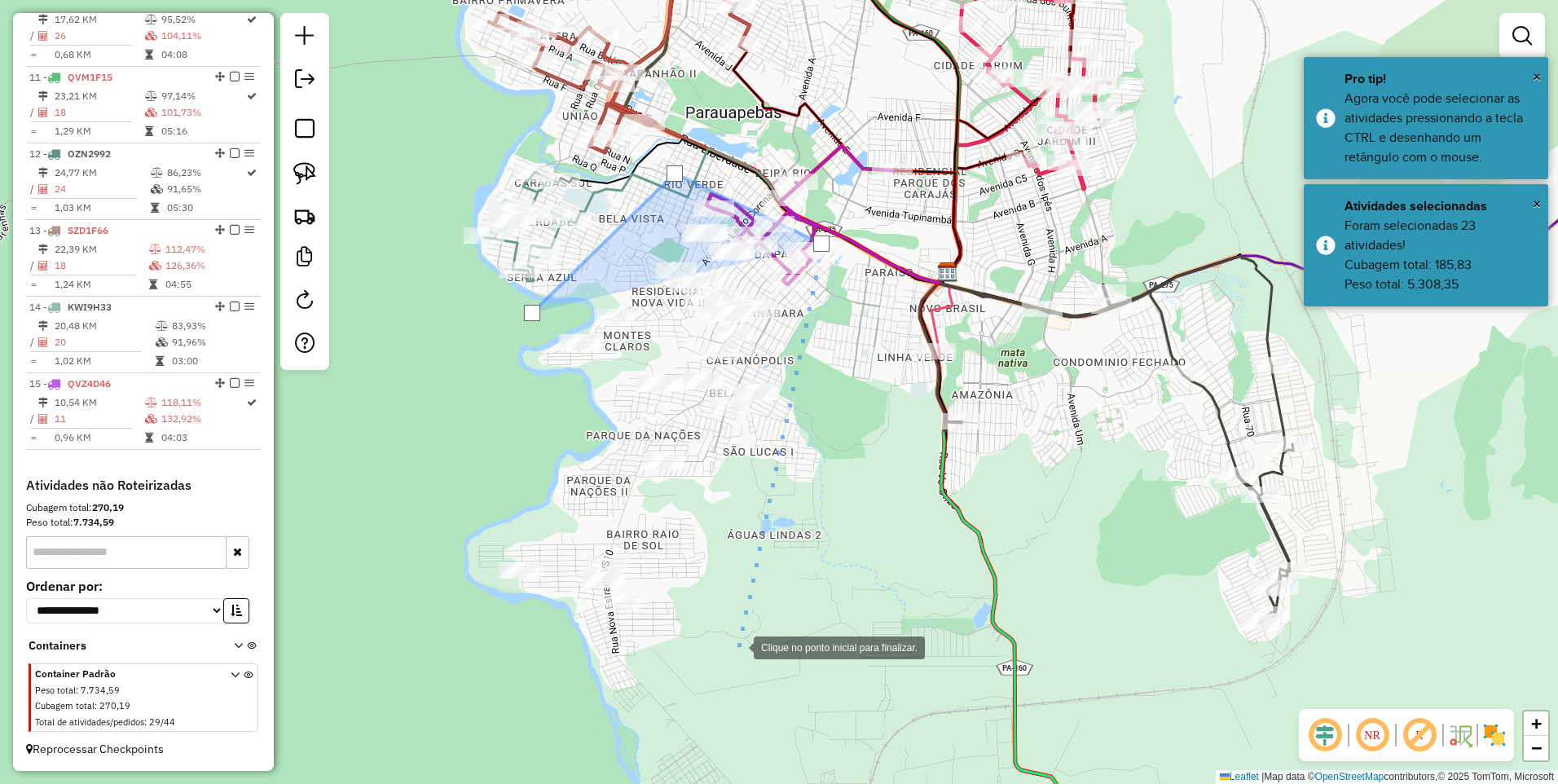
click at [741, 646] on div at bounding box center [738, 646] width 33 height 33
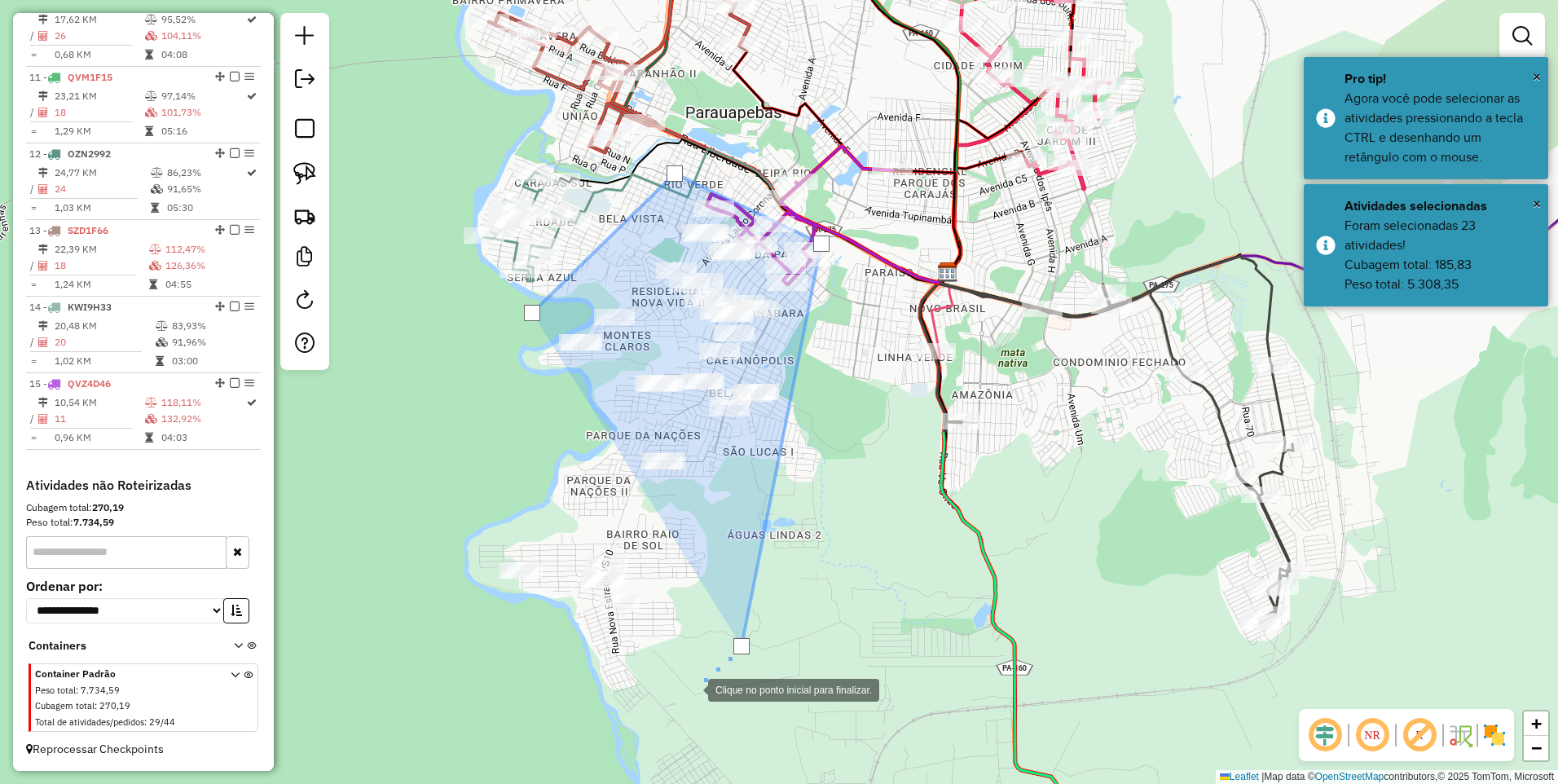
click at [675, 697] on div at bounding box center [692, 689] width 33 height 33
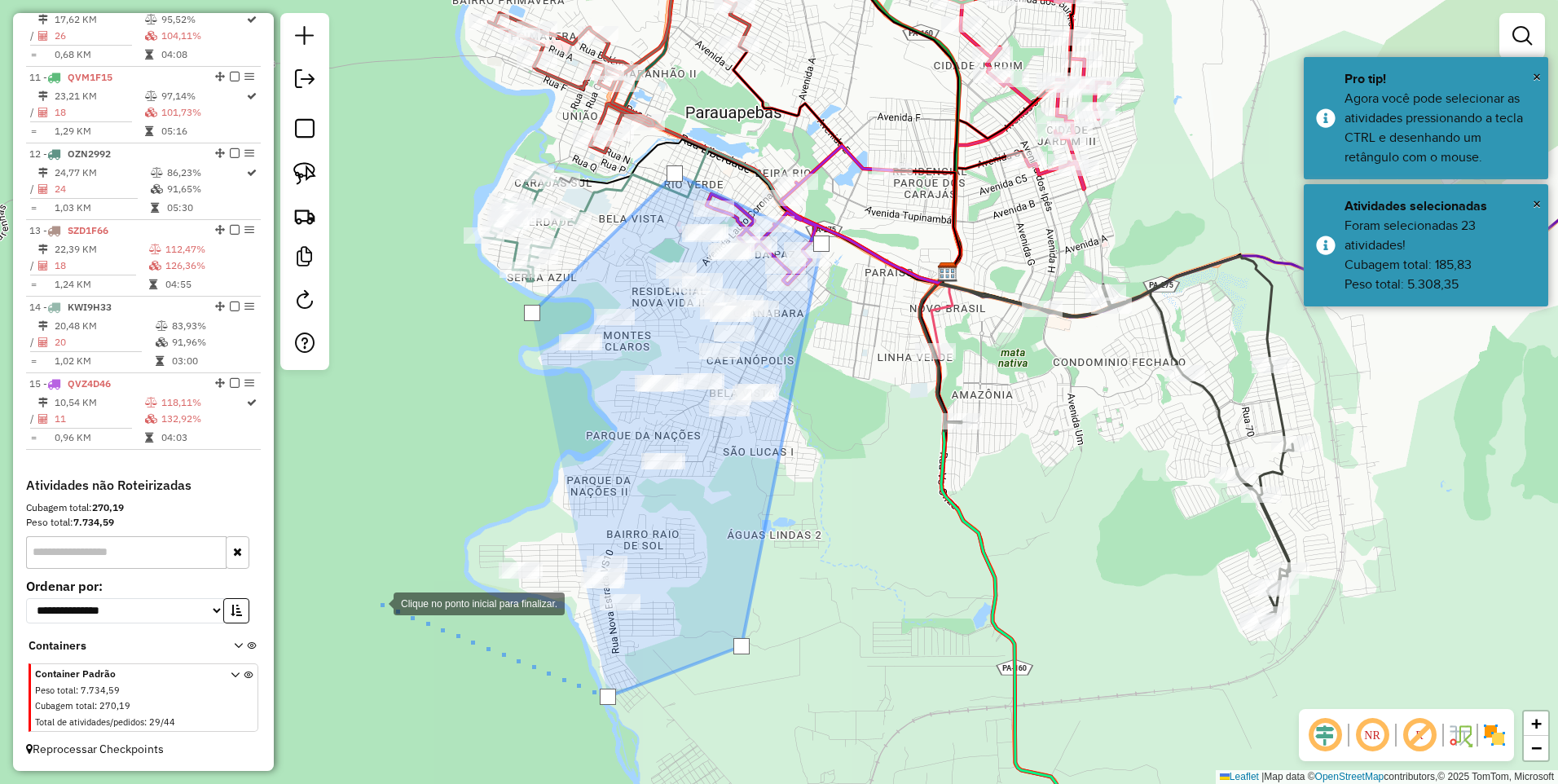
drag, startPoint x: 377, startPoint y: 602, endPoint x: 390, endPoint y: 531, distance: 72.2
click at [378, 602] on div at bounding box center [377, 602] width 33 height 33
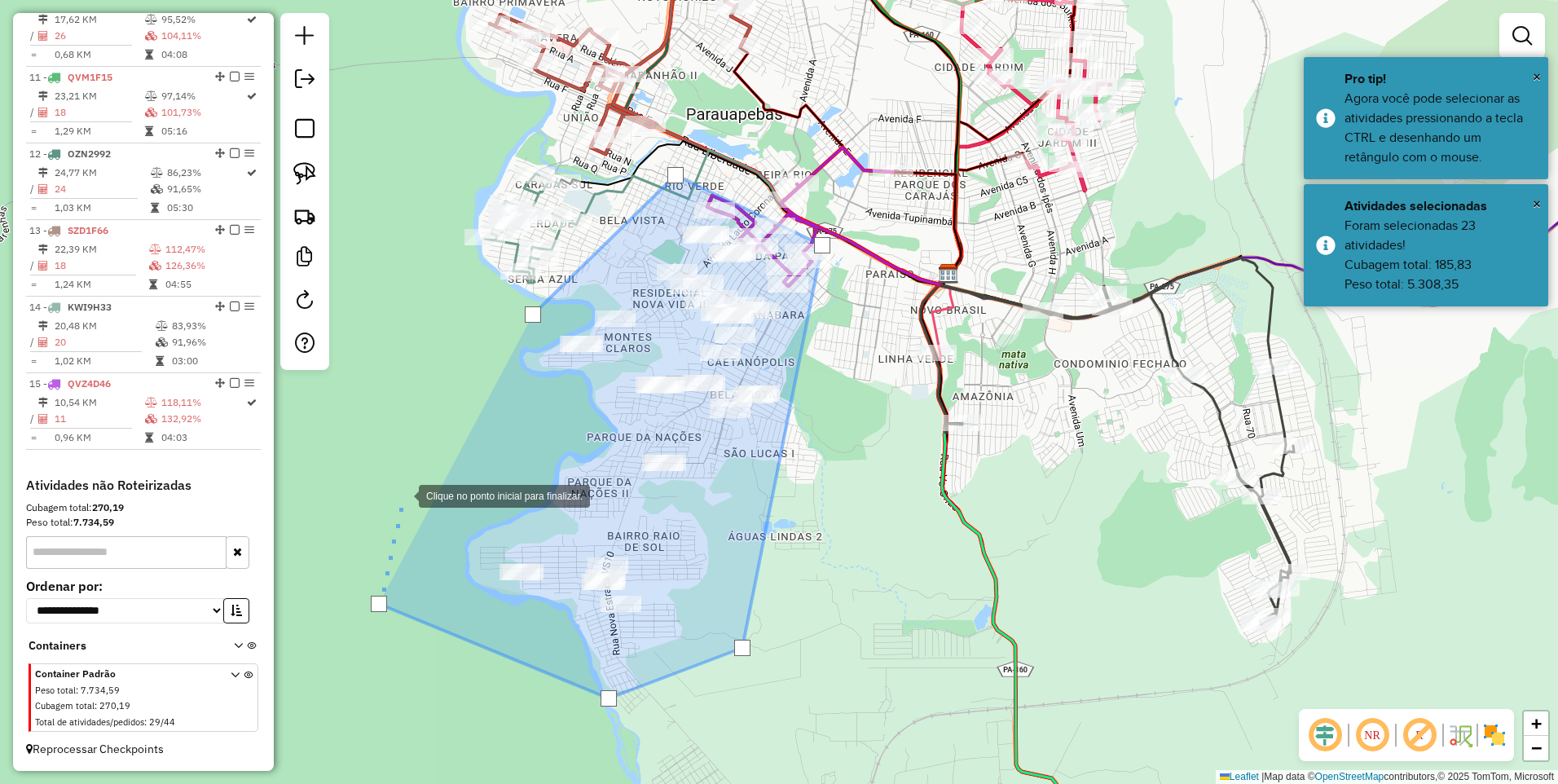
click at [403, 494] on div at bounding box center [403, 494] width 33 height 33
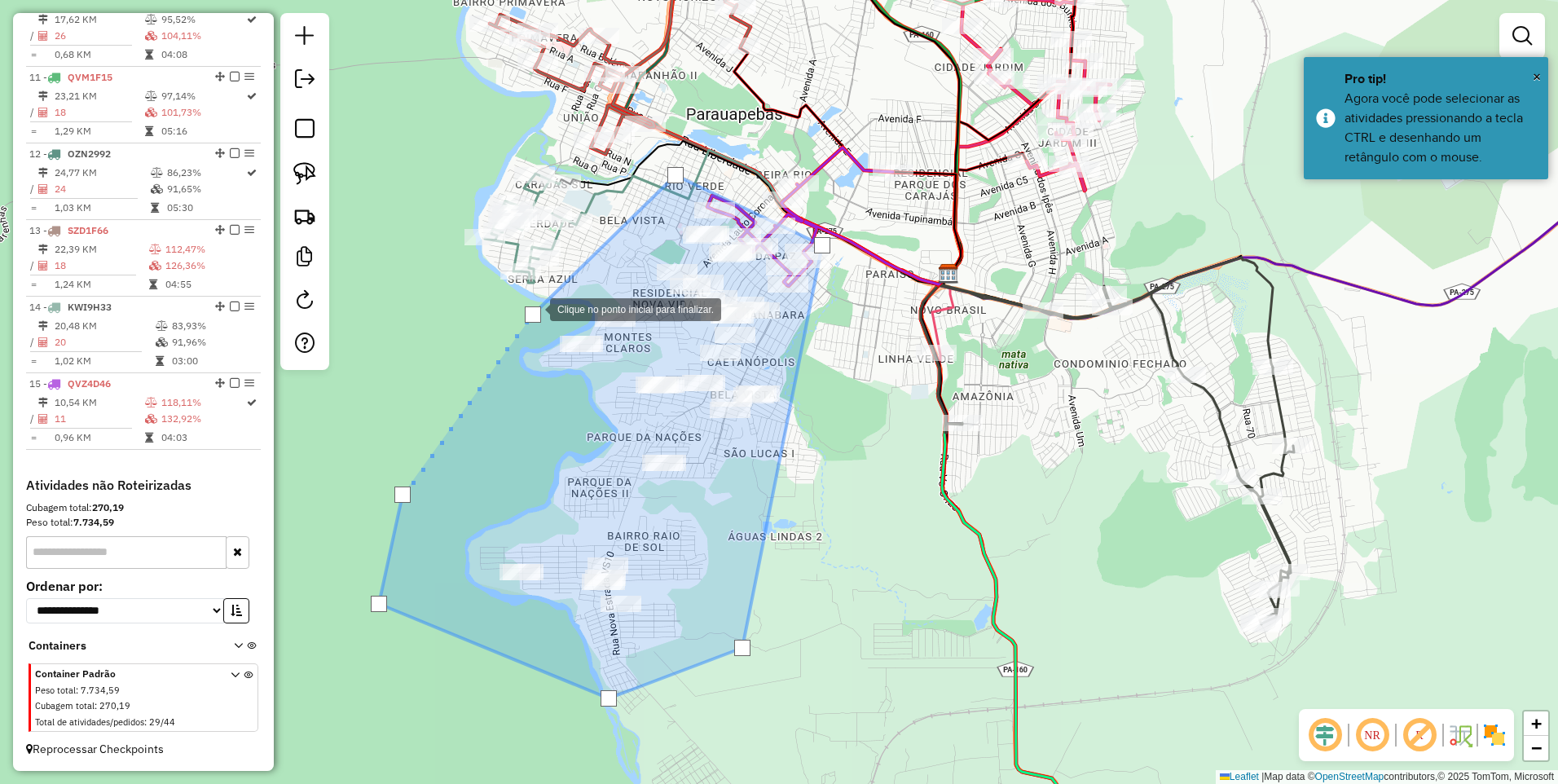
click at [534, 308] on div at bounding box center [532, 314] width 16 height 16
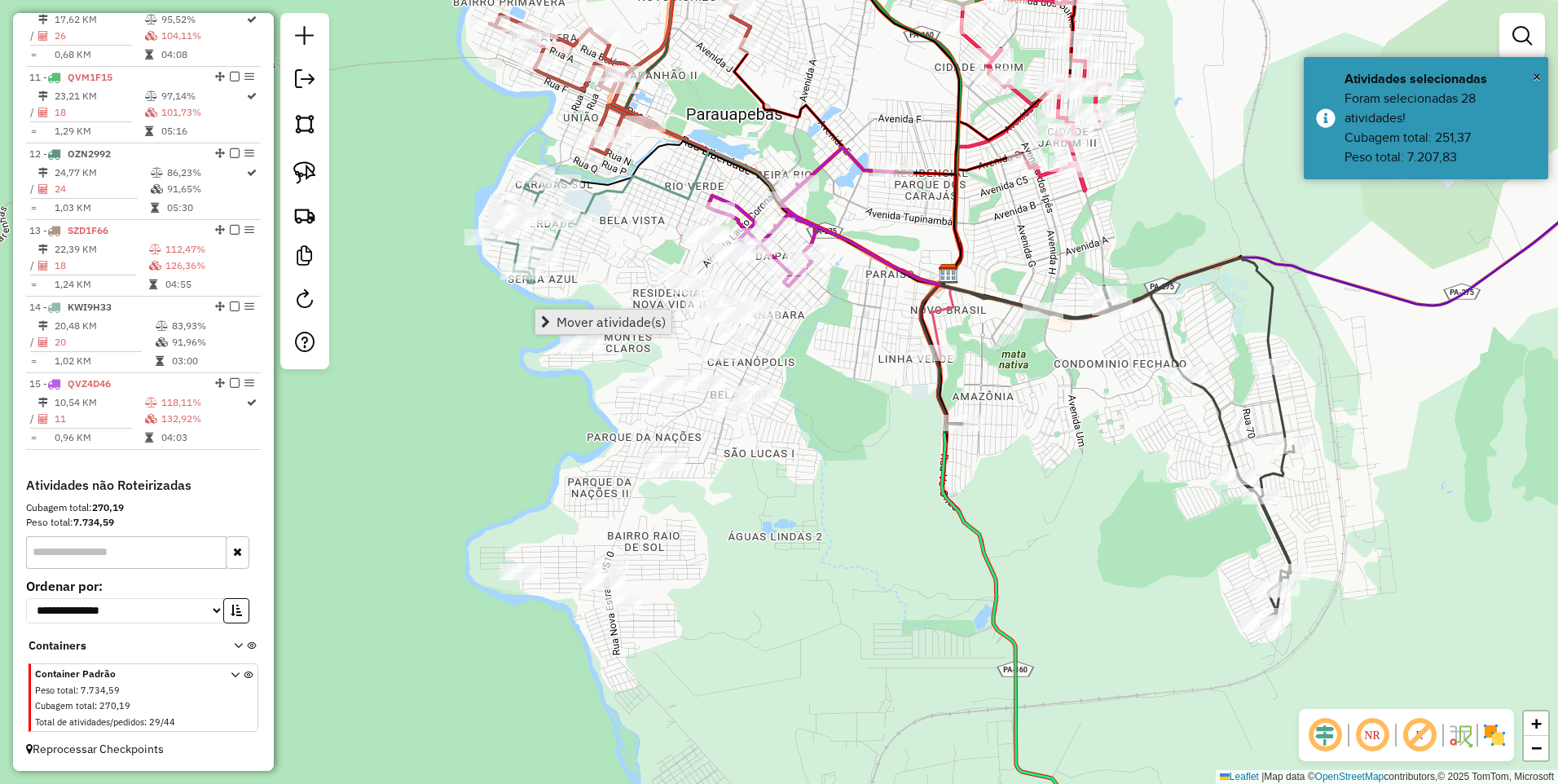
click at [560, 315] on span "Mover atividade(s)" at bounding box center [611, 321] width 109 height 13
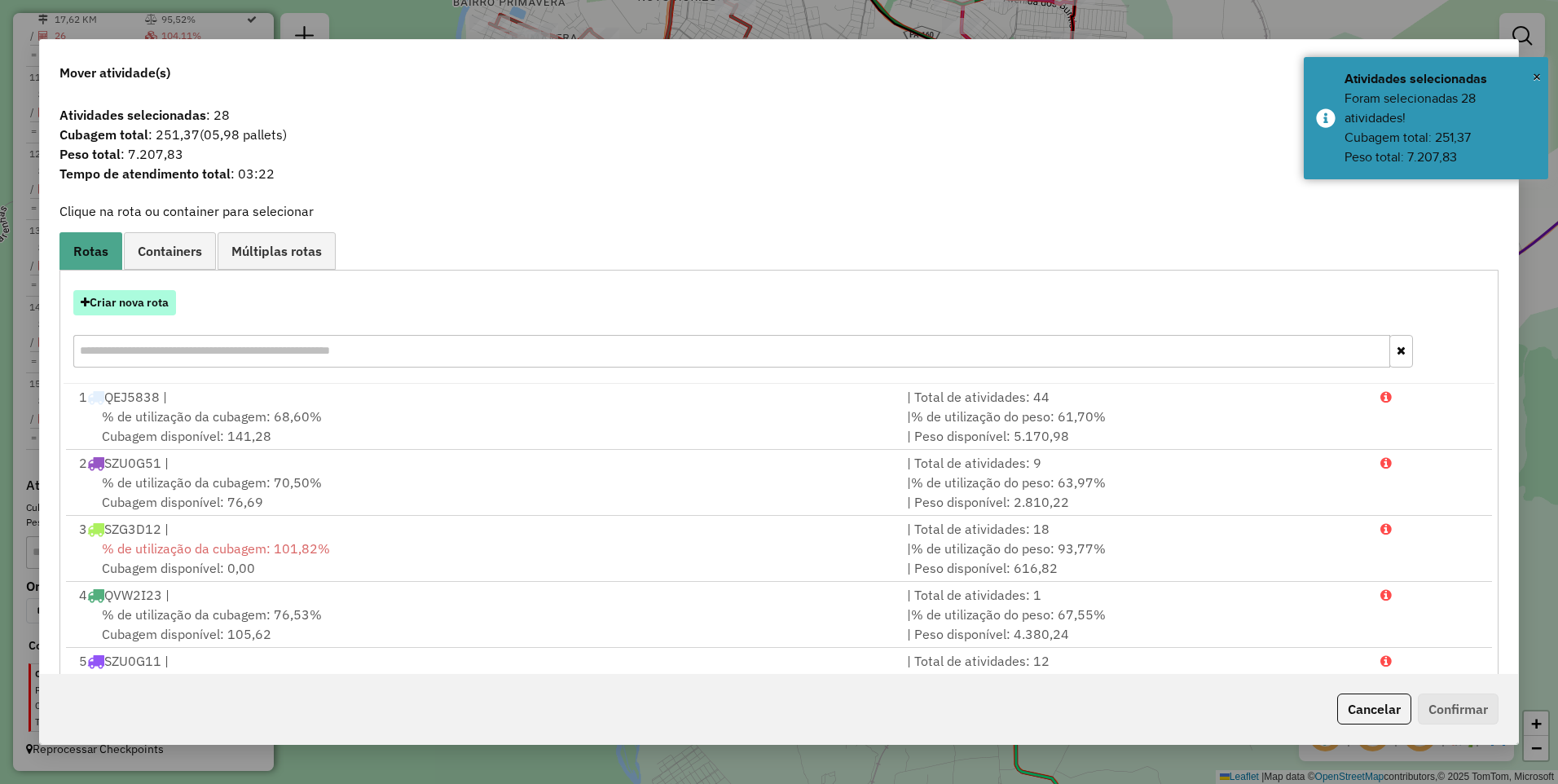
click at [157, 305] on button "Criar nova rota" at bounding box center [125, 302] width 103 height 25
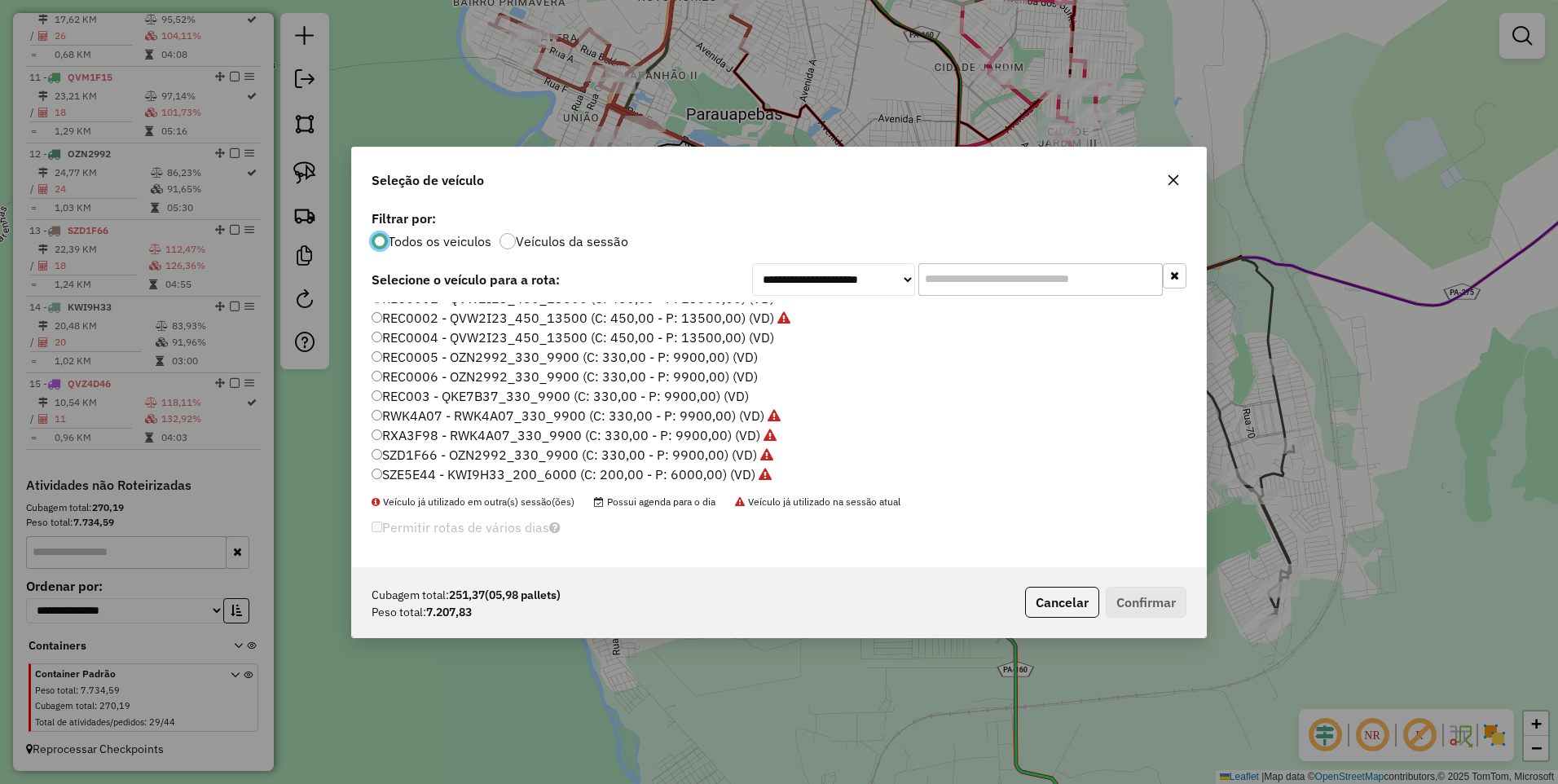
scroll to position [186, 0]
click at [458, 359] on label "QVZ4D46 - QKE7B37_330_9900 (C: 330,00 - P: 9900,00) (VD)" at bounding box center [573, 360] width 404 height 20
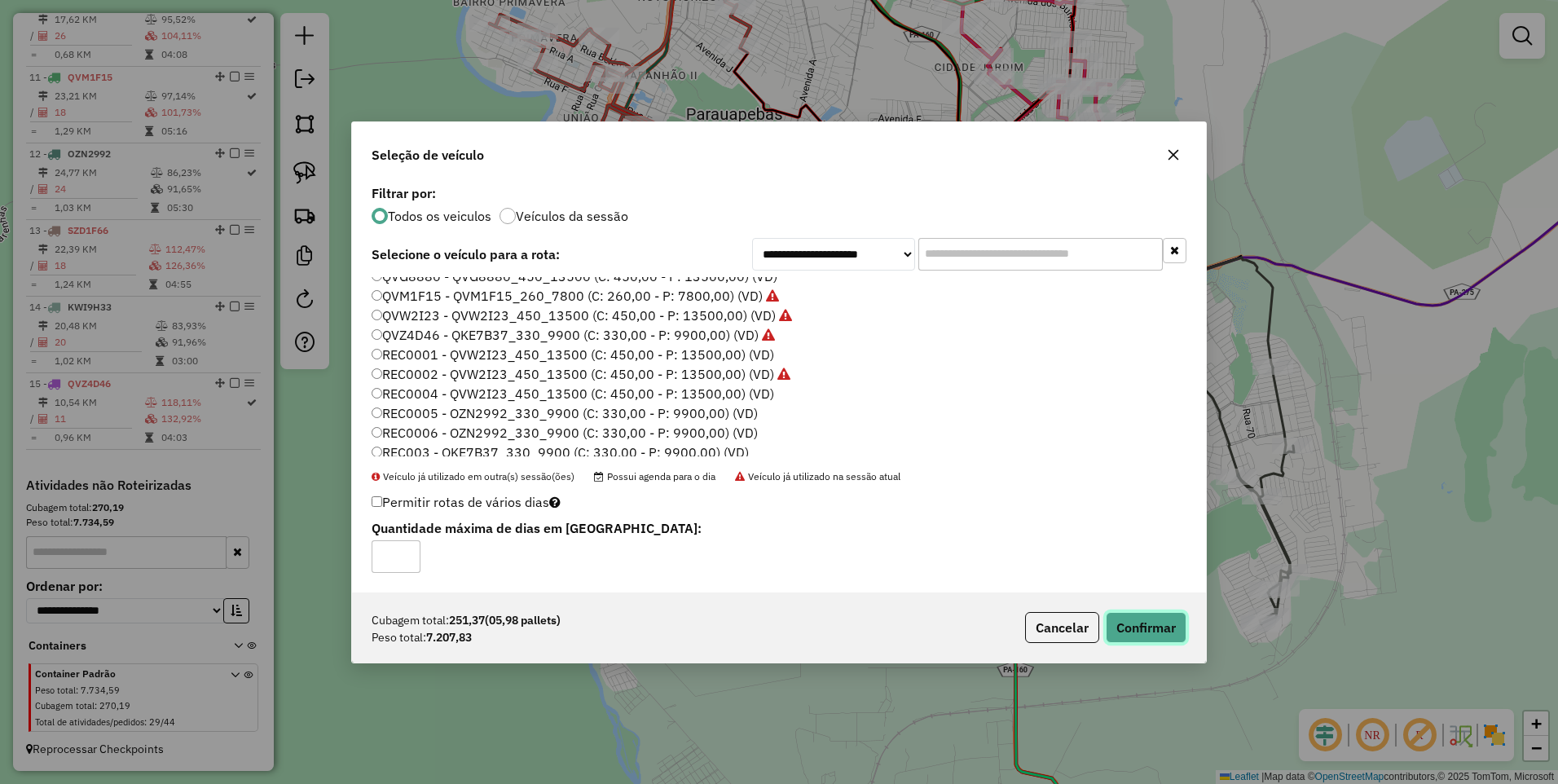
click at [1132, 617] on button "Confirmar" at bounding box center [1147, 627] width 81 height 31
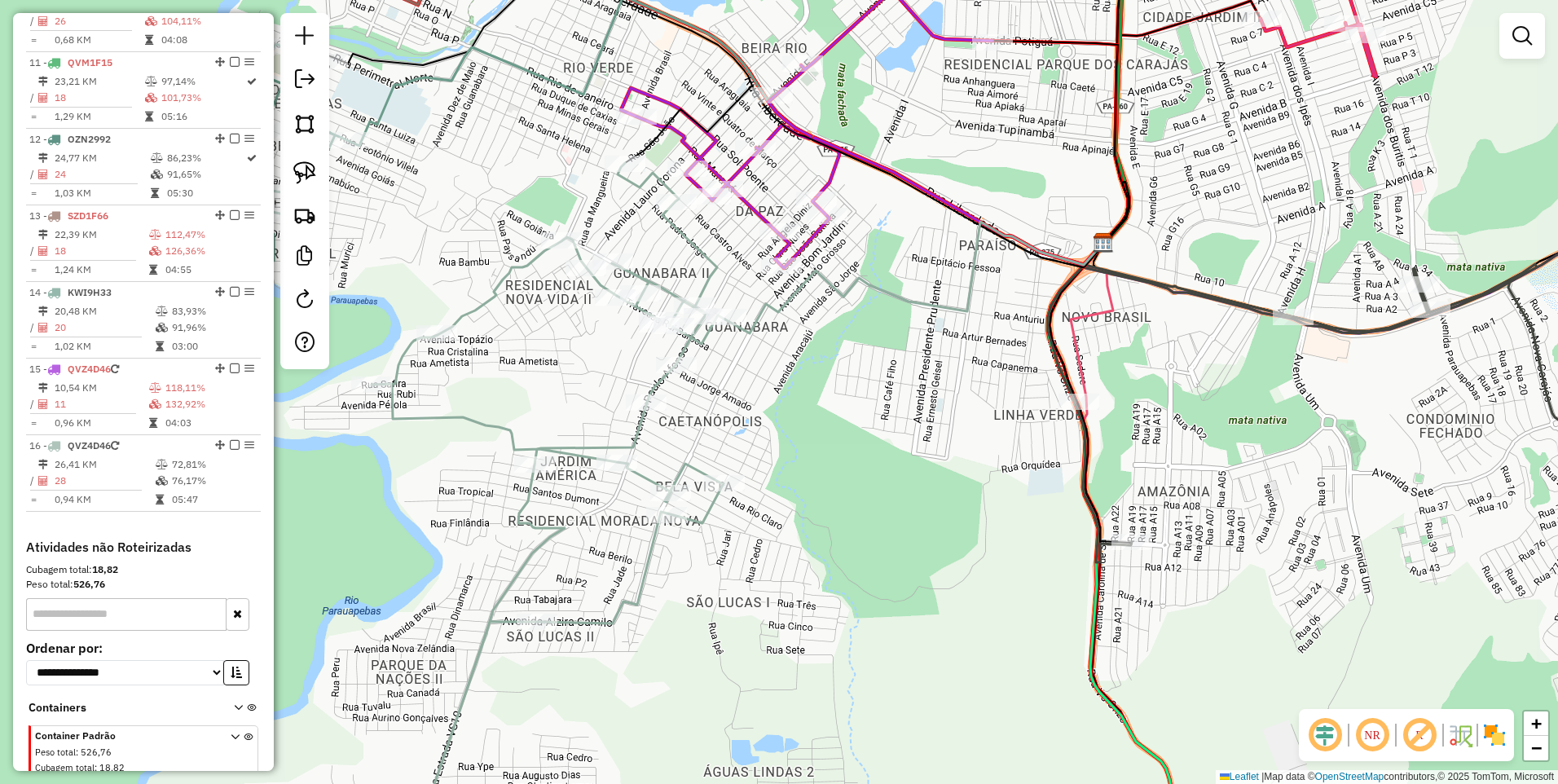
drag, startPoint x: 838, startPoint y: 283, endPoint x: 844, endPoint y: 386, distance: 103.2
click at [847, 333] on icon at bounding box center [914, 278] width 378 height 111
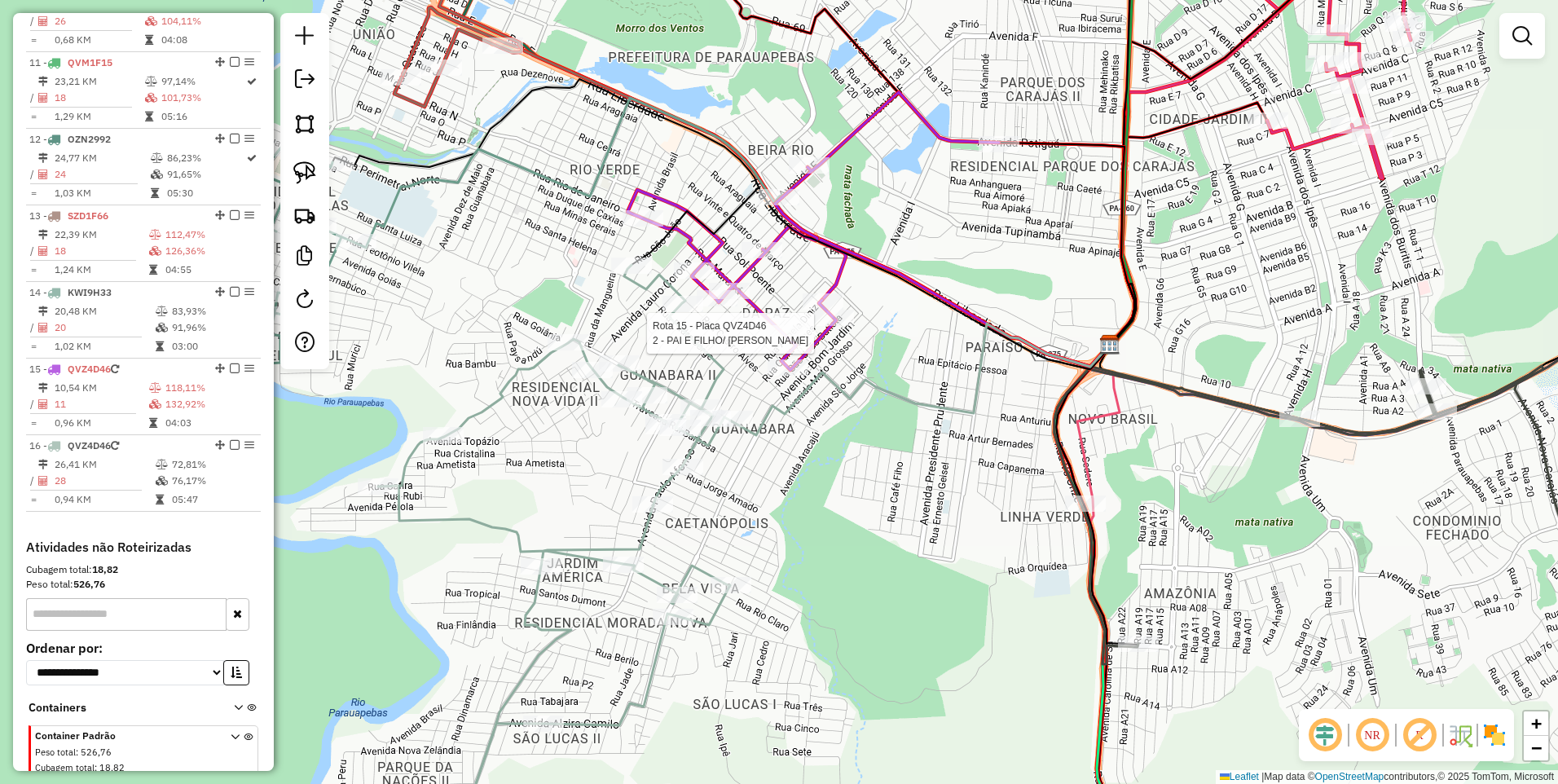
select select "**********"
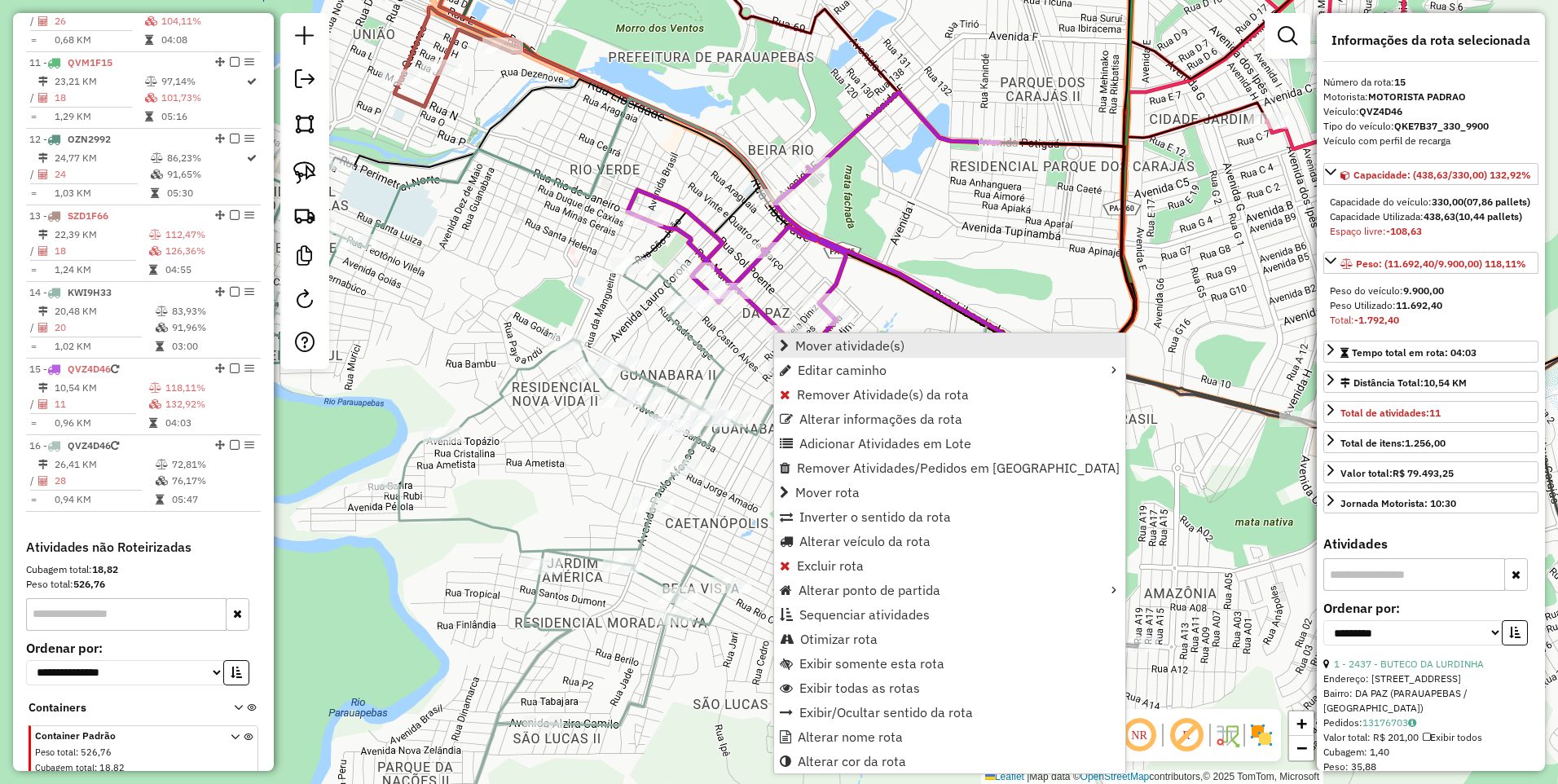
scroll to position [1420, 0]
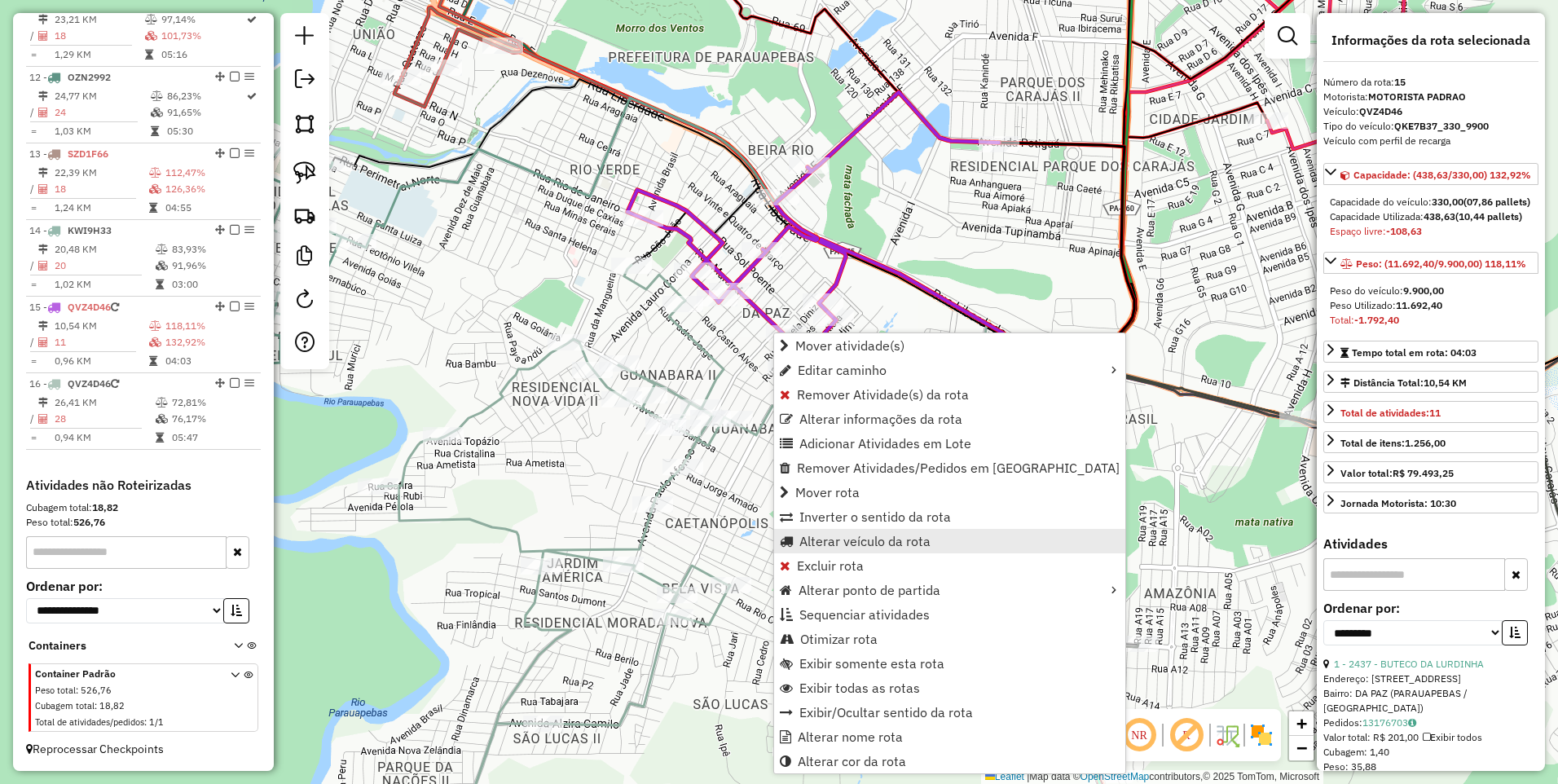
click at [845, 542] on span "Alterar veículo da rota" at bounding box center [865, 541] width 131 height 13
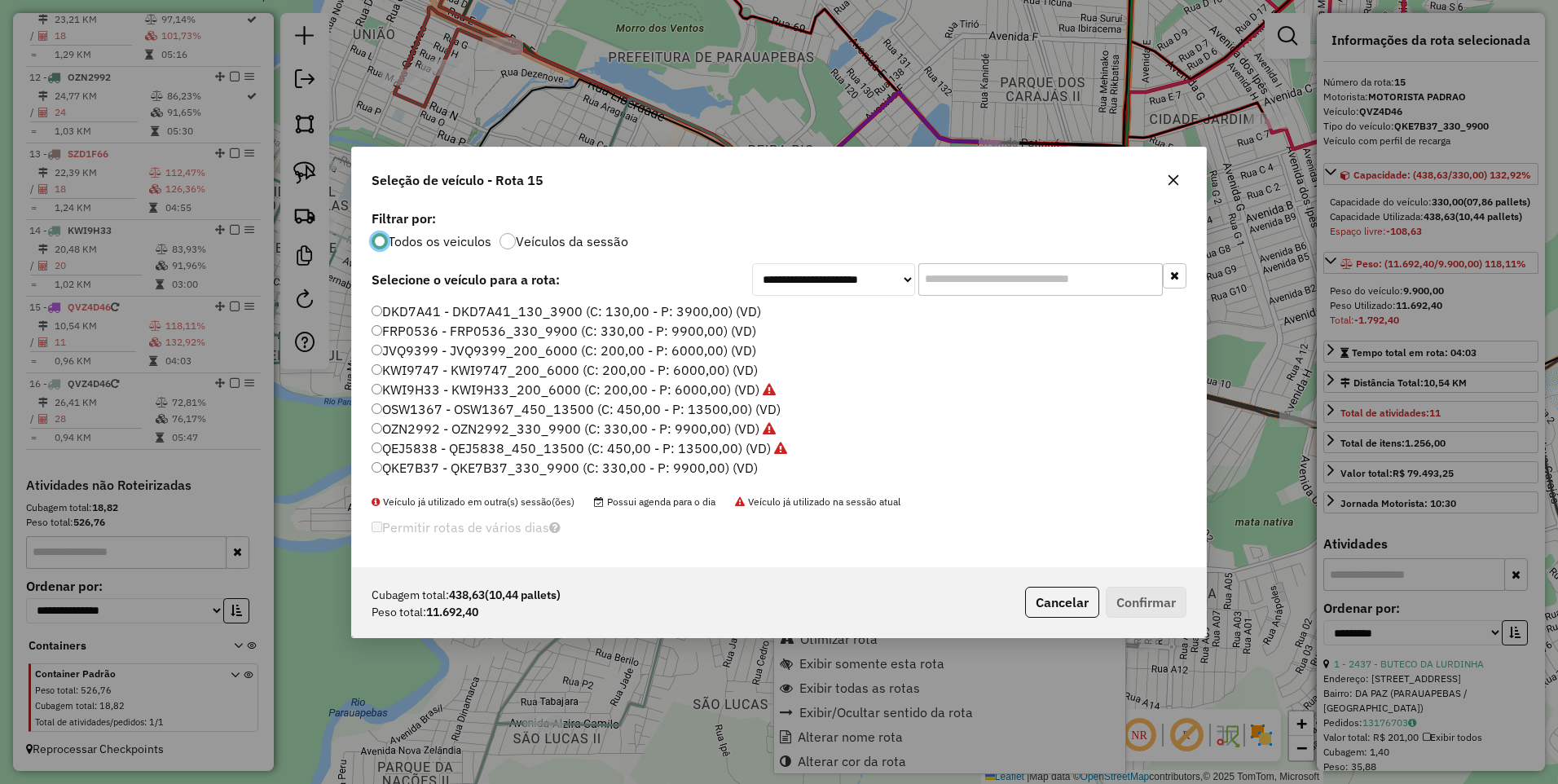
scroll to position [9, 5]
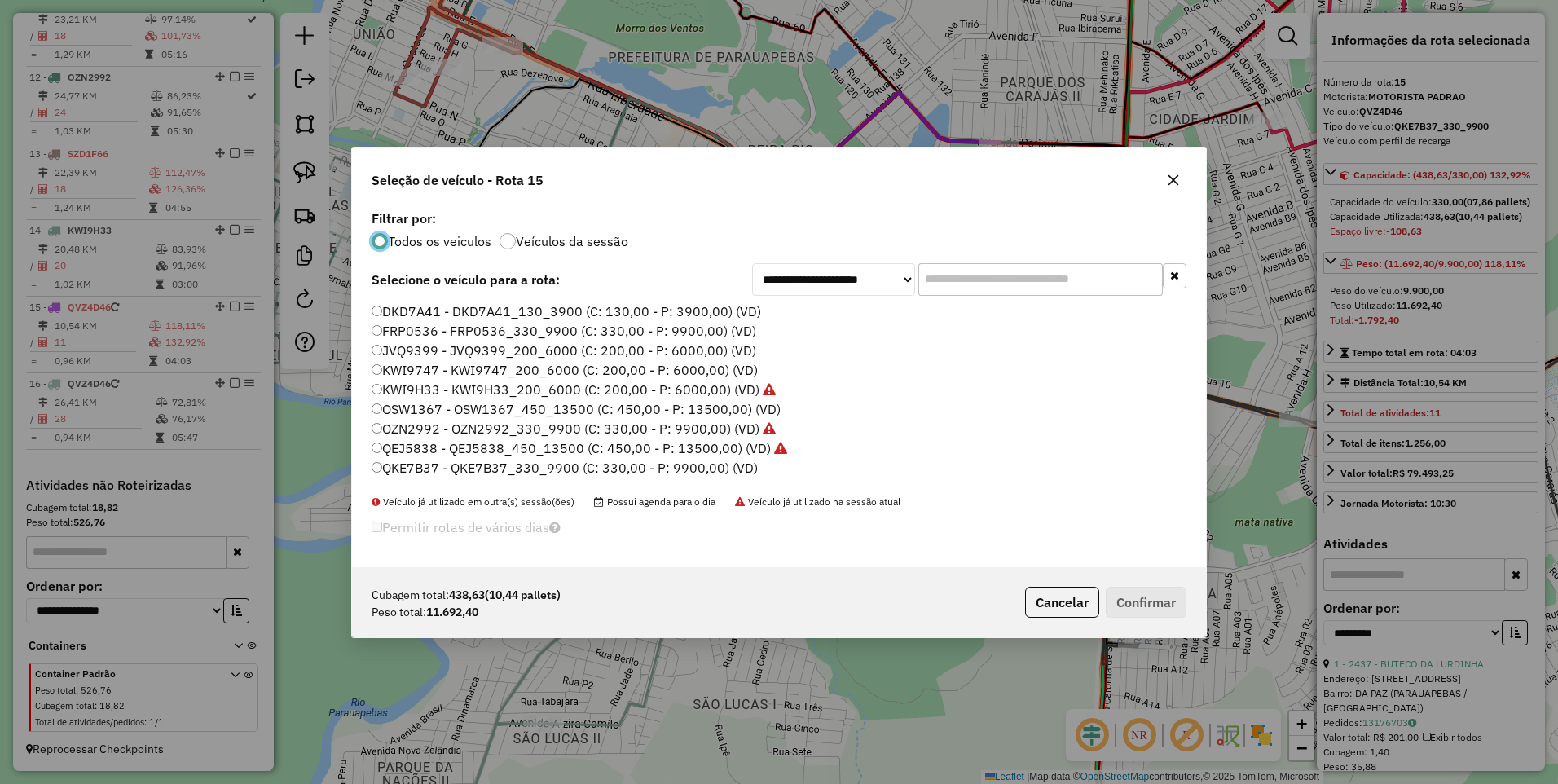
click at [461, 331] on label "FRP0536 - FRP0536_330_9900 (C: 330,00 - P: 9900,00) (VD)" at bounding box center [564, 331] width 385 height 20
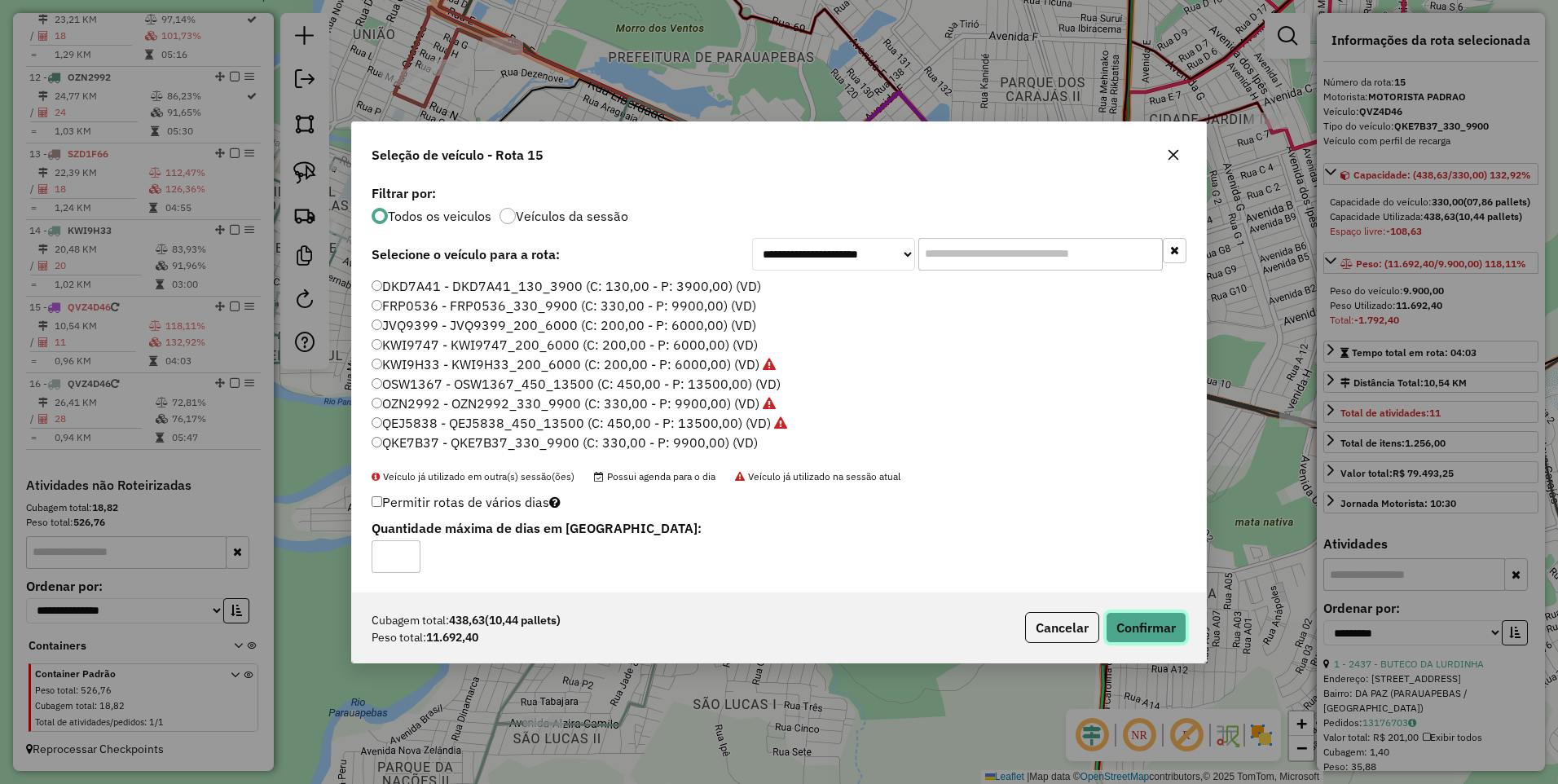
click at [1160, 628] on button "Confirmar" at bounding box center [1147, 627] width 81 height 31
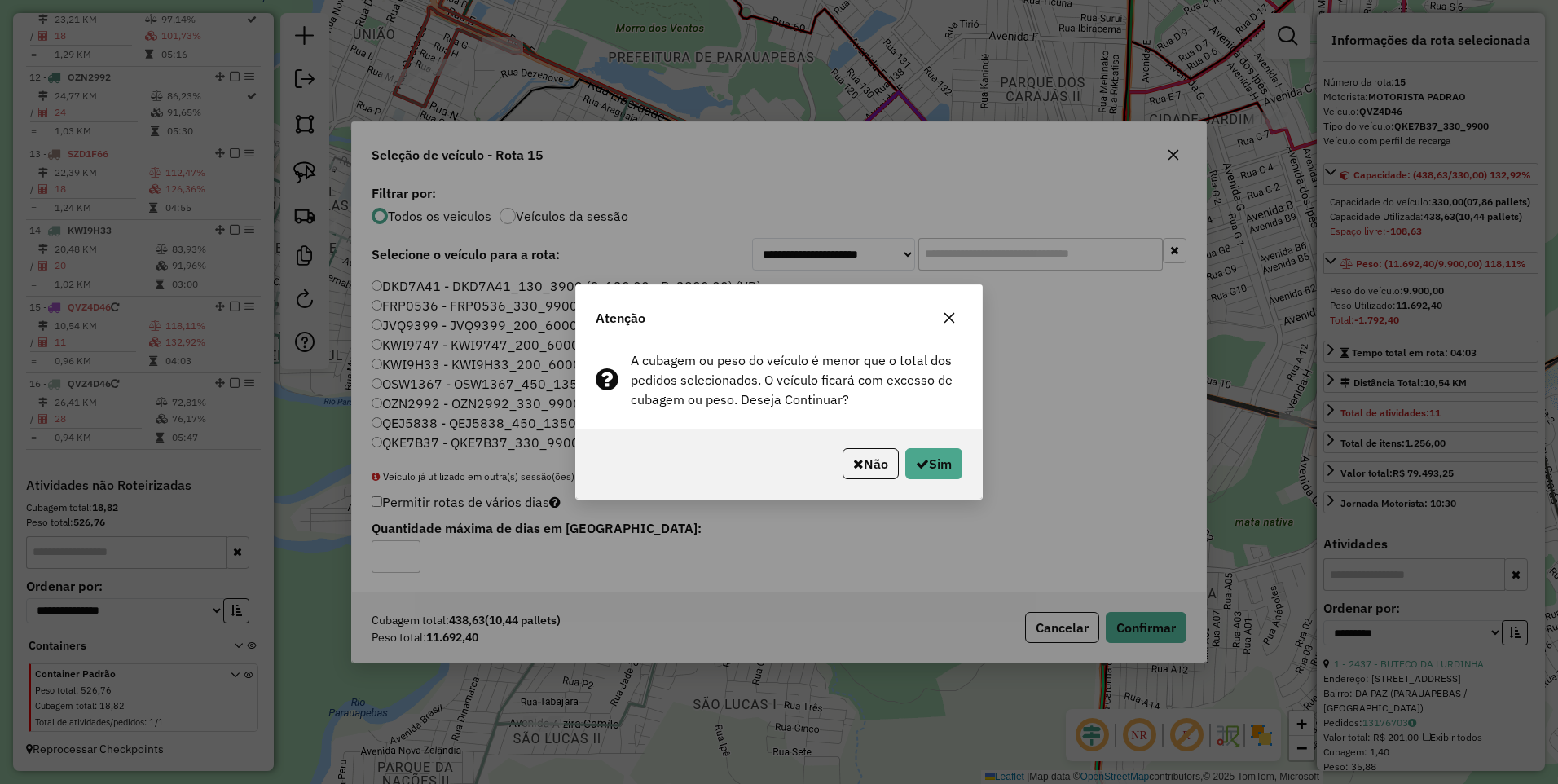
click at [925, 445] on div "Não Sim" at bounding box center [779, 464] width 406 height 70
click at [937, 464] on button "Sim" at bounding box center [934, 464] width 57 height 31
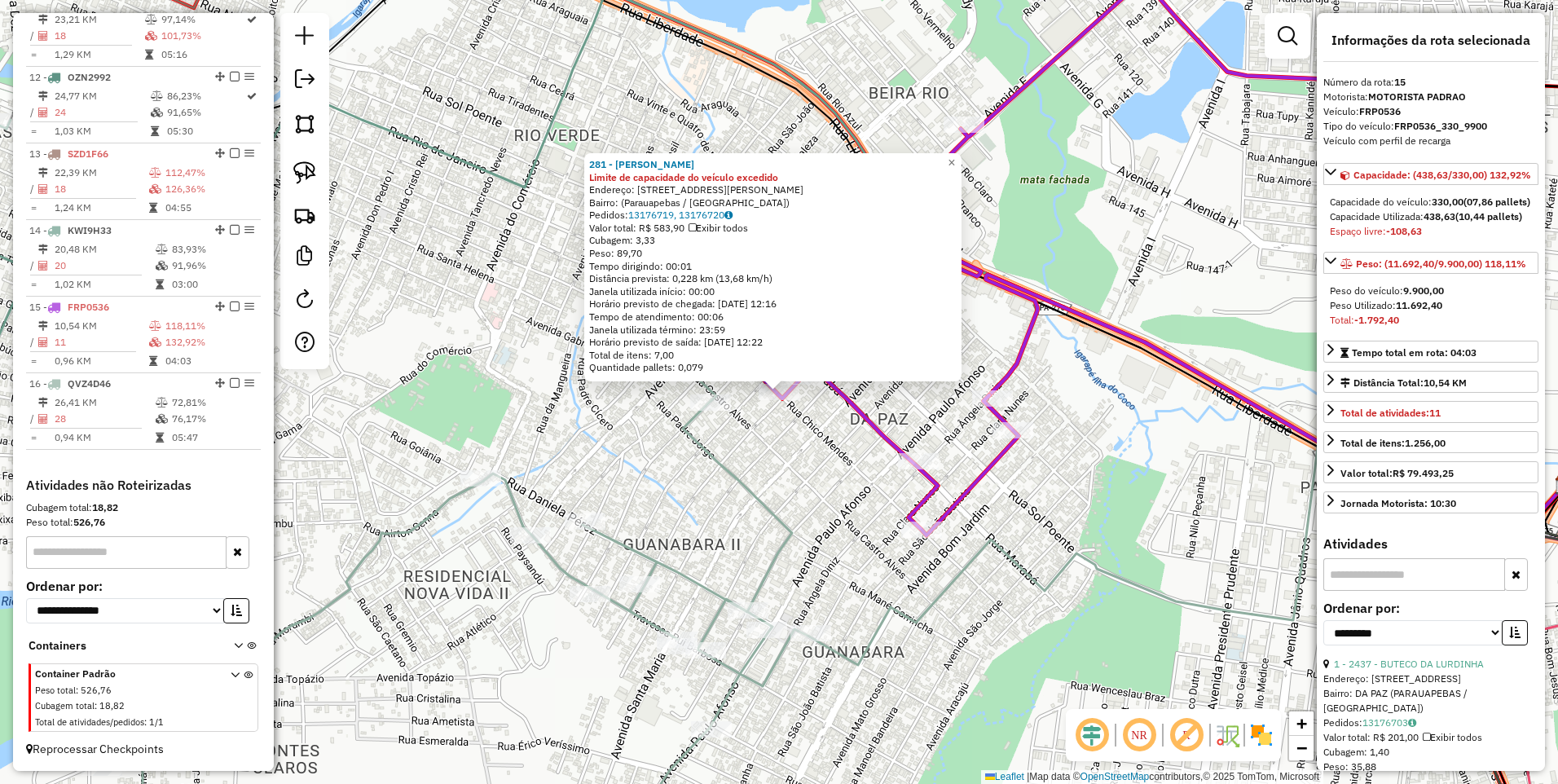
click at [760, 476] on div "281 - BAR RAIMUNDO Limite de capacidade do veículo excedido Endereço: Rua Chico…" at bounding box center [779, 392] width 1558 height 784
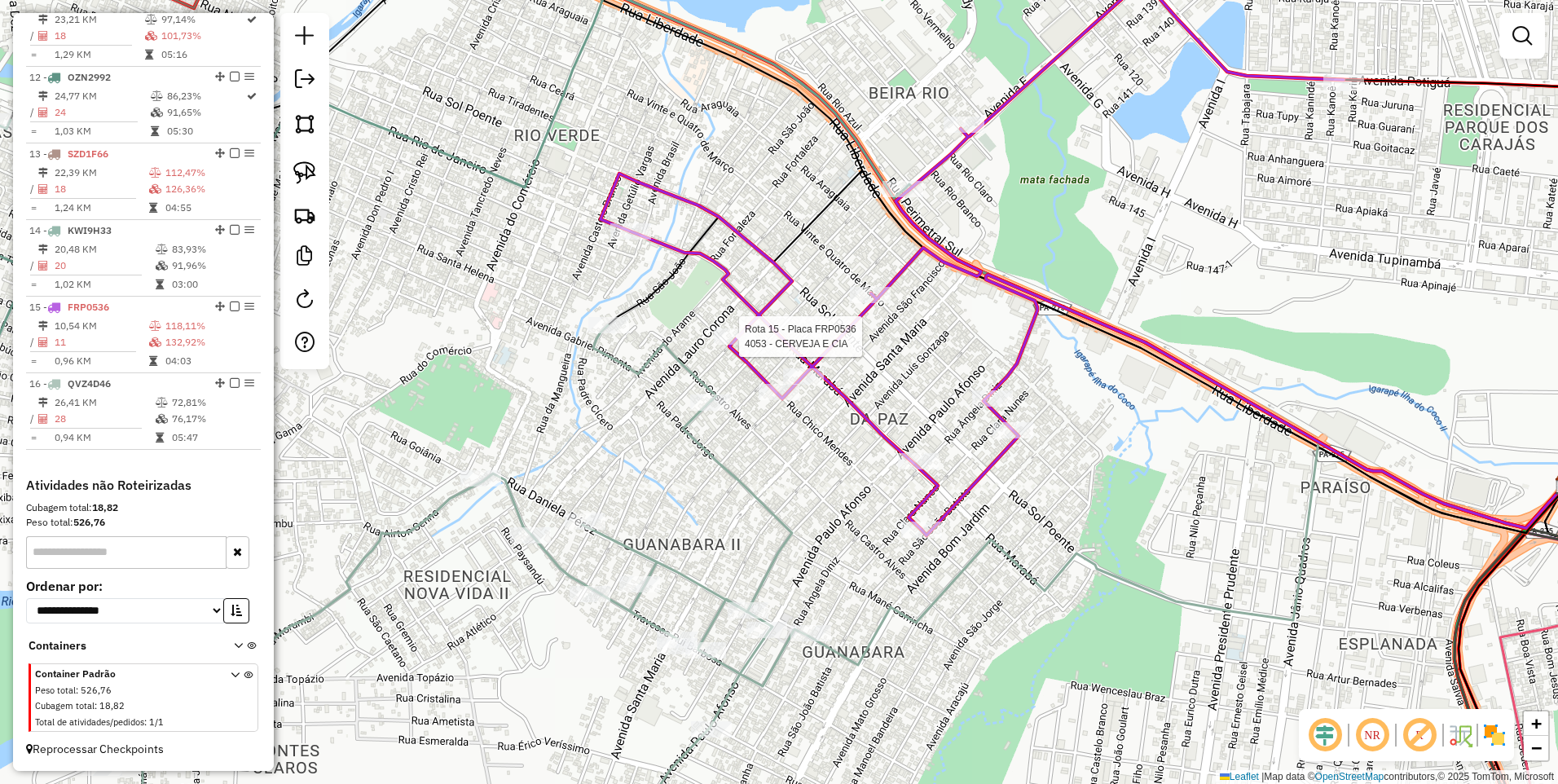
select select "**********"
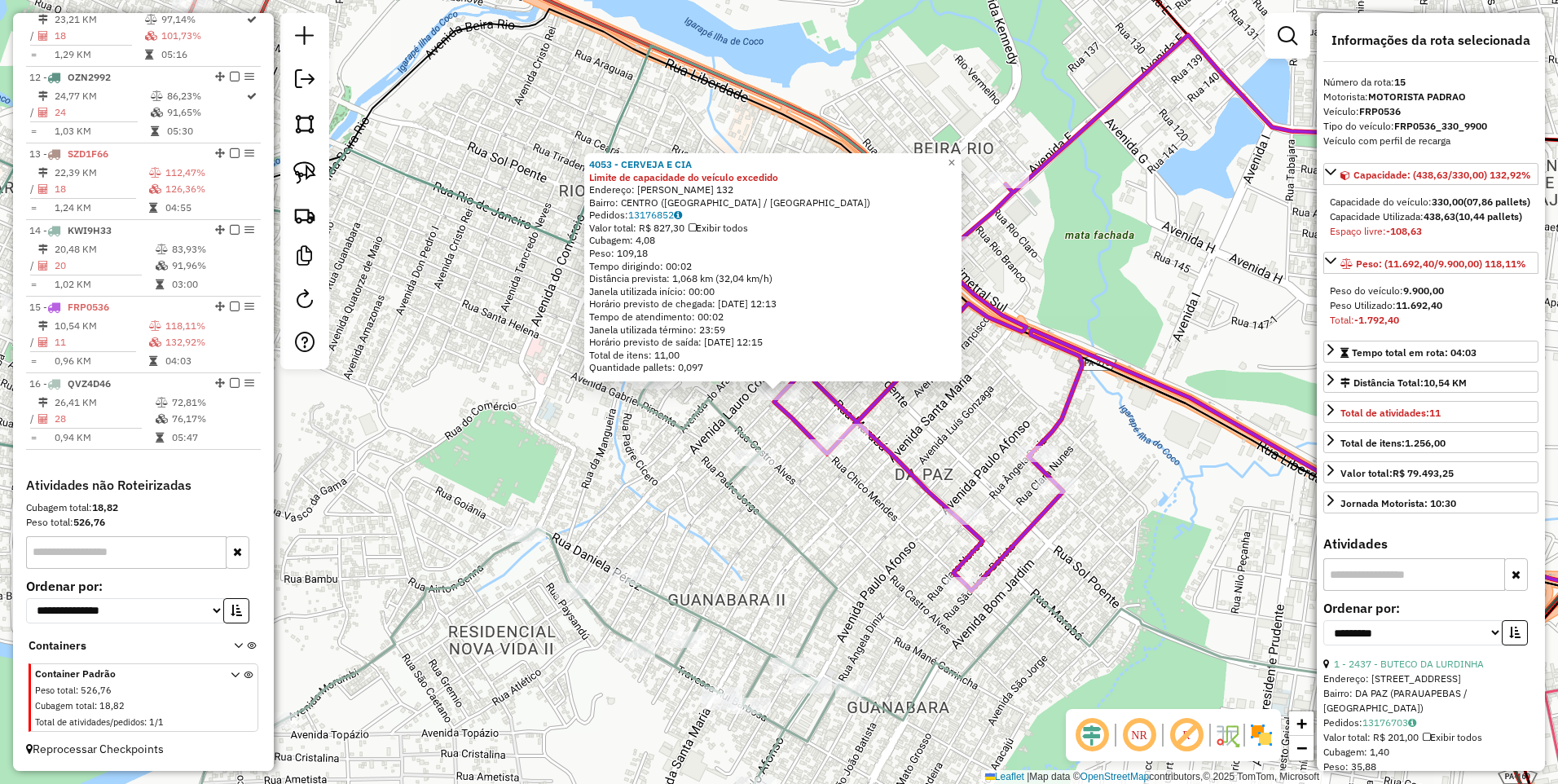
click at [673, 432] on icon at bounding box center [500, 621] width 708 height 482
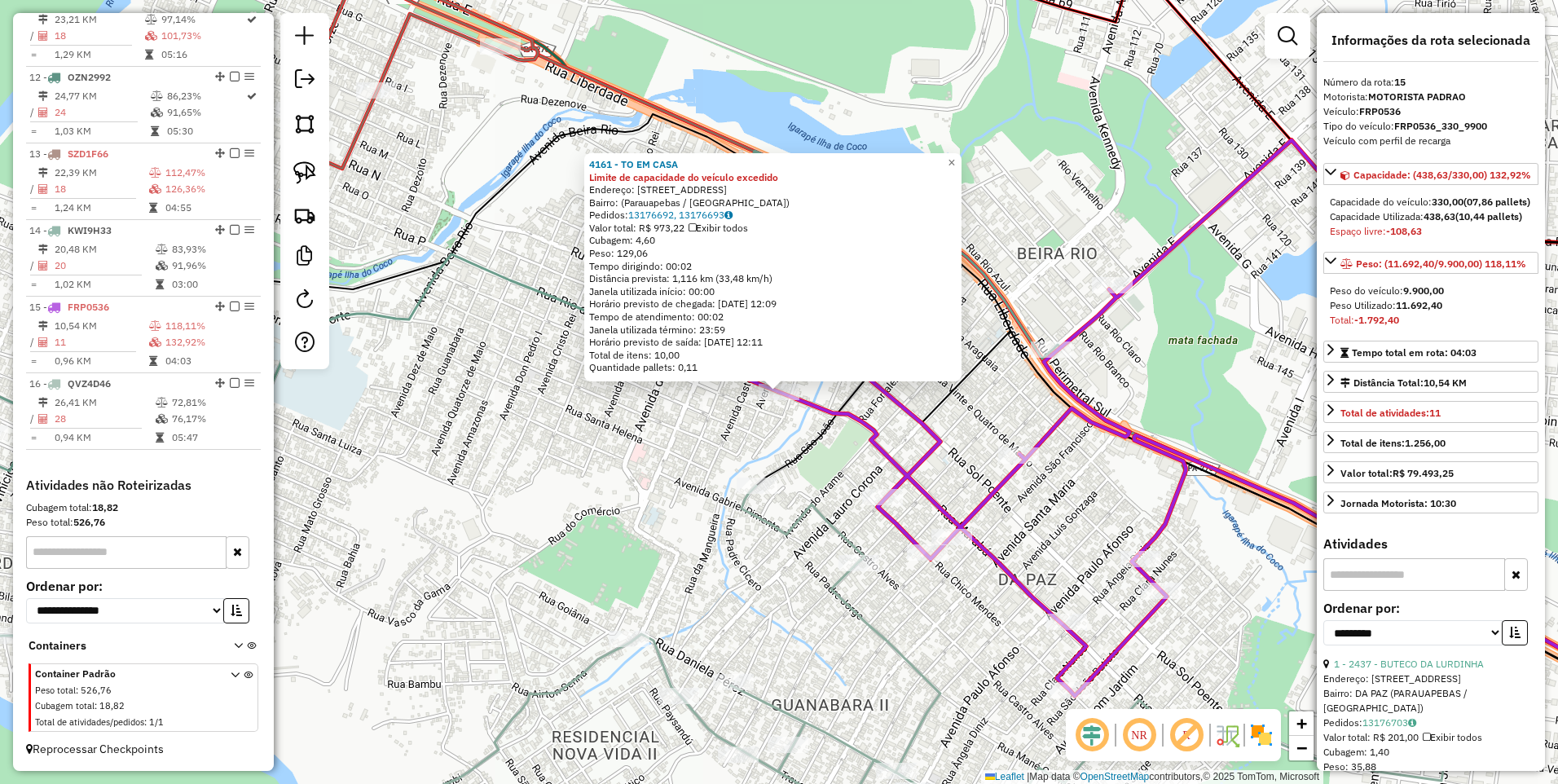
click at [795, 436] on div "4161 - TO EM CASA Limite de capacidade do veículo excedido Endereço: Rua Rio de…" at bounding box center [779, 392] width 1558 height 784
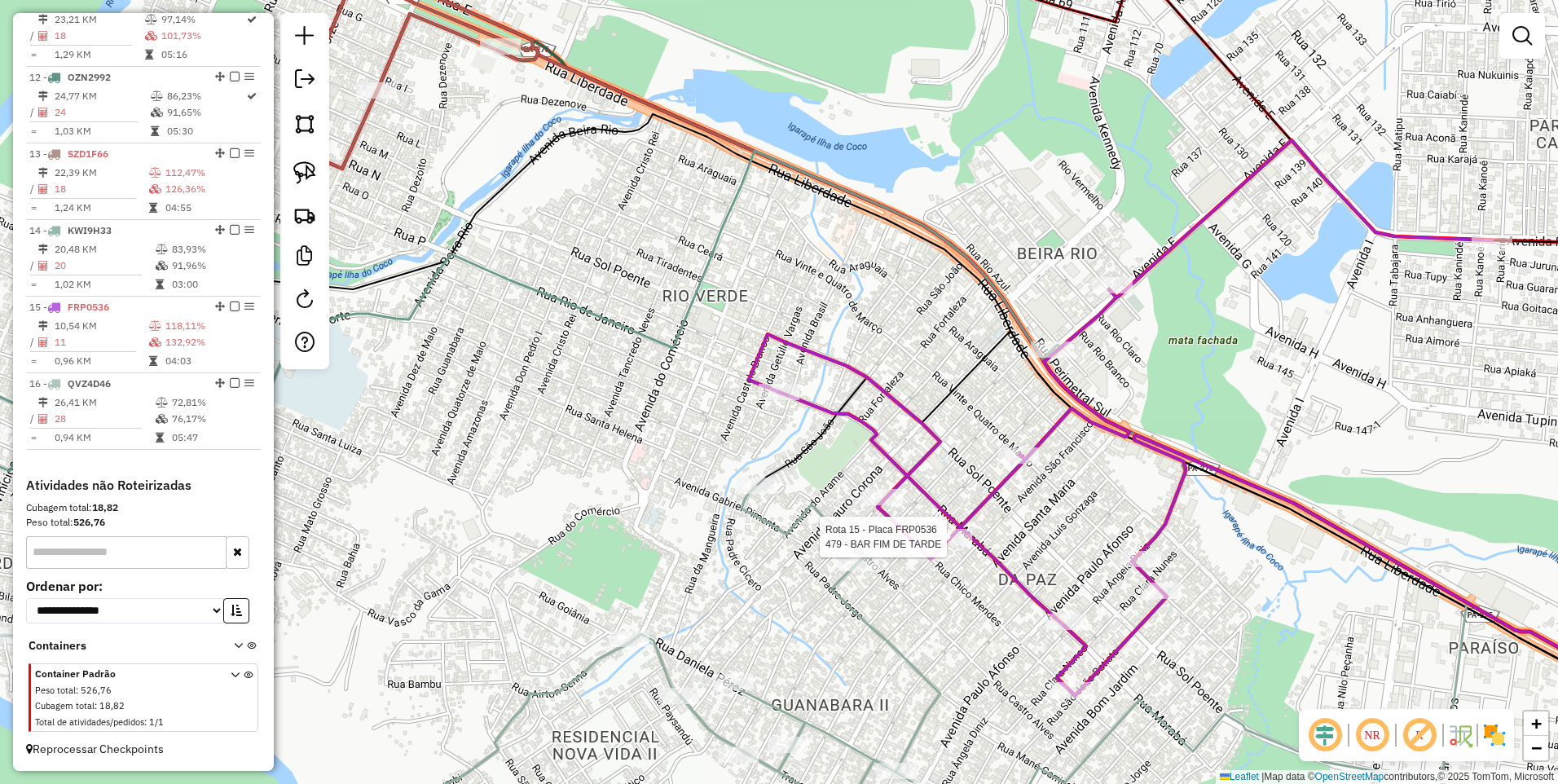
select select "**********"
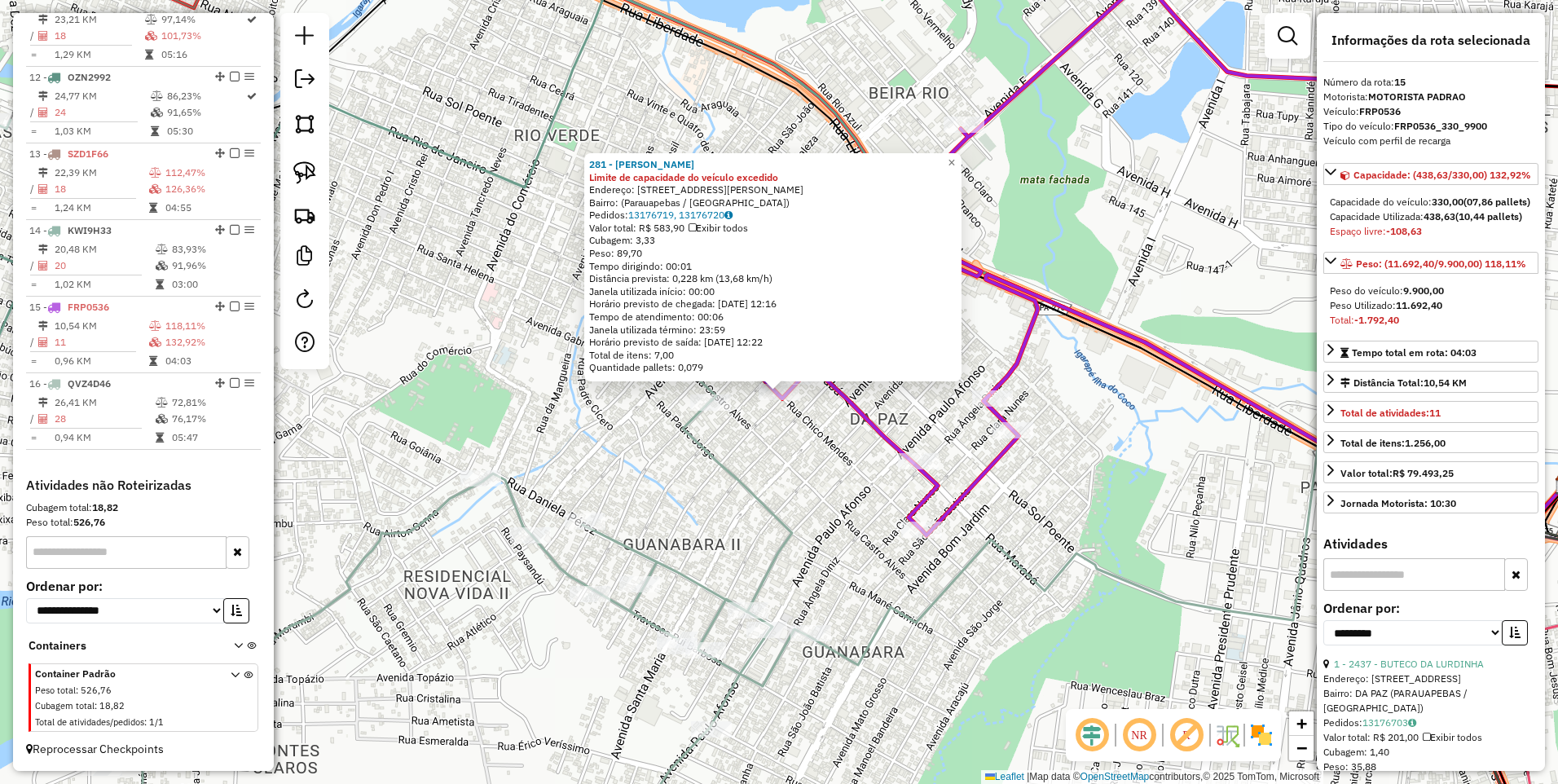
click at [820, 434] on div "281 - BAR RAIMUNDO Limite de capacidade do veículo excedido Endereço: Rua Chico…" at bounding box center [779, 392] width 1558 height 784
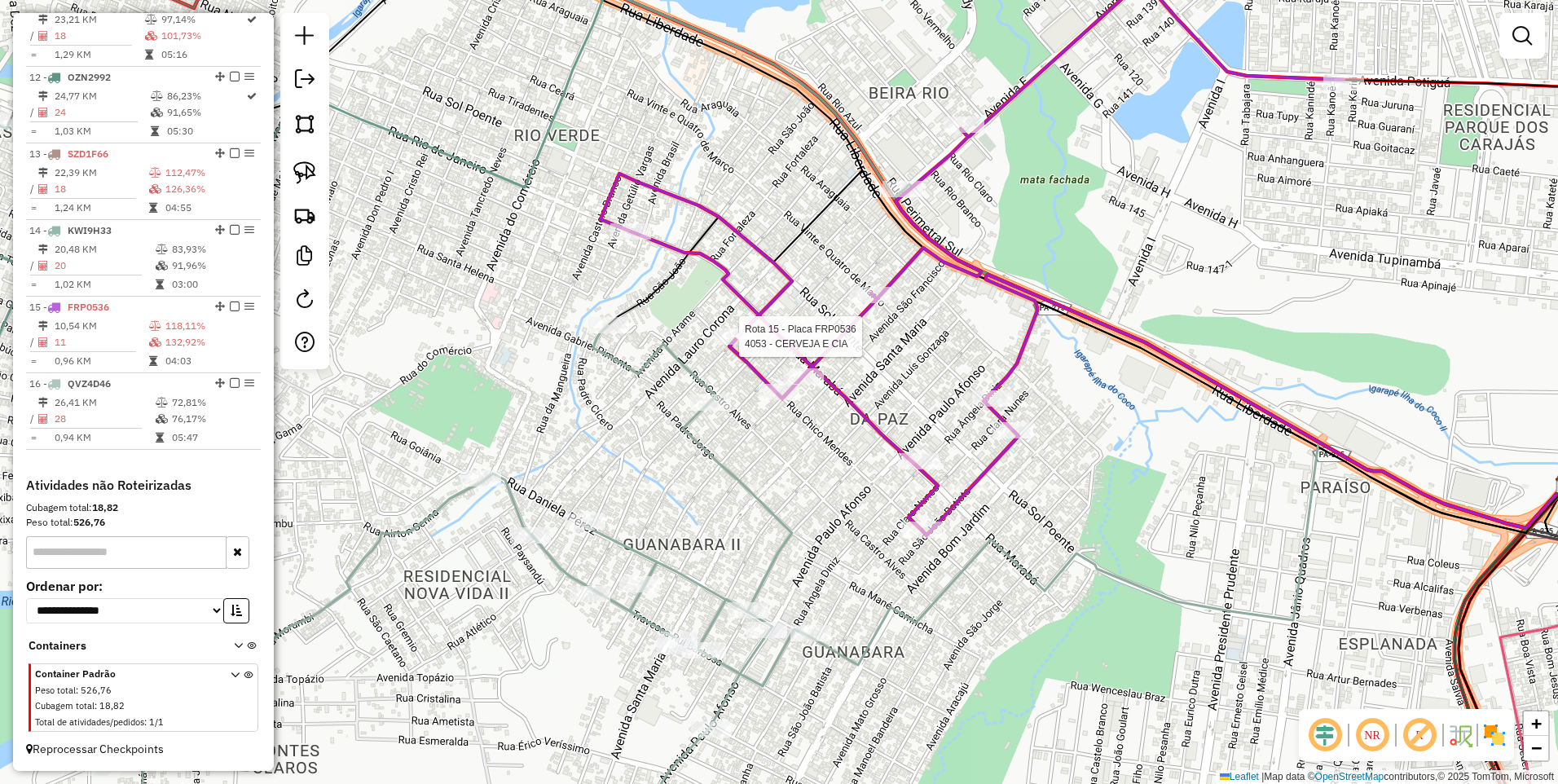
select select "**********"
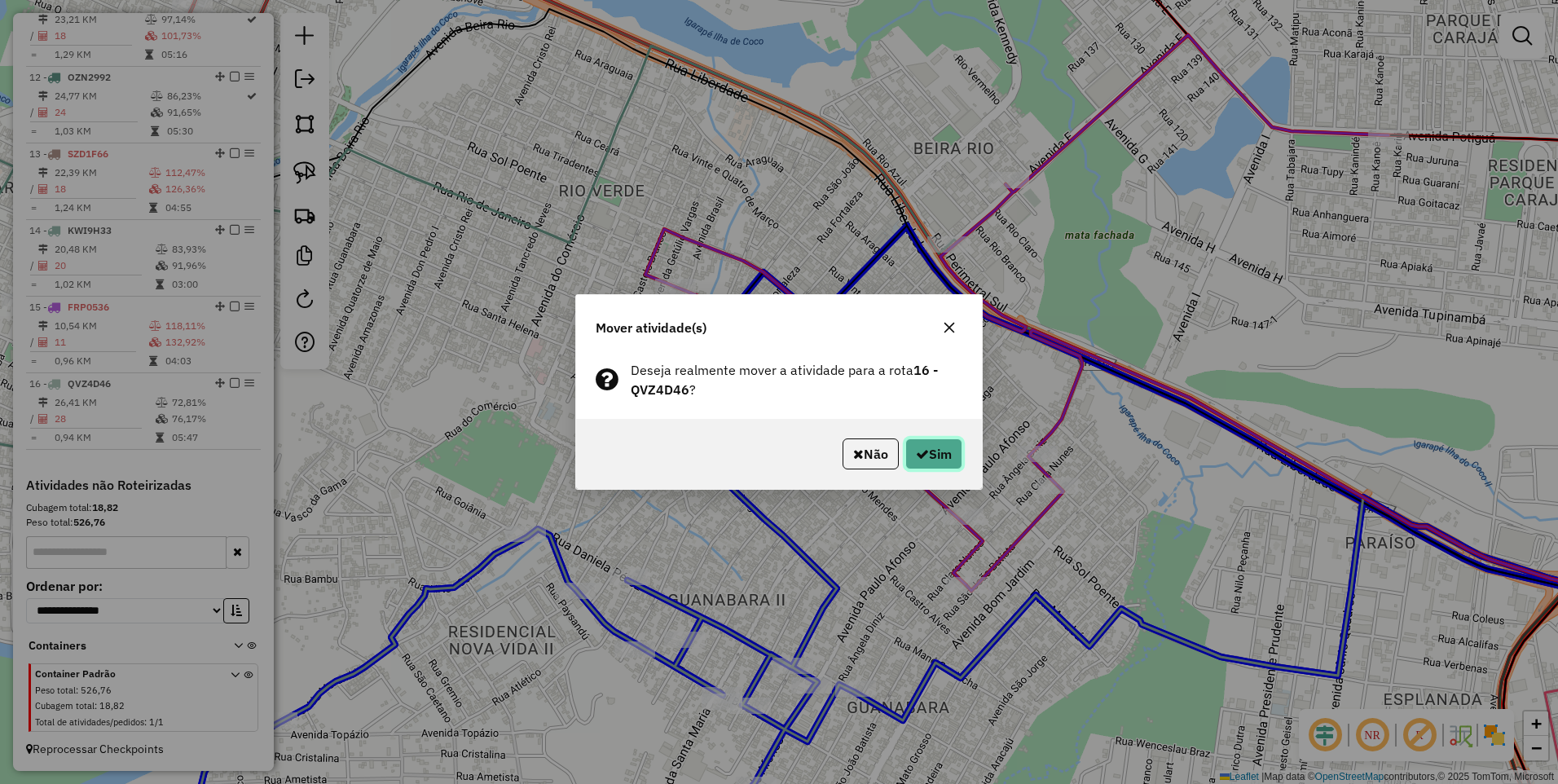
click at [950, 441] on button "Sim" at bounding box center [934, 454] width 57 height 31
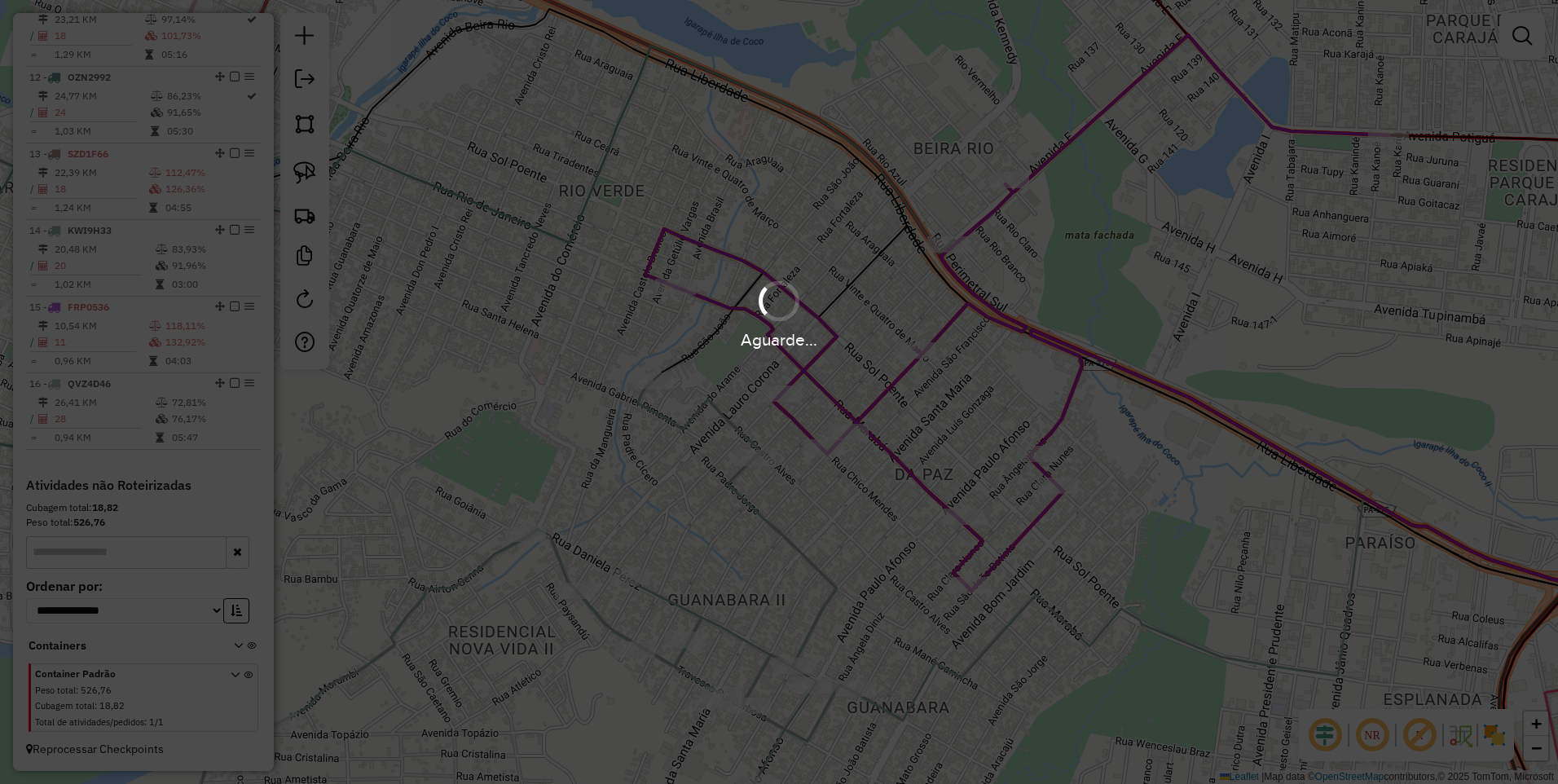
click at [929, 452] on div "Aguarde..." at bounding box center [779, 392] width 1558 height 784
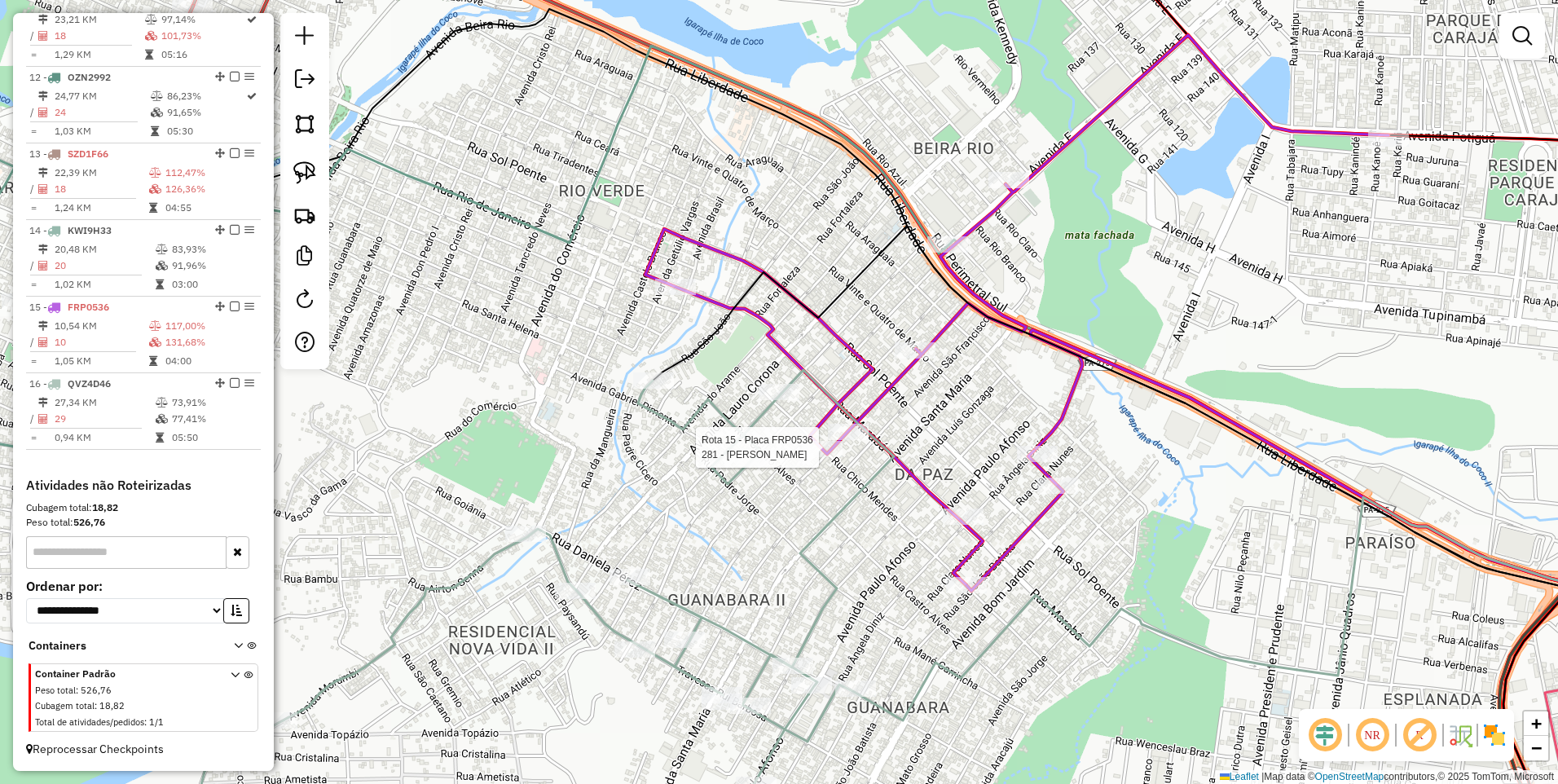
select select "**********"
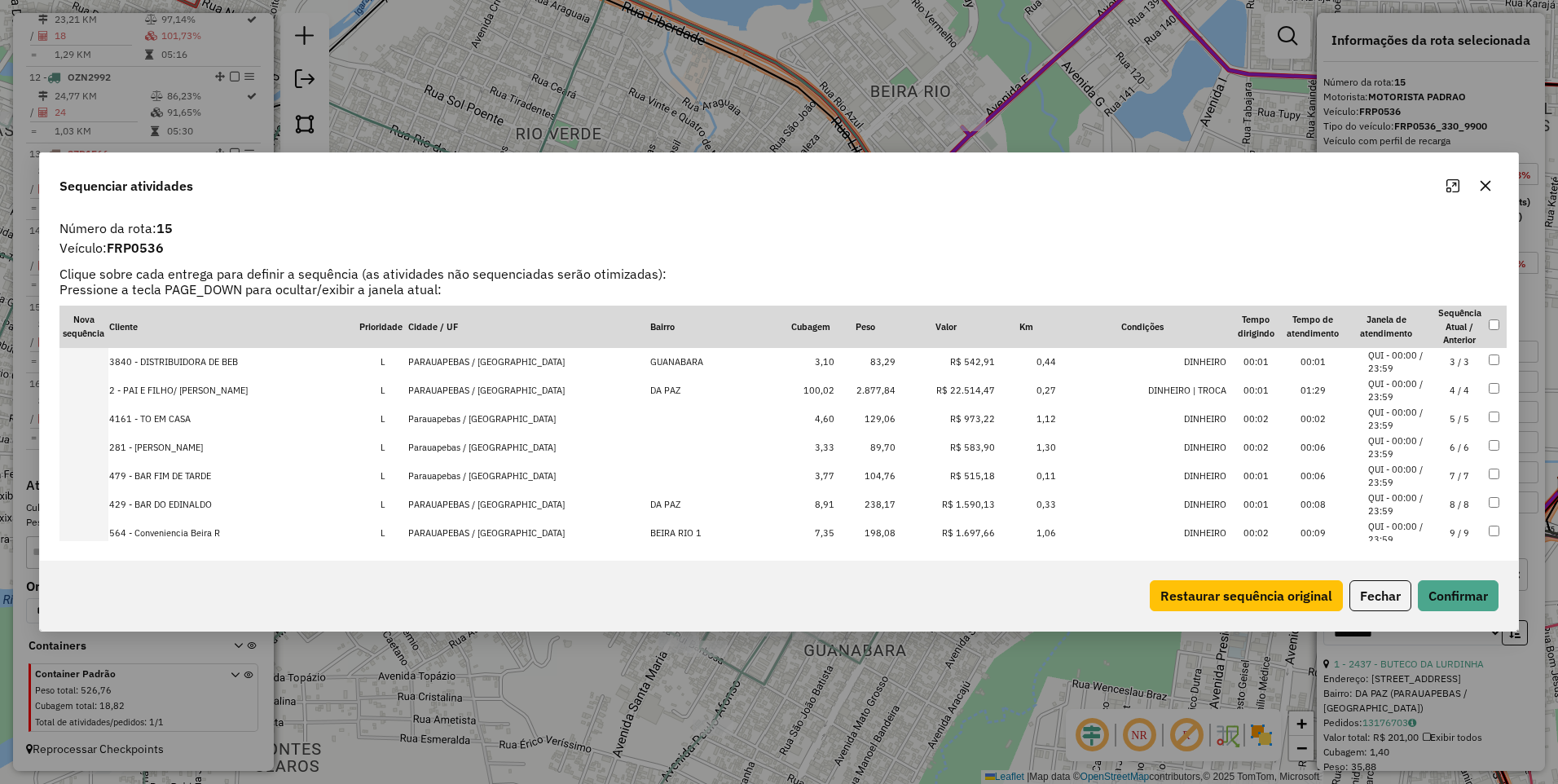
scroll to position [107, 0]
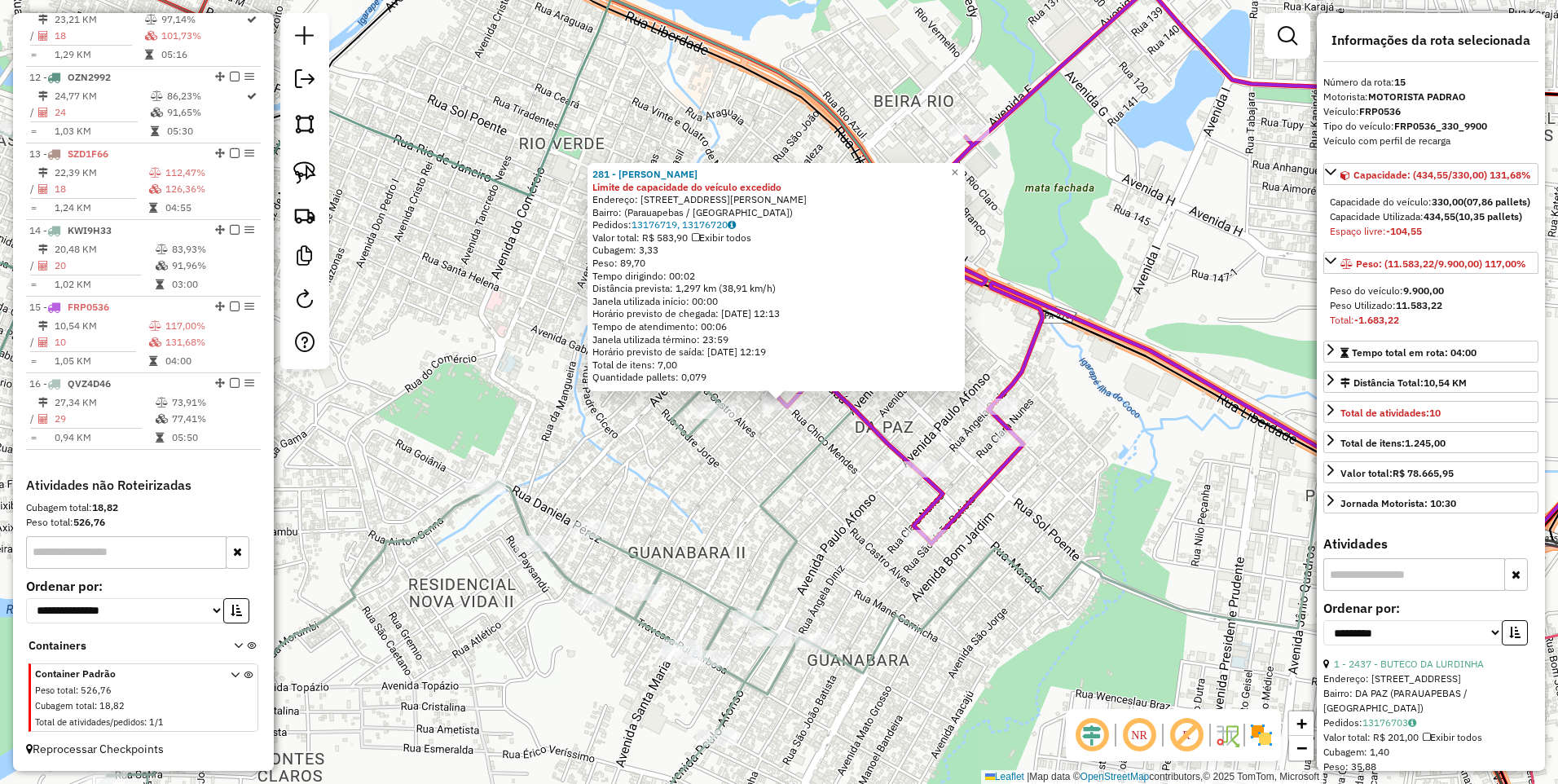
click at [796, 508] on div "281 - BAR RAIMUNDO Limite de capacidade do veículo excedido Endereço: Rua Chico…" at bounding box center [779, 392] width 1558 height 784
click at [799, 529] on icon at bounding box center [481, 593] width 747 height 539
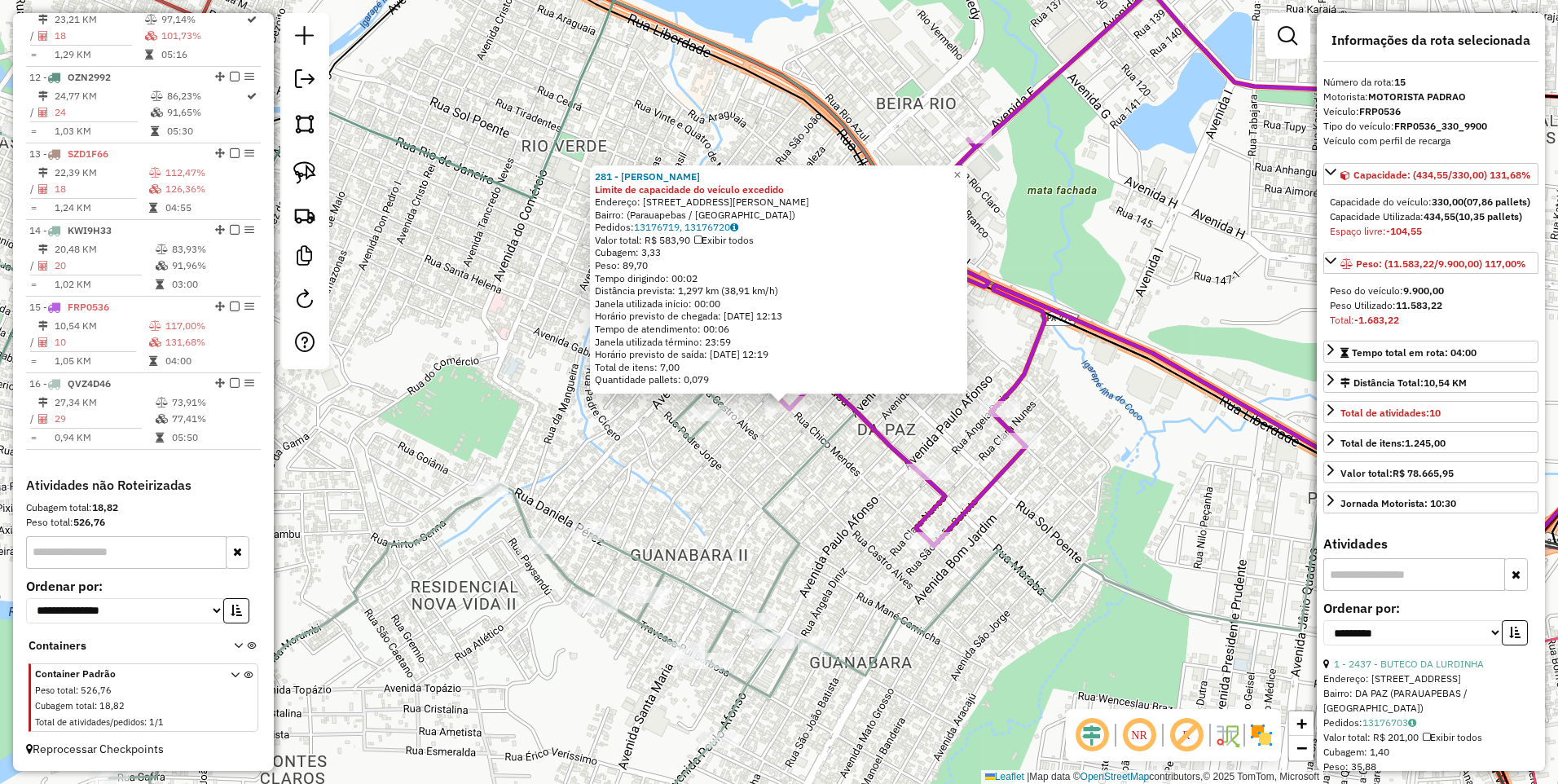
click at [774, 506] on icon at bounding box center [482, 593] width 747 height 537
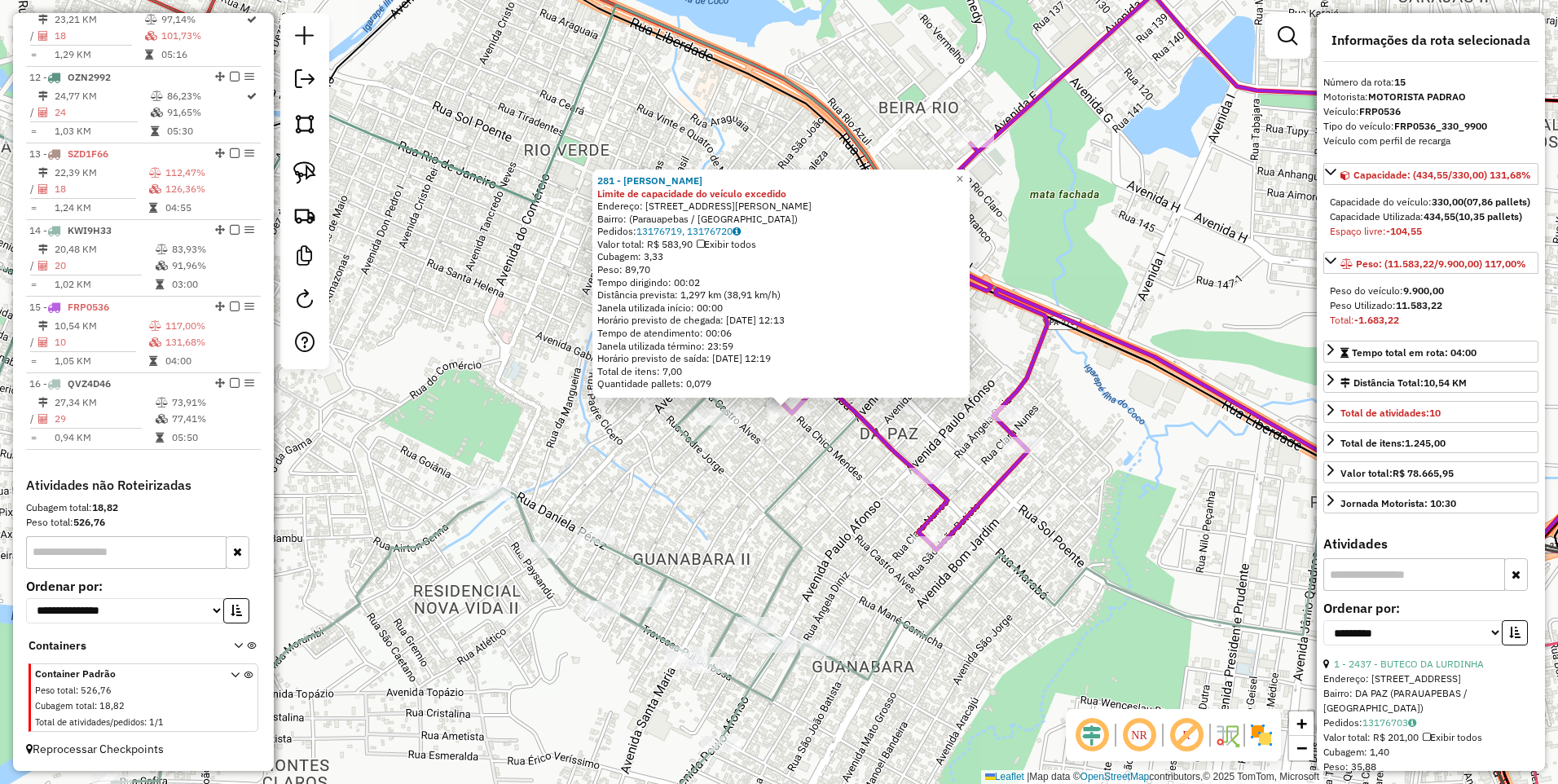
click at [775, 474] on div "281 - BAR RAIMUNDO Limite de capacidade do veículo excedido Endereço: Rua Chico…" at bounding box center [779, 392] width 1558 height 784
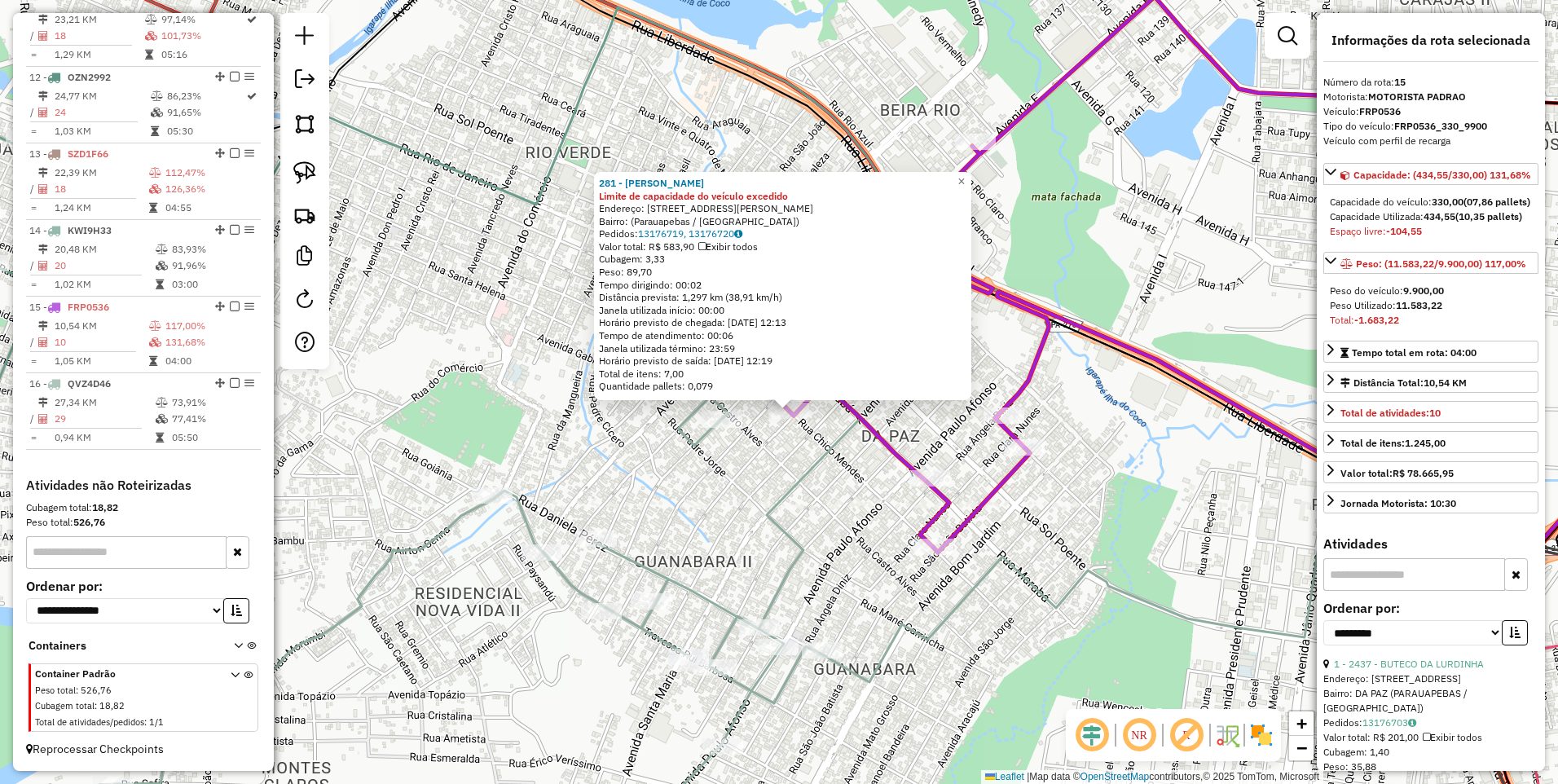
click at [793, 451] on div "281 - BAR RAIMUNDO Limite de capacidade do veículo excedido Endereço: Rua Chico…" at bounding box center [779, 392] width 1558 height 784
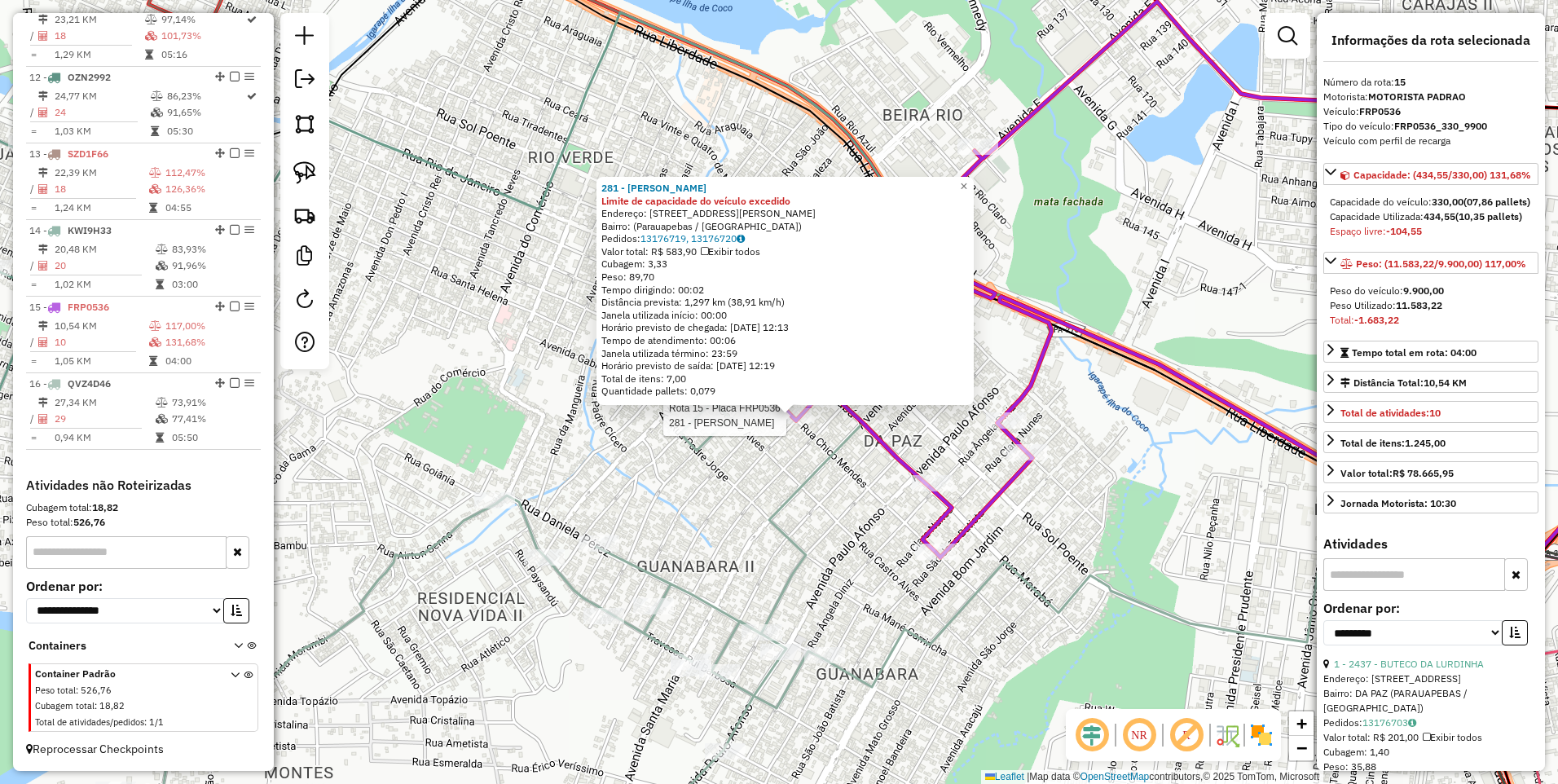
click at [788, 424] on div at bounding box center [792, 416] width 41 height 16
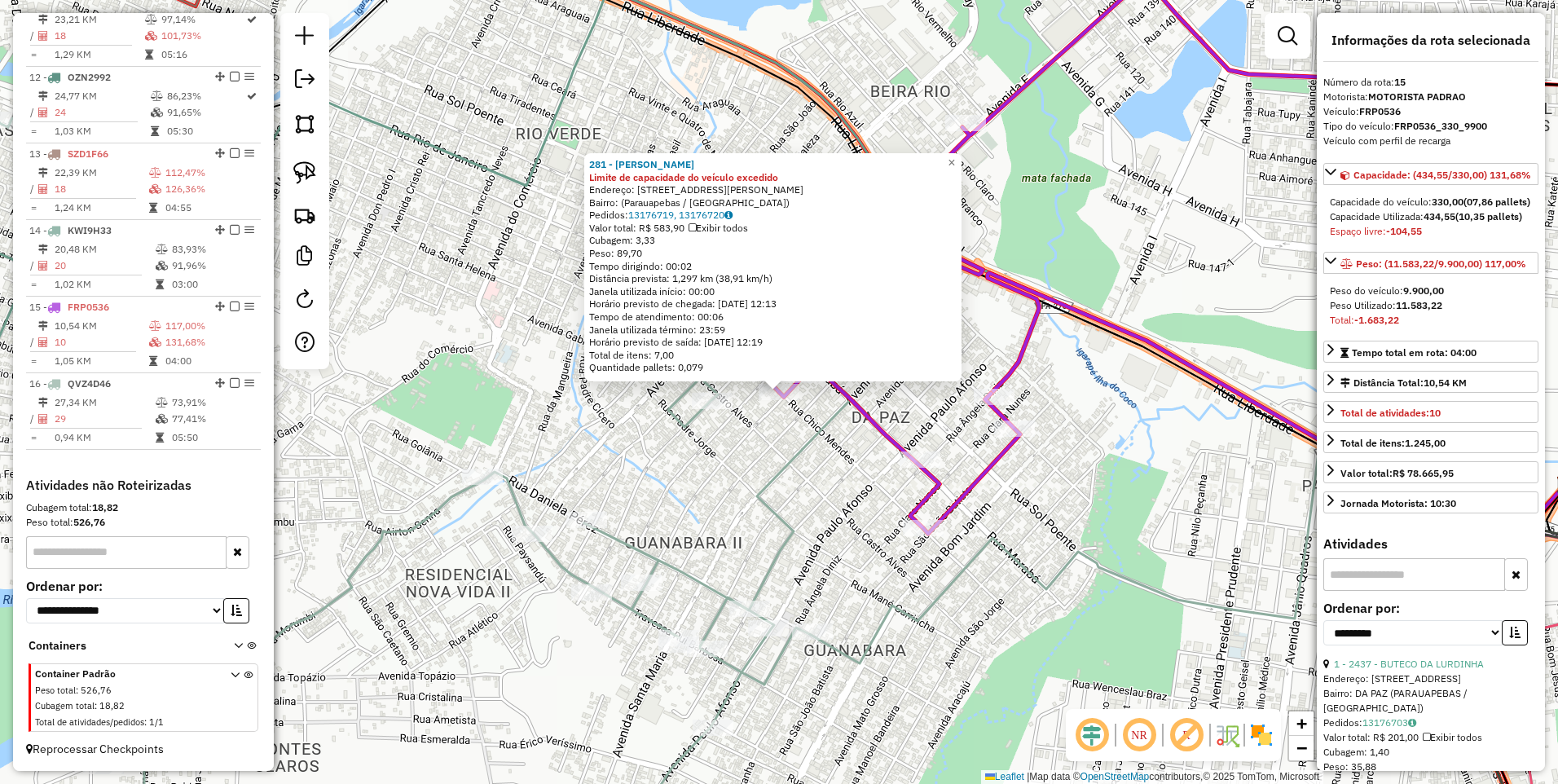
click at [728, 459] on div "281 - BAR RAIMUNDO Limite de capacidade do veículo excedido Endereço: Rua Chico…" at bounding box center [779, 392] width 1558 height 784
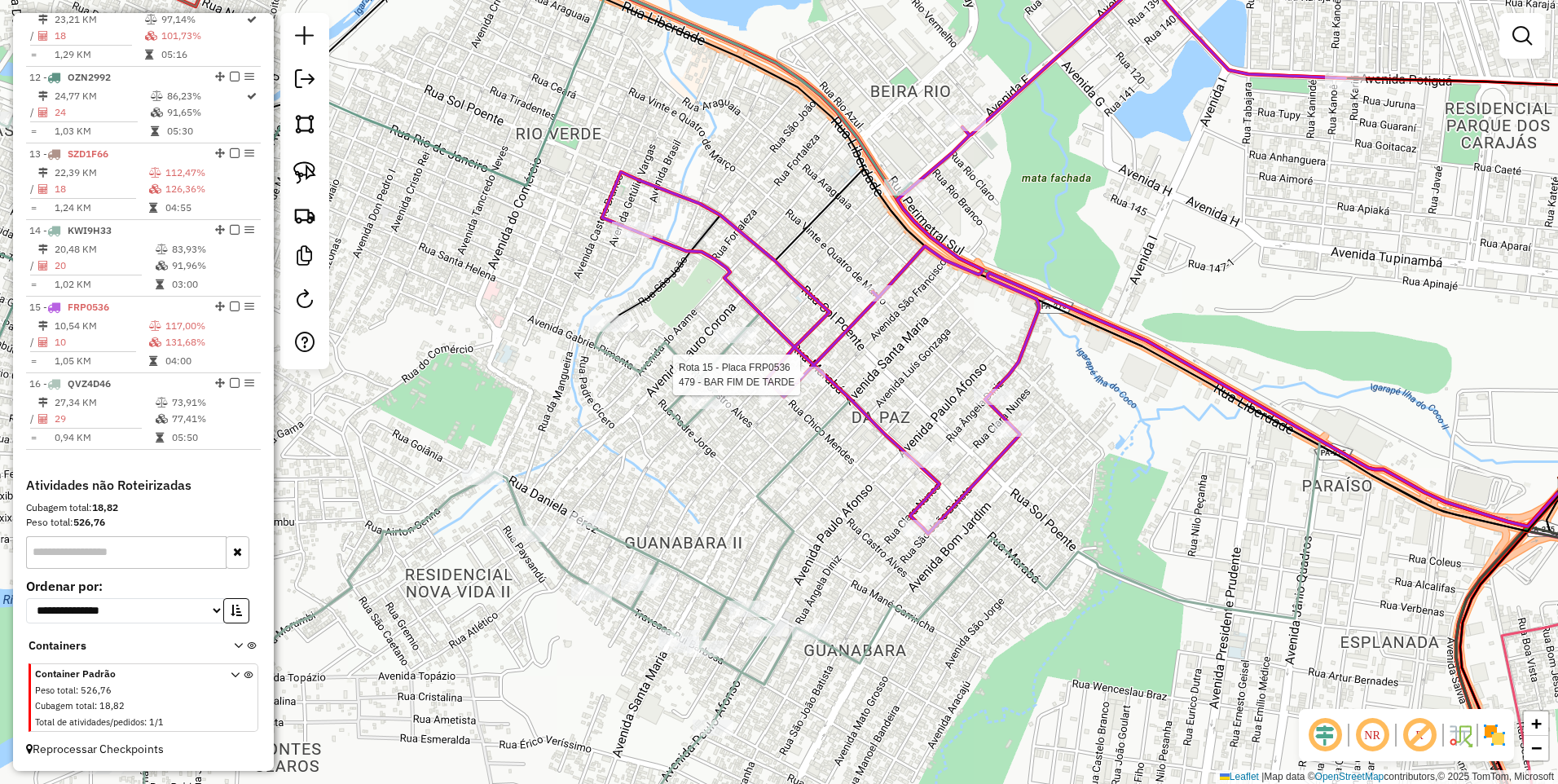
select select "**********"
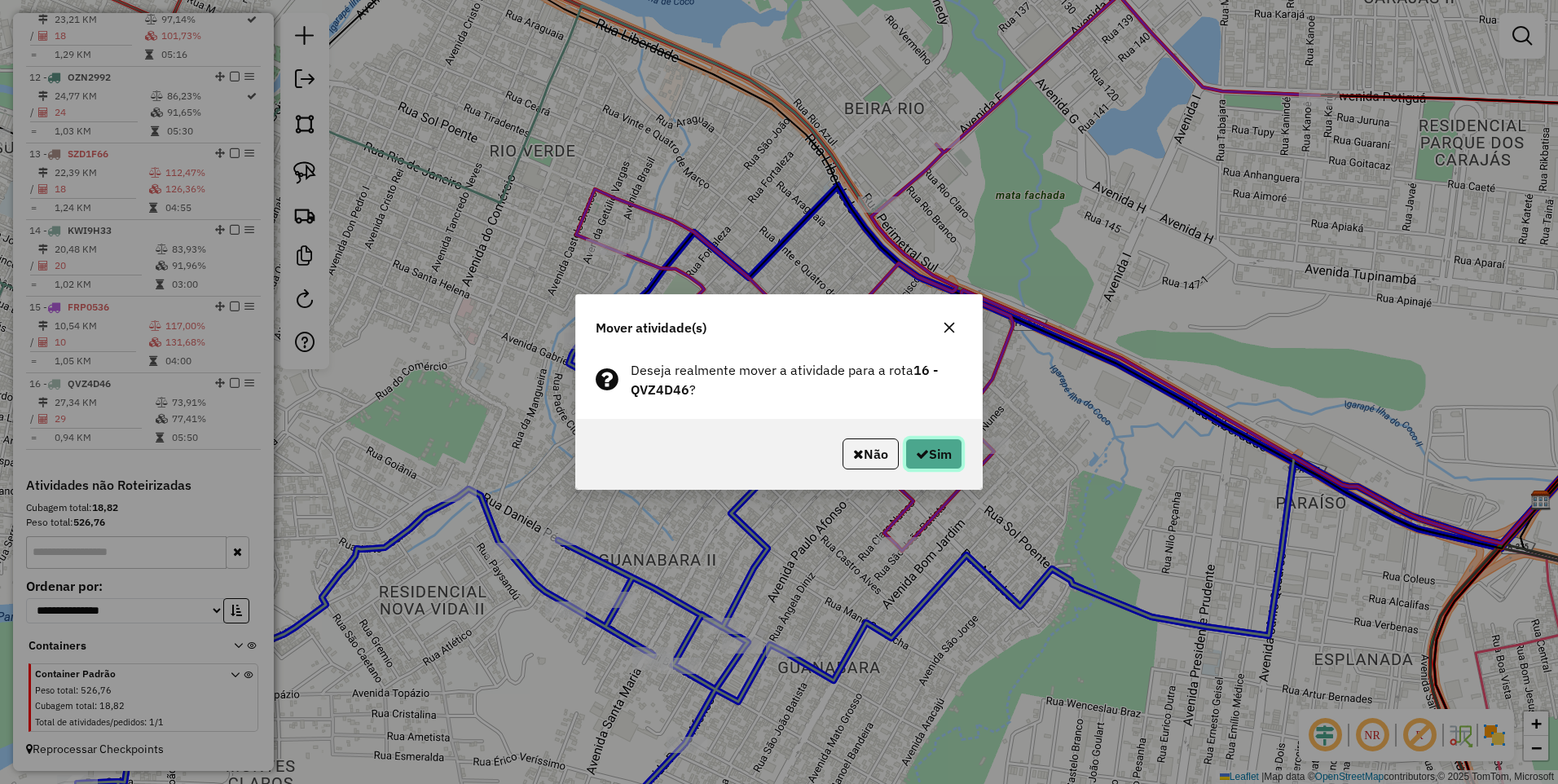
click at [925, 461] on button "Sim" at bounding box center [934, 454] width 57 height 31
click at [0, 0] on div "Aguarde..." at bounding box center [0, 0] width 0 height 0
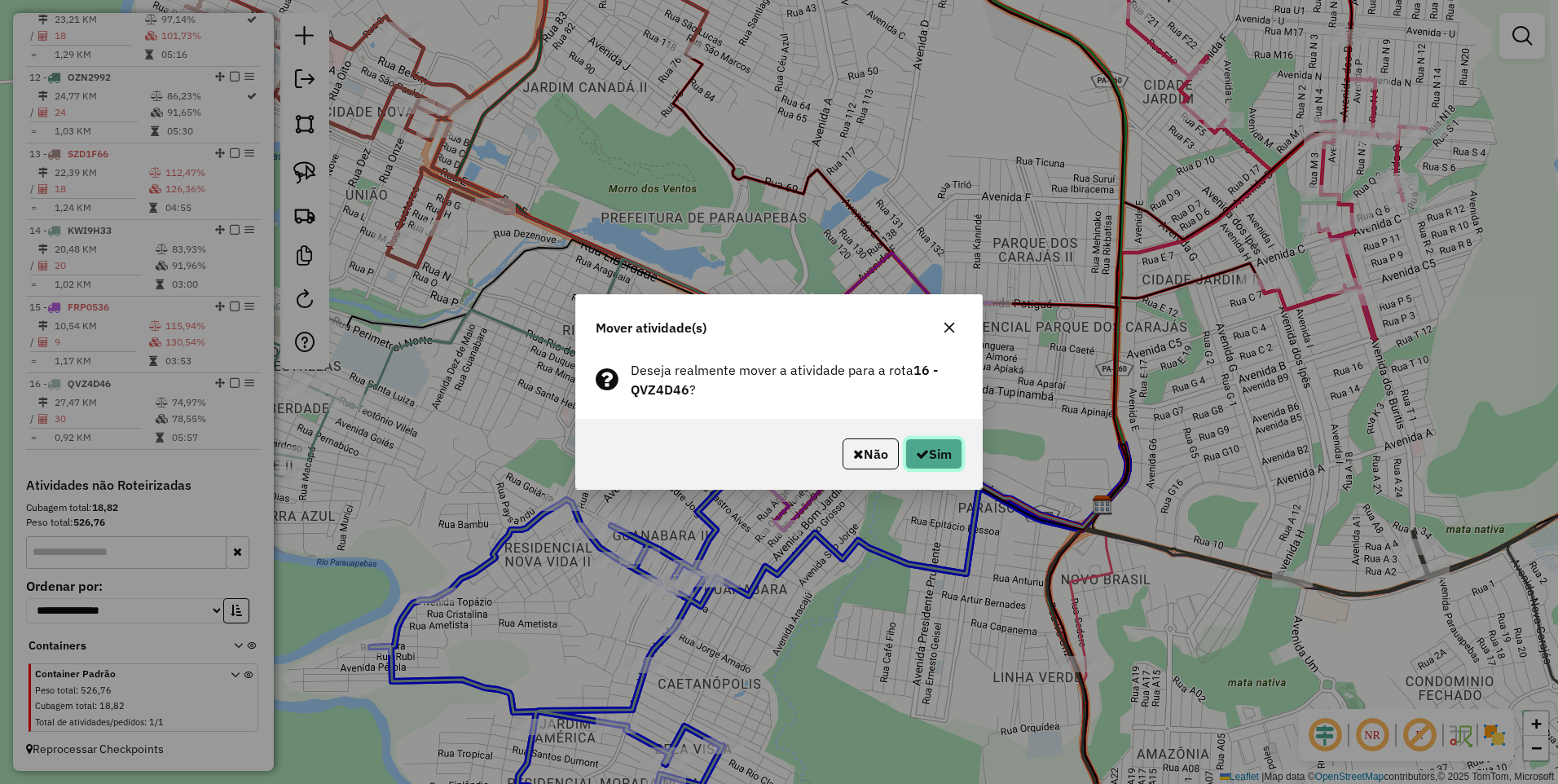
click at [916, 456] on icon "button" at bounding box center [922, 453] width 13 height 13
click at [0, 0] on div "Aguarde..." at bounding box center [0, 0] width 0 height 0
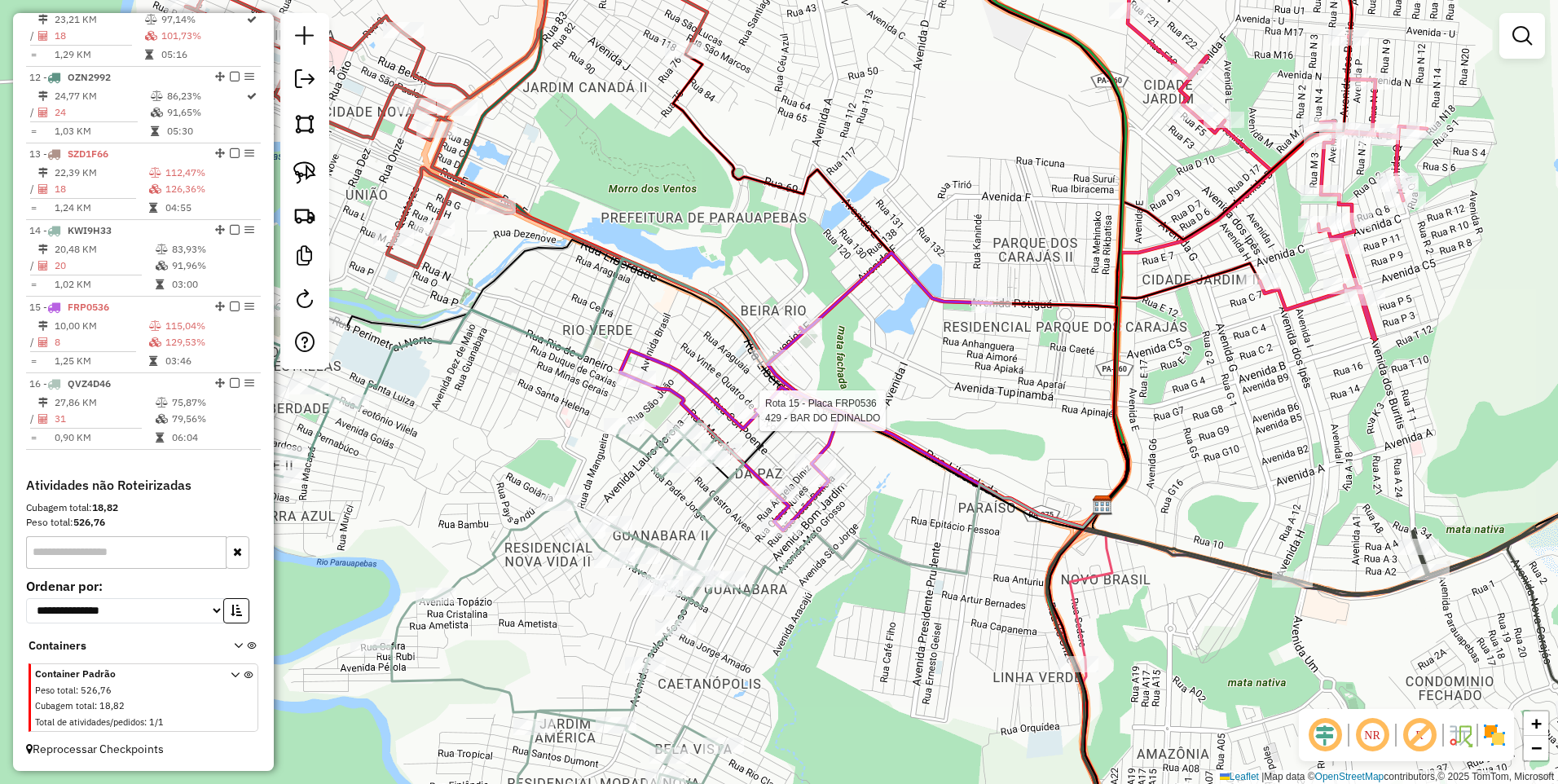
select select "**********"
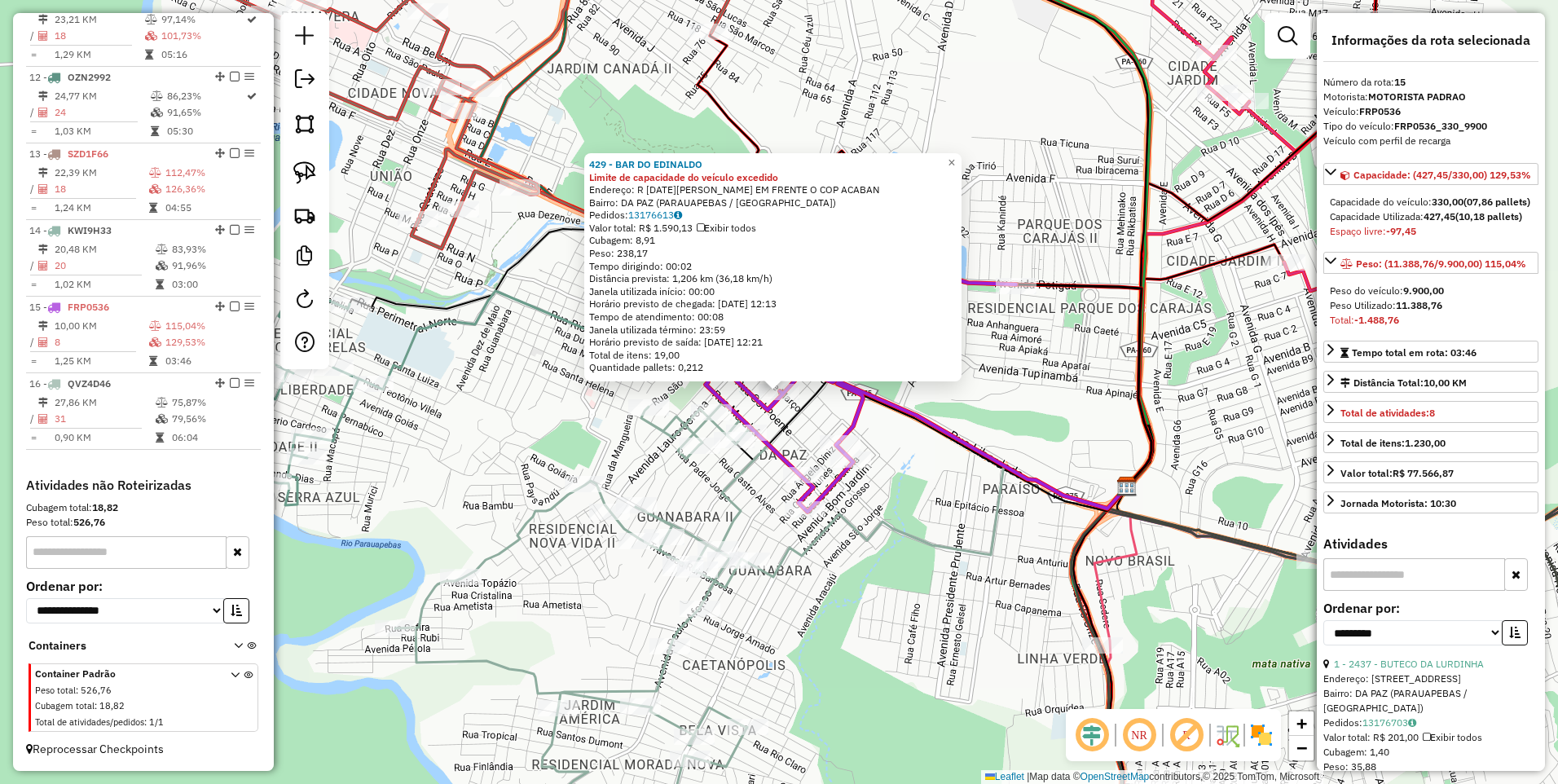
click at [779, 383] on div at bounding box center [772, 379] width 20 height 20
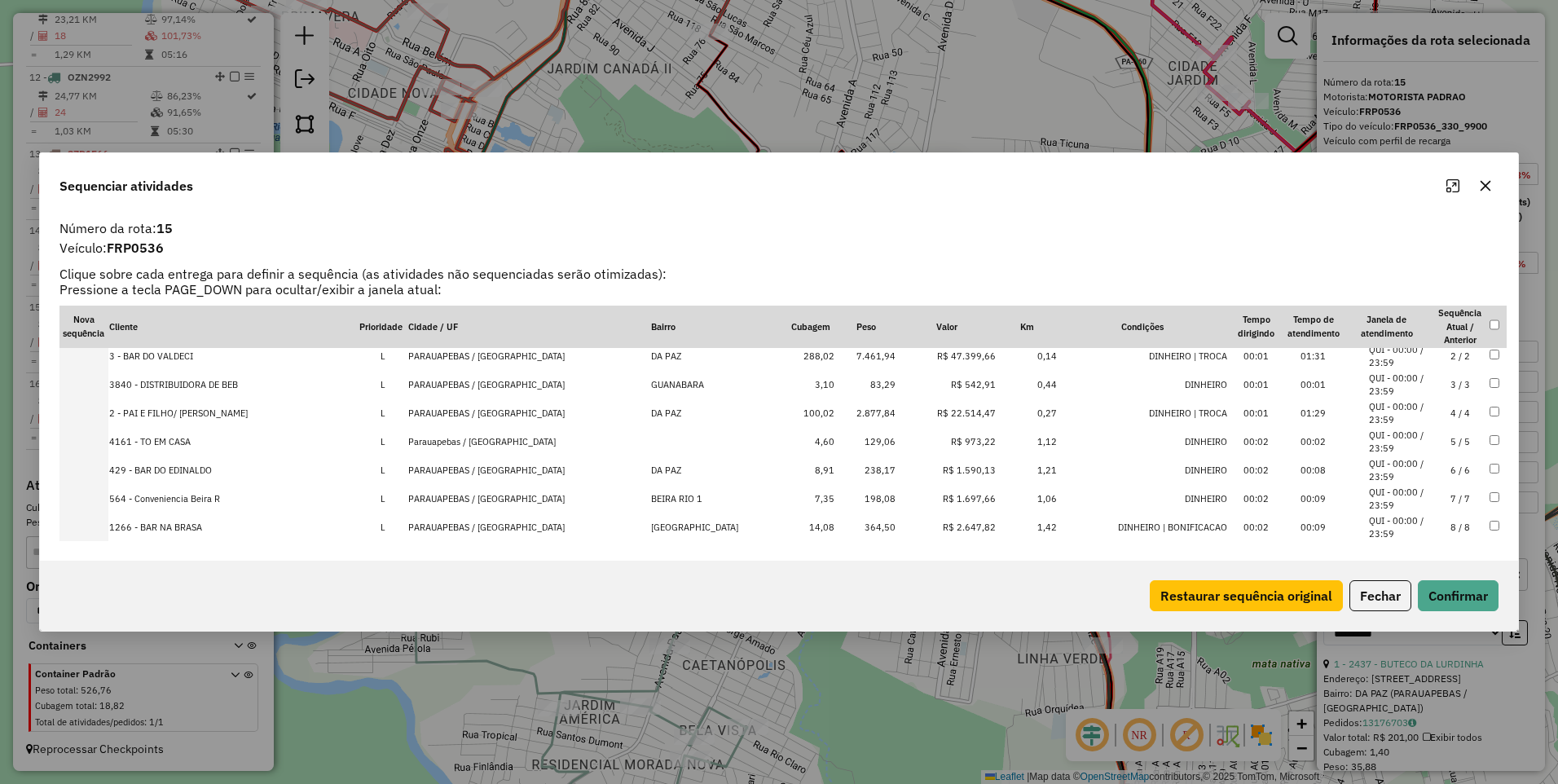
scroll to position [50, 0]
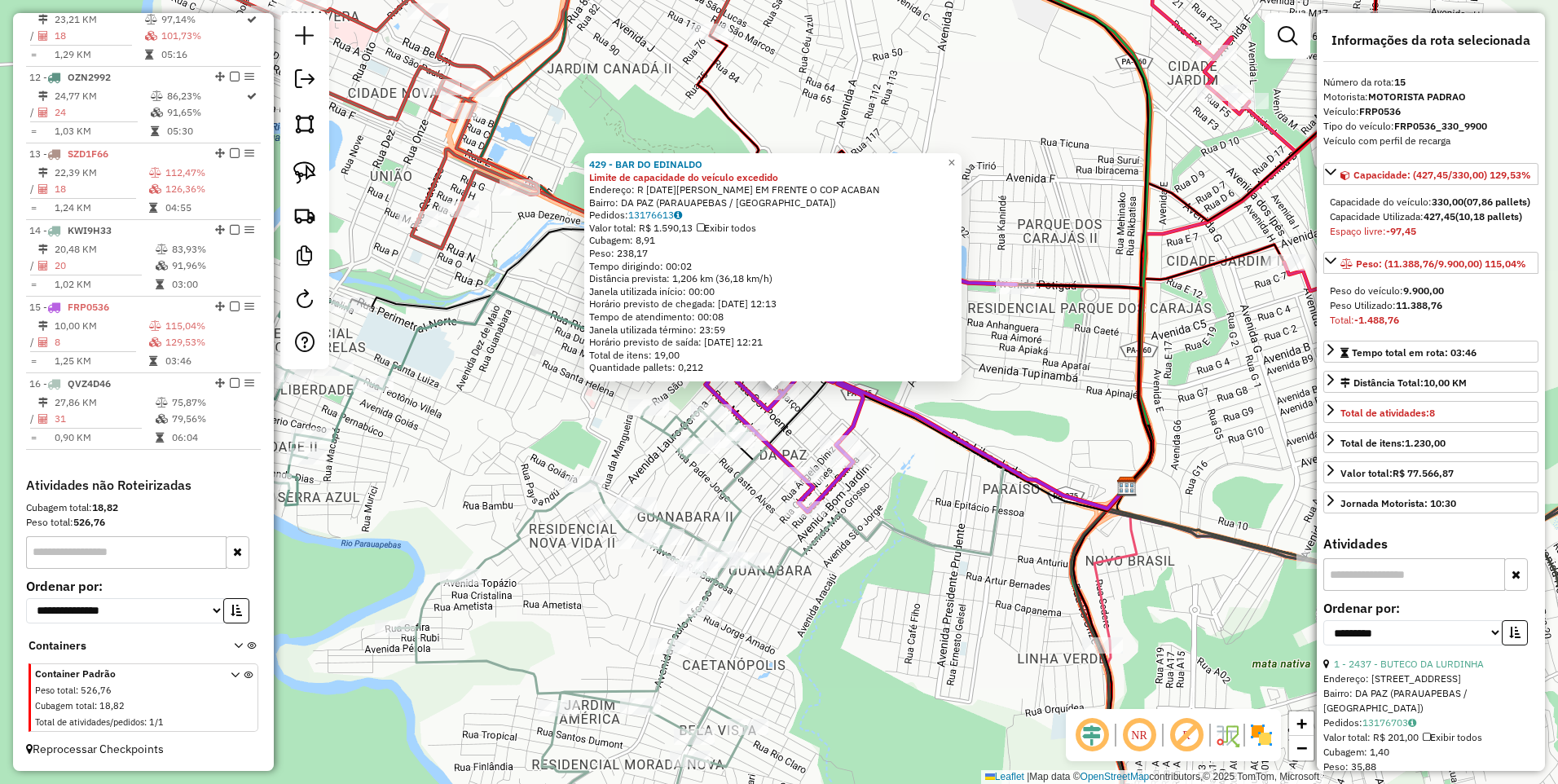
click at [941, 562] on div "429 - BAR DO EDINALDO Limite de capacidade do veículo excedido Endereço: R 24 D…" at bounding box center [779, 392] width 1558 height 784
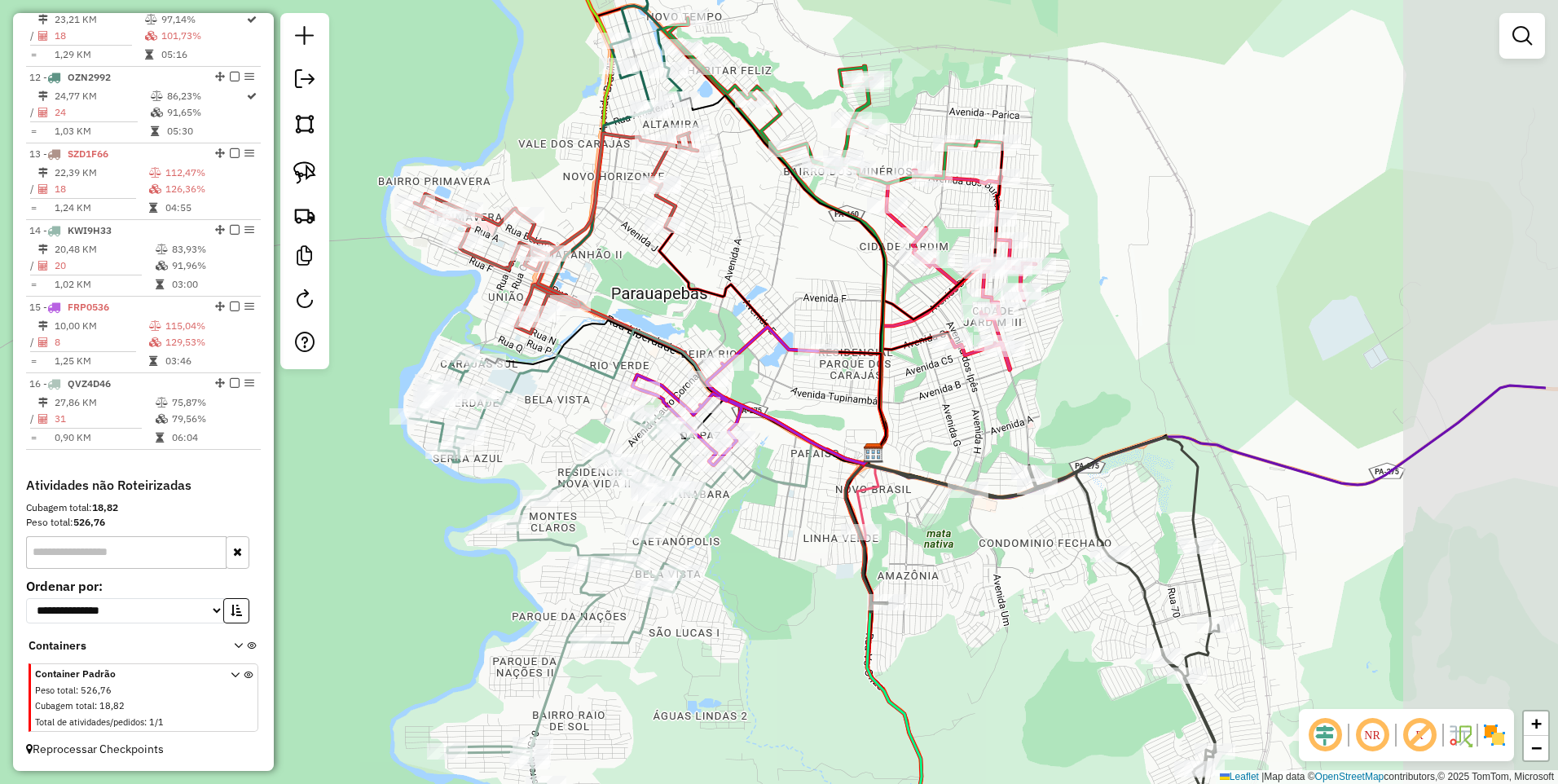
drag, startPoint x: 999, startPoint y: 454, endPoint x: 833, endPoint y: 433, distance: 167.3
click at [833, 433] on div "Janela de atendimento Grade de atendimento Capacidade Transportadoras Veículos …" at bounding box center [779, 392] width 1558 height 784
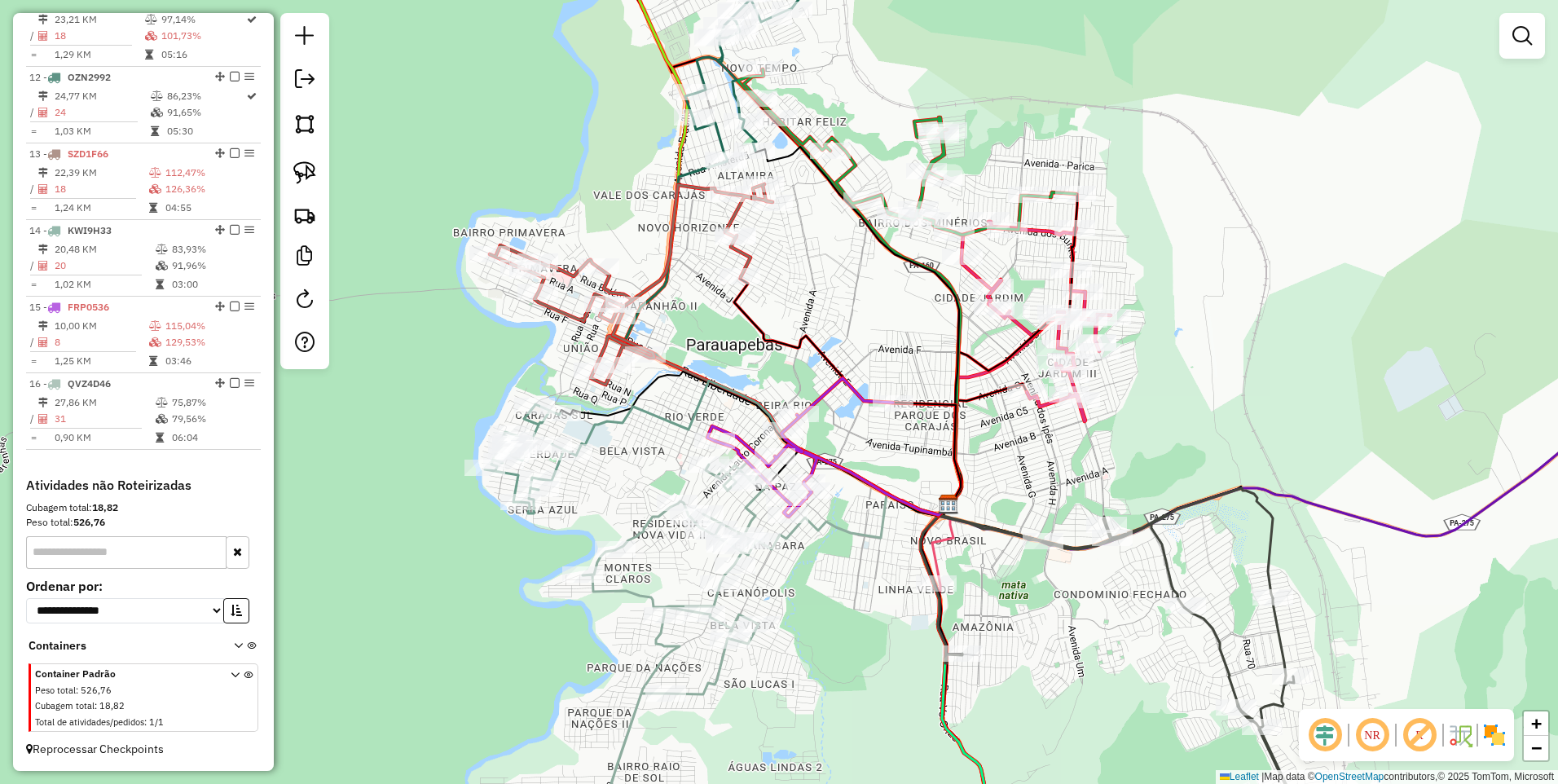
drag, startPoint x: 799, startPoint y: 435, endPoint x: 870, endPoint y: 482, distance: 85.1
click at [870, 482] on icon at bounding box center [876, 483] width 145 height 63
select select "**********"
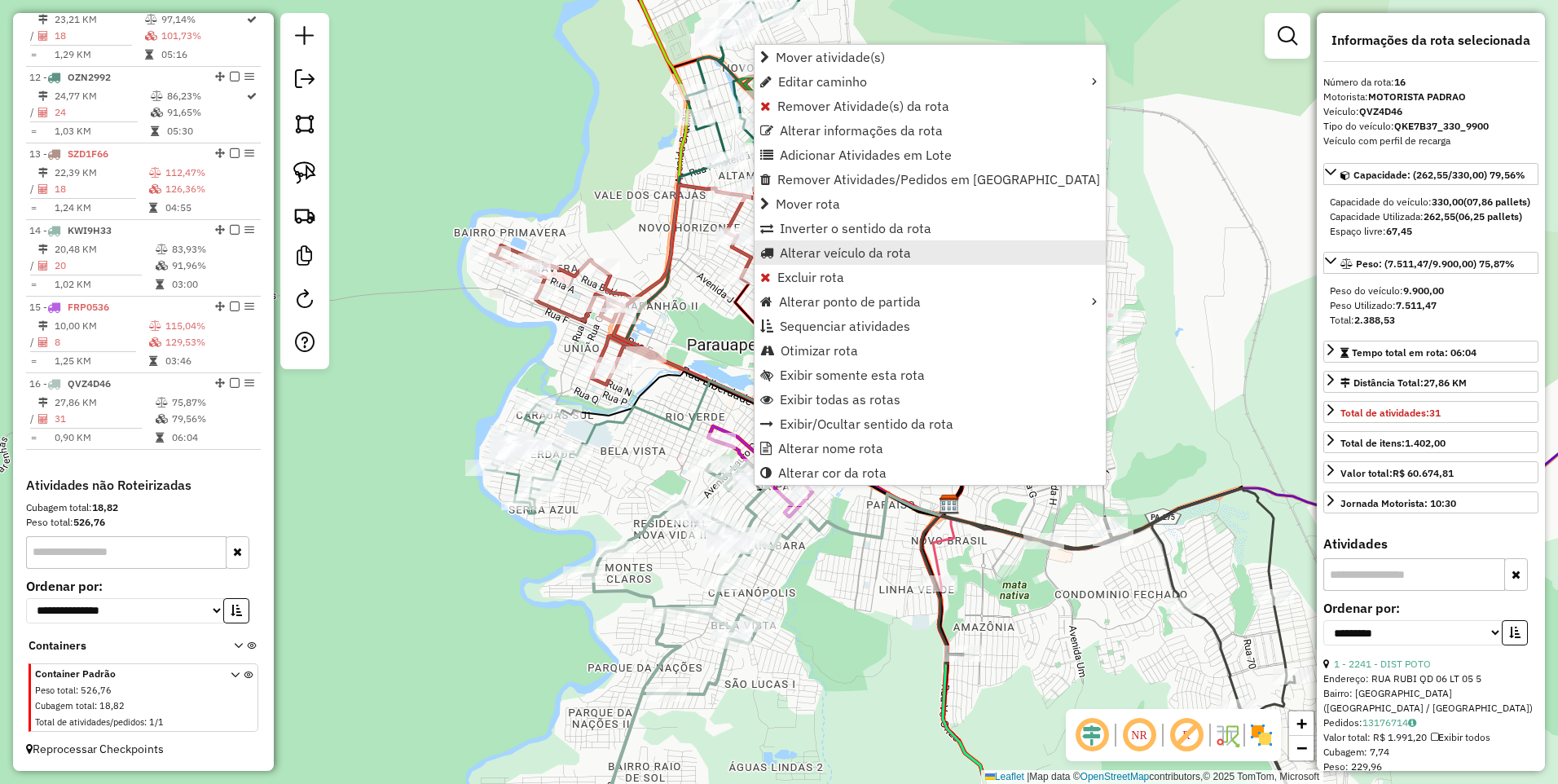
click at [832, 251] on span "Alterar veículo da rota" at bounding box center [845, 252] width 131 height 13
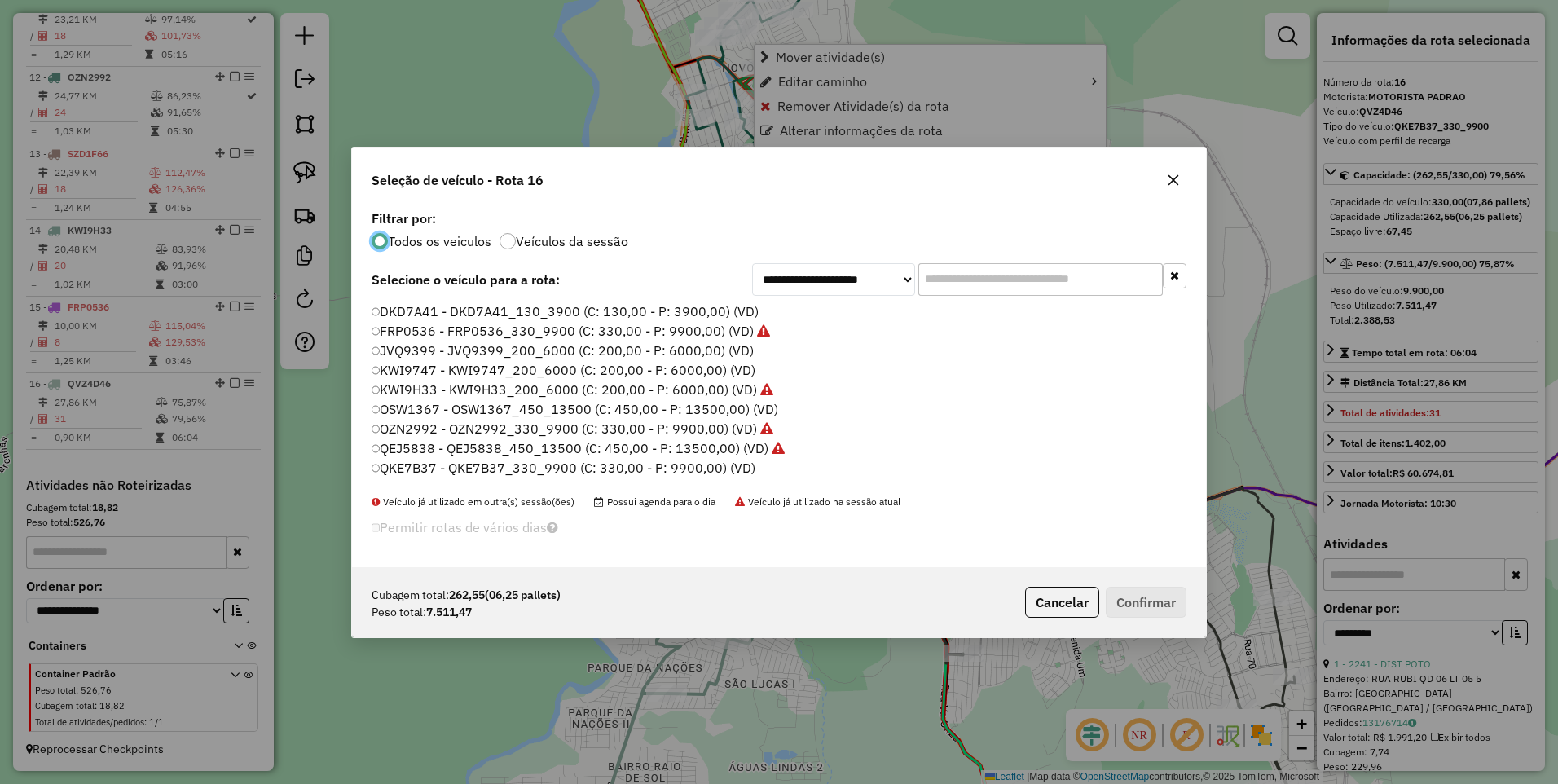
scroll to position [9, 5]
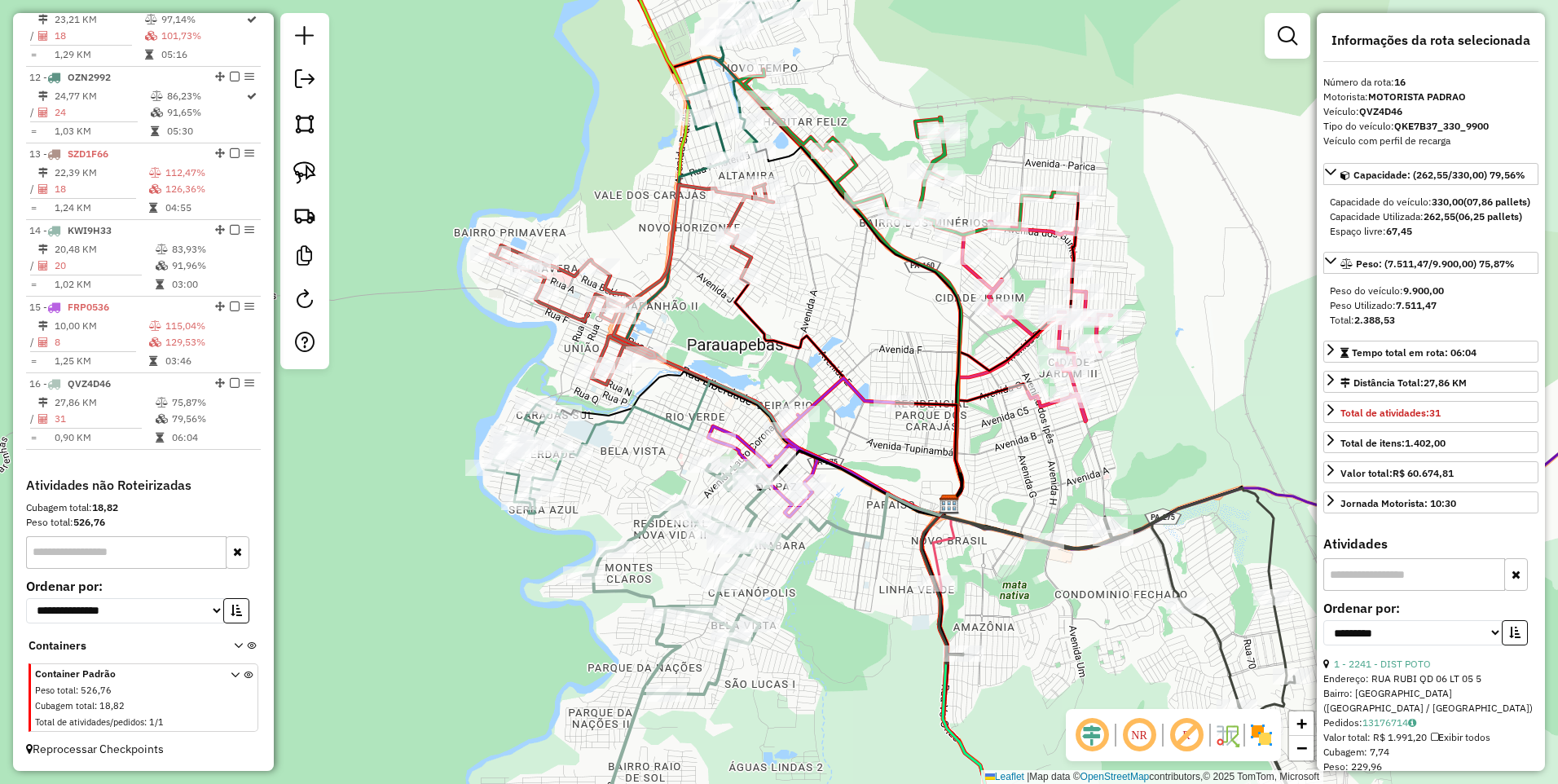
click at [998, 629] on div "Janela de atendimento Grade de atendimento Capacidade Transportadoras Veículos …" at bounding box center [779, 392] width 1558 height 784
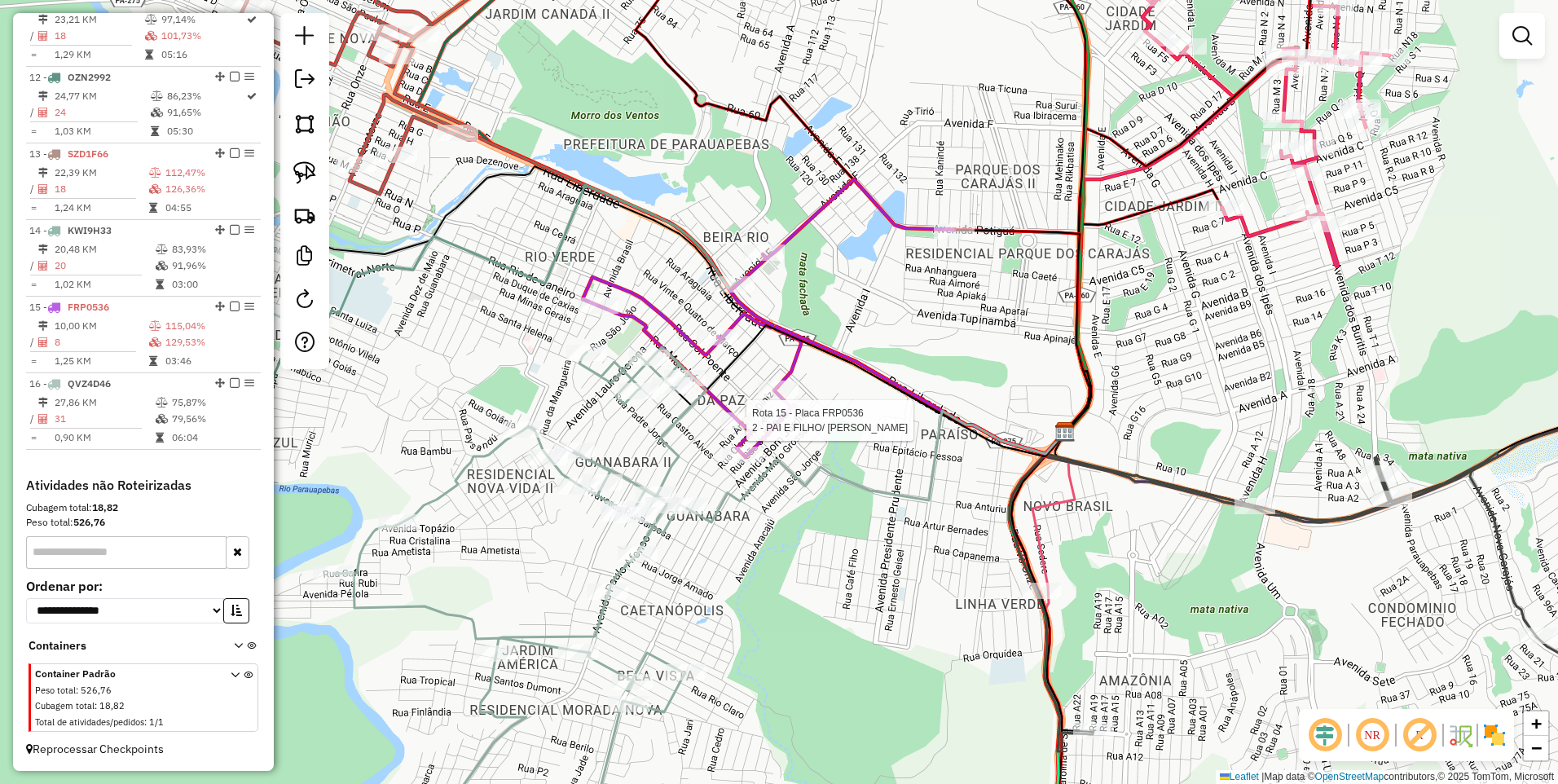
select select "**********"
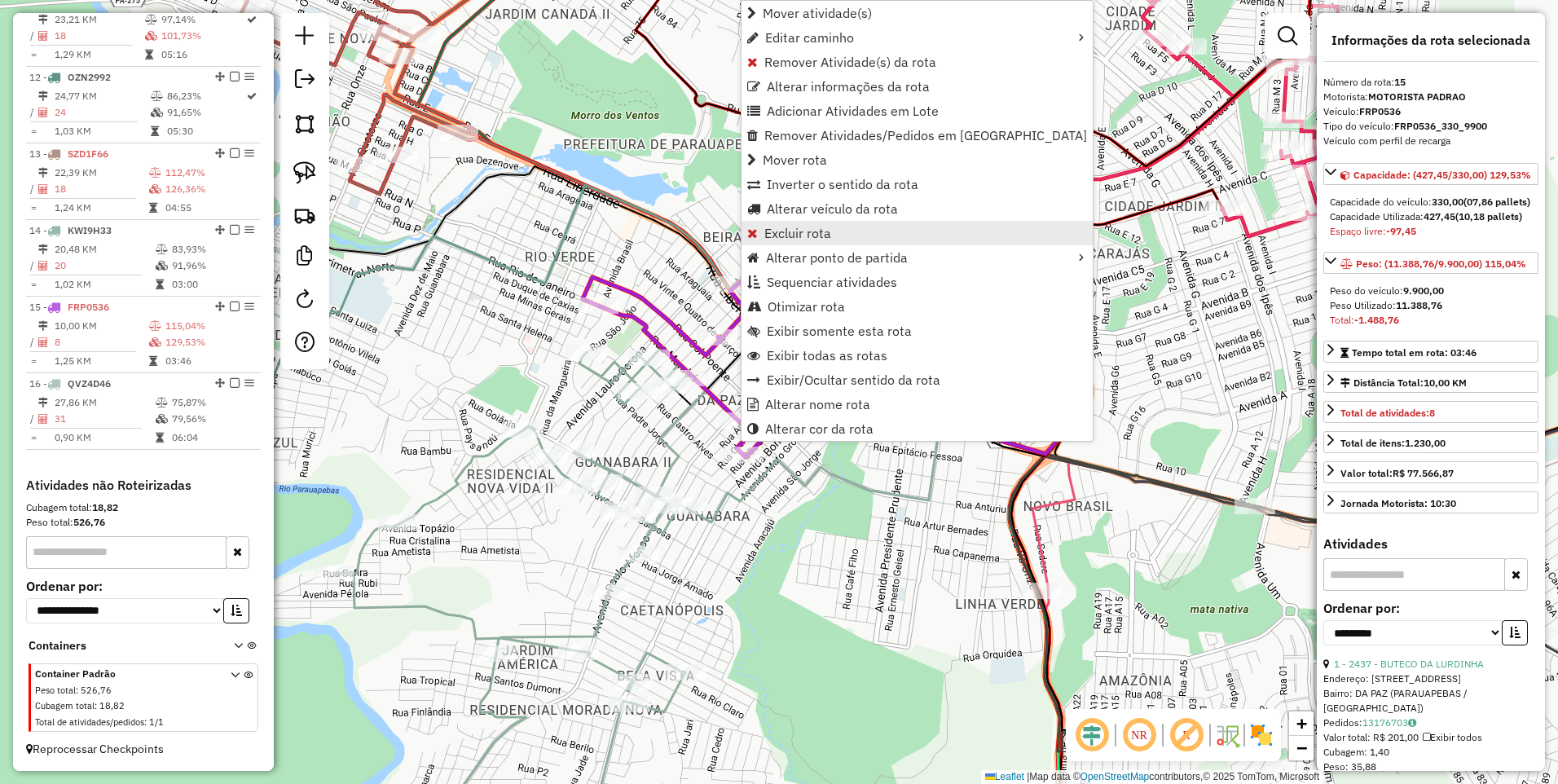
click at [787, 231] on span "Excluir rota" at bounding box center [798, 232] width 67 height 13
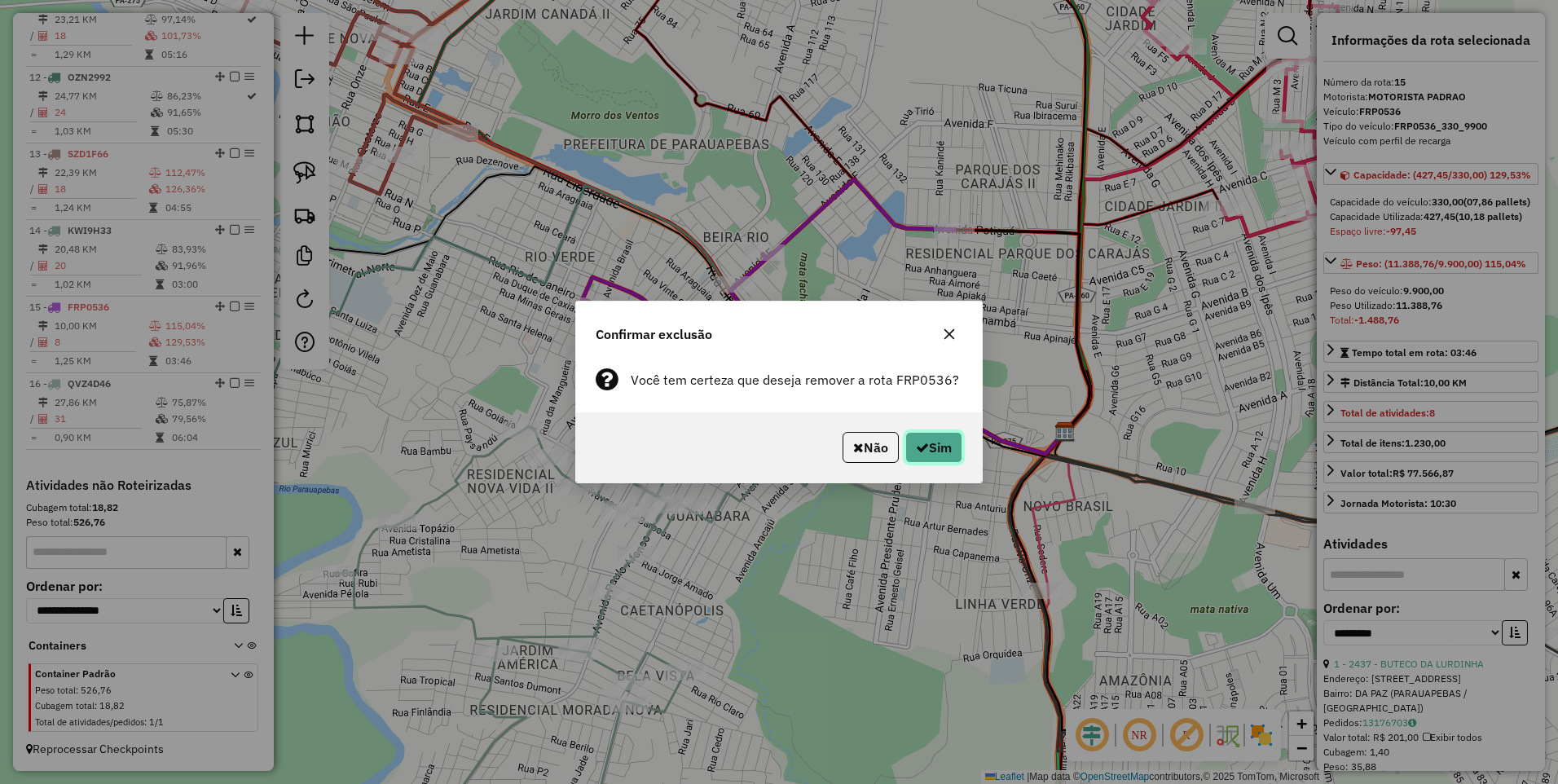
click at [933, 458] on button "Sim" at bounding box center [934, 447] width 57 height 31
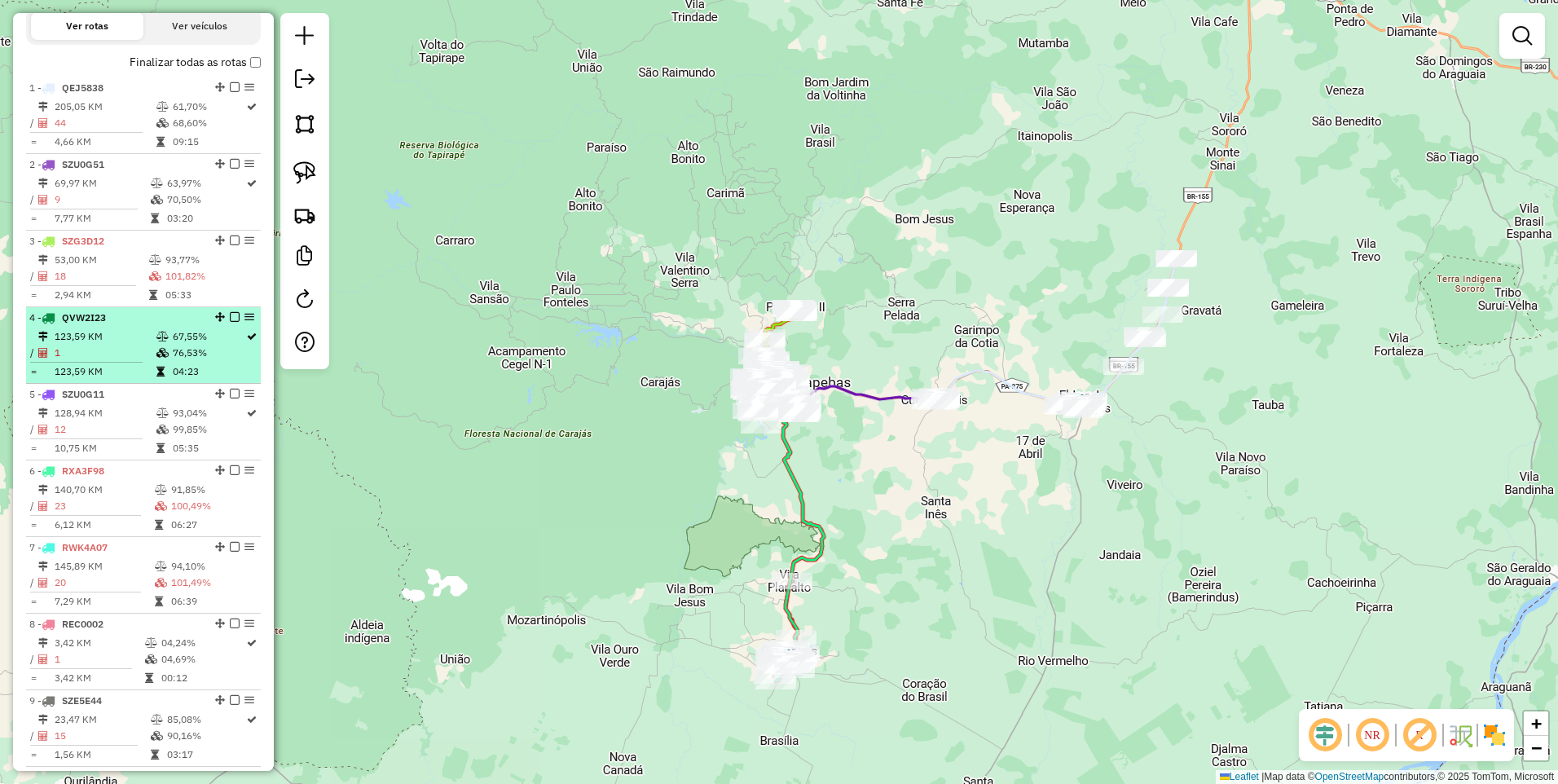
scroll to position [528, 0]
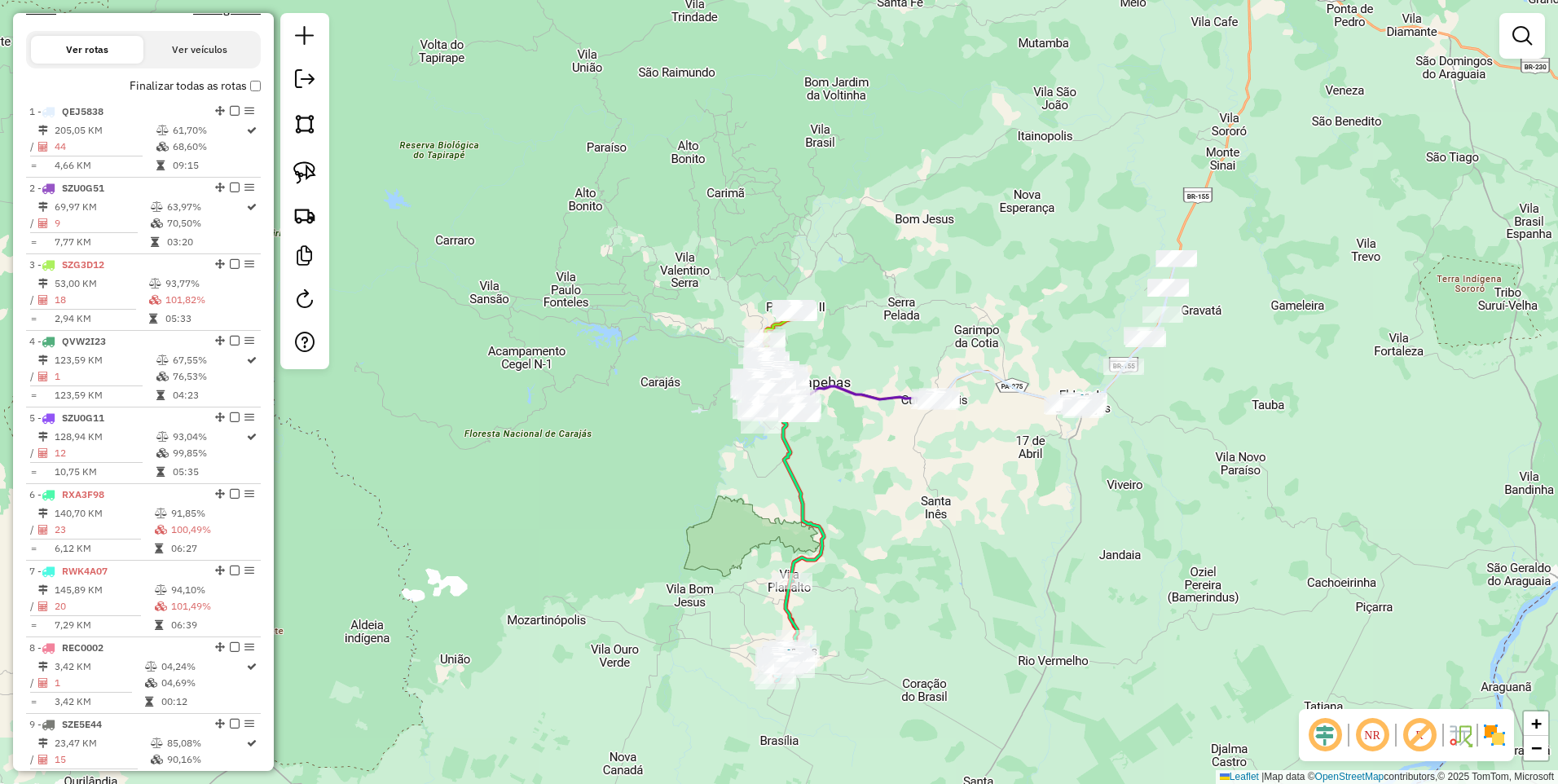
drag, startPoint x: 389, startPoint y: 408, endPoint x: 397, endPoint y: 407, distance: 8.1
click at [391, 408] on div "Janela de atendimento Grade de atendimento Capacidade Transportadoras Veículos …" at bounding box center [779, 392] width 1558 height 784
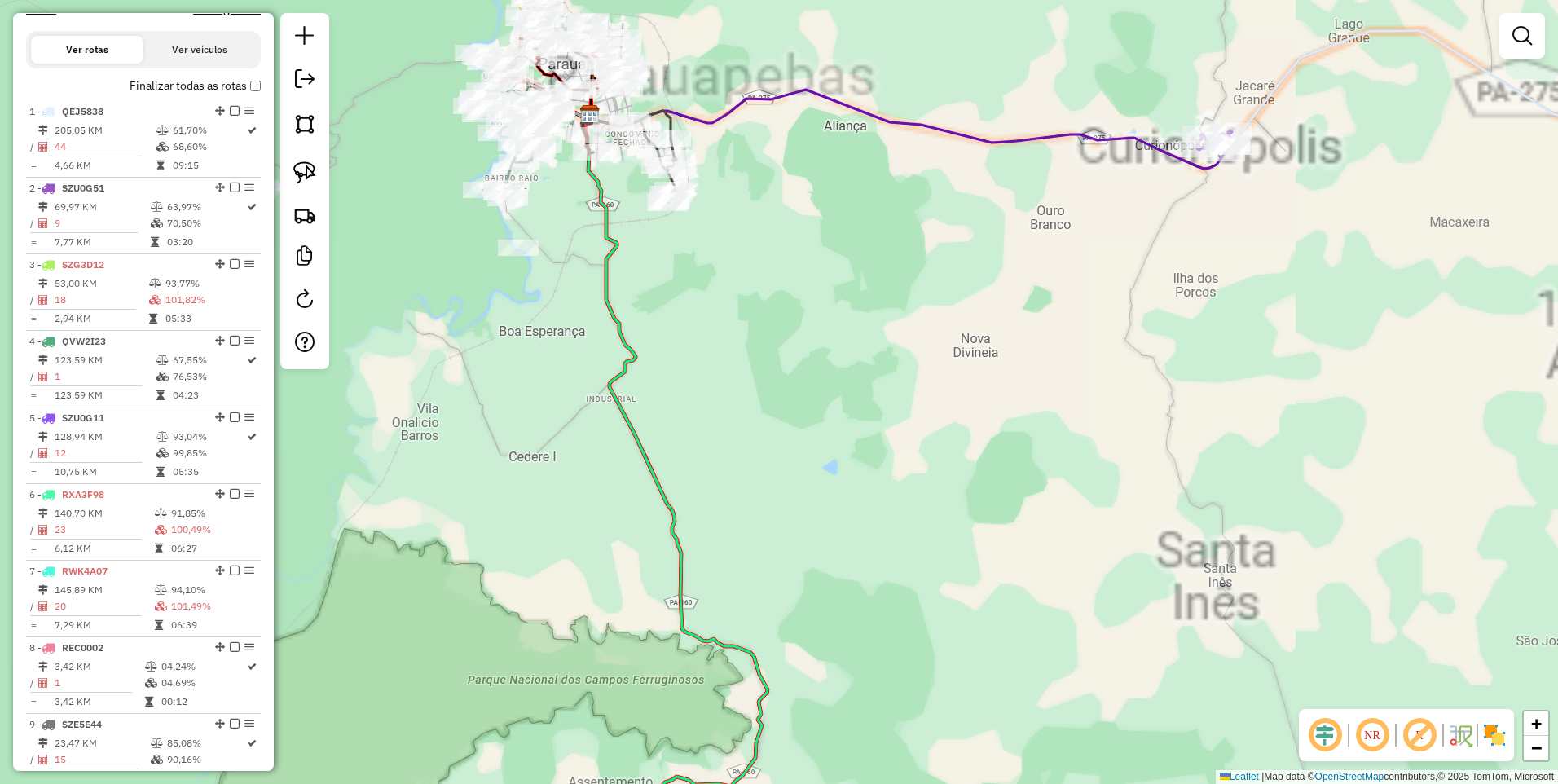
drag, startPoint x: 690, startPoint y: 326, endPoint x: 772, endPoint y: 546, distance: 234.8
click at [772, 546] on div "Janela de atendimento Grade de atendimento Capacidade Transportadoras Veículos …" at bounding box center [779, 392] width 1558 height 784
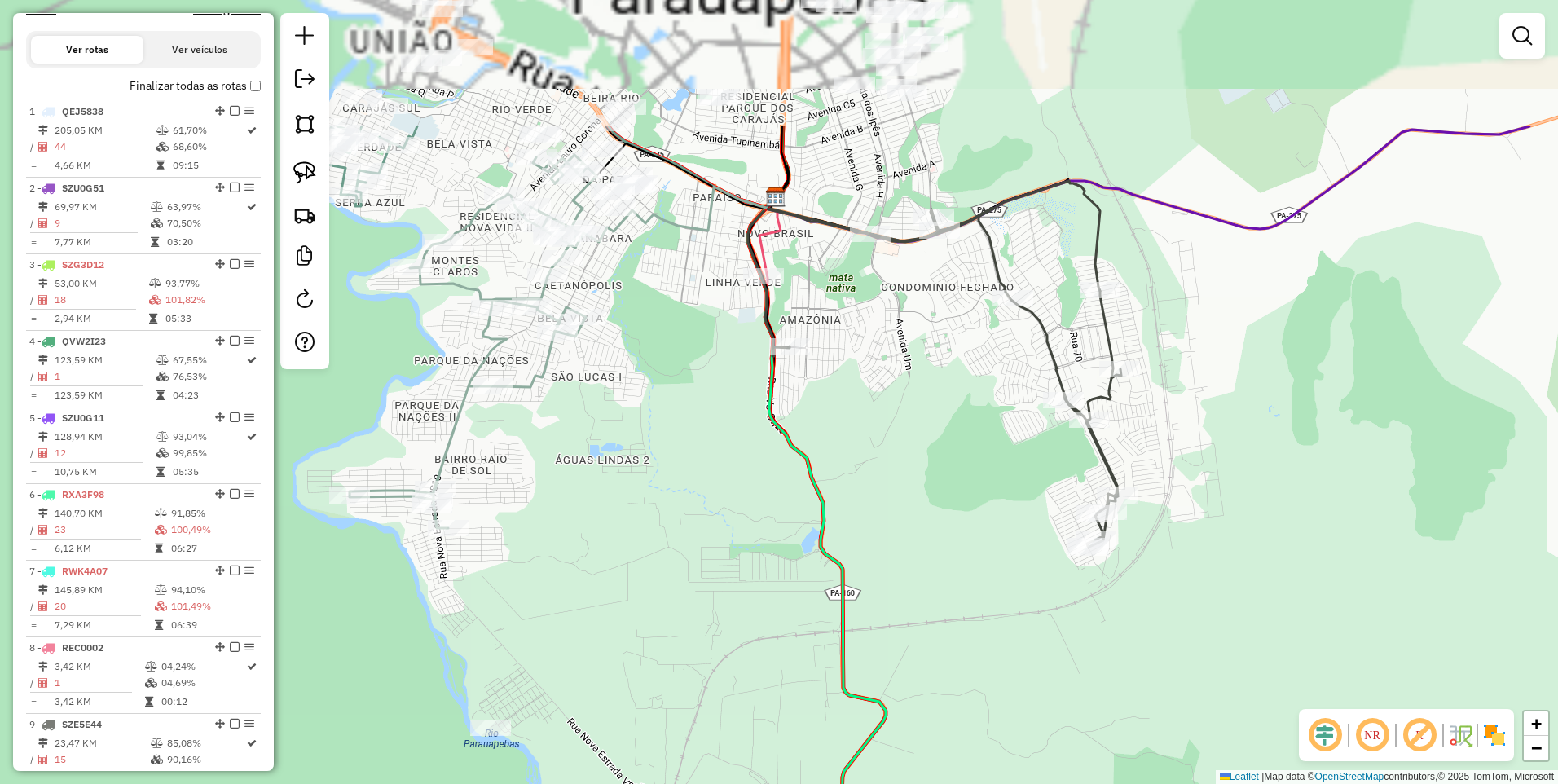
drag, startPoint x: 686, startPoint y: 491, endPoint x: 728, endPoint y: 627, distance: 142.3
click at [728, 628] on div "Janela de atendimento Grade de atendimento Capacidade Transportadoras Veículos …" at bounding box center [779, 392] width 1558 height 784
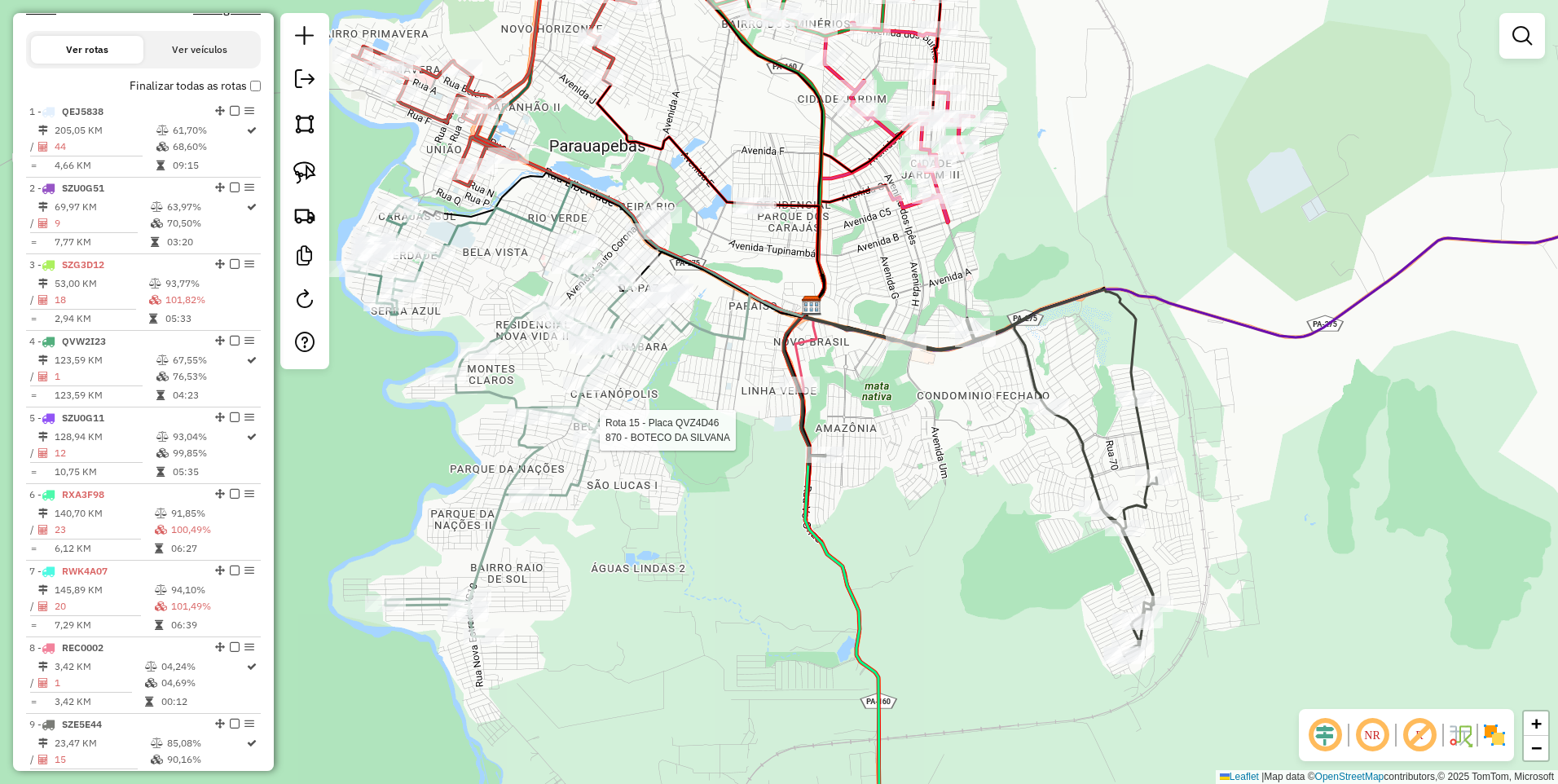
select select "**********"
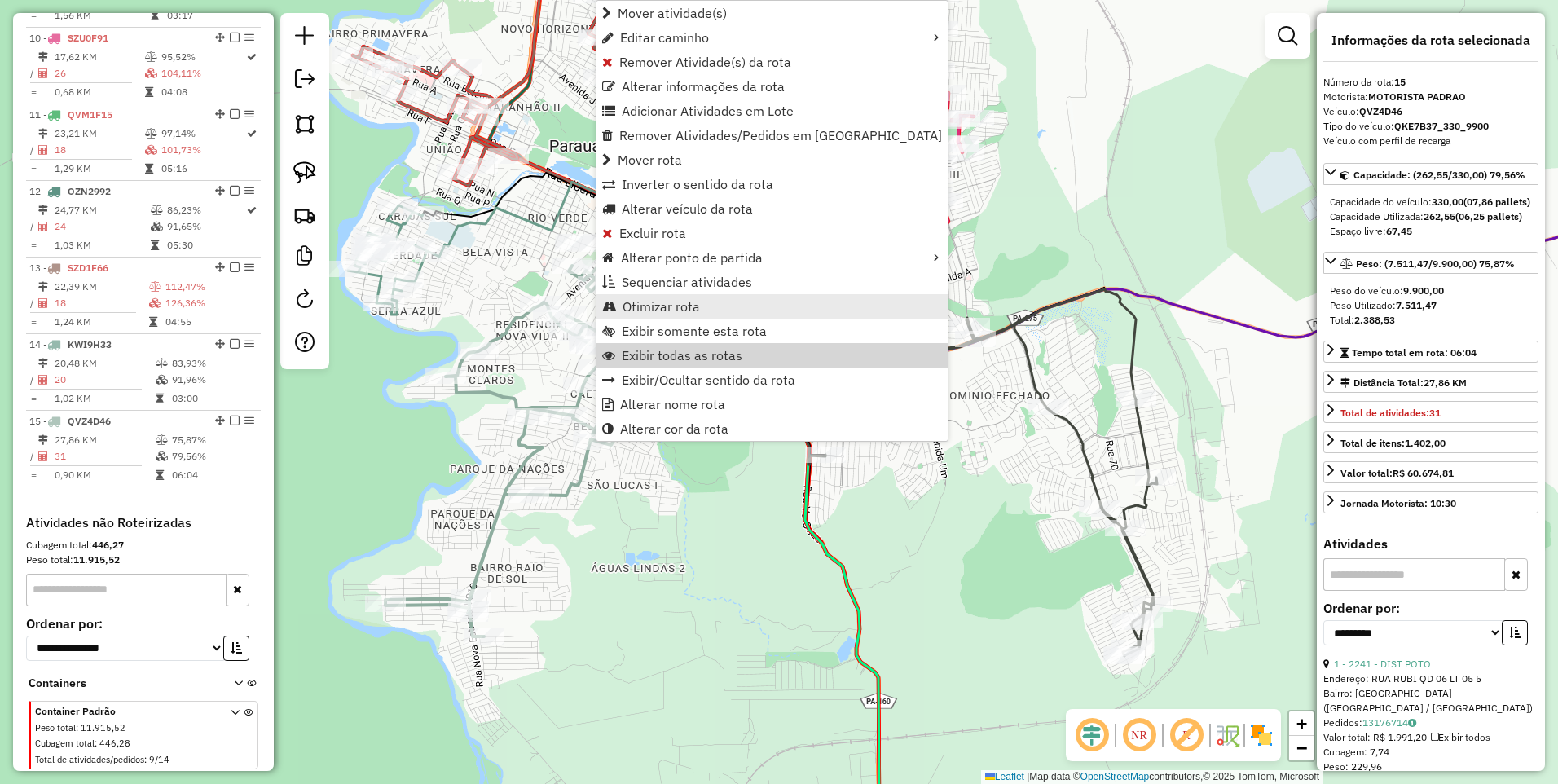
scroll to position [1343, 0]
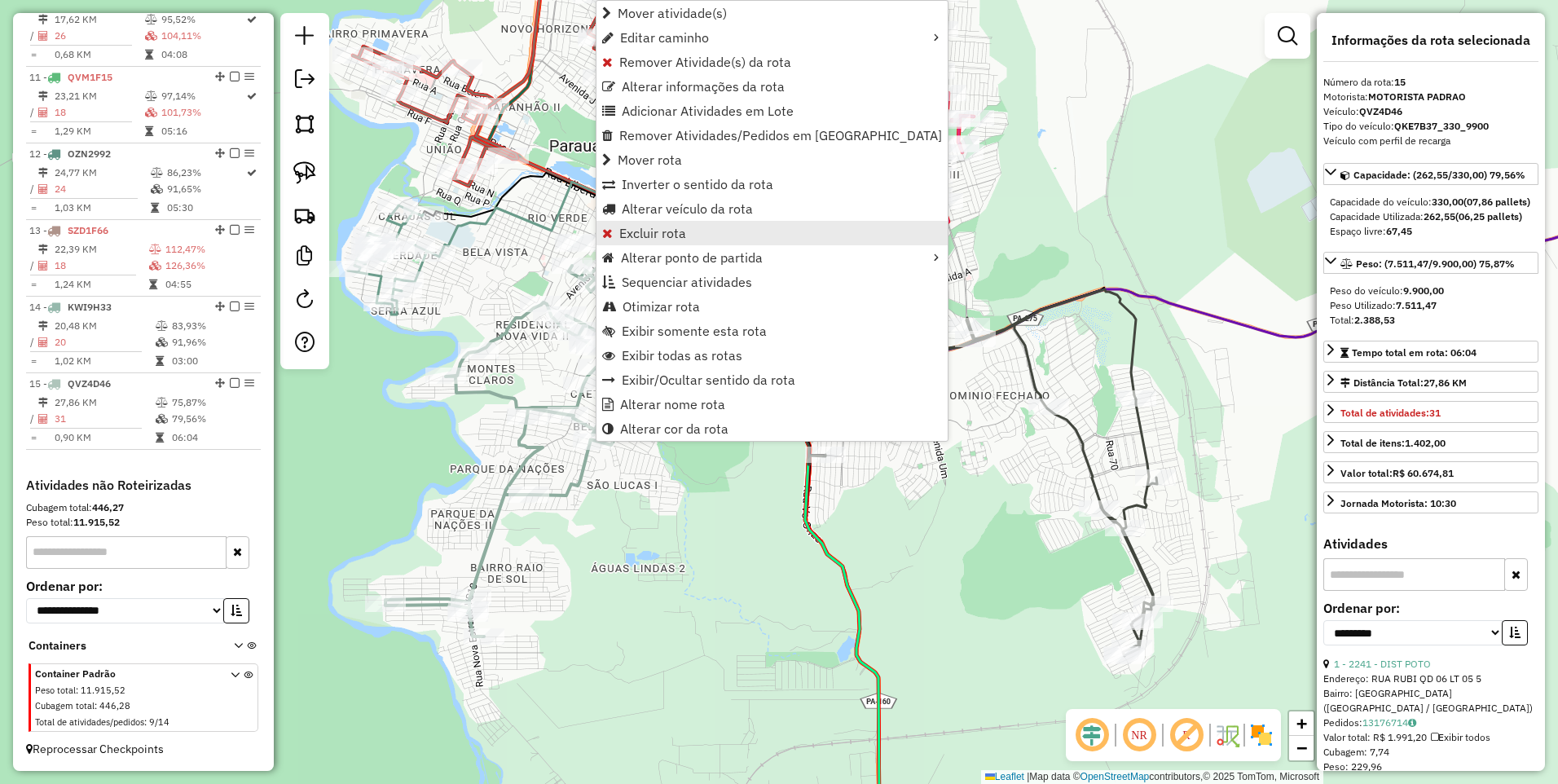
click at [650, 226] on span "Excluir rota" at bounding box center [653, 232] width 67 height 13
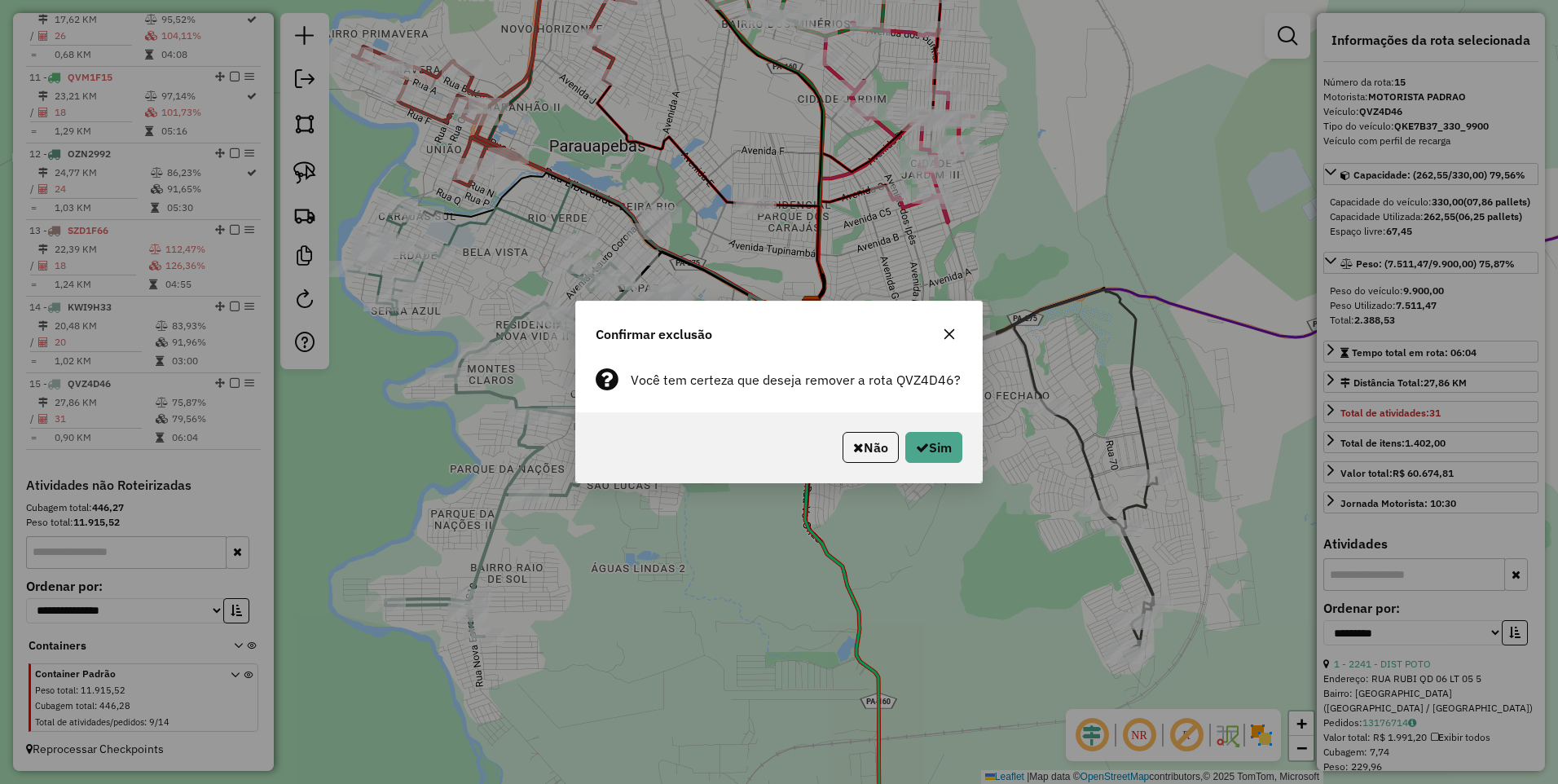
drag, startPoint x: 957, startPoint y: 464, endPoint x: 950, endPoint y: 455, distance: 11.4
click at [957, 462] on div "Não Sim" at bounding box center [779, 447] width 406 height 70
click at [937, 440] on button "Sim" at bounding box center [934, 447] width 57 height 31
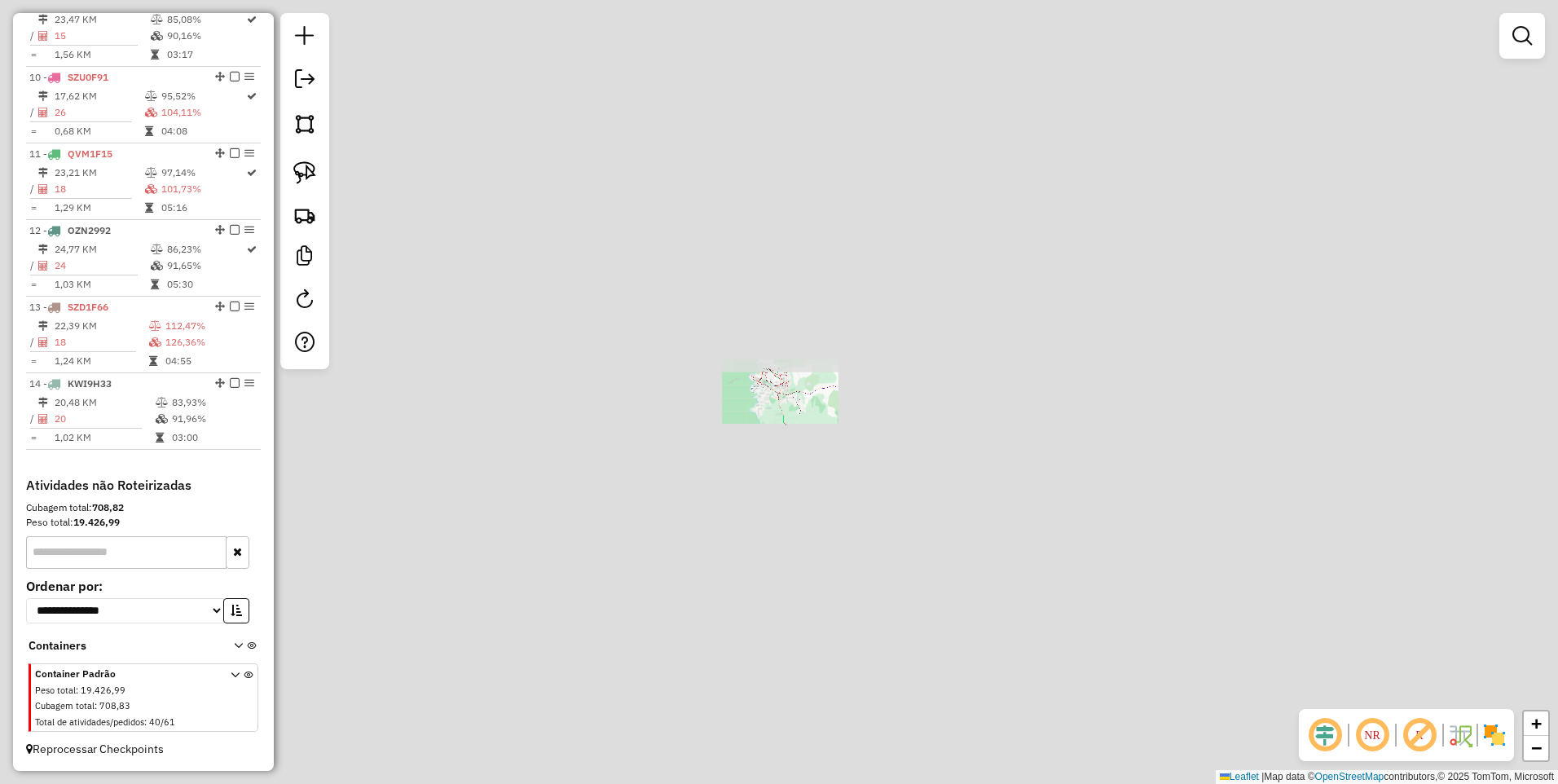
scroll to position [1266, 0]
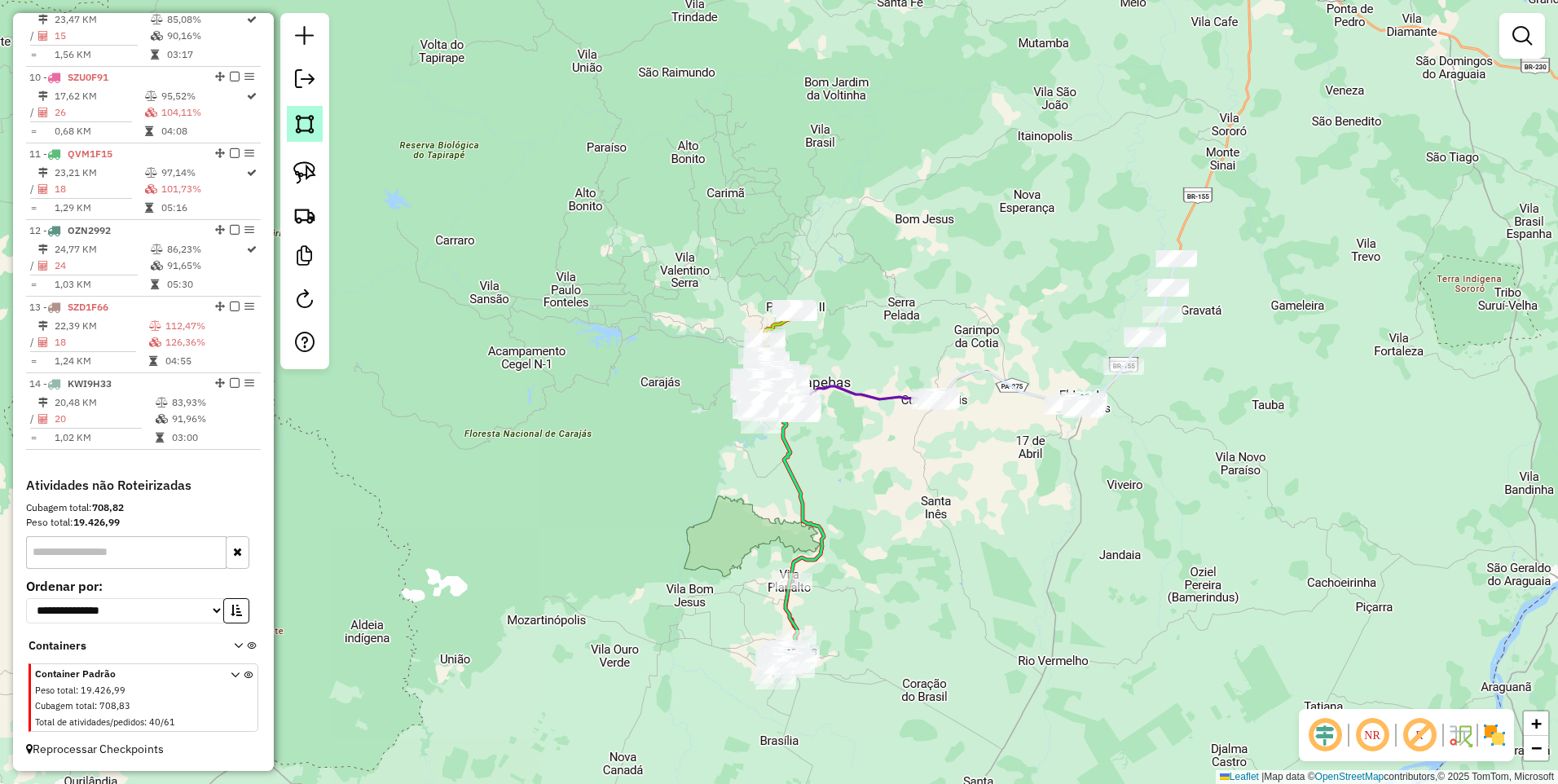
click at [299, 127] on img at bounding box center [304, 123] width 23 height 23
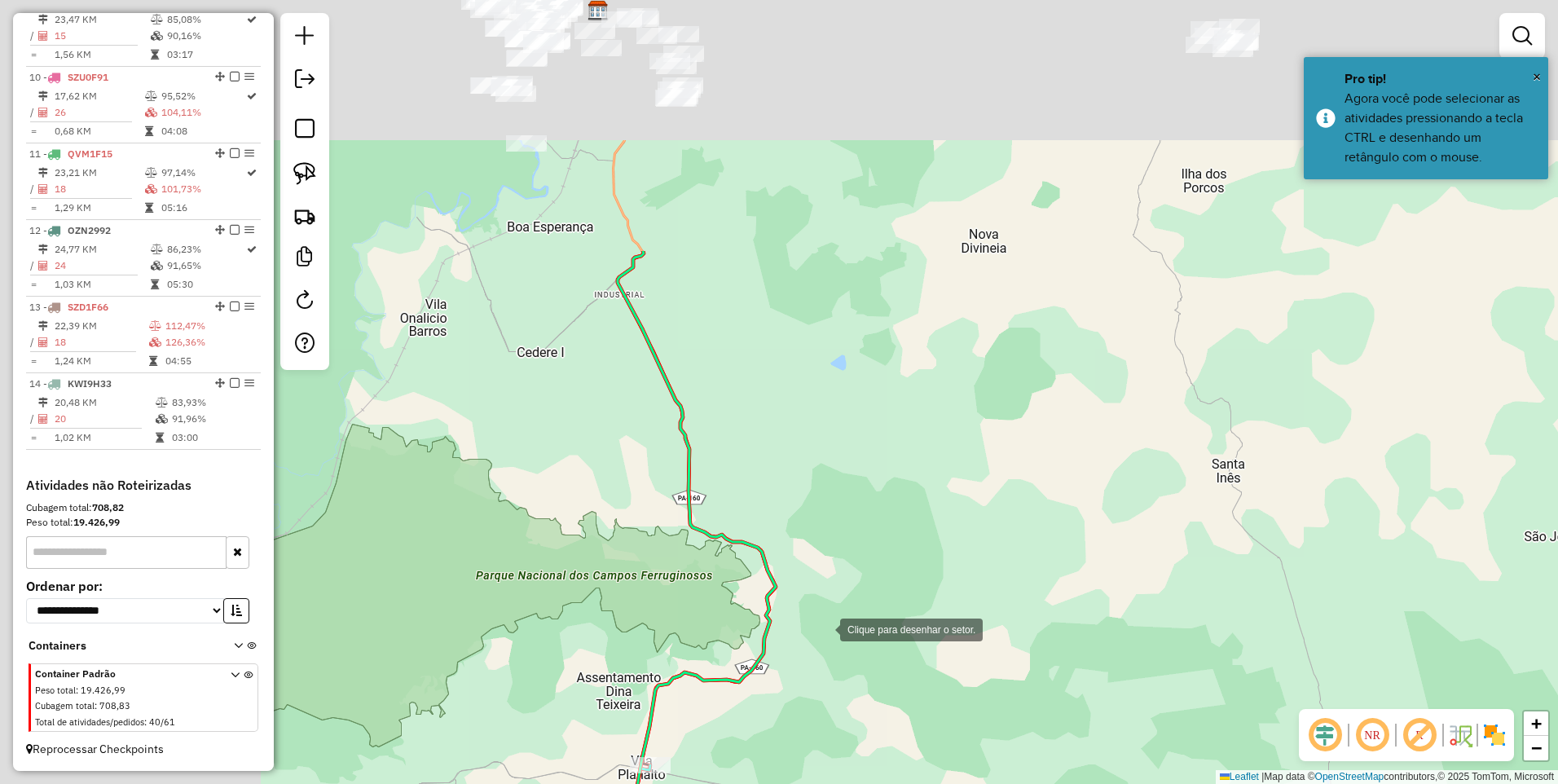
drag, startPoint x: 468, startPoint y: 245, endPoint x: 919, endPoint y: 668, distance: 618.3
click at [841, 644] on div at bounding box center [824, 628] width 33 height 33
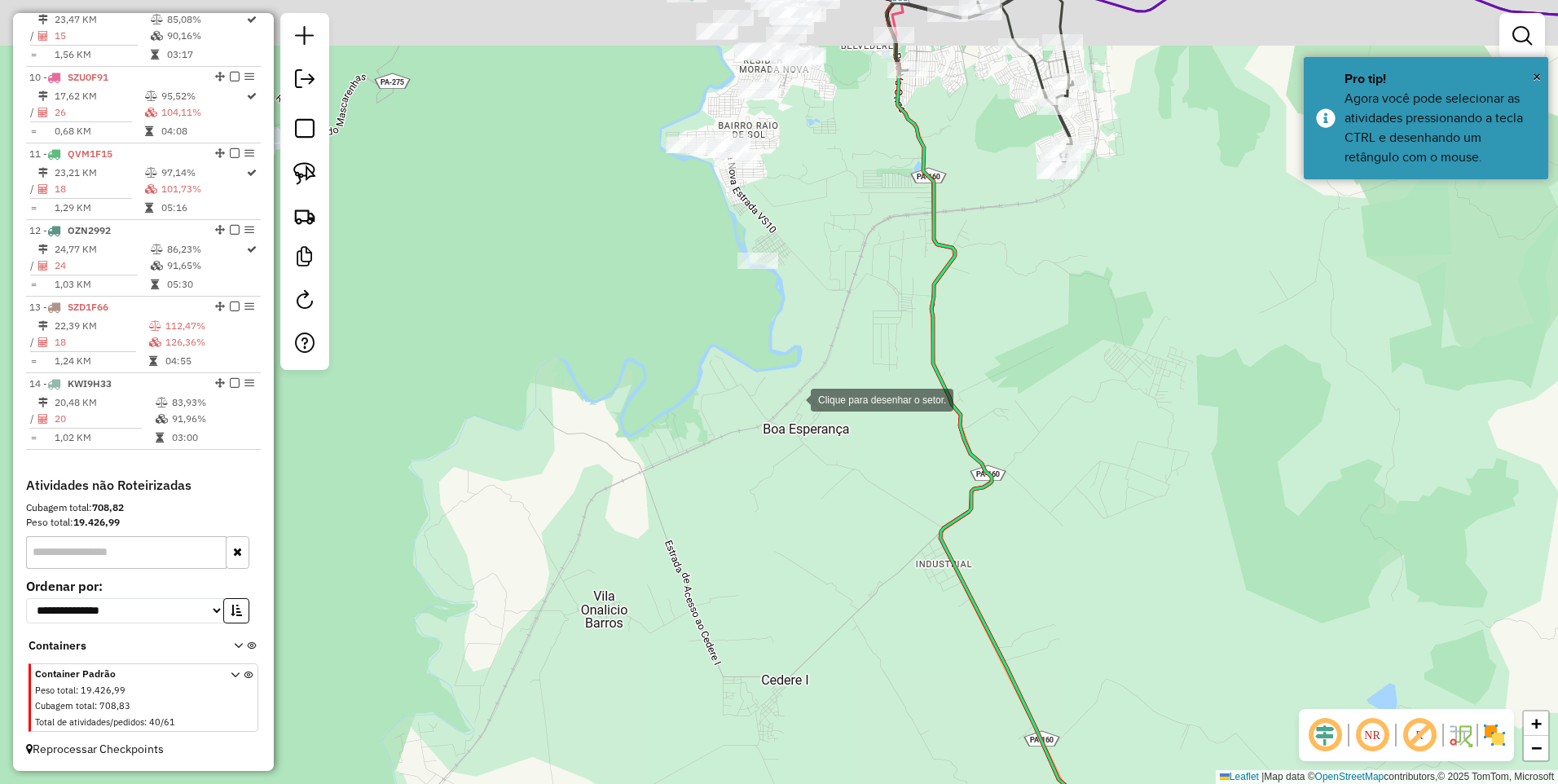
drag, startPoint x: 793, startPoint y: 384, endPoint x: 815, endPoint y: 670, distance: 286.8
click at [811, 415] on div at bounding box center [794, 398] width 33 height 33
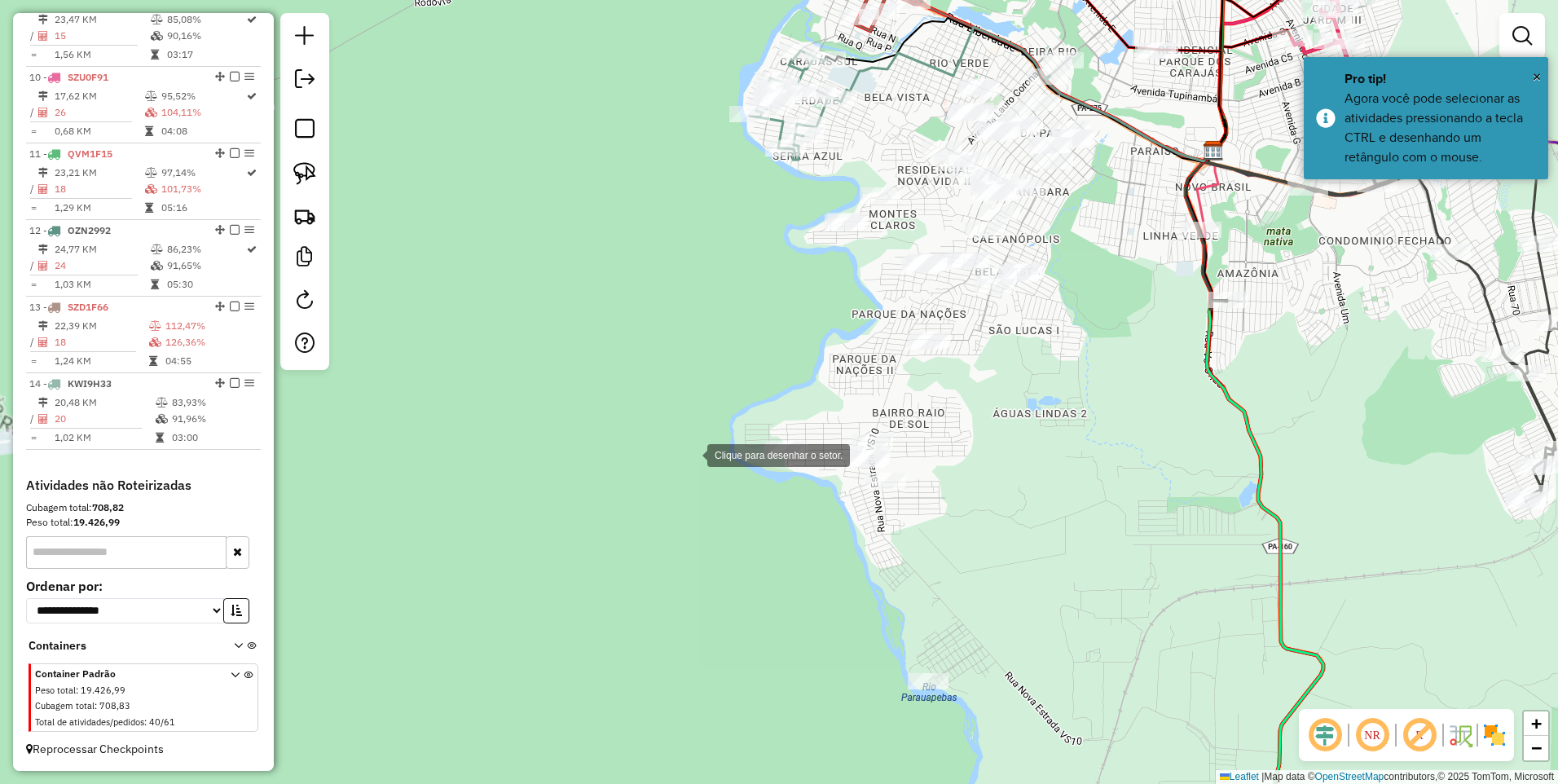
click at [692, 452] on div at bounding box center [691, 454] width 33 height 33
click at [878, 301] on div at bounding box center [878, 303] width 33 height 33
click at [1024, 331] on div at bounding box center [1007, 320] width 33 height 33
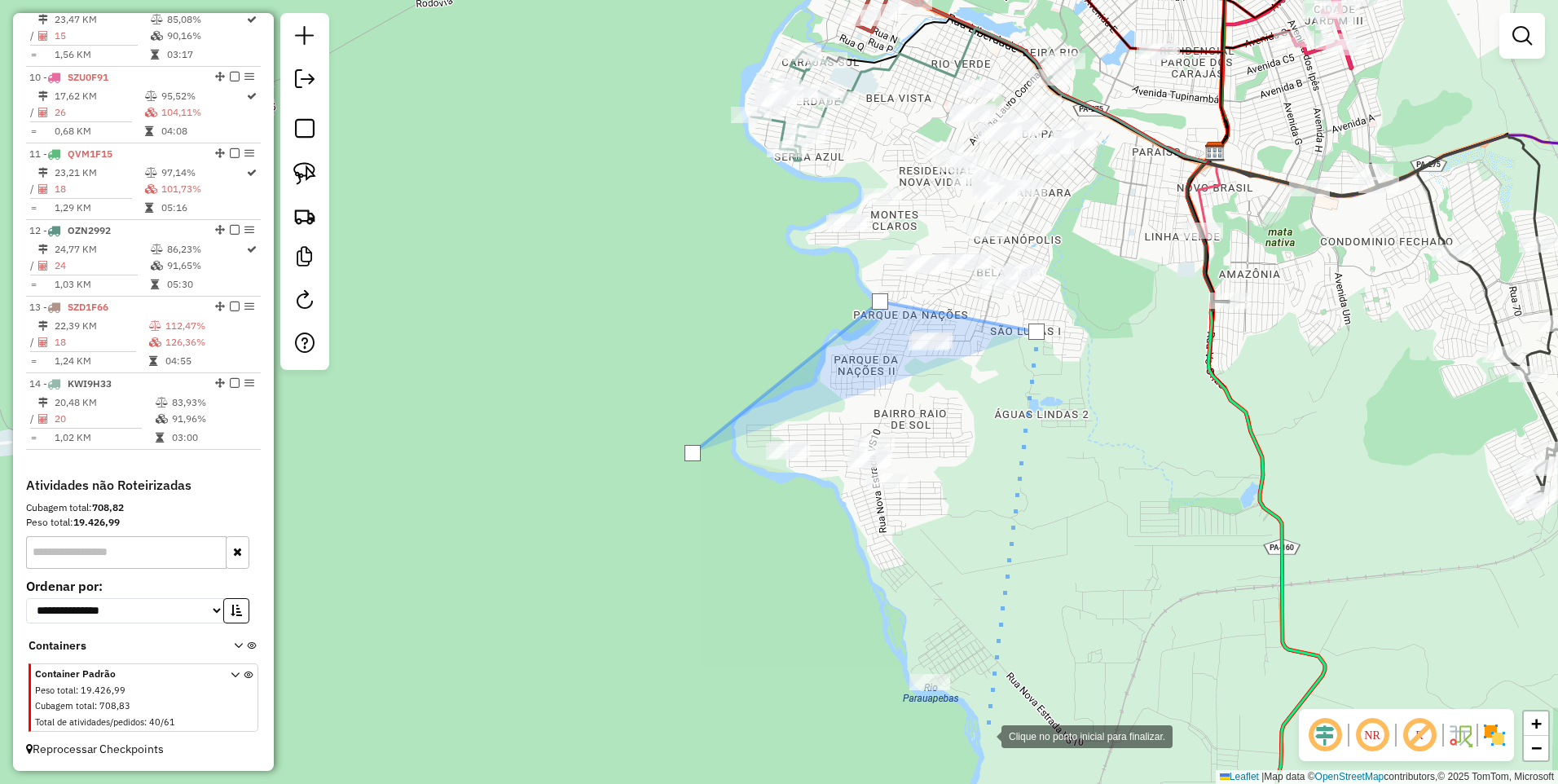
click at [986, 733] on div at bounding box center [986, 735] width 33 height 33
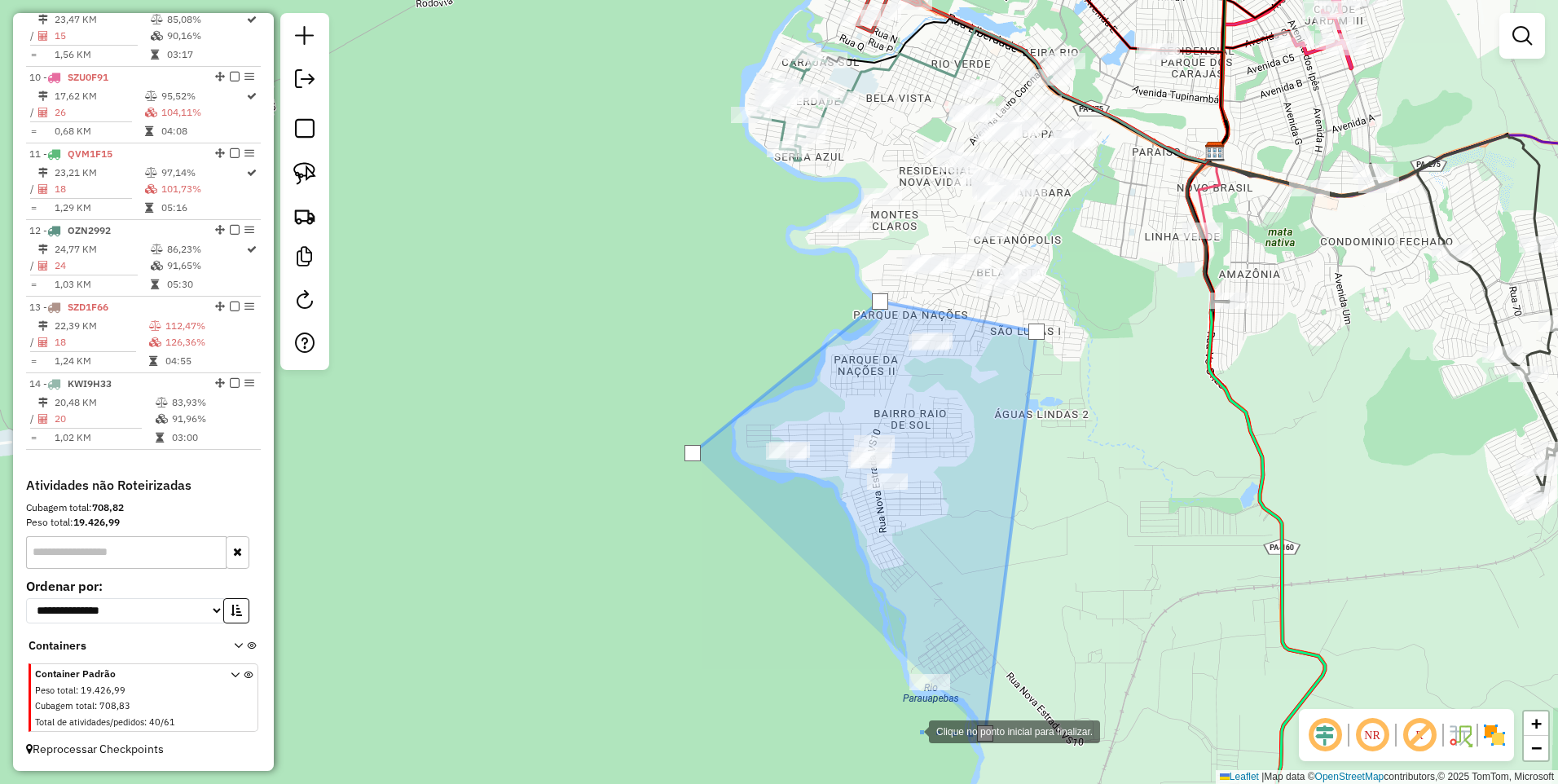
click at [896, 737] on div at bounding box center [913, 730] width 33 height 33
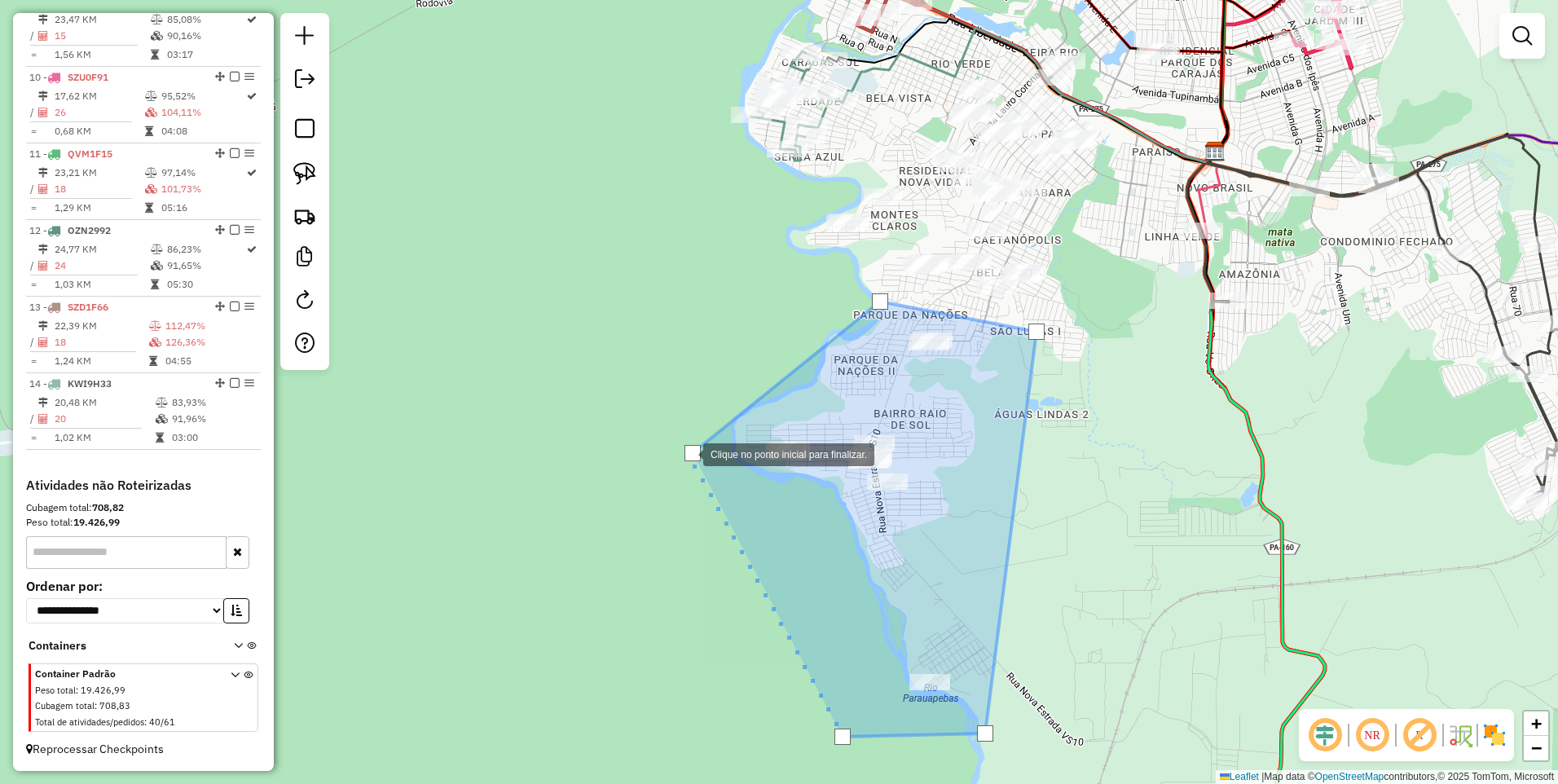
click at [687, 452] on div at bounding box center [692, 452] width 16 height 16
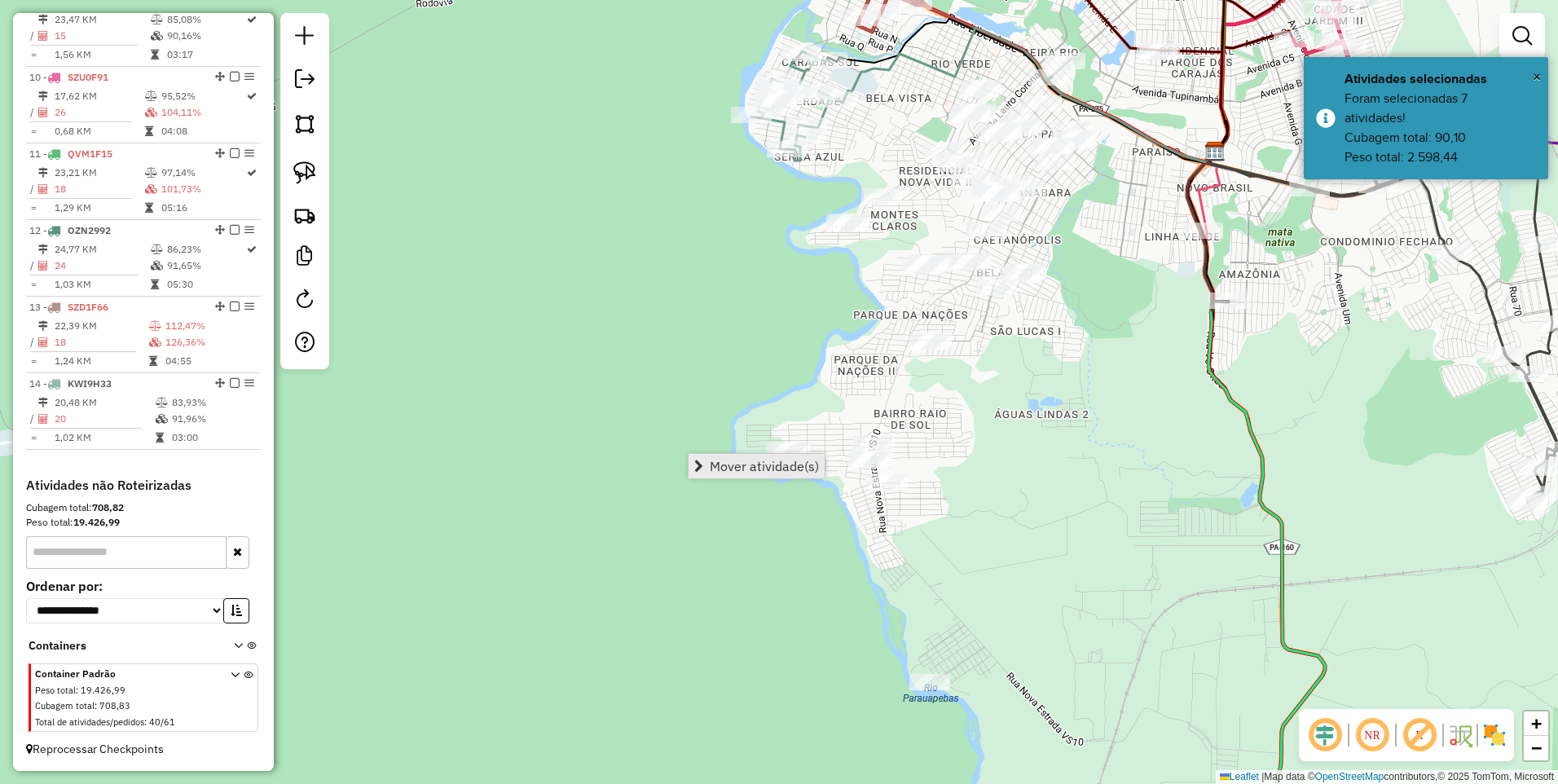
click at [738, 464] on span "Mover atividade(s)" at bounding box center [764, 465] width 109 height 13
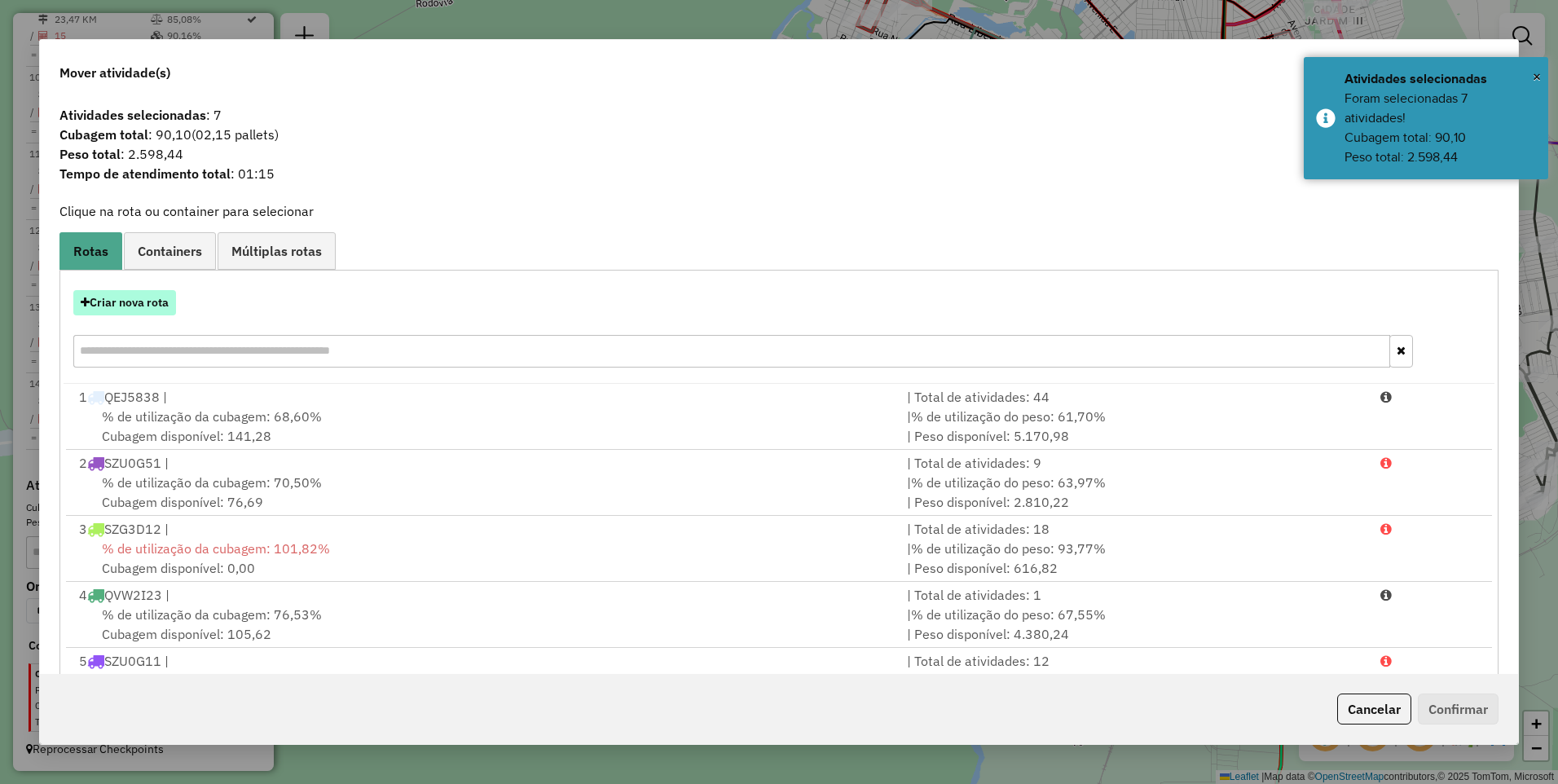
click at [159, 302] on button "Criar nova rota" at bounding box center [125, 302] width 103 height 25
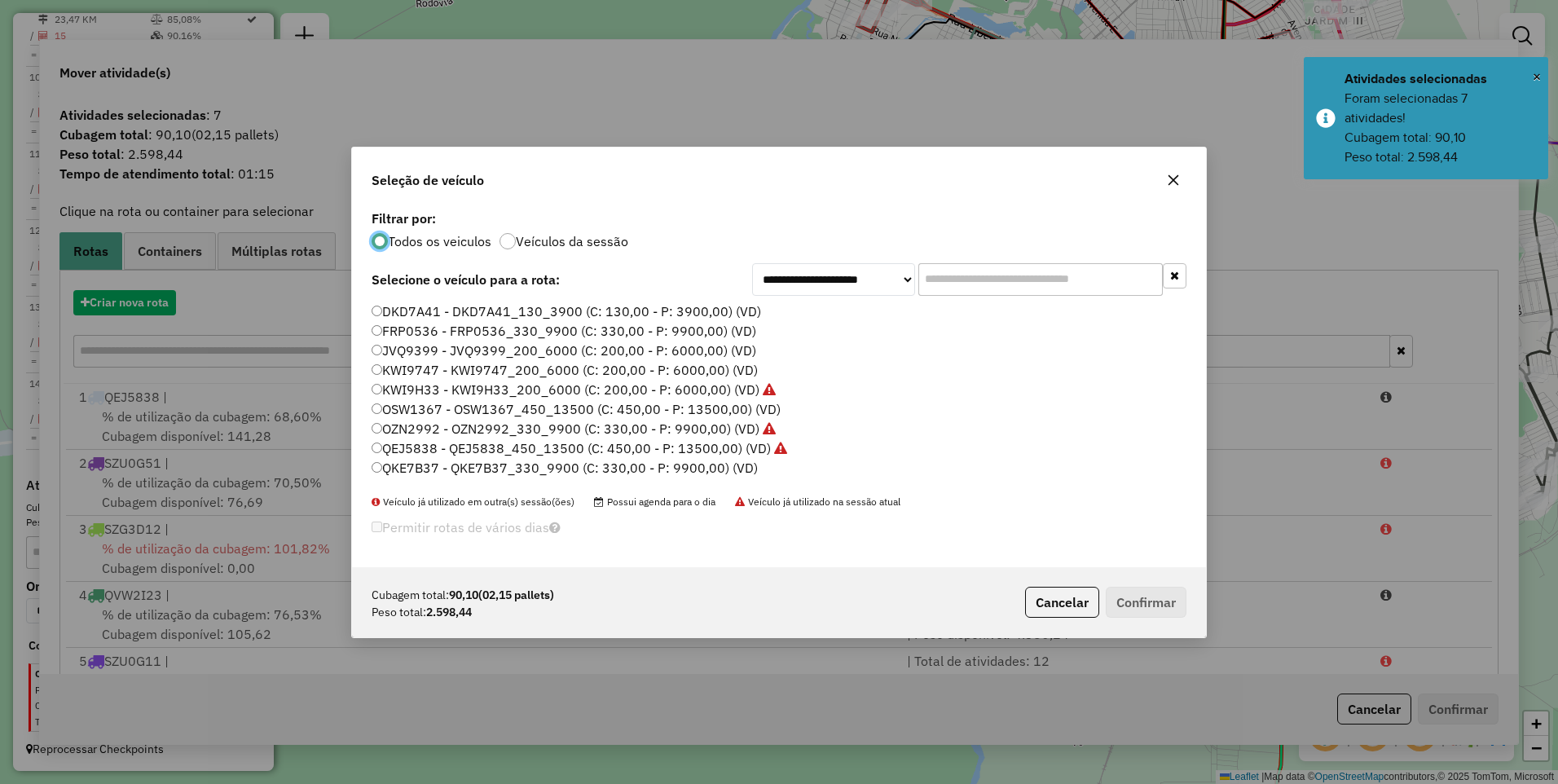
scroll to position [9, 5]
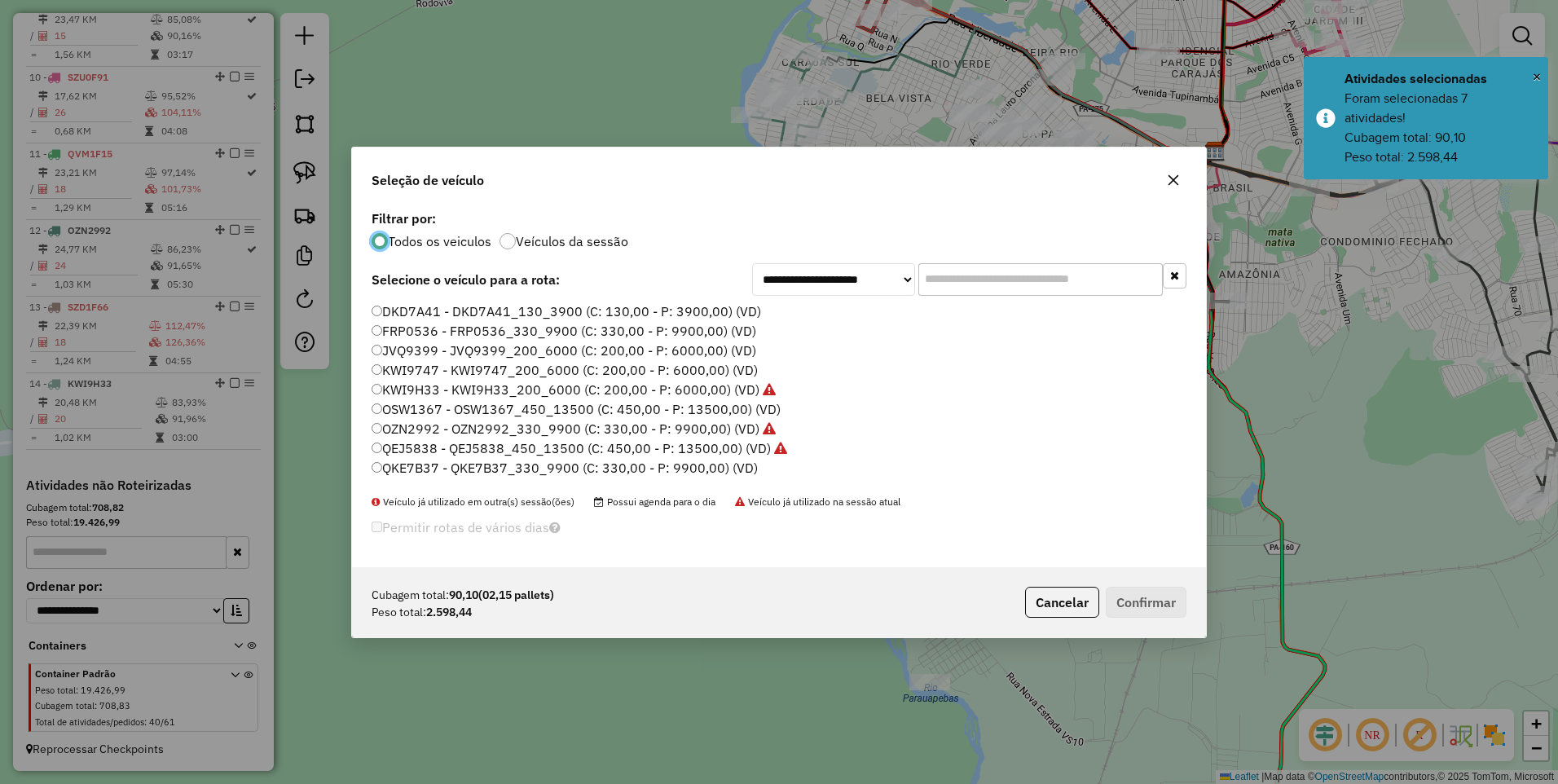
click at [447, 366] on label "KWI9747 - KWI9747_200_6000 (C: 200,00 - P: 6000,00) (VD)" at bounding box center [565, 369] width 387 height 20
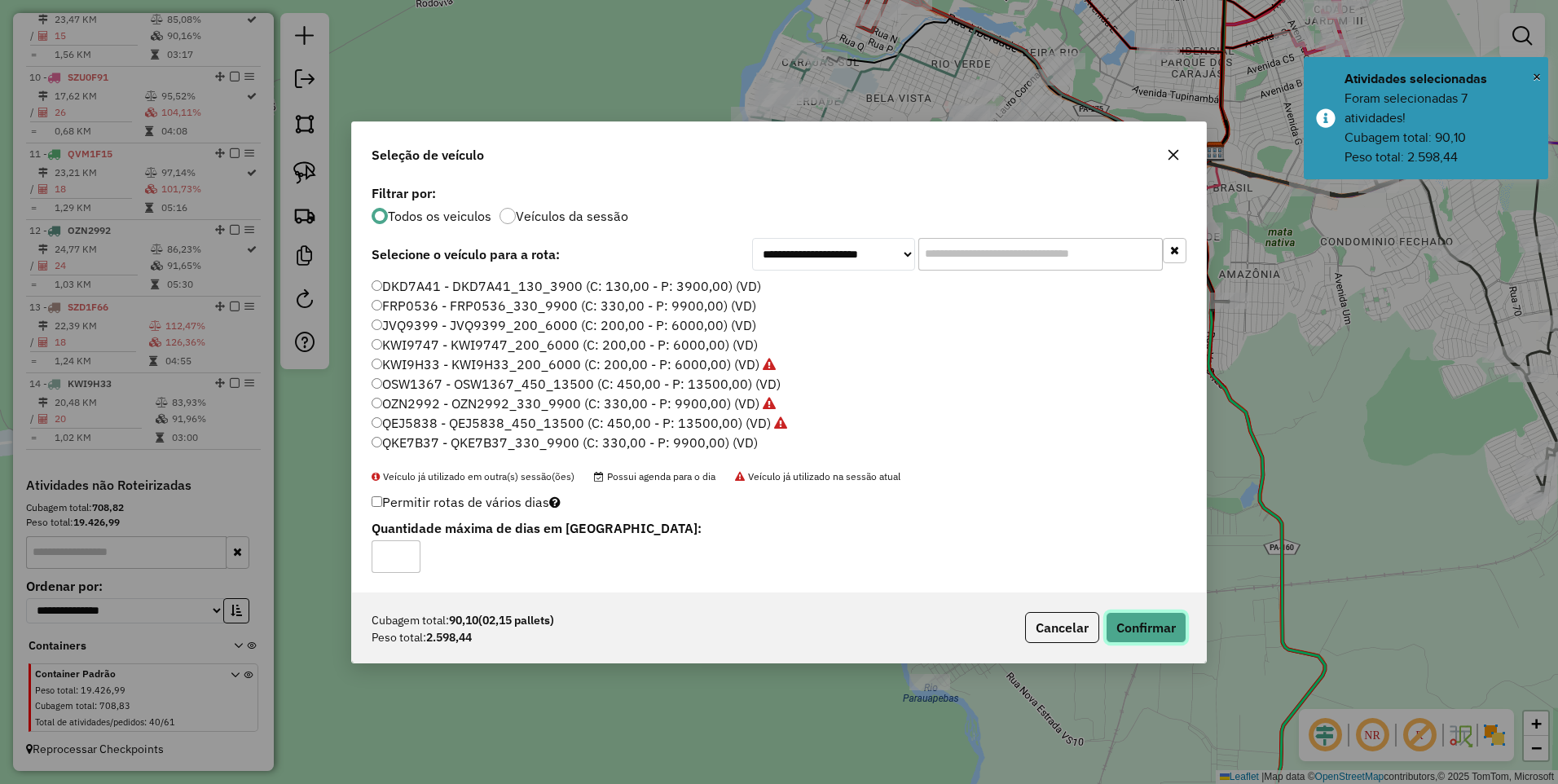
click at [1150, 625] on button "Confirmar" at bounding box center [1147, 627] width 81 height 31
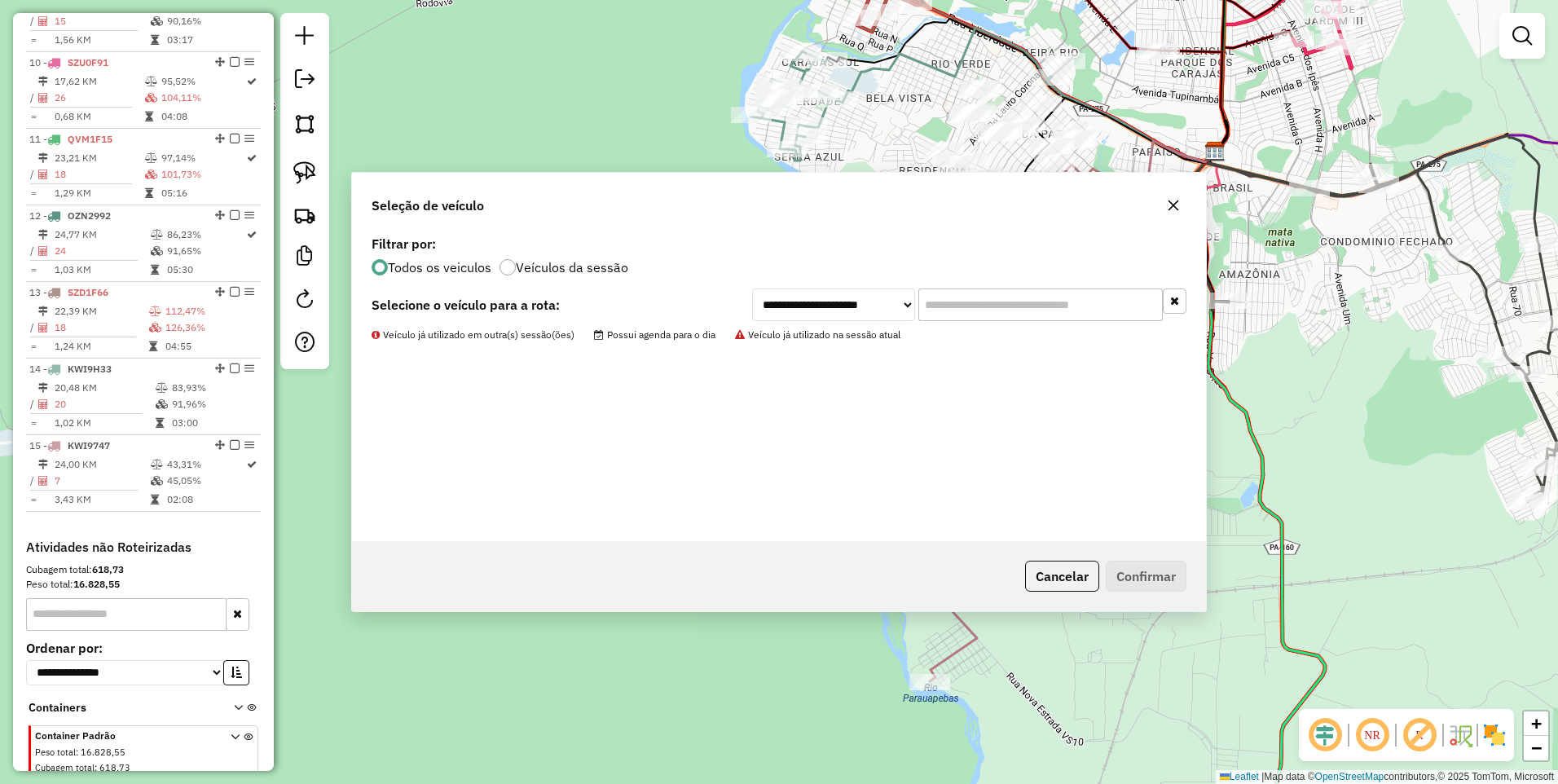
scroll to position [1343, 0]
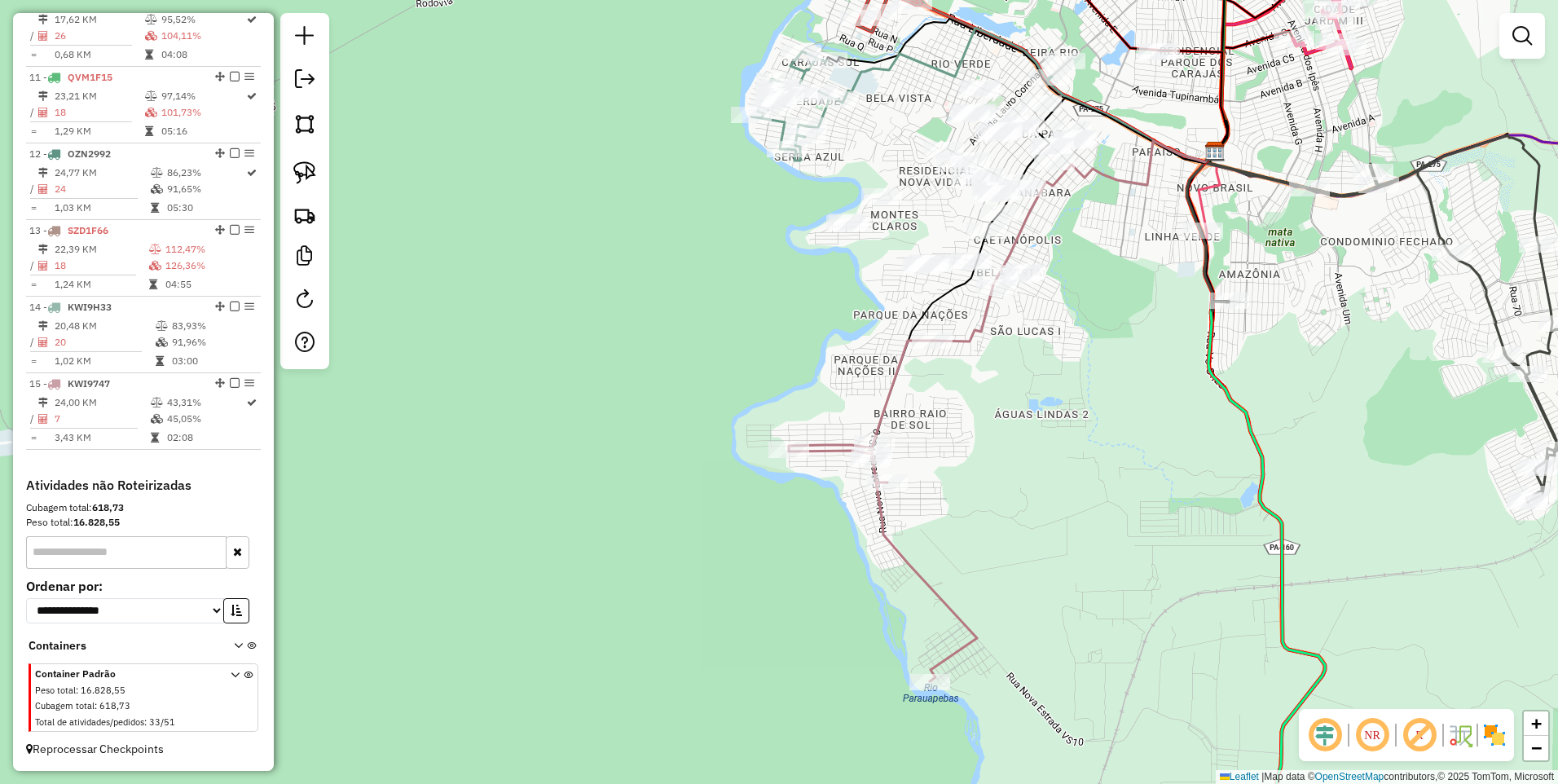
drag, startPoint x: 305, startPoint y: 124, endPoint x: 420, endPoint y: 196, distance: 135.7
click at [305, 123] on img at bounding box center [304, 123] width 23 height 23
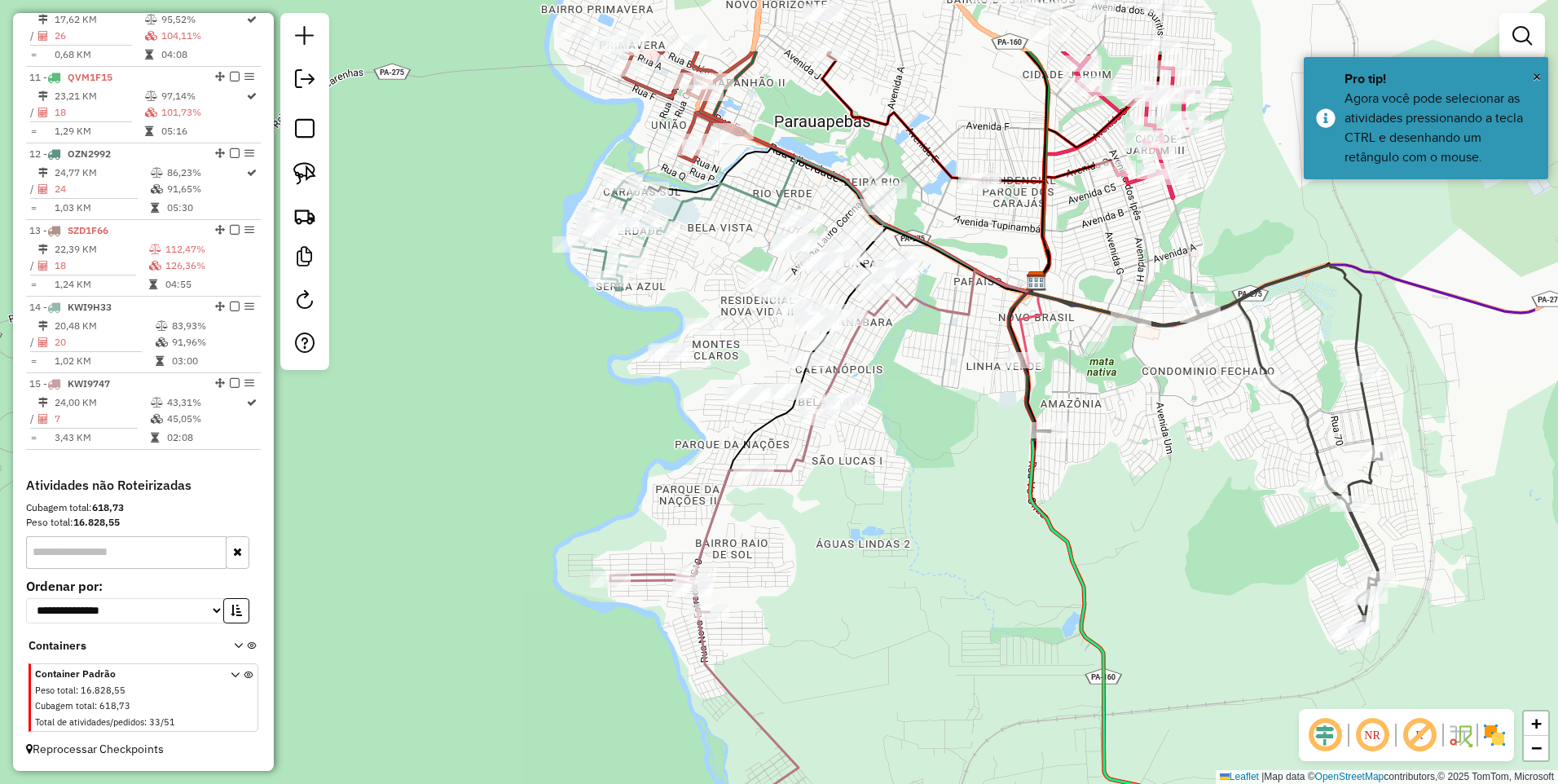
drag, startPoint x: 974, startPoint y: 320, endPoint x: 751, endPoint y: 473, distance: 270.4
click at [758, 470] on div at bounding box center [774, 453] width 33 height 33
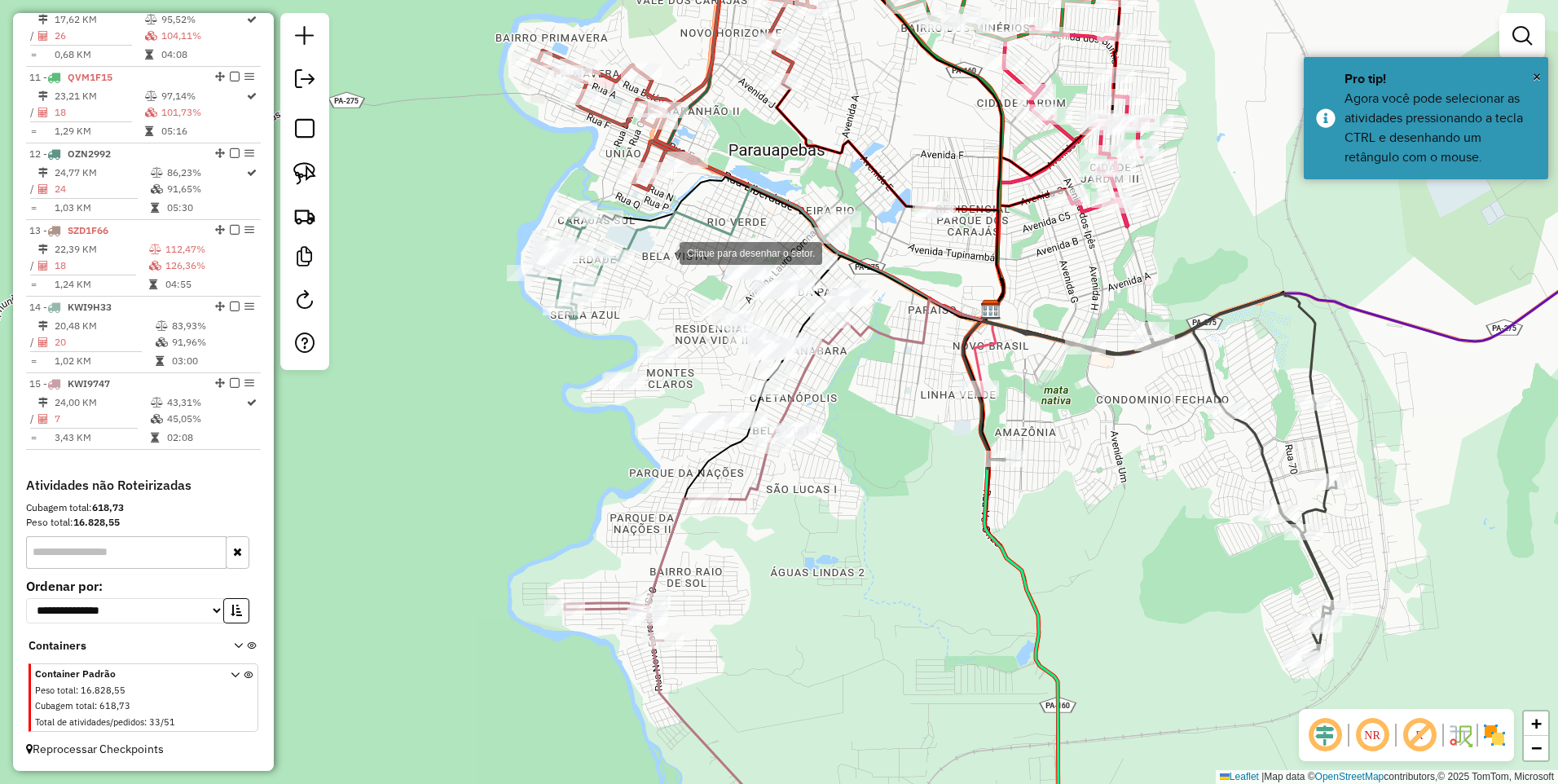
click at [661, 263] on div at bounding box center [663, 252] width 33 height 33
click at [767, 308] on div at bounding box center [767, 309] width 33 height 33
click at [829, 344] on div at bounding box center [829, 344] width 33 height 33
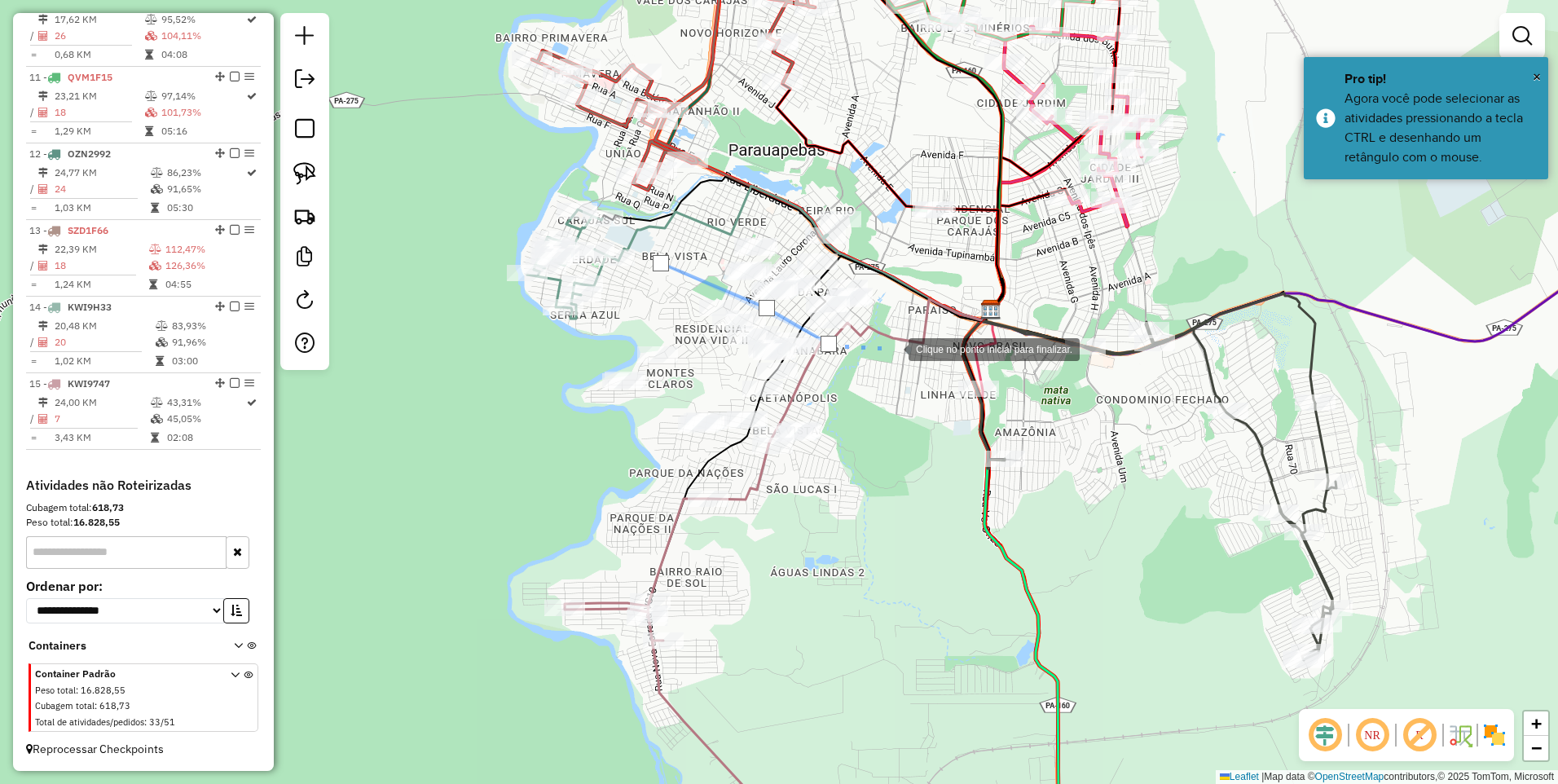
click at [901, 344] on div at bounding box center [892, 348] width 33 height 33
click at [933, 296] on div at bounding box center [917, 312] width 33 height 33
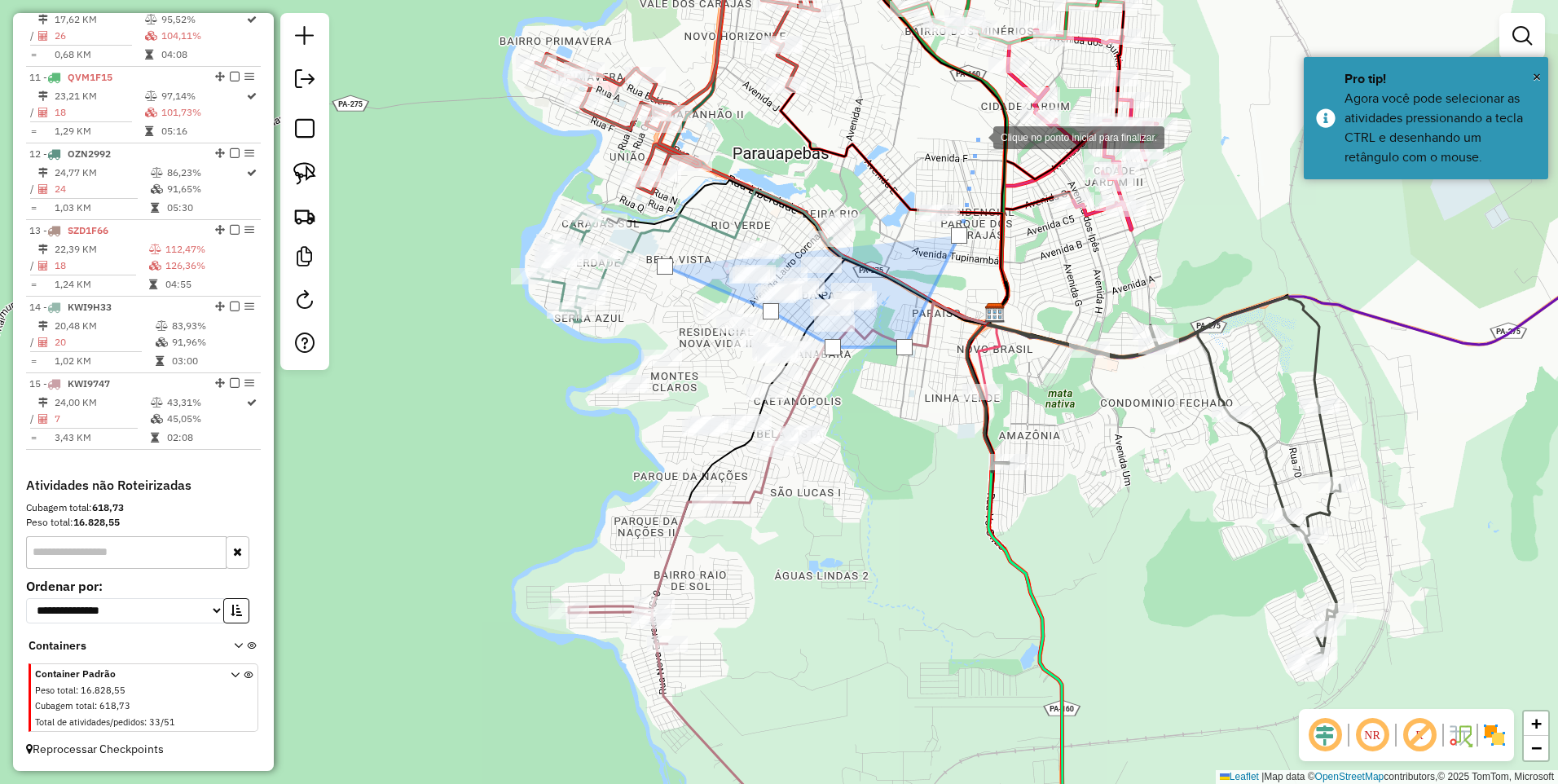
click at [977, 136] on div at bounding box center [977, 136] width 33 height 33
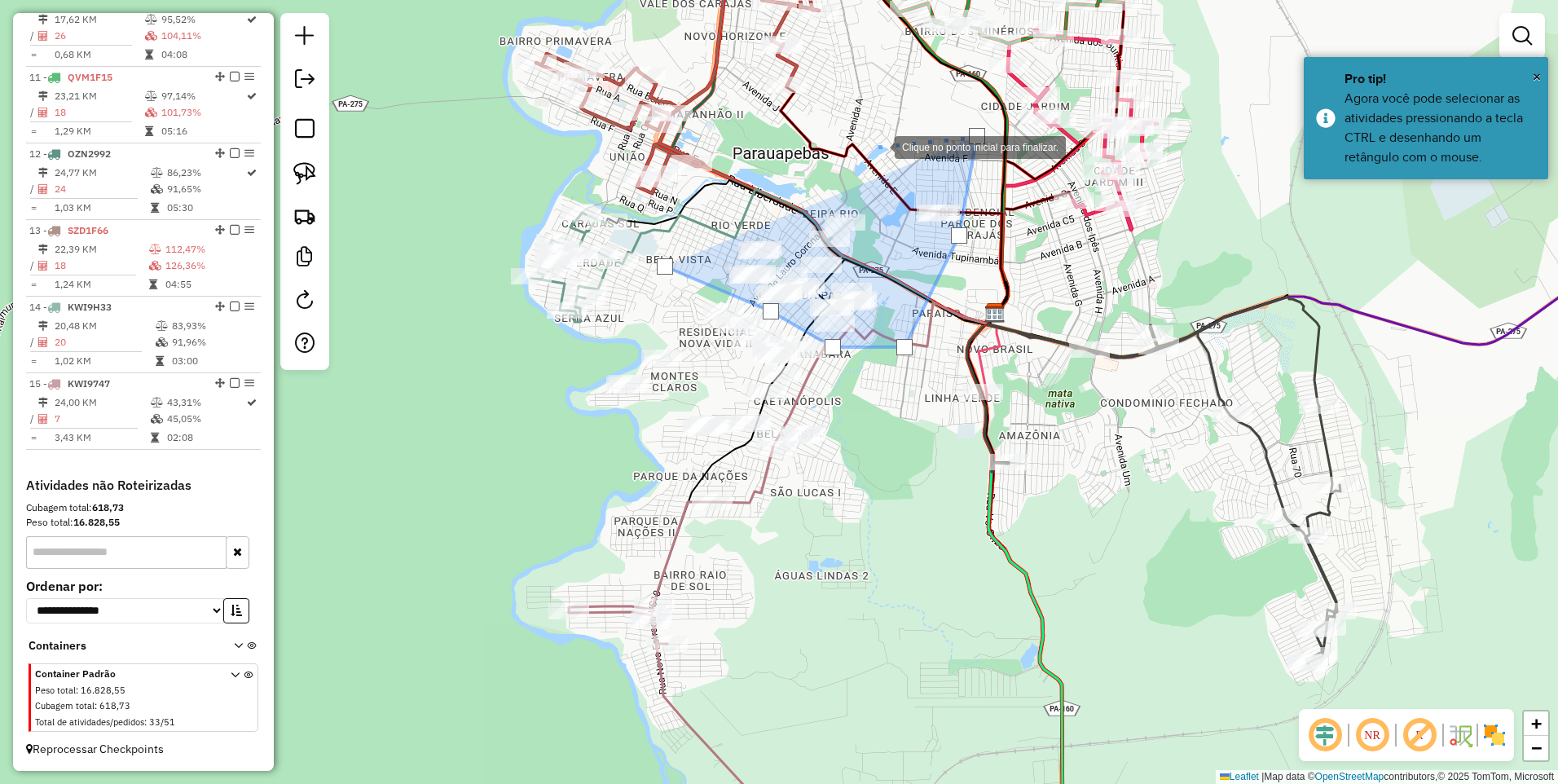
click at [878, 146] on div at bounding box center [878, 146] width 33 height 33
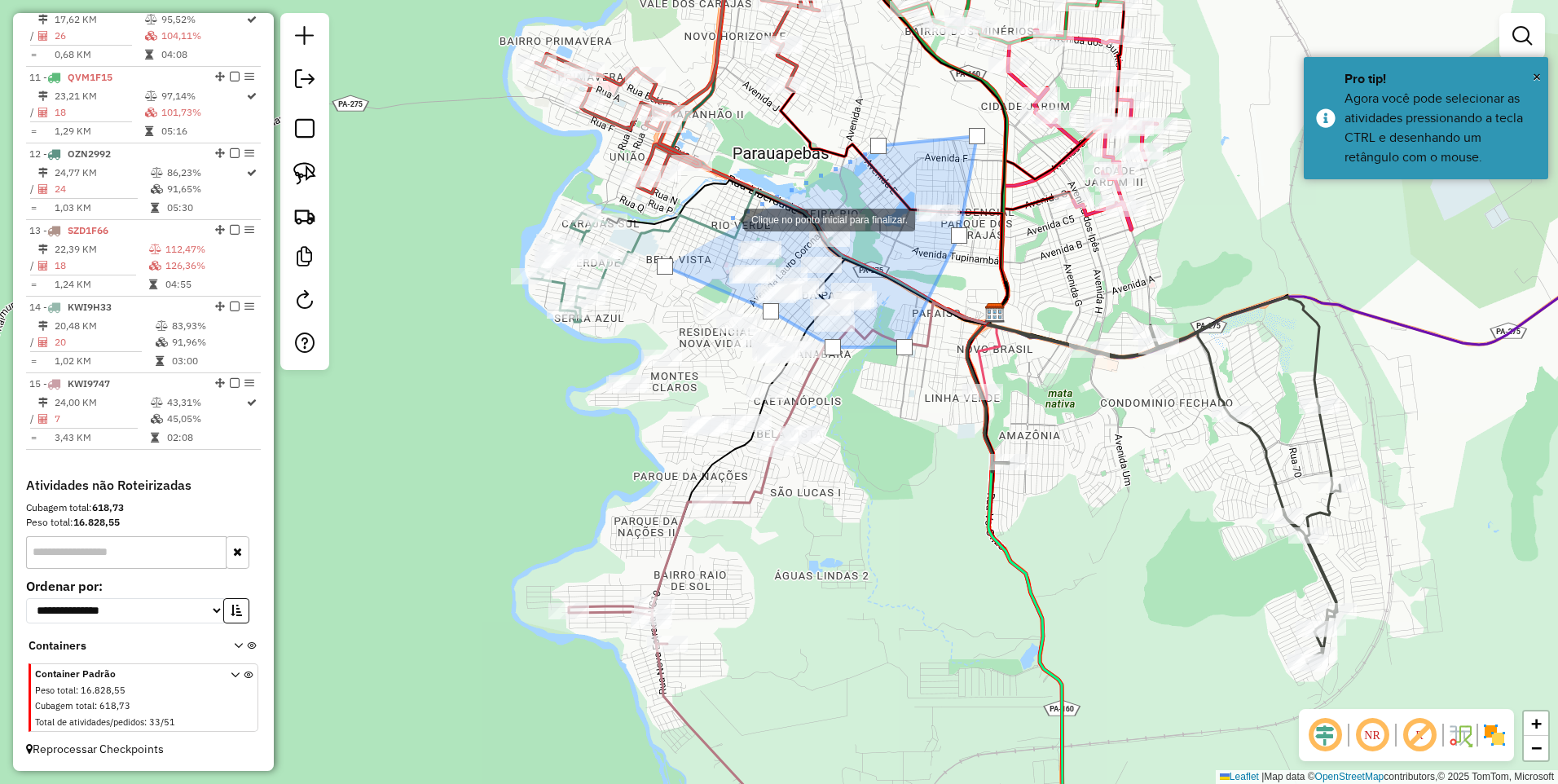
drag, startPoint x: 728, startPoint y: 220, endPoint x: 707, endPoint y: 239, distance: 28.3
click at [728, 222] on div at bounding box center [728, 218] width 33 height 33
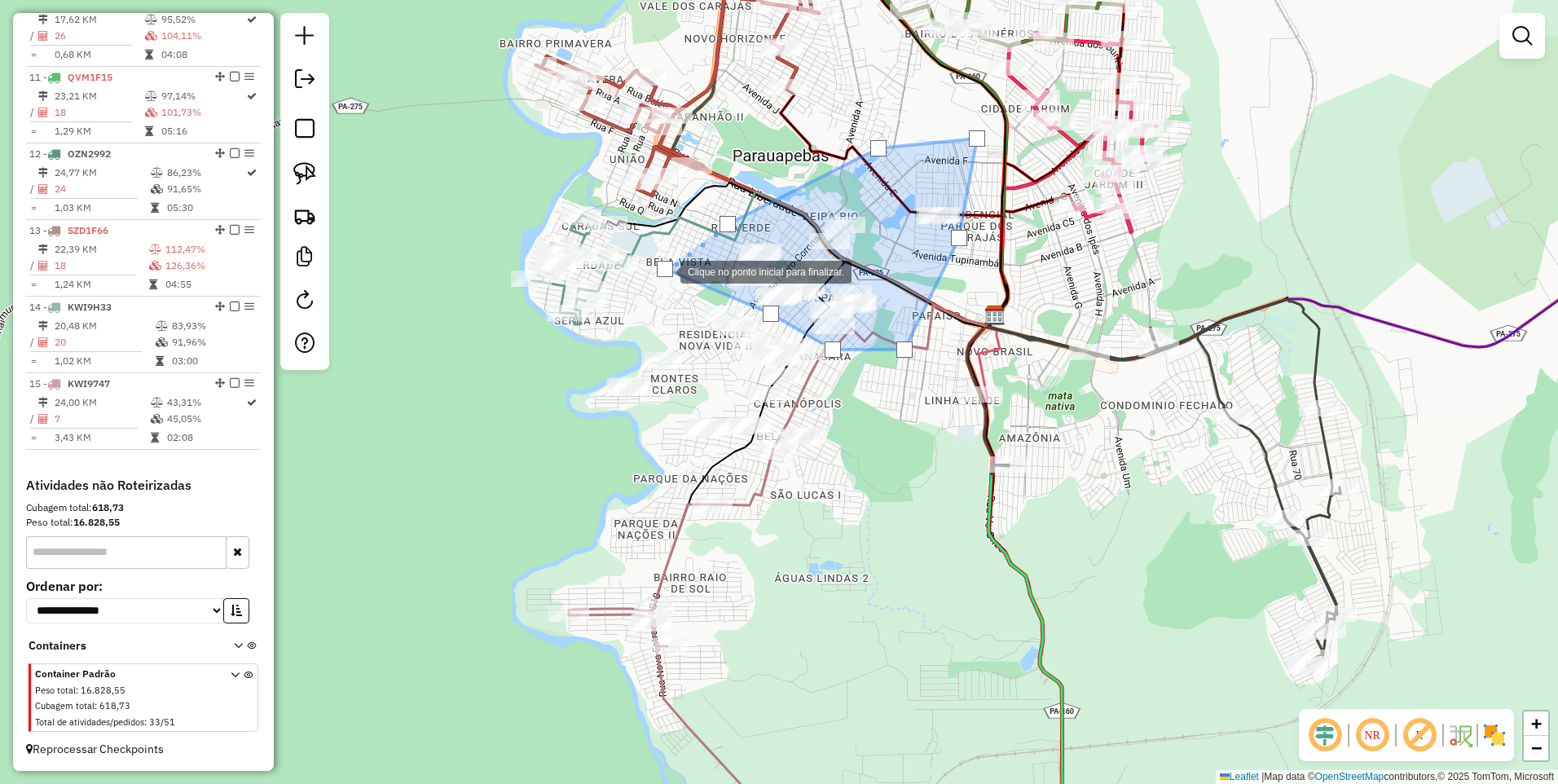
click at [664, 271] on div at bounding box center [665, 268] width 16 height 16
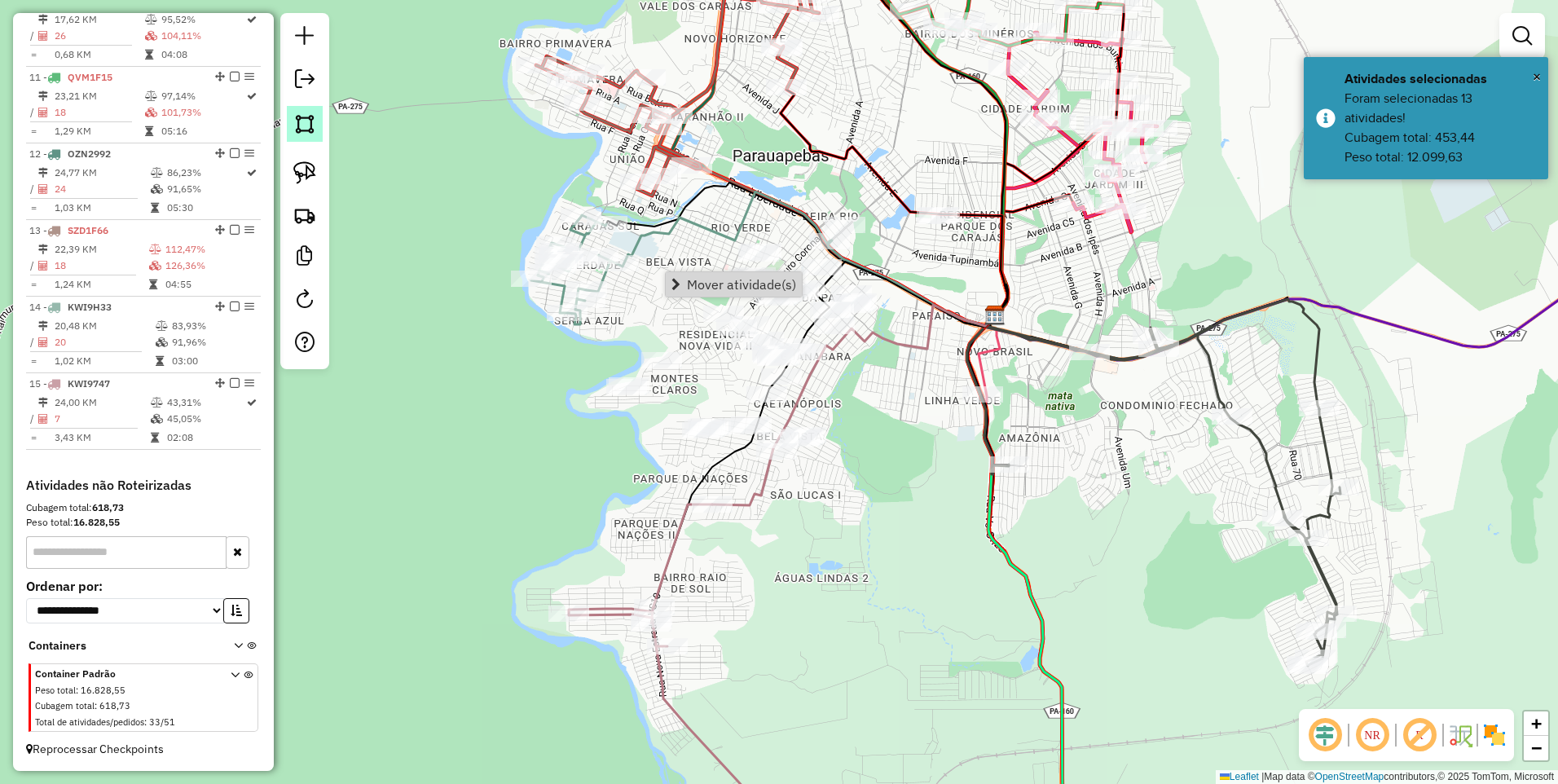
click at [309, 126] on img at bounding box center [304, 123] width 23 height 23
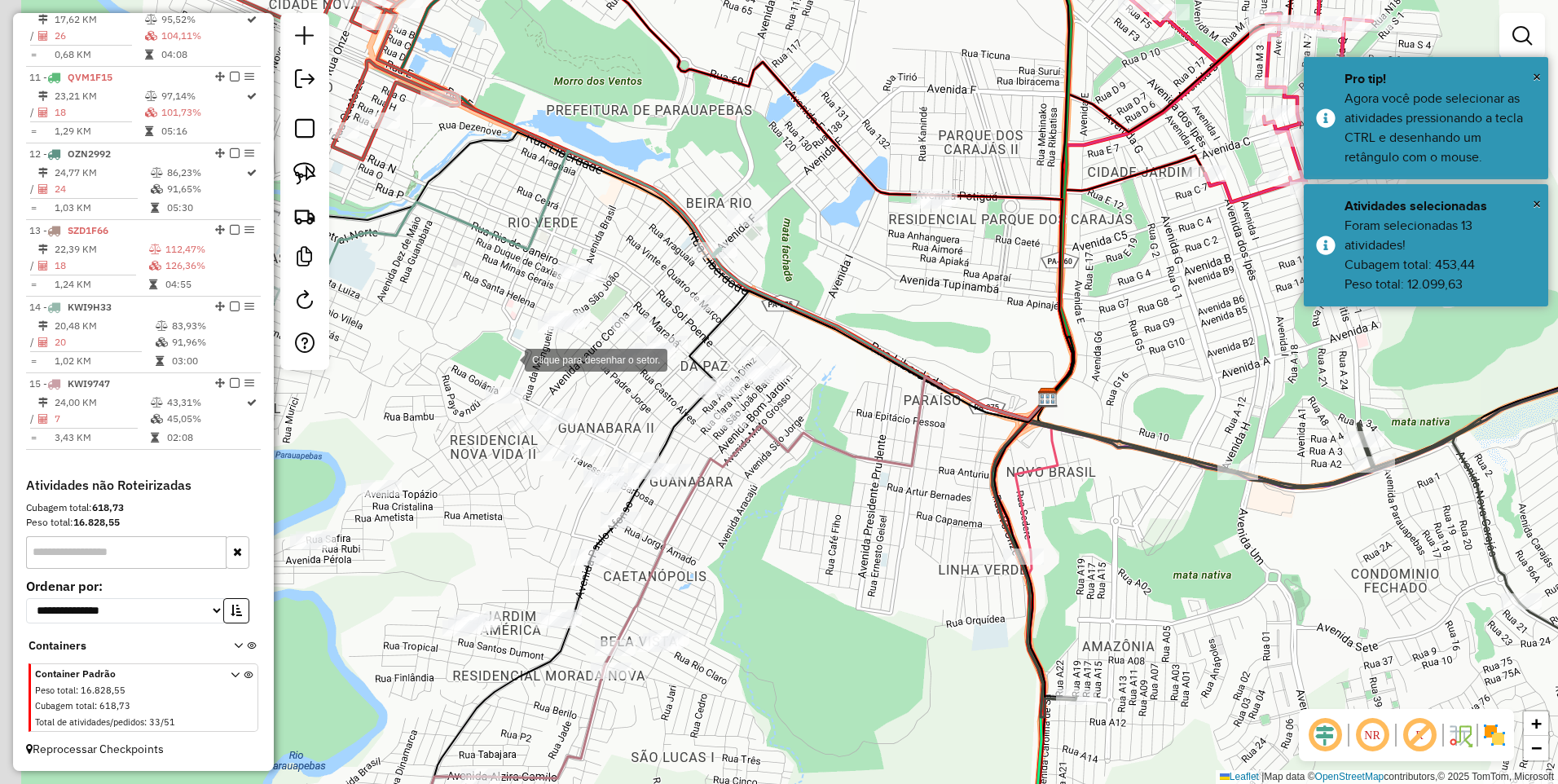
drag, startPoint x: 446, startPoint y: 309, endPoint x: 498, endPoint y: 318, distance: 52.8
click at [508, 358] on div at bounding box center [508, 358] width 33 height 33
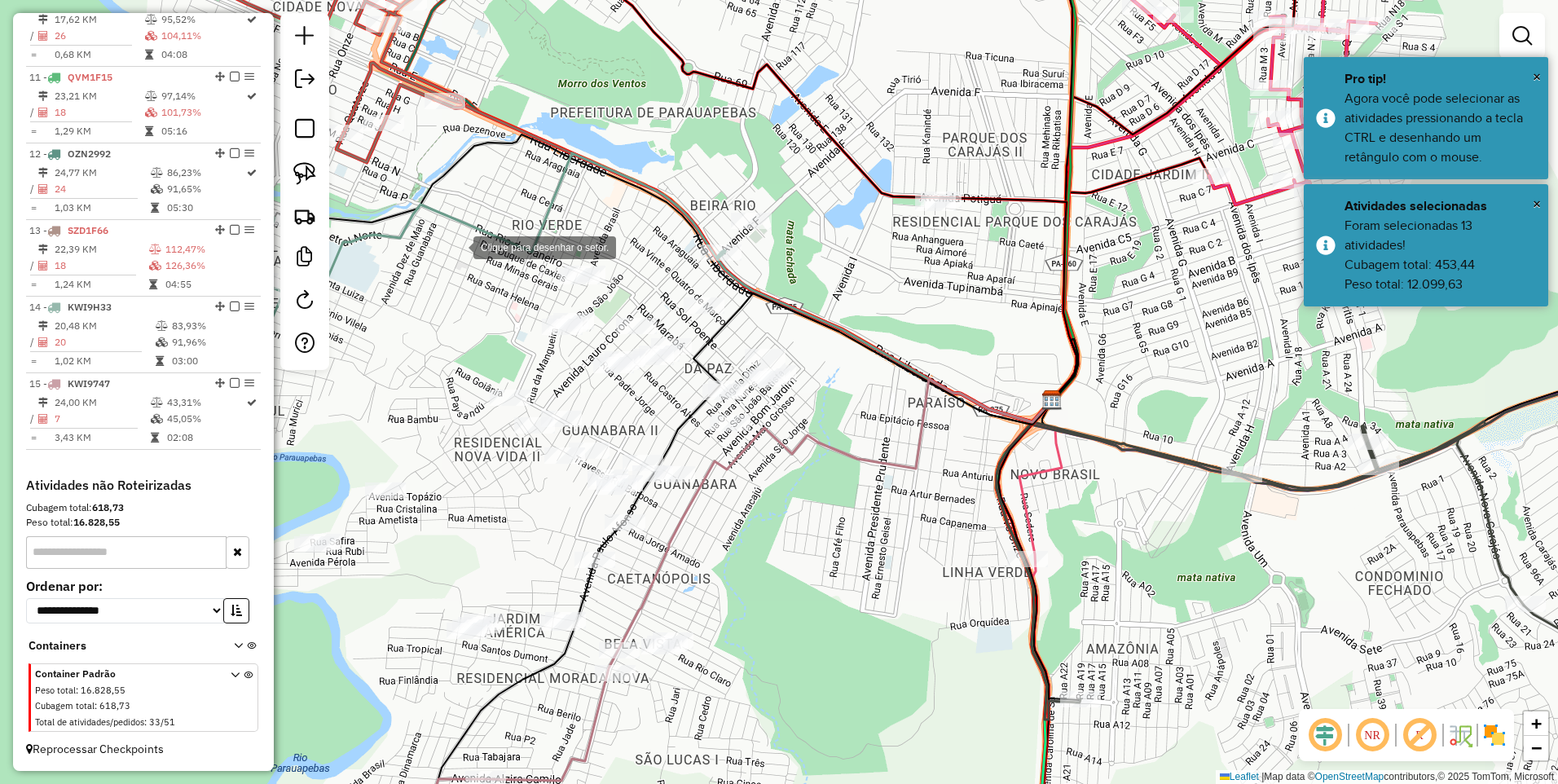
click at [458, 246] on div at bounding box center [458, 246] width 33 height 33
click at [546, 363] on div at bounding box center [544, 362] width 33 height 33
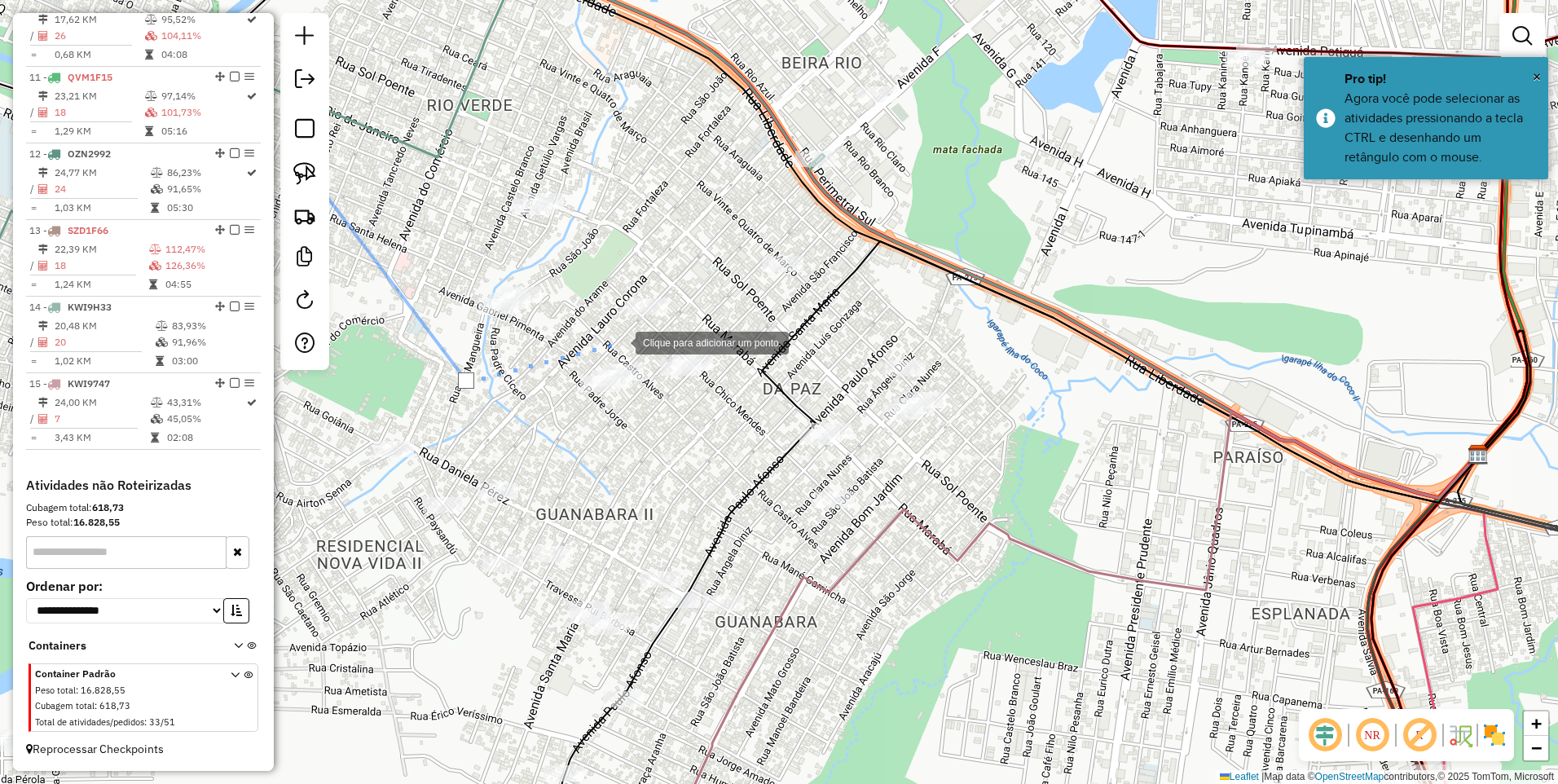
click at [622, 334] on div at bounding box center [620, 341] width 33 height 33
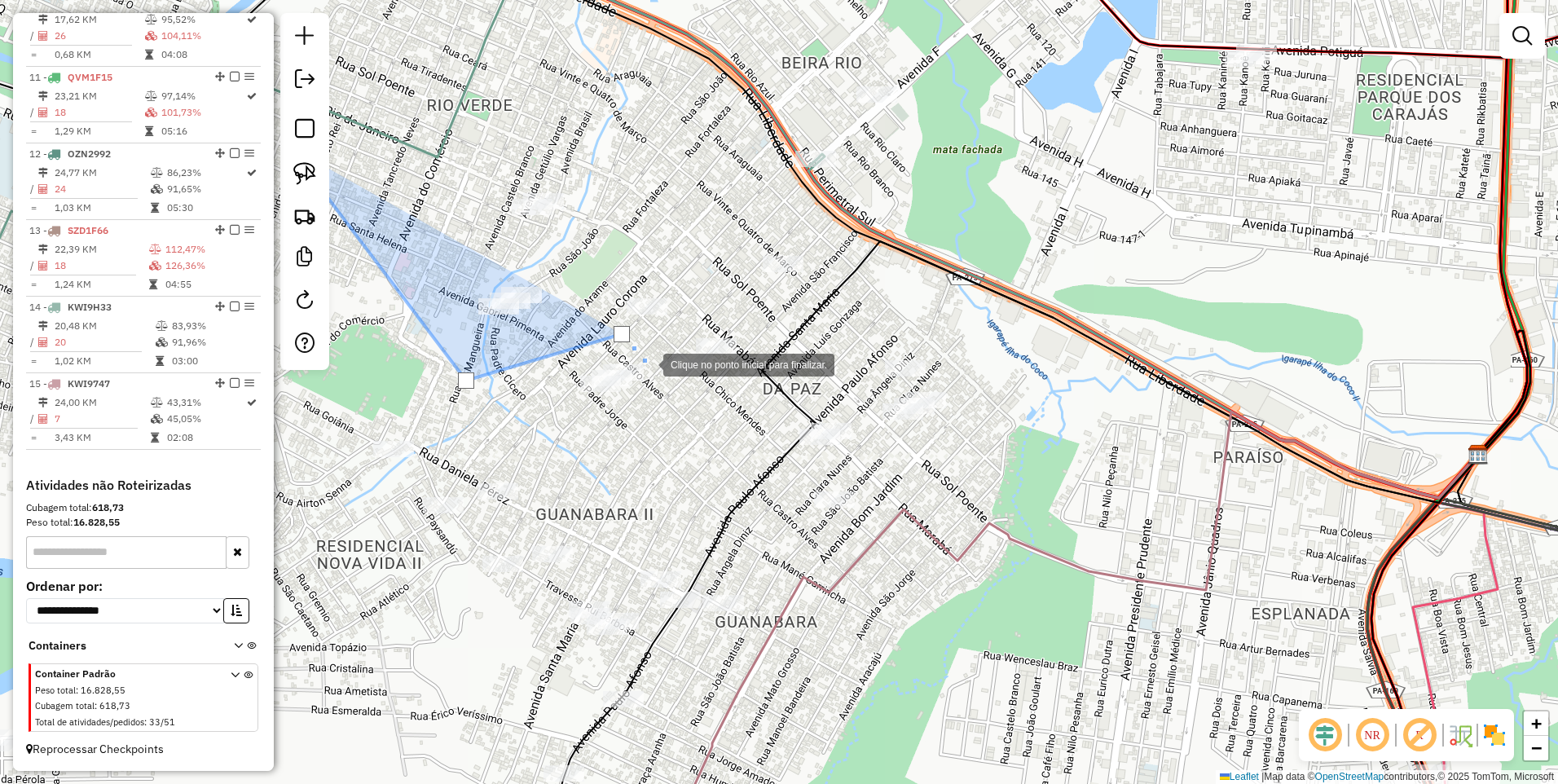
click at [656, 374] on div at bounding box center [647, 363] width 33 height 33
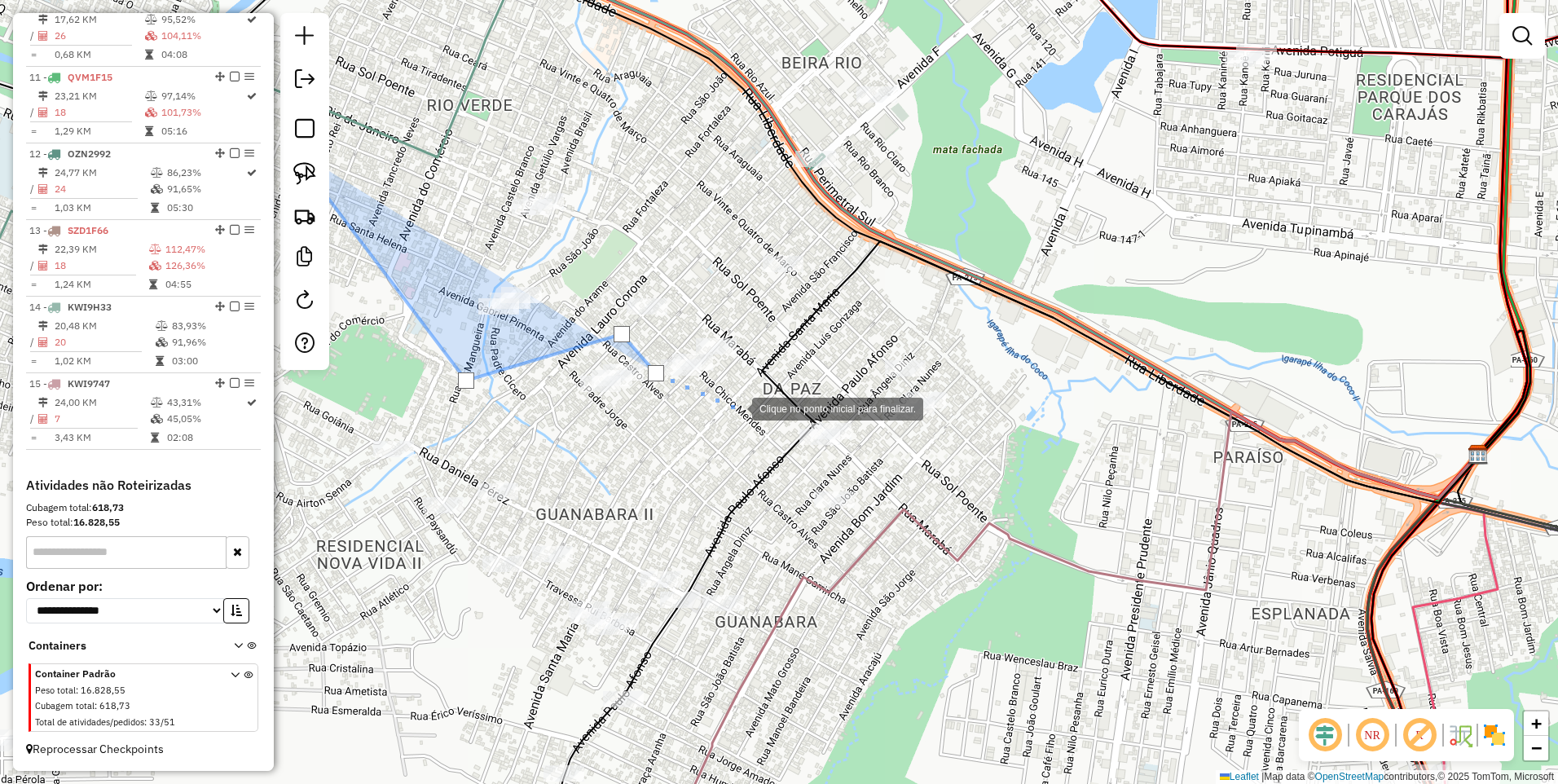
click at [736, 407] on div at bounding box center [736, 408] width 33 height 33
click at [828, 398] on div at bounding box center [826, 396] width 33 height 33
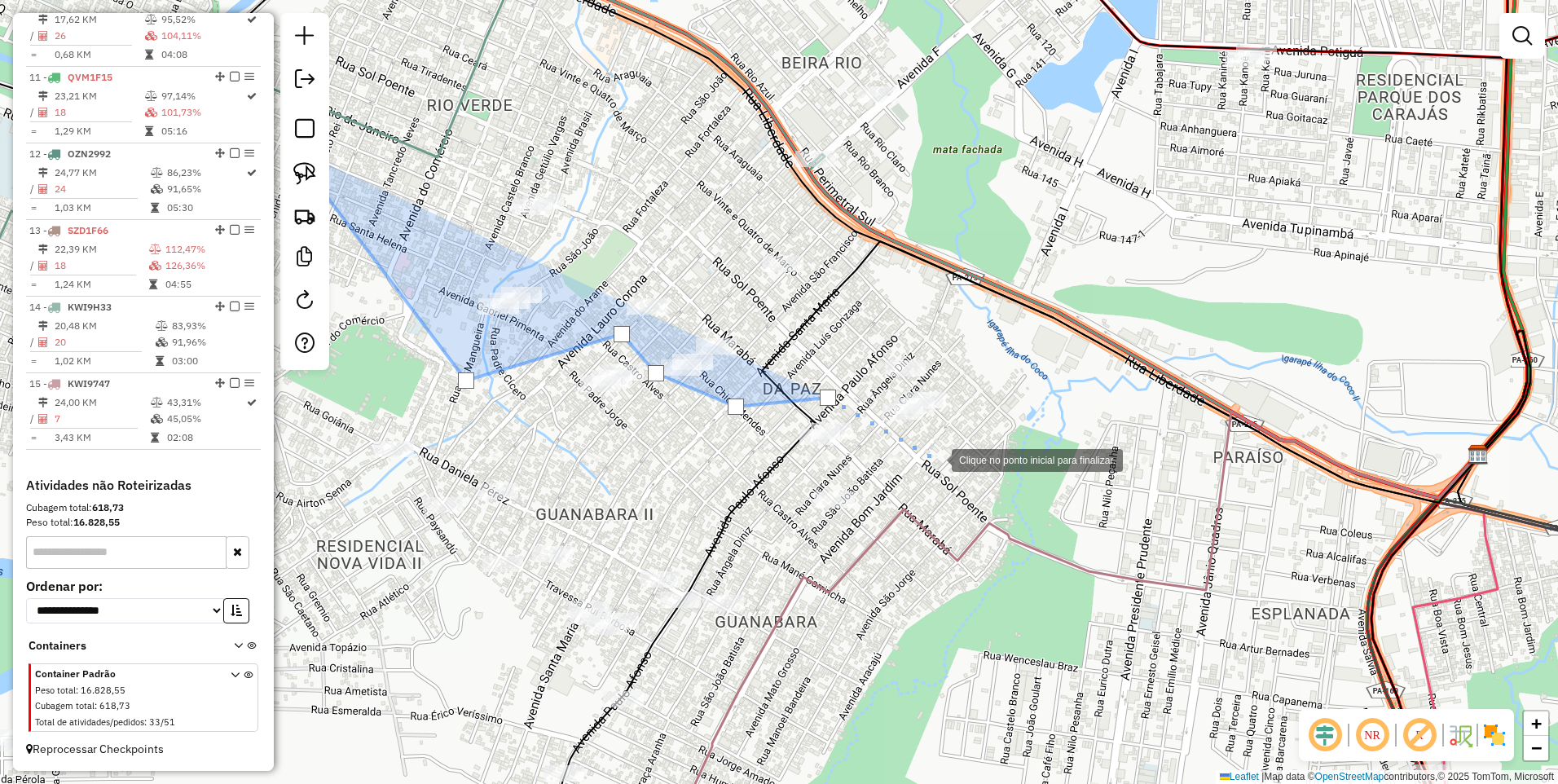
click at [936, 458] on div at bounding box center [936, 458] width 33 height 33
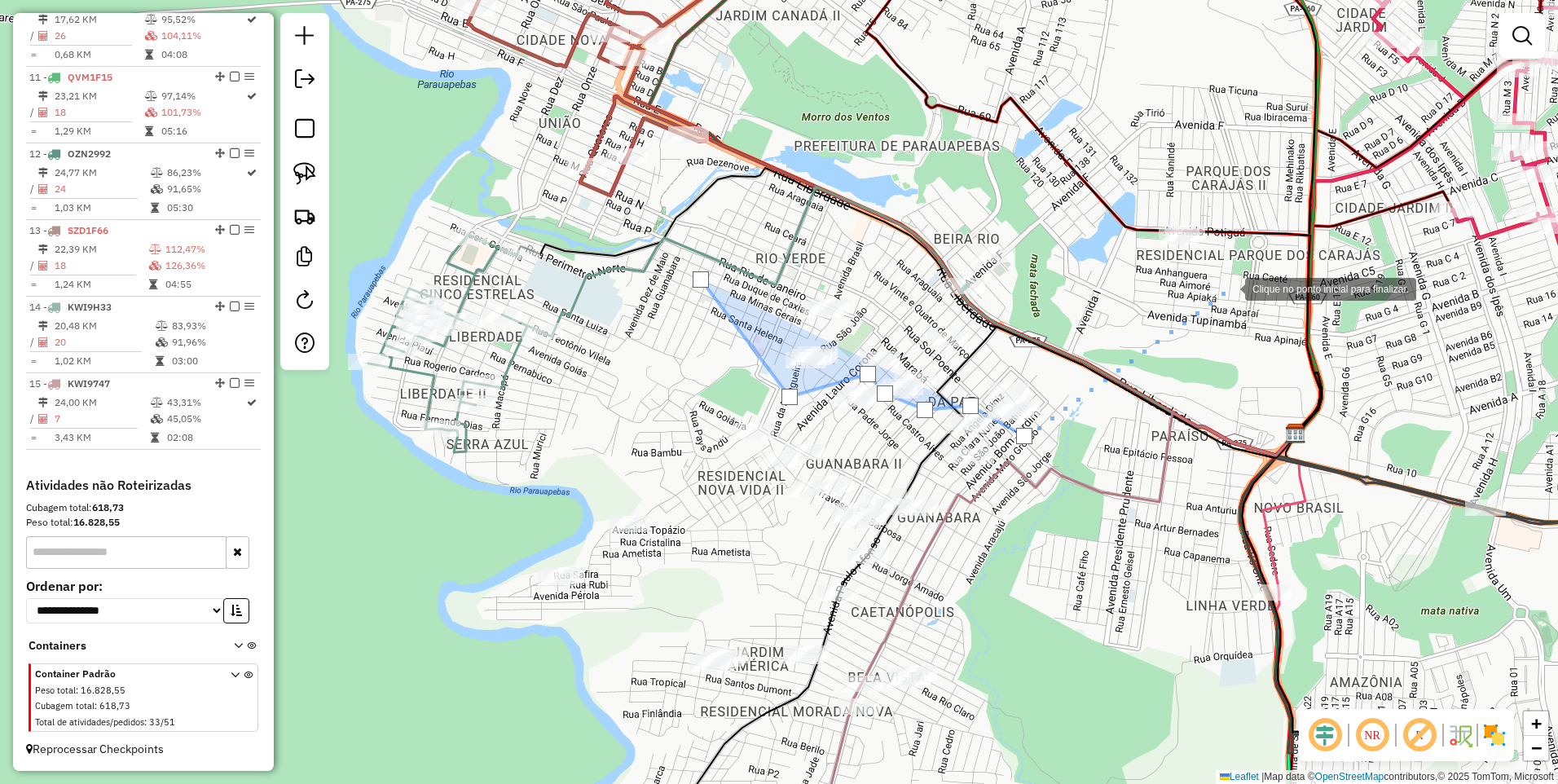
click at [1232, 293] on div at bounding box center [1229, 288] width 33 height 33
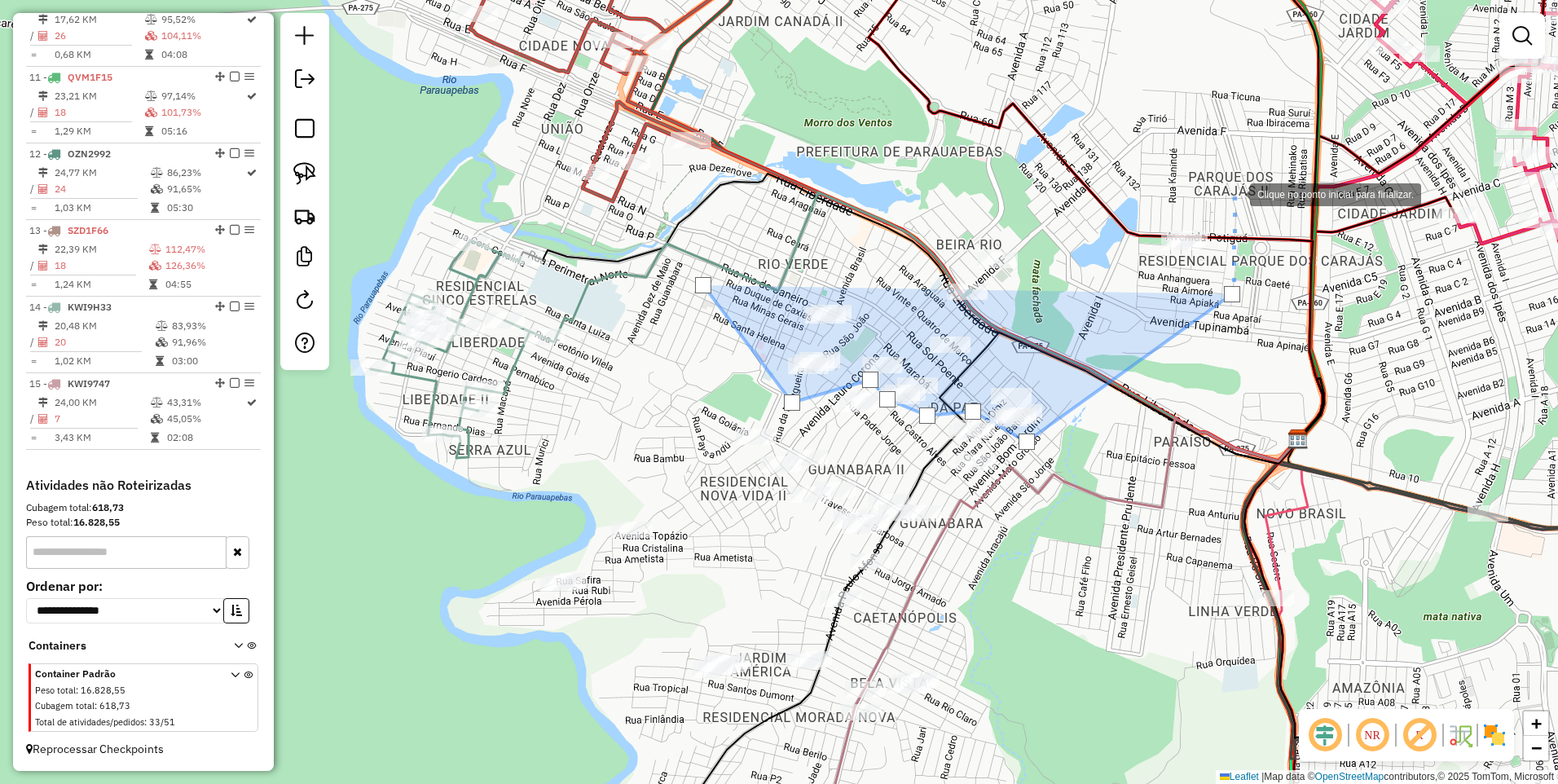
click at [1234, 189] on div at bounding box center [1234, 193] width 33 height 33
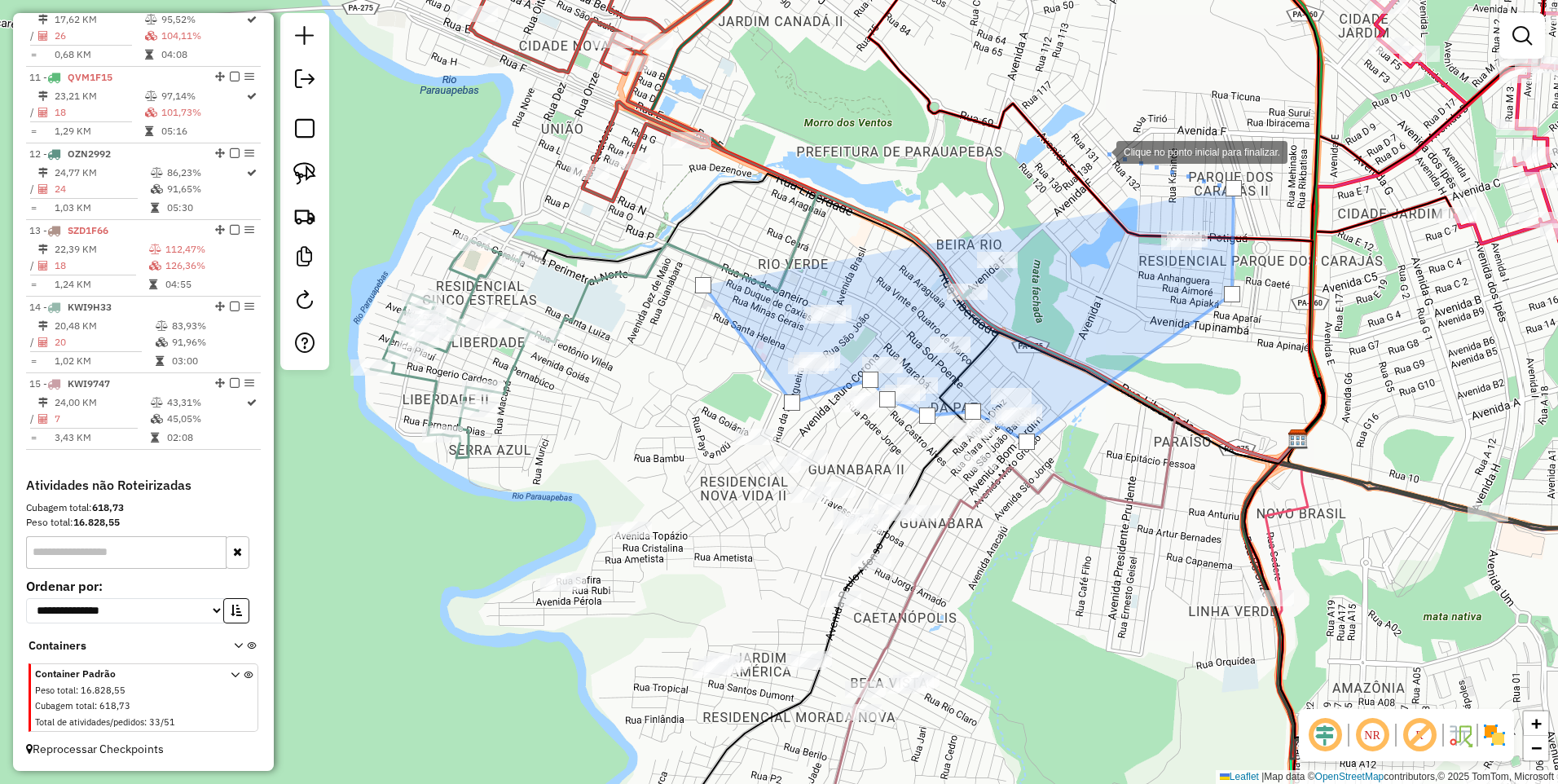
click at [1086, 145] on div at bounding box center [1100, 151] width 33 height 33
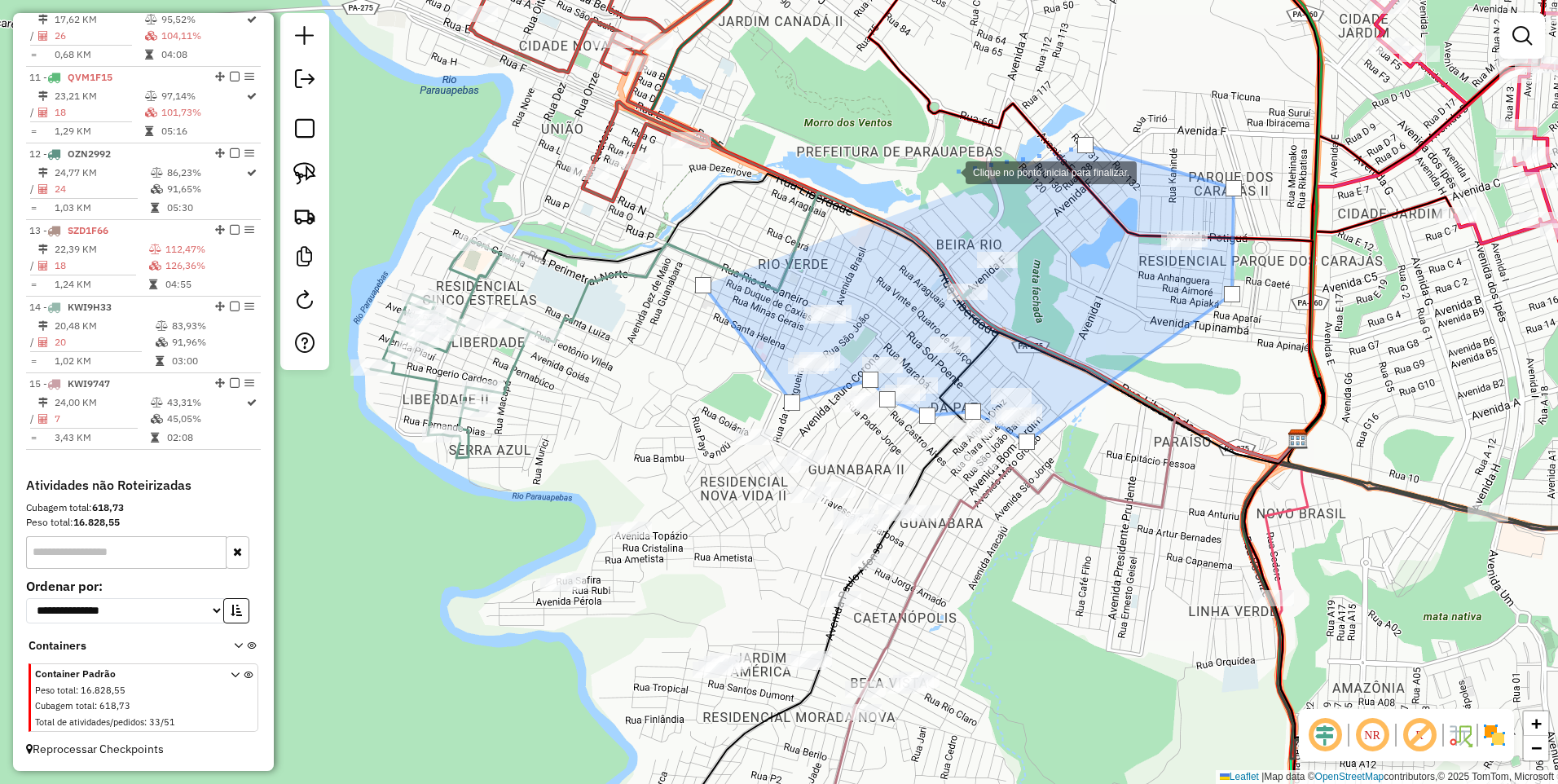
click at [933, 177] on div at bounding box center [950, 171] width 33 height 33
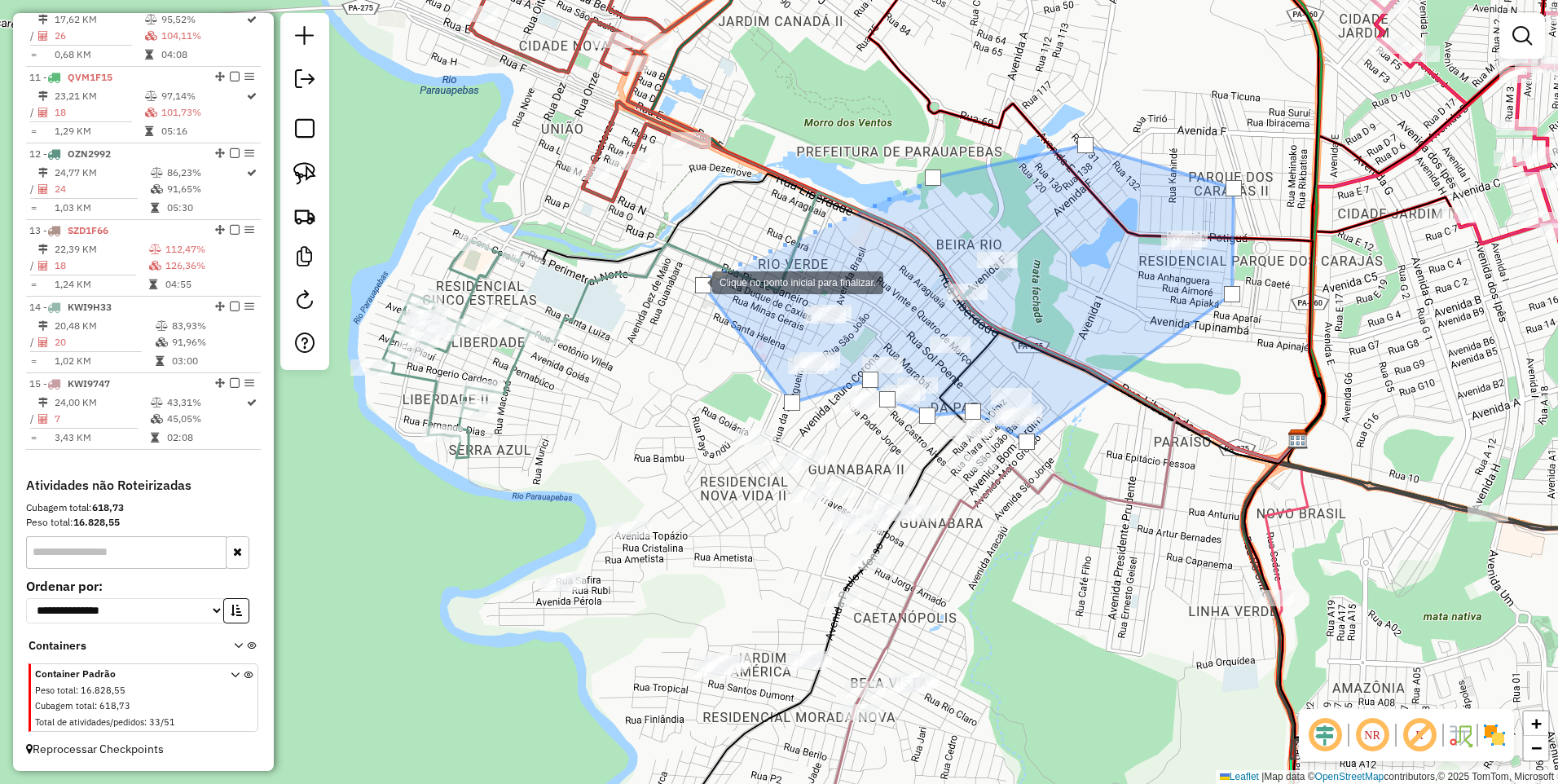
click at [696, 281] on div at bounding box center [703, 284] width 16 height 16
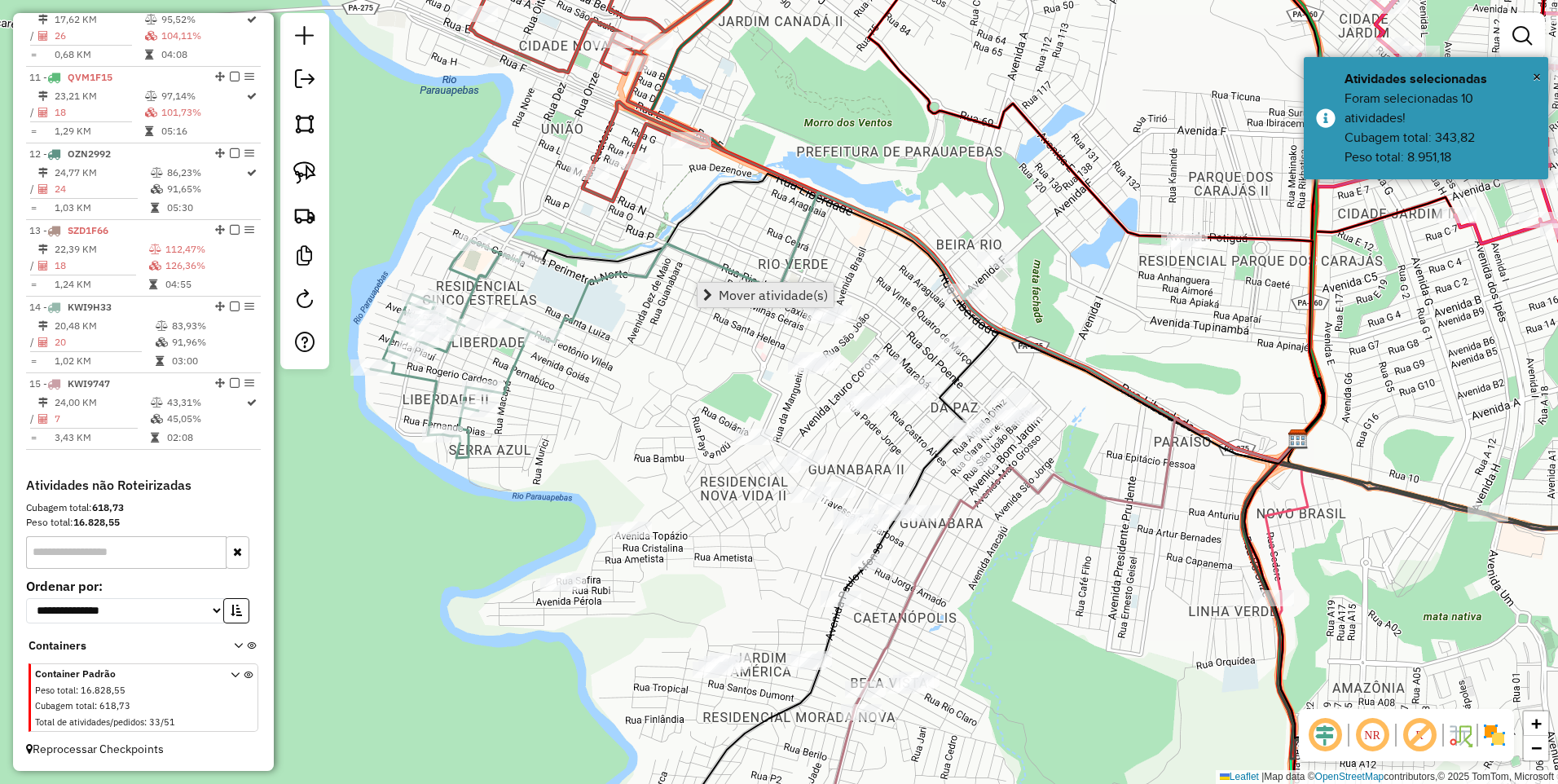
click at [730, 298] on span "Mover atividade(s)" at bounding box center [773, 295] width 109 height 13
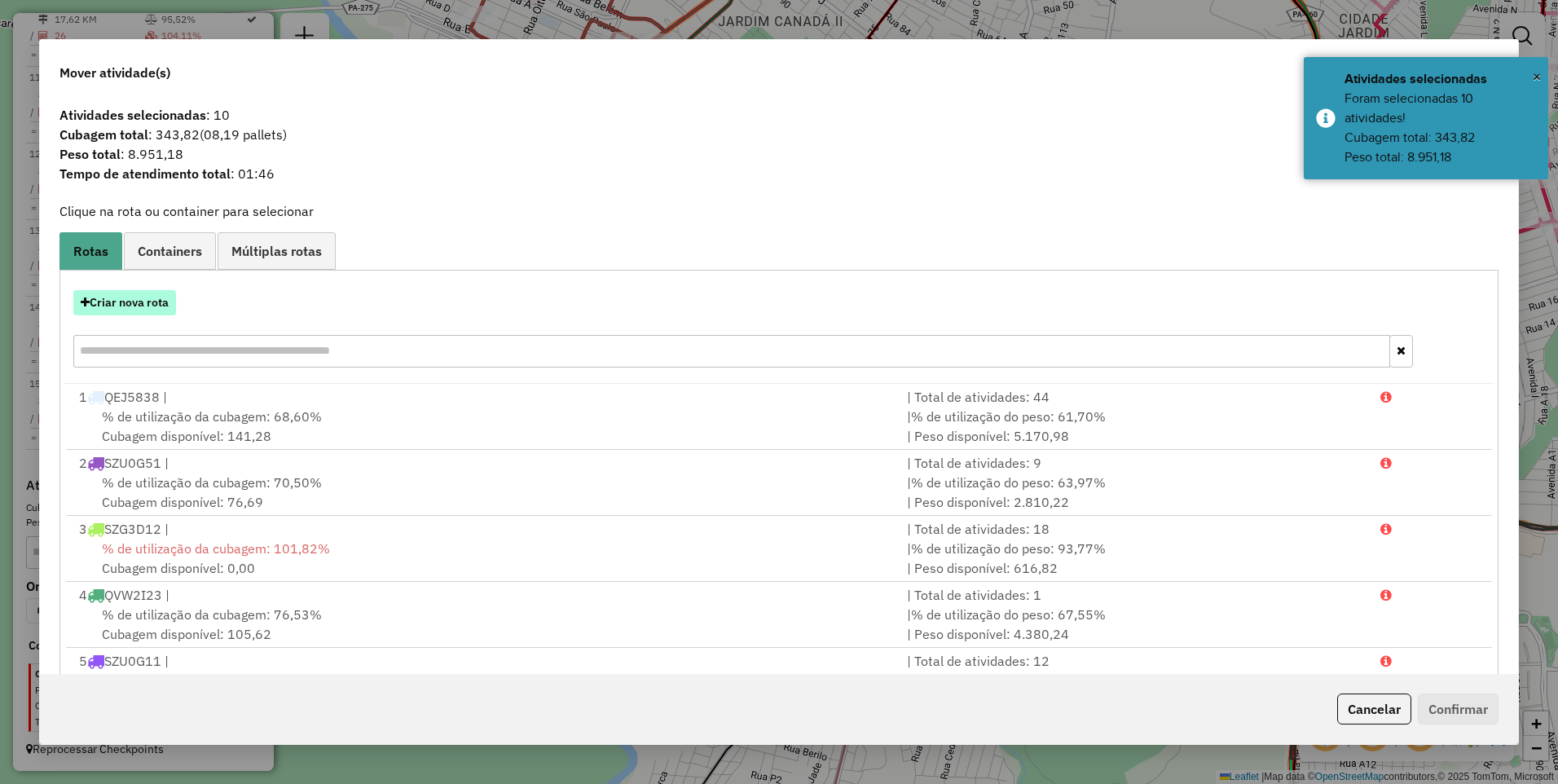
click at [156, 299] on button "Criar nova rota" at bounding box center [125, 302] width 103 height 25
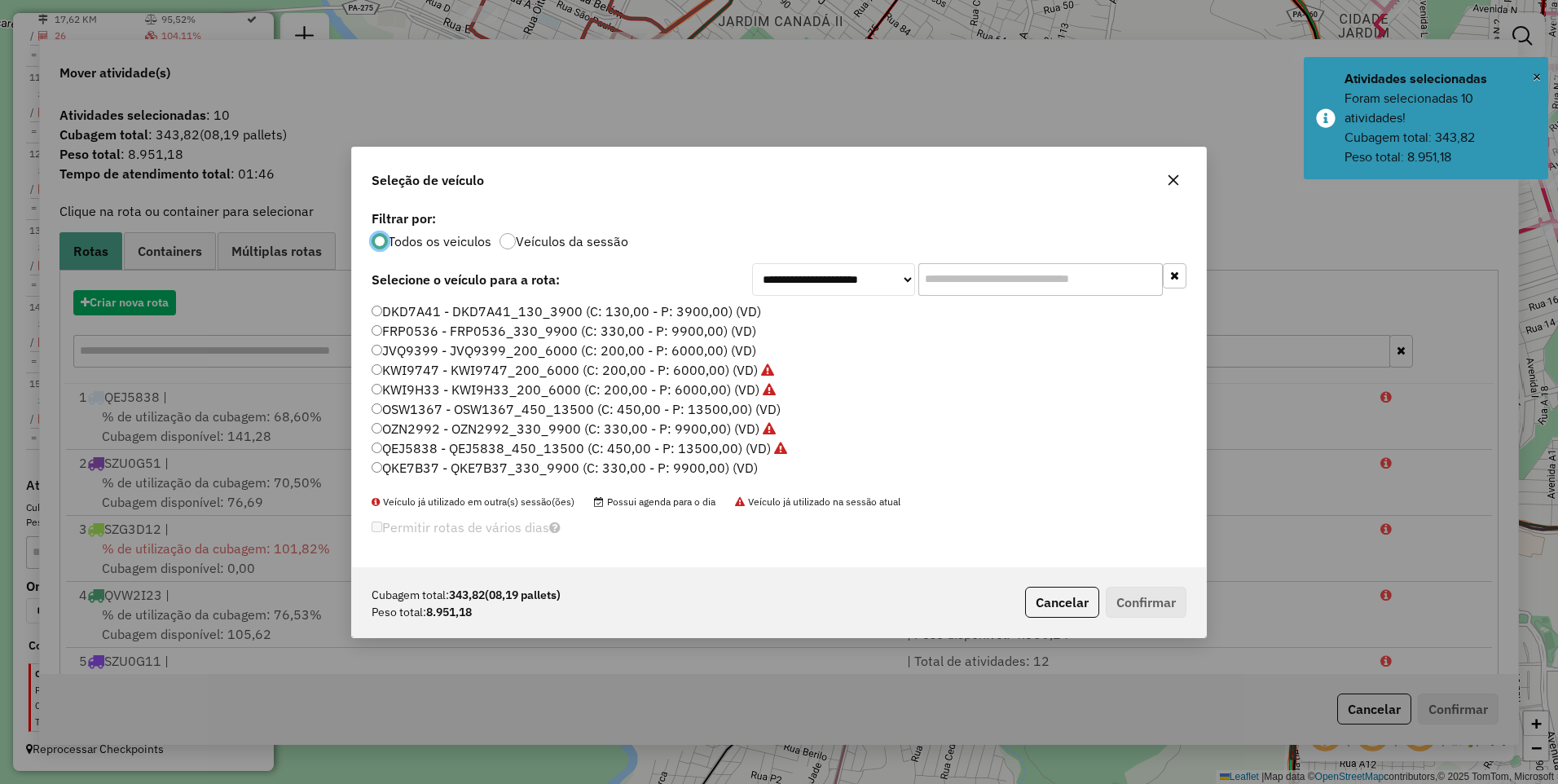
scroll to position [9, 5]
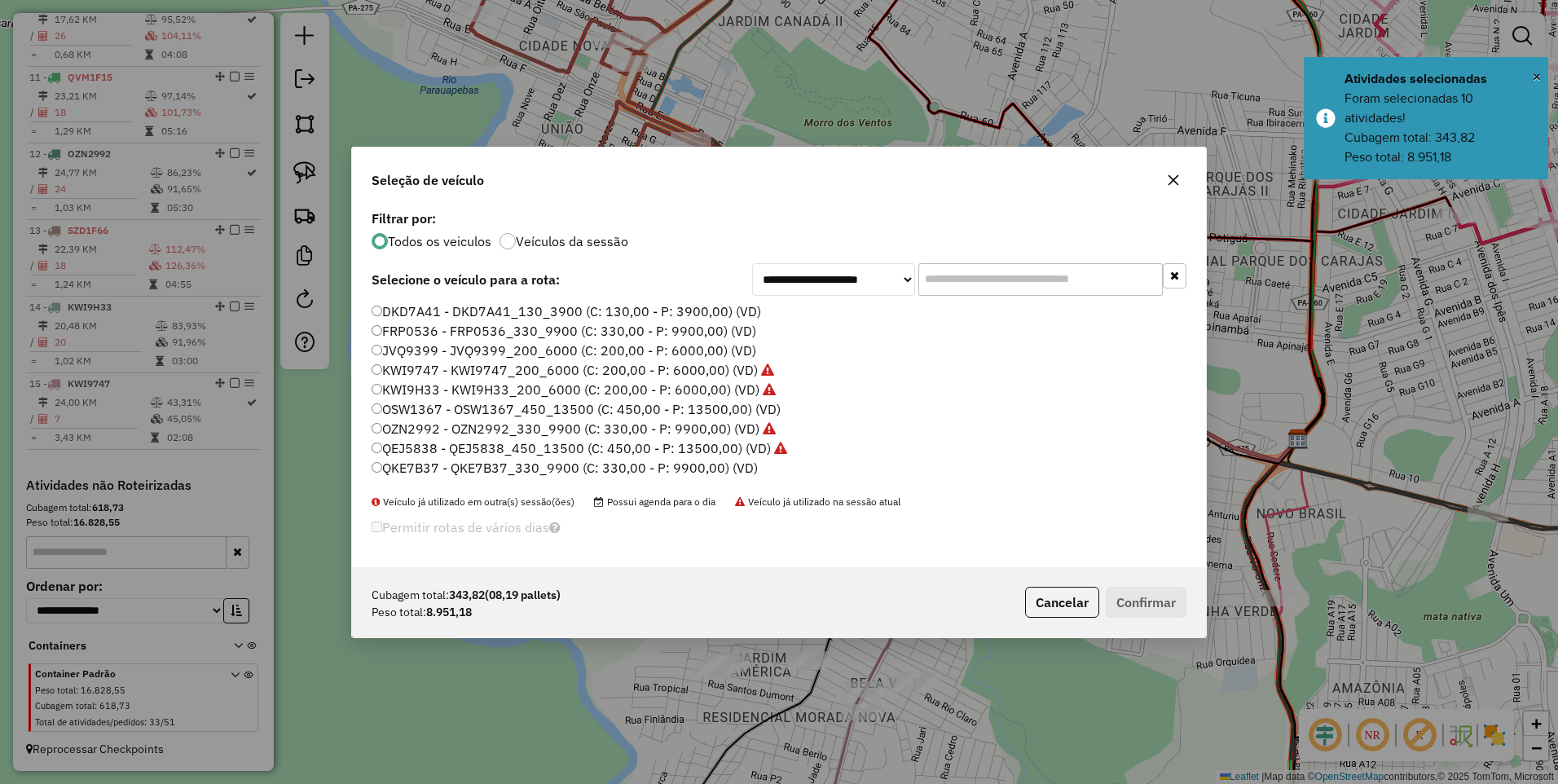
click at [444, 326] on label "FRP0536 - FRP0536_330_9900 (C: 330,00 - P: 9900,00) (VD)" at bounding box center [564, 331] width 385 height 20
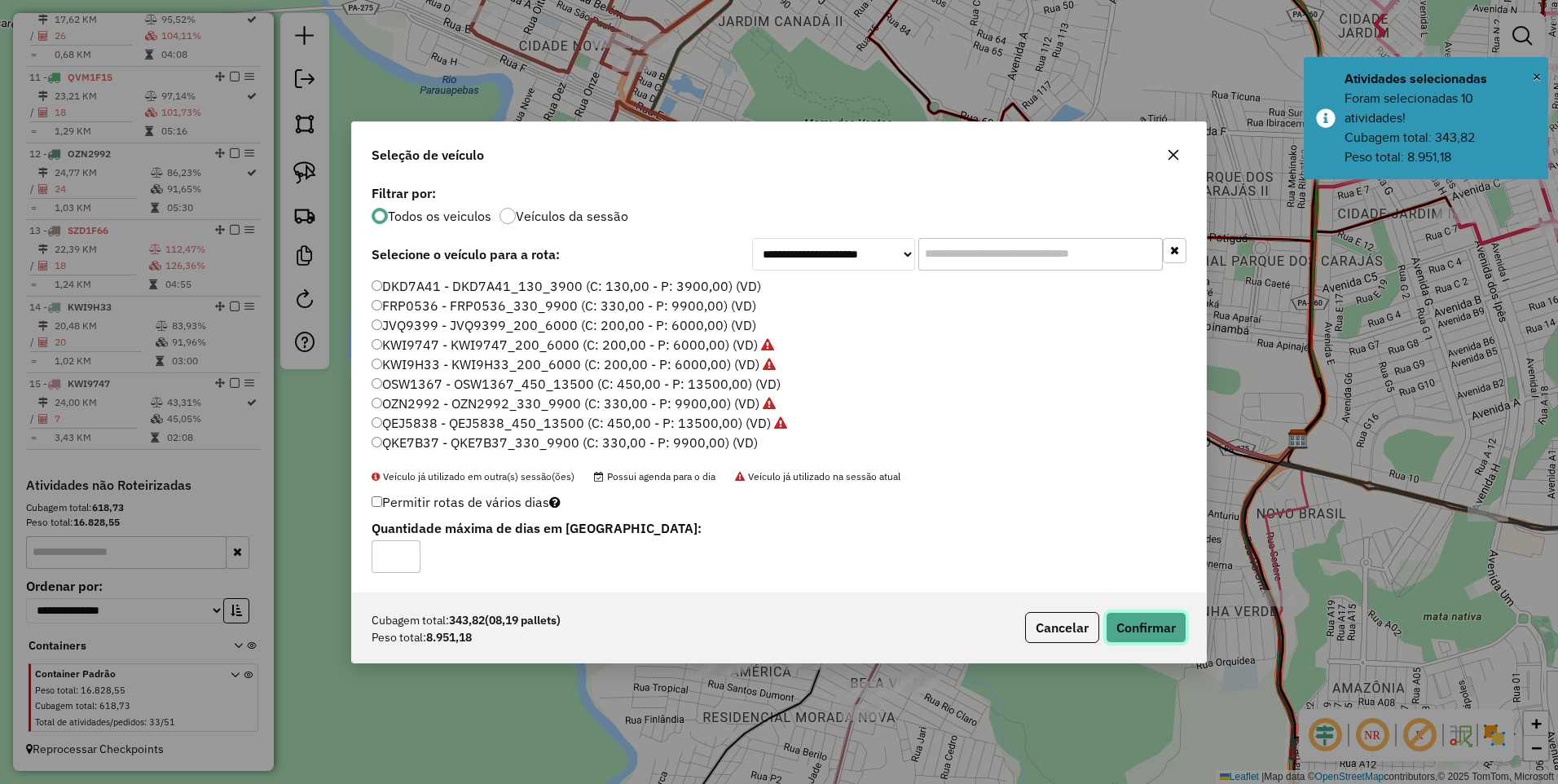
click at [1138, 624] on button "Confirmar" at bounding box center [1147, 627] width 81 height 31
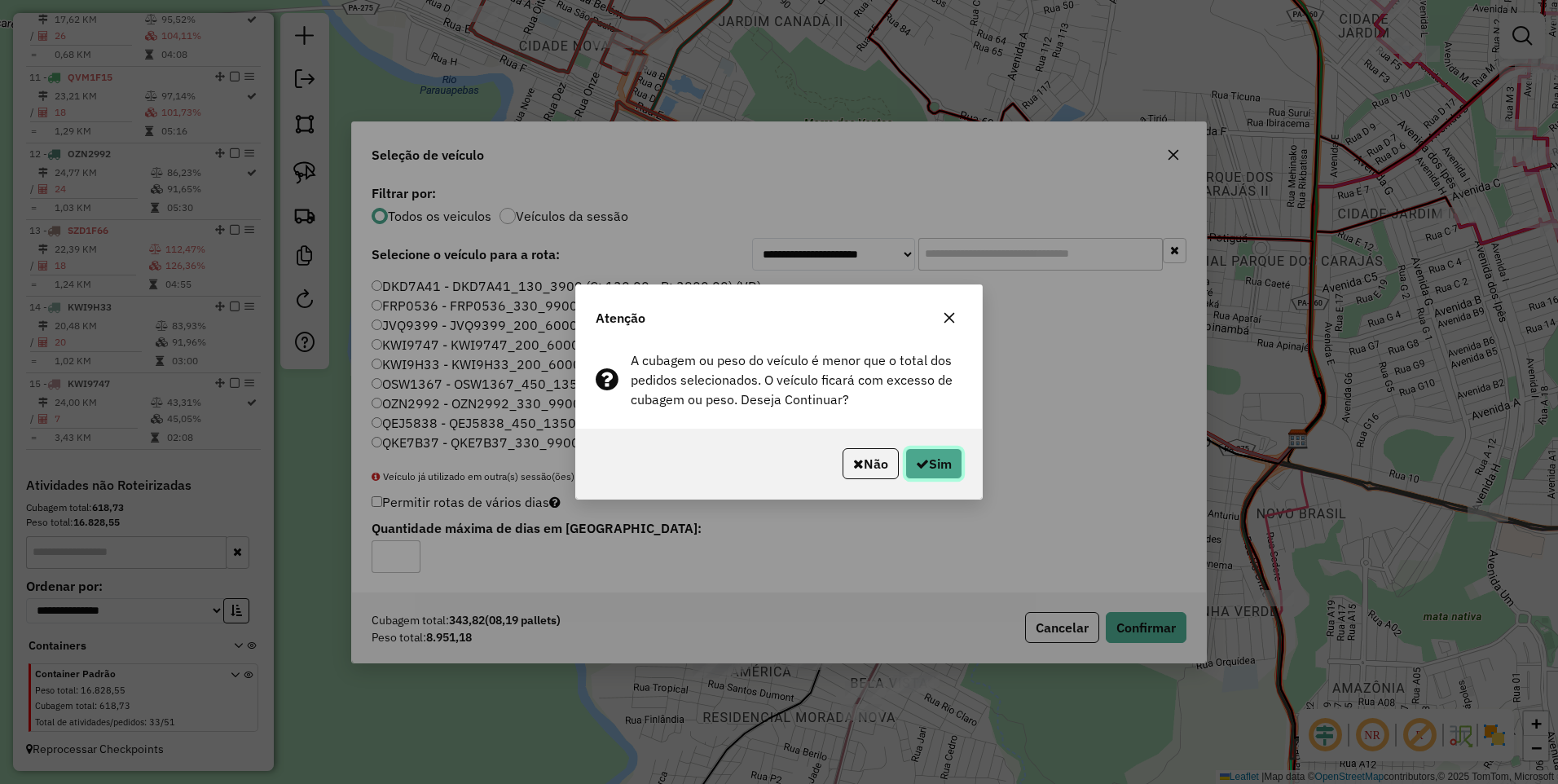
click at [937, 453] on button "Sim" at bounding box center [934, 464] width 57 height 31
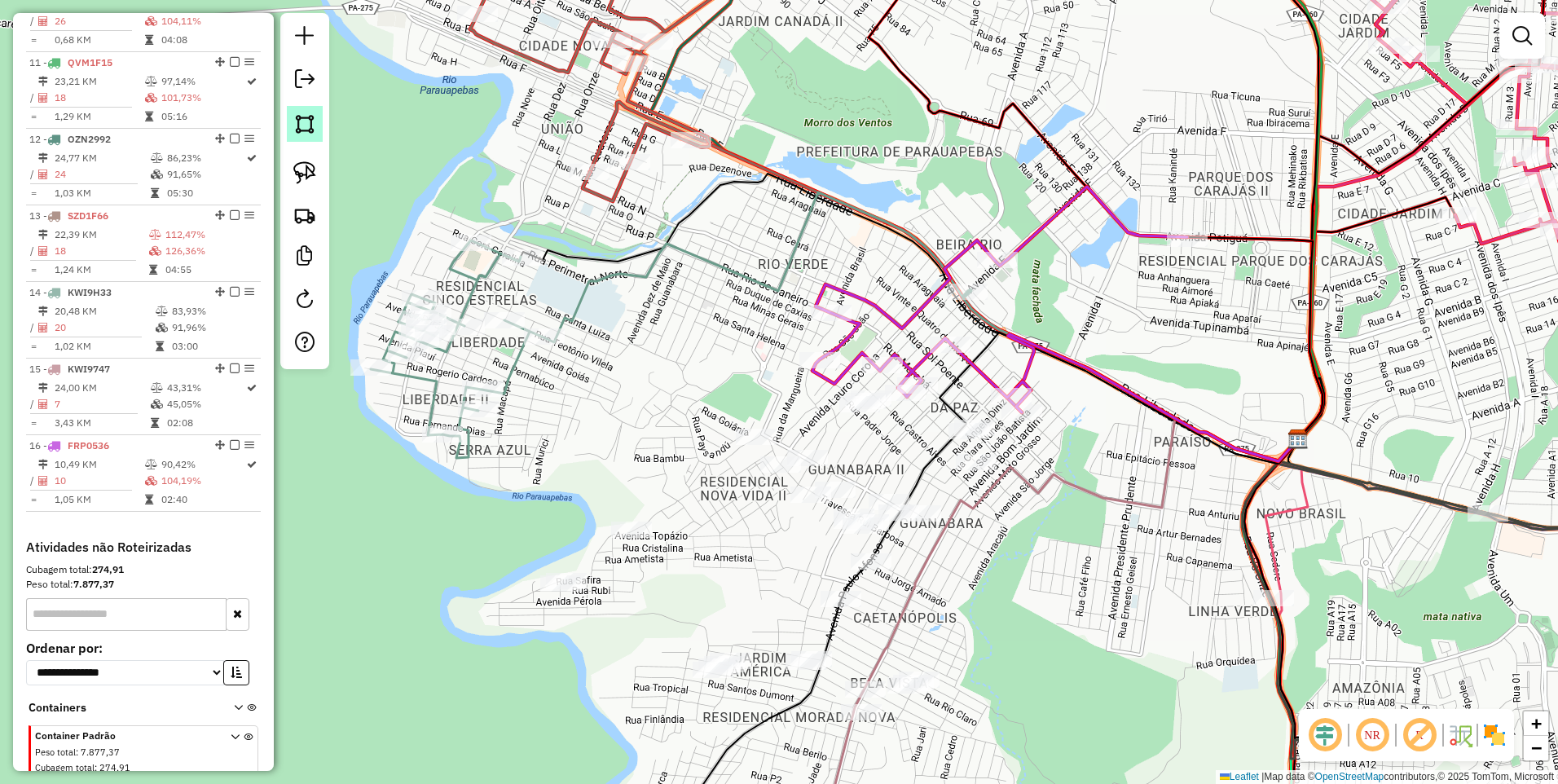
click at [294, 126] on img at bounding box center [304, 123] width 23 height 23
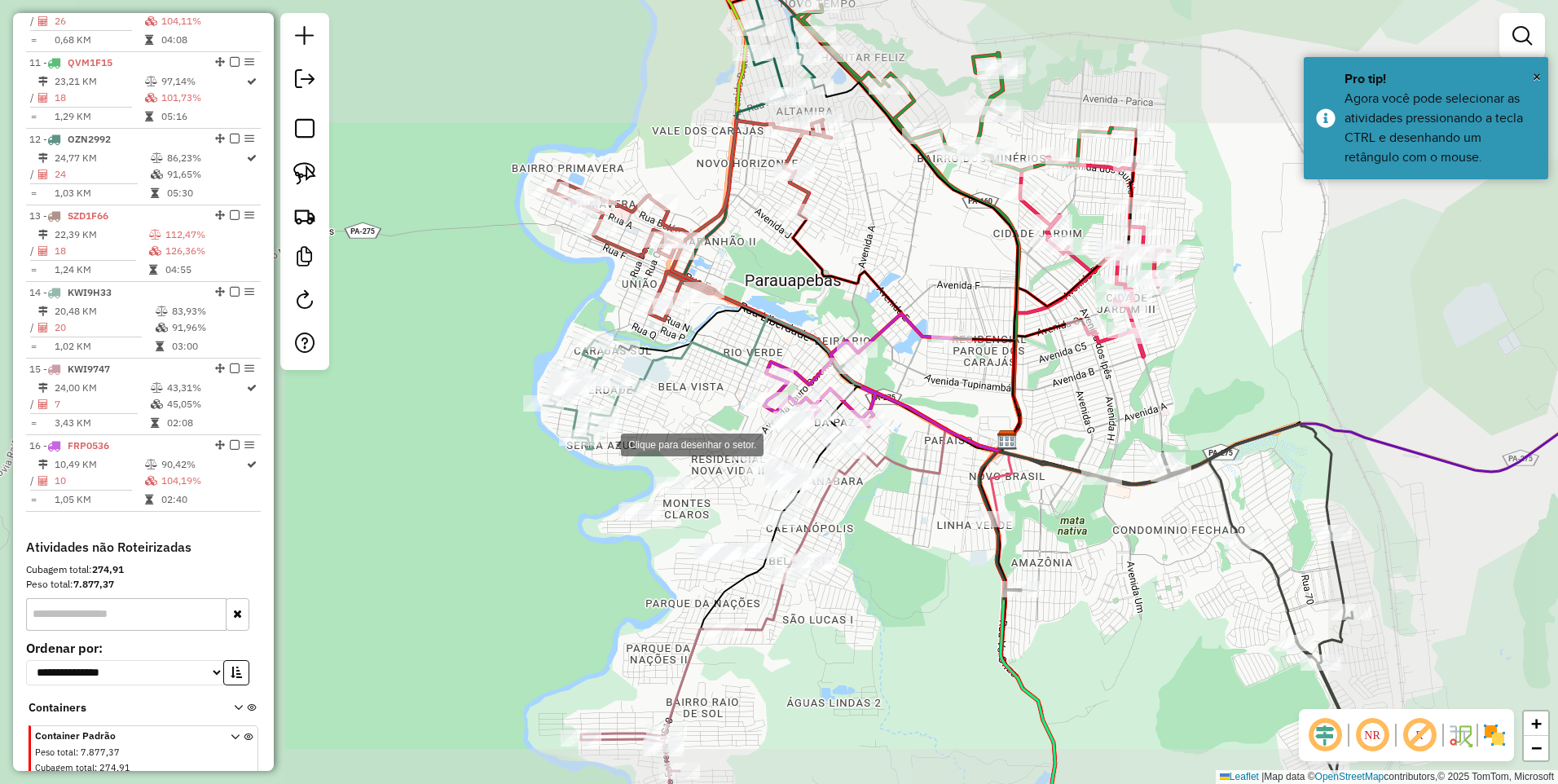
drag, startPoint x: 584, startPoint y: 451, endPoint x: 605, endPoint y: 425, distance: 33.4
click at [589, 448] on div at bounding box center [605, 443] width 33 height 33
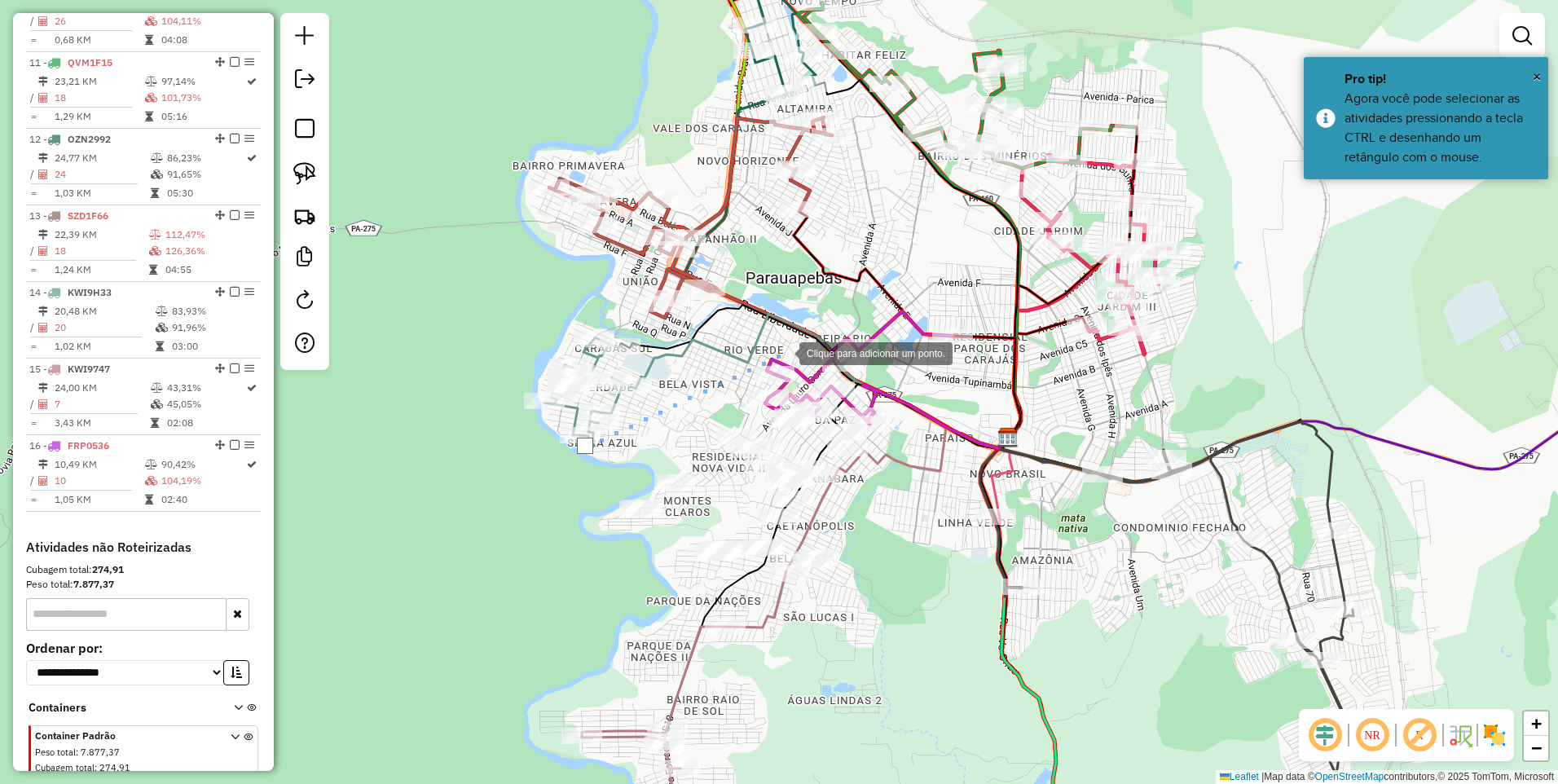
click at [785, 352] on div at bounding box center [783, 352] width 33 height 33
click at [960, 471] on div at bounding box center [944, 460] width 33 height 33
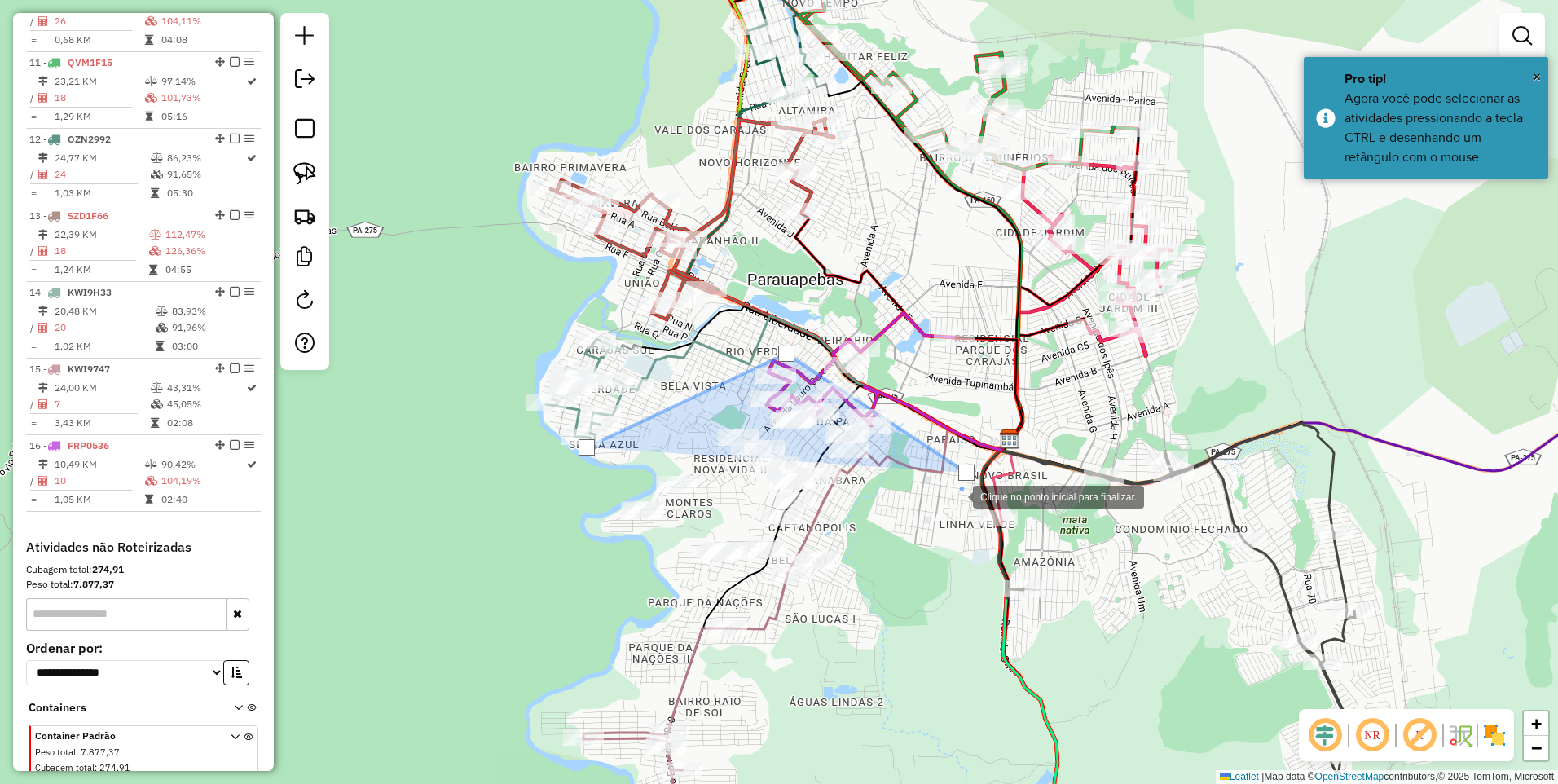
click at [941, 512] on div at bounding box center [957, 495] width 33 height 33
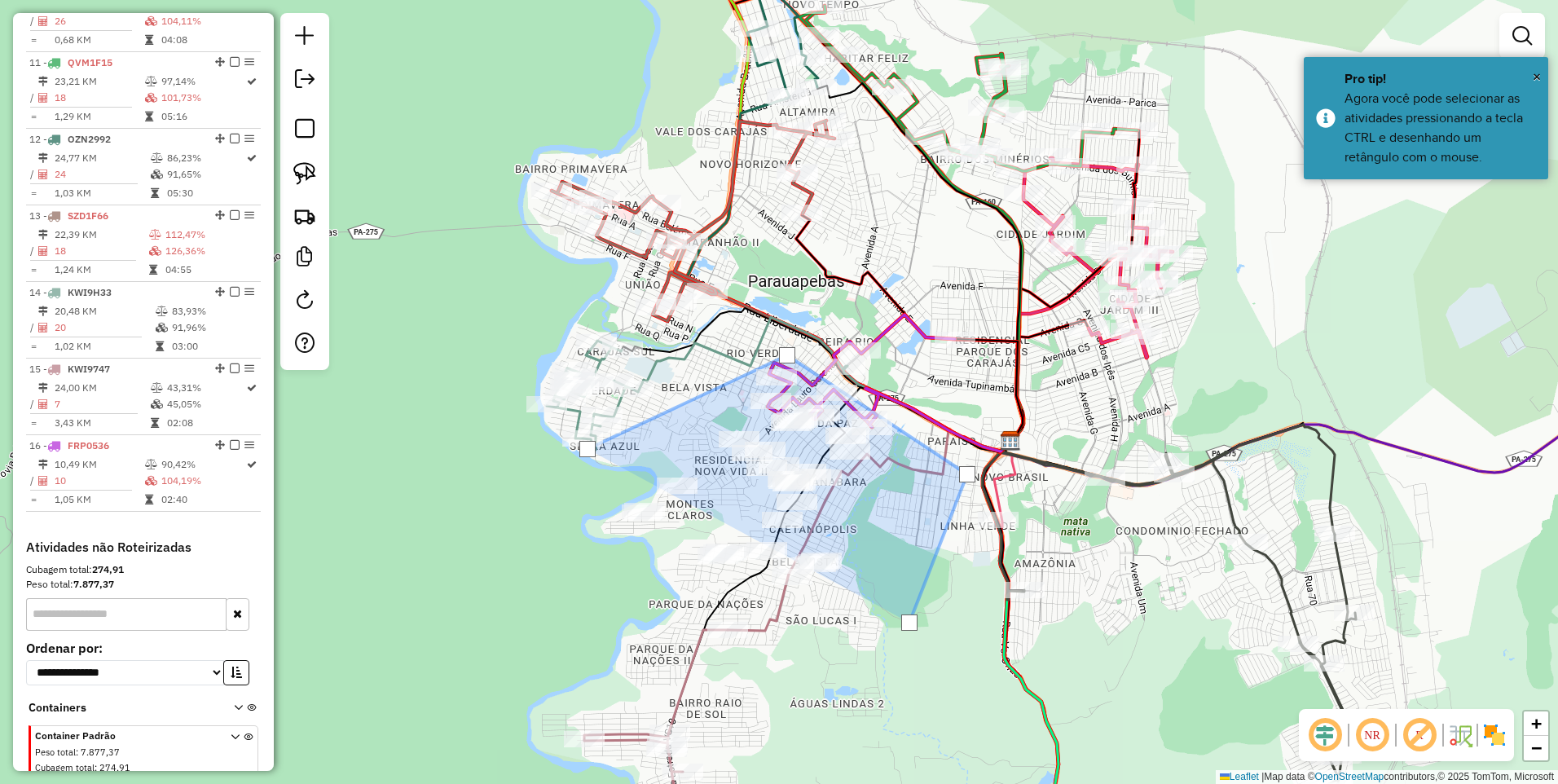
click at [893, 639] on div at bounding box center [909, 623] width 33 height 33
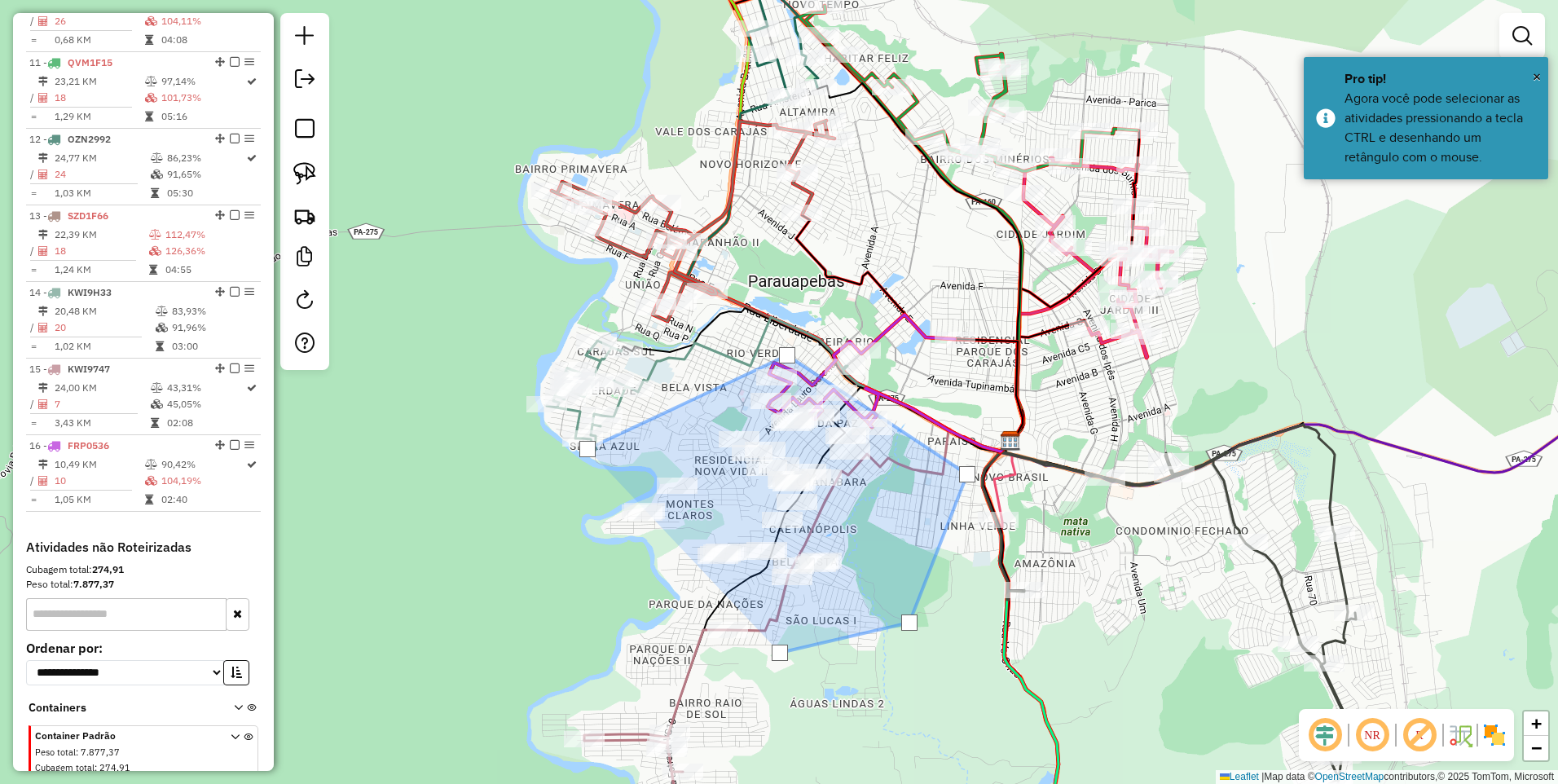
click at [764, 637] on div at bounding box center [780, 653] width 33 height 33
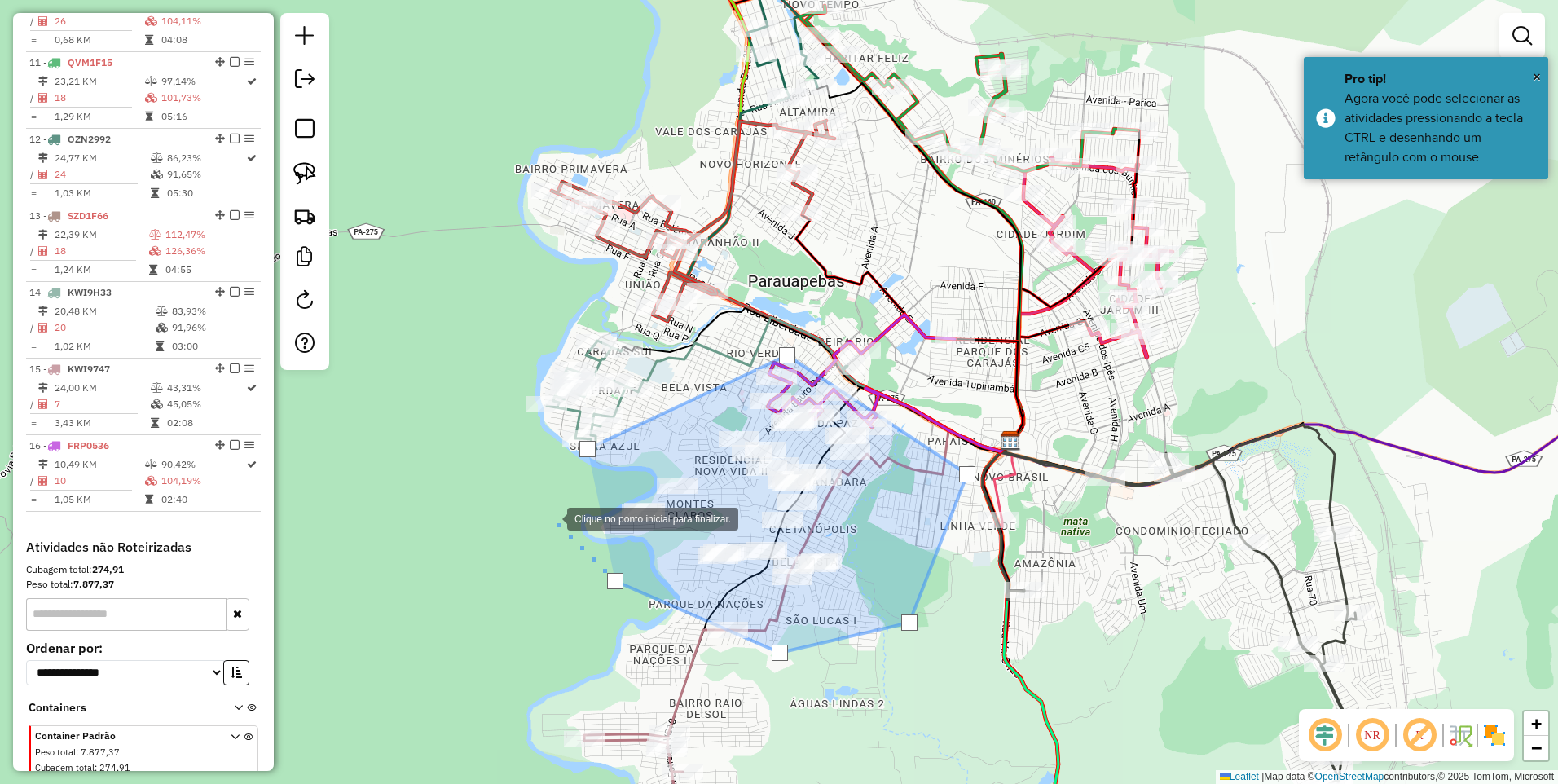
click at [551, 518] on div at bounding box center [551, 518] width 33 height 33
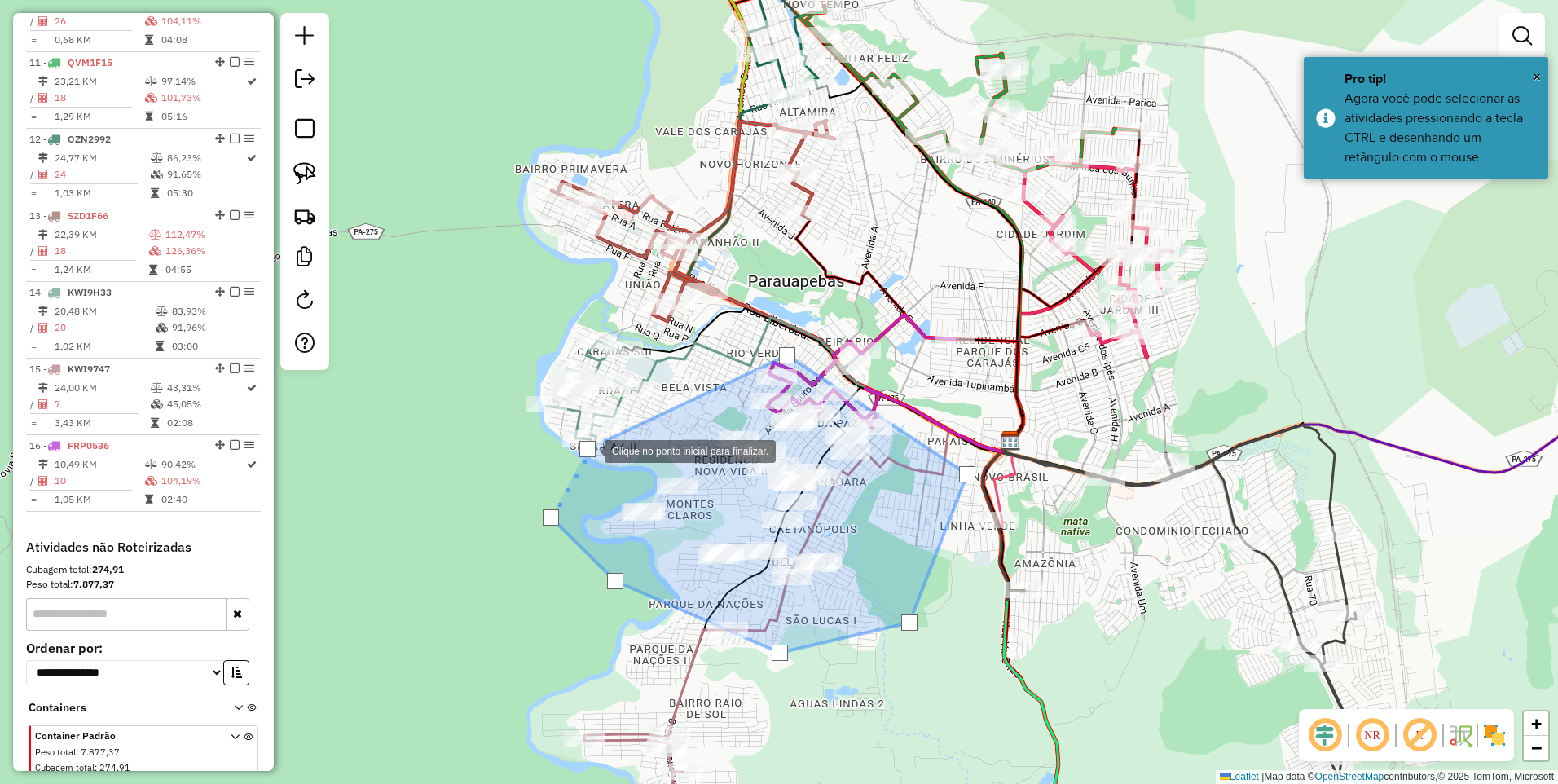
click at [589, 448] on div at bounding box center [587, 449] width 16 height 16
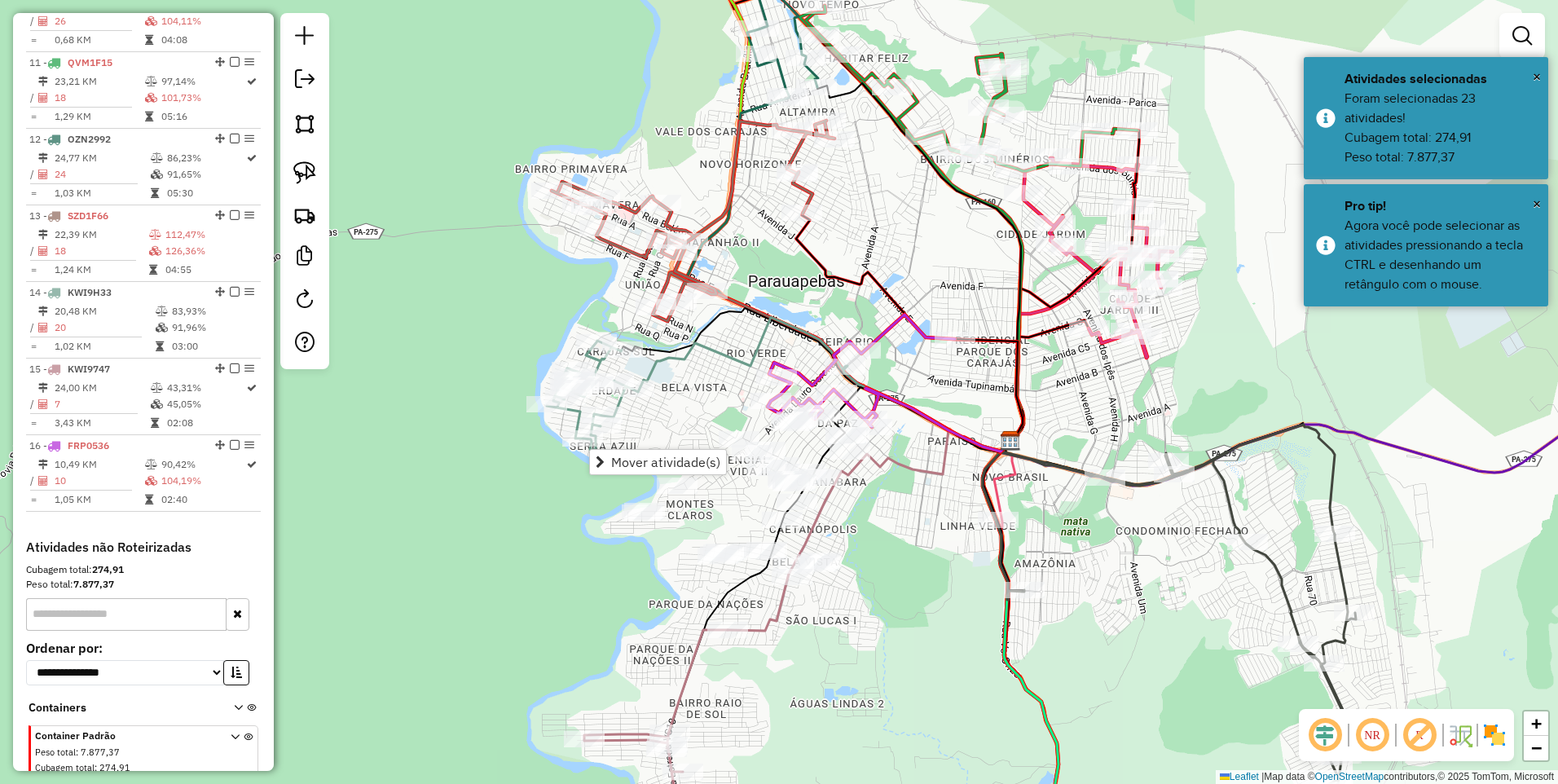
click at [626, 462] on span "Mover atividade(s)" at bounding box center [665, 462] width 109 height 13
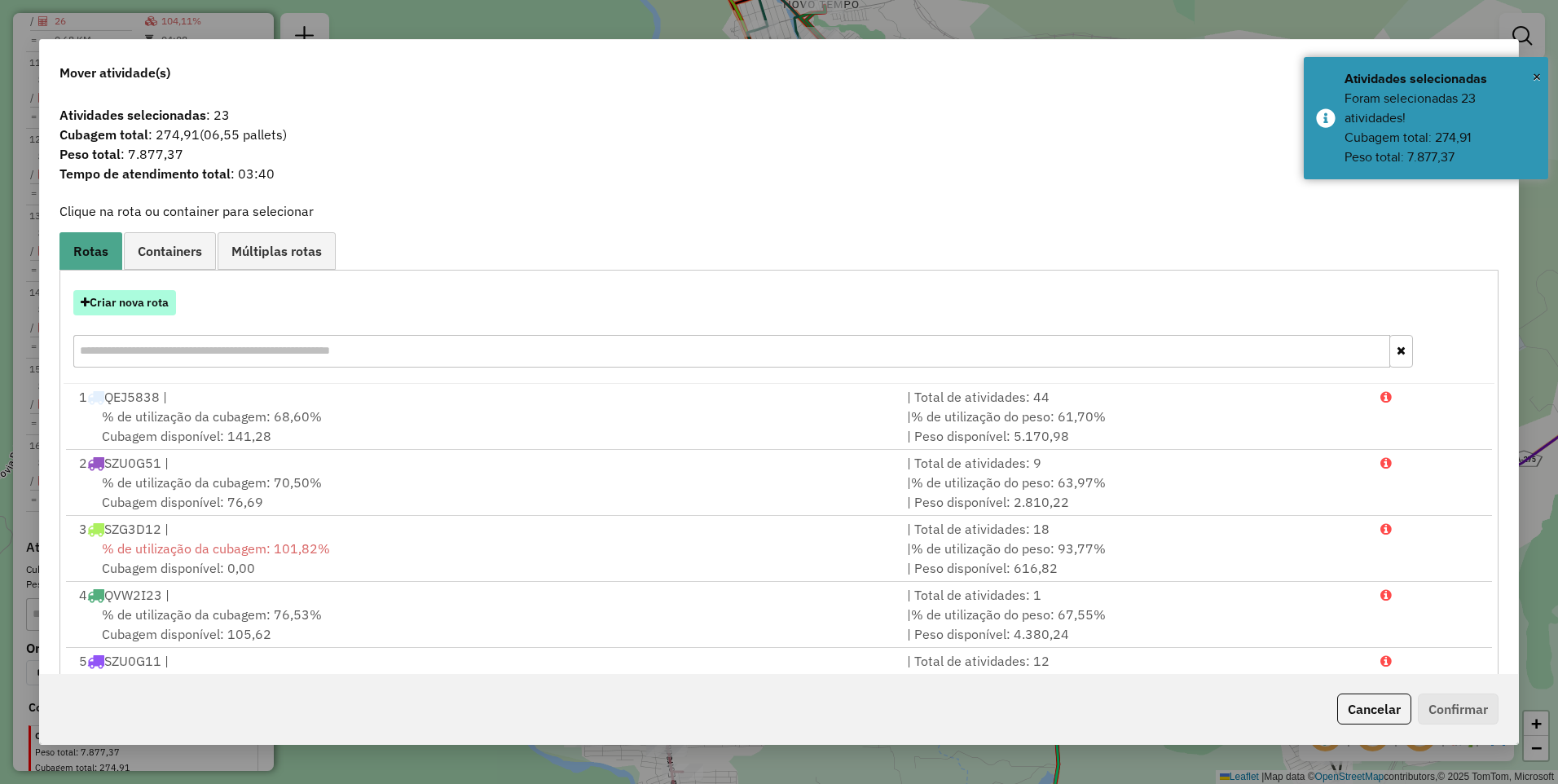
click at [131, 306] on button "Criar nova rota" at bounding box center [125, 302] width 103 height 25
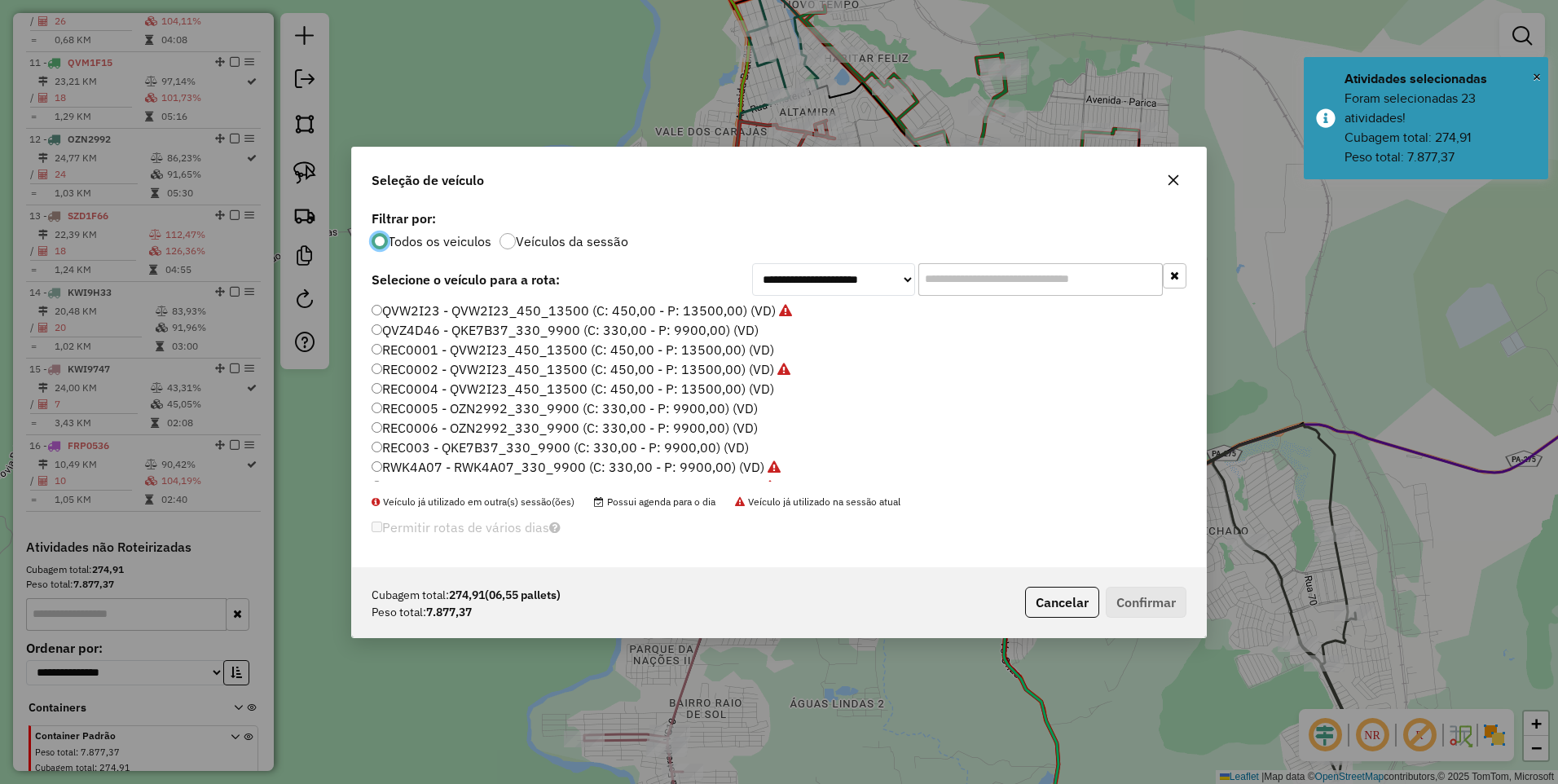
scroll to position [349, 0]
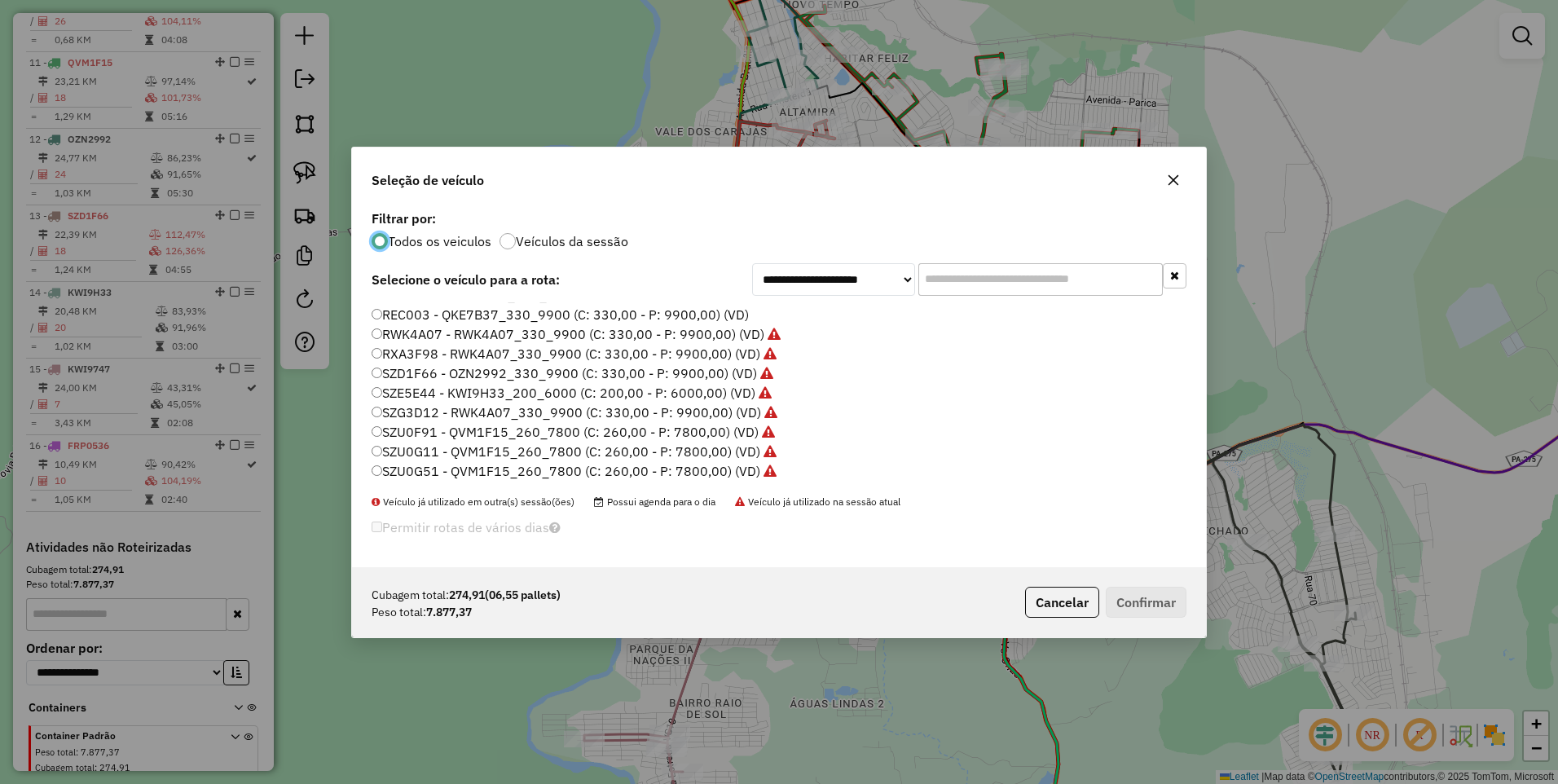
click at [434, 428] on label "SZU0F91 - QVM1F15_260_7800 (C: 260,00 - P: 7800,00) (VD)" at bounding box center [573, 432] width 404 height 20
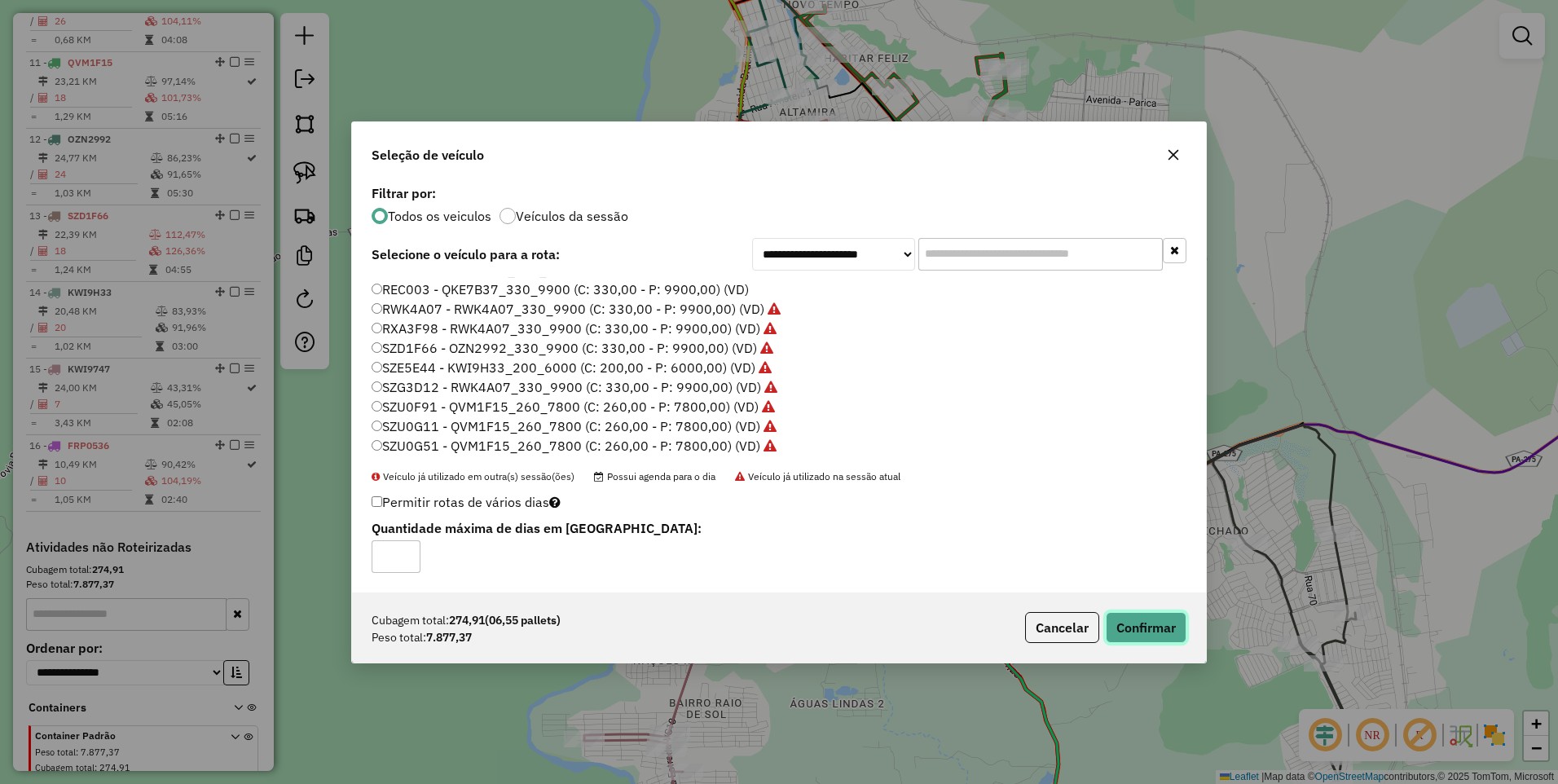
click at [1166, 615] on button "Confirmar" at bounding box center [1147, 627] width 81 height 31
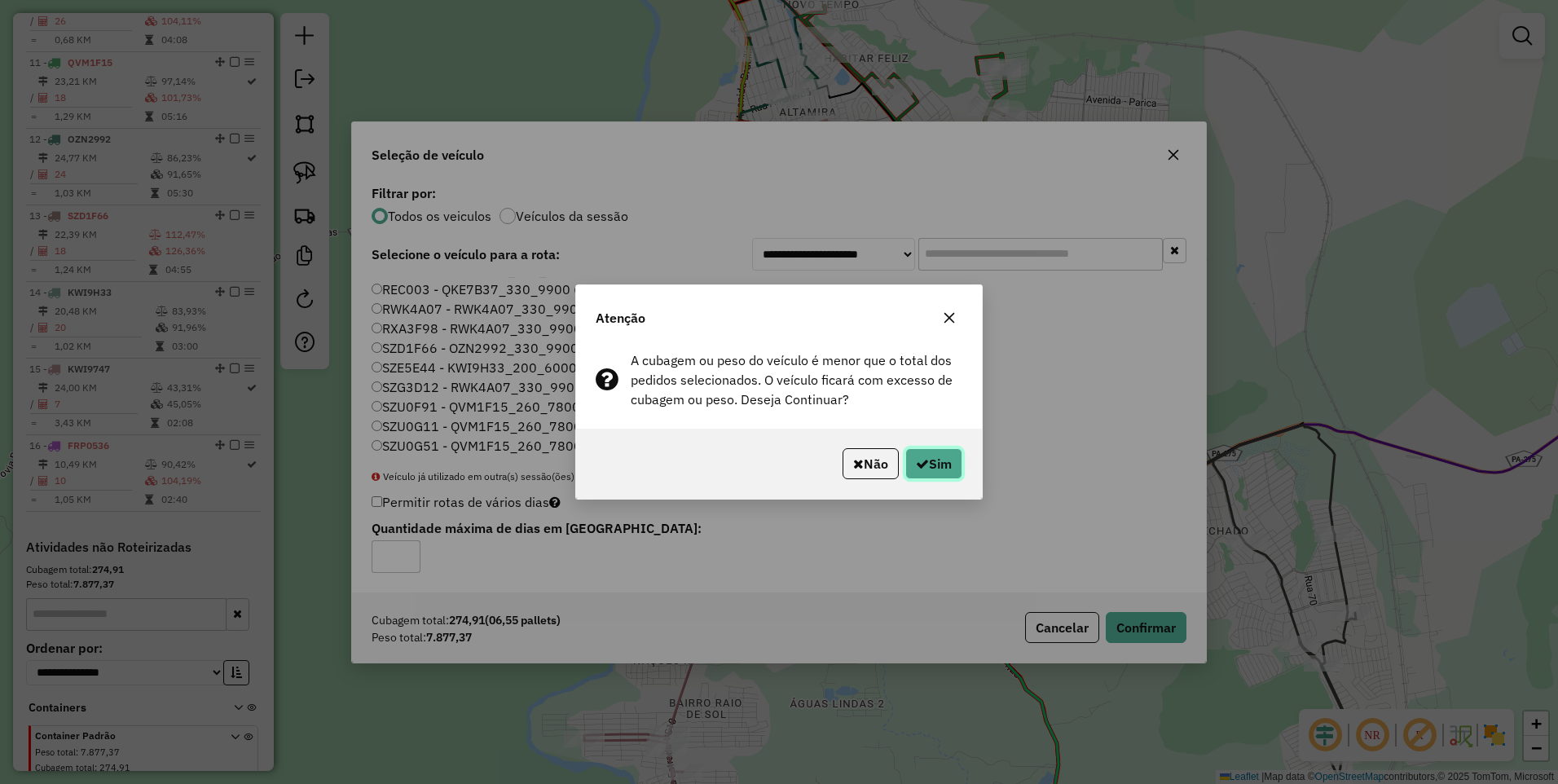
click at [946, 465] on button "Sim" at bounding box center [934, 464] width 57 height 31
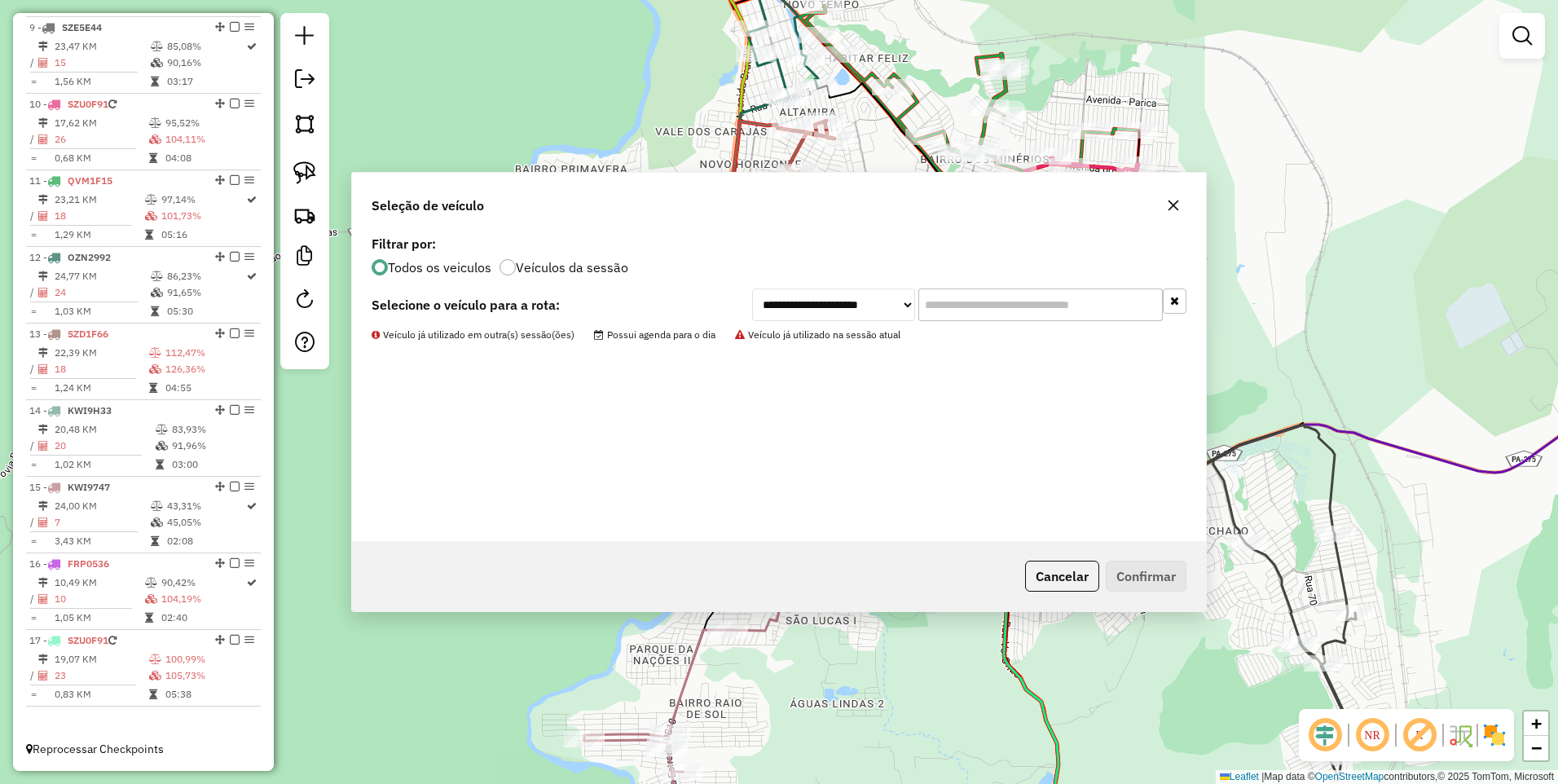
scroll to position [1240, 0]
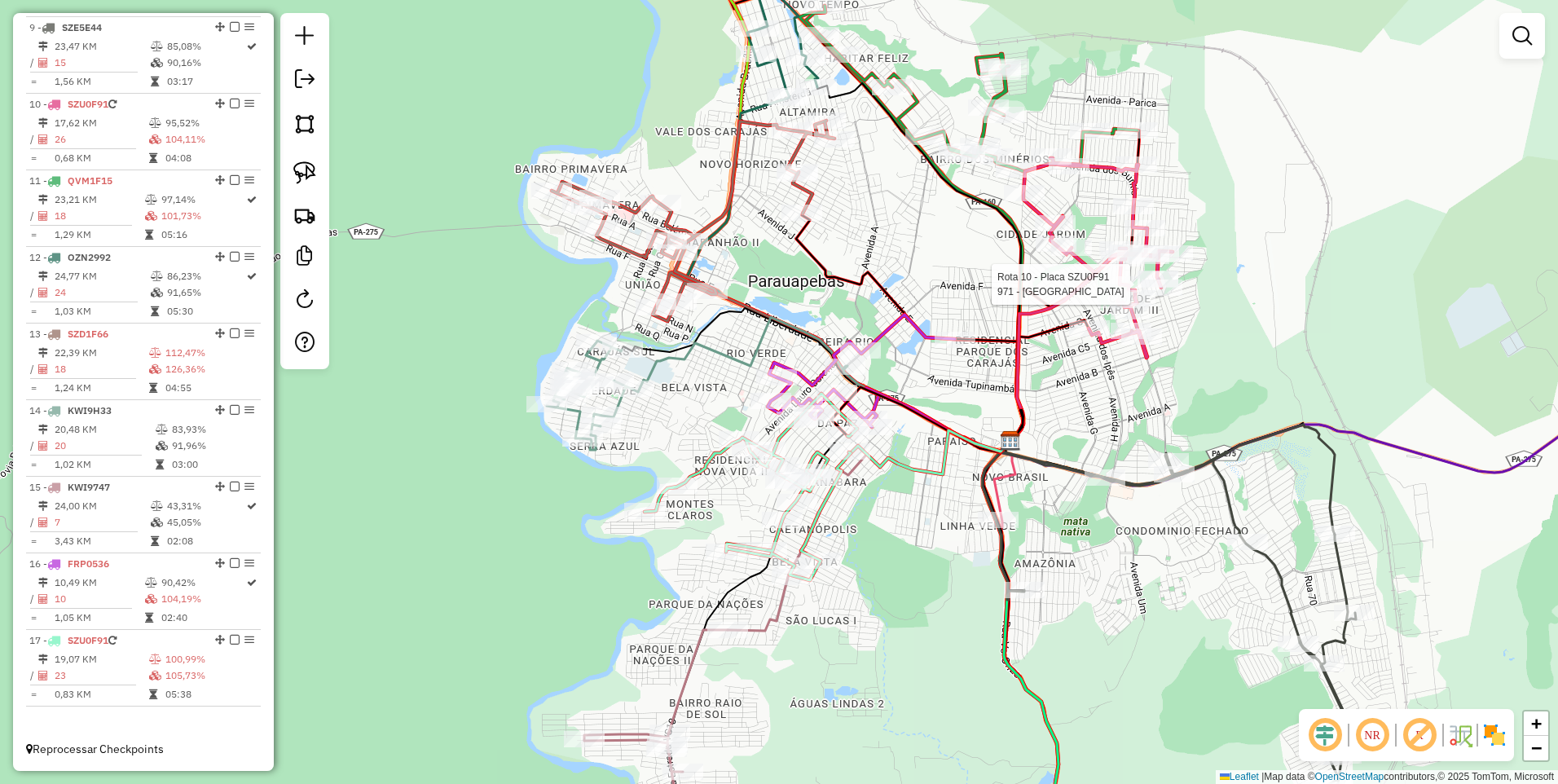
select select "**********"
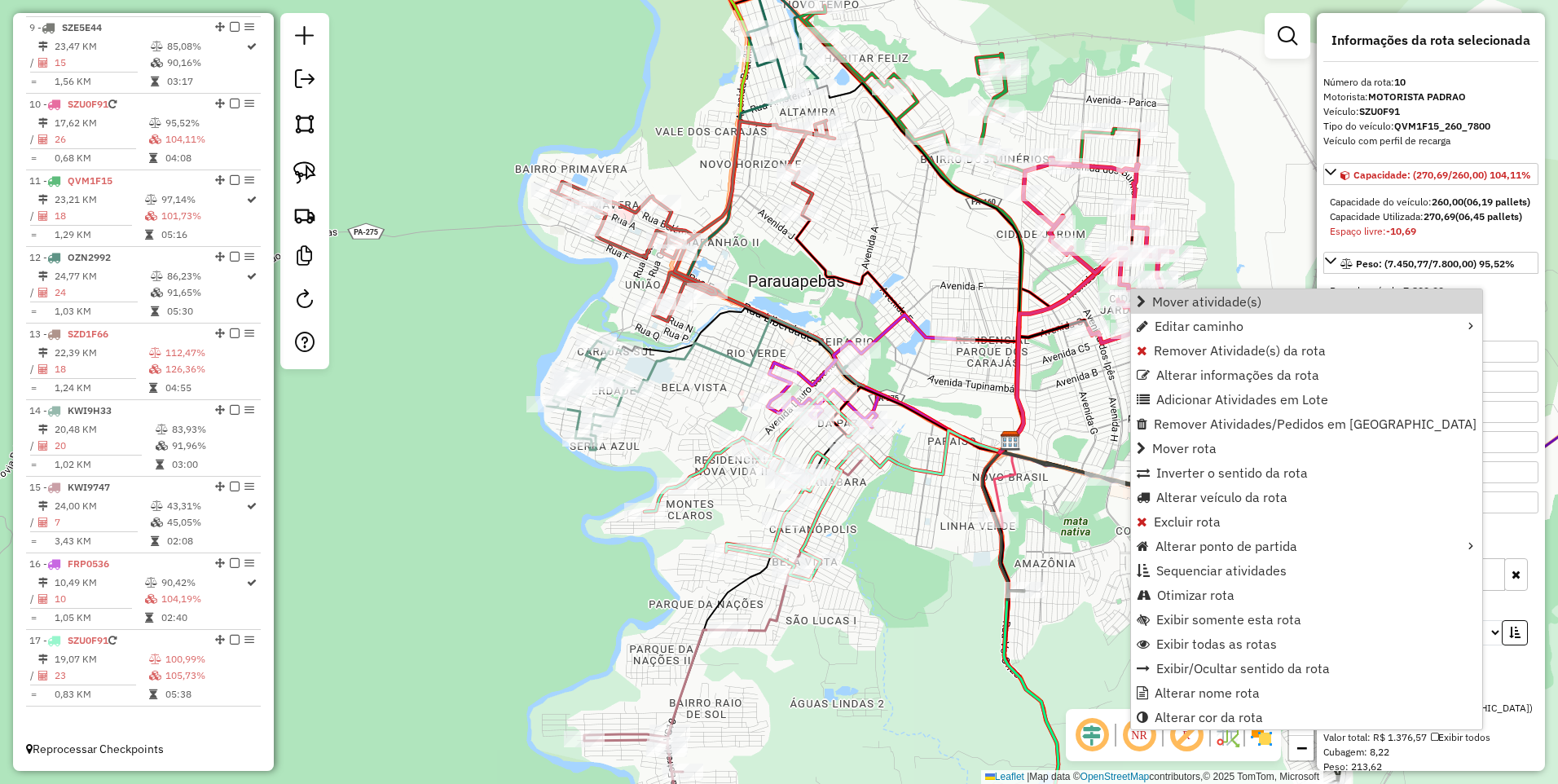
click at [1060, 384] on div "Janela de atendimento Grade de atendimento Capacidade Transportadoras Veículos …" at bounding box center [779, 392] width 1558 height 784
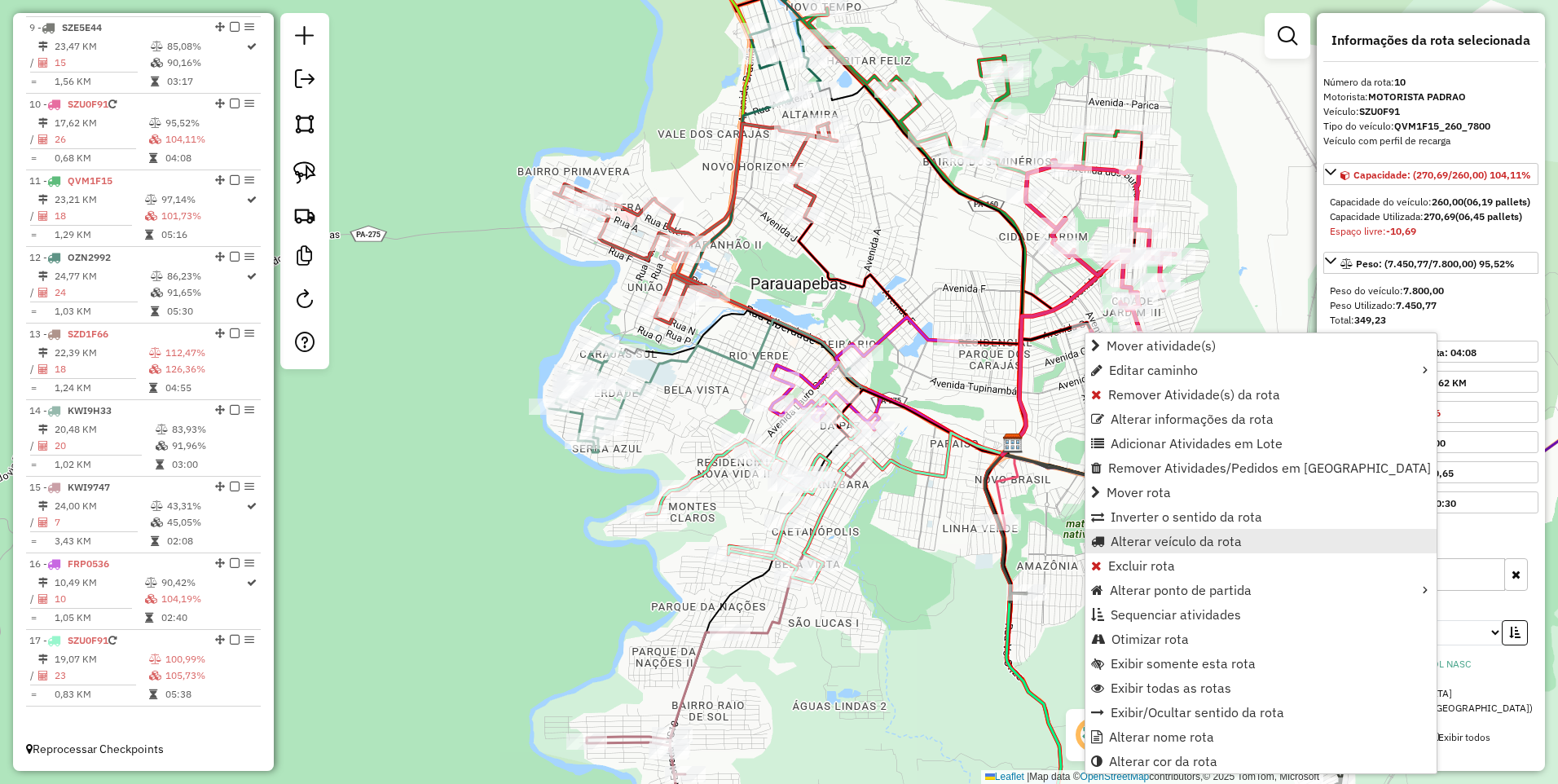
click at [1149, 541] on span "Alterar veículo da rota" at bounding box center [1176, 541] width 131 height 13
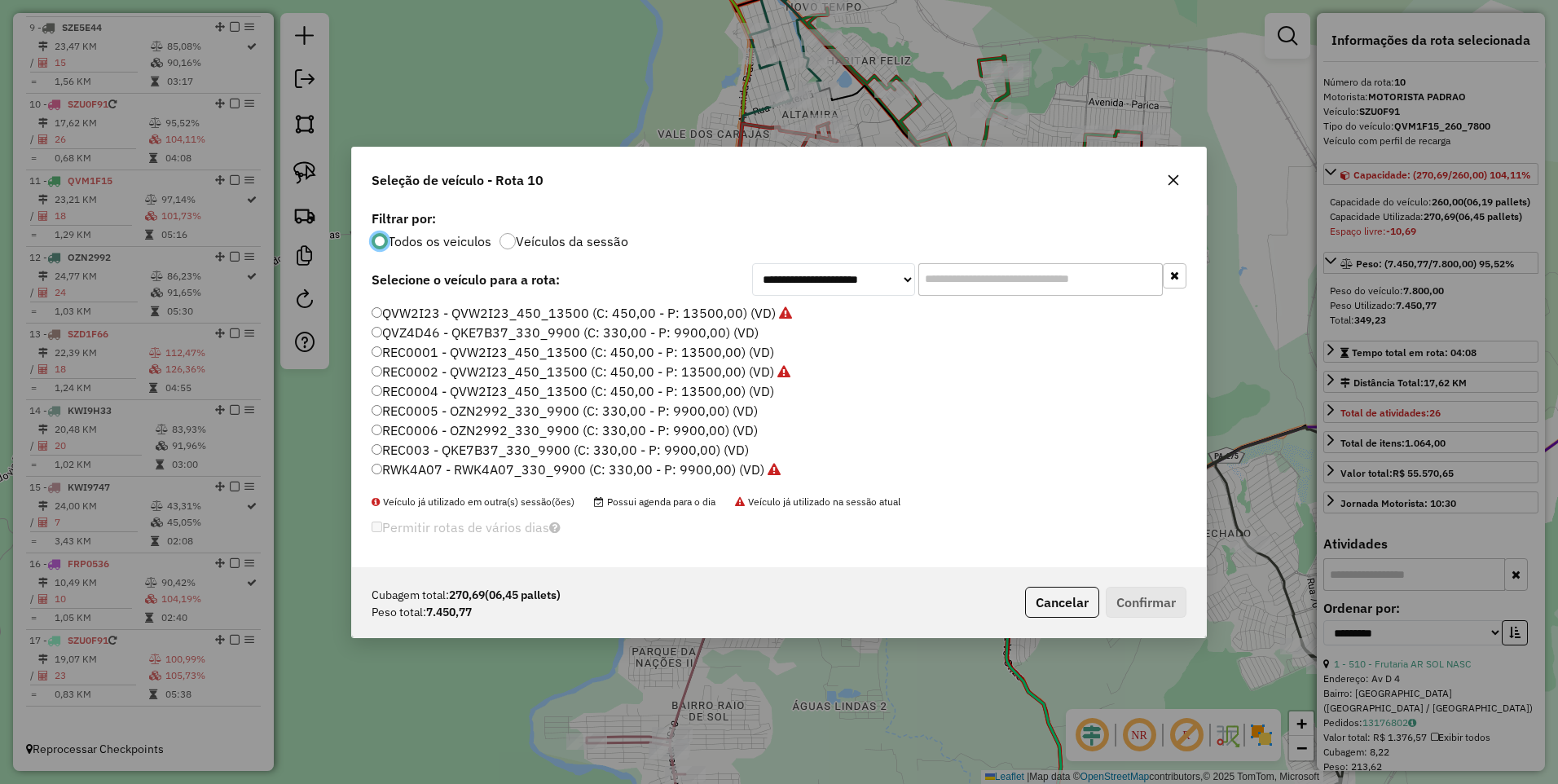
scroll to position [186, 0]
click at [426, 359] on label "QVZ4D46 - QKE7B37_330_9900 (C: 330,00 - P: 9900,00) (VD)" at bounding box center [566, 360] width 387 height 20
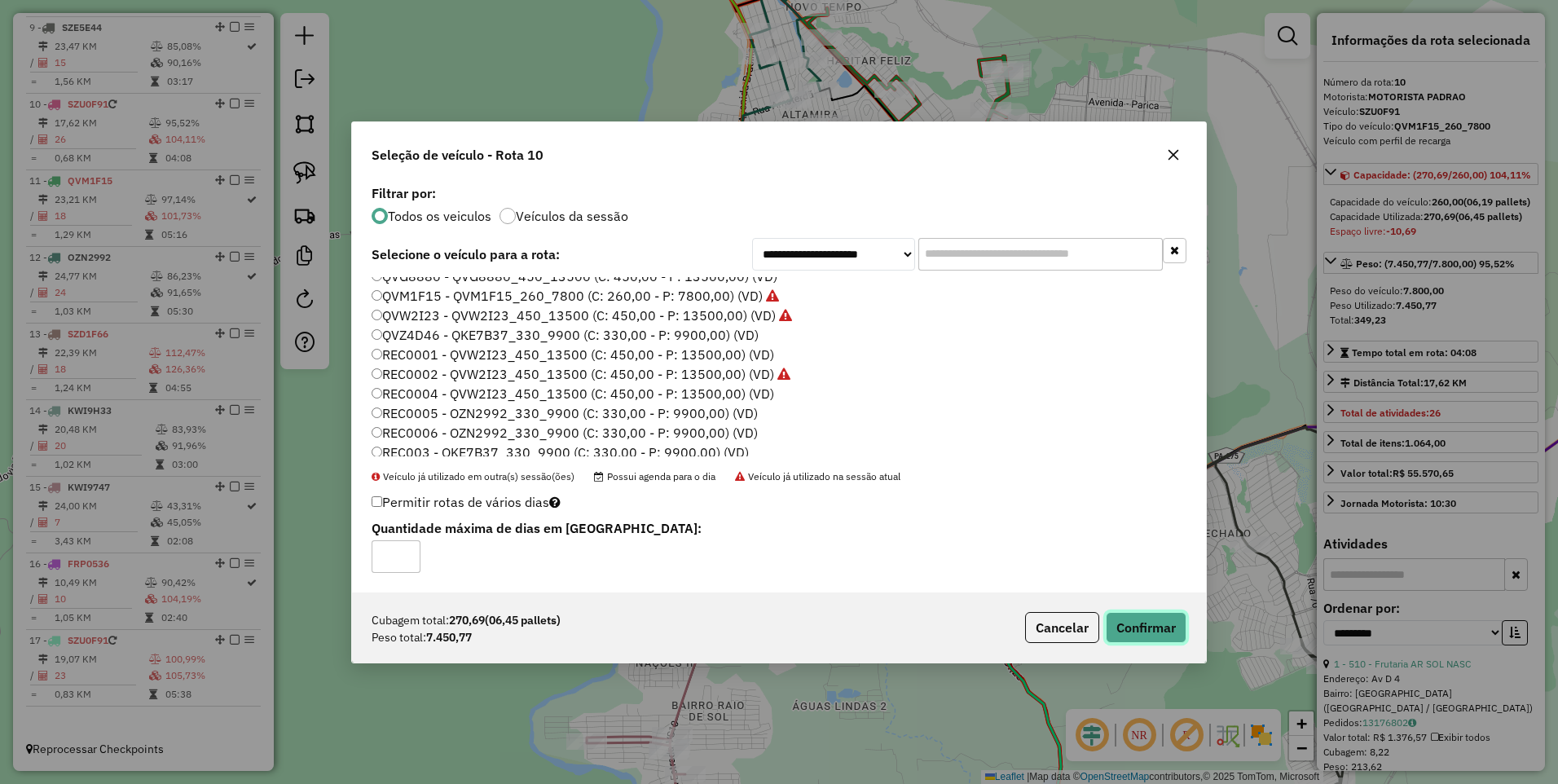
click at [1147, 624] on button "Confirmar" at bounding box center [1147, 627] width 81 height 31
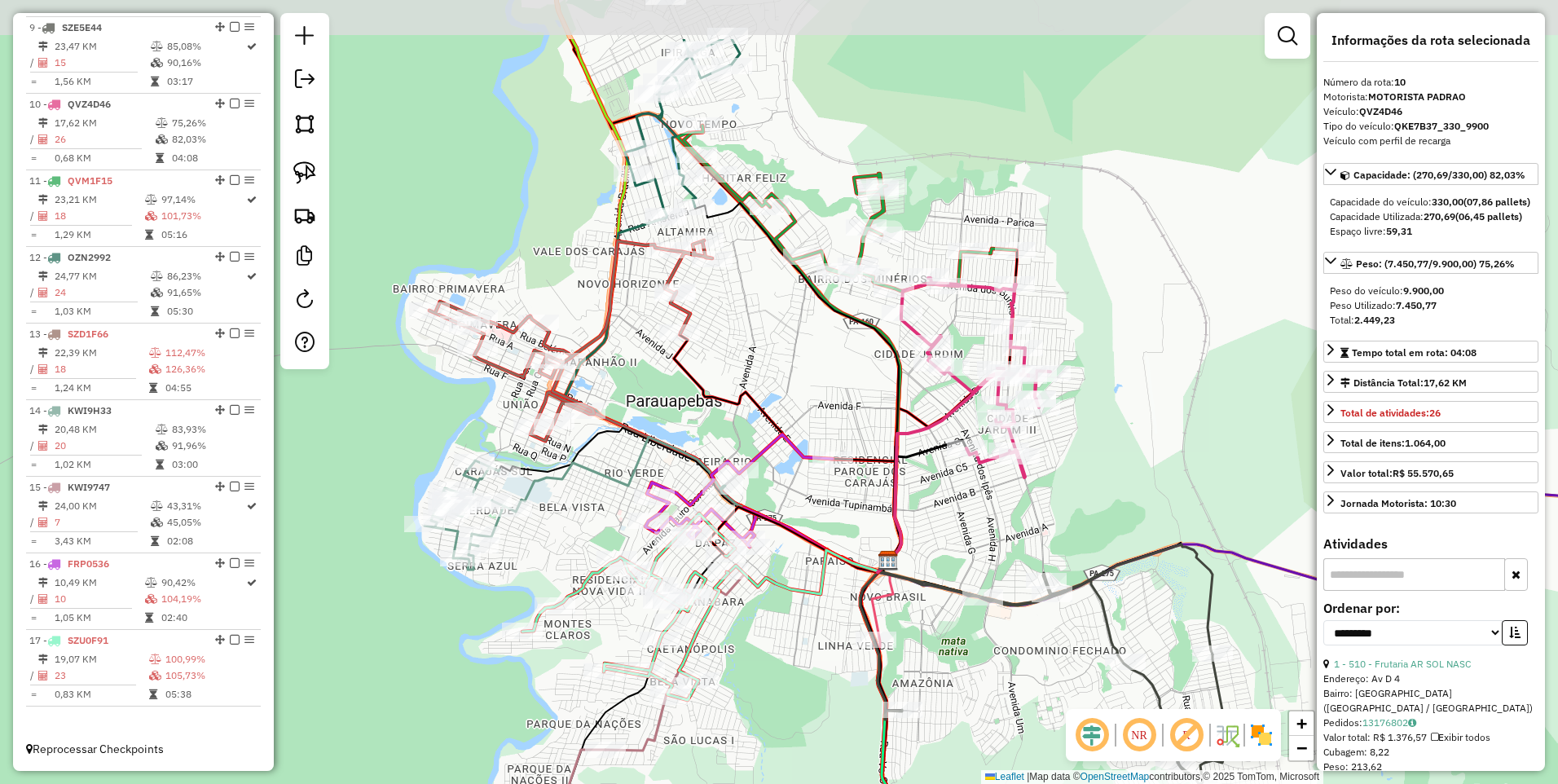
drag, startPoint x: 1124, startPoint y: 423, endPoint x: 1001, endPoint y: 530, distance: 163.0
click at [1001, 530] on div "Janela de atendimento Grade de atendimento Capacidade Transportadoras Veículos …" at bounding box center [779, 392] width 1558 height 784
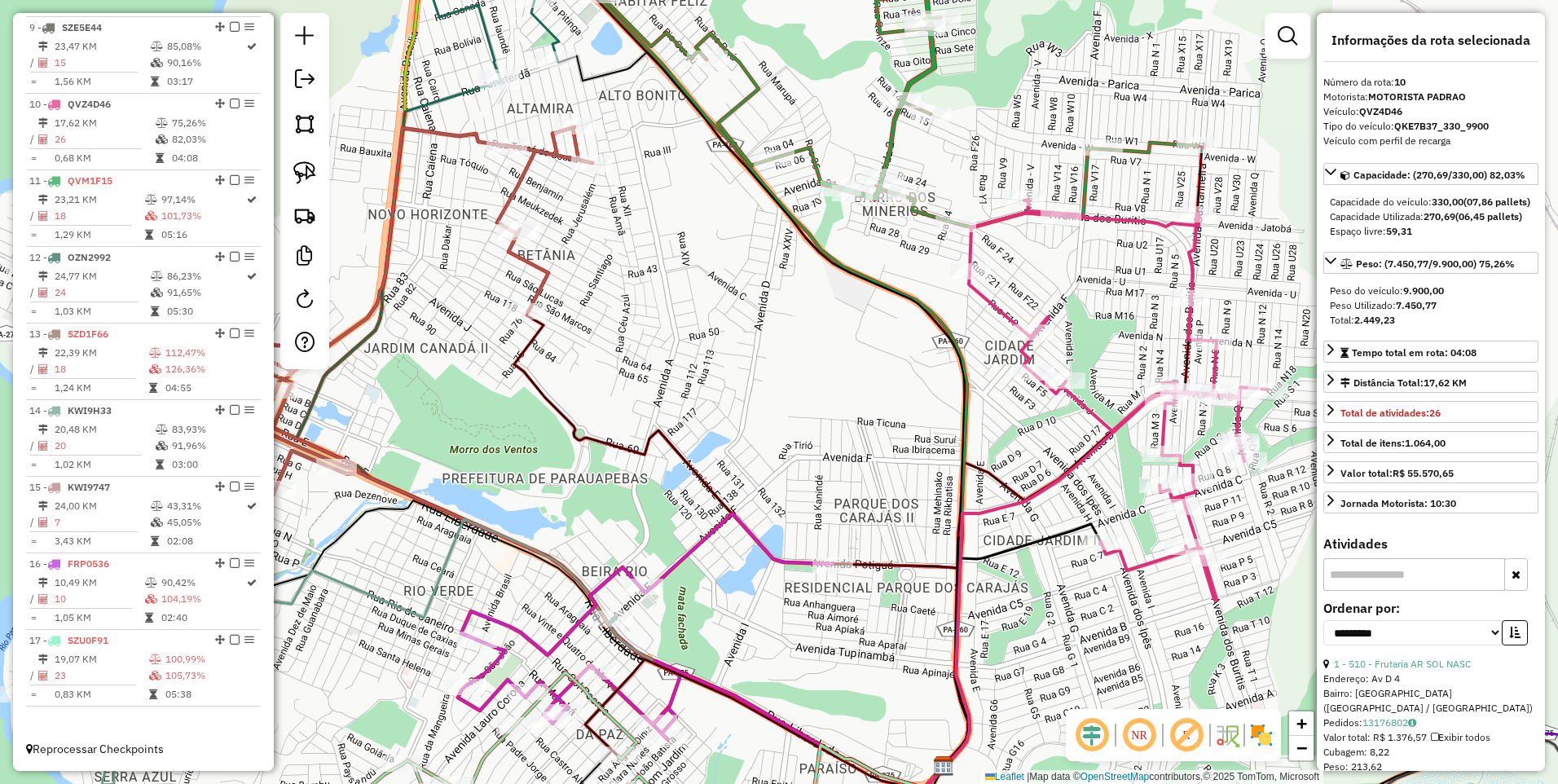
drag, startPoint x: 808, startPoint y: 308, endPoint x: 974, endPoint y: 557, distance: 299.3
click at [974, 557] on div "Janela de atendimento Grade de atendimento Capacidade Transportadoras Veículos …" at bounding box center [779, 392] width 1558 height 784
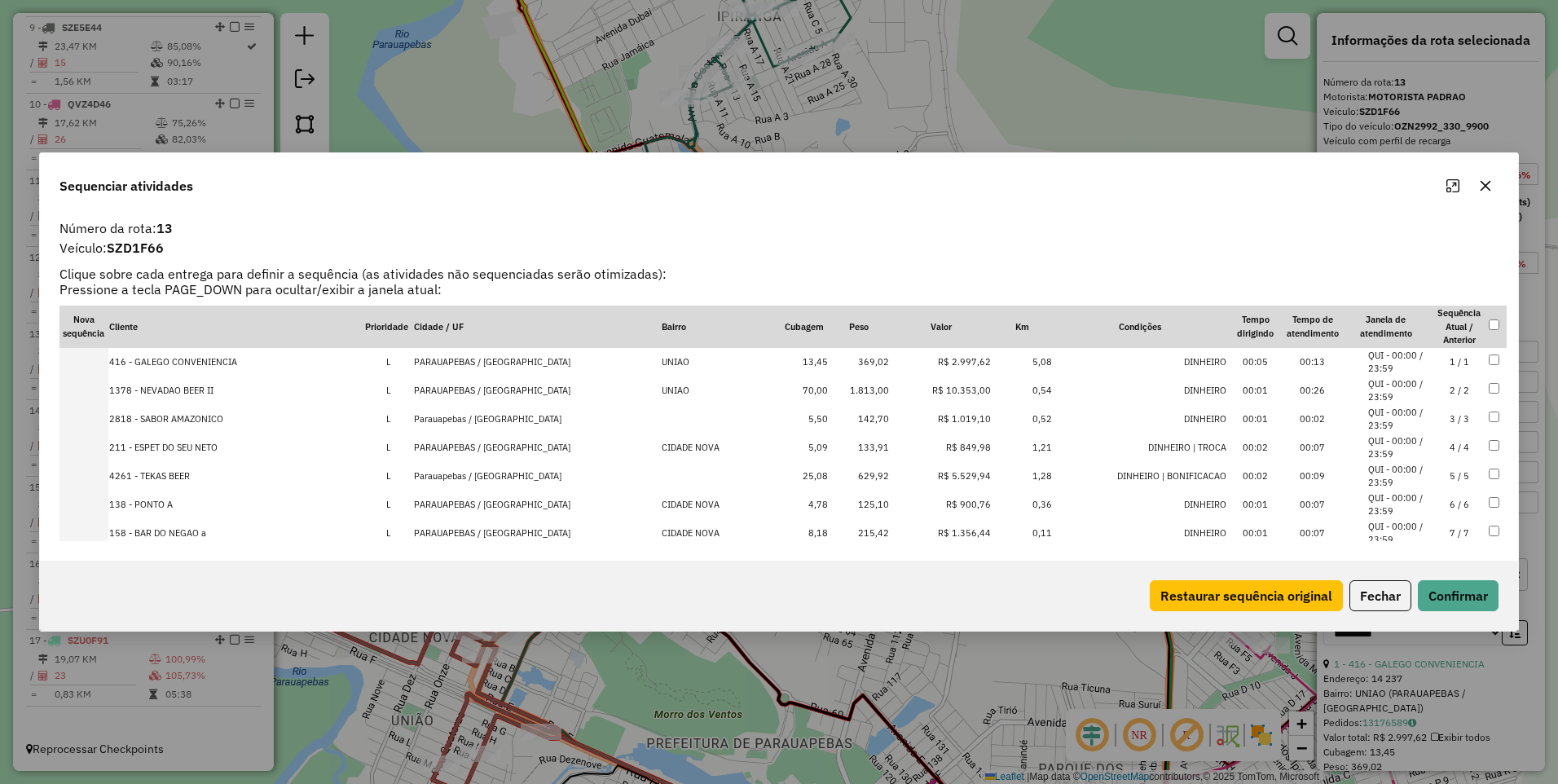
scroll to position [335, 0]
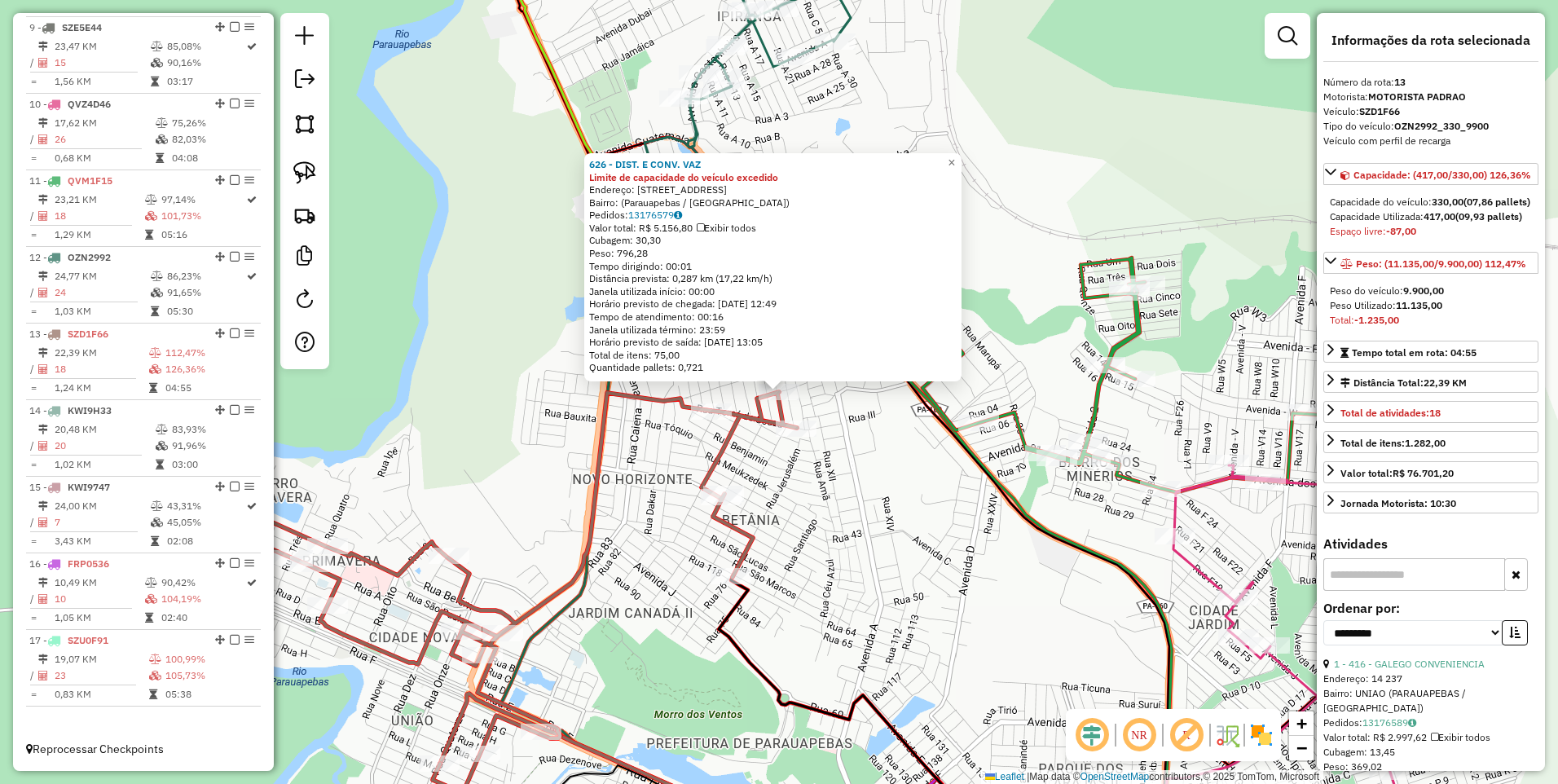
click at [882, 534] on div "626 - DIST. E CONV. VAZ Limite de capacidade do veículo excedido Endereço: Rua …" at bounding box center [779, 392] width 1558 height 784
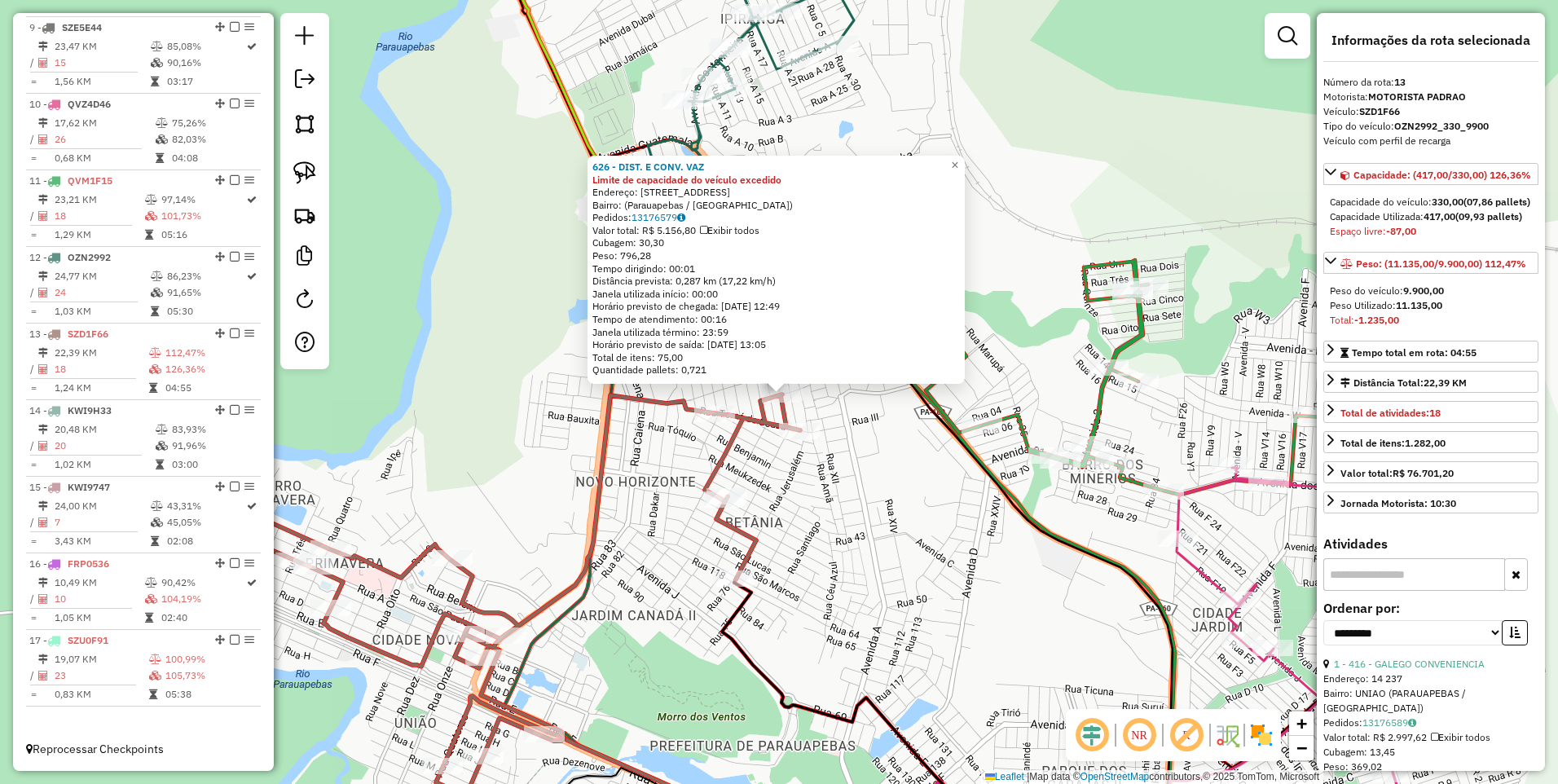
click at [874, 524] on div "626 - DIST. E CONV. VAZ Limite de capacidade do veículo excedido Endereço: Rua …" at bounding box center [779, 392] width 1558 height 784
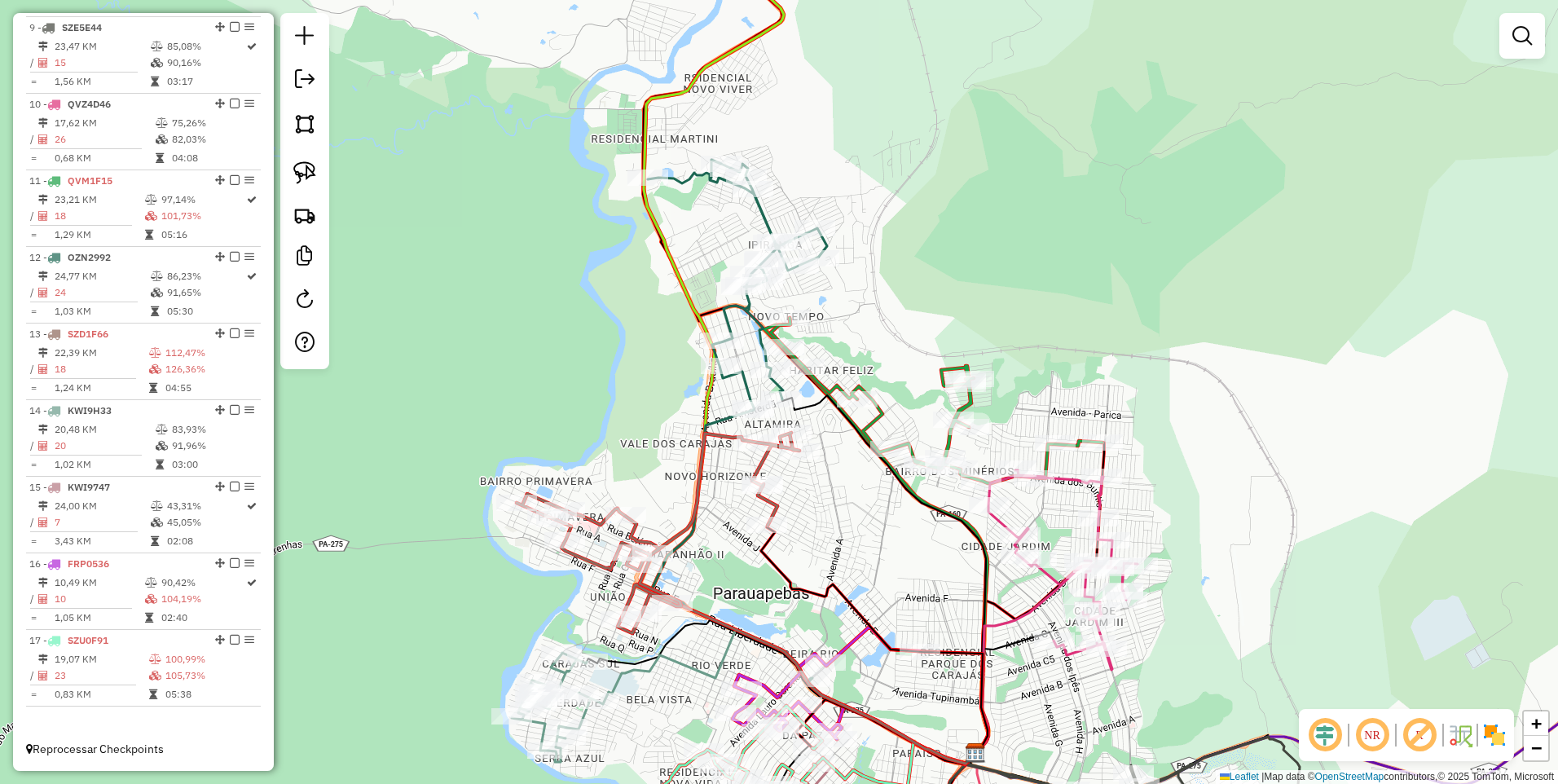
drag, startPoint x: 853, startPoint y: 547, endPoint x: 838, endPoint y: 524, distance: 27.5
click at [838, 524] on div "Janela de atendimento Grade de atendimento Capacidade Transportadoras Veículos …" at bounding box center [779, 392] width 1558 height 784
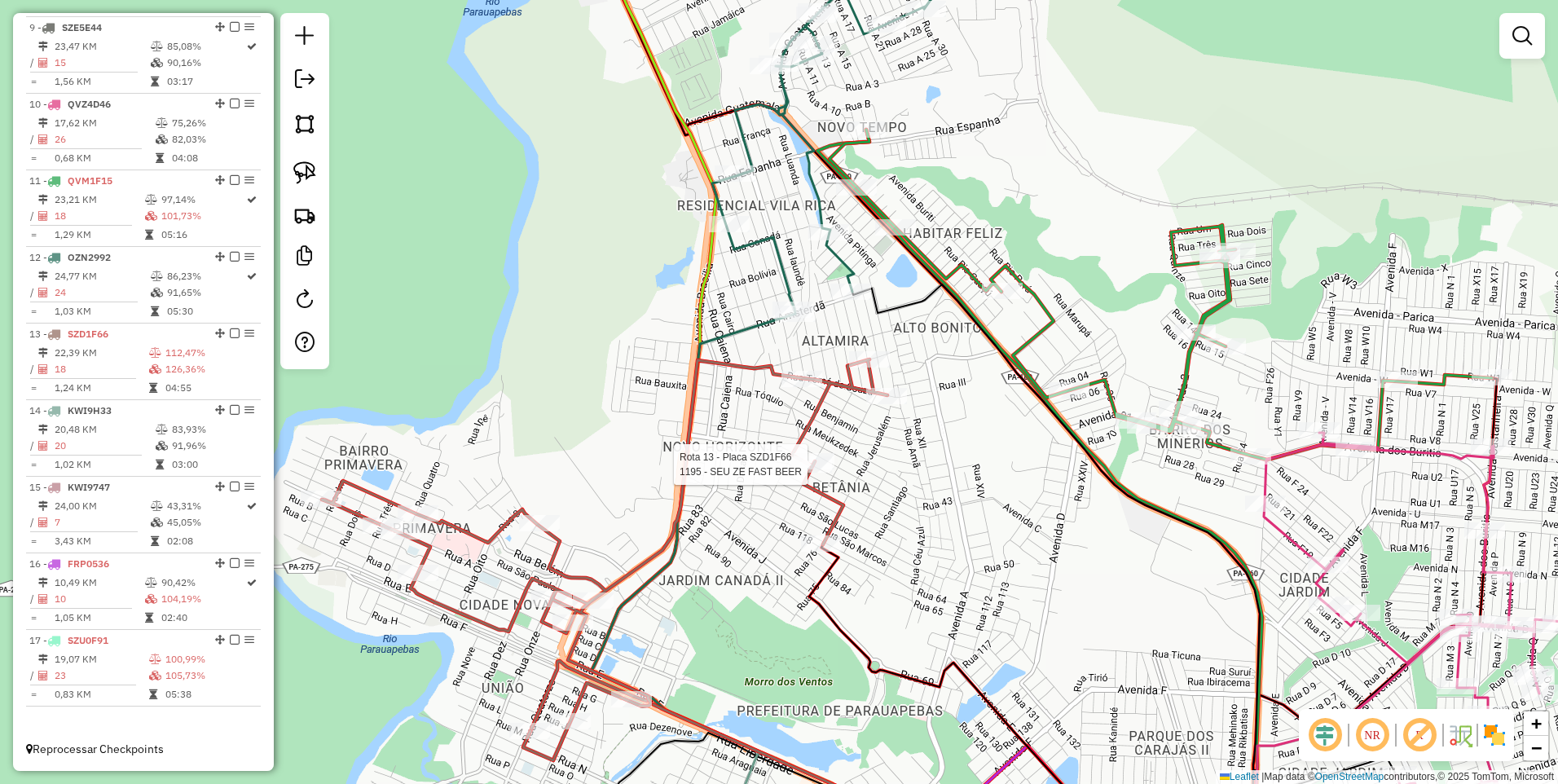
select select "**********"
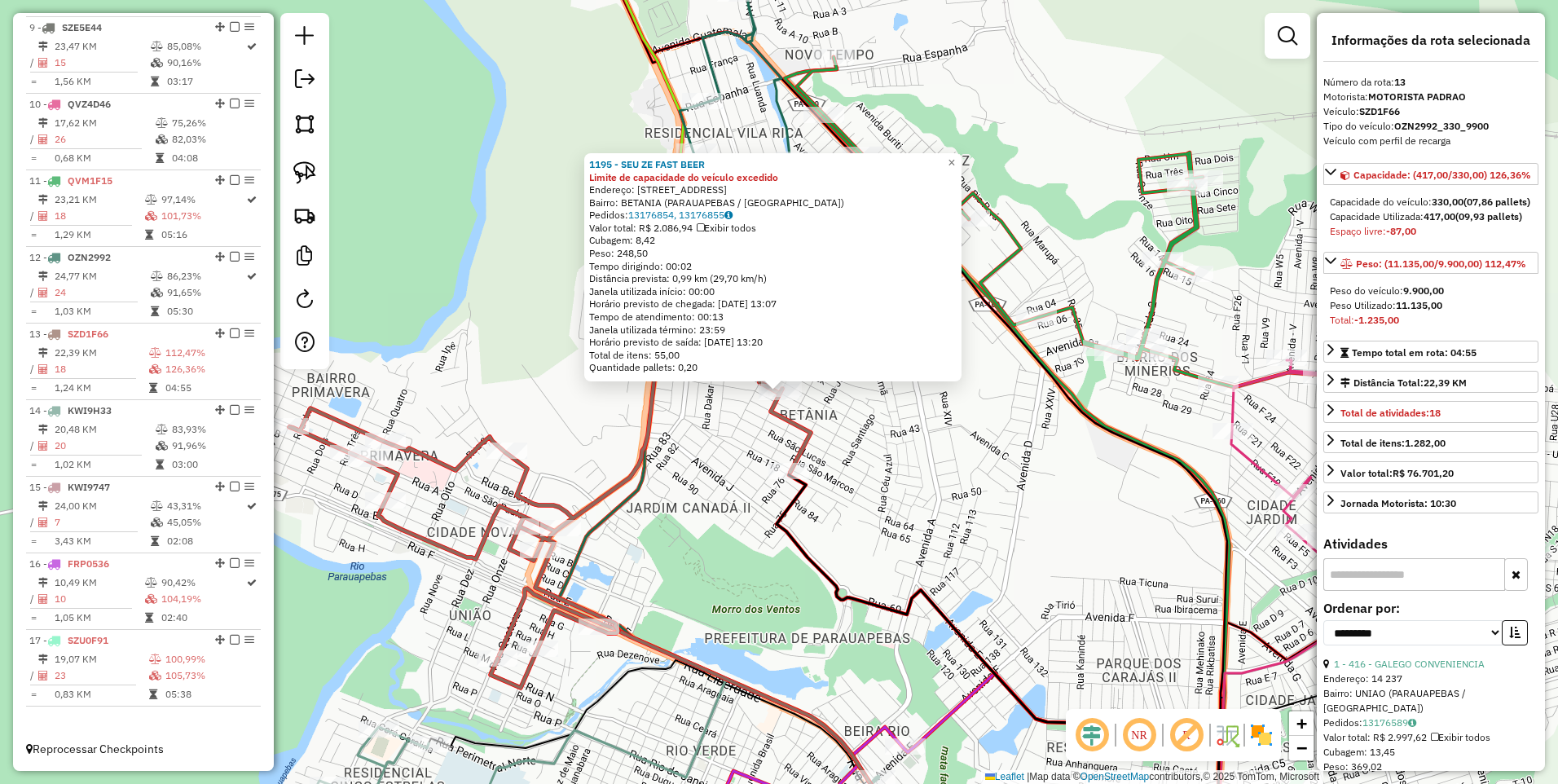
click at [778, 389] on div at bounding box center [772, 379] width 20 height 20
click at [893, 475] on div "1195 - SEU ZE FAST BEER Limite de capacidade do veículo excedido Endereço: BART…" at bounding box center [779, 392] width 1558 height 784
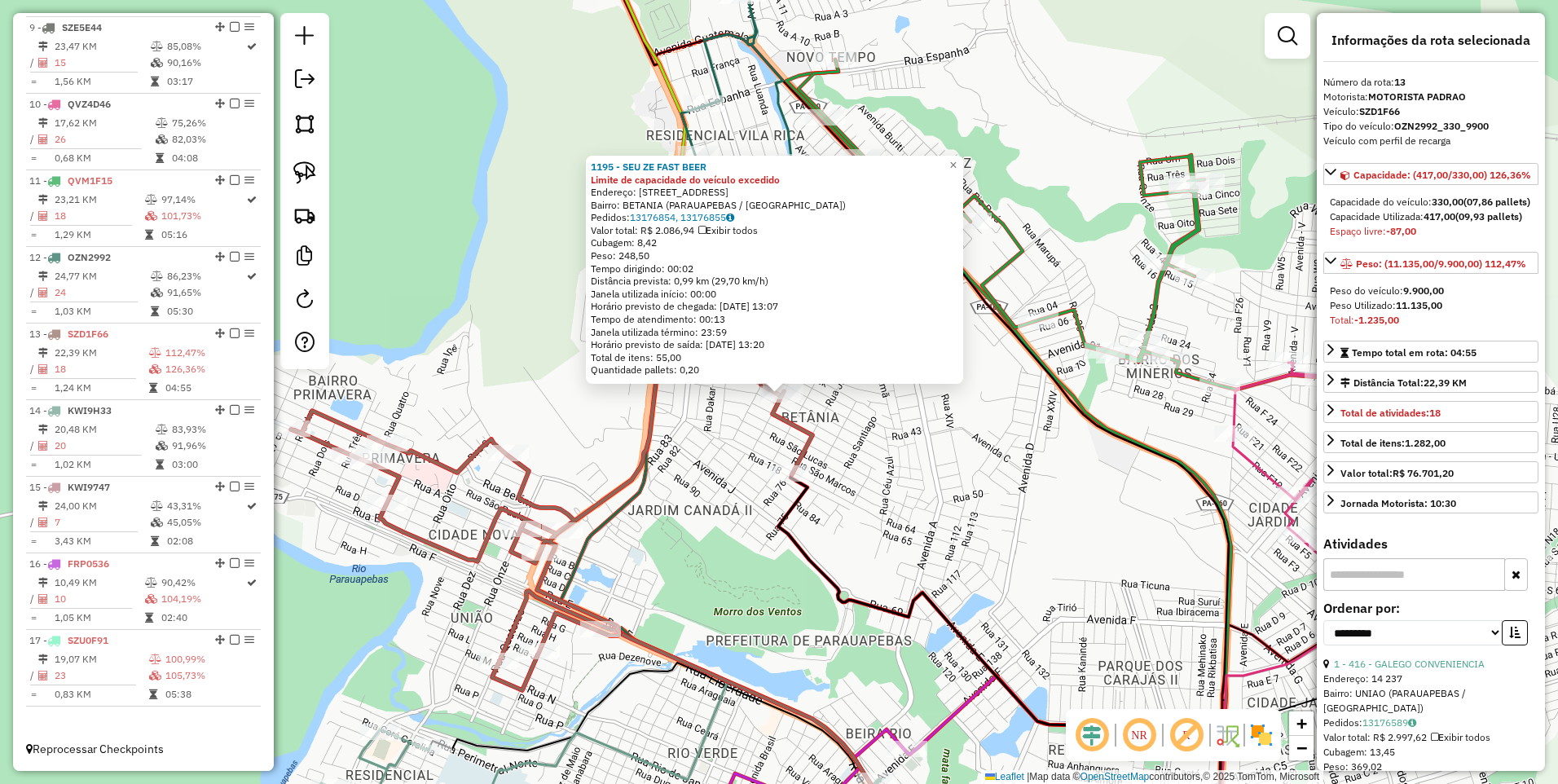
click at [878, 456] on div "1195 - SEU ZE FAST BEER Limite de capacidade do veículo excedido Endereço: BART…" at bounding box center [779, 392] width 1558 height 784
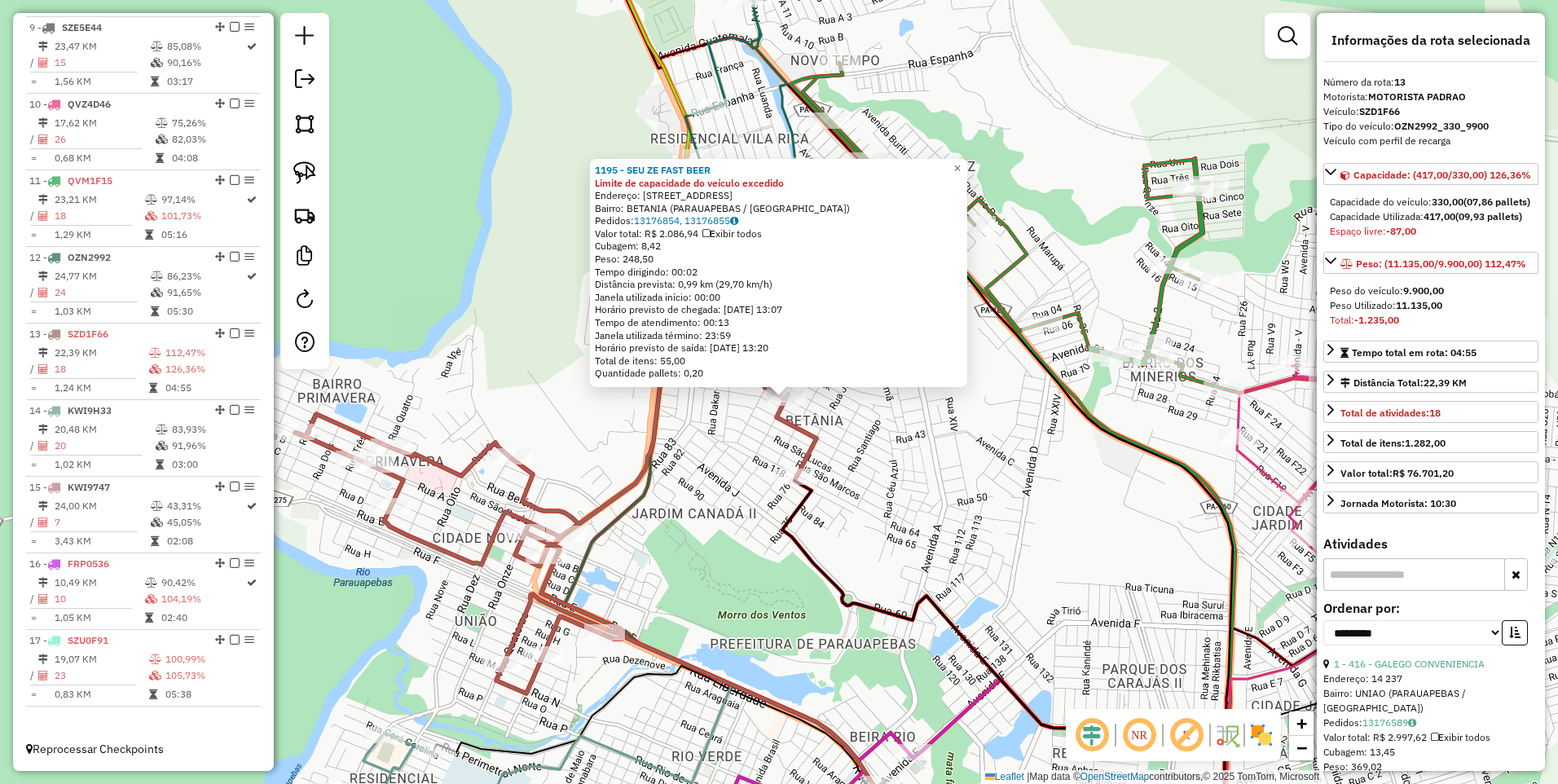
click at [839, 401] on div "1195 - SEU ZE FAST BEER Limite de capacidade do veículo excedido Endereço: BART…" at bounding box center [779, 392] width 1558 height 784
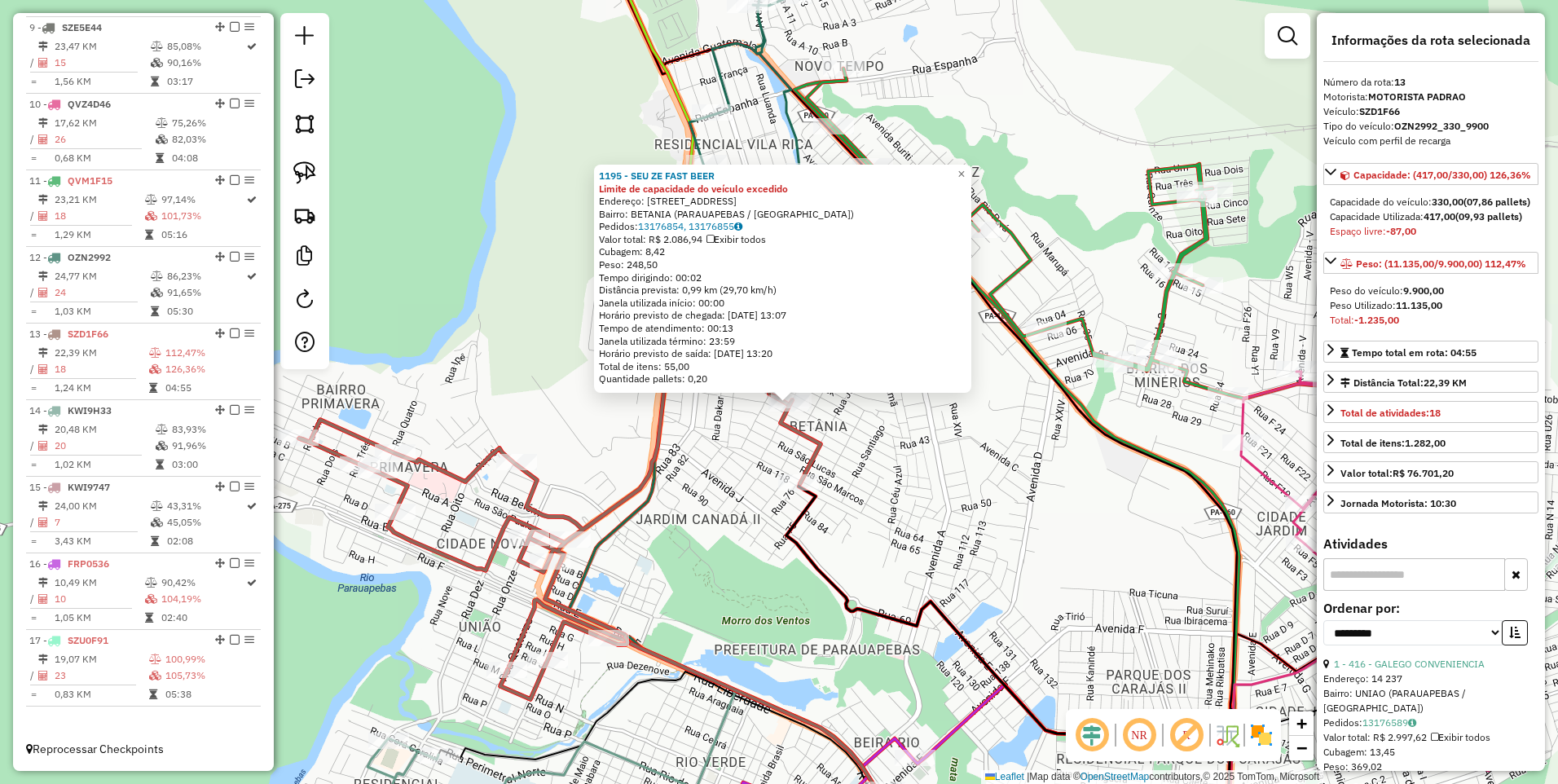
click at [694, 475] on div "1195 - SEU ZE FAST BEER Limite de capacidade do veículo excedido Endereço: BART…" at bounding box center [779, 392] width 1558 height 784
click at [596, 548] on icon at bounding box center [782, 558] width 424 height 607
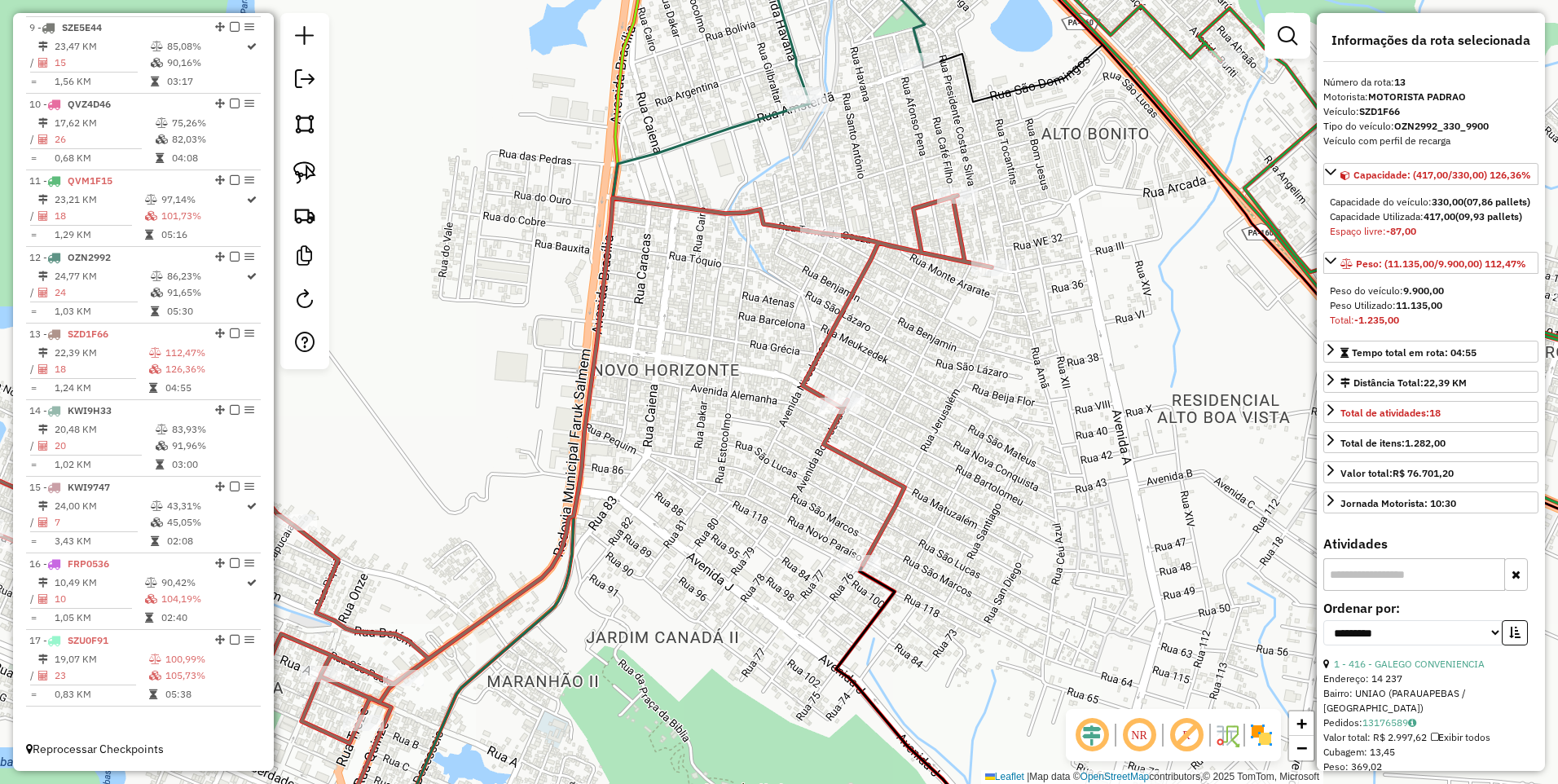
drag, startPoint x: 741, startPoint y: 352, endPoint x: 644, endPoint y: 416, distance: 116.2
click at [644, 416] on div "Janela de atendimento Grade de atendimento Capacidade Transportadoras Veículos …" at bounding box center [779, 392] width 1558 height 784
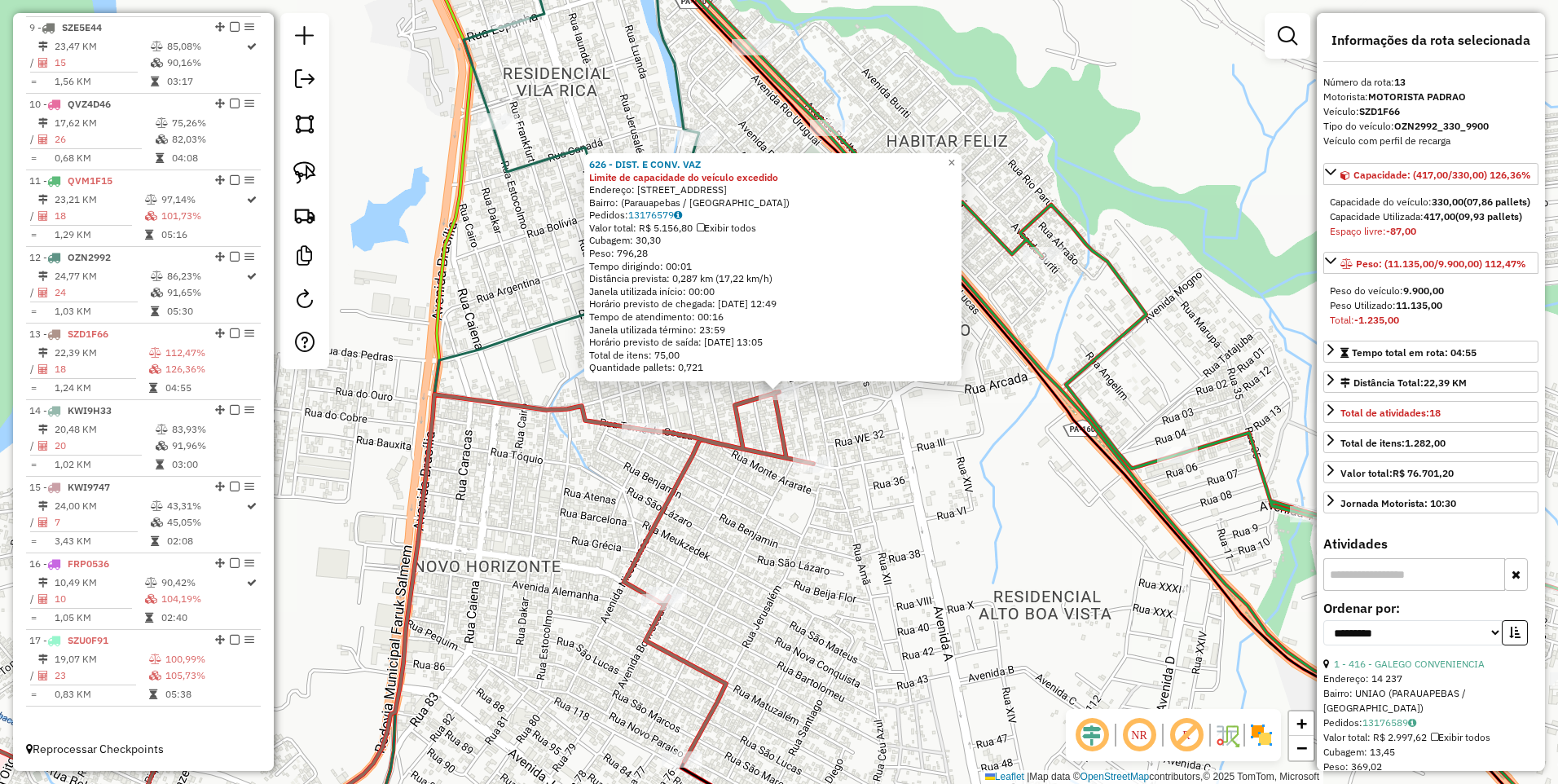
click at [413, 414] on div "626 - DIST. E CONV. VAZ Limite de capacidade do veículo excedido Endereço: Rua …" at bounding box center [779, 392] width 1558 height 784
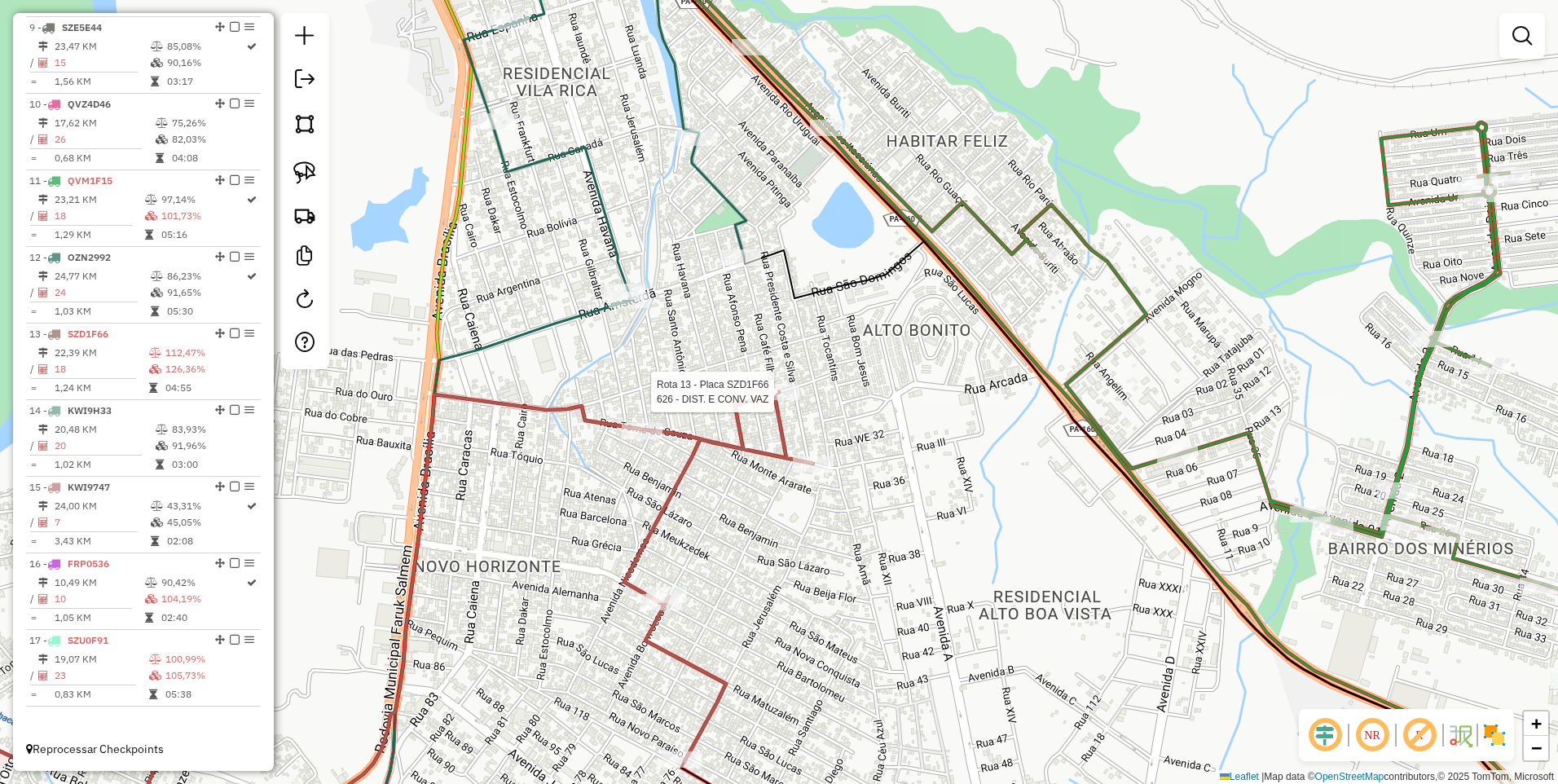
select select "**********"
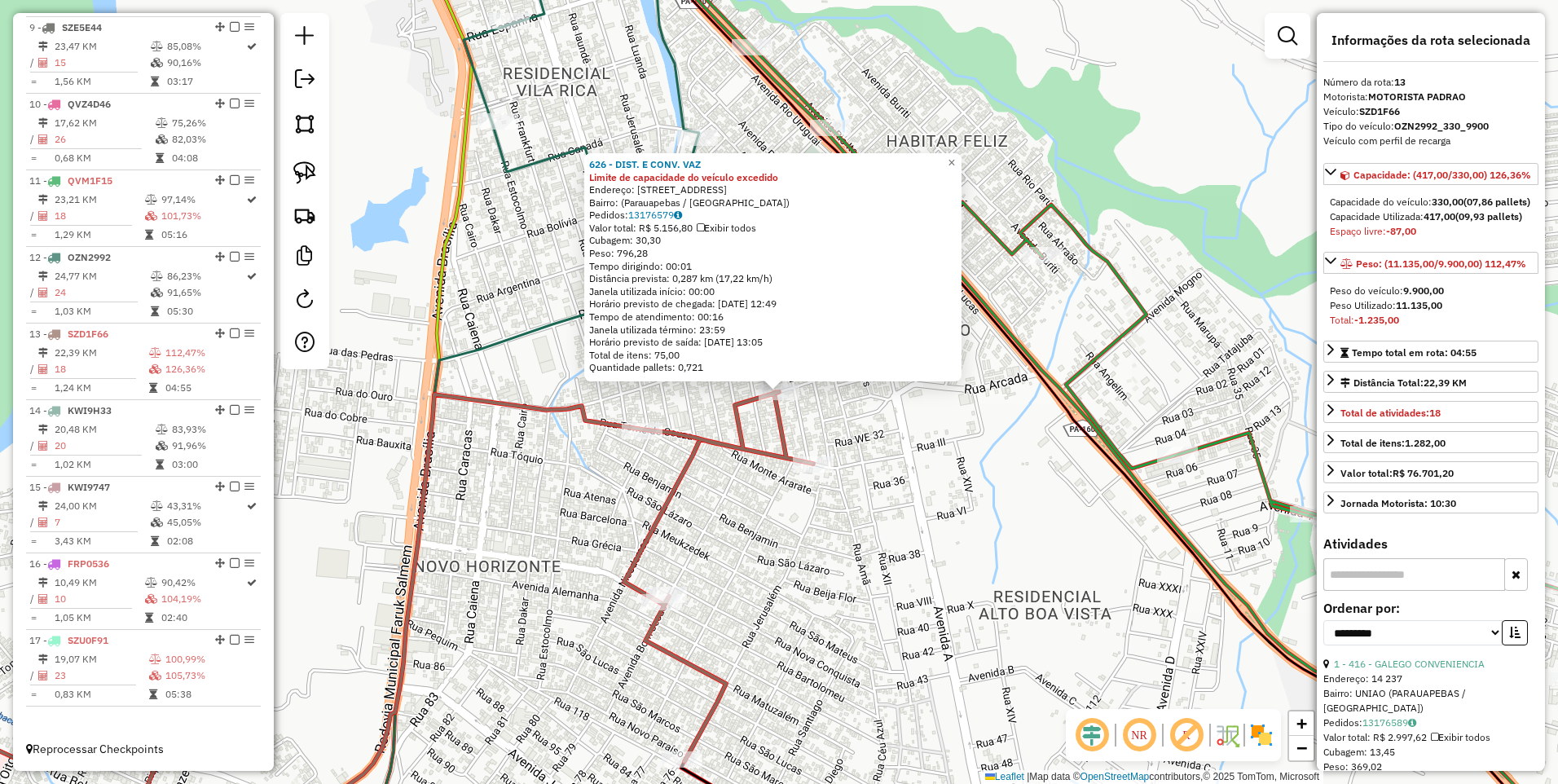
click at [920, 535] on div "626 - DIST. E CONV. VAZ Limite de capacidade do veículo excedido Endereço: Rua …" at bounding box center [779, 392] width 1558 height 784
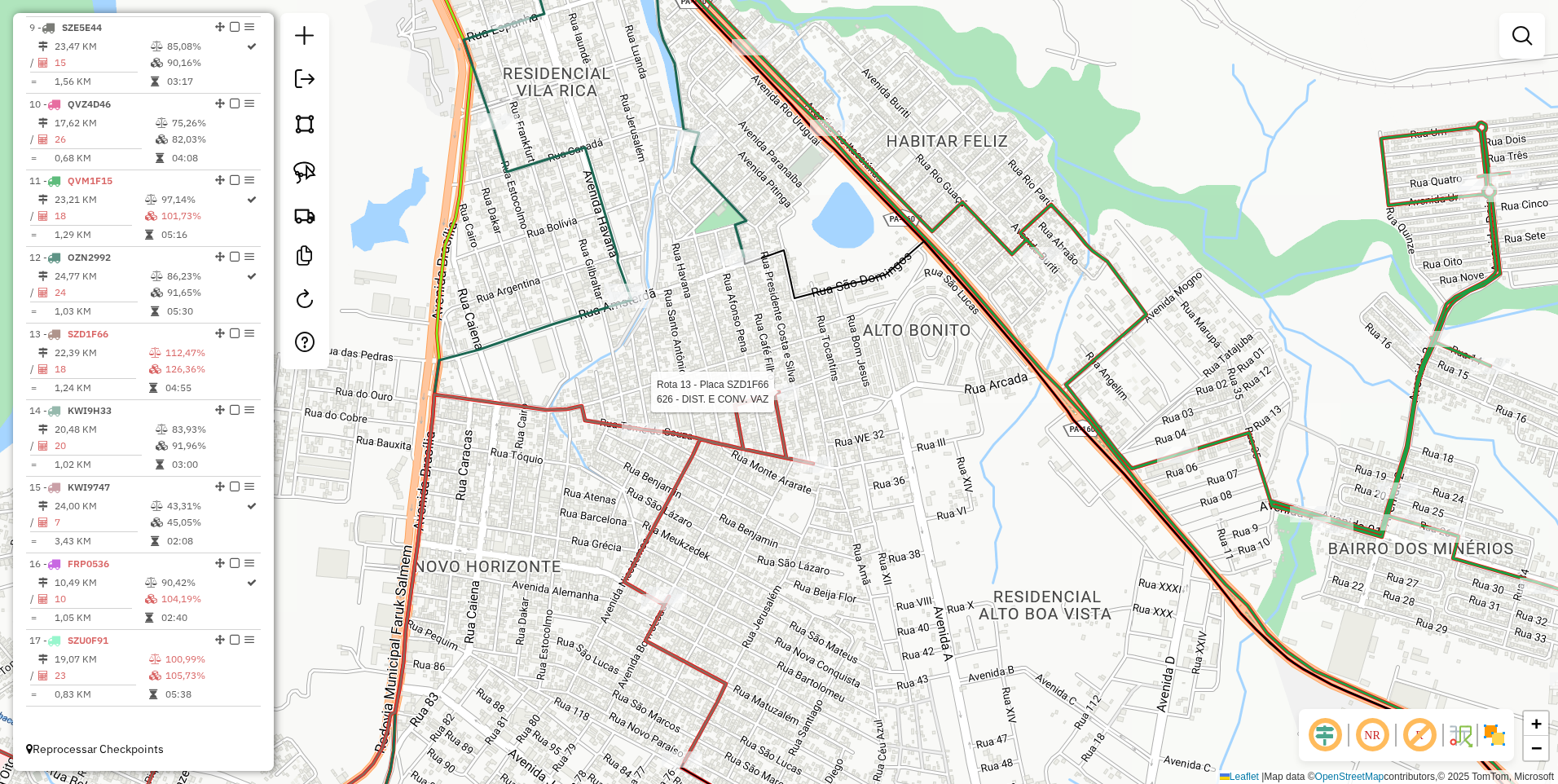
select select "**********"
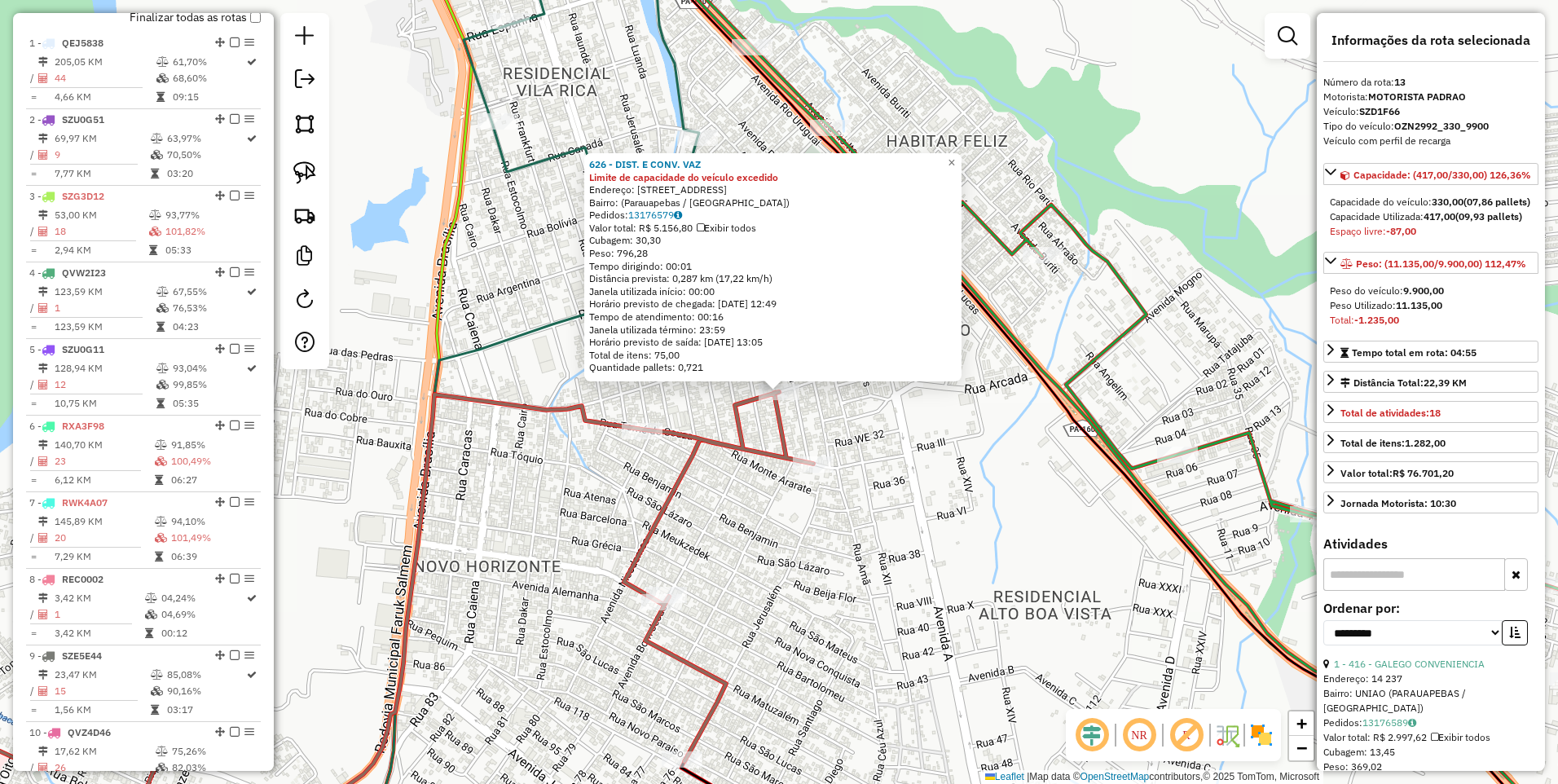
scroll to position [588, 0]
click at [514, 608] on div "Rota 13 - Placa SZD1F66 1195 - SEU ZE FAST BEER 626 - DIST. E CONV. VAZ Limite …" at bounding box center [779, 392] width 1558 height 784
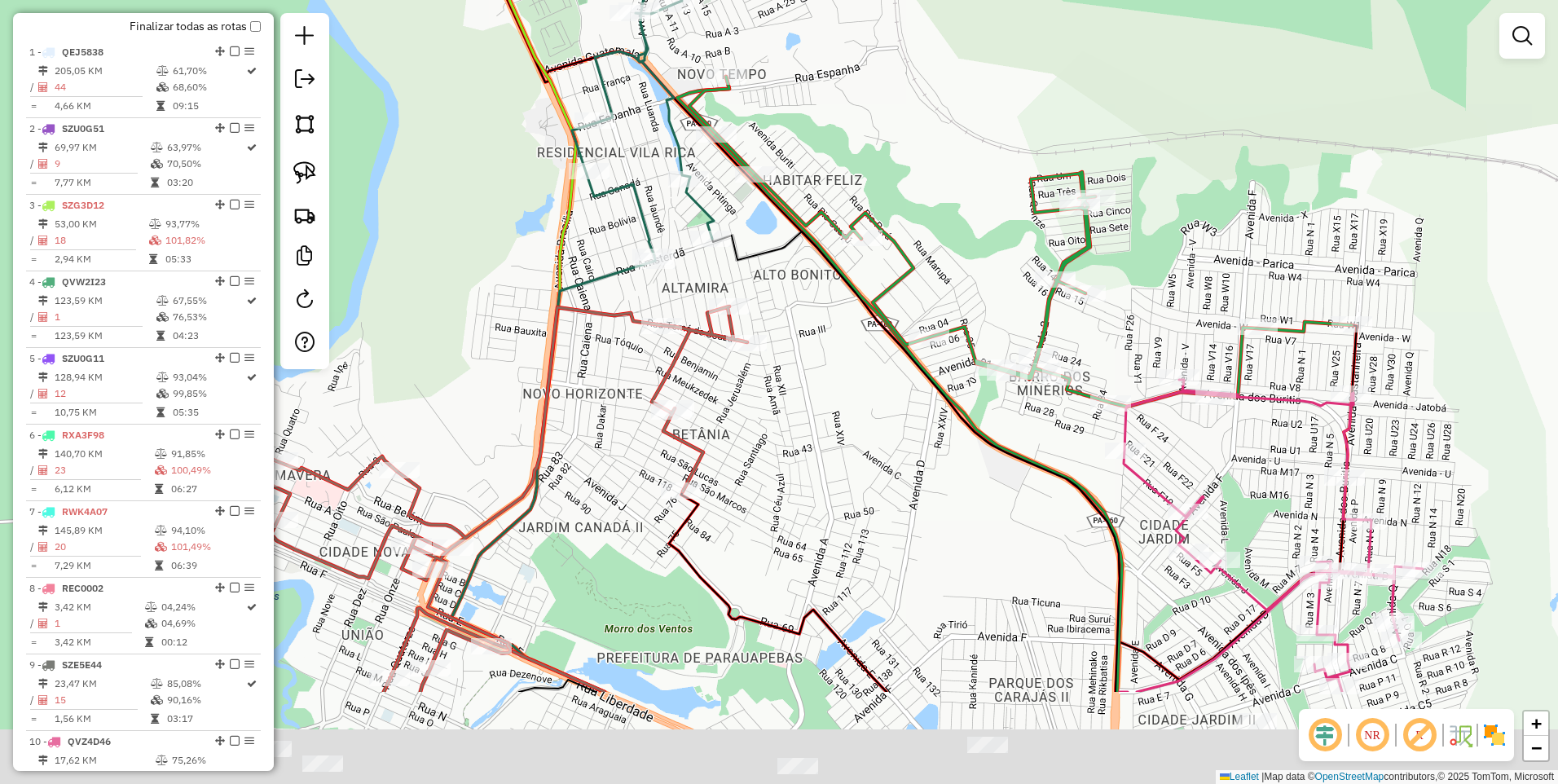
drag, startPoint x: 750, startPoint y: 526, endPoint x: 752, endPoint y: 410, distance: 116.0
click at [804, 394] on div "Janela de atendimento Grade de atendimento Capacidade Transportadoras Veículos …" at bounding box center [779, 392] width 1558 height 784
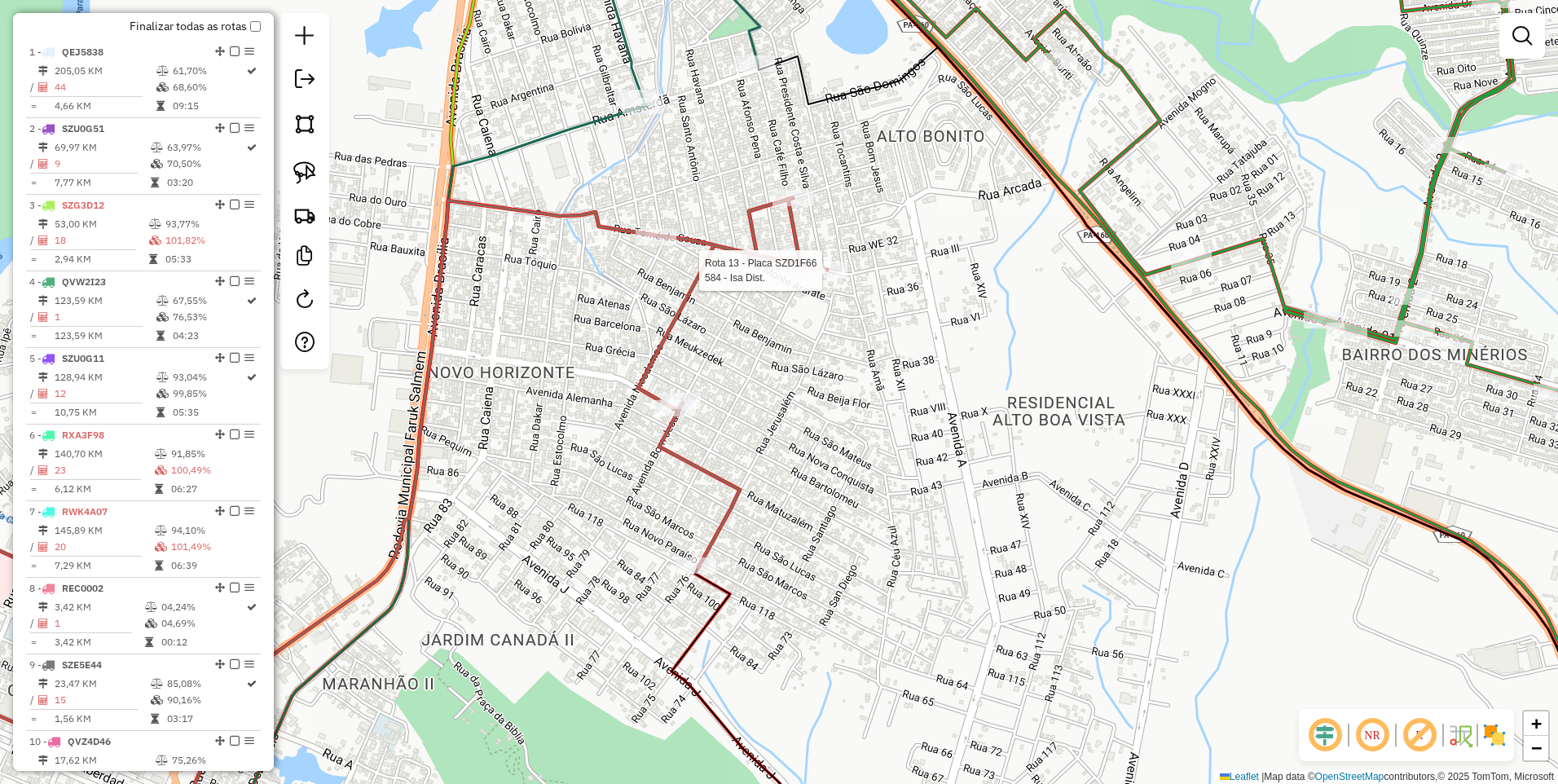
select select "**********"
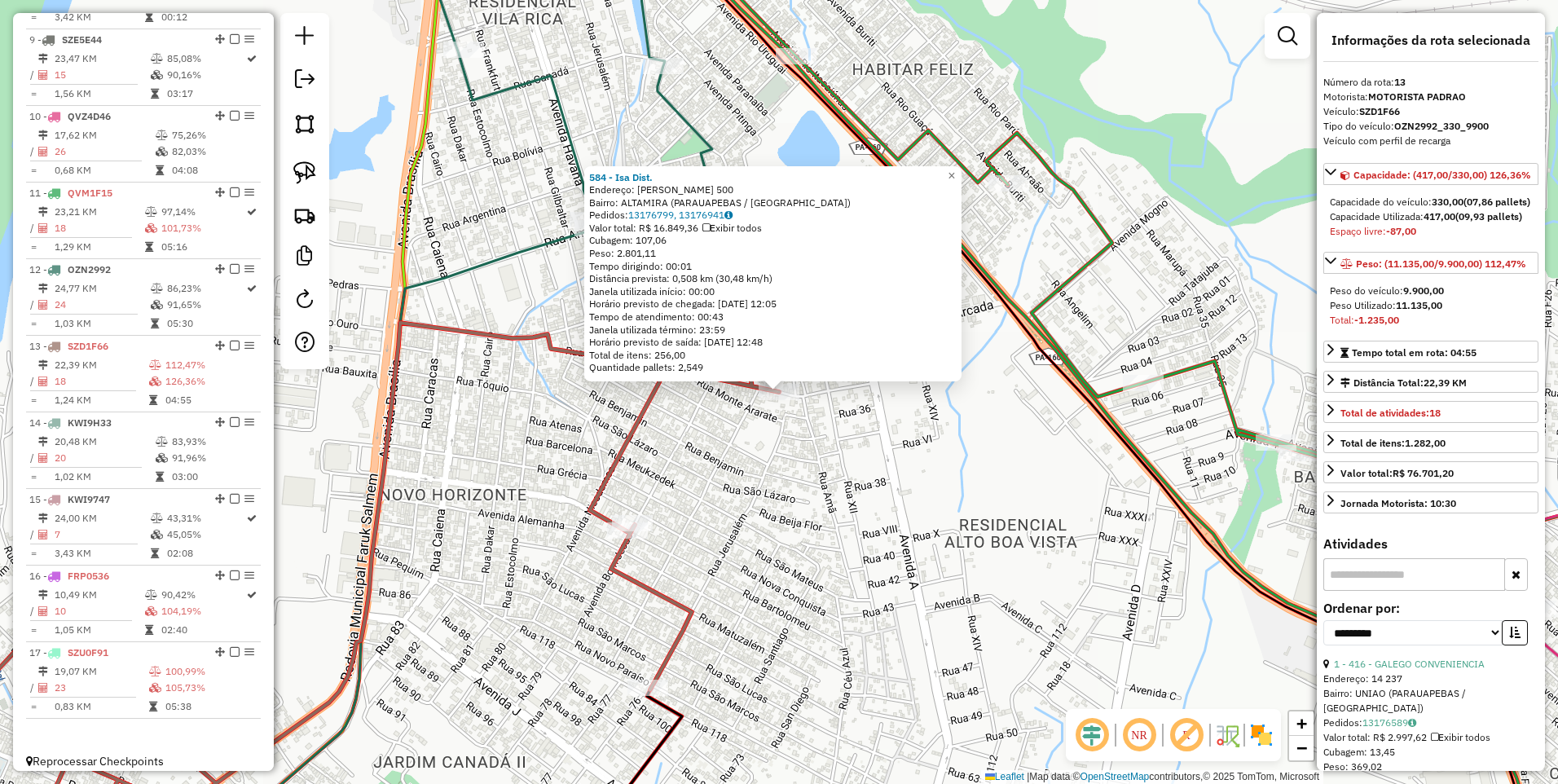
scroll to position [1240, 0]
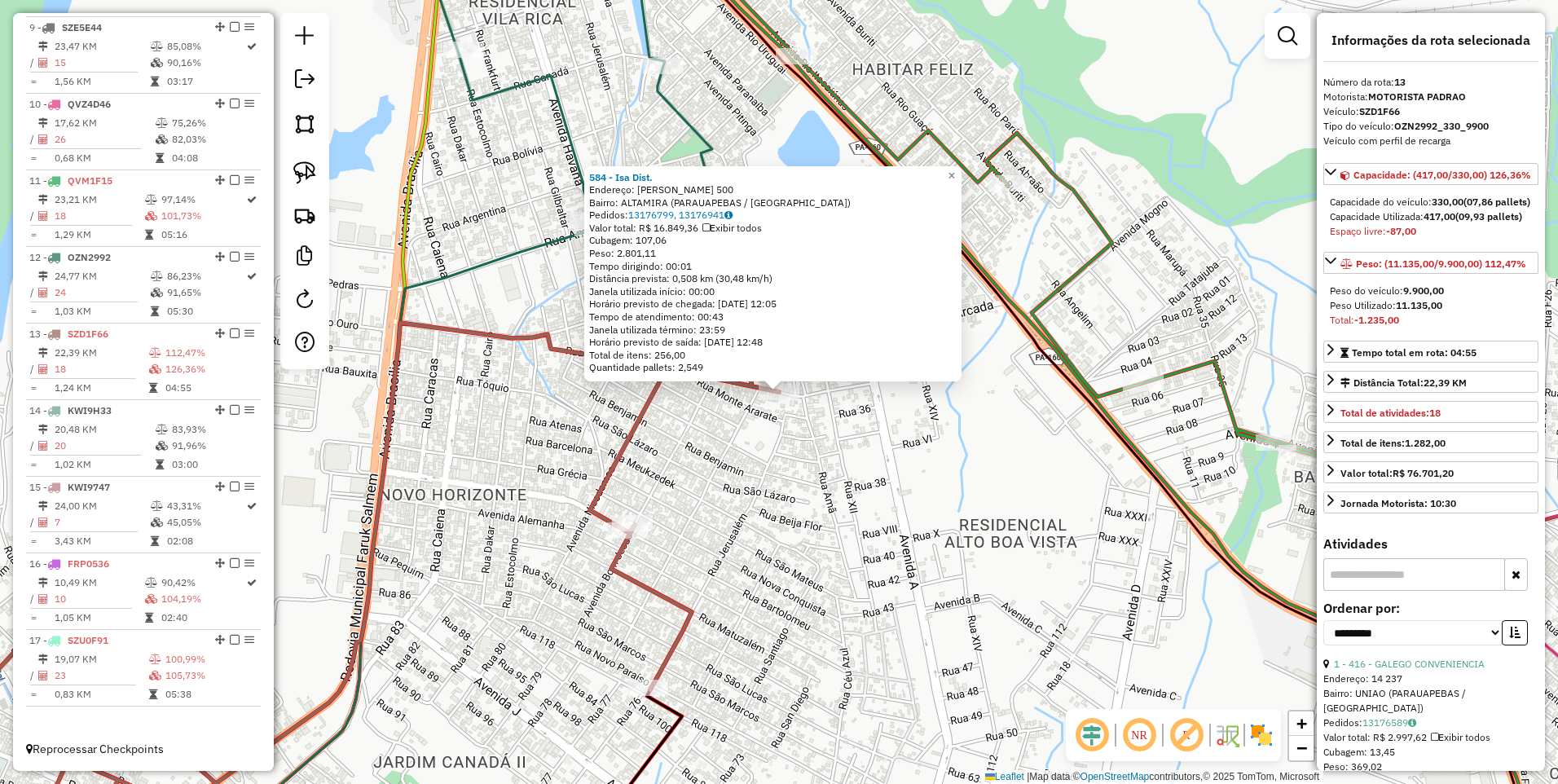
click at [732, 483] on div "584 - Isa Dist. Endereço: Tome de Souza 500 Bairro: ALTAMIRA (PARAUAPEBAS / PA)…" at bounding box center [779, 392] width 1558 height 784
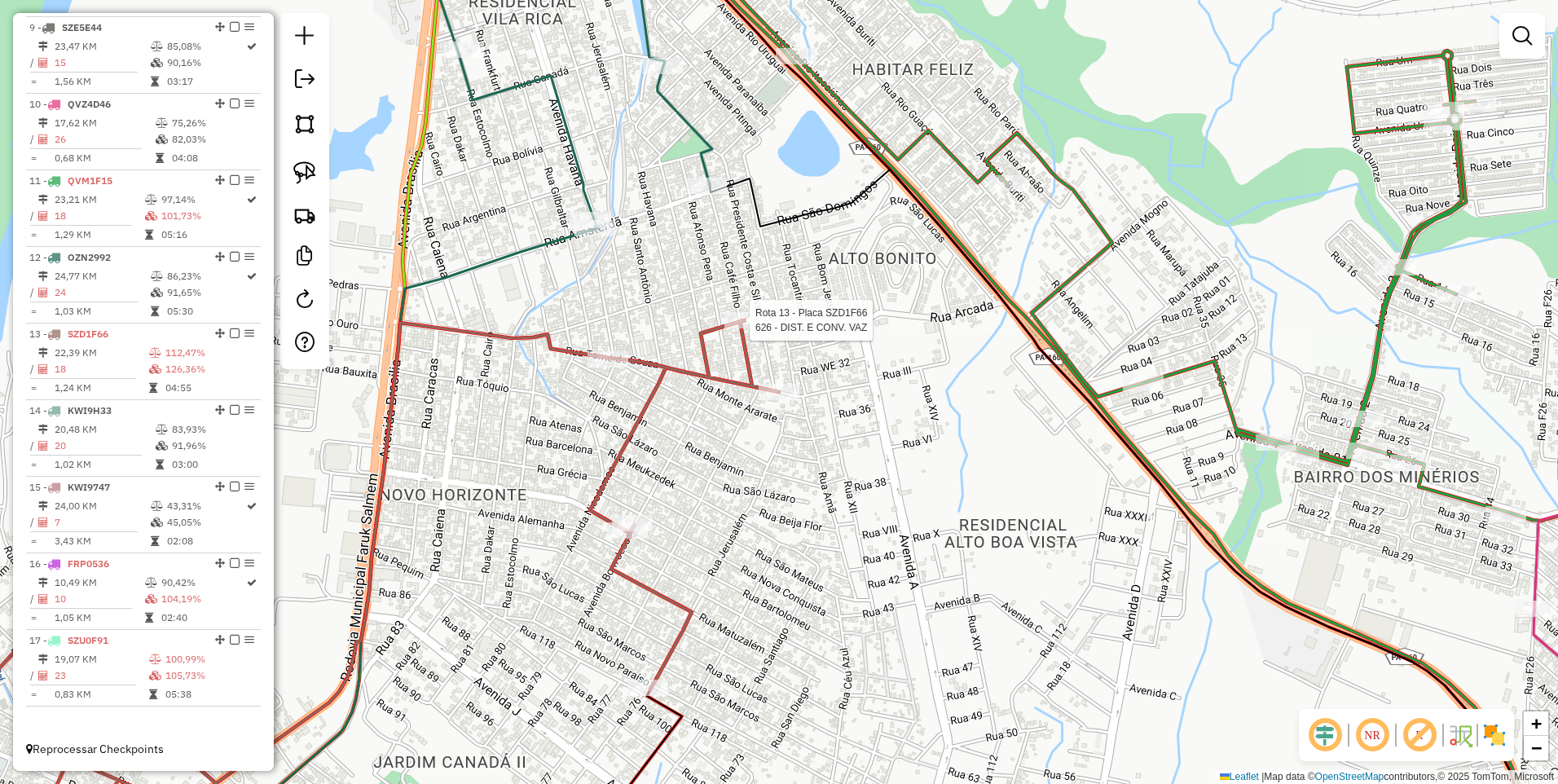
select select "**********"
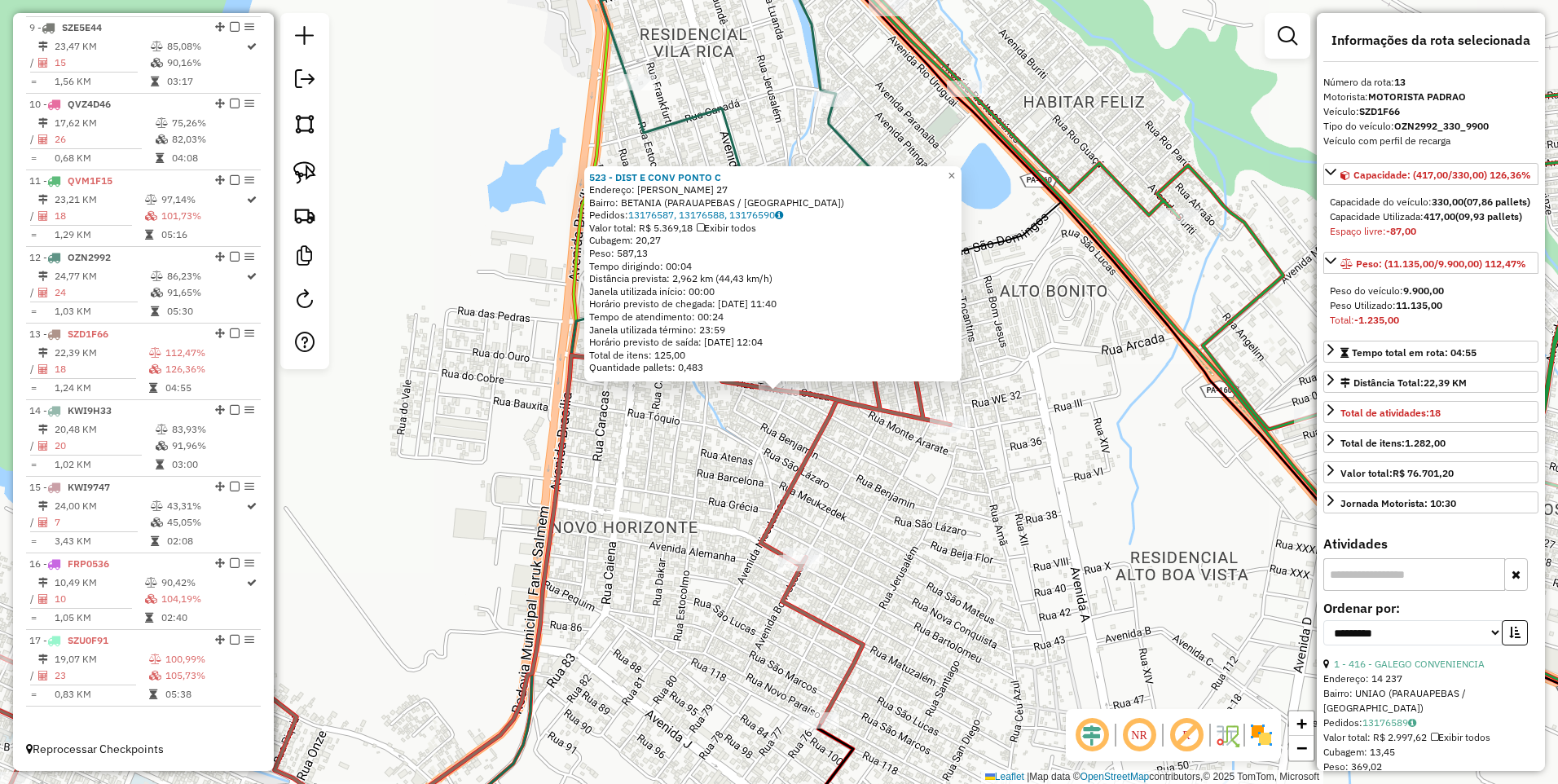
click at [657, 425] on div "523 - DIST E CONV PONTO C Endereço: TOME DE SOUSA 27 Bairro: BETANIA (PARAUAPEB…" at bounding box center [779, 392] width 1558 height 784
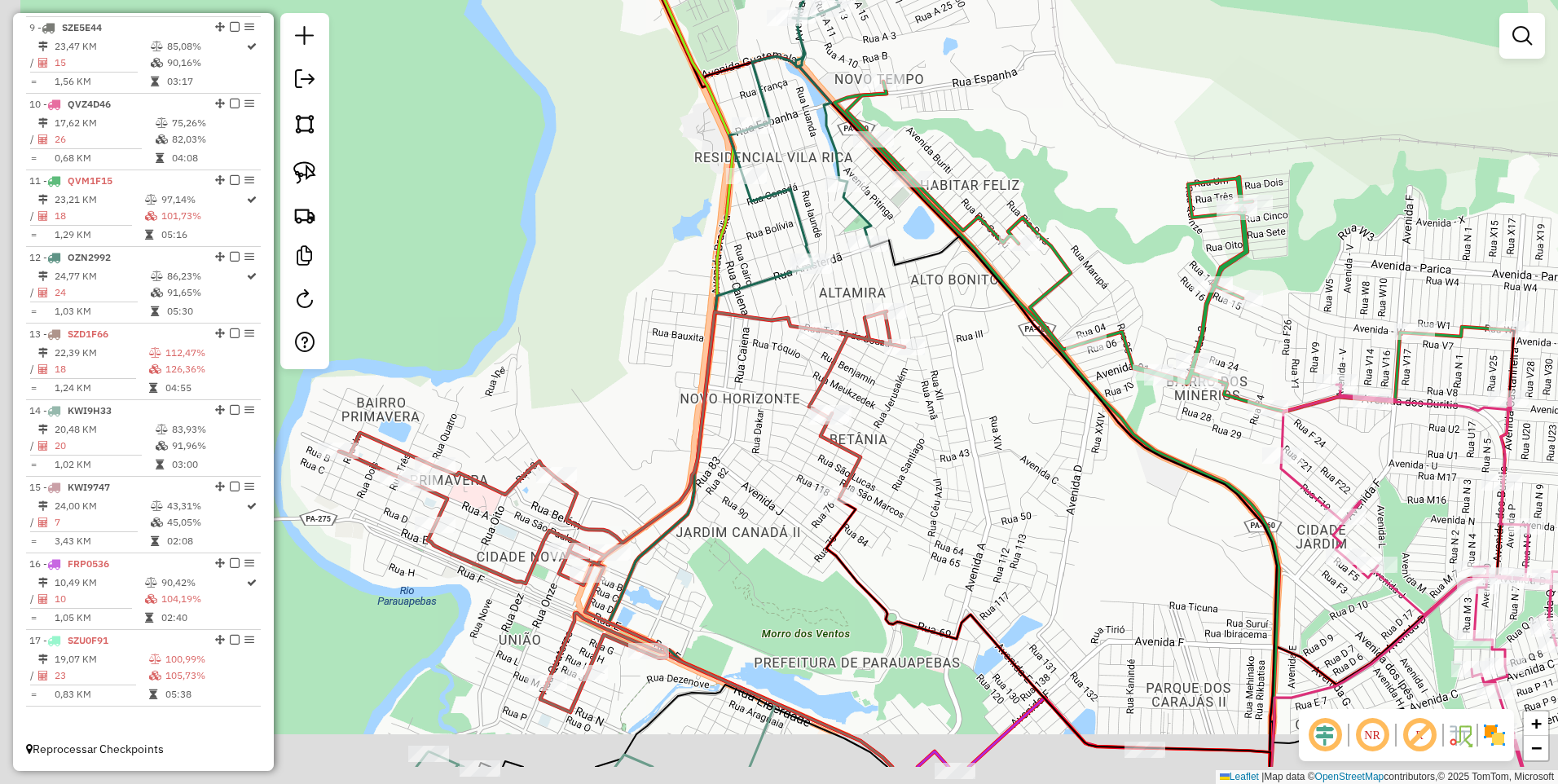
drag, startPoint x: 511, startPoint y: 506, endPoint x: 787, endPoint y: 312, distance: 337.4
click at [787, 312] on div "Janela de atendimento Grade de atendimento Capacidade Transportadoras Veículos …" at bounding box center [779, 392] width 1558 height 784
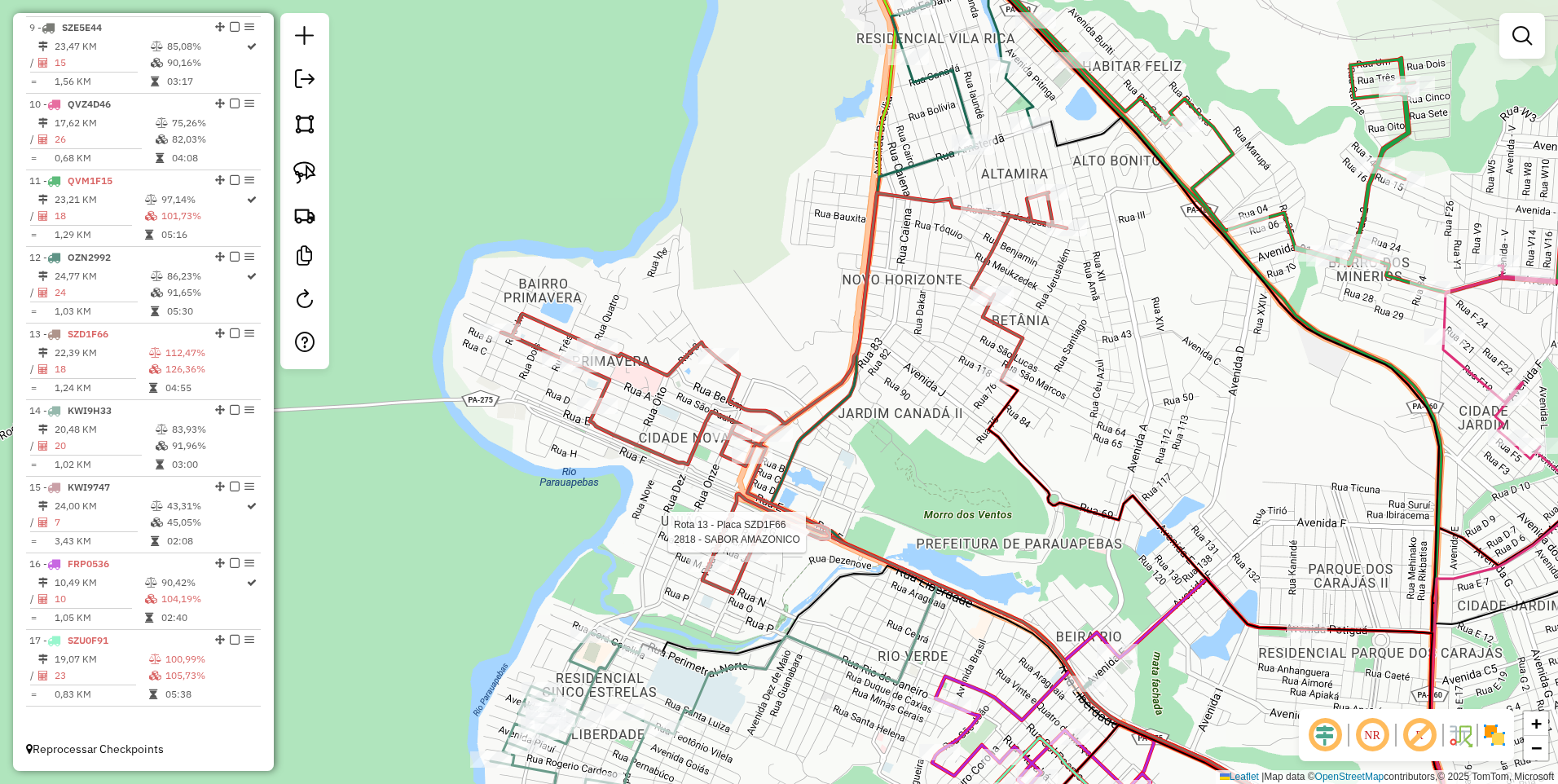
select select "**********"
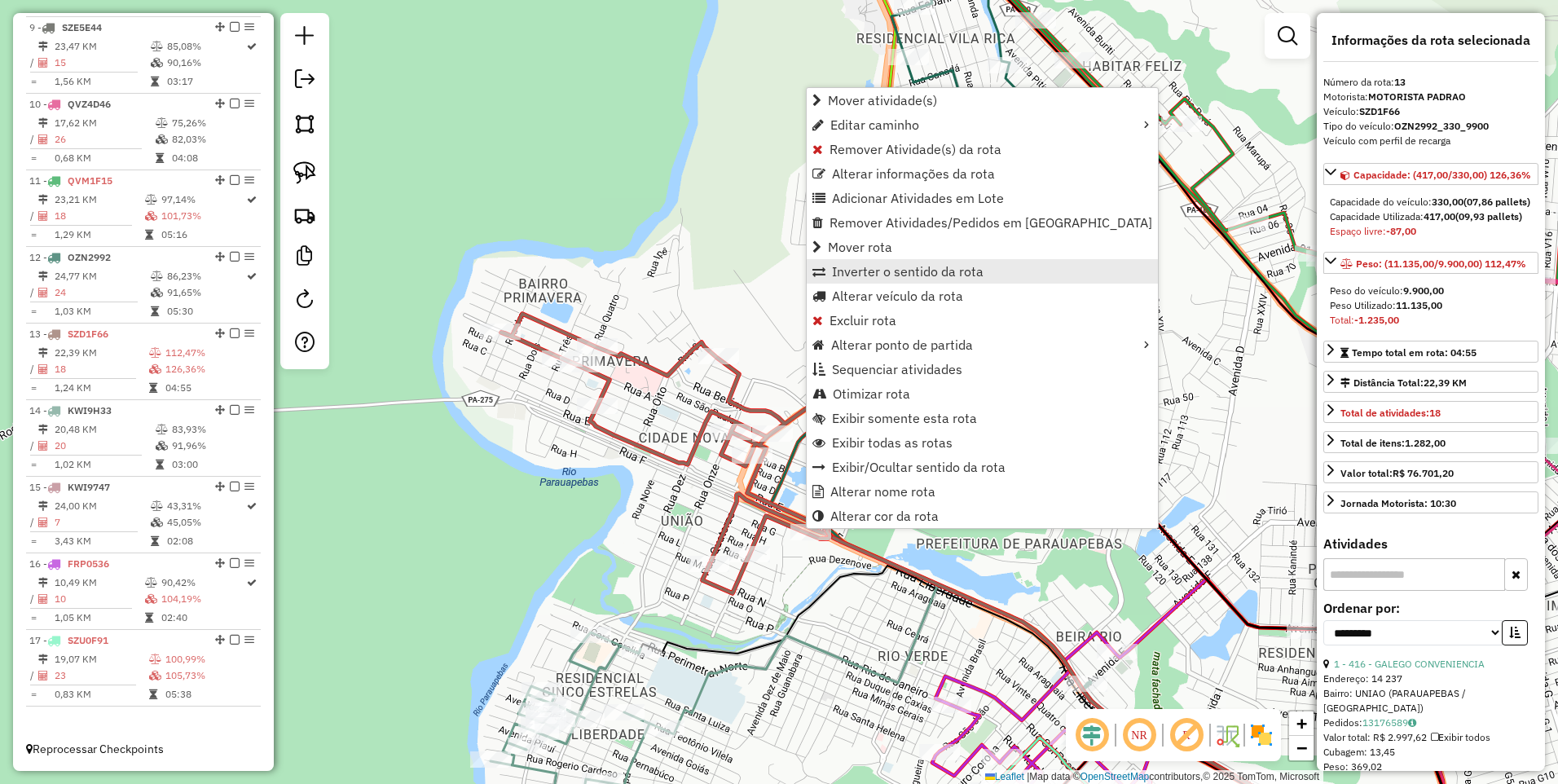
click at [890, 272] on span "Inverter o sentido da rota" at bounding box center [908, 271] width 152 height 13
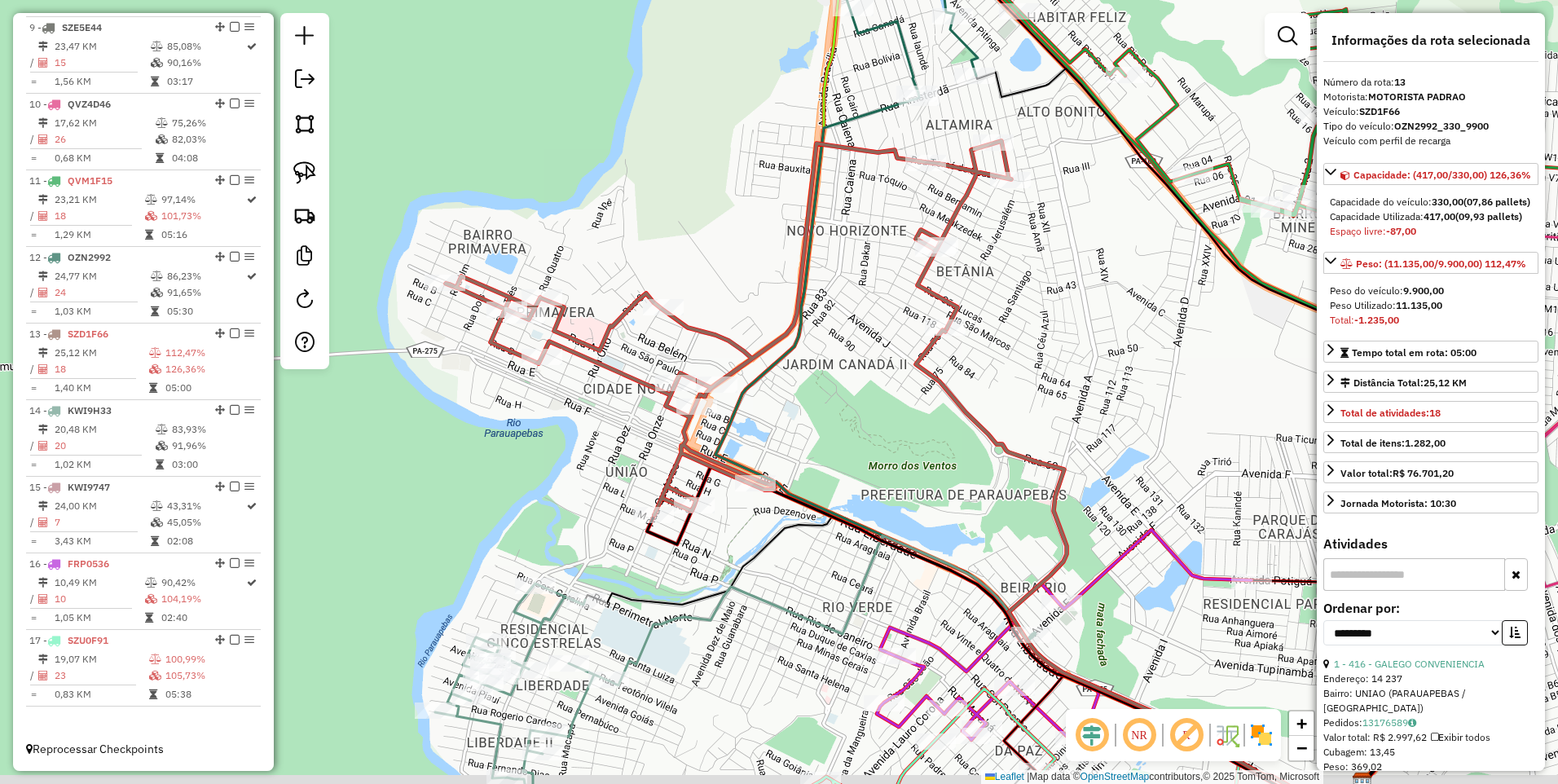
click at [841, 381] on div "Janela de atendimento Grade de atendimento Capacidade Transportadoras Veículos …" at bounding box center [779, 392] width 1558 height 784
drag, startPoint x: 776, startPoint y: 536, endPoint x: 820, endPoint y: 456, distance: 91.3
click at [829, 456] on div "Janela de atendimento Grade de atendimento Capacidade Transportadoras Veículos …" at bounding box center [779, 392] width 1558 height 784
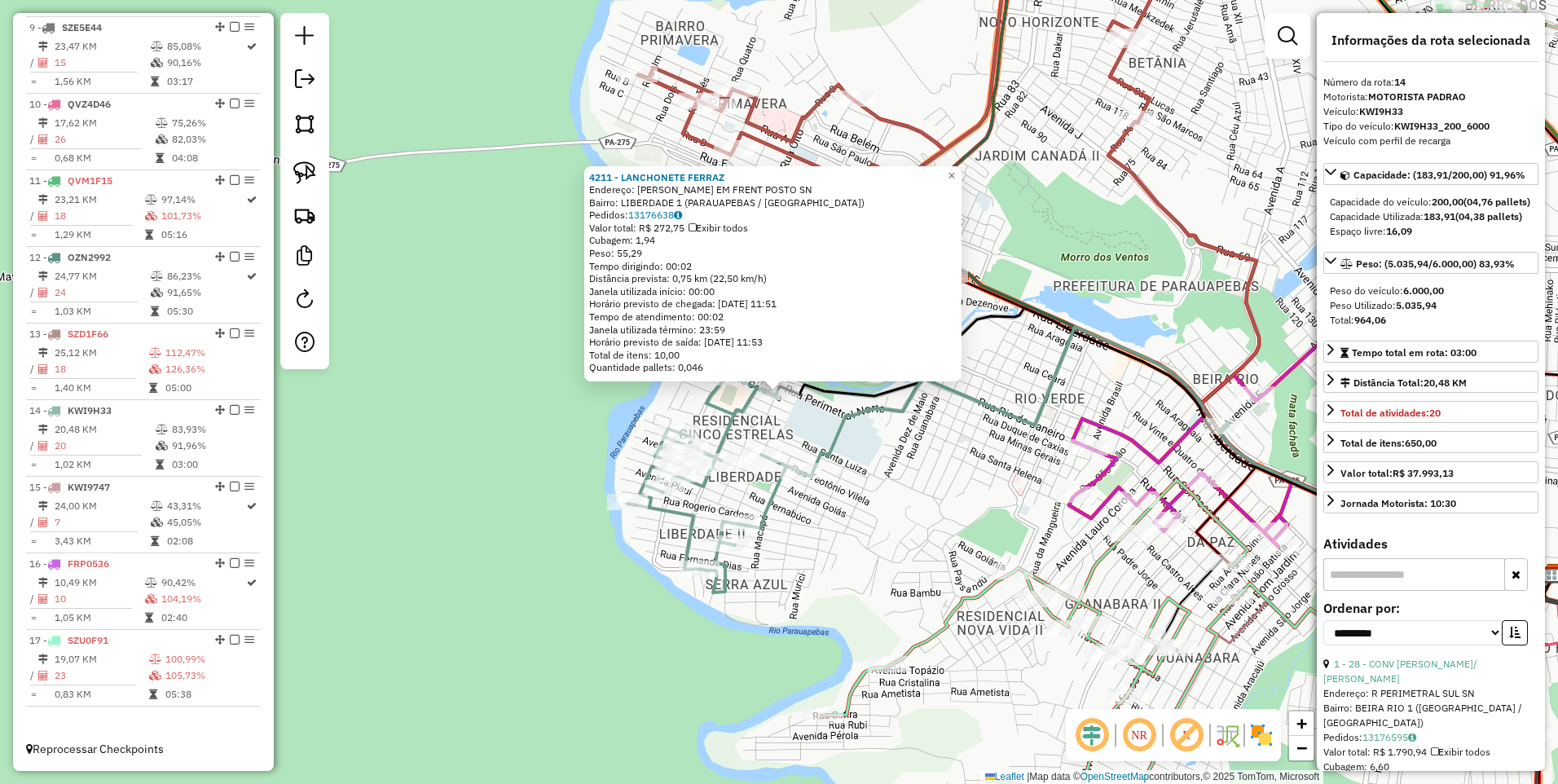
click at [874, 440] on div "4211 - LANCHONETE FERRAZ Endereço: GONCALVES DIAS EM FRENT POSTO SN Bairro: LIB…" at bounding box center [779, 392] width 1558 height 784
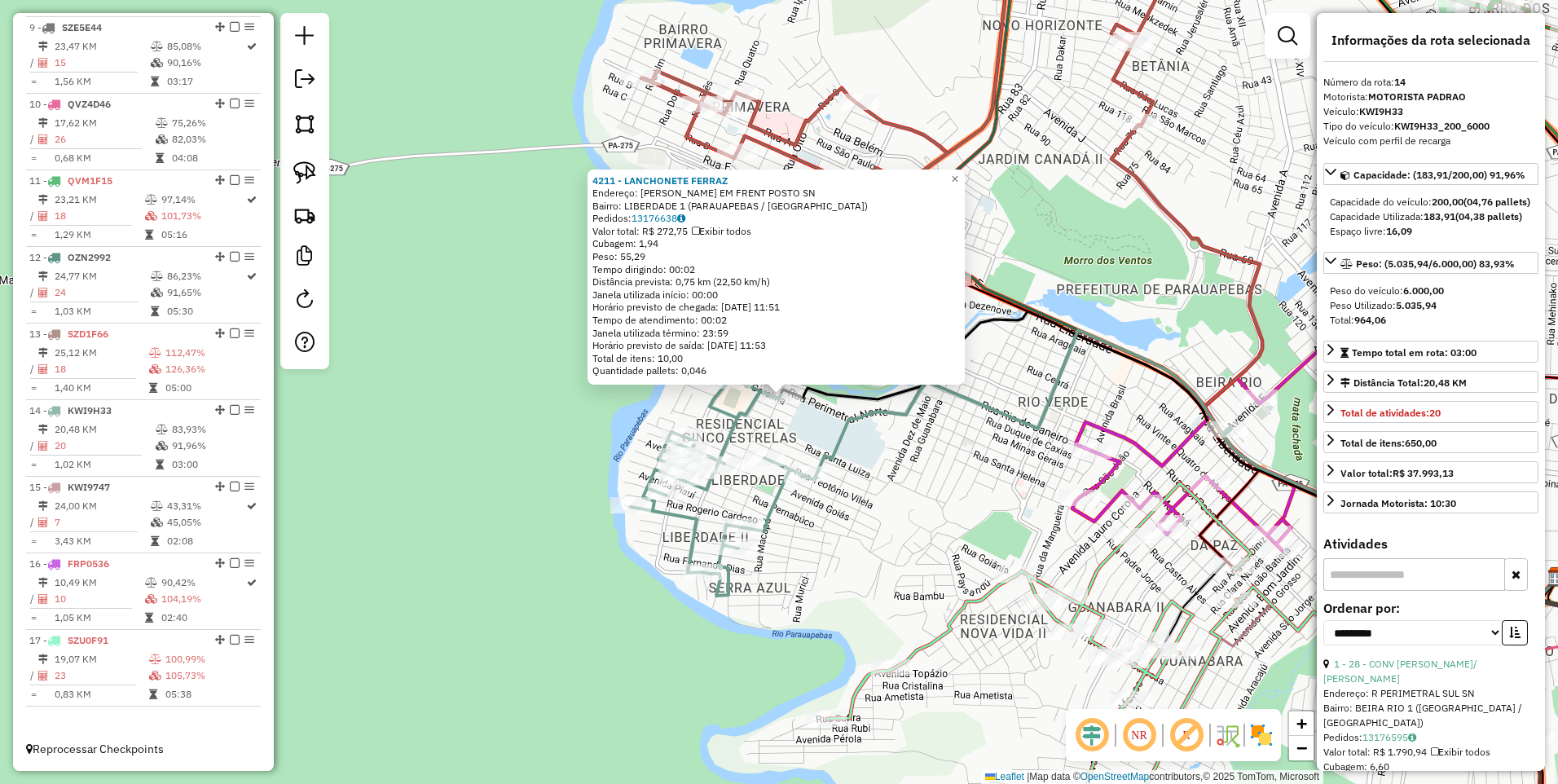
click at [881, 452] on div "4211 - LANCHONETE FERRAZ Endereço: GONCALVES DIAS EM FRENT POSTO SN Bairro: LIB…" at bounding box center [779, 392] width 1558 height 784
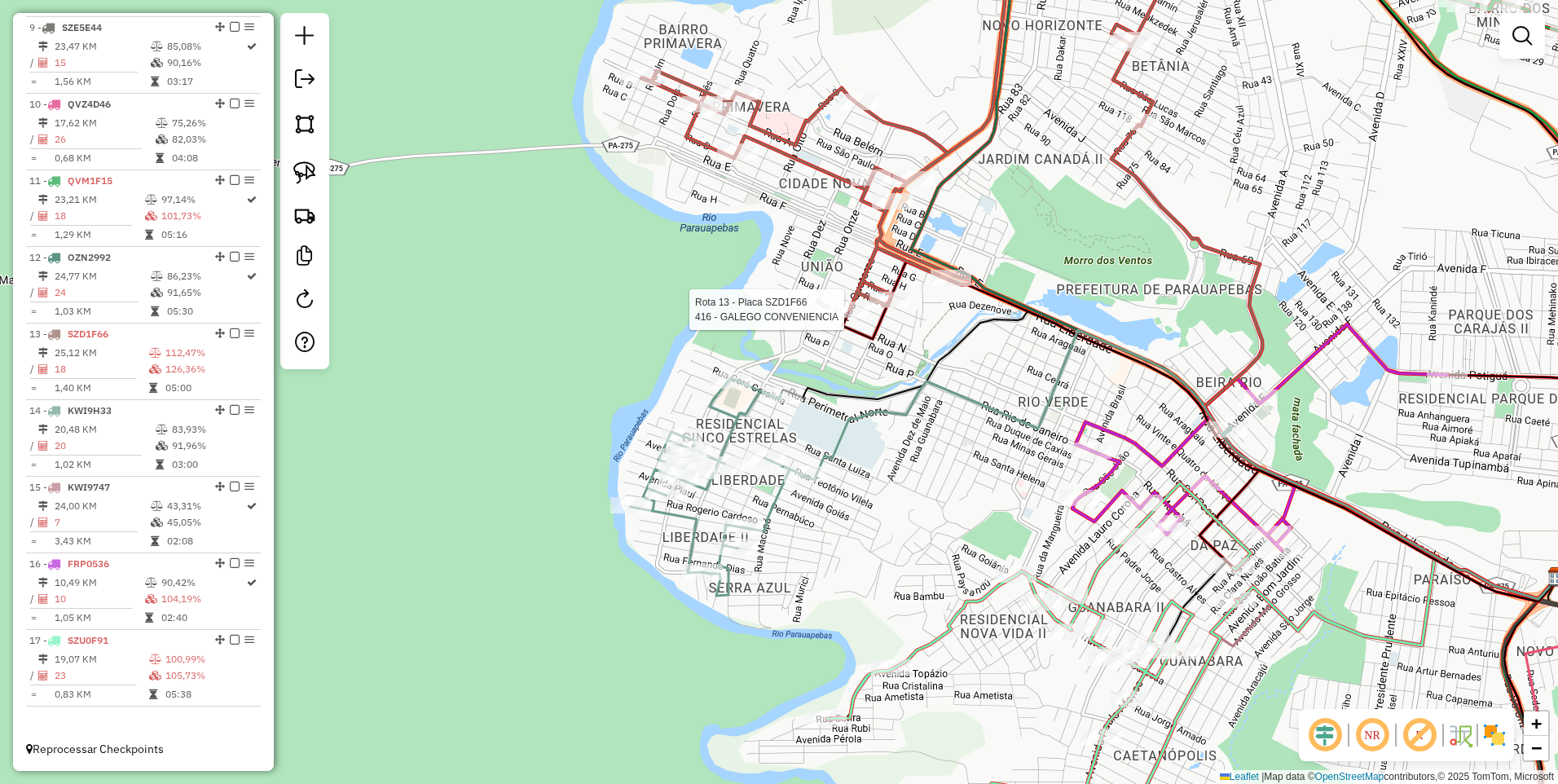
select select "**********"
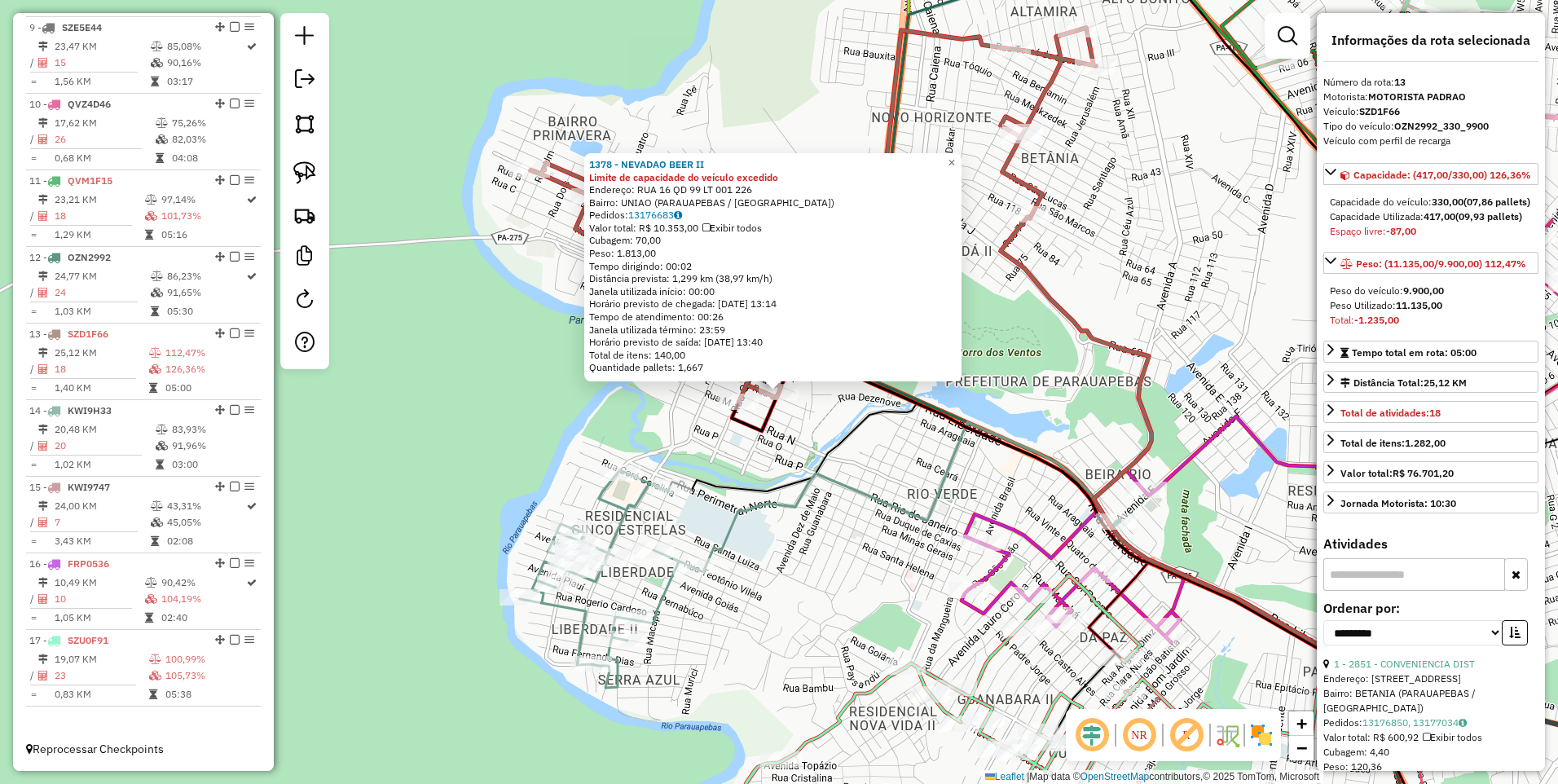
click at [794, 441] on div "1378 - NEVADAO BEER II Limite de capacidade do veículo excedido Endereço: RUA 1…" at bounding box center [779, 392] width 1558 height 784
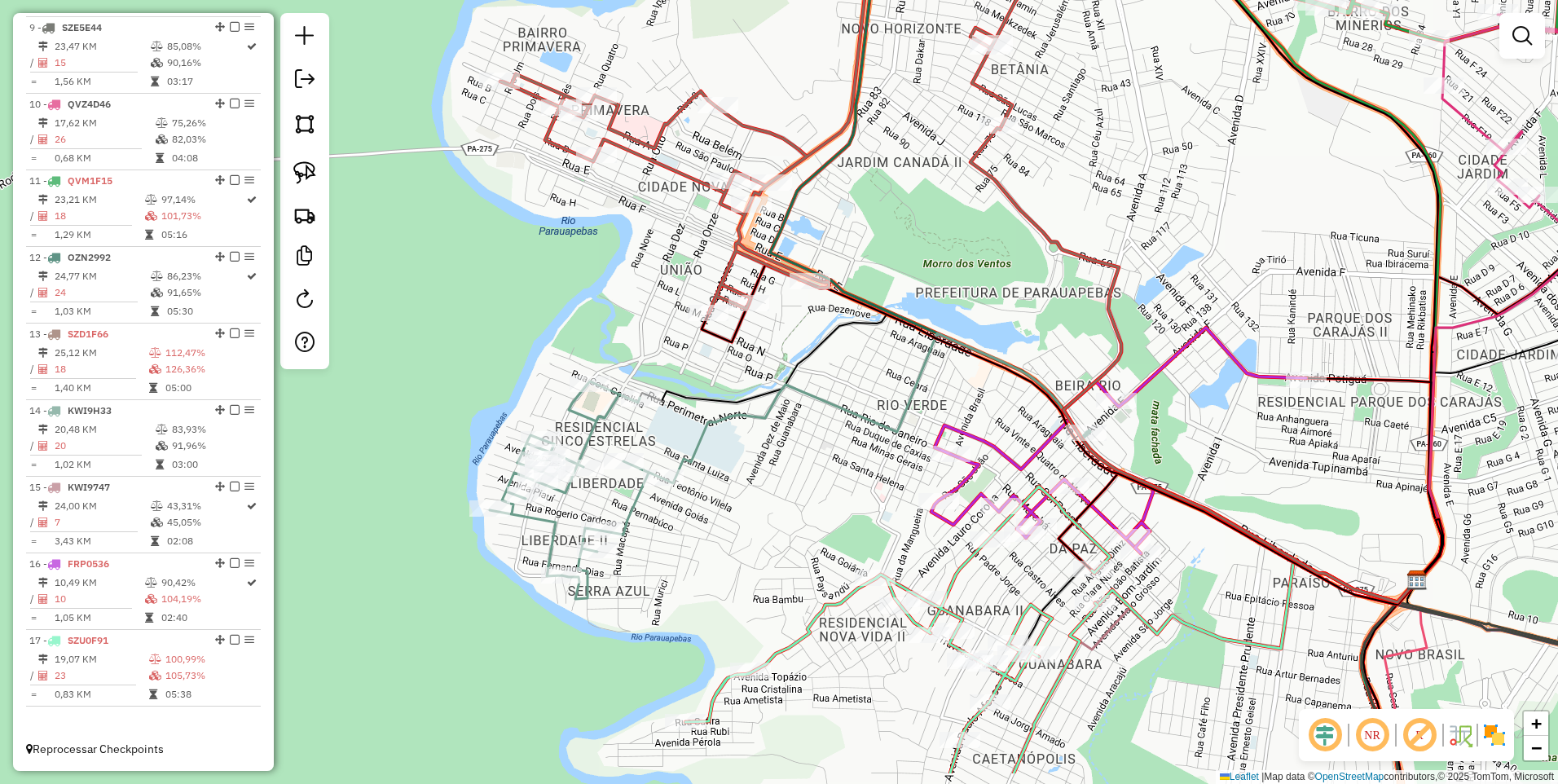
drag, startPoint x: 859, startPoint y: 486, endPoint x: 830, endPoint y: 406, distance: 85.1
click at [830, 406] on icon at bounding box center [788, 466] width 596 height 266
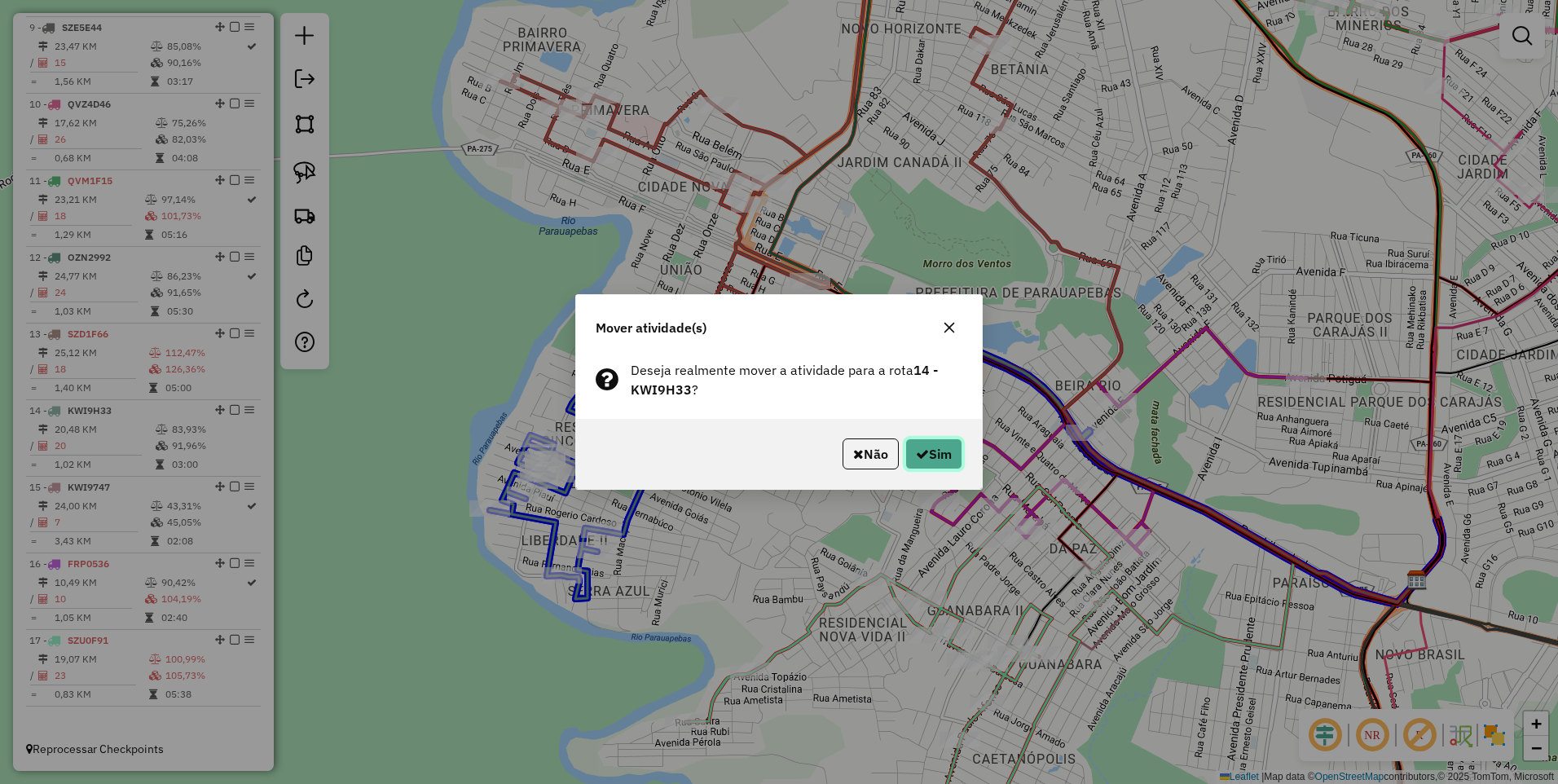
click at [930, 452] on button "Sim" at bounding box center [934, 454] width 57 height 31
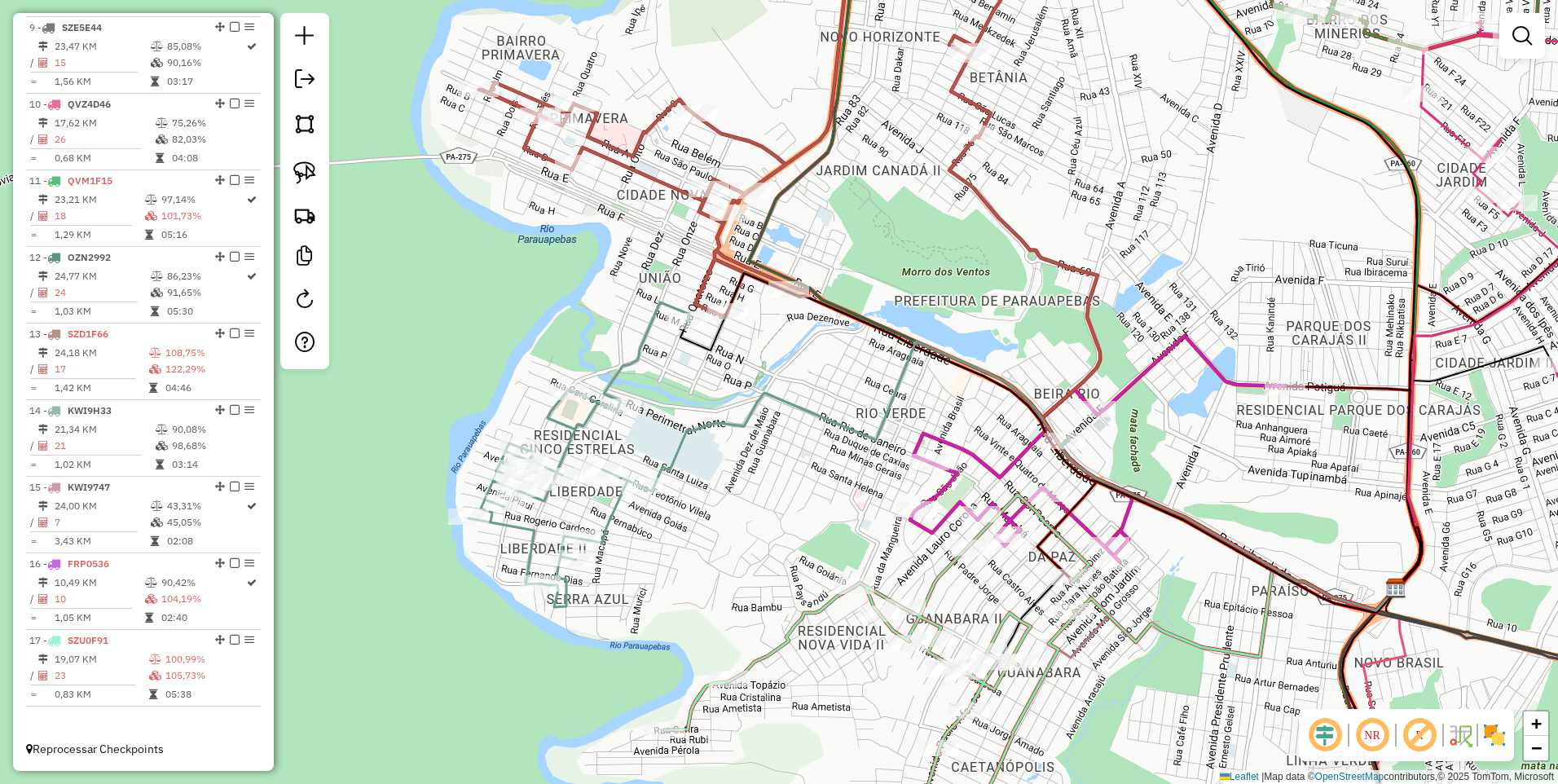
drag, startPoint x: 926, startPoint y: 305, endPoint x: 868, endPoint y: 309, distance: 58.1
click at [868, 309] on div "Janela de atendimento Grade de atendimento Capacidade Transportadoras Veículos …" at bounding box center [779, 392] width 1558 height 784
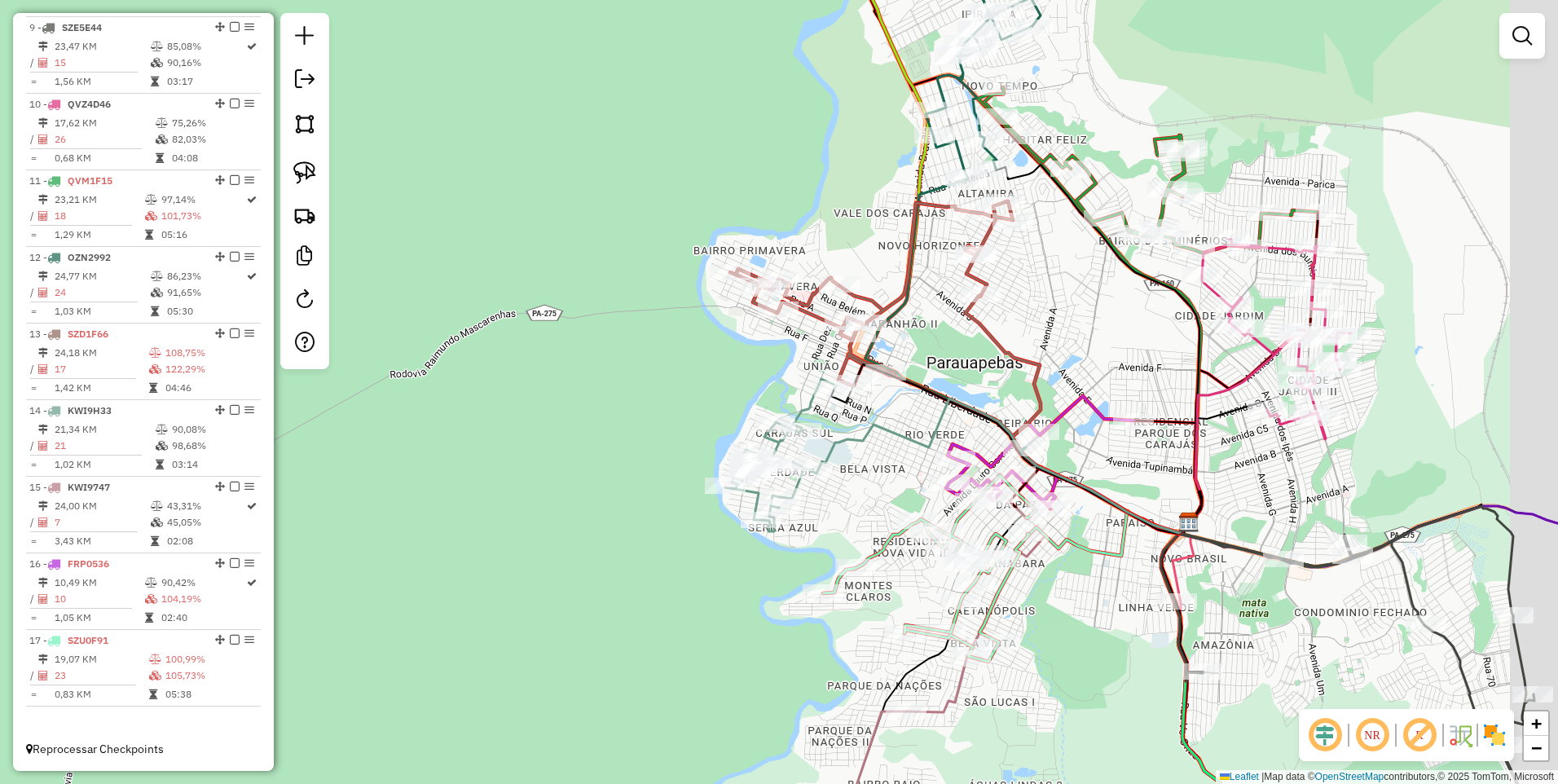
drag, startPoint x: 1137, startPoint y: 438, endPoint x: 1029, endPoint y: 441, distance: 108.0
click at [1030, 443] on div "Janela de atendimento Grade de atendimento Capacidade Transportadoras Veículos …" at bounding box center [779, 392] width 1558 height 784
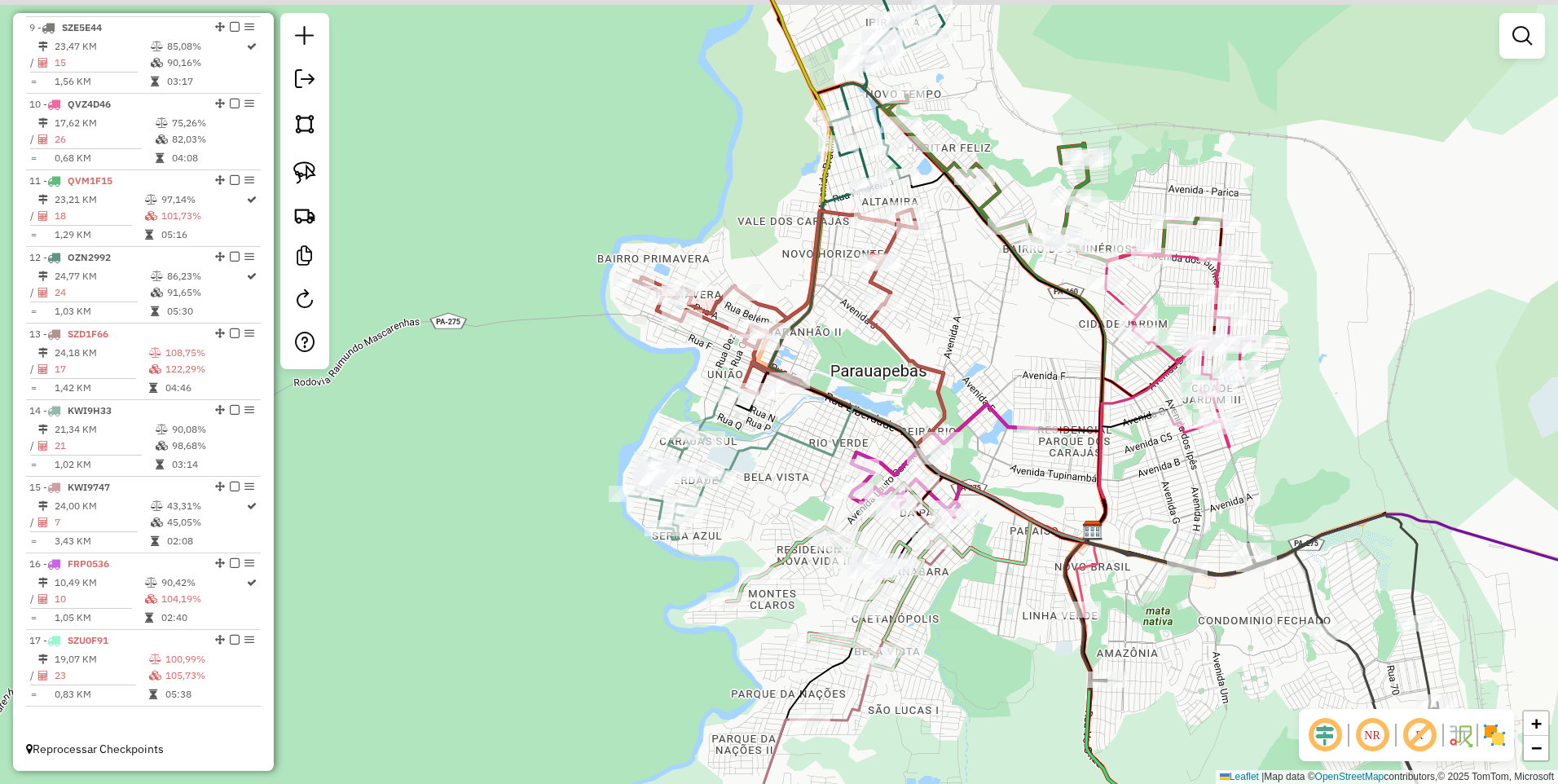
drag, startPoint x: 1041, startPoint y: 360, endPoint x: 950, endPoint y: 410, distance: 103.8
click at [950, 410] on div "Janela de atendimento Grade de atendimento Capacidade Transportadoras Veículos …" at bounding box center [779, 392] width 1558 height 784
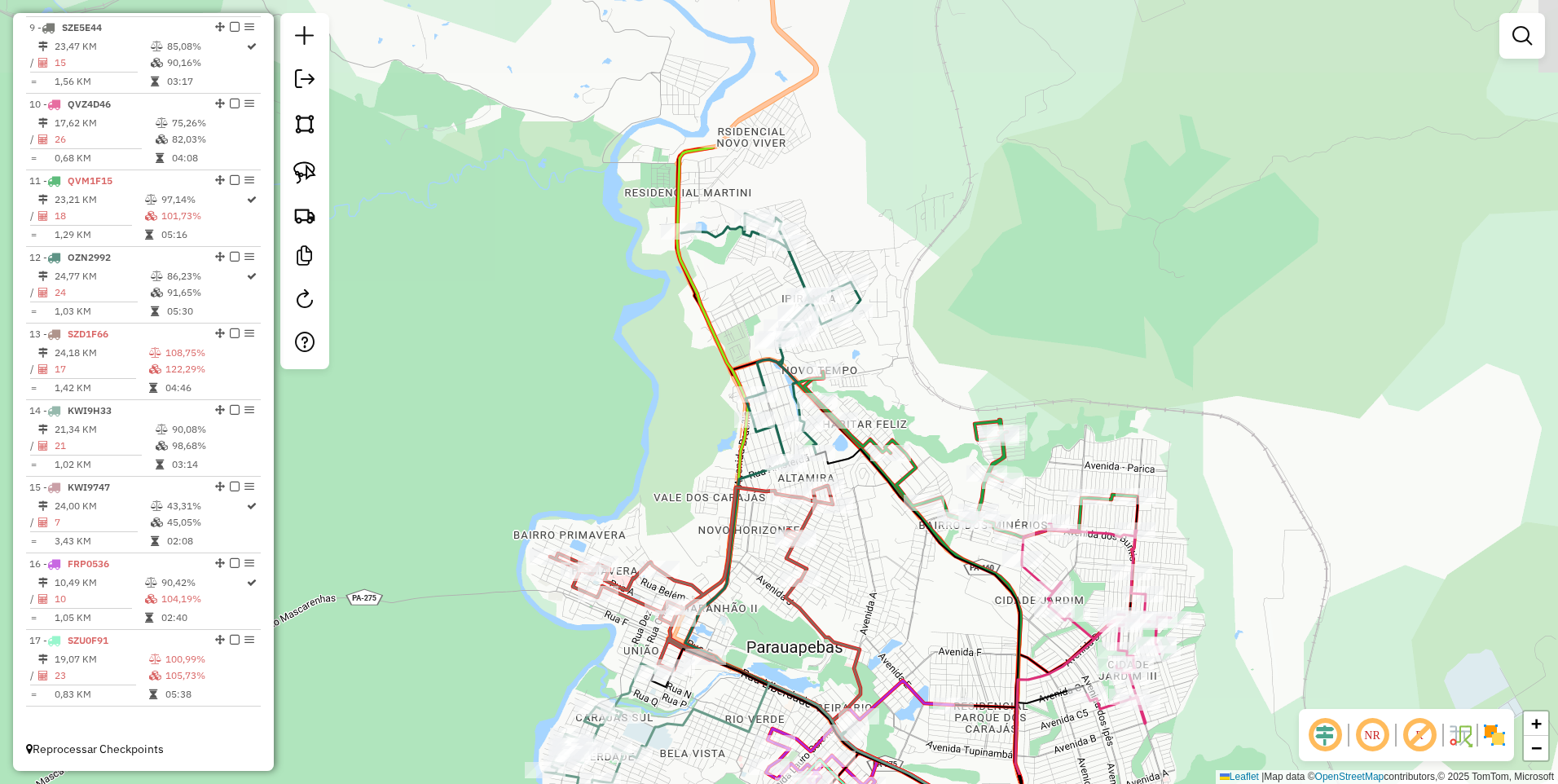
drag, startPoint x: 1027, startPoint y: 228, endPoint x: 1030, endPoint y: 394, distance: 166.0
click at [1024, 432] on div "Janela de atendimento Grade de atendimento Capacidade Transportadoras Veículos …" at bounding box center [779, 392] width 1558 height 784
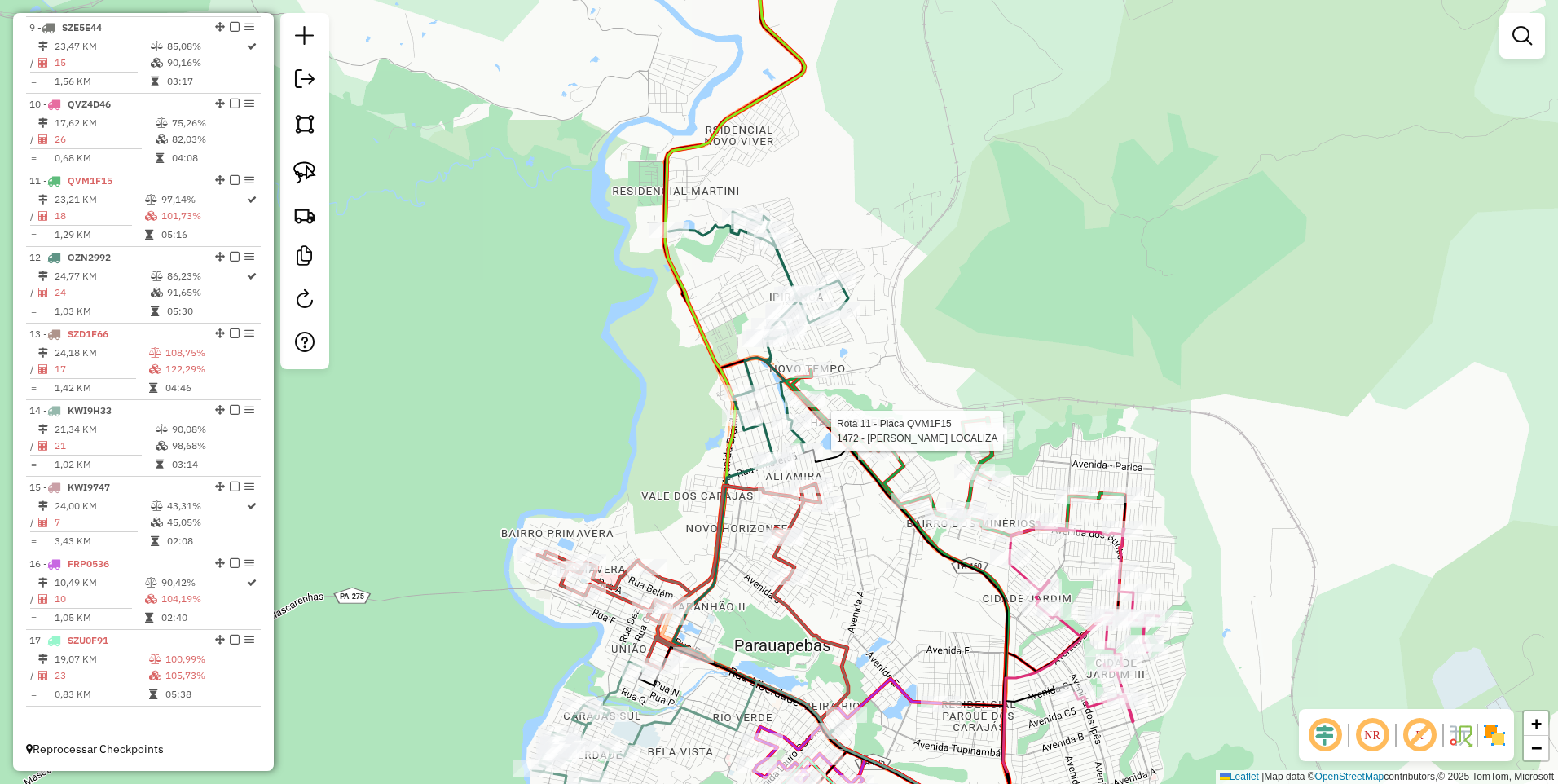
drag, startPoint x: 1233, startPoint y: 319, endPoint x: 858, endPoint y: 218, distance: 388.4
click at [863, 218] on div "Rota 11 - Placa QVM1F15 1472 - MERCADINHO LOCALIZA Janela de atendimento Grade …" at bounding box center [779, 392] width 1558 height 784
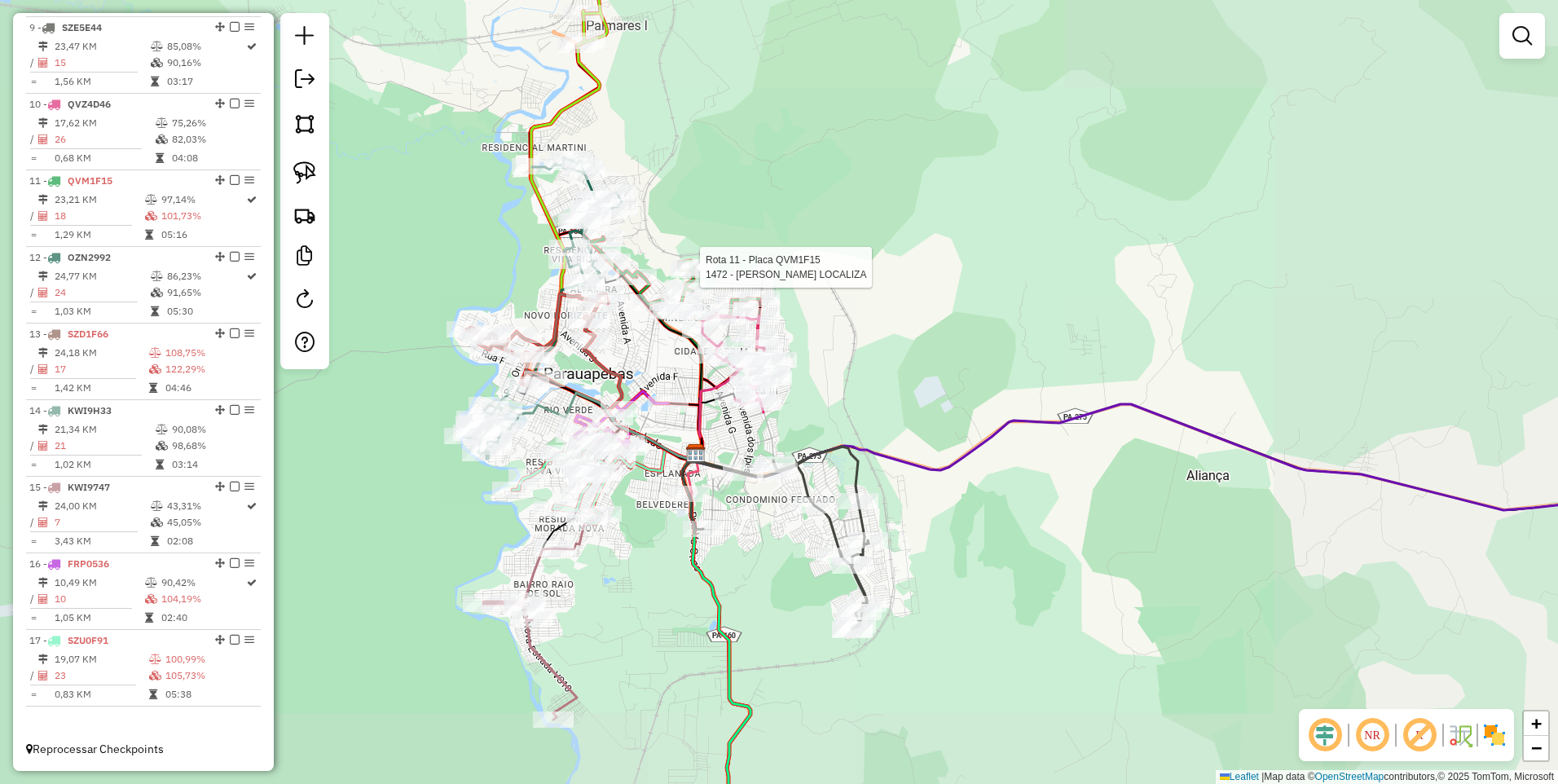
drag, startPoint x: 1195, startPoint y: 421, endPoint x: 733, endPoint y: 256, distance: 490.6
click at [742, 255] on div "Rota 11 - Placa QVM1F15 1472 - MERCADINHO LOCALIZA Janela de atendimento Grade …" at bounding box center [779, 392] width 1558 height 784
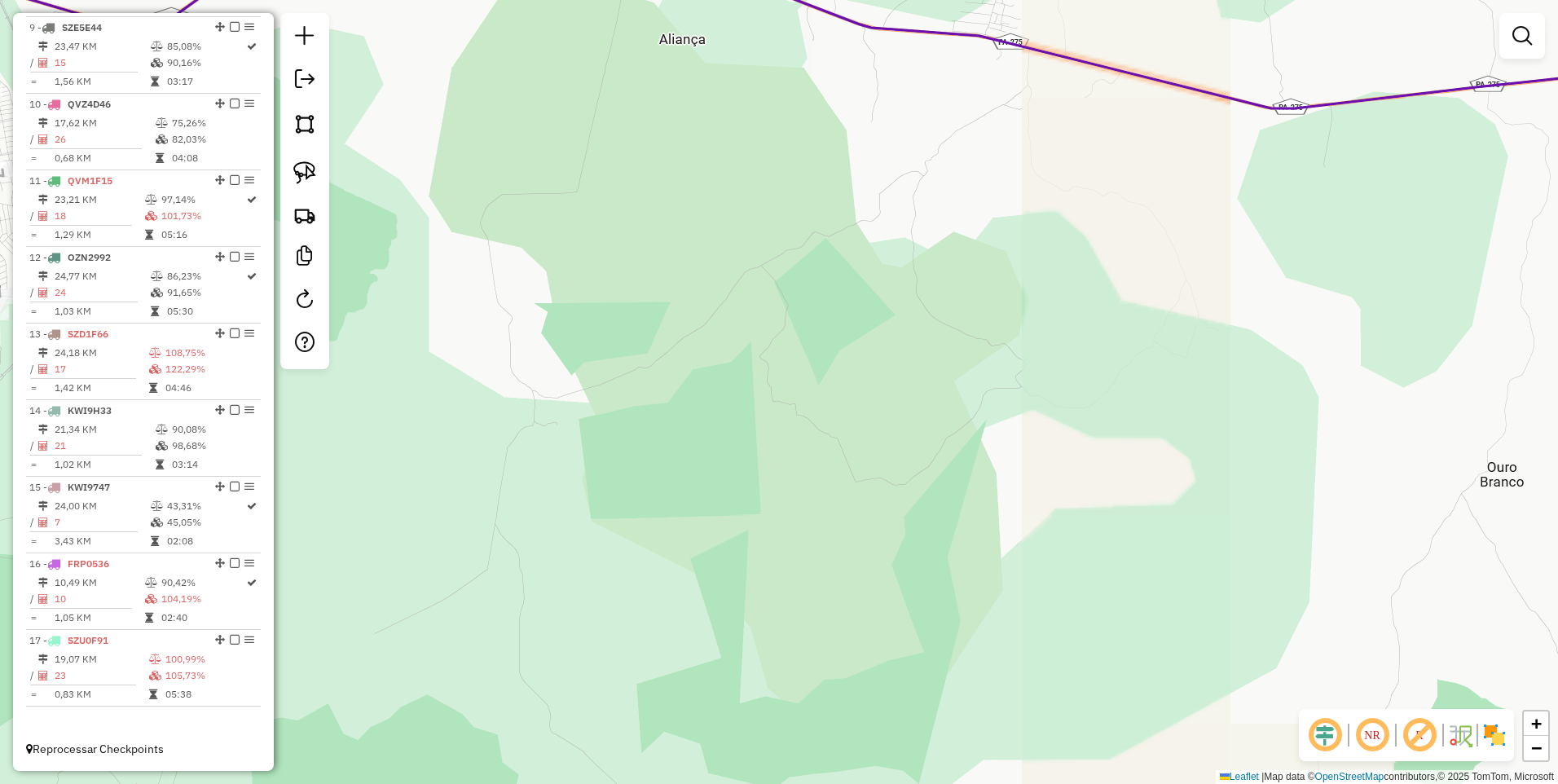
drag, startPoint x: 548, startPoint y: 399, endPoint x: 1302, endPoint y: 528, distance: 765.0
click at [1304, 531] on div "Rota 11 - Placa QVM1F15 1472 - MERCADINHO LOCALIZA Janela de atendimento Grade …" at bounding box center [779, 392] width 1558 height 784
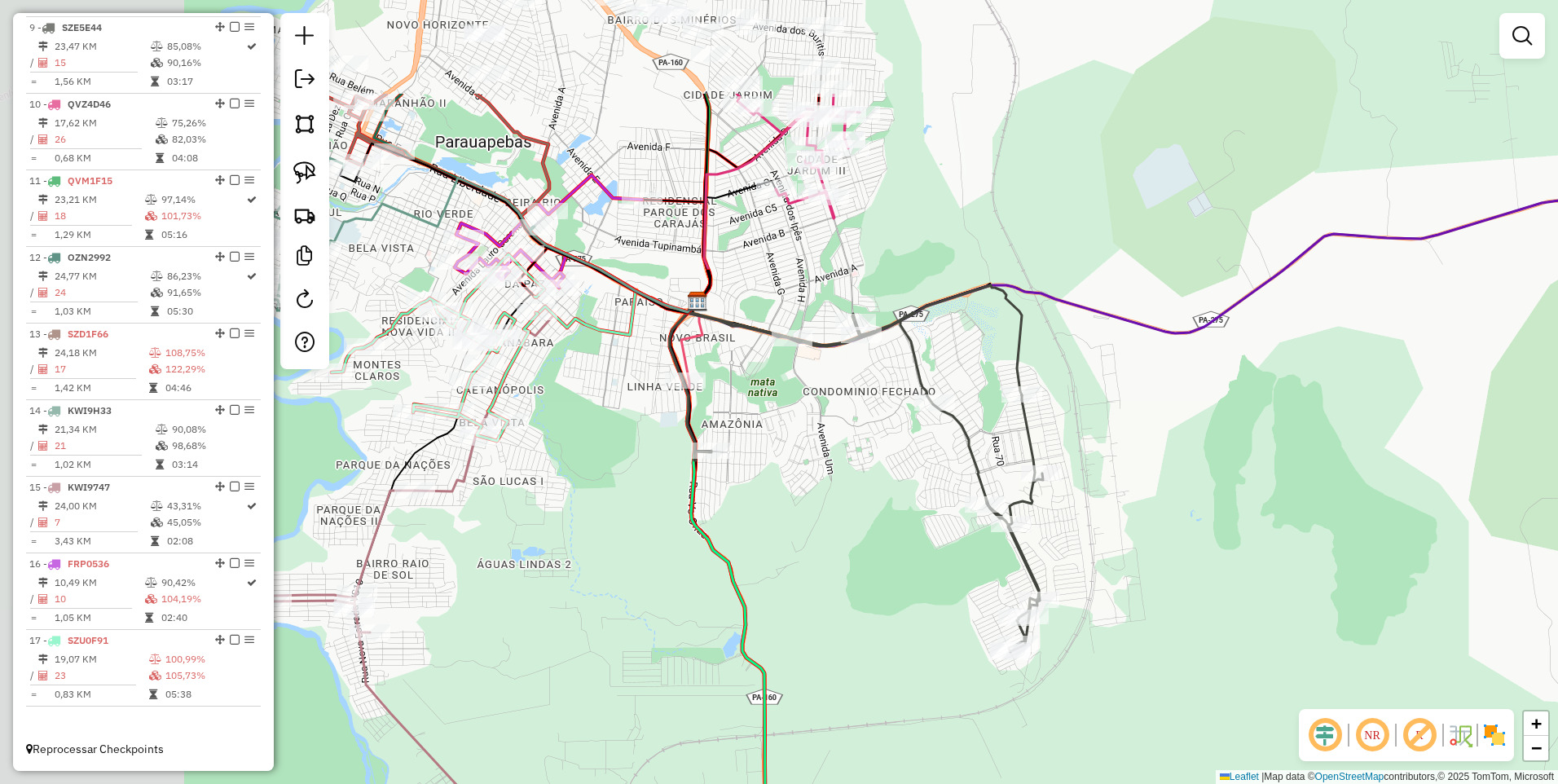
drag, startPoint x: 943, startPoint y: 387, endPoint x: 1225, endPoint y: 550, distance: 325.7
click at [1225, 550] on div "Rota 11 - Placa QVM1F15 1472 - MERCADINHO LOCALIZA Janela de atendimento Grade …" at bounding box center [779, 392] width 1558 height 784
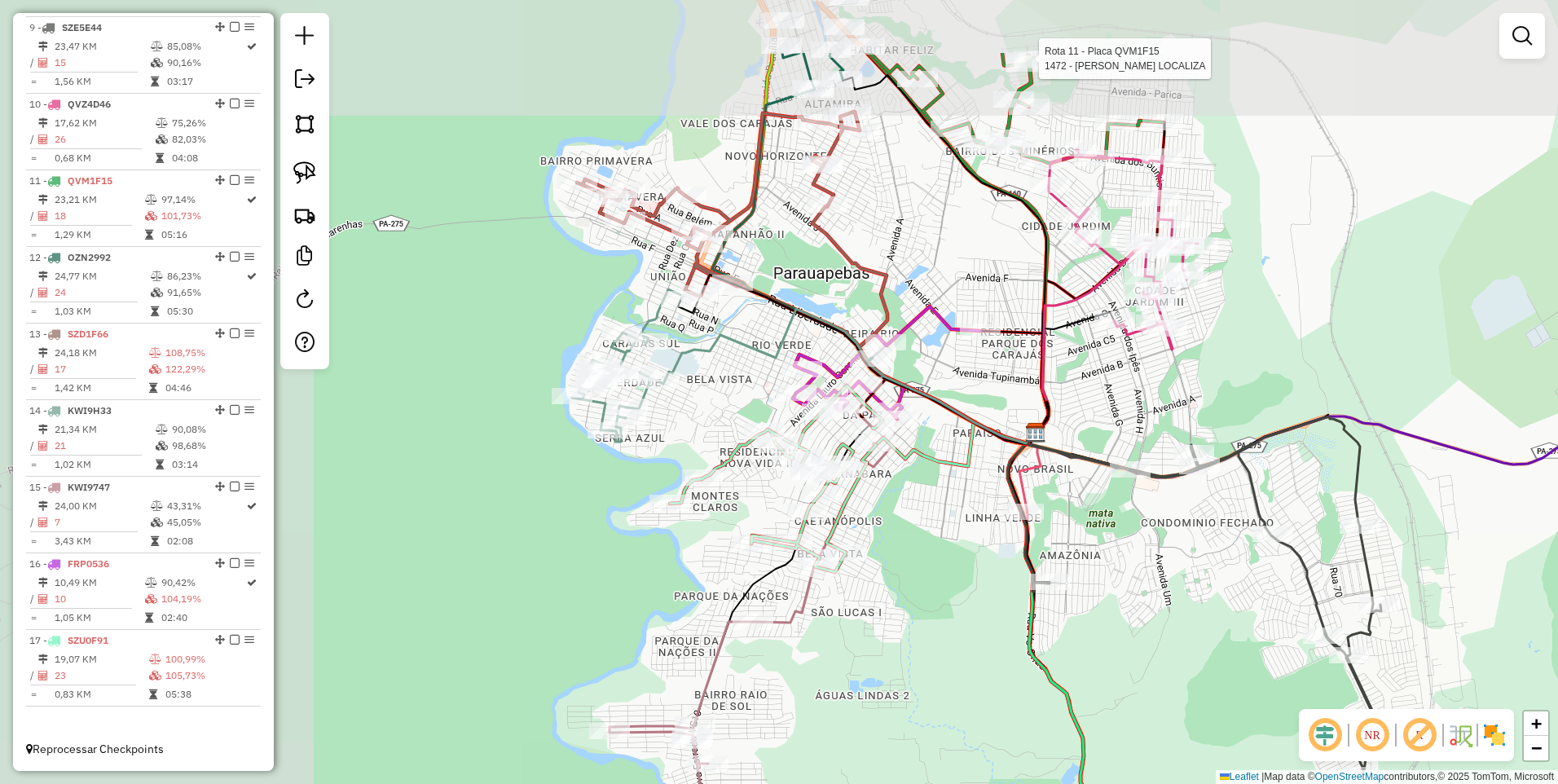
drag, startPoint x: 819, startPoint y: 524, endPoint x: 1133, endPoint y: 641, distance: 335.1
click at [1133, 641] on div "Rota 11 - Placa QVM1F15 1472 - MERCADINHO LOCALIZA Janela de atendimento Grade …" at bounding box center [779, 392] width 1558 height 784
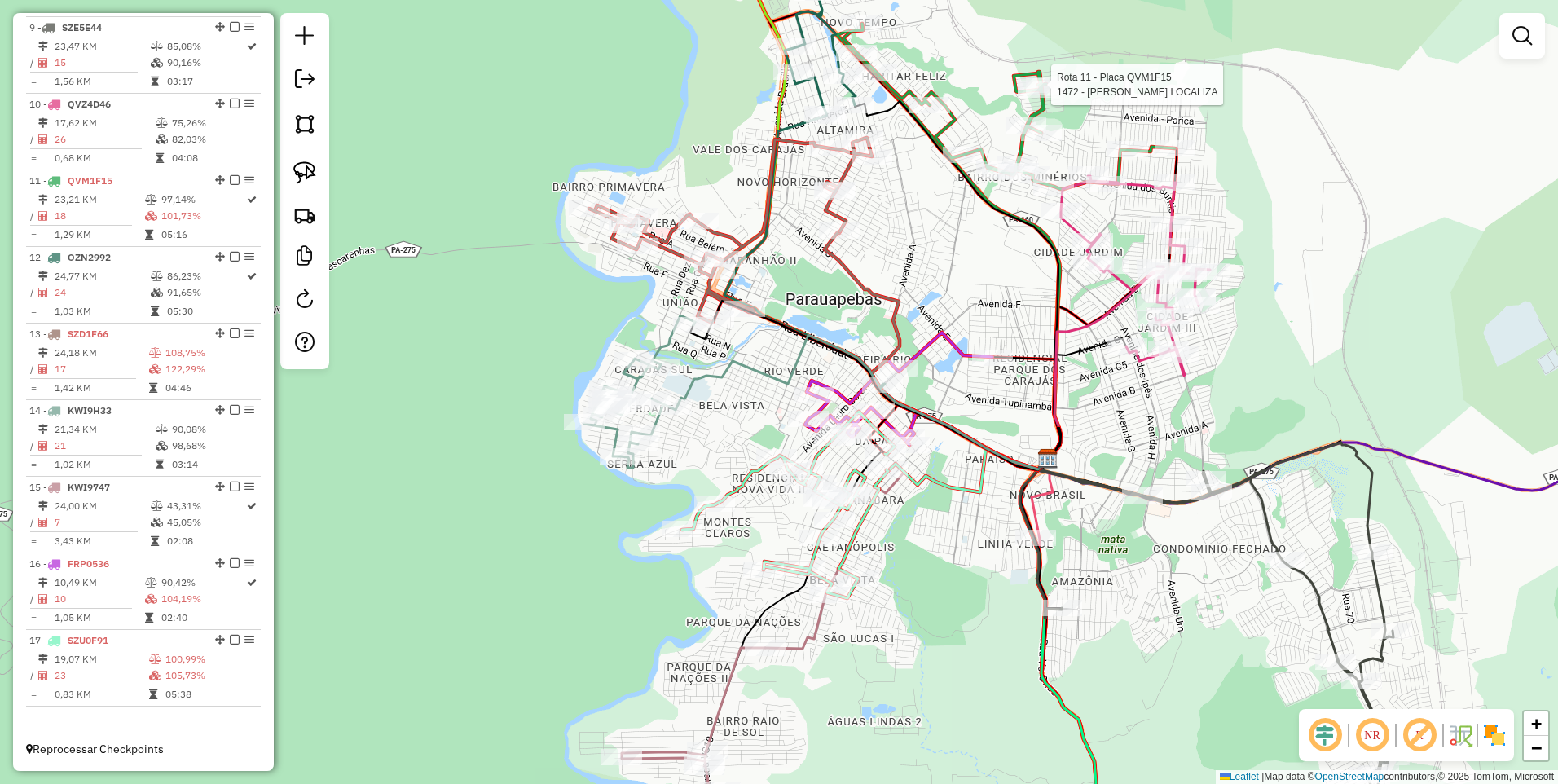
drag, startPoint x: 977, startPoint y: 433, endPoint x: 1033, endPoint y: 536, distance: 117.2
click at [1033, 470] on icon at bounding box center [964, 427] width 167 height 86
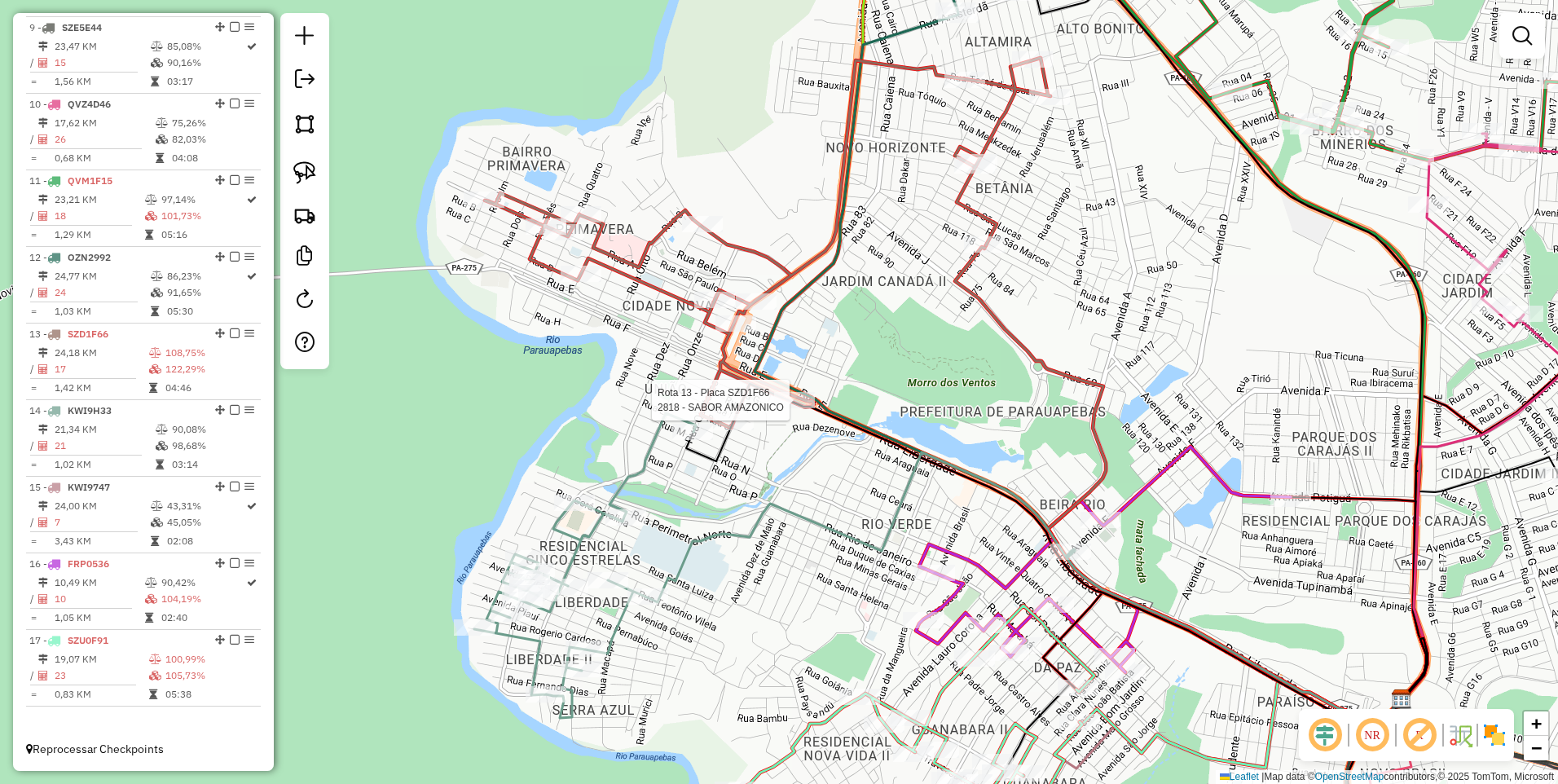
click at [803, 408] on div at bounding box center [795, 399] width 41 height 16
select select "**********"
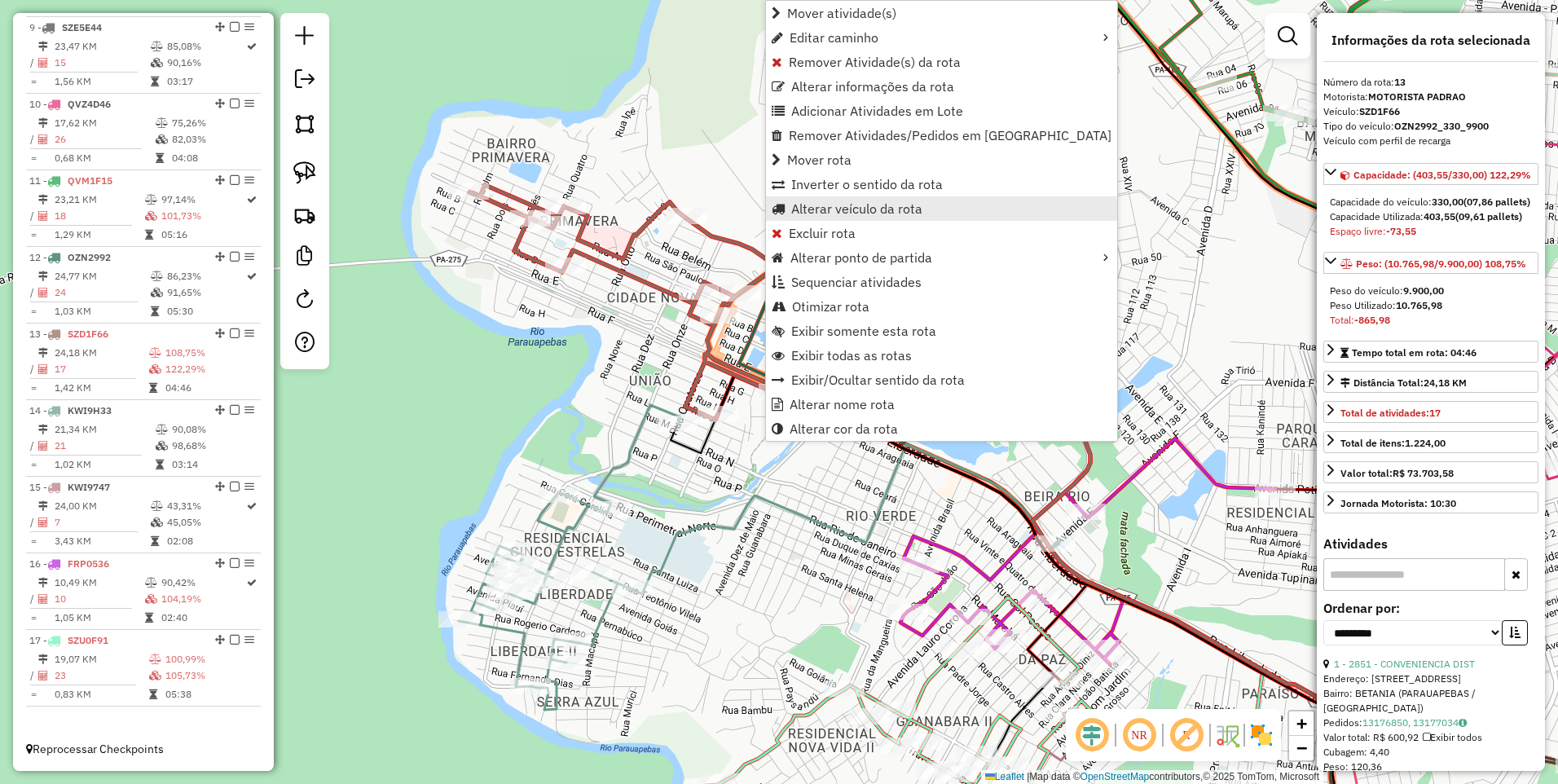
click at [827, 203] on span "Alterar veículo da rota" at bounding box center [856, 208] width 131 height 13
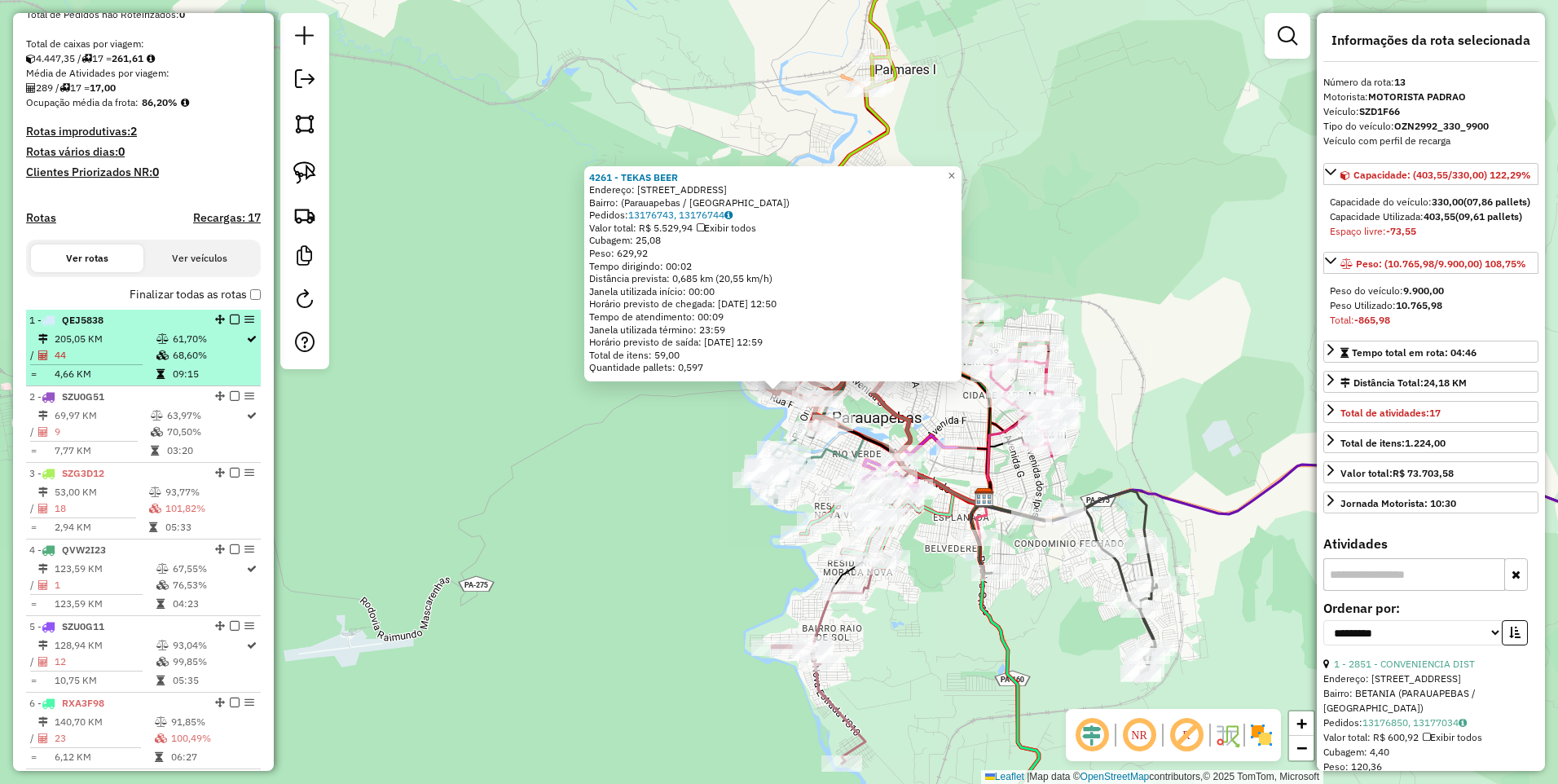
scroll to position [343, 0]
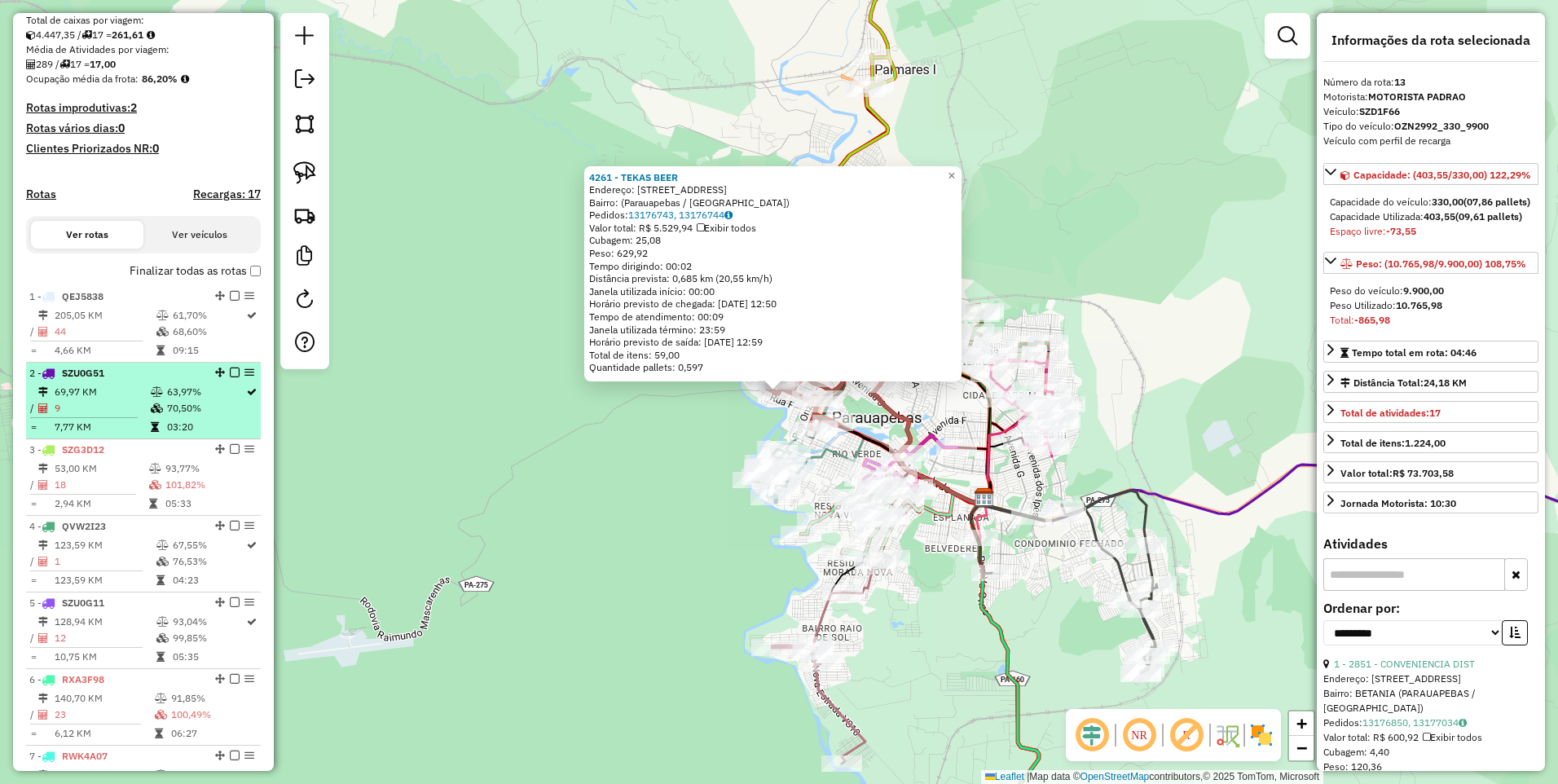
click at [128, 400] on td "69,97 KM" at bounding box center [102, 392] width 96 height 16
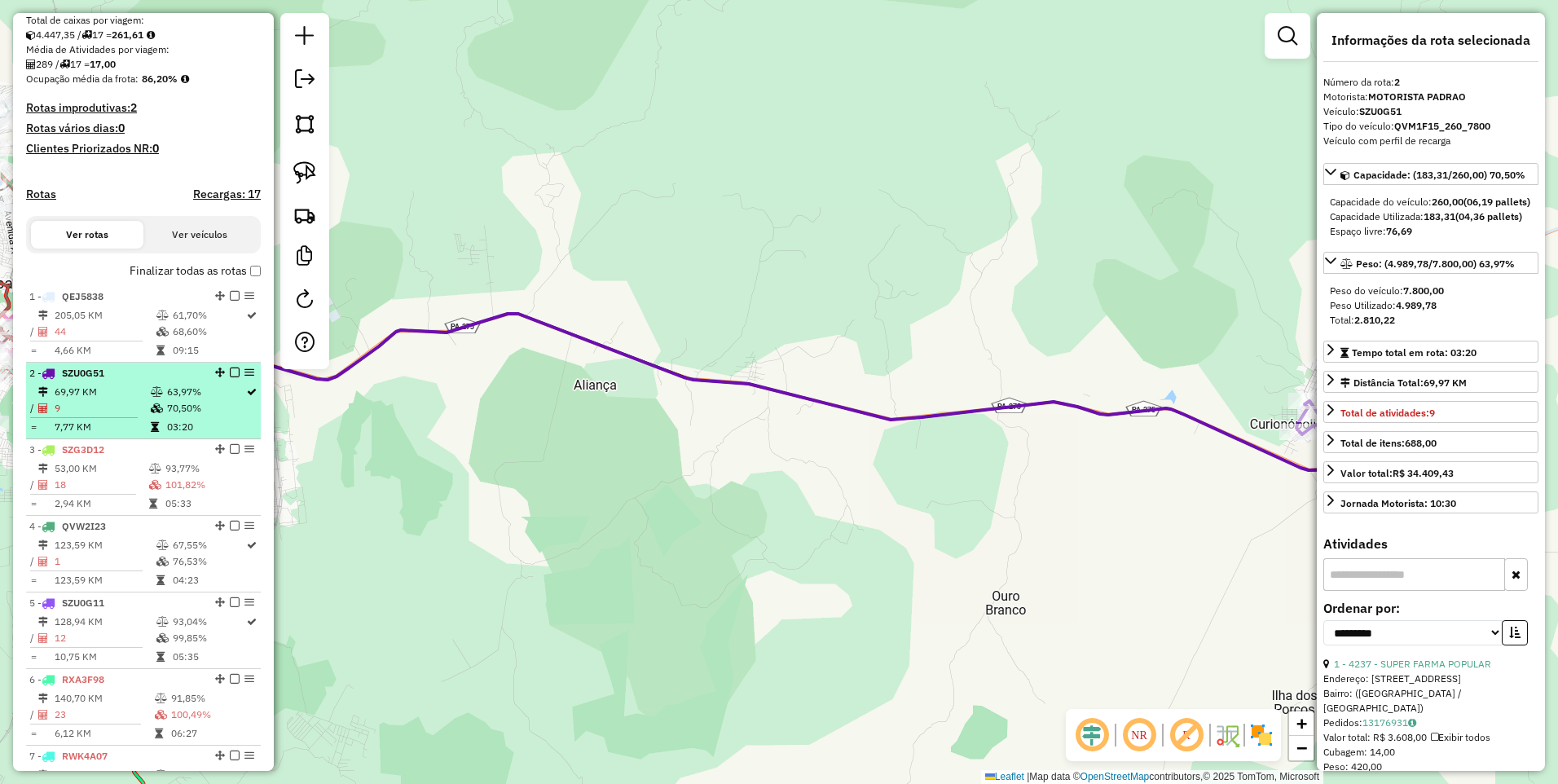
drag, startPoint x: 1097, startPoint y: 462, endPoint x: 232, endPoint y: 422, distance: 865.9
click at [225, 425] on hb-router-mapa "Informações da Sessão 978927 - 14/08/2025 Criação: 13/08/2025 17:19 Depósito: C…" at bounding box center [779, 392] width 1558 height 784
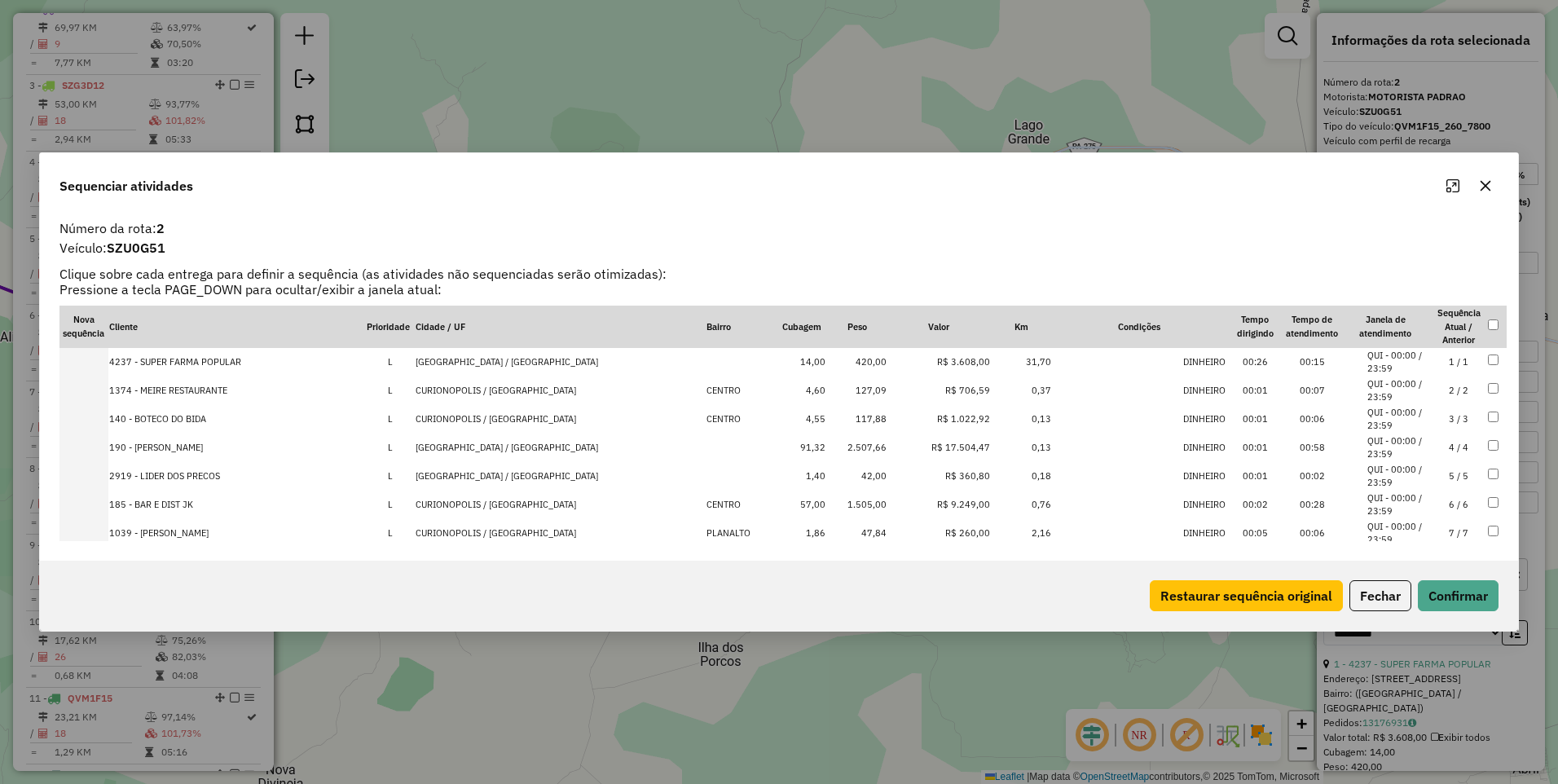
scroll to position [78, 0]
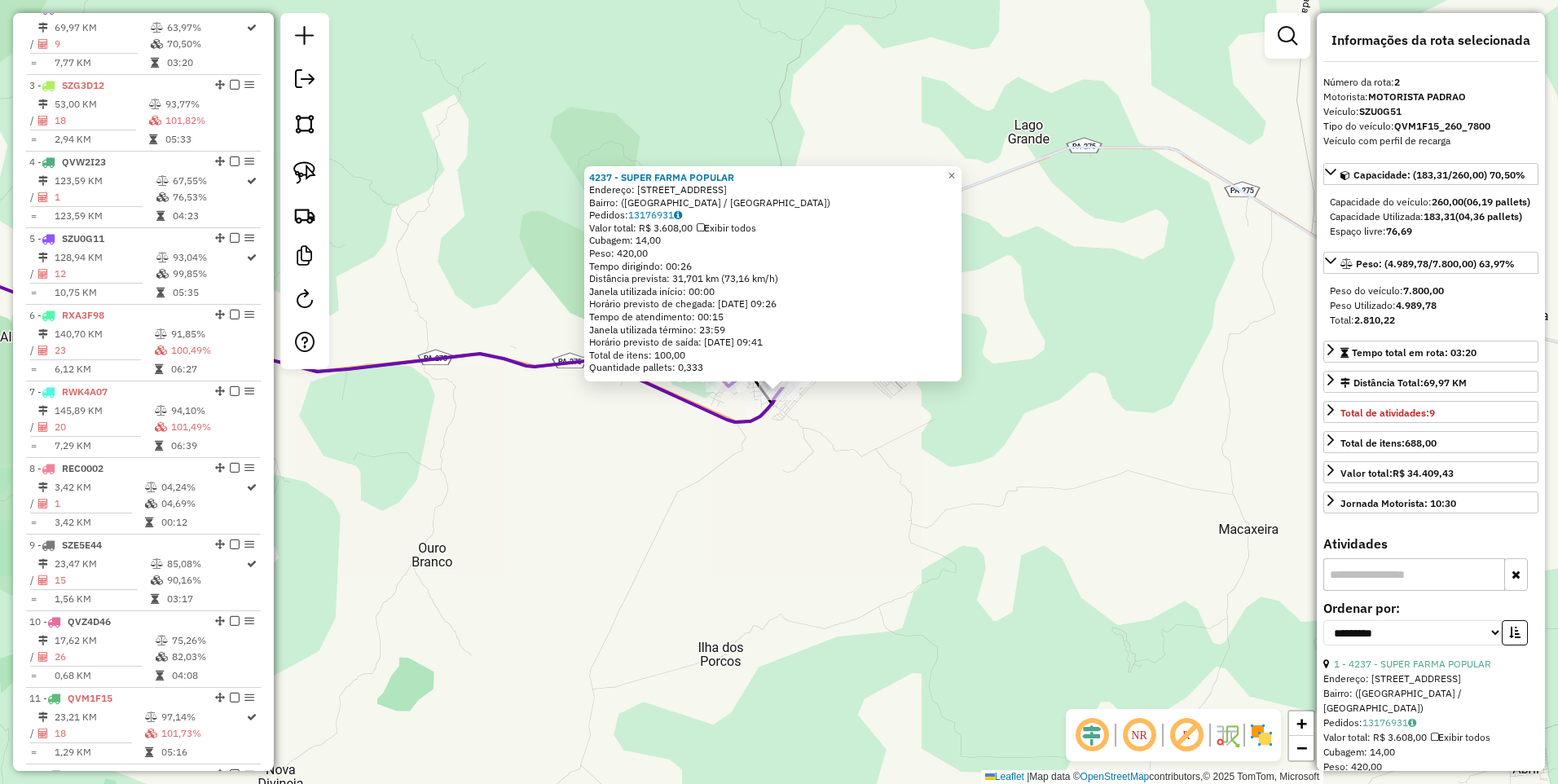
click at [595, 516] on div "4237 - SUPER FARMA POPULAR Endereço: Avenida Pará, 1061 Bairro: (Curionópolis /…" at bounding box center [779, 392] width 1558 height 784
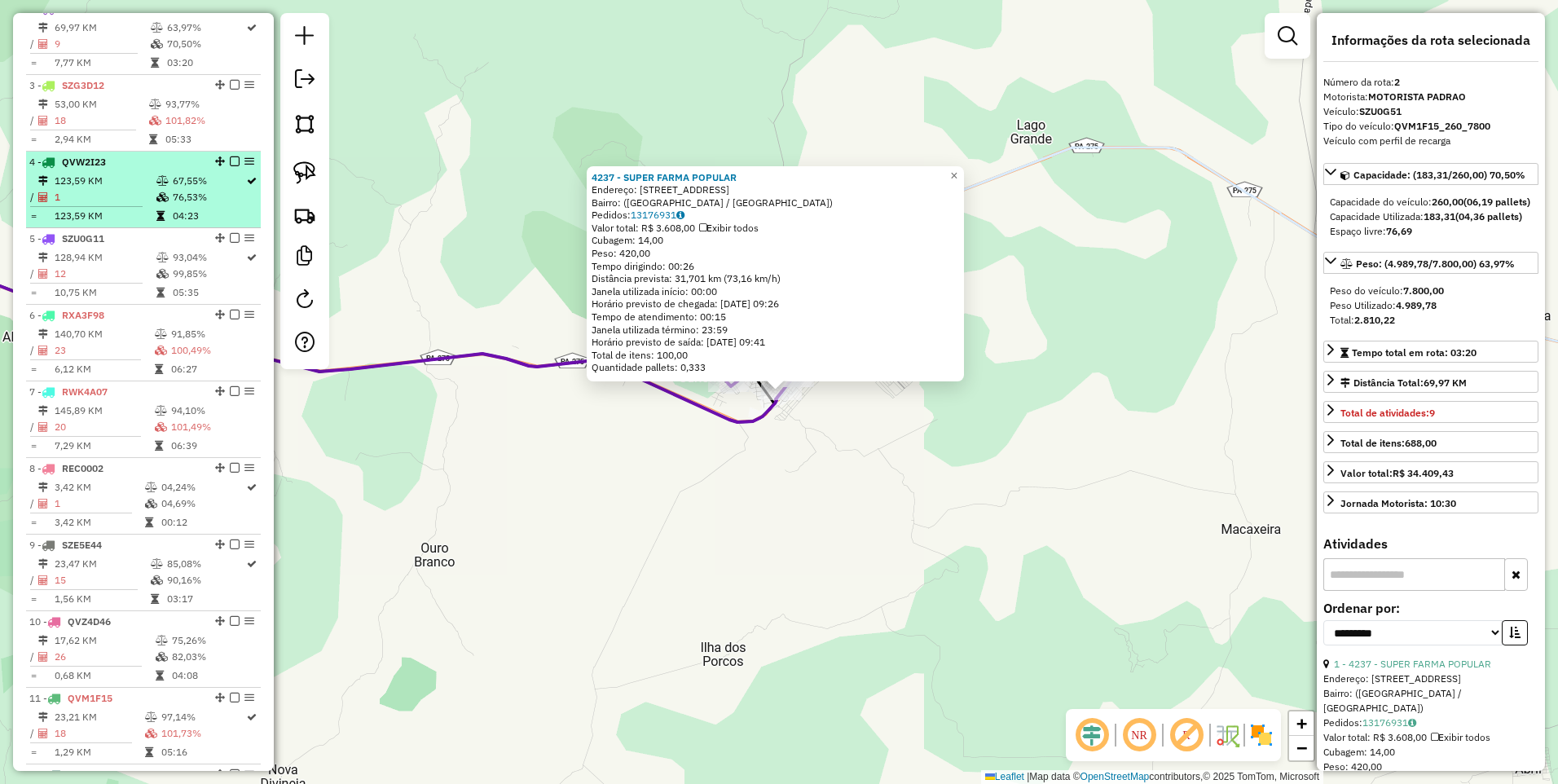
click at [100, 189] on td "123,59 KM" at bounding box center [105, 181] width 102 height 16
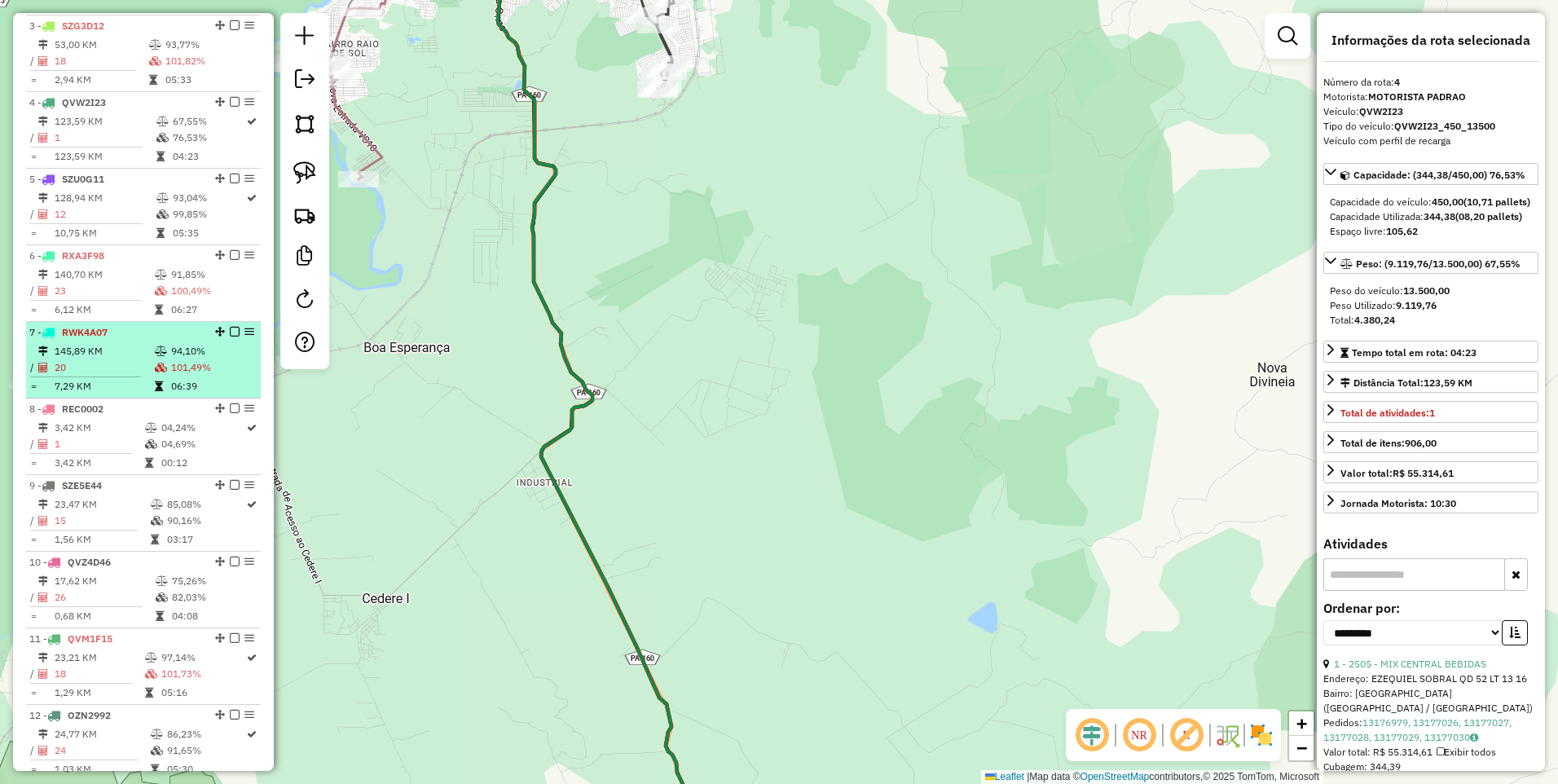
scroll to position [789, 0]
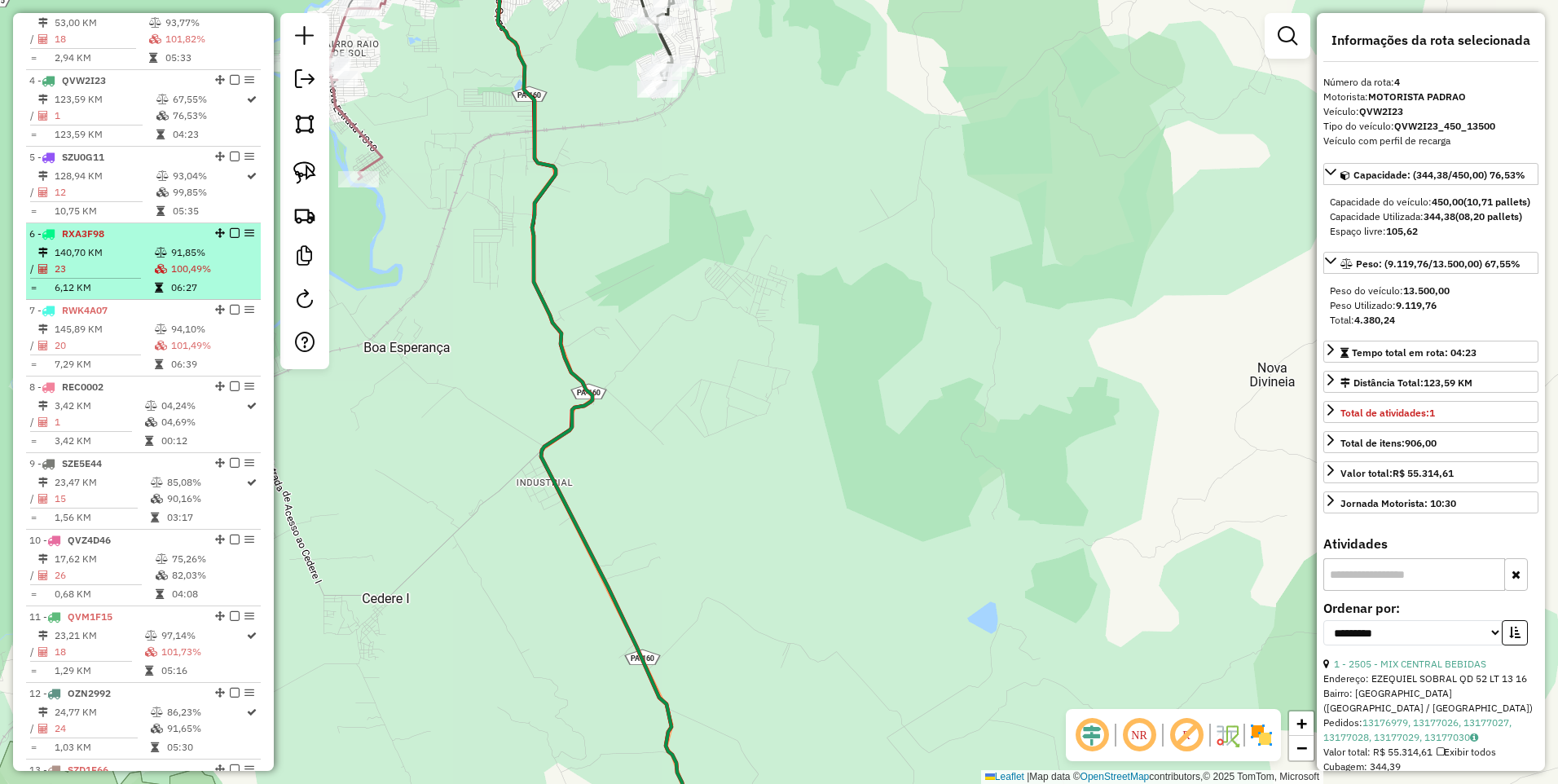
click at [128, 260] on td "140,70 KM" at bounding box center [104, 252] width 100 height 16
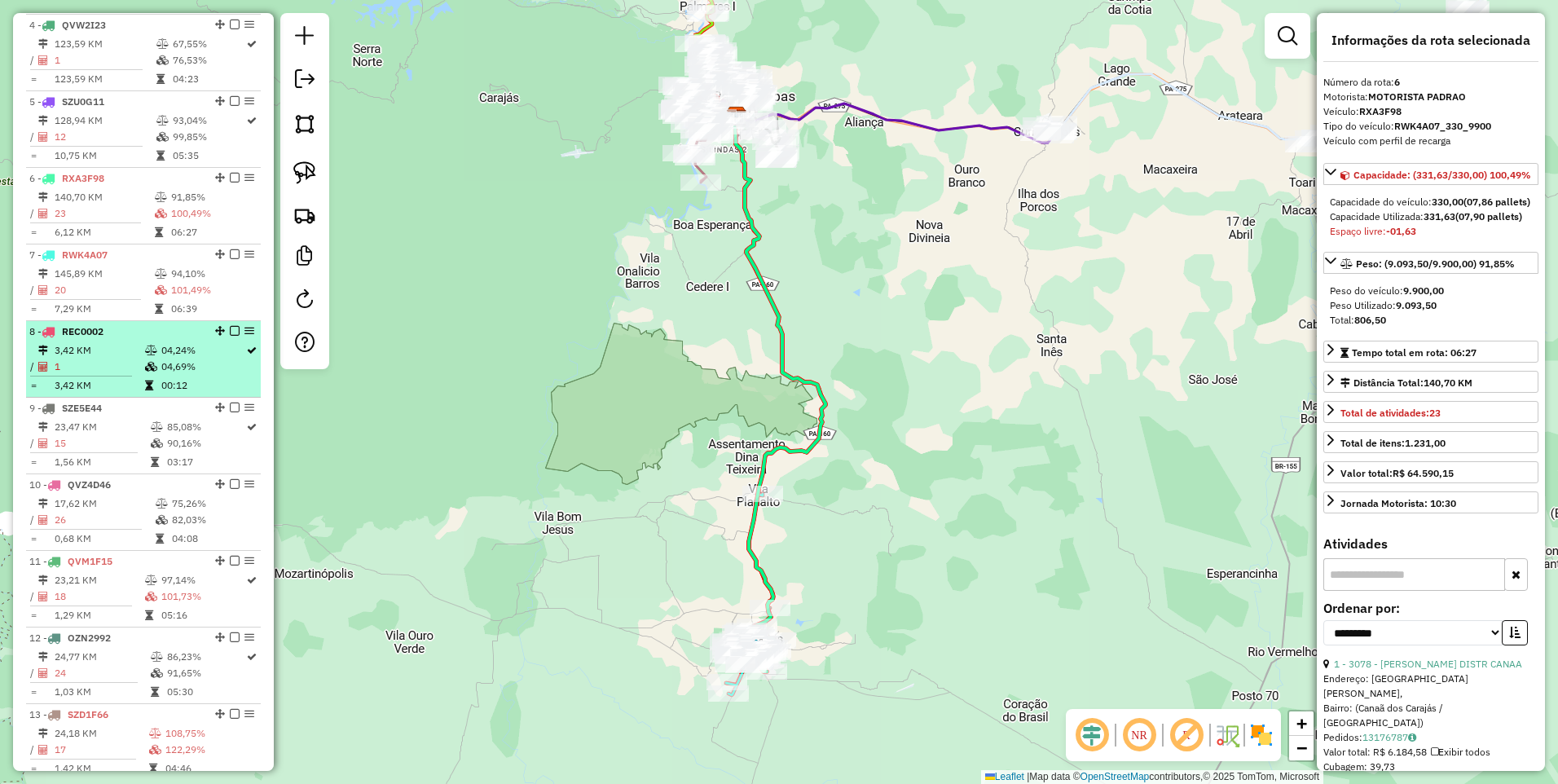
scroll to position [871, 0]
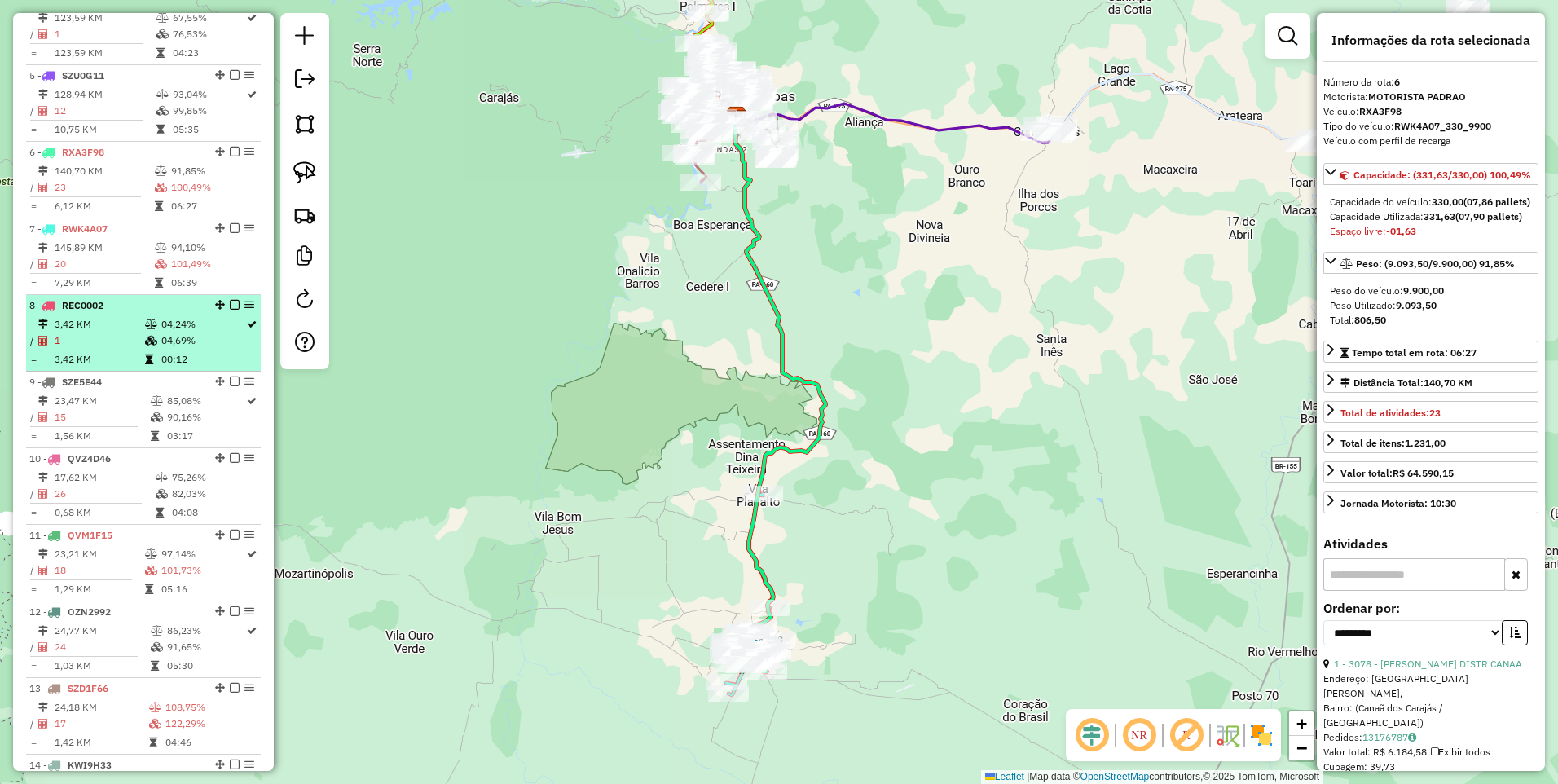
click at [118, 349] on td "1" at bounding box center [99, 340] width 91 height 16
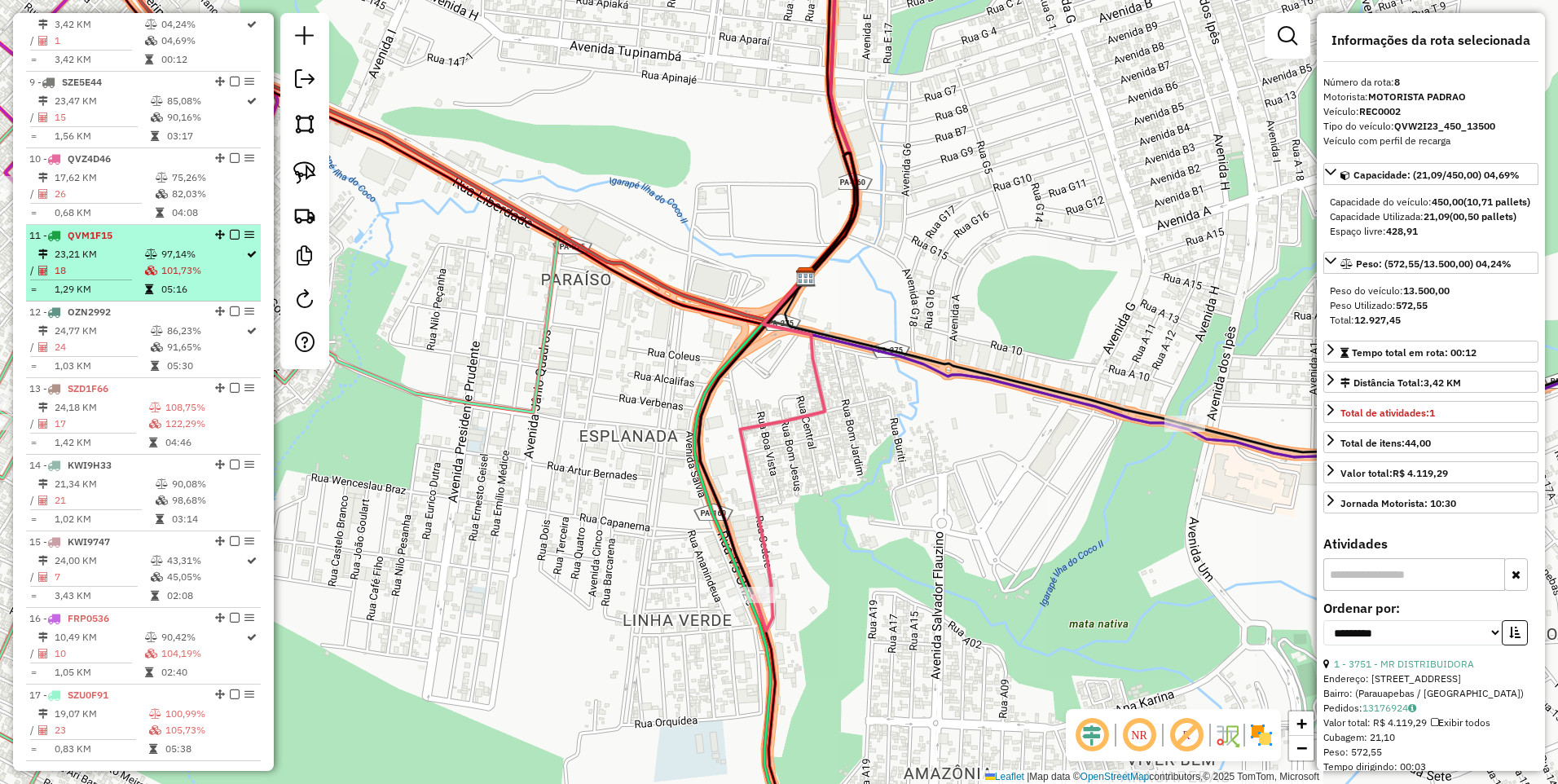
scroll to position [1196, 0]
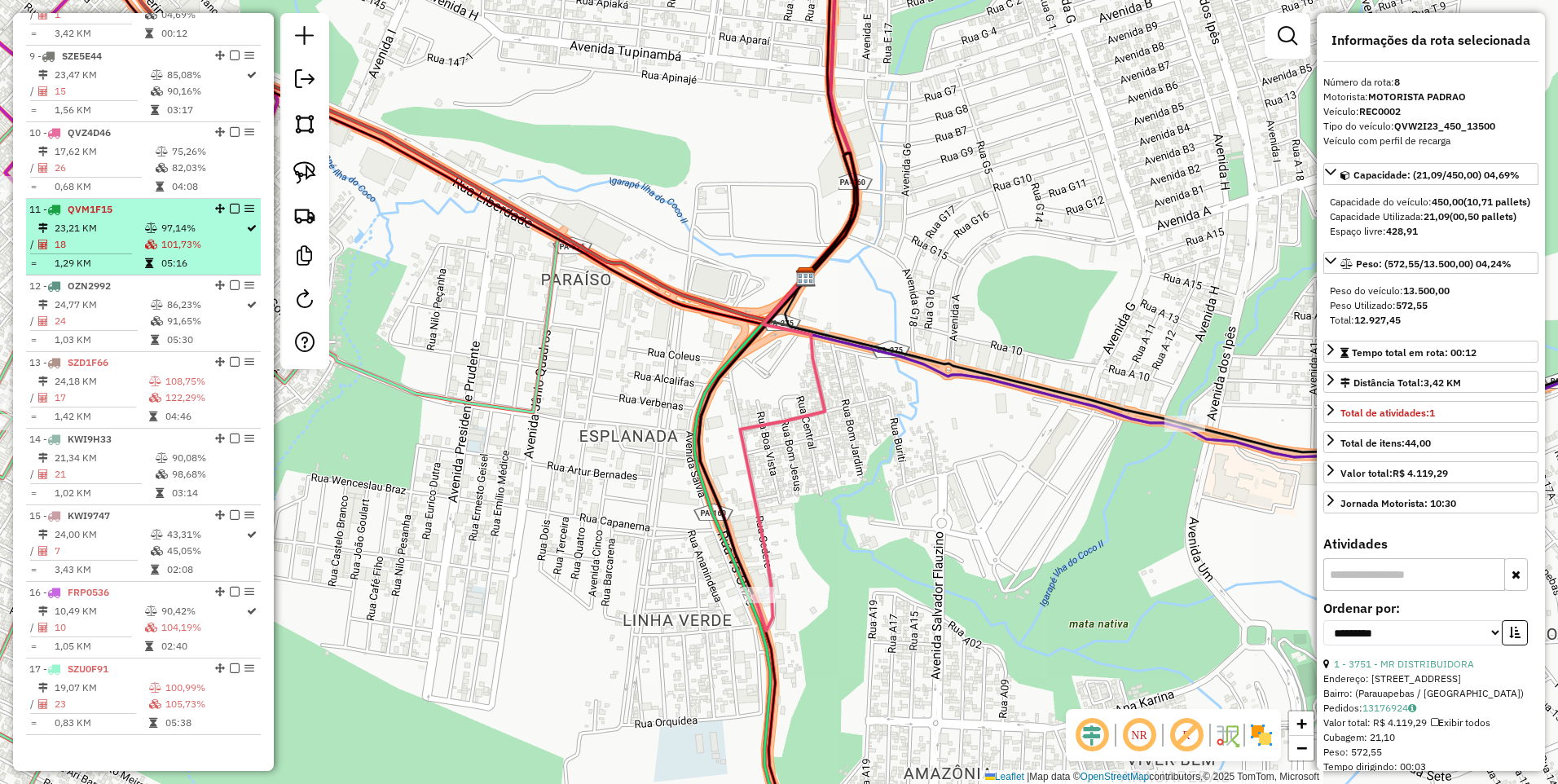
click at [122, 253] on td "18" at bounding box center [99, 244] width 91 height 16
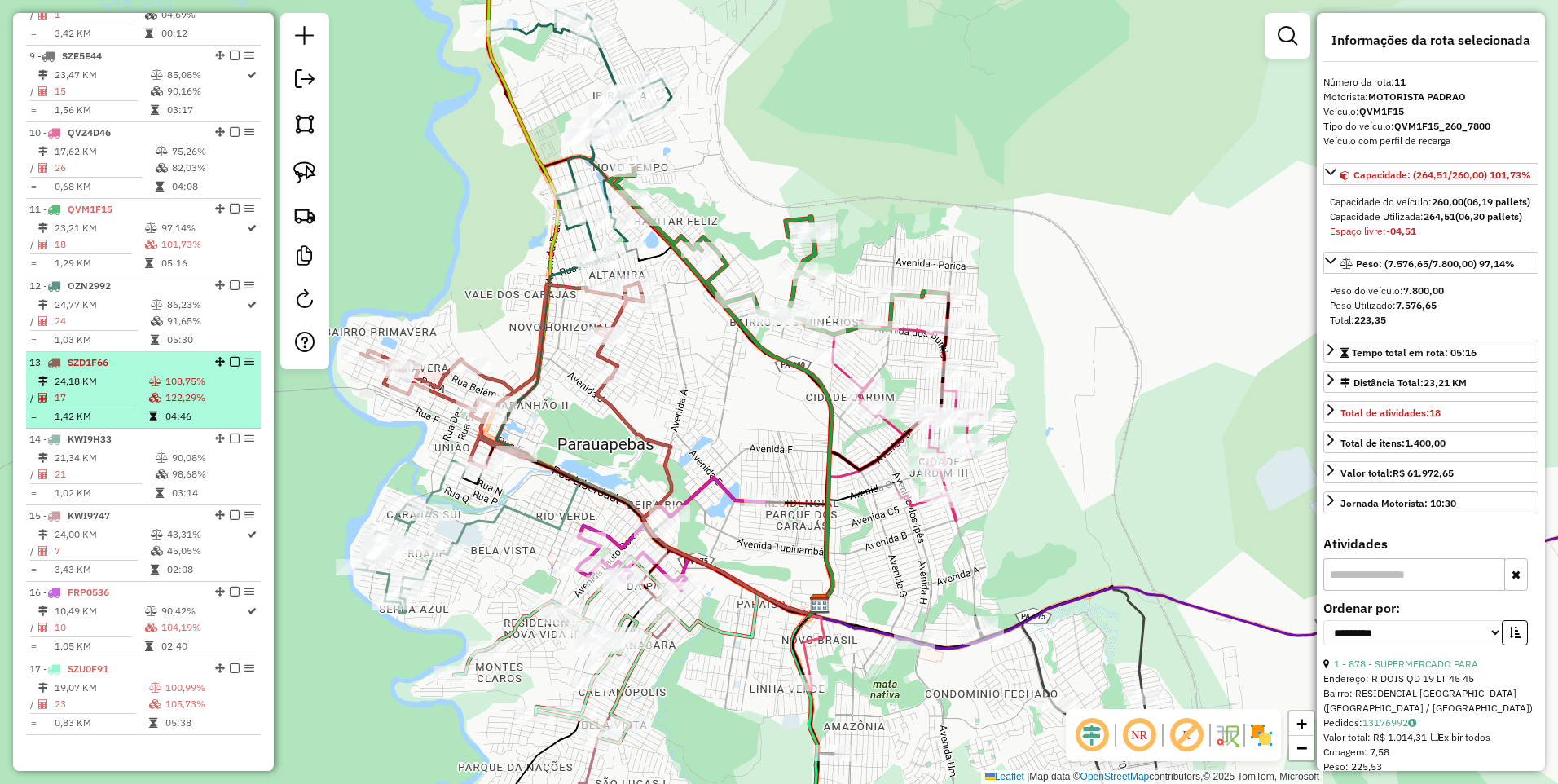
scroll to position [1240, 0]
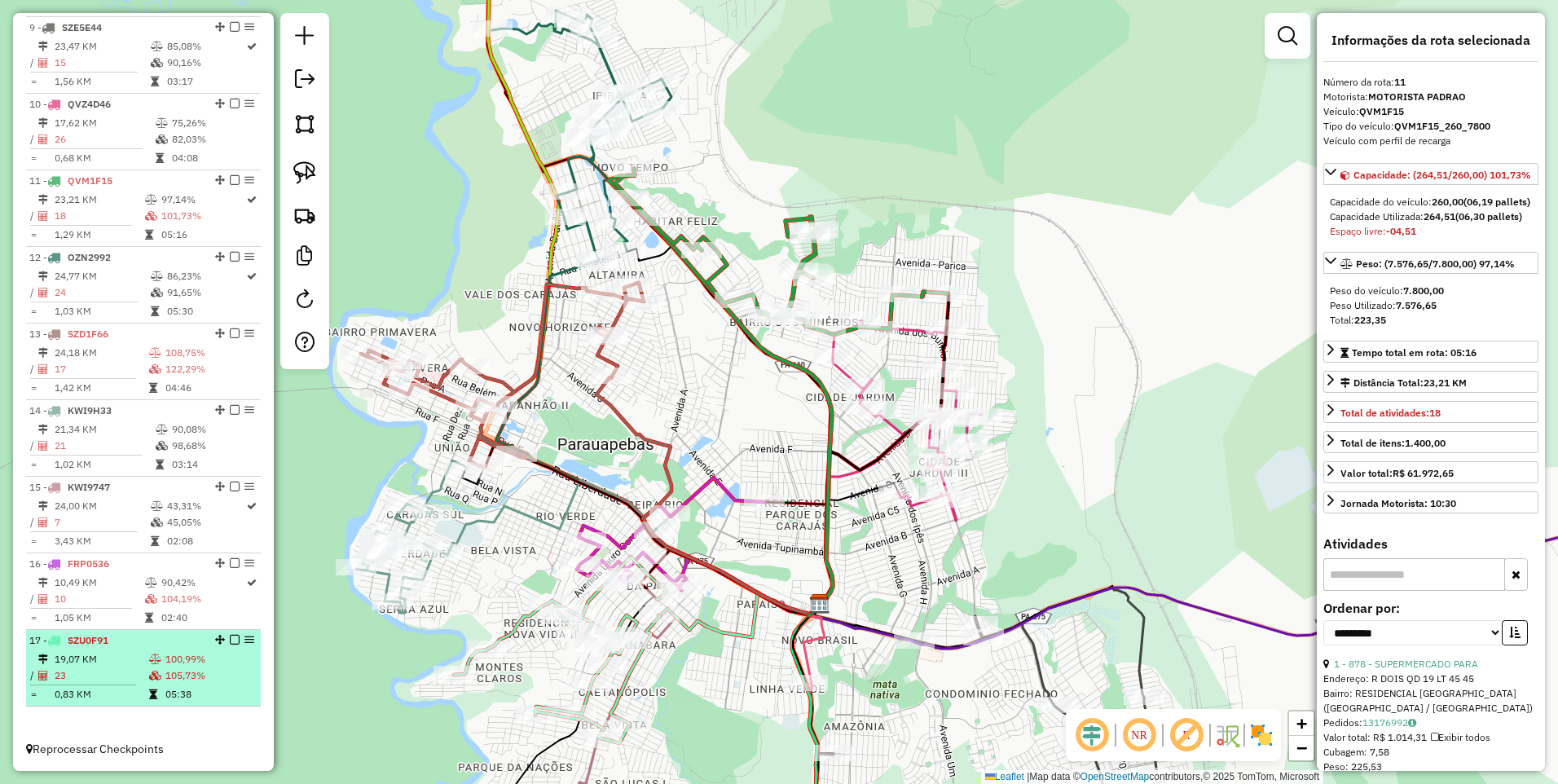
click at [130, 649] on li "17 - SZU0F91 19,07 KM 100,99% / 23 105,73% = 0,83 KM 05:38" at bounding box center [143, 667] width 235 height 76
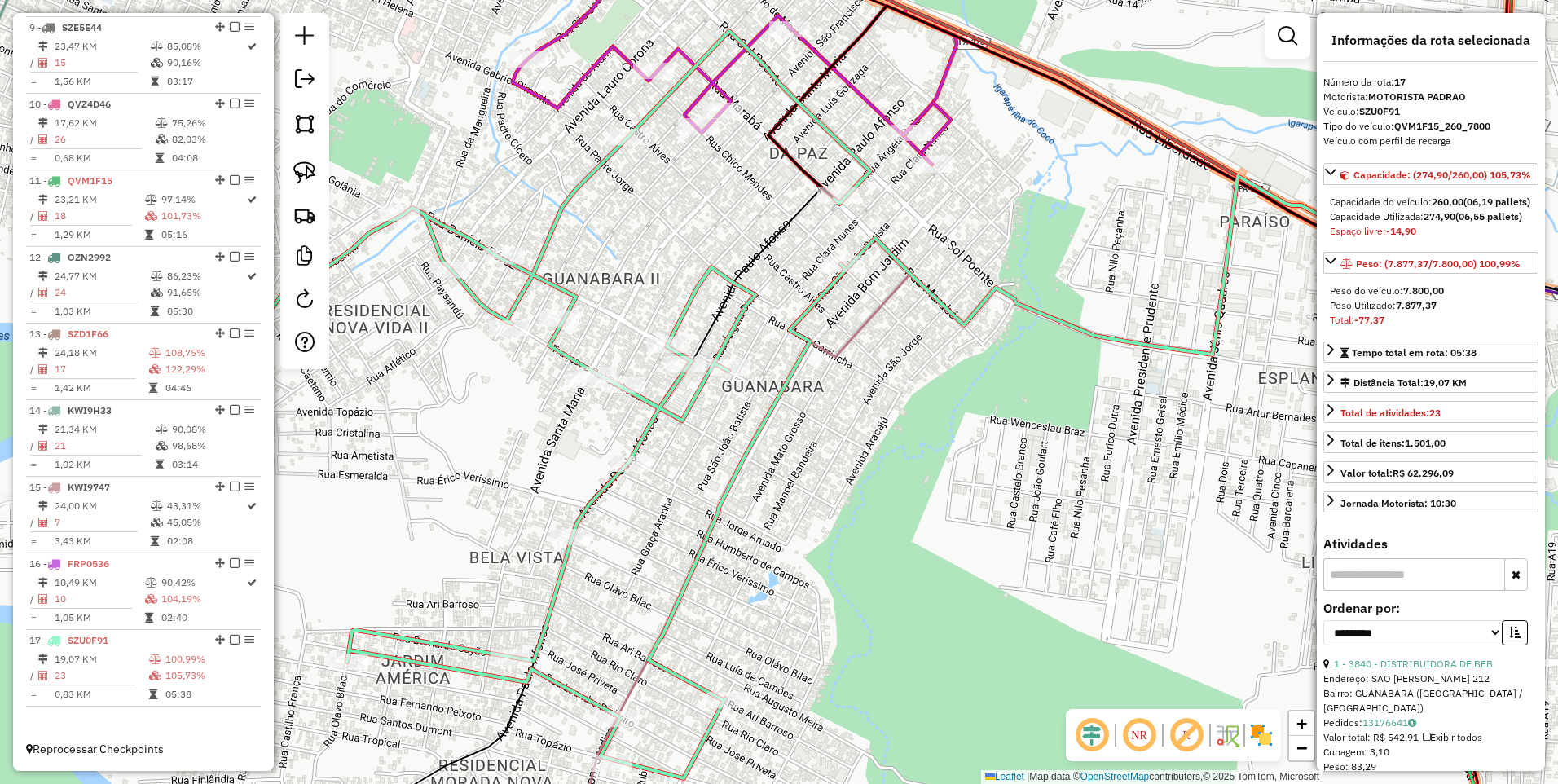
click at [633, 480] on div "Janela de atendimento Grade de atendimento Capacidade Transportadoras Veículos …" at bounding box center [779, 392] width 1558 height 784
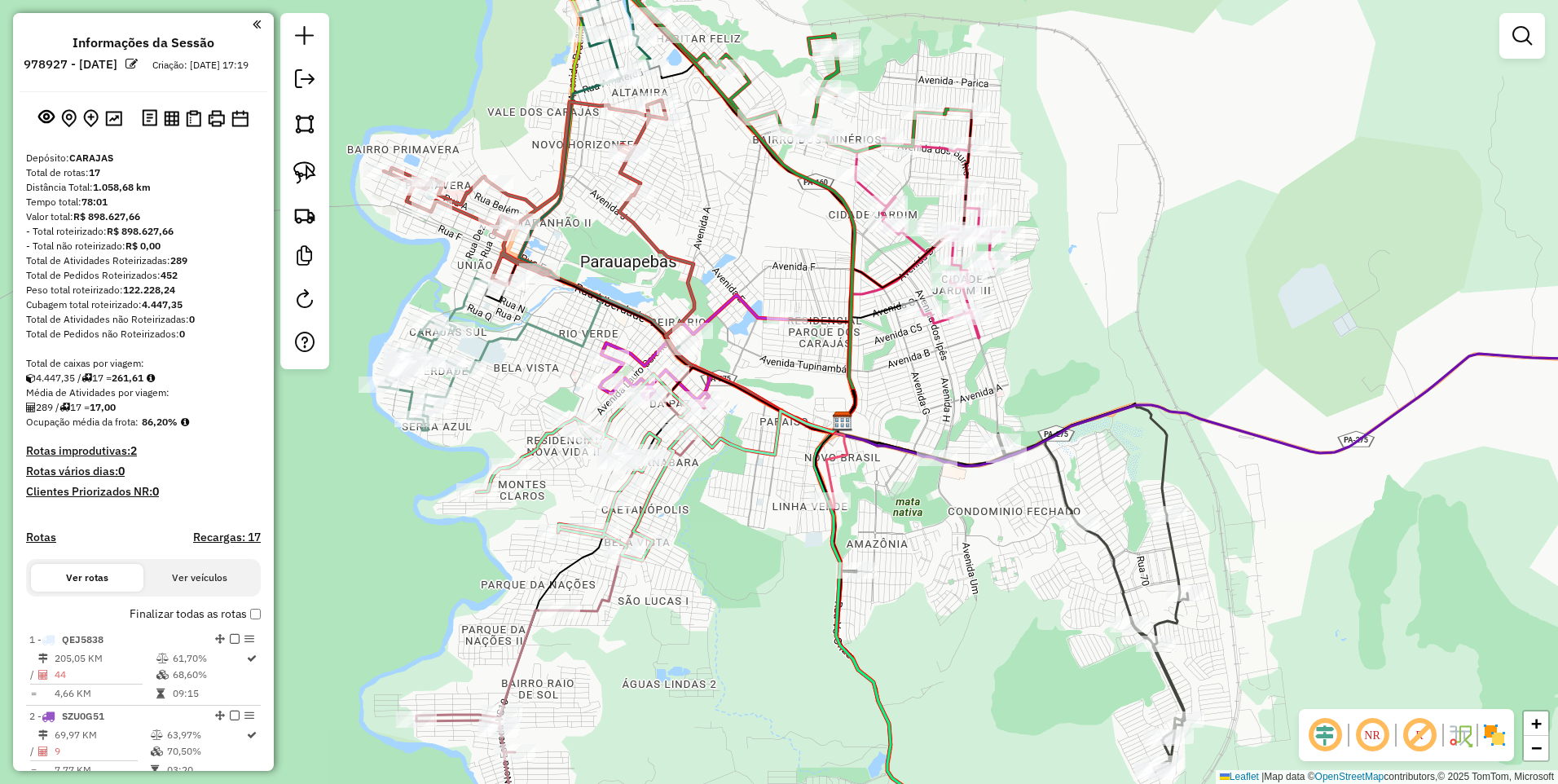
scroll to position [1240, 0]
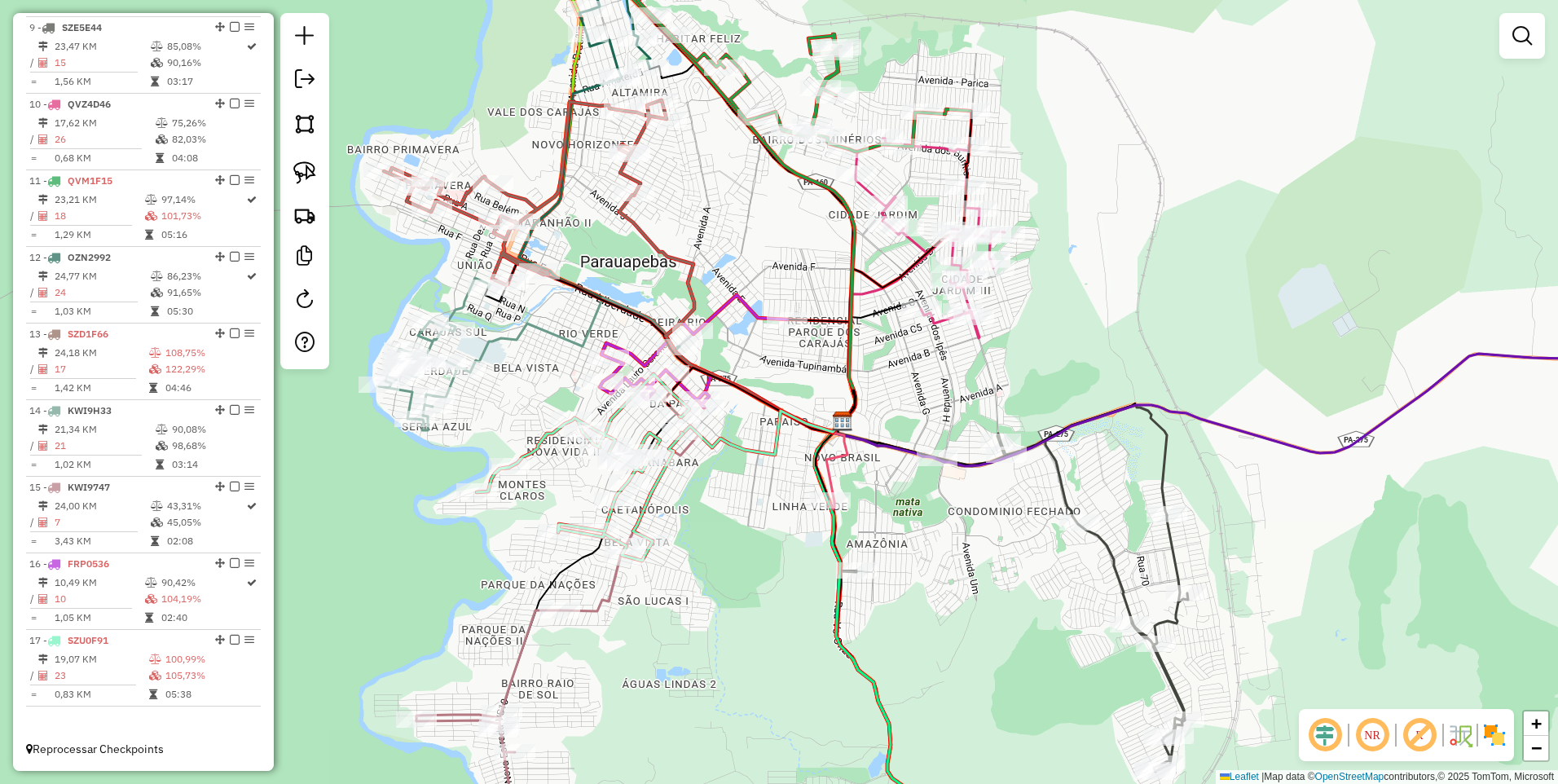
click at [108, 569] on span "FRP0536" at bounding box center [88, 564] width 42 height 12
select select "**********"
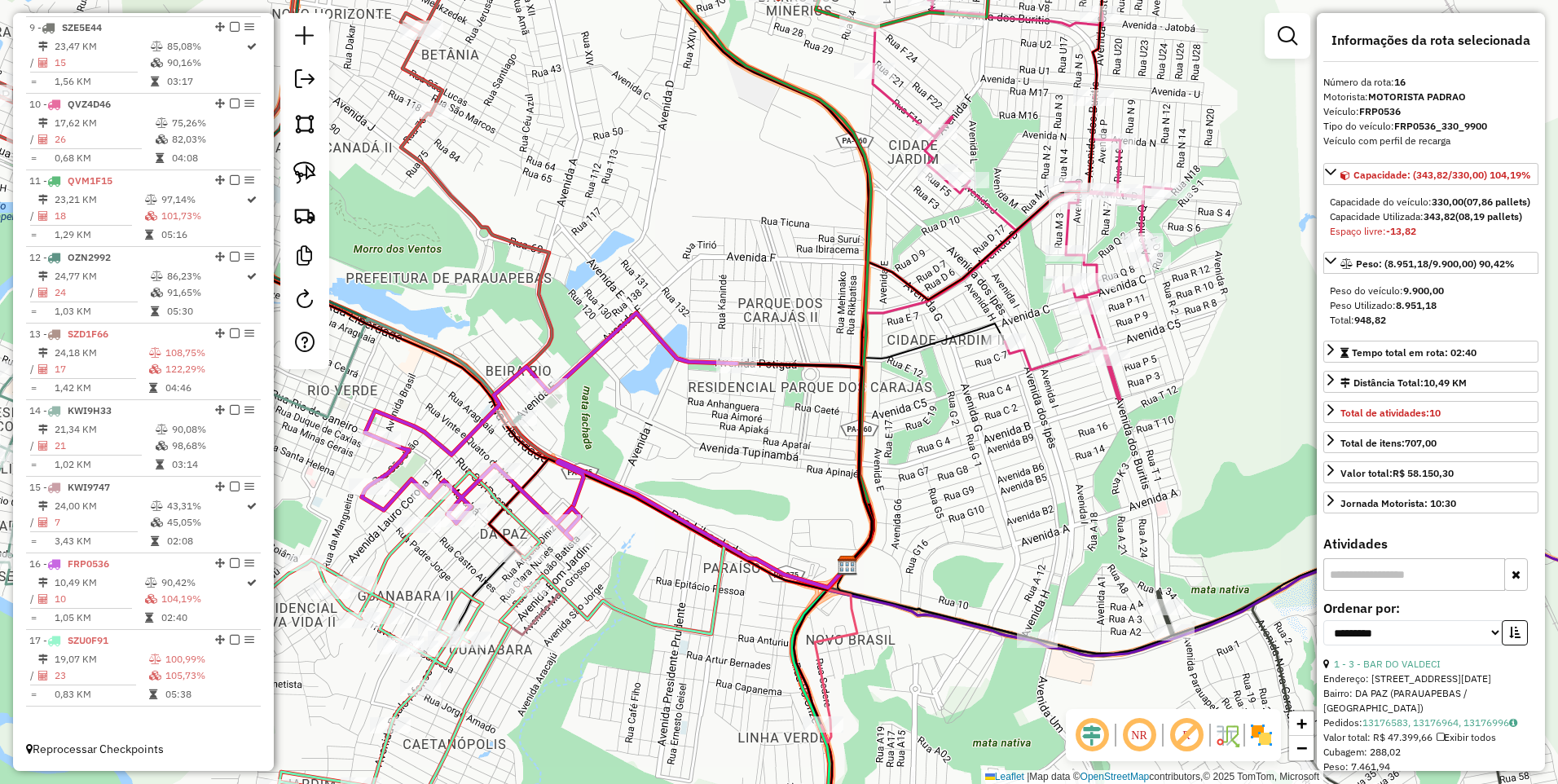
click at [298, 83] on em at bounding box center [304, 79] width 20 height 20
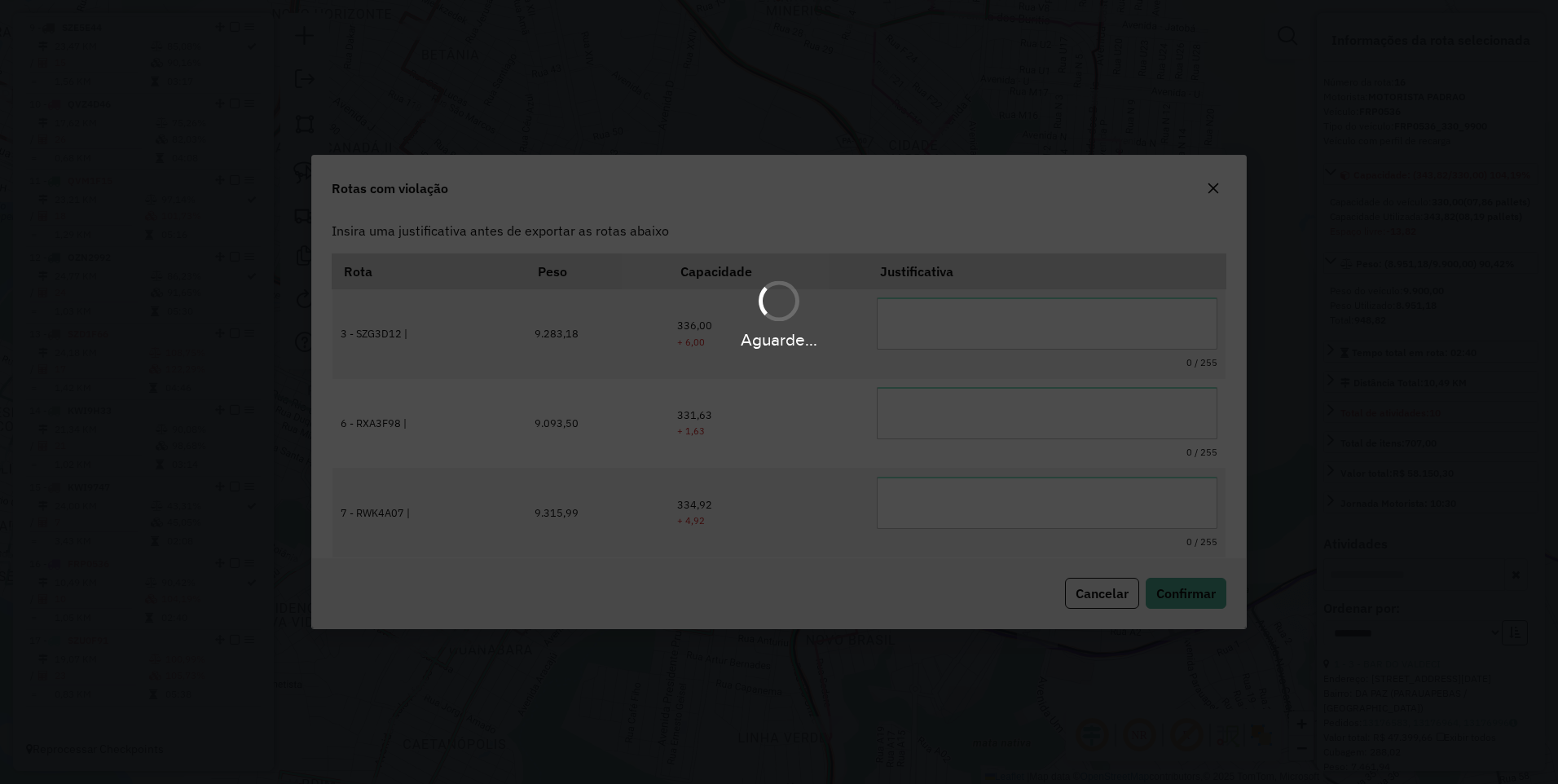
scroll to position [88, 0]
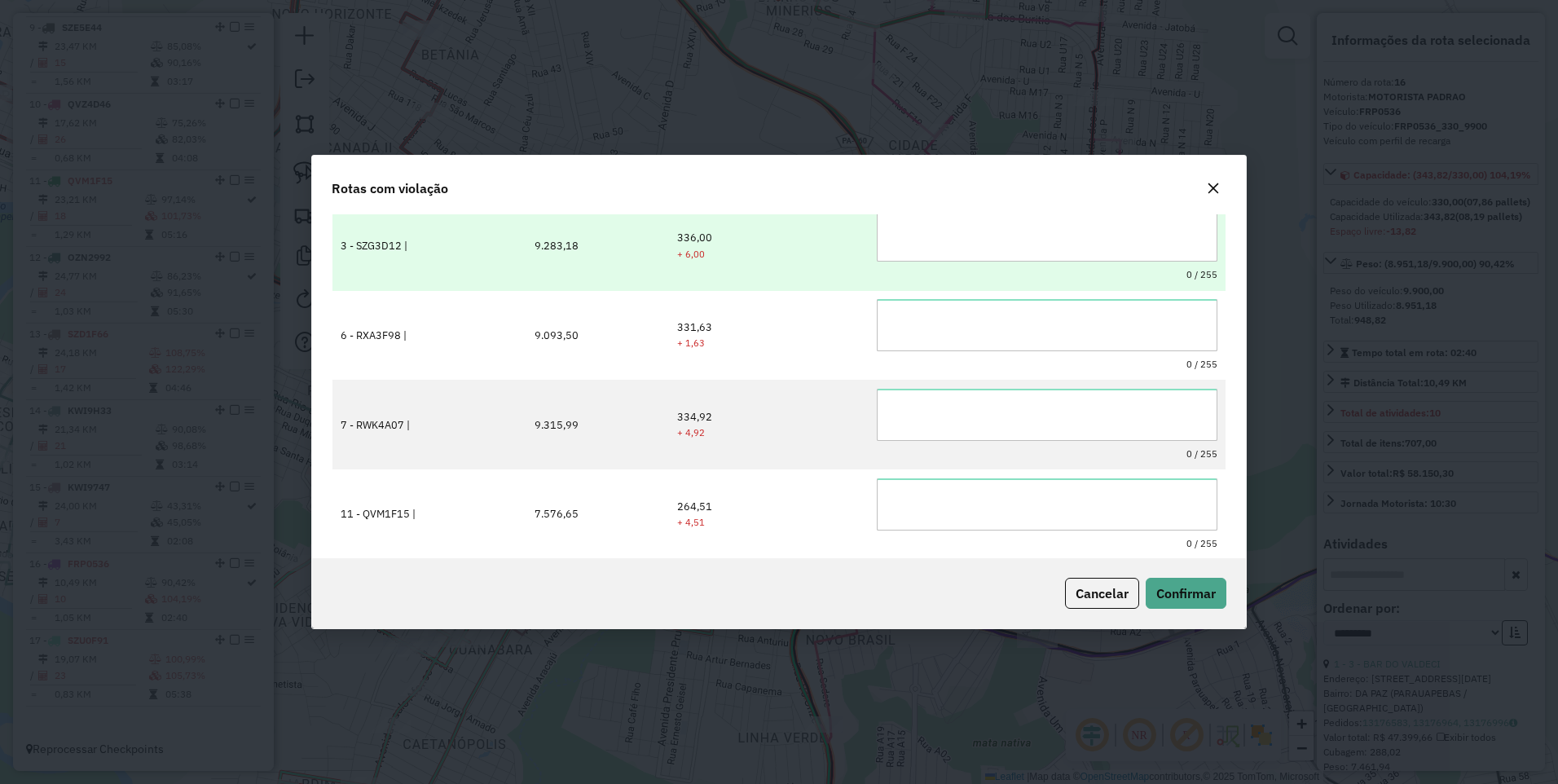
click at [934, 255] on textarea at bounding box center [1046, 235] width 340 height 52
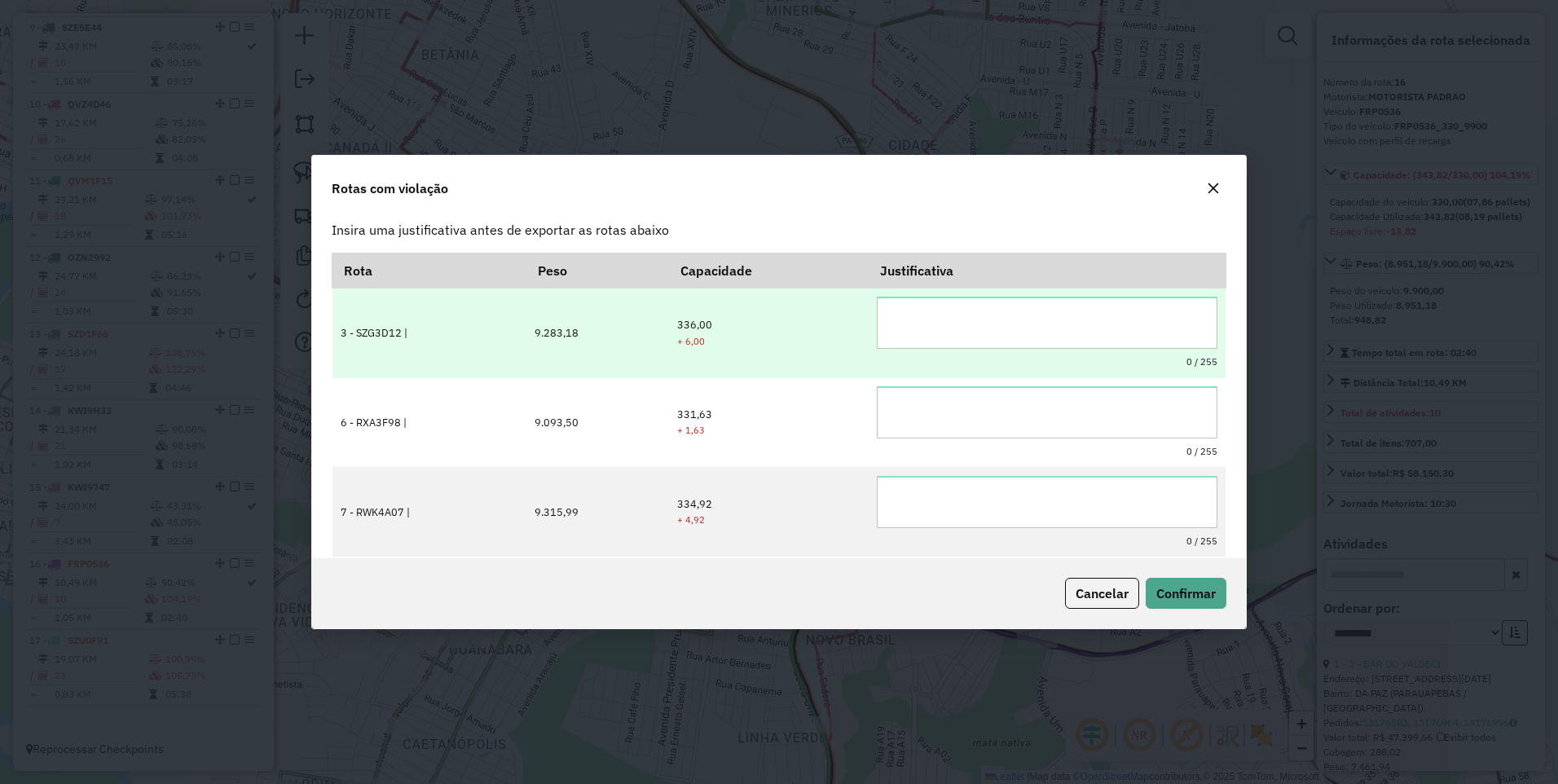
scroll to position [0, 0]
type textarea "******"
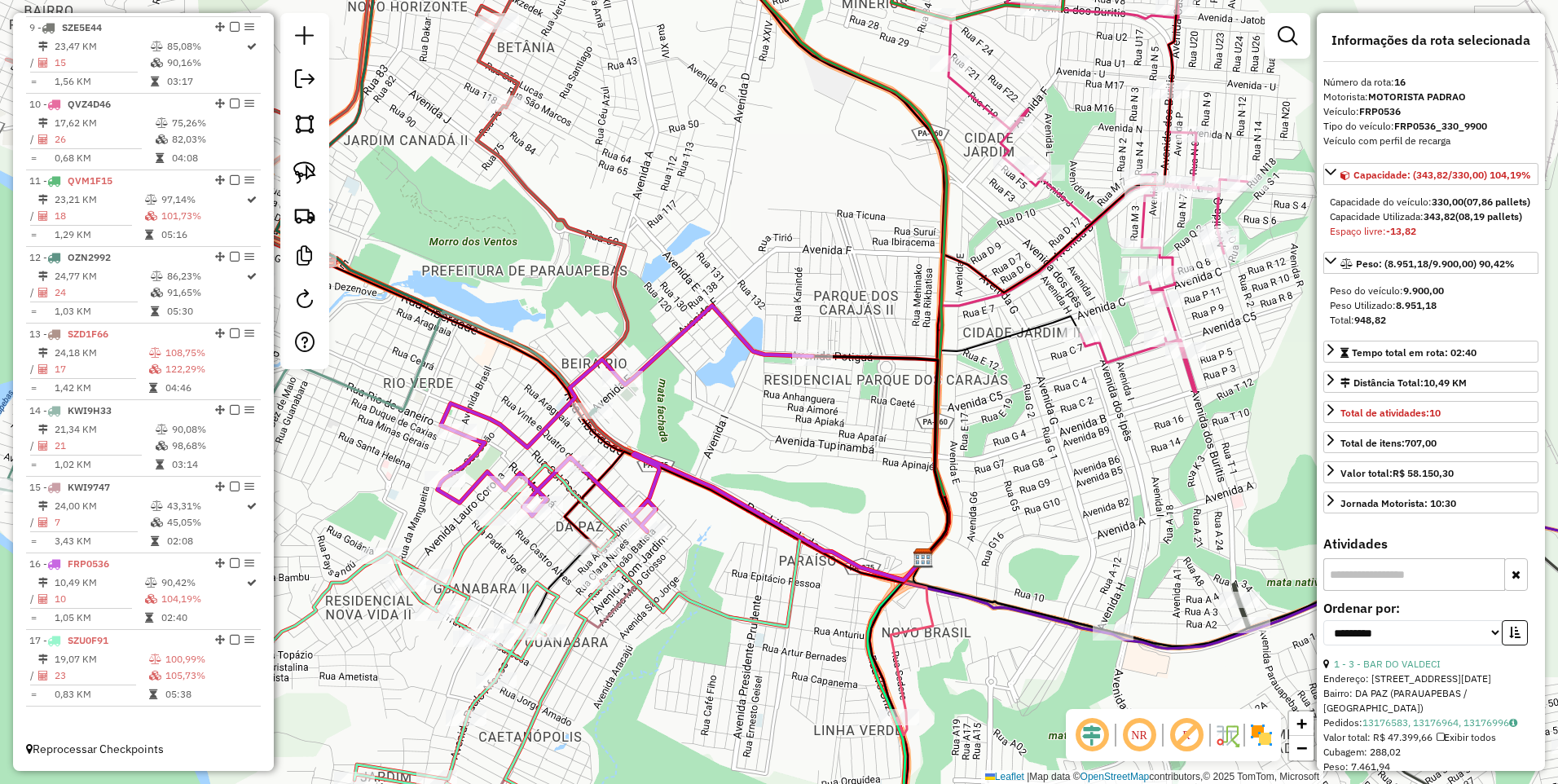
drag, startPoint x: 679, startPoint y: 304, endPoint x: 704, endPoint y: 320, distance: 29.7
click at [758, 282] on div "Janela de atendimento Grade de atendimento Capacidade Transportadoras Veículos …" at bounding box center [779, 392] width 1558 height 784
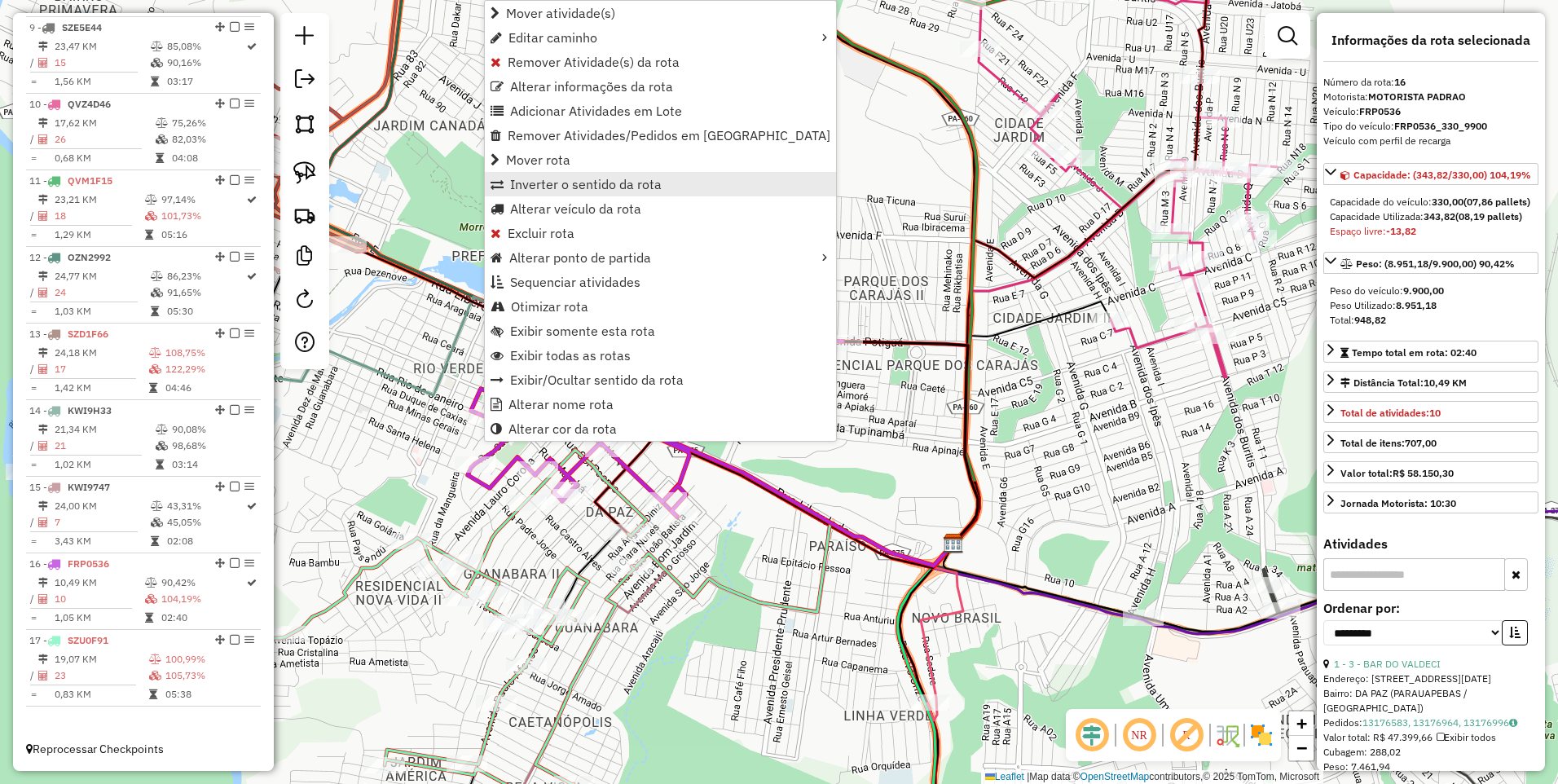
click at [575, 181] on span "Inverter o sentido da rota" at bounding box center [585, 183] width 152 height 13
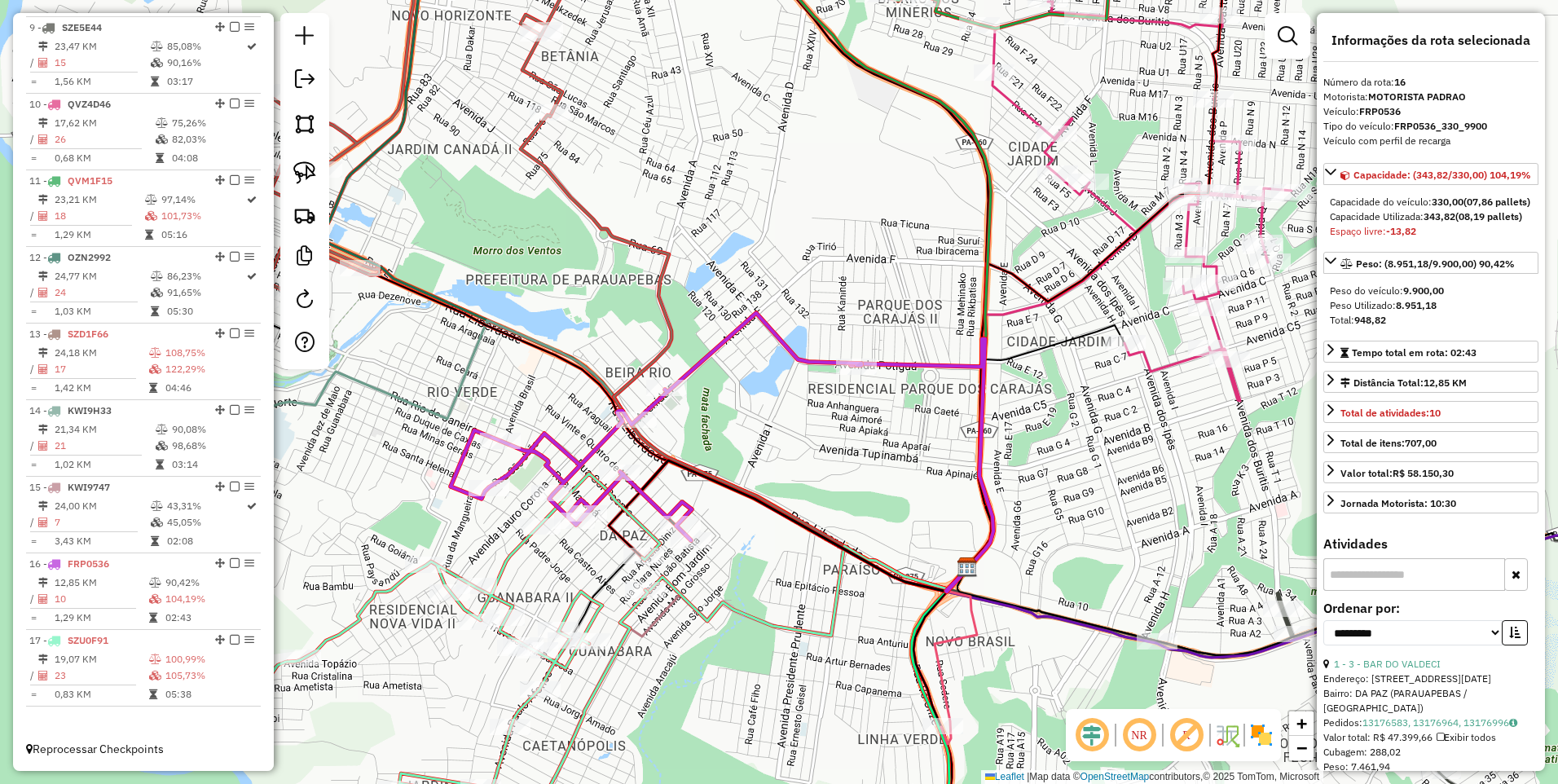
drag, startPoint x: 700, startPoint y: 422, endPoint x: 711, endPoint y: 441, distance: 22.0
click at [711, 441] on div "Janela de atendimento Grade de atendimento Capacidade Transportadoras Veículos …" at bounding box center [779, 392] width 1558 height 784
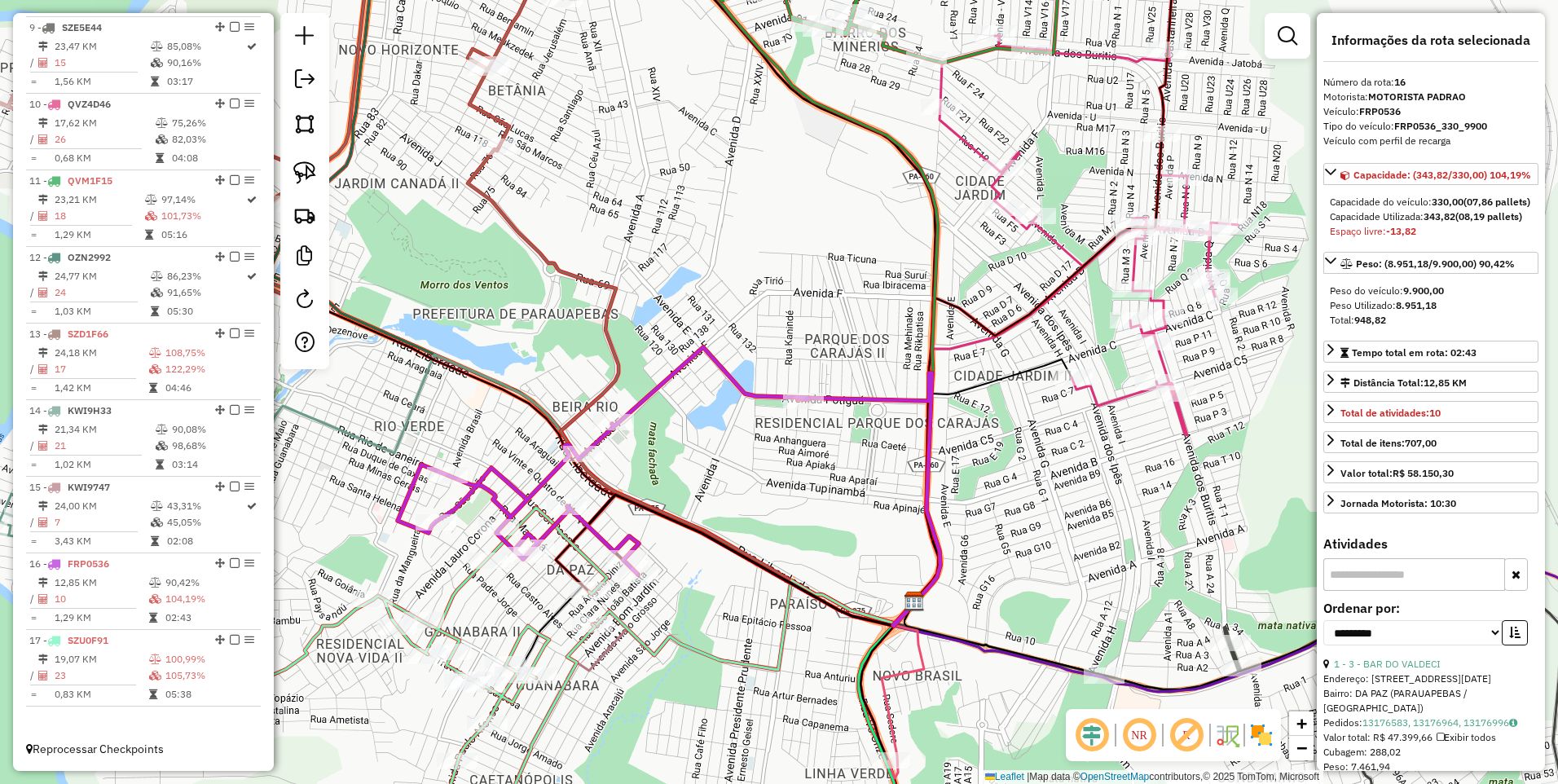
drag, startPoint x: 808, startPoint y: 434, endPoint x: 740, endPoint y: 480, distance: 82.1
click at [740, 480] on div "Janela de atendimento Grade de atendimento Capacidade Transportadoras Veículos …" at bounding box center [779, 392] width 1558 height 784
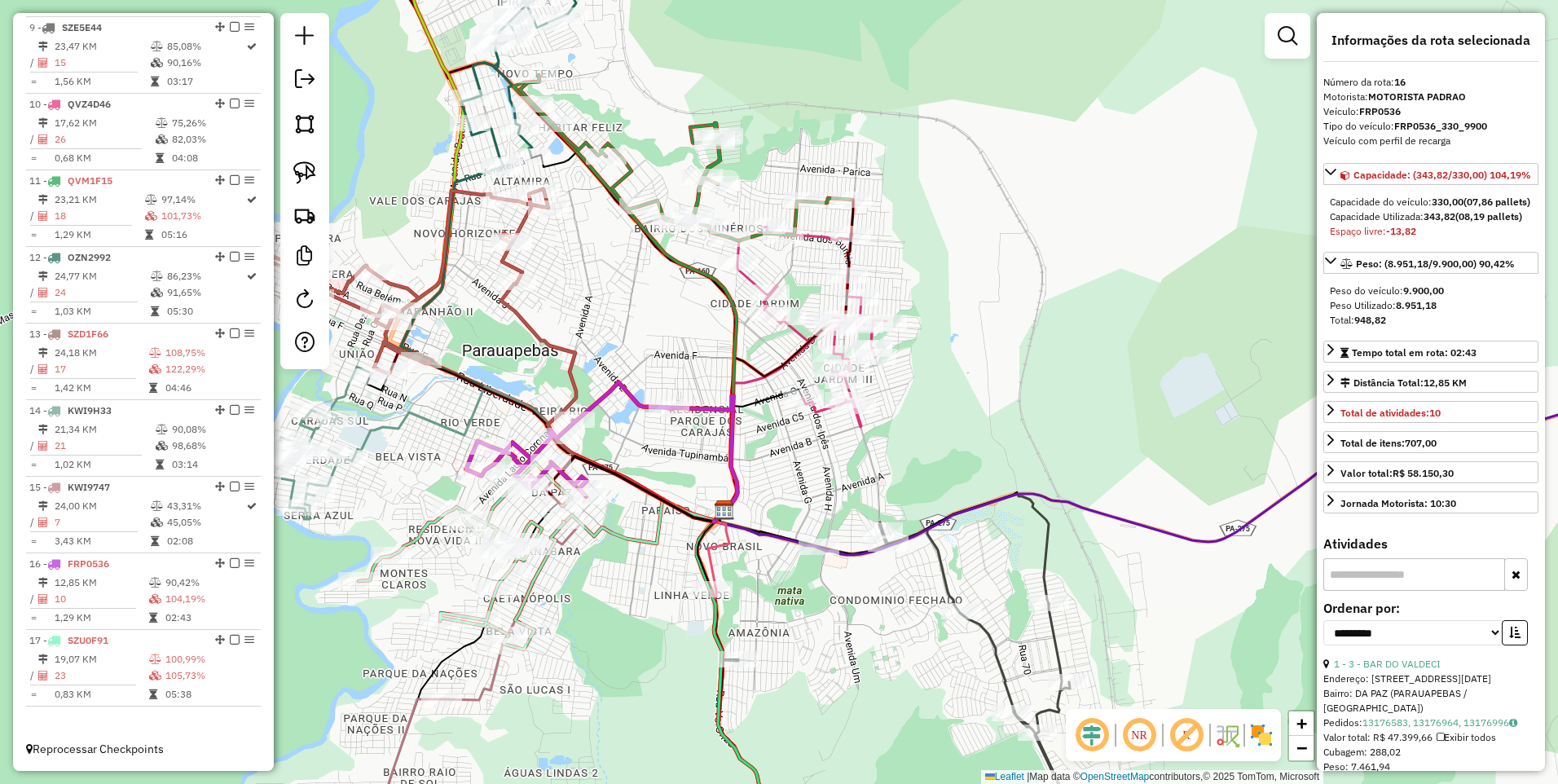
drag, startPoint x: 754, startPoint y: 339, endPoint x: 716, endPoint y: 337, distance: 38.1
click at [716, 337] on div "Janela de atendimento Grade de atendimento Capacidade Transportadoras Veículos …" at bounding box center [779, 392] width 1558 height 784
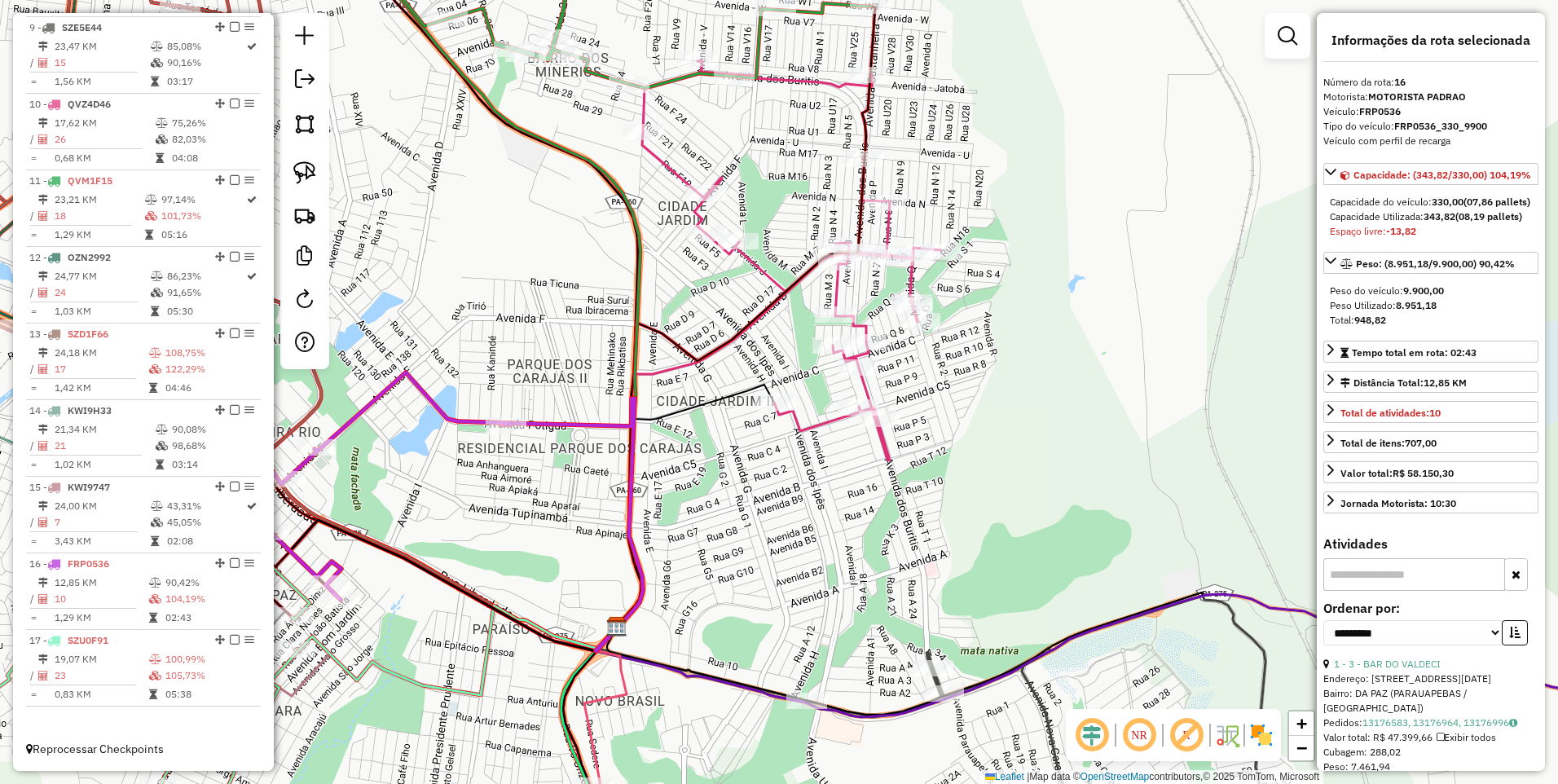
drag, startPoint x: 722, startPoint y: 358, endPoint x: 715, endPoint y: 354, distance: 8.1
click at [715, 354] on icon at bounding box center [746, 317] width 258 height 620
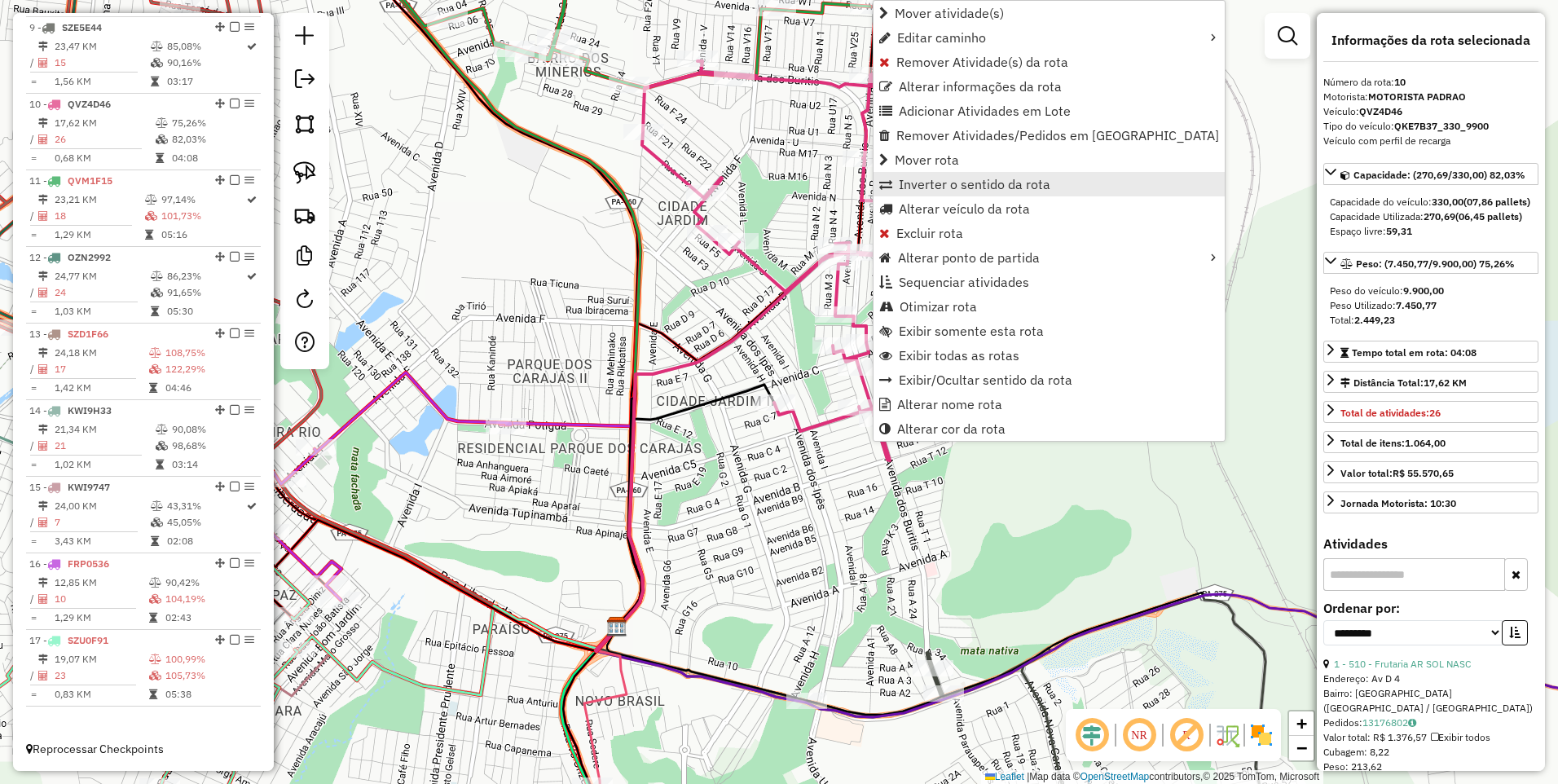
click at [964, 183] on span "Inverter o sentido da rota" at bounding box center [974, 183] width 152 height 13
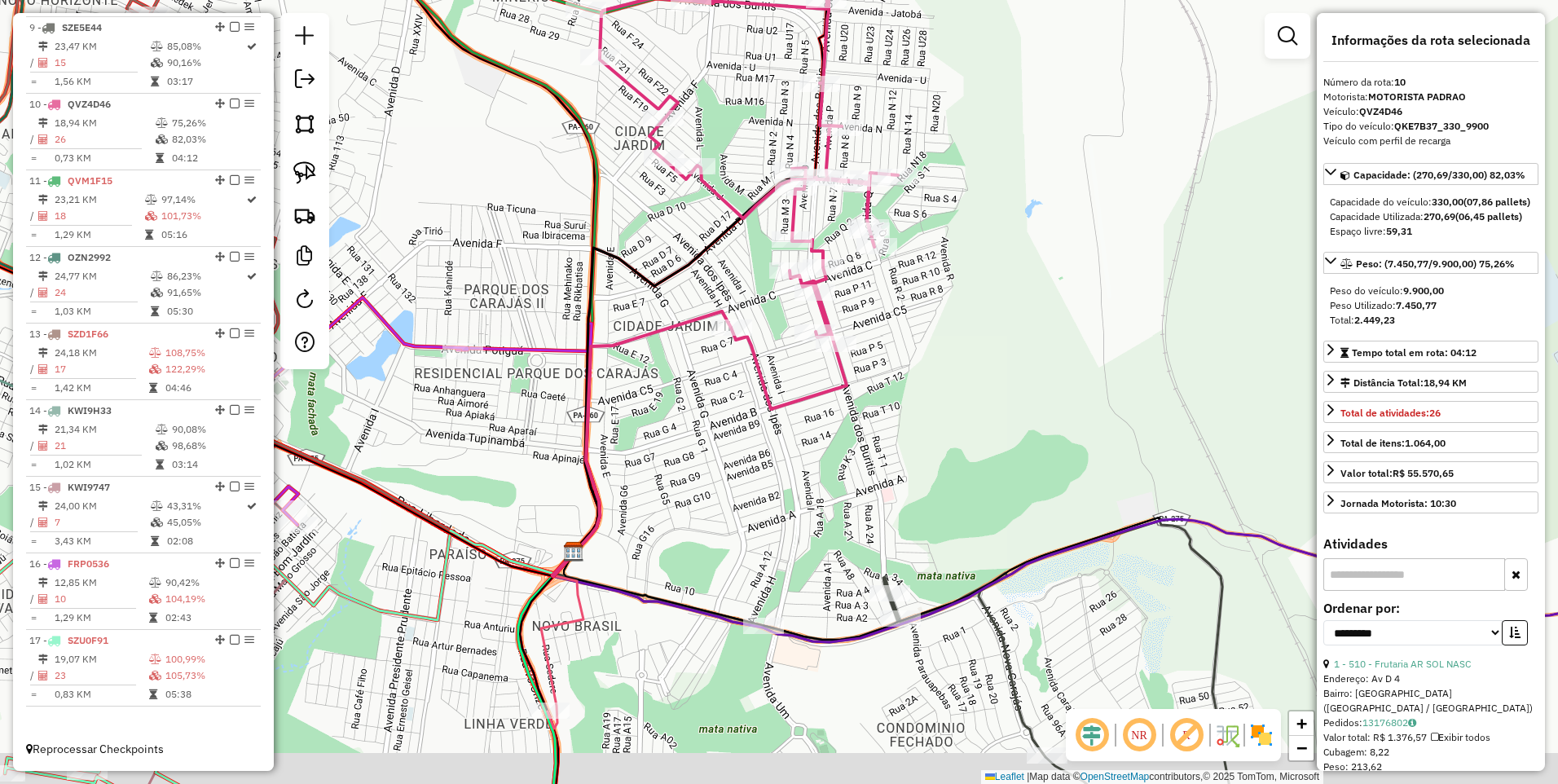
drag, startPoint x: 891, startPoint y: 328, endPoint x: 874, endPoint y: 292, distance: 39.8
click at [874, 292] on div "Janela de atendimento Grade de atendimento Capacidade Transportadoras Veículos …" at bounding box center [779, 392] width 1558 height 784
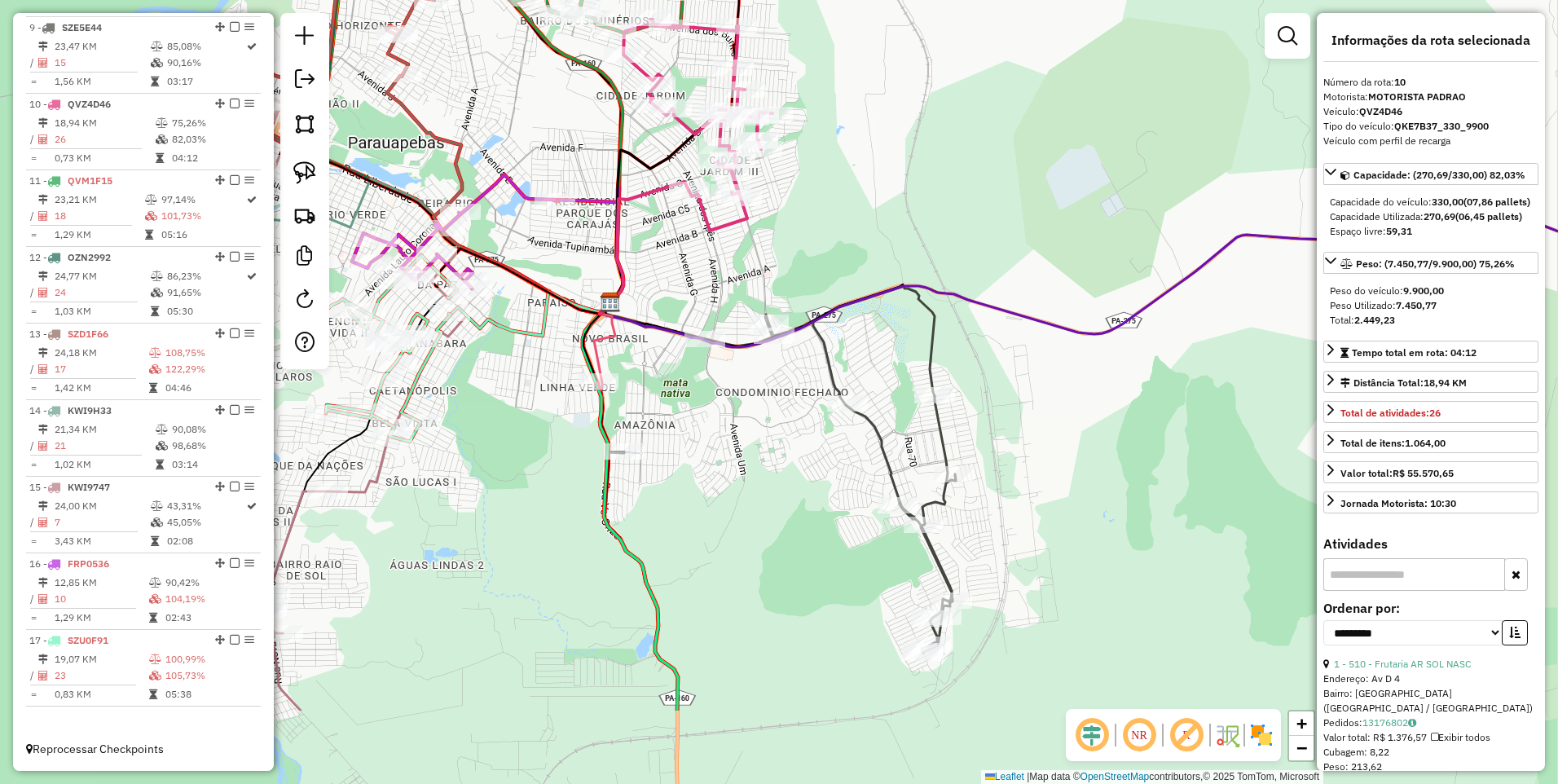
drag, startPoint x: 948, startPoint y: 437, endPoint x: 837, endPoint y: 290, distance: 184.2
click at [837, 290] on div "Janela de atendimento Grade de atendimento Capacidade Transportadoras Veículos …" at bounding box center [779, 392] width 1558 height 784
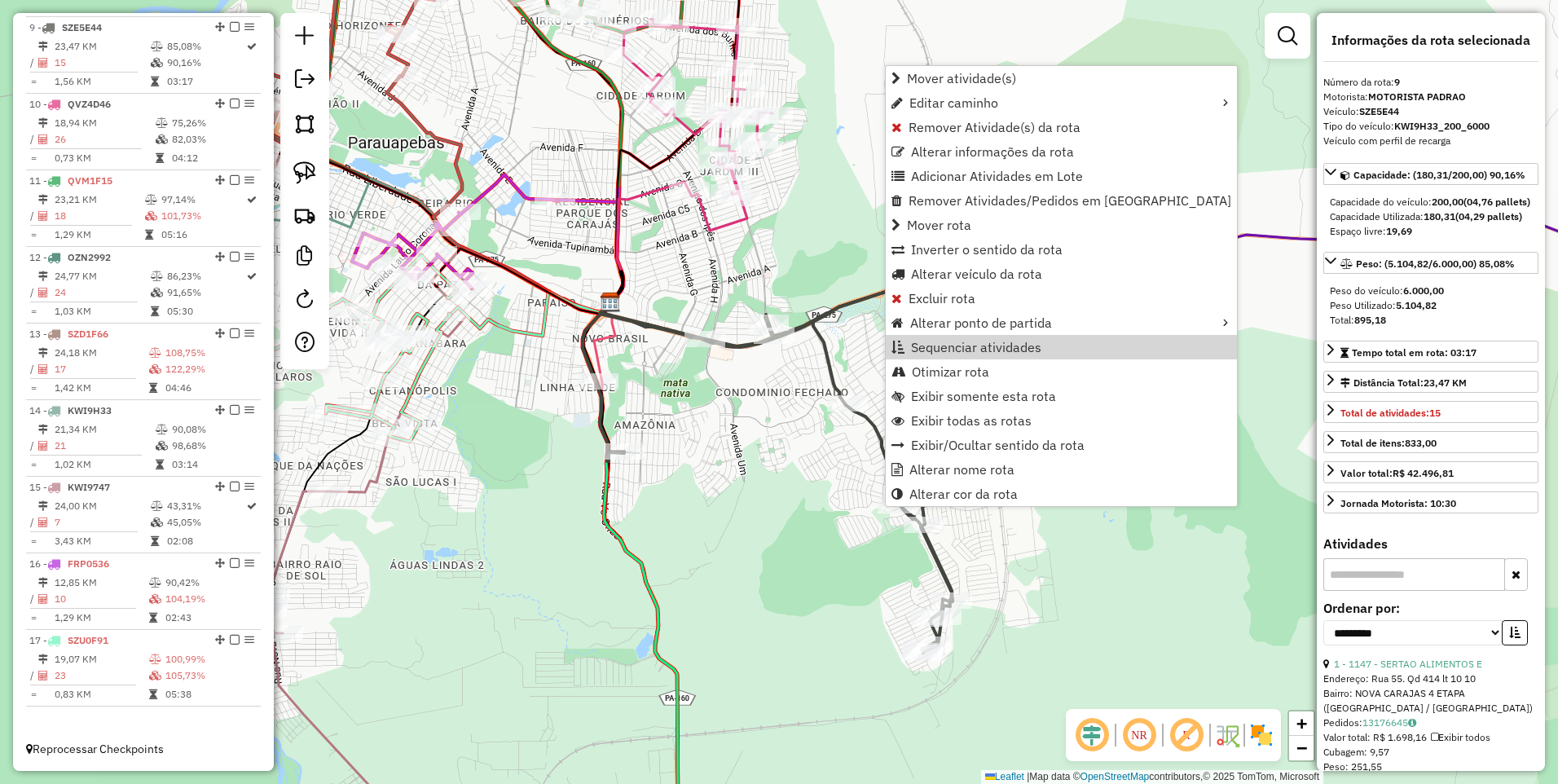
click at [788, 450] on div "Janela de atendimento Grade de atendimento Capacidade Transportadoras Veículos …" at bounding box center [779, 392] width 1558 height 784
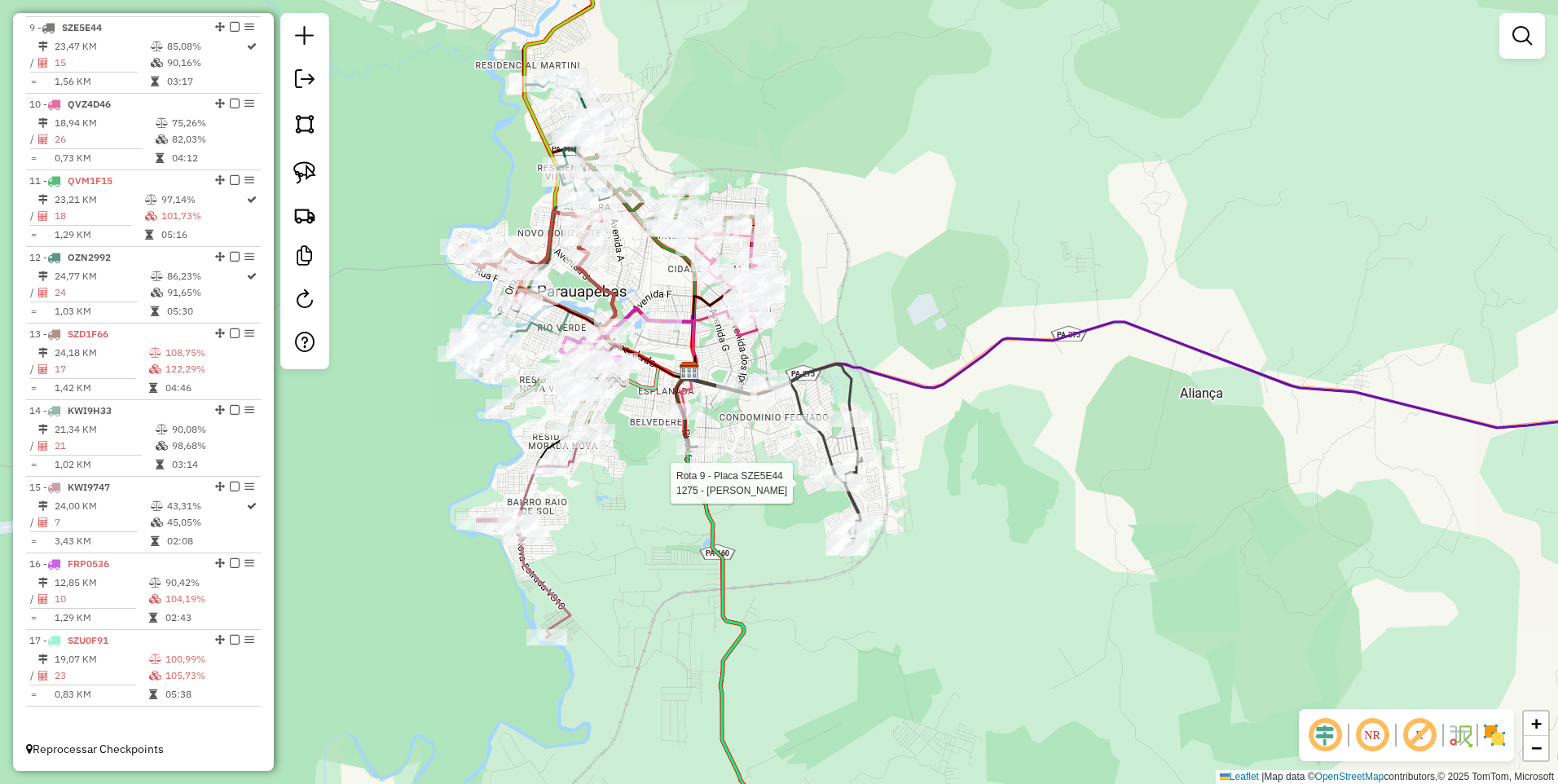
select select "**********"
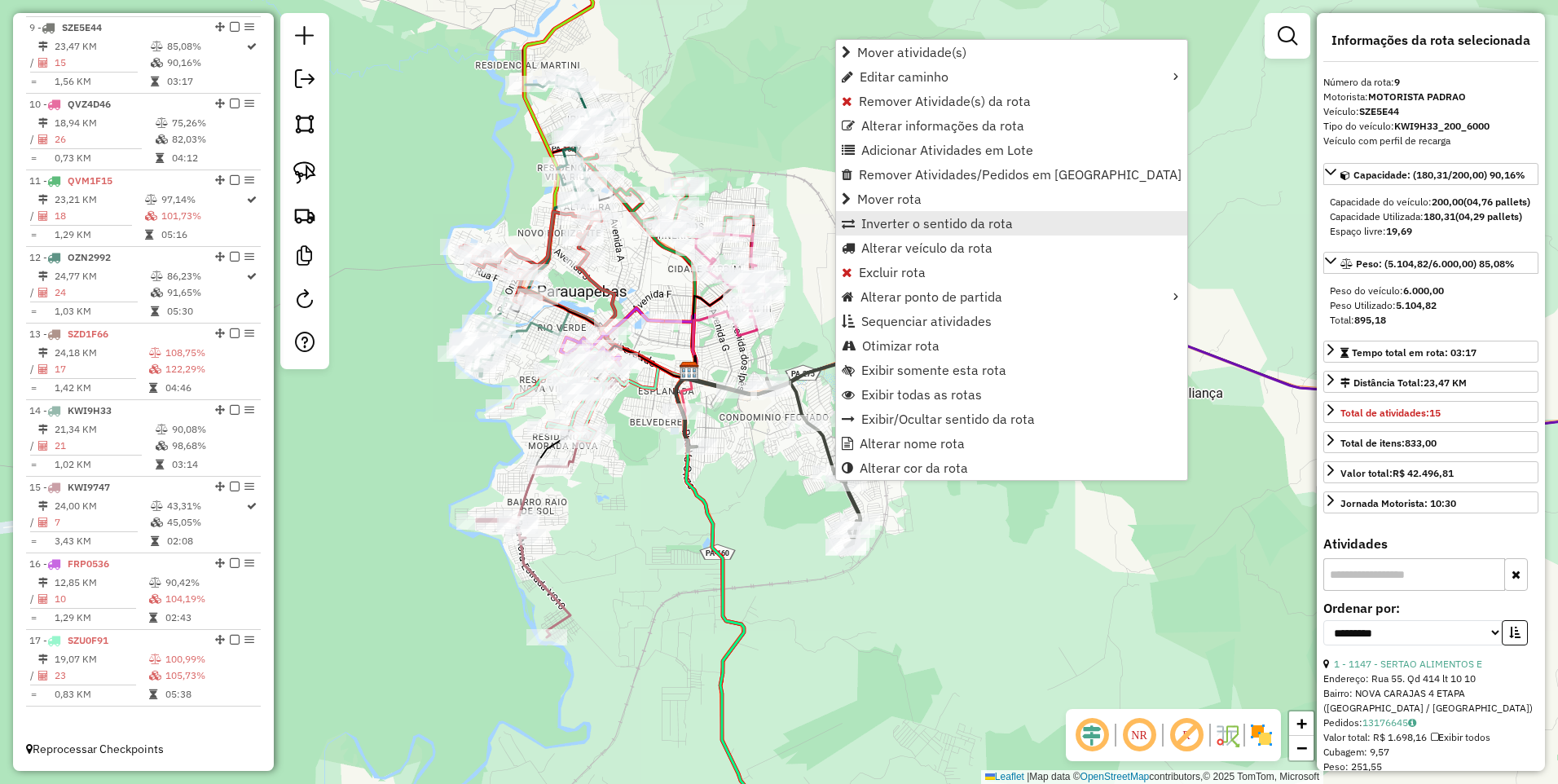
click at [897, 224] on span "Inverter o sentido da rota" at bounding box center [937, 223] width 152 height 13
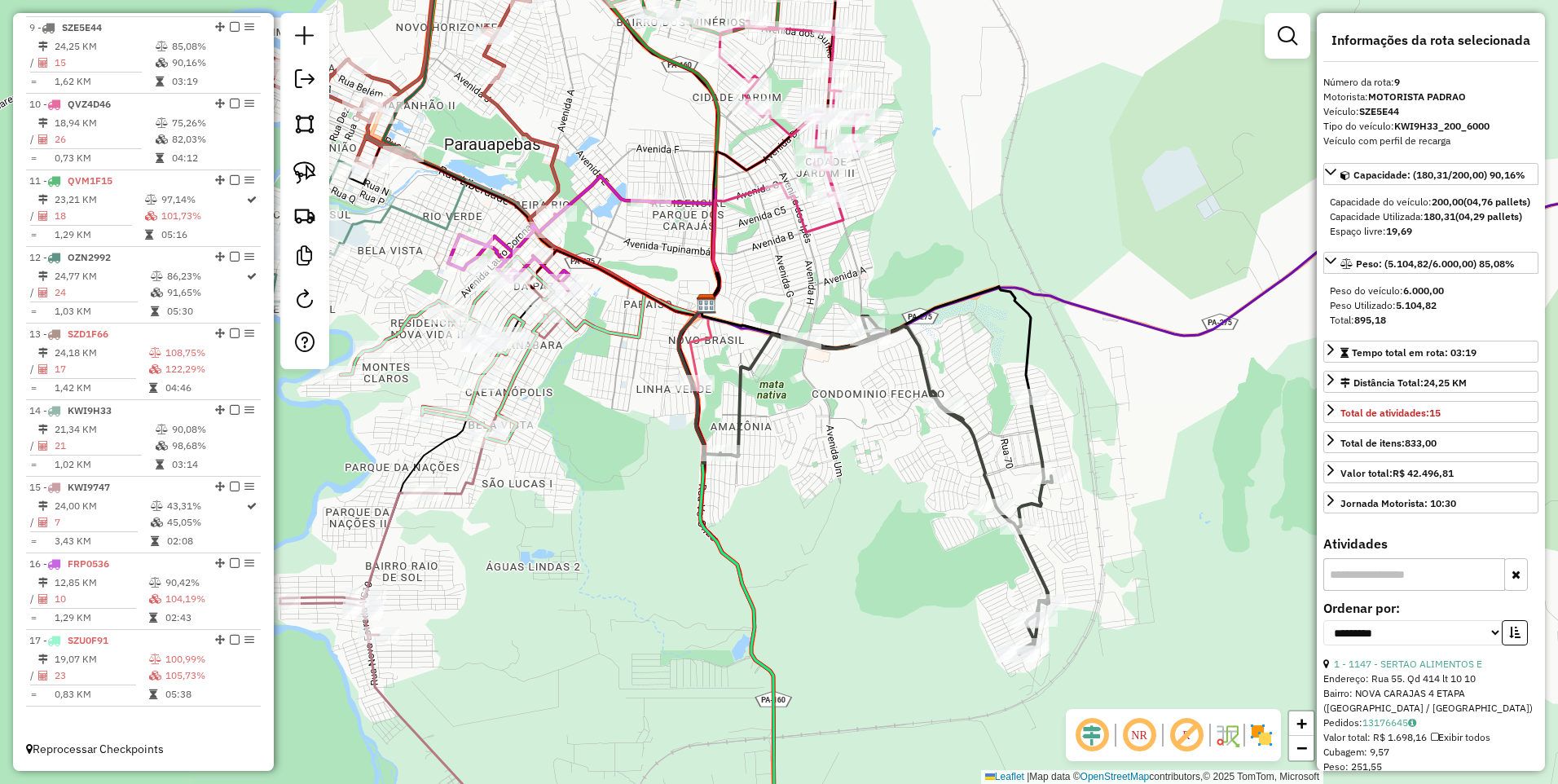
drag, startPoint x: 566, startPoint y: 475, endPoint x: 600, endPoint y: 491, distance: 37.6
click at [600, 491] on div "Janela de atendimento Grade de atendimento Capacidade Transportadoras Veículos …" at bounding box center [779, 392] width 1558 height 784
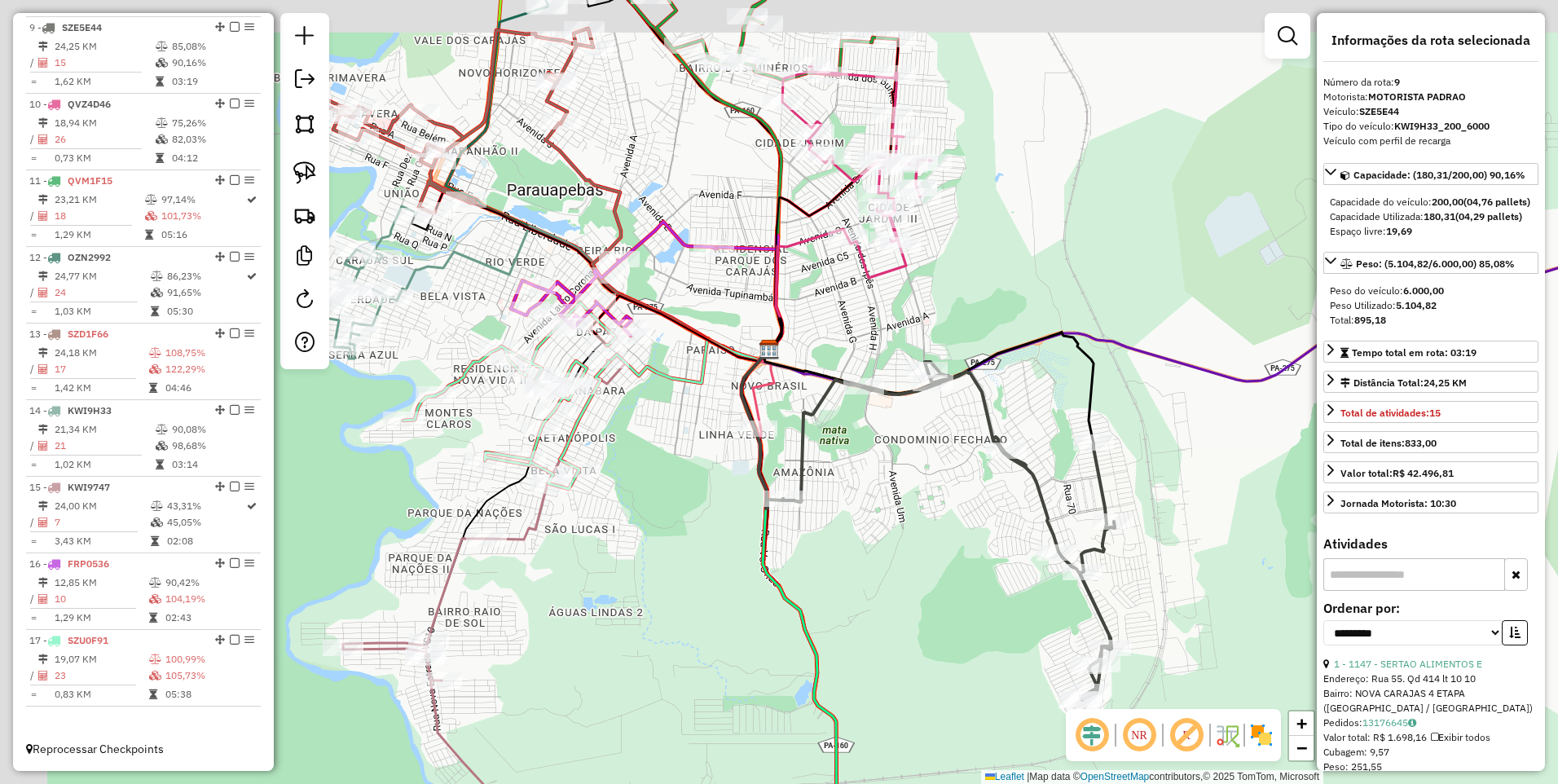
drag, startPoint x: 652, startPoint y: 461, endPoint x: 668, endPoint y: 472, distance: 19.4
click at [668, 472] on div "Janela de atendimento Grade de atendimento Capacidade Transportadoras Veículos …" at bounding box center [779, 392] width 1558 height 784
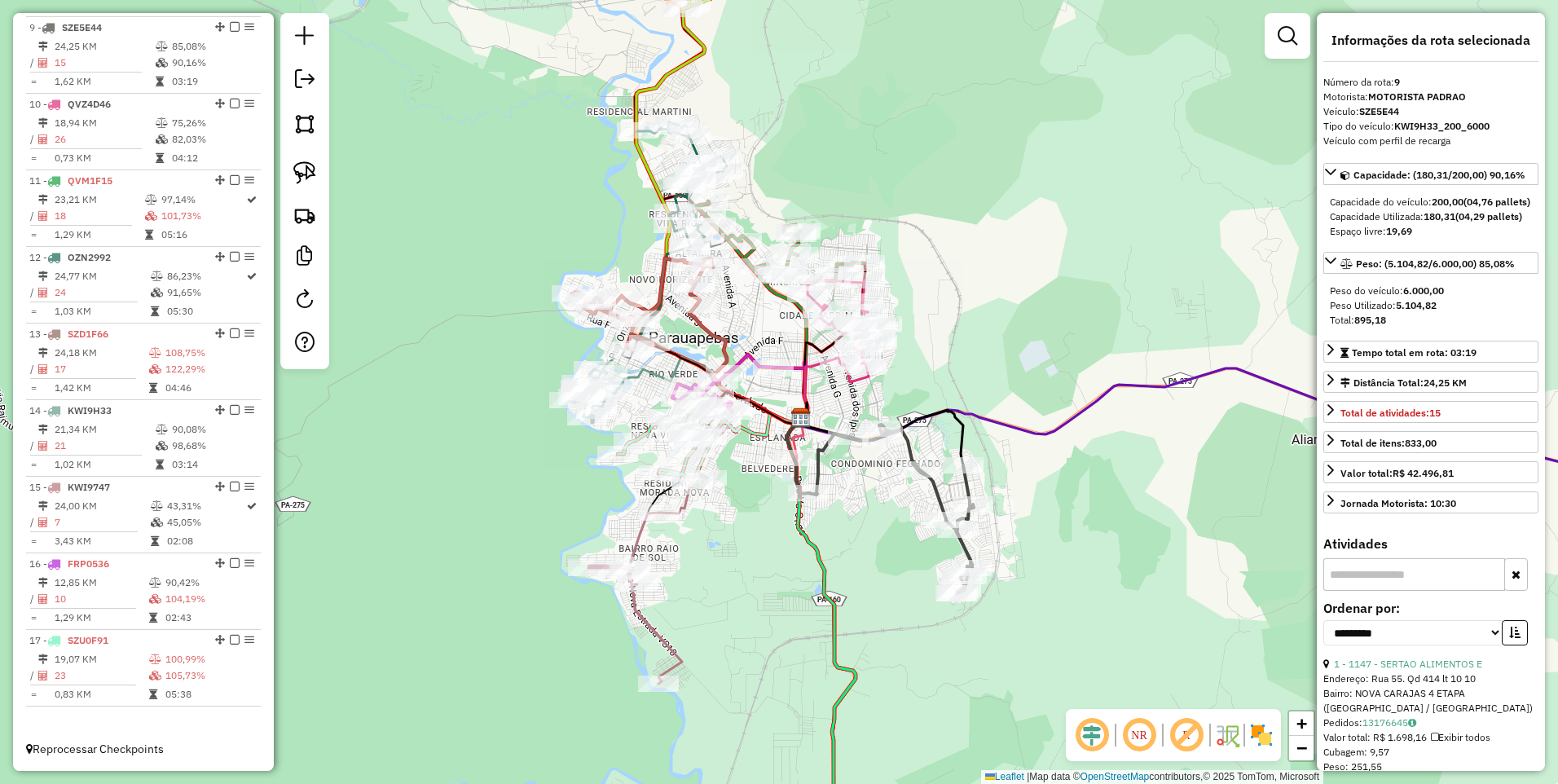
drag, startPoint x: 713, startPoint y: 491, endPoint x: 741, endPoint y: 496, distance: 28.4
click at [741, 496] on div "Janela de atendimento Grade de atendimento Capacidade Transportadoras Veículos …" at bounding box center [779, 392] width 1558 height 784
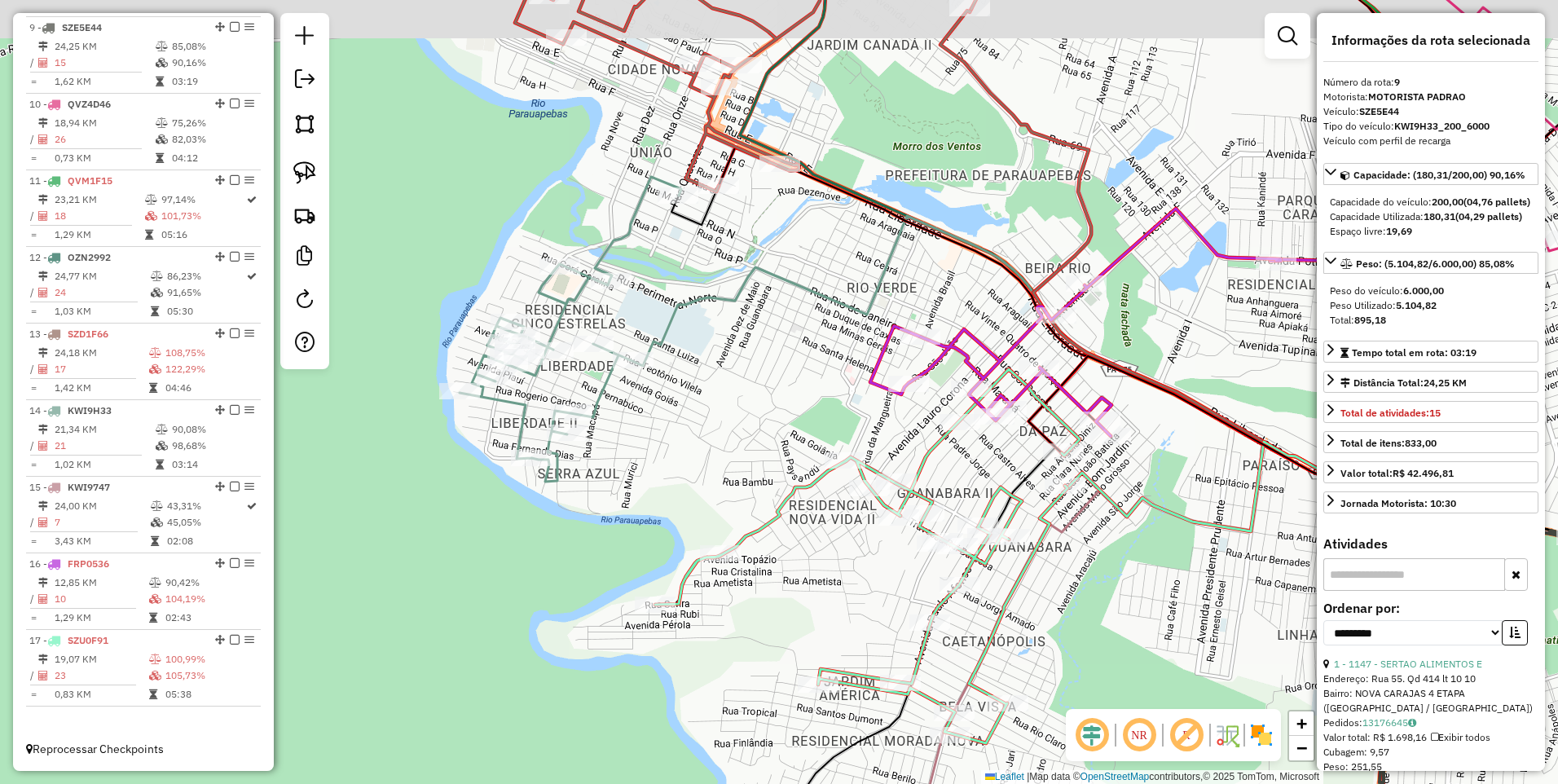
drag, startPoint x: 698, startPoint y: 335, endPoint x: 674, endPoint y: 397, distance: 66.5
click at [674, 397] on div "Janela de atendimento Grade de atendimento Capacidade Transportadoras Veículos …" at bounding box center [779, 392] width 1558 height 784
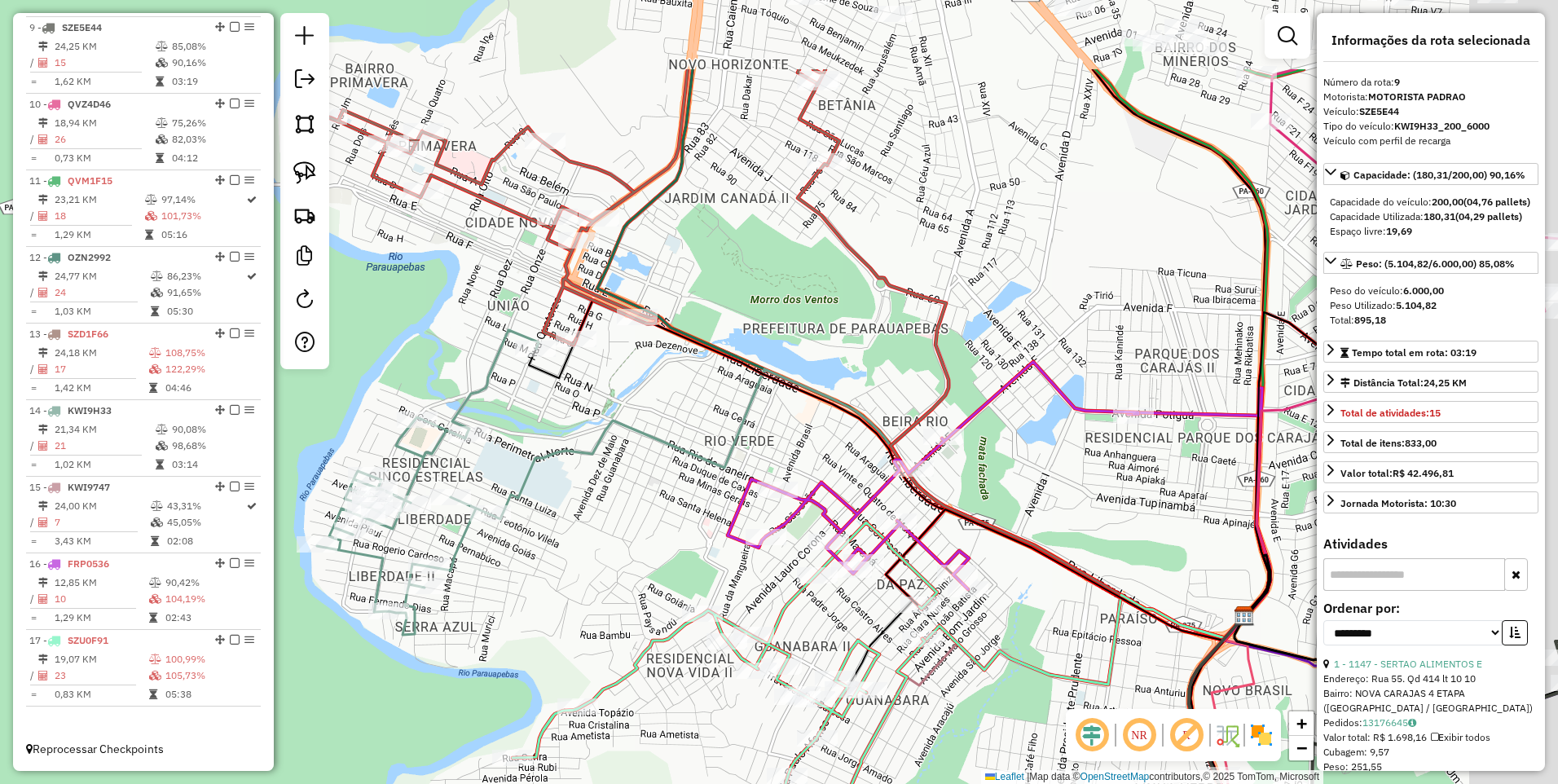
drag, startPoint x: 644, startPoint y: 488, endPoint x: 597, endPoint y: 562, distance: 87.7
click at [598, 562] on div "Janela de atendimento Grade de atendimento Capacidade Transportadoras Veículos …" at bounding box center [779, 392] width 1558 height 784
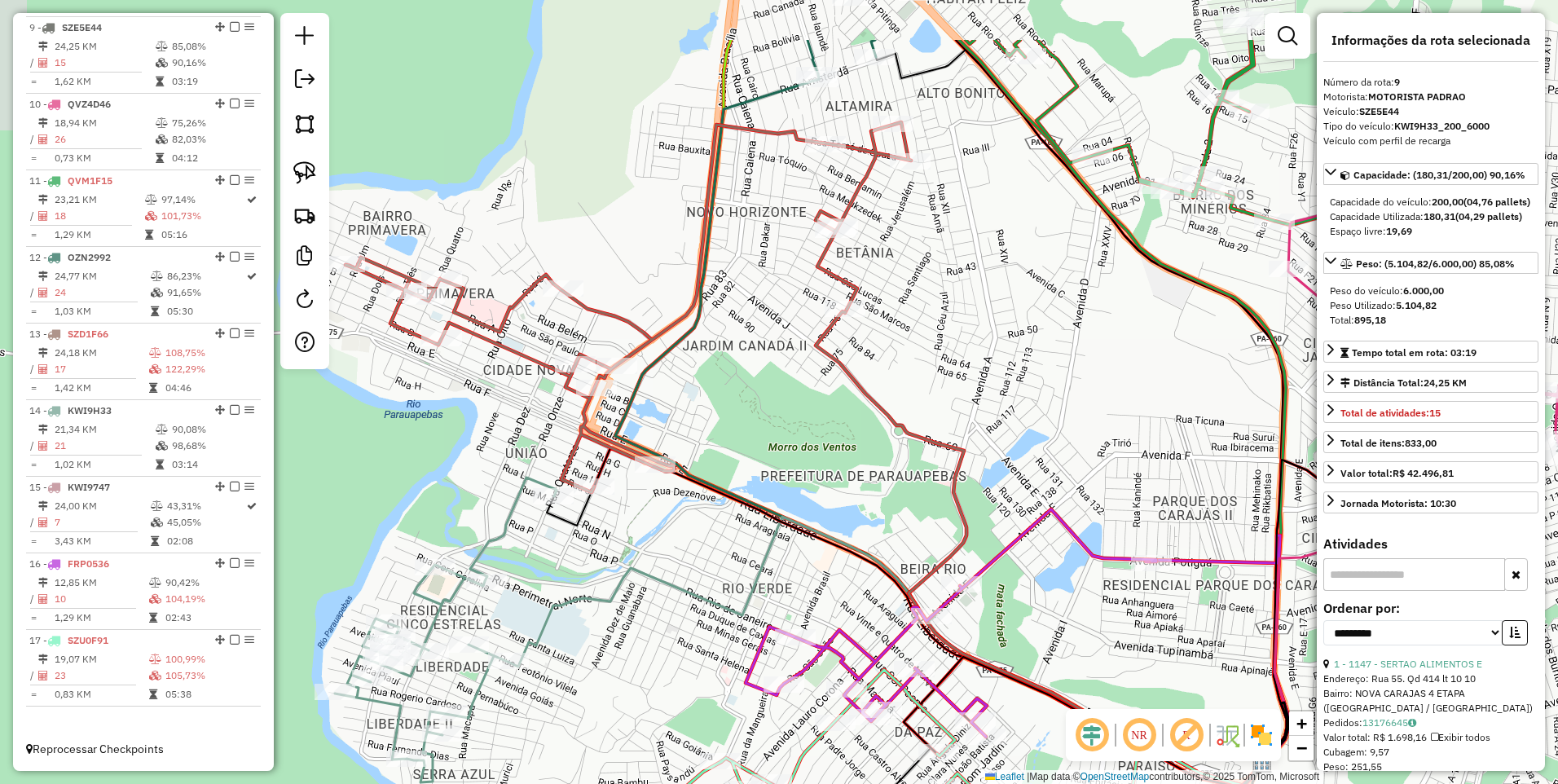
drag, startPoint x: 736, startPoint y: 329, endPoint x: 764, endPoint y: 444, distance: 118.4
click at [773, 463] on div "Janela de atendimento Grade de atendimento Capacidade Transportadoras Veículos …" at bounding box center [779, 392] width 1558 height 784
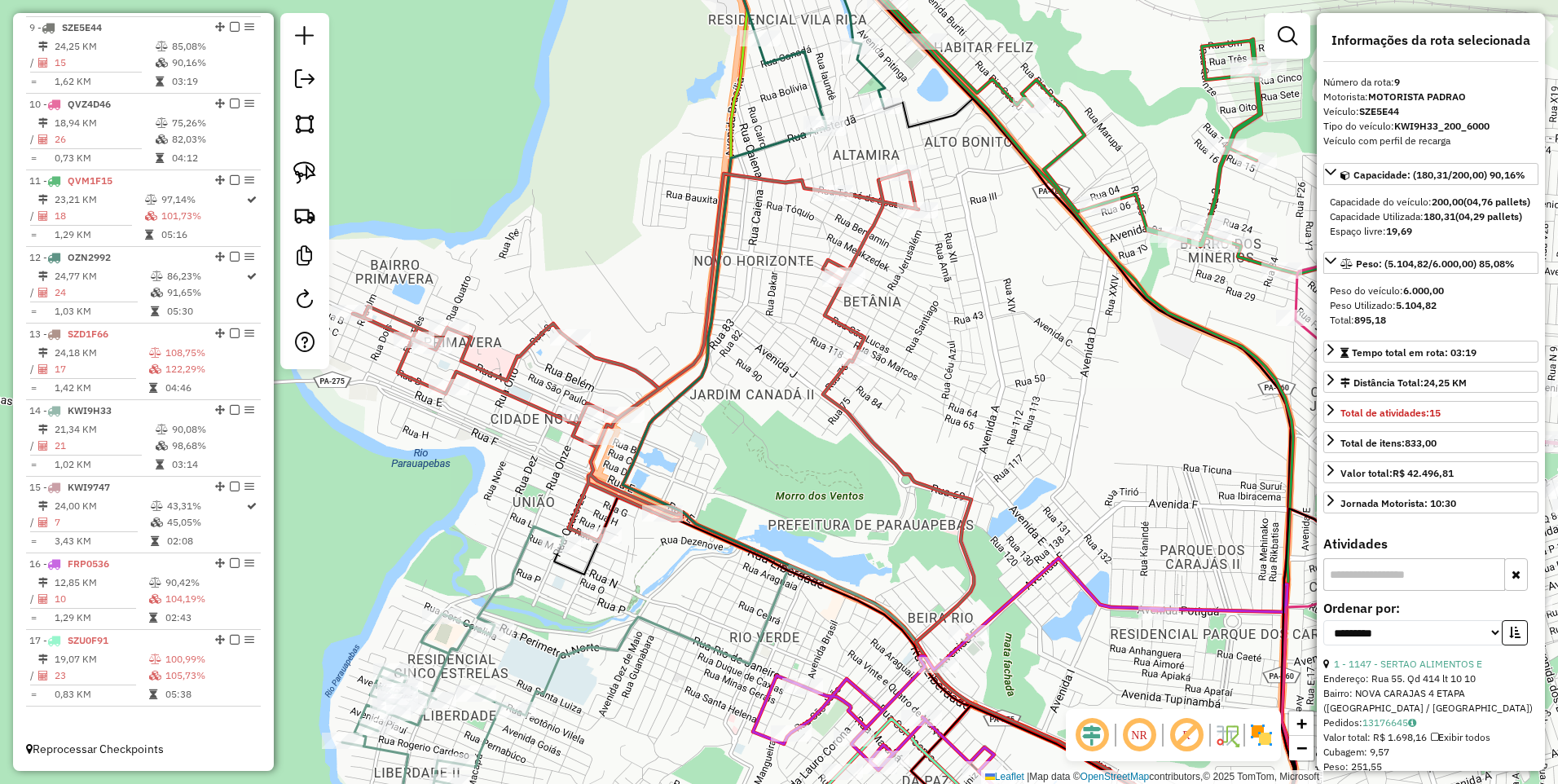
drag, startPoint x: 914, startPoint y: 374, endPoint x: 755, endPoint y: 500, distance: 202.9
click at [758, 501] on div "Janela de atendimento Grade de atendimento Capacidade Transportadoras Veículos …" at bounding box center [779, 392] width 1558 height 784
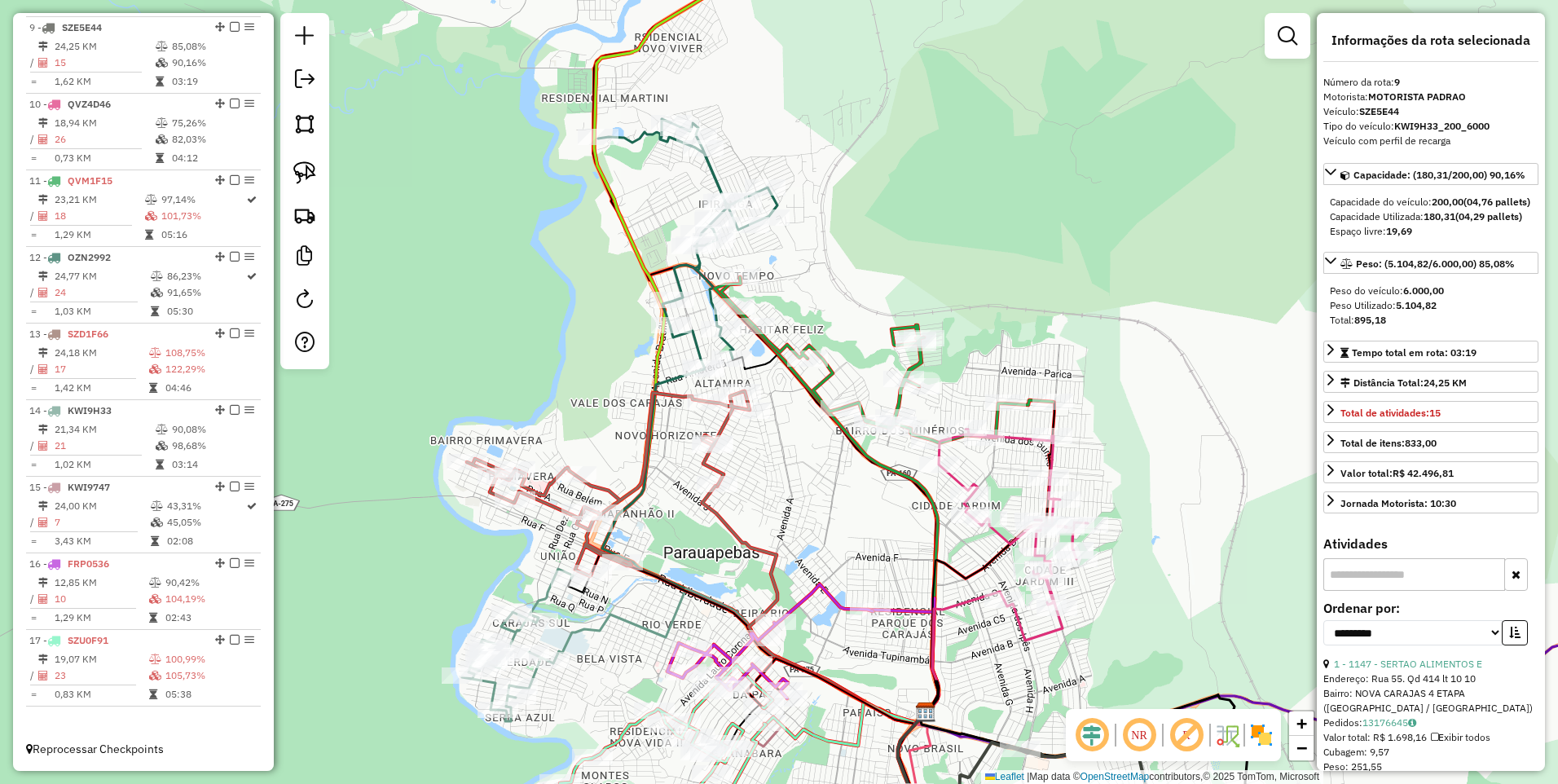
drag, startPoint x: 873, startPoint y: 205, endPoint x: 648, endPoint y: 491, distance: 363.9
click at [674, 508] on div "Janela de atendimento Grade de atendimento Capacidade Transportadoras Veículos …" at bounding box center [779, 392] width 1558 height 784
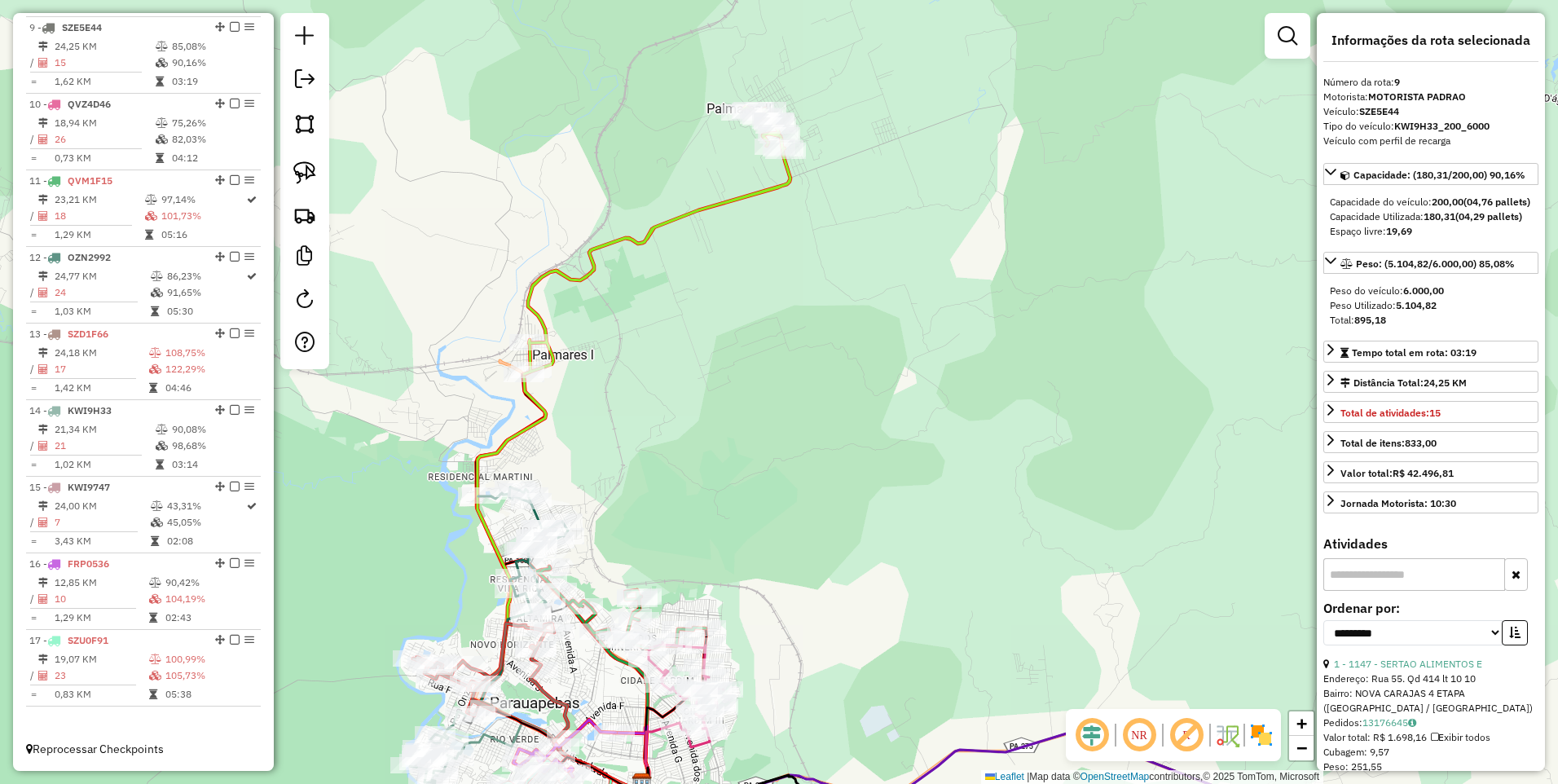
drag, startPoint x: 744, startPoint y: 261, endPoint x: 701, endPoint y: 326, distance: 77.9
click at [704, 329] on div "Janela de atendimento Grade de atendimento Capacidade Transportadoras Veículos …" at bounding box center [779, 392] width 1558 height 784
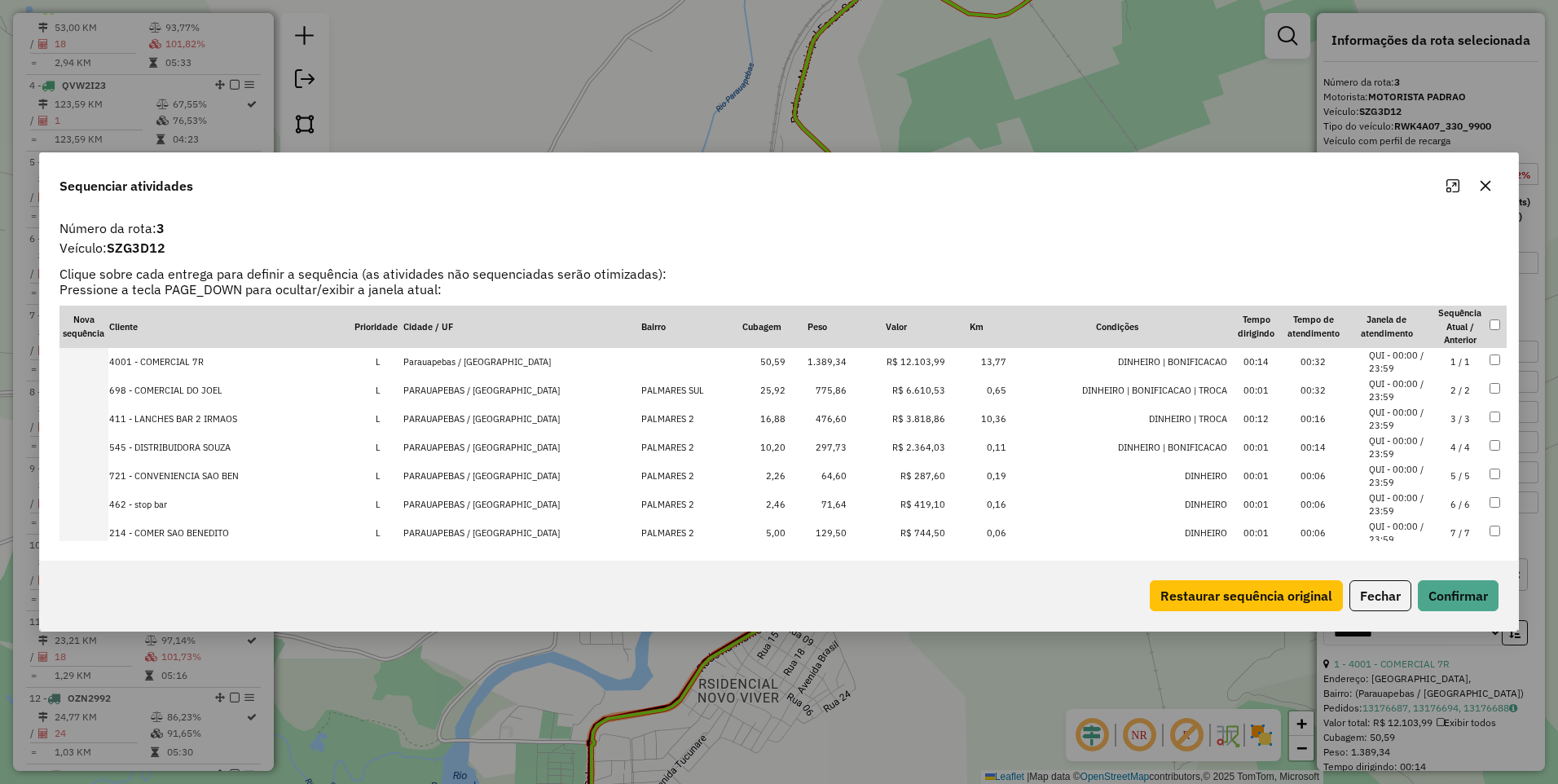
scroll to position [335, 0]
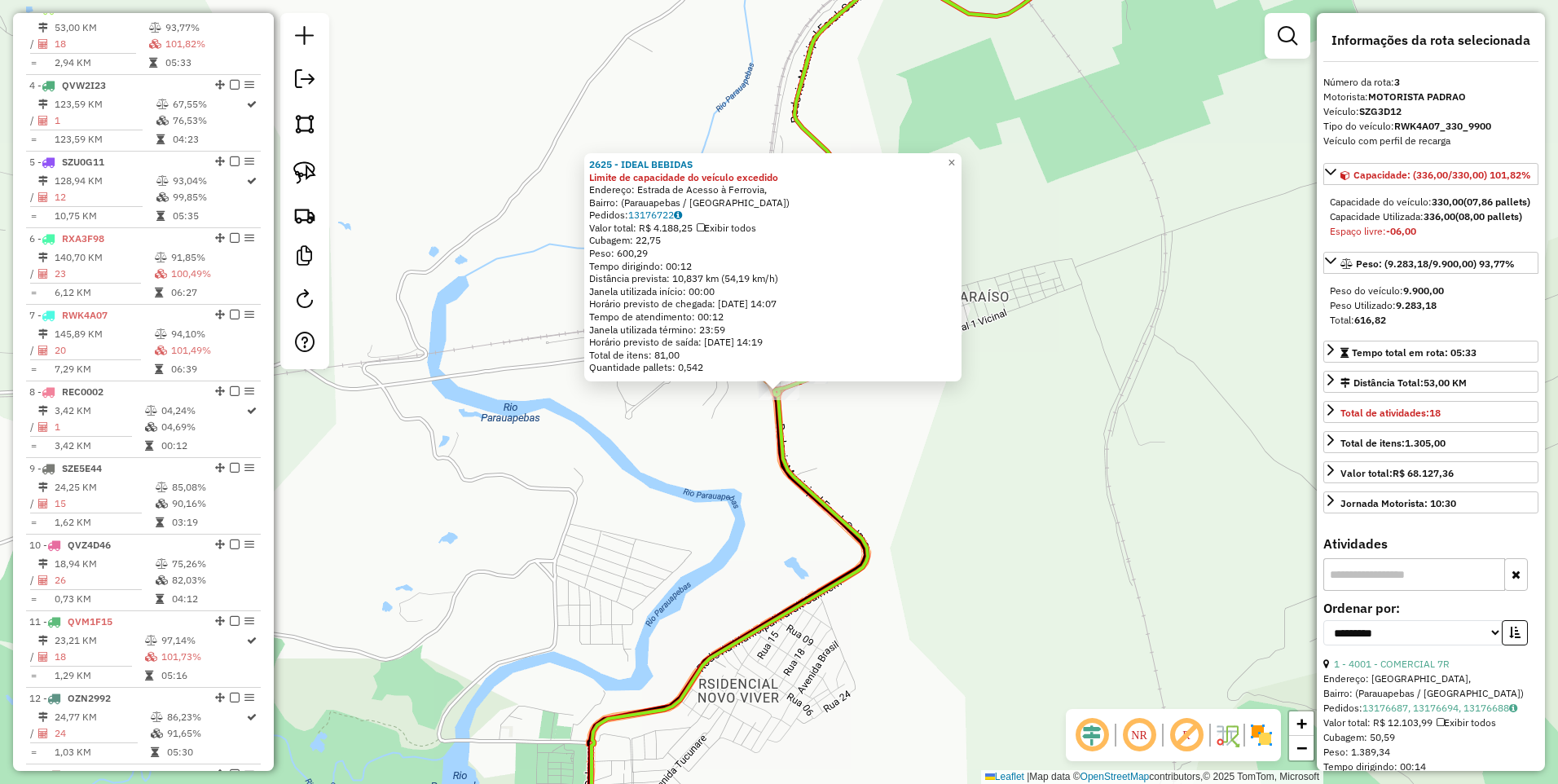
click at [955, 423] on div "2625 - IDEAL BEBIDAS Limite de capacidade do veículo excedido Endereço: Estrada…" at bounding box center [779, 392] width 1558 height 784
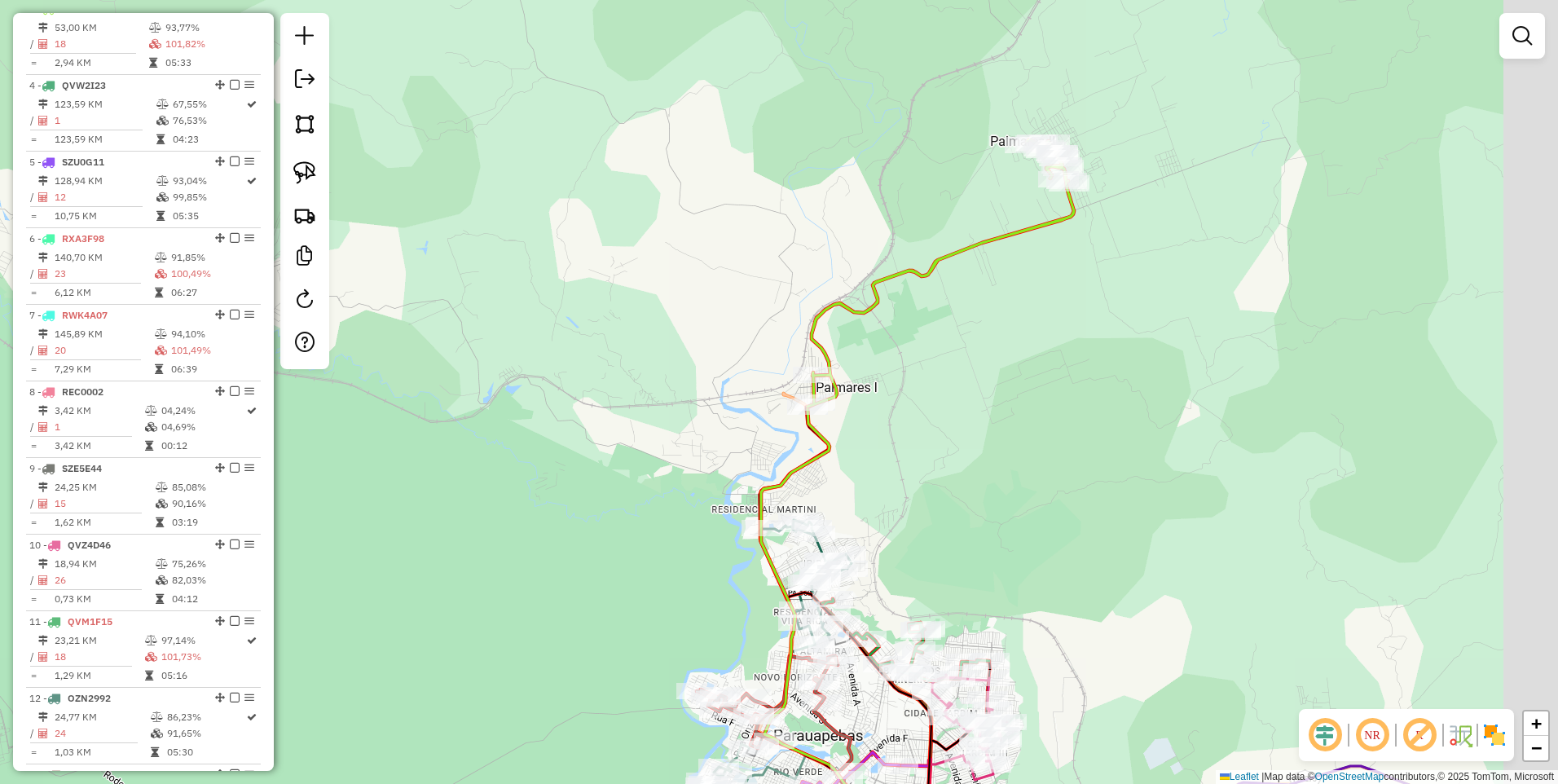
click at [978, 390] on div "Janela de atendimento Grade de atendimento Capacidade Transportadoras Veículos …" at bounding box center [779, 392] width 1558 height 784
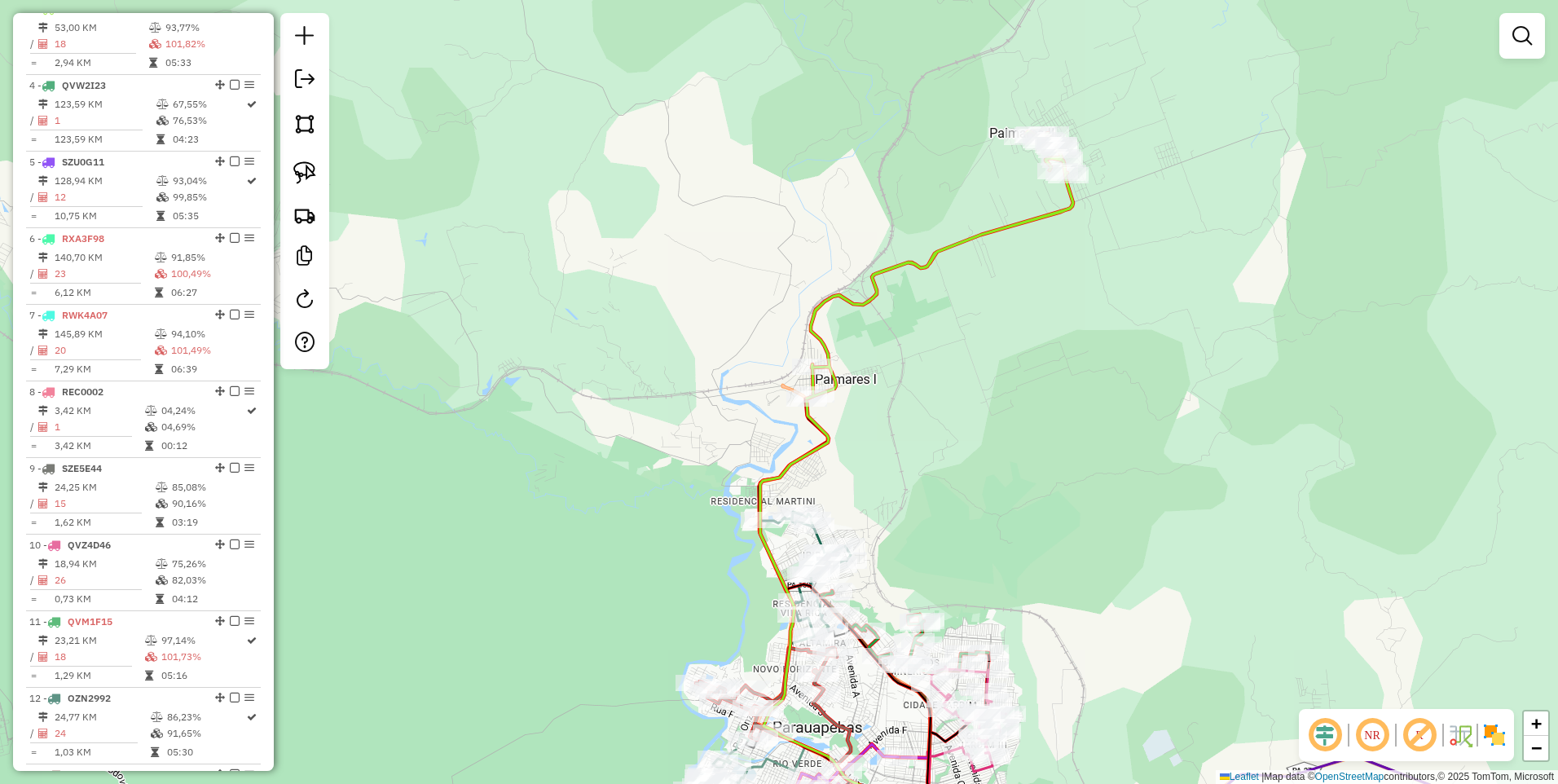
drag, startPoint x: 937, startPoint y: 524, endPoint x: 832, endPoint y: 281, distance: 264.7
click at [832, 283] on div "Janela de atendimento Grade de atendimento Capacidade Transportadoras Veículos …" at bounding box center [779, 392] width 1558 height 784
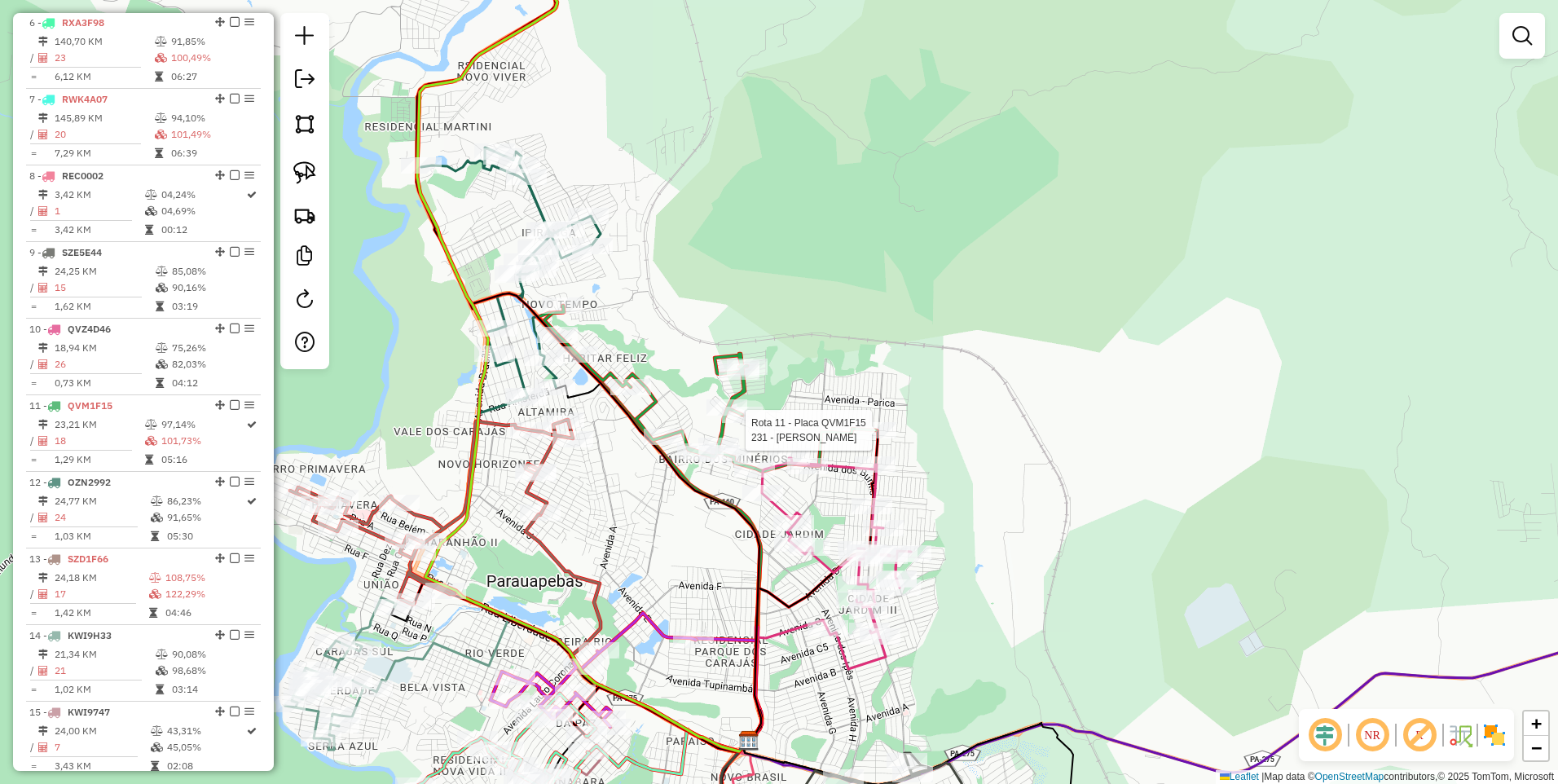
select select "**********"
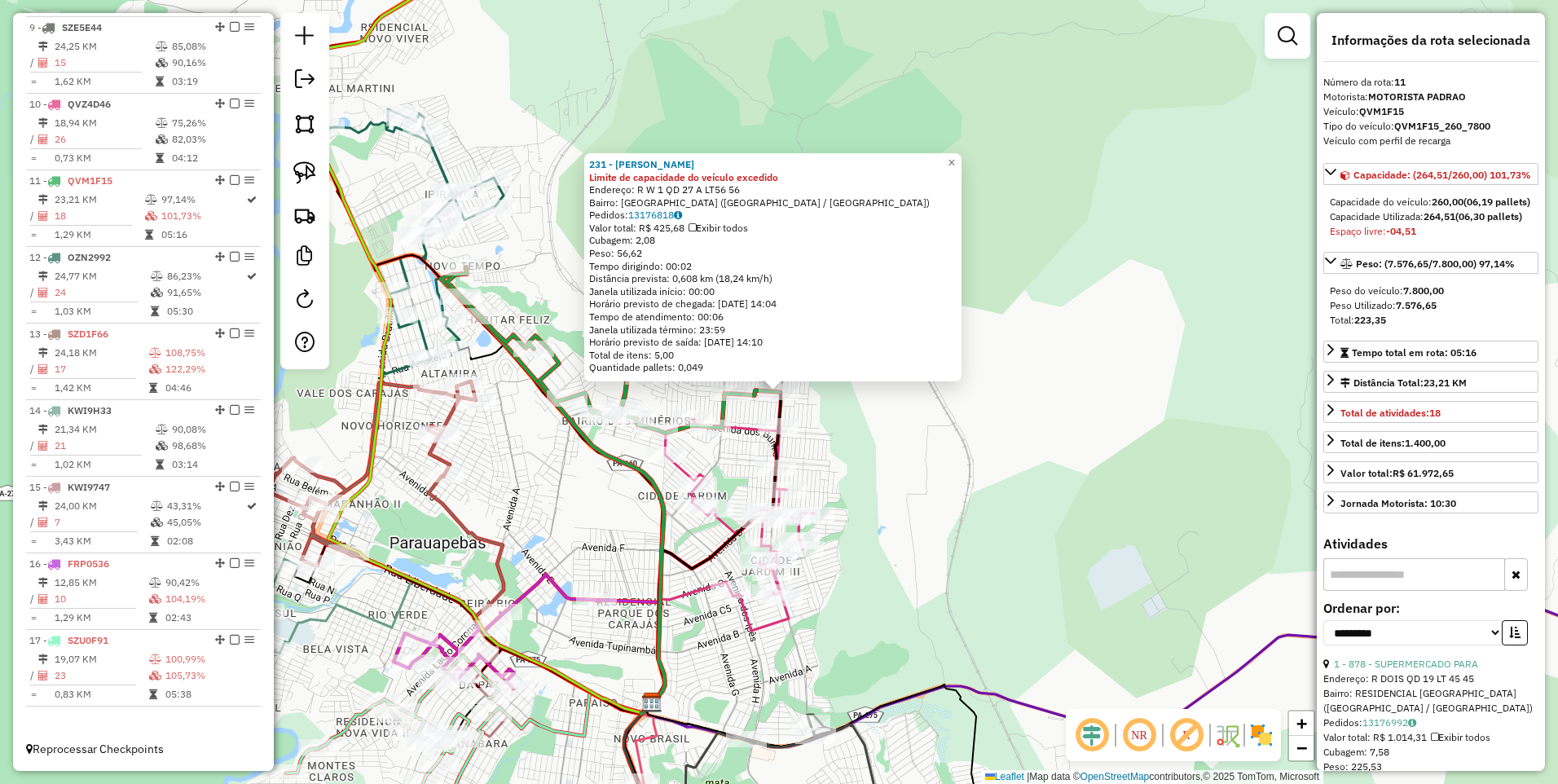
click at [938, 502] on div "231 - DIST ALVES Limite de capacidade do veículo excedido Endereço: R W 1 QD 27…" at bounding box center [779, 392] width 1558 height 784
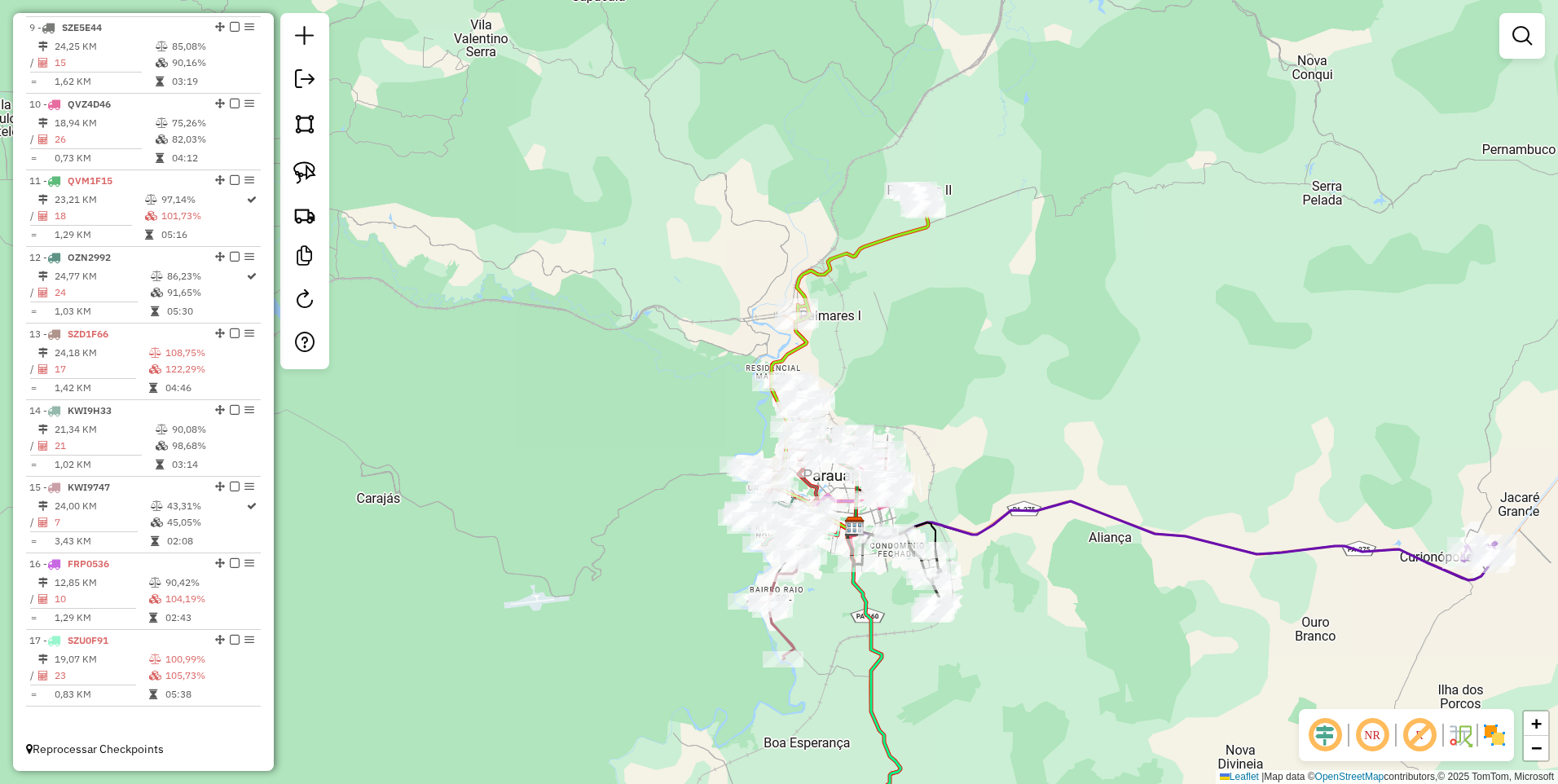
click at [311, 87] on em at bounding box center [304, 79] width 20 height 20
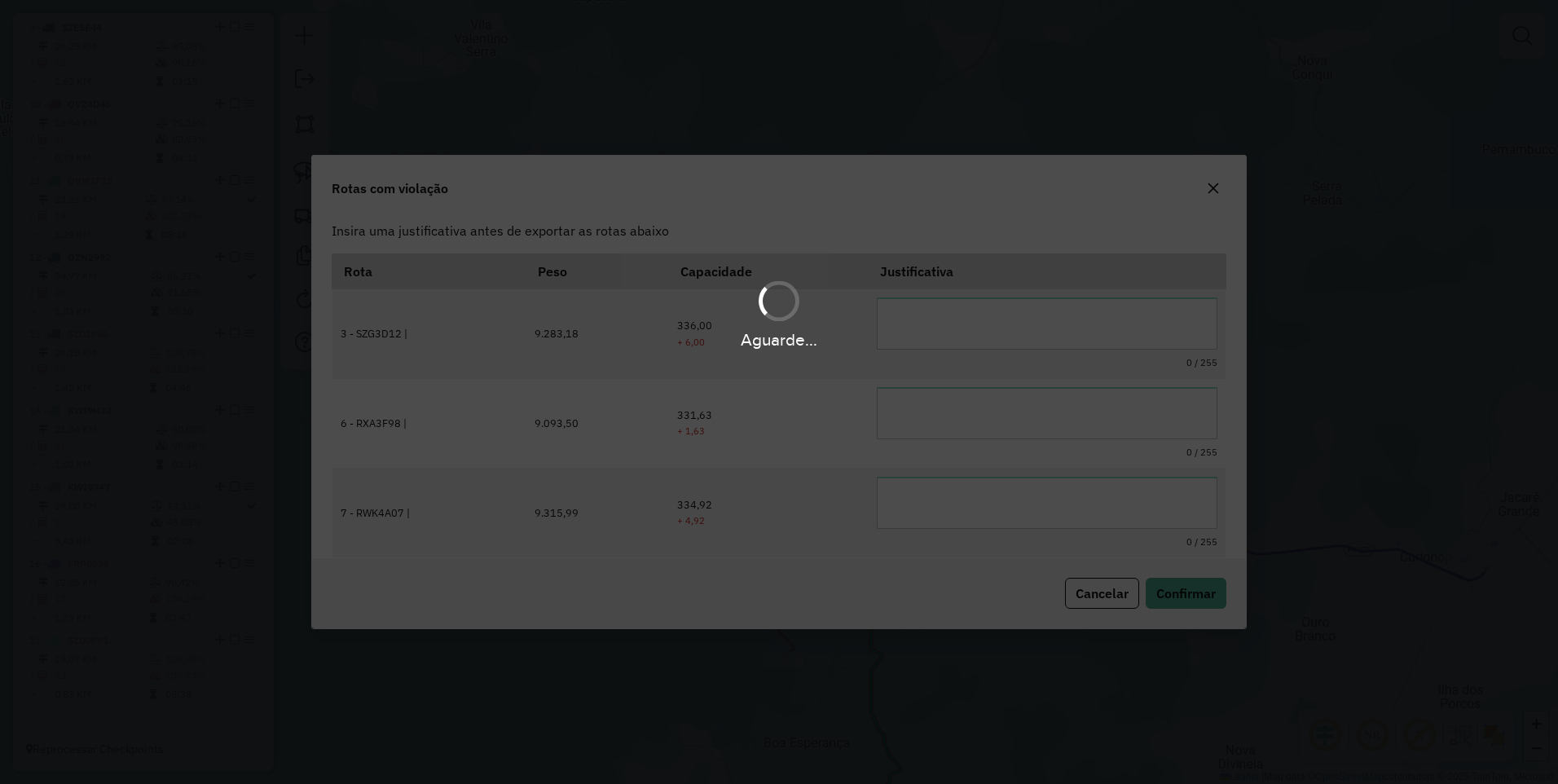
scroll to position [88, 0]
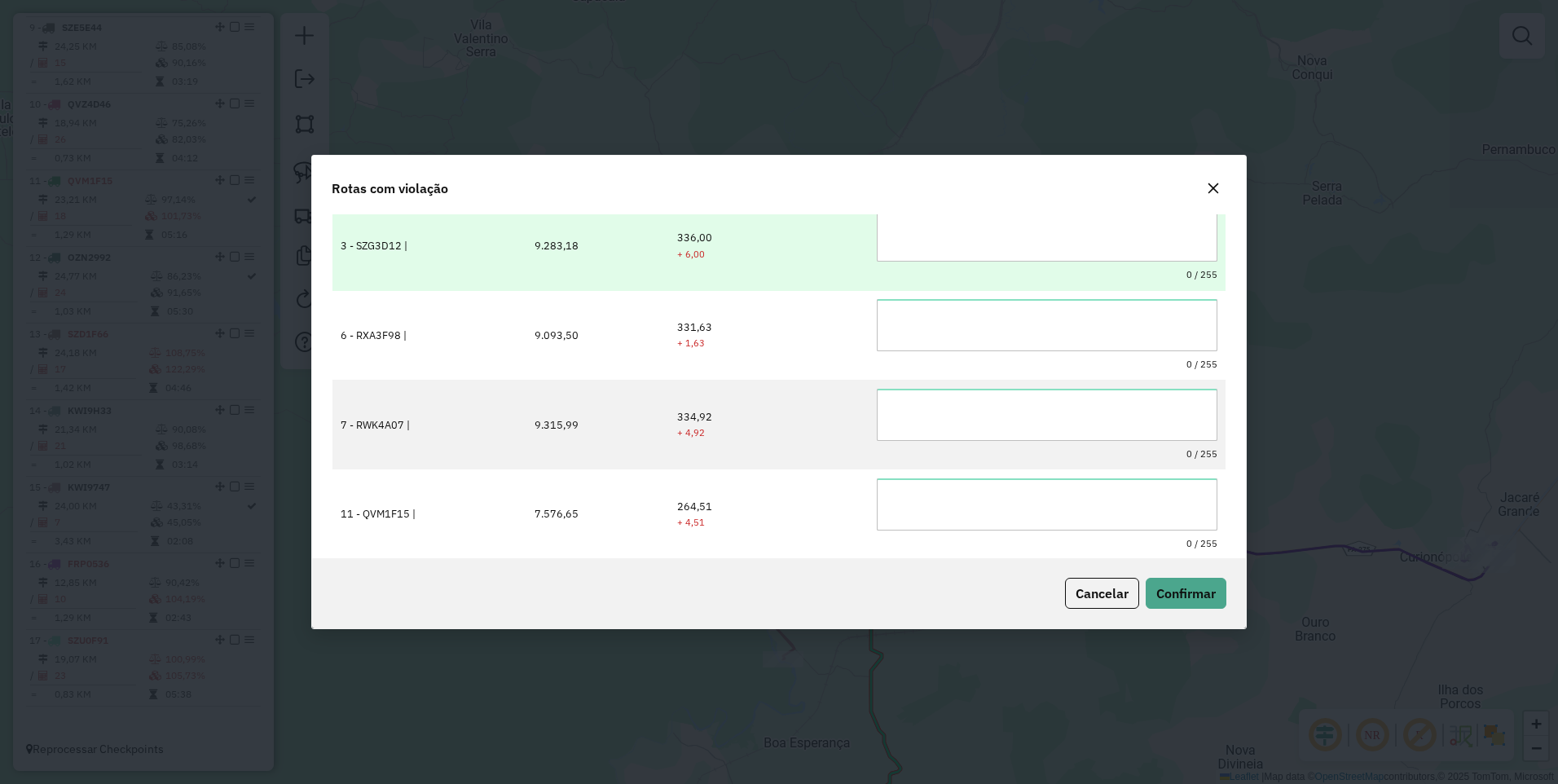
click at [939, 235] on textarea at bounding box center [1046, 235] width 340 height 52
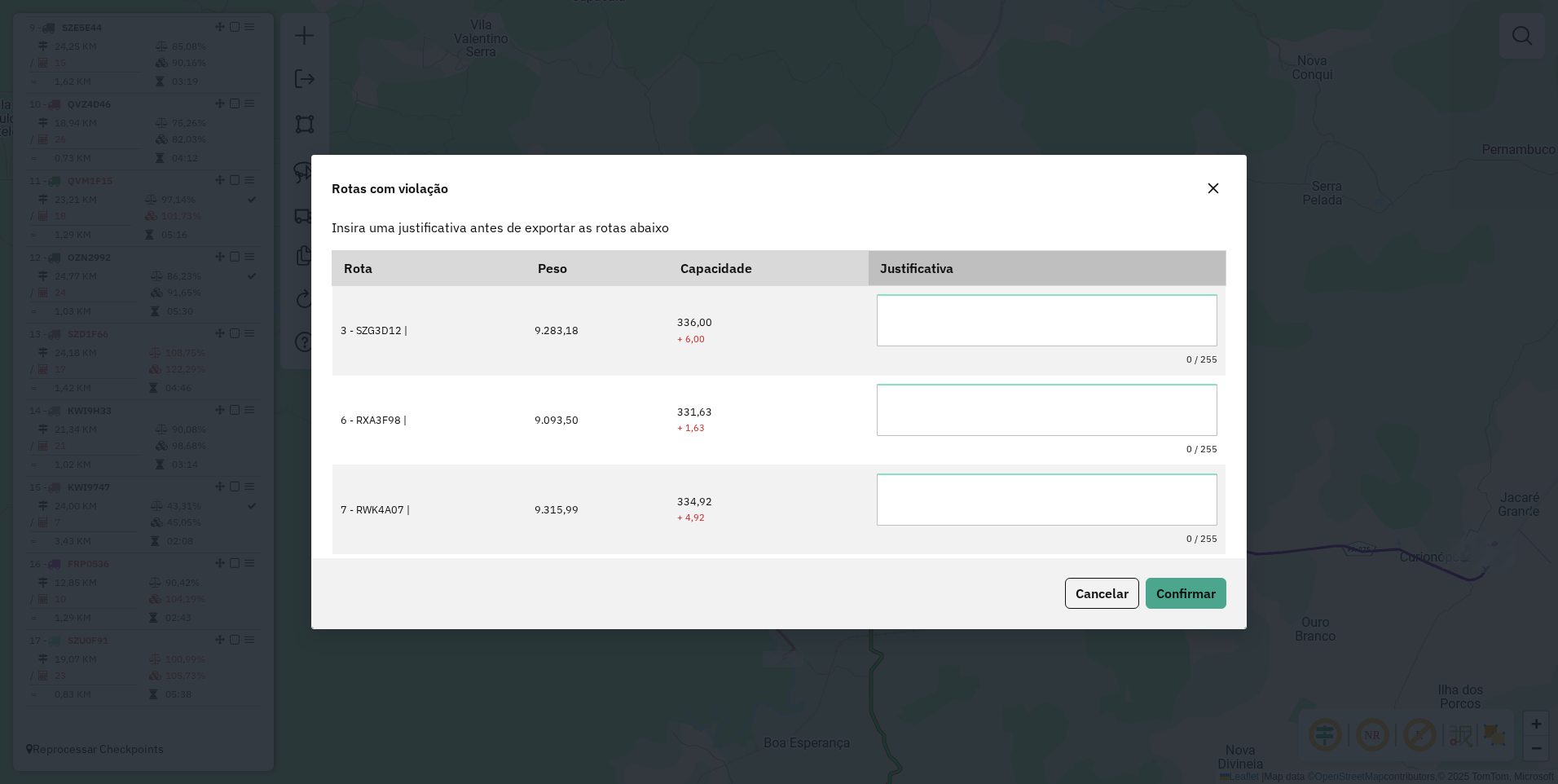
scroll to position [0, 0]
type textarea "*"
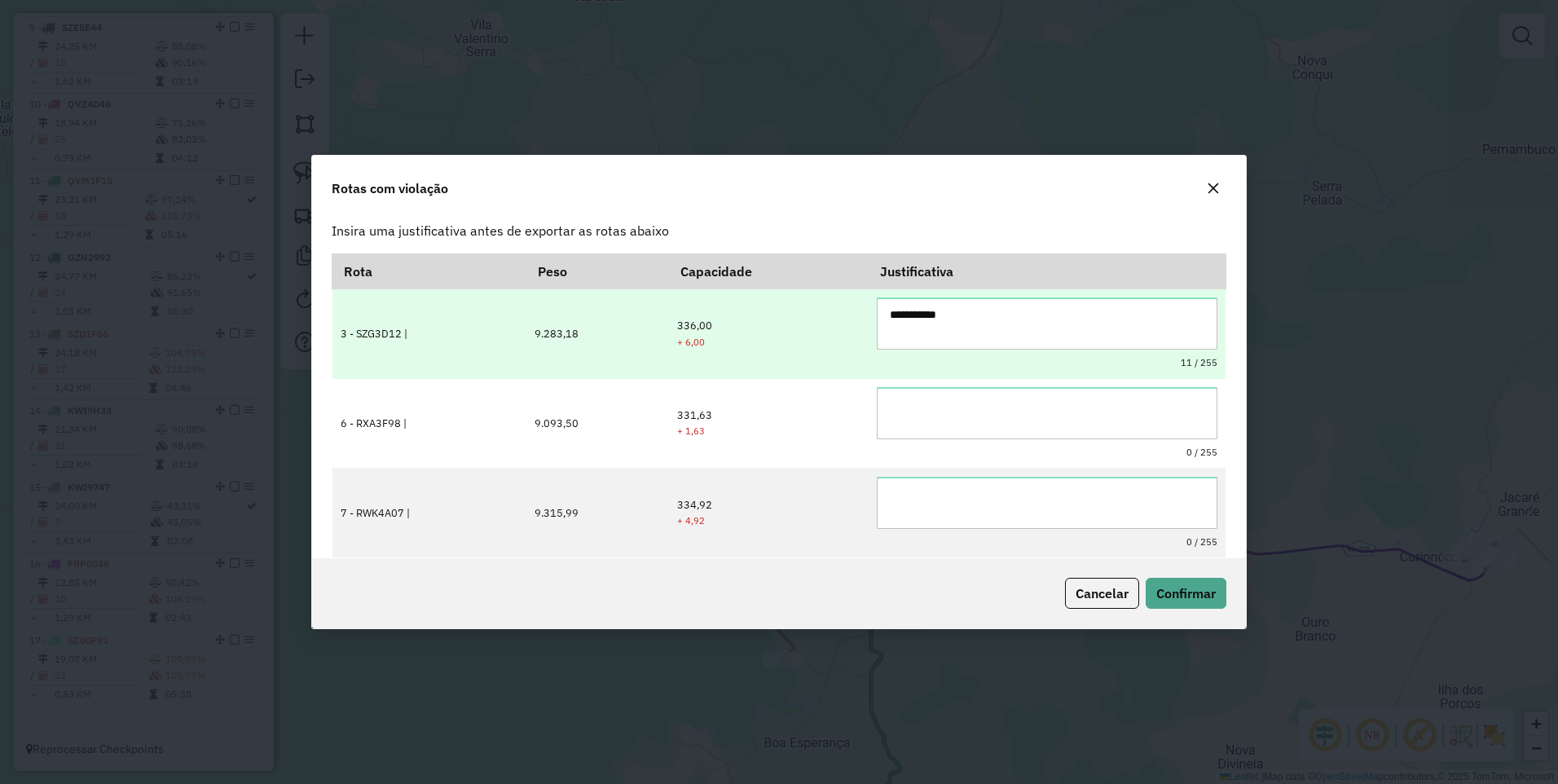
drag, startPoint x: 979, startPoint y: 298, endPoint x: 765, endPoint y: 324, distance: 215.6
click at [775, 324] on tr "**********" at bounding box center [779, 334] width 893 height 90
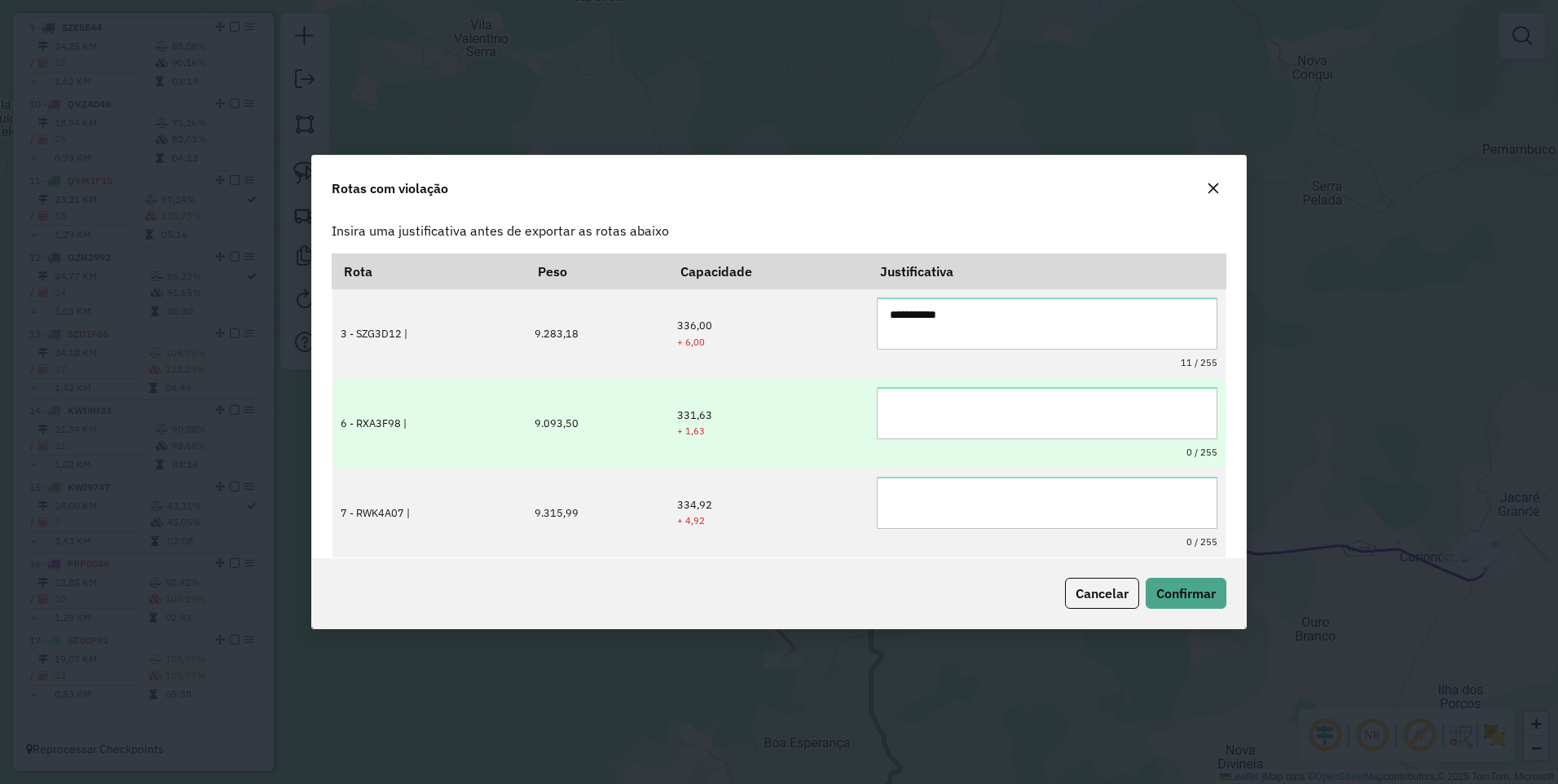
type textarea "**********"
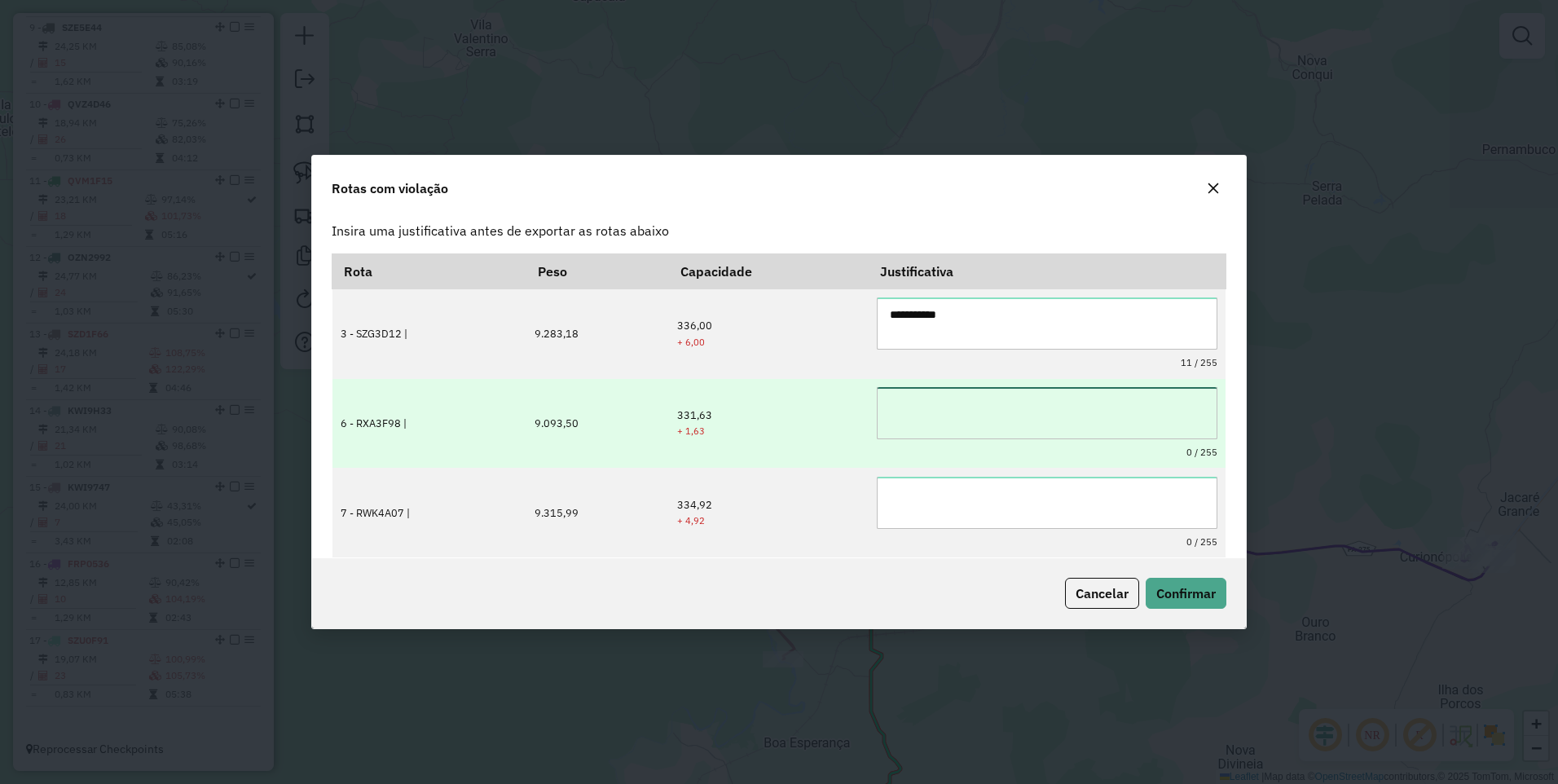
click at [955, 398] on textarea at bounding box center [1046, 413] width 340 height 52
paste textarea "**********"
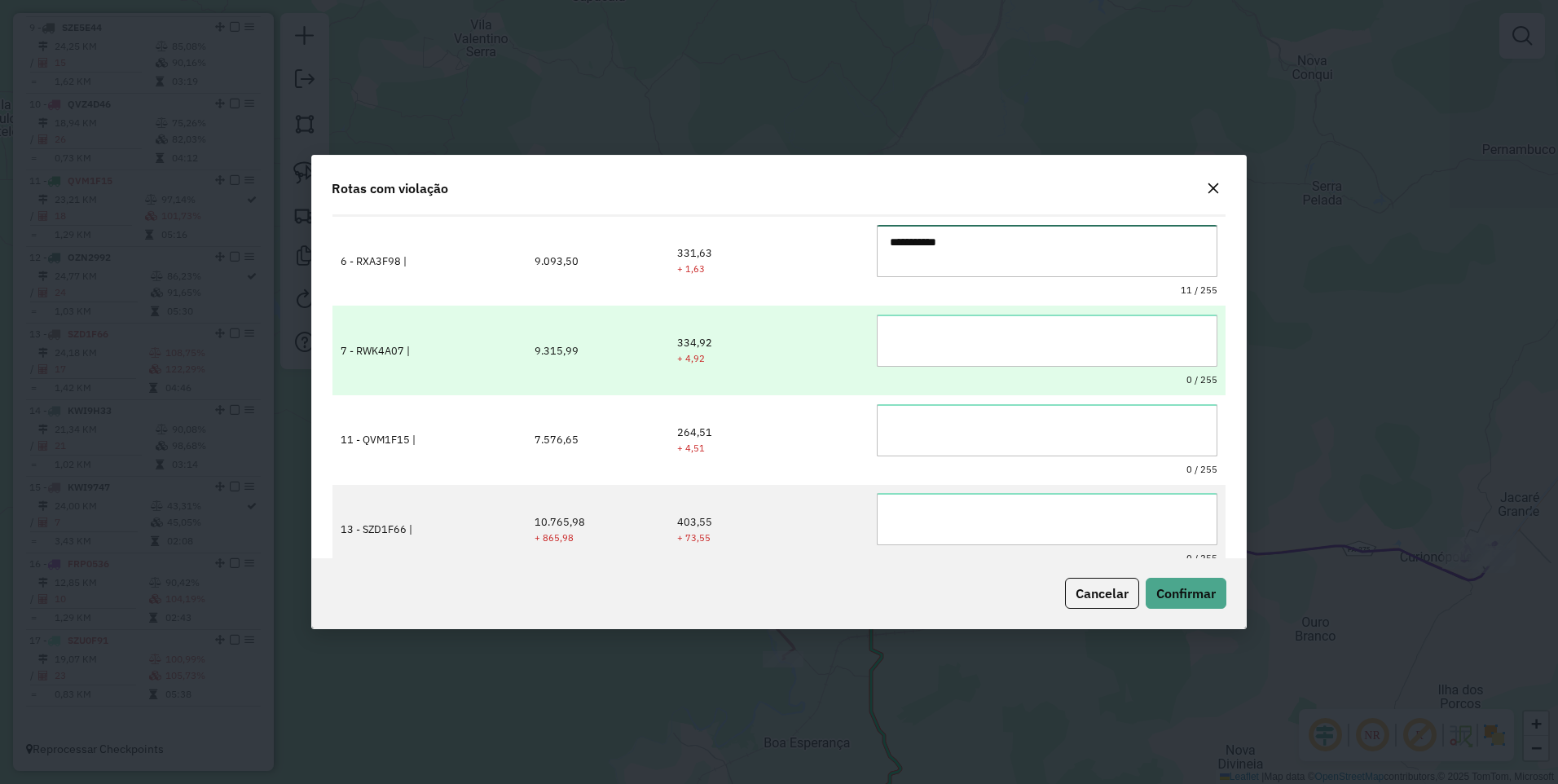
scroll to position [163, 0]
type textarea "**********"
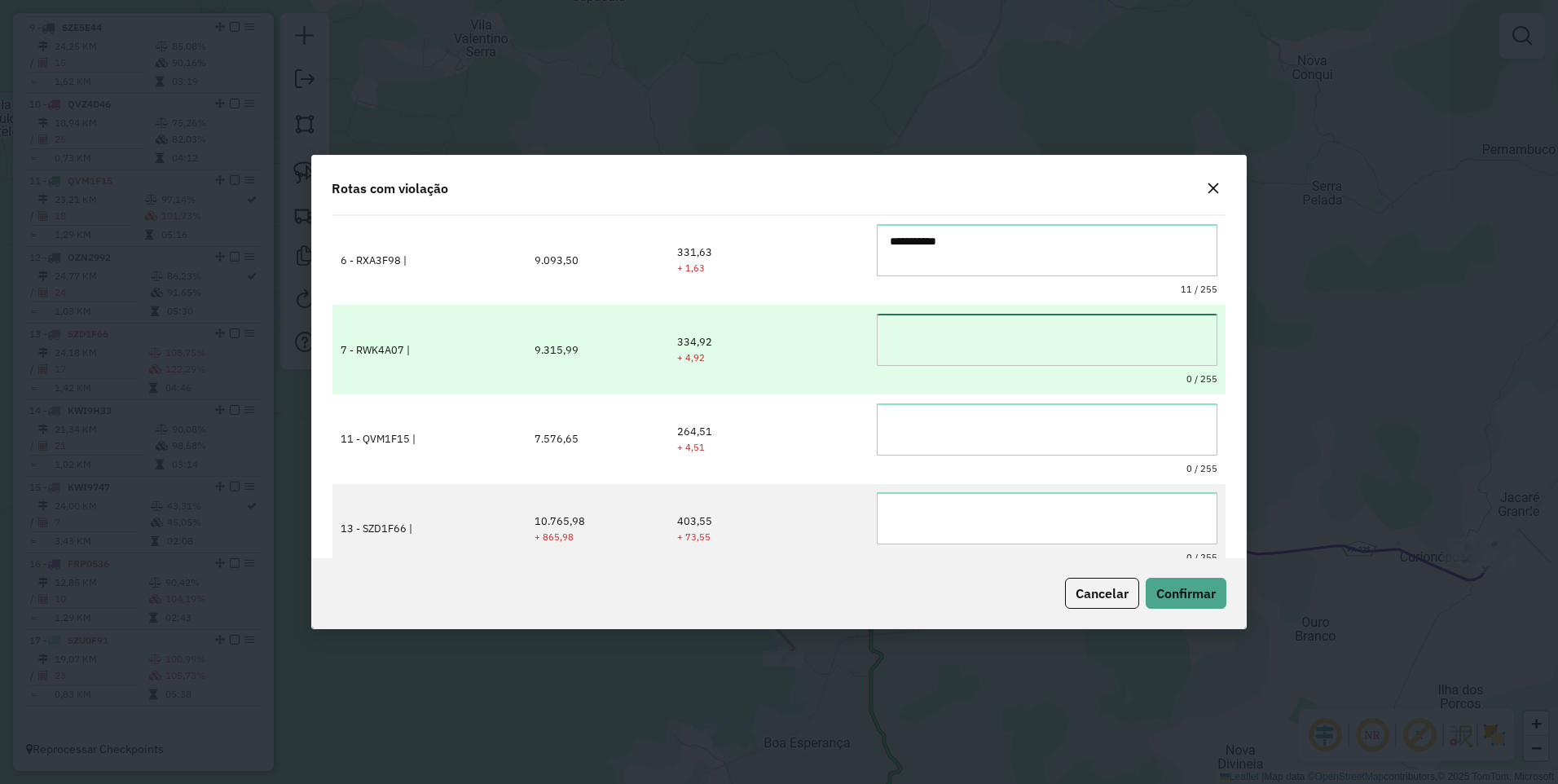
click at [907, 329] on textarea at bounding box center [1046, 339] width 340 height 52
paste textarea "**********"
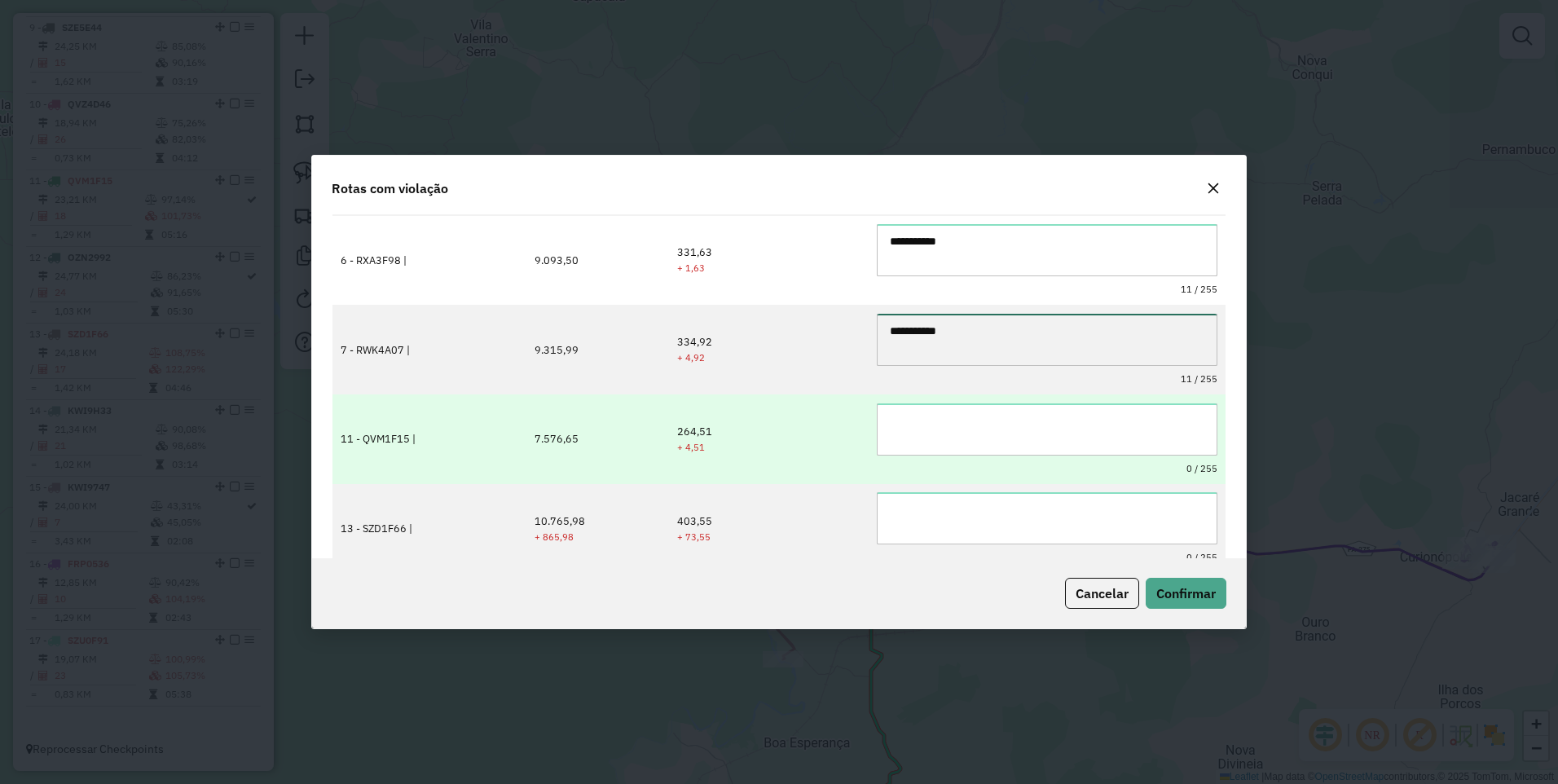
type textarea "**********"
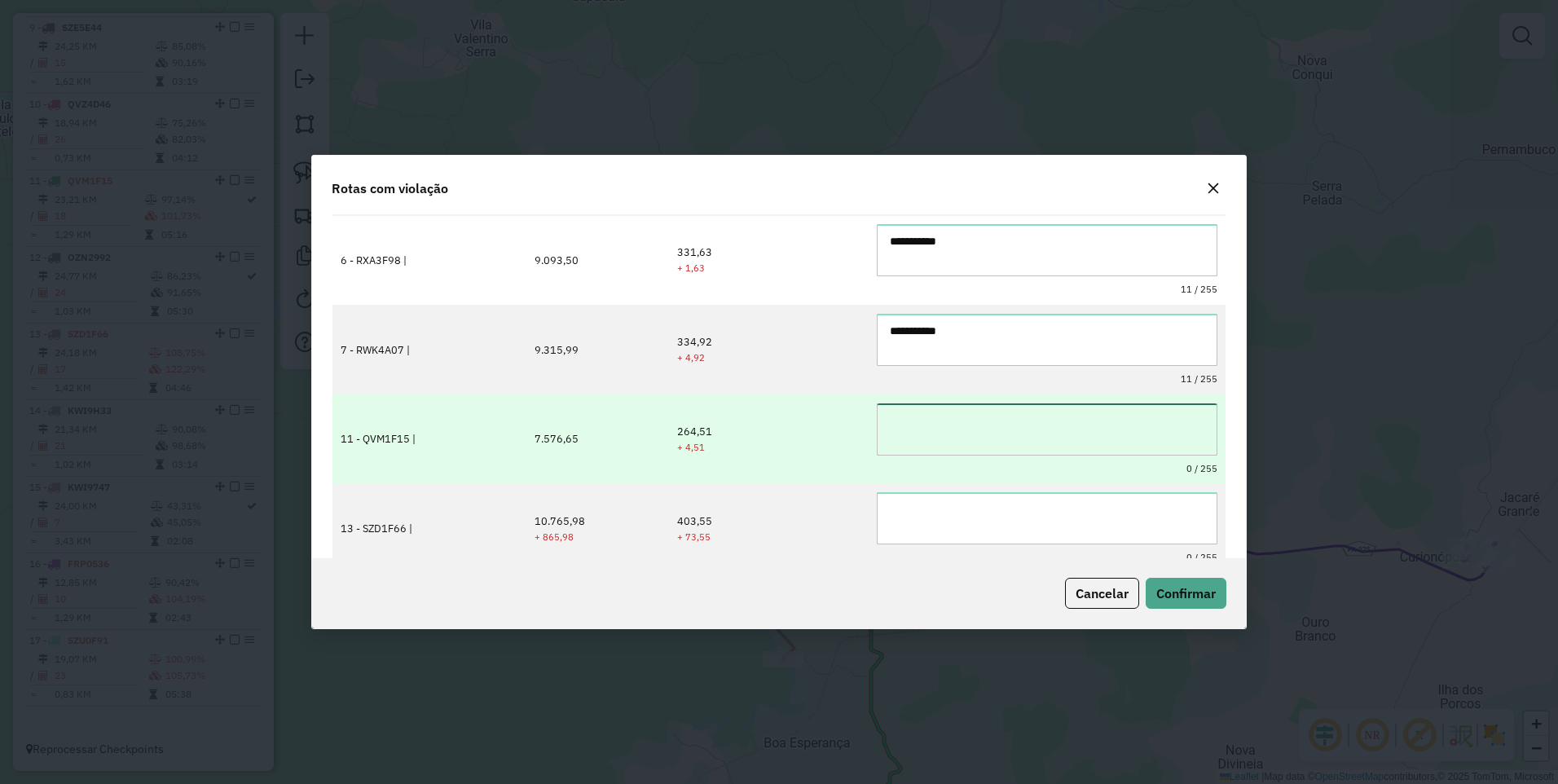
click at [920, 413] on textarea at bounding box center [1046, 429] width 340 height 52
paste textarea "**********"
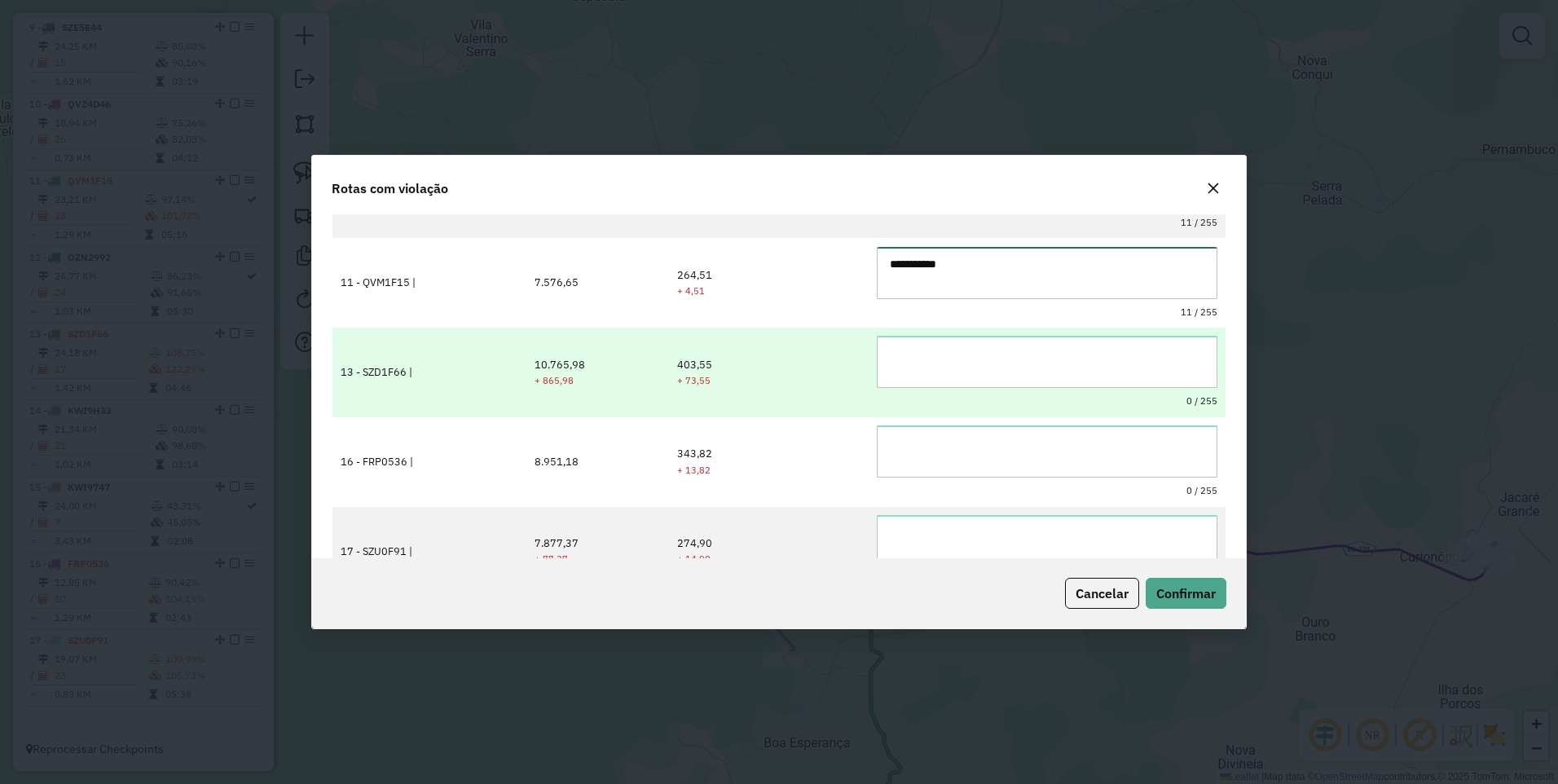
scroll to position [326, 0]
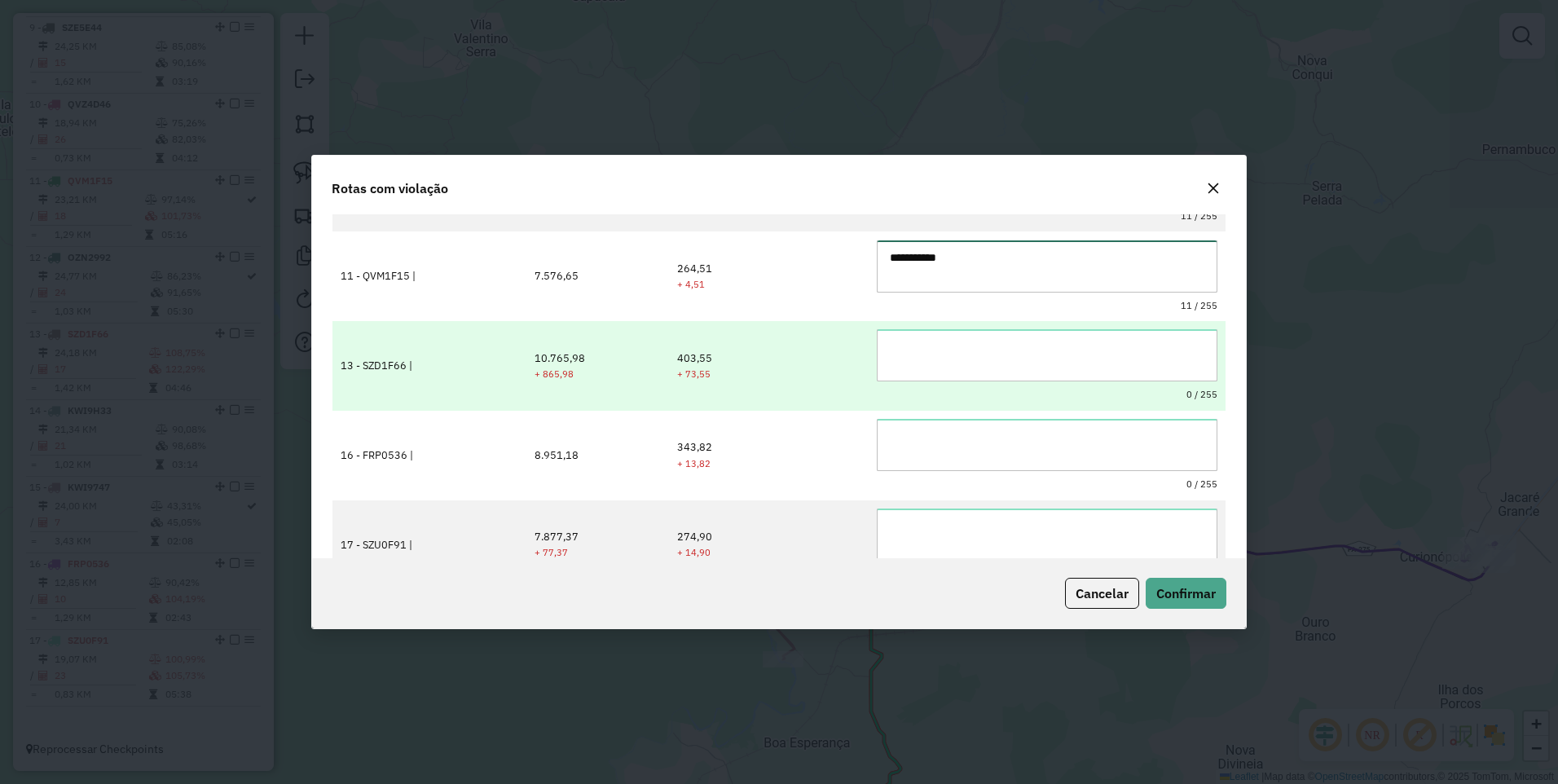
type textarea "**********"
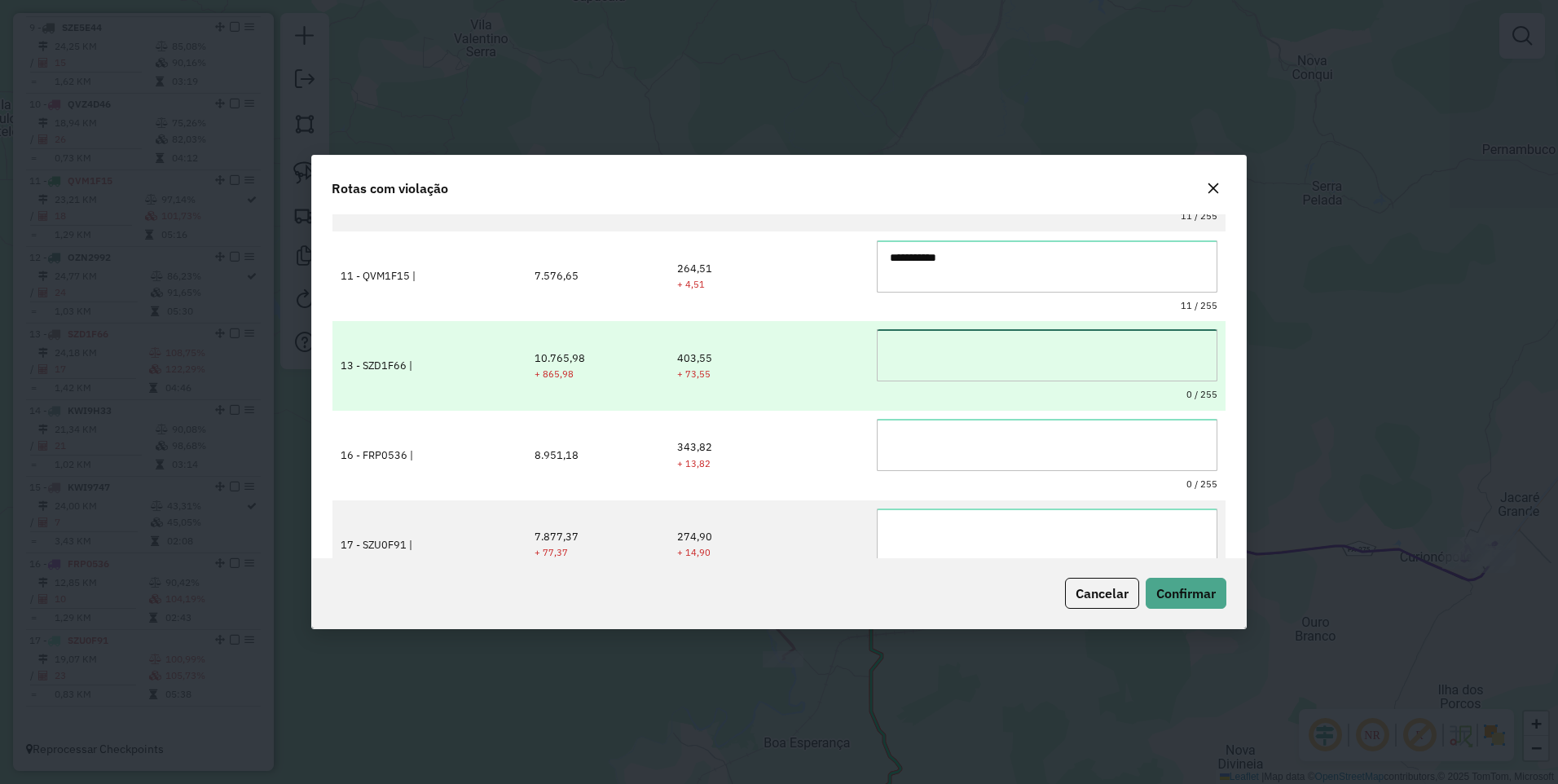
click at [920, 366] on textarea at bounding box center [1046, 355] width 340 height 52
paste textarea "**********"
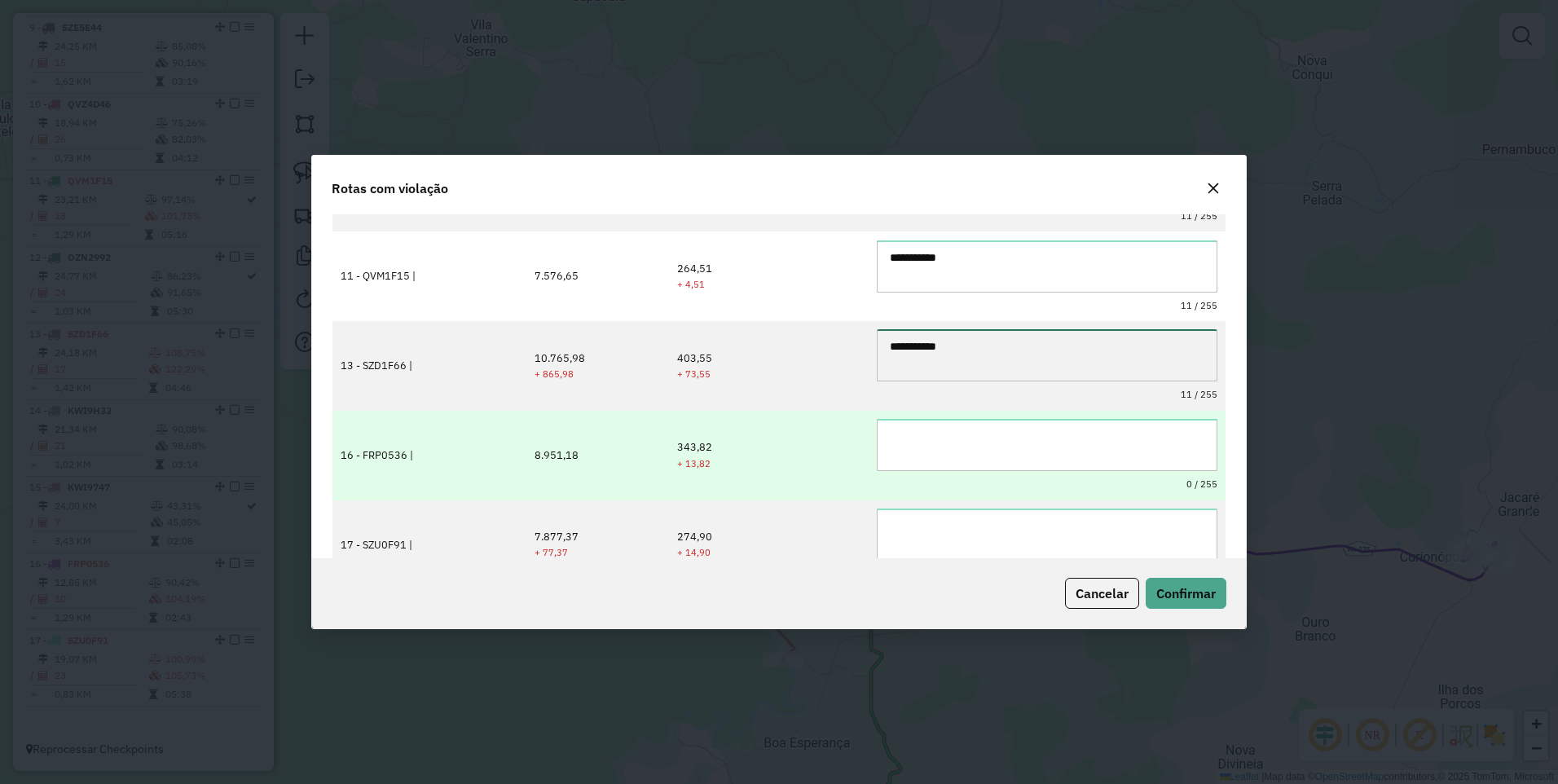
type textarea "**********"
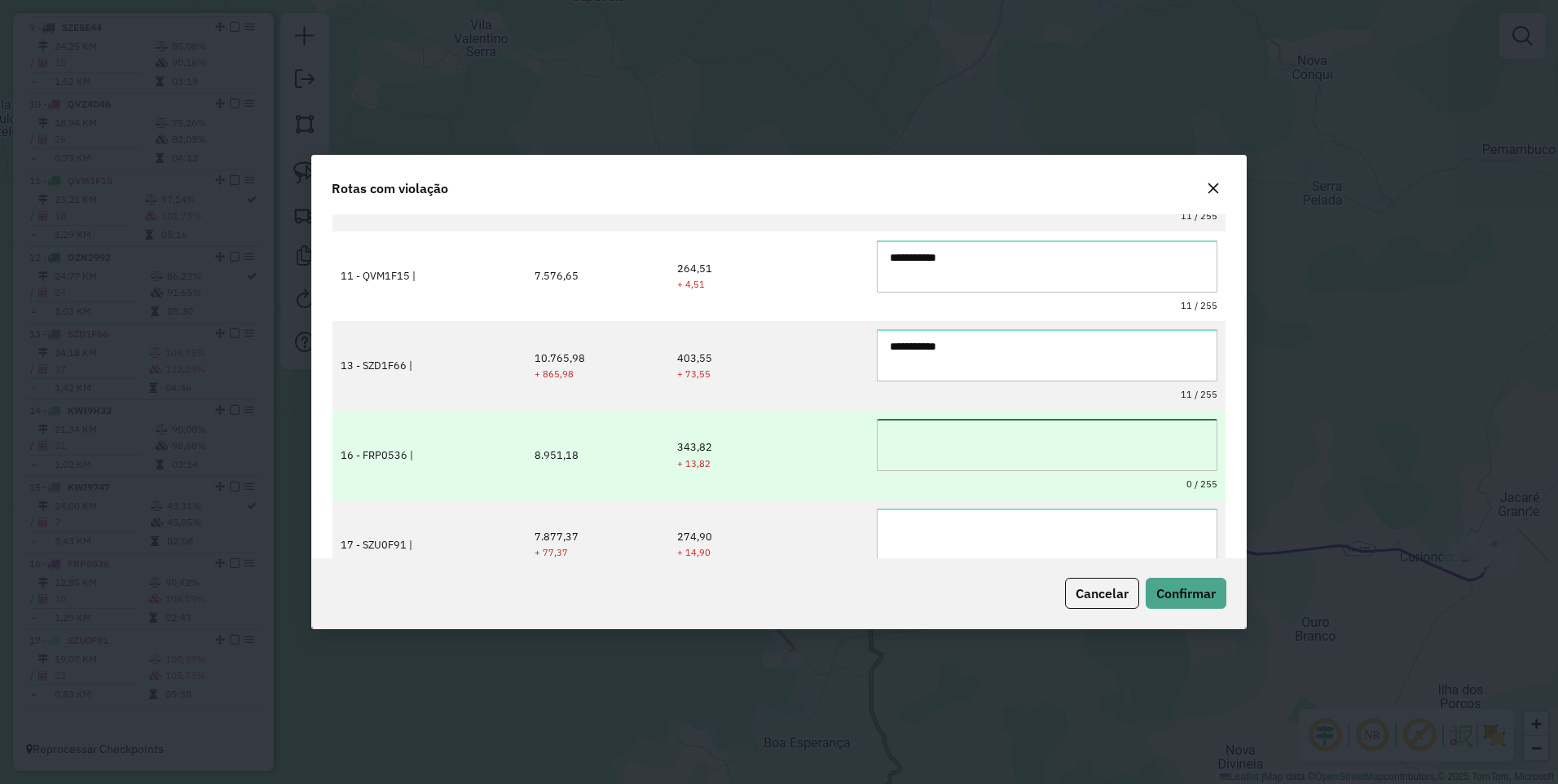
click at [912, 428] on textarea at bounding box center [1046, 445] width 340 height 52
paste textarea "**********"
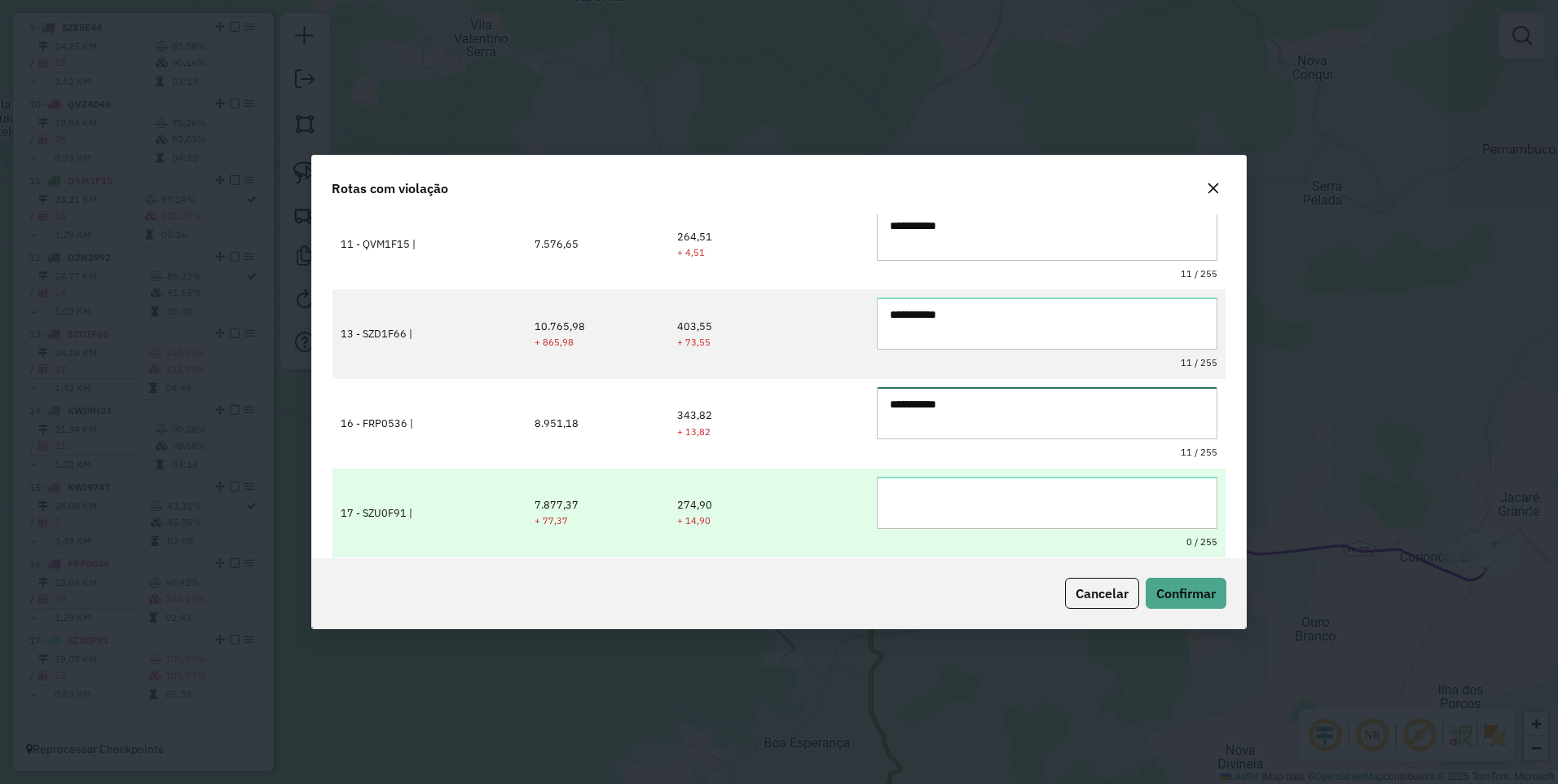
type textarea "**********"
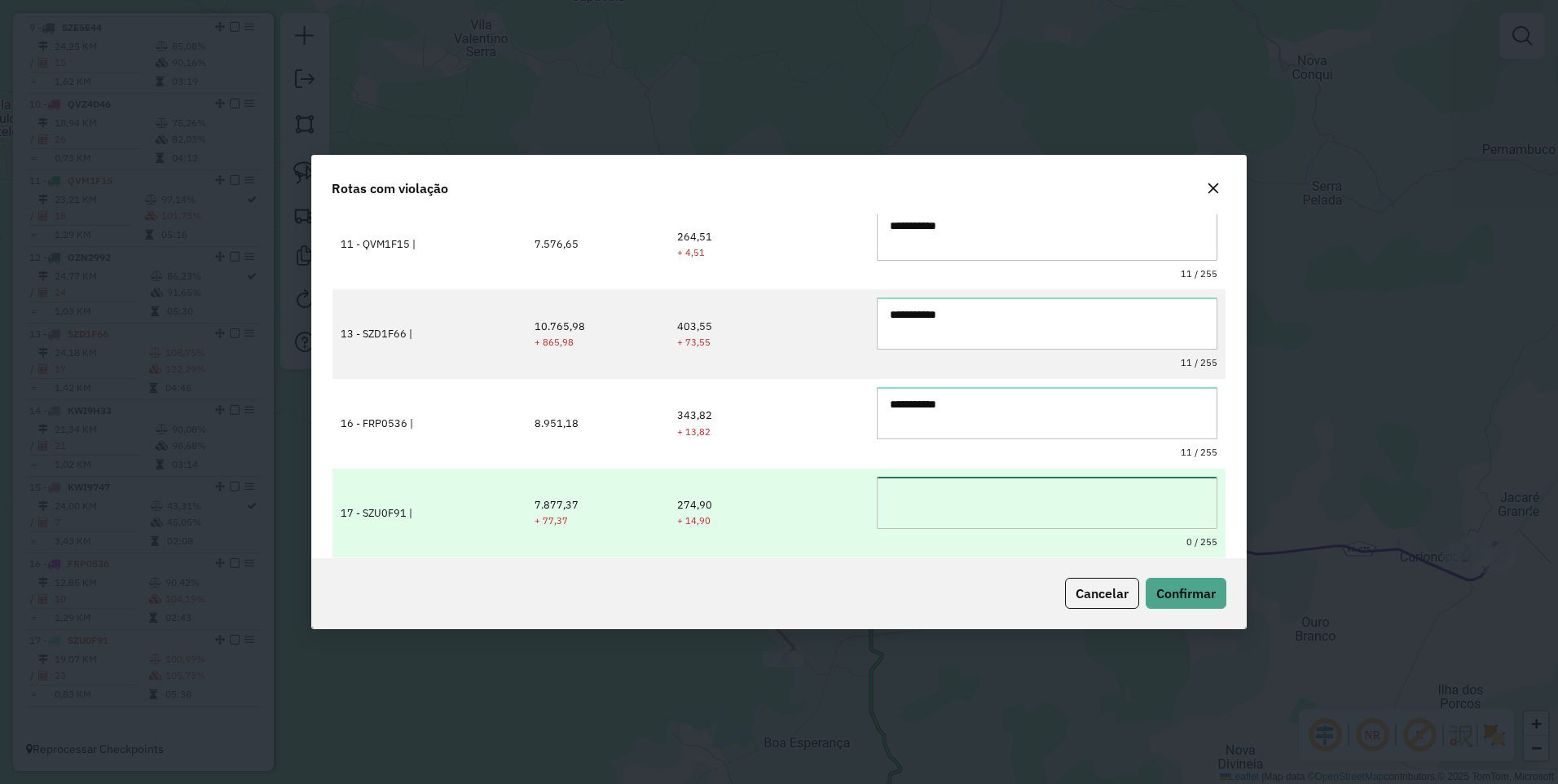
click at [932, 502] on textarea at bounding box center [1046, 502] width 340 height 52
paste textarea "**********"
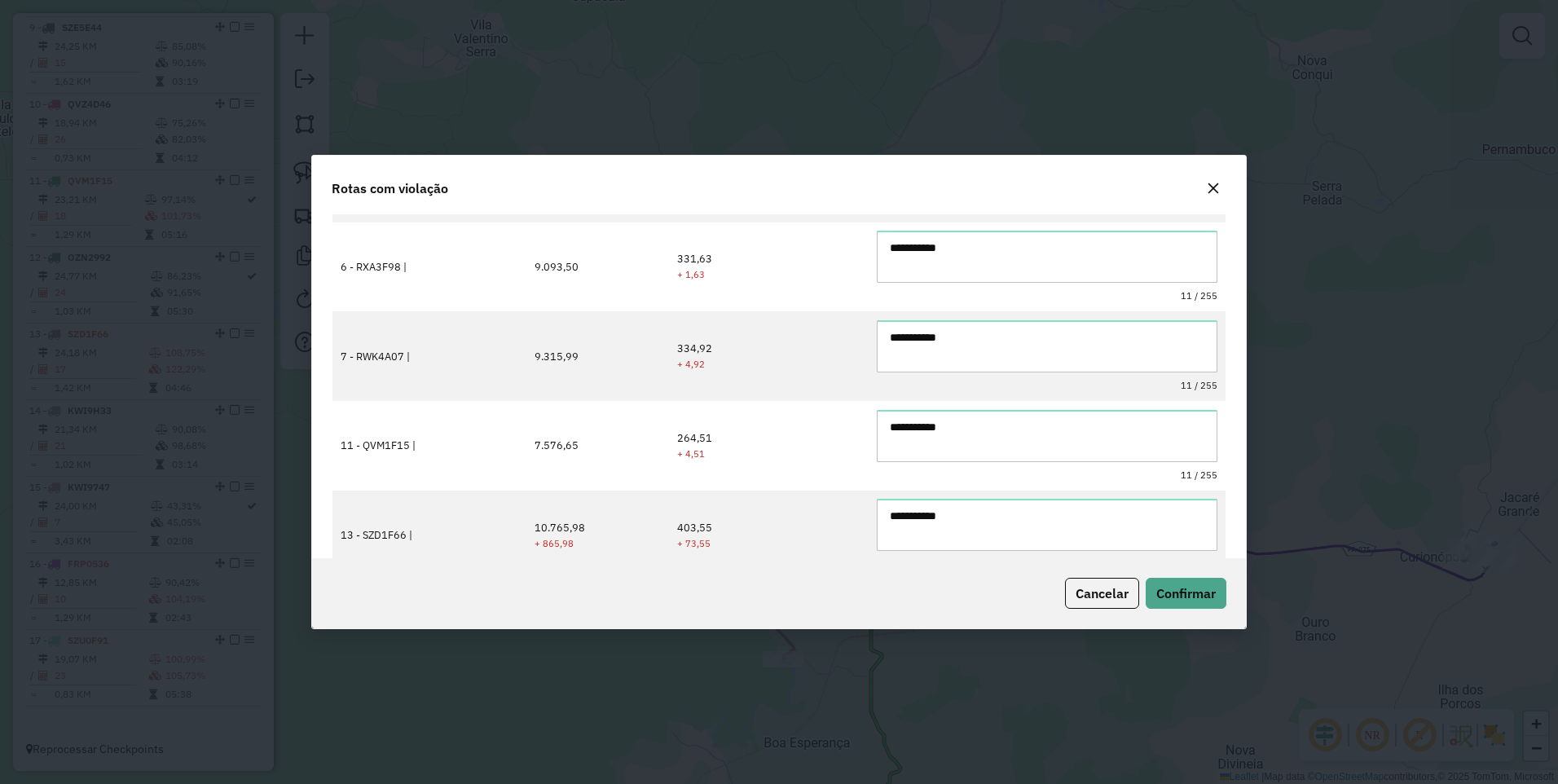
scroll to position [0, 0]
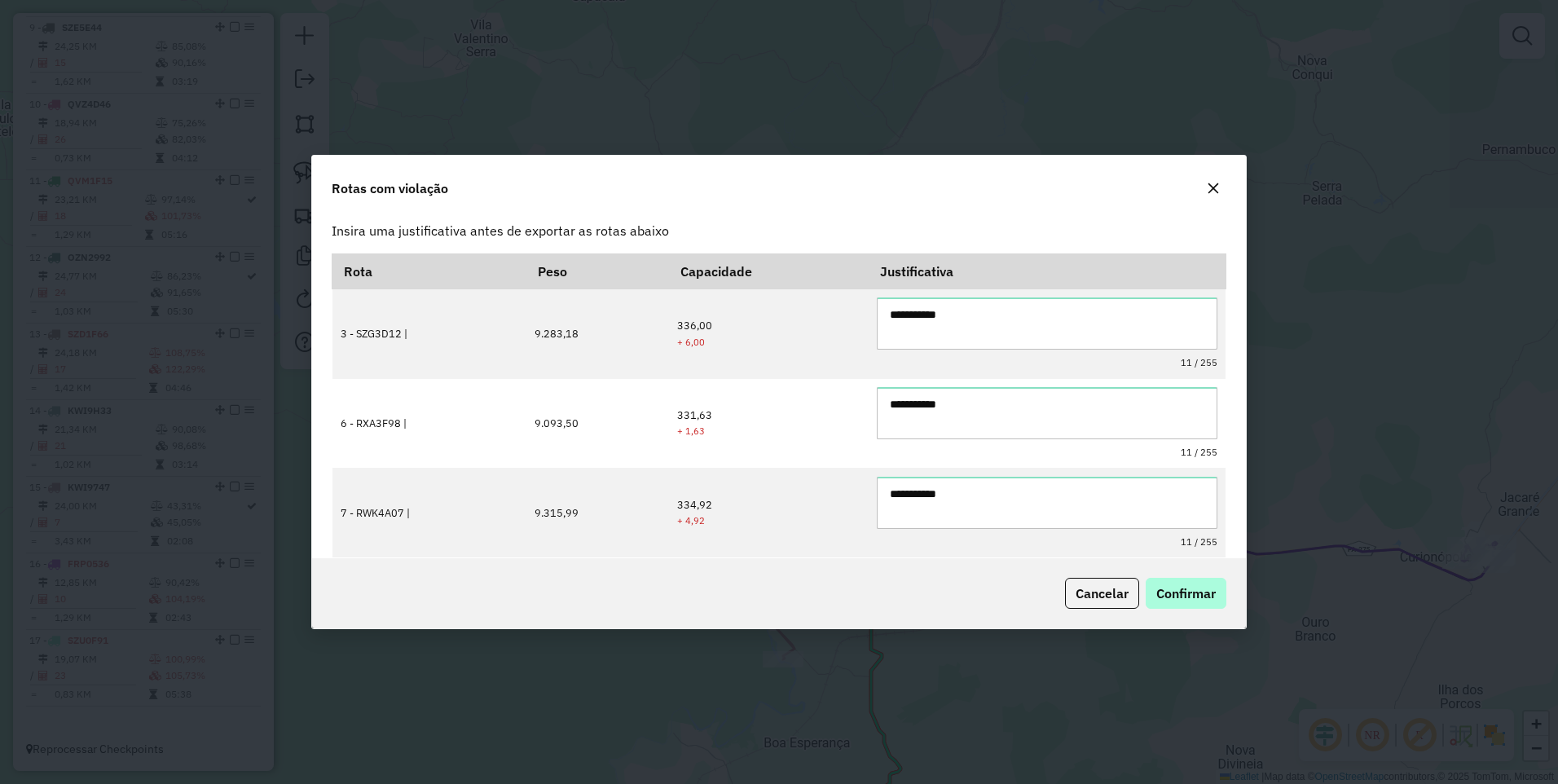
type textarea "**********"
click at [1194, 585] on span "Confirmar" at bounding box center [1186, 593] width 59 height 16
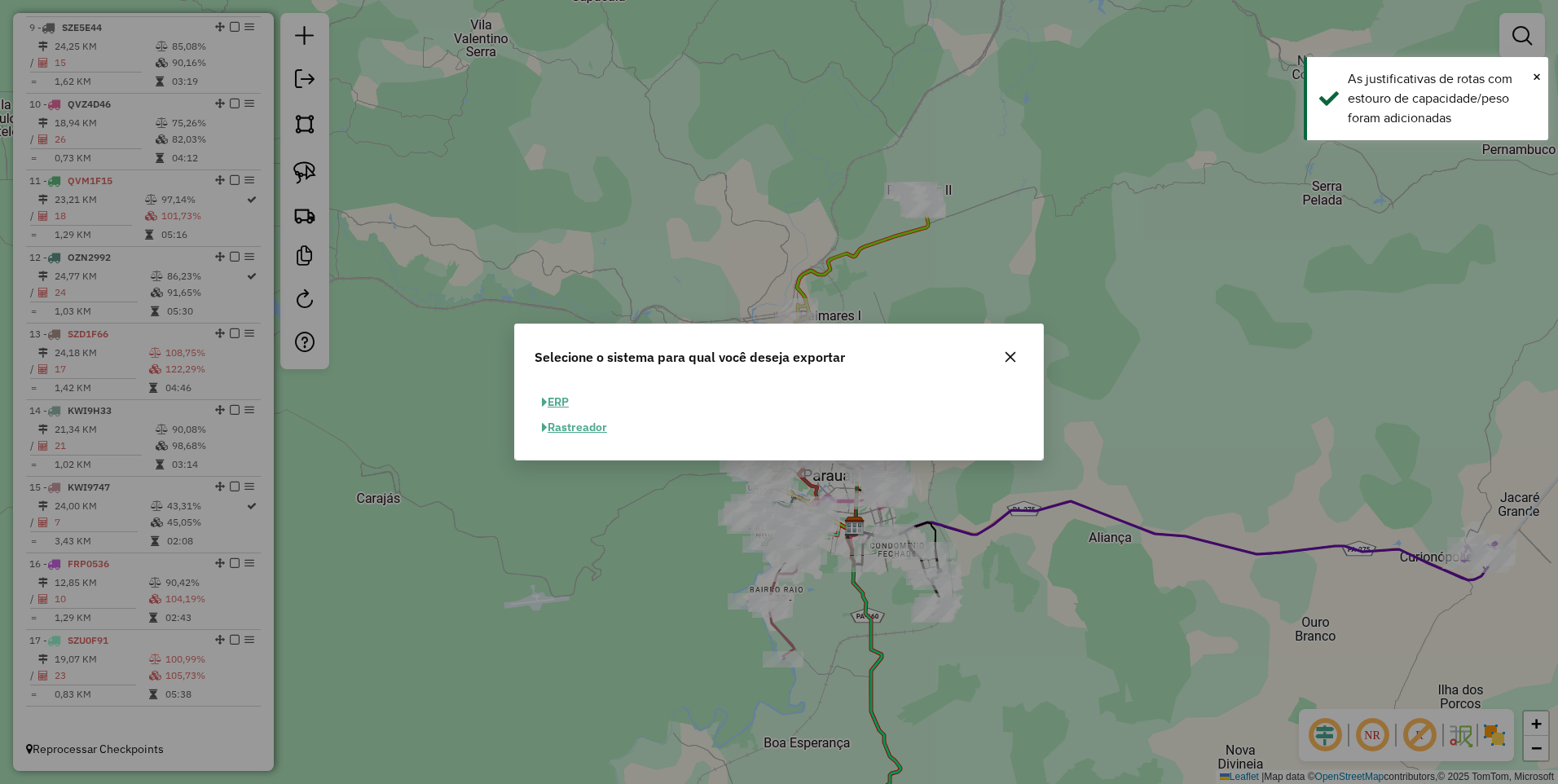
click at [540, 399] on button "ERP" at bounding box center [555, 402] width 42 height 25
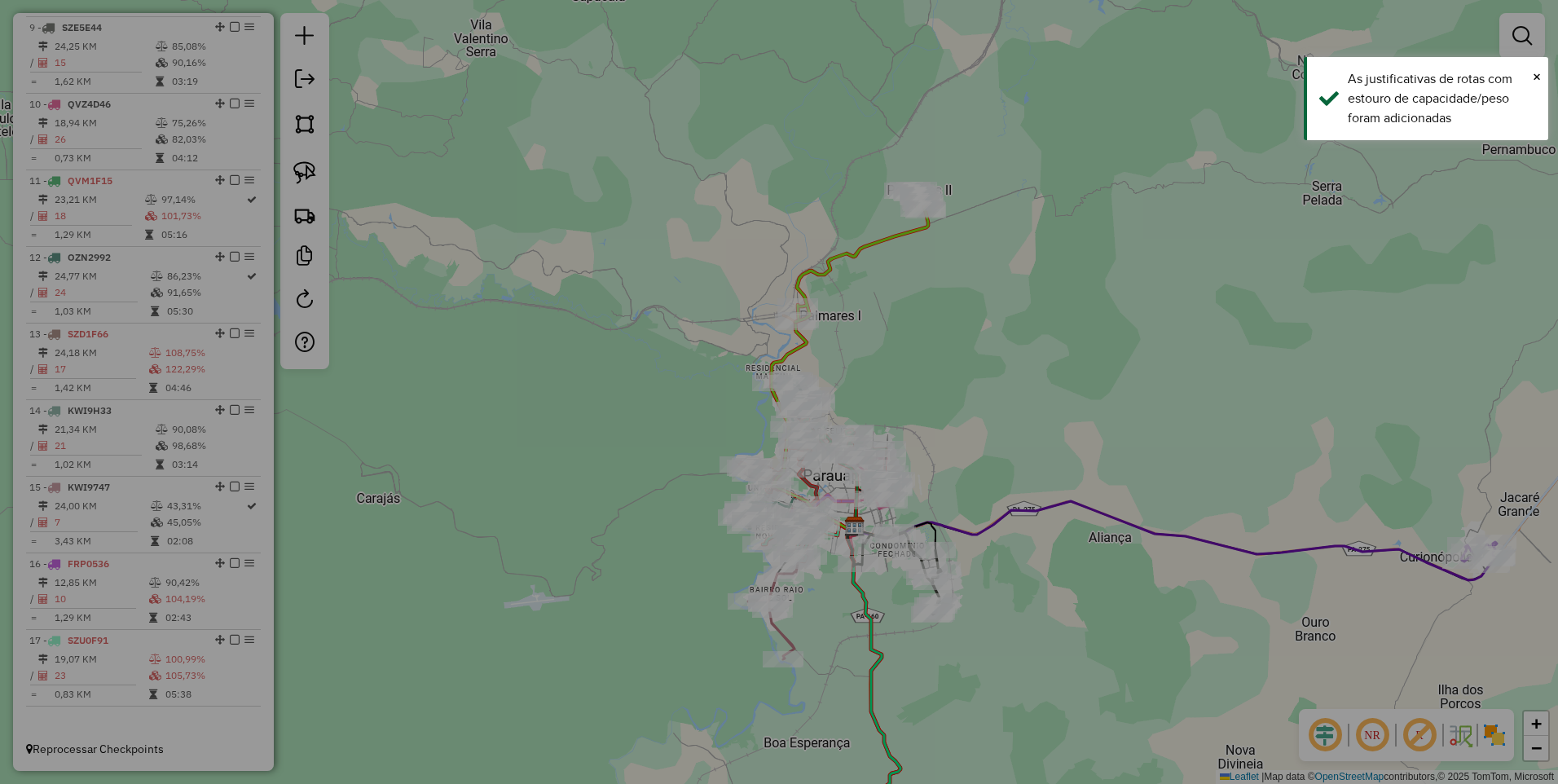
select select "**"
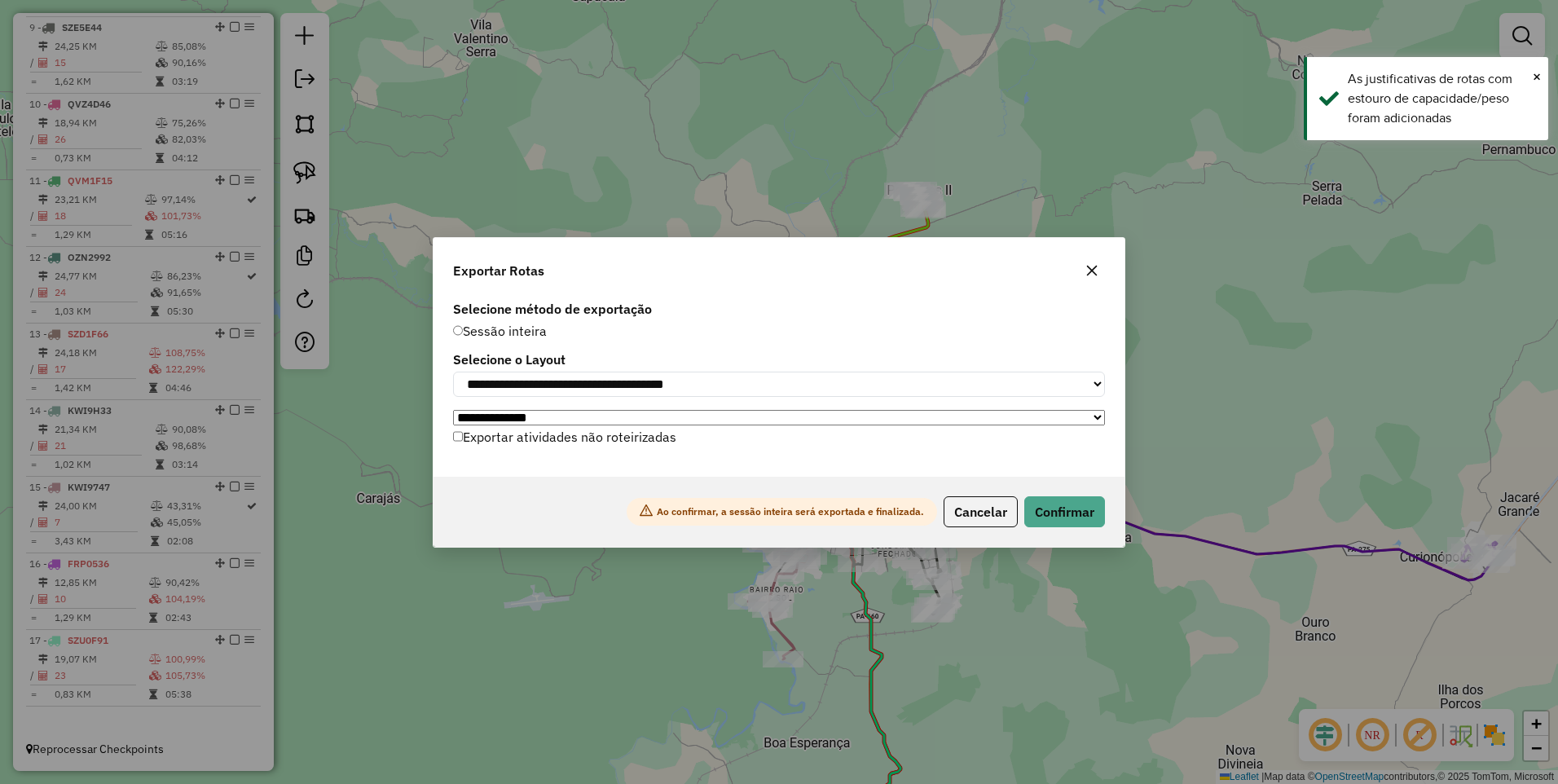
click at [579, 441] on label "Exportar atividades não roteirizadas" at bounding box center [565, 437] width 224 height 31
click at [1056, 512] on button "Confirmar" at bounding box center [1064, 512] width 81 height 31
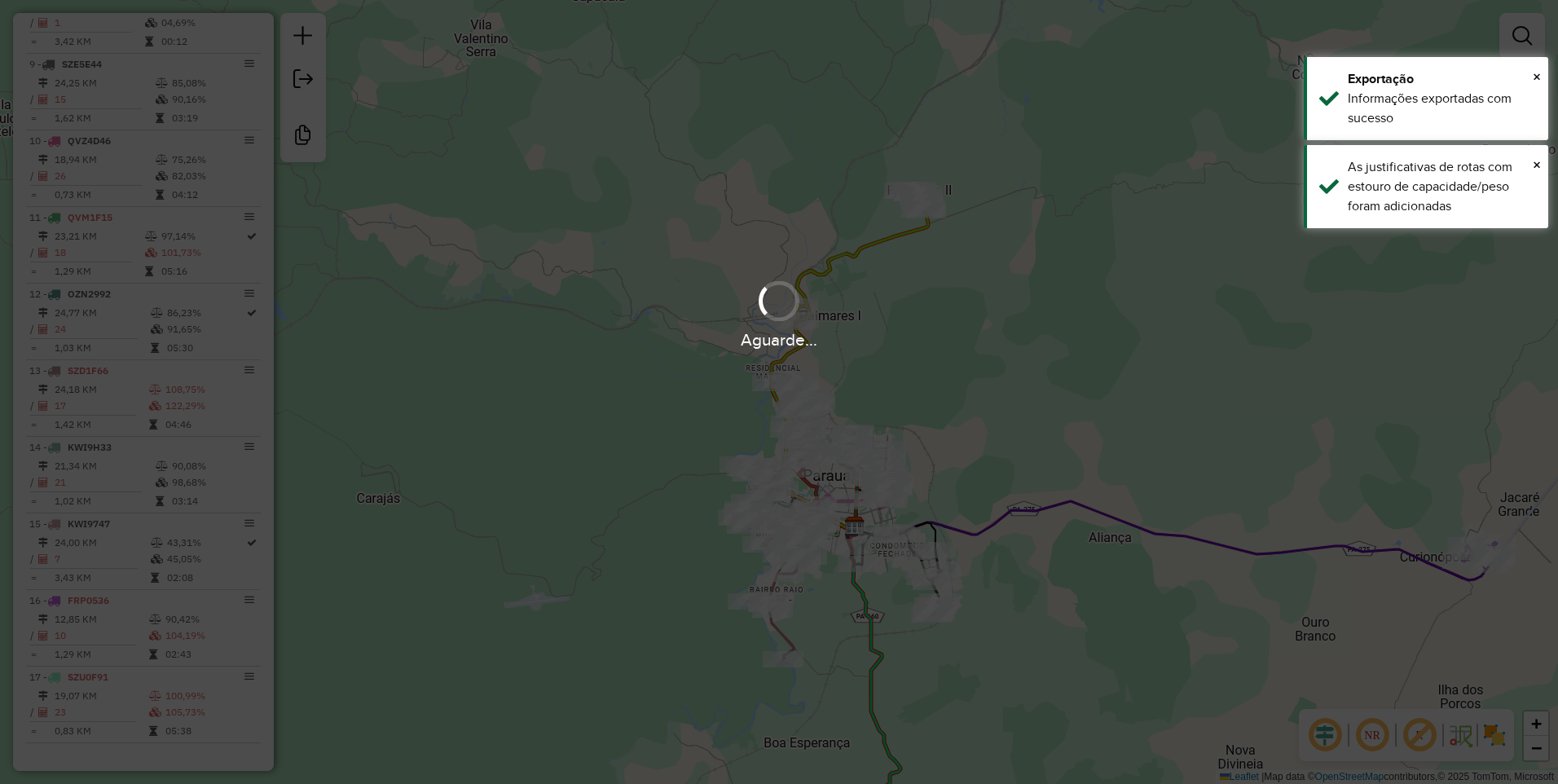
scroll to position [1214, 0]
